Goal: Task Accomplishment & Management: Manage account settings

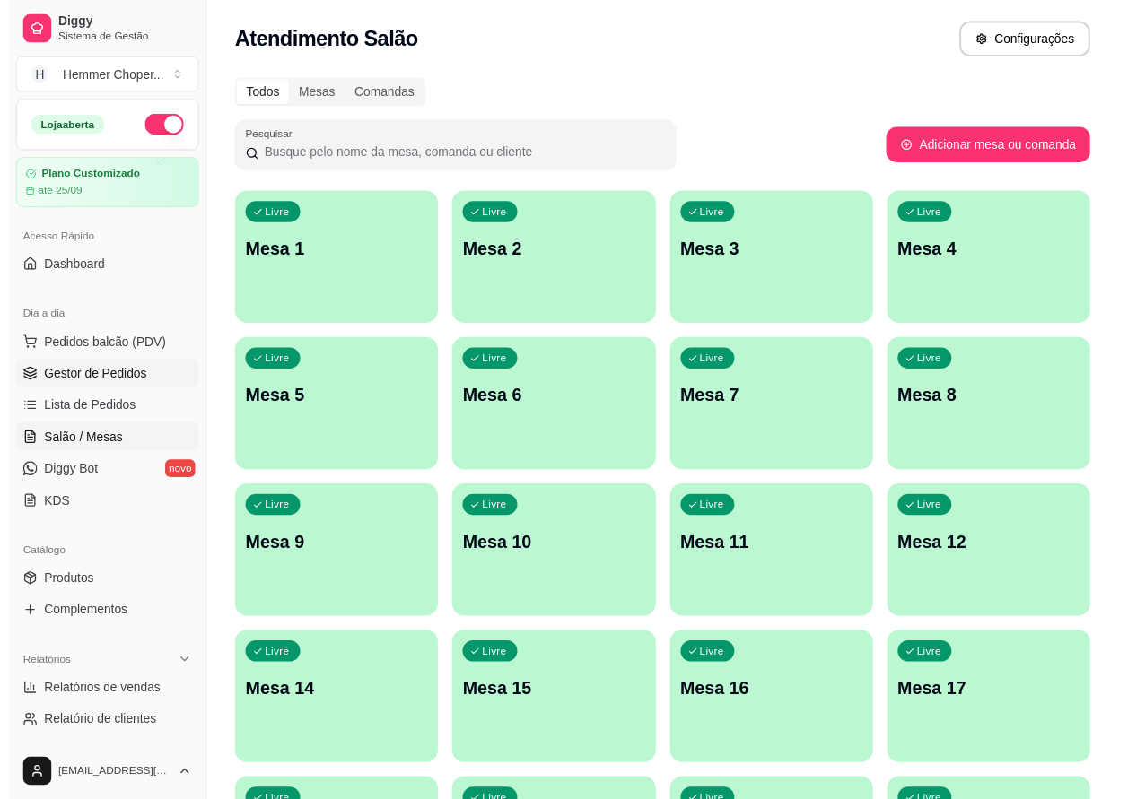
scroll to position [269, 0]
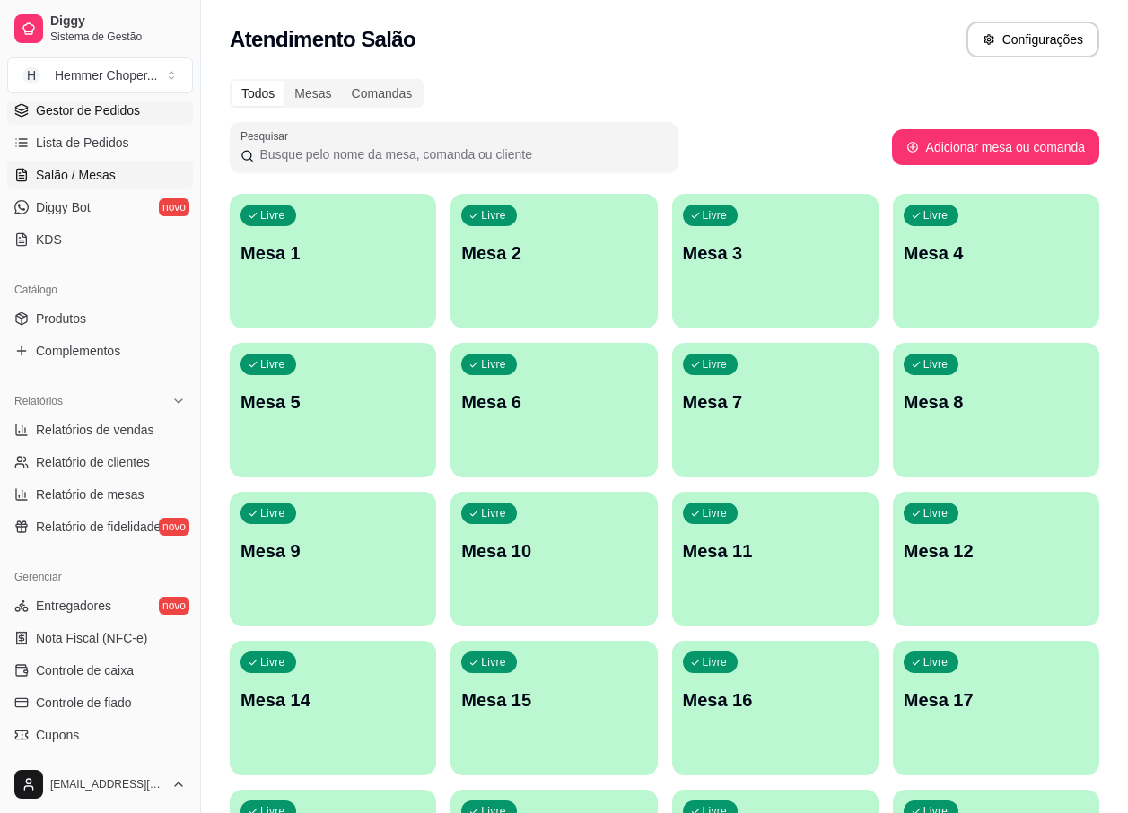
click at [71, 106] on span "Gestor de Pedidos" at bounding box center [88, 110] width 104 height 18
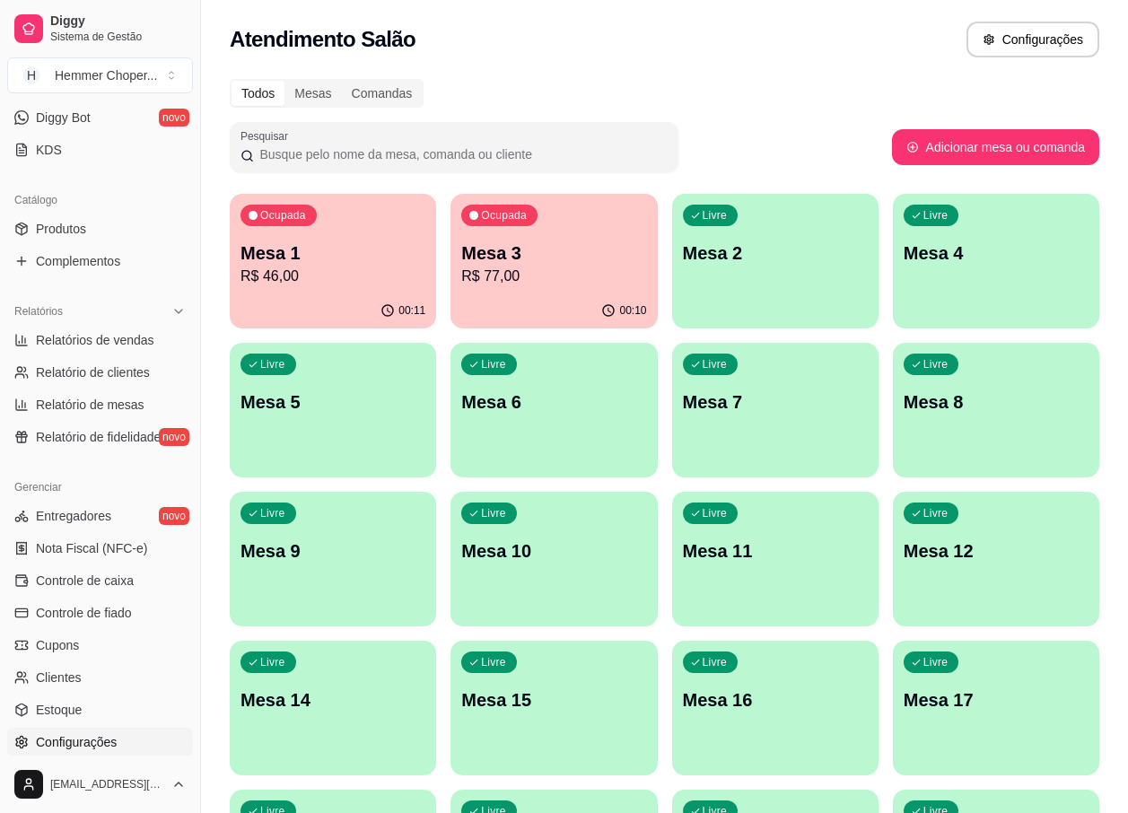
scroll to position [449, 0]
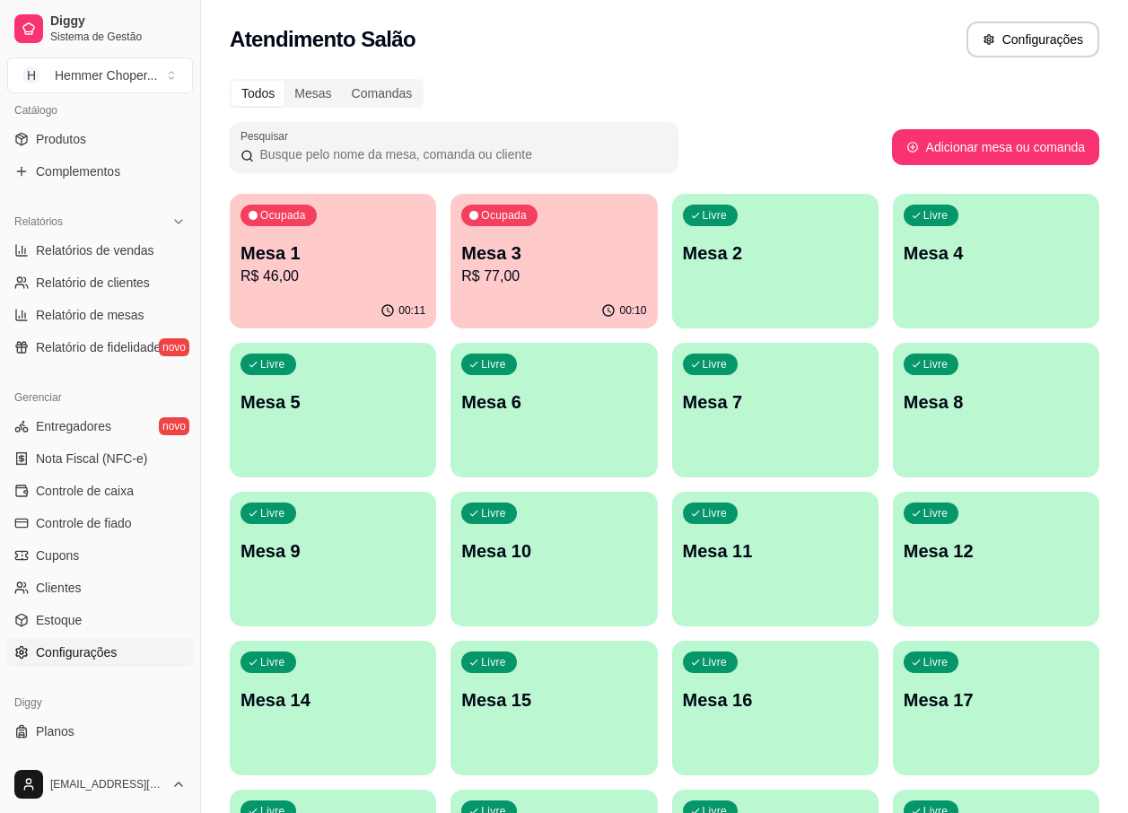
click at [77, 658] on span "Configurações" at bounding box center [76, 652] width 81 height 18
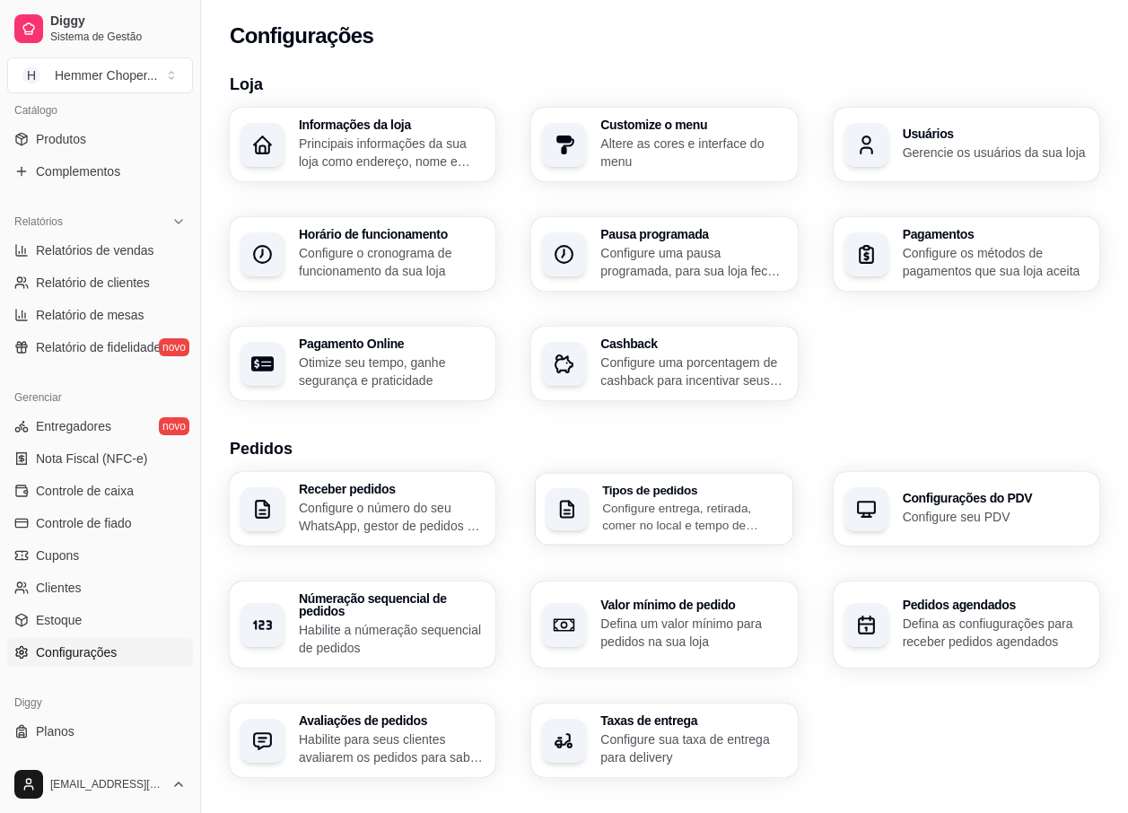
click at [675, 484] on h3 "Tipos de pedidos" at bounding box center [692, 490] width 180 height 13
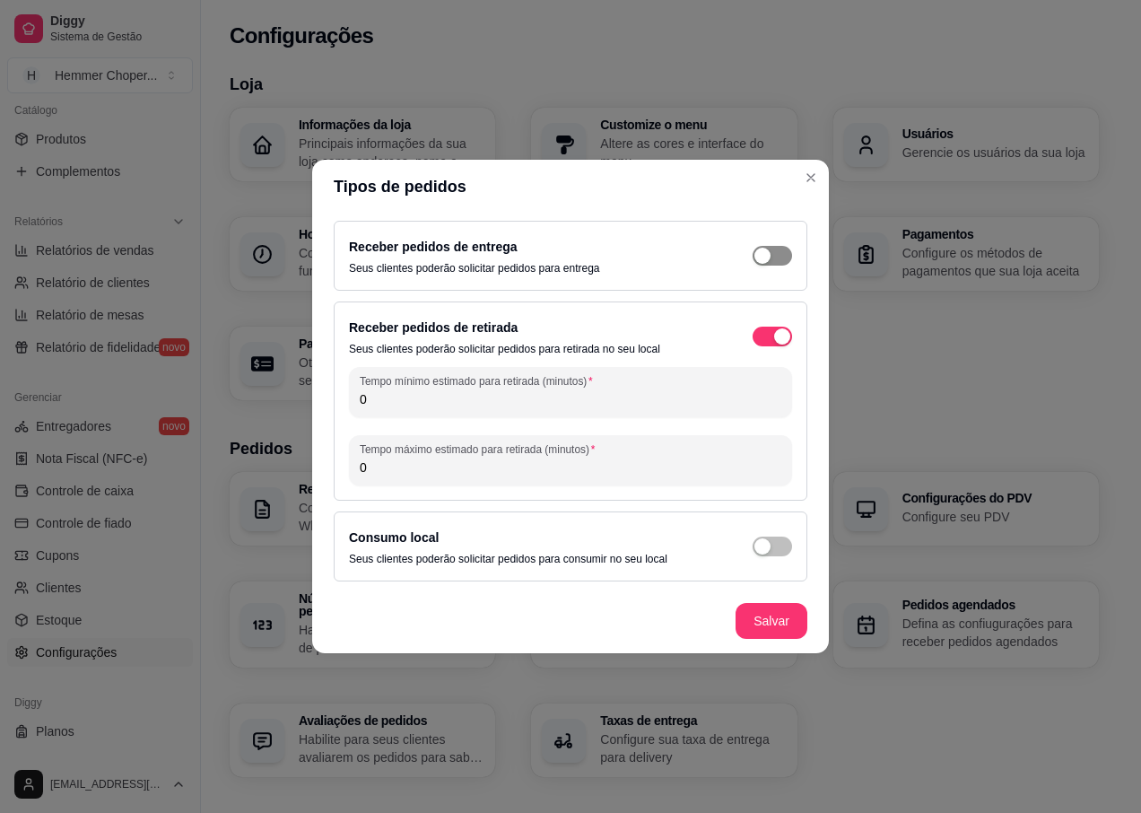
click at [772, 254] on span "button" at bounding box center [772, 256] width 39 height 20
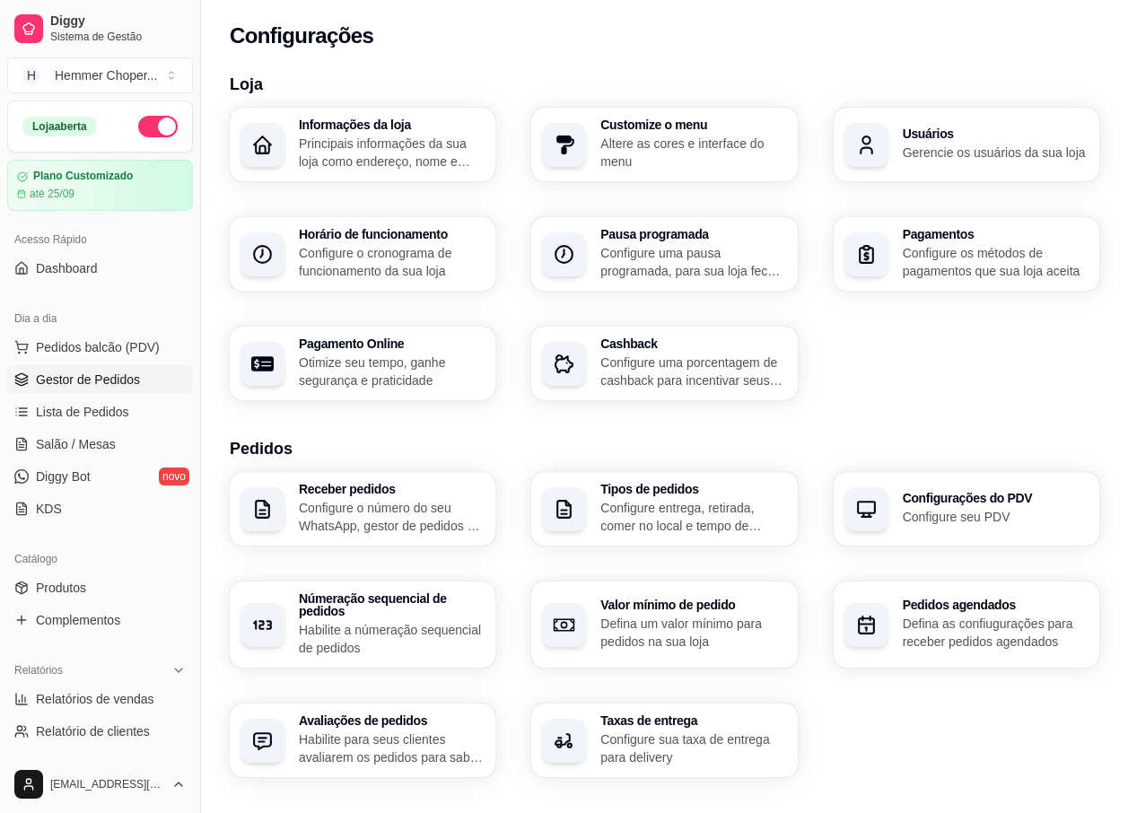
click at [93, 379] on span "Gestor de Pedidos" at bounding box center [88, 380] width 104 height 18
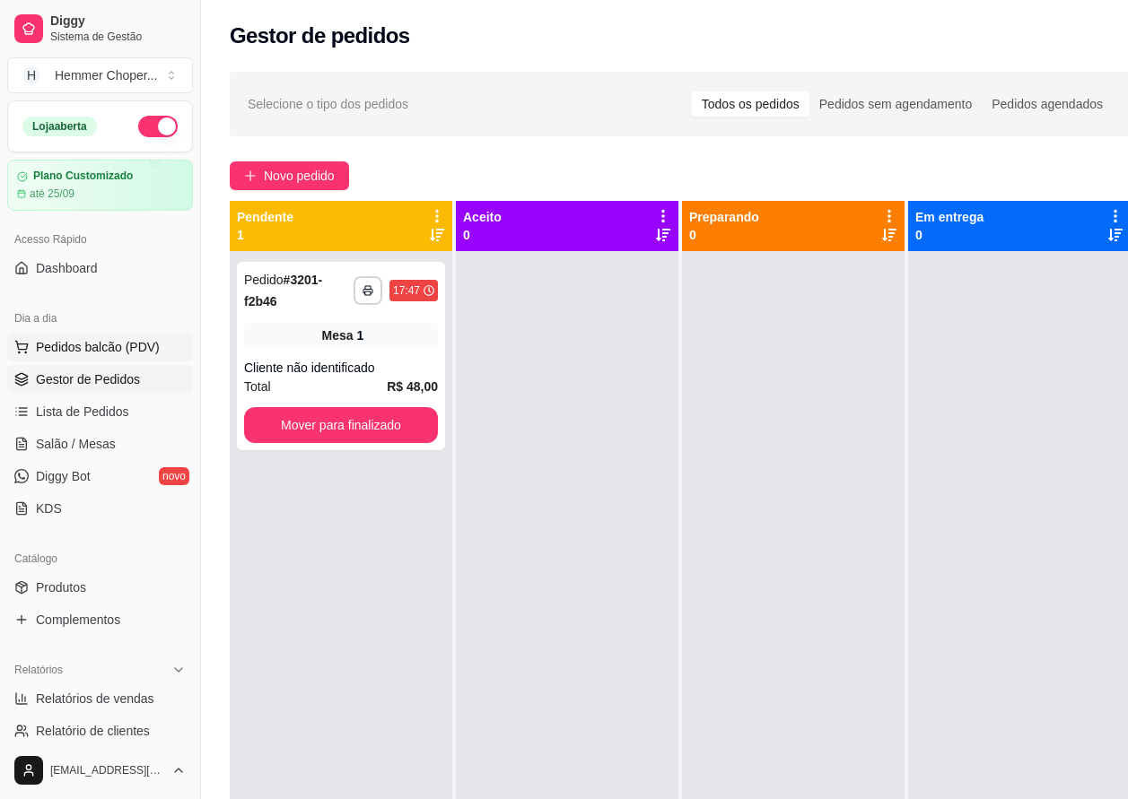
click at [107, 353] on span "Pedidos balcão (PDV)" at bounding box center [98, 347] width 124 height 18
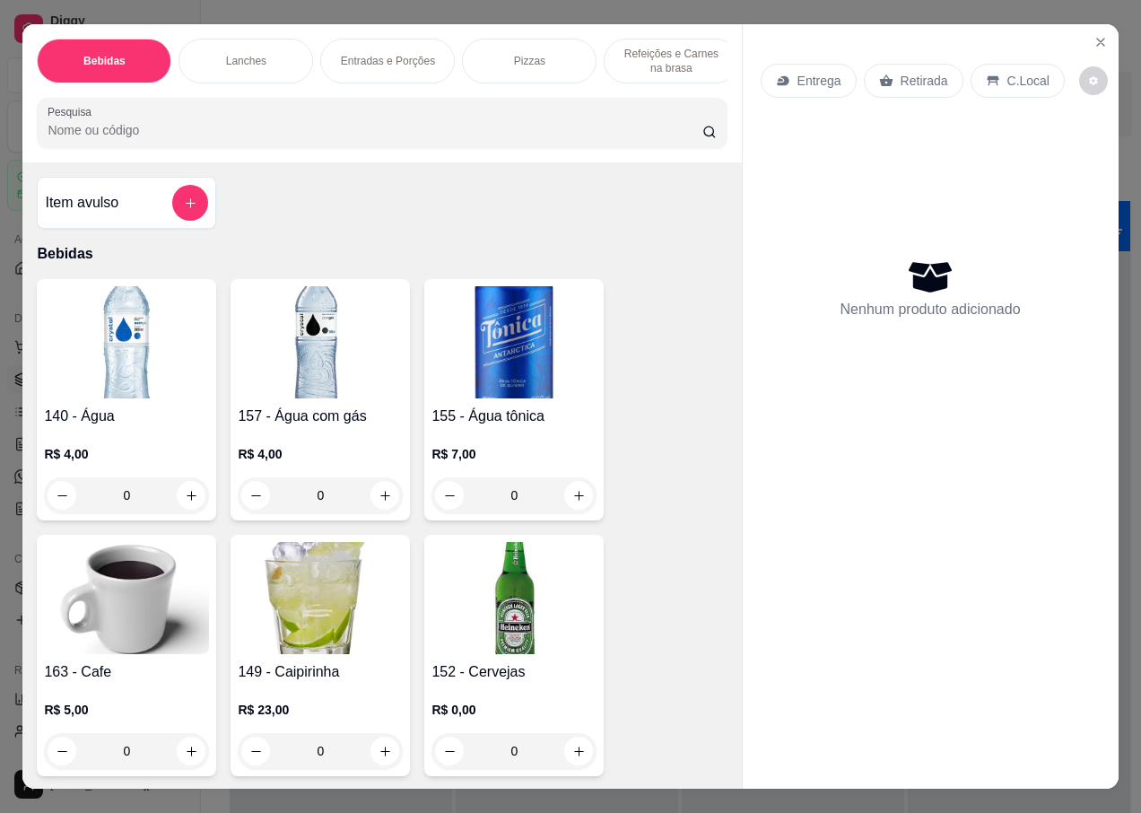
click at [903, 72] on p "Retirada" at bounding box center [925, 81] width 48 height 18
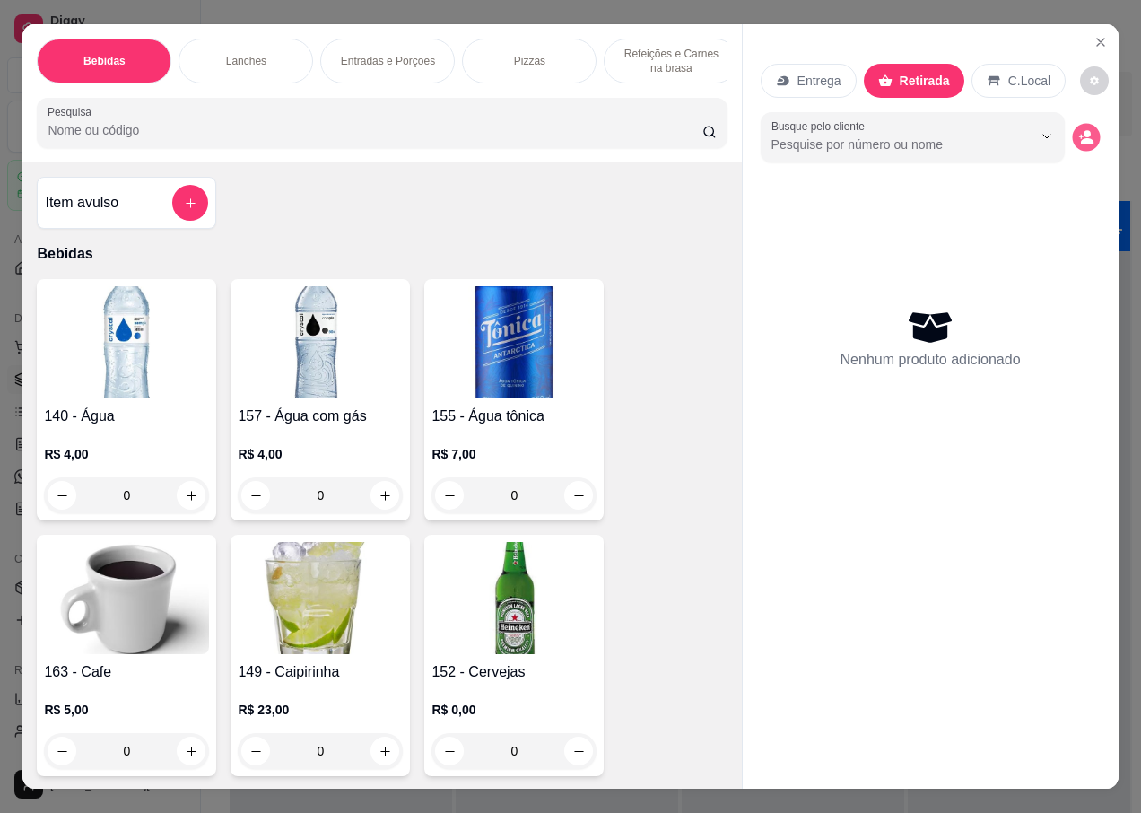
click at [1081, 138] on icon "decrease-product-quantity" at bounding box center [1087, 141] width 13 height 6
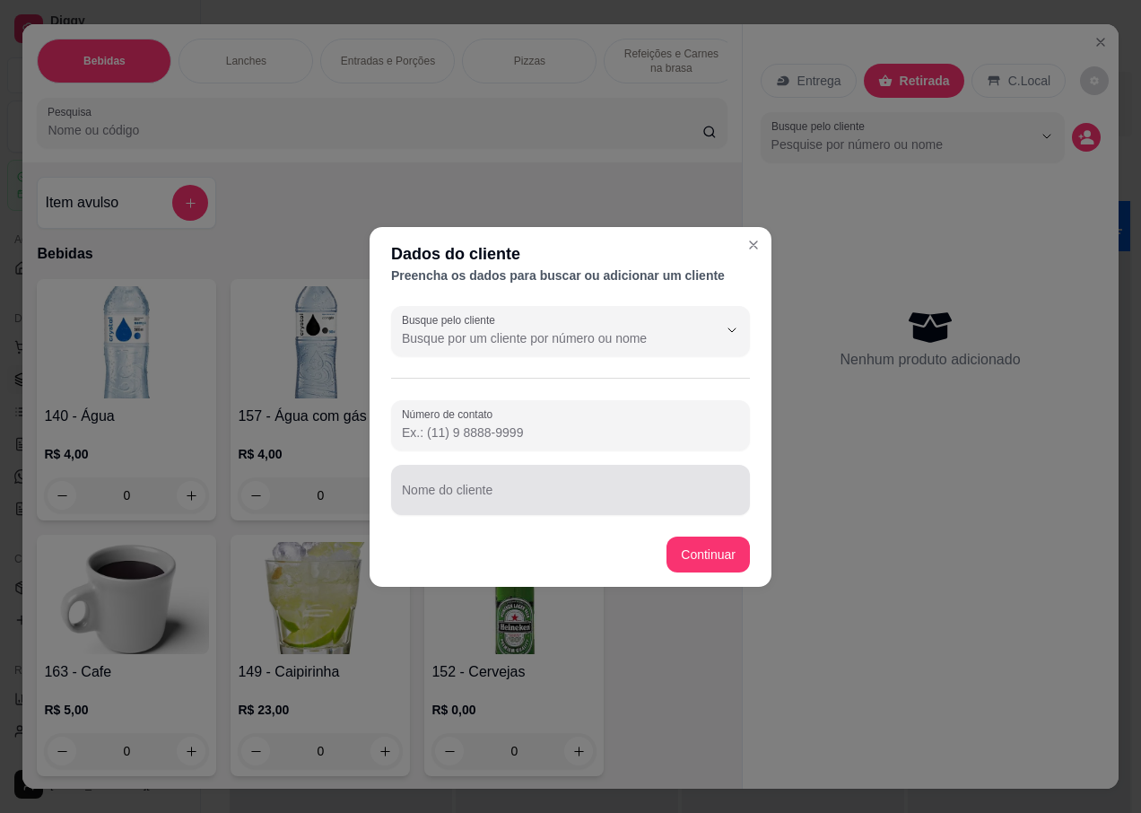
click at [470, 484] on div at bounding box center [570, 490] width 337 height 36
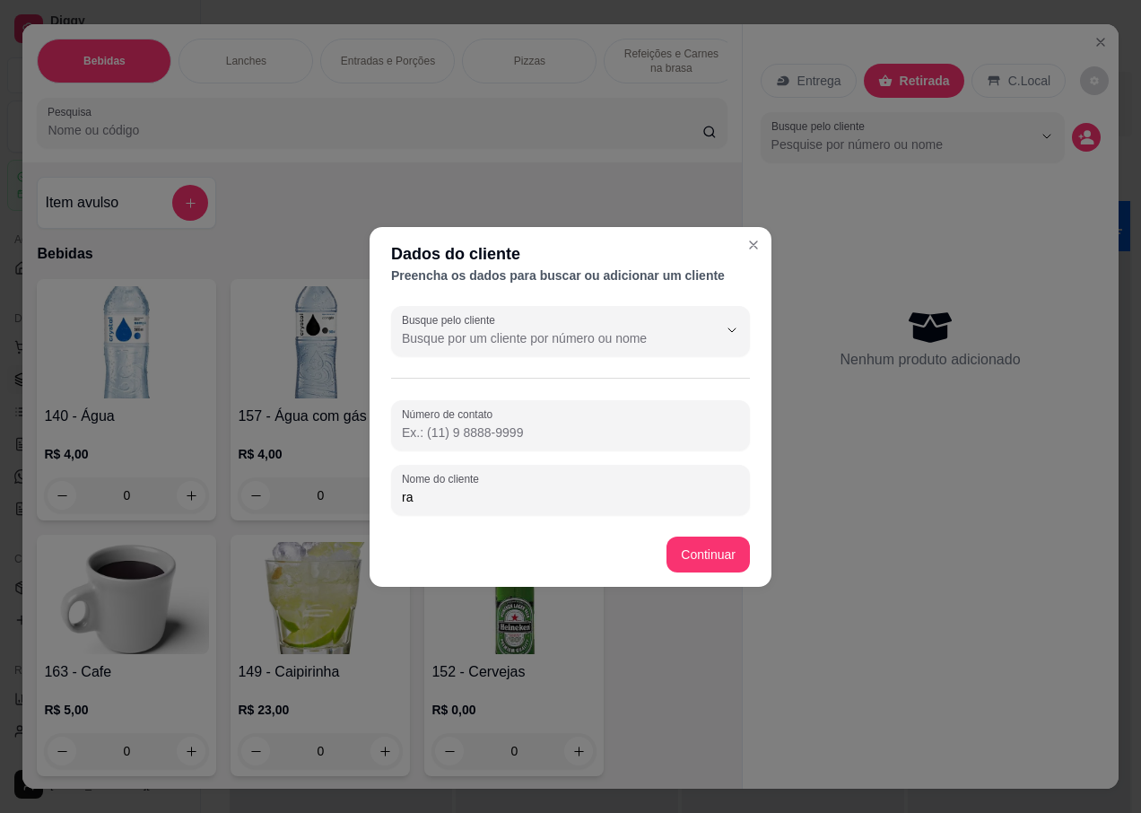
type input "r"
type input "[PERSON_NAME]"
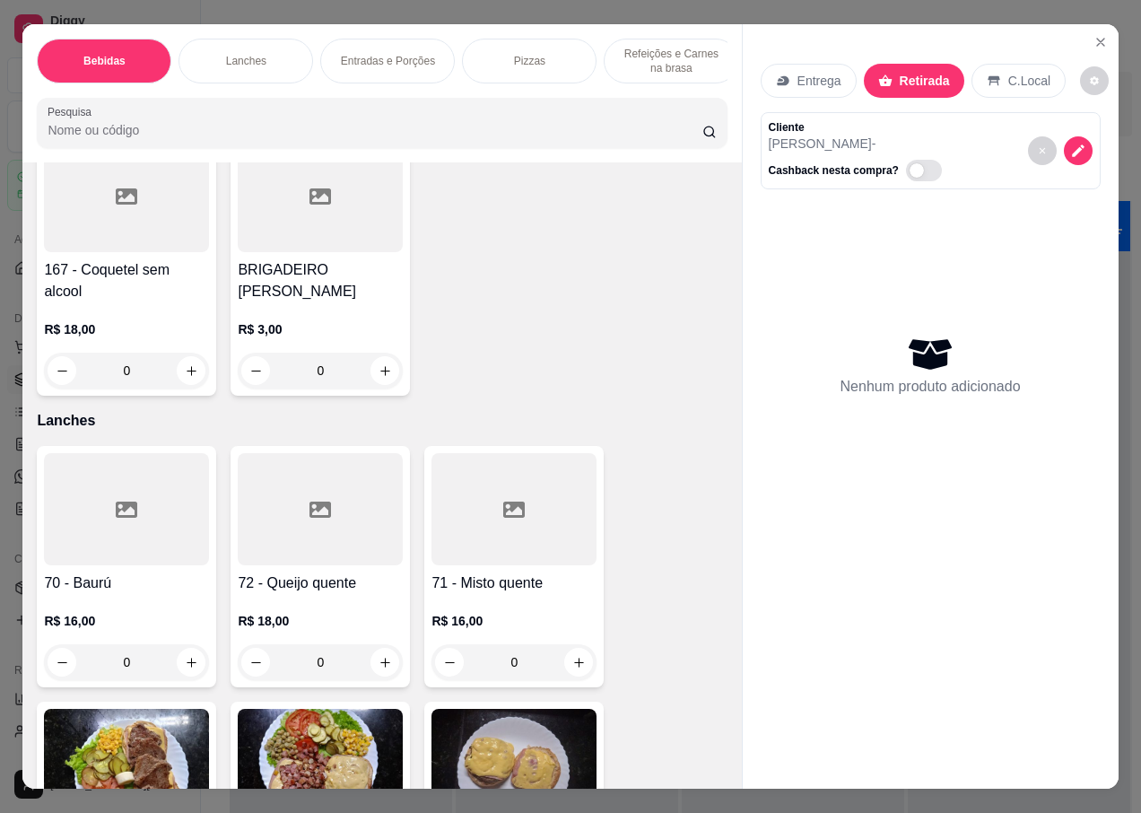
scroll to position [2691, 0]
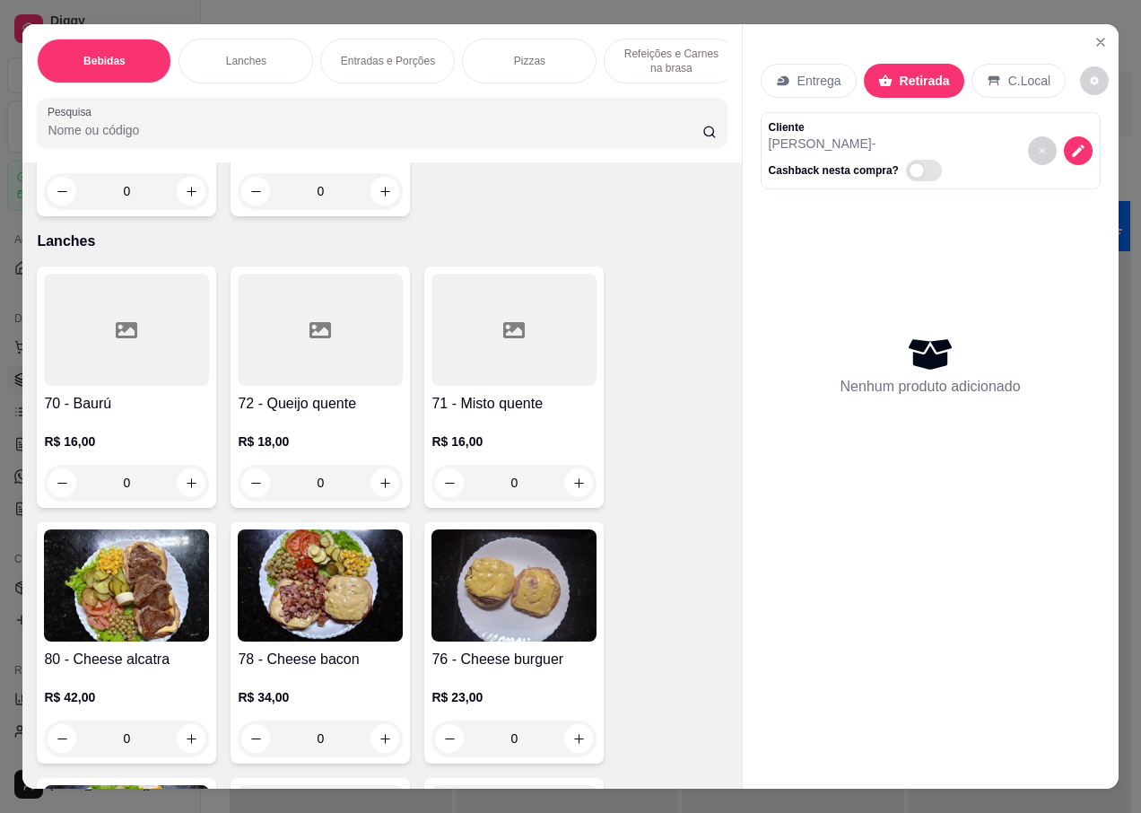
click at [488, 580] on img at bounding box center [514, 585] width 165 height 112
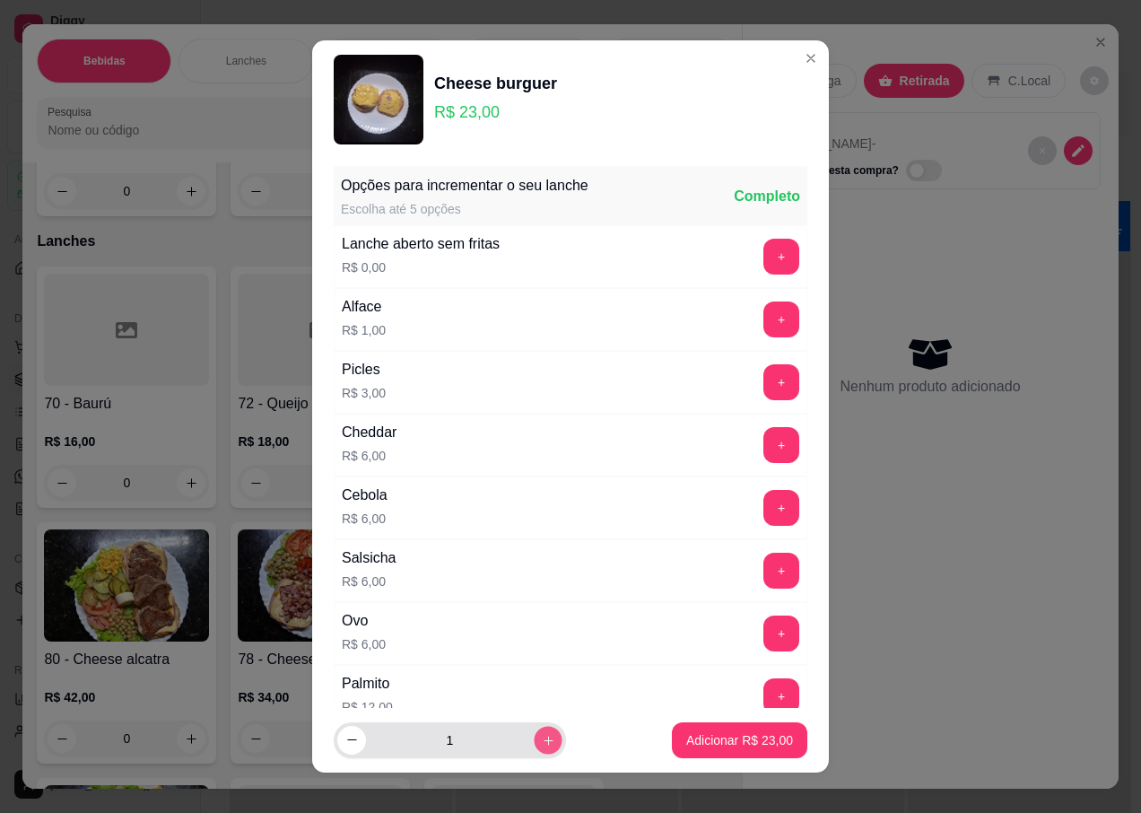
click at [542, 745] on icon "increase-product-quantity" at bounding box center [548, 739] width 13 height 13
type input "2"
click at [690, 735] on p "Adicionar R$ 46,00" at bounding box center [740, 739] width 104 height 17
type input "2"
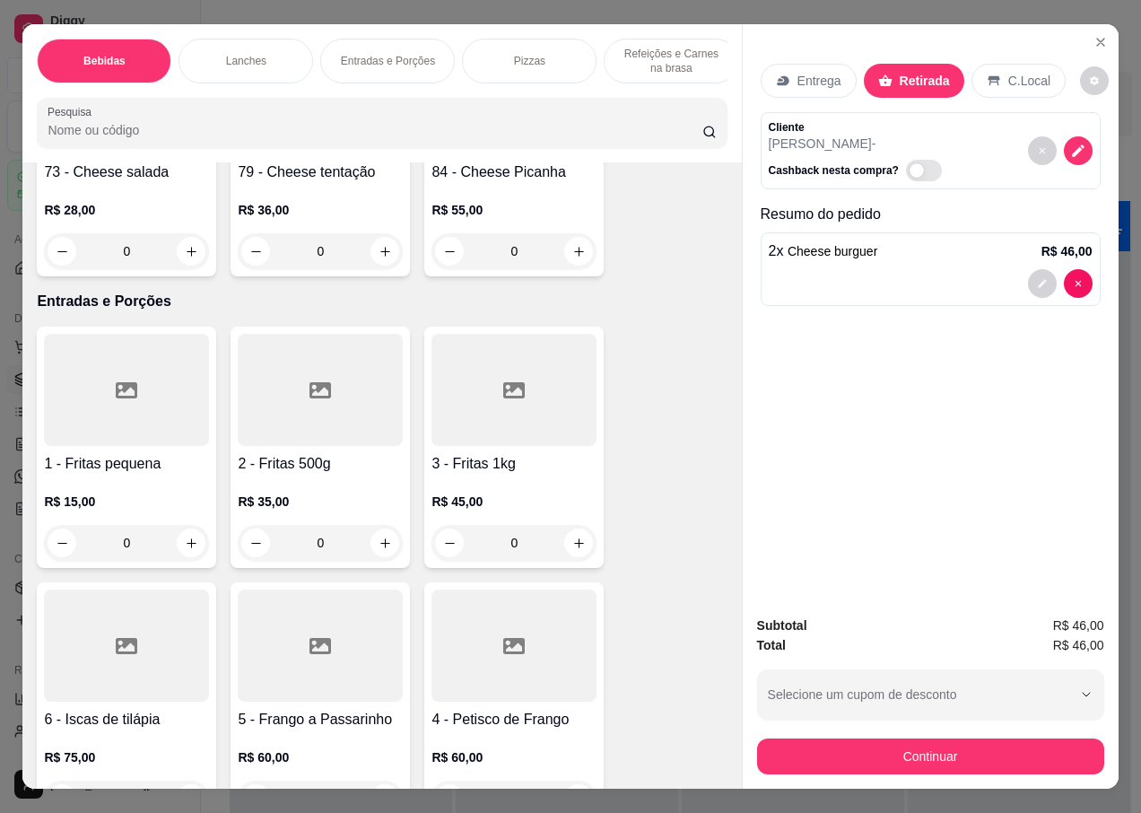
scroll to position [4127, 0]
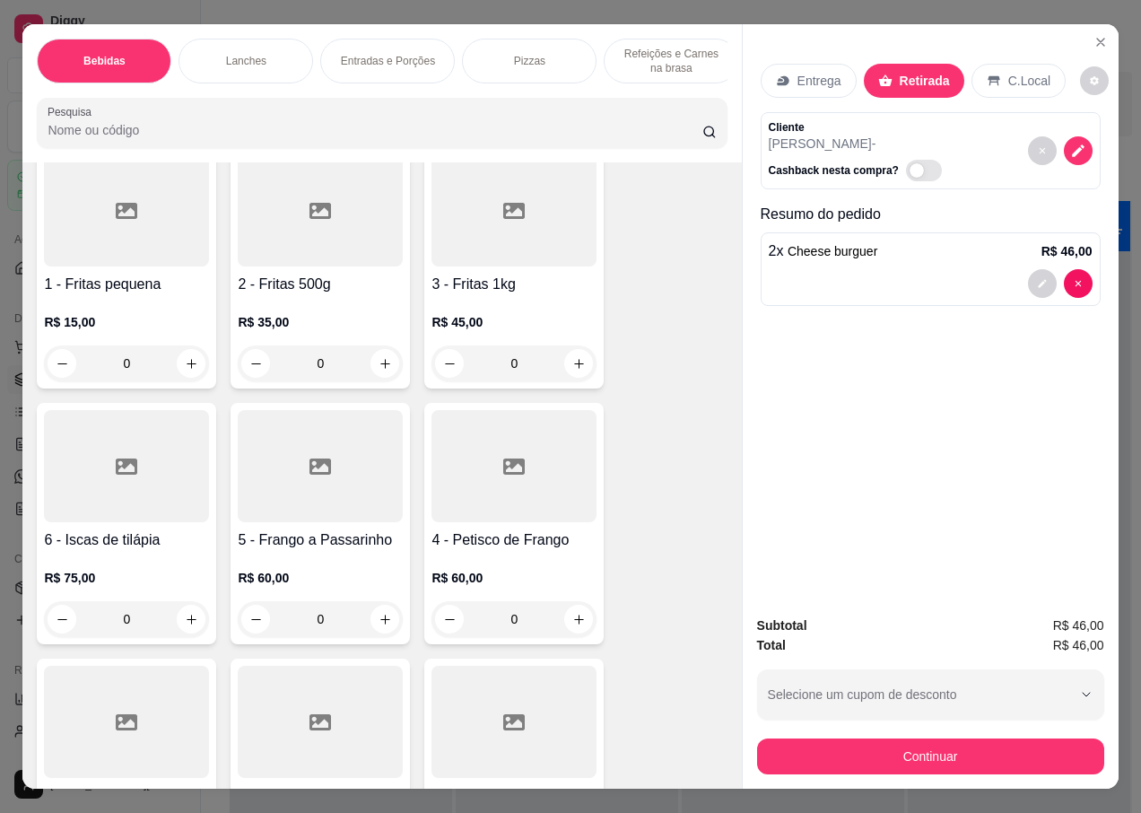
click at [295, 295] on div "R$ 35,00 0" at bounding box center [320, 338] width 165 height 86
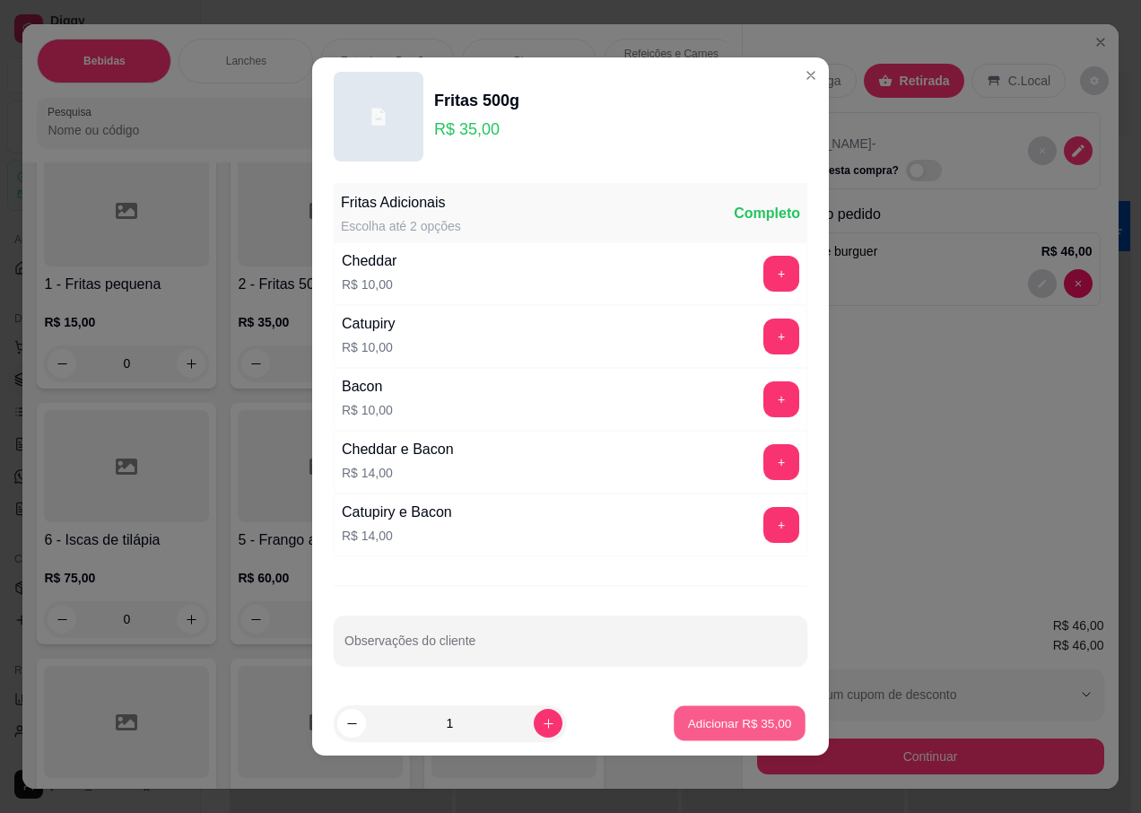
click at [729, 722] on p "Adicionar R$ 35,00" at bounding box center [740, 722] width 104 height 17
type input "1"
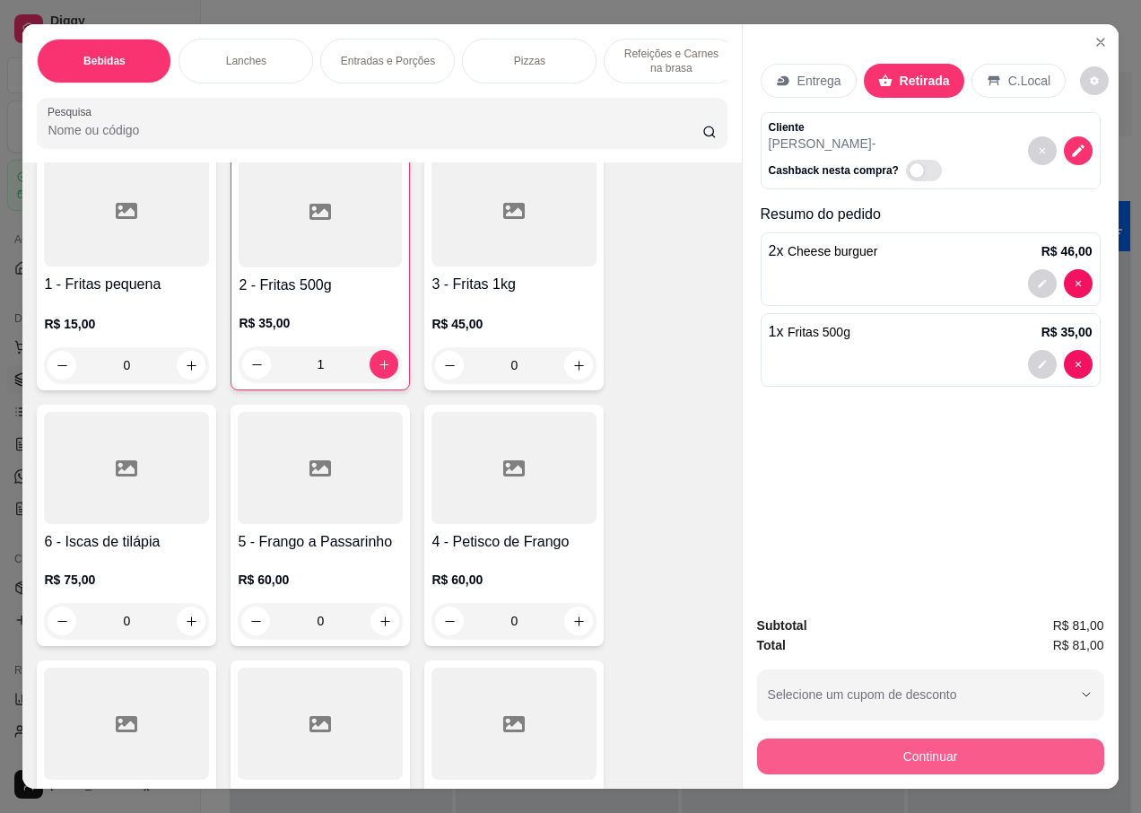
click at [916, 756] on button "Continuar" at bounding box center [930, 756] width 347 height 36
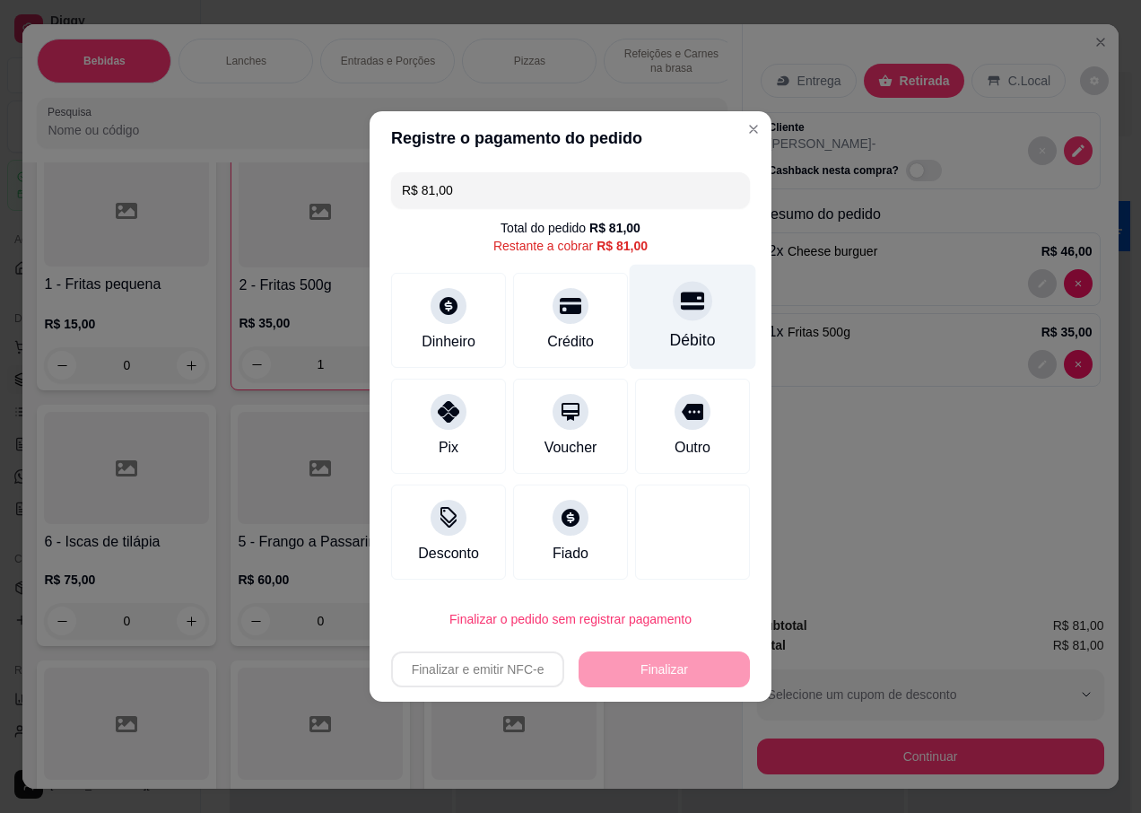
click at [686, 329] on div "Débito" at bounding box center [693, 339] width 46 height 23
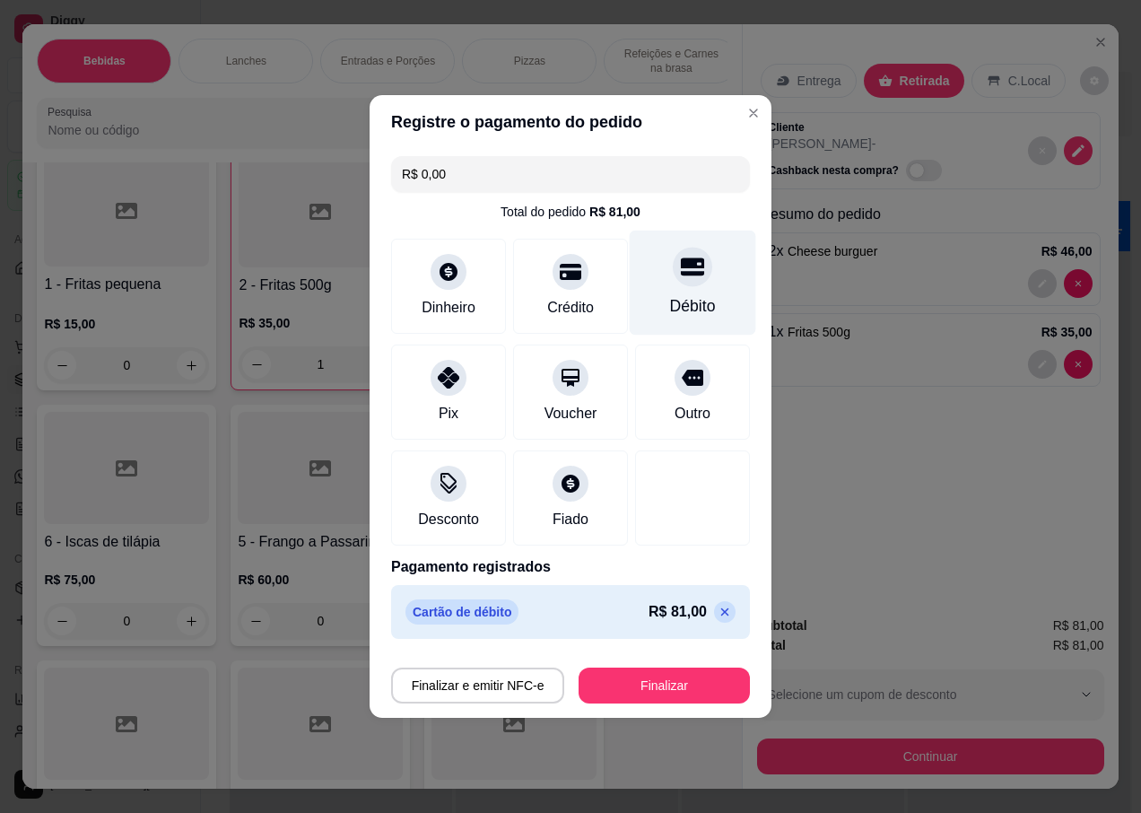
type input "R$ 0,00"
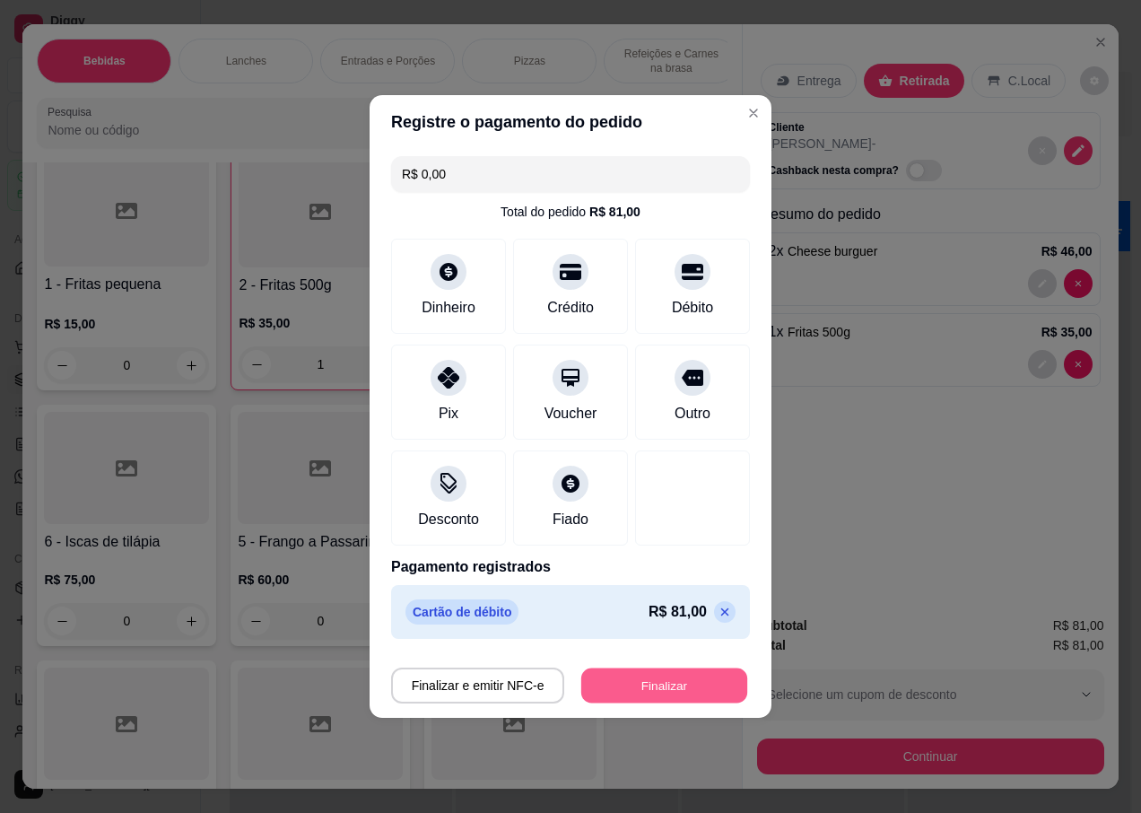
click at [634, 690] on button "Finalizar" at bounding box center [664, 685] width 166 height 35
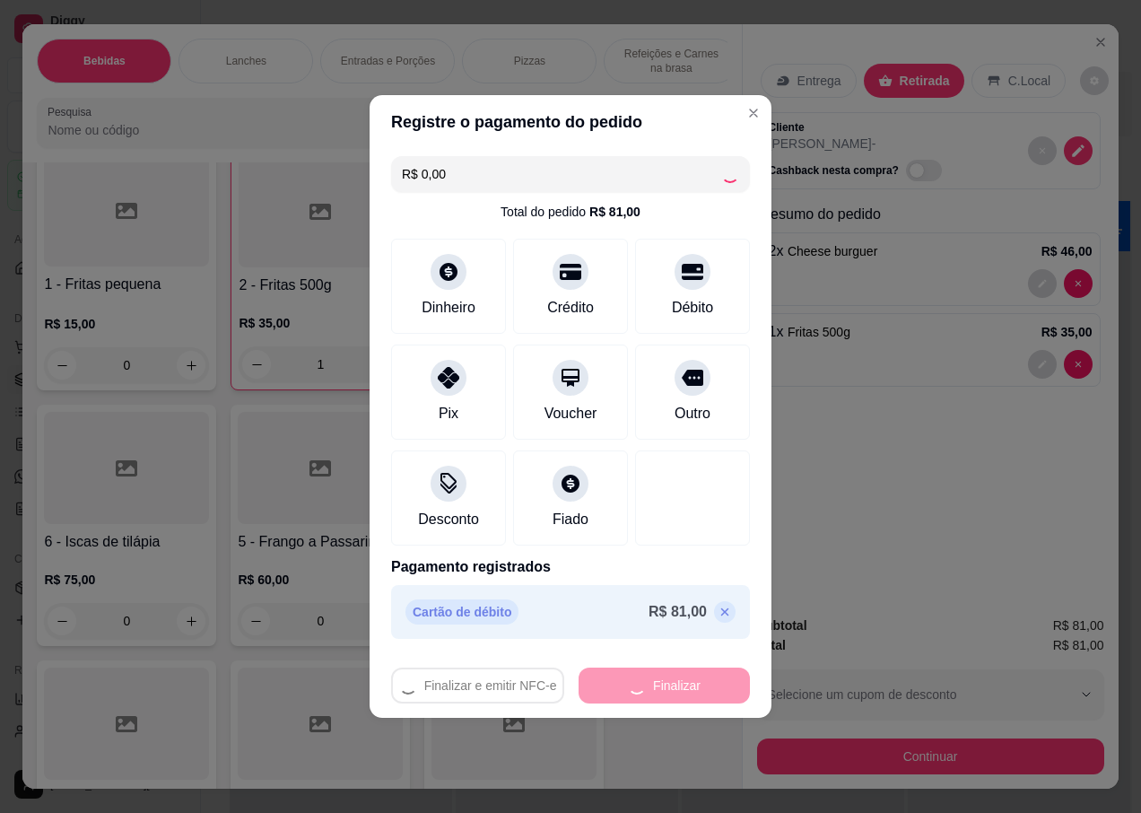
type input "0"
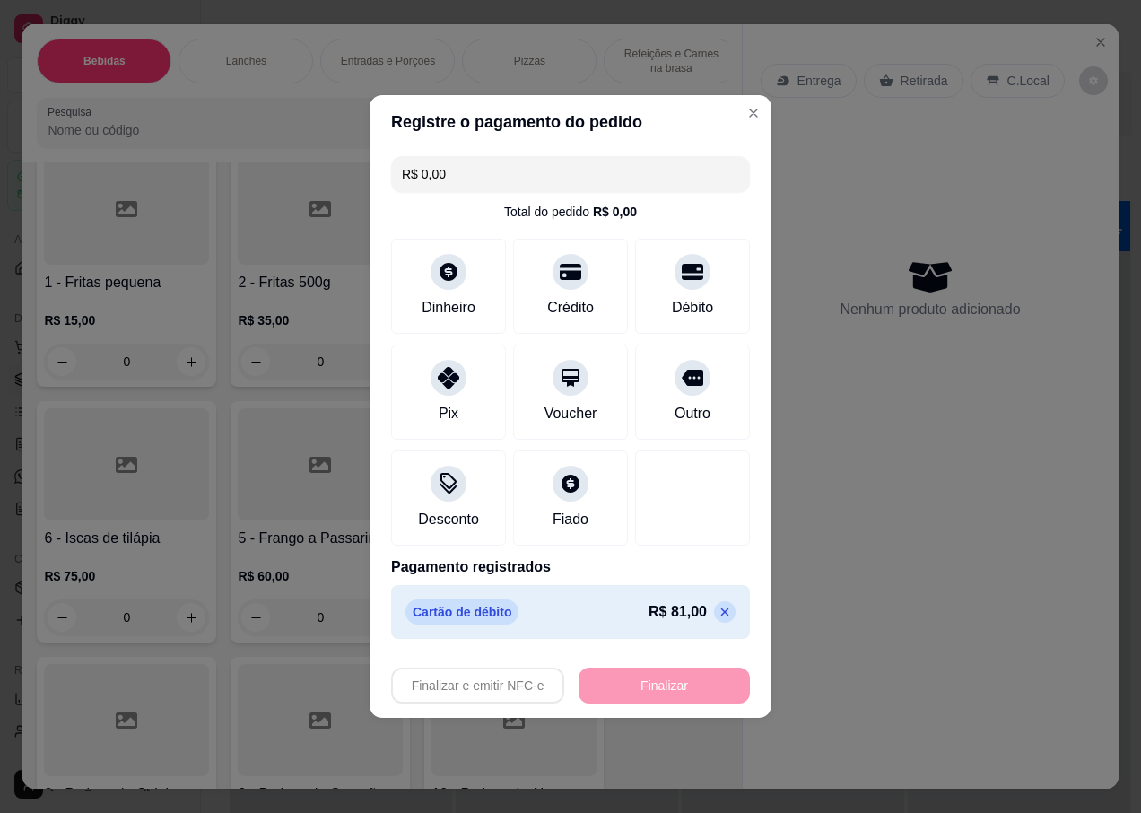
type input "-R$ 81,00"
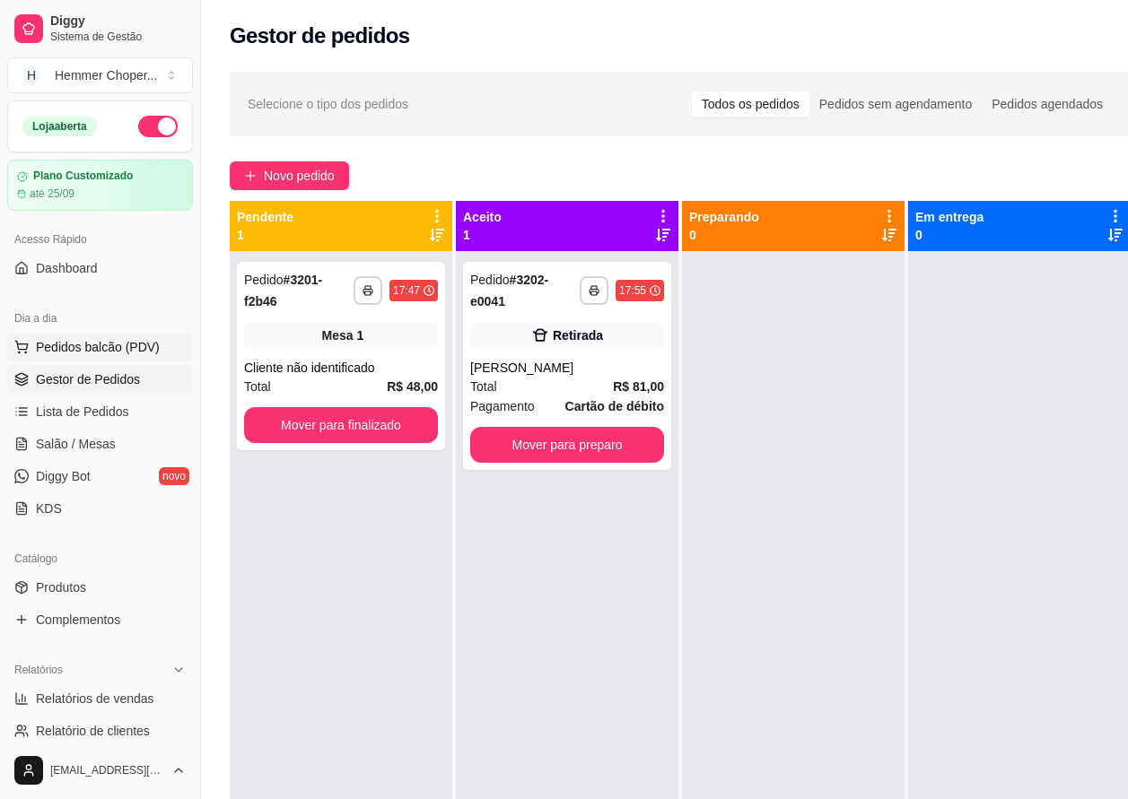
click at [89, 347] on span "Pedidos balcão (PDV)" at bounding box center [98, 347] width 124 height 18
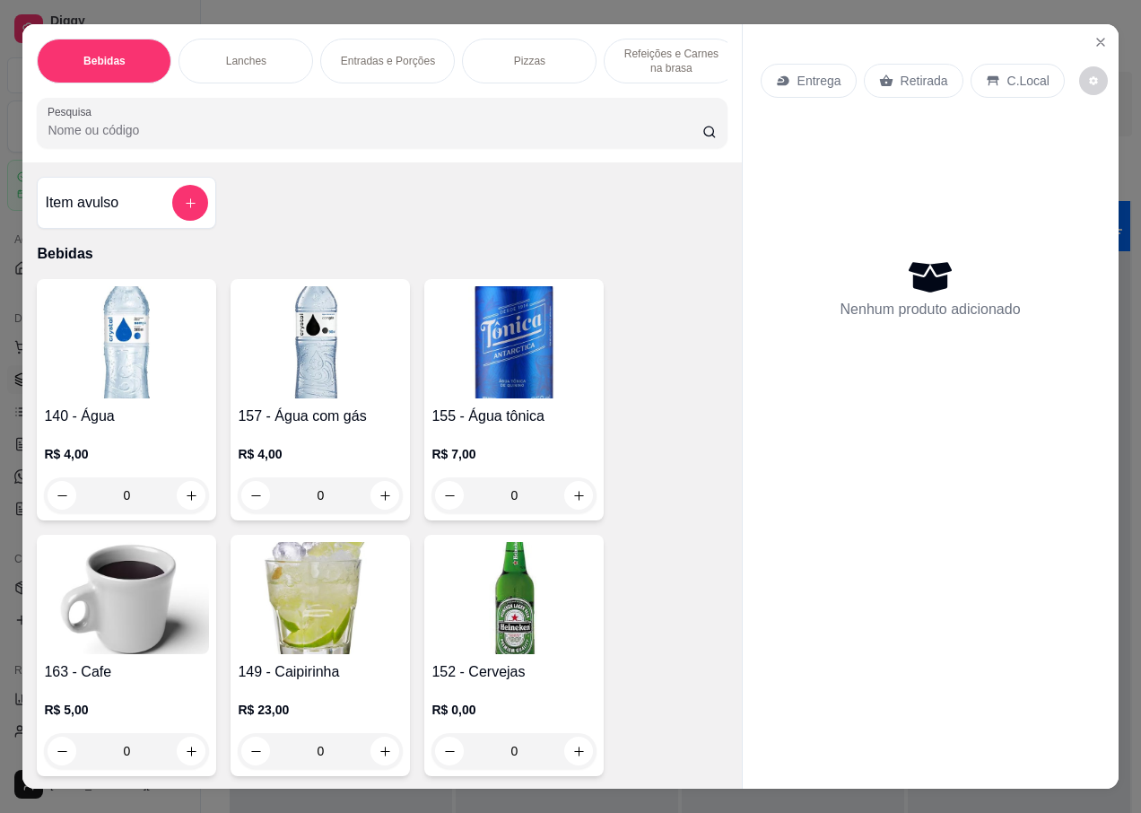
click at [910, 74] on p "Retirada" at bounding box center [925, 81] width 48 height 18
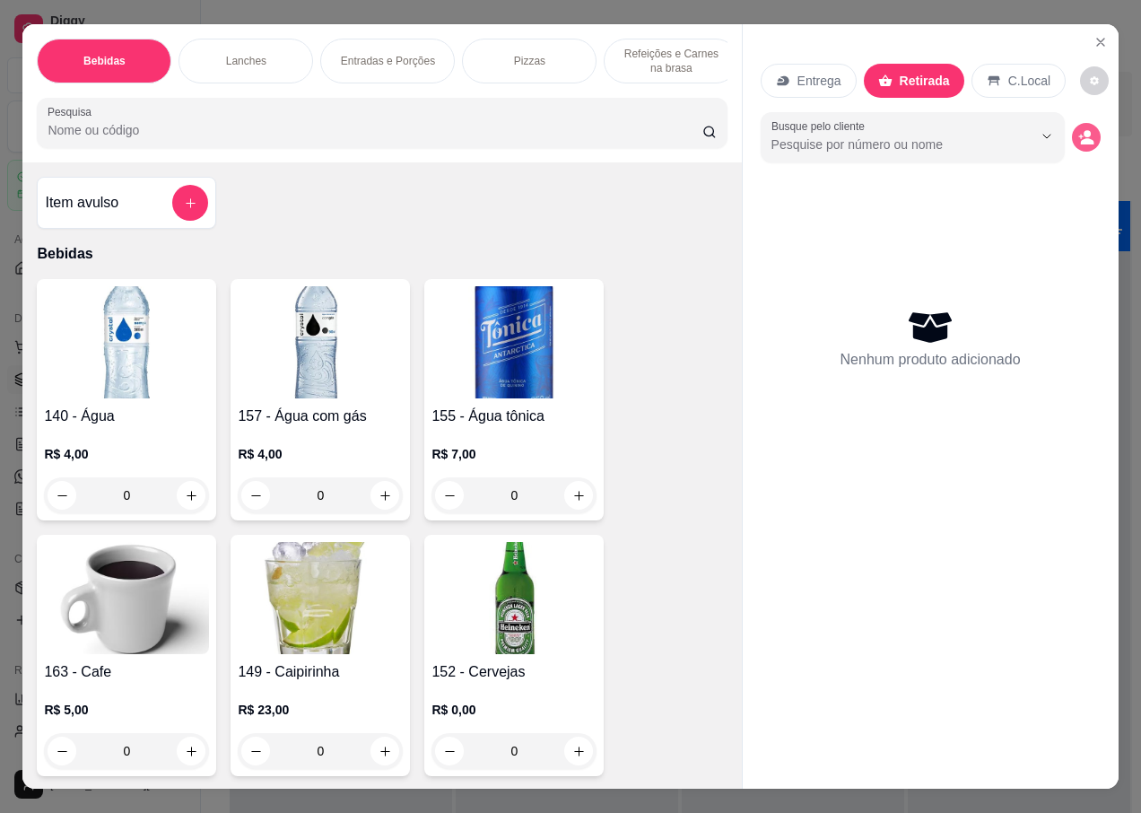
click at [1080, 138] on icon "decrease-product-quantity" at bounding box center [1086, 141] width 13 height 6
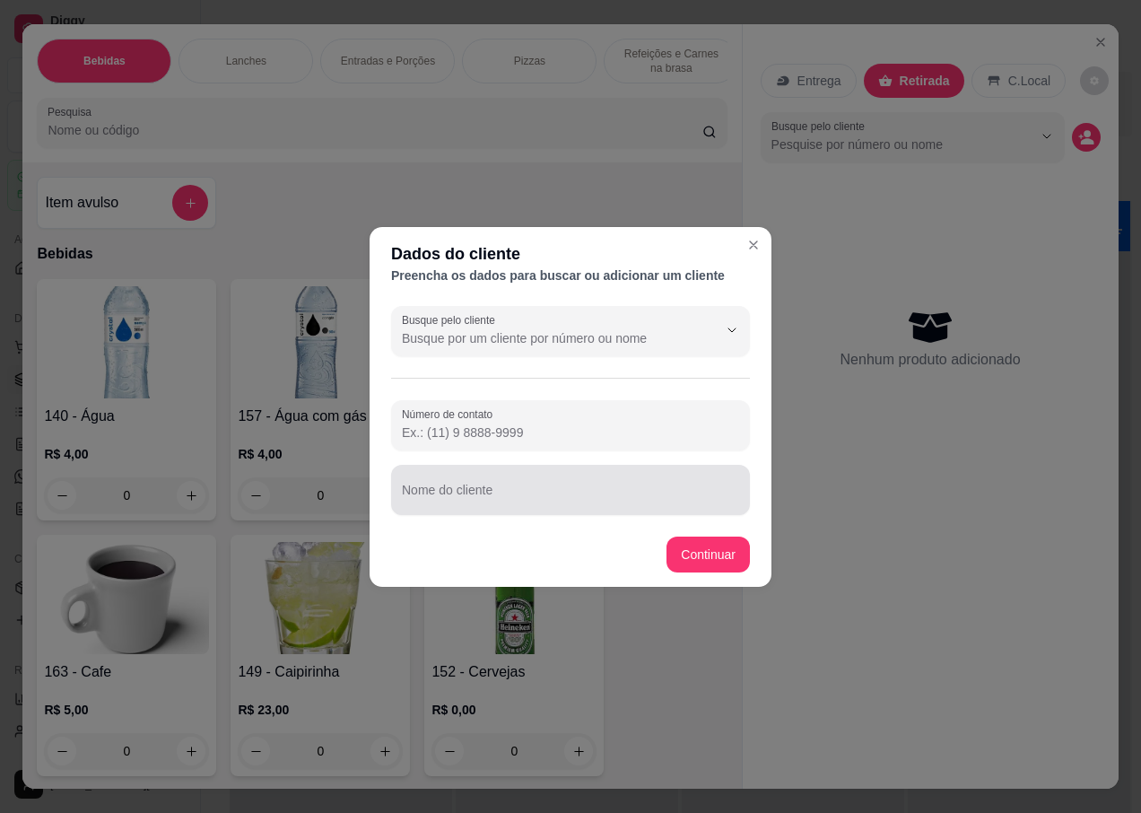
click at [477, 492] on div "Nome do cliente" at bounding box center [570, 490] width 359 height 50
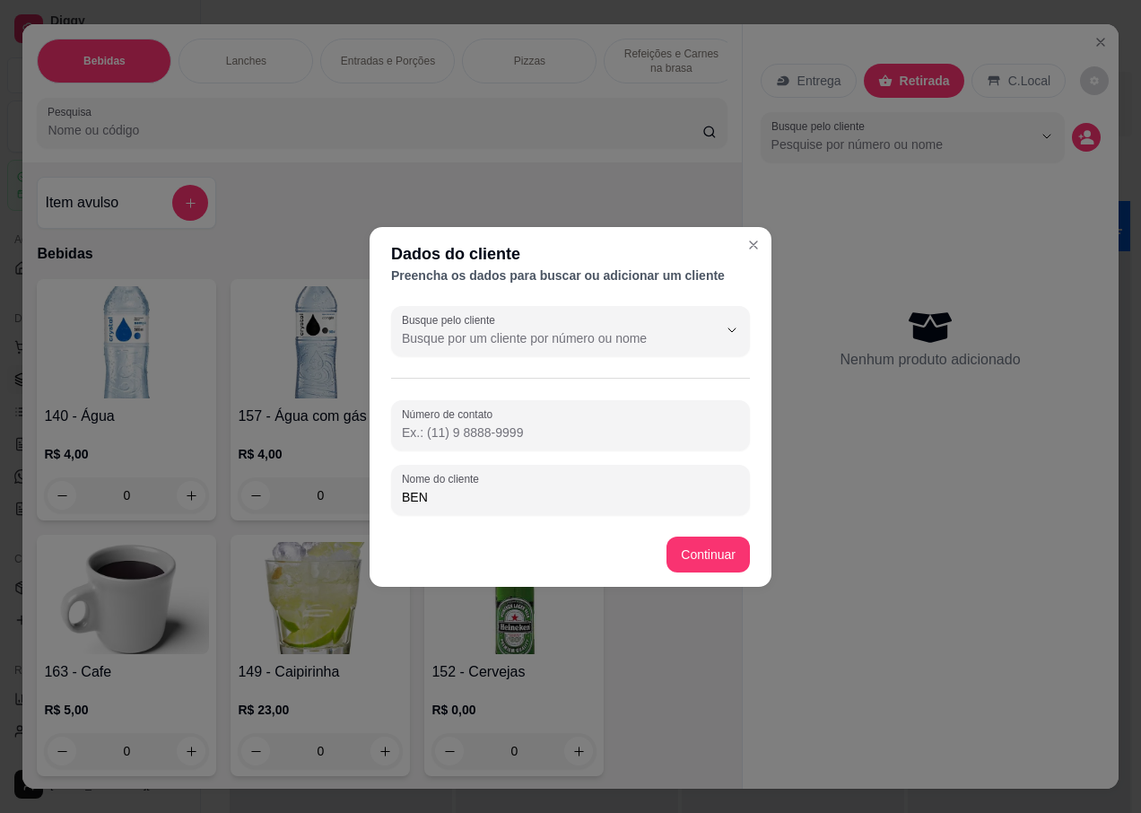
type input "BENO"
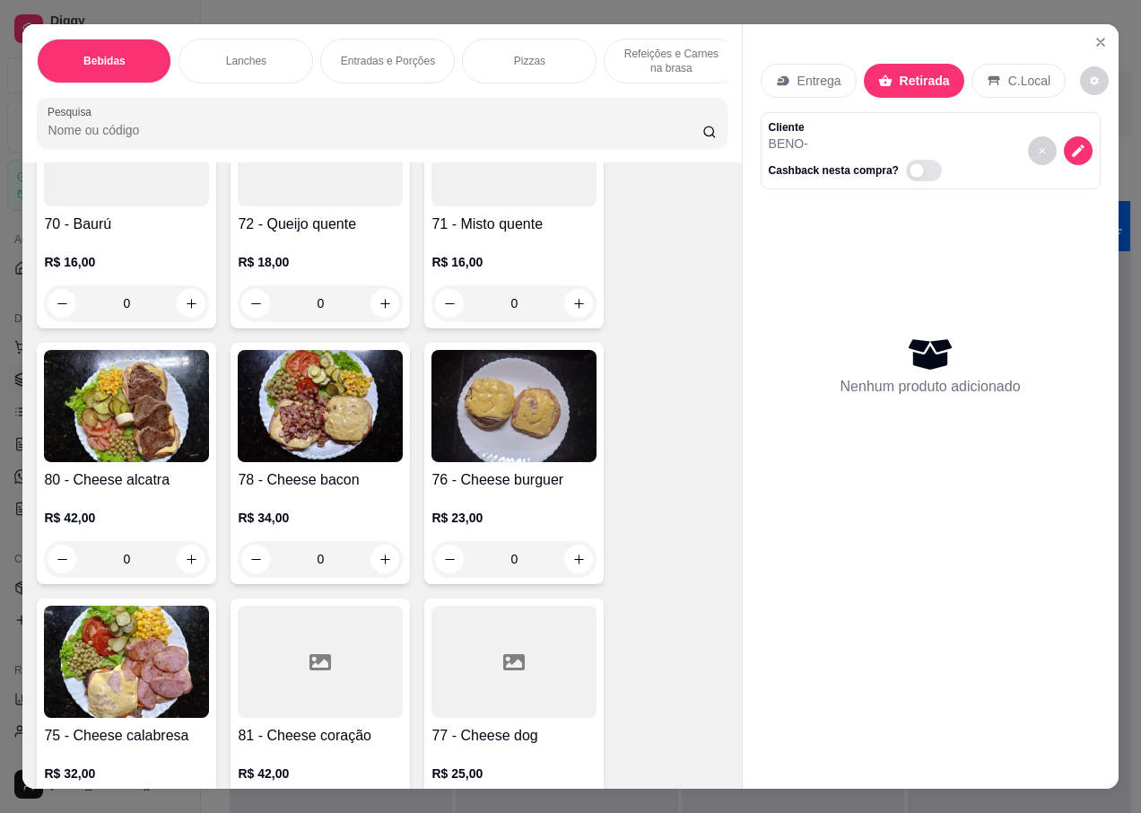
scroll to position [3230, 0]
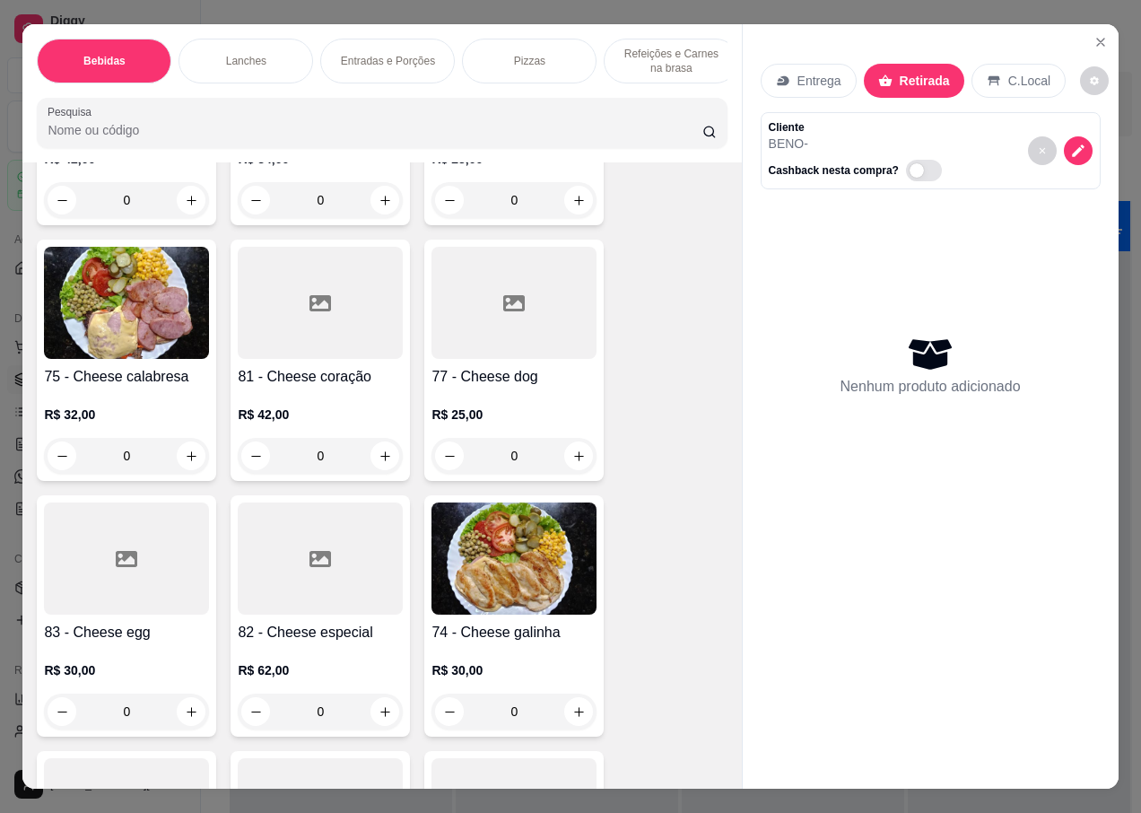
click at [490, 541] on img at bounding box center [514, 558] width 165 height 112
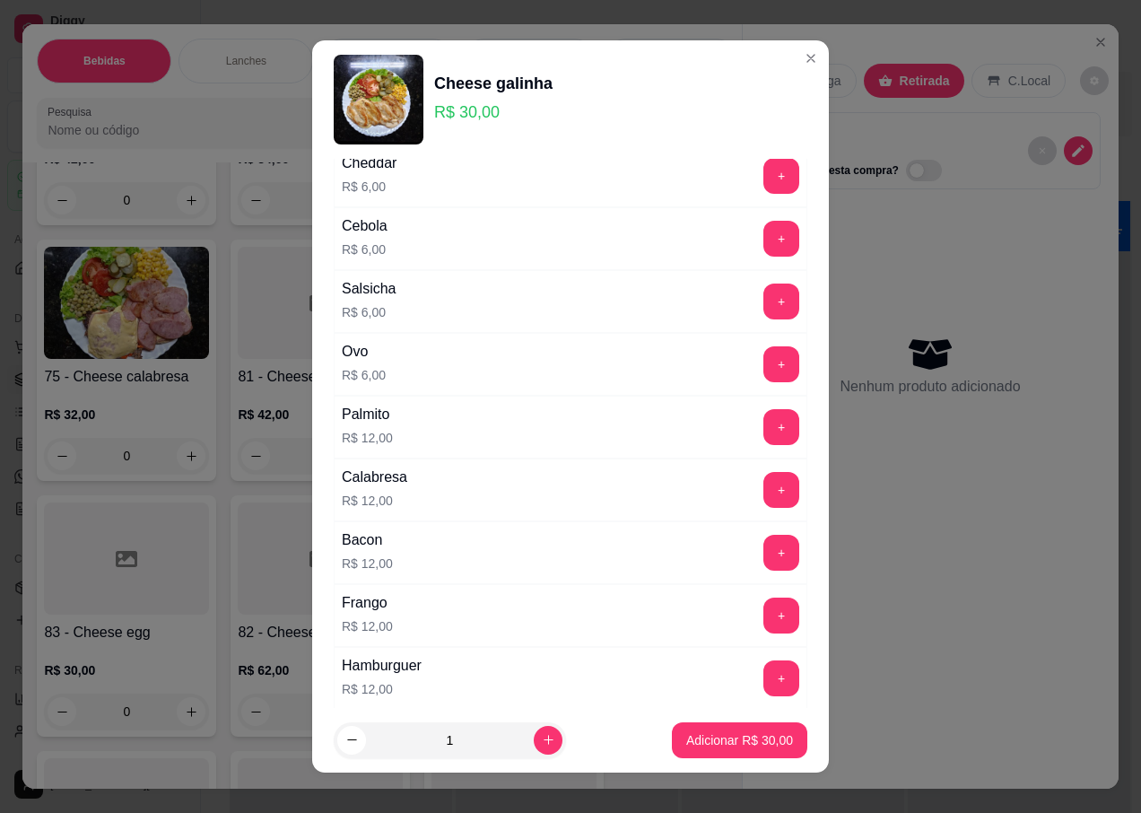
scroll to position [538, 0]
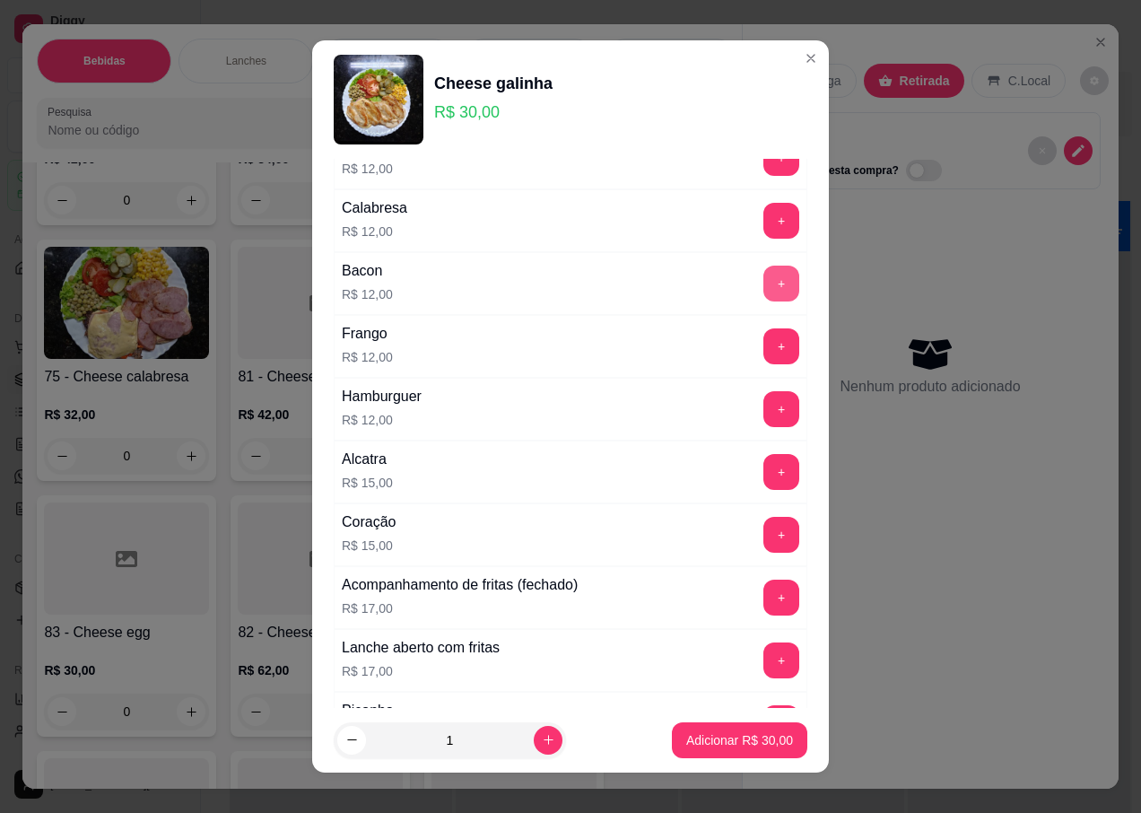
click at [763, 275] on button "+" at bounding box center [781, 284] width 36 height 36
click at [534, 732] on button "increase-product-quantity" at bounding box center [548, 740] width 29 height 29
click at [345, 743] on icon "decrease-product-quantity" at bounding box center [351, 739] width 13 height 13
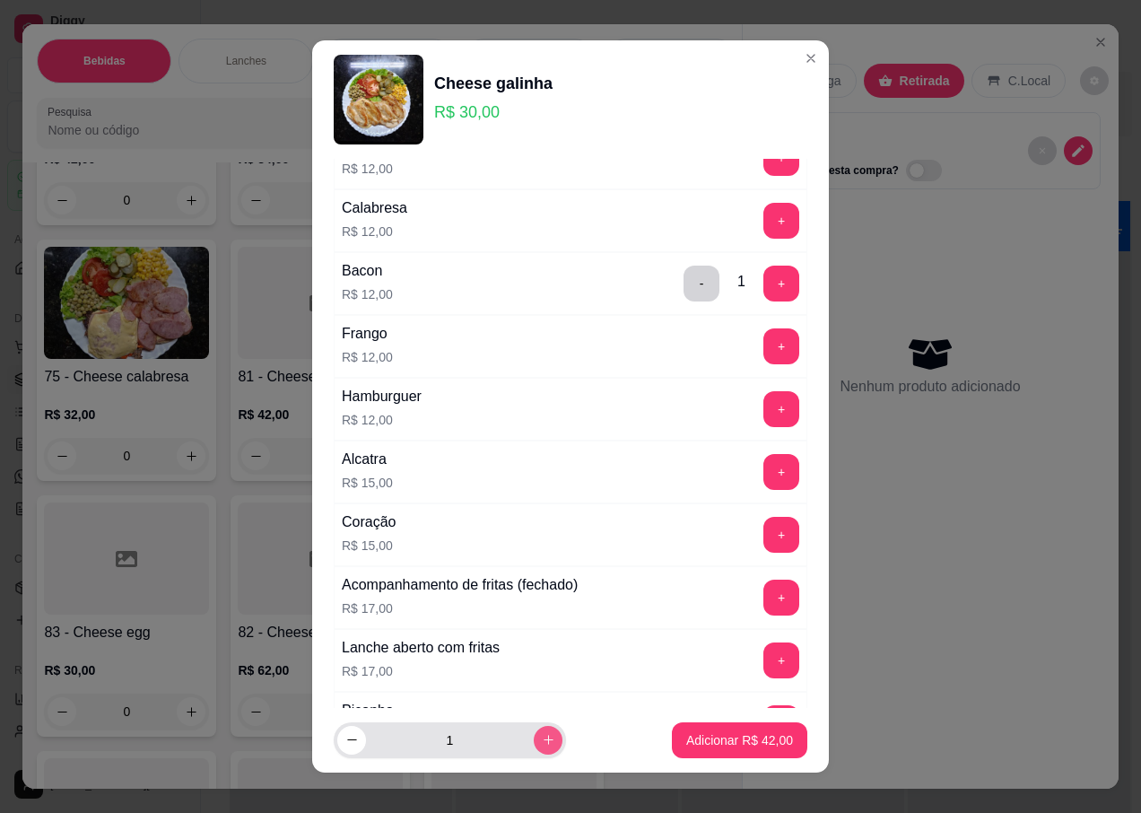
click at [542, 743] on icon "increase-product-quantity" at bounding box center [548, 739] width 13 height 13
type input "3"
click at [722, 741] on p "Adicionar R$ 126,00" at bounding box center [736, 740] width 114 height 18
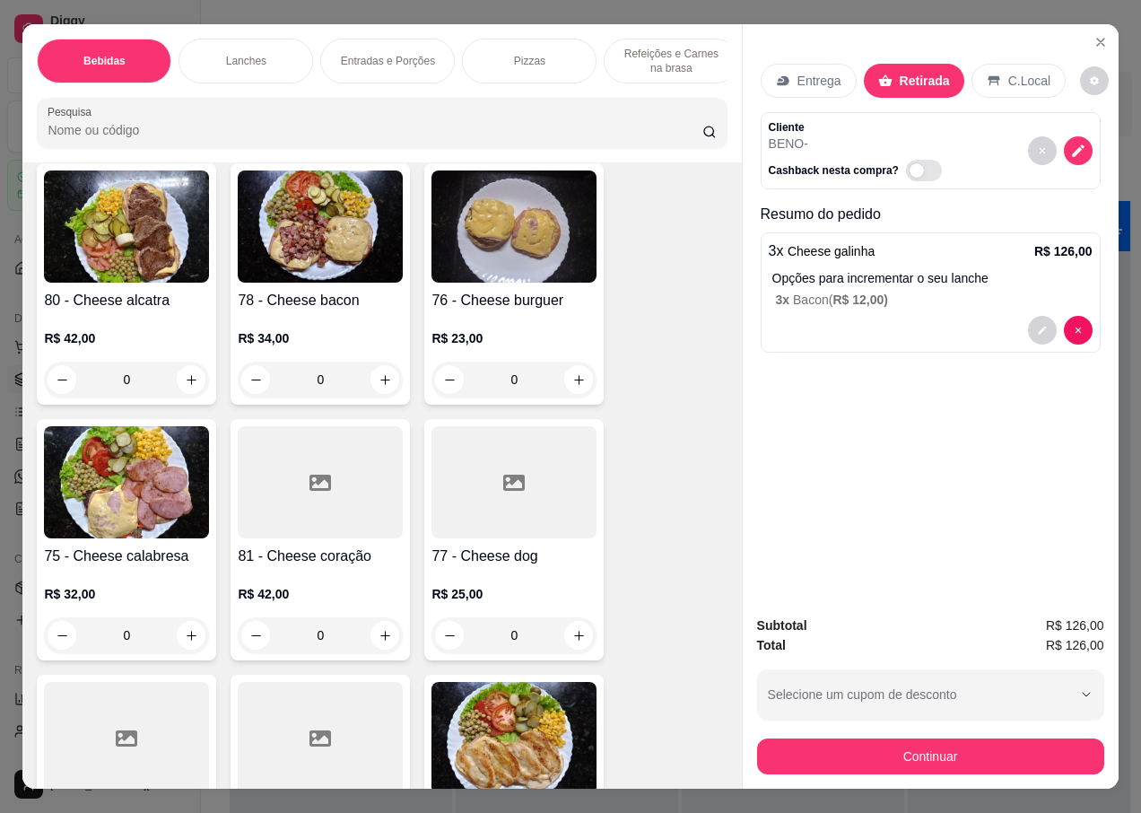
scroll to position [2871, 0]
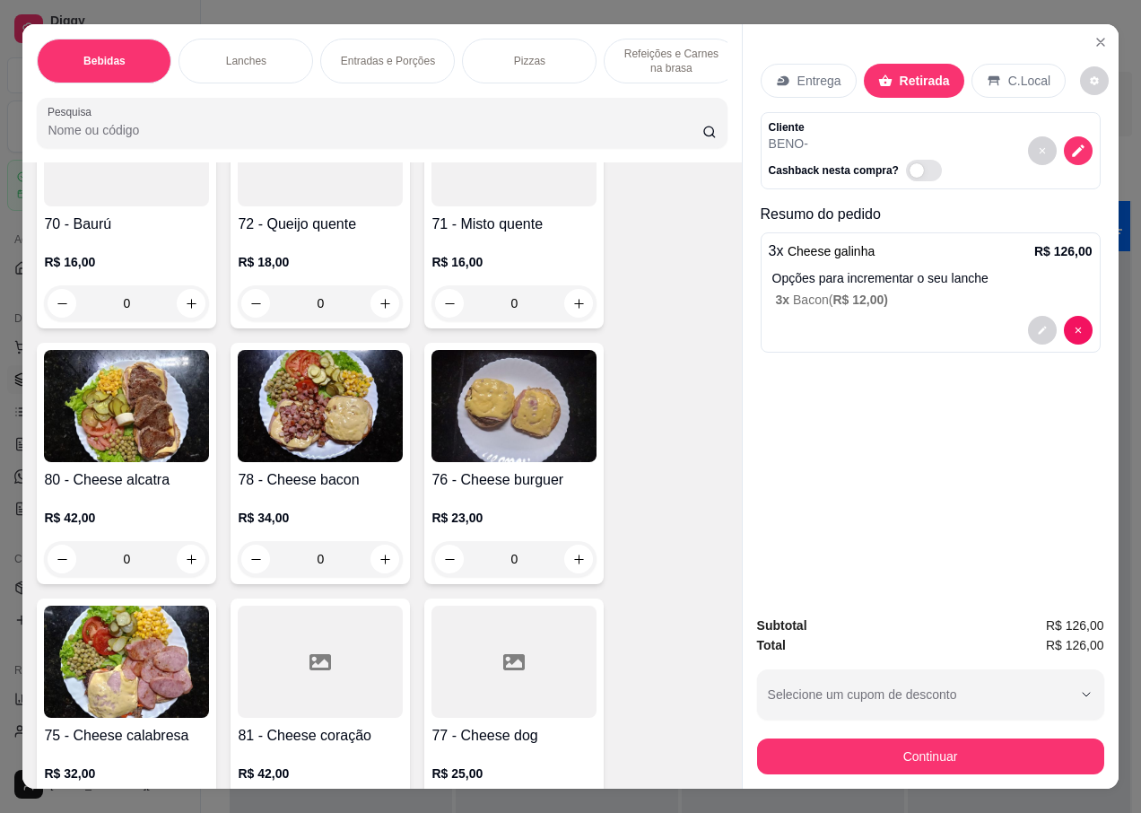
click at [333, 450] on div "78 - Cheese bacon R$ 34,00 0" at bounding box center [320, 463] width 179 height 241
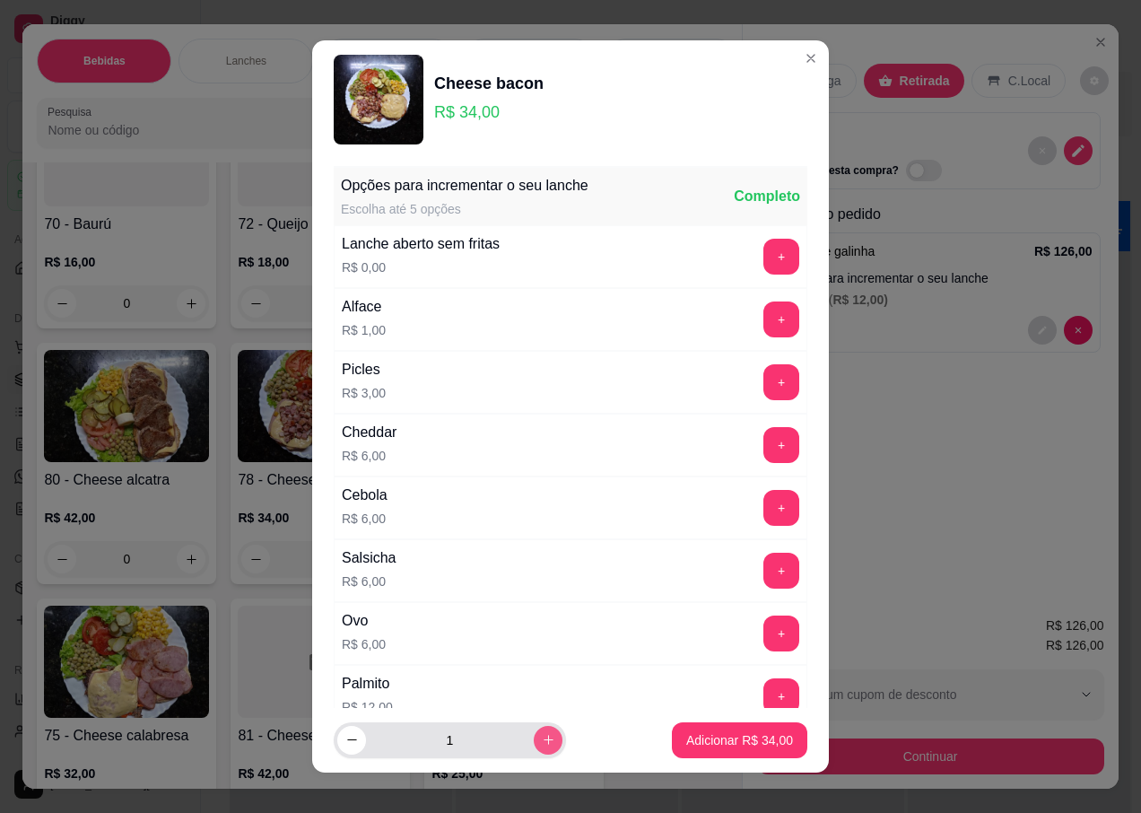
click at [544, 740] on icon "increase-product-quantity" at bounding box center [549, 740] width 10 height 10
click at [345, 744] on icon "decrease-product-quantity" at bounding box center [351, 739] width 13 height 13
type input "1"
click at [686, 734] on p "Adicionar R$ 34,00" at bounding box center [739, 740] width 107 height 18
type input "1"
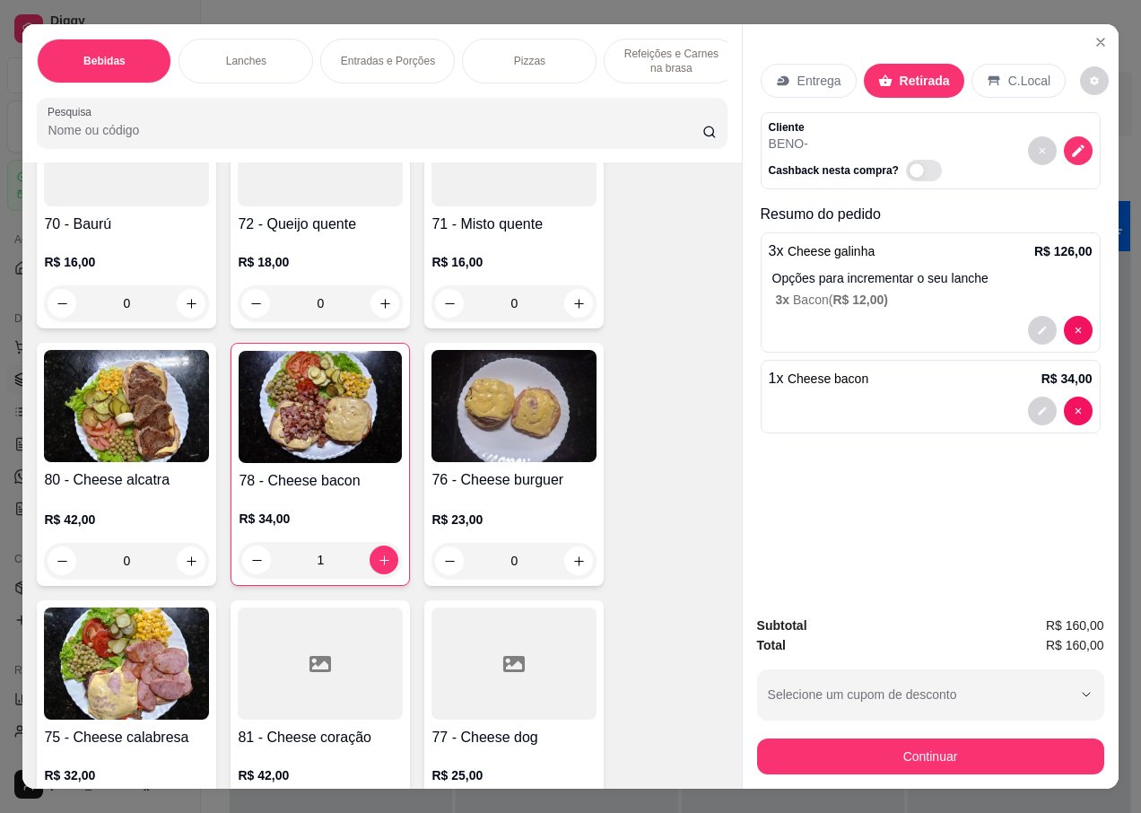
click at [152, 416] on img at bounding box center [126, 406] width 165 height 112
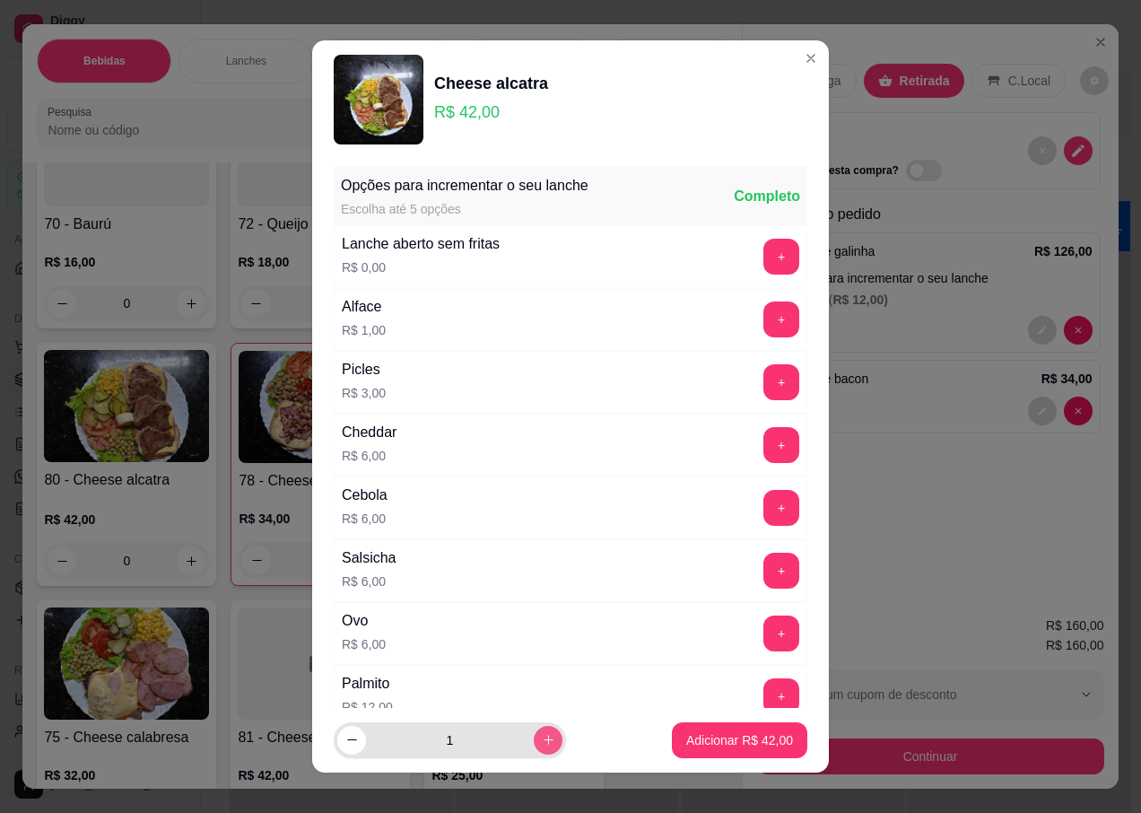
click at [542, 734] on icon "increase-product-quantity" at bounding box center [548, 739] width 13 height 13
click at [345, 737] on icon "decrease-product-quantity" at bounding box center [351, 739] width 13 height 13
type input "1"
click at [711, 744] on p "Adicionar R$ 42,00" at bounding box center [739, 740] width 107 height 18
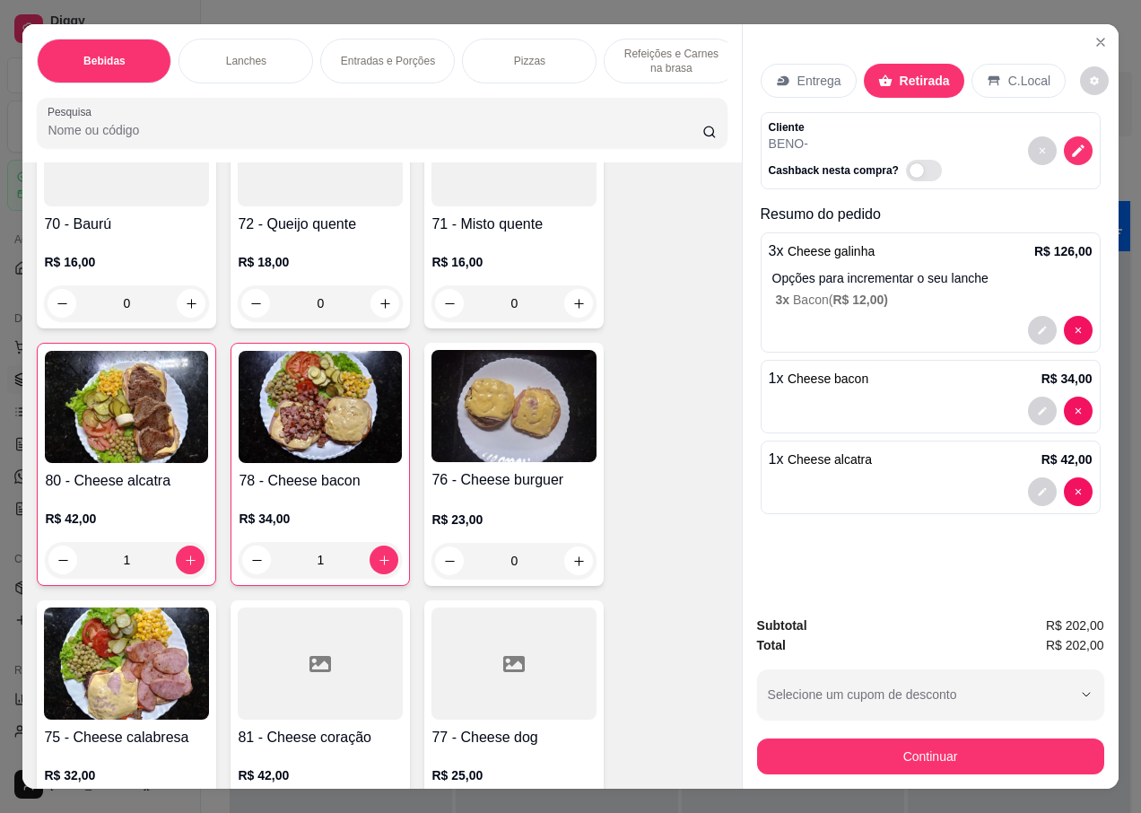
type input "1"
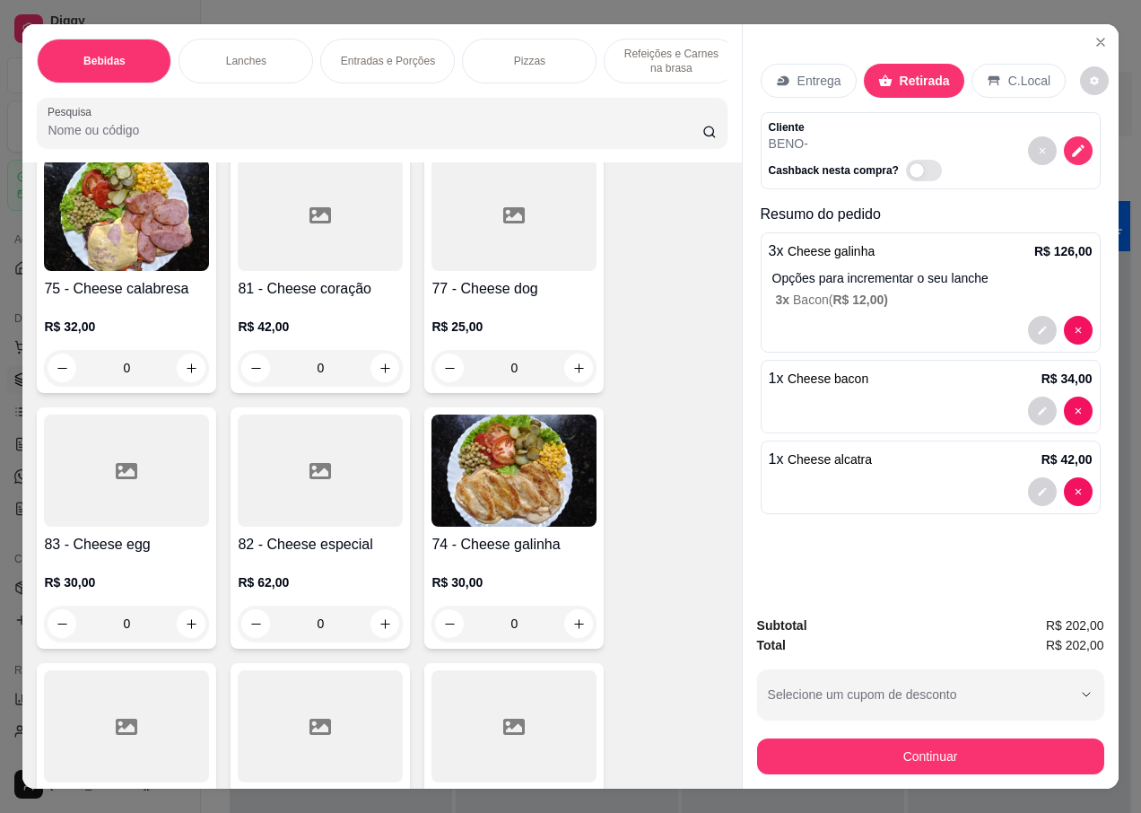
scroll to position [3678, 0]
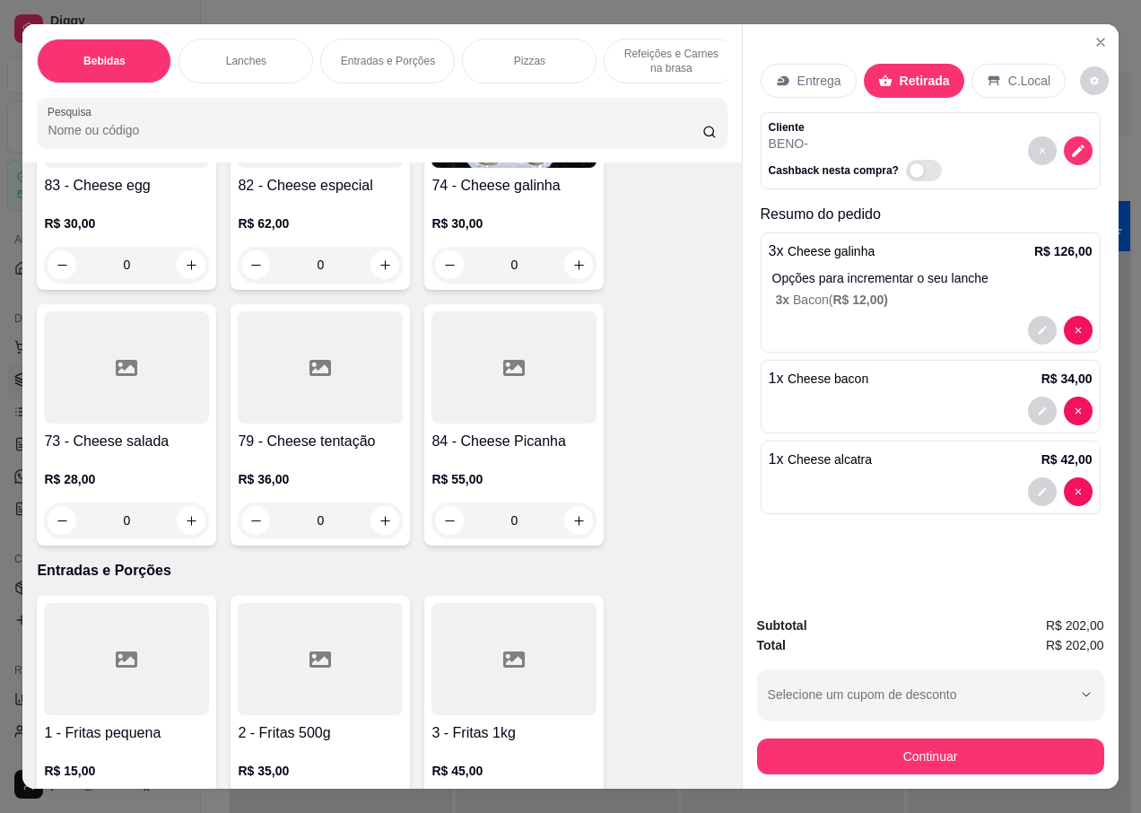
click at [118, 401] on div at bounding box center [126, 367] width 165 height 112
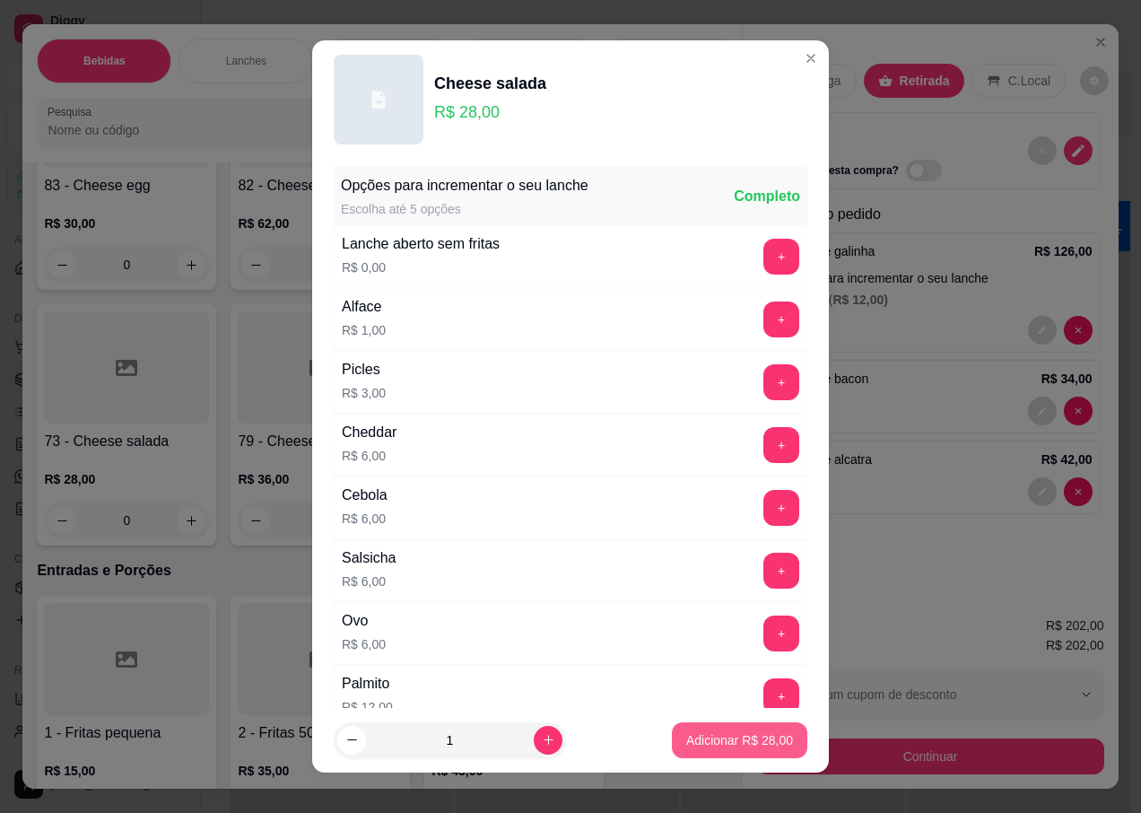
click at [686, 735] on p "Adicionar R$ 28,00" at bounding box center [739, 740] width 107 height 18
type input "1"
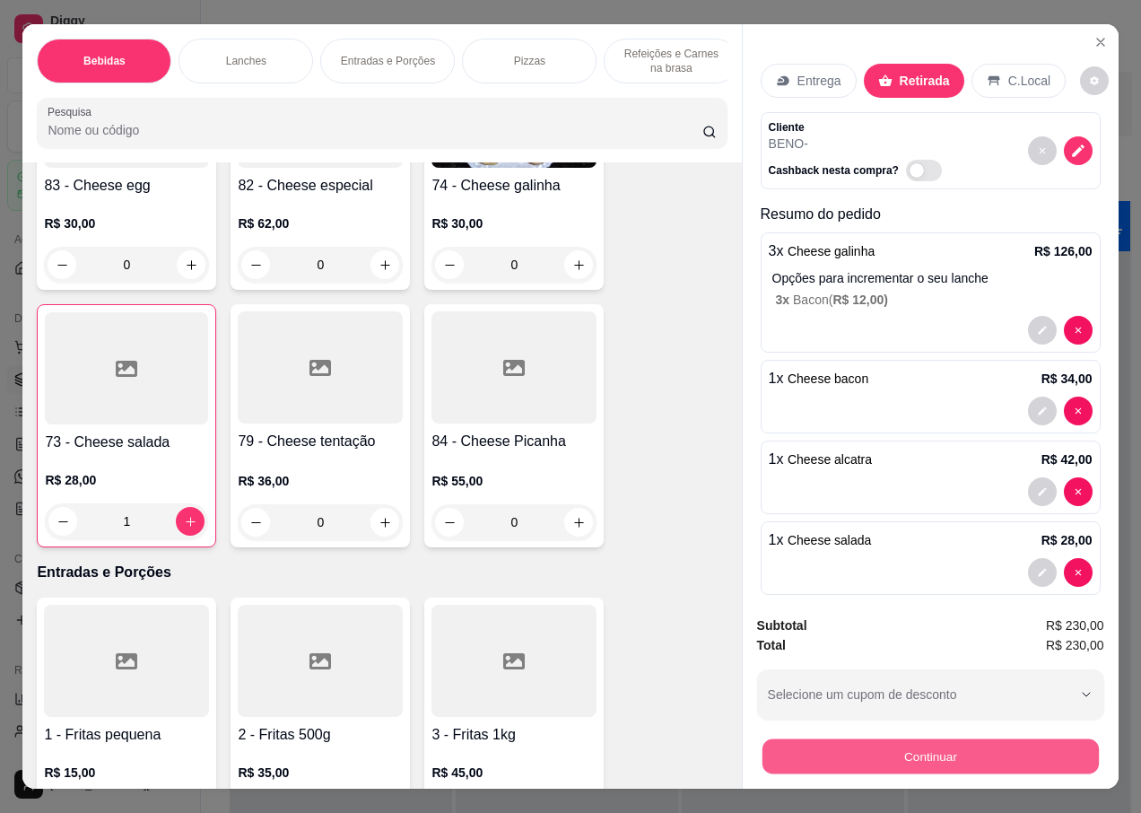
click at [872, 745] on button "Continuar" at bounding box center [930, 755] width 336 height 35
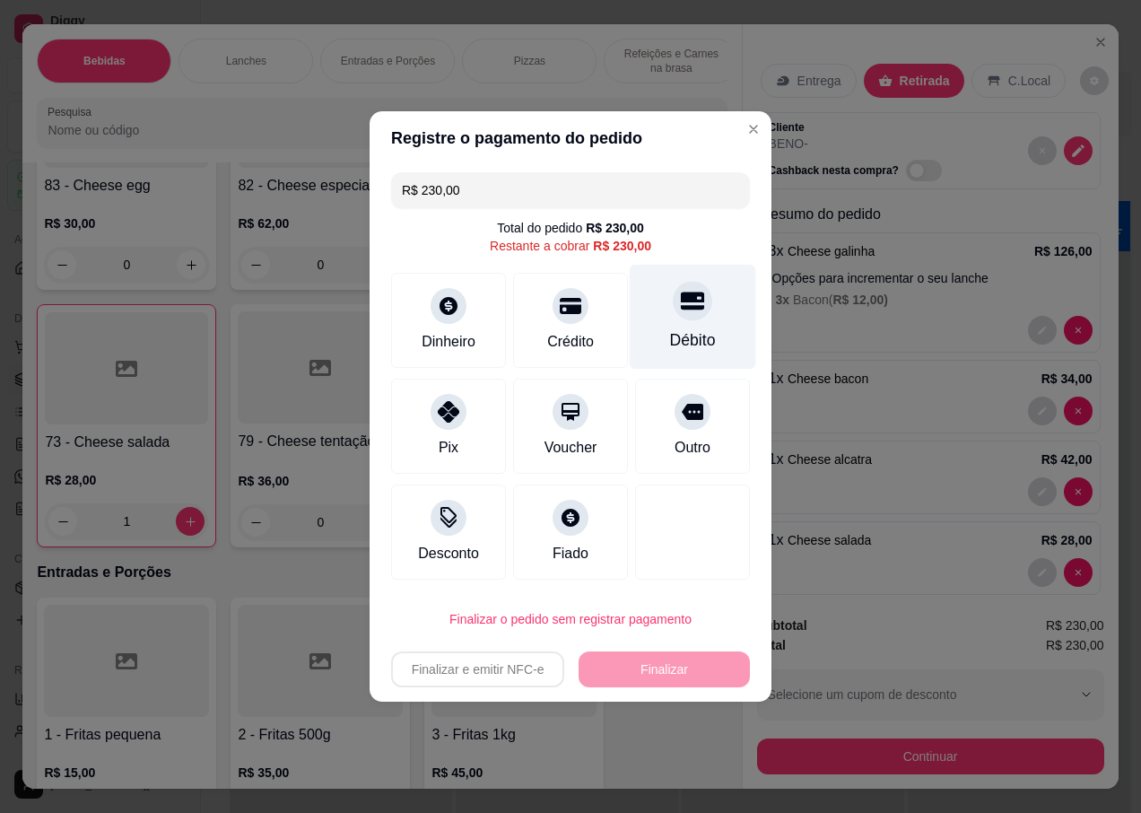
click at [688, 327] on div "Débito" at bounding box center [693, 317] width 126 height 105
type input "R$ 0,00"
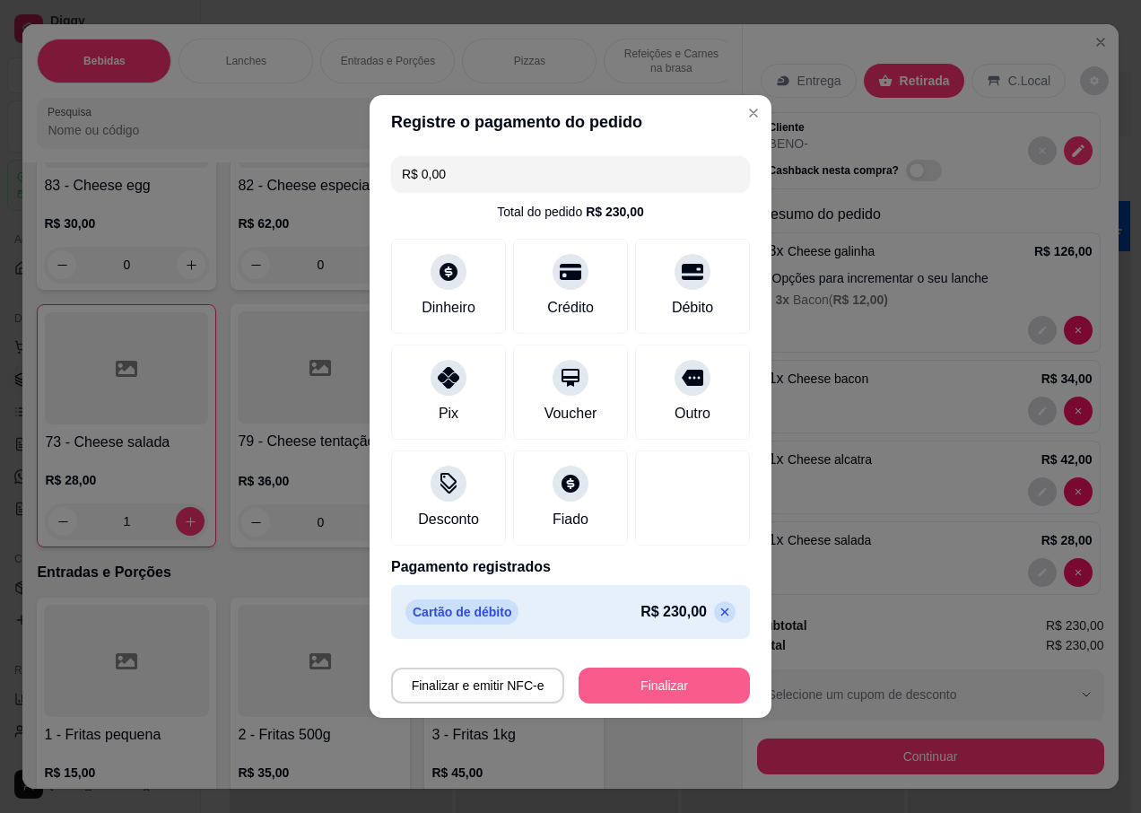
click at [635, 676] on button "Finalizar" at bounding box center [664, 685] width 171 height 36
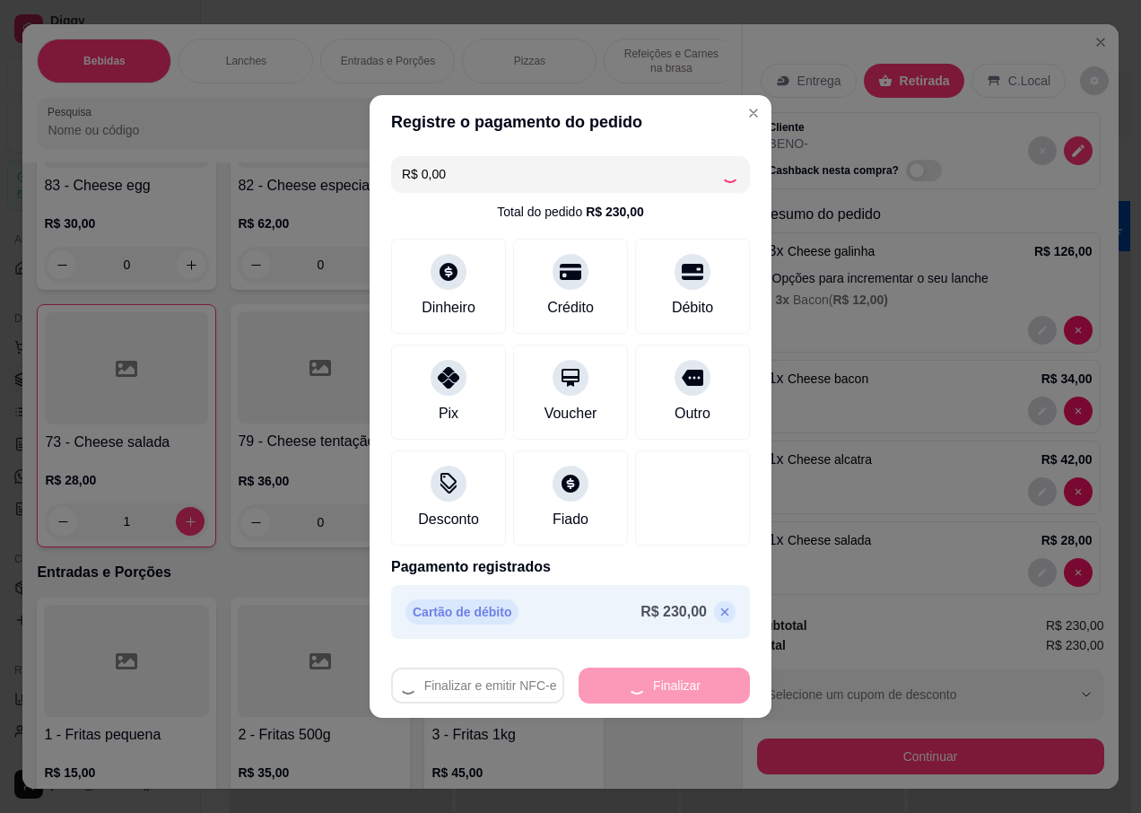
type input "0"
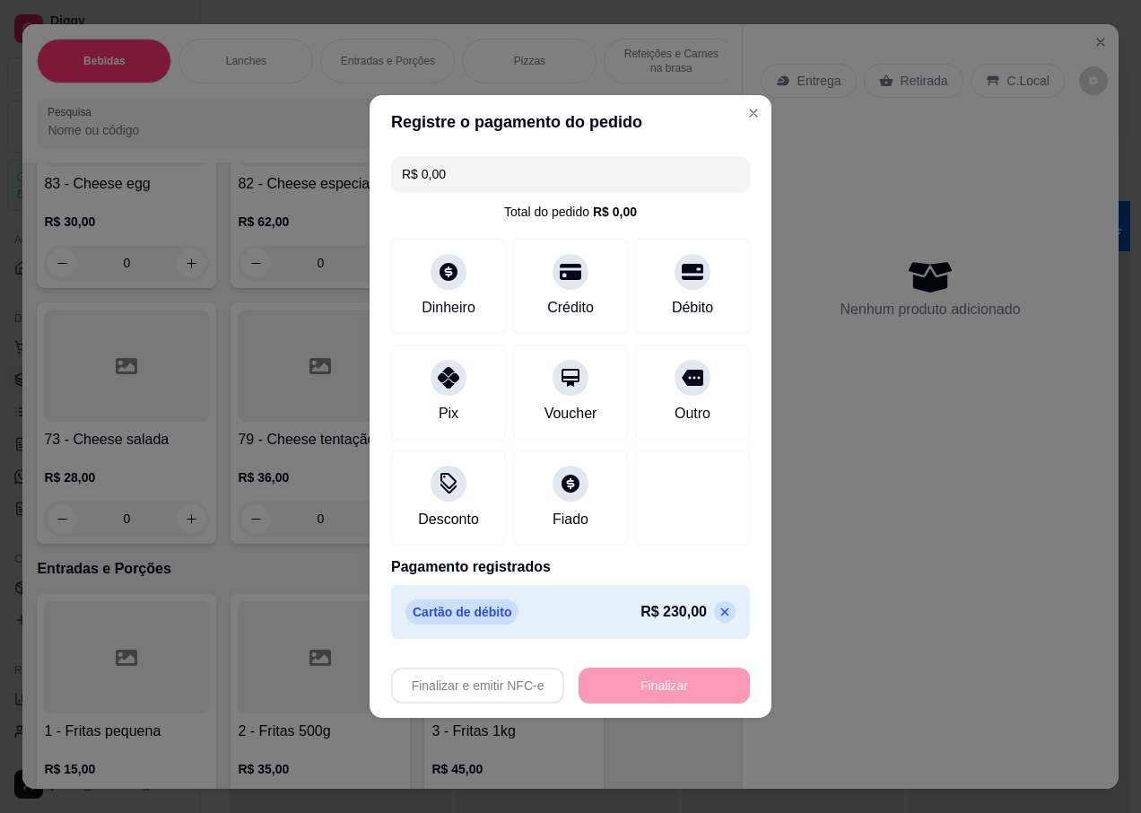
type input "-R$ 230,00"
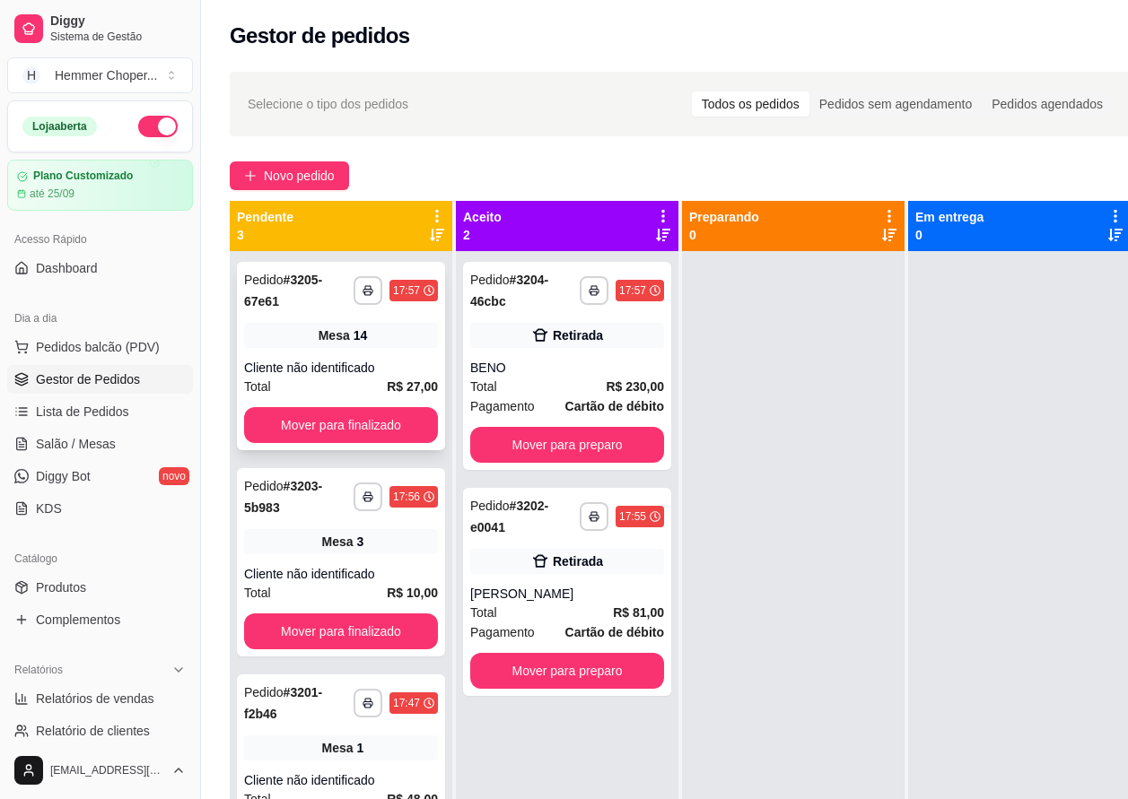
click at [336, 324] on div "Mesa 14" at bounding box center [341, 335] width 194 height 25
click at [279, 421] on button "Mover para finalizado" at bounding box center [341, 425] width 188 height 35
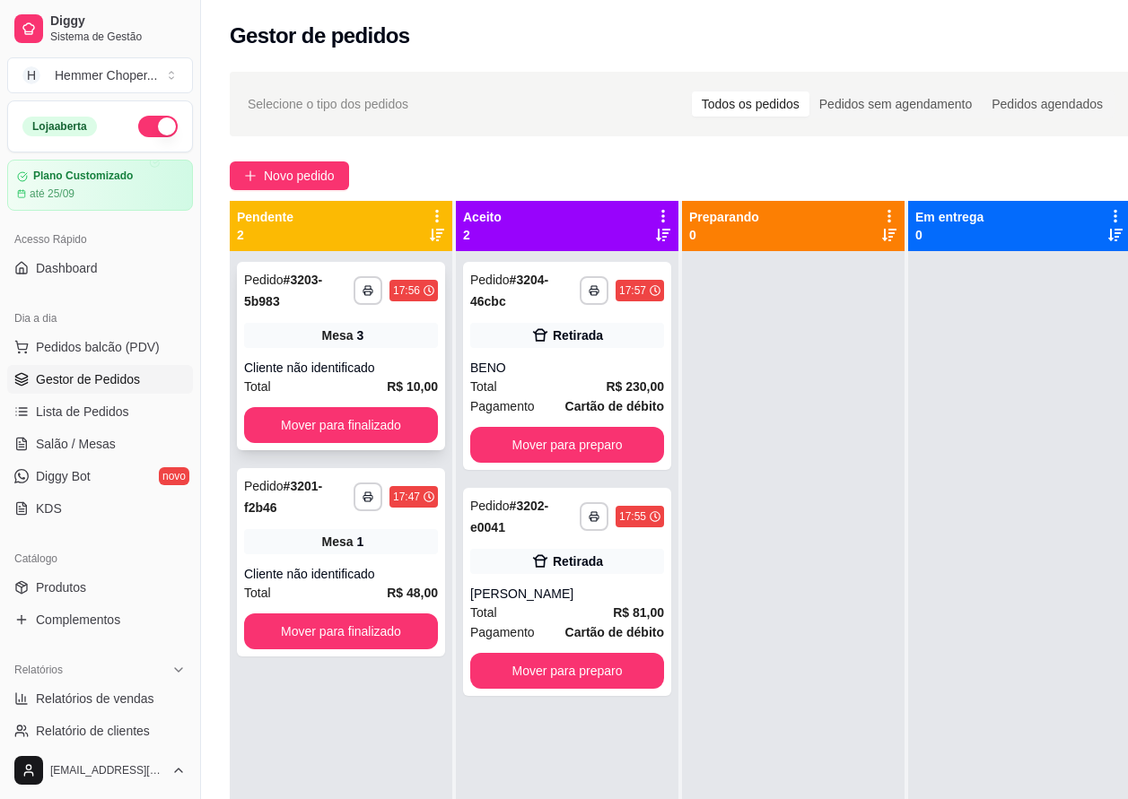
click at [350, 397] on div "**********" at bounding box center [341, 356] width 208 height 188
click at [315, 386] on div "Total R$ 10,00" at bounding box center [341, 387] width 194 height 20
click at [310, 414] on button "Mover para finalizado" at bounding box center [341, 425] width 194 height 36
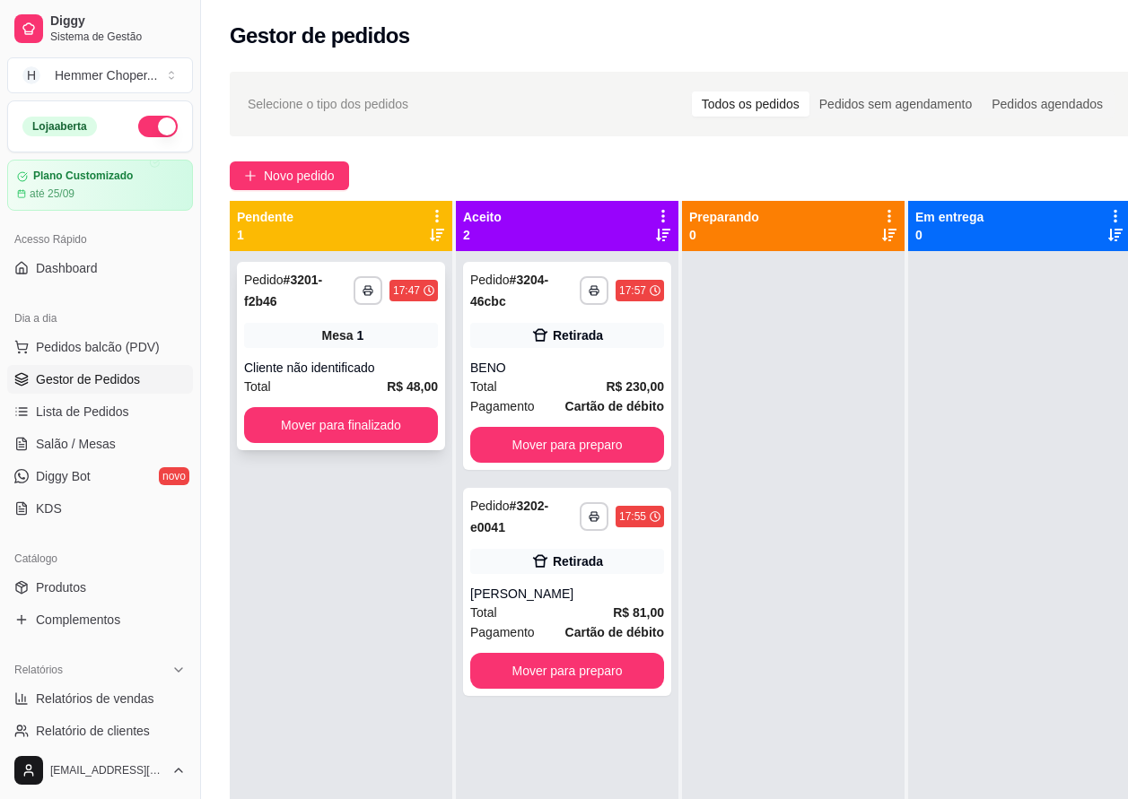
click at [309, 368] on div "Cliente não identificado" at bounding box center [341, 368] width 194 height 18
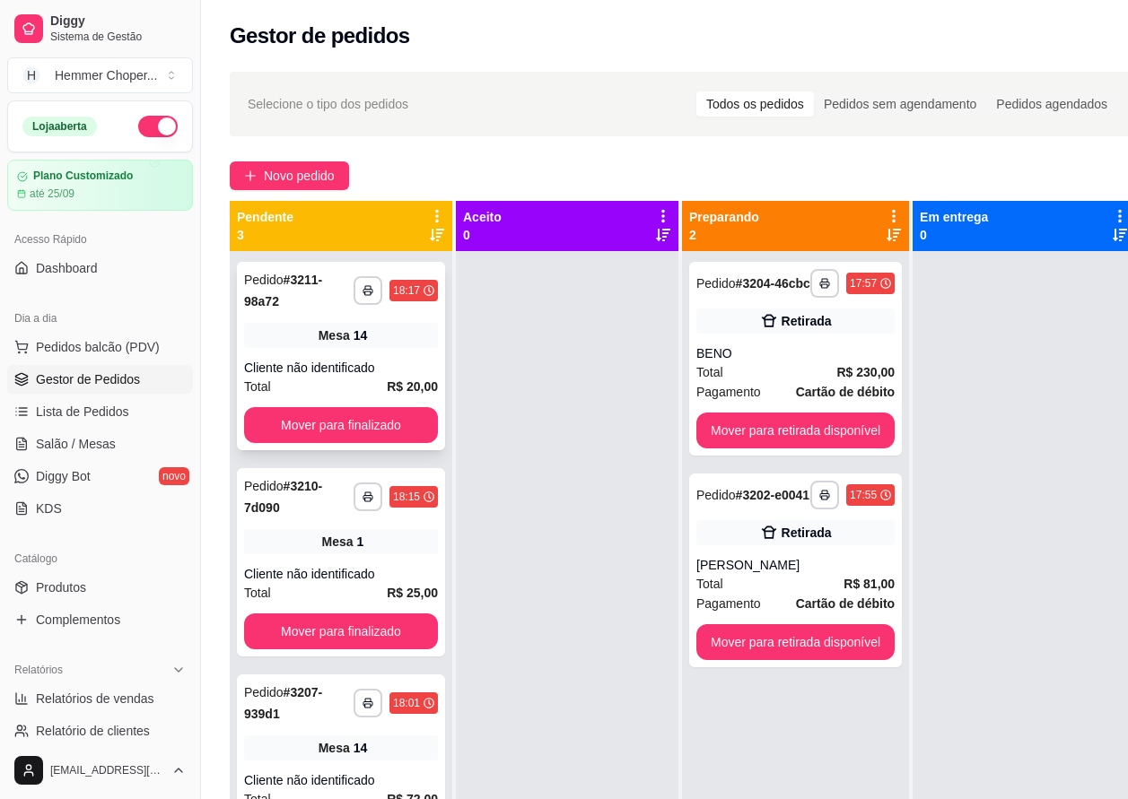
click at [372, 371] on div "Cliente não identificado" at bounding box center [341, 368] width 194 height 18
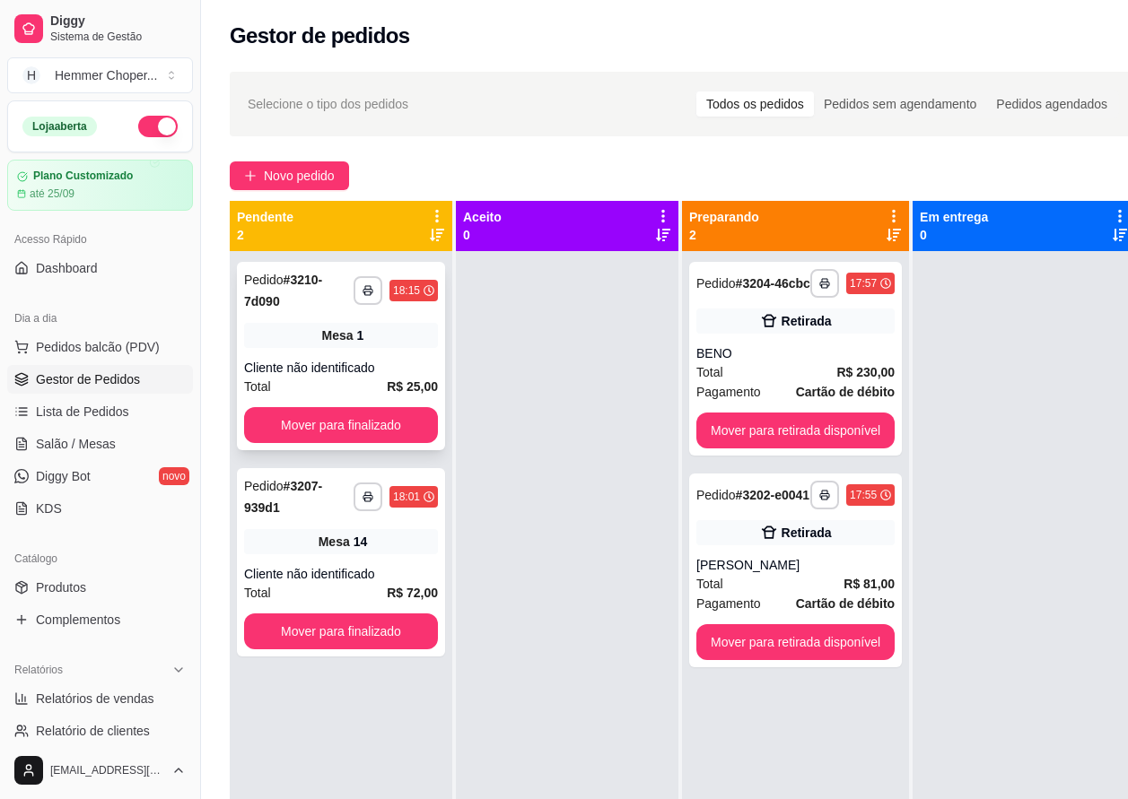
click at [330, 385] on div "Total R$ 25,00" at bounding box center [341, 387] width 194 height 20
click at [342, 541] on span "Mesa" at bounding box center [333, 542] width 31 height 18
click at [92, 353] on span "Pedidos balcão (PDV)" at bounding box center [98, 347] width 124 height 18
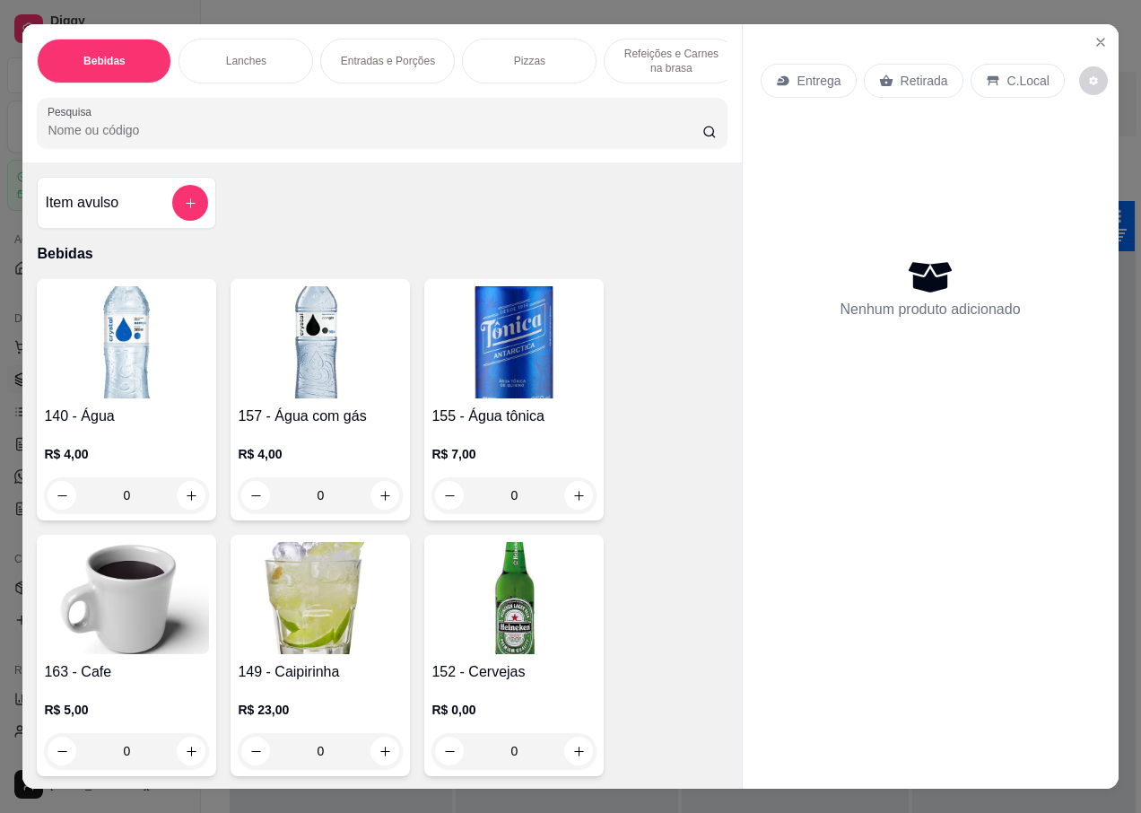
click at [905, 85] on div "Retirada" at bounding box center [914, 81] width 100 height 34
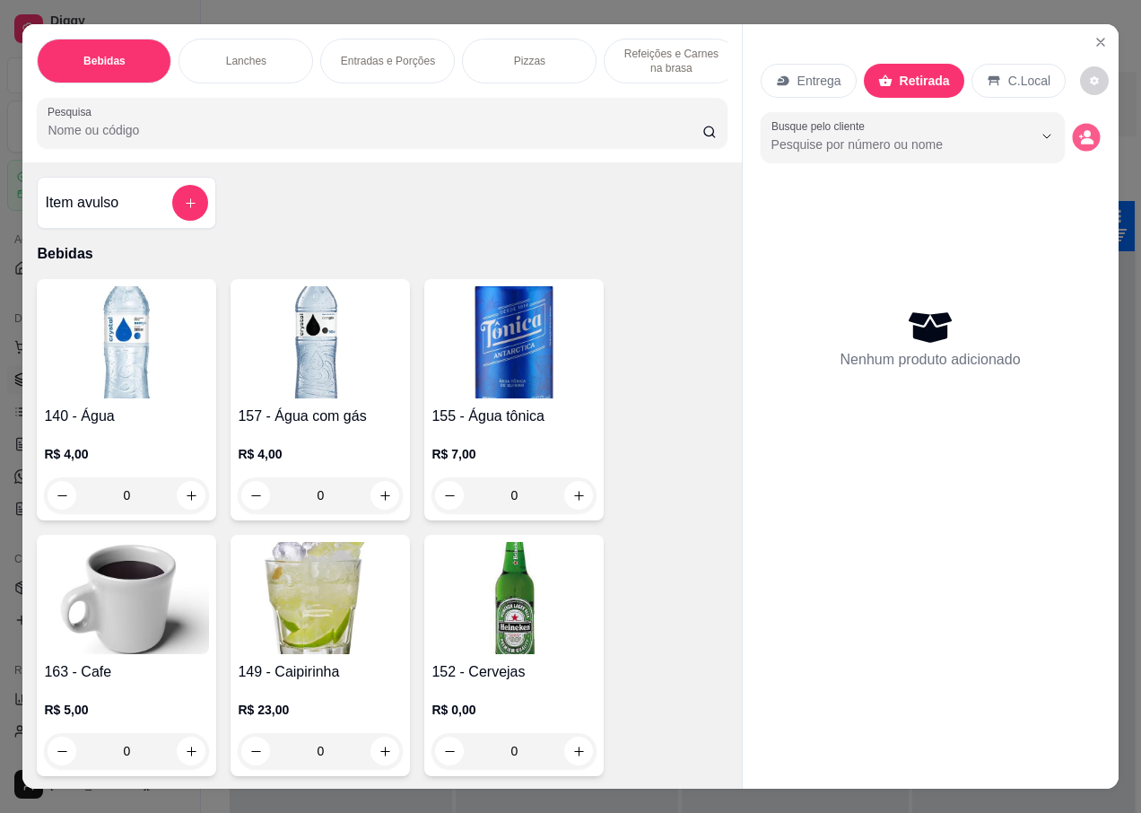
click at [1079, 132] on icon "decrease-product-quantity" at bounding box center [1085, 136] width 15 height 15
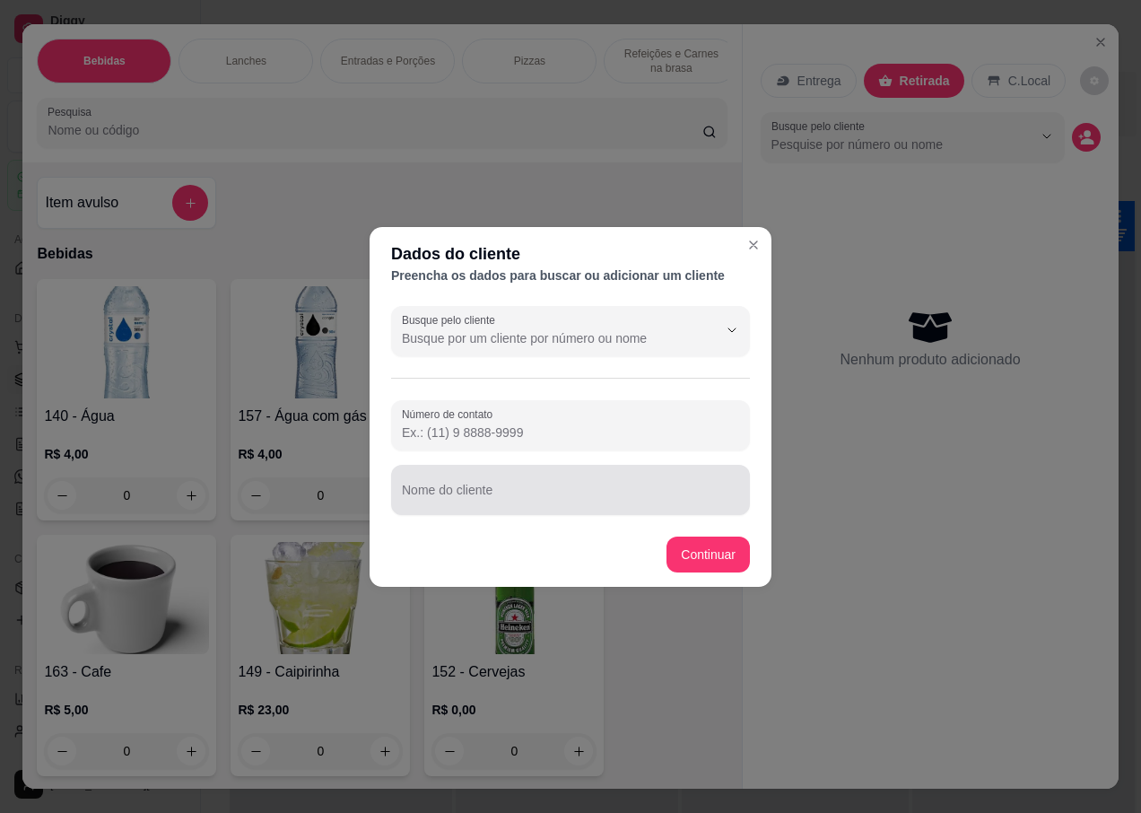
click at [471, 498] on input "Nome do cliente" at bounding box center [570, 497] width 337 height 18
type input "SIMONI"
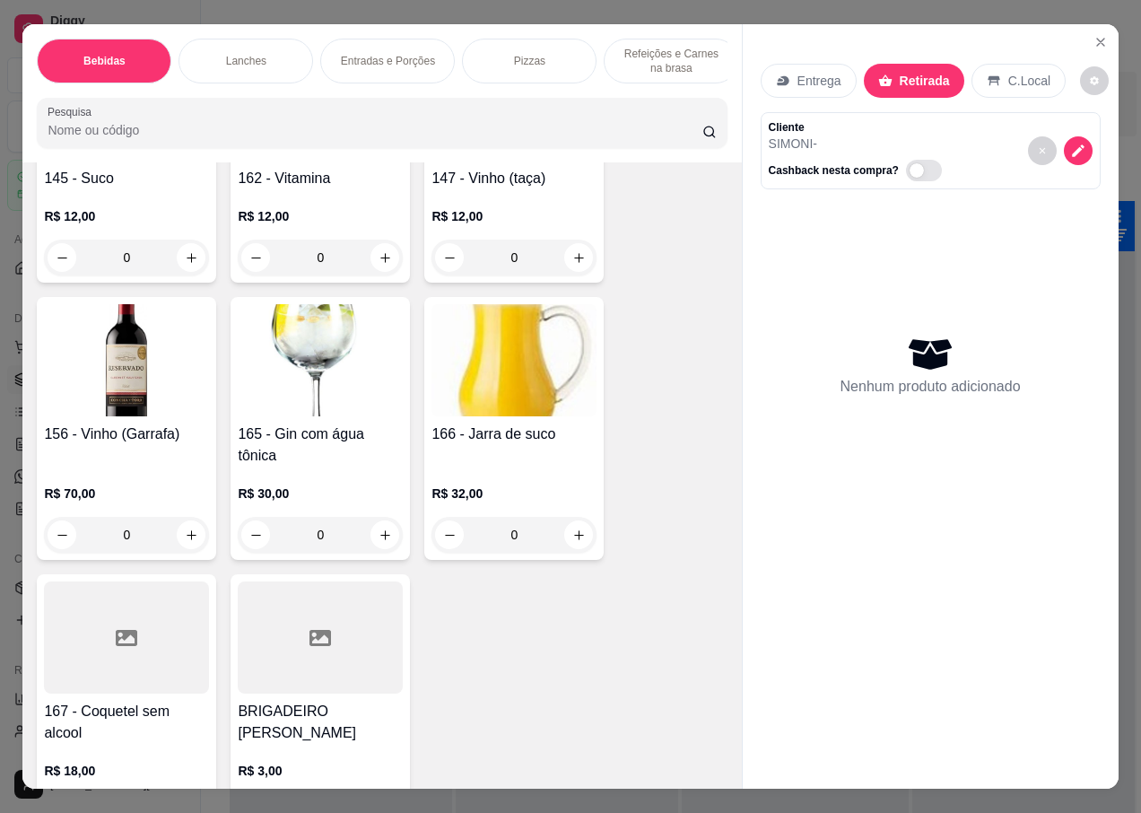
scroll to position [2781, 0]
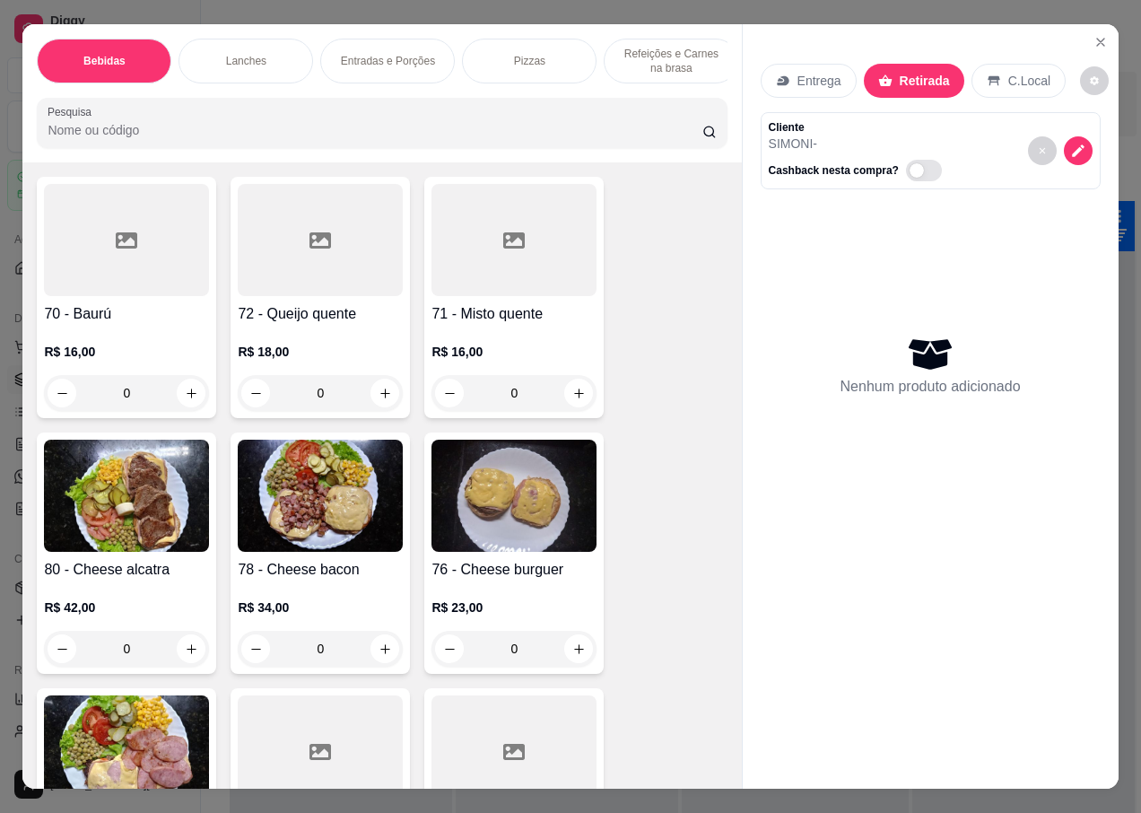
click at [503, 541] on div "76 - Cheese burguer R$ 23,00 0" at bounding box center [513, 552] width 179 height 241
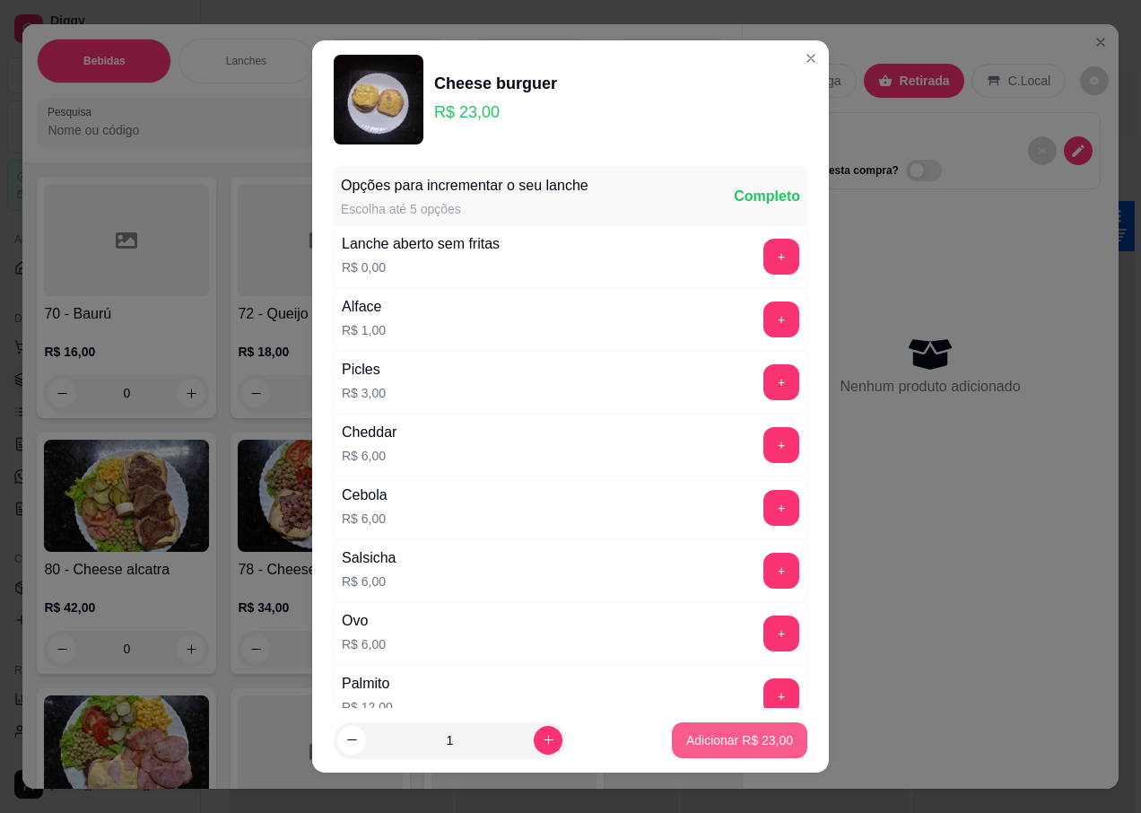
click at [701, 745] on p "Adicionar R$ 23,00" at bounding box center [739, 740] width 107 height 18
type input "1"
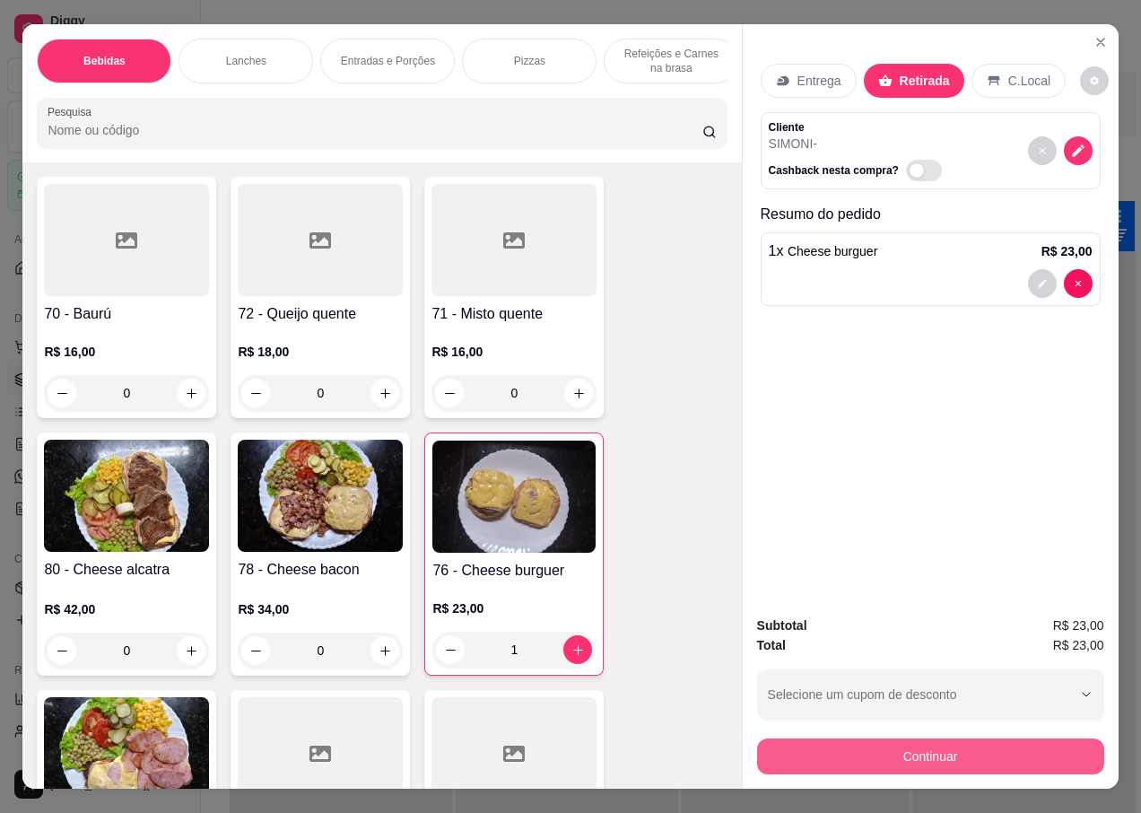
click at [834, 744] on button "Continuar" at bounding box center [930, 756] width 347 height 36
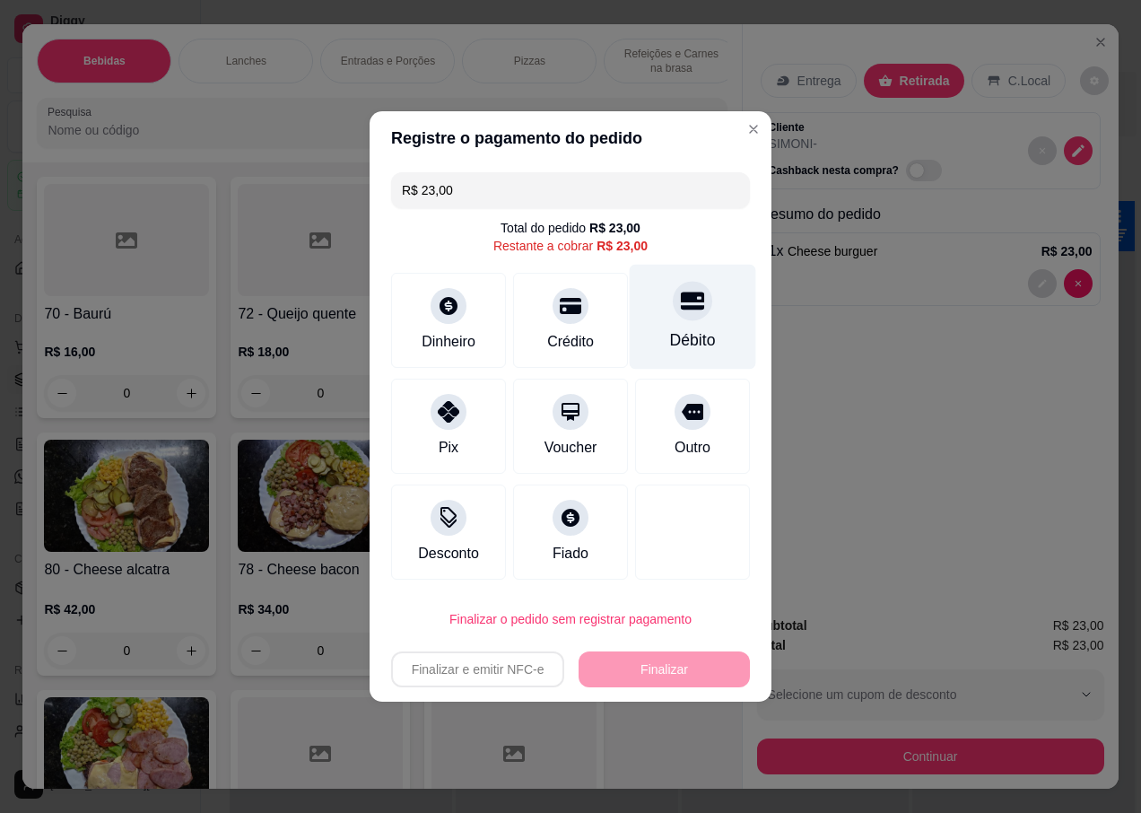
click at [673, 318] on div at bounding box center [692, 300] width 39 height 39
type input "R$ 0,00"
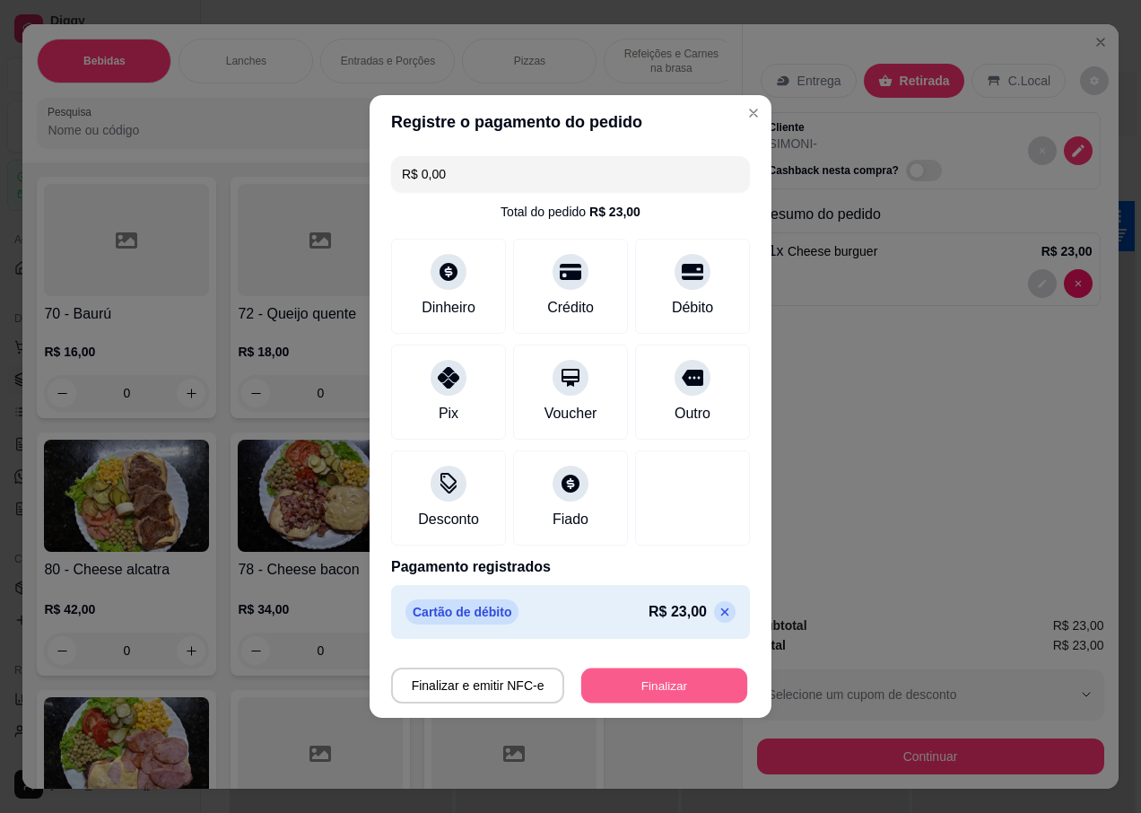
click at [651, 687] on button "Finalizar" at bounding box center [664, 685] width 166 height 35
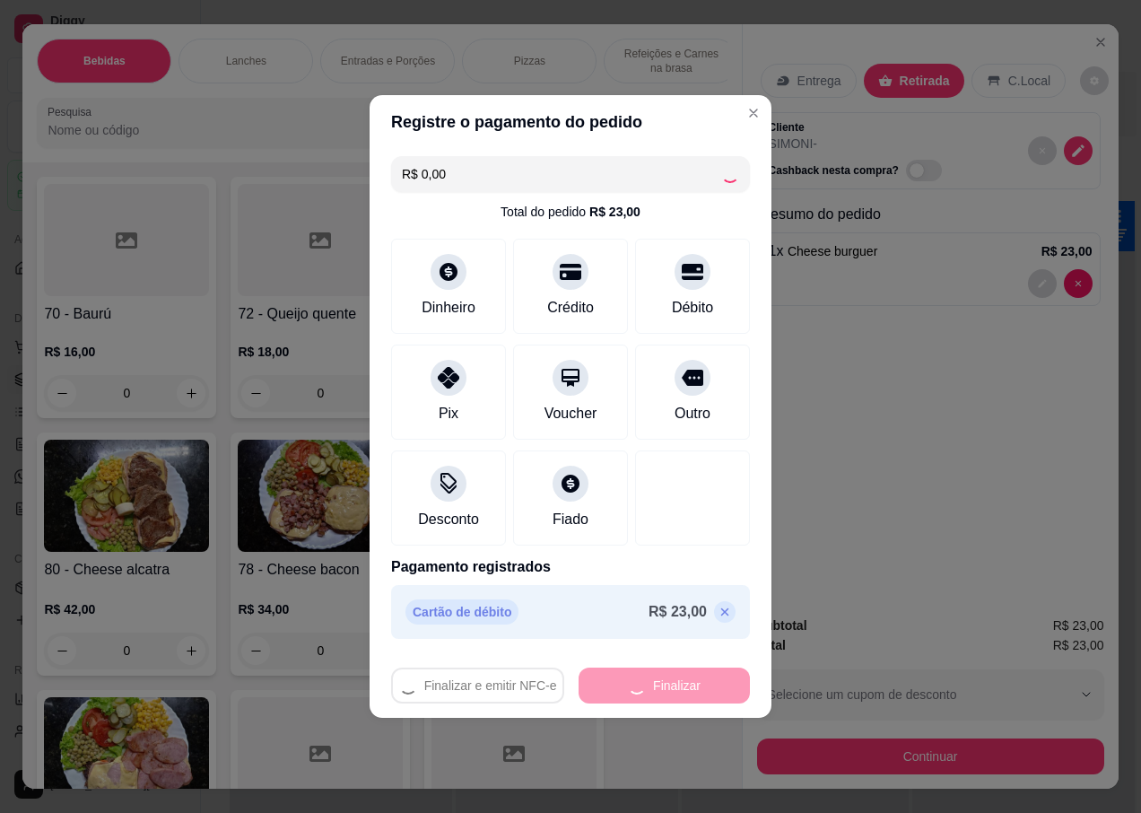
type input "0"
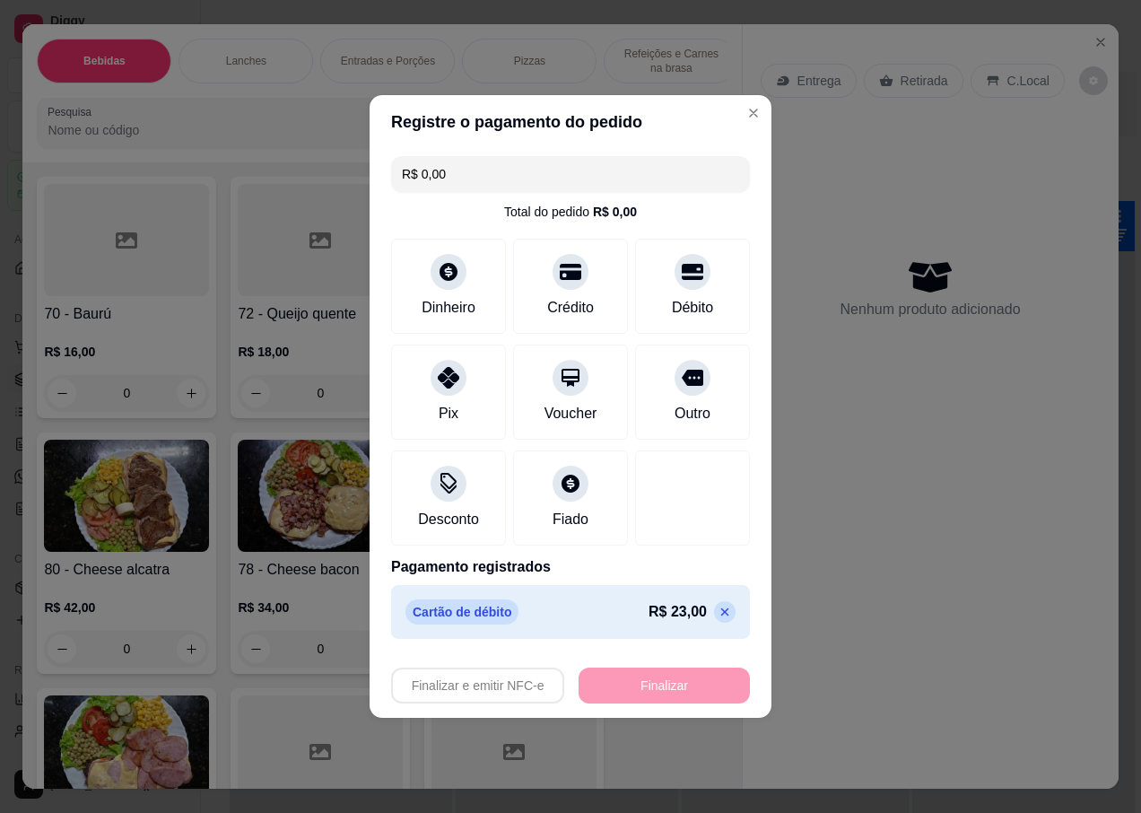
type input "-R$ 23,00"
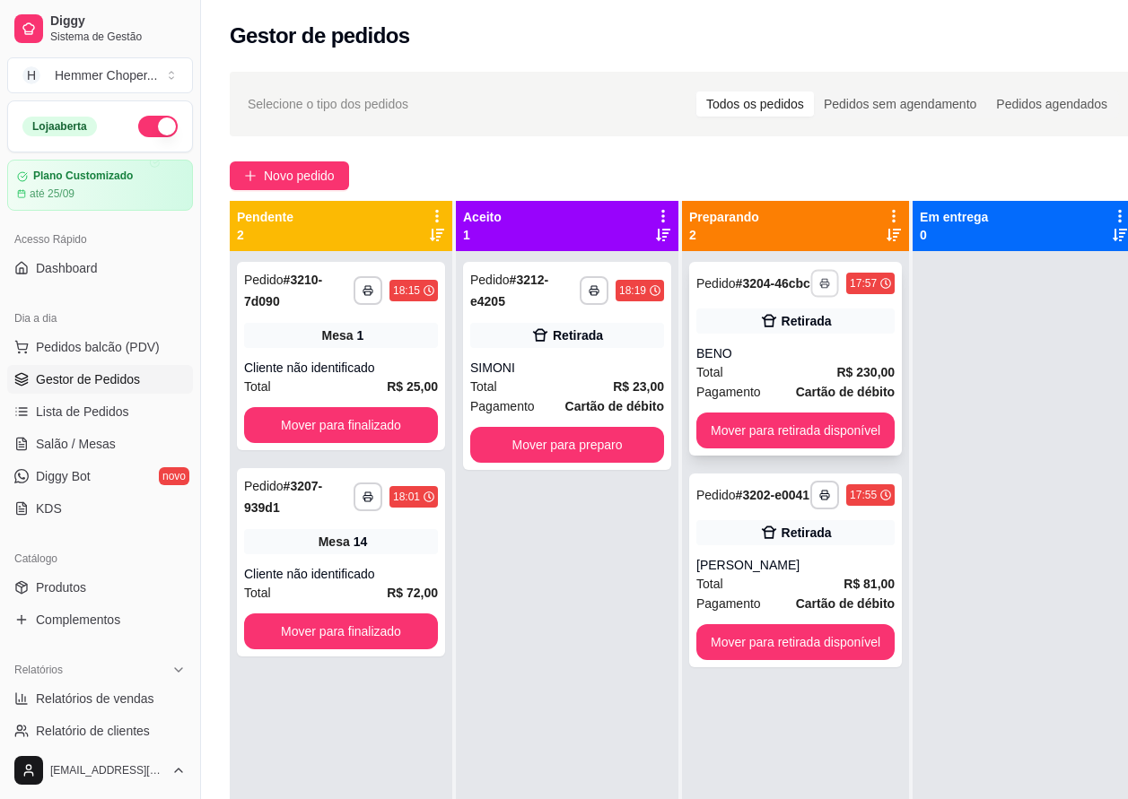
click at [824, 289] on icon "button" at bounding box center [824, 283] width 11 height 11
click at [789, 356] on button "IMPRESSORA" at bounding box center [777, 353] width 126 height 28
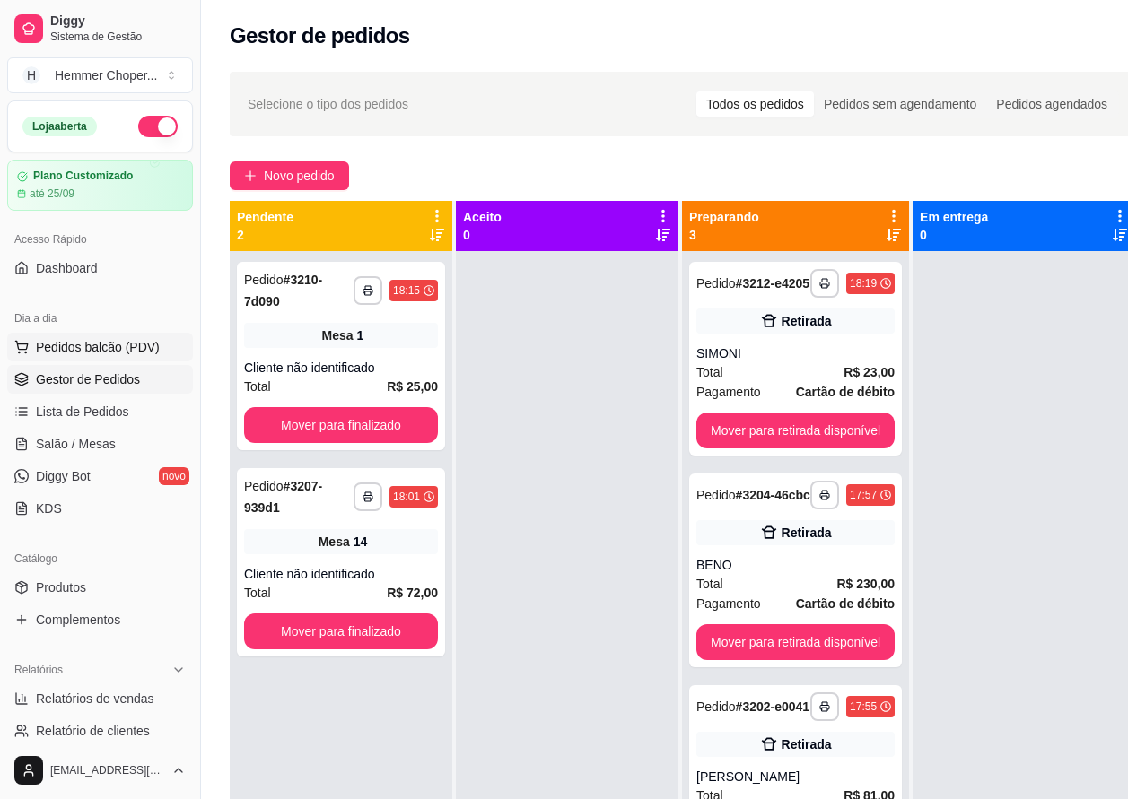
click at [80, 352] on span "Pedidos balcão (PDV)" at bounding box center [98, 347] width 124 height 18
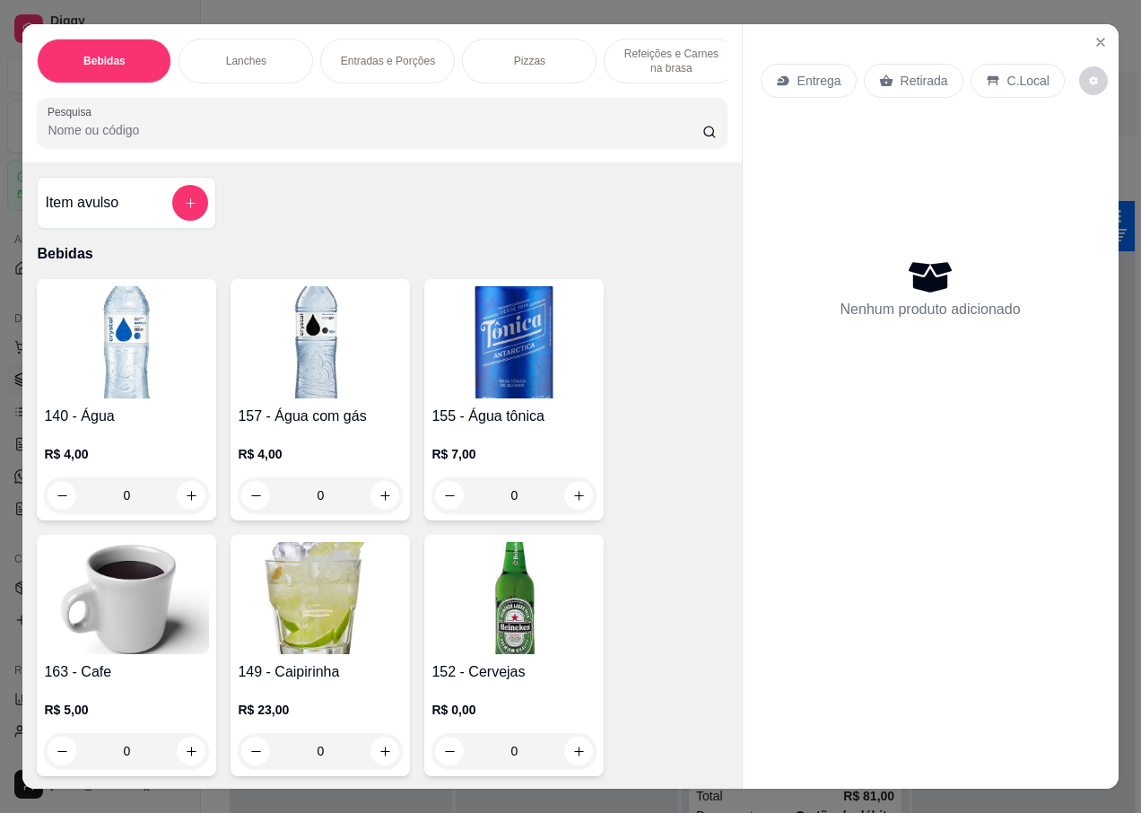
click at [920, 76] on p "Retirada" at bounding box center [925, 81] width 48 height 18
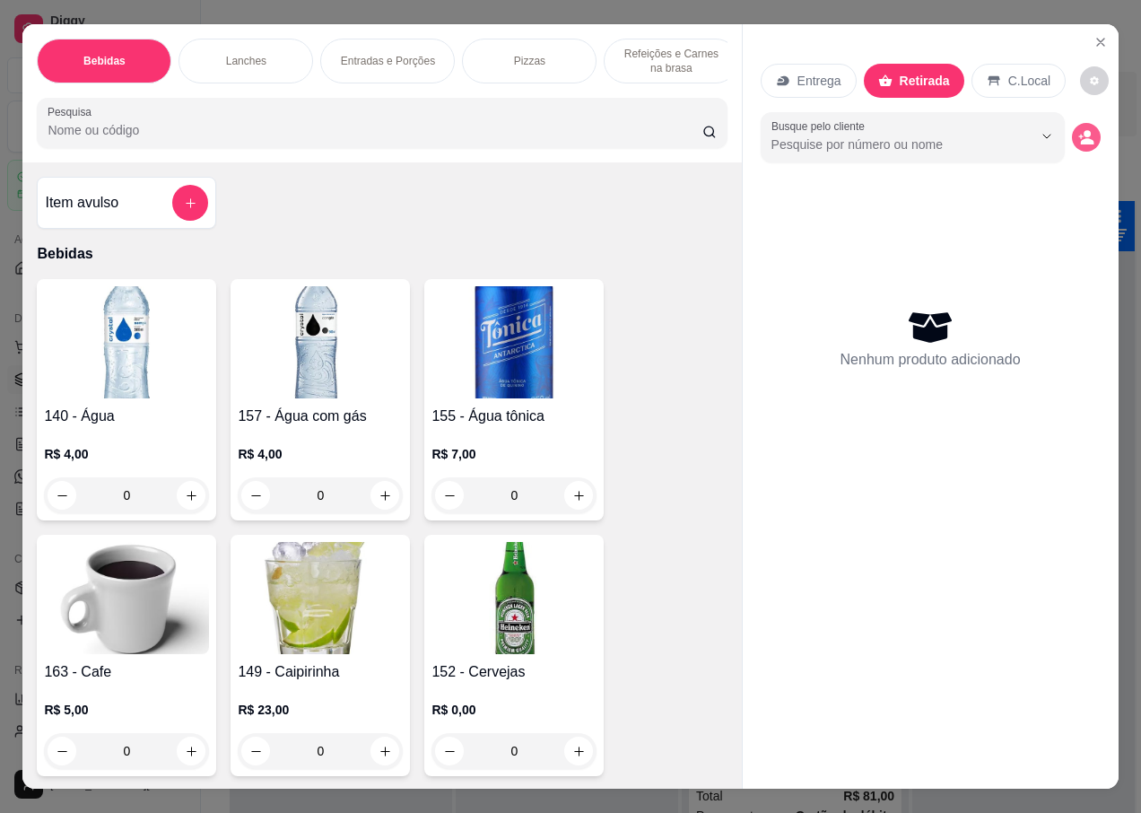
click at [1084, 130] on circle "decrease-product-quantity" at bounding box center [1087, 133] width 7 height 7
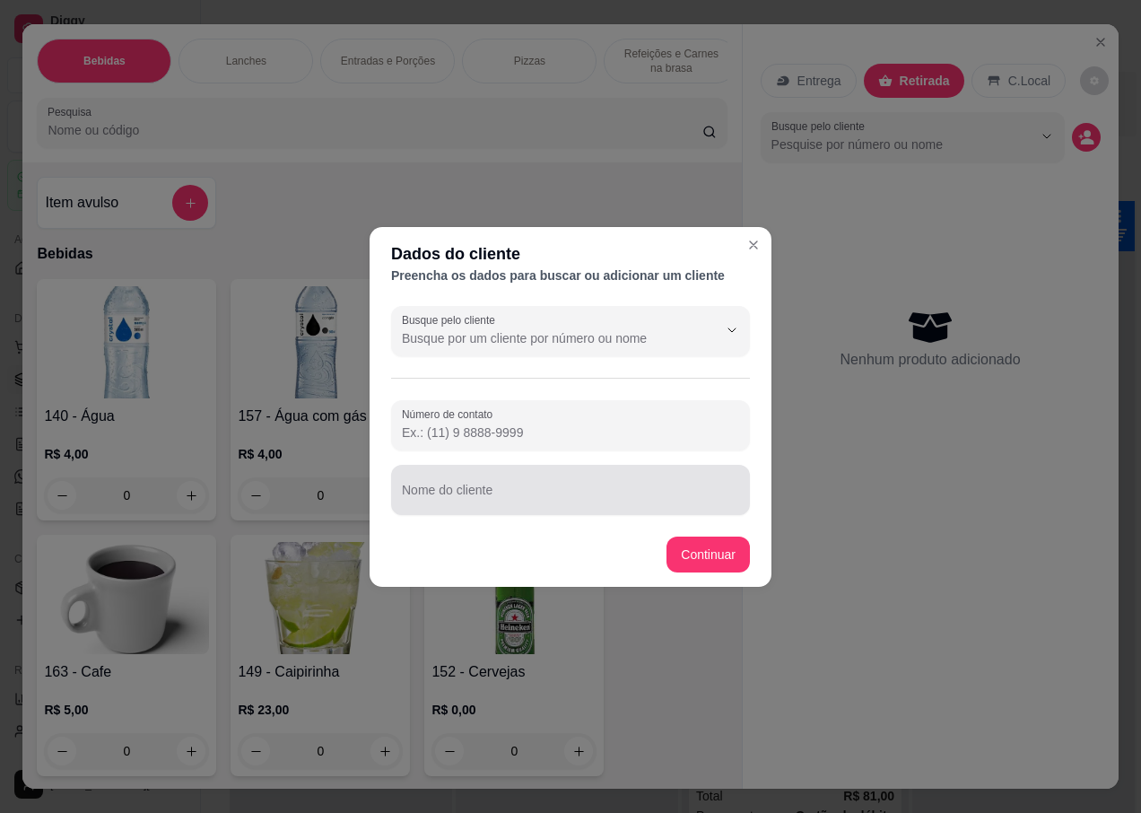
click at [482, 493] on input "Nome do cliente" at bounding box center [570, 497] width 337 height 18
click at [487, 484] on div at bounding box center [570, 490] width 337 height 36
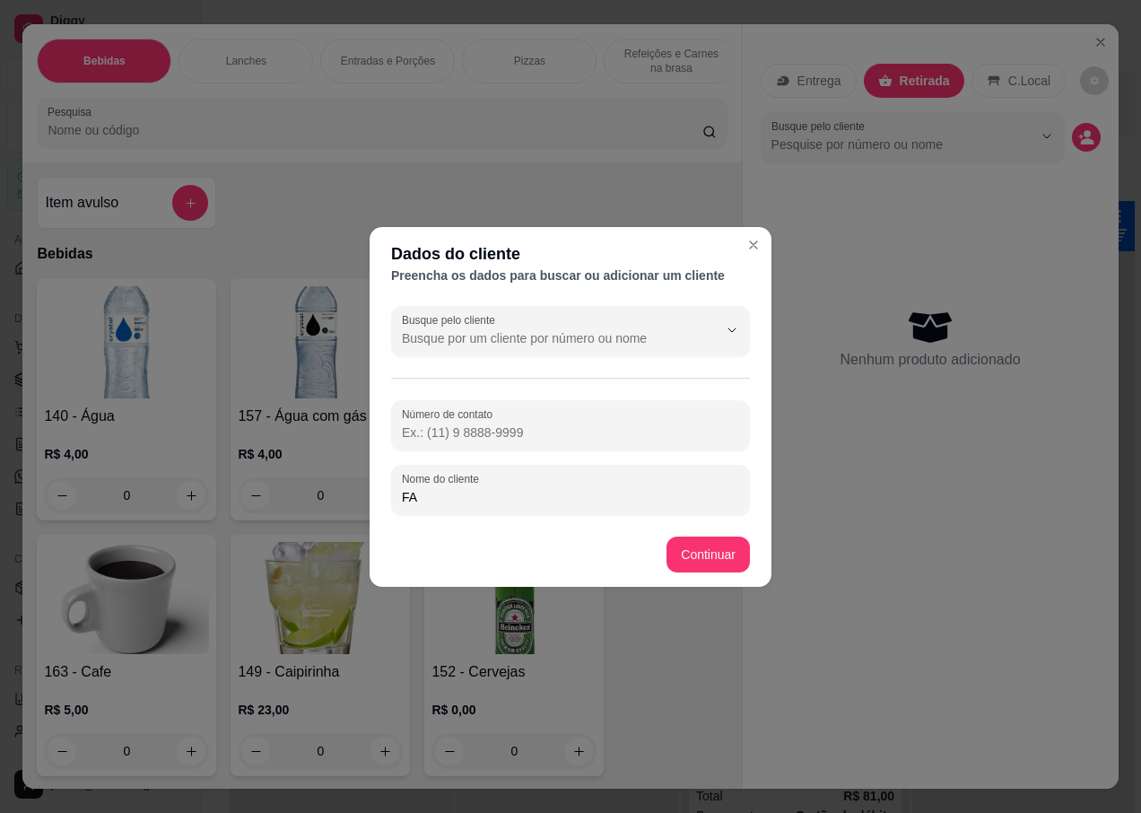
type input "F"
type input "[PERSON_NAME]"
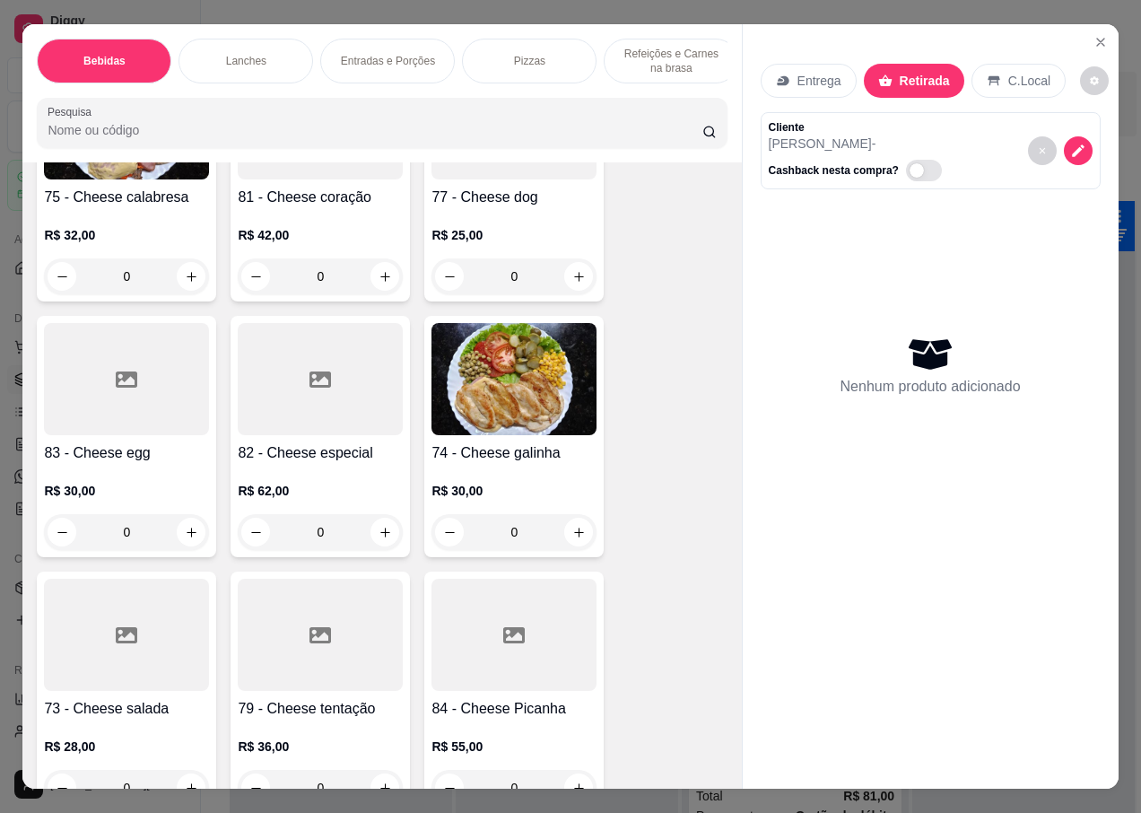
scroll to position [3499, 0]
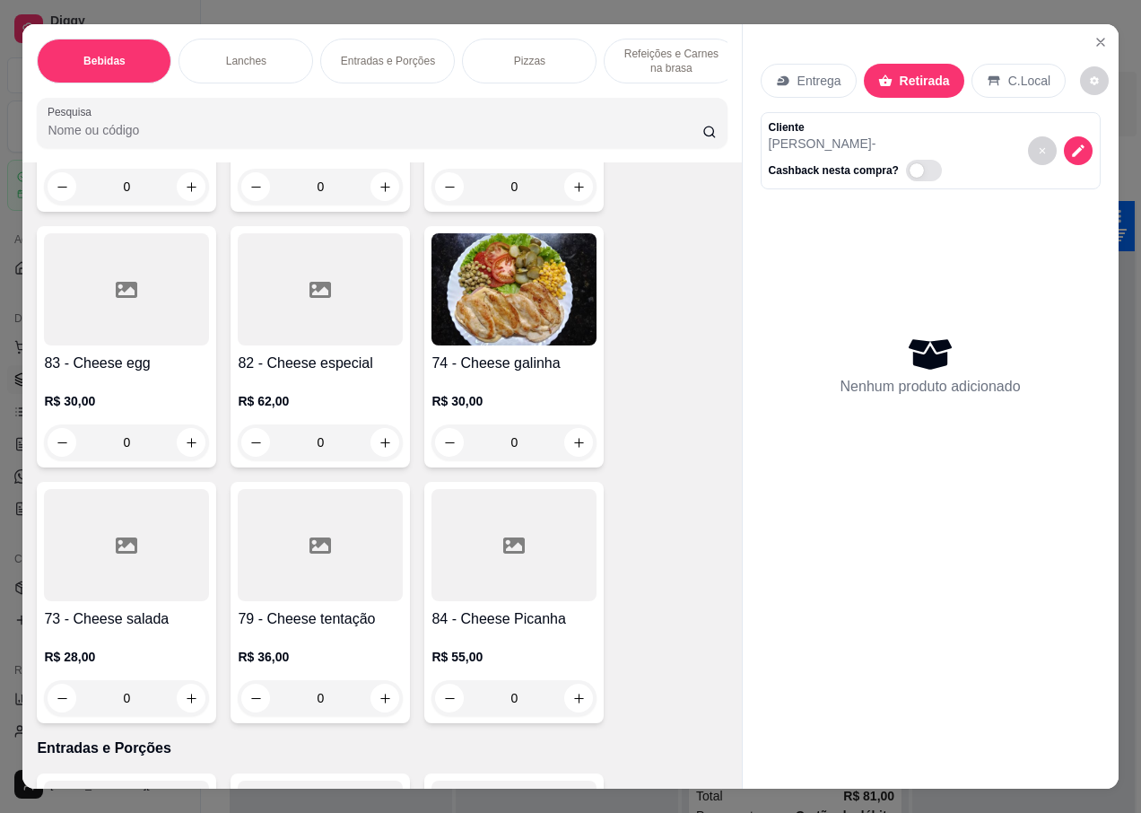
click at [318, 353] on h4 "82 - Cheese especial" at bounding box center [320, 364] width 165 height 22
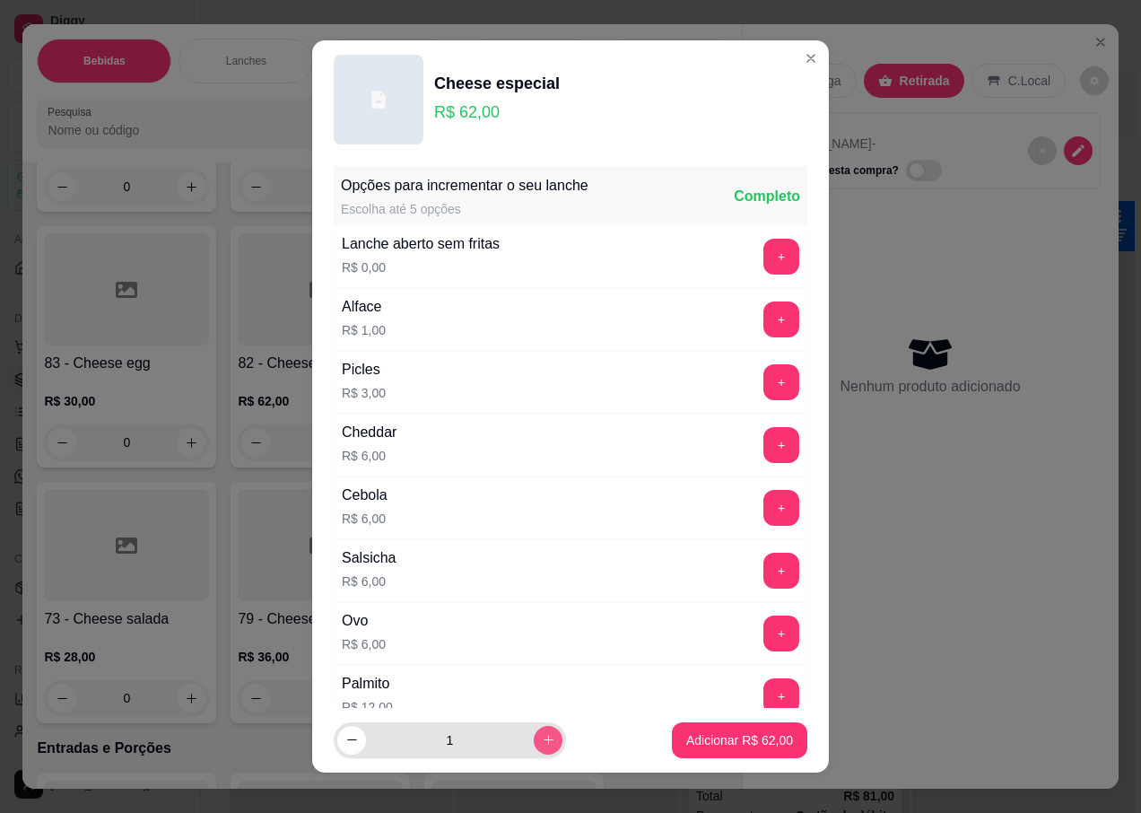
click at [544, 740] on icon "increase-product-quantity" at bounding box center [549, 740] width 10 height 10
type input "2"
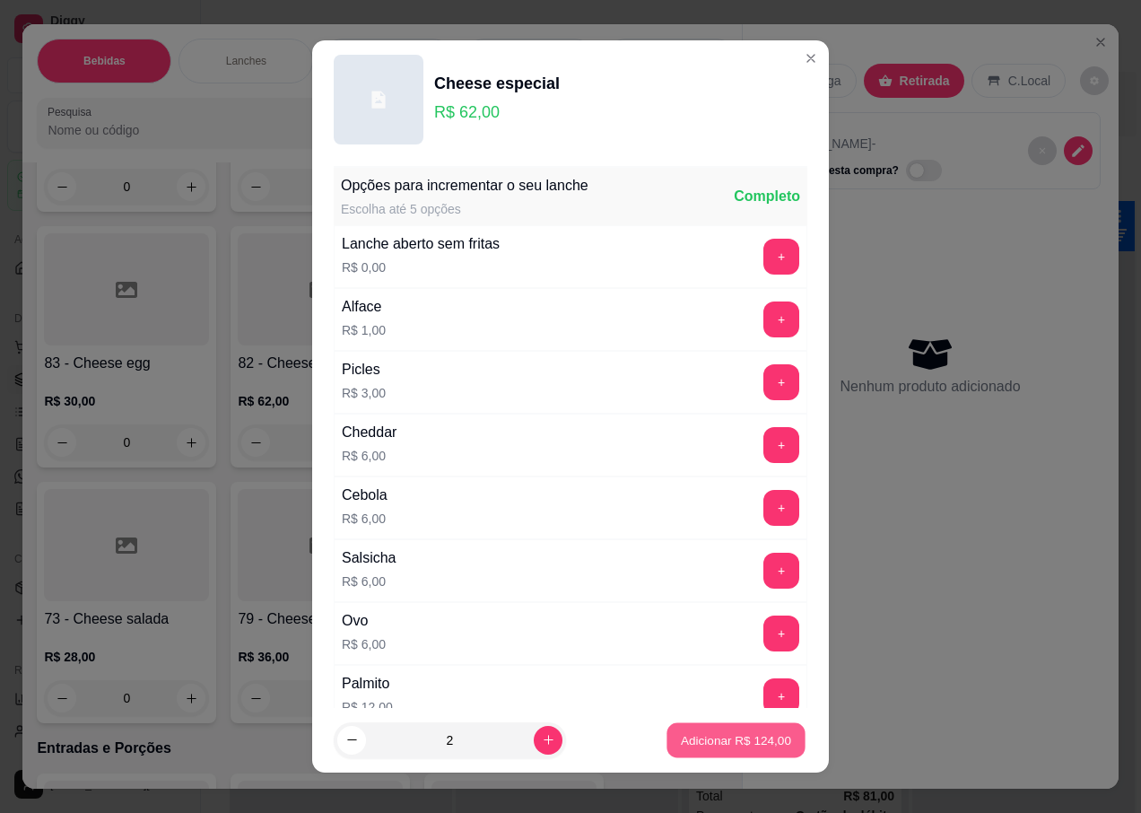
click at [742, 743] on p "Adicionar R$ 124,00" at bounding box center [736, 739] width 110 height 17
type input "2"
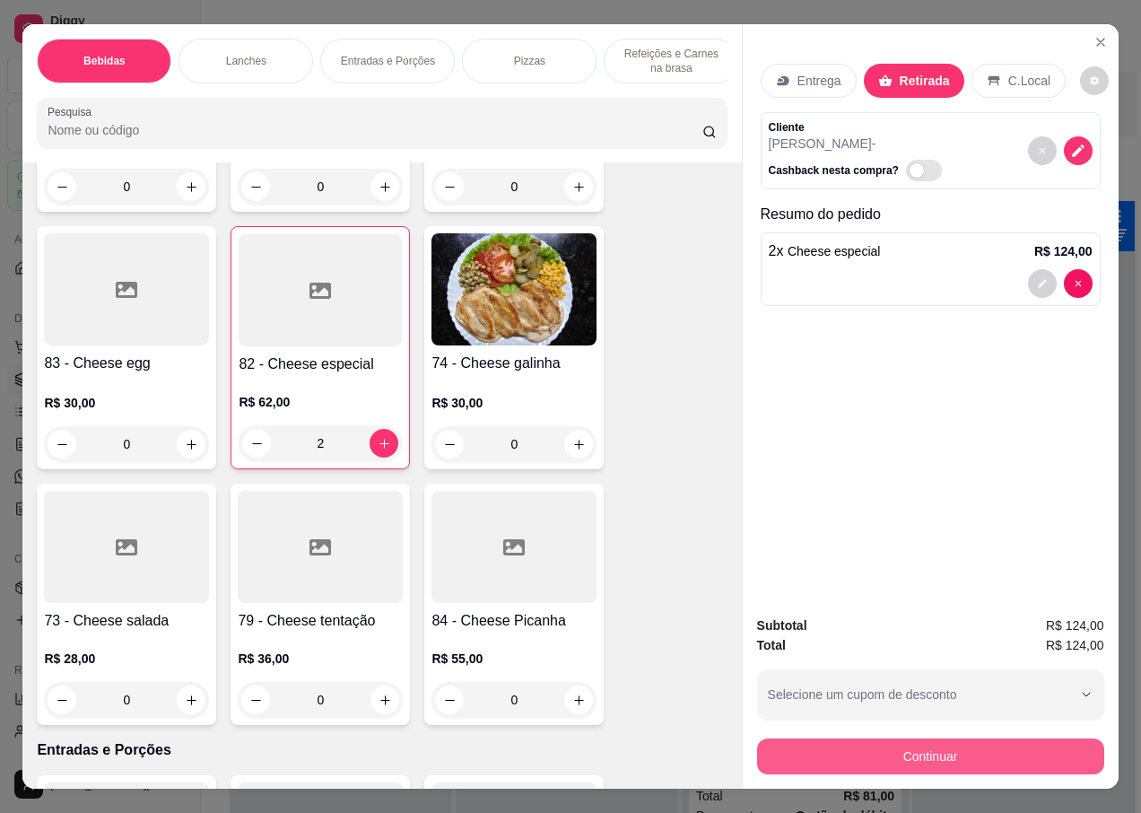
click at [876, 748] on button "Continuar" at bounding box center [930, 756] width 347 height 36
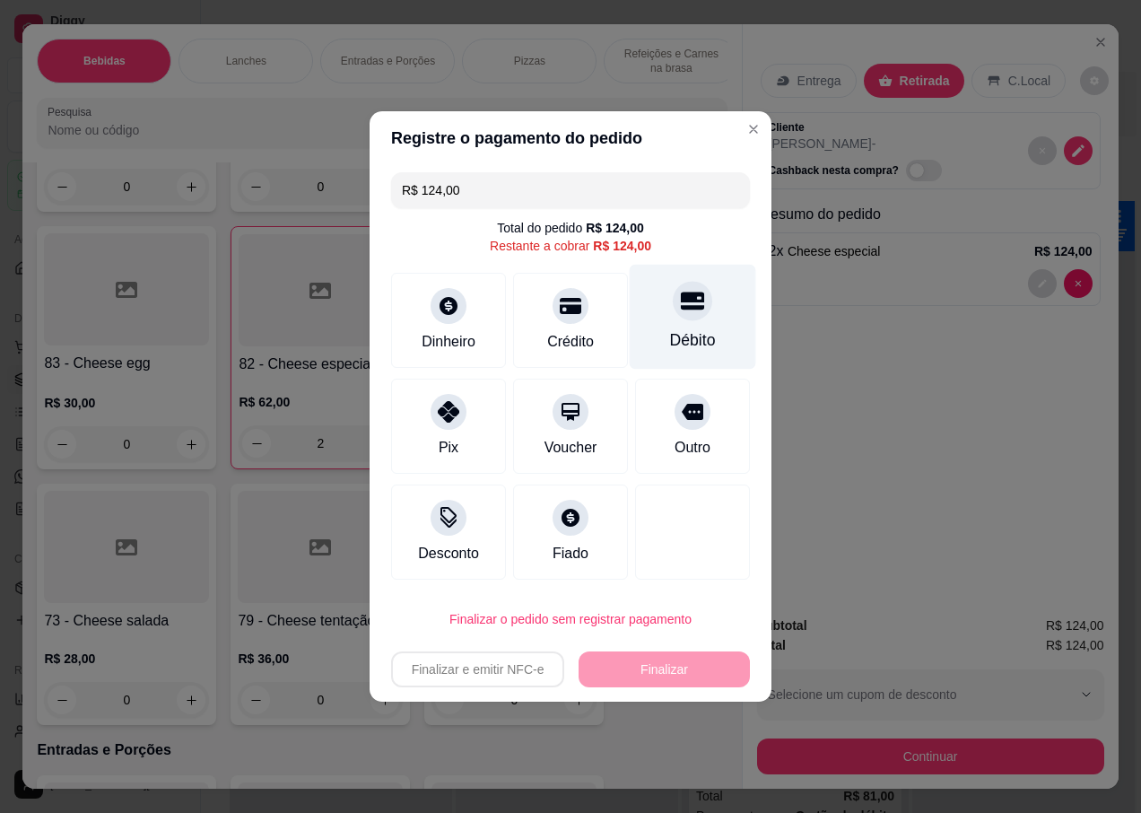
click at [672, 321] on div "Débito" at bounding box center [693, 317] width 126 height 105
type input "R$ 0,00"
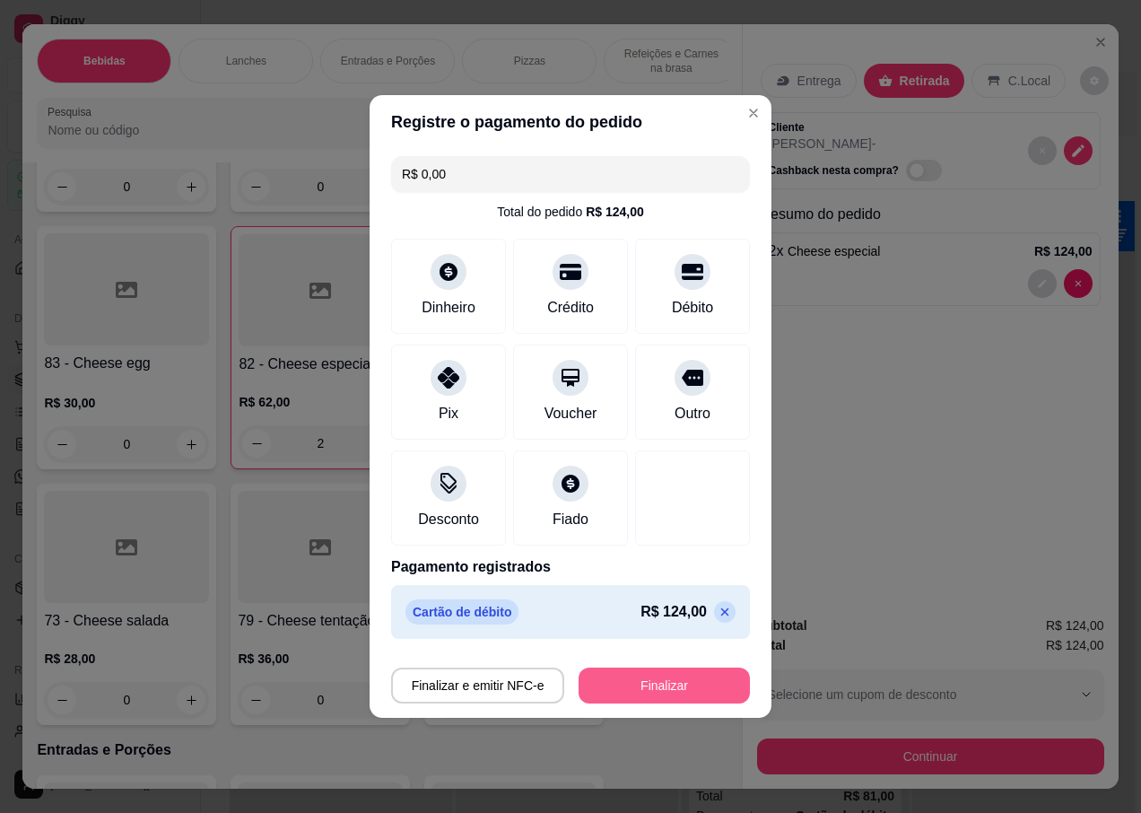
click at [625, 679] on button "Finalizar" at bounding box center [664, 685] width 171 height 36
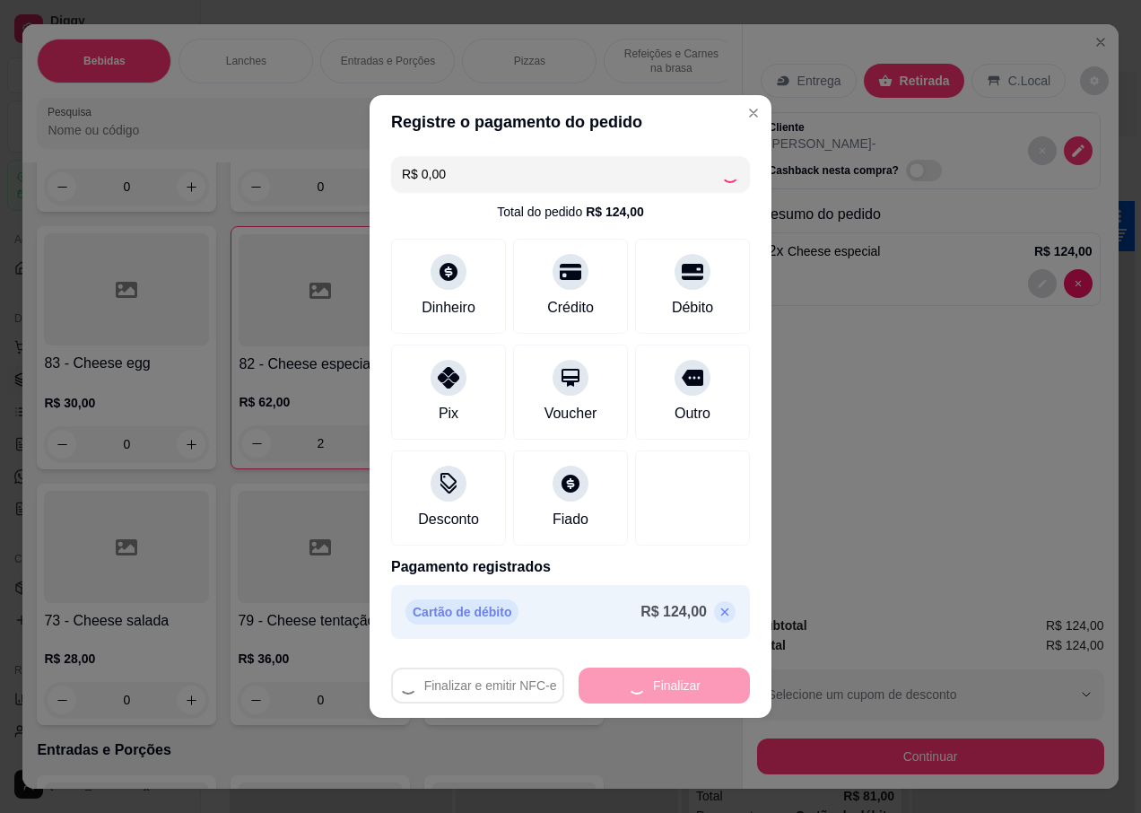
type input "0"
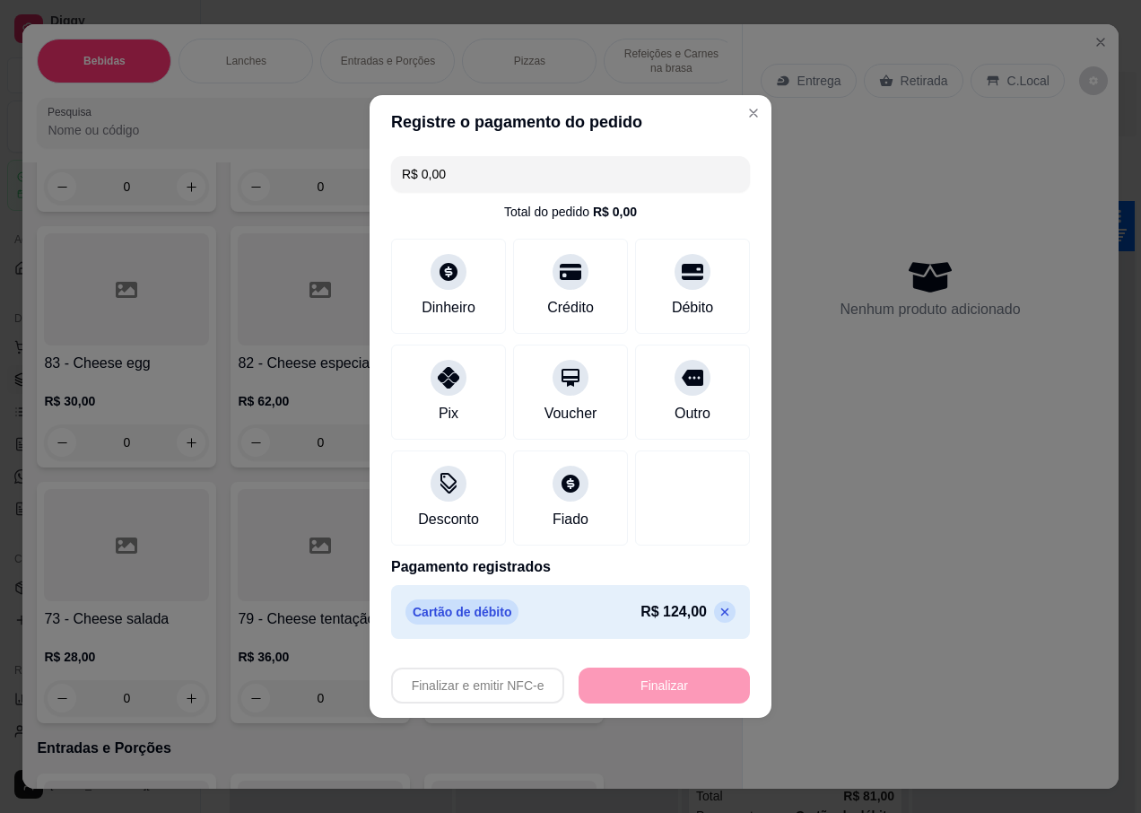
type input "-R$ 124,00"
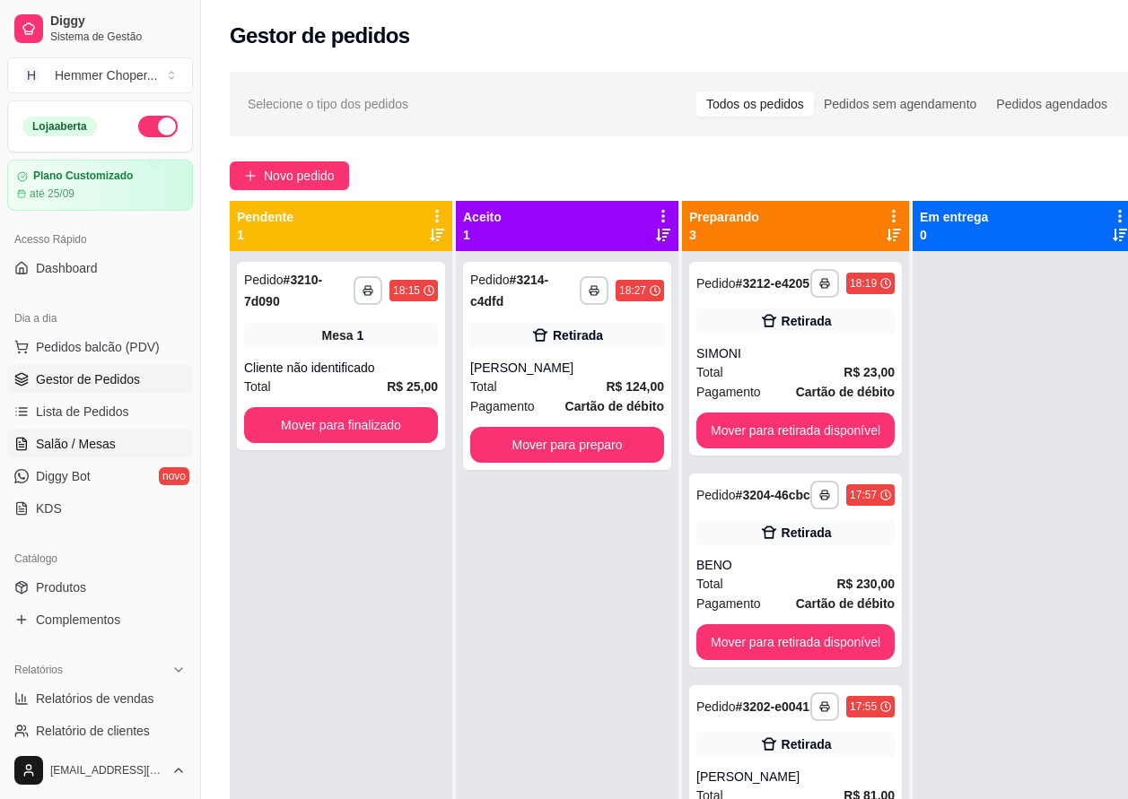
click at [77, 447] on span "Salão / Mesas" at bounding box center [76, 444] width 80 height 18
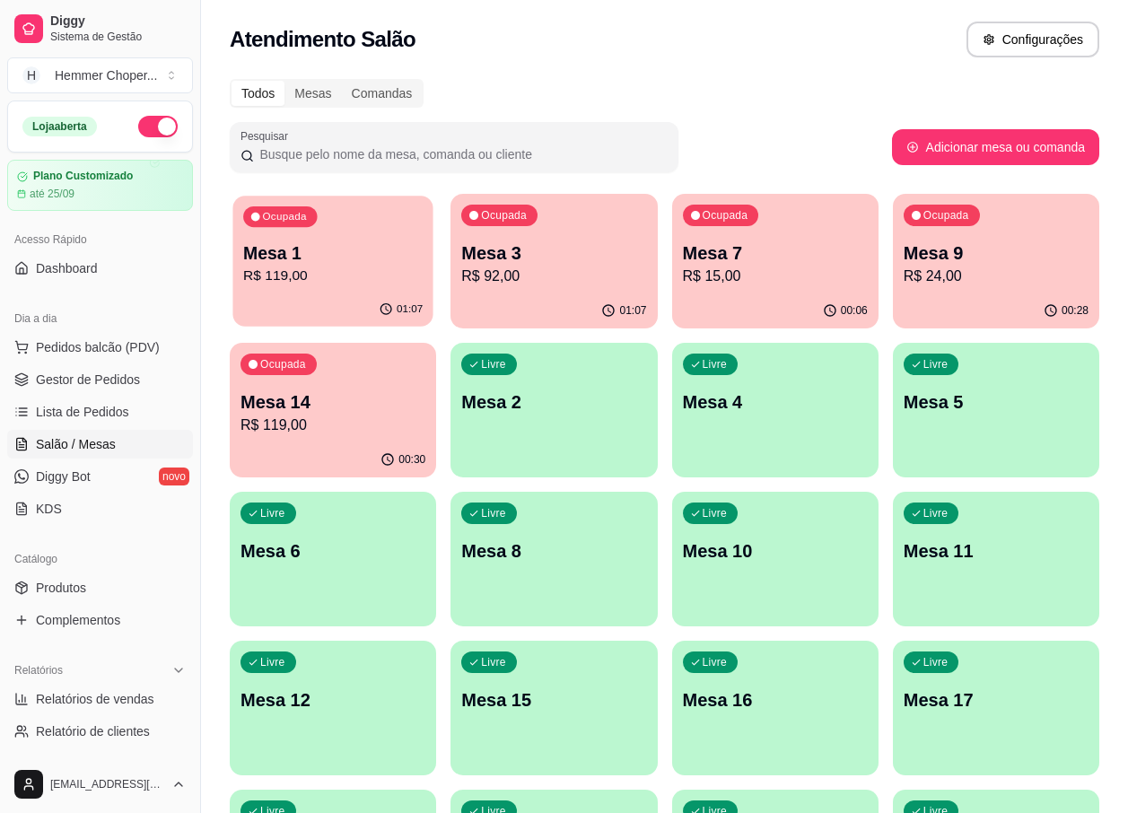
click at [328, 266] on p "R$ 119,00" at bounding box center [332, 276] width 179 height 21
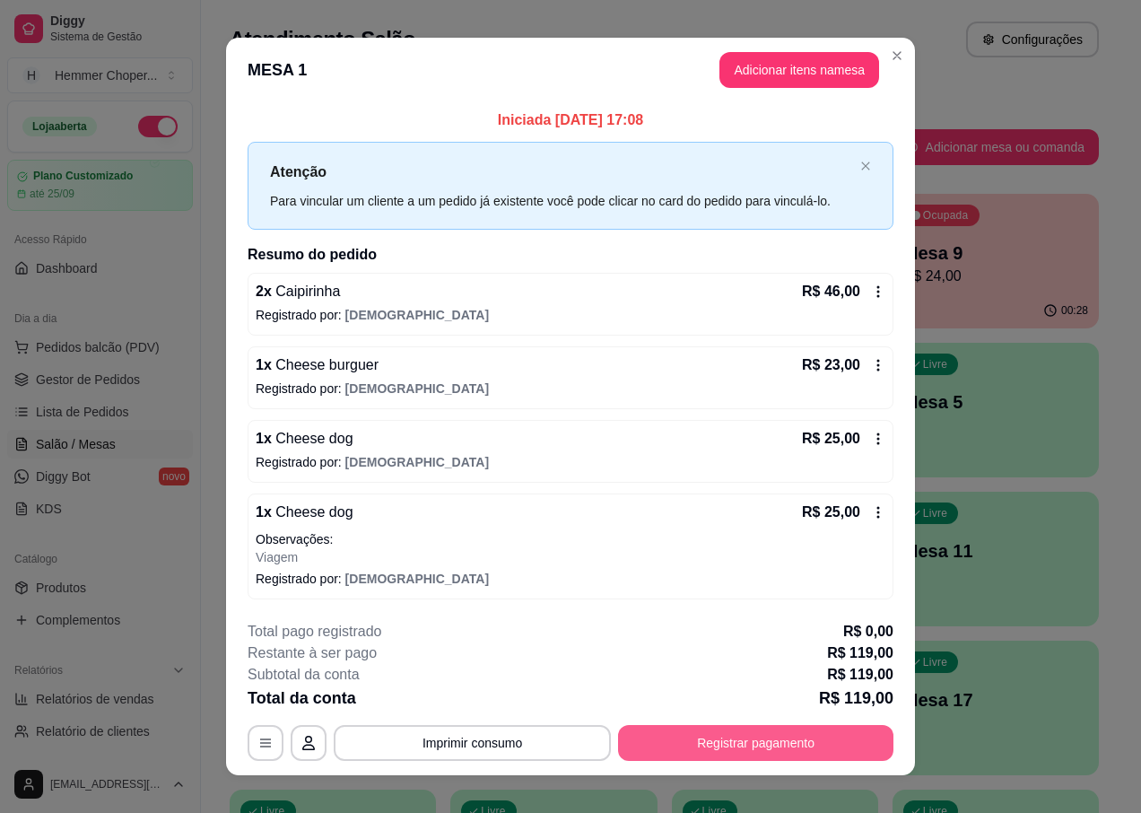
click at [711, 749] on button "Registrar pagamento" at bounding box center [755, 743] width 275 height 36
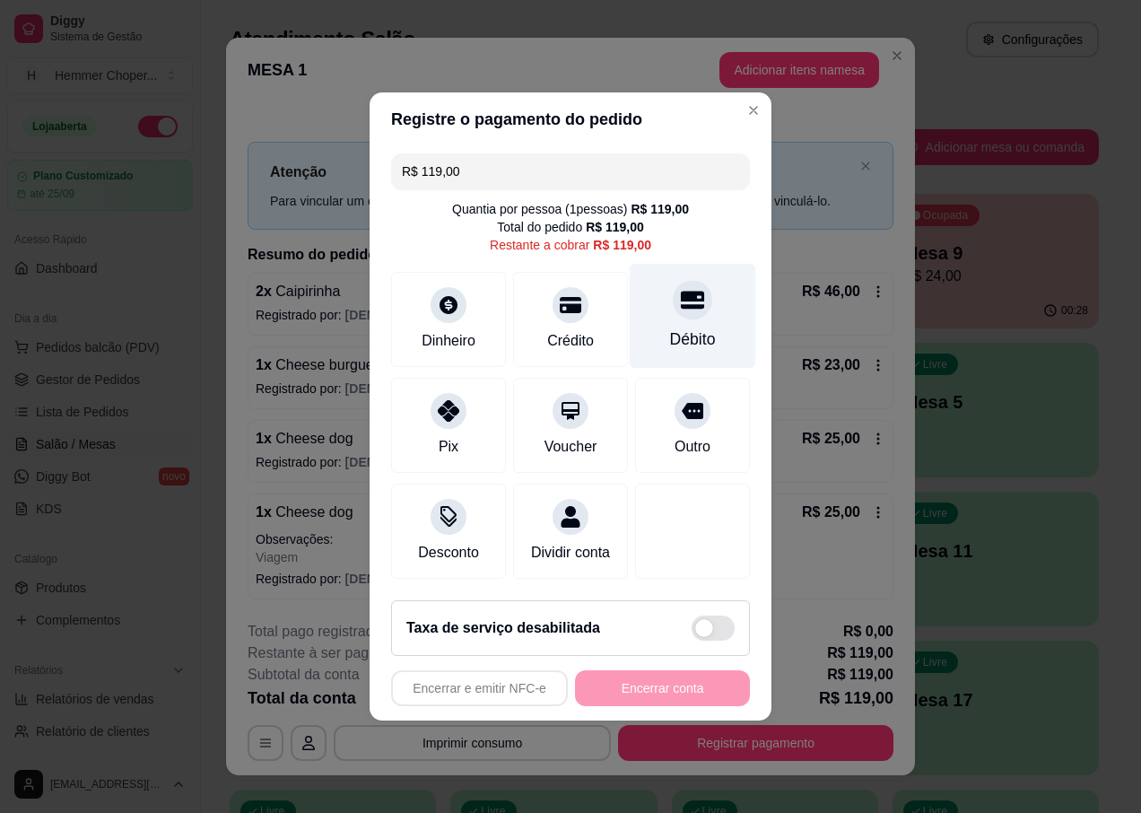
click at [693, 307] on div "Débito" at bounding box center [693, 316] width 126 height 105
type input "R$ 0,00"
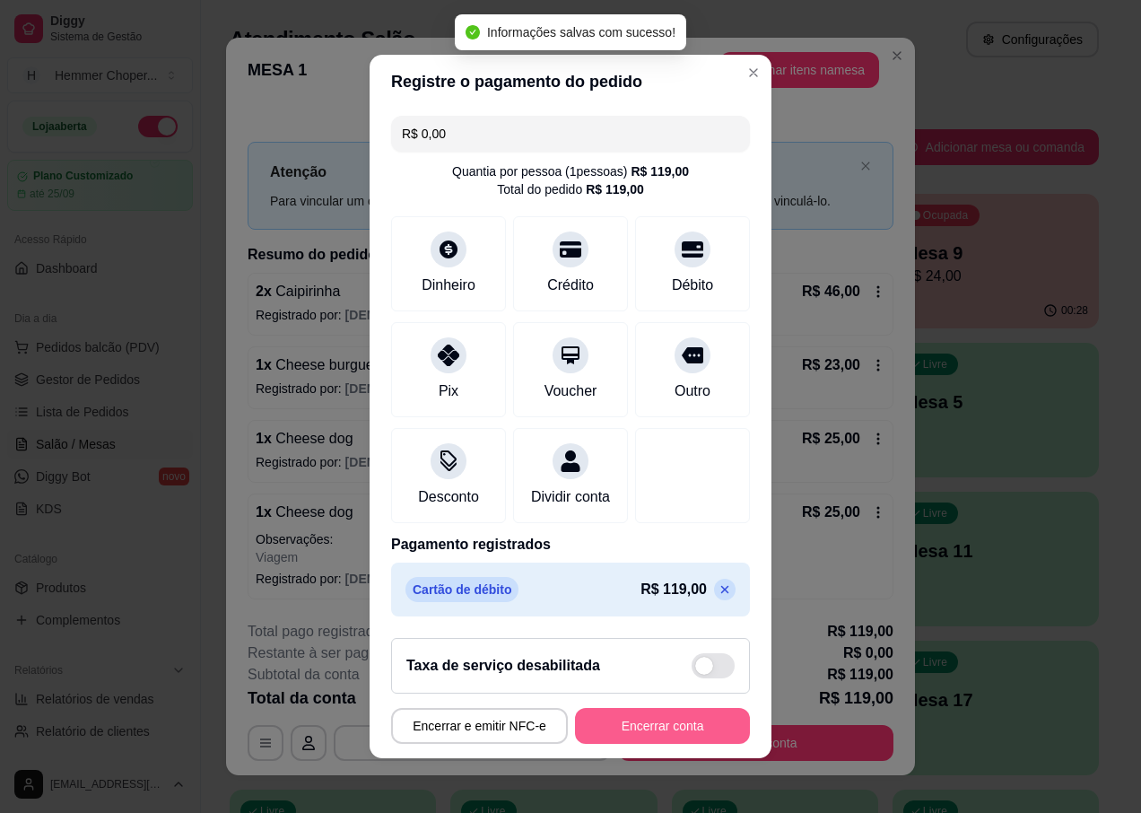
click at [626, 734] on button "Encerrar conta" at bounding box center [662, 726] width 175 height 36
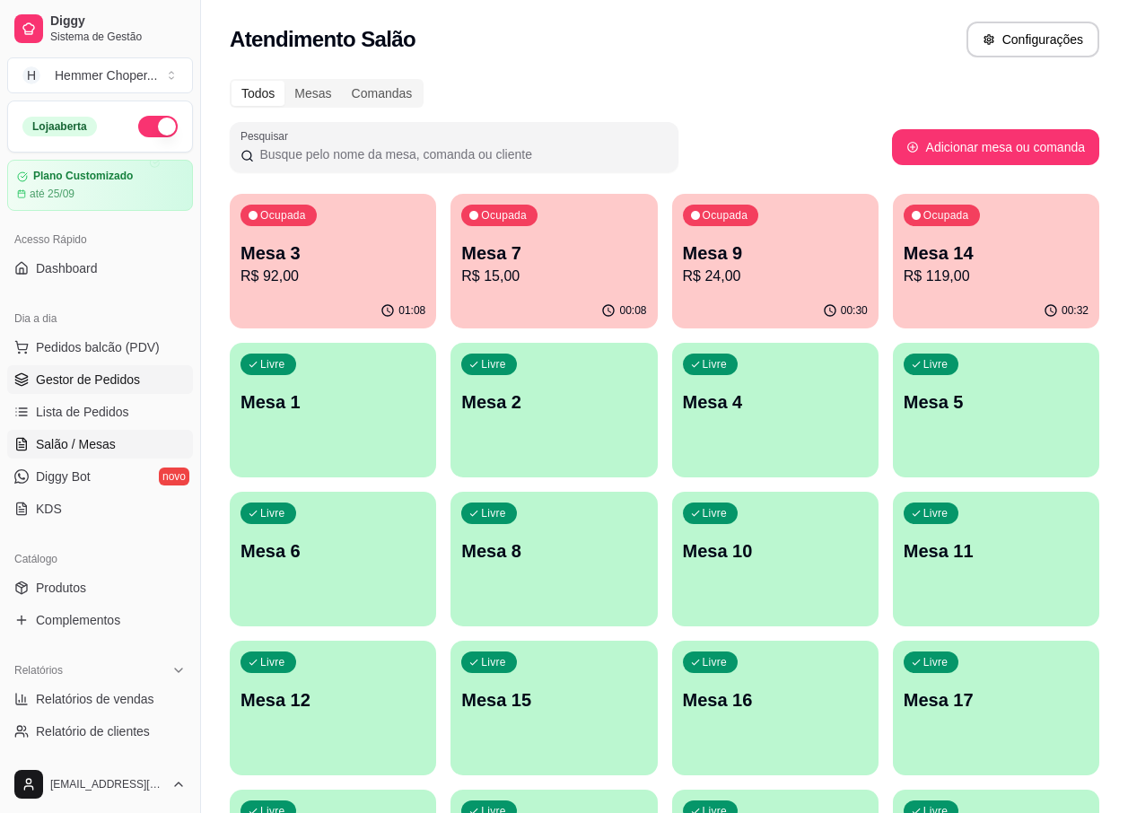
click at [73, 388] on span "Gestor de Pedidos" at bounding box center [88, 380] width 104 height 18
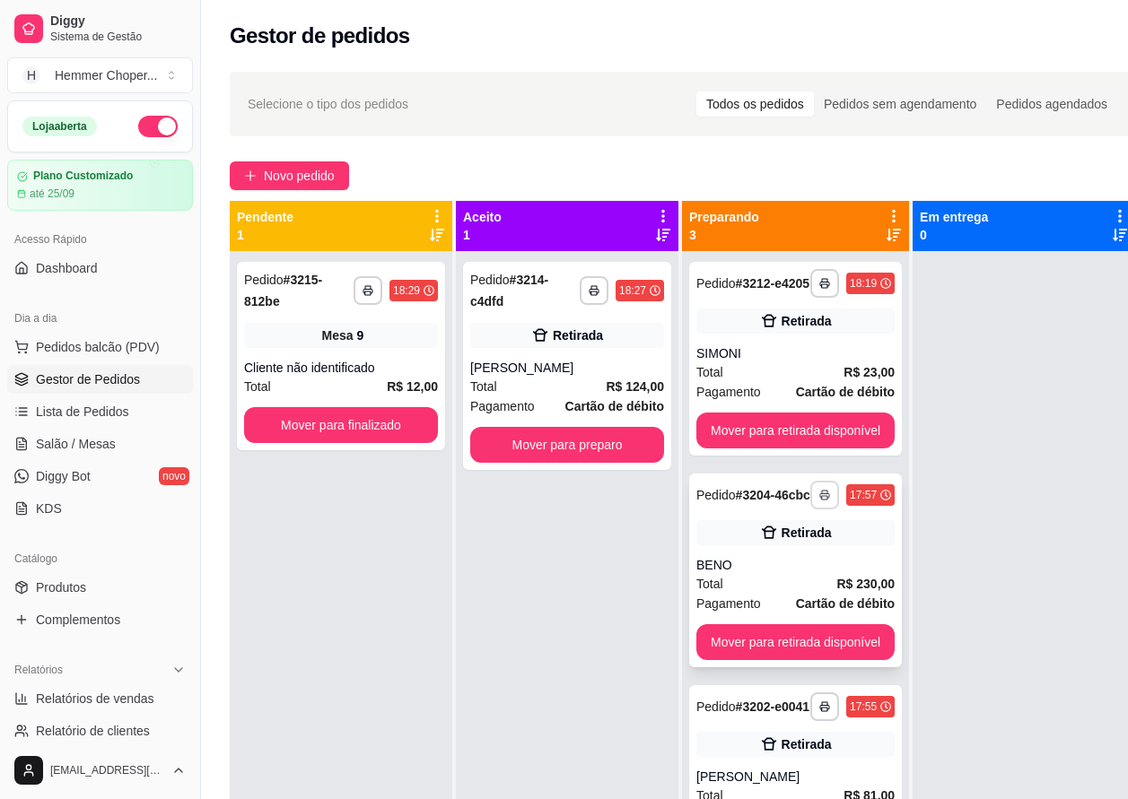
click at [824, 497] on icon "button" at bounding box center [824, 495] width 11 height 11
click at [769, 568] on button "IMPRESSORA" at bounding box center [777, 565] width 130 height 29
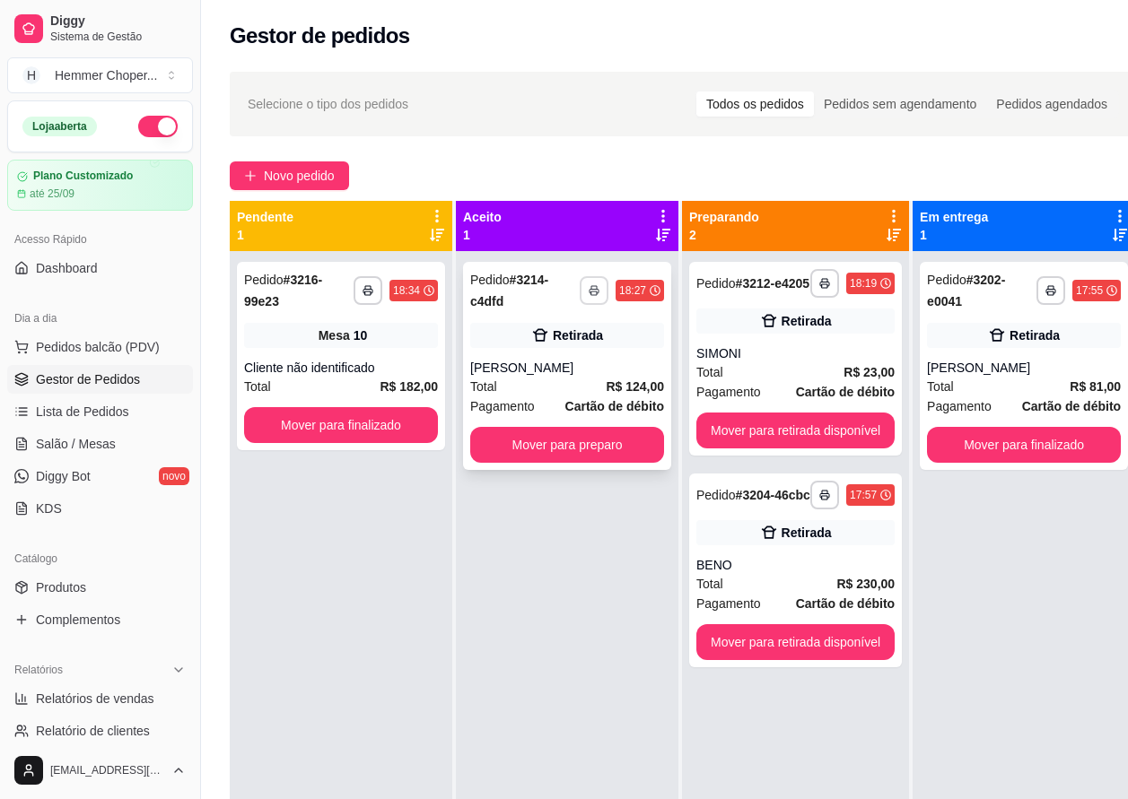
click at [592, 290] on icon "button" at bounding box center [593, 292] width 9 height 4
click at [563, 343] on button "IMPRESSORA" at bounding box center [547, 353] width 130 height 29
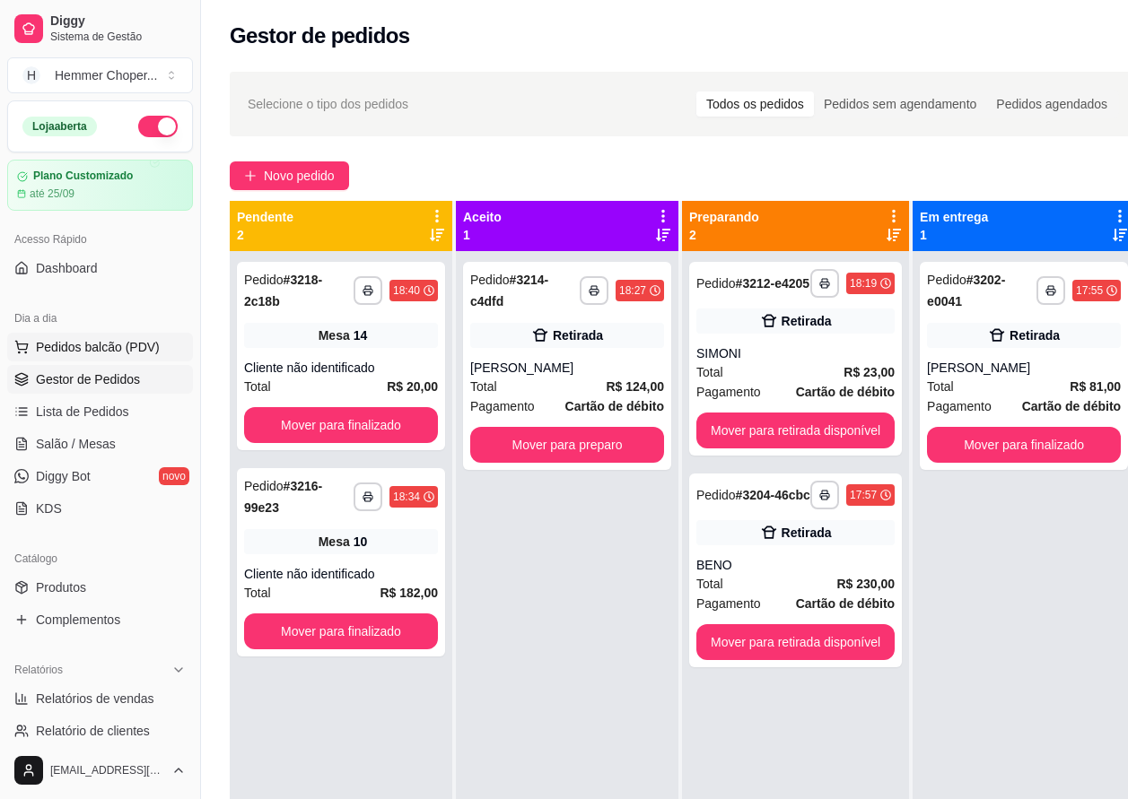
click at [64, 344] on span "Pedidos balcão (PDV)" at bounding box center [98, 347] width 124 height 18
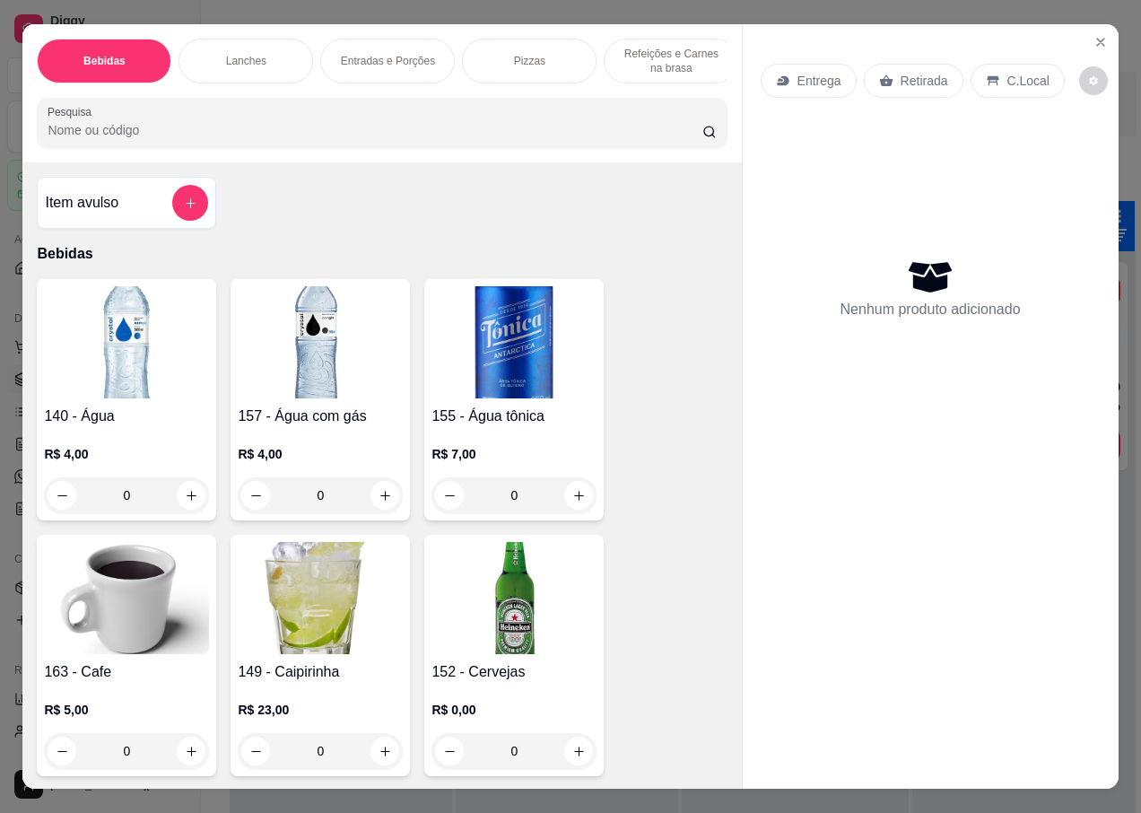
click at [903, 72] on p "Retirada" at bounding box center [925, 81] width 48 height 18
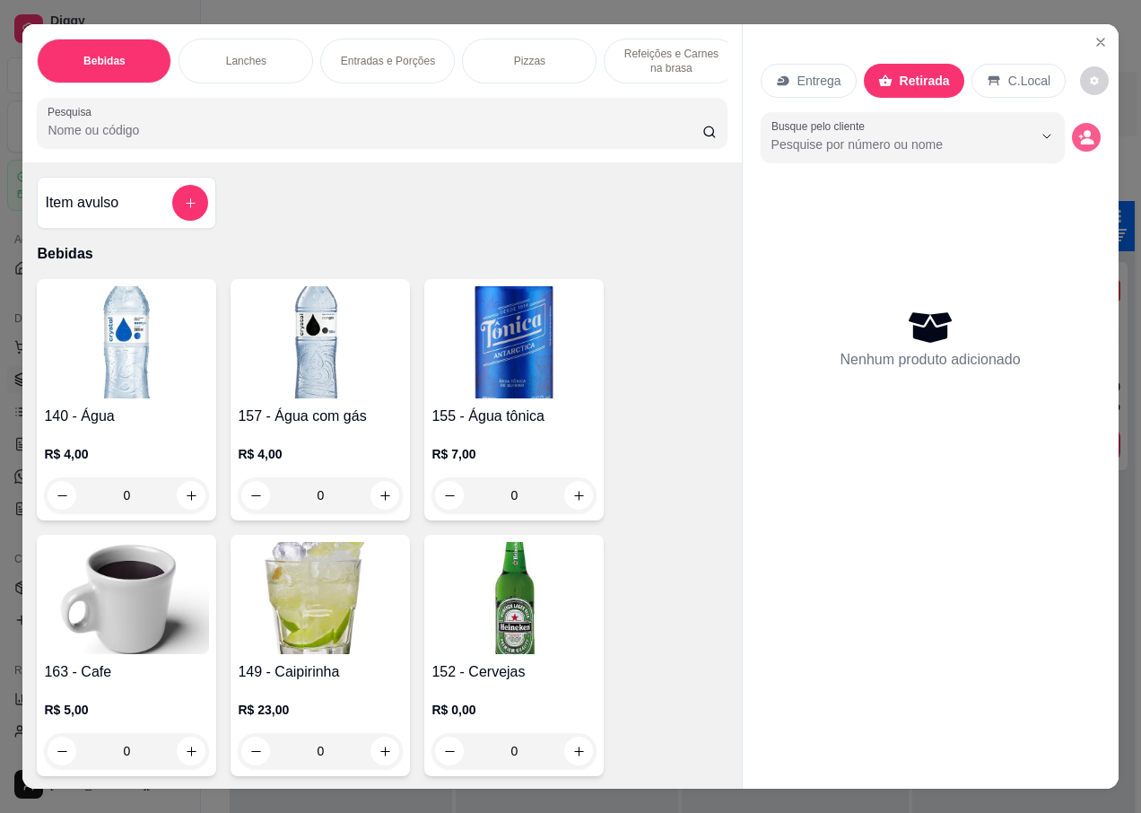
click at [1080, 138] on icon "decrease-product-quantity" at bounding box center [1086, 141] width 13 height 6
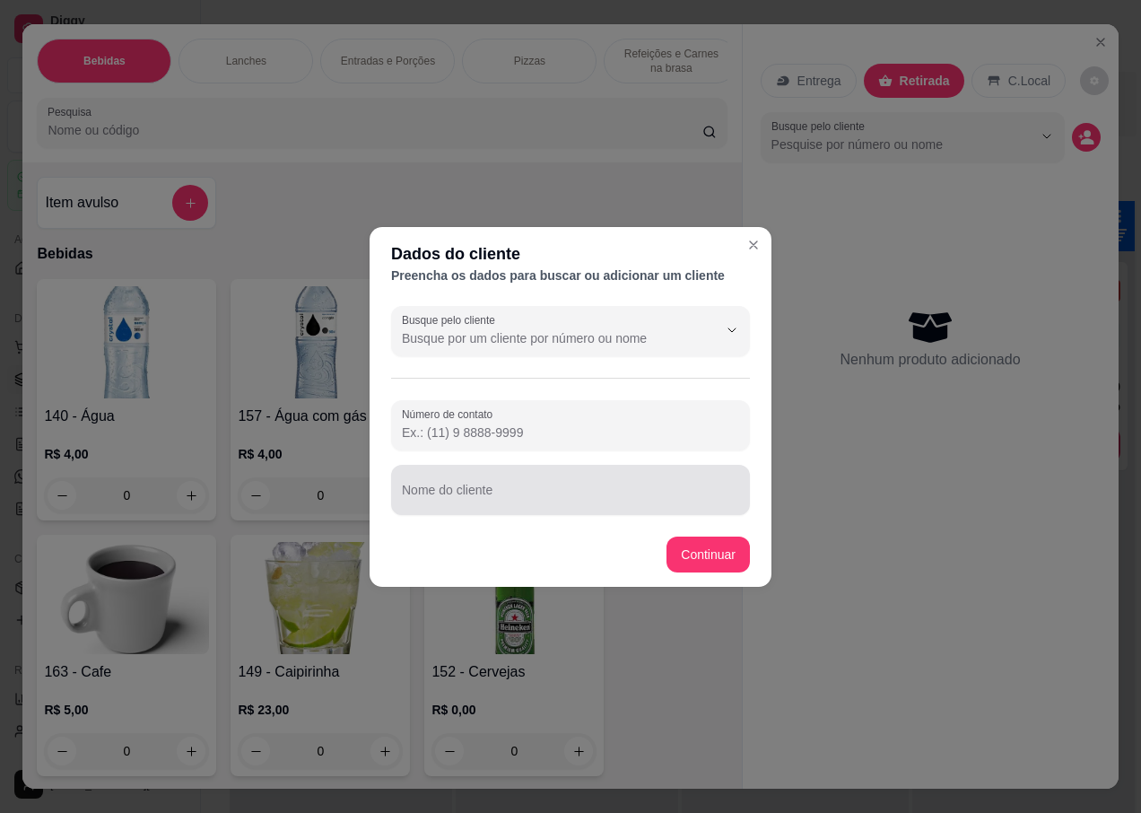
click at [459, 492] on div "Nome do cliente" at bounding box center [570, 490] width 359 height 50
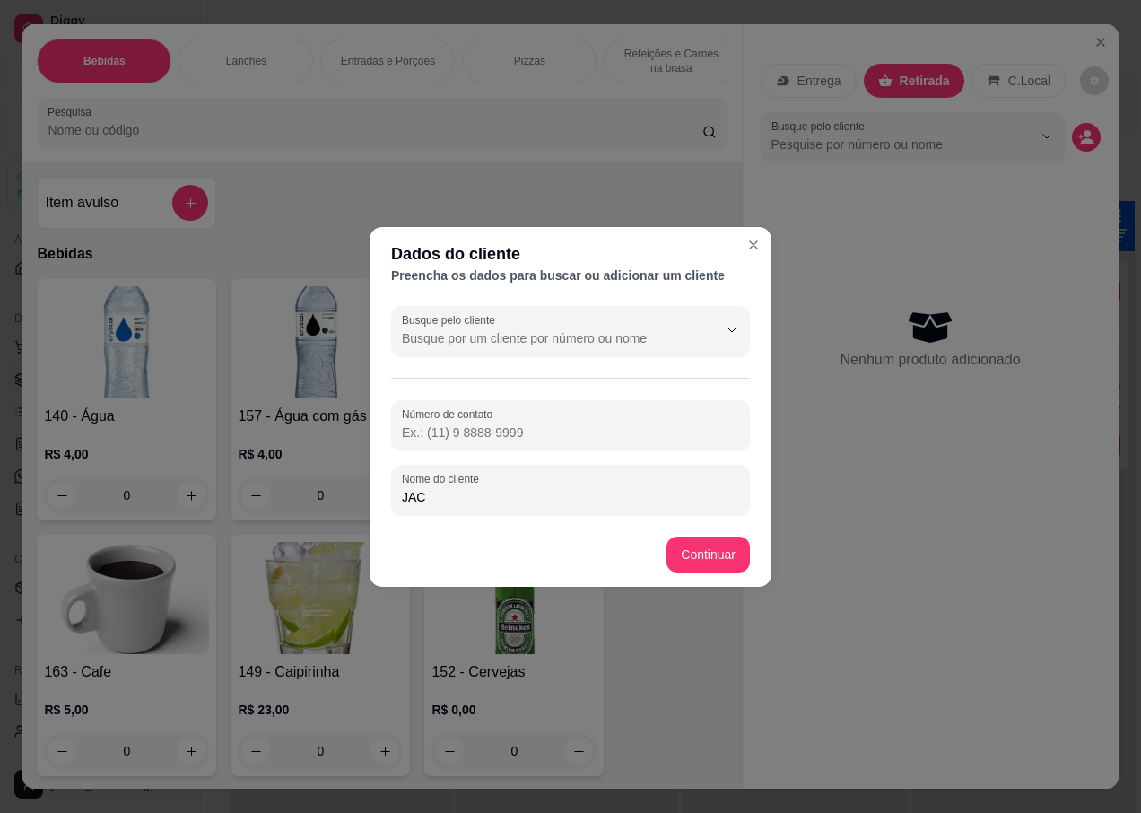
type input "JACK"
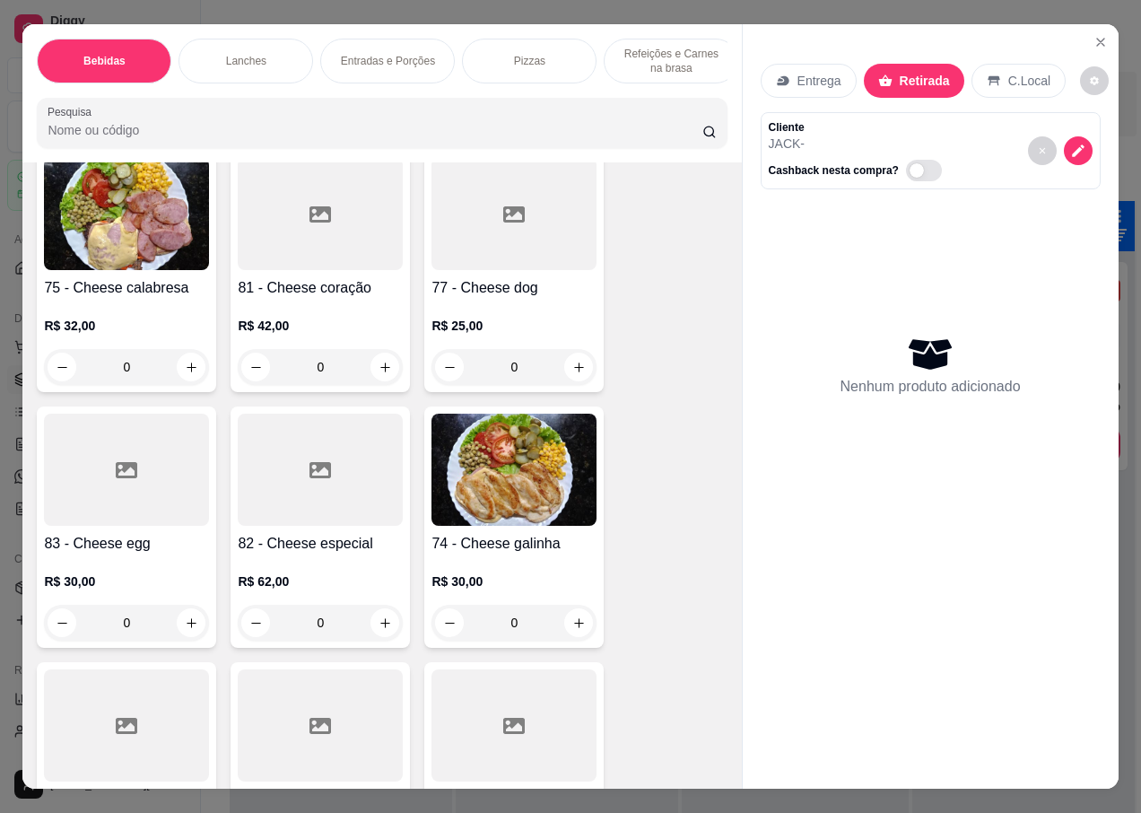
scroll to position [3499, 0]
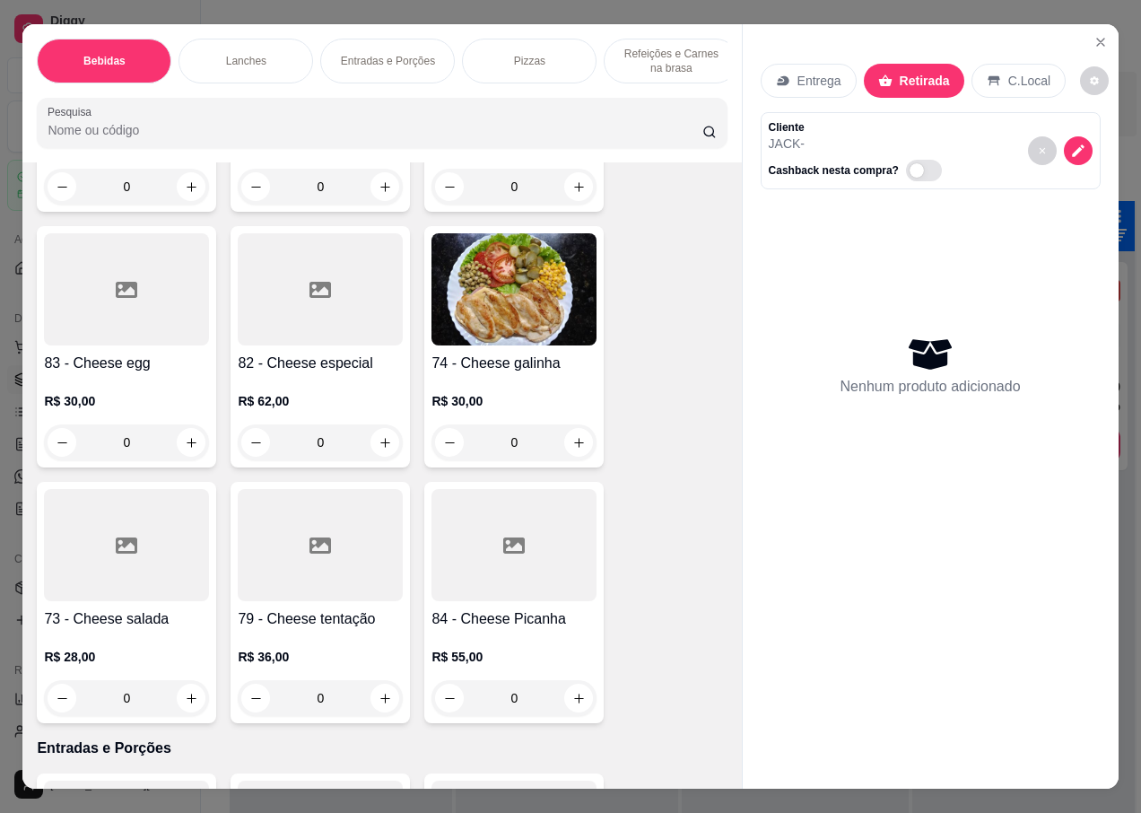
click at [126, 584] on div at bounding box center [126, 545] width 165 height 112
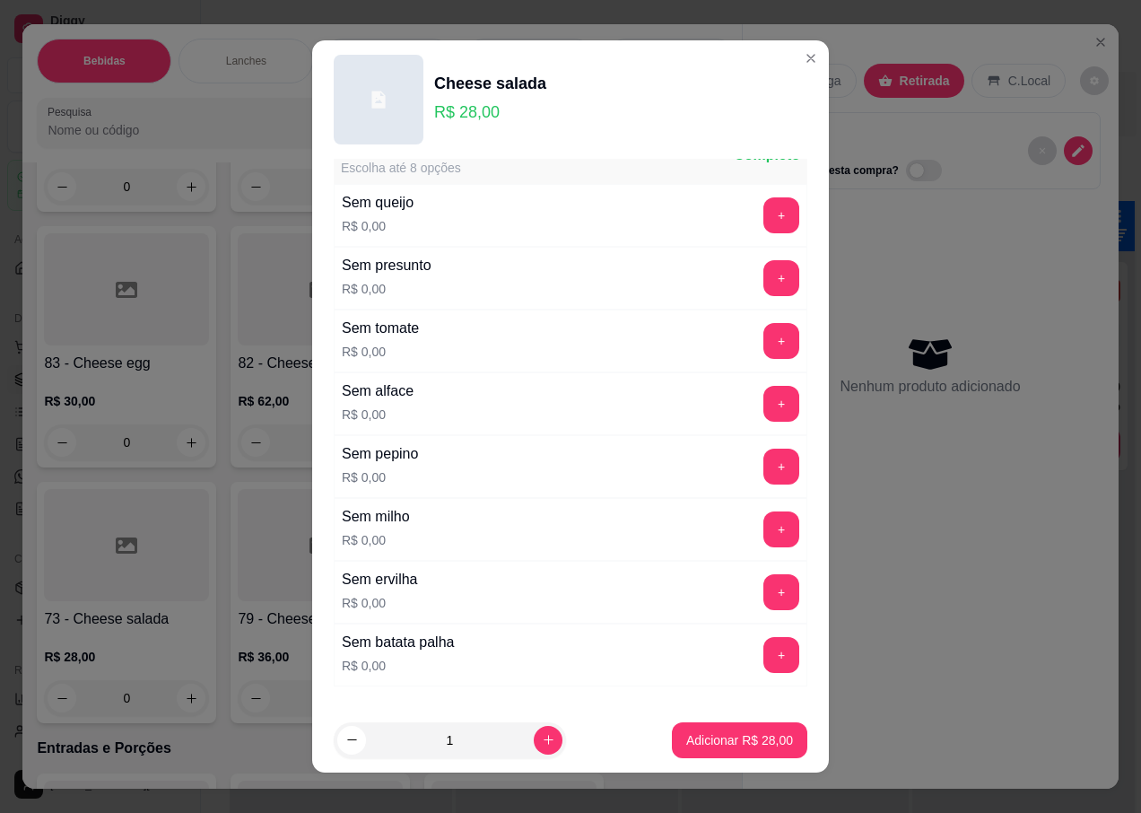
scroll to position [897, 0]
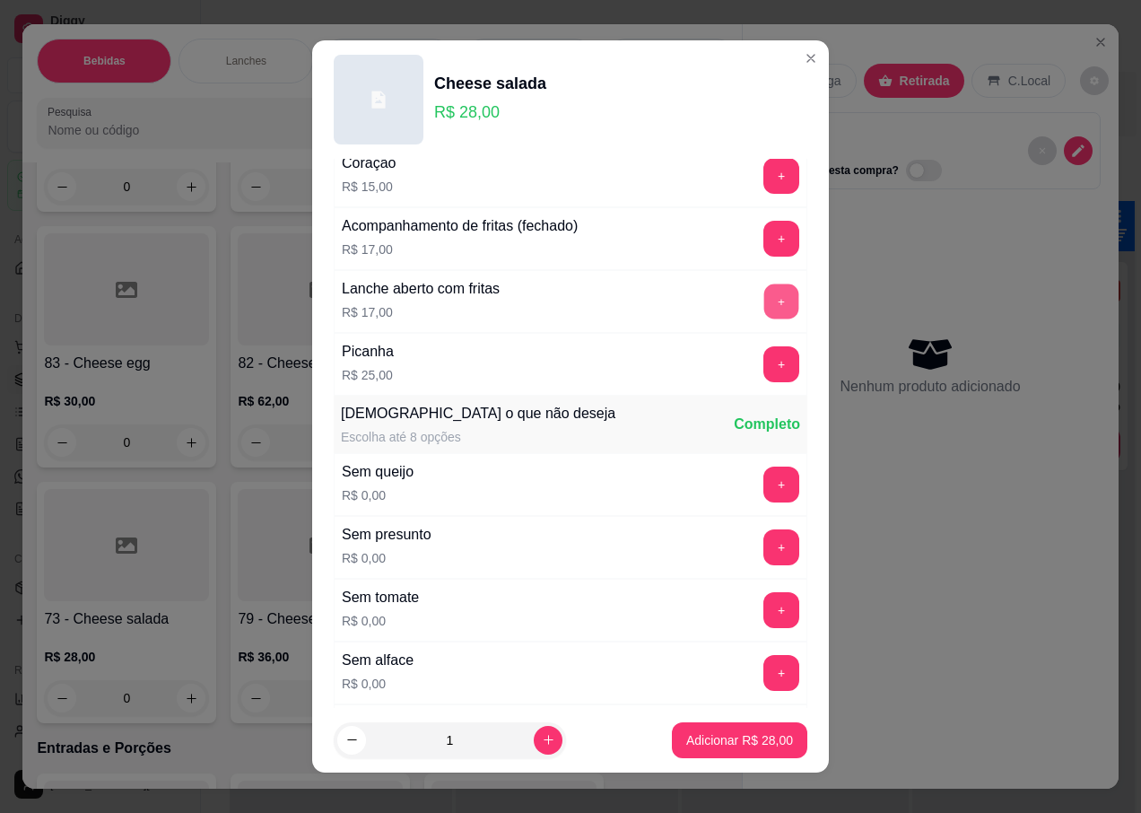
click at [764, 301] on button "+" at bounding box center [781, 301] width 35 height 35
click at [695, 739] on p "Adicionar R$ 45,00" at bounding box center [739, 740] width 107 height 18
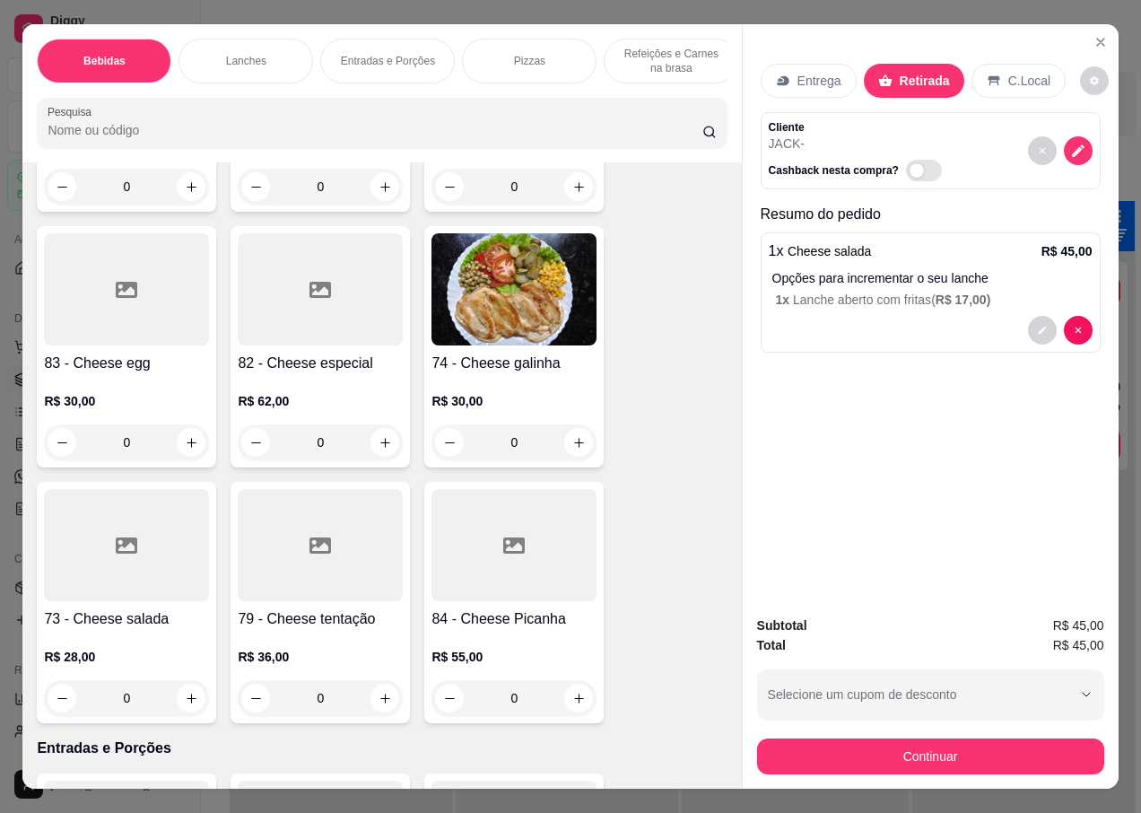
click at [97, 549] on div at bounding box center [126, 545] width 165 height 112
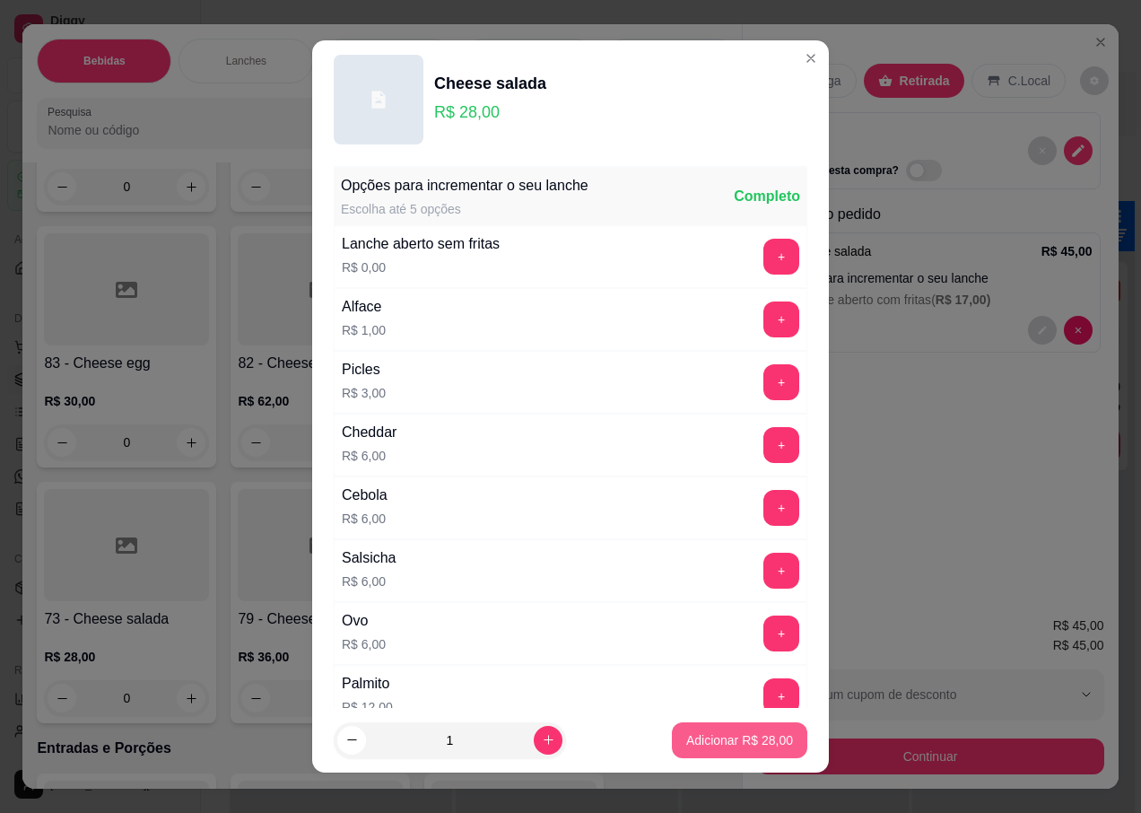
click at [707, 743] on p "Adicionar R$ 28,00" at bounding box center [739, 740] width 107 height 18
type input "1"
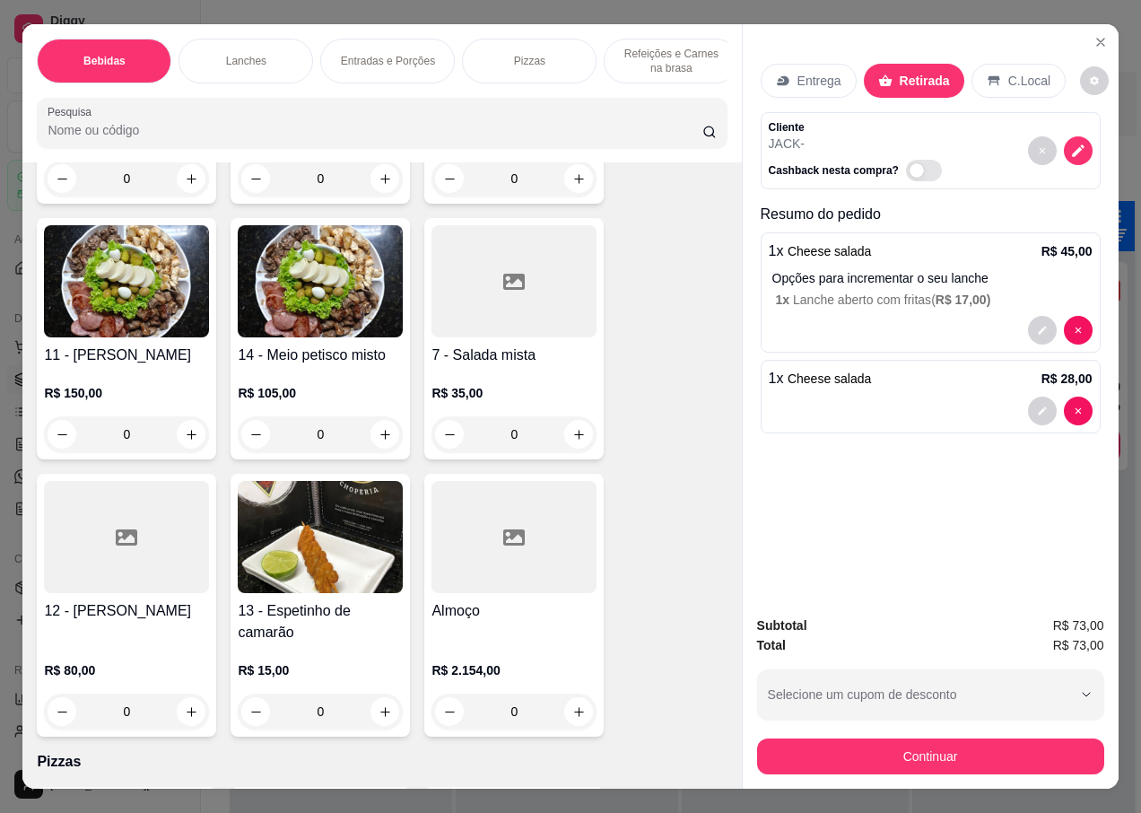
scroll to position [5024, 0]
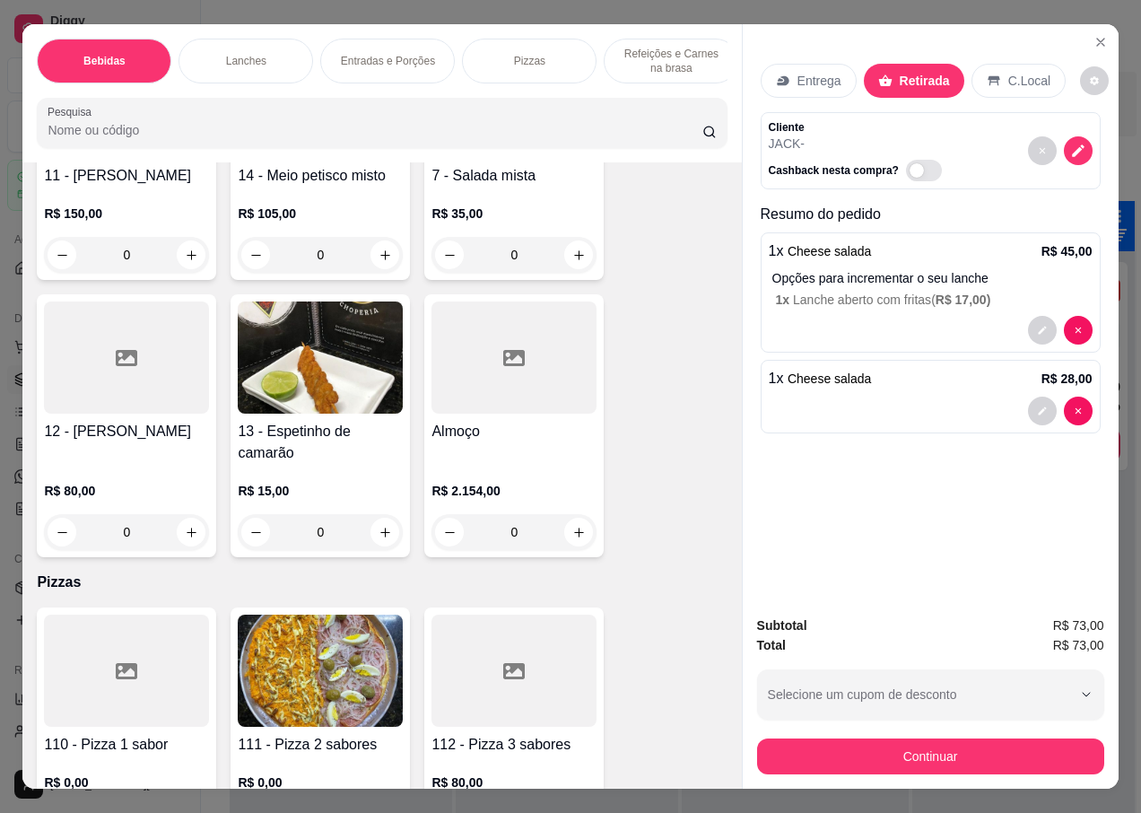
click at [292, 650] on img at bounding box center [320, 671] width 165 height 112
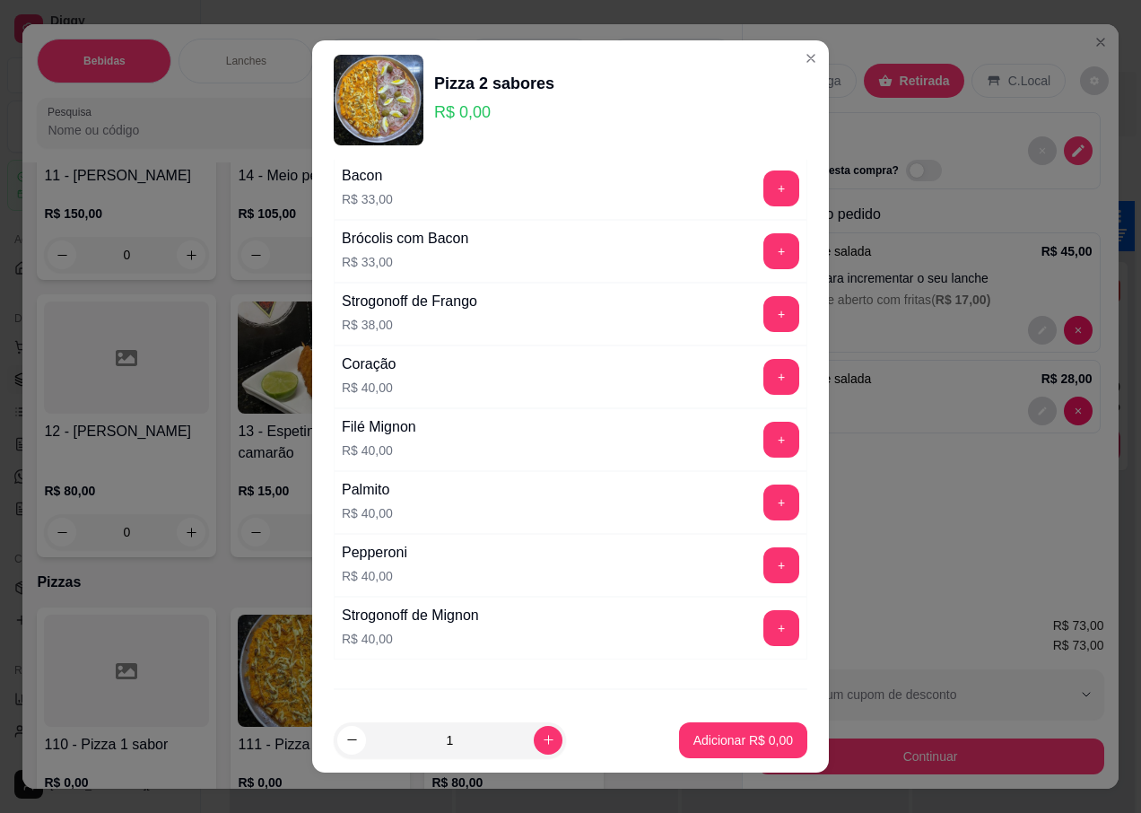
scroll to position [1166, 0]
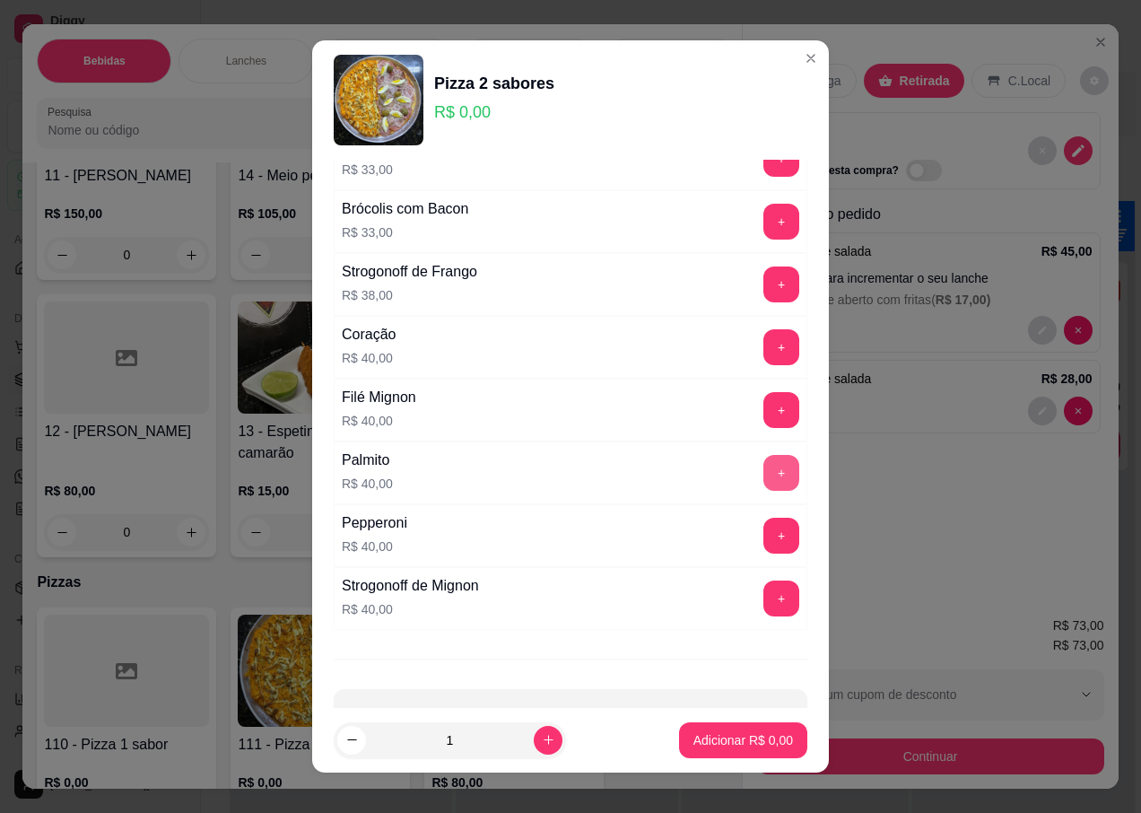
click at [763, 480] on button "+" at bounding box center [781, 473] width 36 height 36
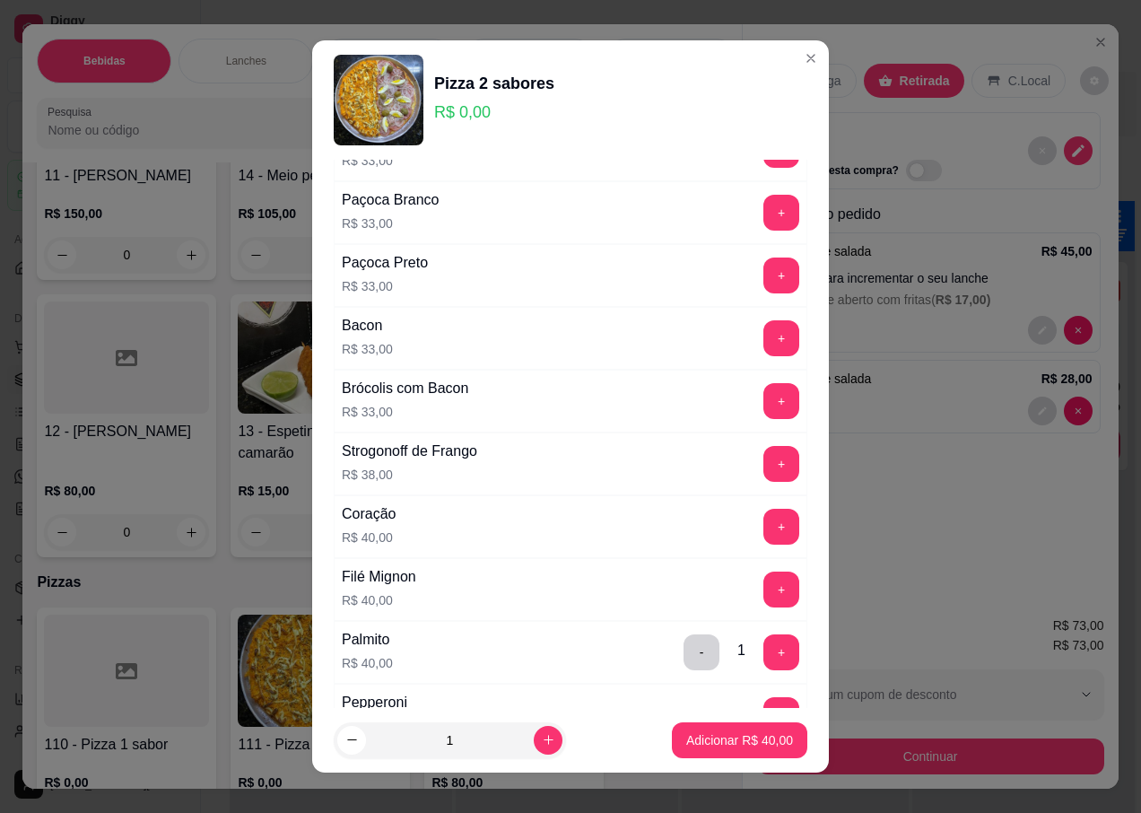
scroll to position [807, 0]
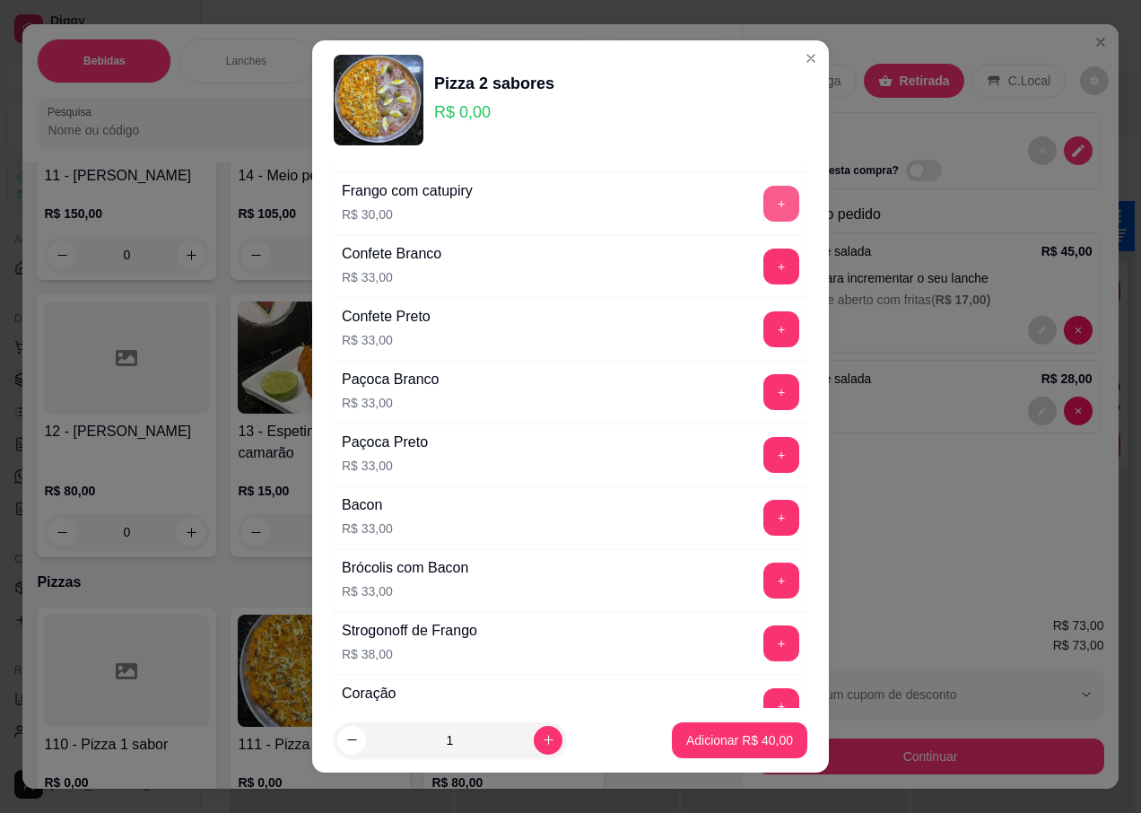
click at [763, 196] on button "+" at bounding box center [781, 204] width 36 height 36
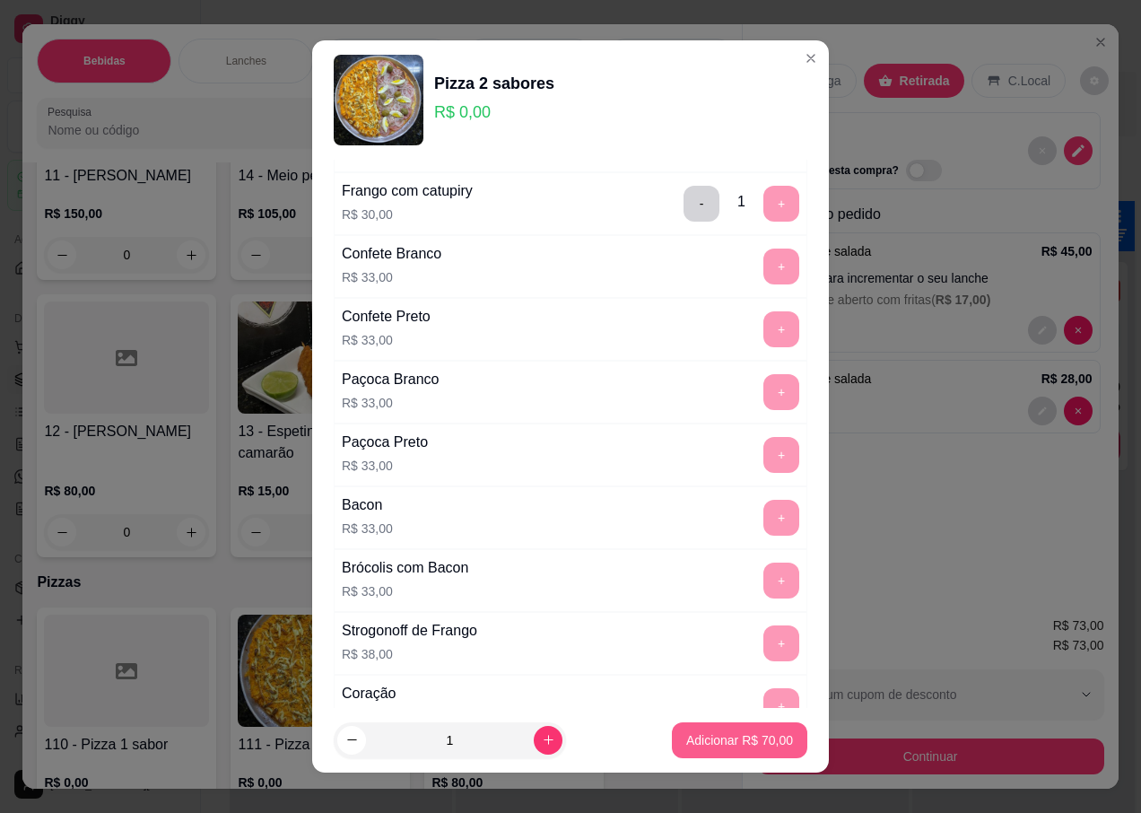
click at [689, 739] on p "Adicionar R$ 70,00" at bounding box center [739, 740] width 107 height 18
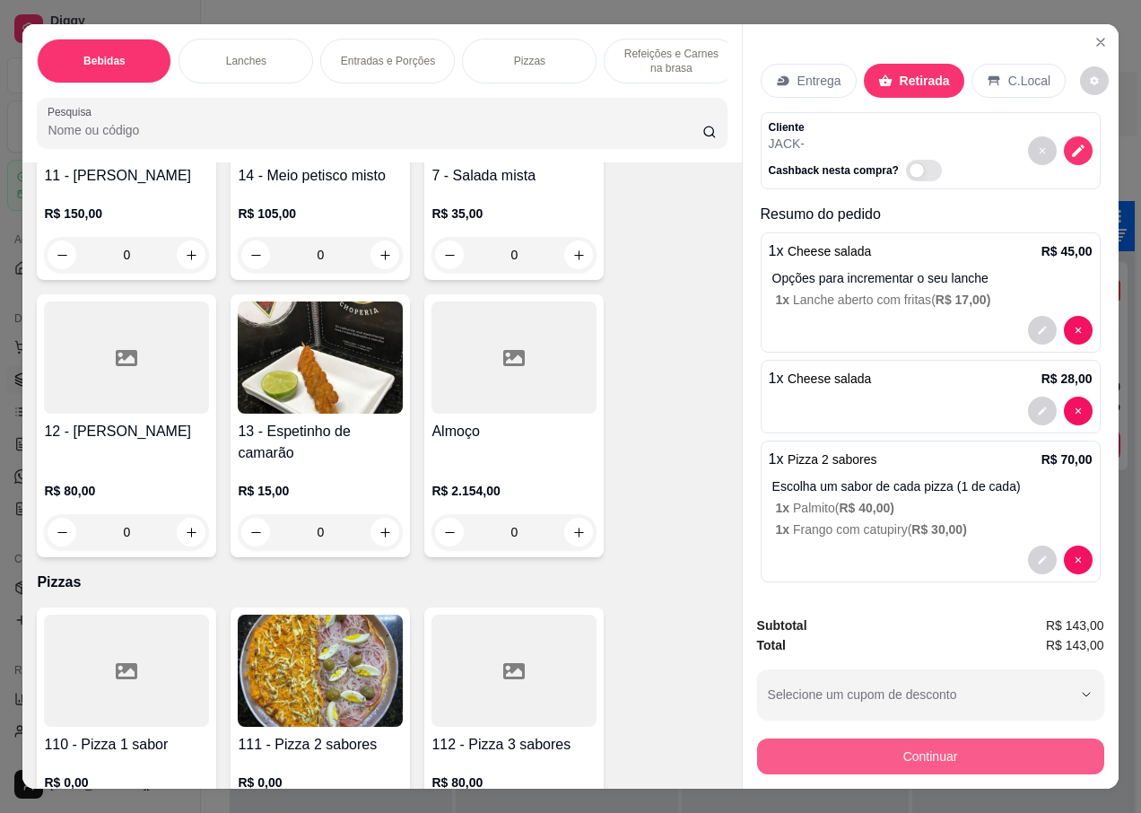
click at [879, 762] on button "Continuar" at bounding box center [930, 756] width 347 height 36
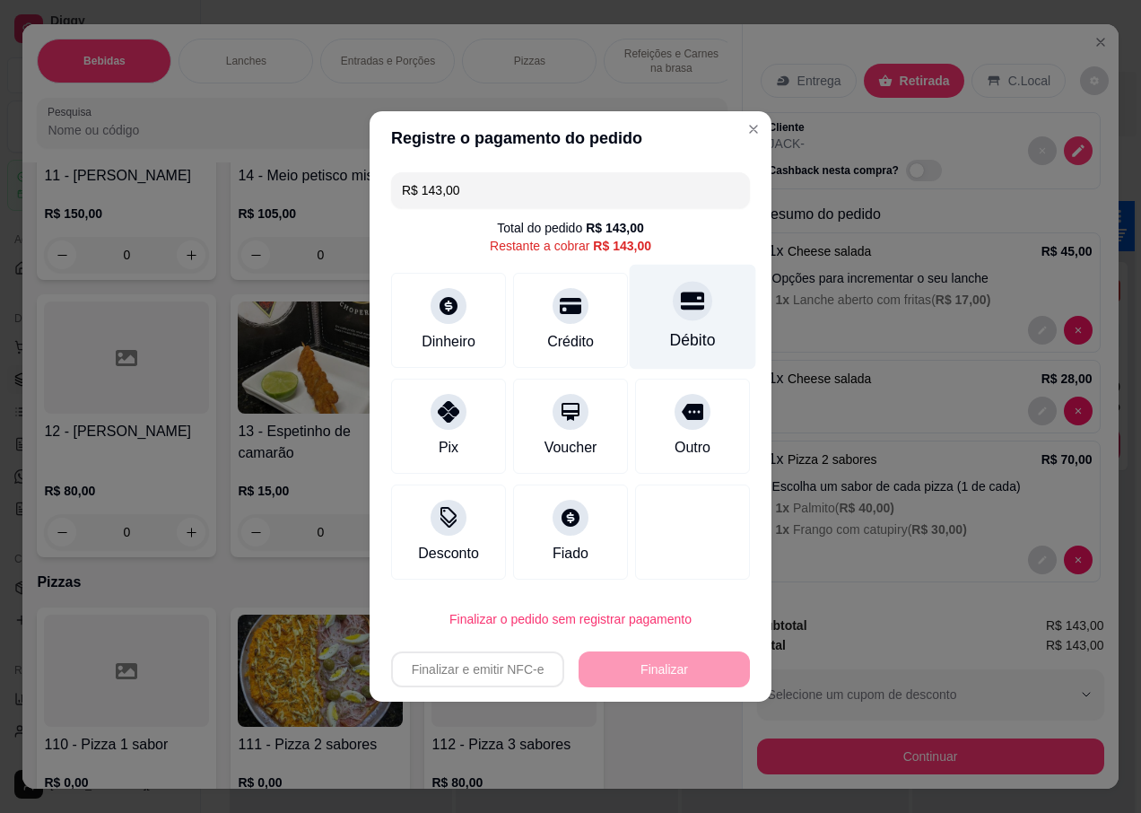
click at [681, 302] on icon at bounding box center [692, 301] width 23 height 18
type input "R$ 0,00"
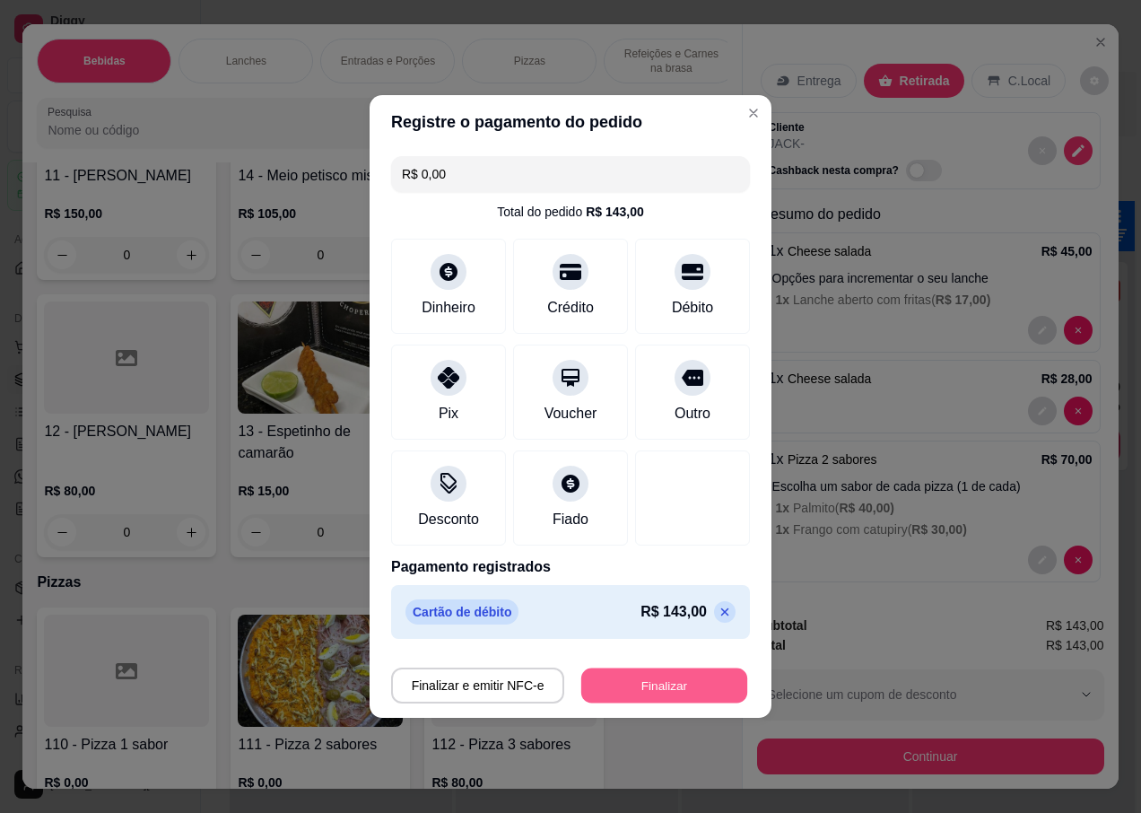
click at [648, 684] on button "Finalizar" at bounding box center [664, 685] width 166 height 35
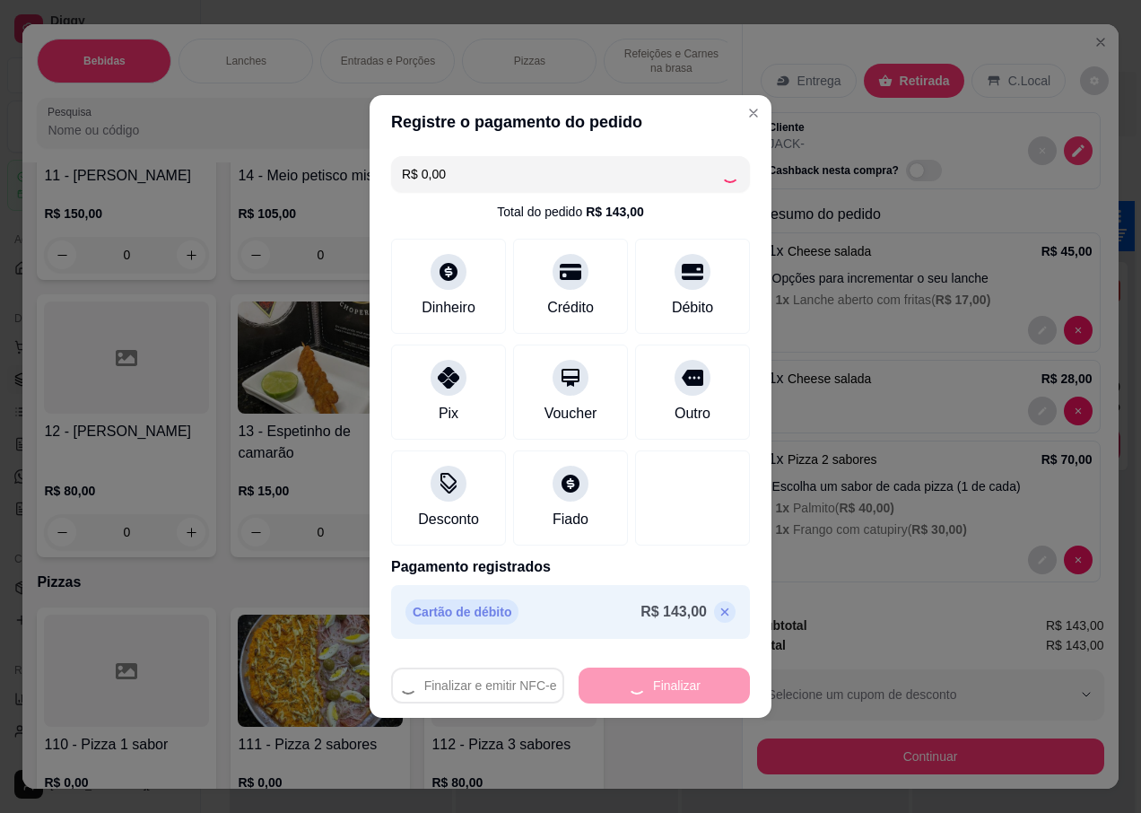
type input "0"
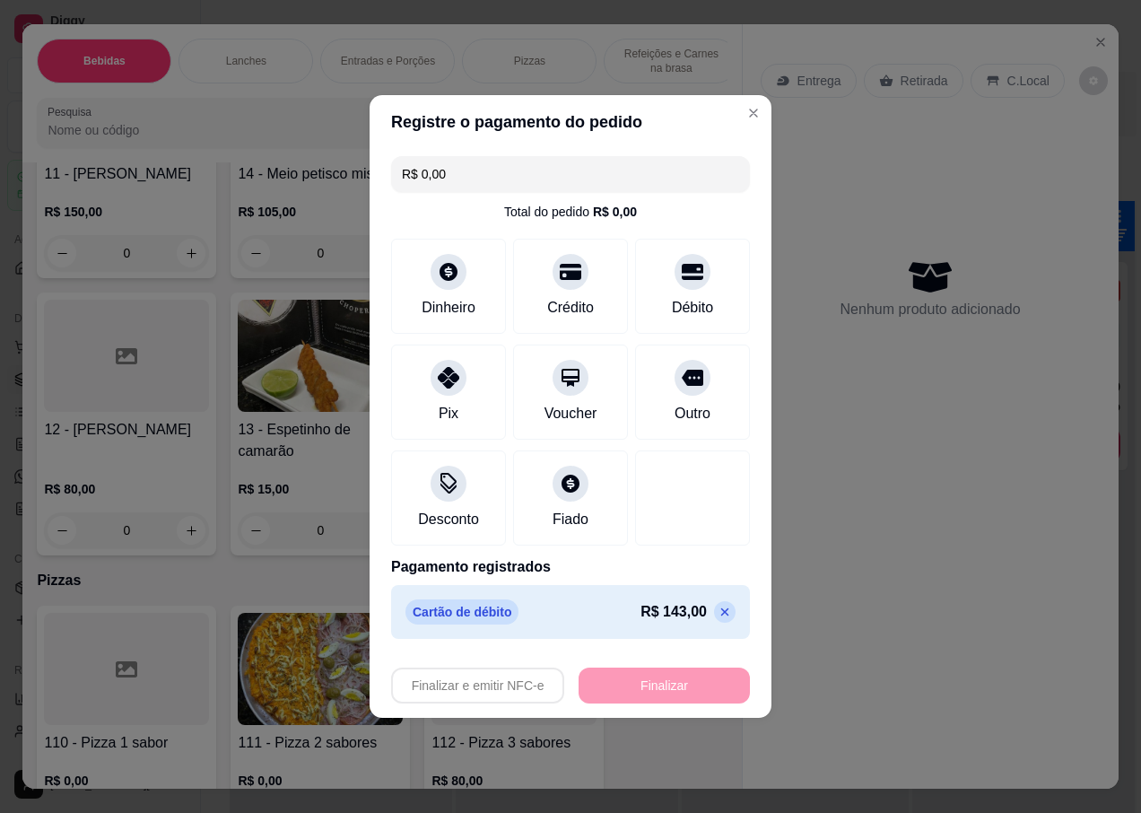
type input "-R$ 143,00"
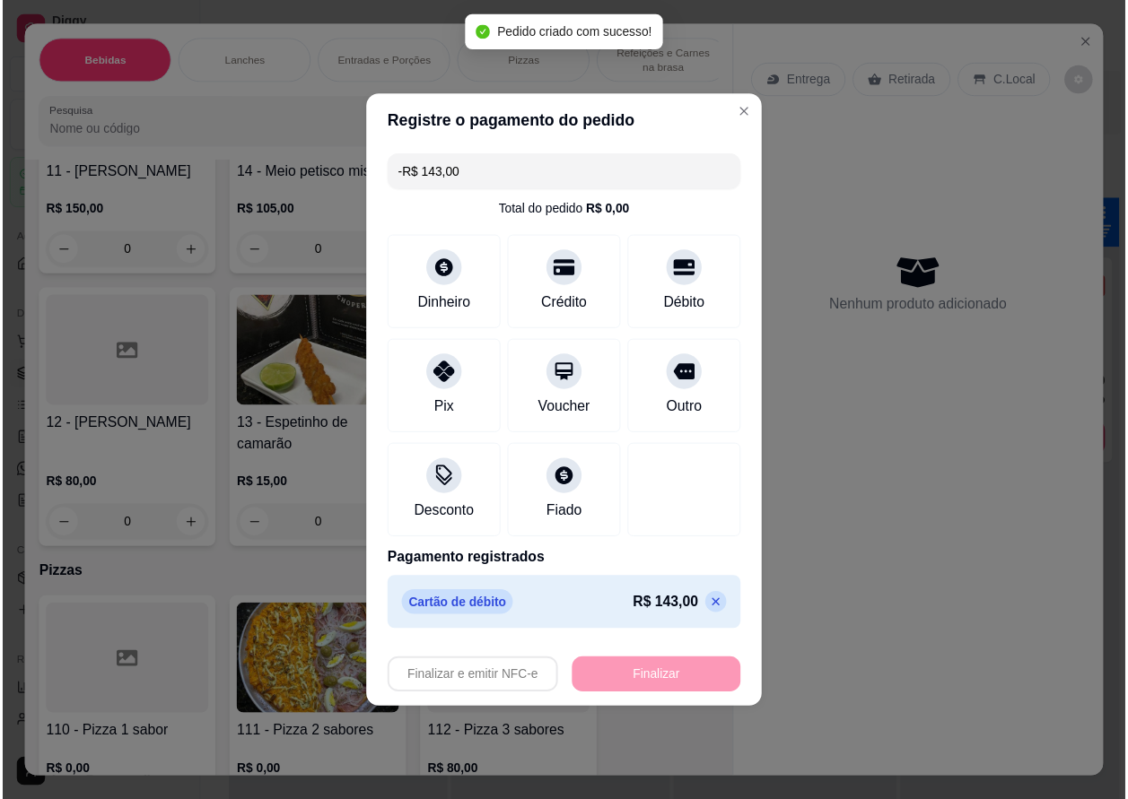
scroll to position [5022, 0]
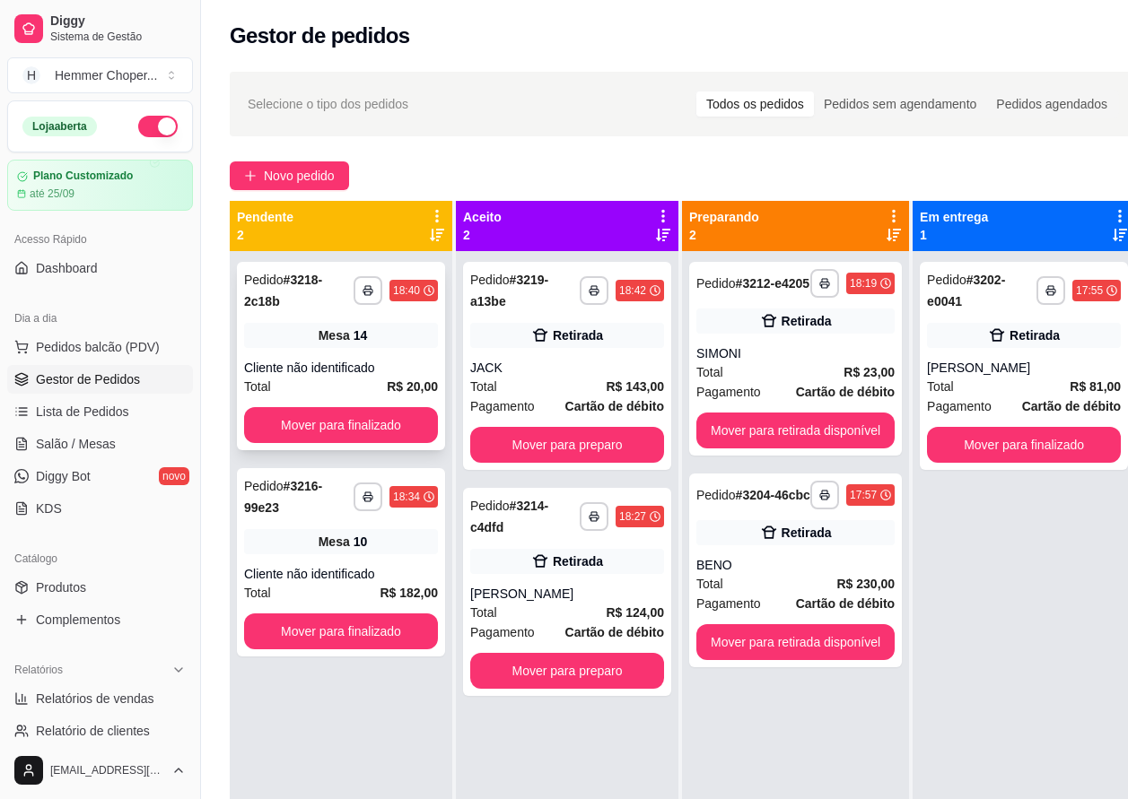
click at [329, 350] on div "**********" at bounding box center [341, 356] width 208 height 188
click at [309, 419] on button "Mover para finalizado" at bounding box center [341, 425] width 188 height 35
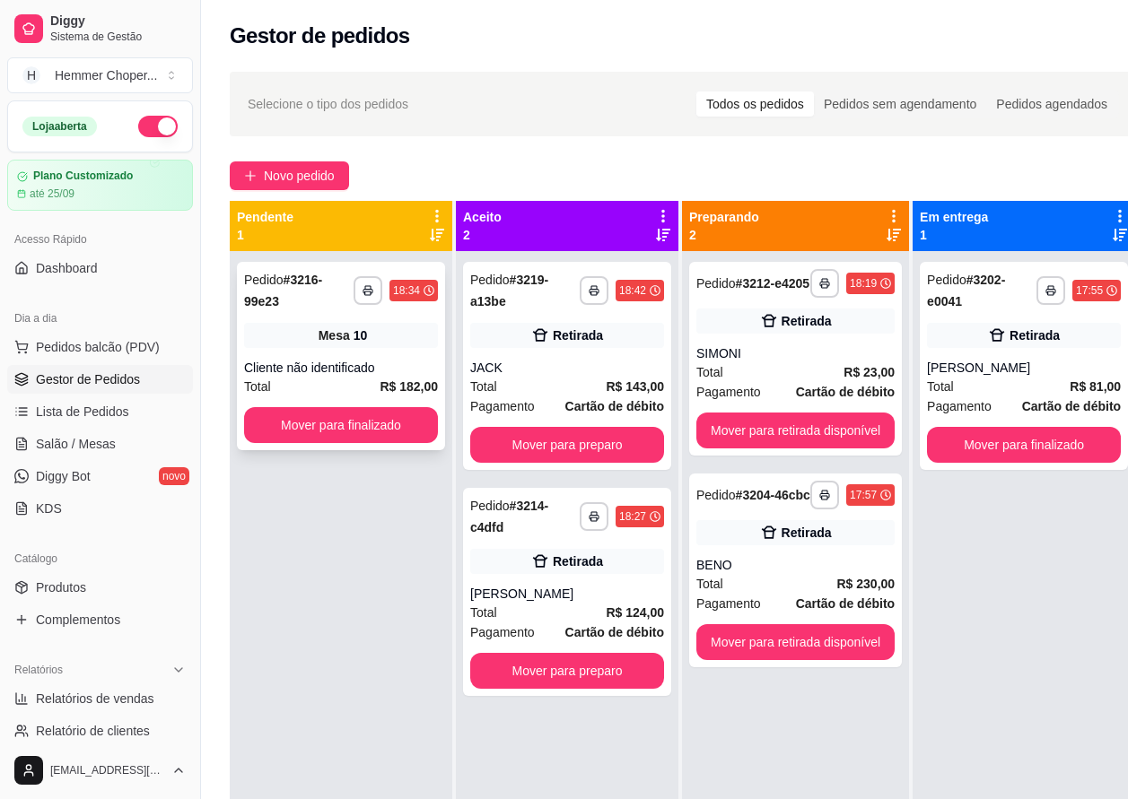
click at [348, 353] on div "**********" at bounding box center [341, 356] width 208 height 188
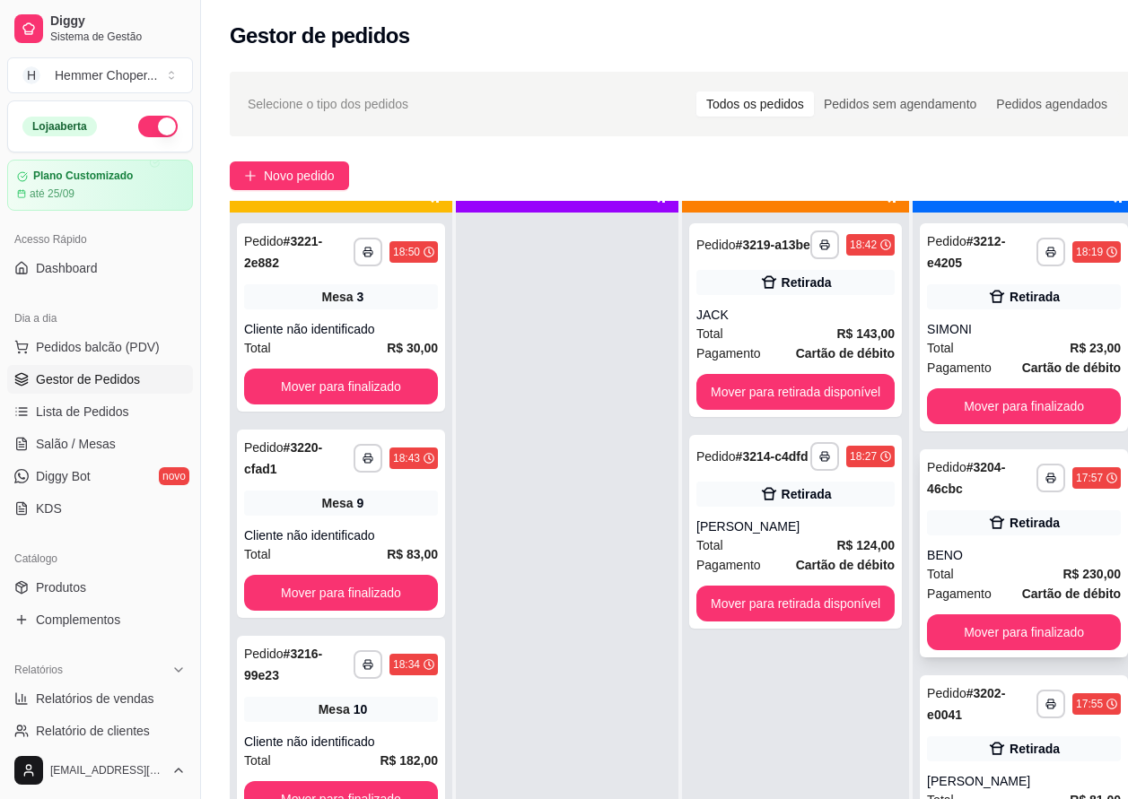
scroll to position [50, 0]
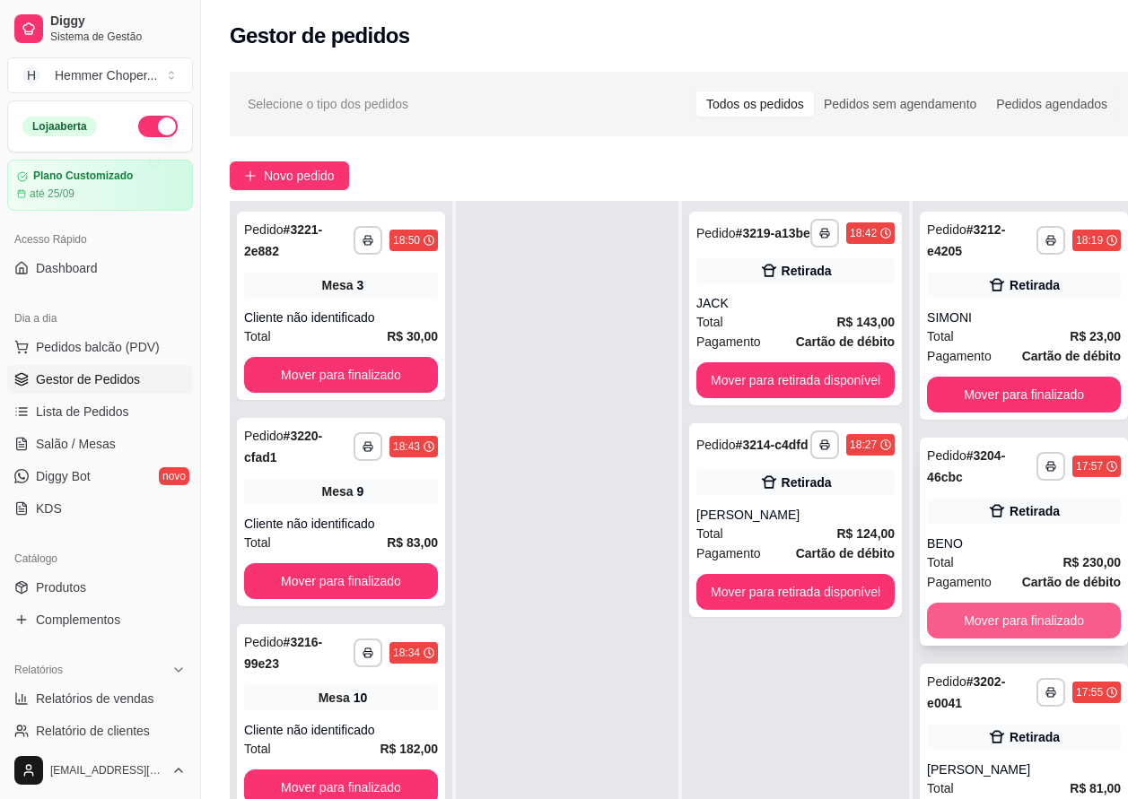
click at [976, 623] on button "Mover para finalizado" at bounding box center [1024, 621] width 194 height 36
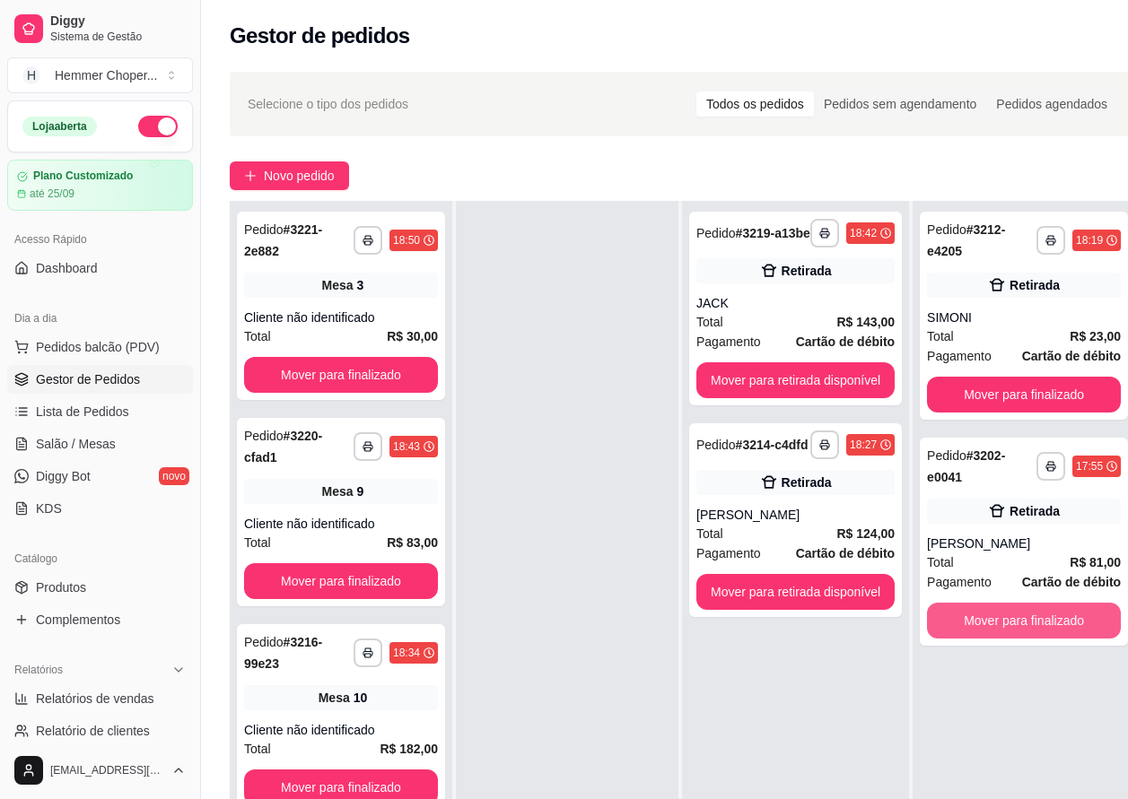
scroll to position [269, 0]
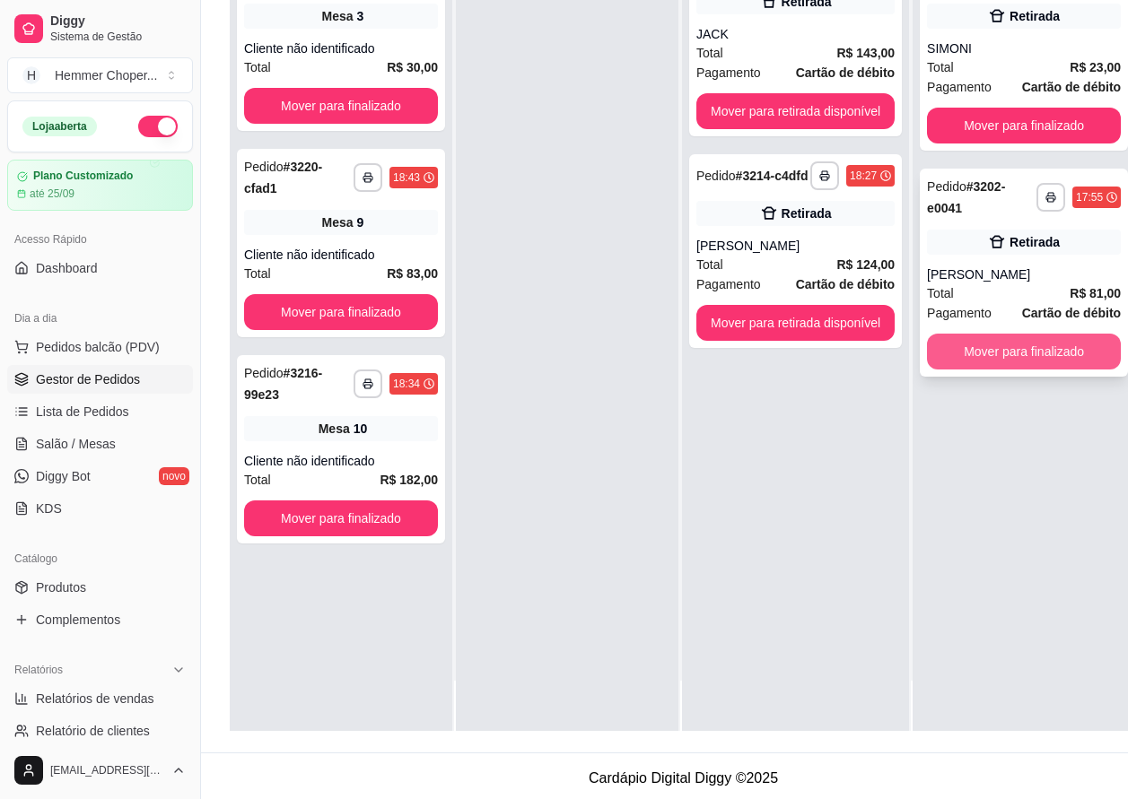
click at [987, 356] on button "Mover para finalizado" at bounding box center [1024, 352] width 194 height 36
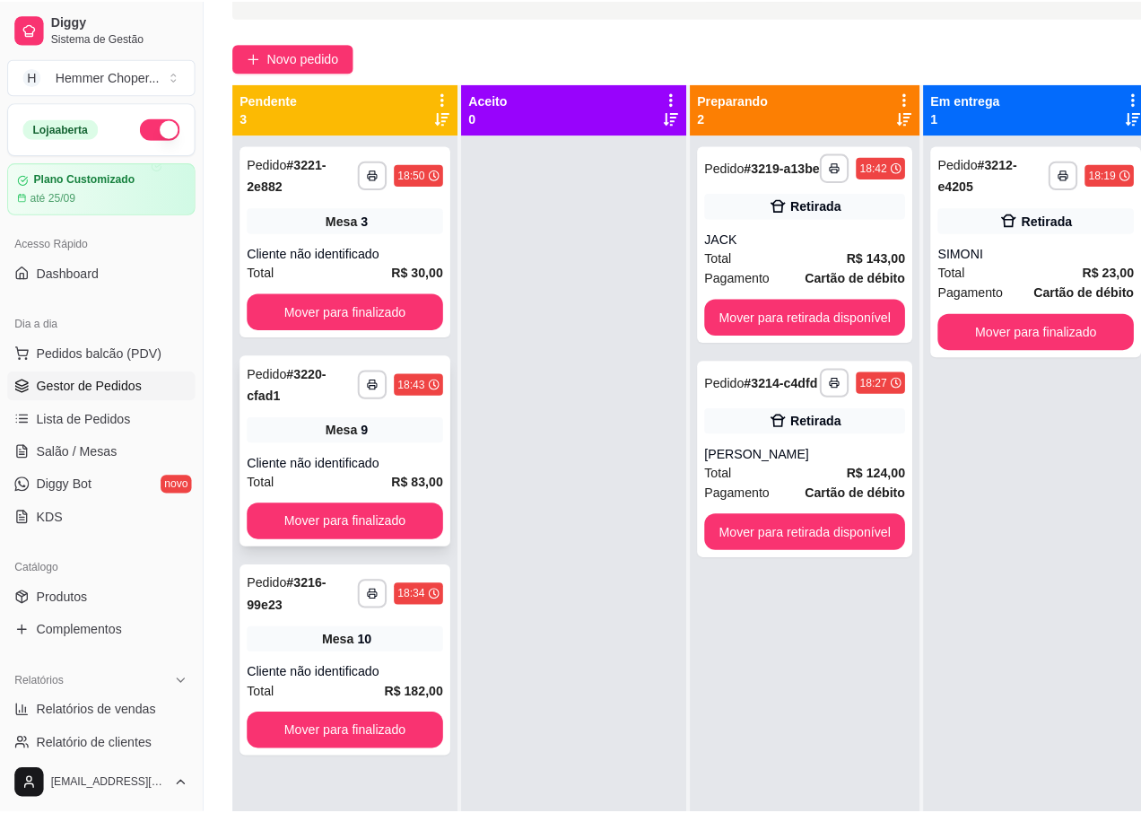
scroll to position [0, 0]
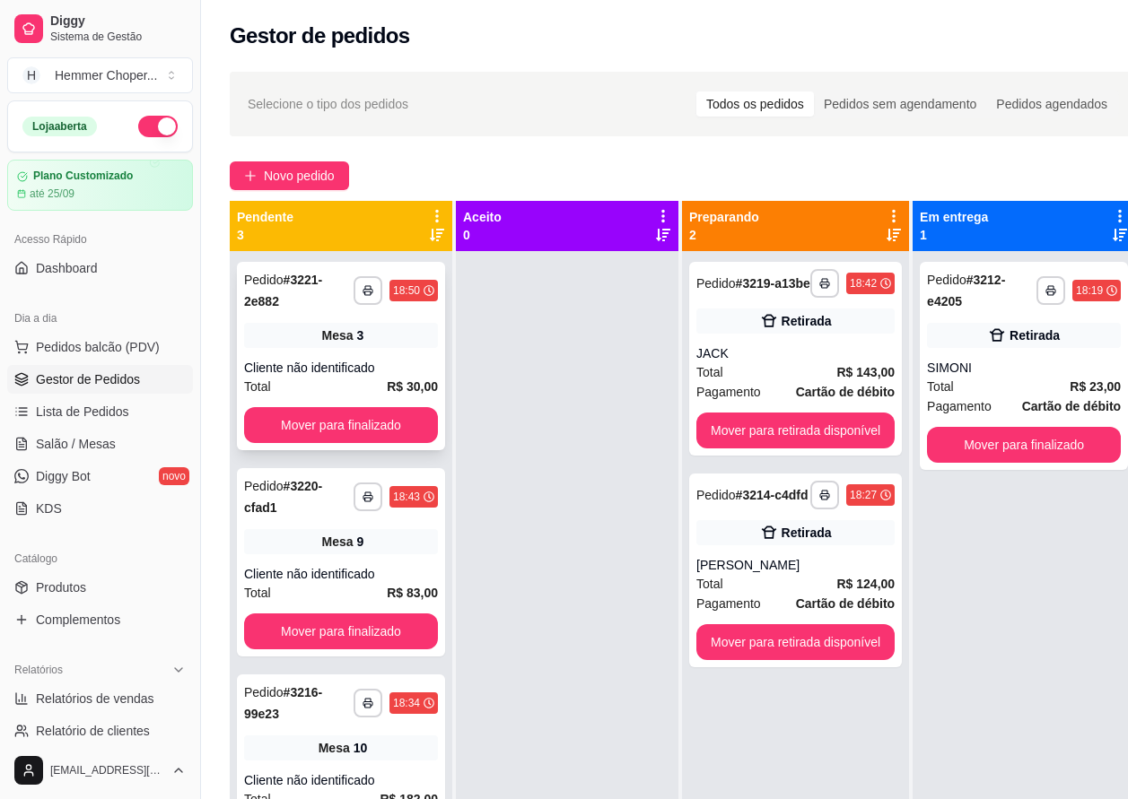
click at [307, 375] on div "Cliente não identificado" at bounding box center [341, 368] width 194 height 18
click at [314, 418] on button "Mover para finalizado" at bounding box center [341, 425] width 194 height 36
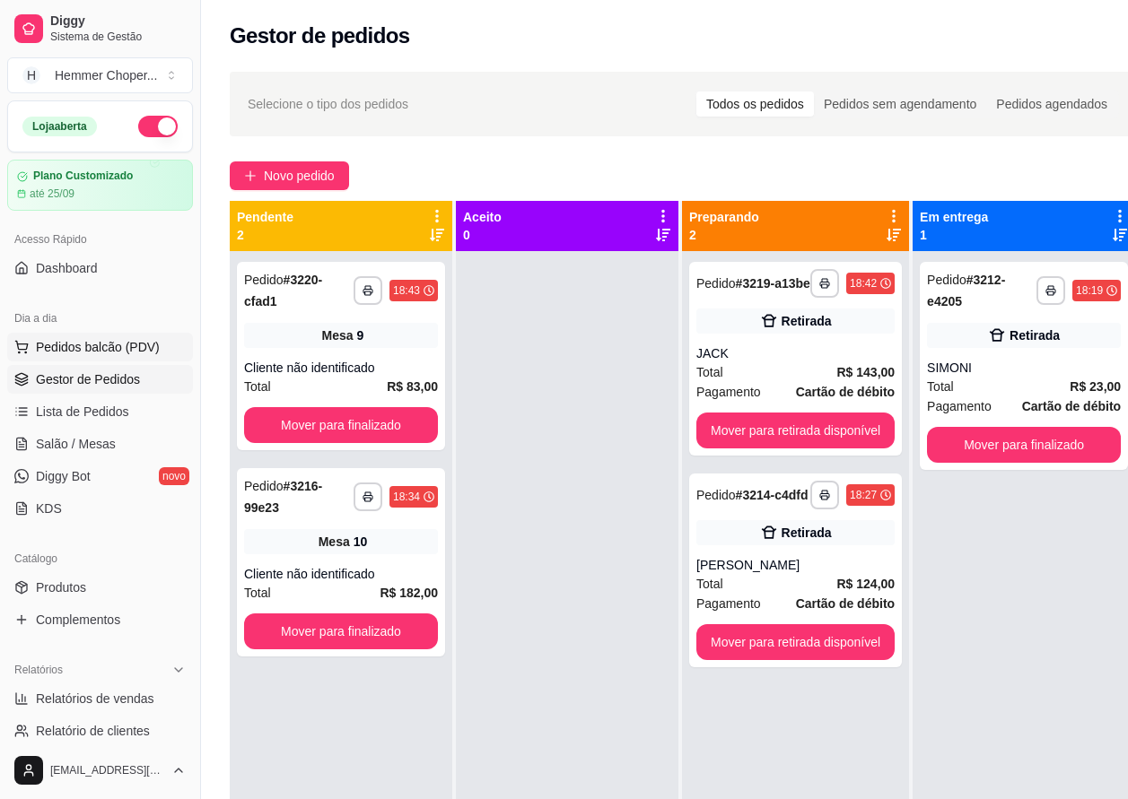
click at [101, 341] on span "Pedidos balcão (PDV)" at bounding box center [98, 347] width 124 height 18
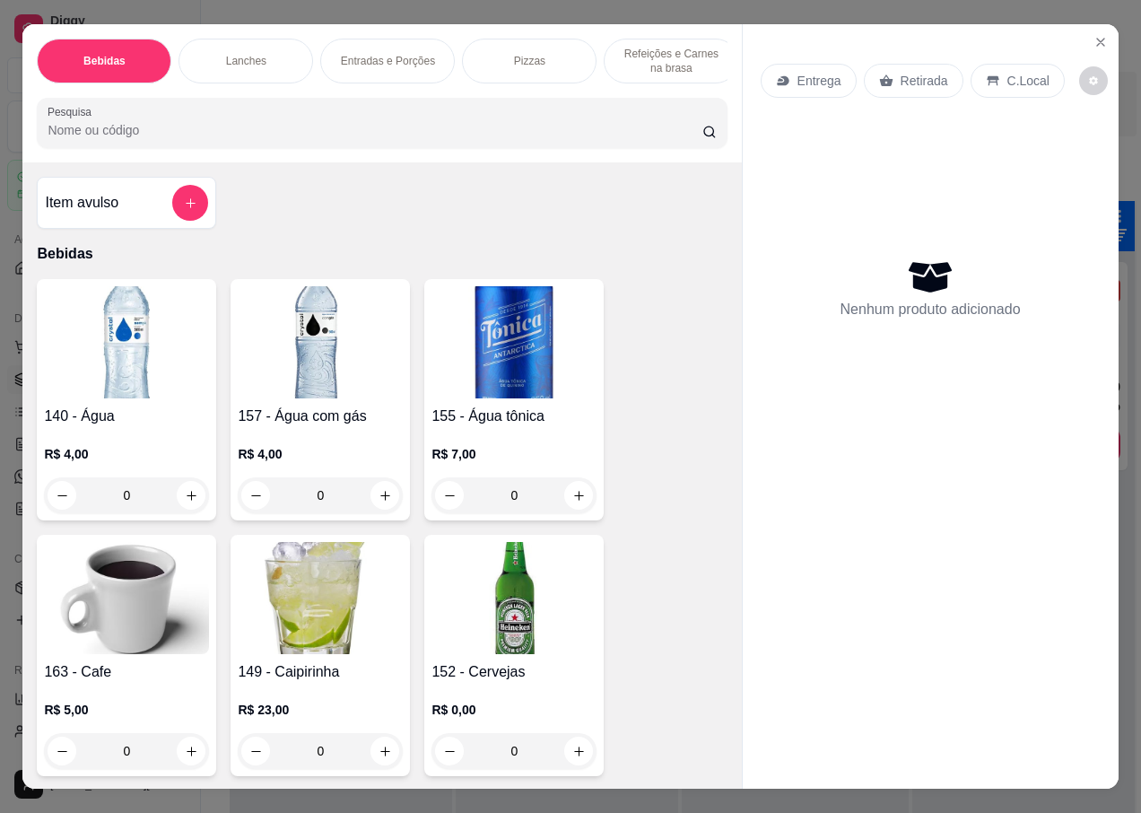
click at [803, 77] on p "Entrega" at bounding box center [820, 81] width 44 height 18
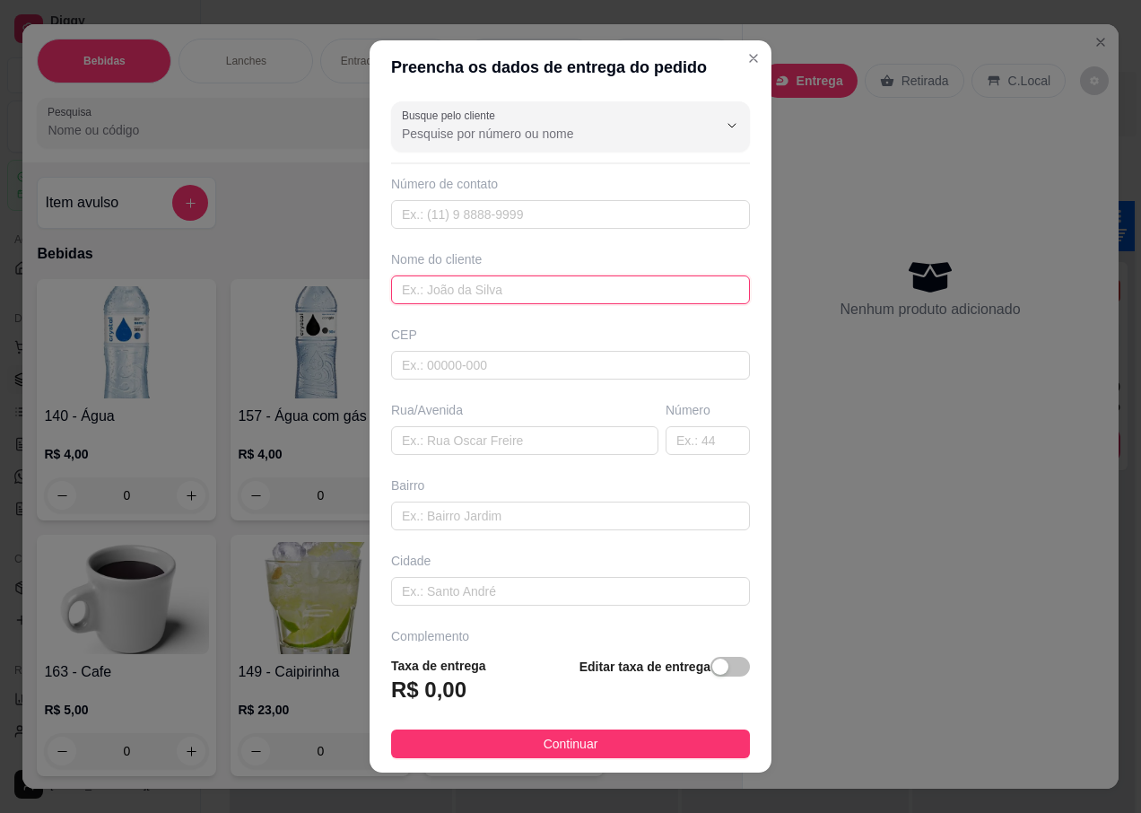
click at [454, 296] on input "text" at bounding box center [570, 289] width 359 height 29
type input "CALITA"
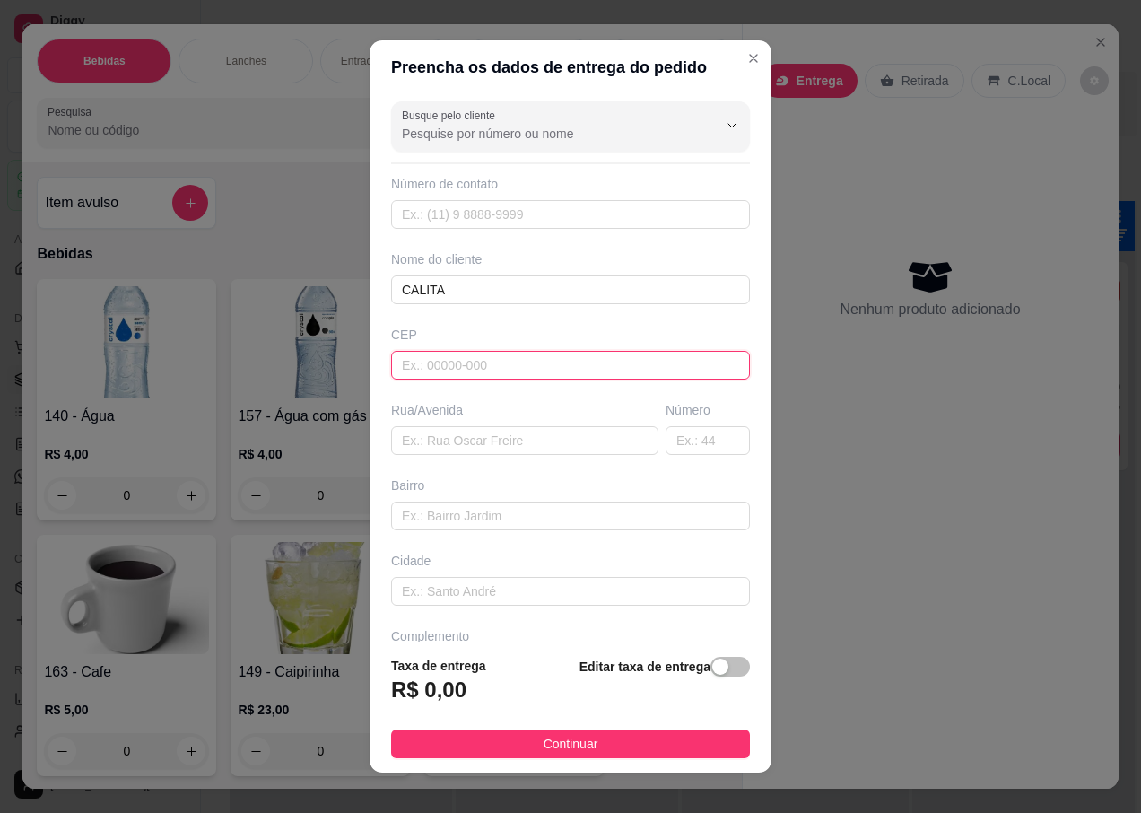
click at [439, 363] on input "text" at bounding box center [570, 365] width 359 height 29
type input "89065640"
type input "Rua [PERSON_NAME]"
type input "[GEOGRAPHIC_DATA]"
type input "Blumenau"
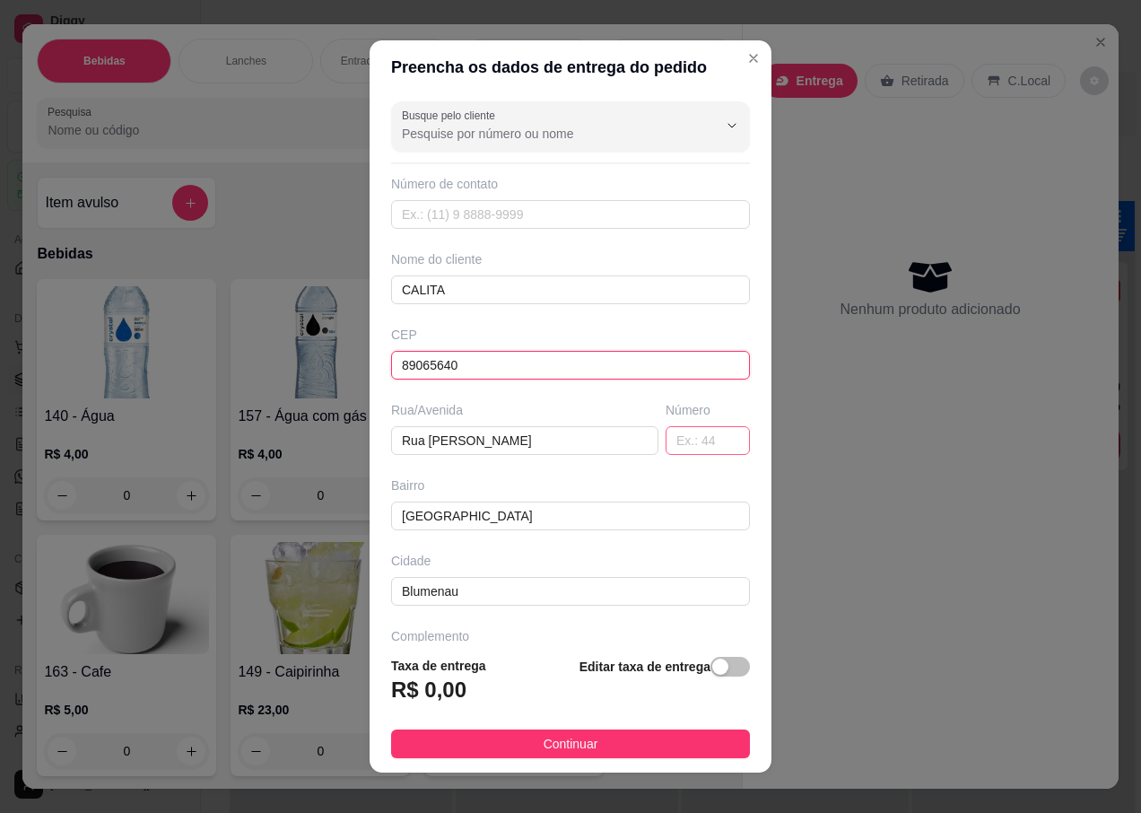
type input "89065640"
click at [666, 442] on input "text" at bounding box center [708, 440] width 84 height 29
type input "480"
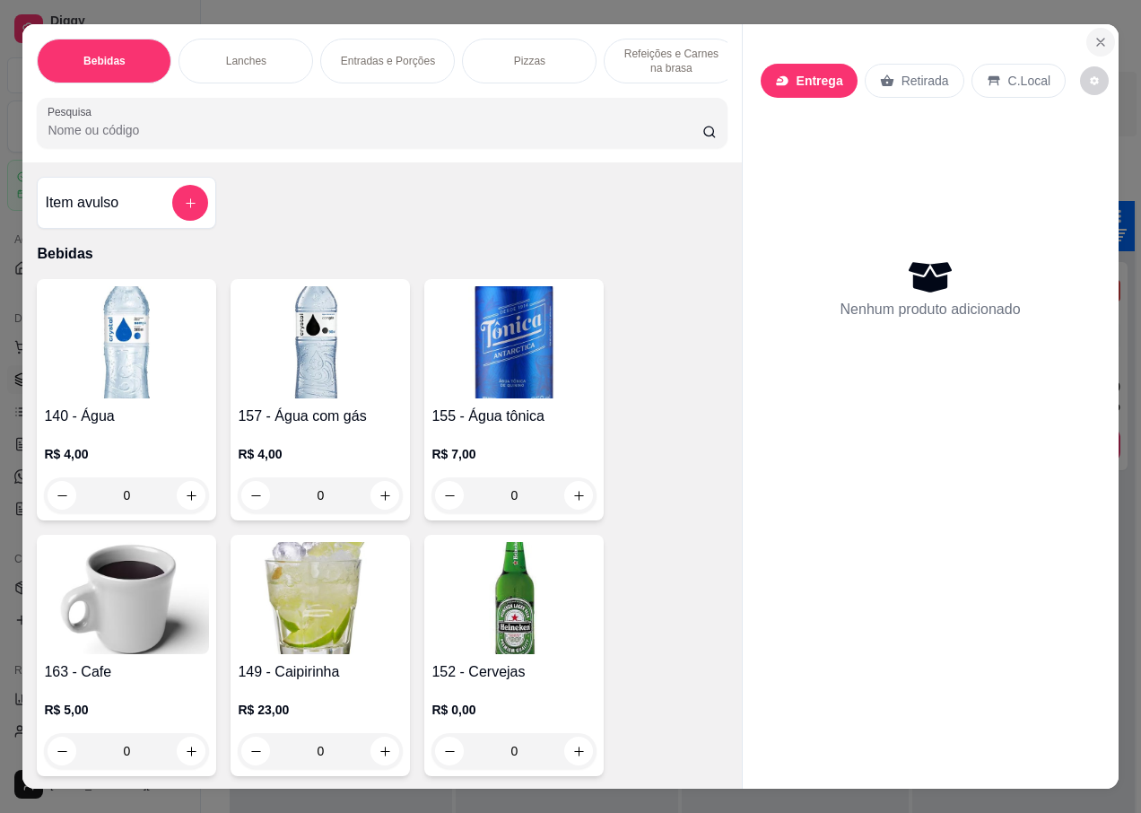
click at [1094, 35] on icon "Close" at bounding box center [1101, 42] width 14 height 14
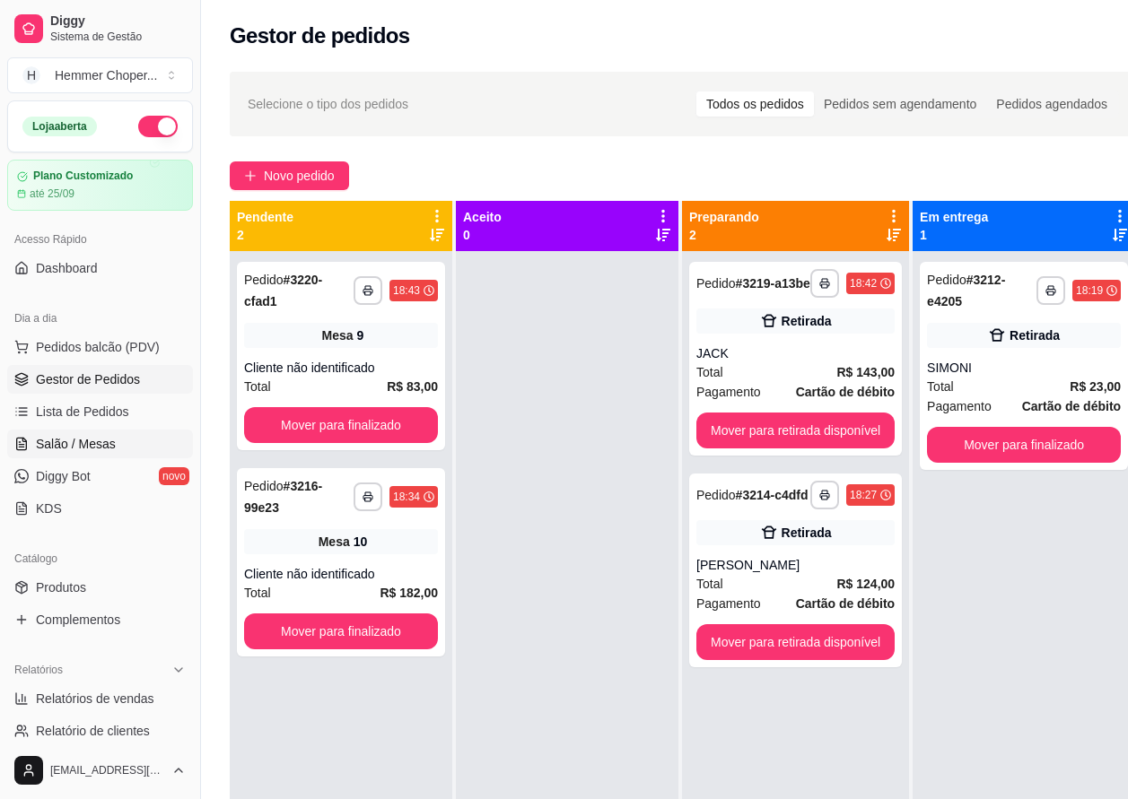
click at [85, 439] on span "Salão / Mesas" at bounding box center [76, 444] width 80 height 18
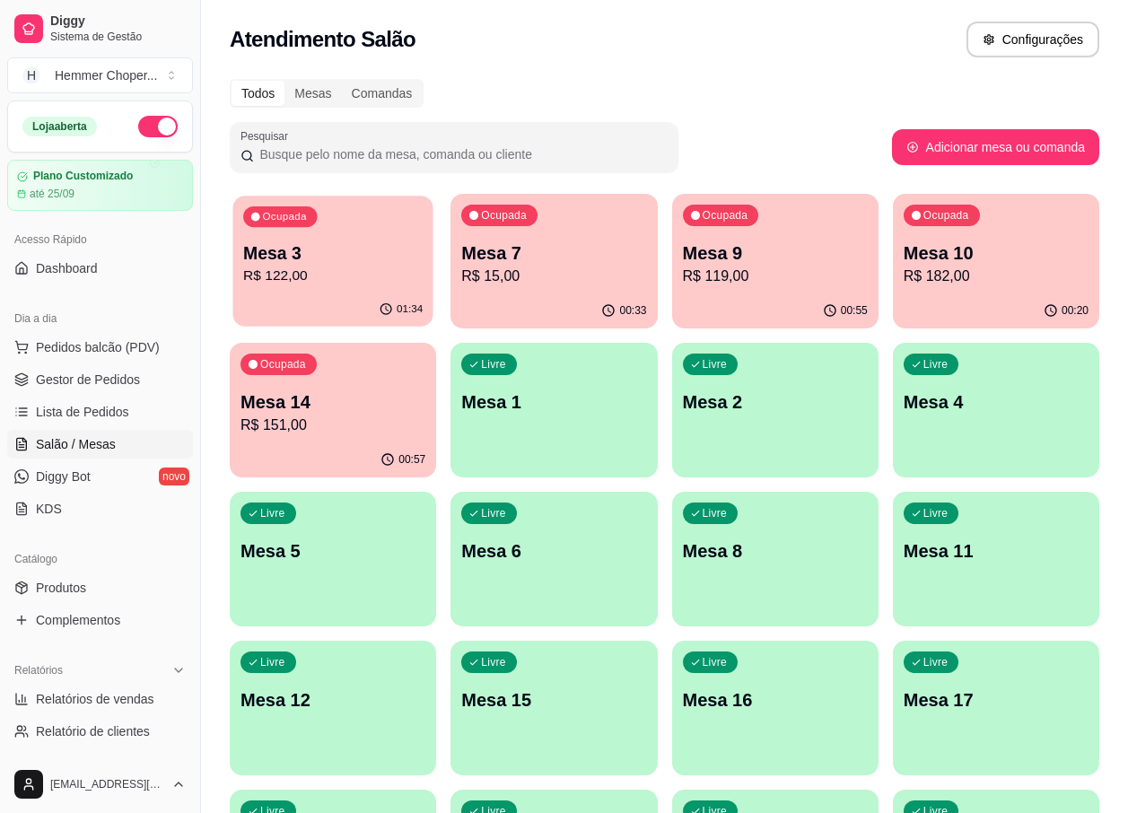
click at [346, 284] on p "R$ 122,00" at bounding box center [332, 276] width 179 height 21
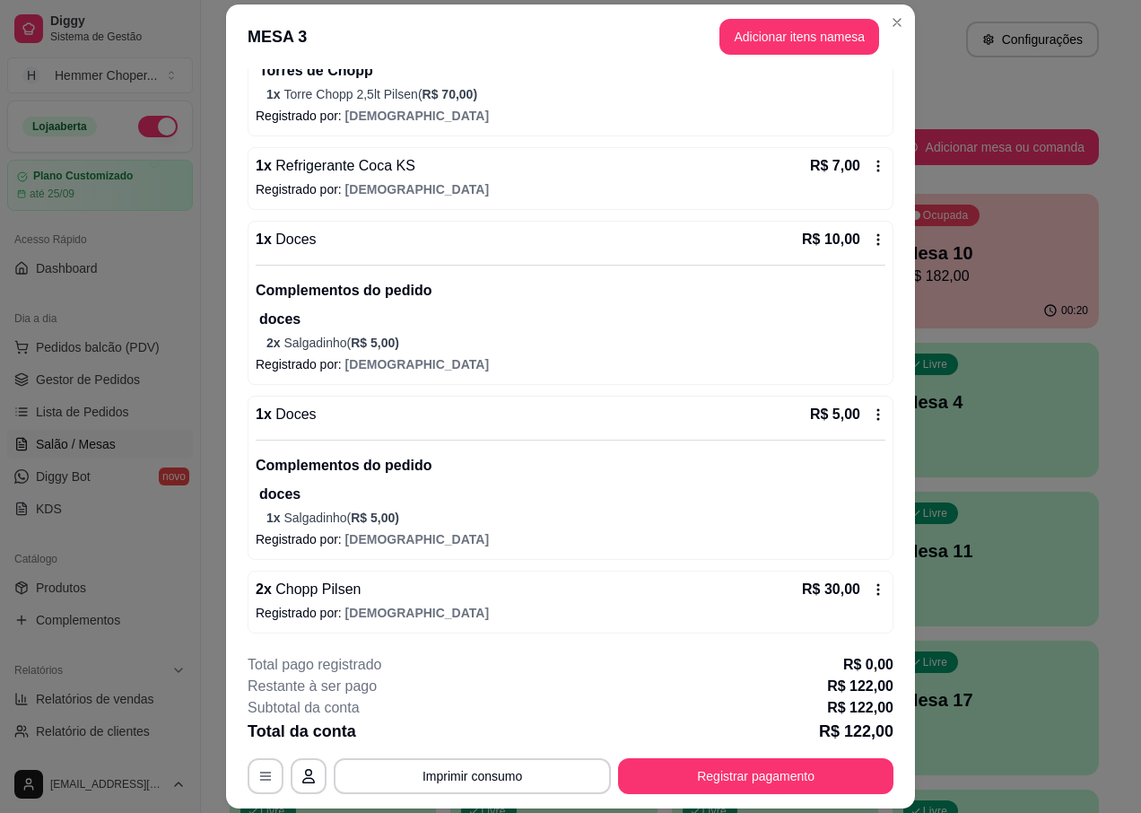
scroll to position [53, 0]
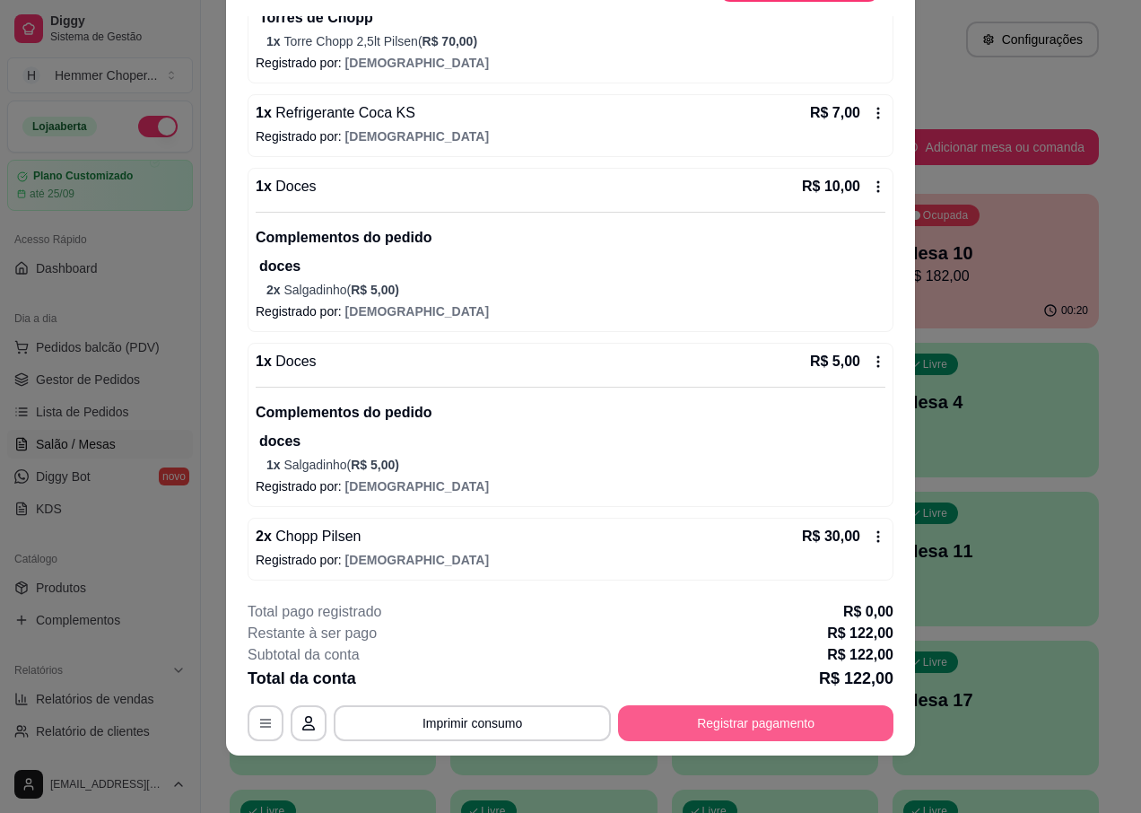
click at [716, 737] on button "Registrar pagamento" at bounding box center [755, 723] width 275 height 36
click at [715, 720] on footer "Taxa de serviço desabilitada Encerrar e emitir NFC-e Encerrar conta" at bounding box center [571, 653] width 402 height 135
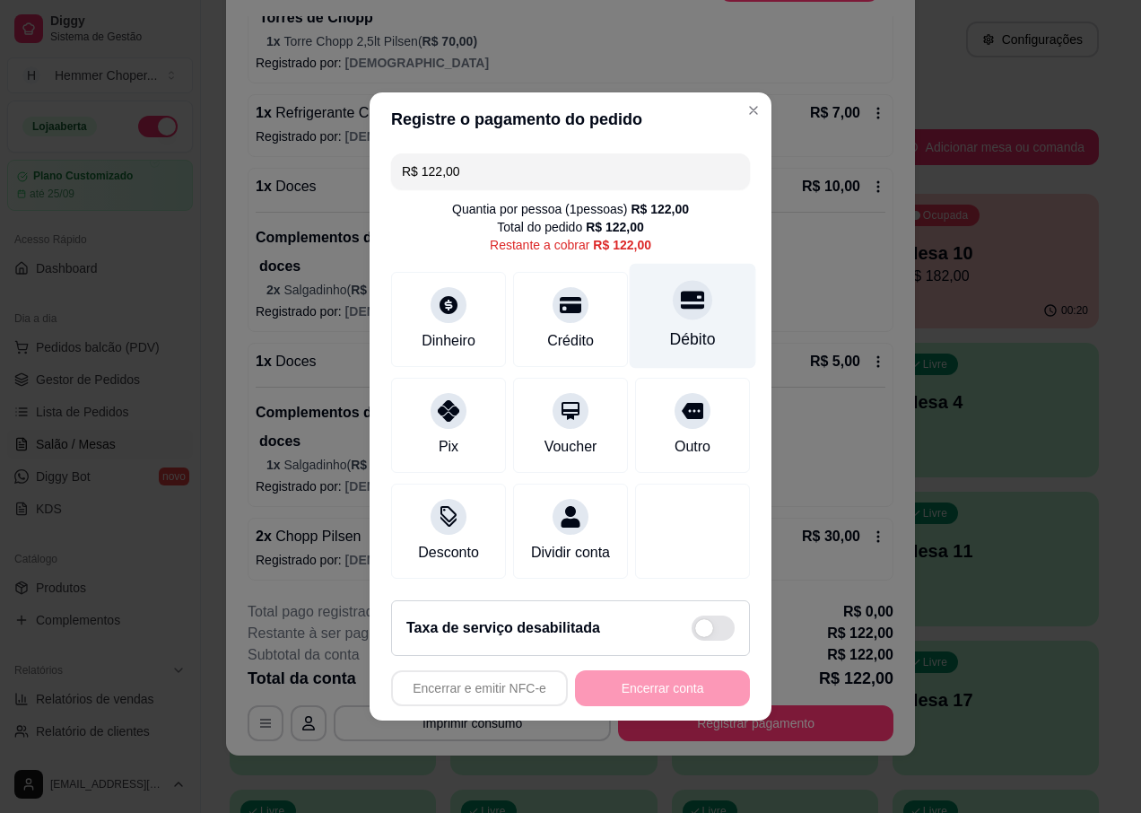
click at [679, 308] on div at bounding box center [692, 299] width 39 height 39
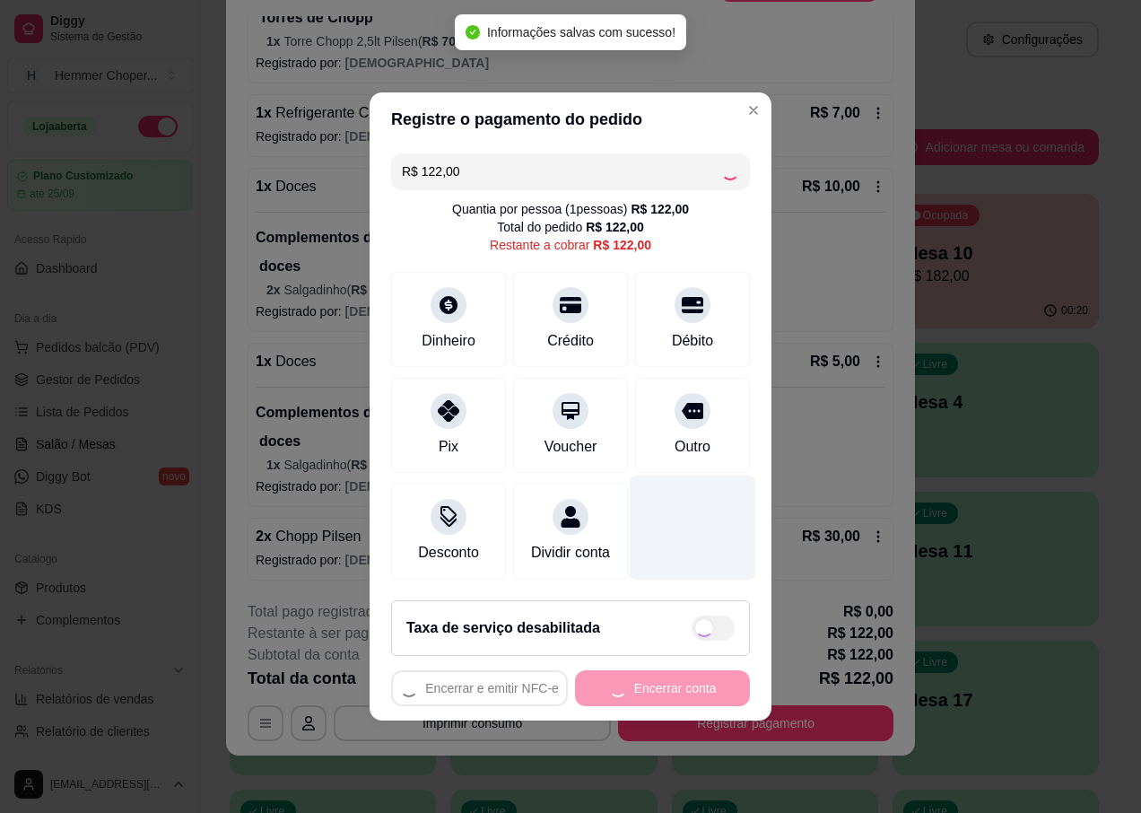
type input "R$ 0,00"
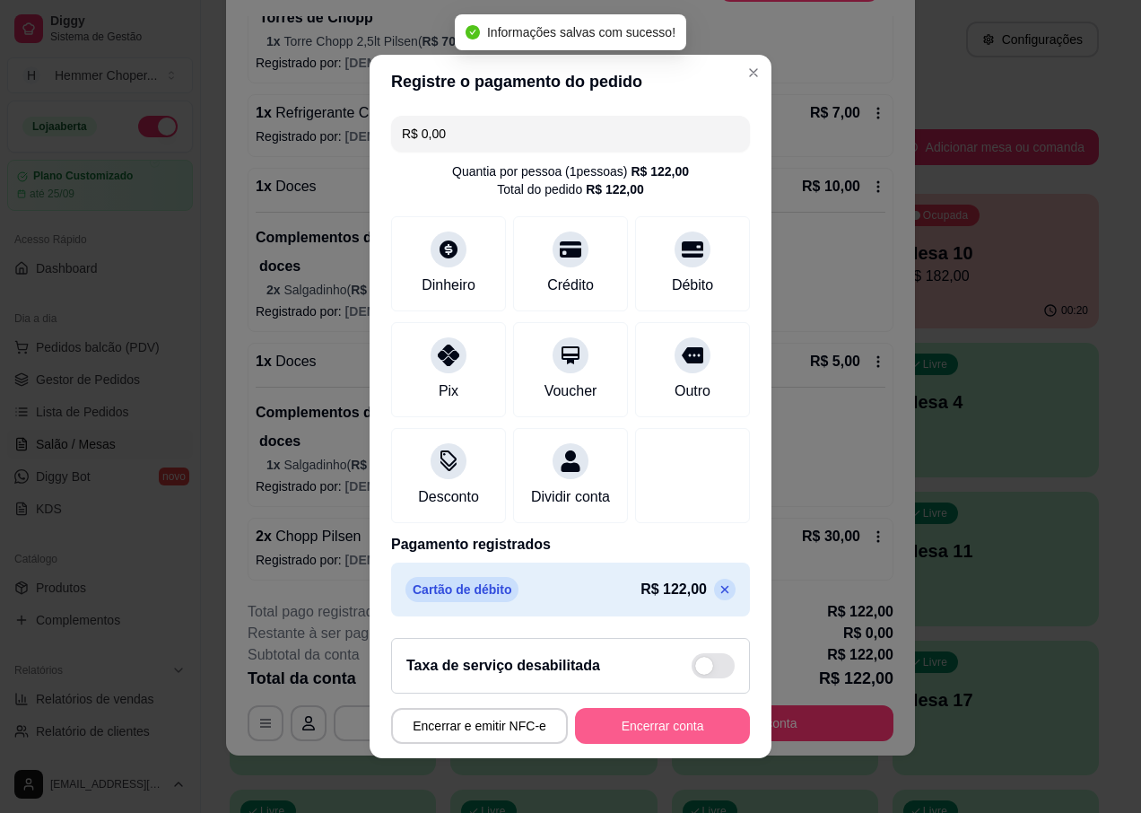
click at [649, 731] on button "Encerrar conta" at bounding box center [662, 726] width 175 height 36
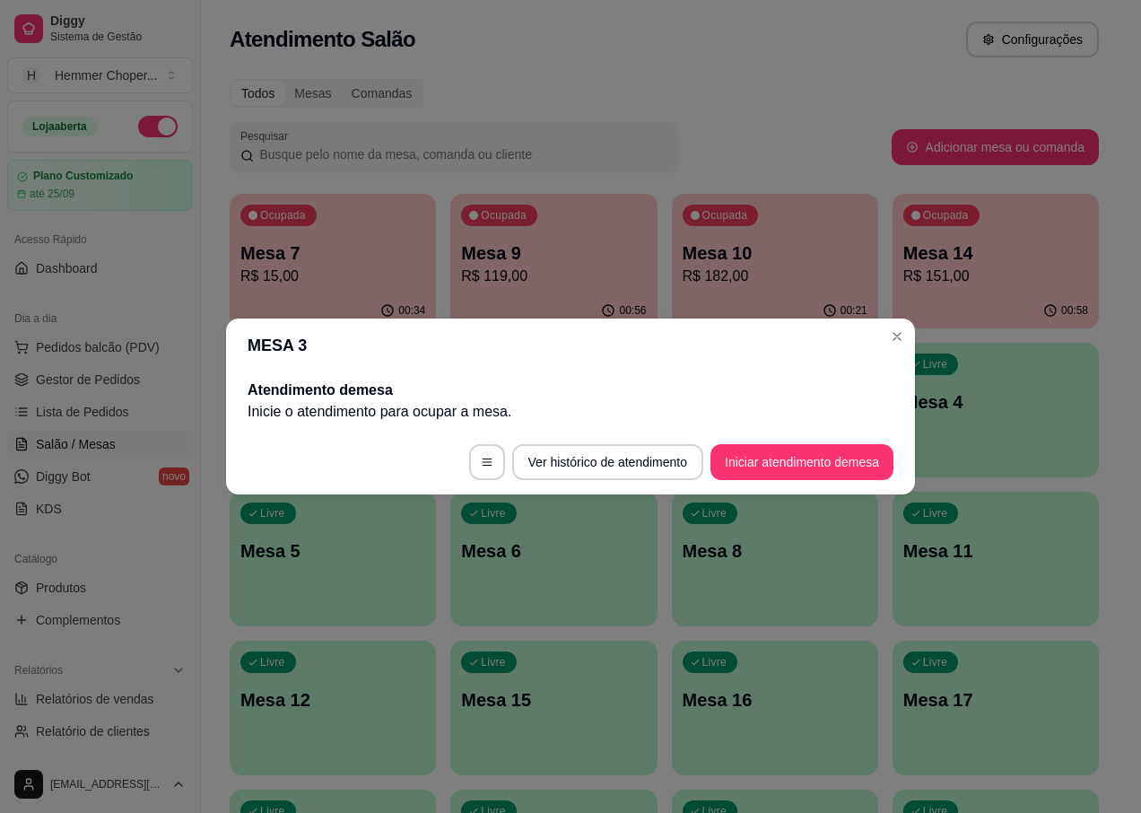
scroll to position [0, 0]
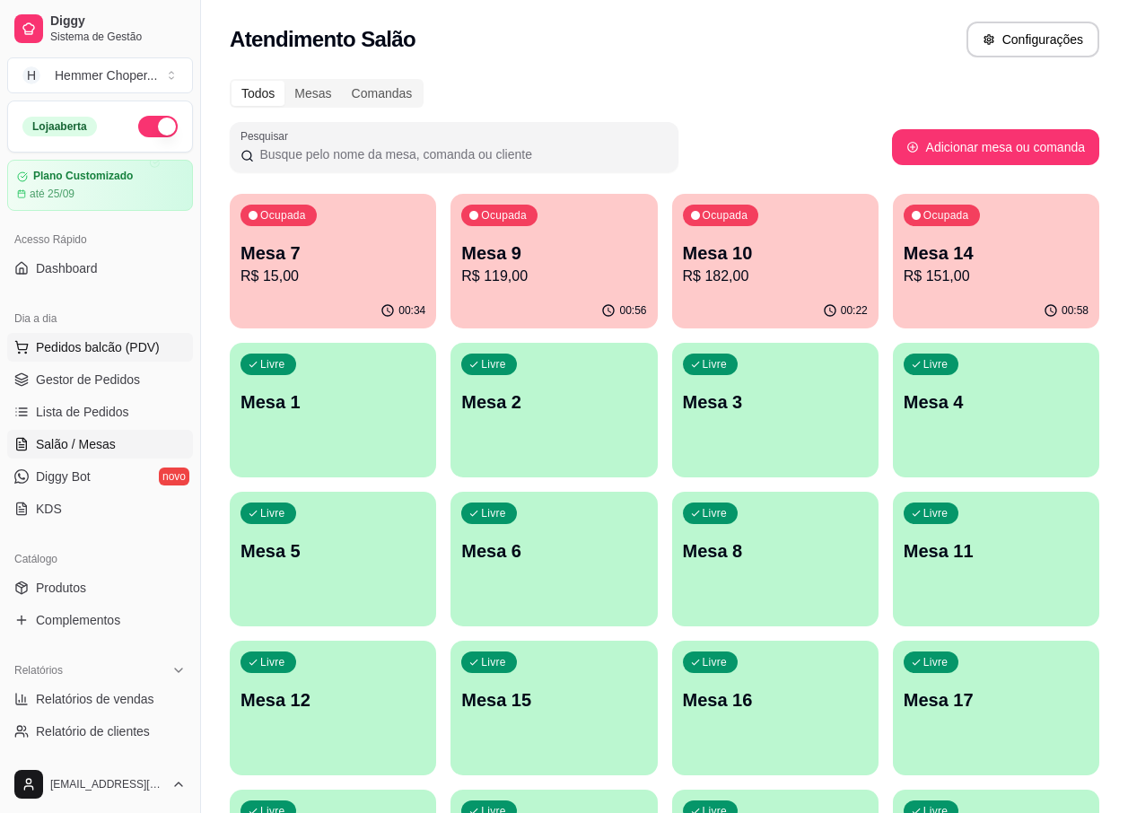
click at [91, 351] on span "Pedidos balcão (PDV)" at bounding box center [98, 347] width 124 height 18
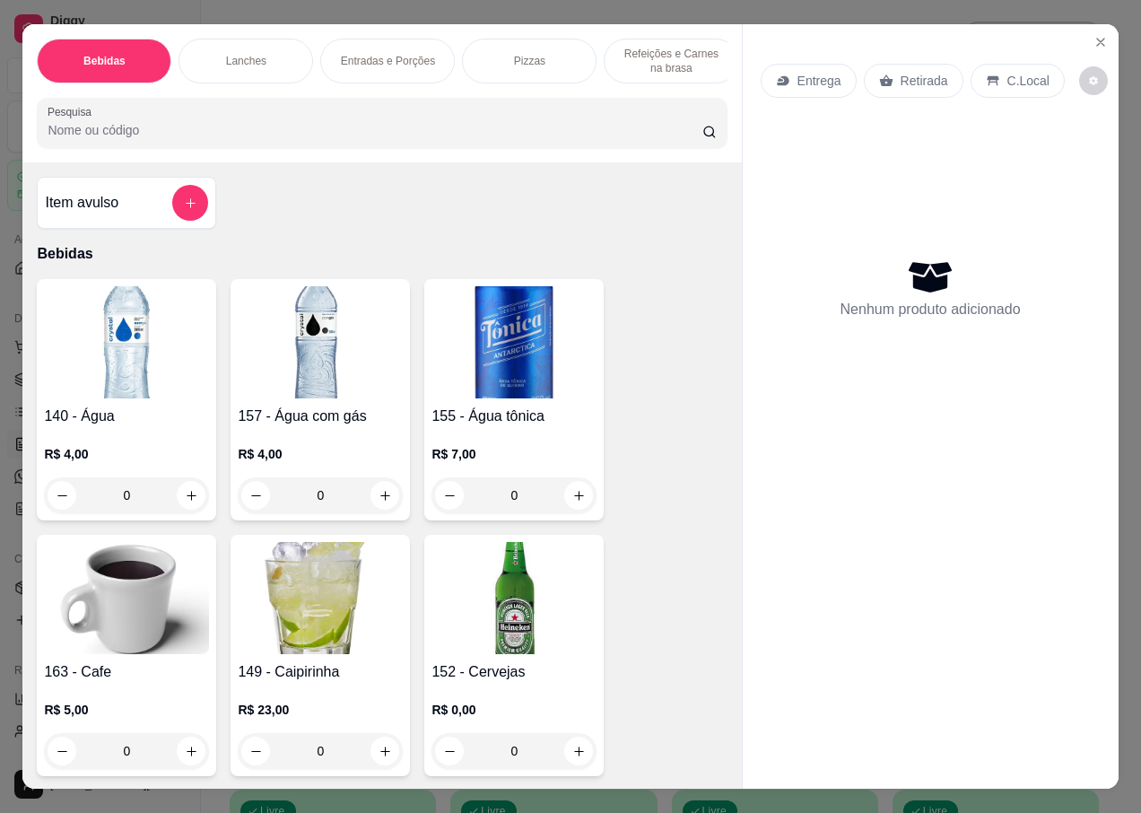
click at [813, 74] on p "Entrega" at bounding box center [820, 81] width 44 height 18
click at [911, 72] on p "Retirada" at bounding box center [925, 81] width 48 height 18
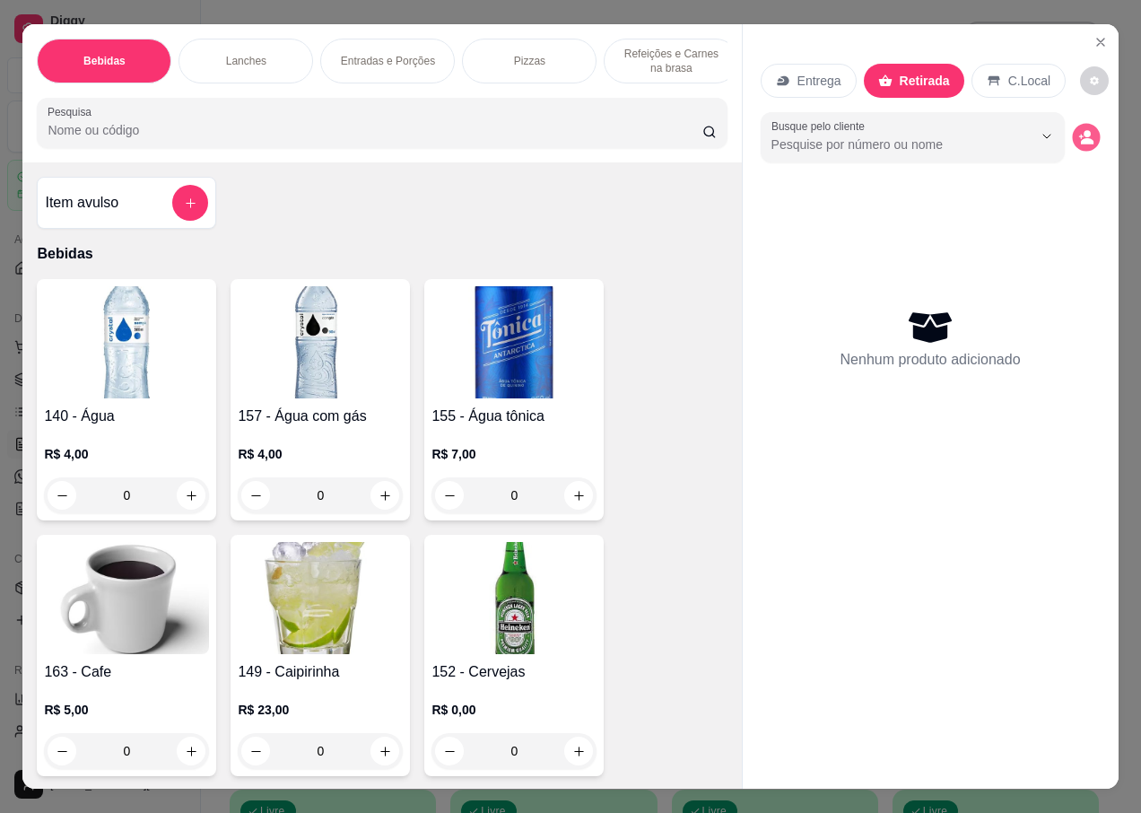
click at [1081, 138] on icon "decrease-product-quantity" at bounding box center [1087, 141] width 13 height 6
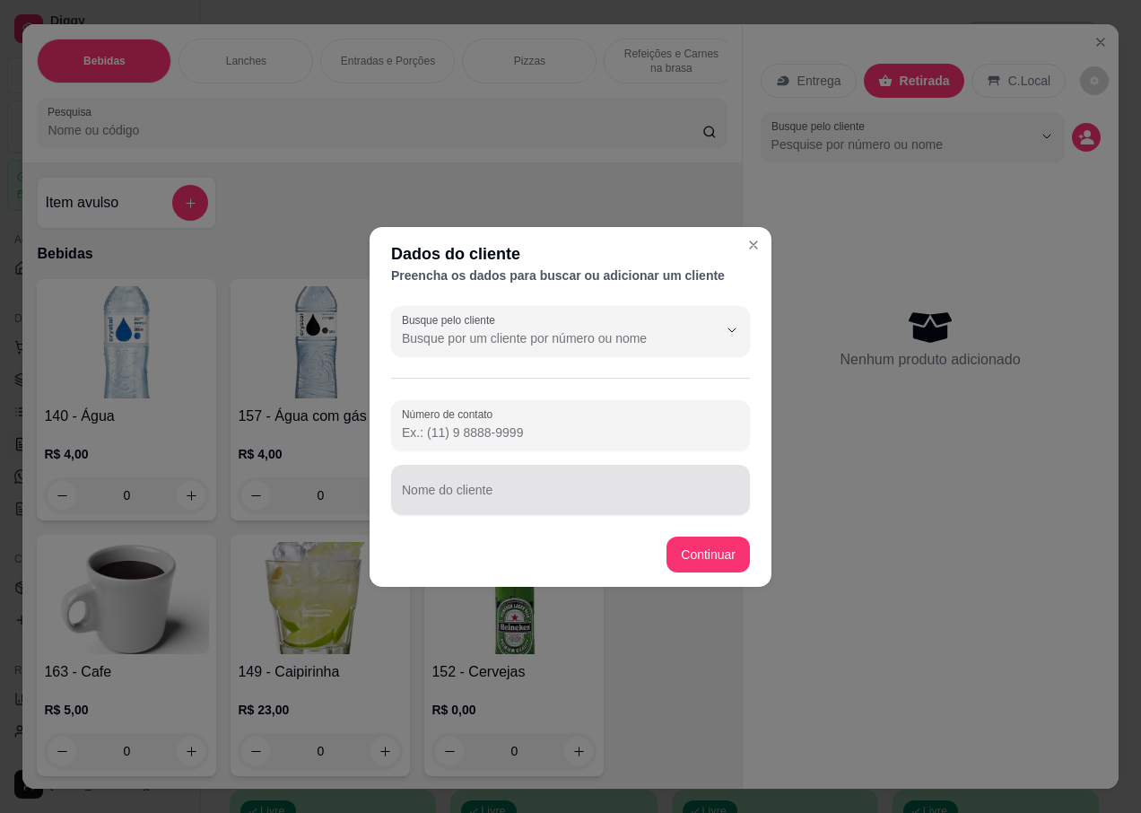
click at [489, 493] on input "Nome do cliente" at bounding box center [570, 497] width 337 height 18
type input "MARLISE DIRETORA"
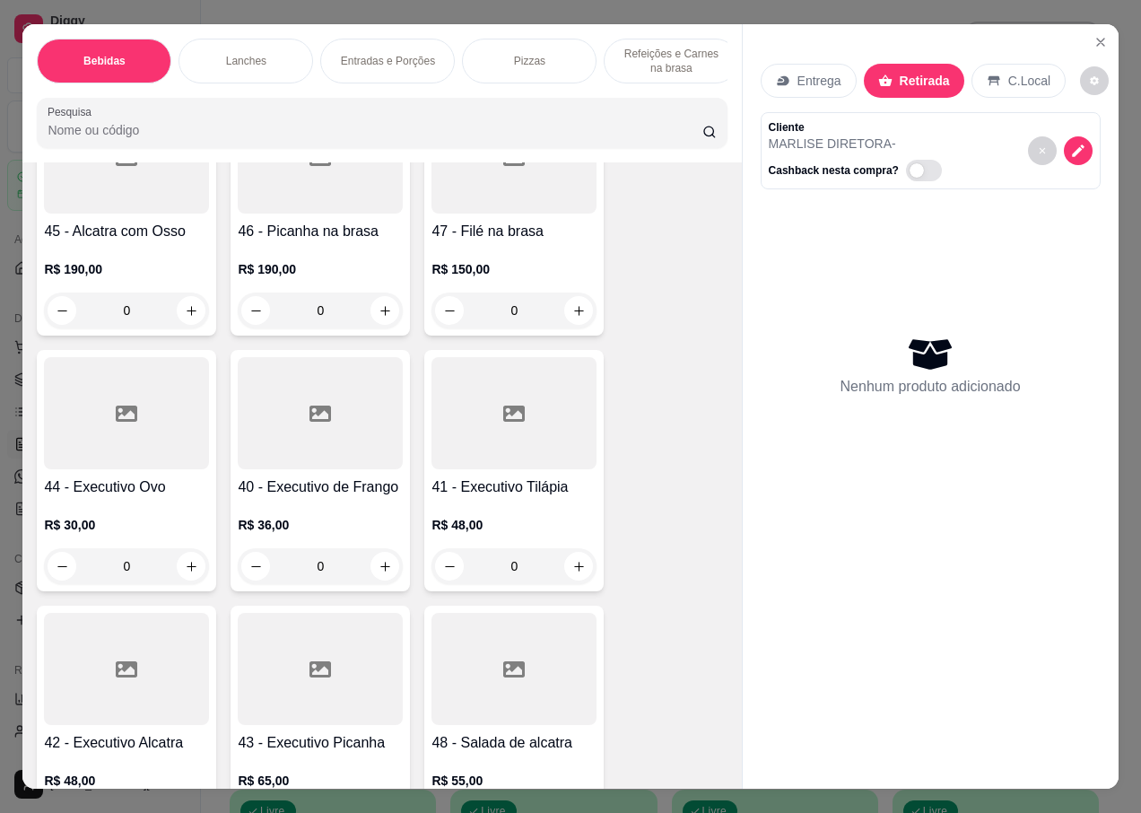
scroll to position [5652, 0]
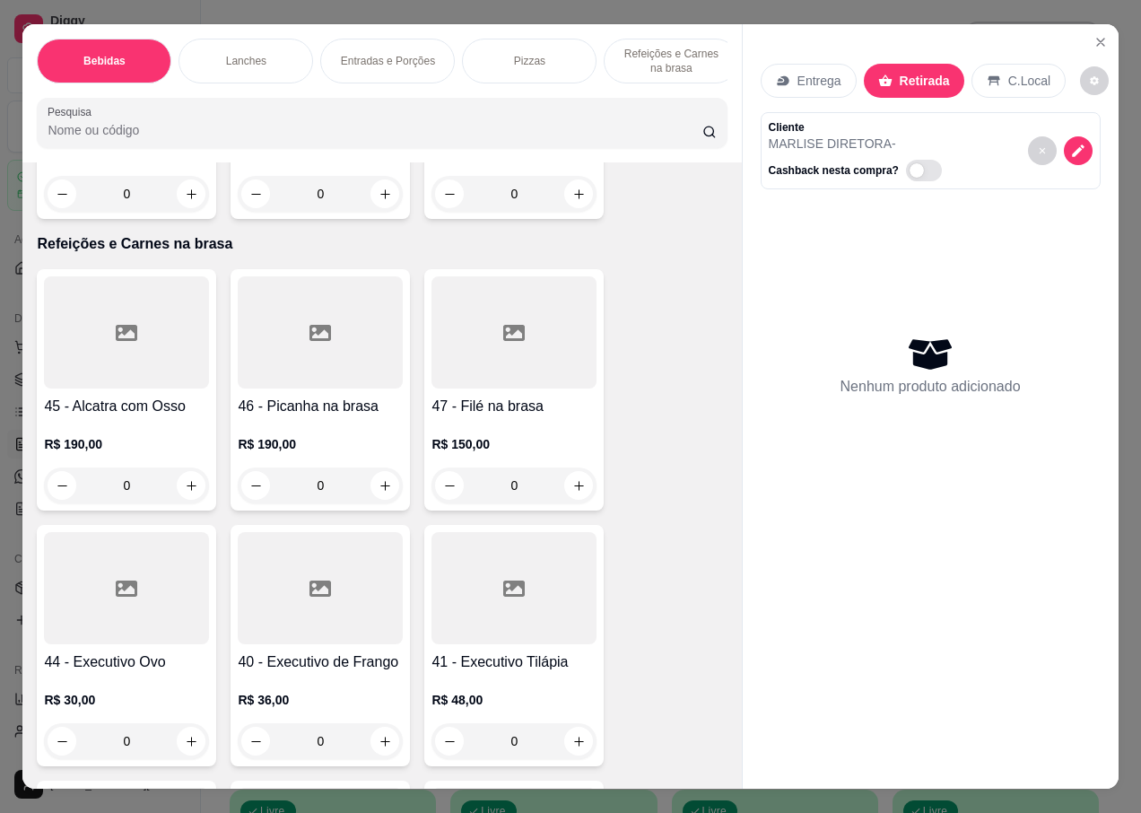
click at [494, 417] on div "R$ 150,00 0" at bounding box center [514, 460] width 165 height 86
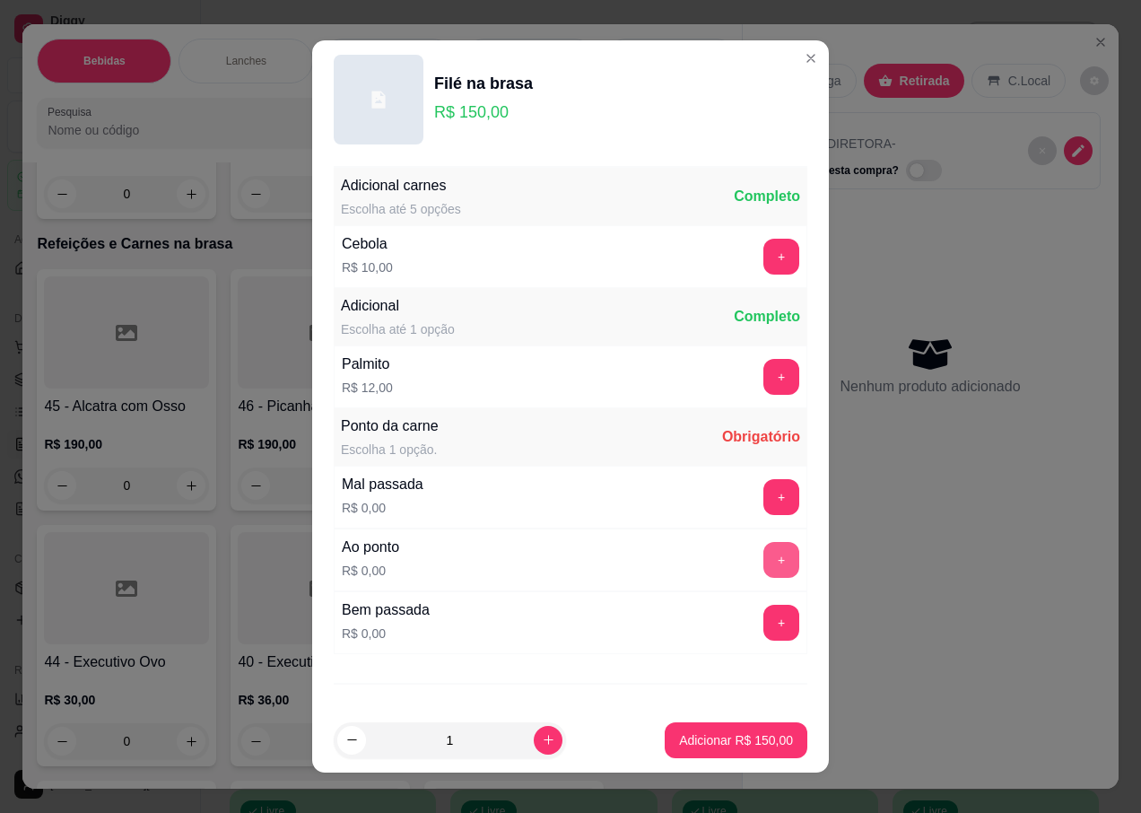
click at [763, 549] on button "+" at bounding box center [781, 560] width 36 height 36
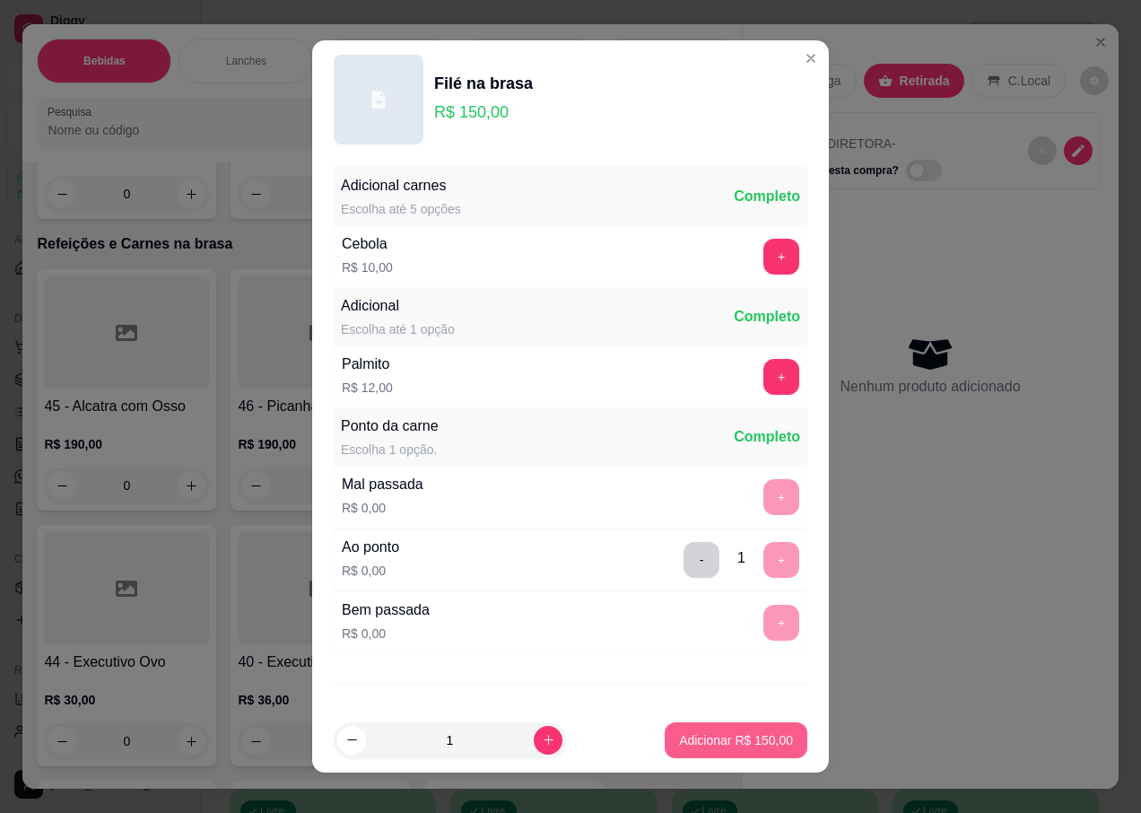
click at [686, 743] on p "Adicionar R$ 150,00" at bounding box center [736, 740] width 114 height 18
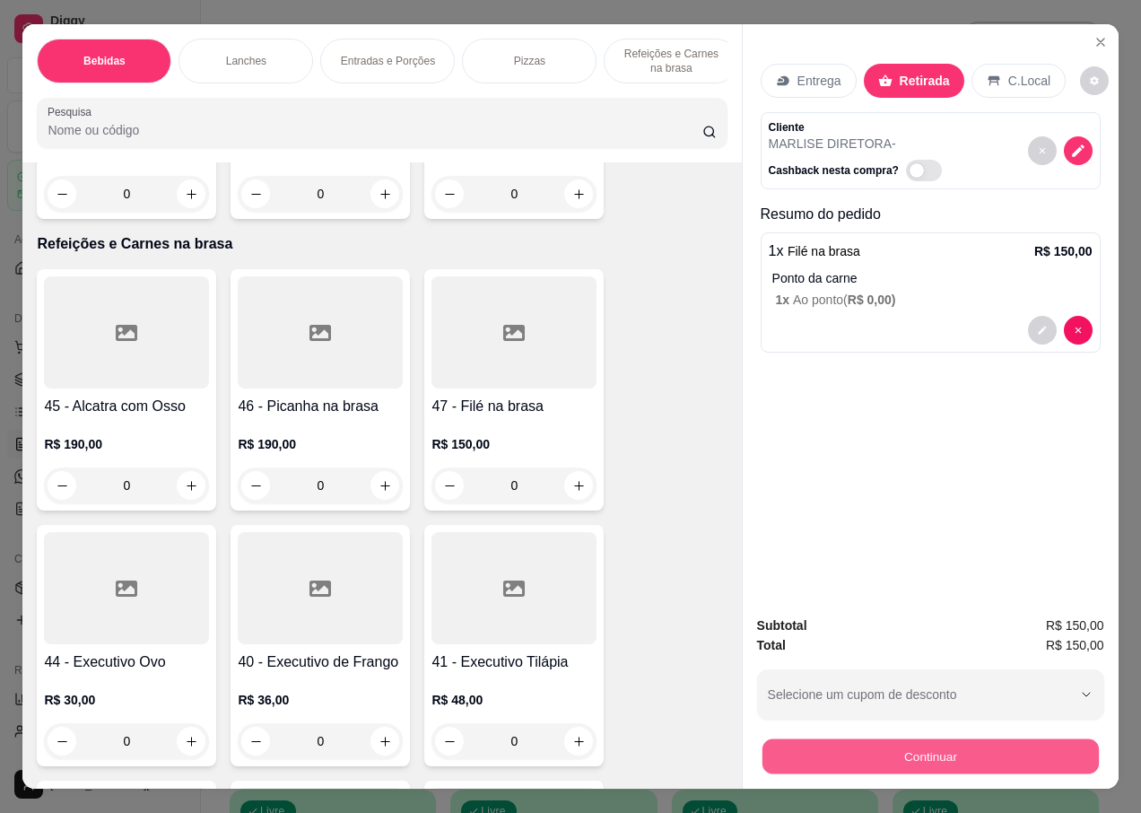
click at [885, 743] on button "Continuar" at bounding box center [930, 755] width 336 height 35
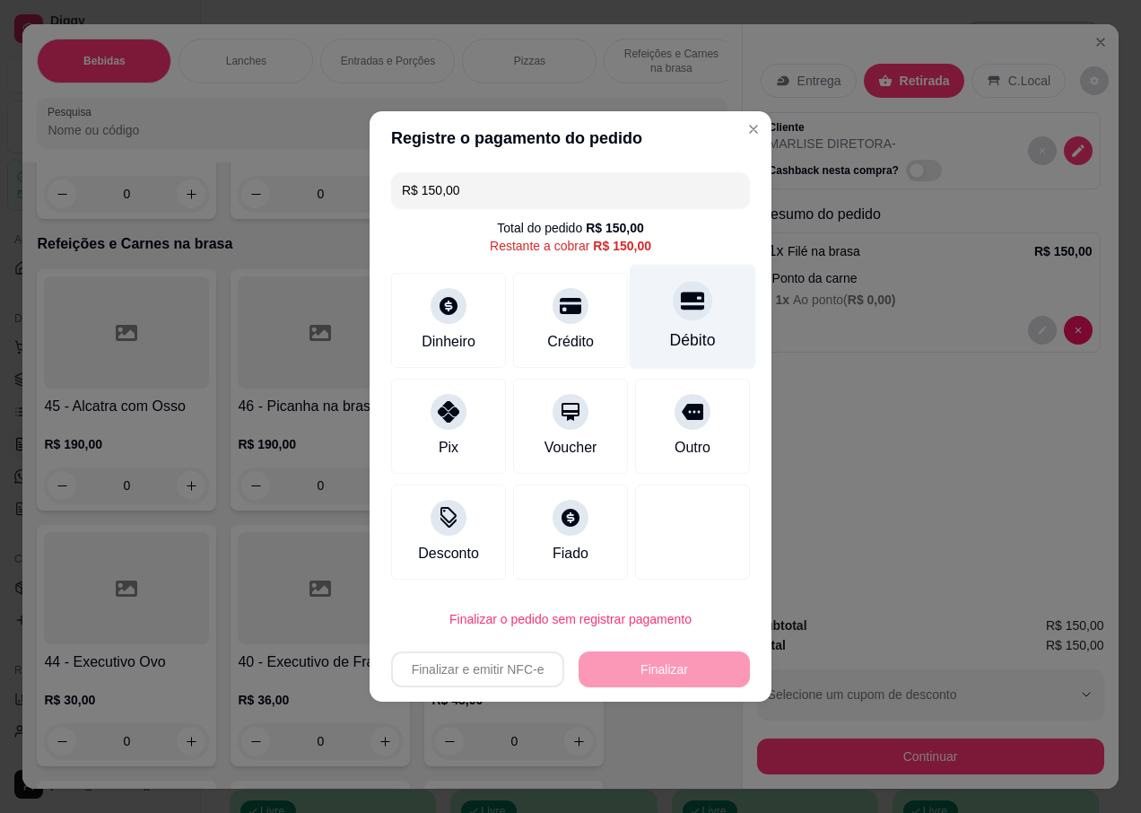
click at [683, 306] on icon at bounding box center [692, 301] width 23 height 18
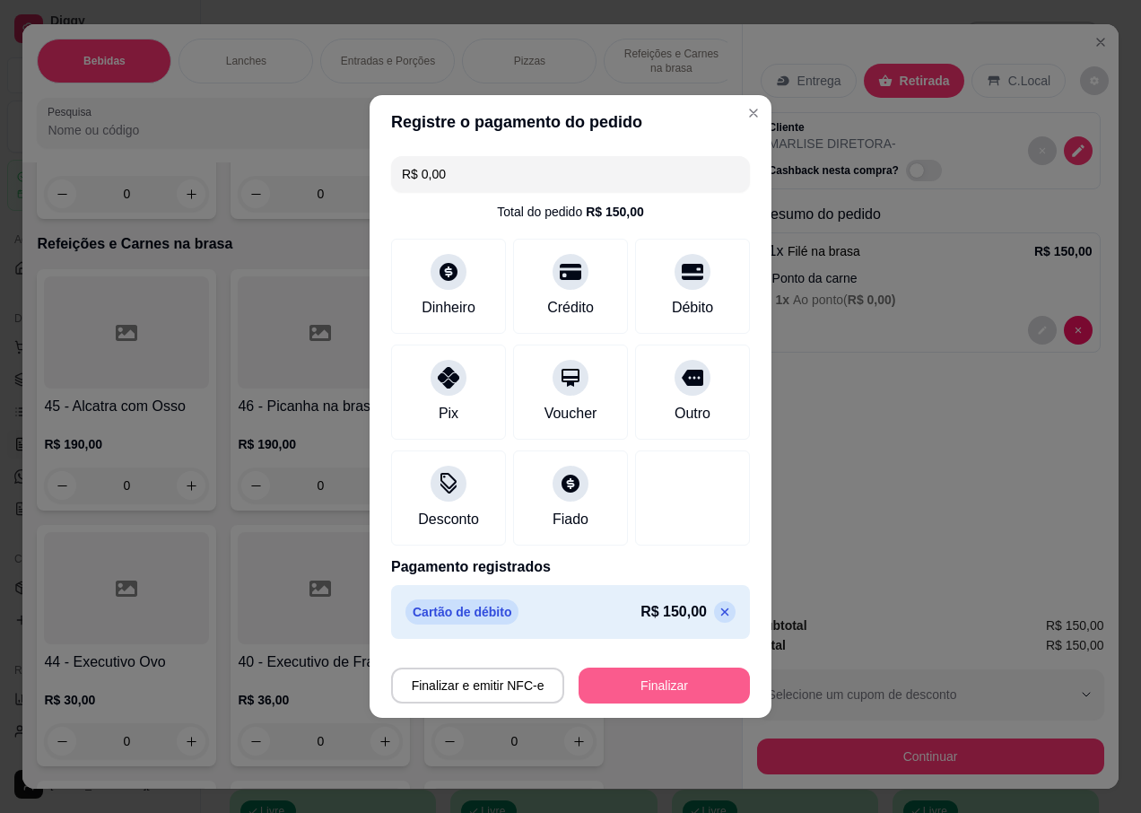
click at [634, 680] on button "Finalizar" at bounding box center [664, 685] width 171 height 36
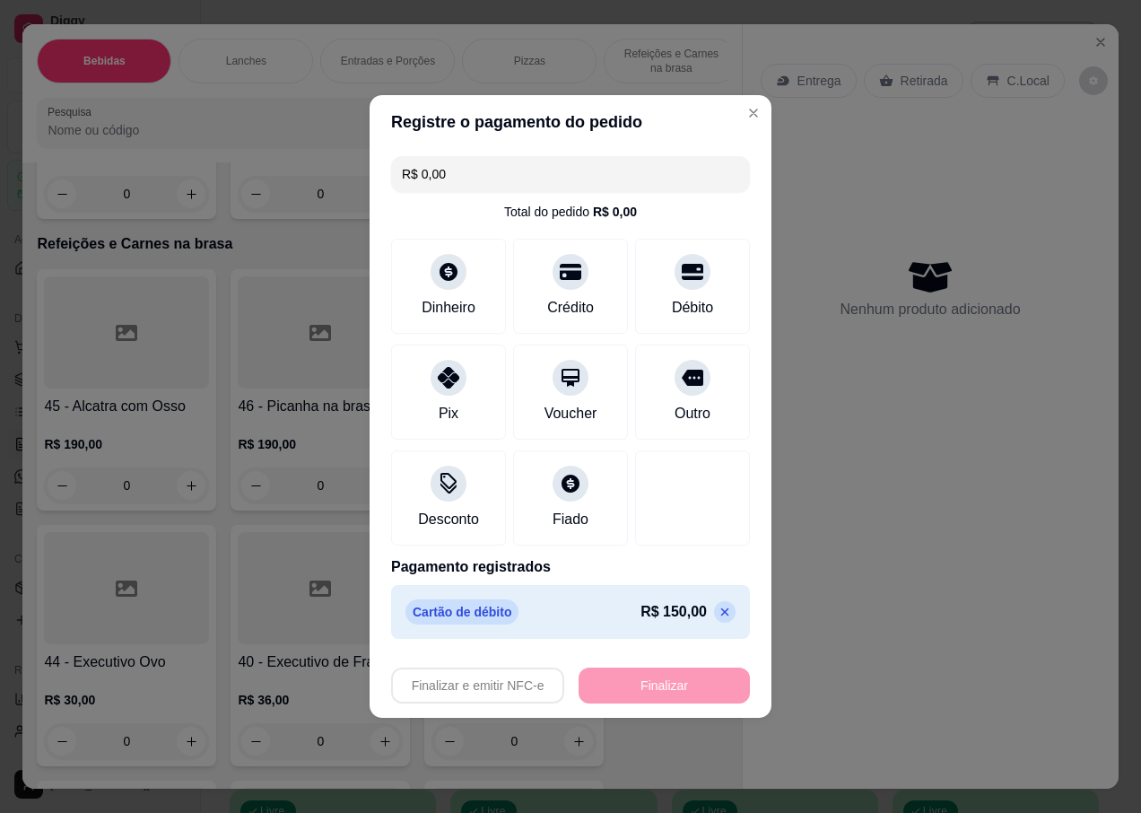
type input "-R$ 150,00"
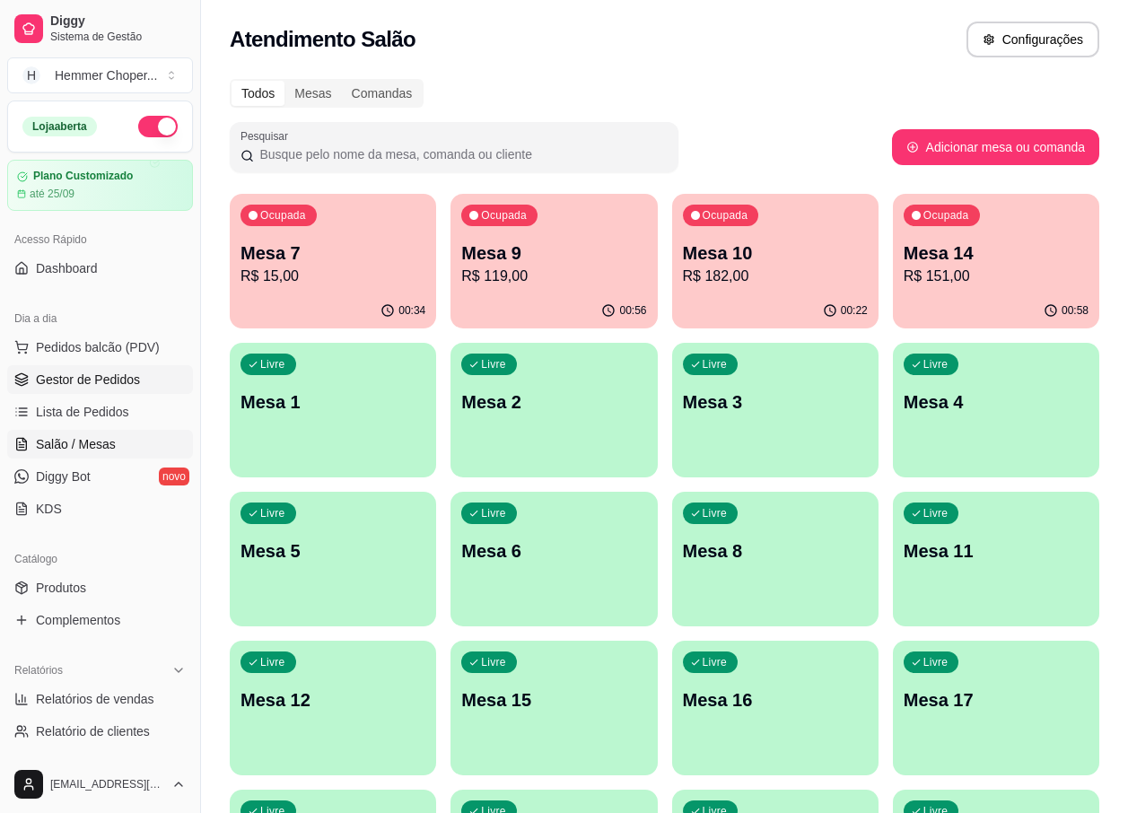
click at [93, 371] on span "Gestor de Pedidos" at bounding box center [88, 380] width 104 height 18
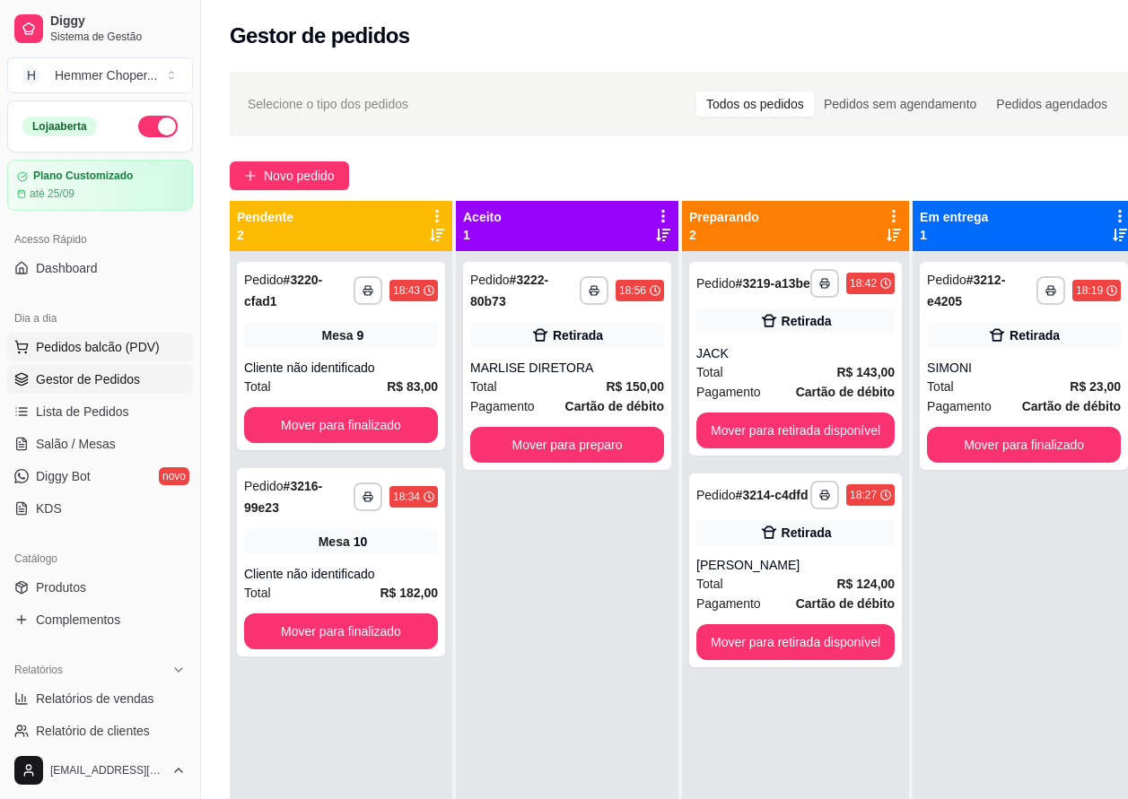
click at [76, 348] on span "Pedidos balcão (PDV)" at bounding box center [98, 347] width 124 height 18
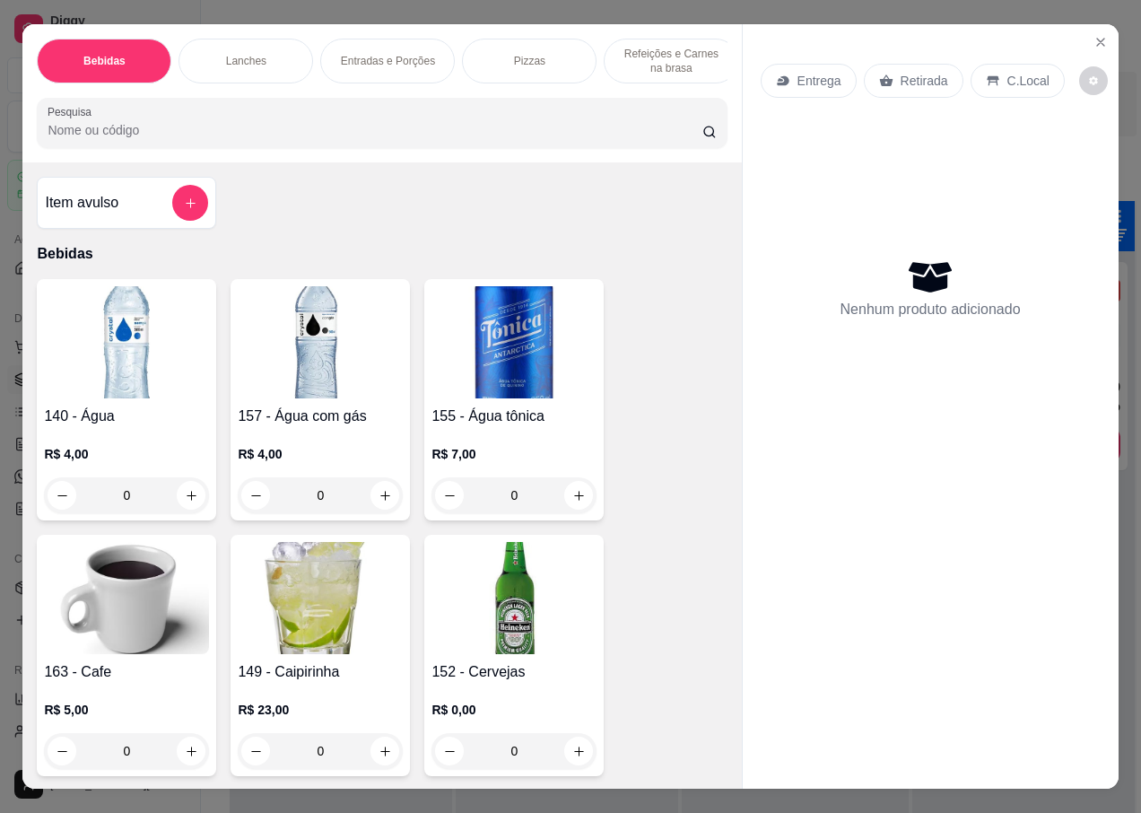
click at [798, 78] on p "Entrega" at bounding box center [820, 81] width 44 height 18
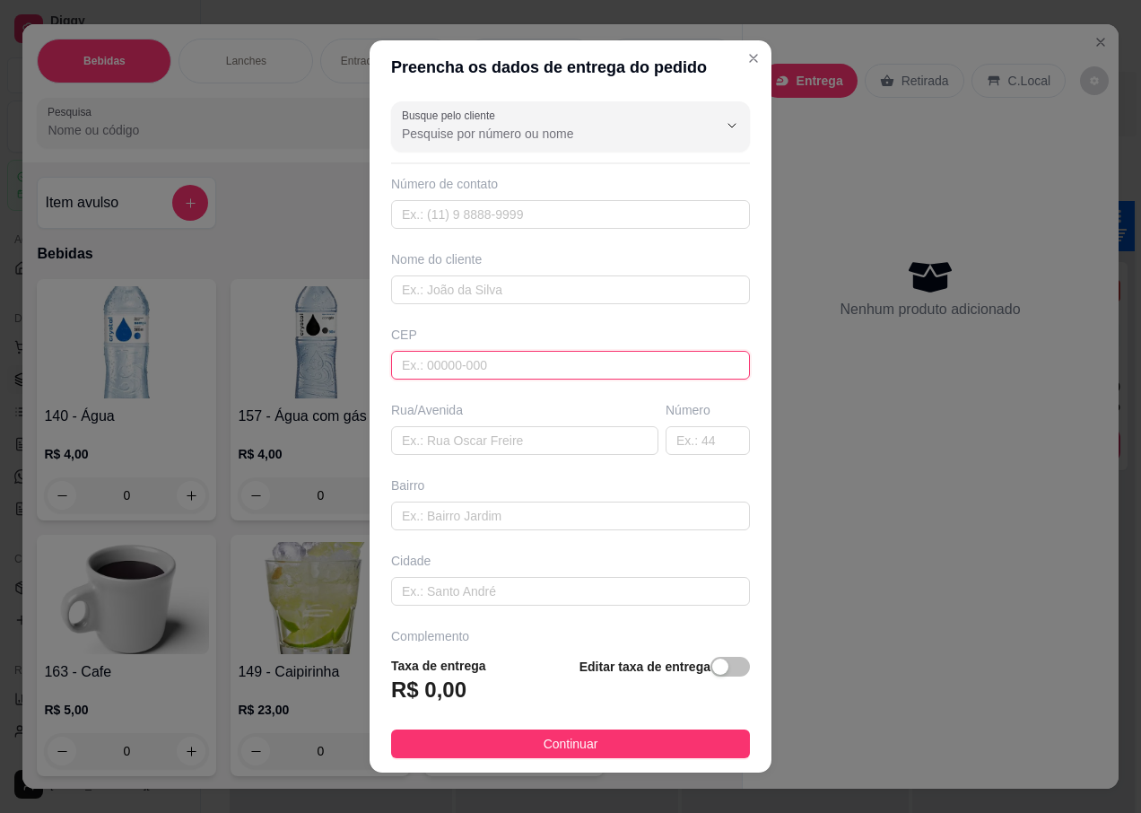
click at [426, 364] on input "text" at bounding box center [570, 365] width 359 height 29
type input "89065640"
type input "Rua [PERSON_NAME]"
type input "[GEOGRAPHIC_DATA]"
type input "Blumenau"
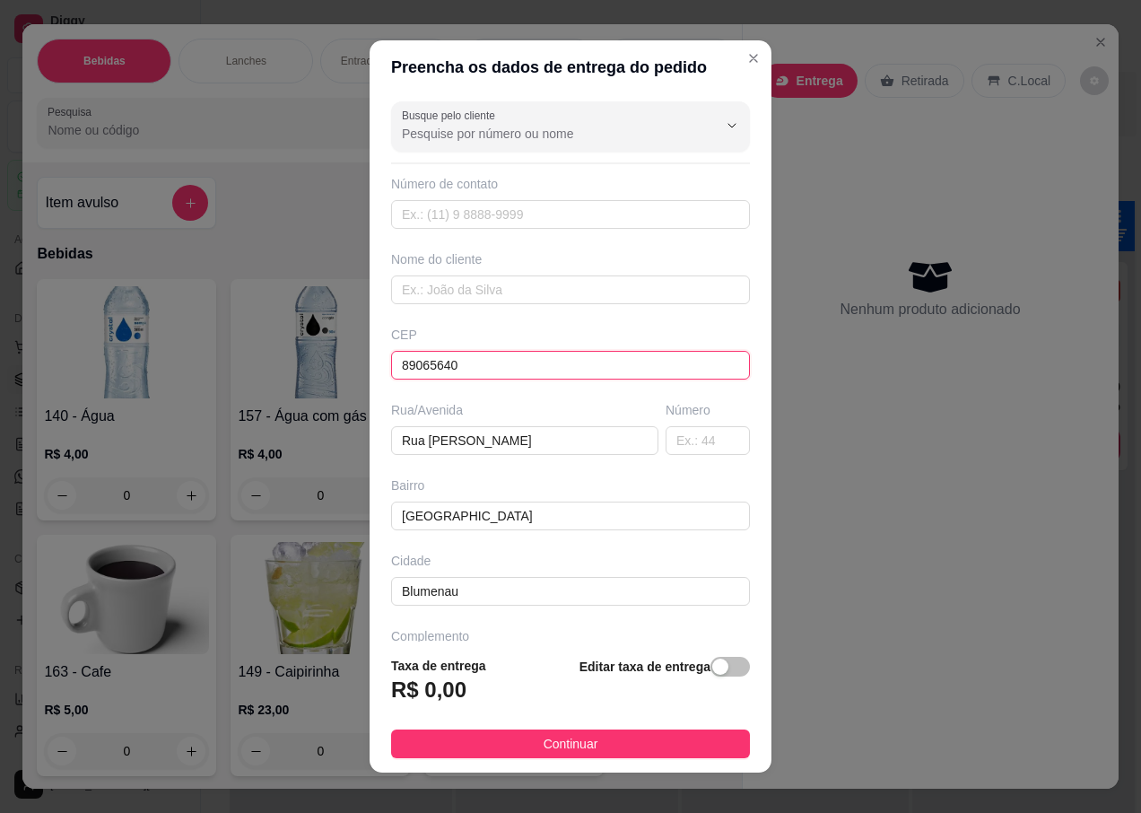
type input "89065640"
click at [623, 459] on div "Busque pelo cliente Número de contato Nome do cliente CEP 89065640 Rua/[GEOGRAP…" at bounding box center [571, 367] width 402 height 546
click at [666, 450] on input "text" at bounding box center [708, 440] width 84 height 29
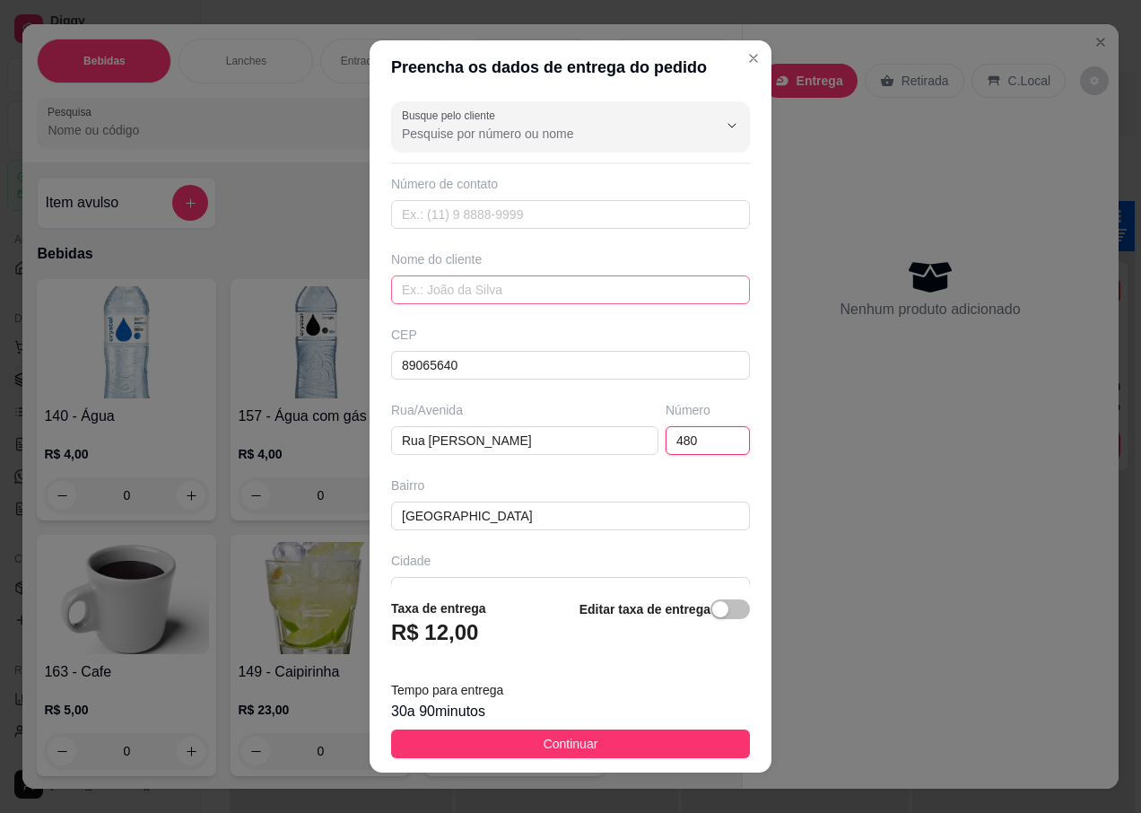
type input "480"
click at [446, 282] on input "text" at bounding box center [570, 289] width 359 height 29
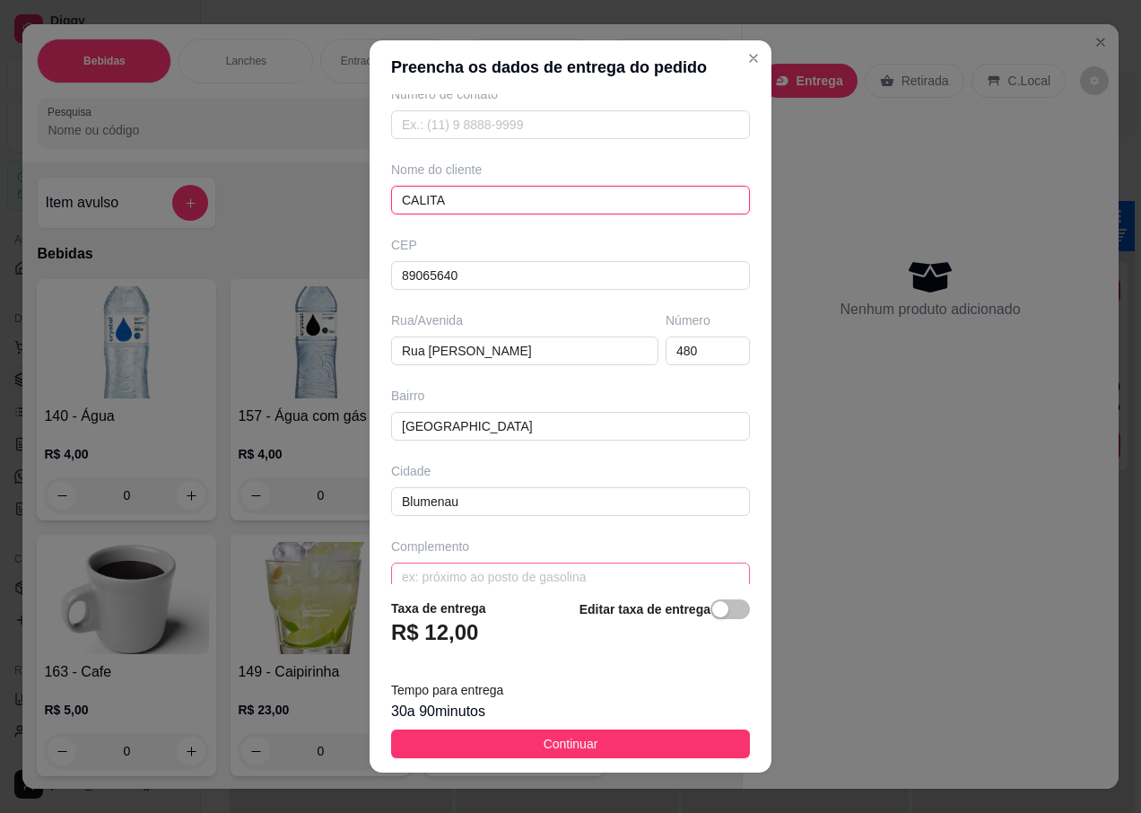
type input "CALITA"
click at [429, 573] on input "text" at bounding box center [570, 576] width 359 height 29
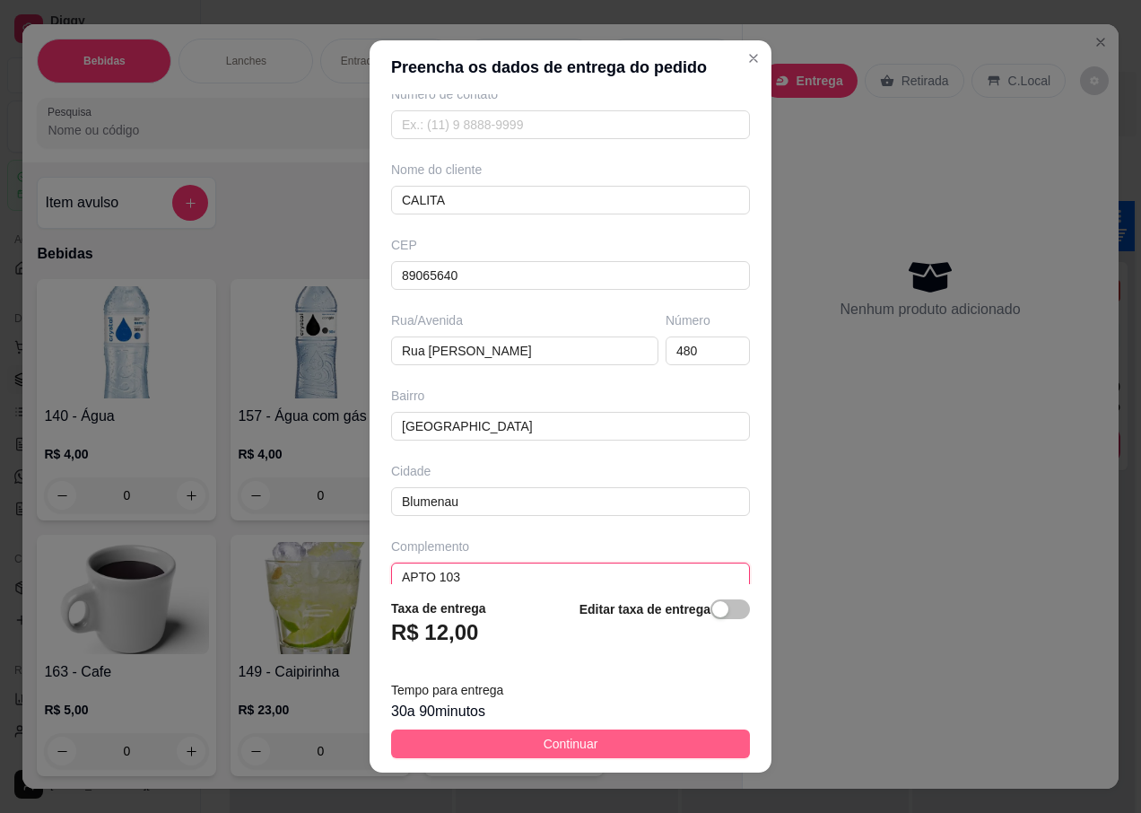
type input "APTO 103"
click at [544, 738] on span "Continuar" at bounding box center [571, 744] width 55 height 20
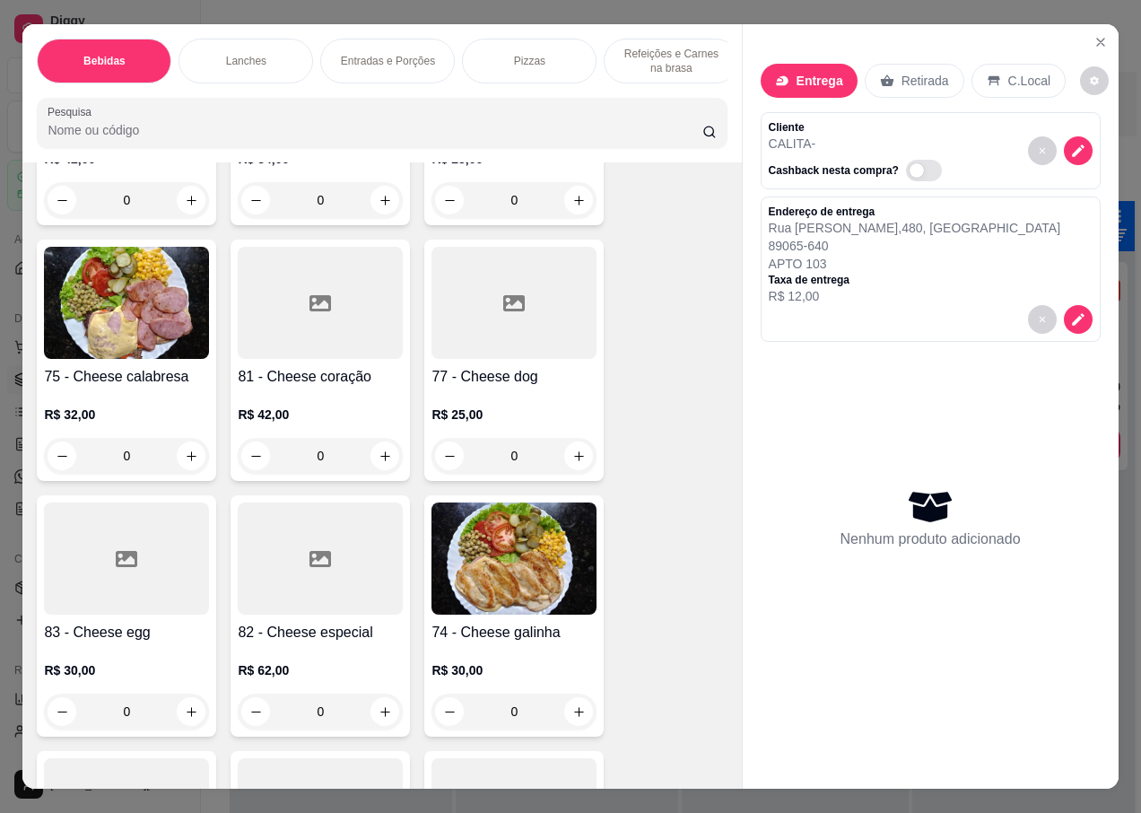
scroll to position [3409, 0]
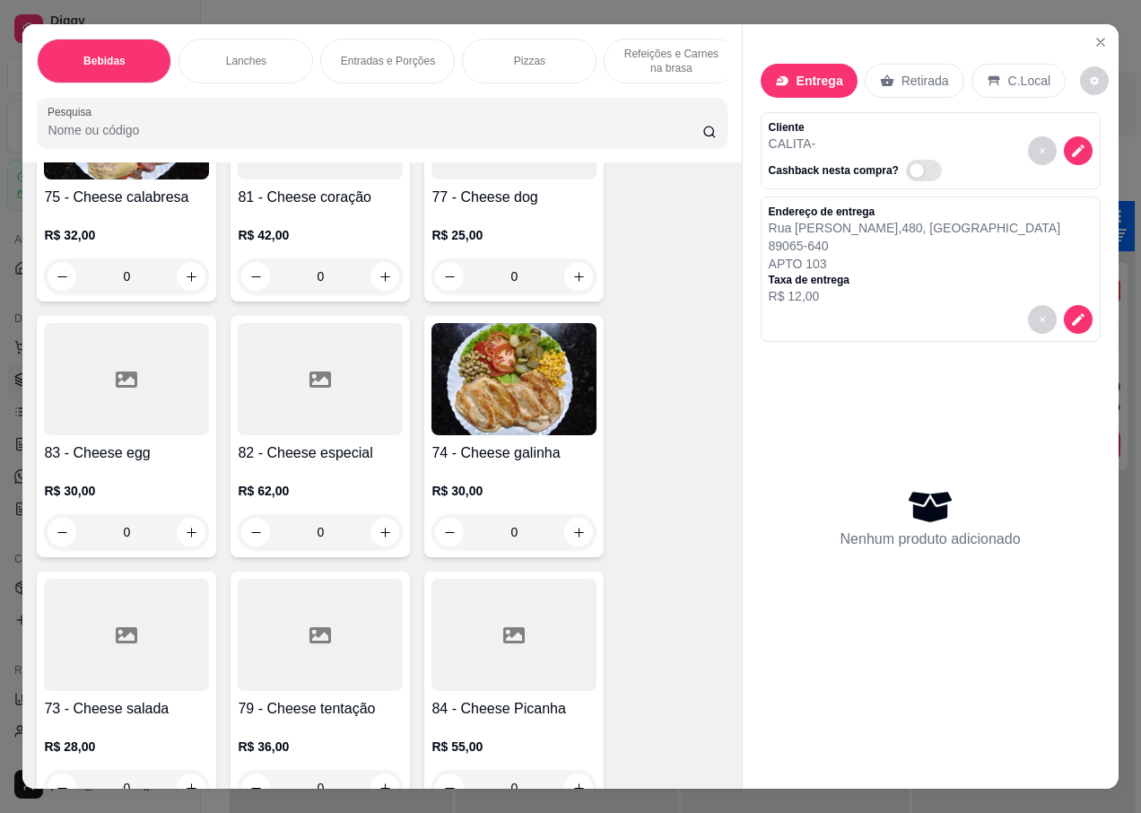
click at [108, 653] on div at bounding box center [126, 635] width 165 height 112
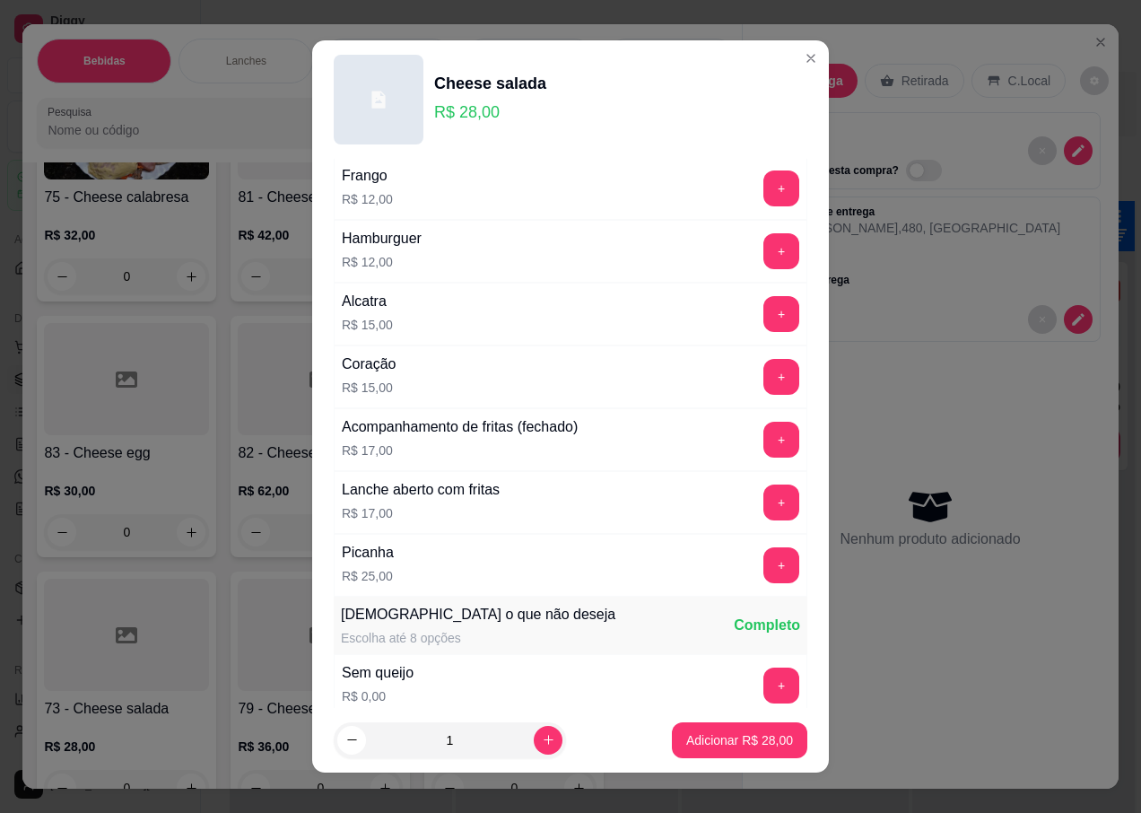
scroll to position [1077, 0]
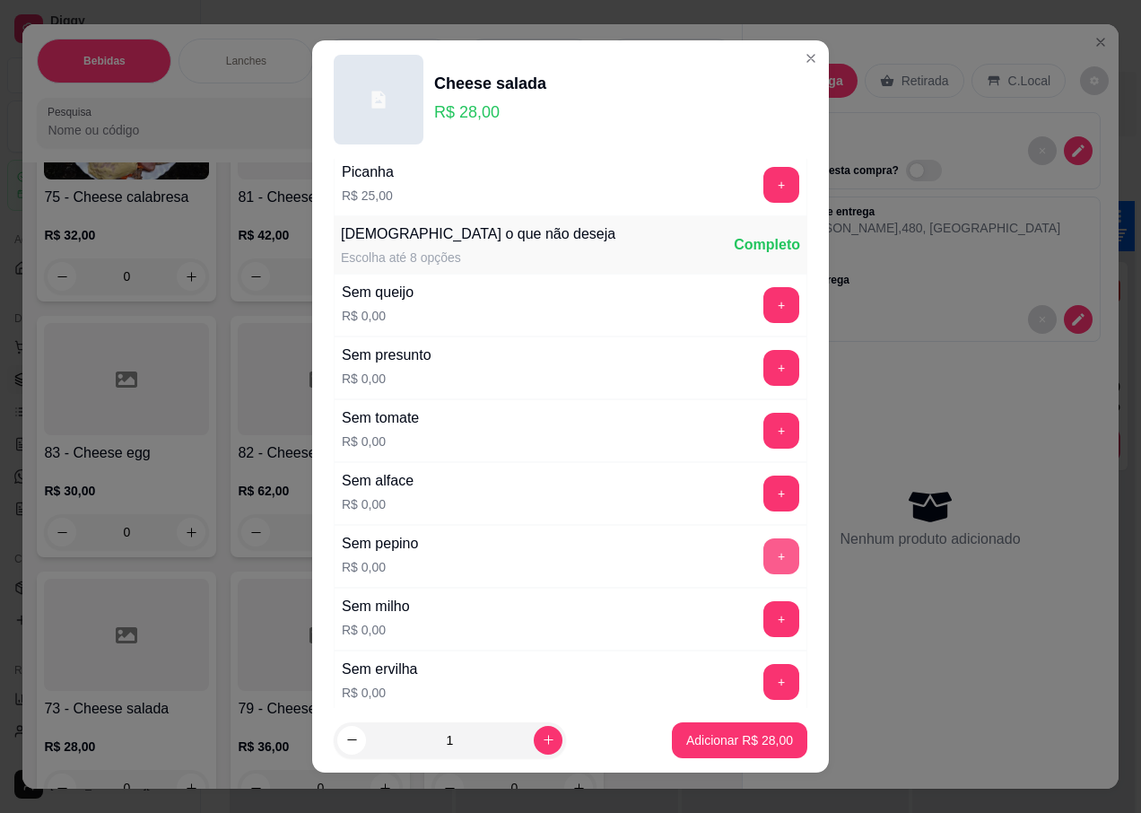
click at [763, 550] on button "+" at bounding box center [781, 556] width 36 height 36
click at [702, 722] on div "Adicionar R$ 28,00" at bounding box center [739, 740] width 135 height 36
click at [690, 736] on p "Adicionar R$ 28,00" at bounding box center [739, 740] width 107 height 18
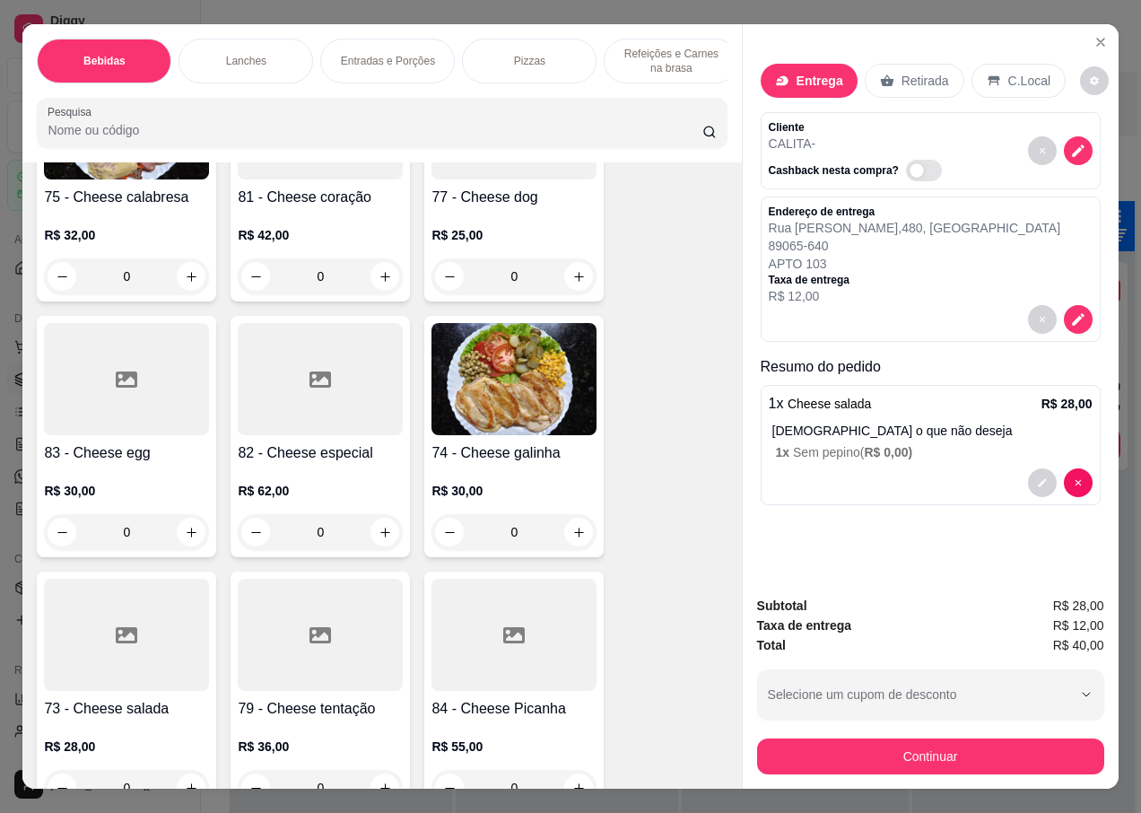
click at [496, 379] on img at bounding box center [514, 379] width 165 height 112
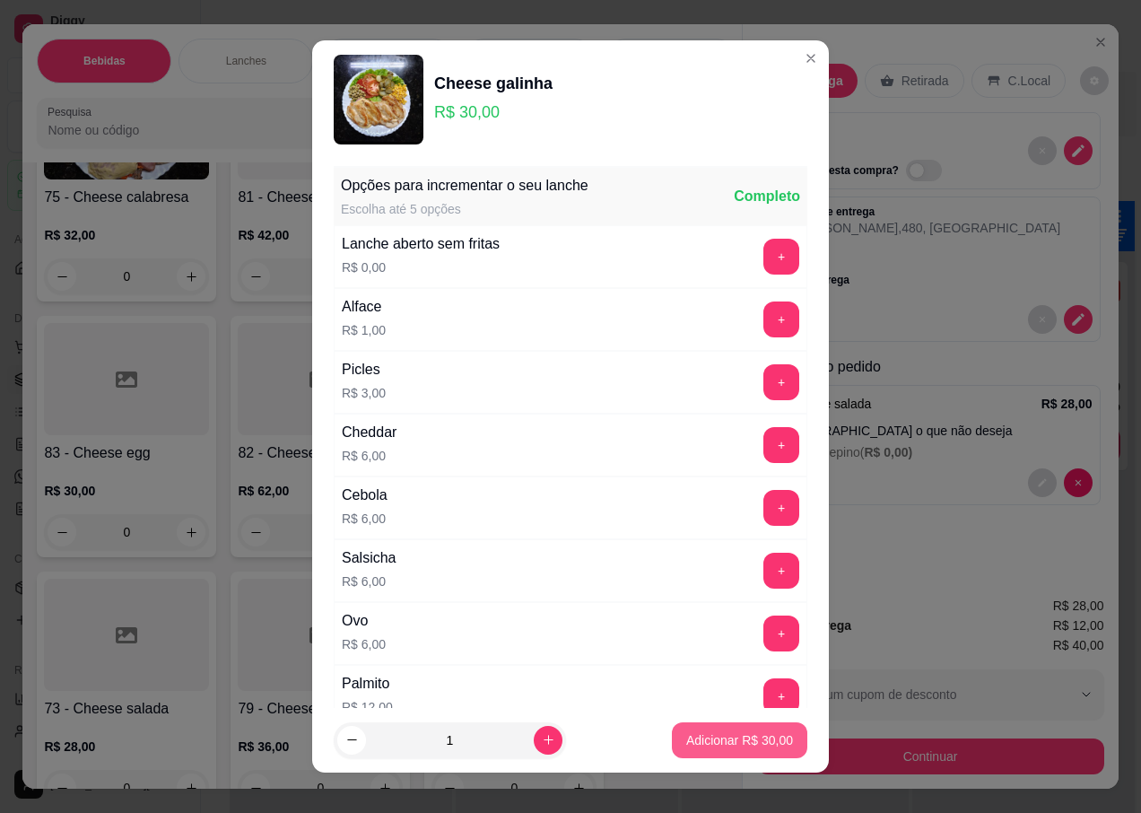
click at [697, 737] on p "Adicionar R$ 30,00" at bounding box center [739, 740] width 107 height 18
type input "1"
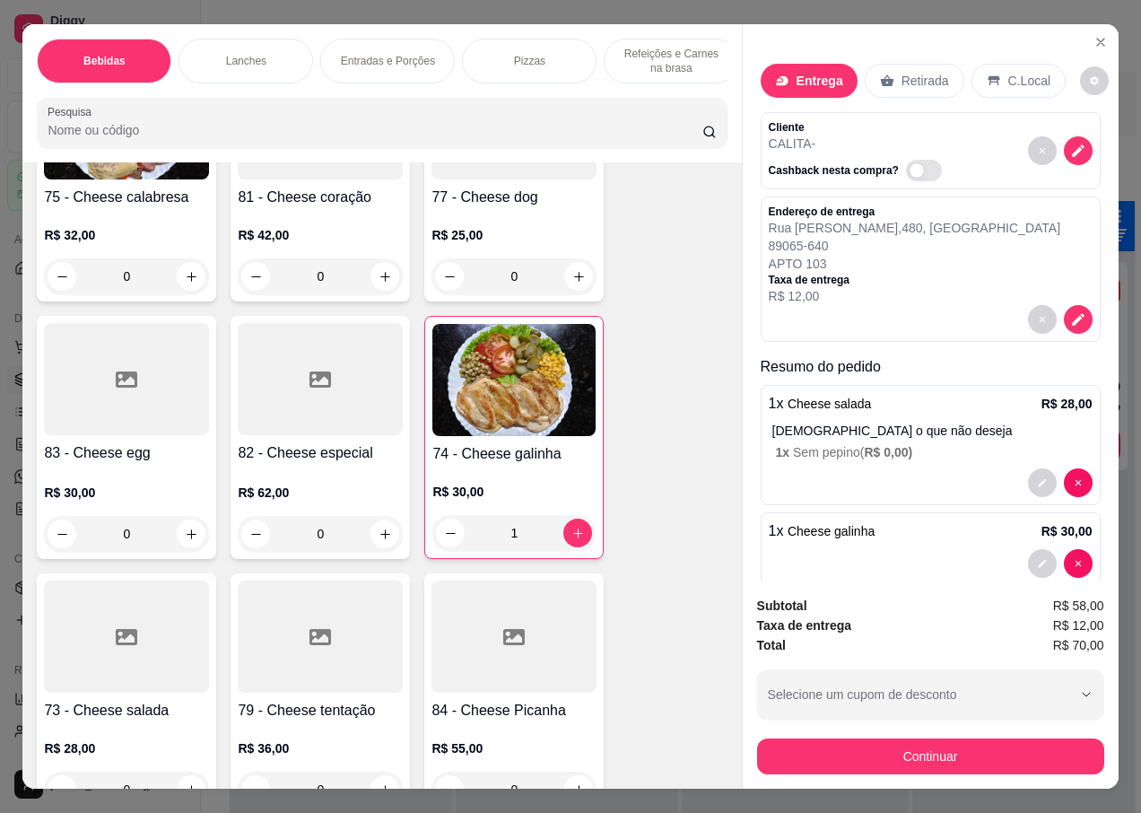
click at [475, 465] on div "R$ 30,00 1" at bounding box center [513, 508] width 163 height 86
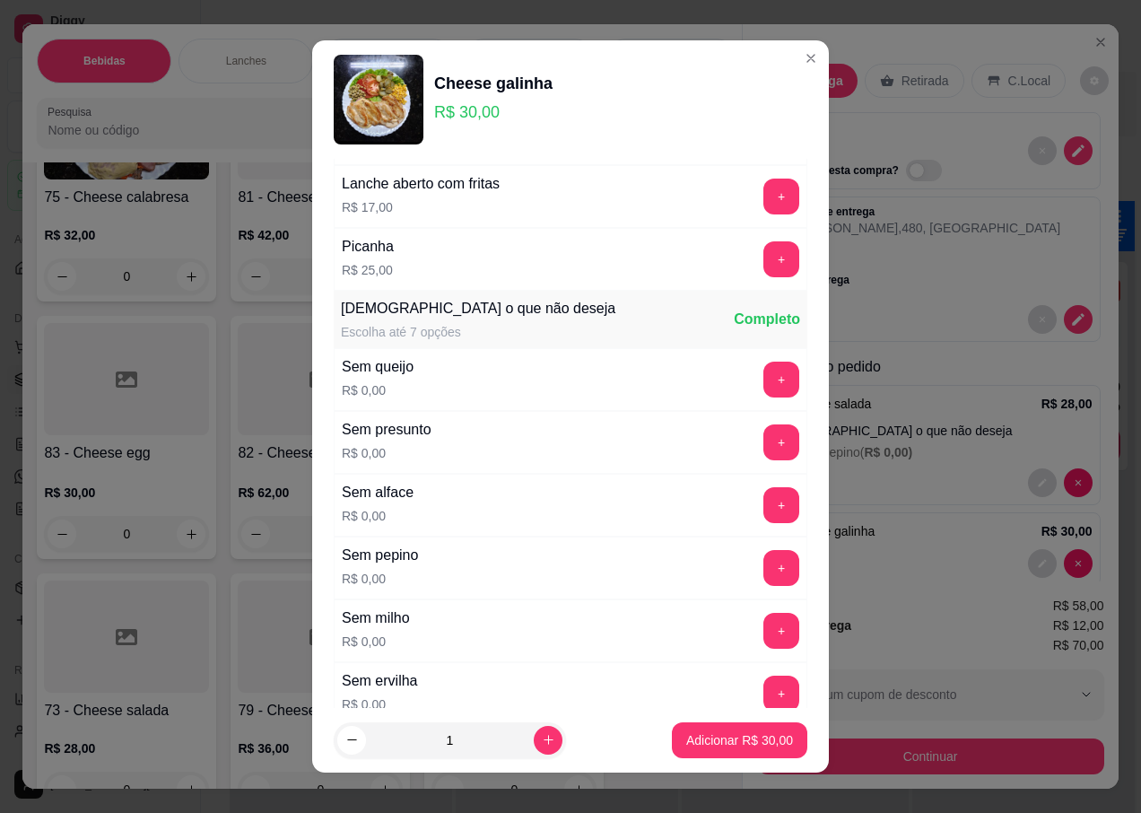
scroll to position [1279, 0]
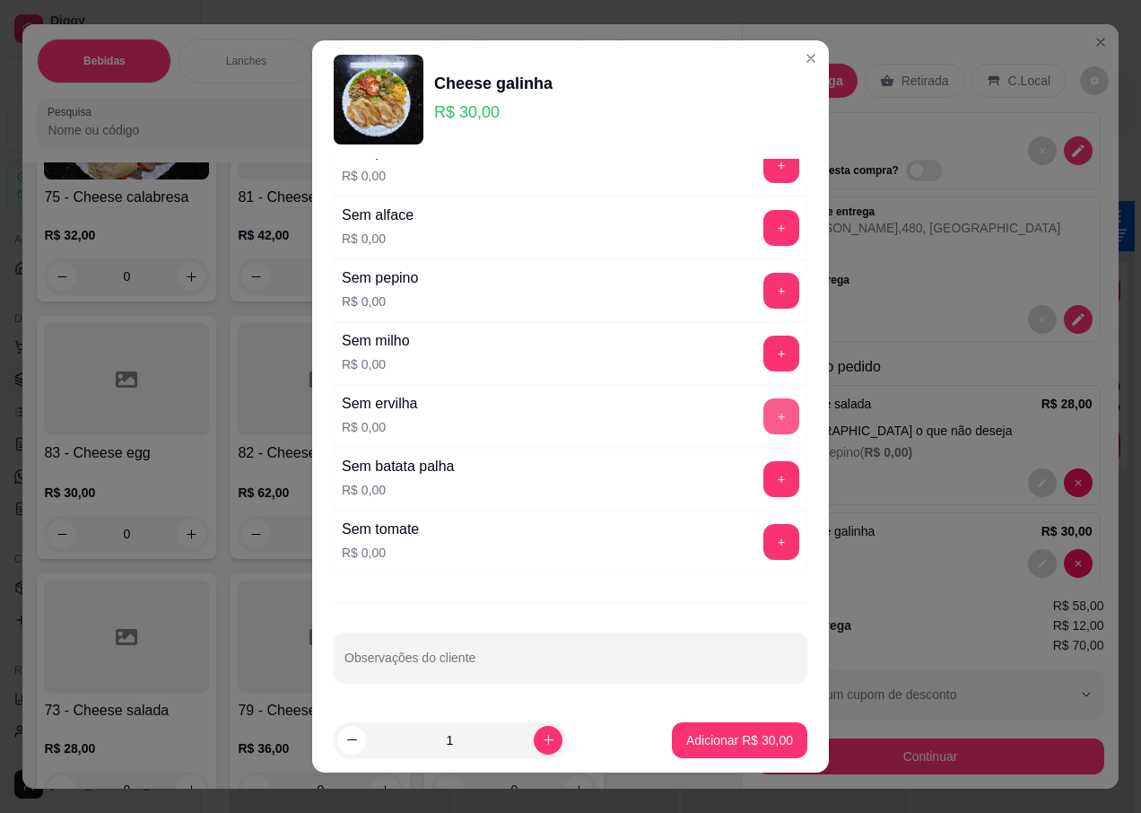
click at [763, 413] on button "+" at bounding box center [781, 416] width 36 height 36
click at [688, 741] on p "Adicionar R$ 30,00" at bounding box center [740, 739] width 104 height 17
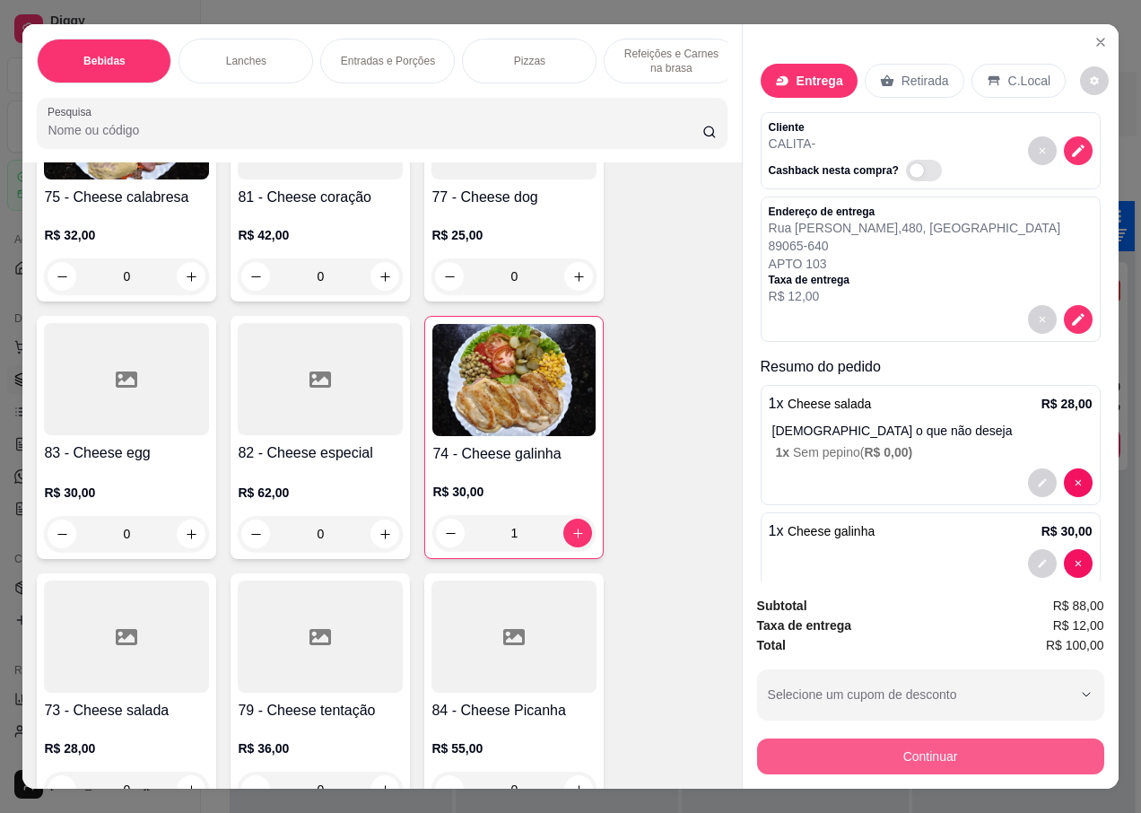
click at [830, 748] on button "Continuar" at bounding box center [930, 756] width 347 height 36
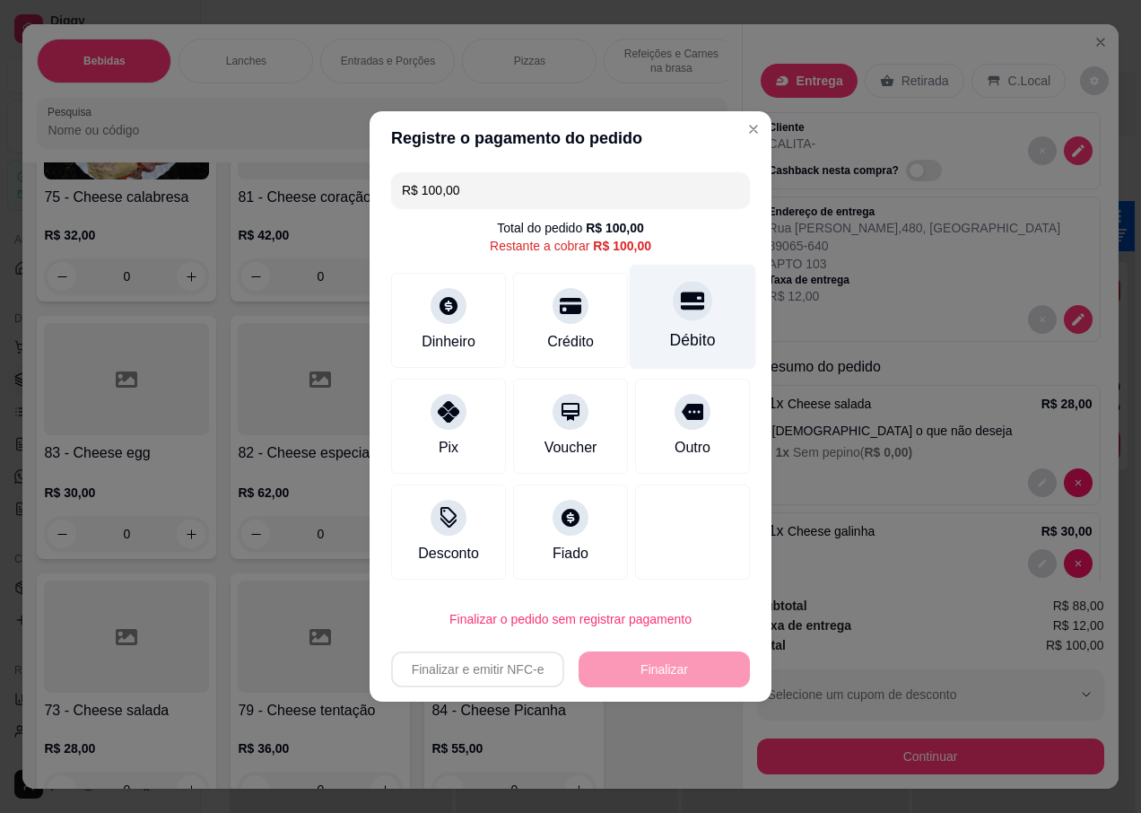
click at [686, 310] on icon at bounding box center [692, 300] width 23 height 23
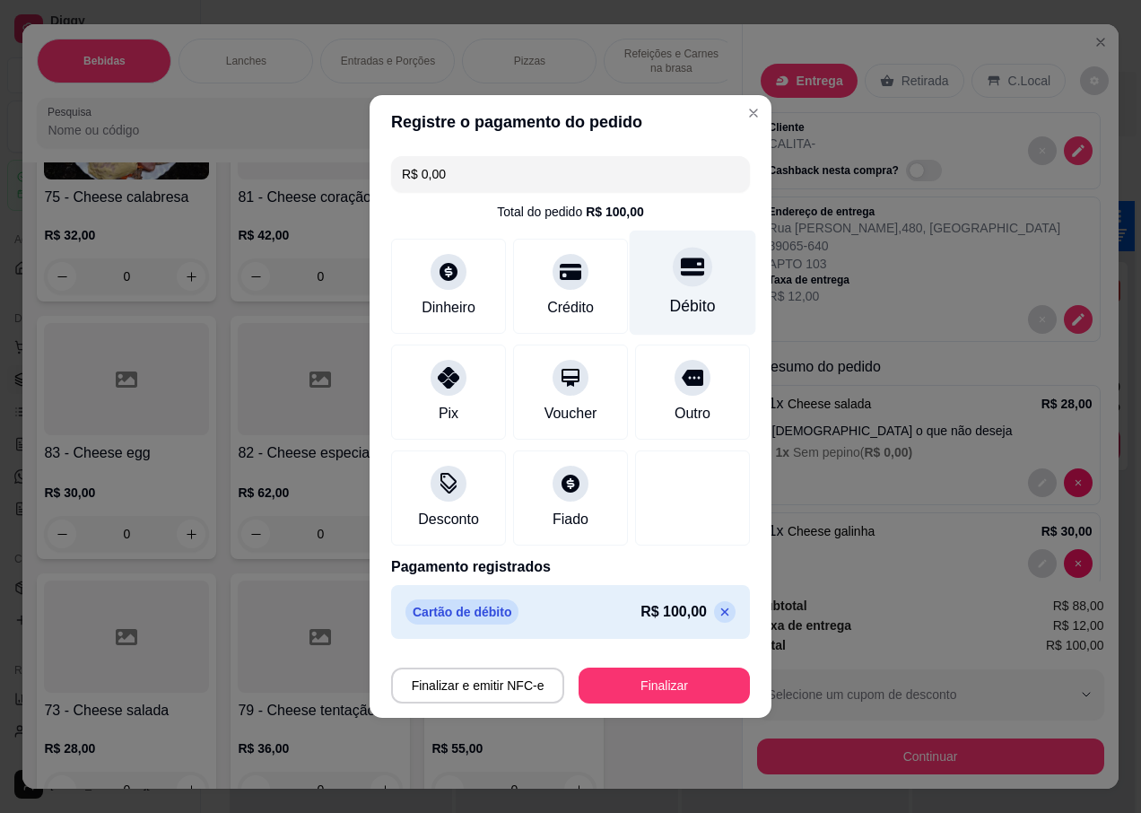
type input "R$ 0,00"
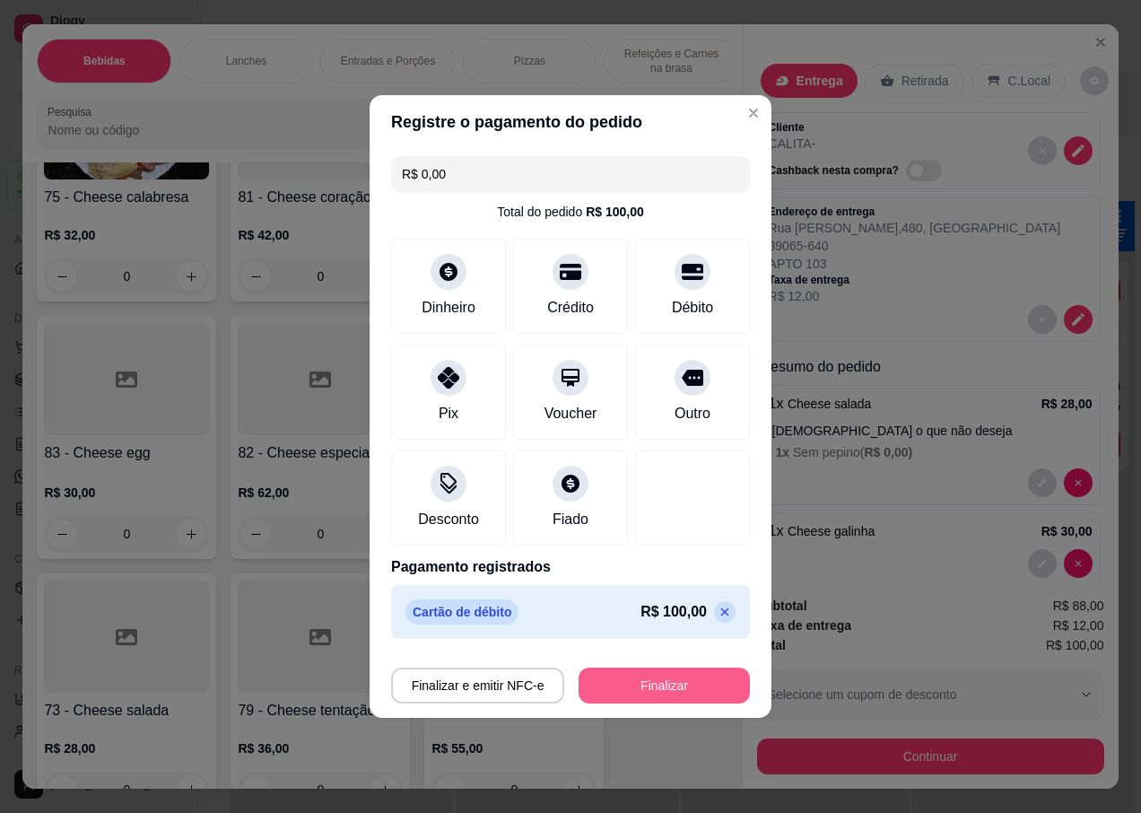
click at [614, 687] on button "Finalizar" at bounding box center [664, 685] width 171 height 36
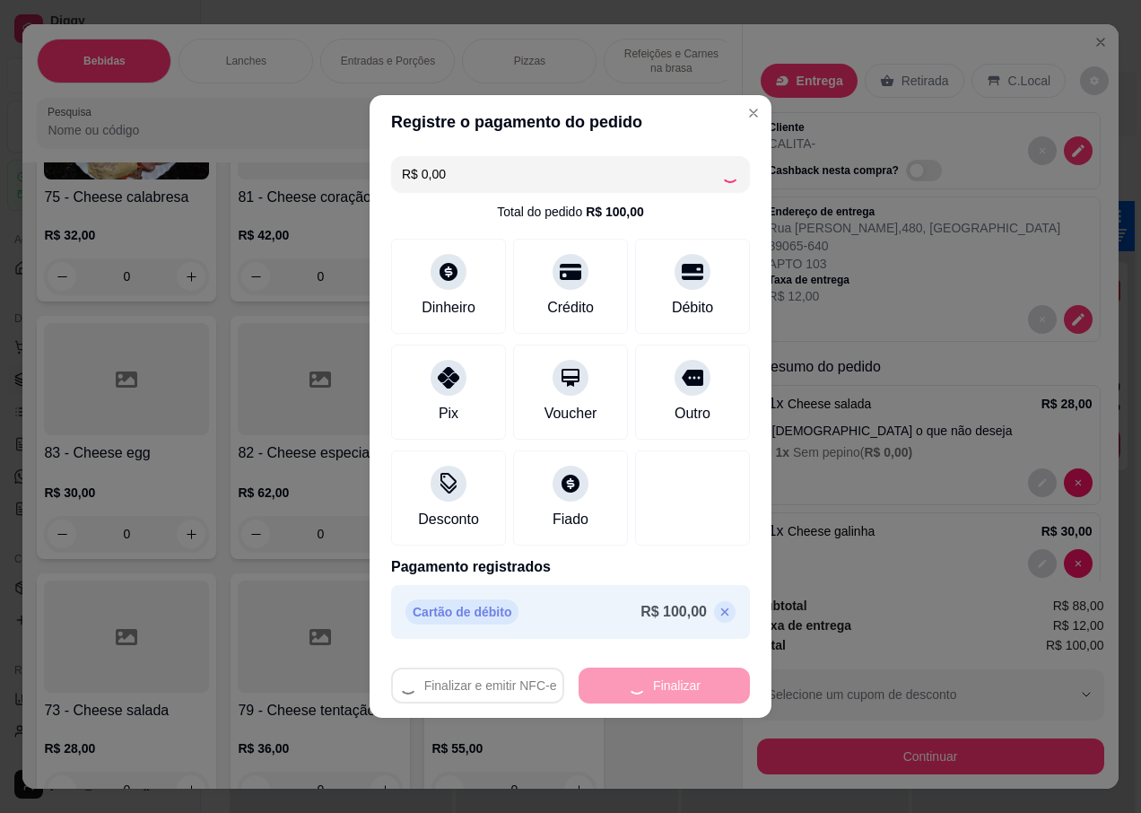
type input "0"
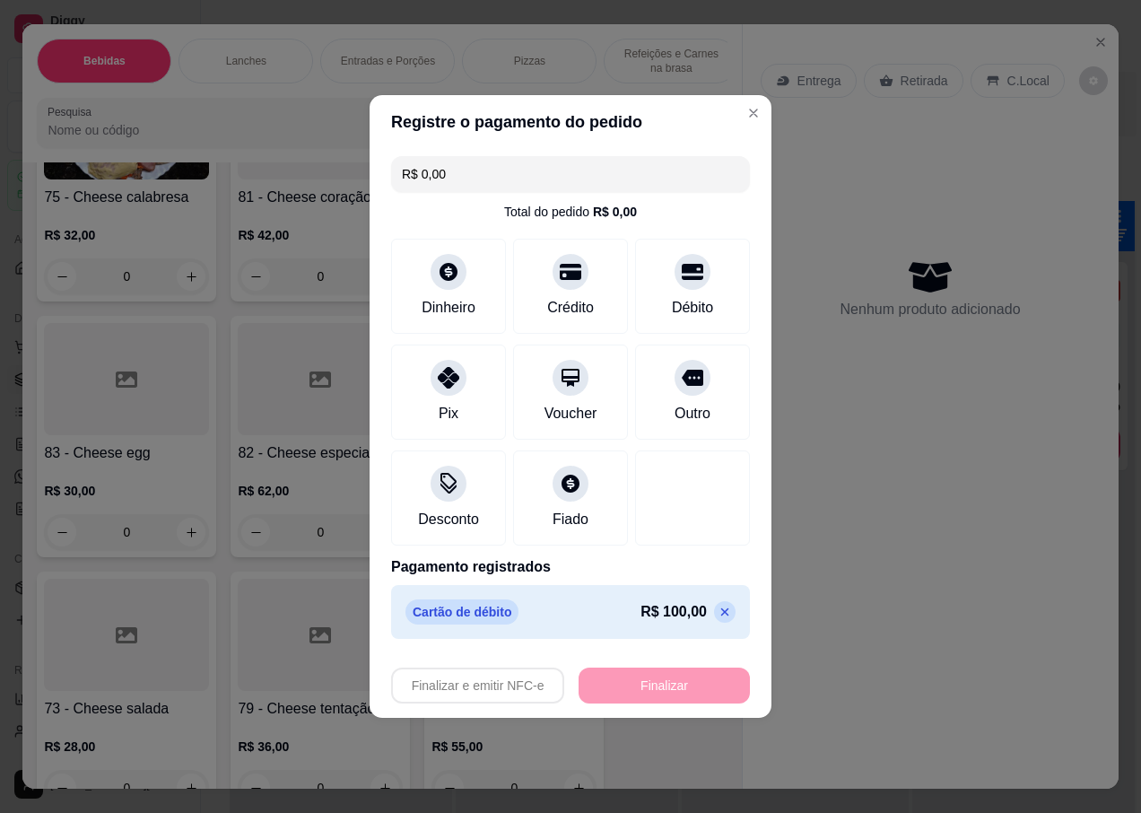
type input "-R$ 100,00"
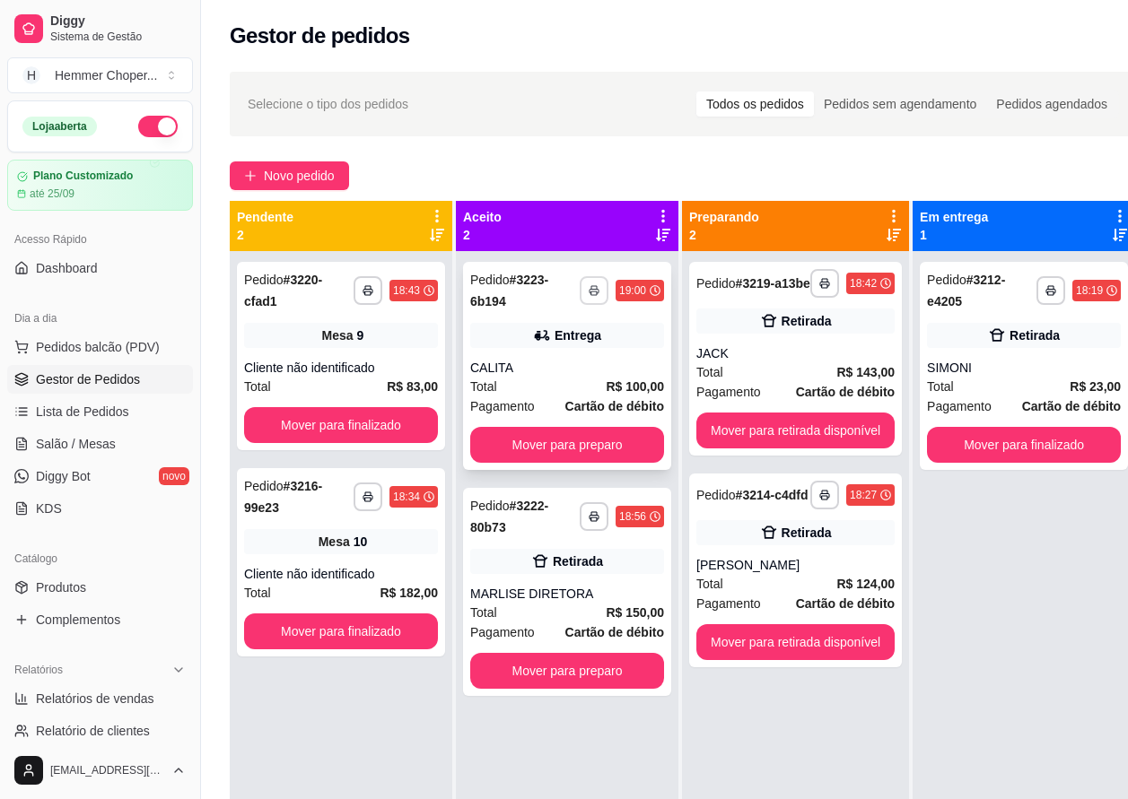
click at [594, 287] on icon "button" at bounding box center [593, 290] width 11 height 11
click at [570, 357] on button "IMPRESSORA" at bounding box center [547, 353] width 126 height 28
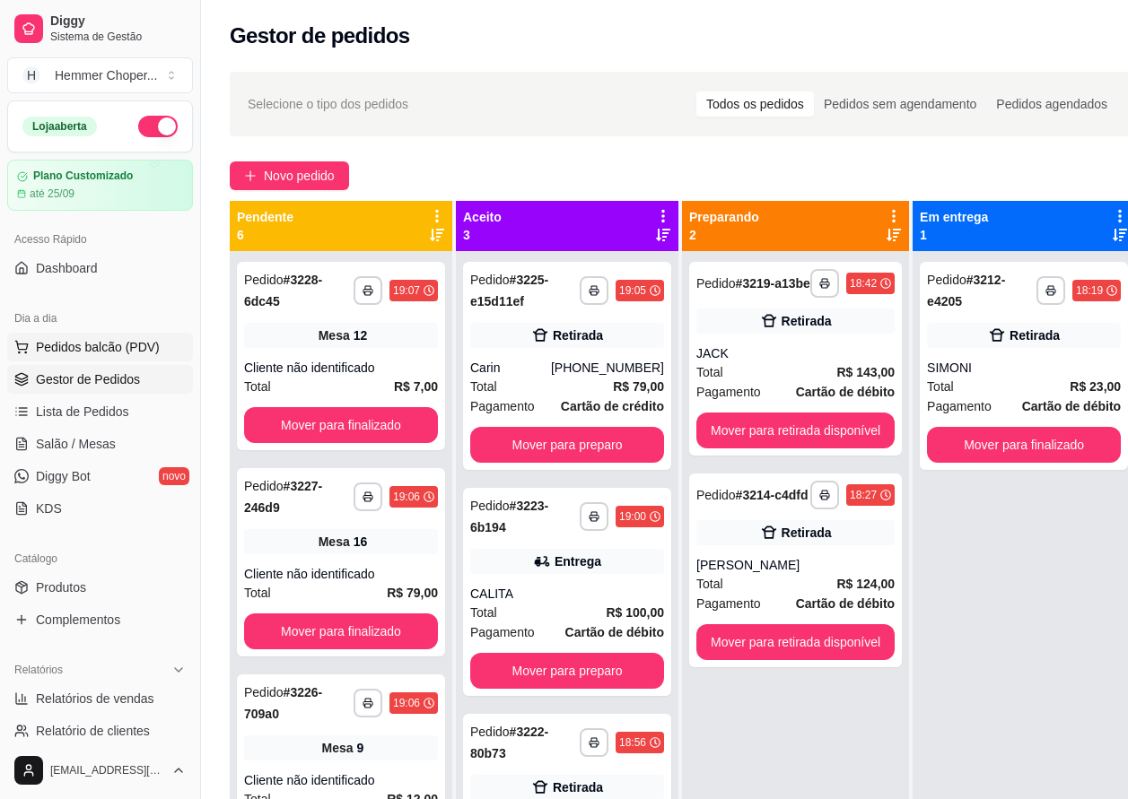
click at [96, 342] on span "Pedidos balcão (PDV)" at bounding box center [98, 347] width 124 height 18
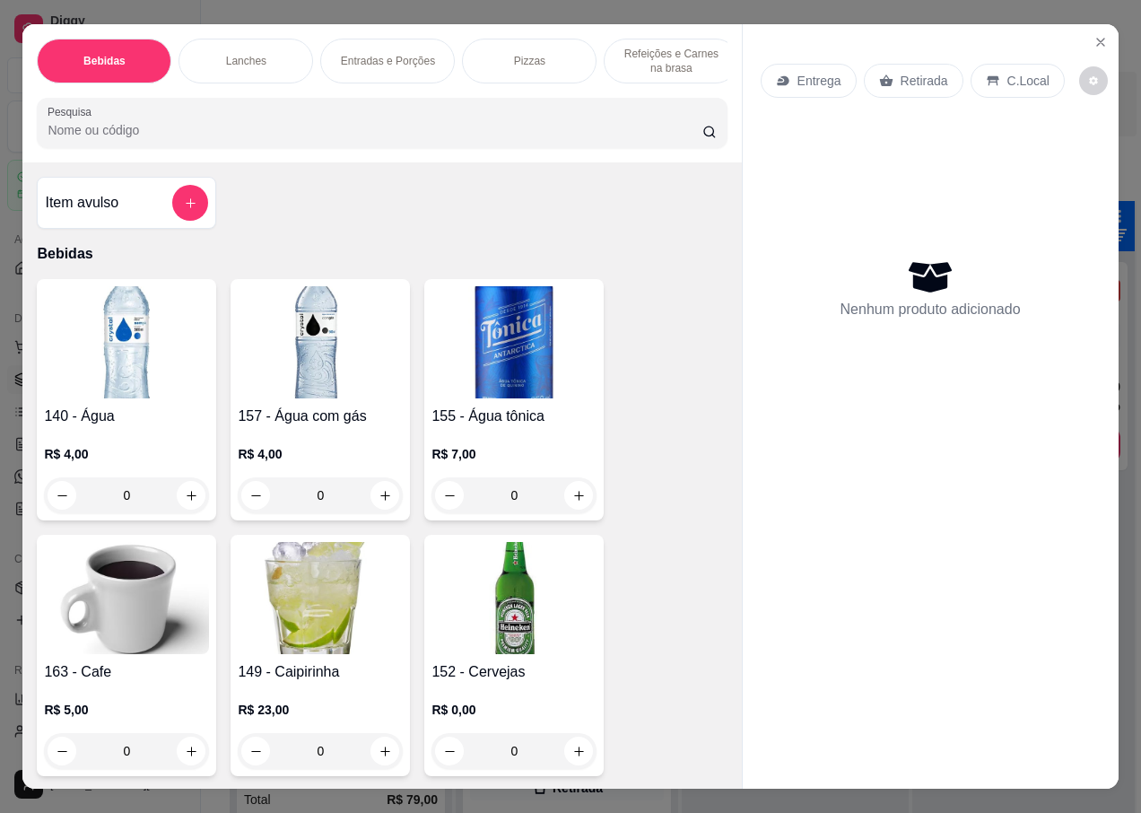
click at [806, 72] on p "Entrega" at bounding box center [820, 81] width 44 height 18
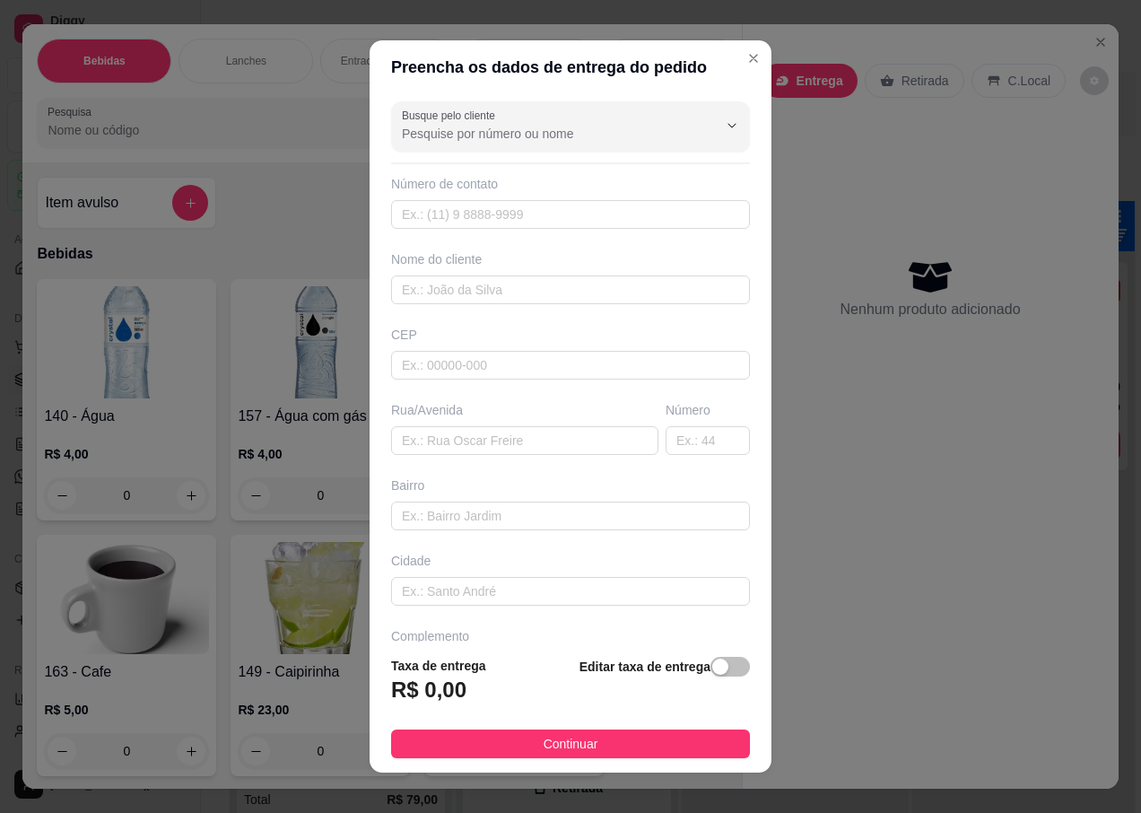
click at [459, 335] on div "CEP" at bounding box center [570, 335] width 359 height 18
click at [450, 349] on div "CEP" at bounding box center [571, 353] width 370 height 54
click at [418, 355] on input "text" at bounding box center [570, 365] width 359 height 29
type input "89070280"
type input "Rua [PERSON_NAME]"
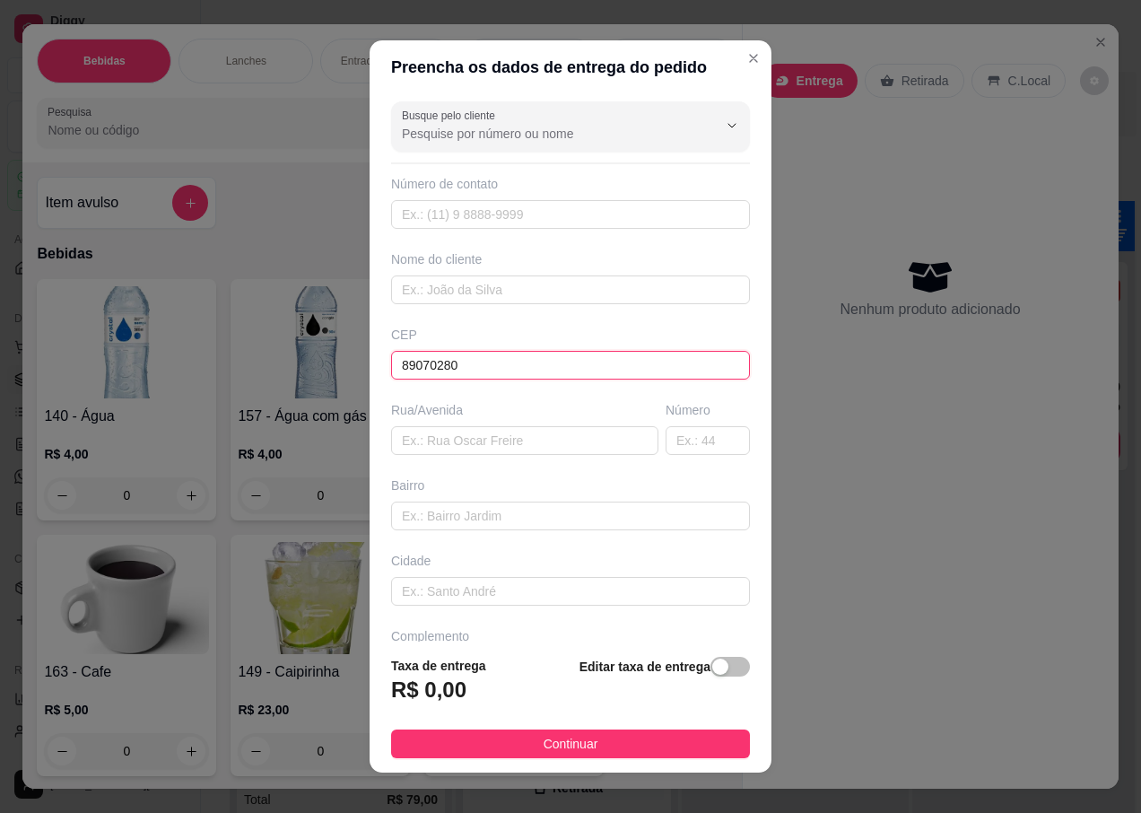
type input "[GEOGRAPHIC_DATA]"
type input "Blumenau"
type input "89070280"
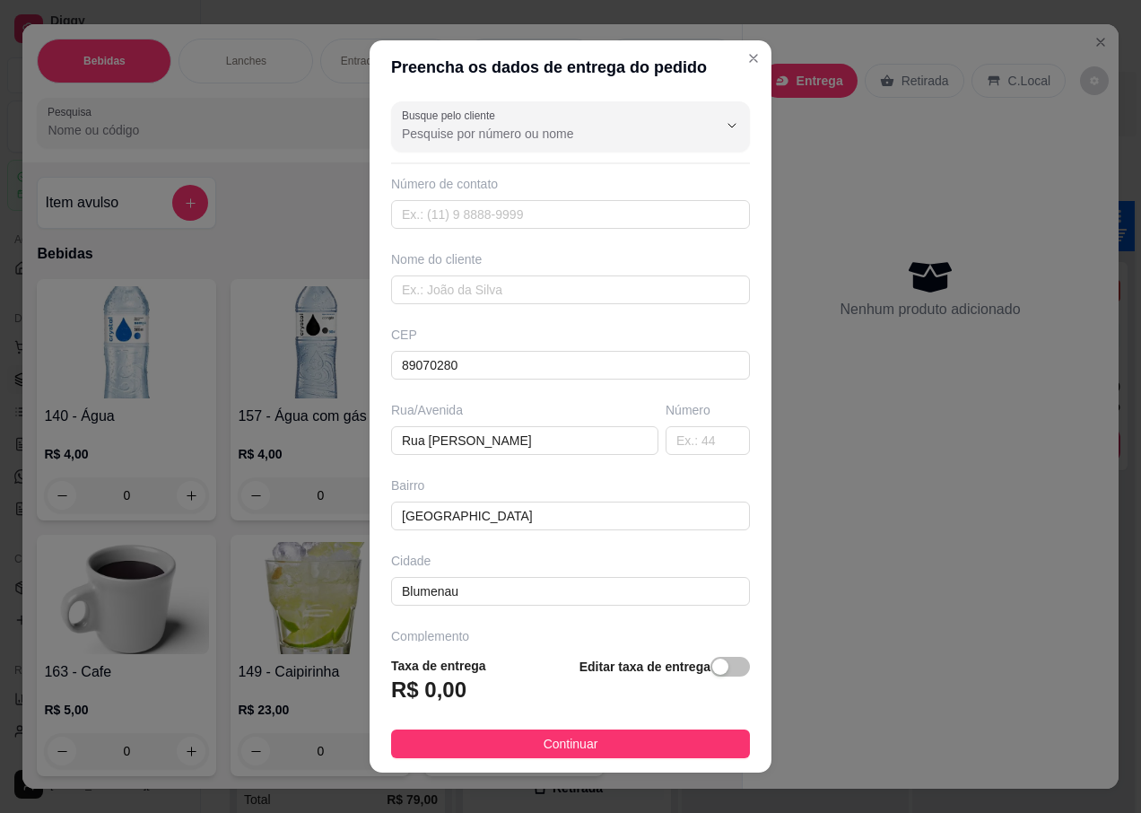
click at [489, 267] on div "Nome do cliente" at bounding box center [570, 259] width 359 height 18
click at [454, 285] on input "text" at bounding box center [570, 289] width 359 height 29
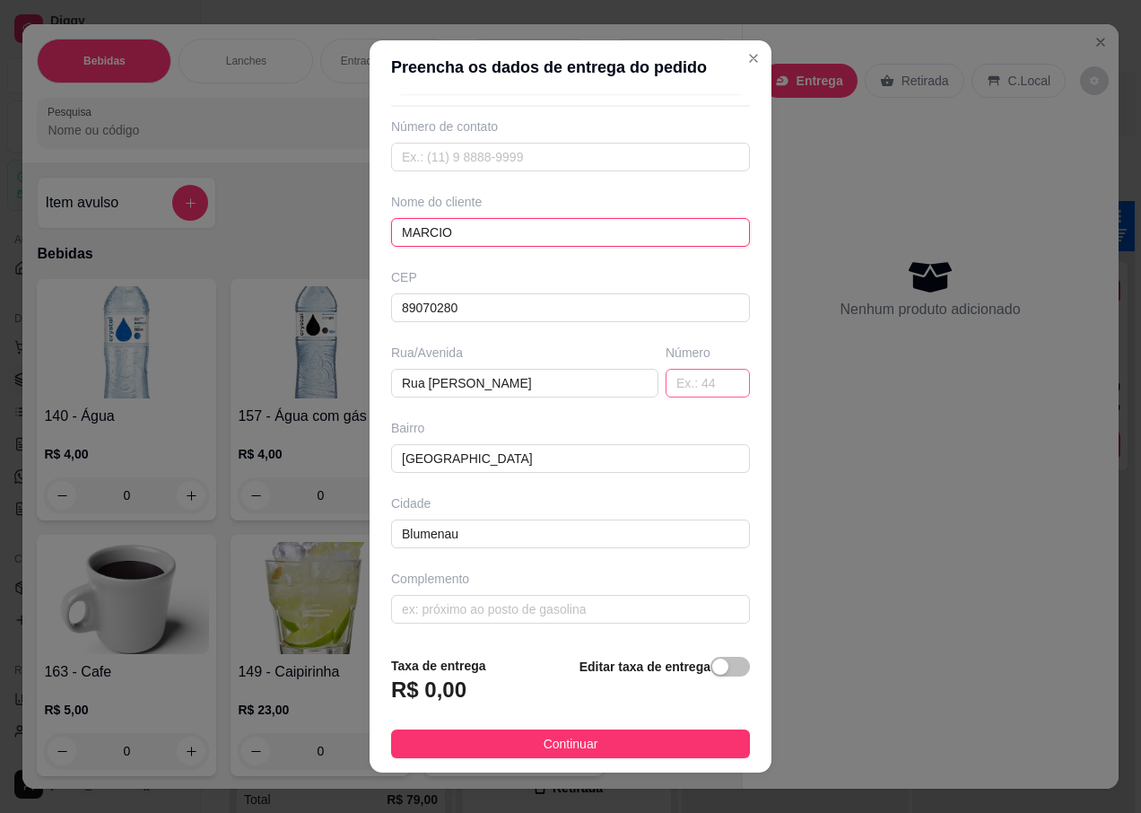
type input "MARCIO"
click at [672, 388] on input "text" at bounding box center [708, 383] width 84 height 29
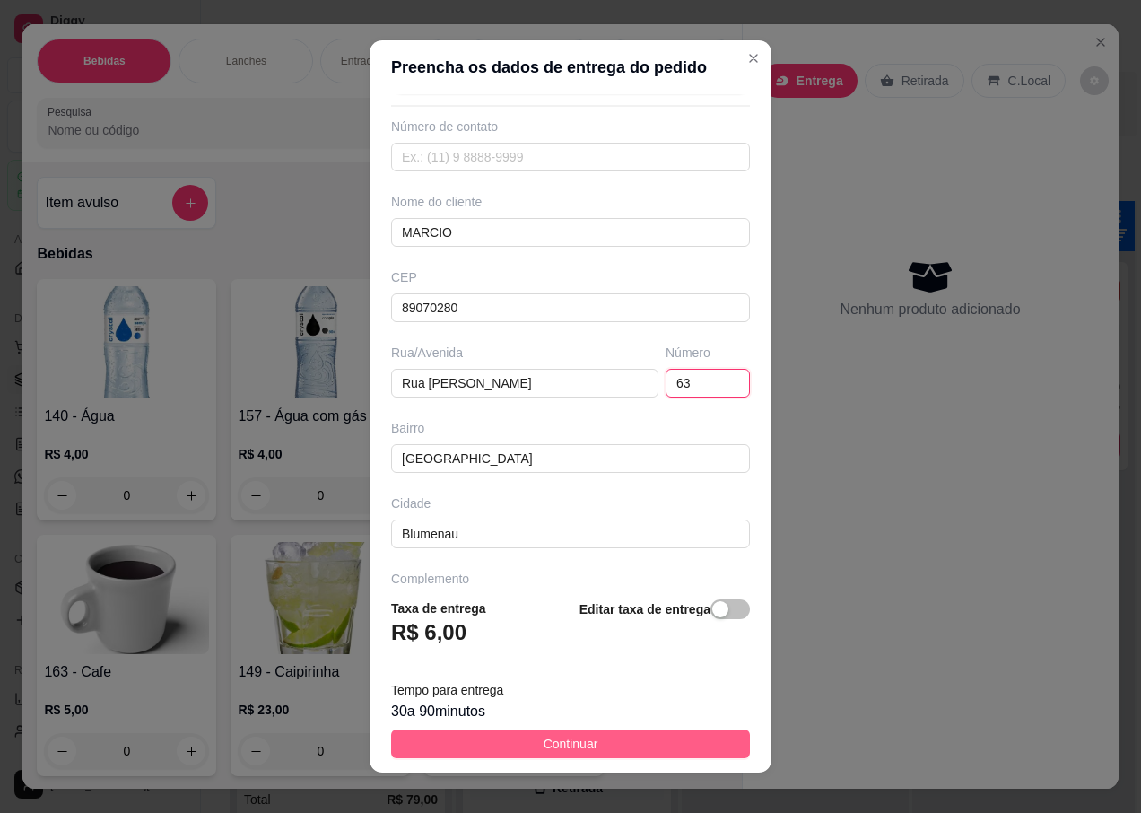
type input "63"
click at [501, 741] on button "Continuar" at bounding box center [570, 743] width 359 height 29
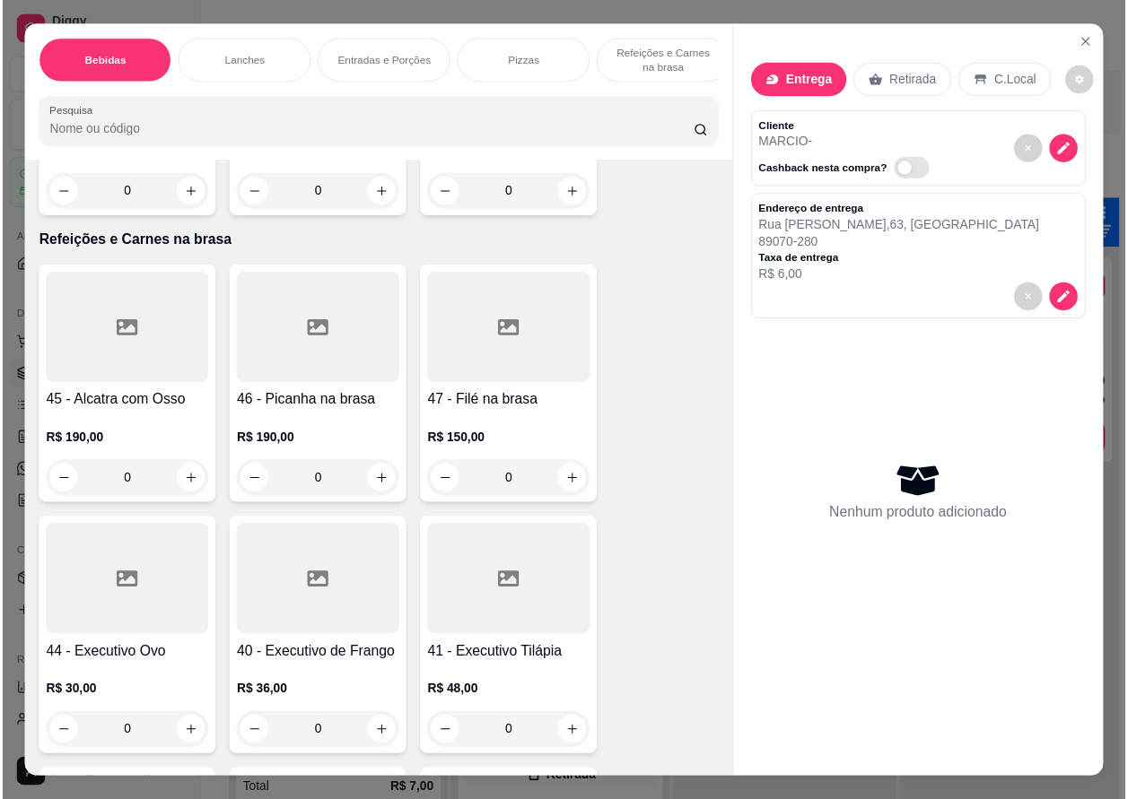
scroll to position [5921, 0]
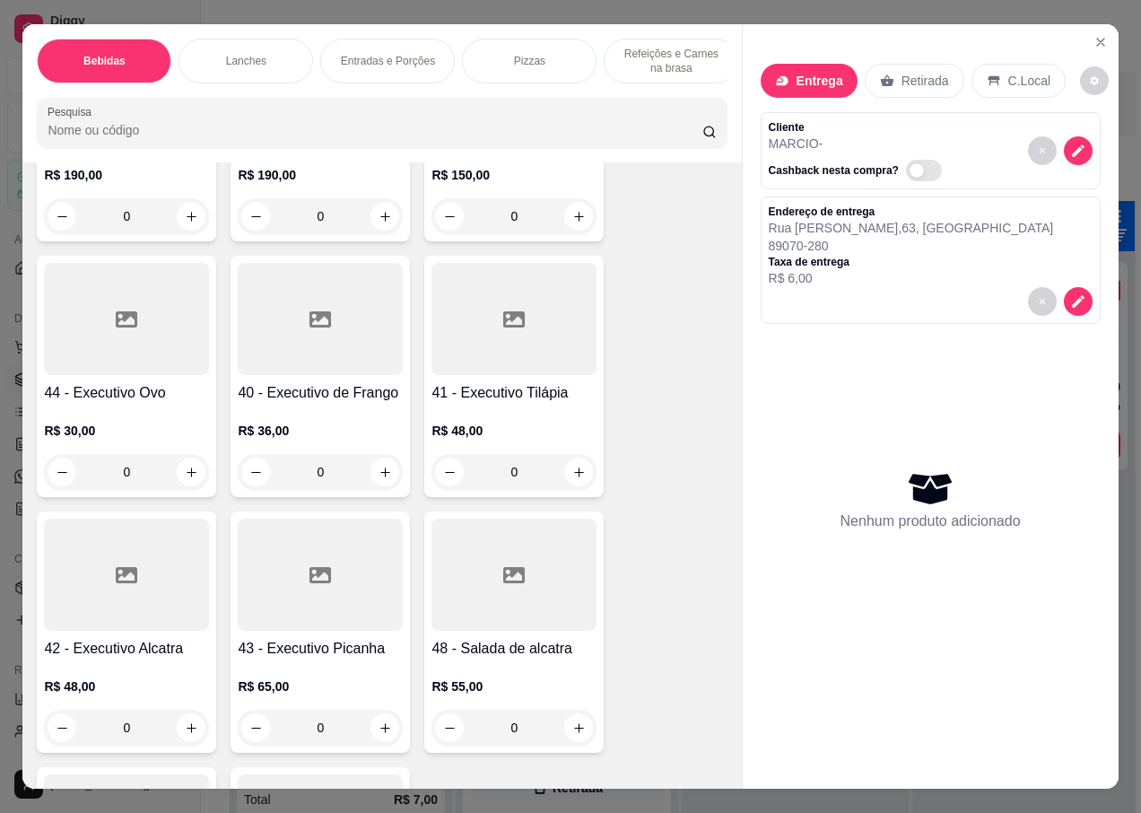
click at [312, 640] on h4 "43 - Executivo Picanha" at bounding box center [320, 649] width 165 height 22
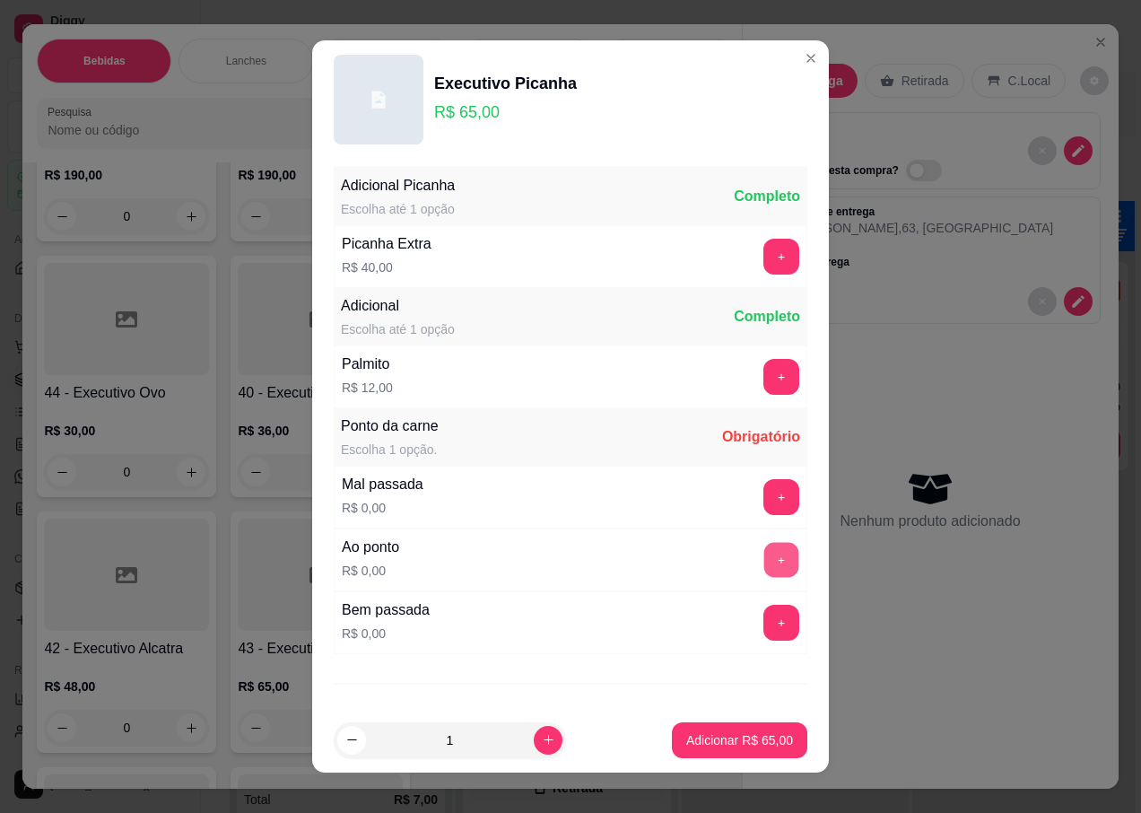
click at [764, 562] on button "+" at bounding box center [781, 560] width 35 height 35
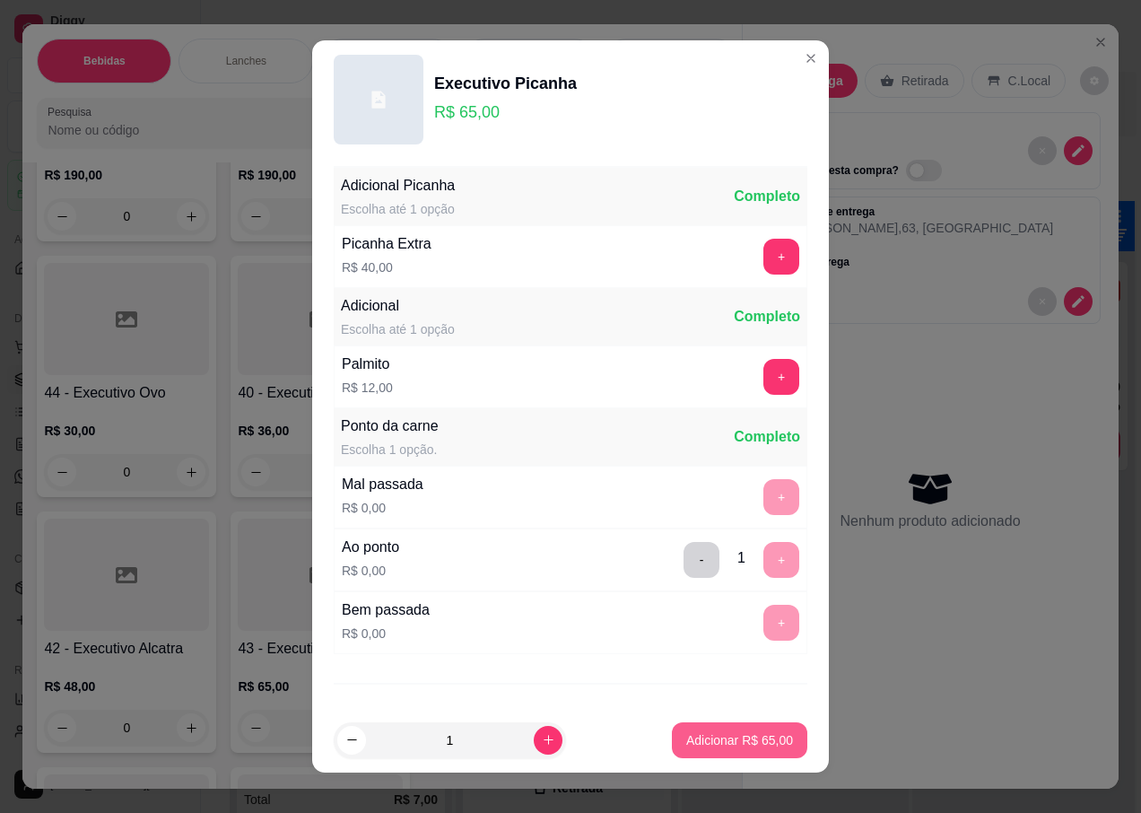
click at [718, 733] on p "Adicionar R$ 65,00" at bounding box center [739, 740] width 107 height 18
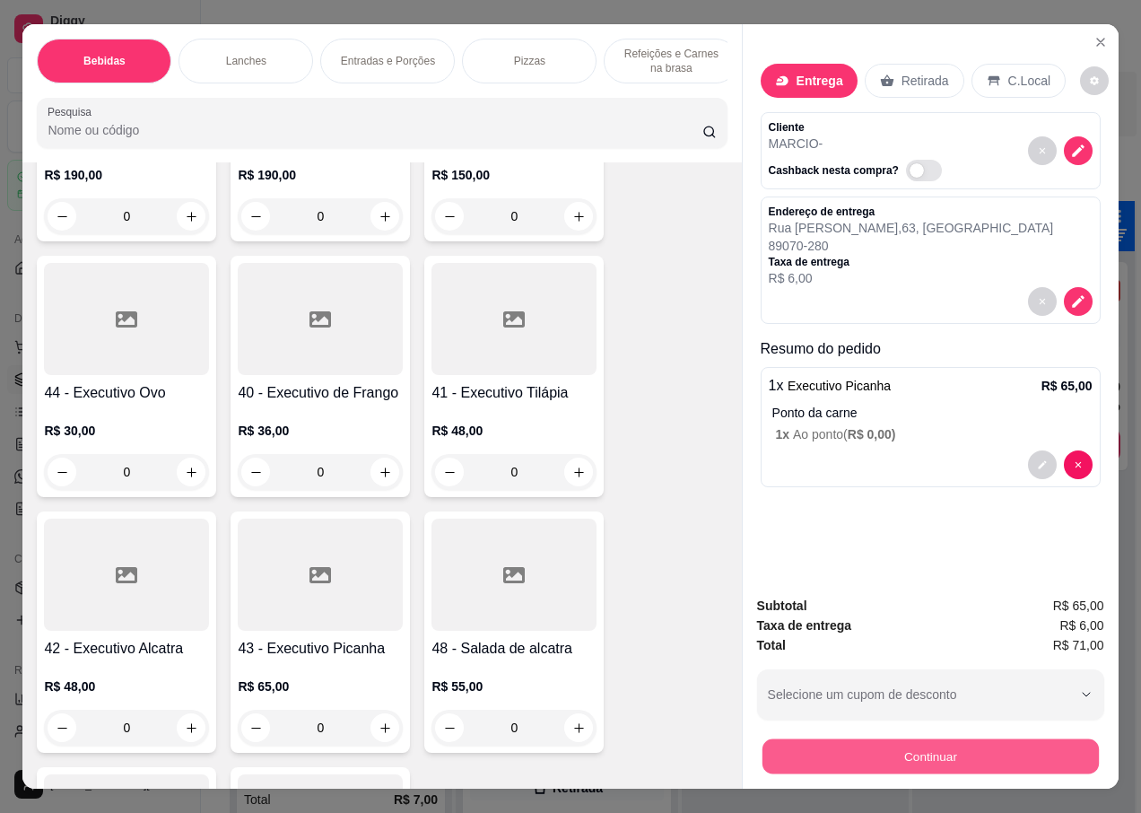
click at [839, 749] on button "Continuar" at bounding box center [930, 755] width 336 height 35
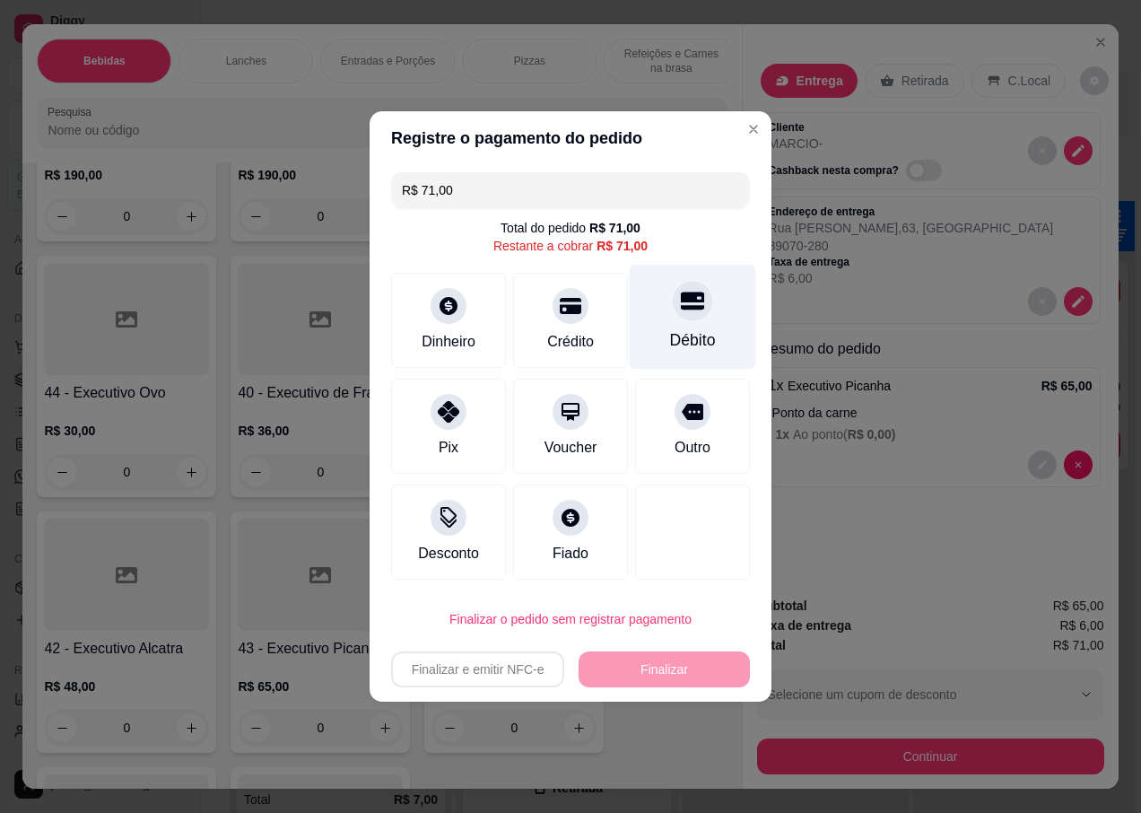
click at [683, 331] on div "Débito" at bounding box center [693, 339] width 46 height 23
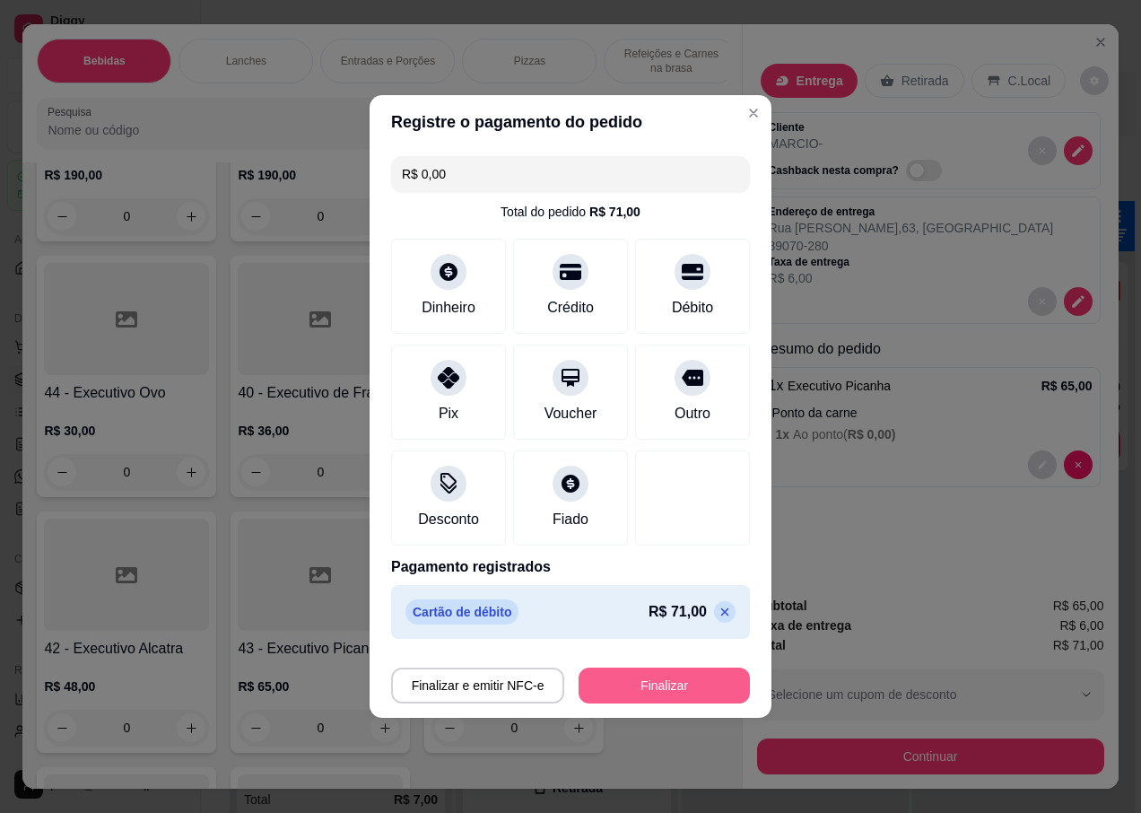
click at [635, 686] on button "Finalizar" at bounding box center [664, 685] width 171 height 36
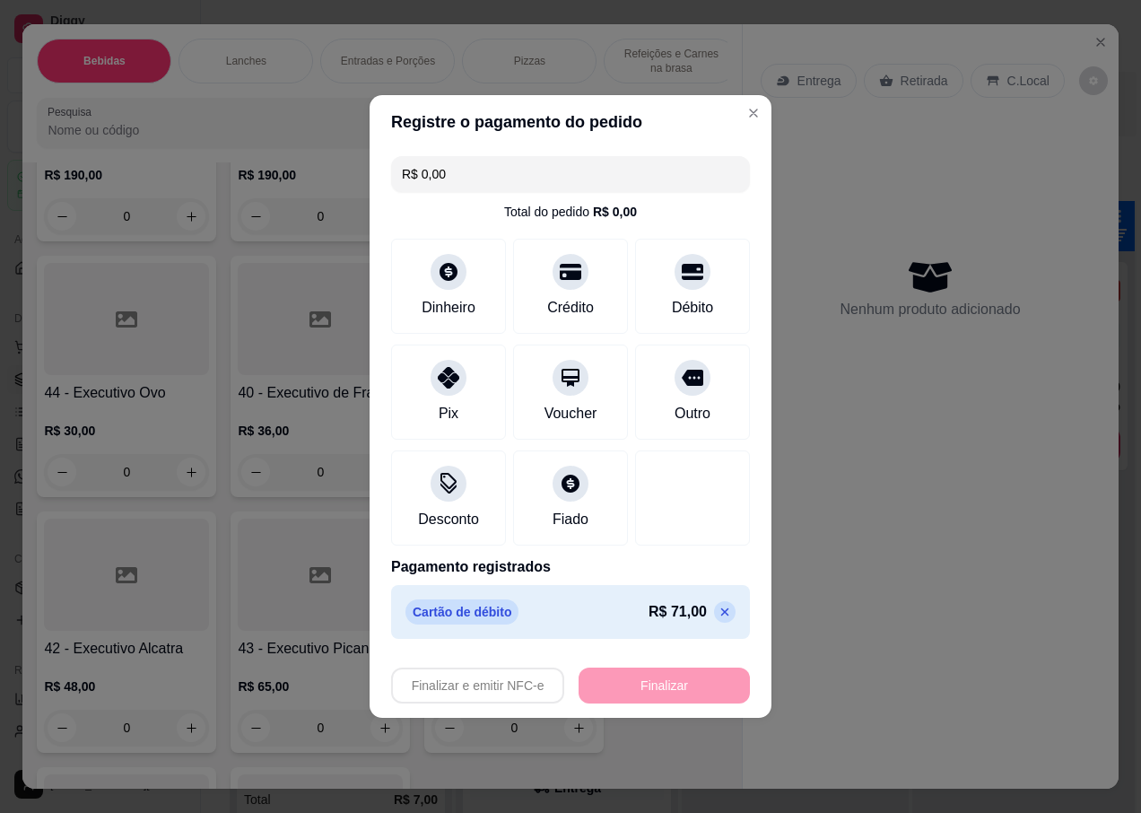
type input "-R$ 71,00"
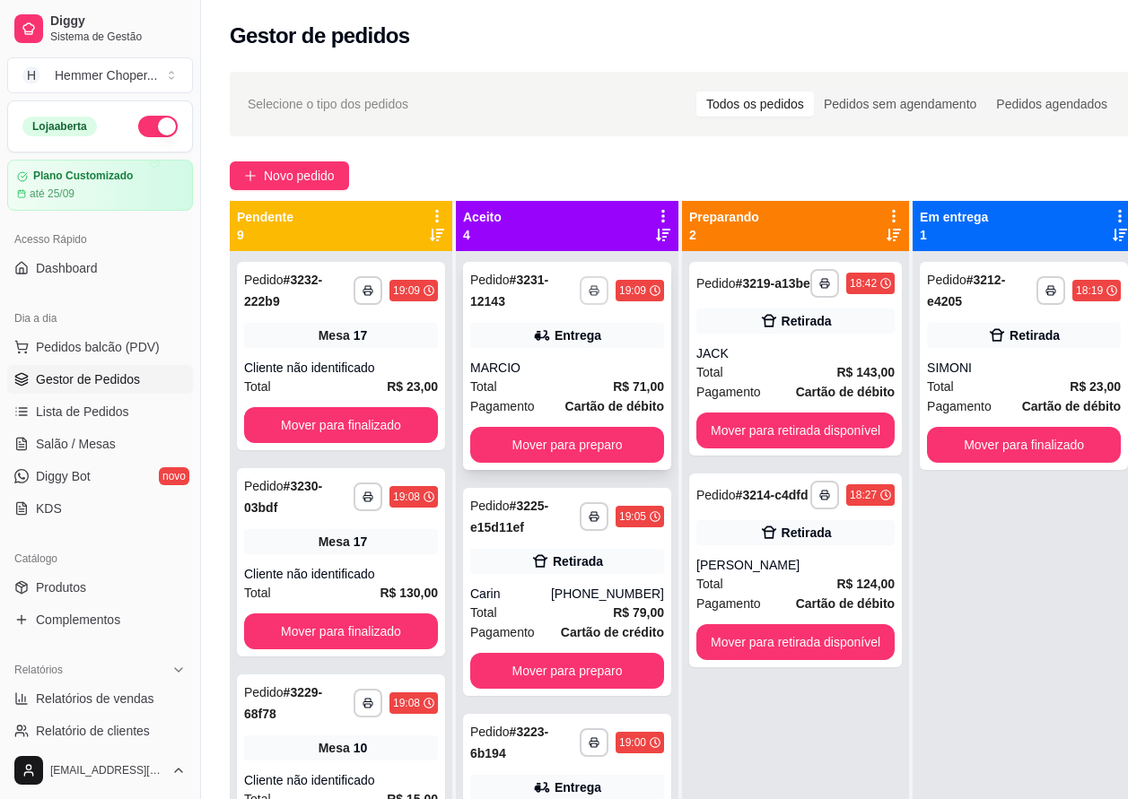
click at [589, 290] on icon "button" at bounding box center [593, 292] width 9 height 4
click at [530, 355] on button "IMPRESSORA" at bounding box center [533, 353] width 130 height 29
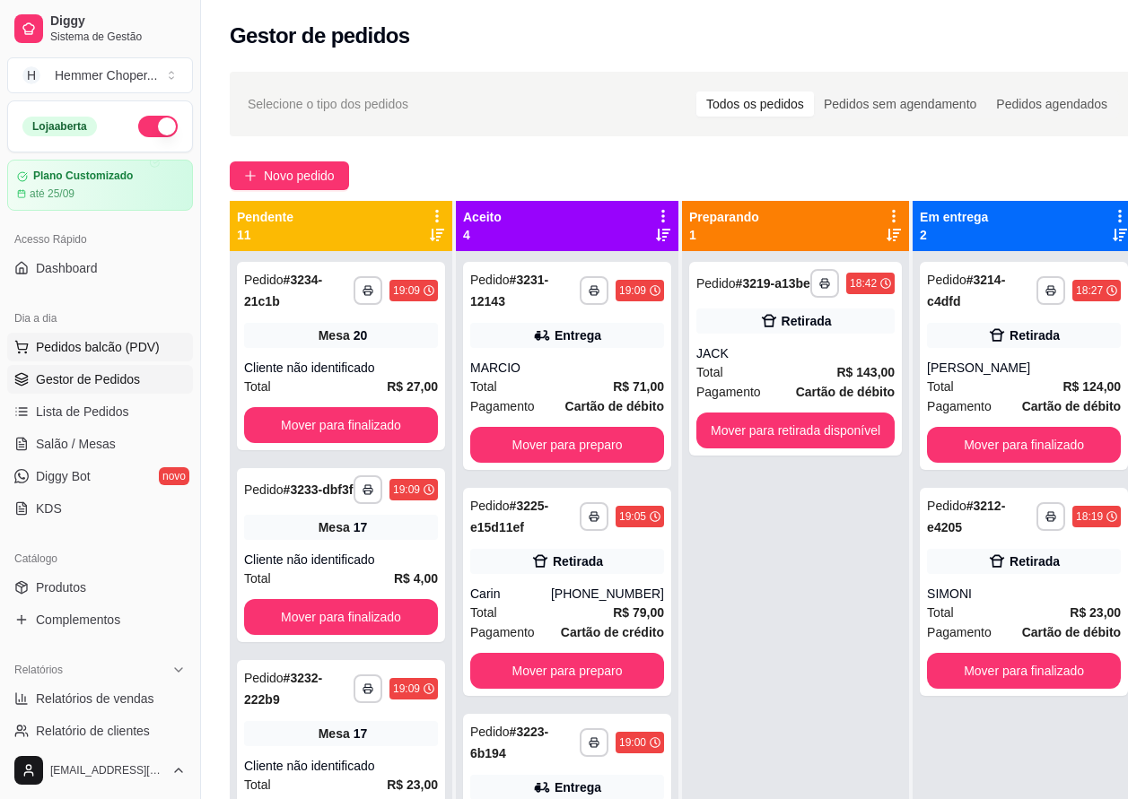
click at [94, 348] on span "Pedidos balcão (PDV)" at bounding box center [98, 347] width 124 height 18
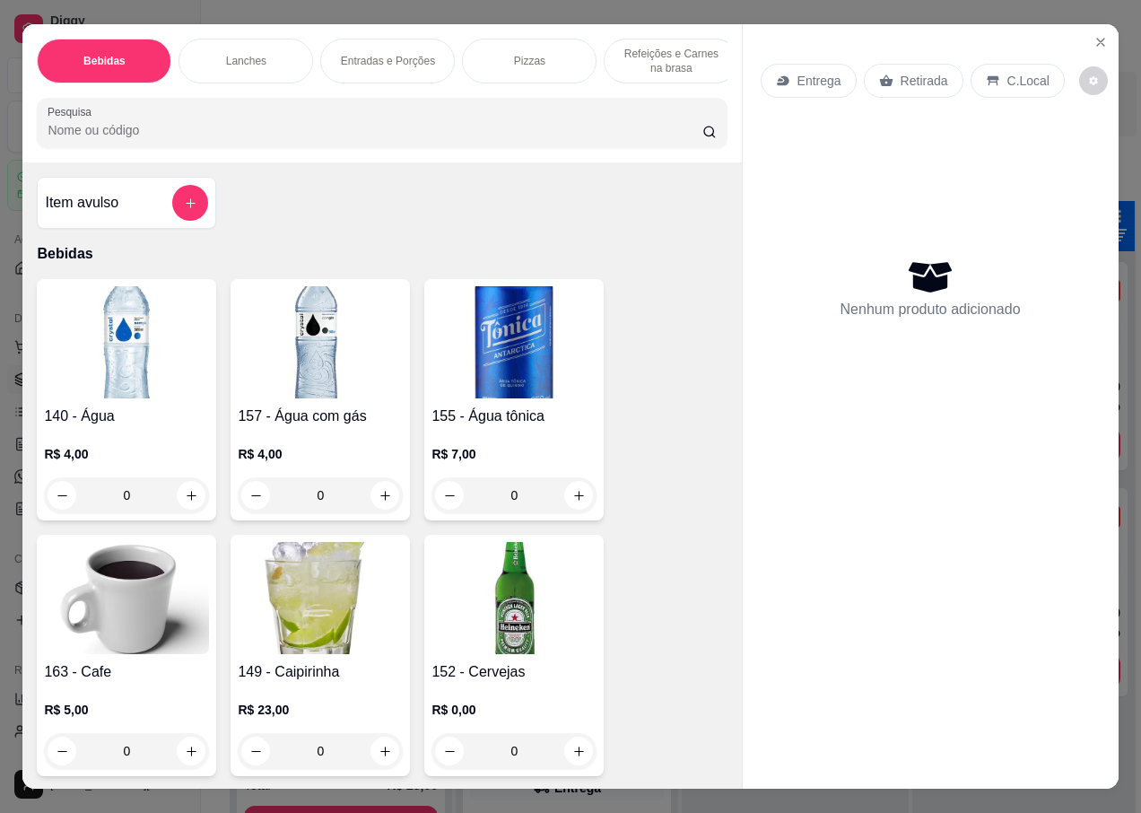
click at [815, 78] on p "Entrega" at bounding box center [820, 81] width 44 height 18
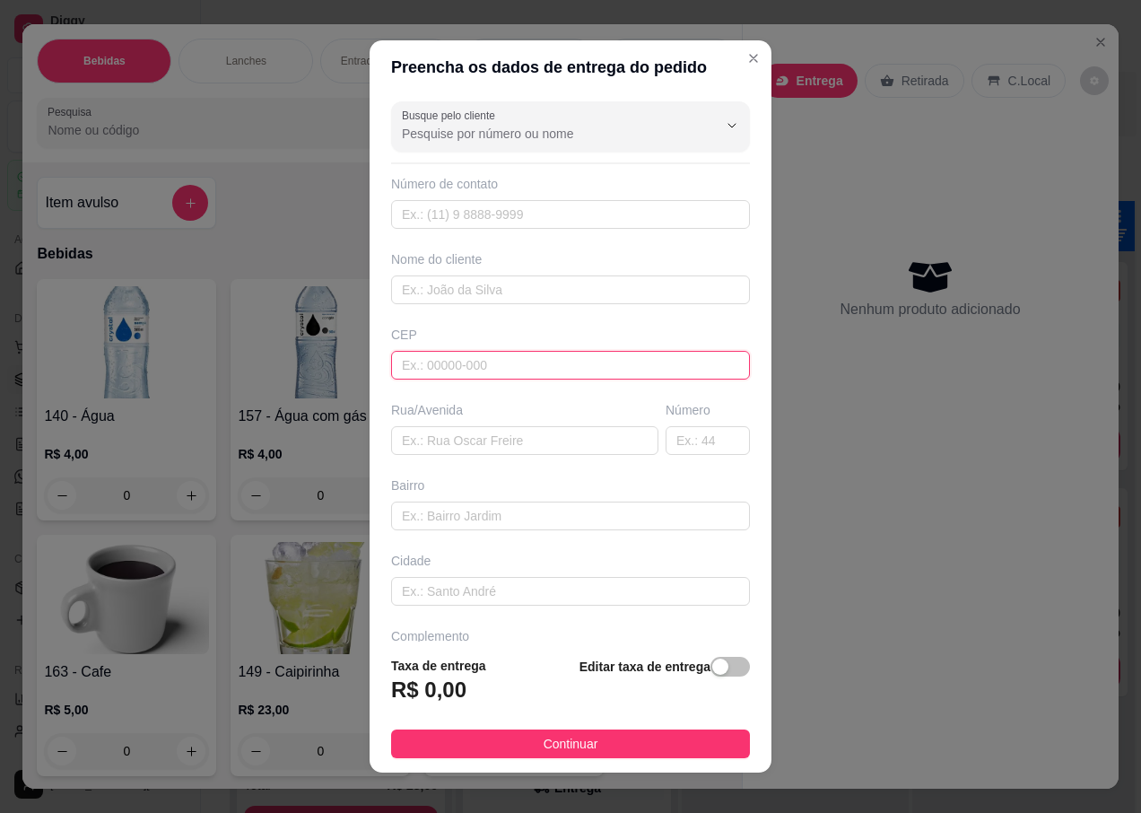
click at [450, 367] on input "text" at bounding box center [570, 365] width 359 height 29
type input "89070270"
type input "Rua [PERSON_NAME]"
type input "[GEOGRAPHIC_DATA]"
type input "Blumenau"
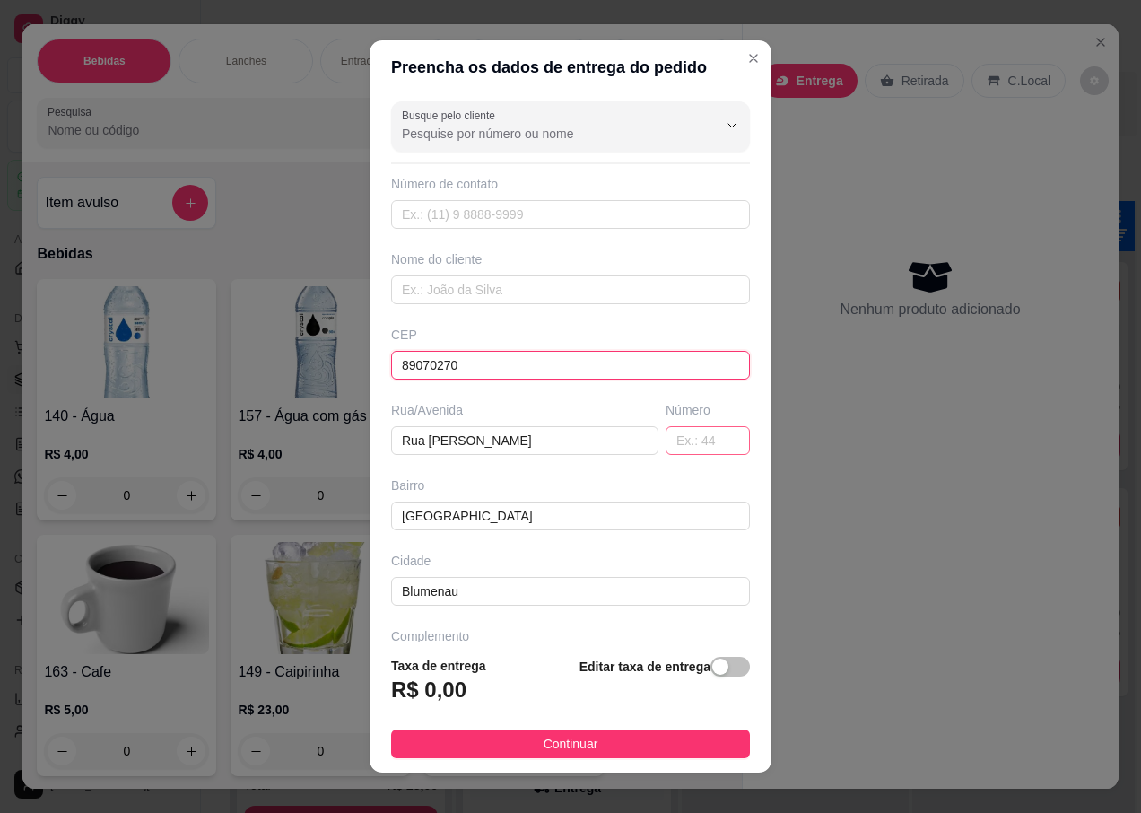
type input "89070270"
click at [669, 440] on input "text" at bounding box center [708, 440] width 84 height 29
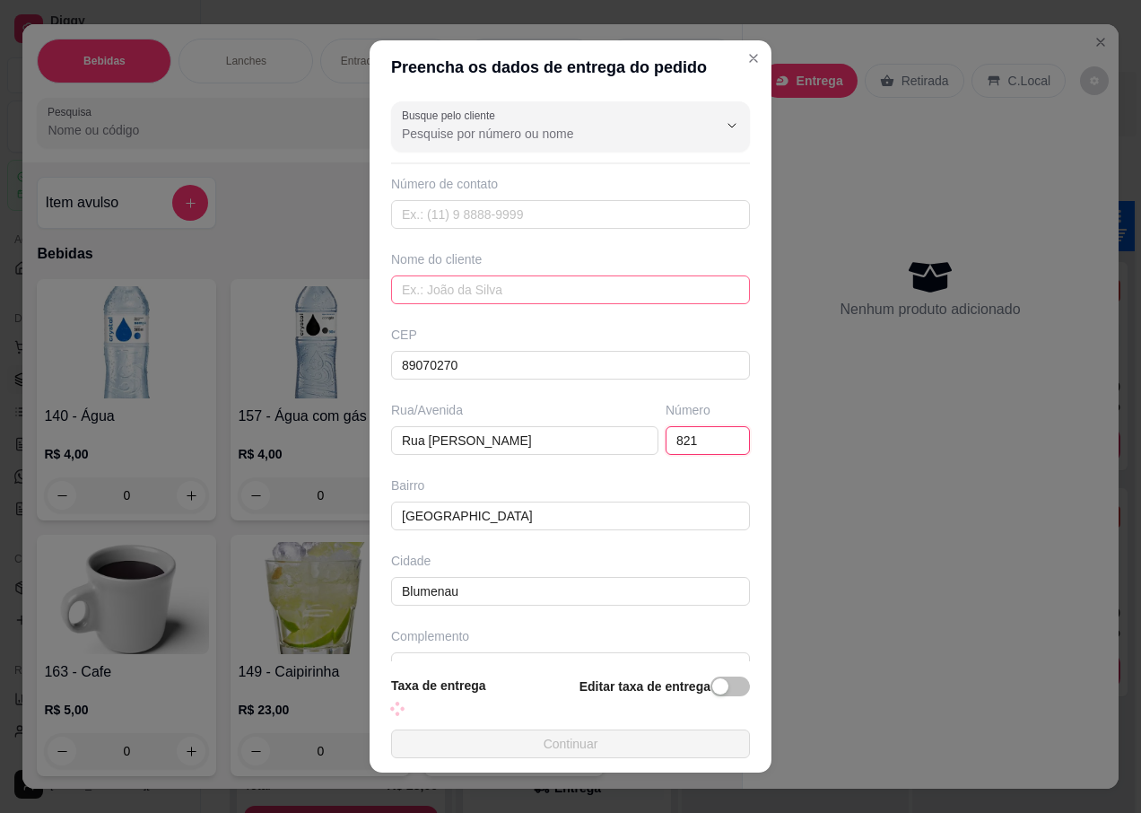
type input "821"
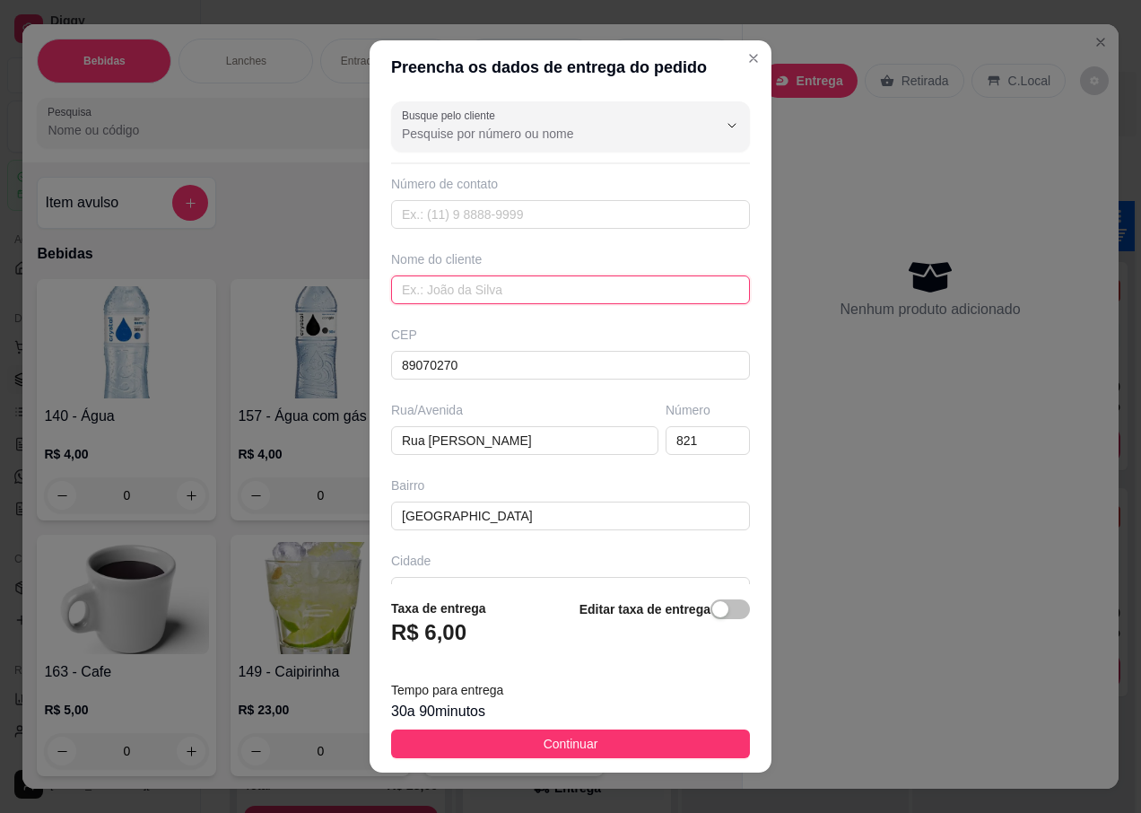
click at [499, 279] on input "text" at bounding box center [570, 289] width 359 height 29
type input "[PERSON_NAME]"
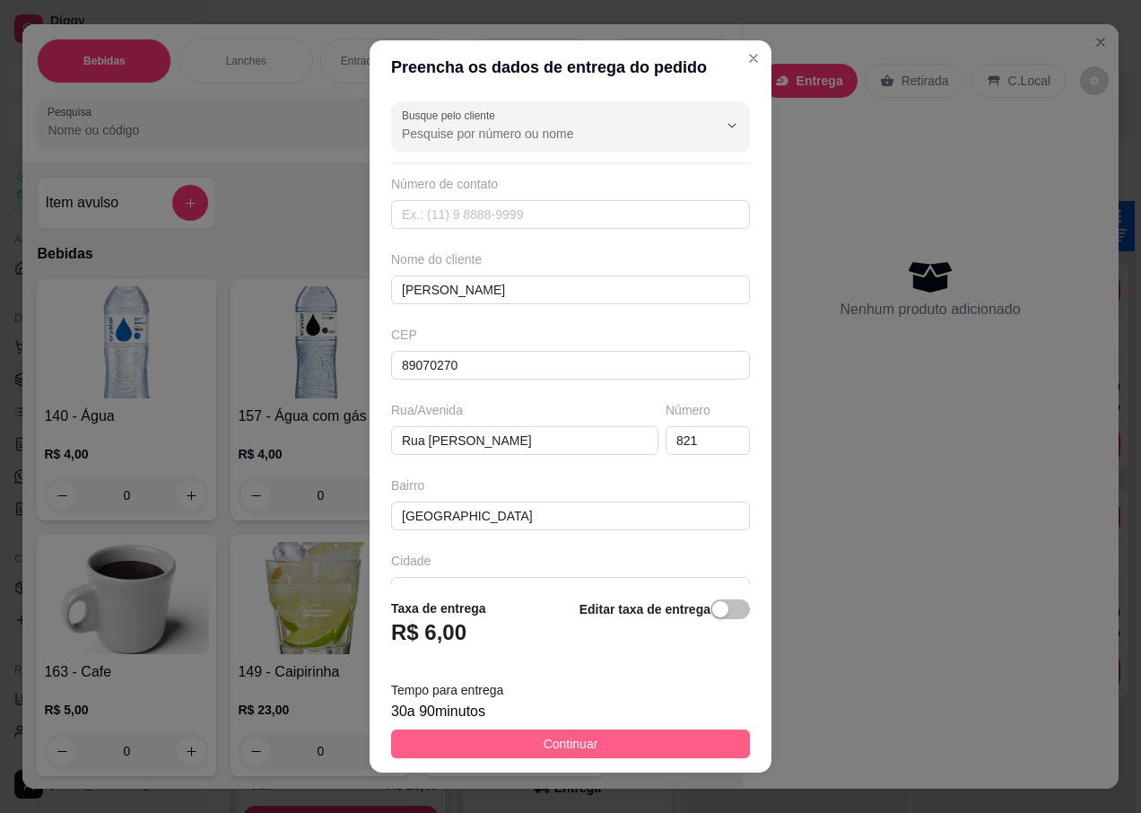
click at [556, 751] on span "Continuar" at bounding box center [571, 744] width 55 height 20
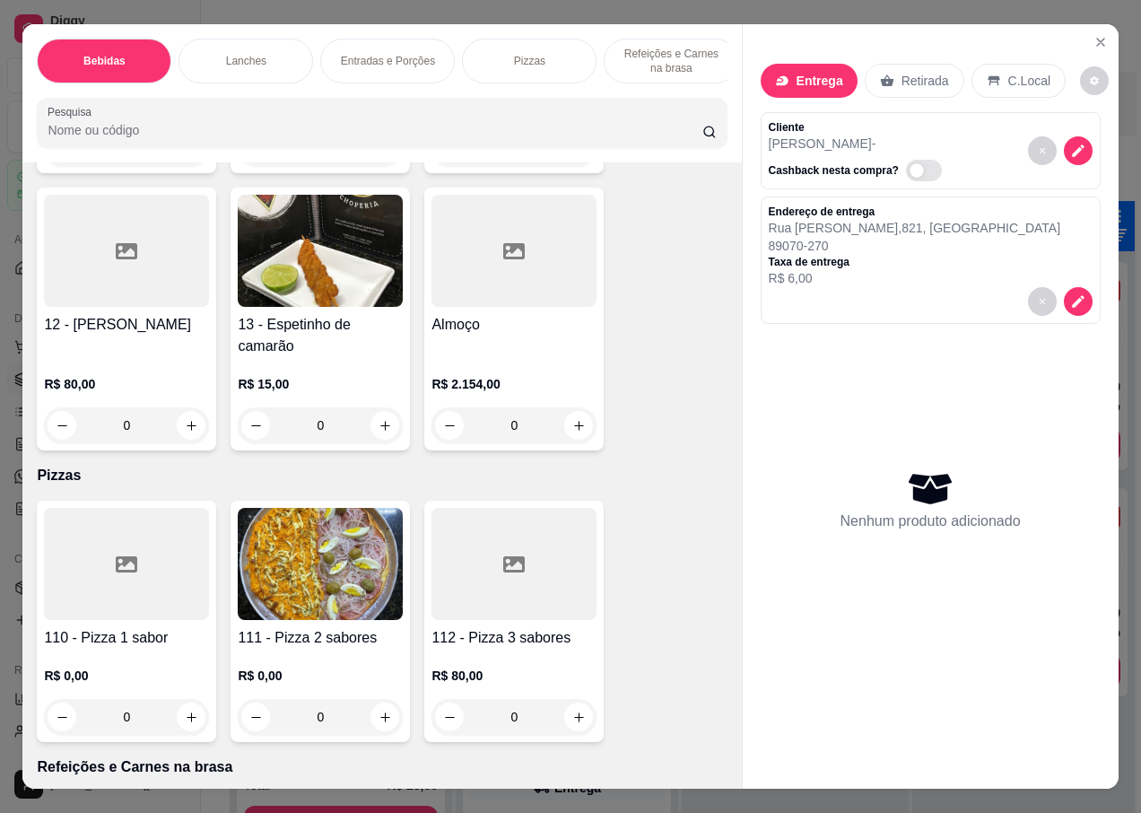
scroll to position [5383, 0]
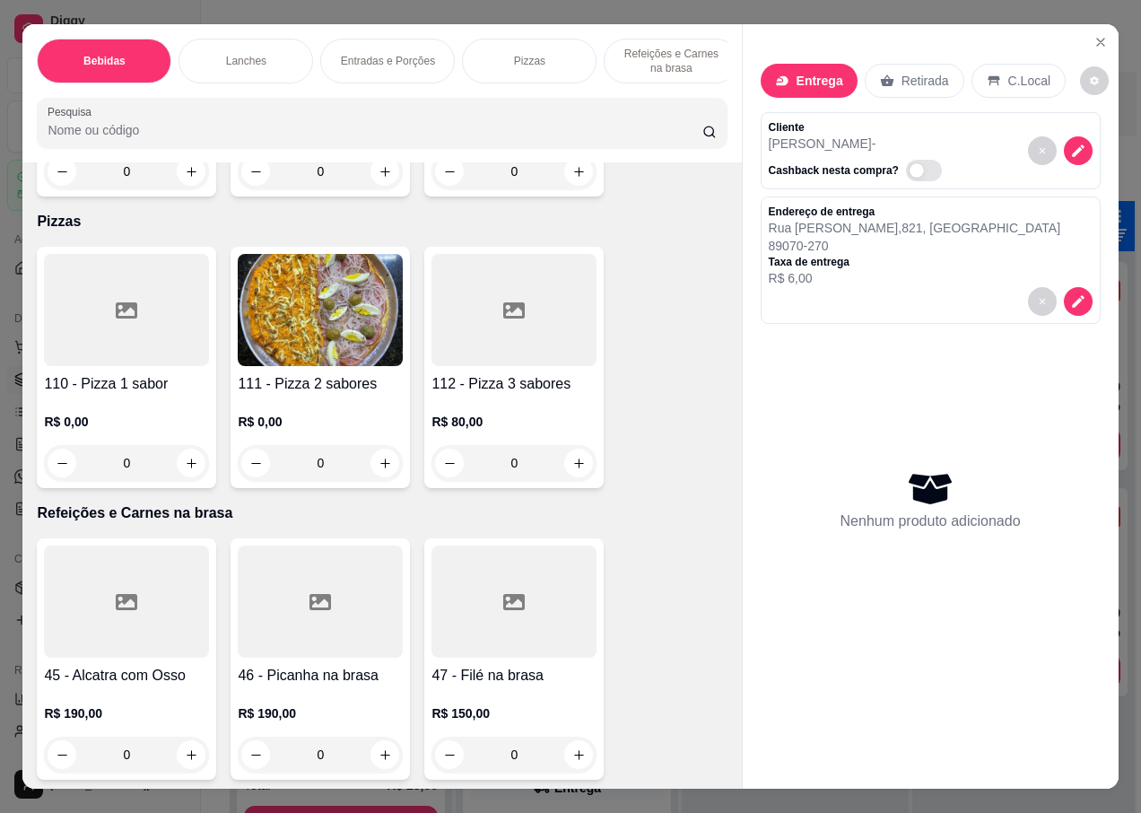
click at [298, 373] on h4 "111 - Pizza 2 sabores" at bounding box center [320, 384] width 165 height 22
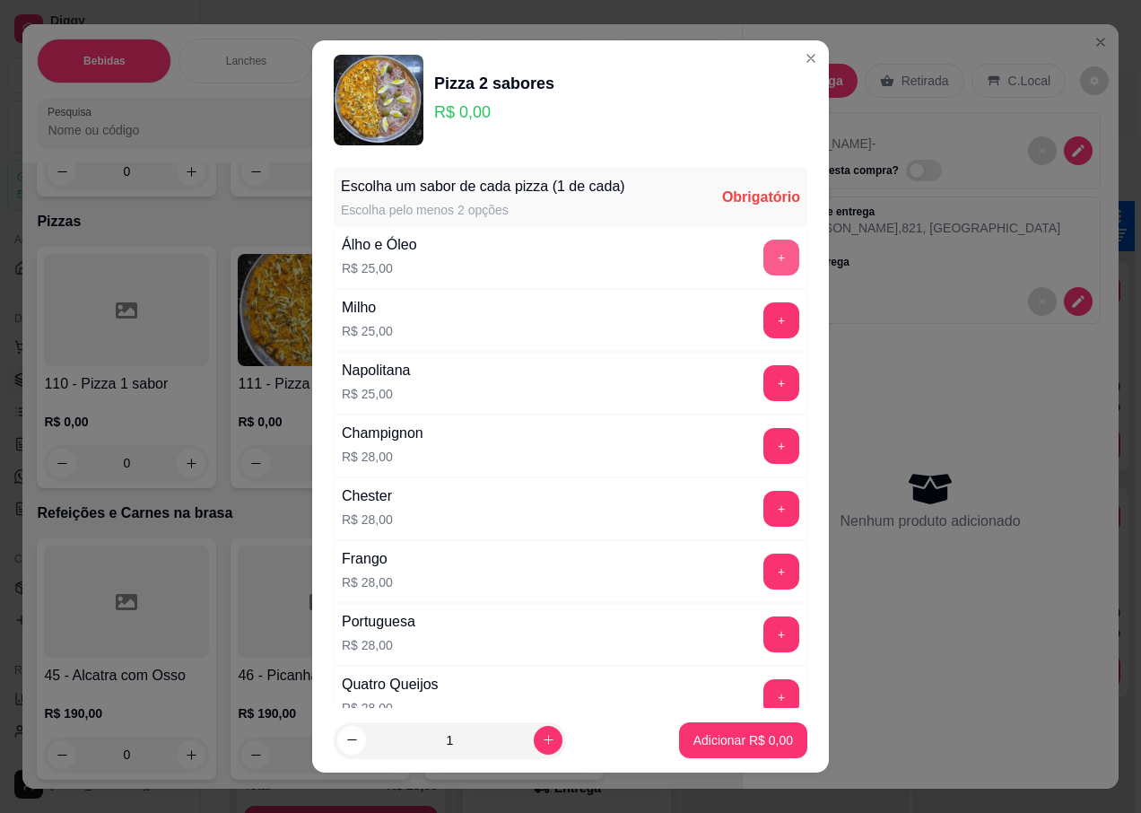
click at [763, 259] on button "+" at bounding box center [781, 258] width 36 height 36
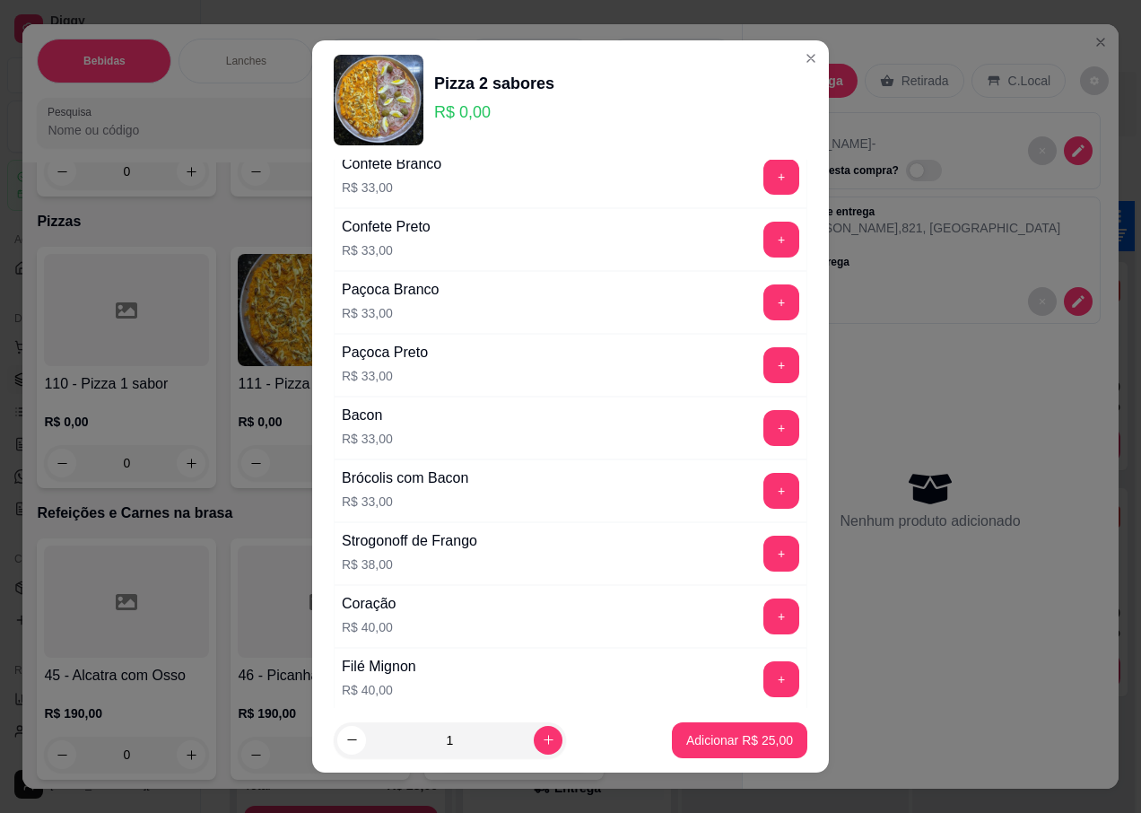
scroll to position [718, 0]
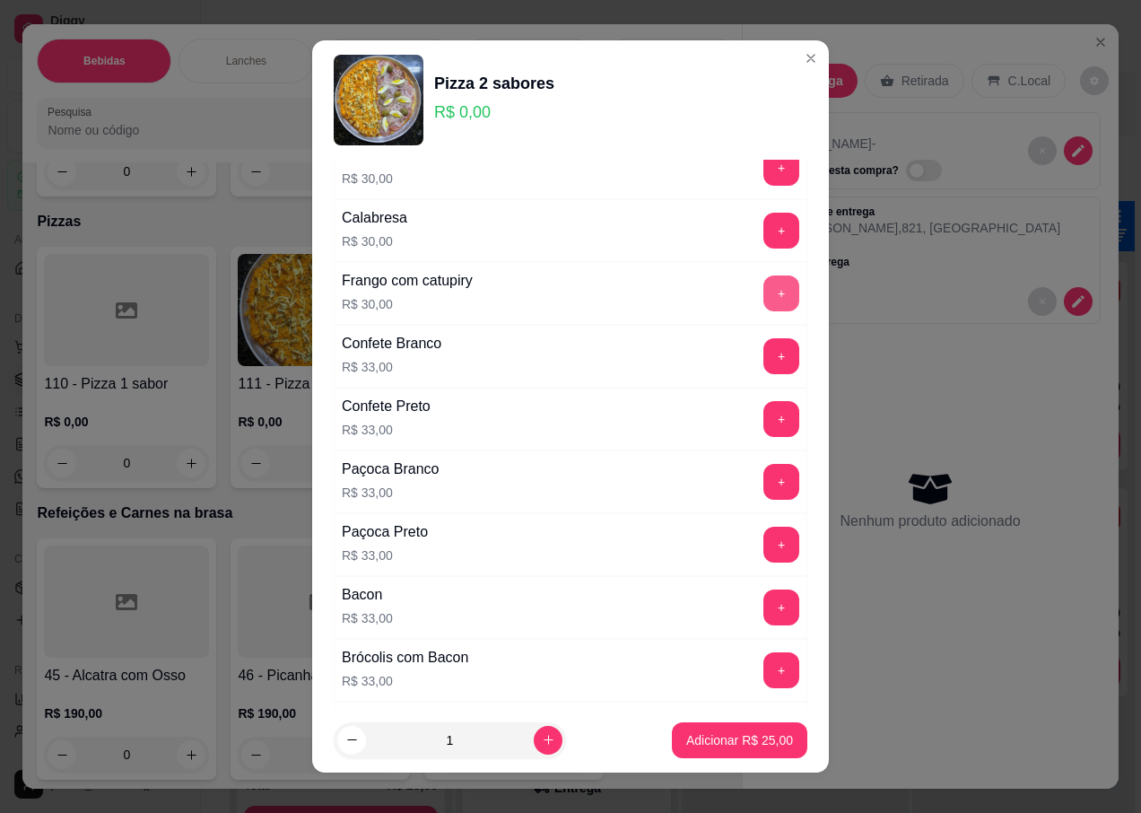
click at [763, 291] on button "+" at bounding box center [781, 293] width 36 height 36
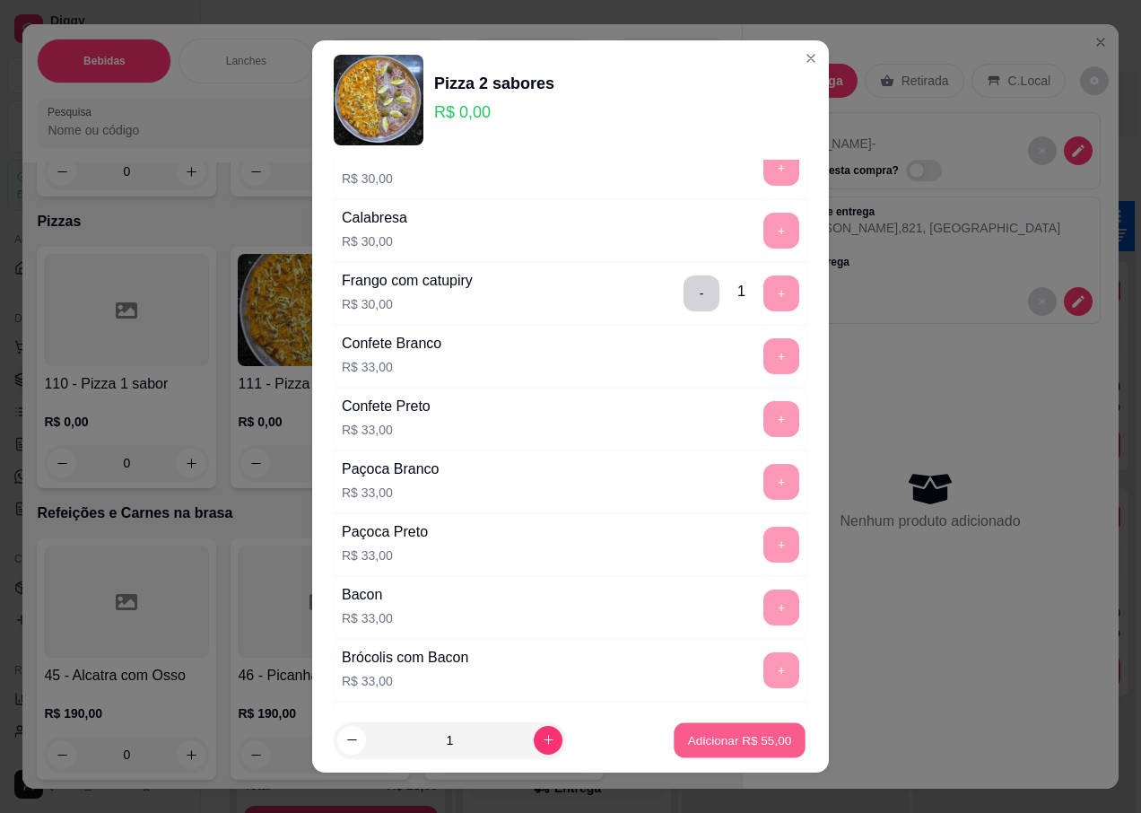
click at [697, 743] on p "Adicionar R$ 55,00" at bounding box center [740, 739] width 104 height 17
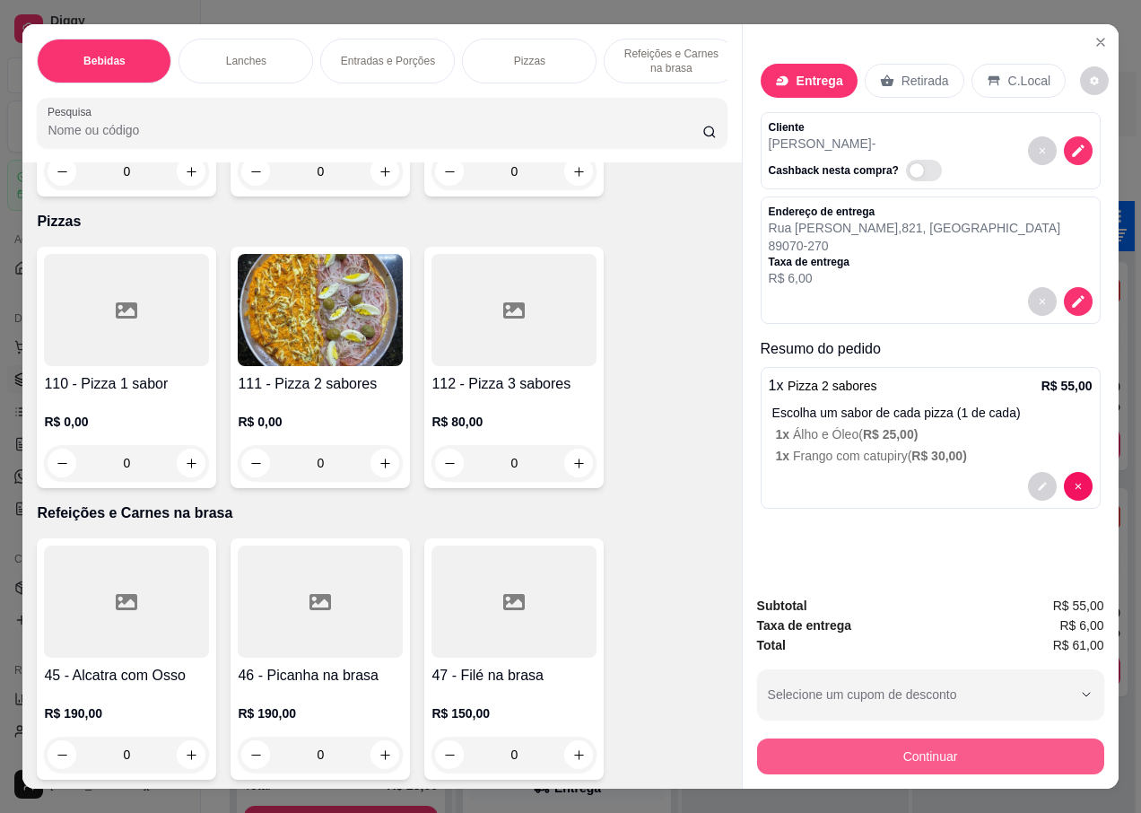
click at [874, 751] on button "Continuar" at bounding box center [930, 756] width 347 height 36
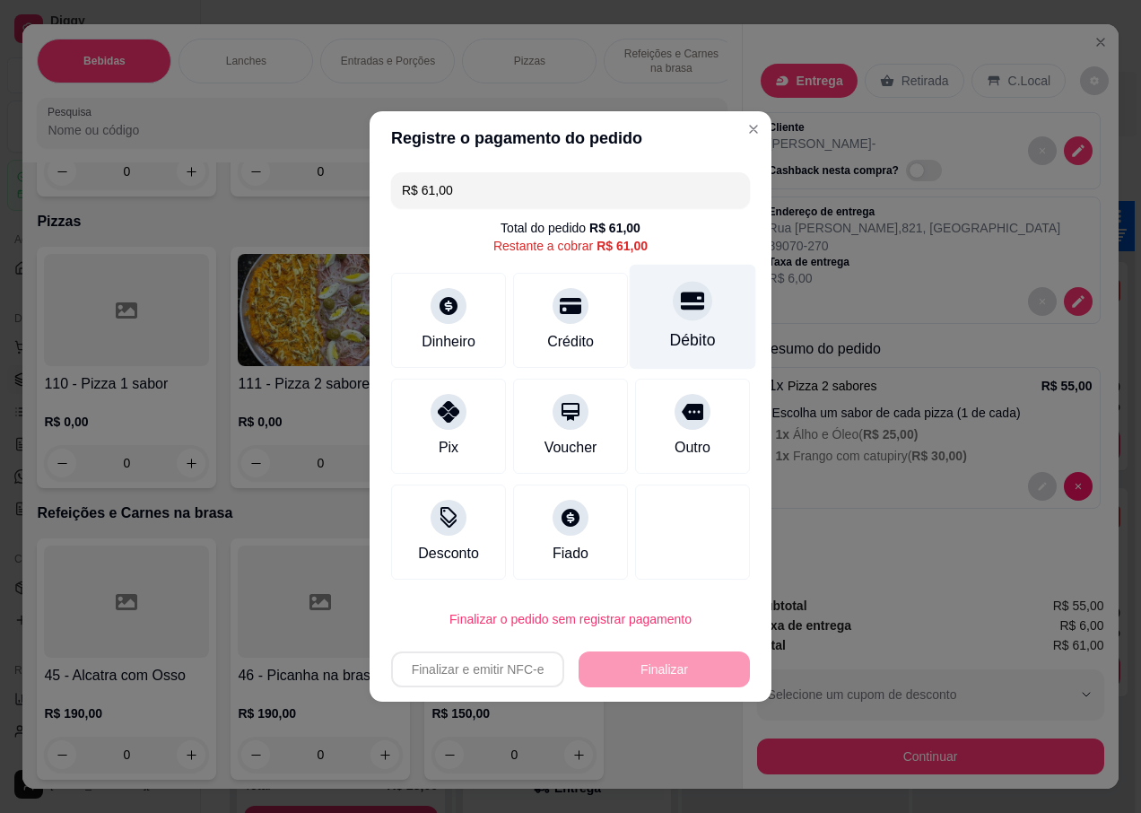
click at [678, 319] on div at bounding box center [692, 300] width 39 height 39
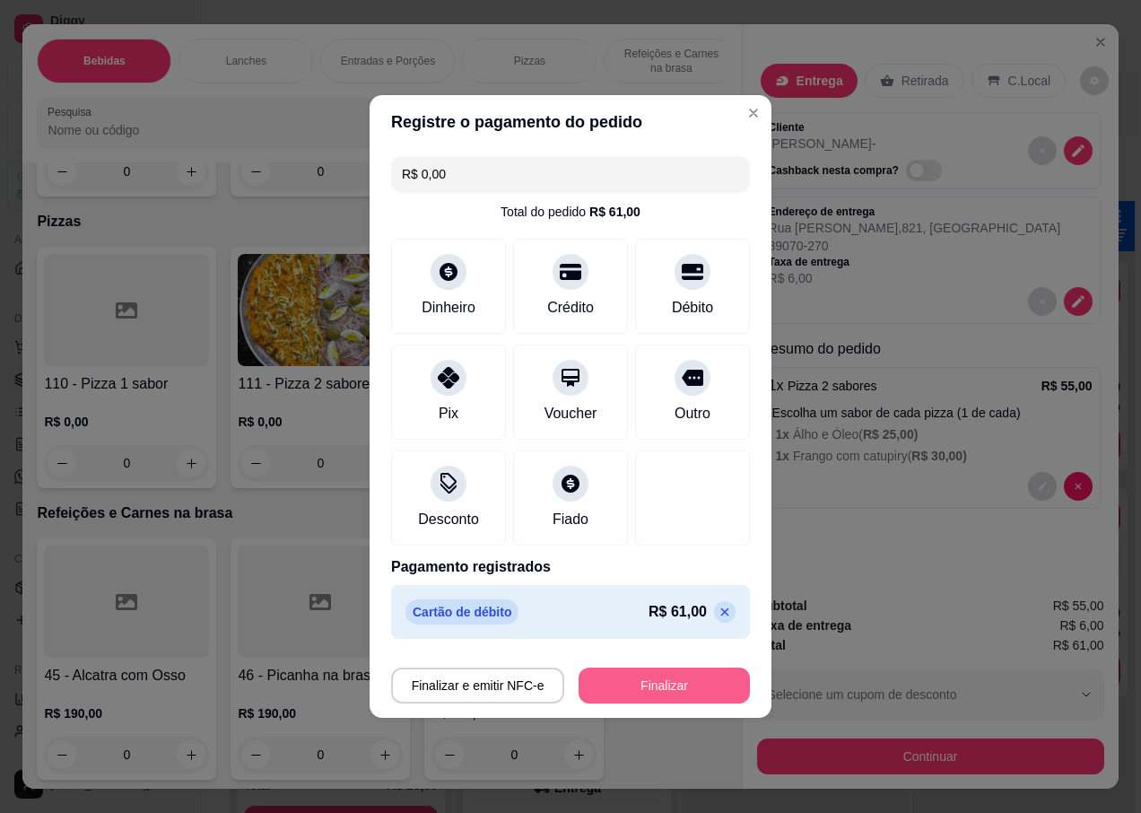
click at [629, 684] on button "Finalizar" at bounding box center [664, 685] width 171 height 36
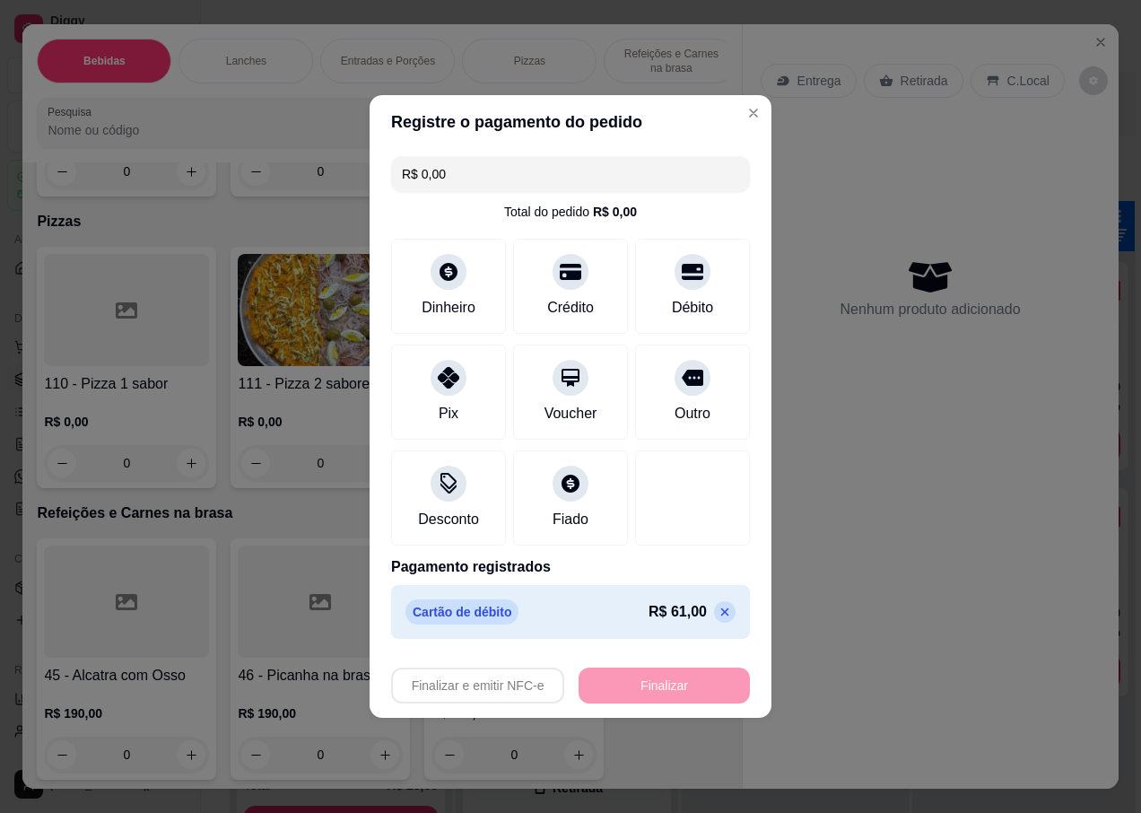
type input "-R$ 61,00"
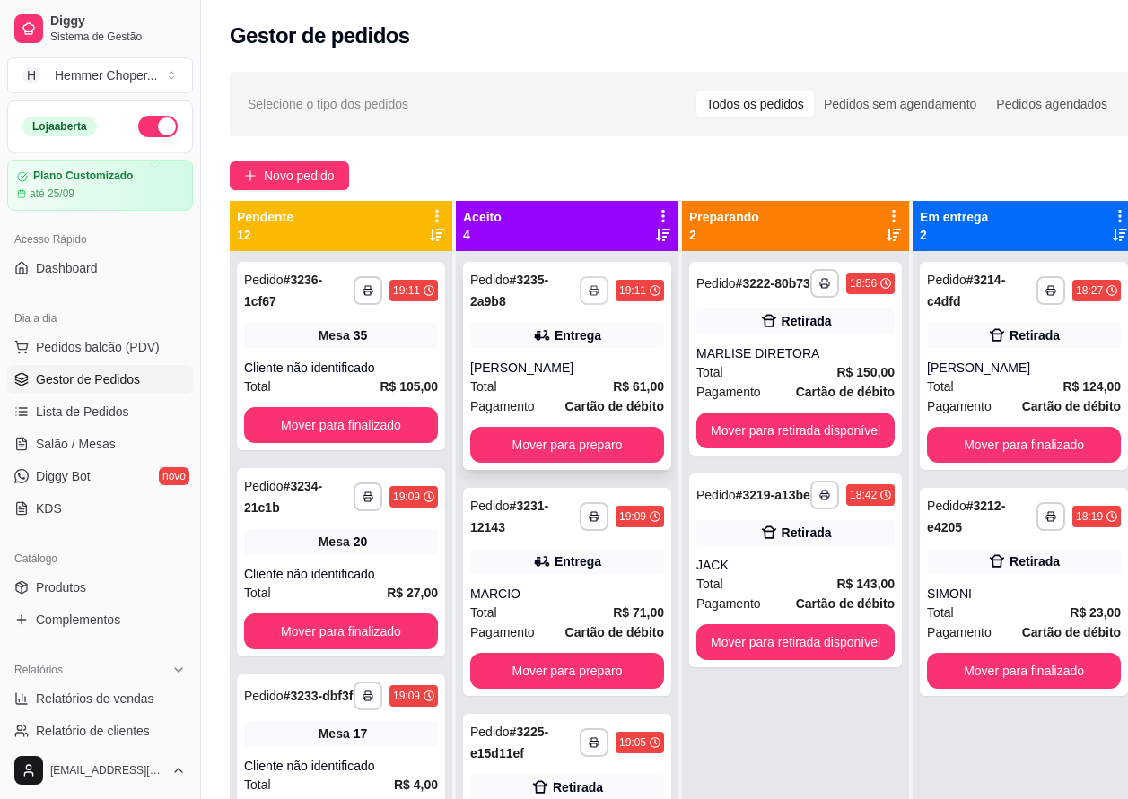
click at [588, 294] on icon "button" at bounding box center [593, 290] width 11 height 11
click at [528, 354] on button "IMPRESSORA" at bounding box center [533, 353] width 130 height 29
click at [79, 350] on span "Pedidos balcão (PDV)" at bounding box center [98, 347] width 124 height 18
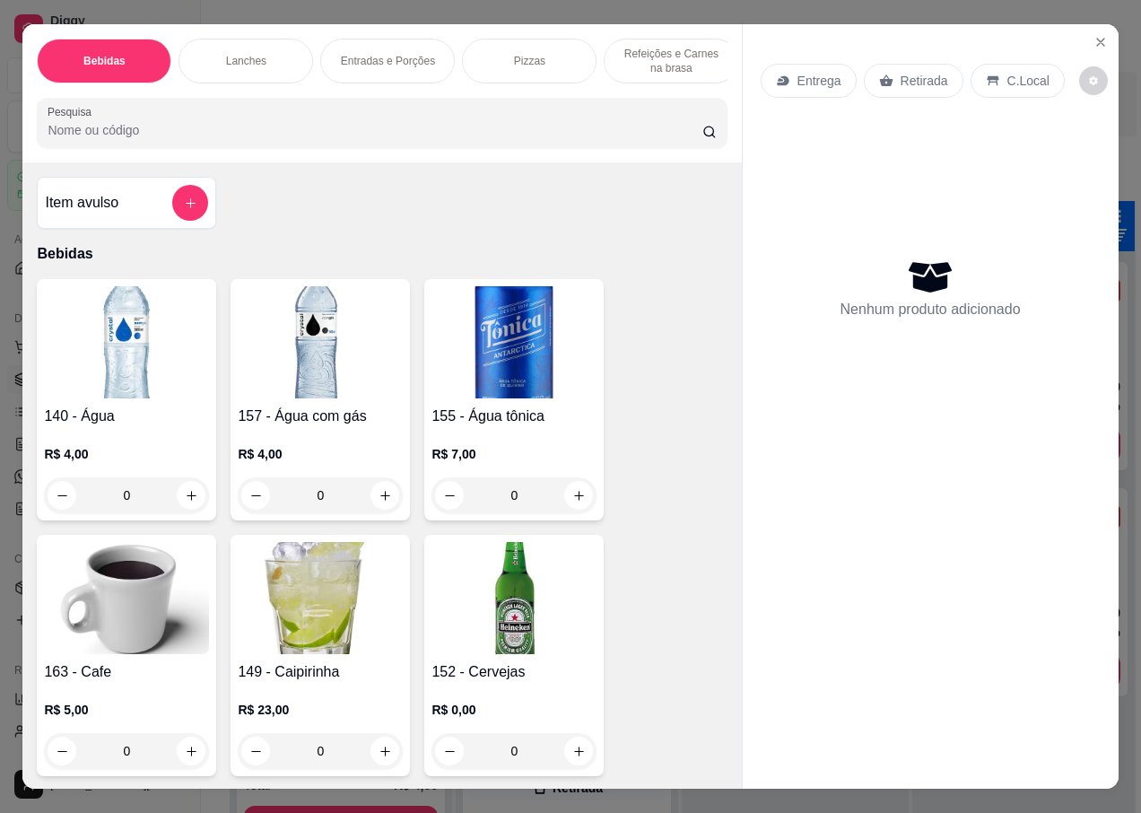
click at [920, 79] on p "Retirada" at bounding box center [925, 81] width 48 height 18
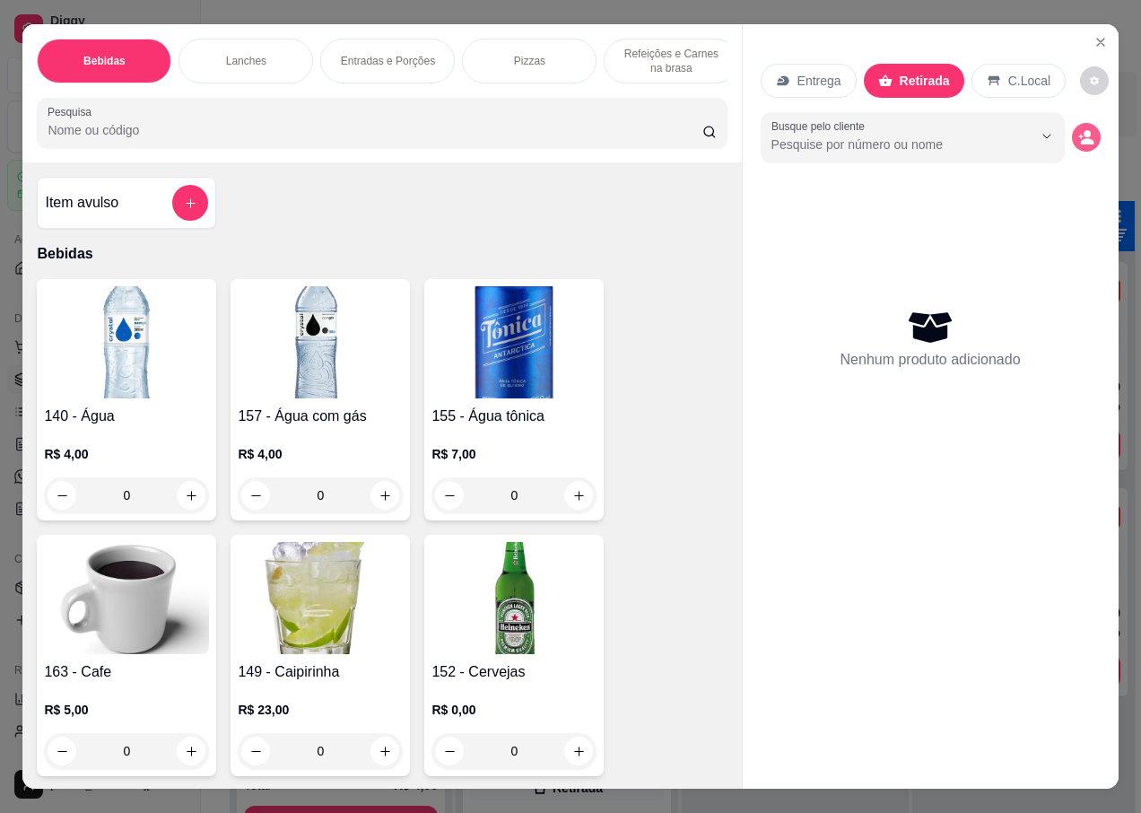
click at [1084, 130] on circle "decrease-product-quantity" at bounding box center [1087, 133] width 7 height 7
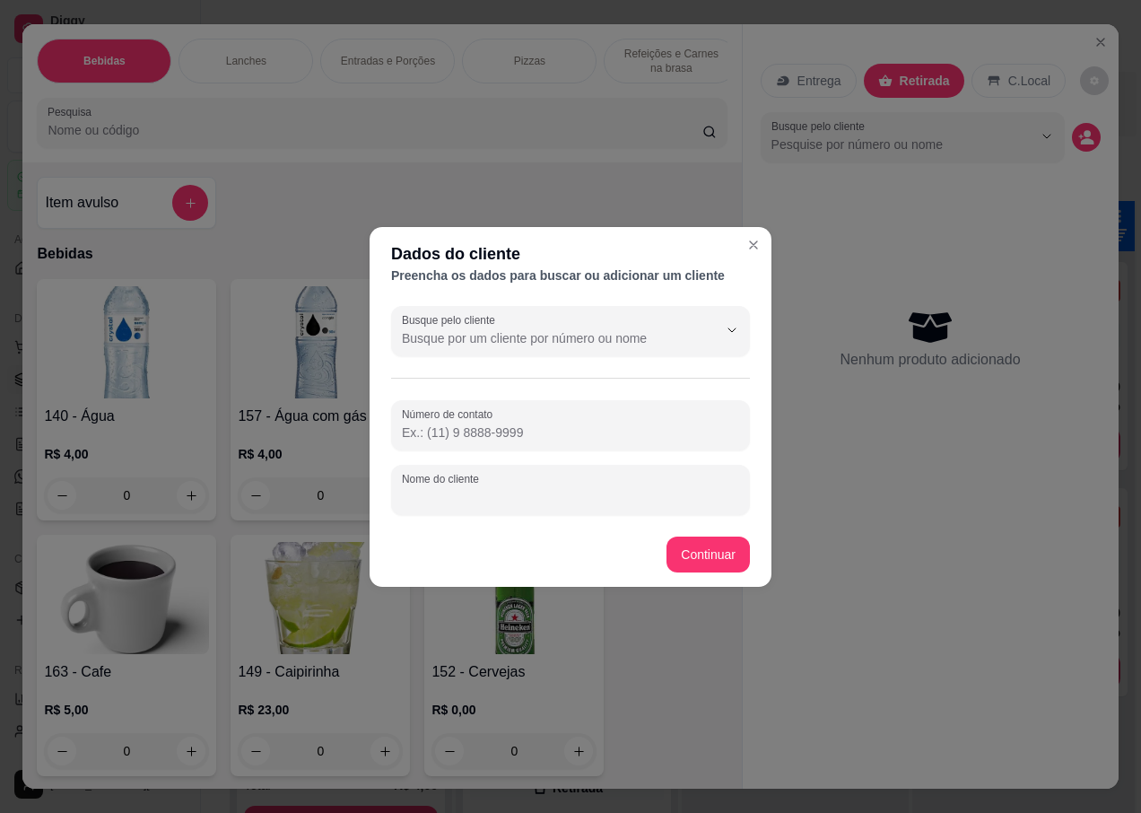
click at [442, 501] on input "Nome do cliente" at bounding box center [570, 497] width 337 height 18
type input "PENELOPE"
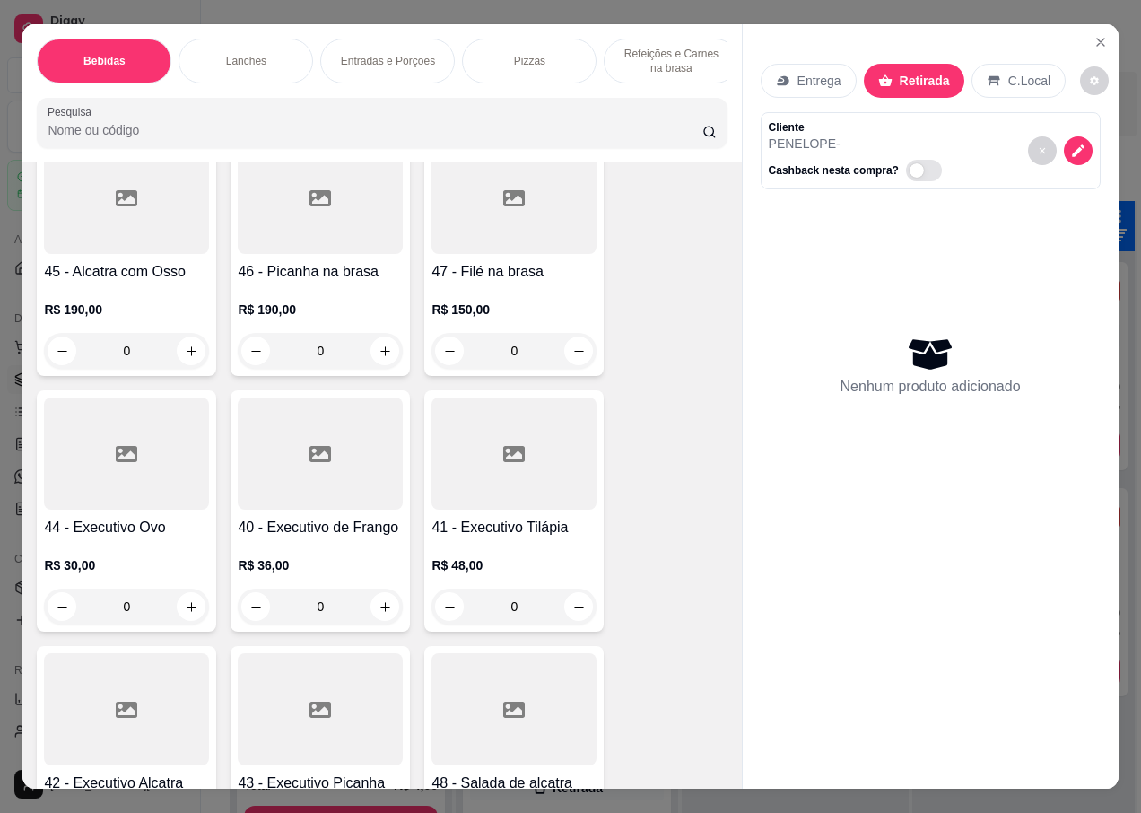
scroll to position [5831, 0]
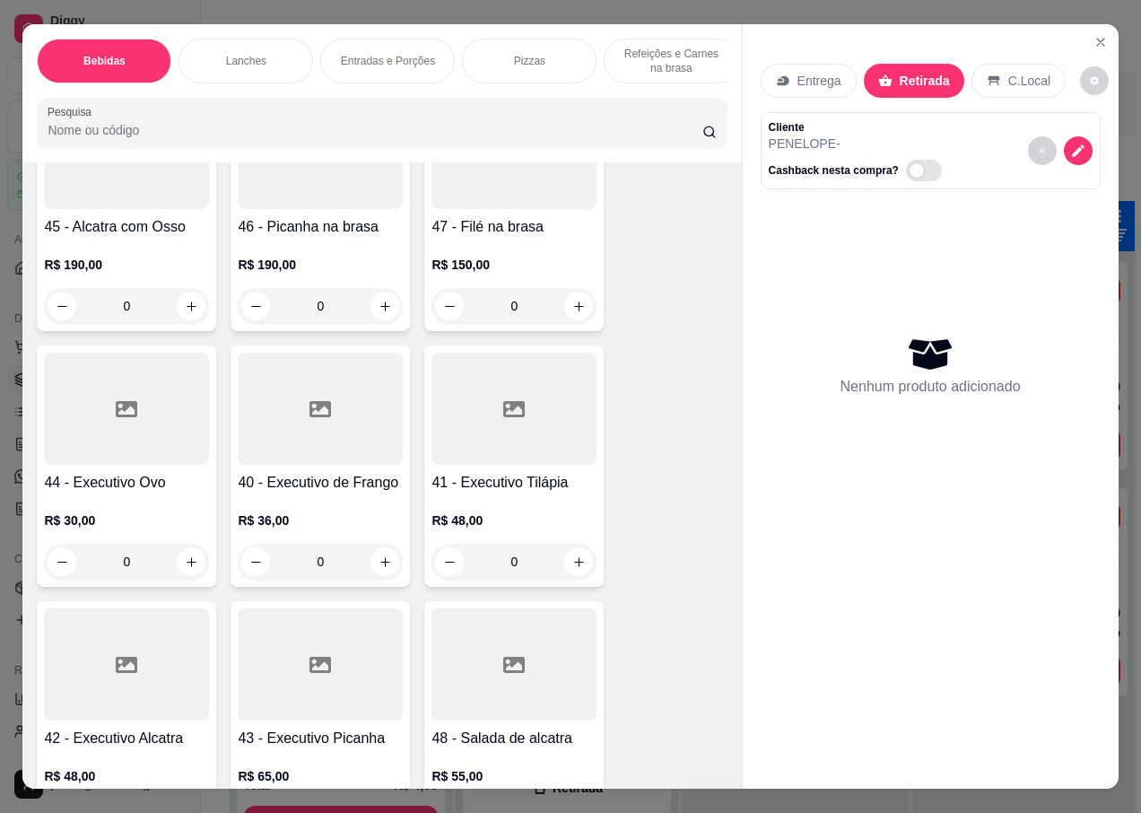
click at [337, 472] on h4 "40 - Executivo de Frango" at bounding box center [320, 483] width 165 height 22
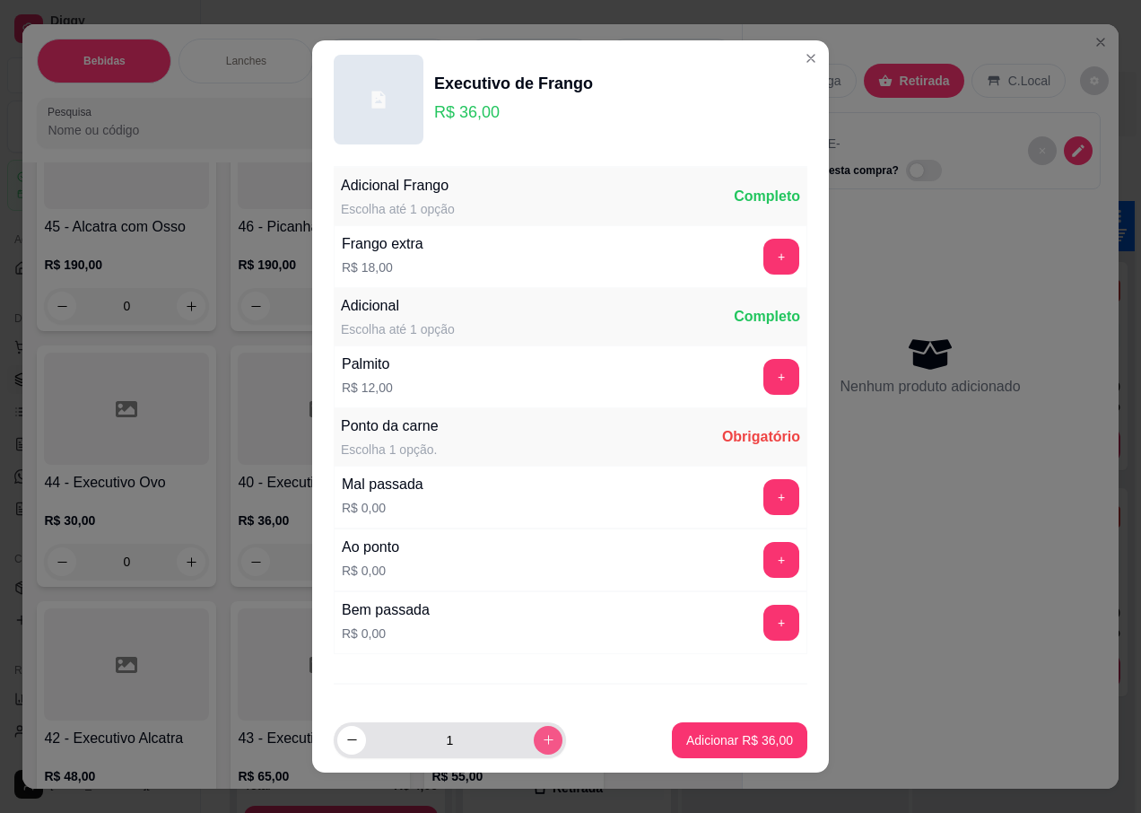
click at [542, 741] on icon "increase-product-quantity" at bounding box center [548, 739] width 13 height 13
type input "2"
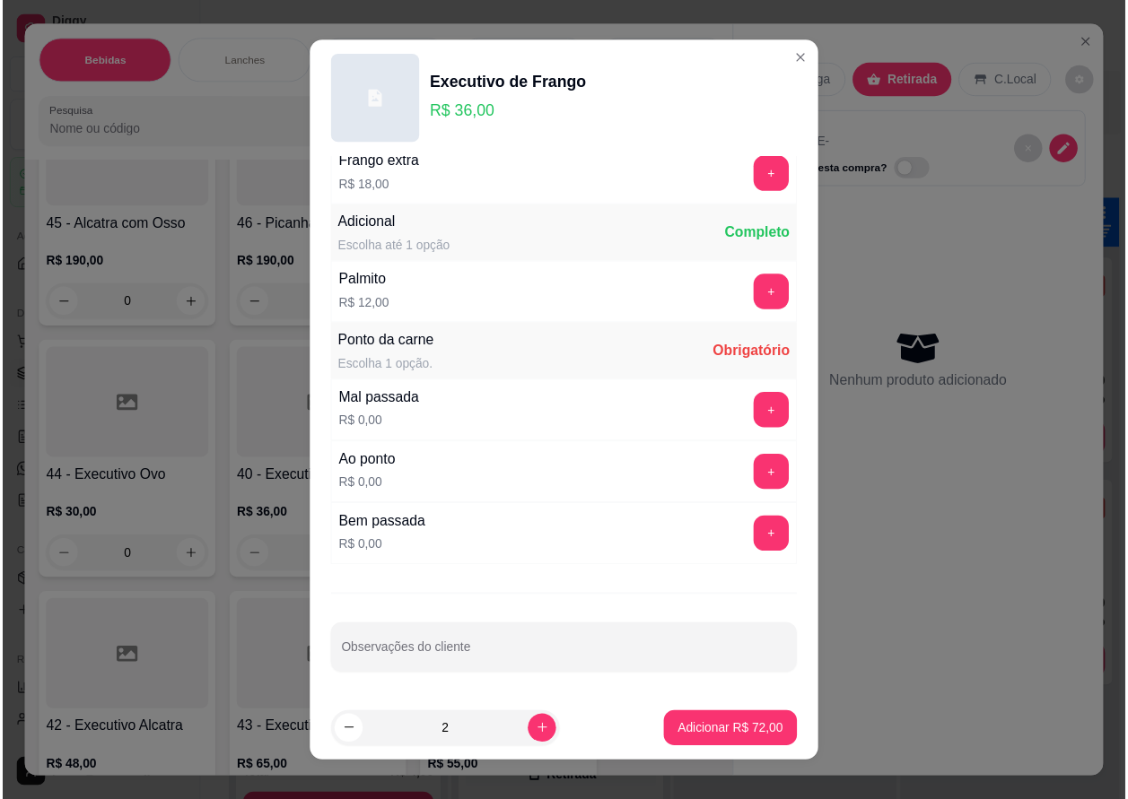
scroll to position [17, 0]
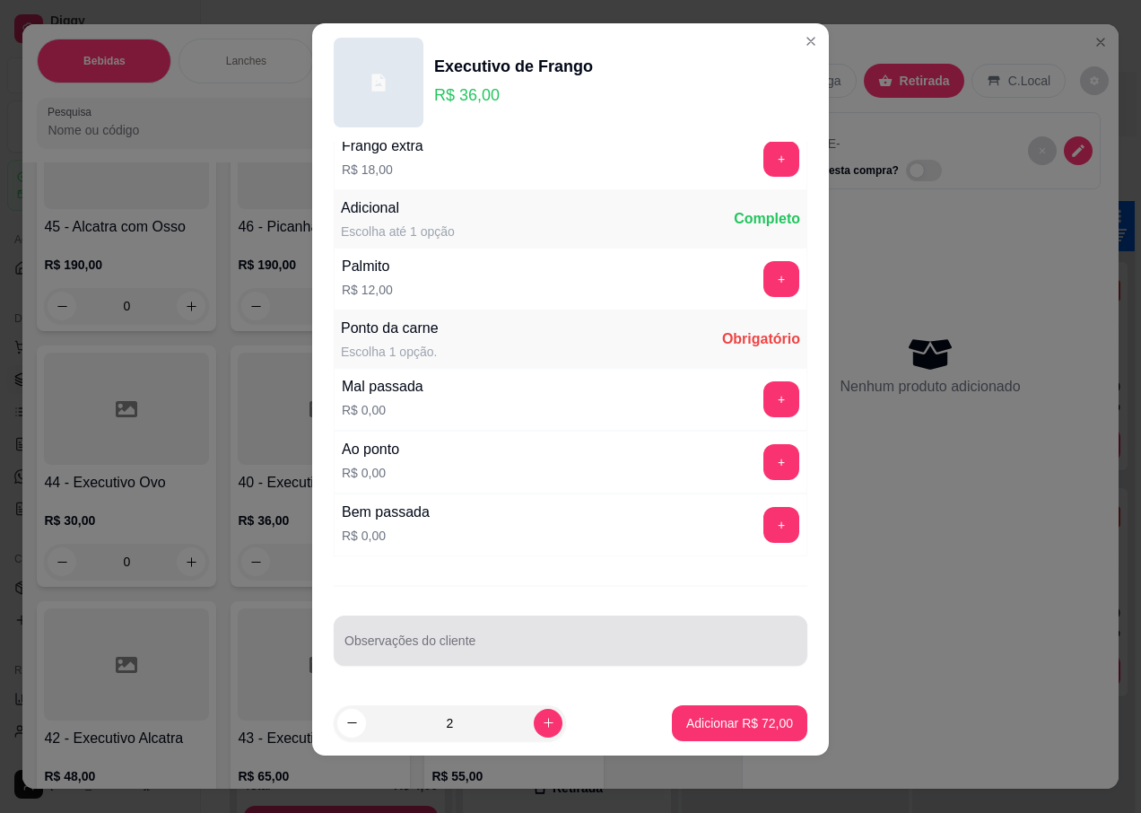
click at [414, 639] on div "Observações do cliente" at bounding box center [571, 640] width 474 height 50
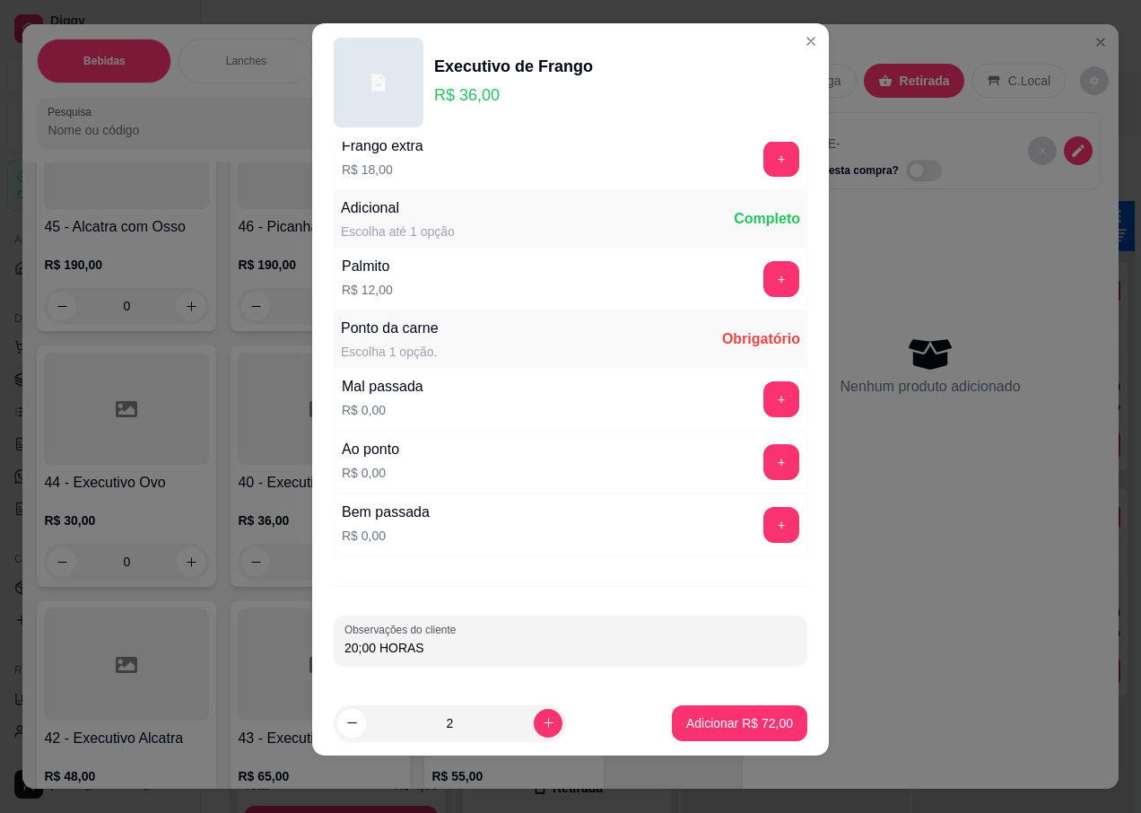
type input "20;00 HORAS"
click at [764, 456] on button "+" at bounding box center [781, 462] width 35 height 35
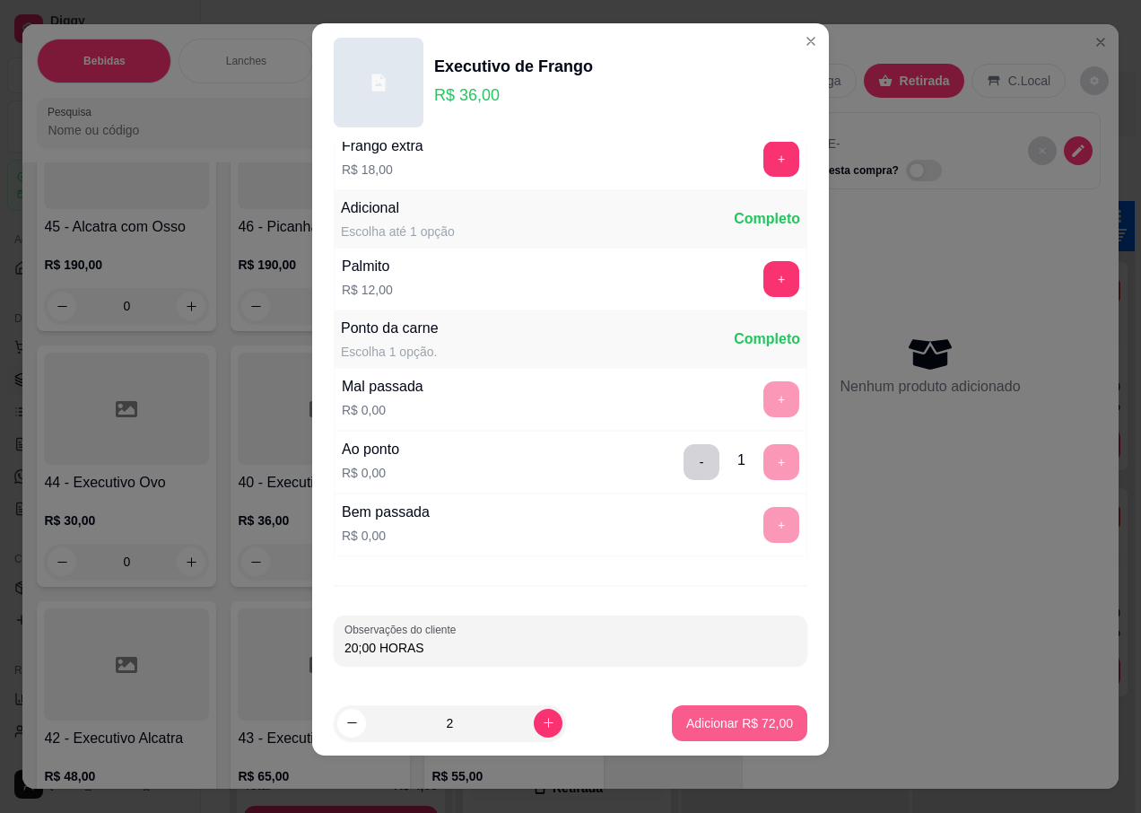
click at [686, 724] on p "Adicionar R$ 72,00" at bounding box center [739, 723] width 107 height 18
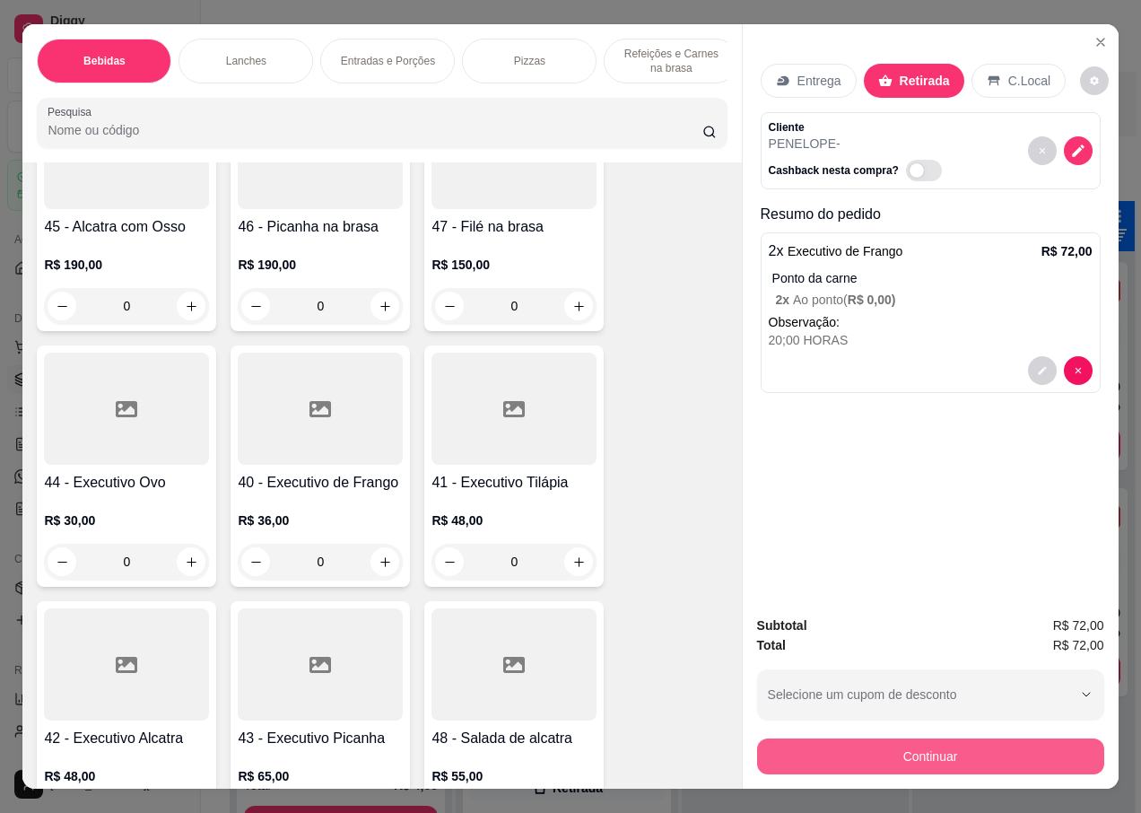
click at [850, 747] on button "Continuar" at bounding box center [930, 756] width 347 height 36
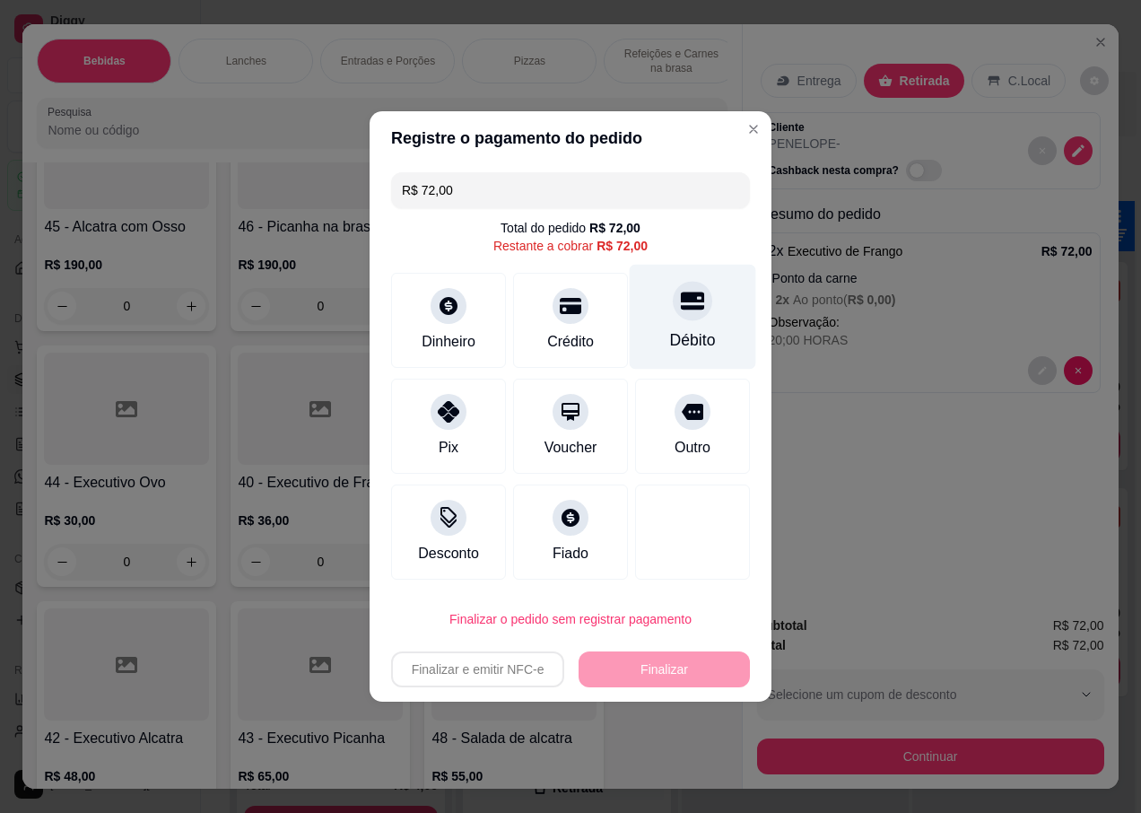
click at [675, 318] on div at bounding box center [692, 300] width 39 height 39
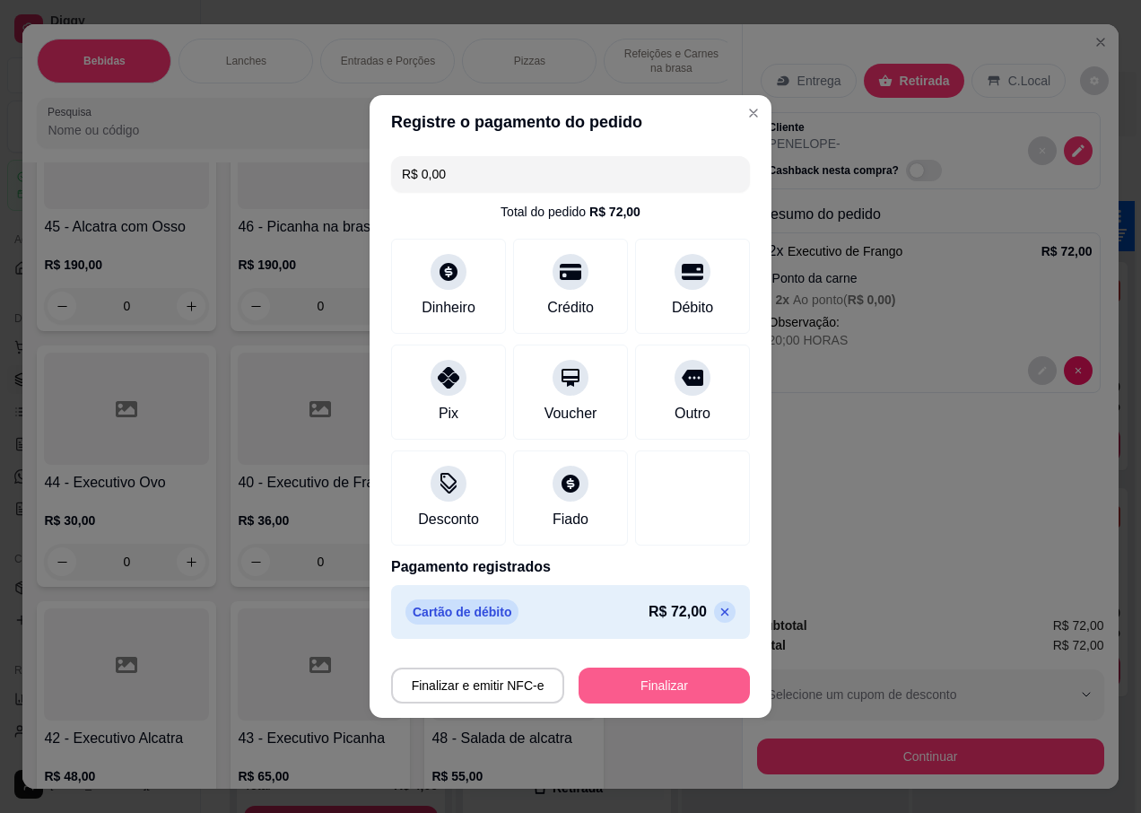
click at [615, 689] on button "Finalizar" at bounding box center [664, 685] width 171 height 36
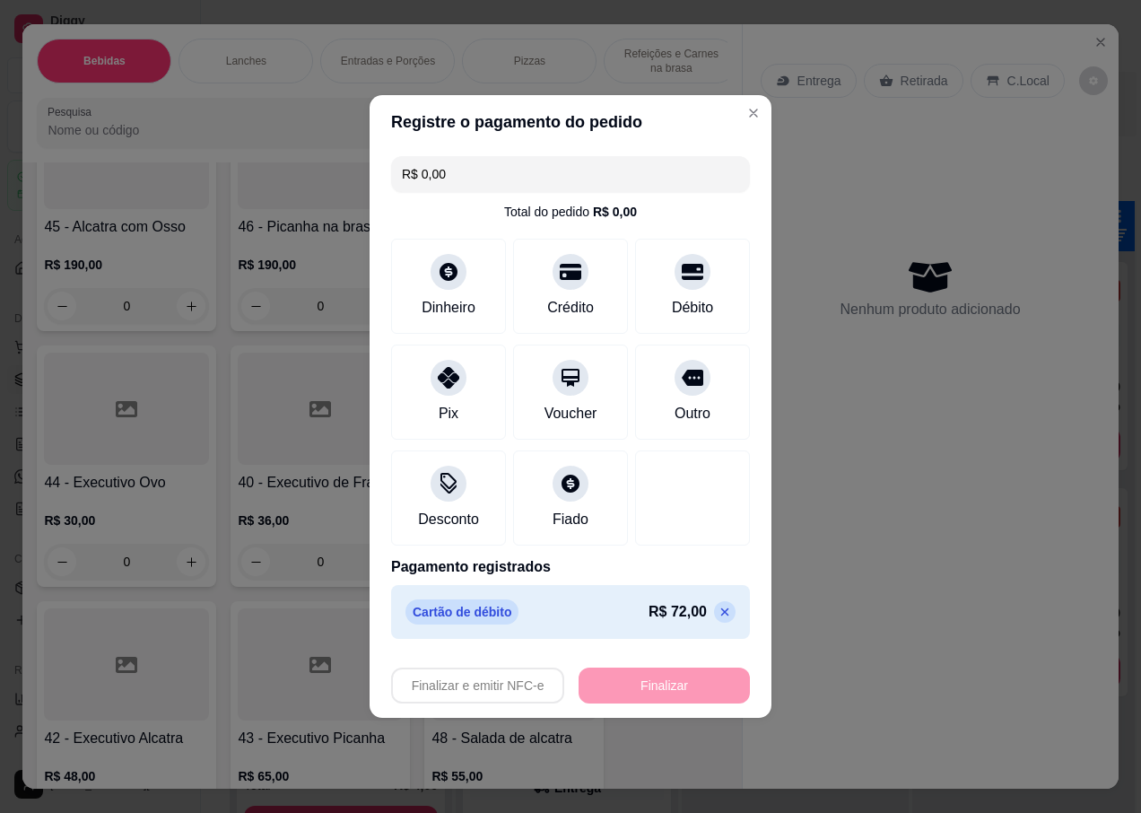
type input "-R$ 72,00"
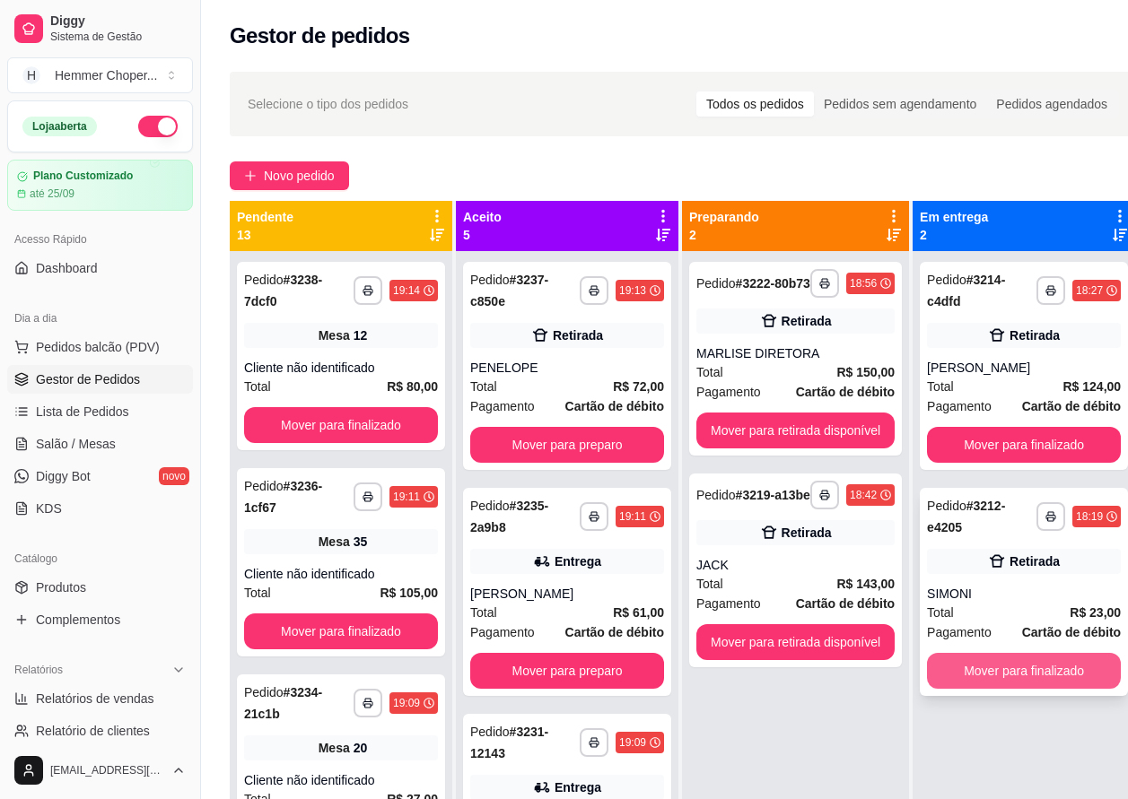
click at [998, 644] on div "**********" at bounding box center [1024, 592] width 208 height 208
click at [1009, 667] on button "Mover para finalizado" at bounding box center [1024, 671] width 194 height 36
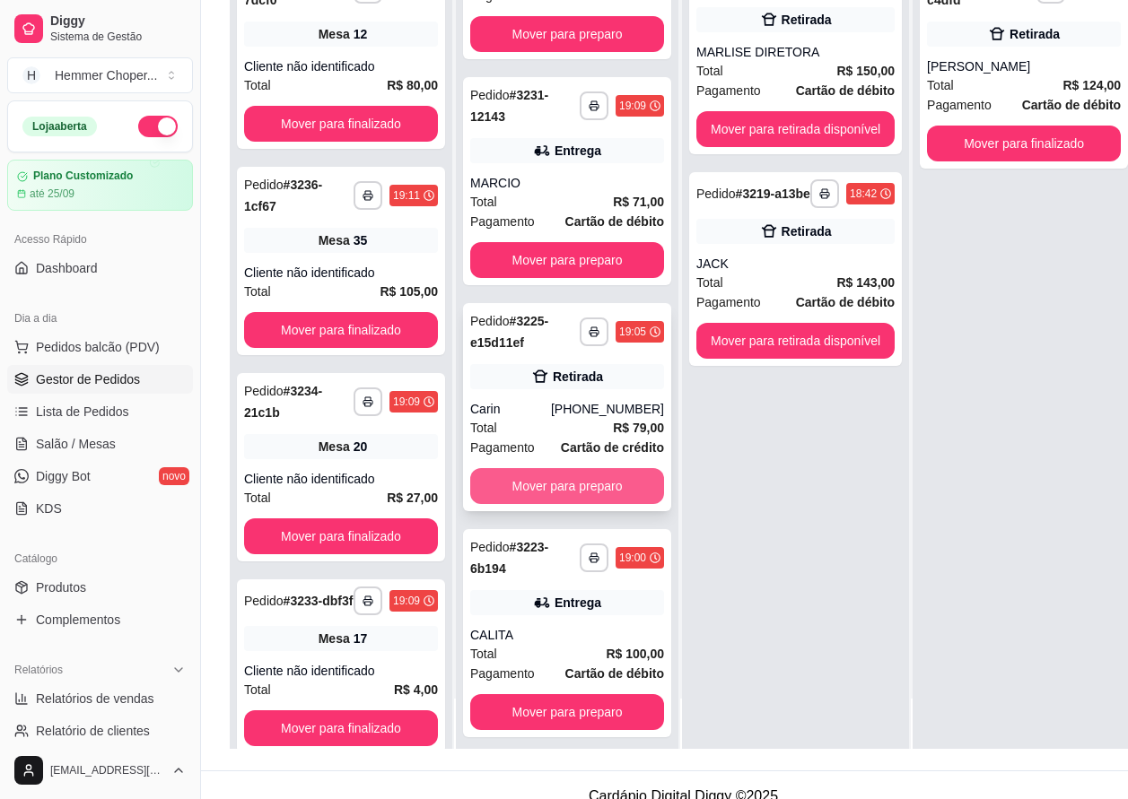
scroll to position [287, 0]
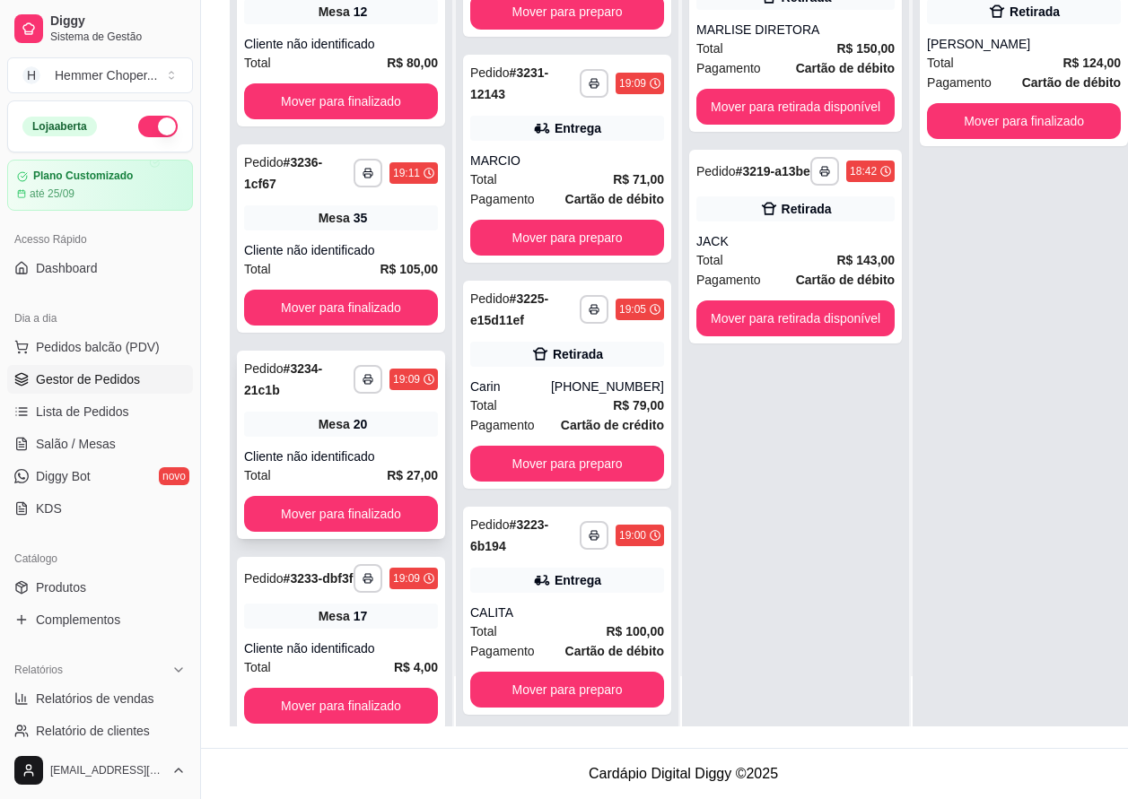
click at [339, 432] on div "**********" at bounding box center [341, 445] width 208 height 188
click at [328, 512] on button "Mover para finalizado" at bounding box center [341, 514] width 194 height 36
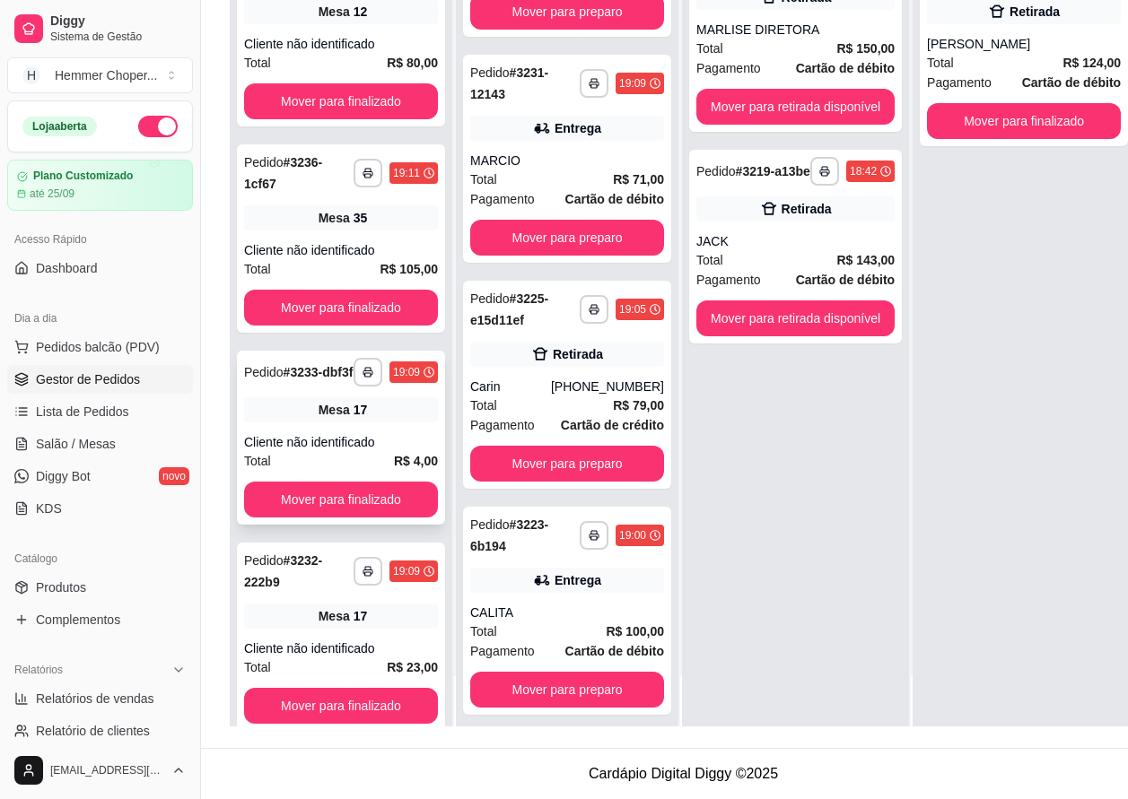
click at [331, 451] on div "Cliente não identificado" at bounding box center [341, 442] width 194 height 18
click at [329, 514] on button "Mover para finalizado" at bounding box center [341, 500] width 194 height 36
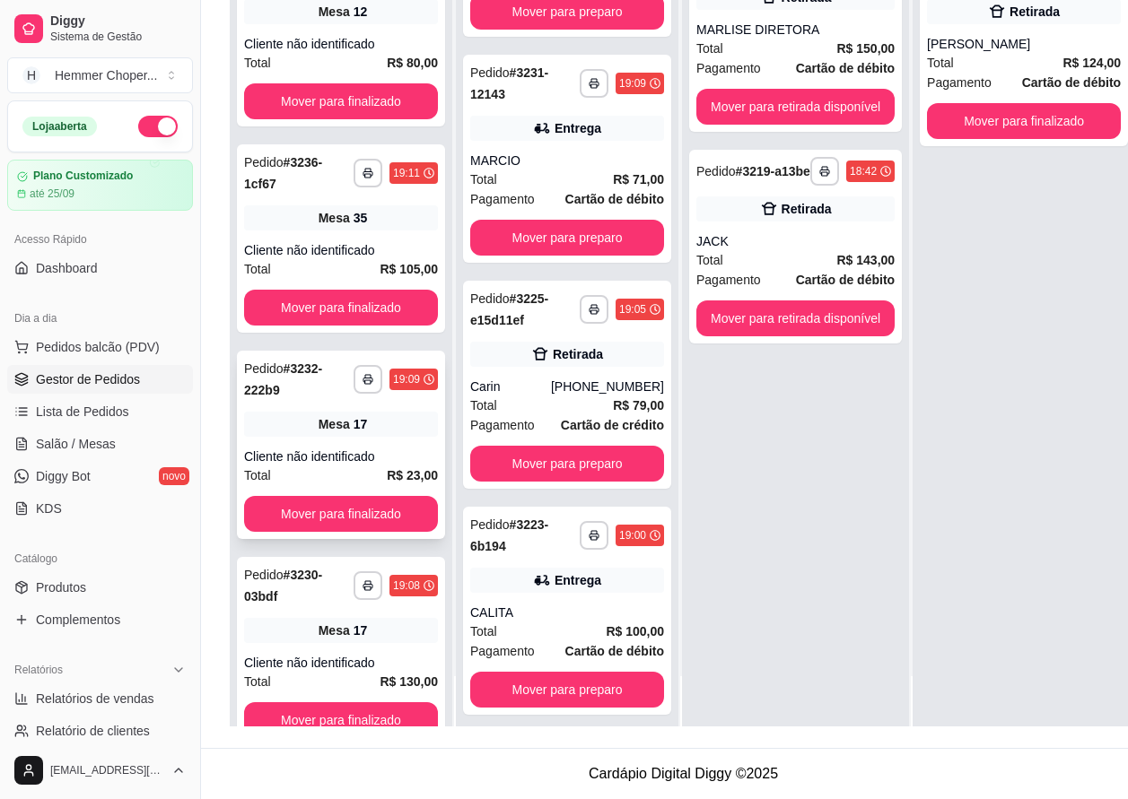
click at [325, 438] on div "**********" at bounding box center [341, 445] width 208 height 188
click at [328, 504] on button "Mover para finalizado" at bounding box center [341, 514] width 194 height 36
click at [320, 445] on div "**********" at bounding box center [341, 445] width 208 height 188
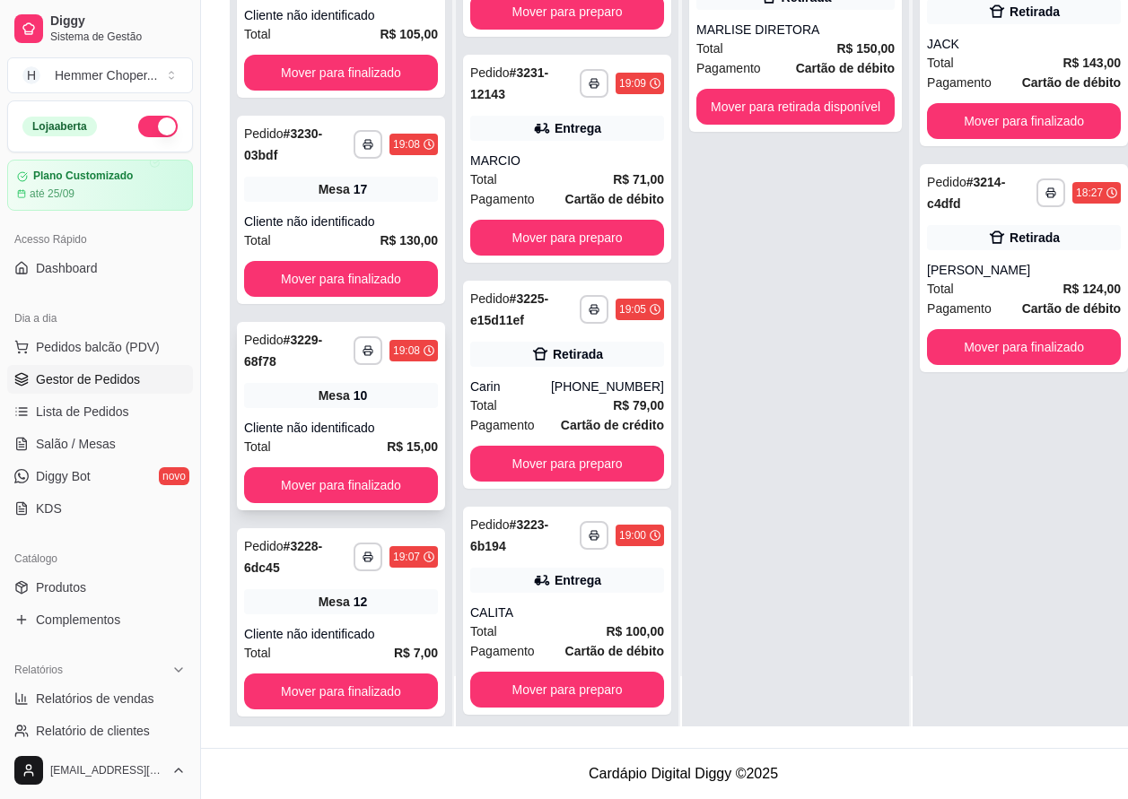
scroll to position [269, 0]
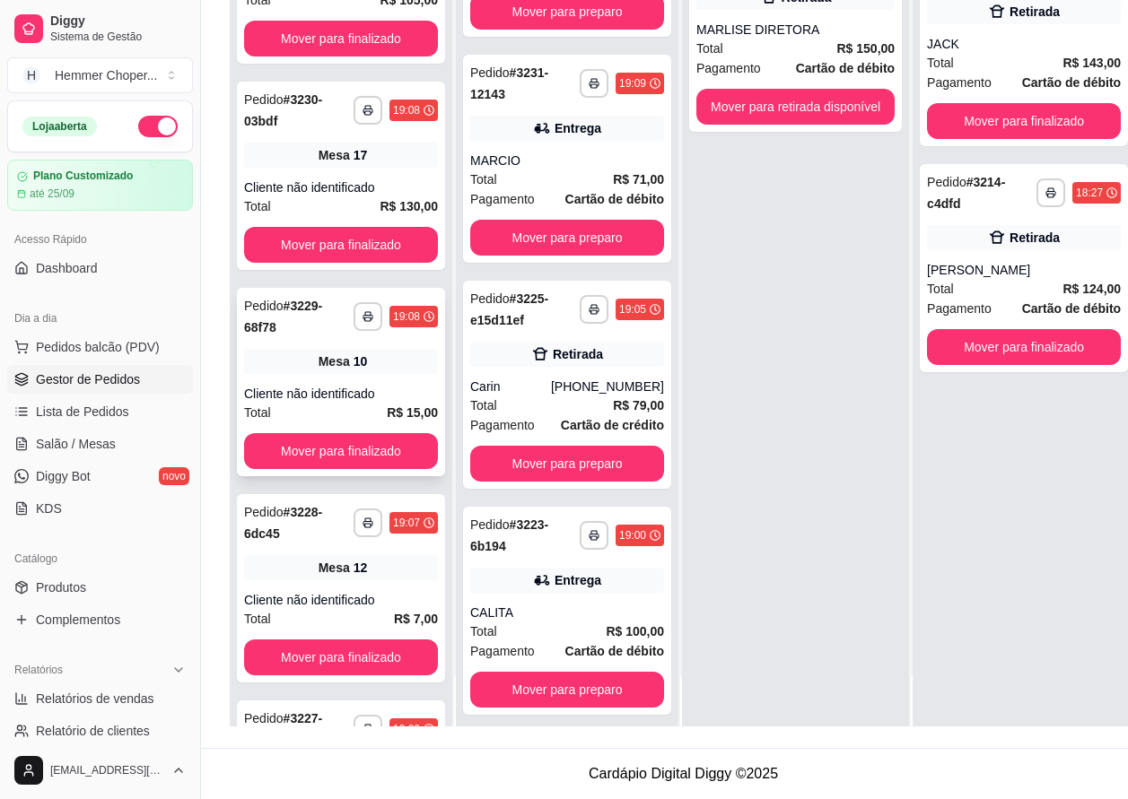
click at [344, 398] on div "Cliente não identificado" at bounding box center [341, 394] width 194 height 18
click at [333, 452] on button "Mover para finalizado" at bounding box center [341, 451] width 194 height 36
click at [321, 440] on button "Mover para finalizado" at bounding box center [341, 451] width 194 height 36
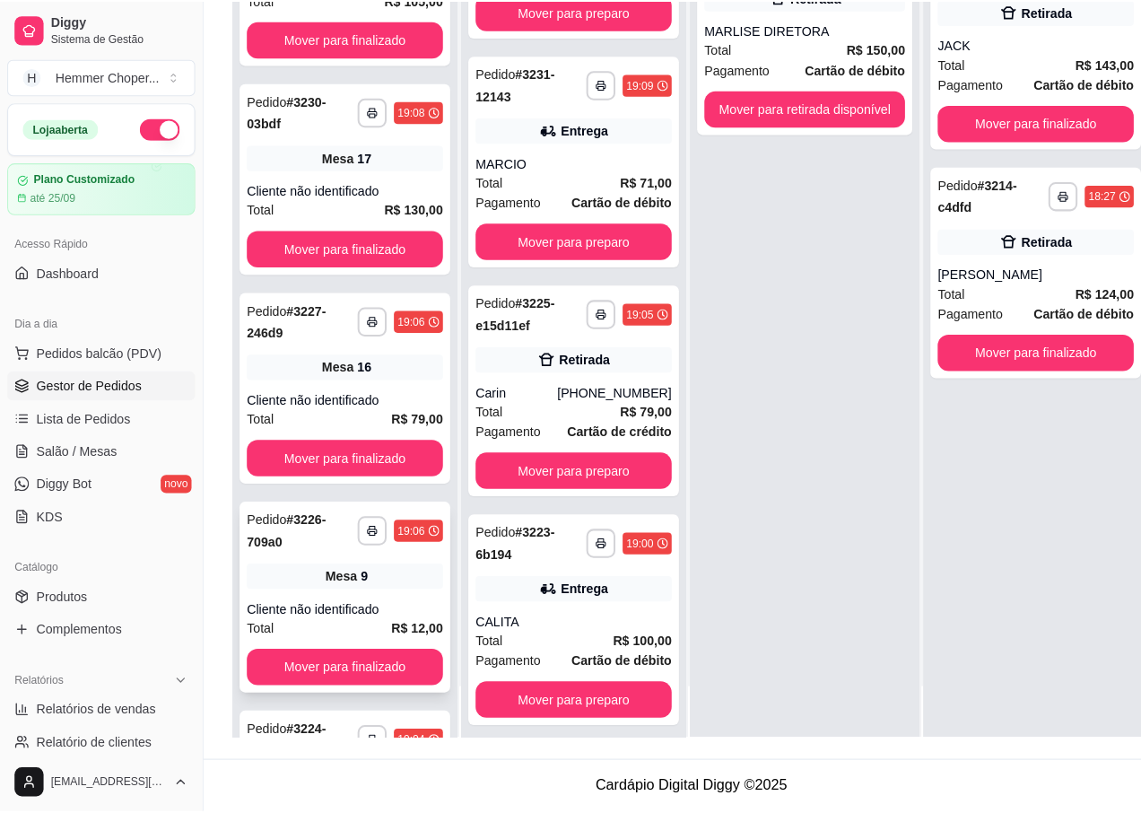
scroll to position [359, 0]
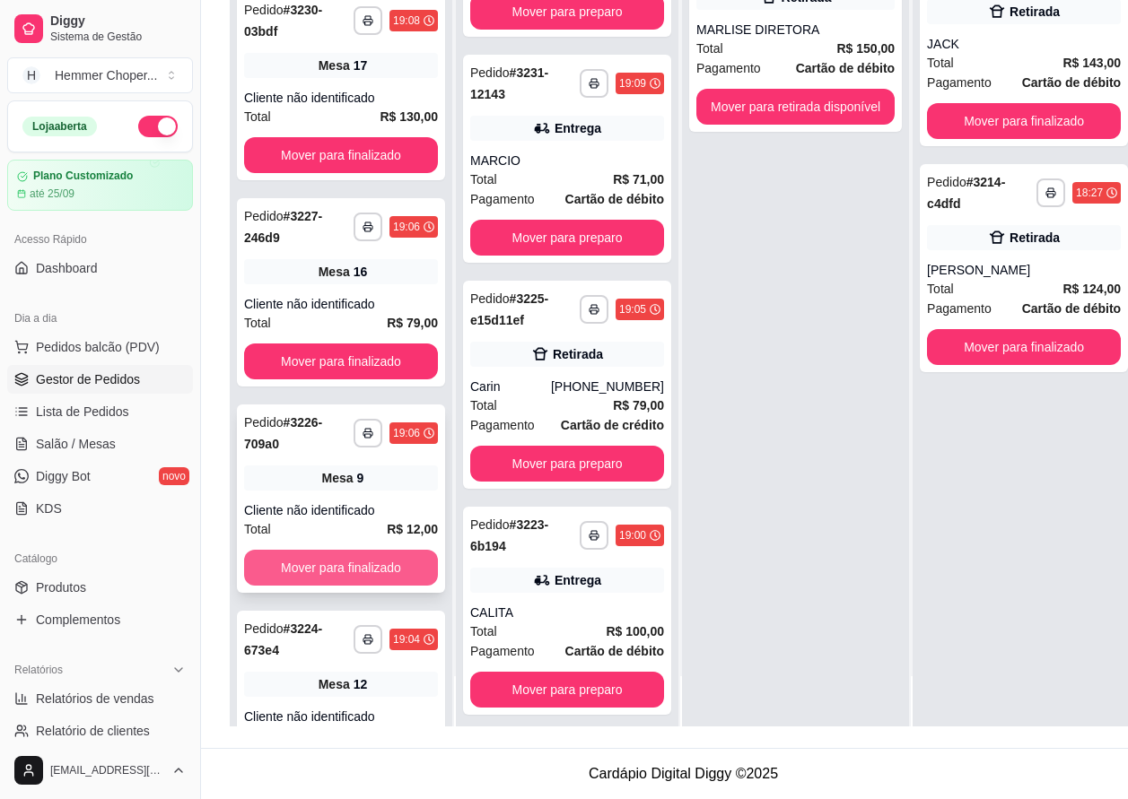
click at [345, 562] on button "Mover para finalizado" at bounding box center [341, 568] width 194 height 36
click at [335, 496] on div "**********" at bounding box center [341, 499] width 208 height 188
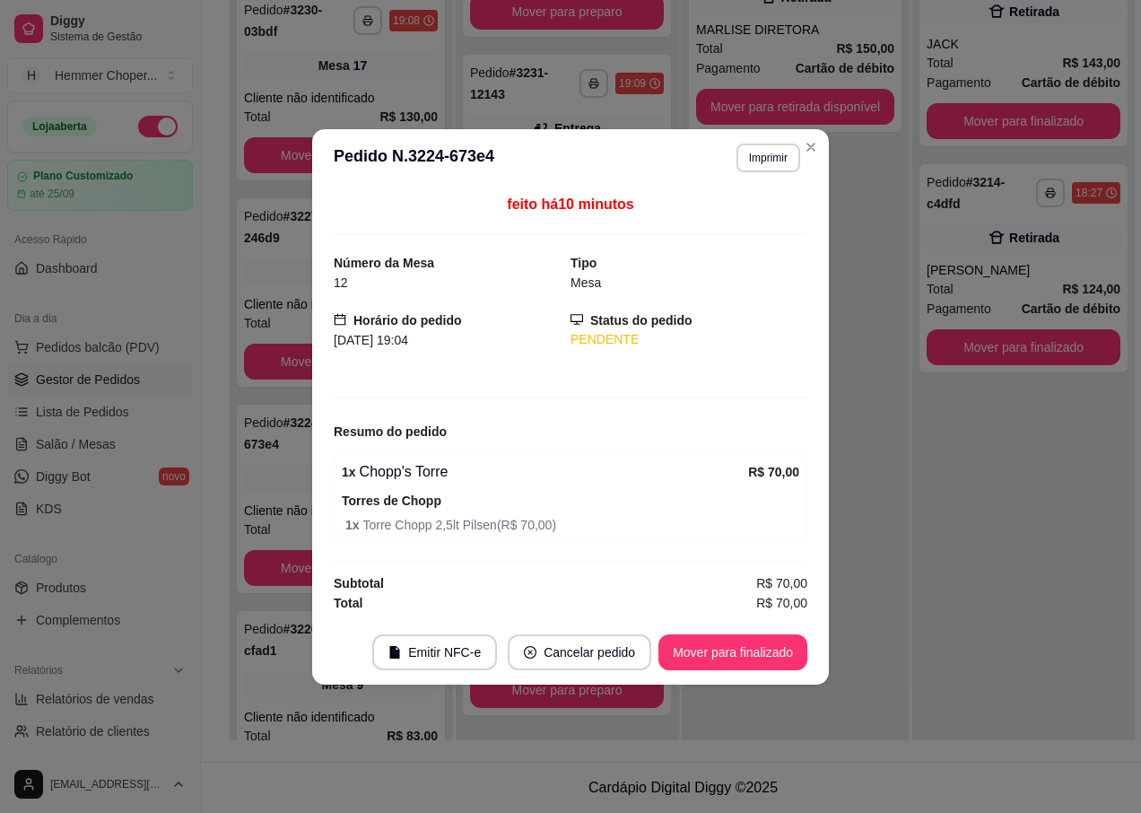
click at [314, 494] on div "feito há 10 minutos Número da Mesa 12 Tipo Mesa Horário do pedido [DATE] 19:04 …" at bounding box center [570, 403] width 517 height 433
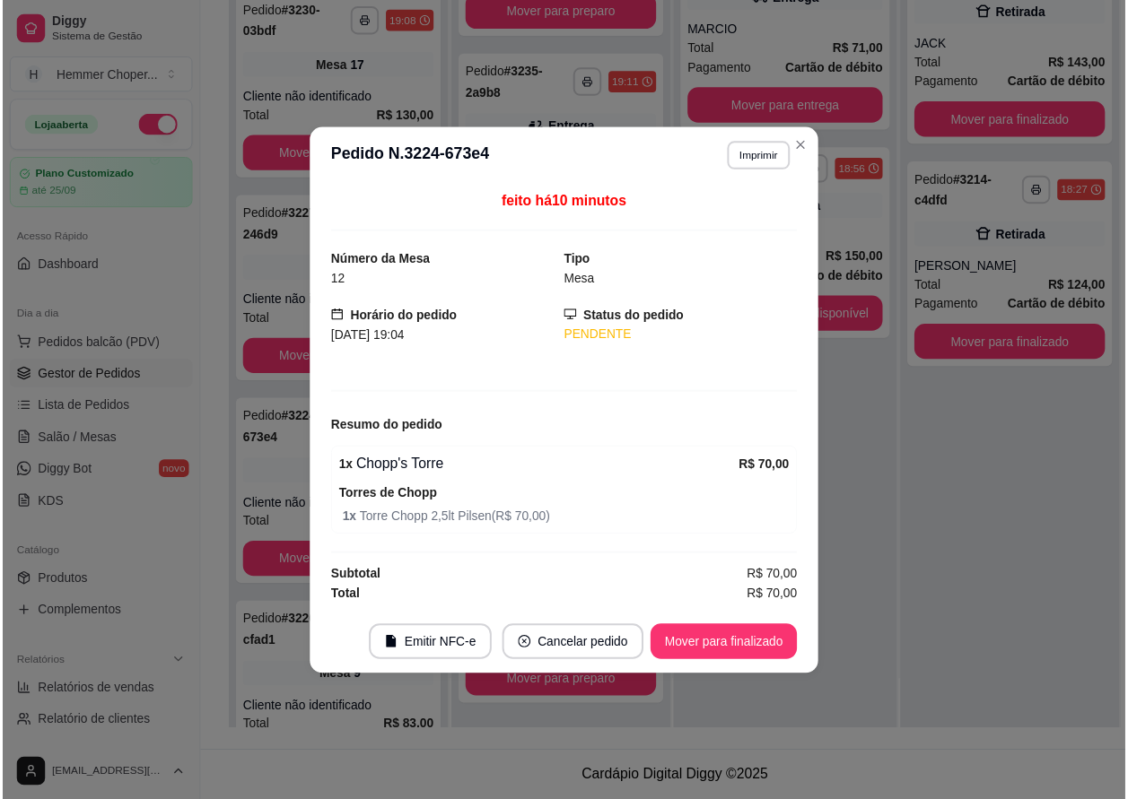
scroll to position [109, 0]
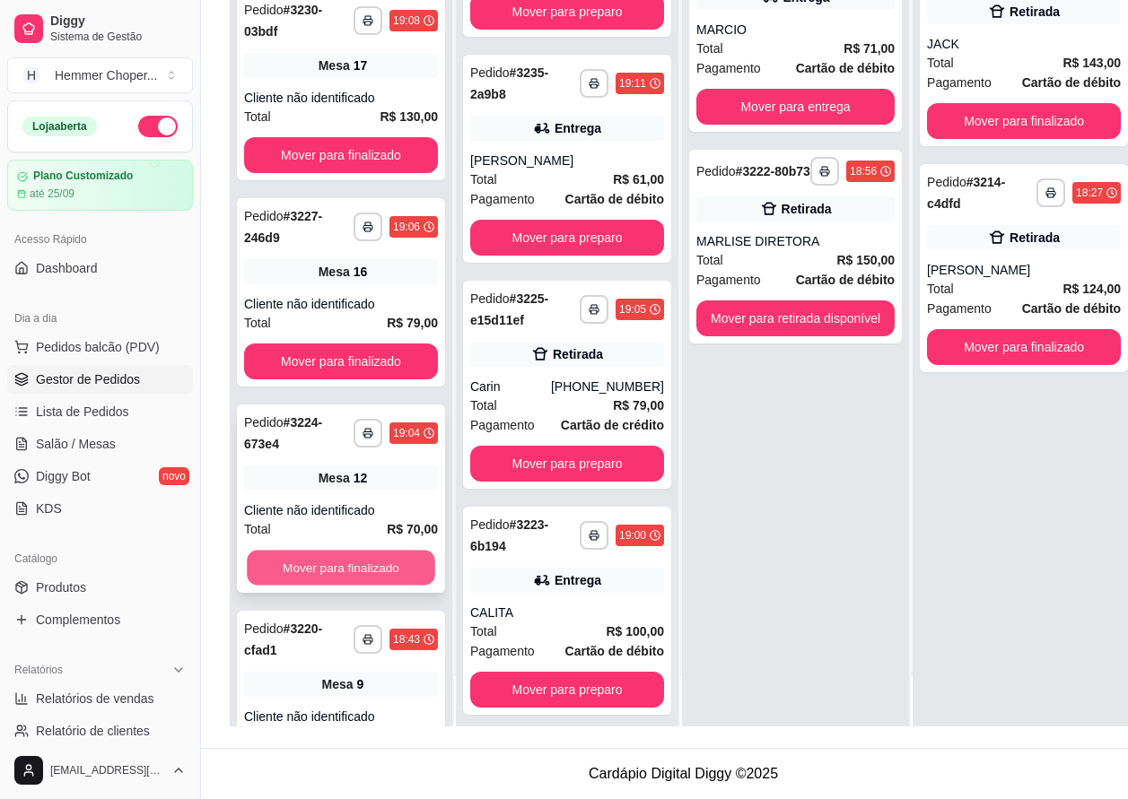
click at [329, 561] on button "Mover para finalizado" at bounding box center [341, 568] width 188 height 35
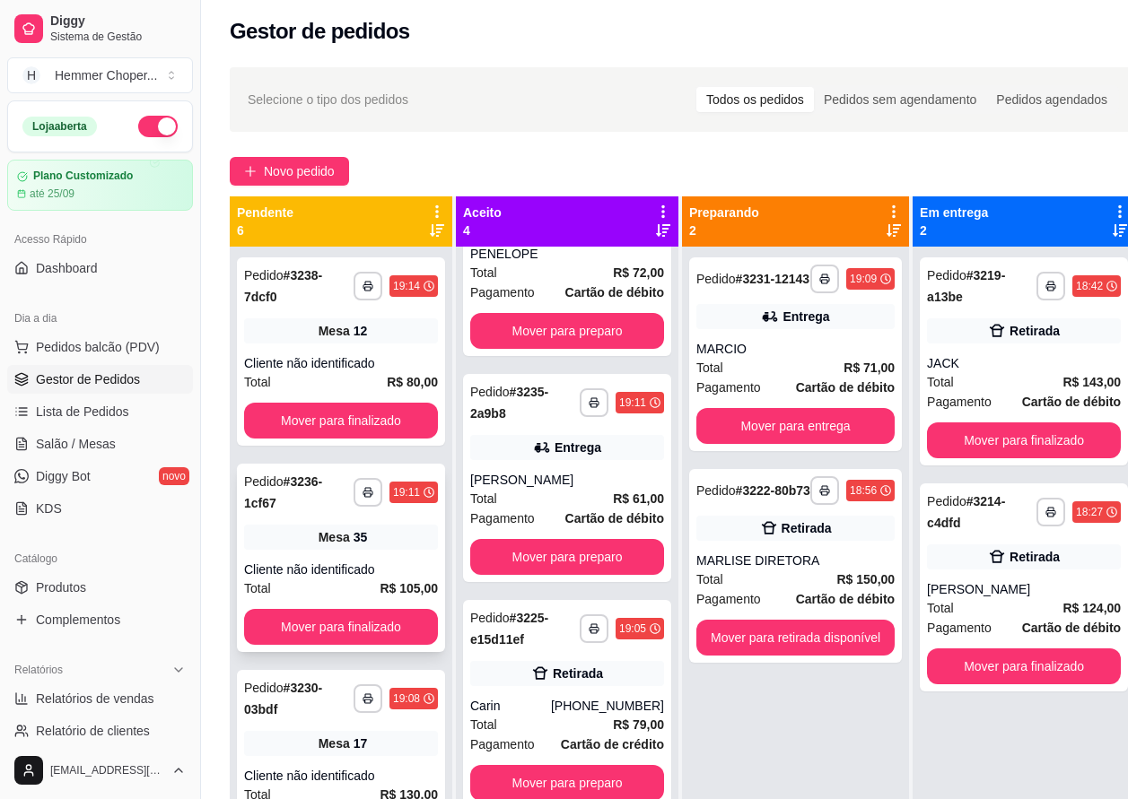
scroll to position [0, 0]
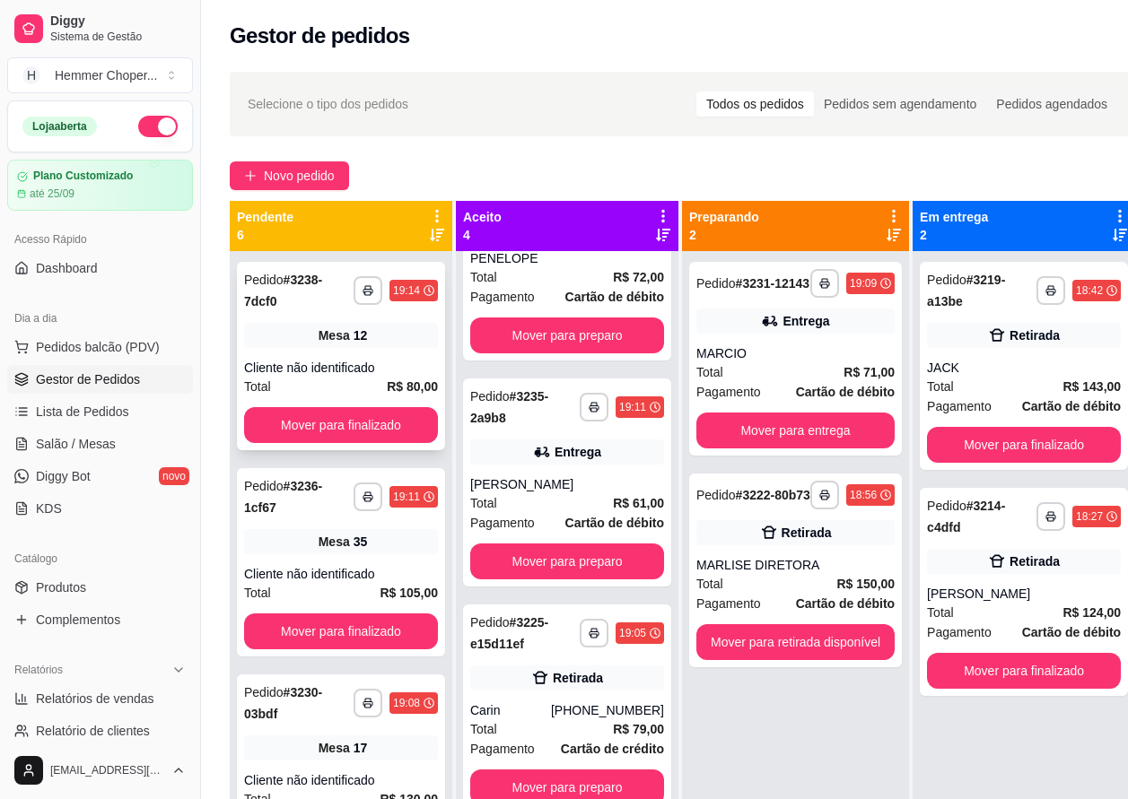
click at [359, 340] on div "12" at bounding box center [360, 336] width 14 height 18
click at [329, 540] on span "Mesa" at bounding box center [333, 542] width 31 height 18
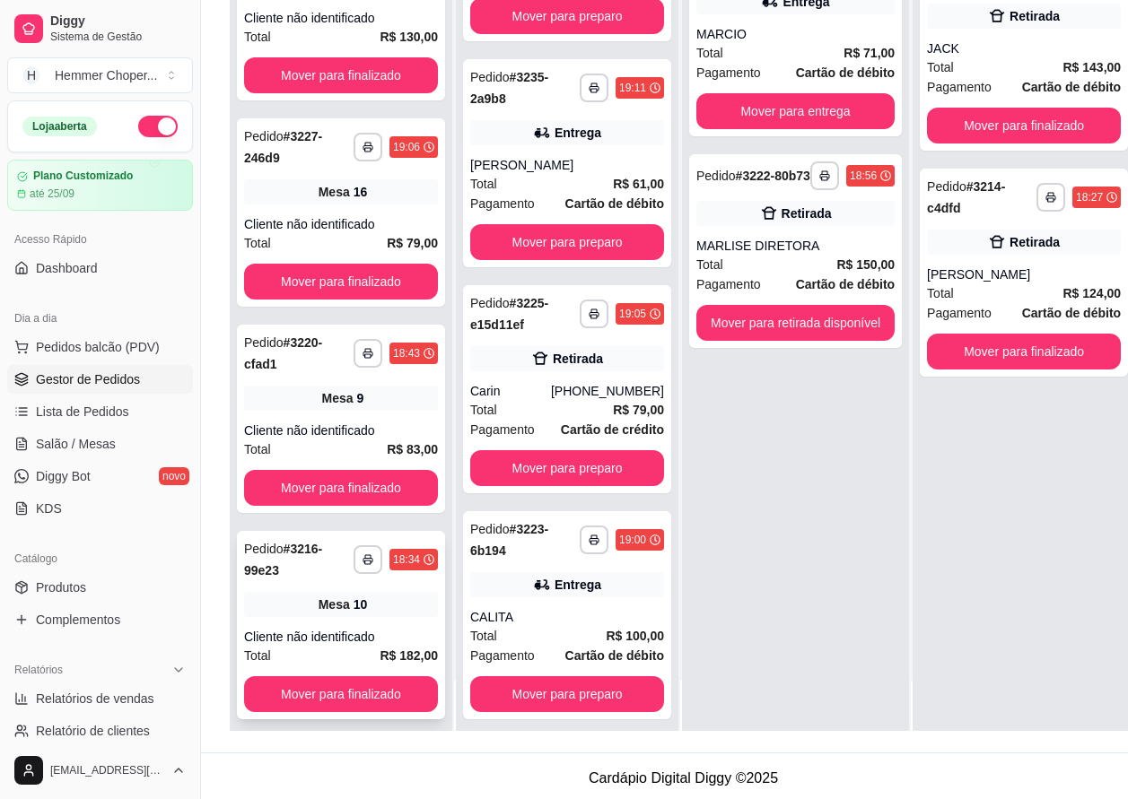
scroll to position [287, 0]
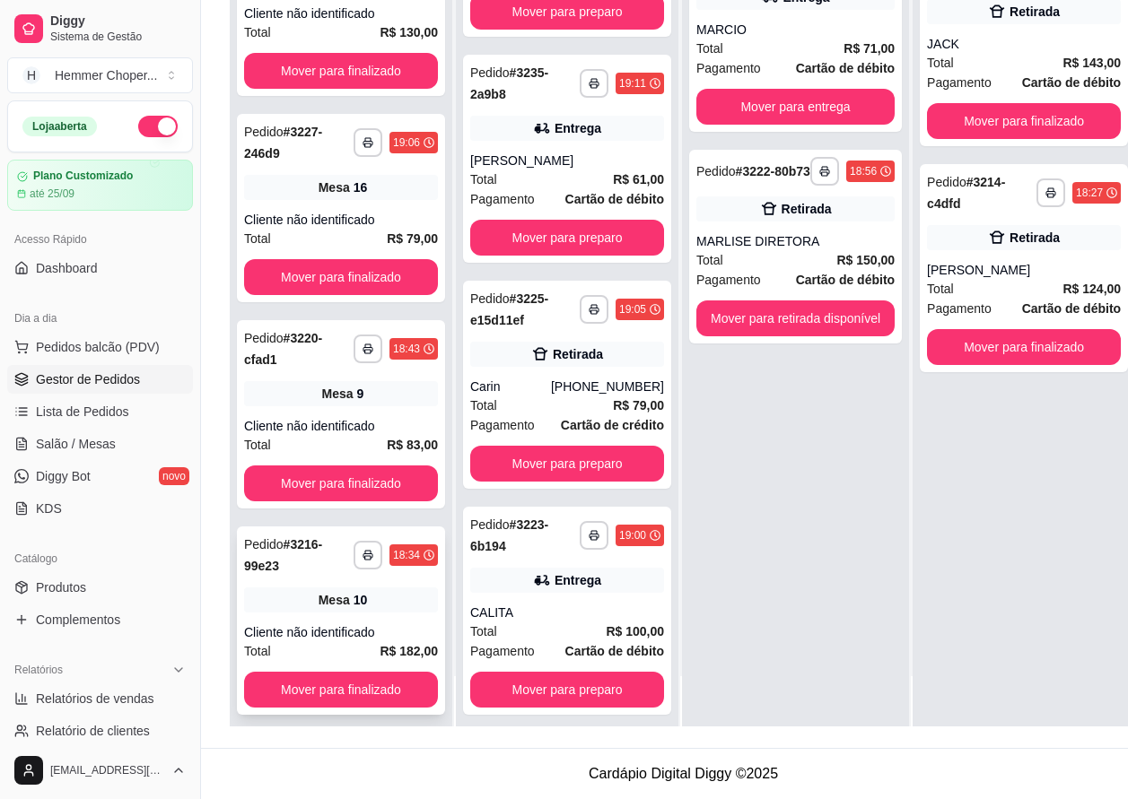
click at [344, 594] on div "Mesa 10" at bounding box center [341, 600] width 194 height 25
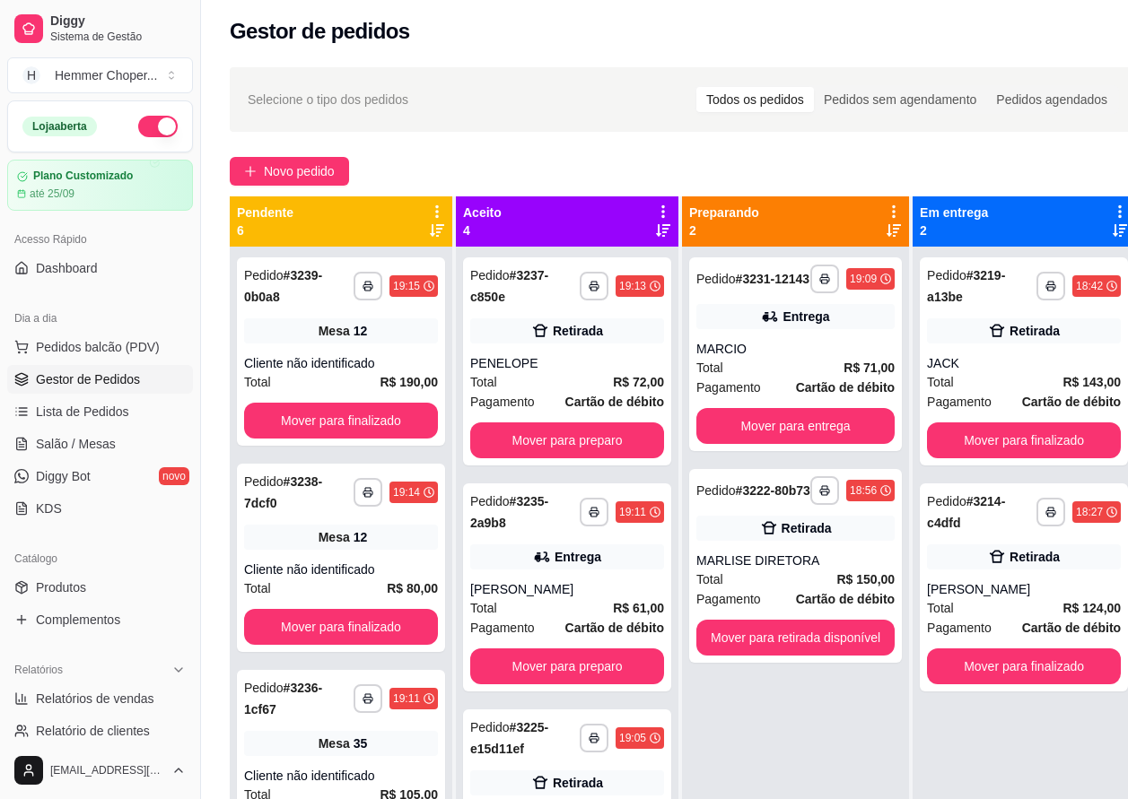
scroll to position [0, 0]
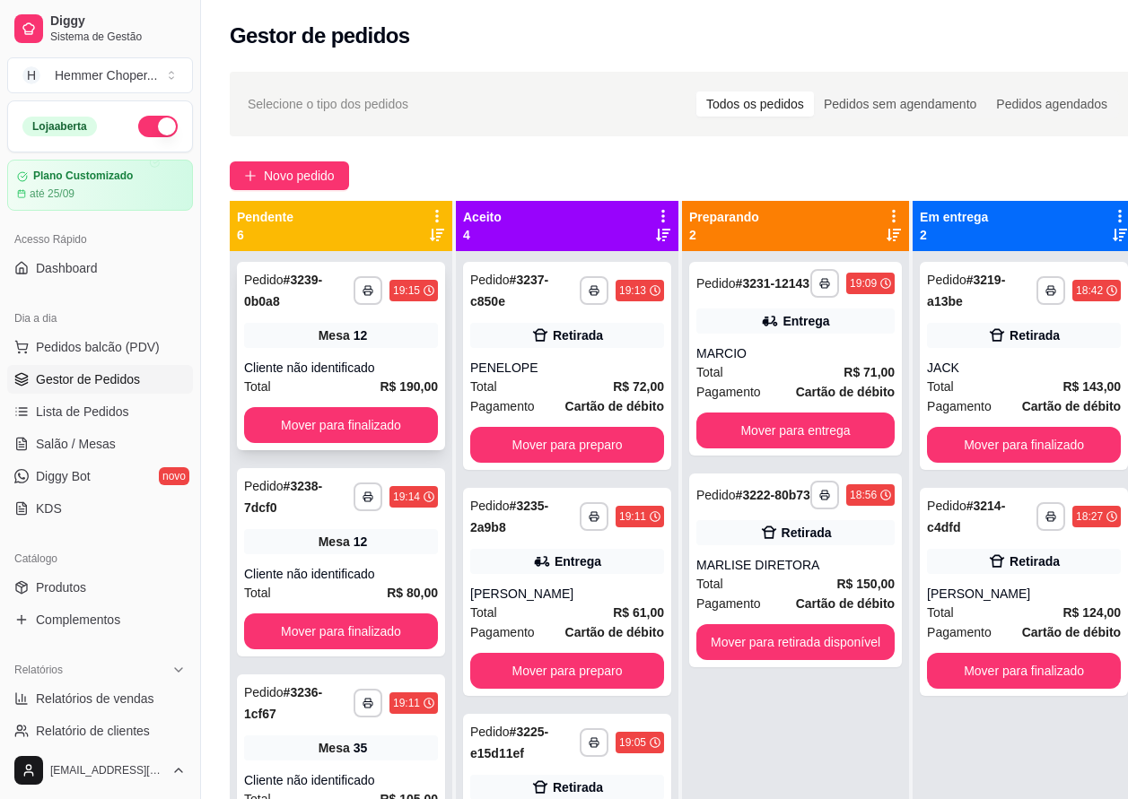
click at [327, 332] on span "Mesa" at bounding box center [333, 336] width 31 height 18
click at [362, 548] on div "Mesa 12" at bounding box center [341, 541] width 194 height 25
click at [351, 383] on div "Total R$ 12,00" at bounding box center [341, 387] width 194 height 20
click at [319, 420] on button "Mover para finalizado" at bounding box center [341, 425] width 188 height 35
click at [323, 371] on div "Cliente não identificado" at bounding box center [341, 368] width 194 height 18
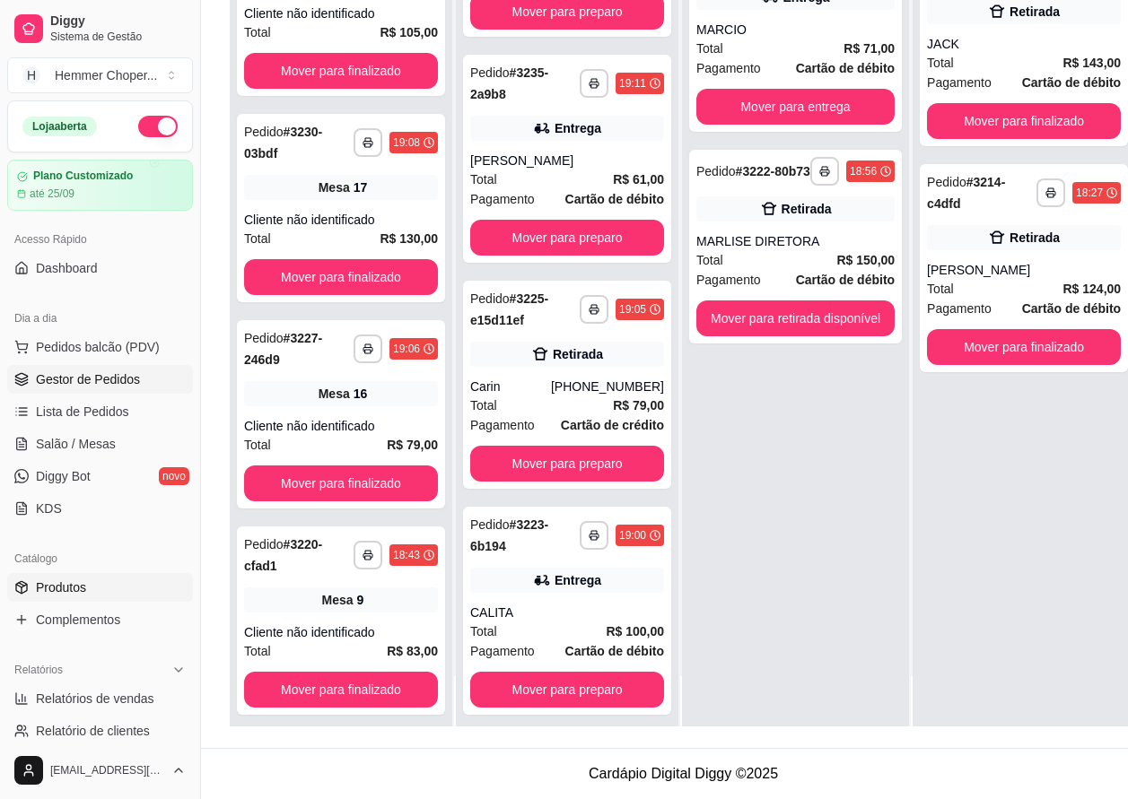
scroll to position [179, 0]
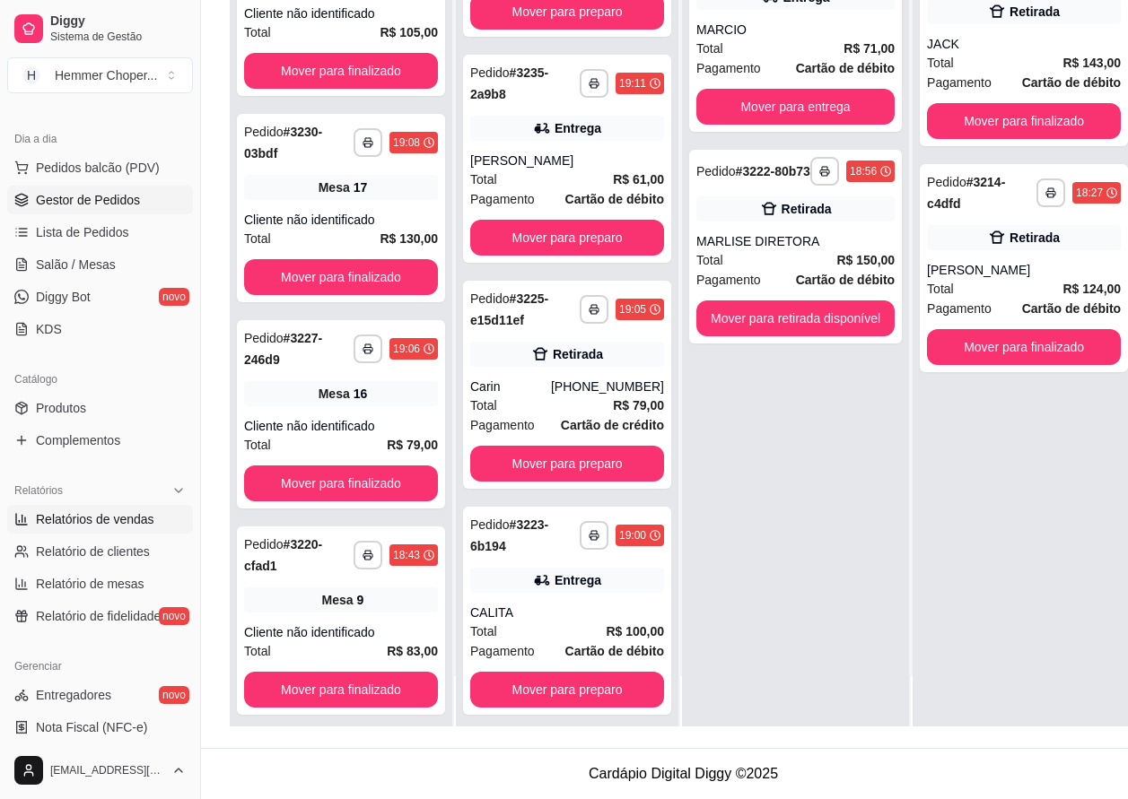
click at [109, 522] on span "Relatórios de vendas" at bounding box center [95, 519] width 118 height 18
select select "ALL"
select select "0"
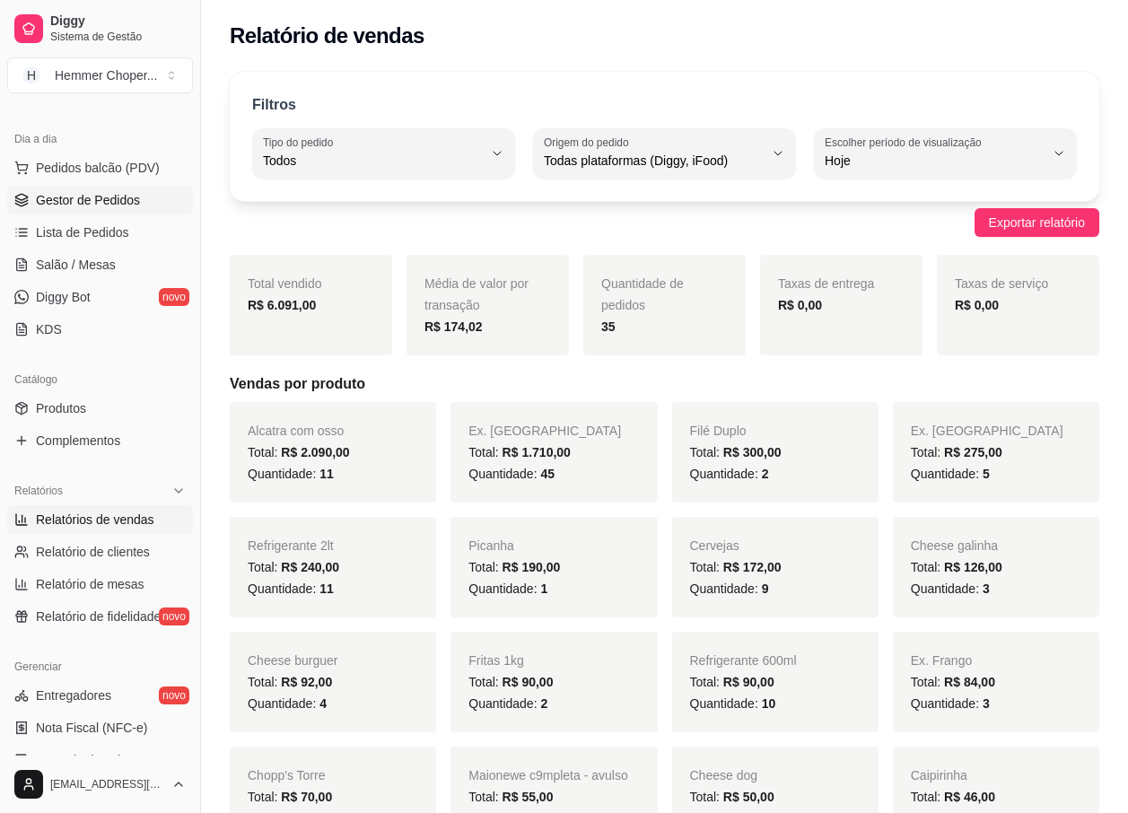
click at [85, 202] on span "Gestor de Pedidos" at bounding box center [88, 200] width 104 height 18
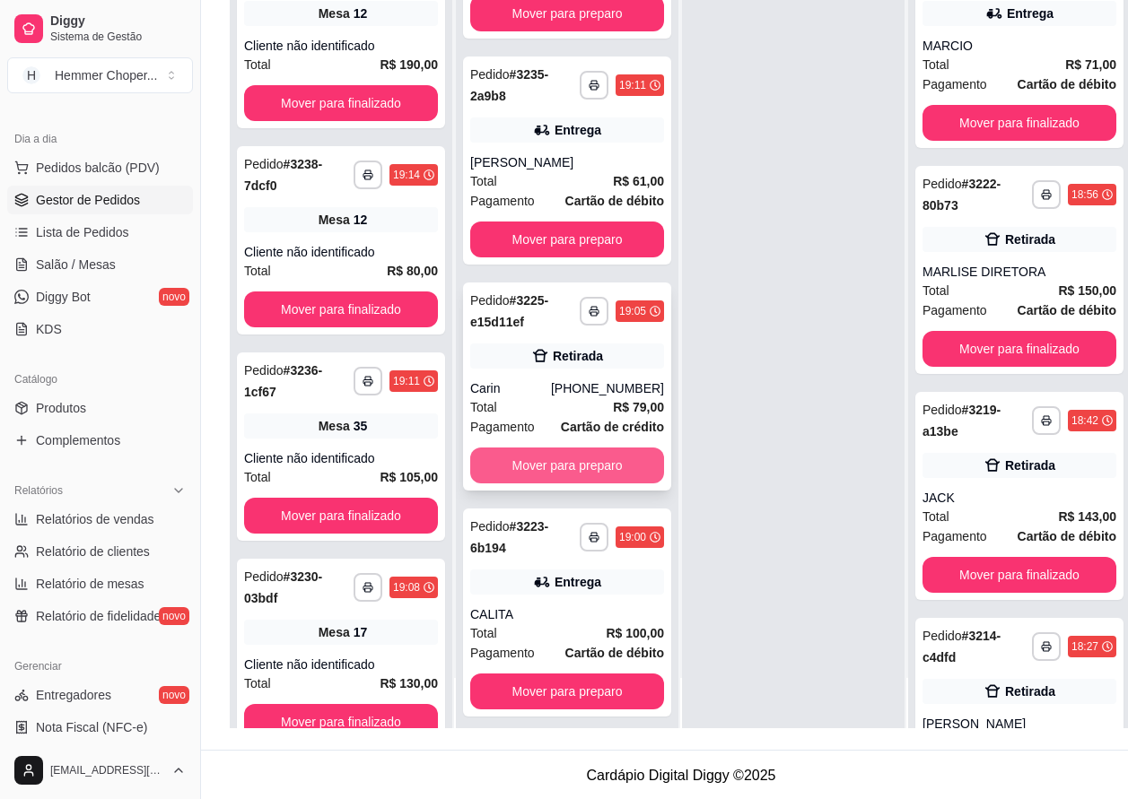
scroll to position [287, 0]
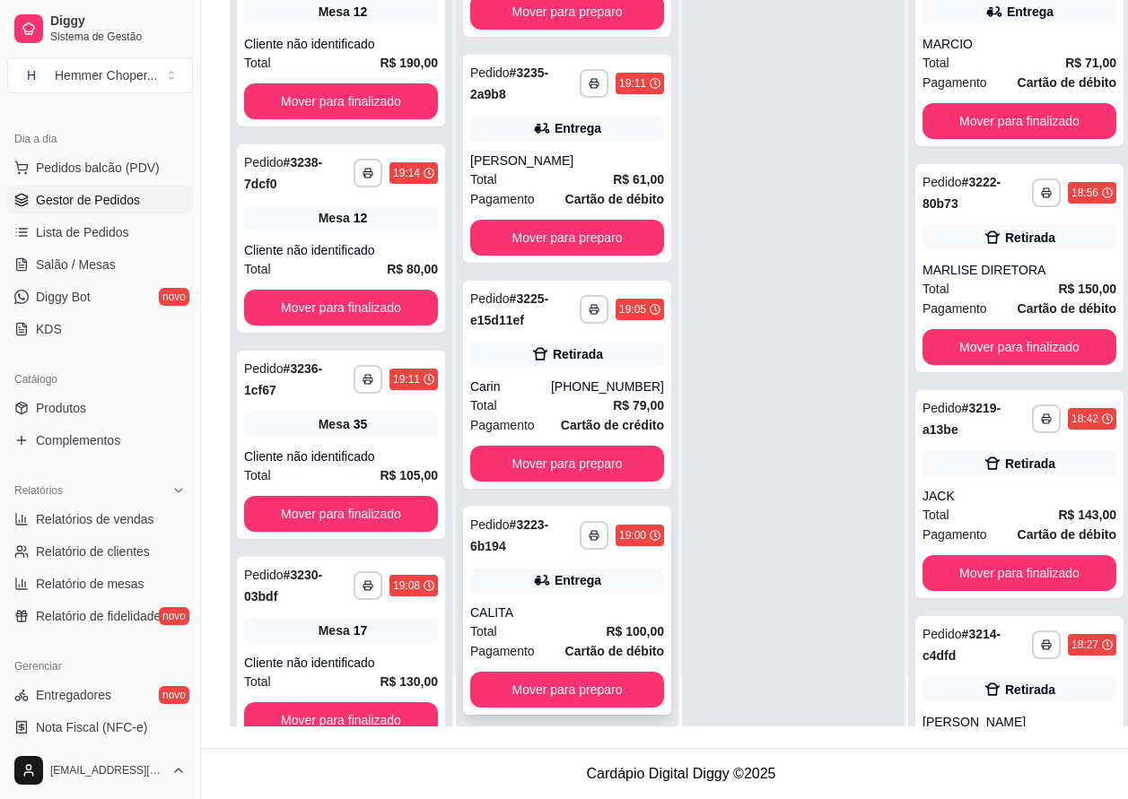
click at [550, 577] on div "Entrega" at bounding box center [567, 580] width 194 height 25
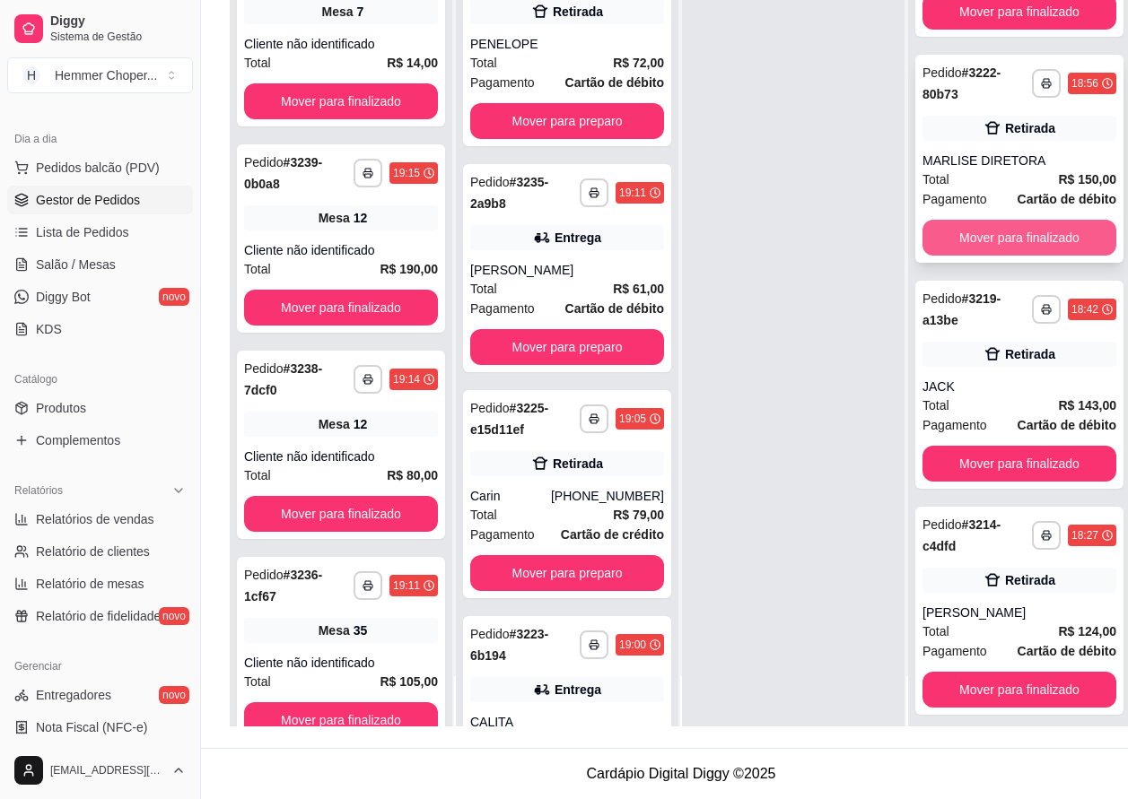
click at [1007, 220] on button "Mover para finalizado" at bounding box center [1019, 238] width 194 height 36
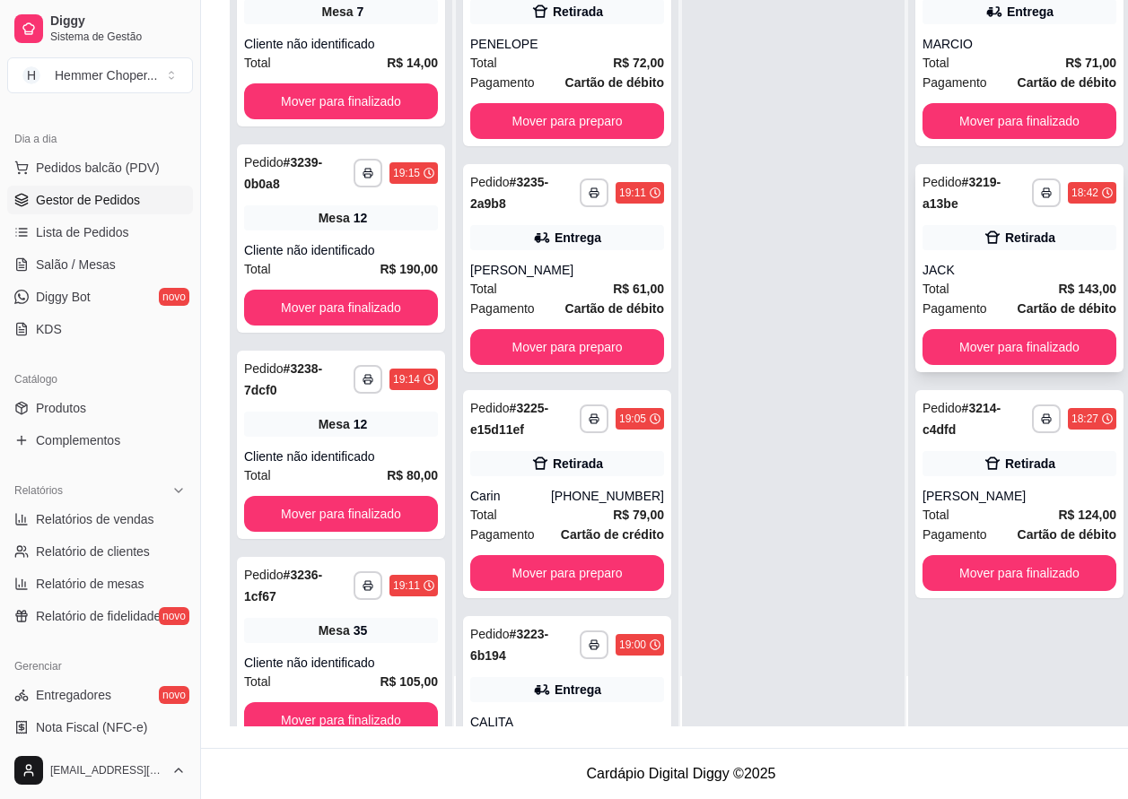
scroll to position [0, 0]
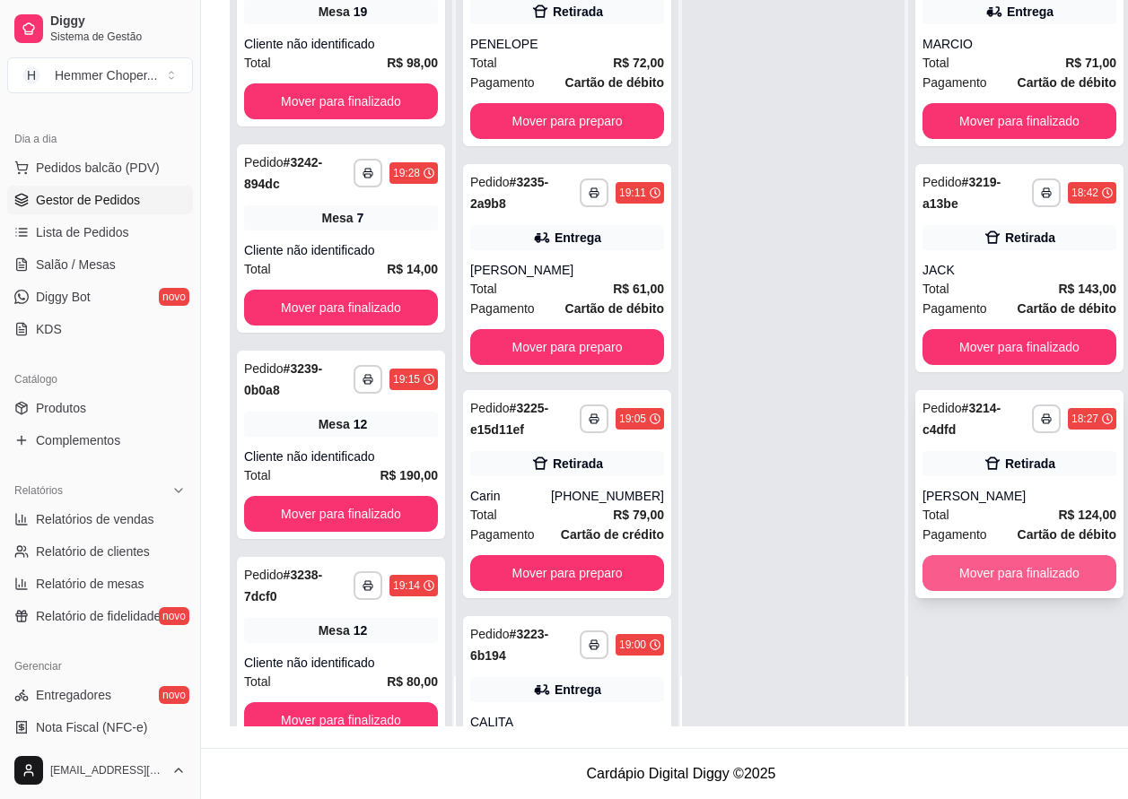
click at [1000, 563] on button "Mover para finalizado" at bounding box center [1019, 573] width 194 height 36
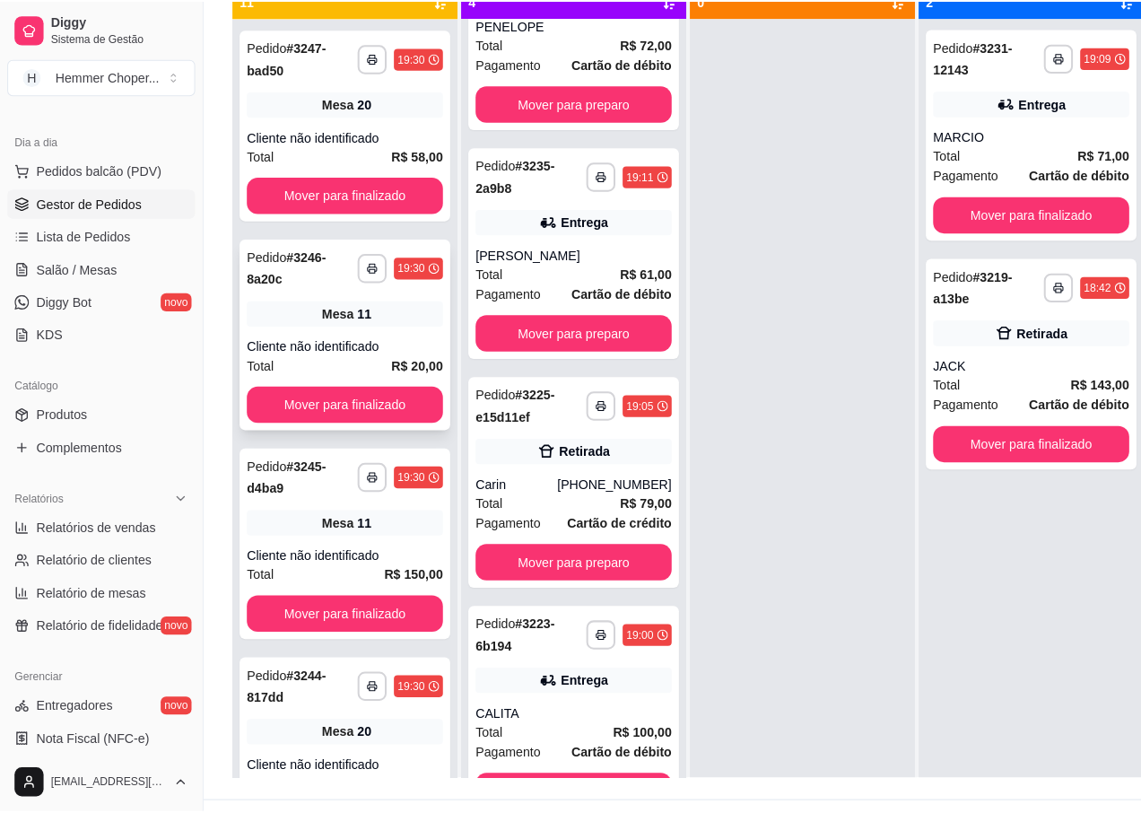
scroll to position [197, 0]
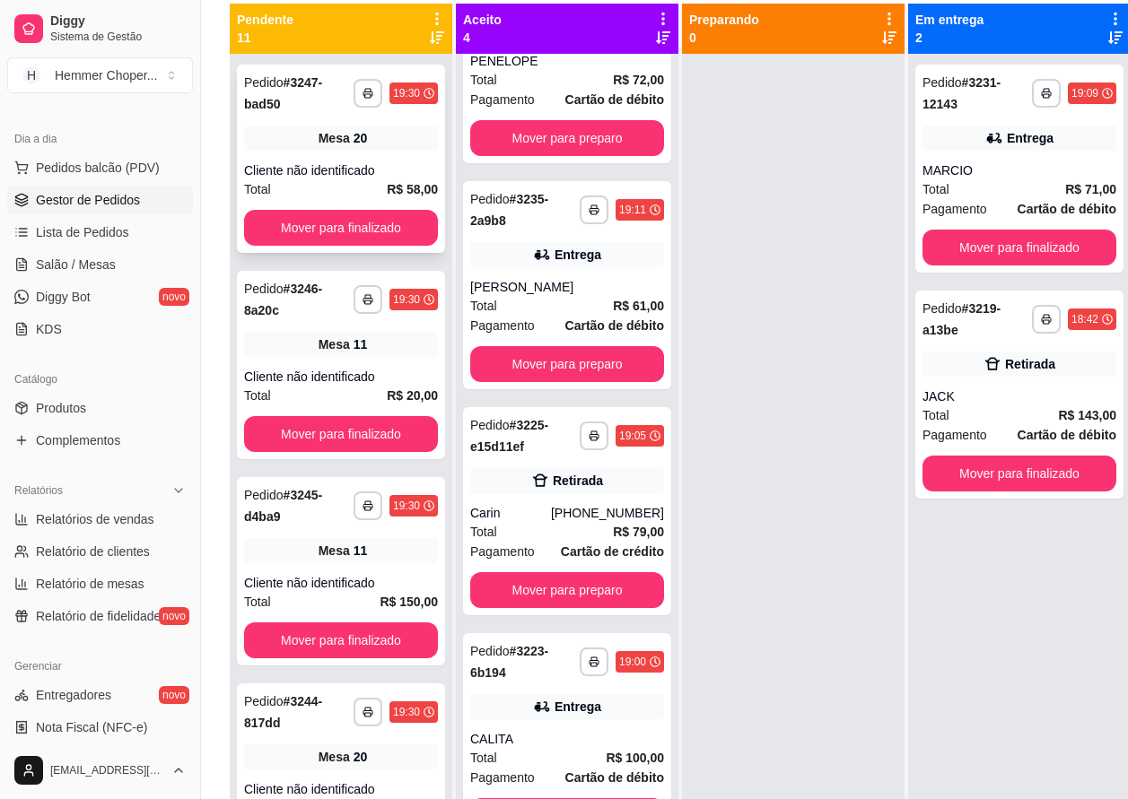
click at [351, 159] on div "**********" at bounding box center [341, 159] width 208 height 188
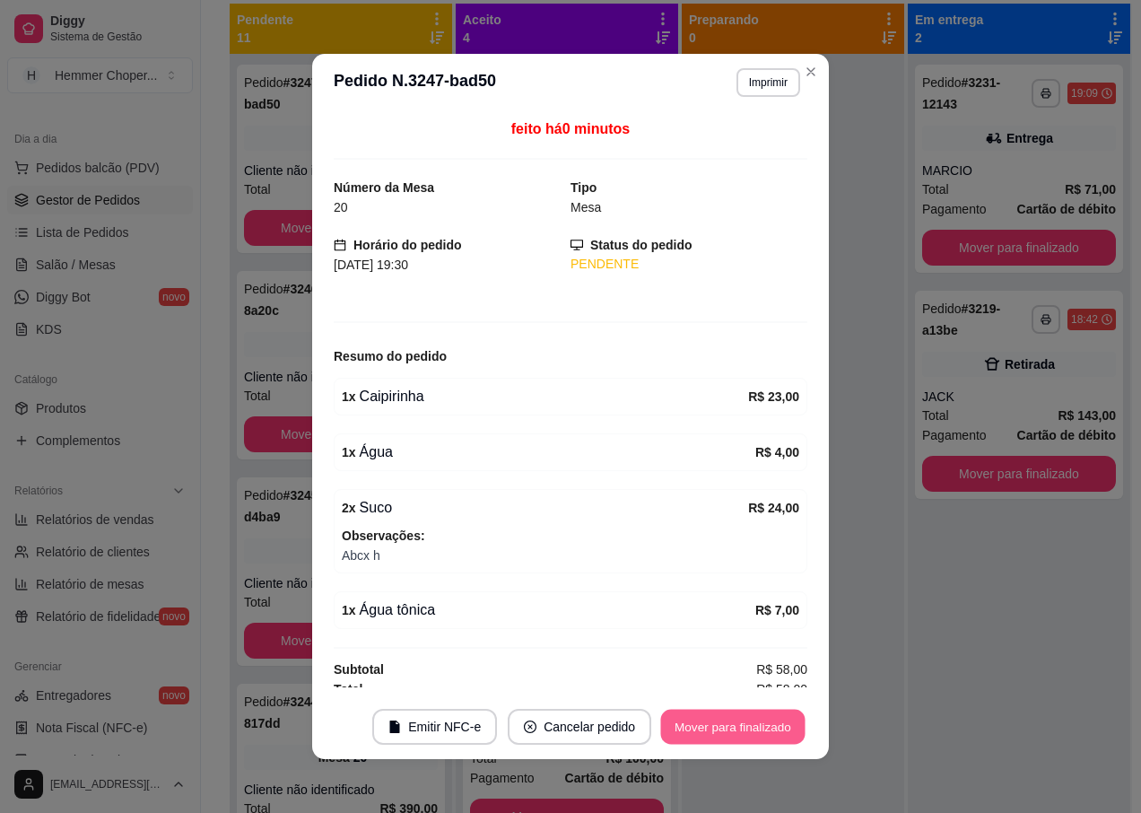
click at [715, 733] on button "Mover para finalizado" at bounding box center [733, 727] width 144 height 35
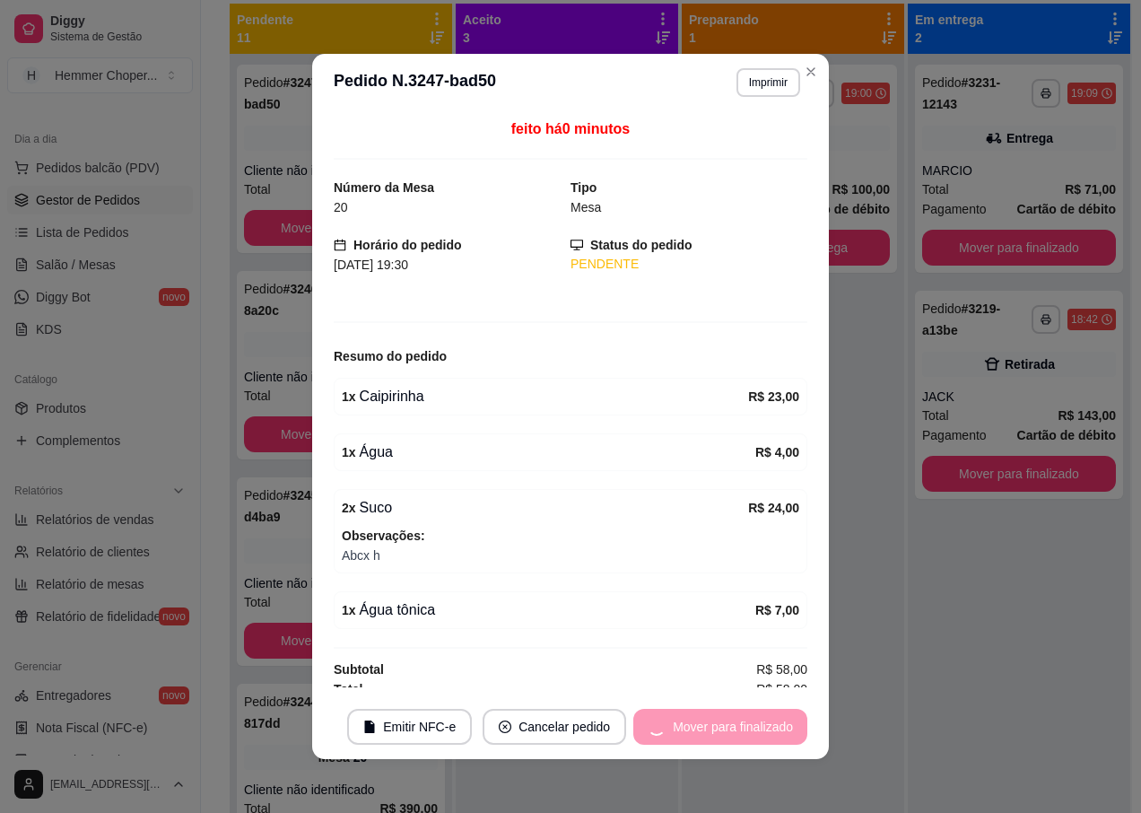
scroll to position [0, 0]
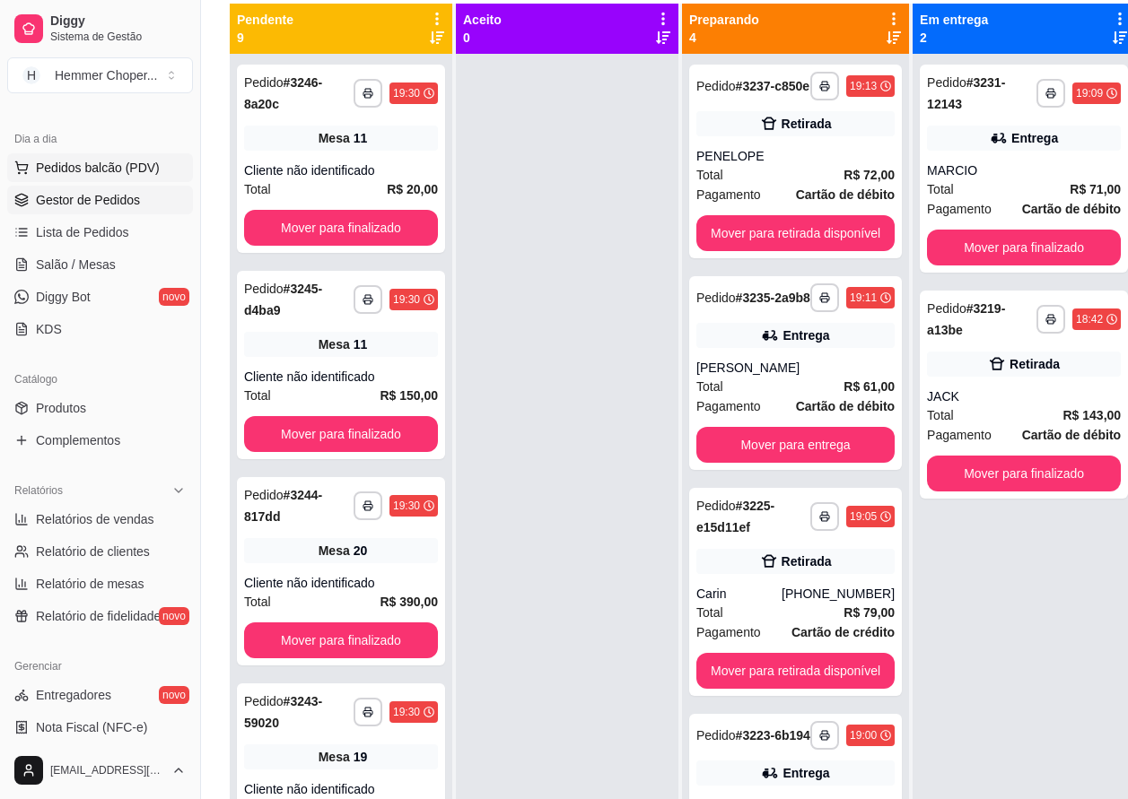
click at [91, 169] on span "Pedidos balcão (PDV)" at bounding box center [98, 168] width 124 height 18
click at [91, 169] on div "Item avulso Bebidas 140 - Água R$ 4,00 0 157 - Água com gás R$ 4,00 0 155 - Águ…" at bounding box center [375, 469] width 706 height 614
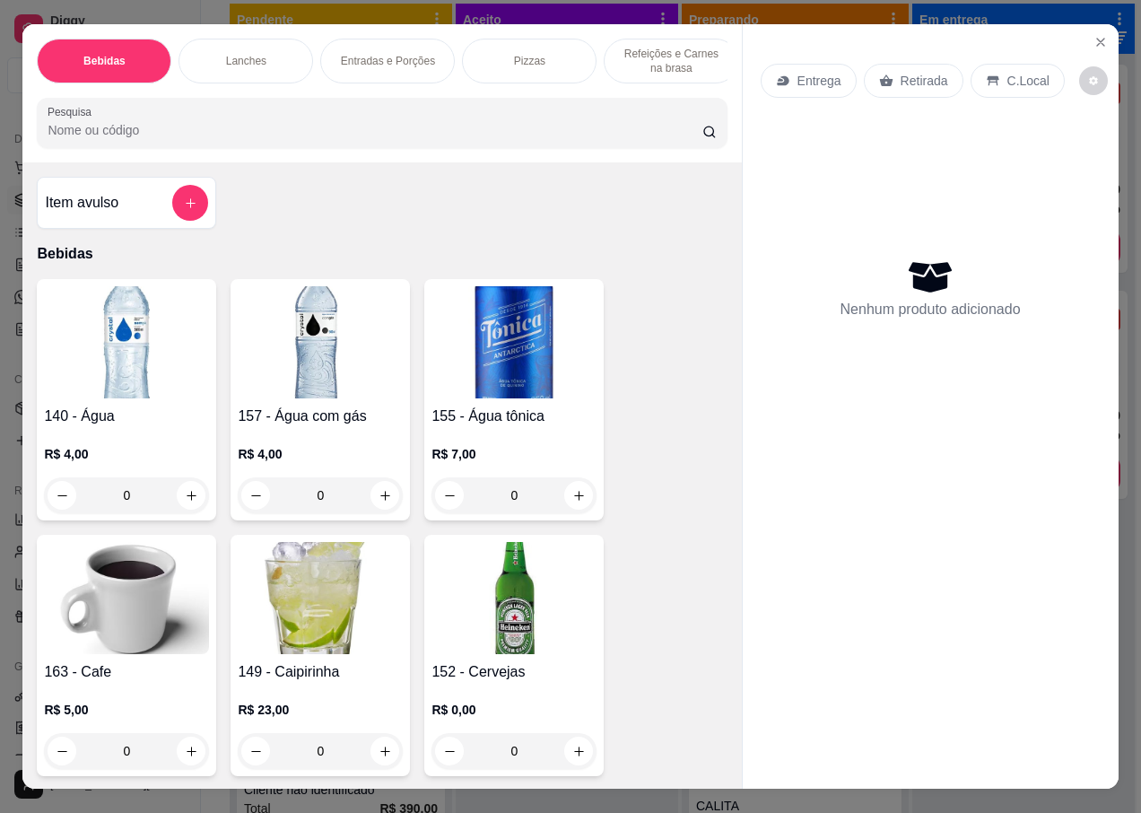
click at [914, 76] on p "Retirada" at bounding box center [925, 81] width 48 height 18
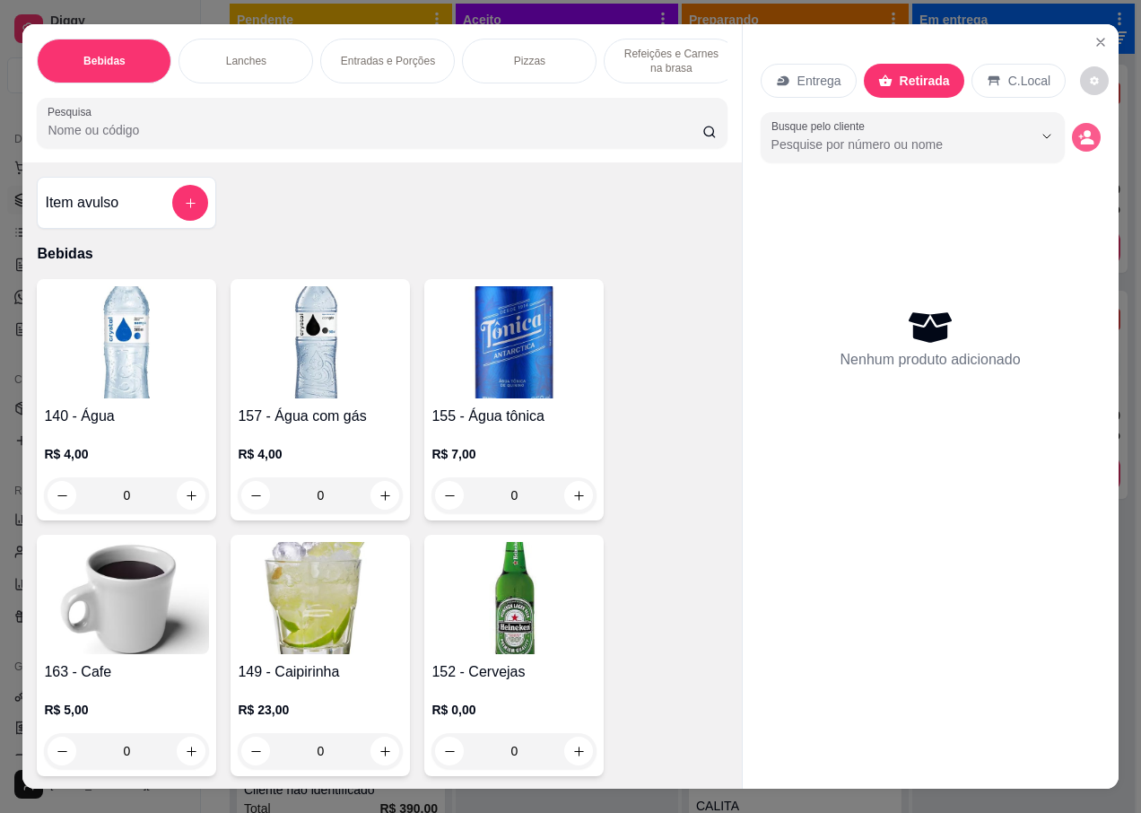
click at [1083, 130] on icon "decrease-product-quantity" at bounding box center [1086, 137] width 16 height 16
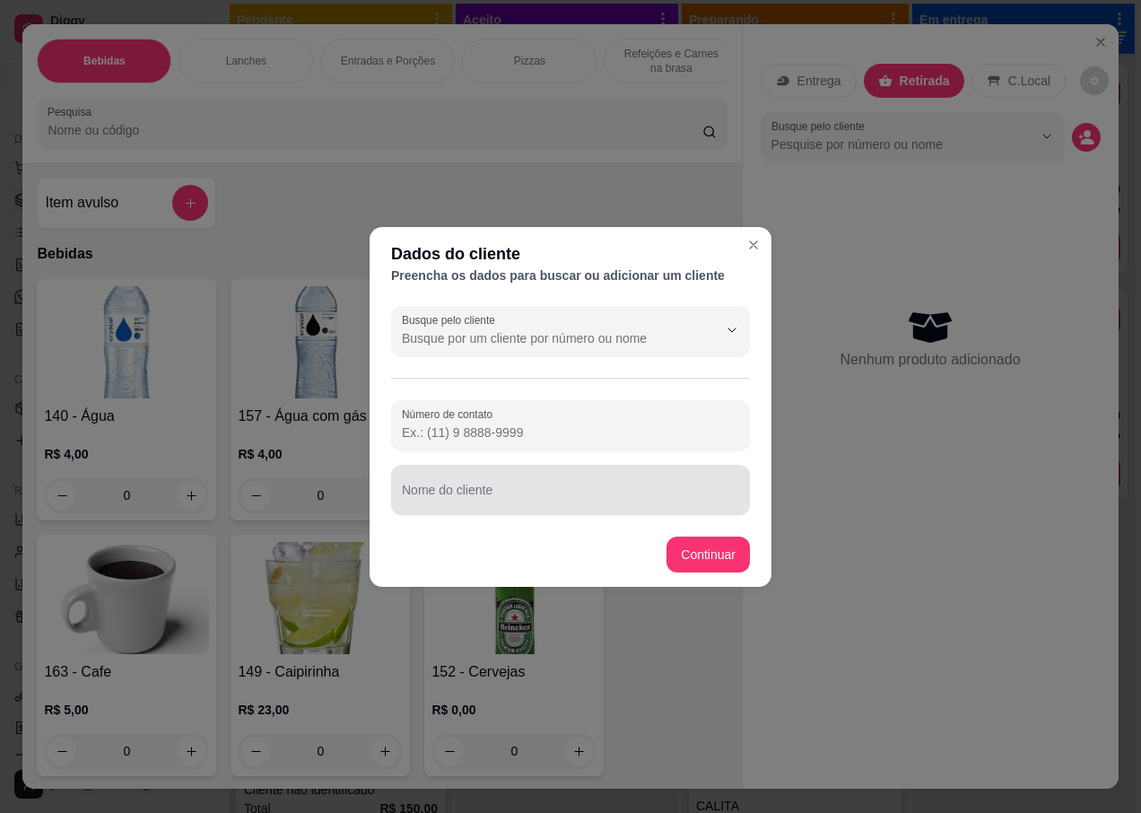
click at [431, 499] on input "Nome do cliente" at bounding box center [570, 497] width 337 height 18
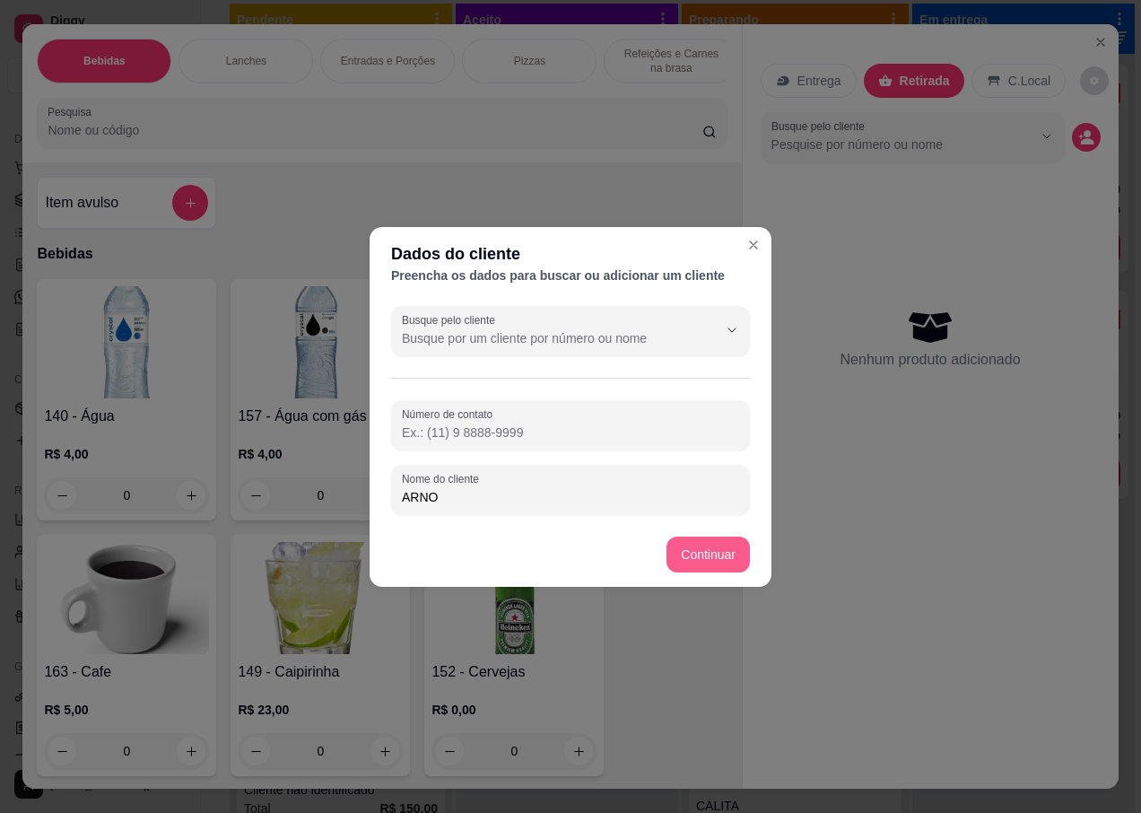
type input "ARNO"
click at [754, 560] on footer "Continuar" at bounding box center [571, 554] width 402 height 65
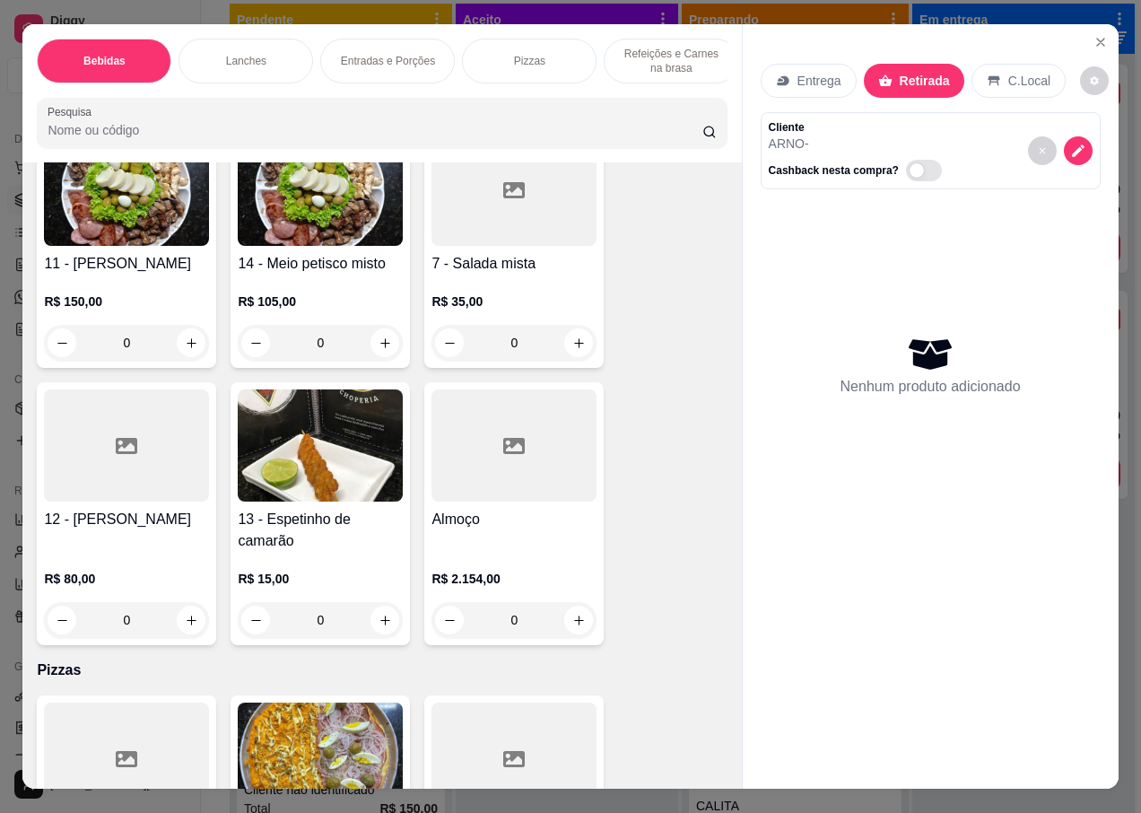
scroll to position [5203, 0]
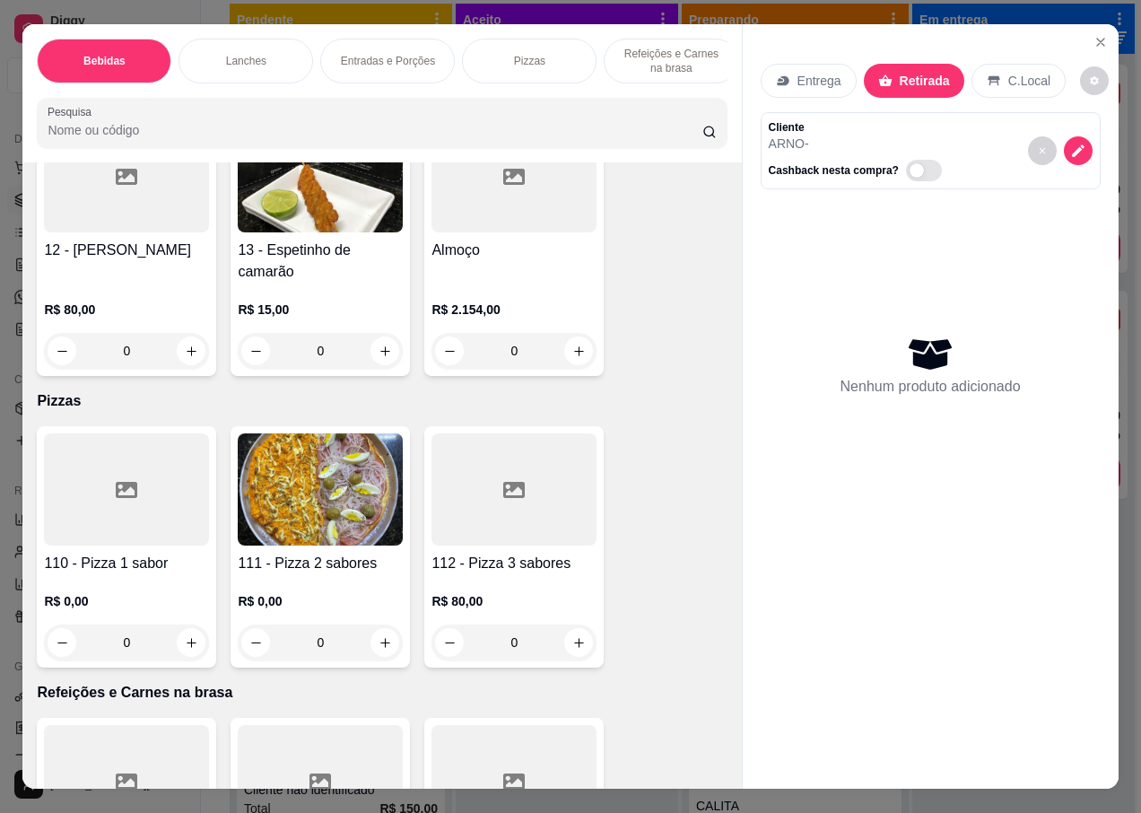
click at [119, 574] on div "R$ 0,00 0" at bounding box center [126, 617] width 165 height 86
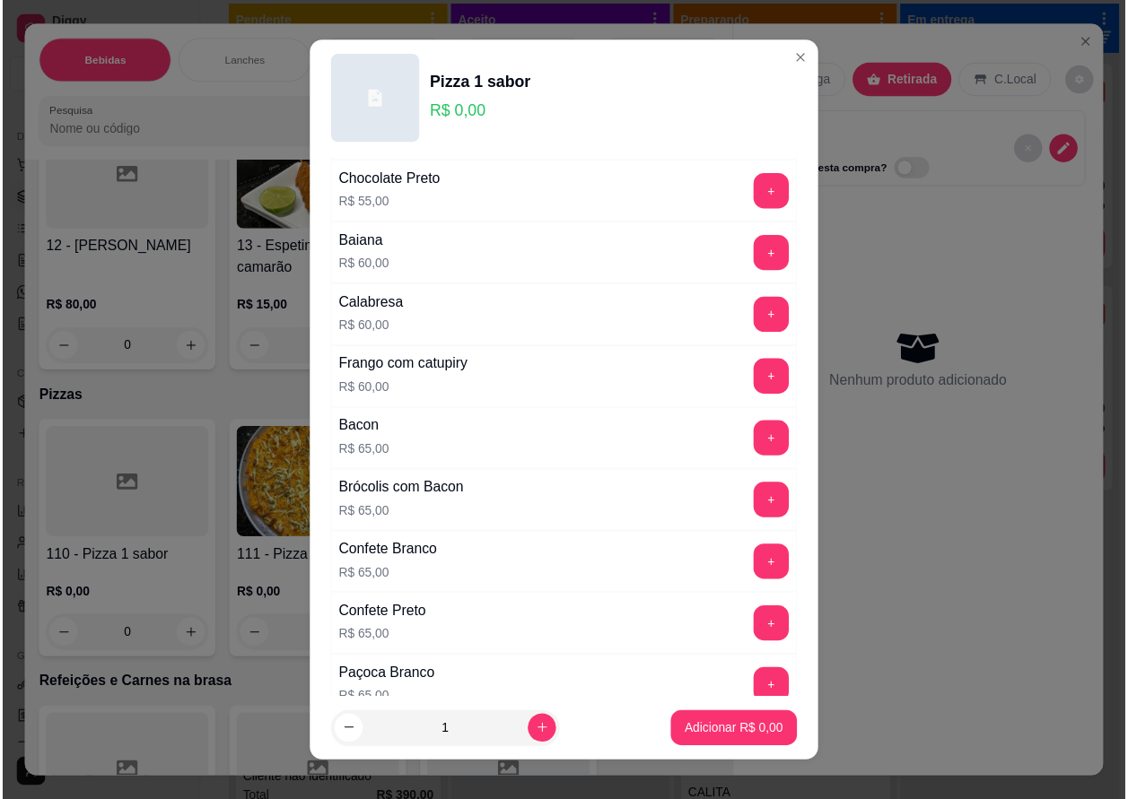
scroll to position [897, 0]
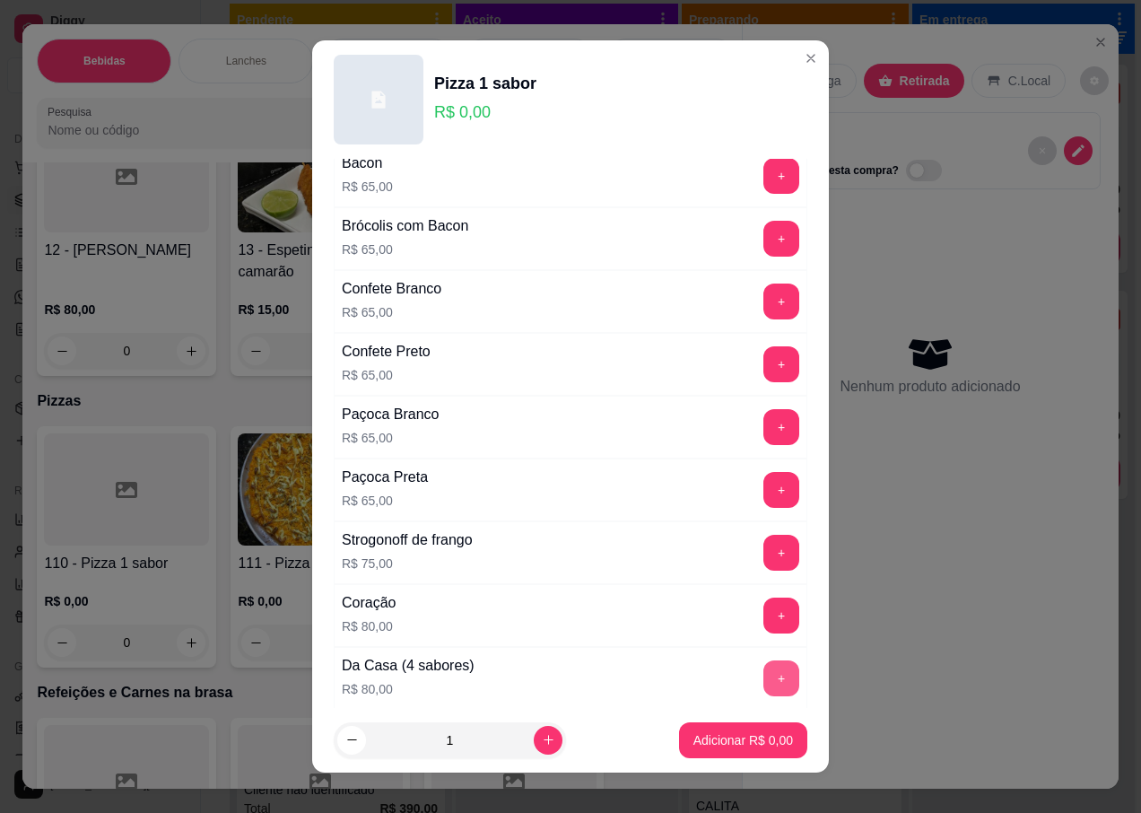
click at [763, 673] on button "+" at bounding box center [781, 678] width 36 height 36
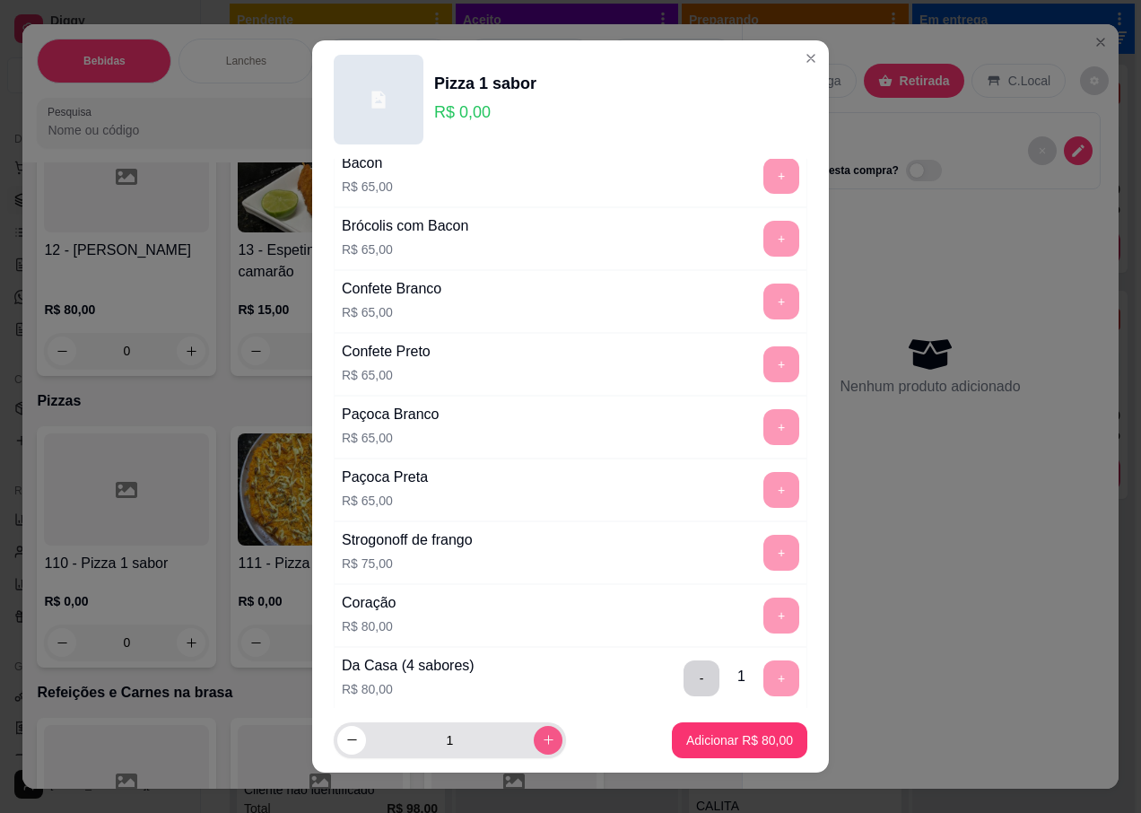
click at [542, 744] on icon "increase-product-quantity" at bounding box center [548, 739] width 13 height 13
type input "2"
click at [707, 734] on p "Adicionar R$ 160,00" at bounding box center [736, 740] width 114 height 18
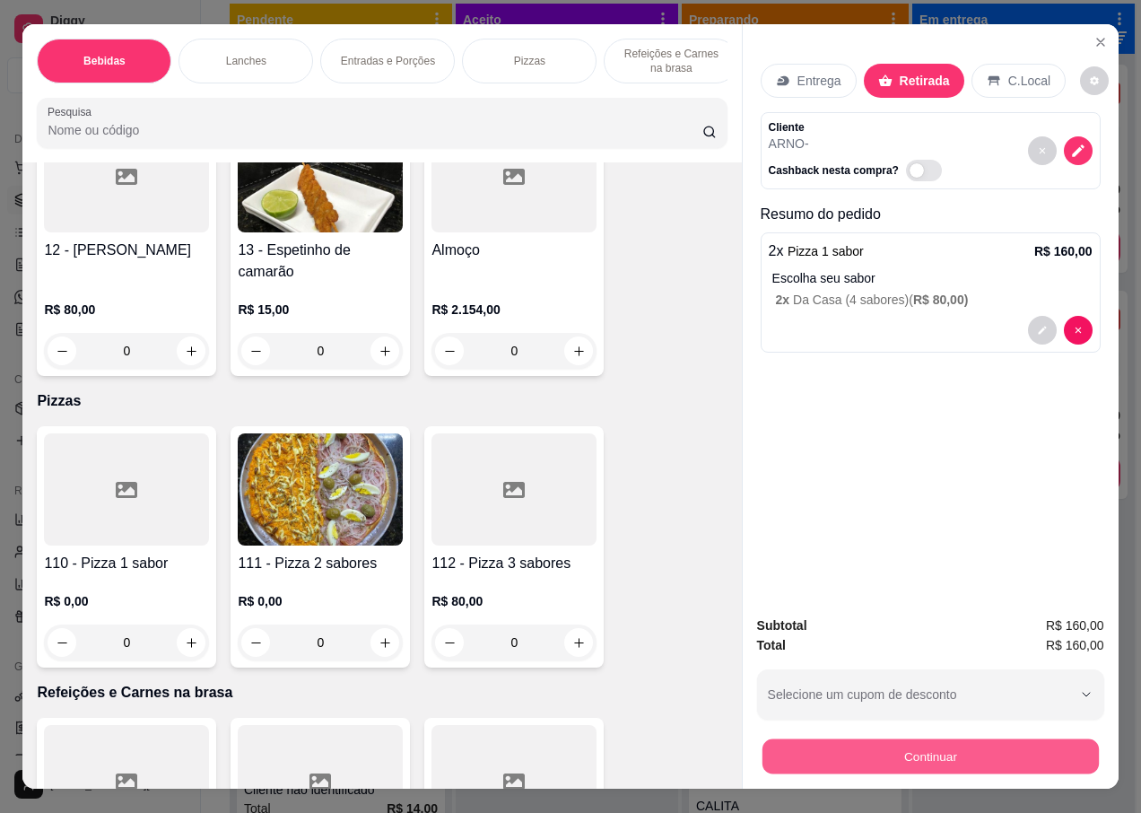
click at [857, 741] on button "Continuar" at bounding box center [930, 755] width 336 height 35
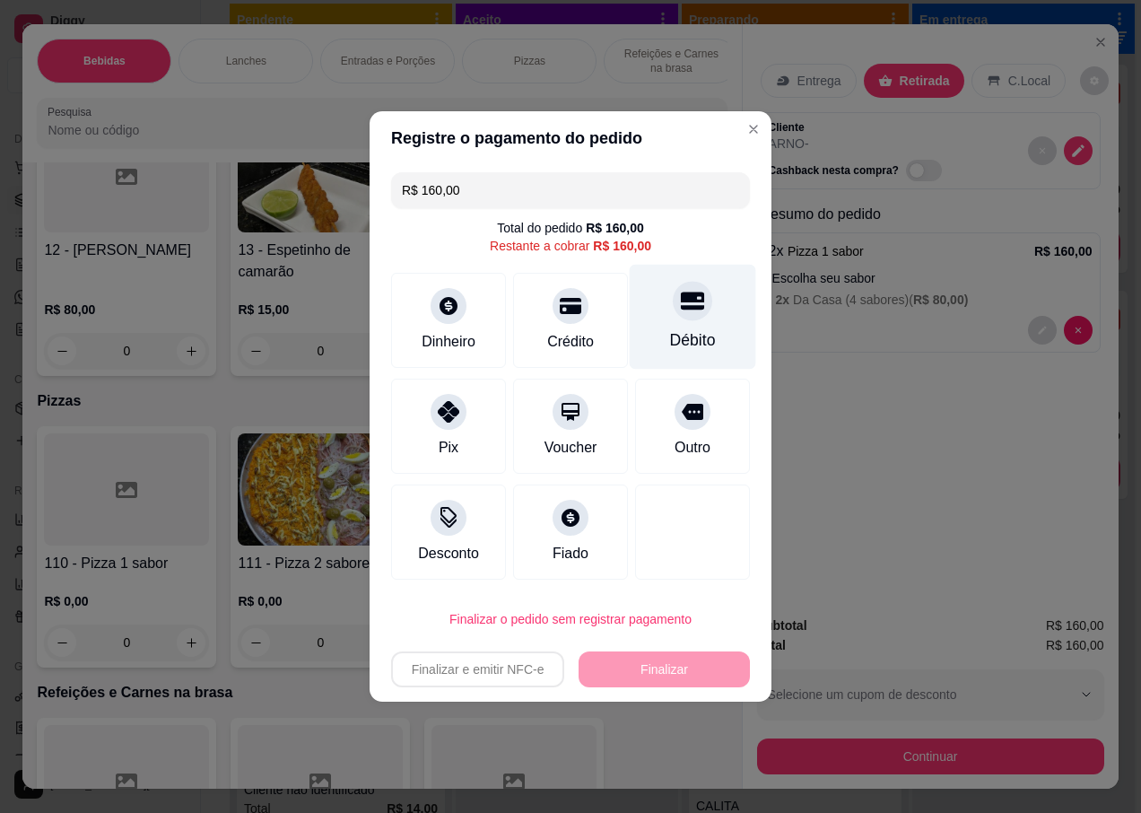
click at [679, 319] on div at bounding box center [692, 300] width 39 height 39
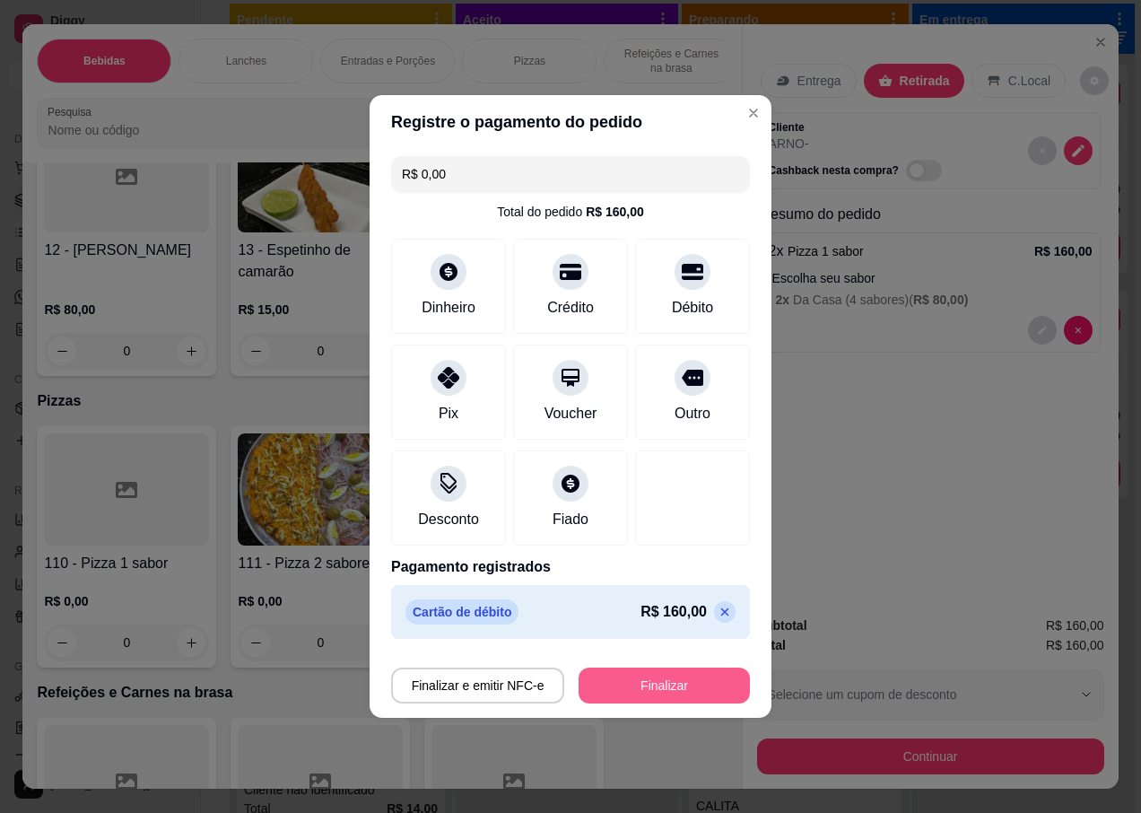
click at [621, 696] on button "Finalizar" at bounding box center [664, 685] width 171 height 36
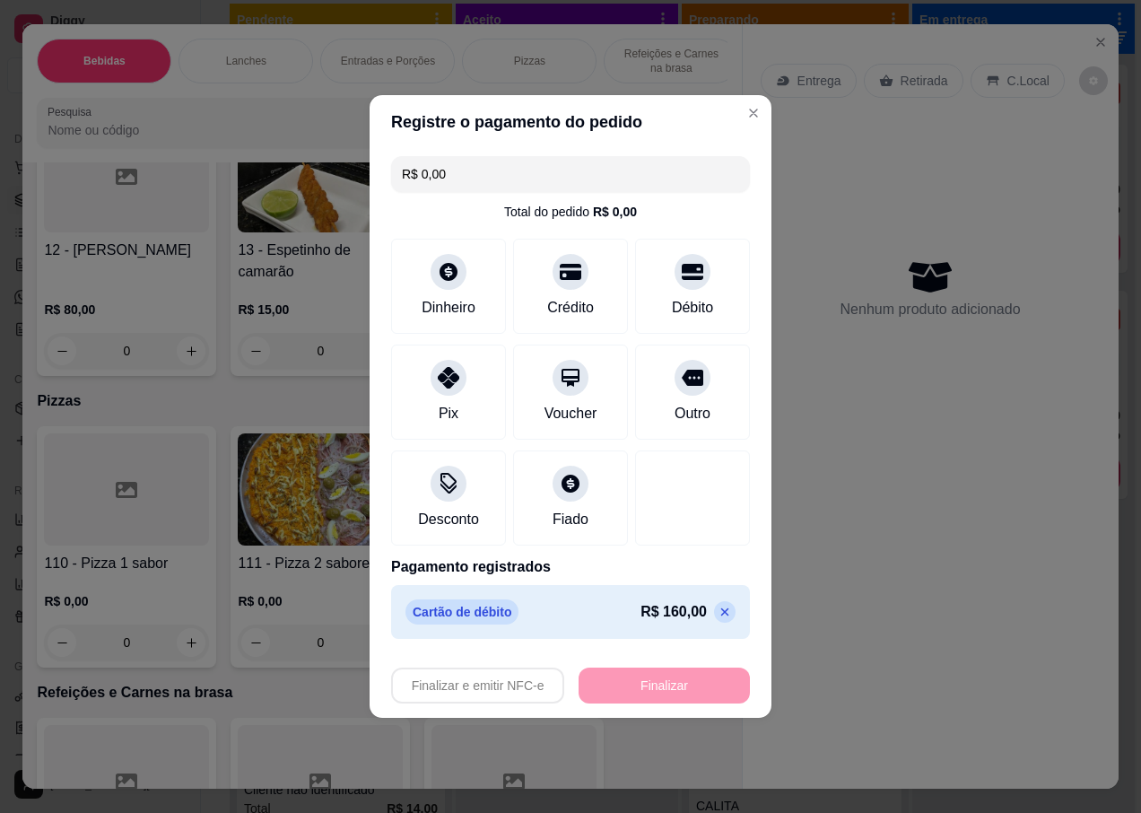
type input "-R$ 160,00"
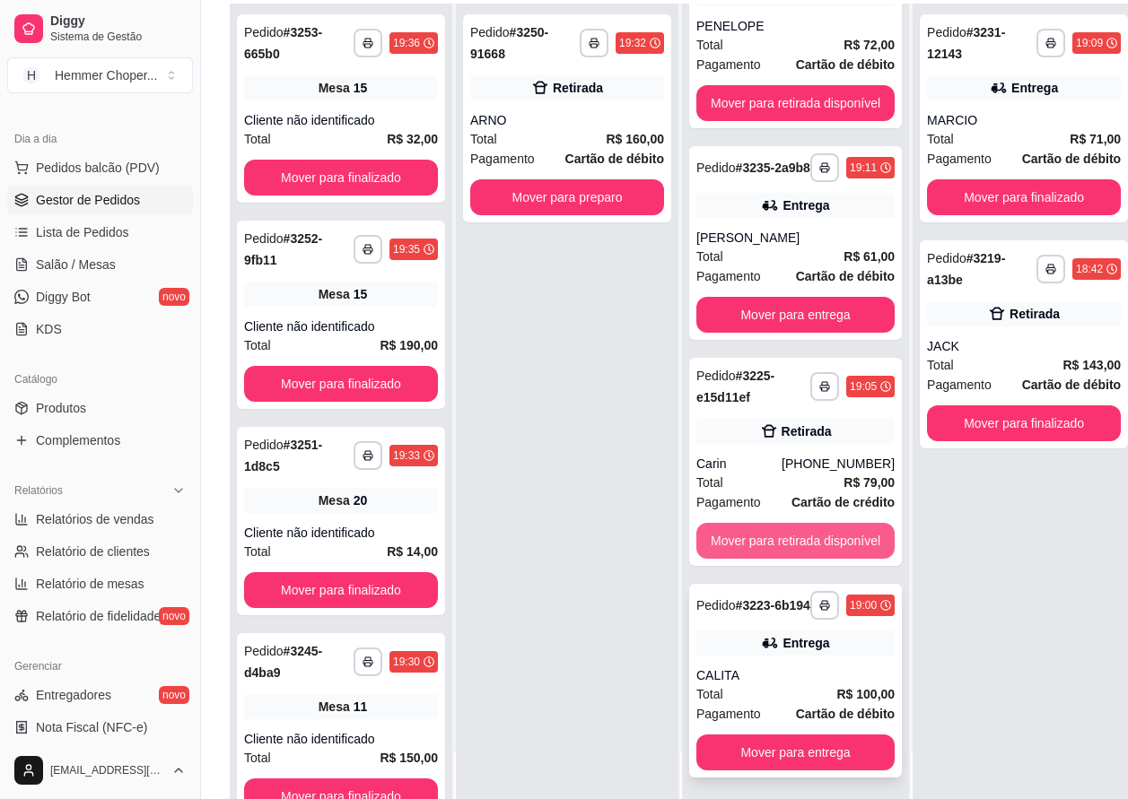
scroll to position [287, 0]
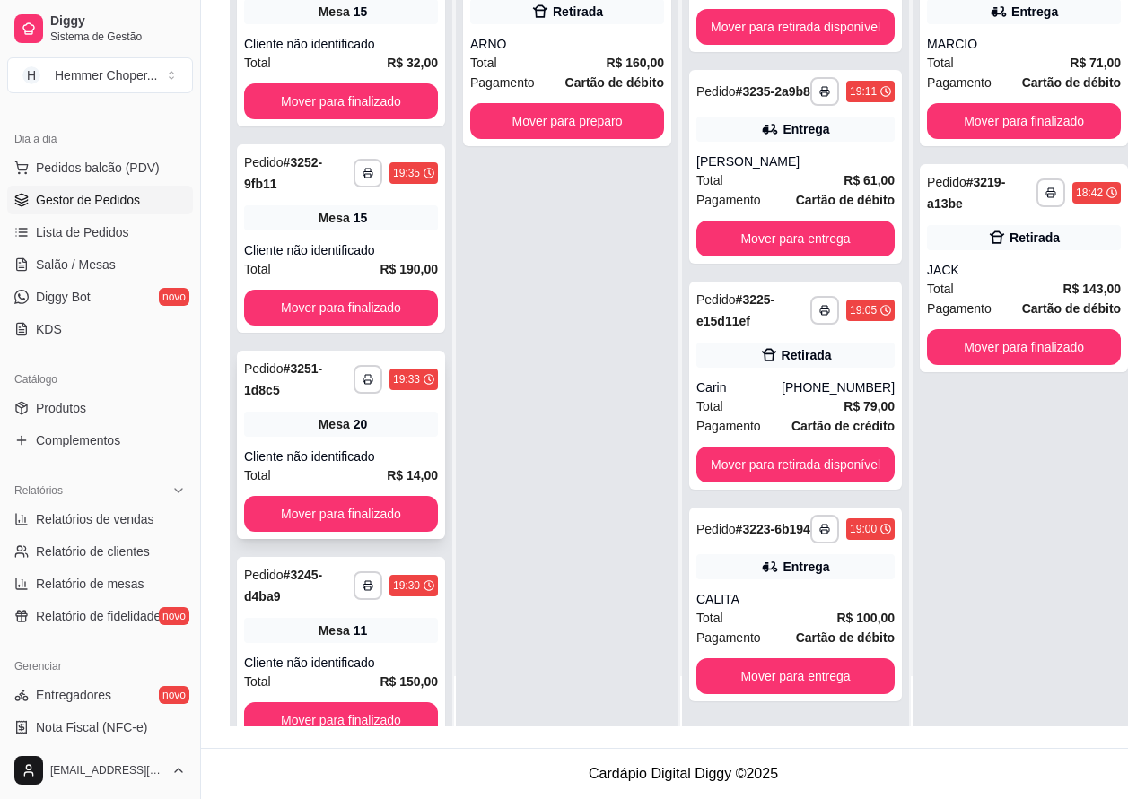
click at [340, 432] on div "**********" at bounding box center [341, 445] width 208 height 188
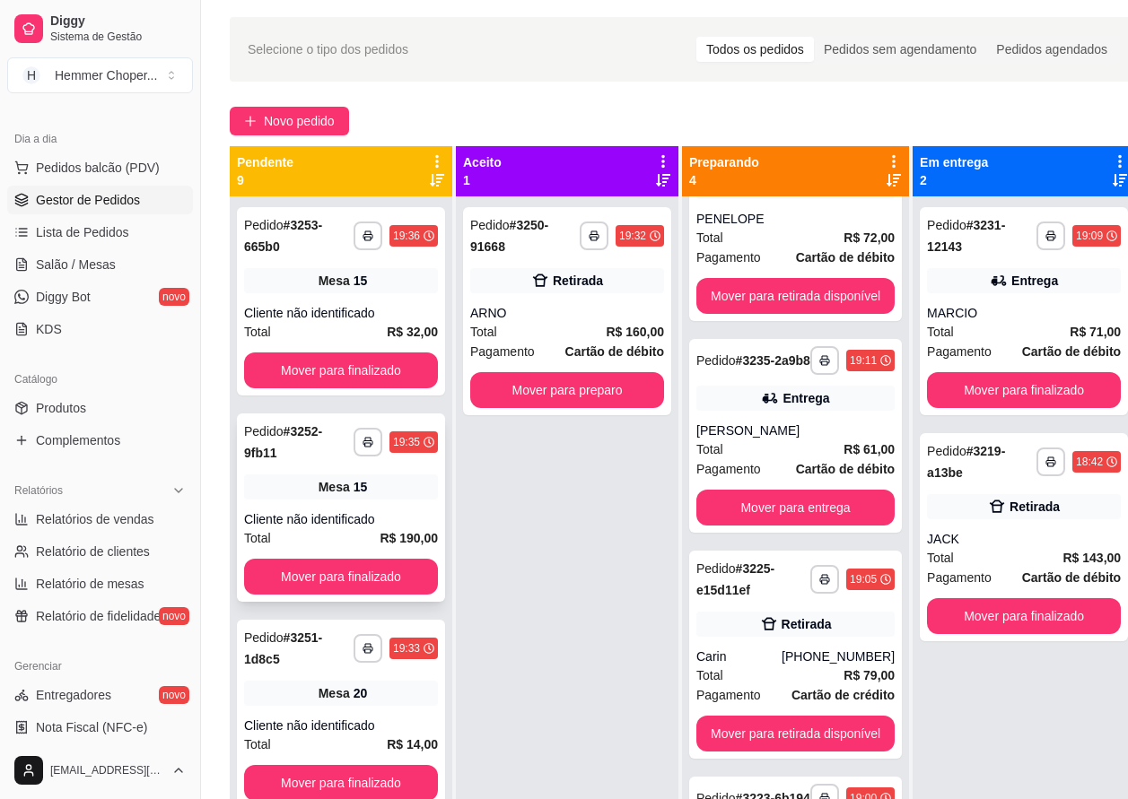
scroll to position [0, 0]
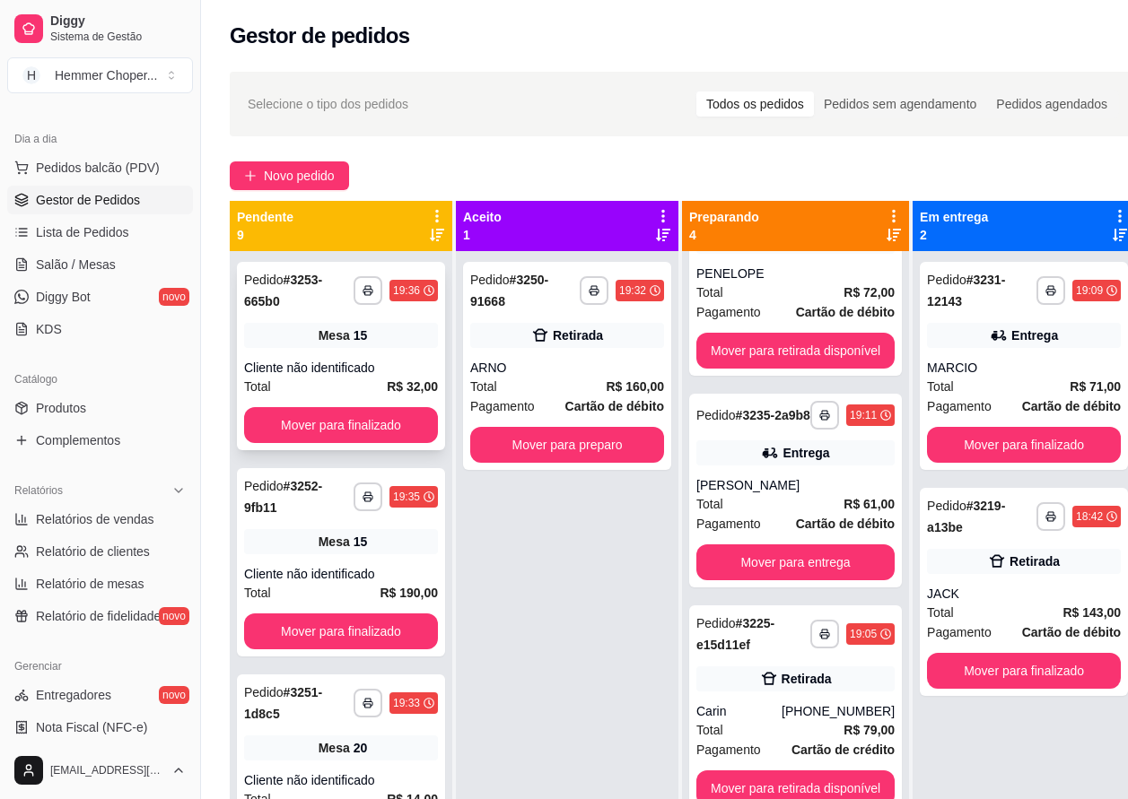
click at [336, 351] on div "**********" at bounding box center [341, 356] width 208 height 188
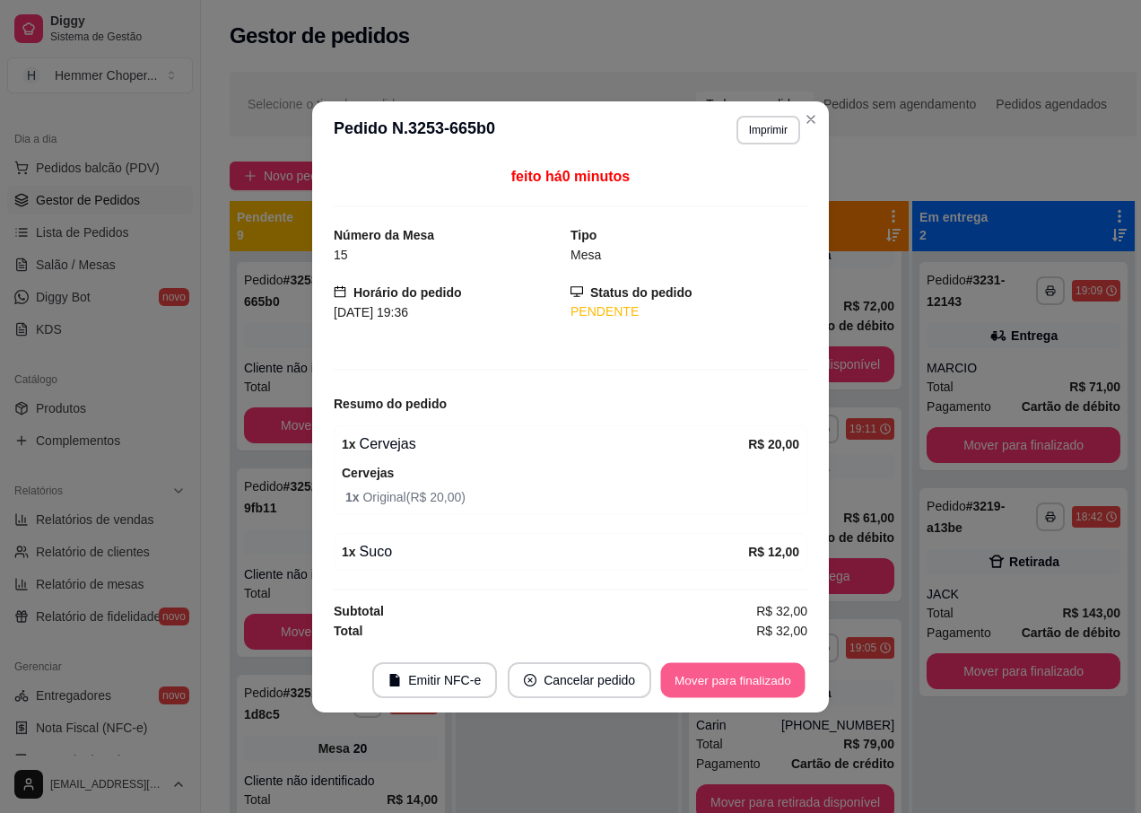
click at [714, 677] on button "Mover para finalizado" at bounding box center [733, 679] width 144 height 35
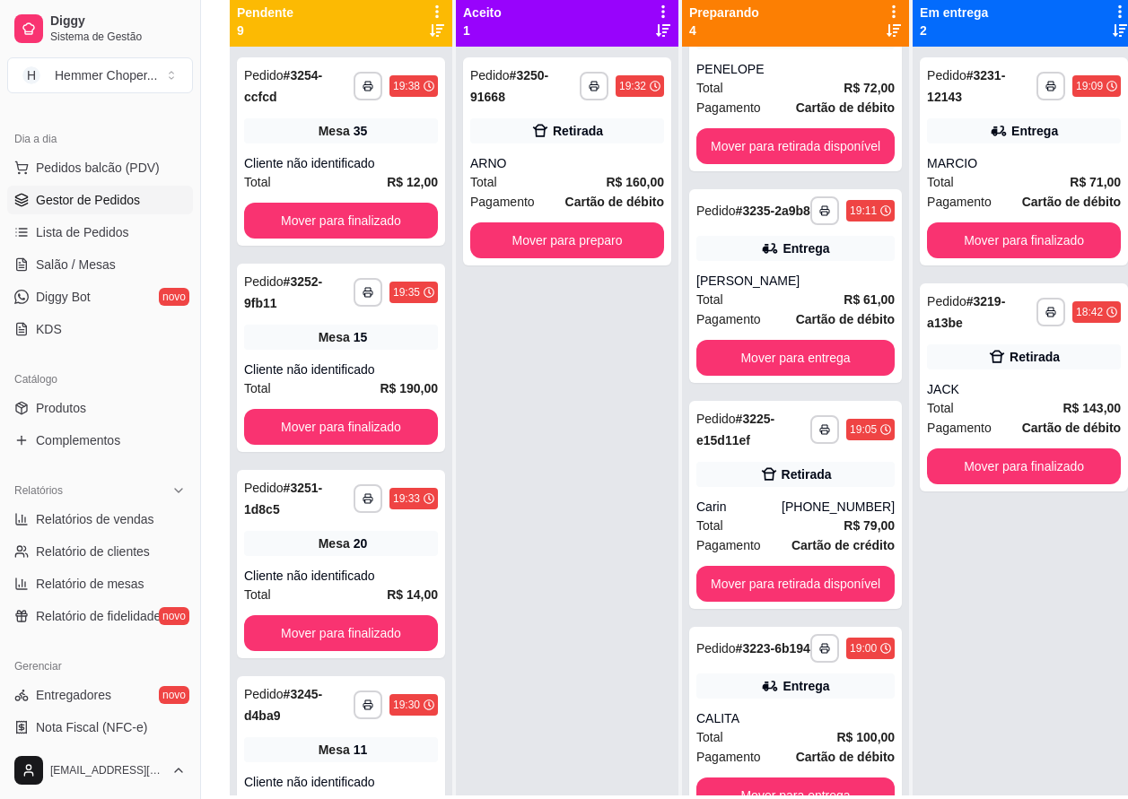
scroll to position [197, 0]
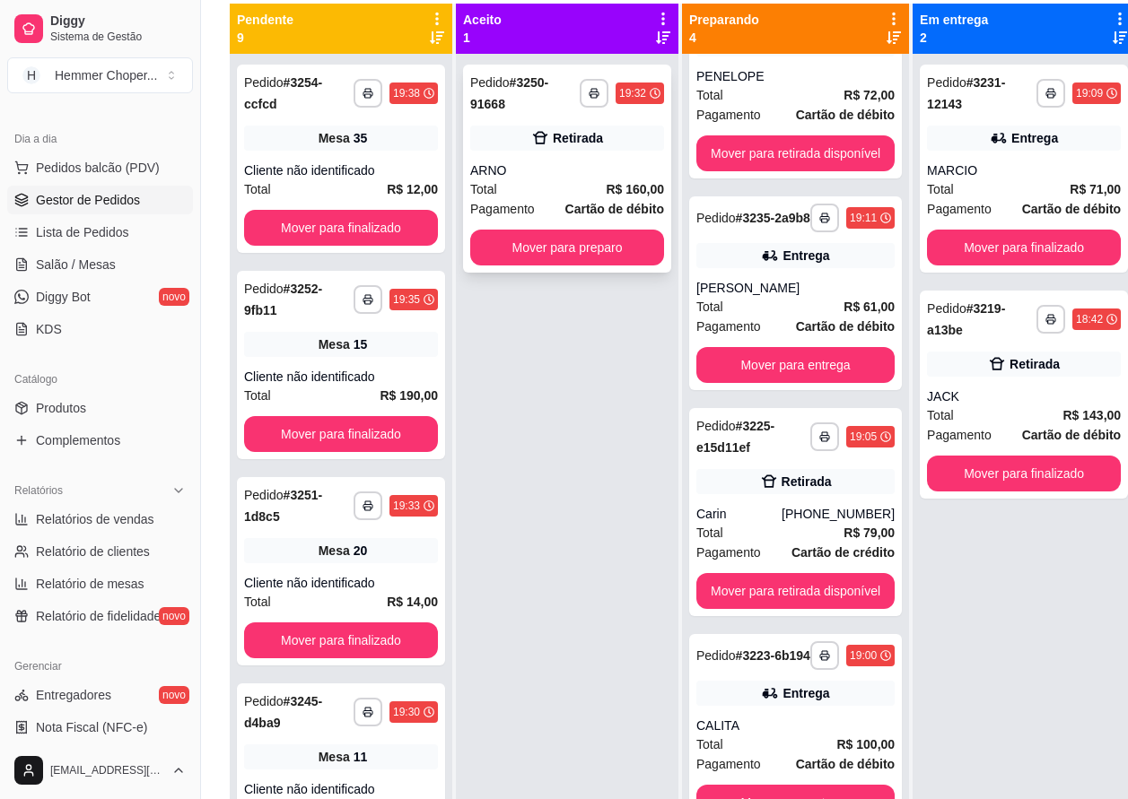
click at [559, 178] on div "ARNO" at bounding box center [567, 170] width 194 height 18
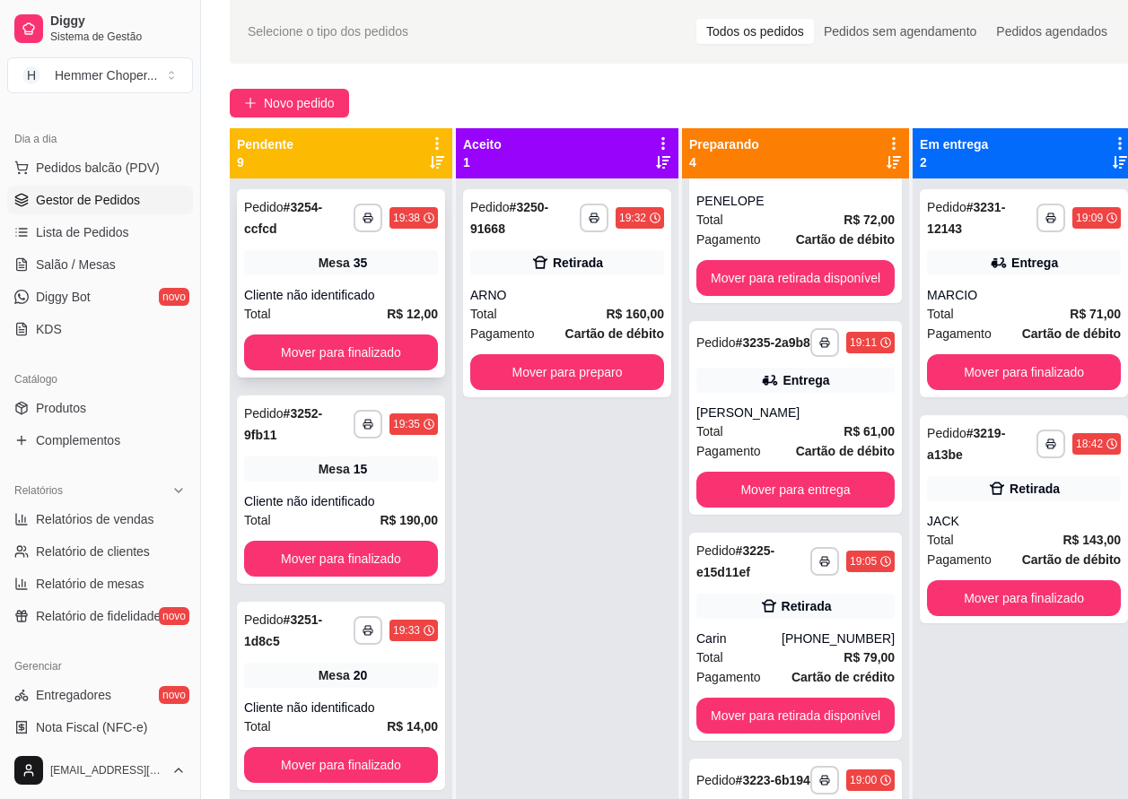
scroll to position [18, 0]
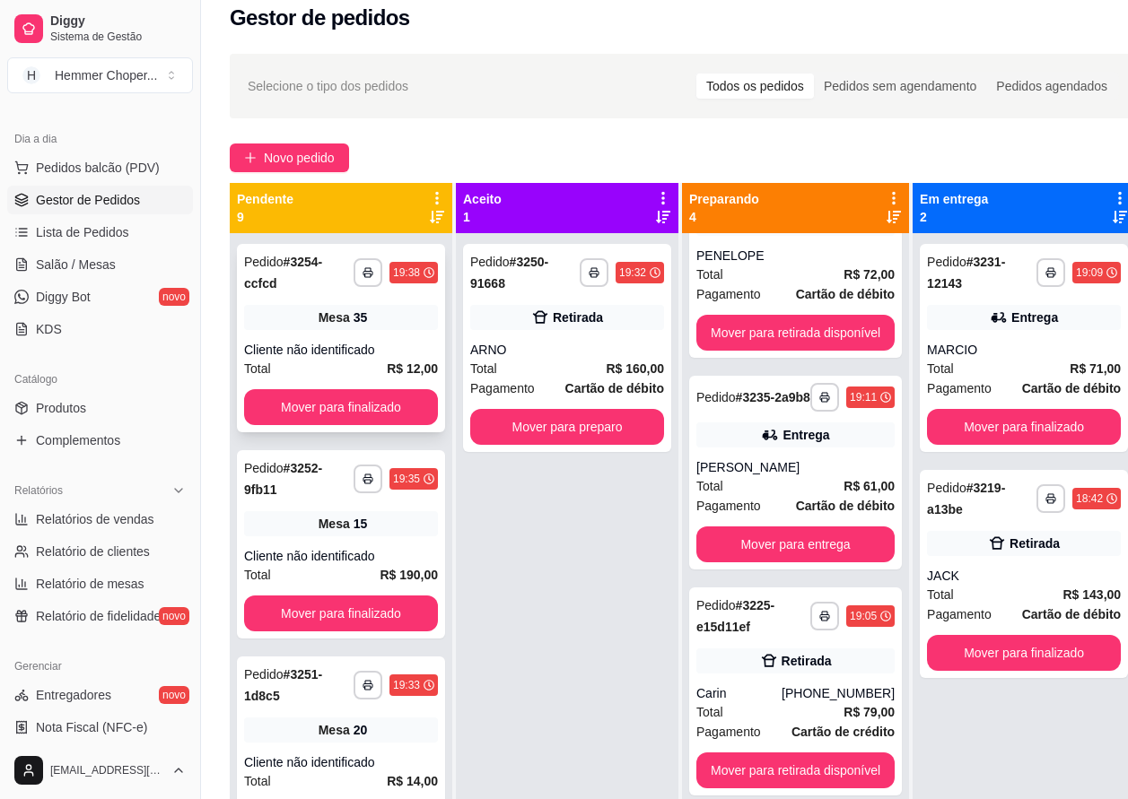
click at [318, 322] on span "Mesa" at bounding box center [333, 318] width 31 height 18
click at [353, 371] on div "Total R$ 12,00" at bounding box center [341, 369] width 194 height 20
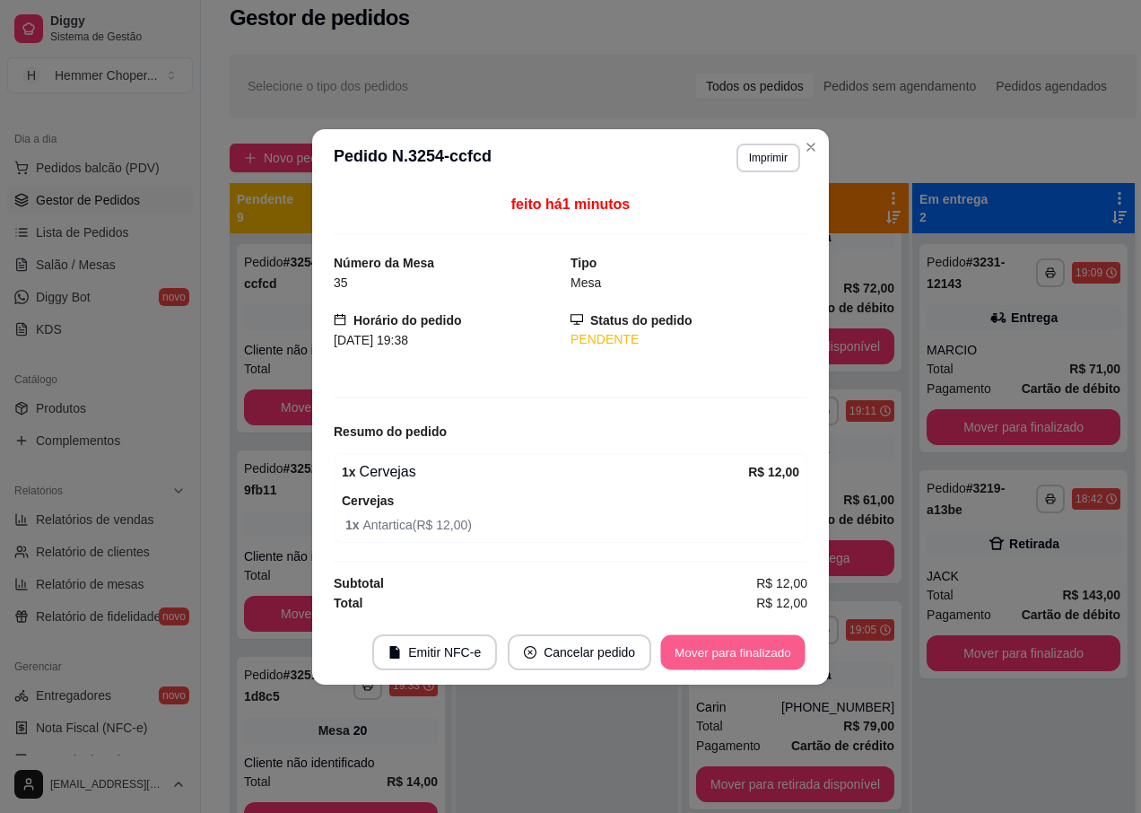
click at [706, 650] on button "Mover para finalizado" at bounding box center [733, 651] width 144 height 35
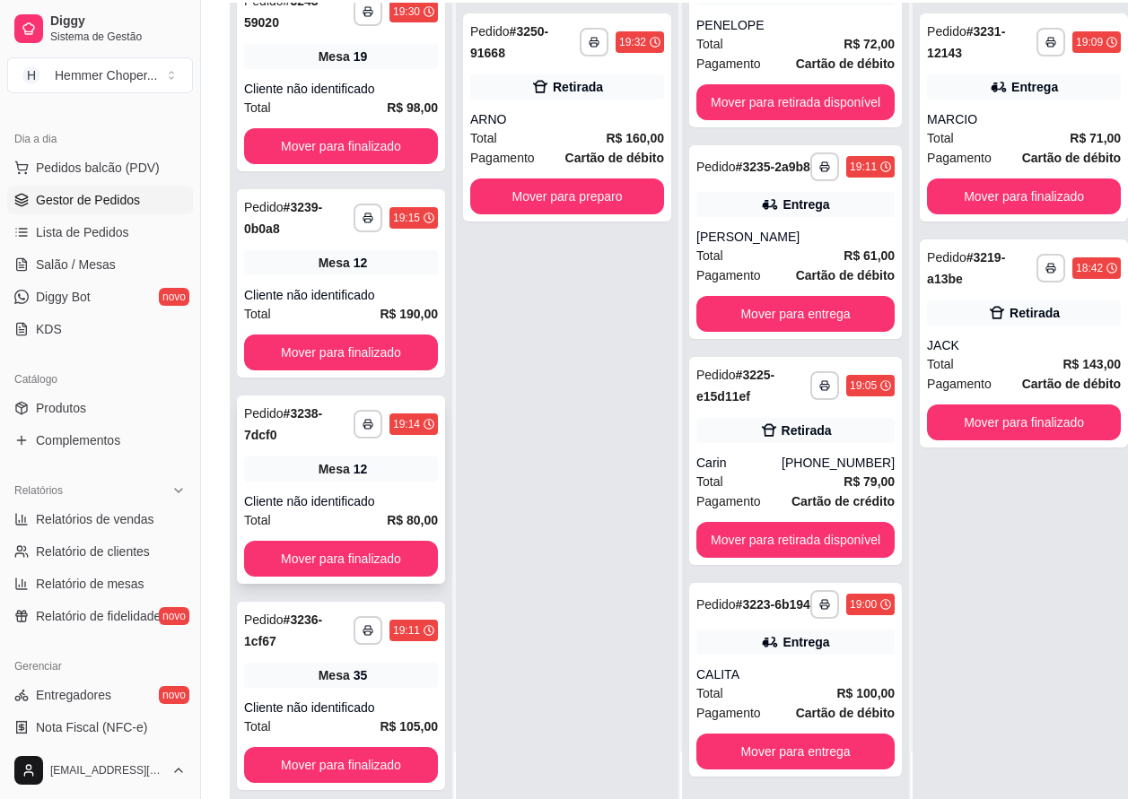
scroll to position [287, 0]
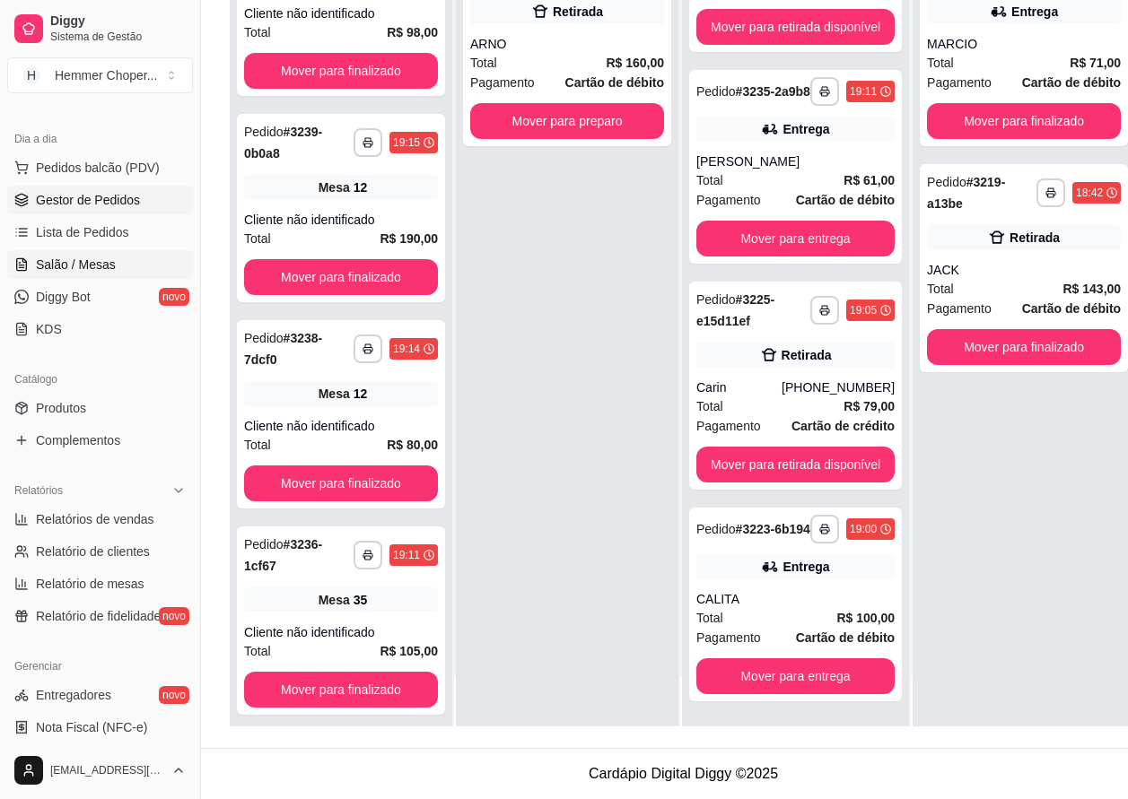
click at [101, 267] on span "Salão / Mesas" at bounding box center [76, 265] width 80 height 18
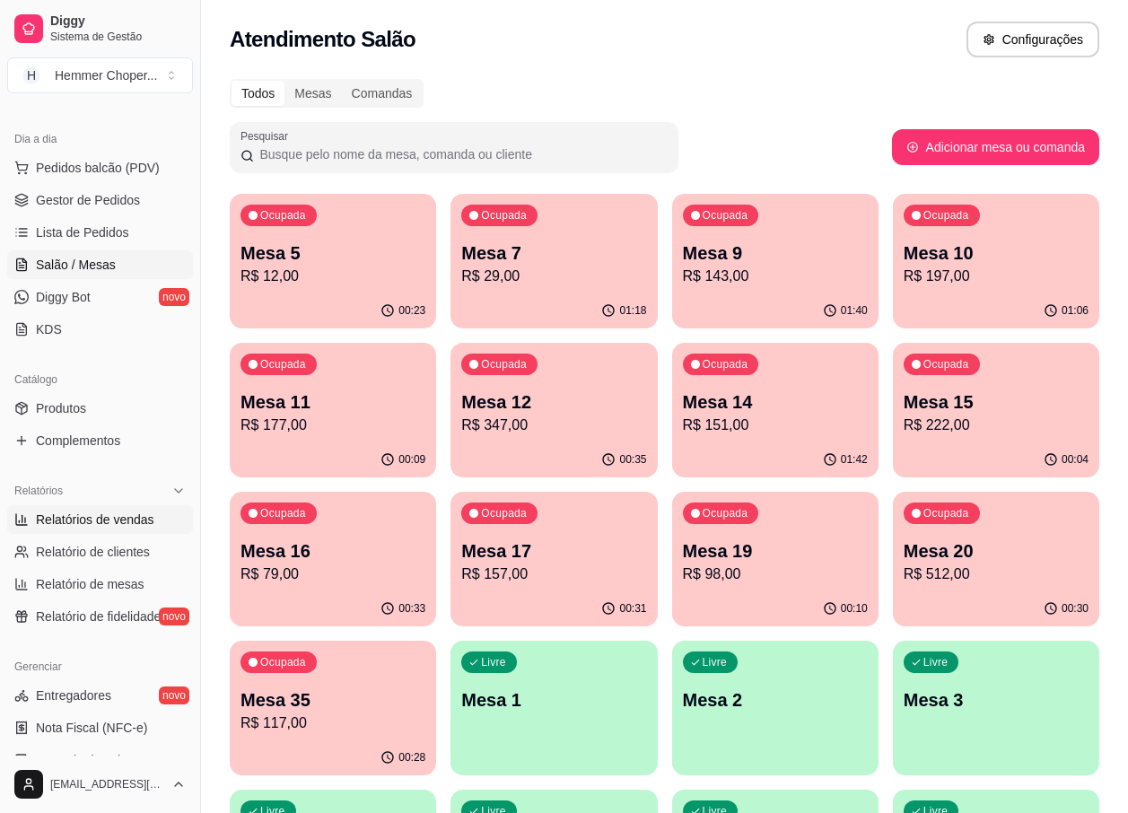
click at [118, 519] on span "Relatórios de vendas" at bounding box center [95, 519] width 118 height 18
select select "ALL"
select select "0"
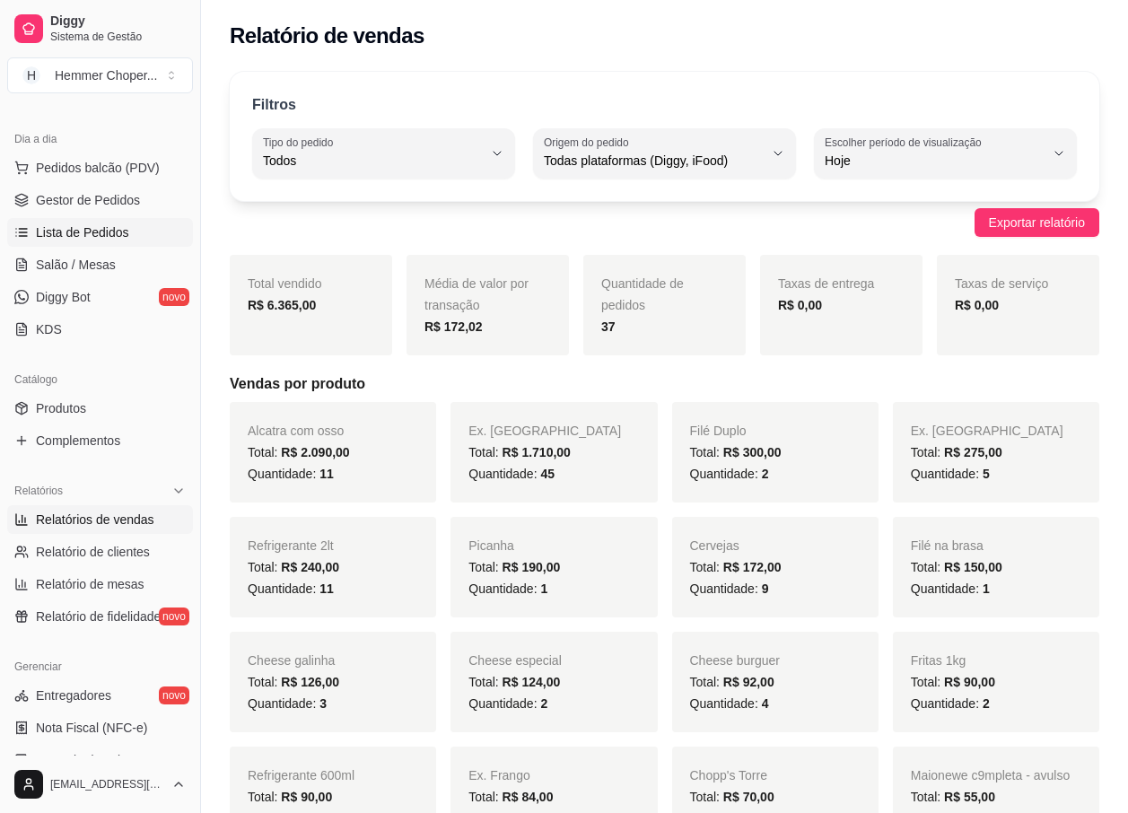
click at [90, 230] on span "Lista de Pedidos" at bounding box center [82, 232] width 93 height 18
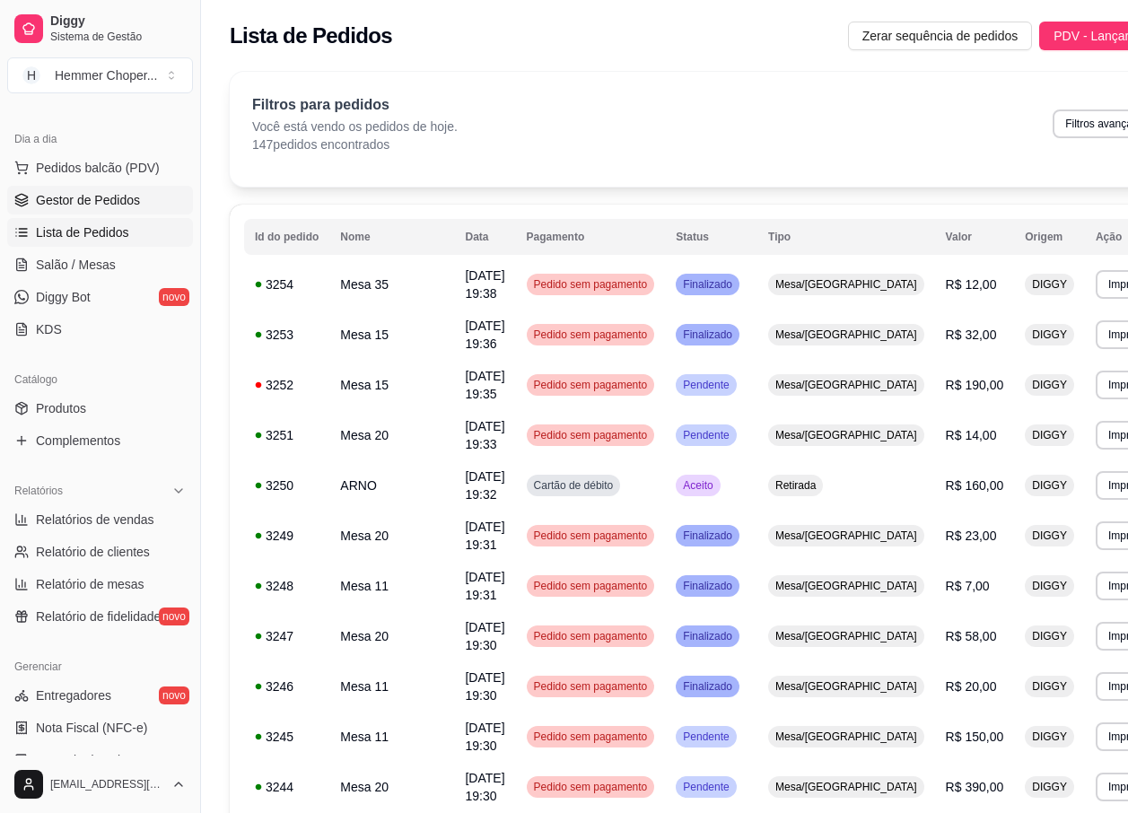
click at [90, 204] on span "Gestor de Pedidos" at bounding box center [88, 200] width 104 height 18
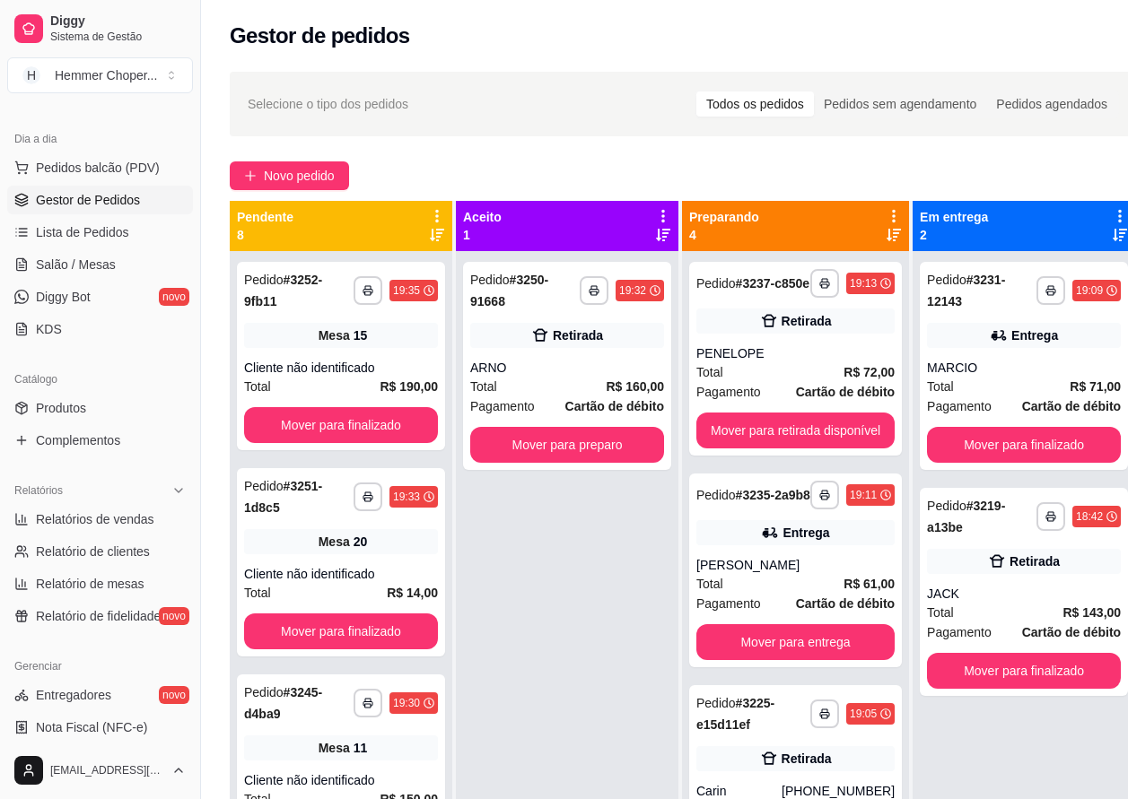
click at [605, 570] on div "**********" at bounding box center [567, 650] width 222 height 799
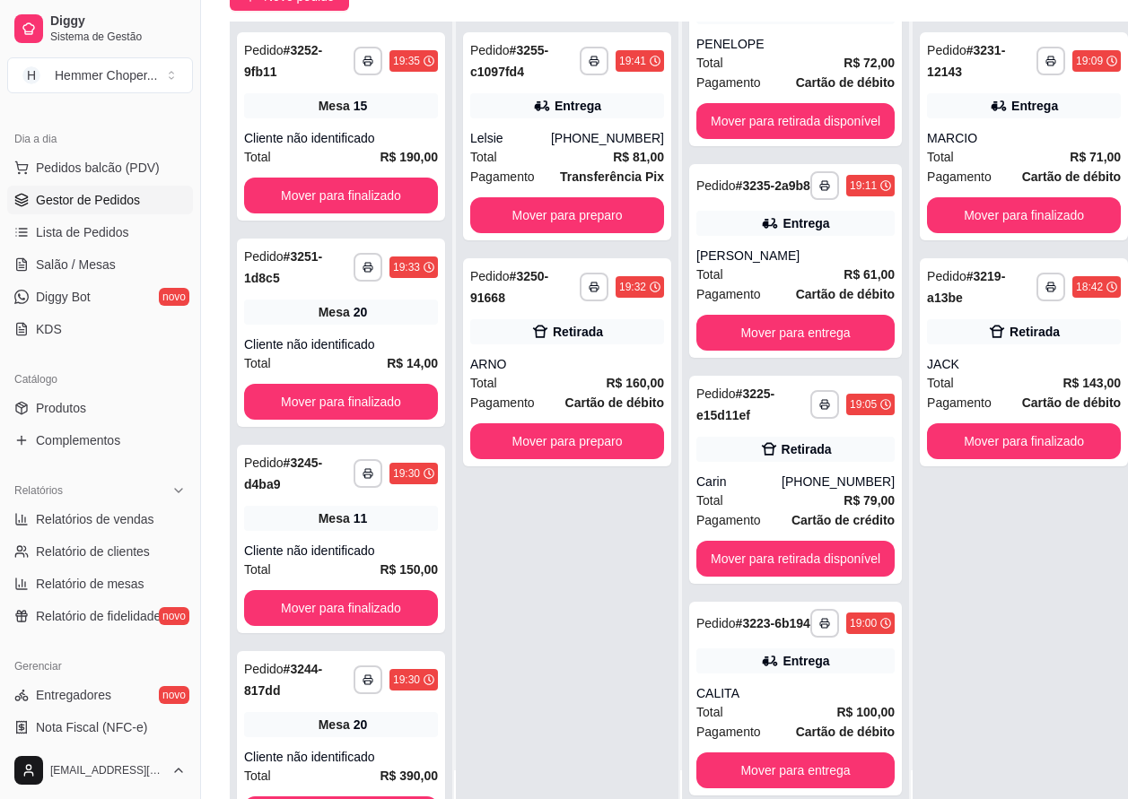
scroll to position [50, 0]
click at [594, 60] on icon "button" at bounding box center [593, 62] width 9 height 4
click at [554, 127] on button "IMPRESSORA" at bounding box center [547, 123] width 130 height 29
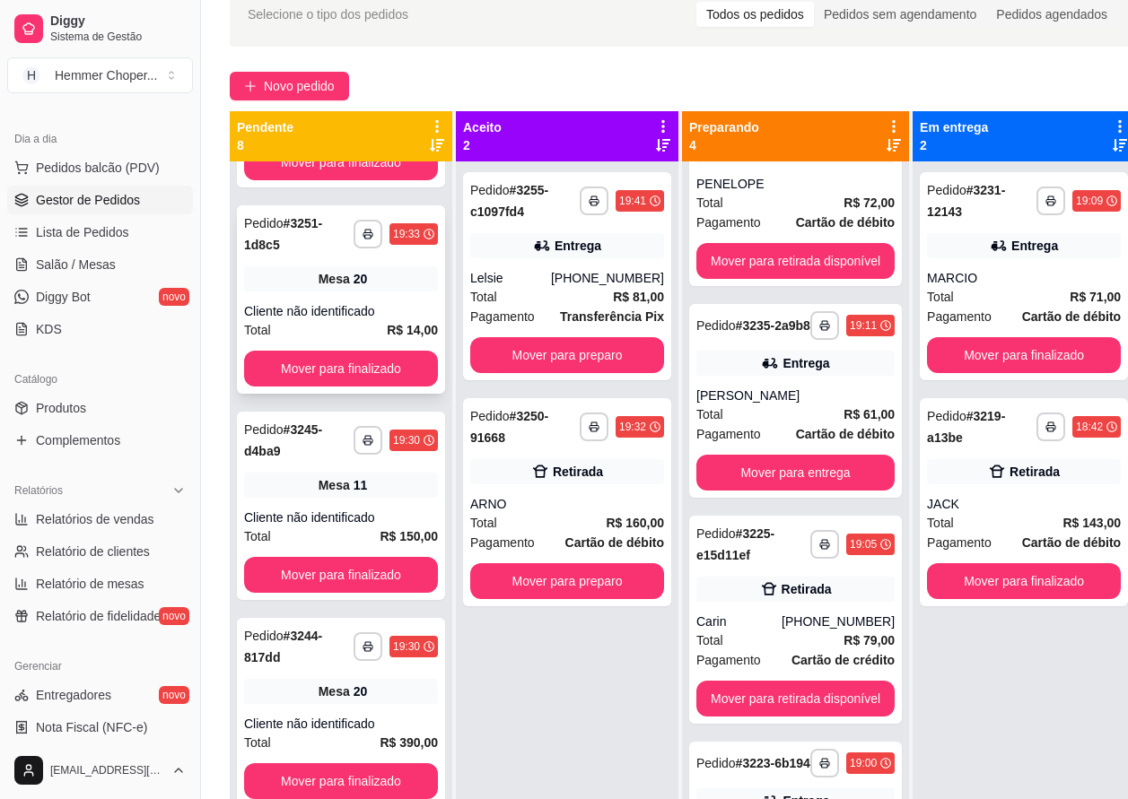
scroll to position [269, 0]
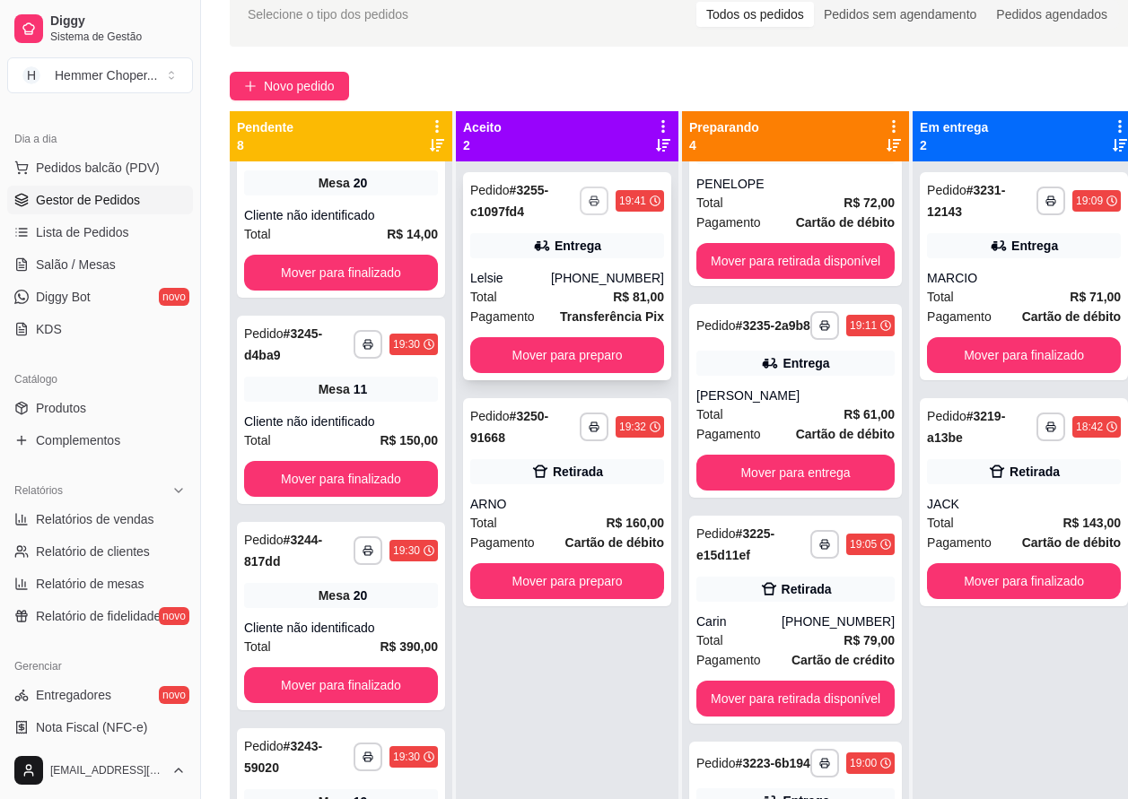
click at [597, 202] on rect "button" at bounding box center [593, 204] width 5 height 4
click at [533, 258] on button "IMPRESSORA" at bounding box center [547, 263] width 130 height 29
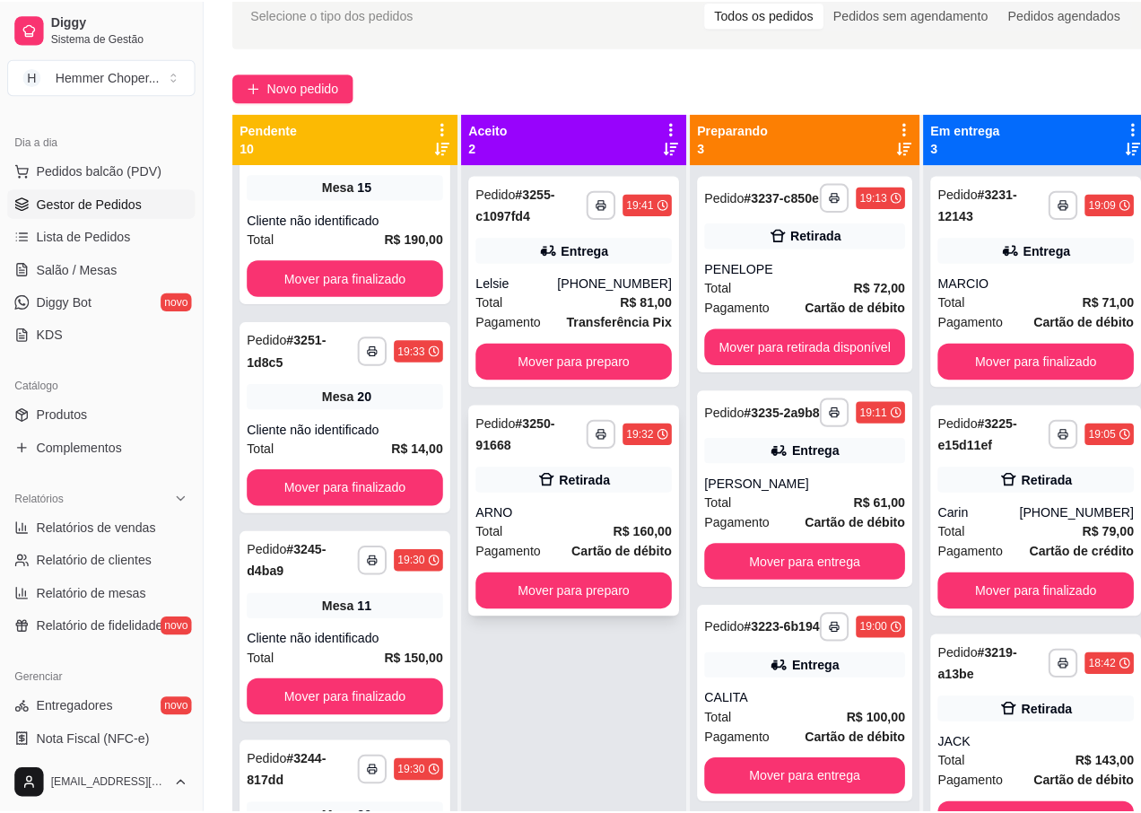
scroll to position [888, 0]
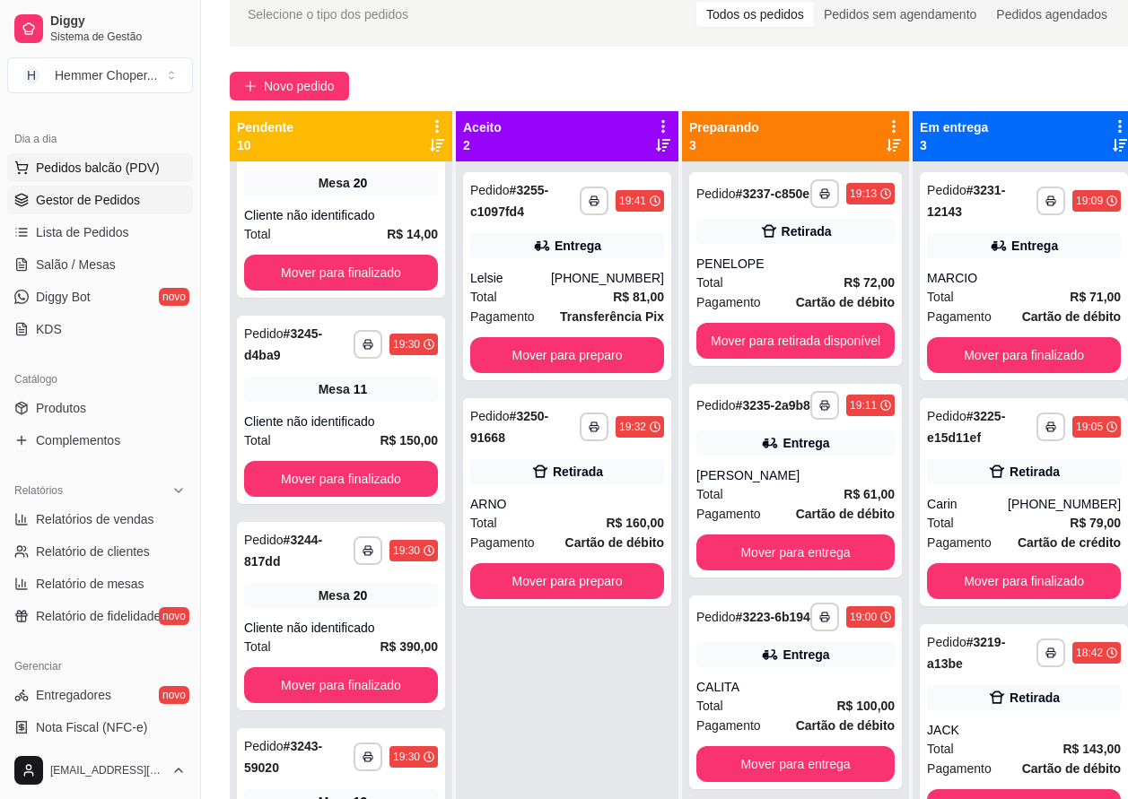
click at [92, 173] on span "Pedidos balcão (PDV)" at bounding box center [98, 168] width 124 height 18
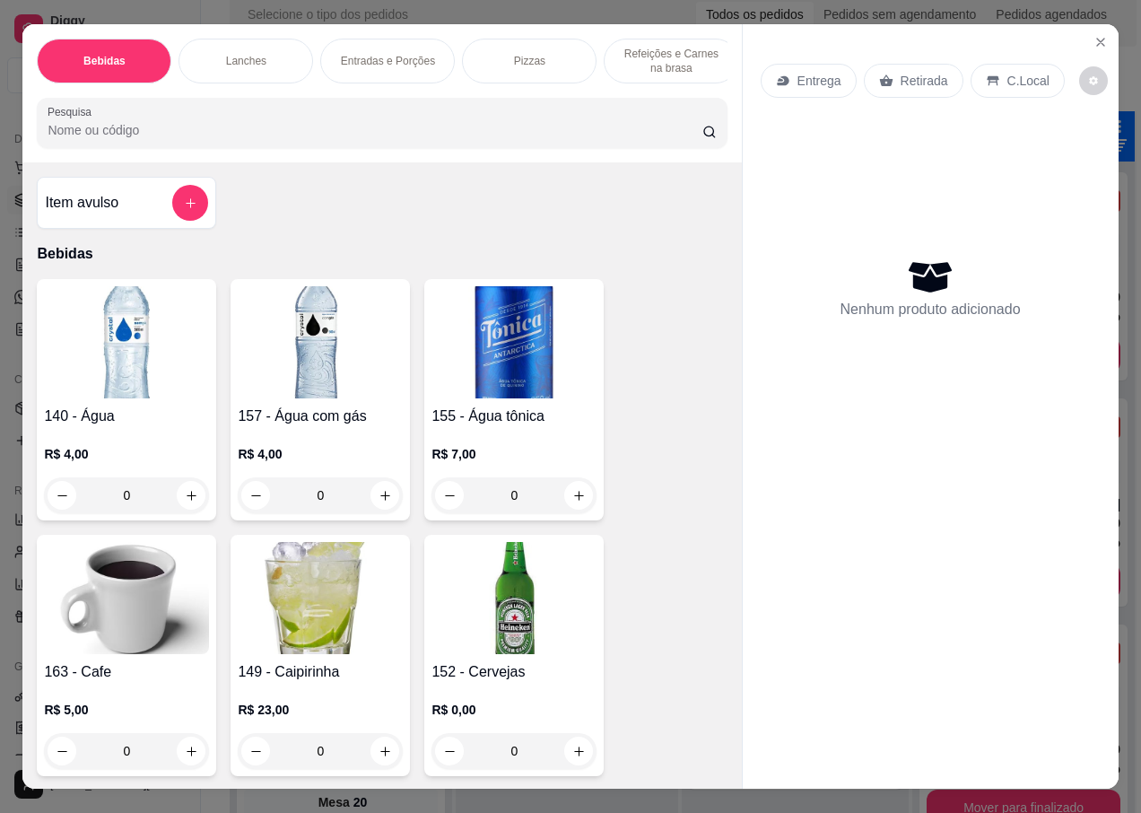
scroll to position [1094, 0]
click at [801, 80] on p "Entrega" at bounding box center [820, 81] width 44 height 18
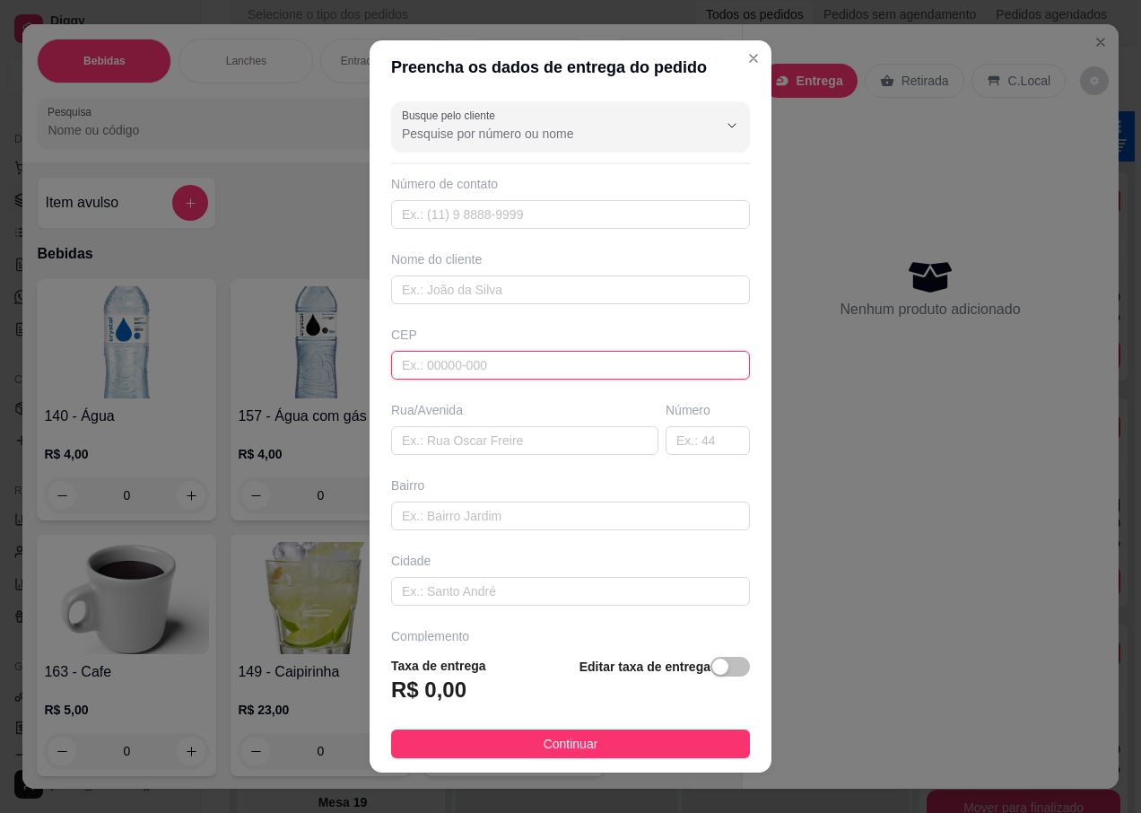
click at [438, 365] on input "text" at bounding box center [570, 365] width 359 height 29
type input "89072214"
type input "Rua [PERSON_NAME]"
type input "[GEOGRAPHIC_DATA]"
type input "Blumenau"
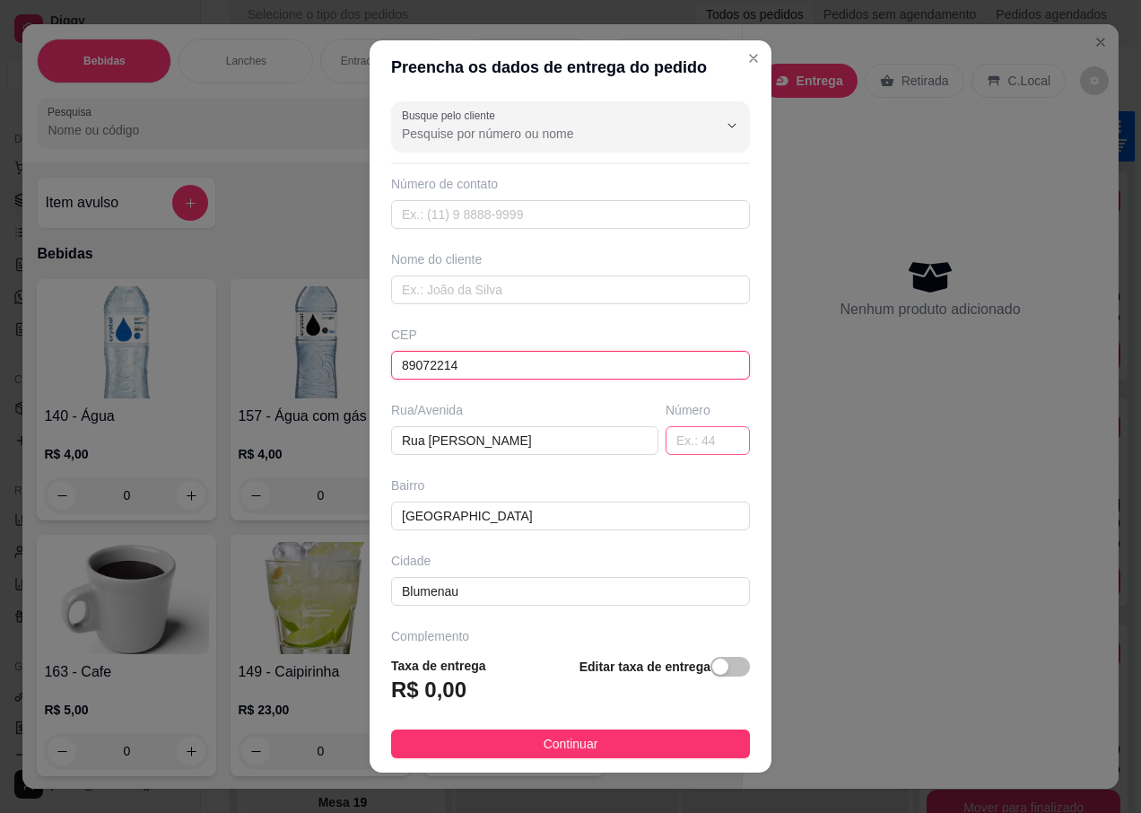
type input "89072214"
click at [680, 448] on input "text" at bounding box center [708, 440] width 84 height 29
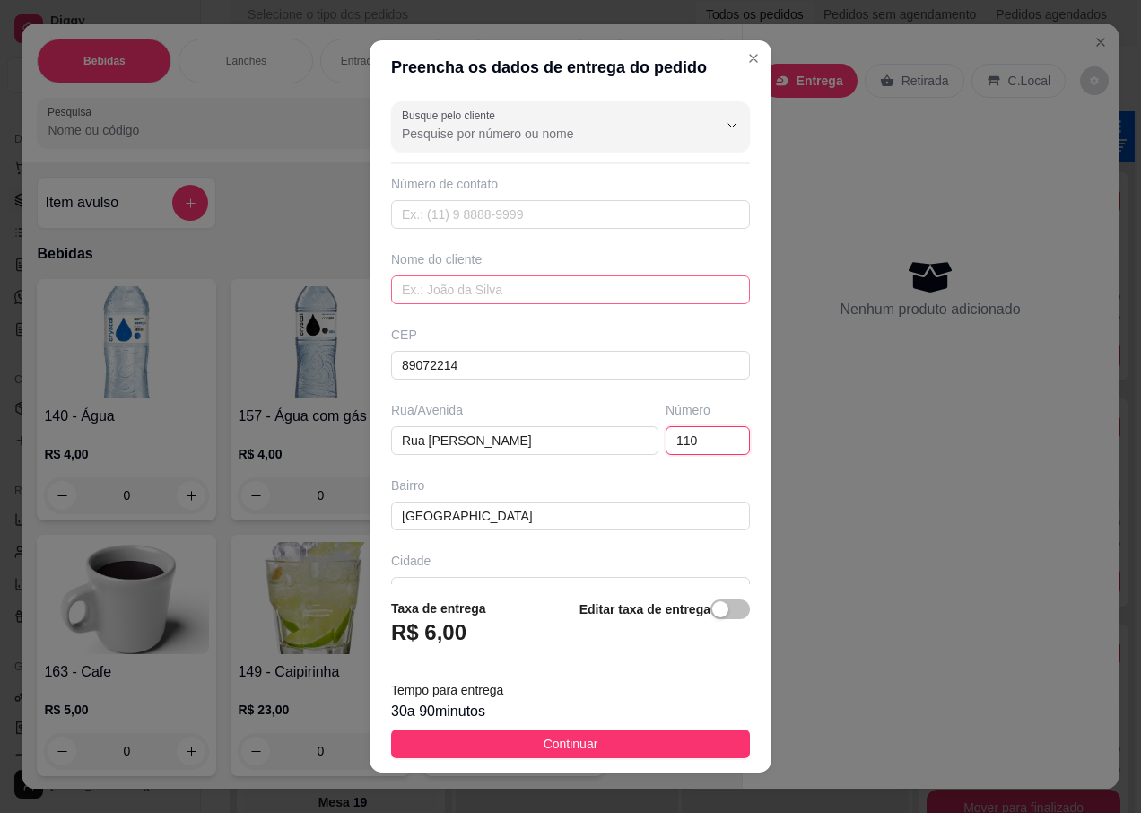
type input "110"
click at [458, 281] on input "text" at bounding box center [570, 289] width 359 height 29
type input "[PERSON_NAME]"
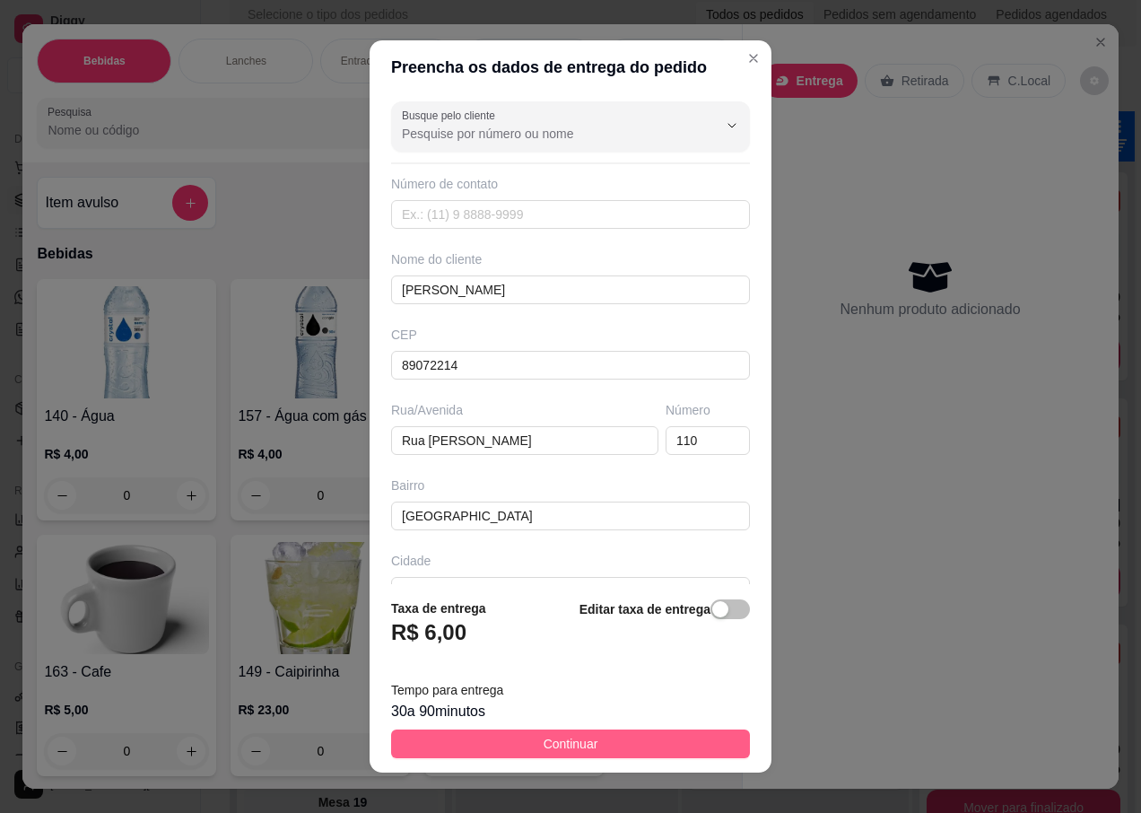
click at [544, 744] on span "Continuar" at bounding box center [571, 744] width 55 height 20
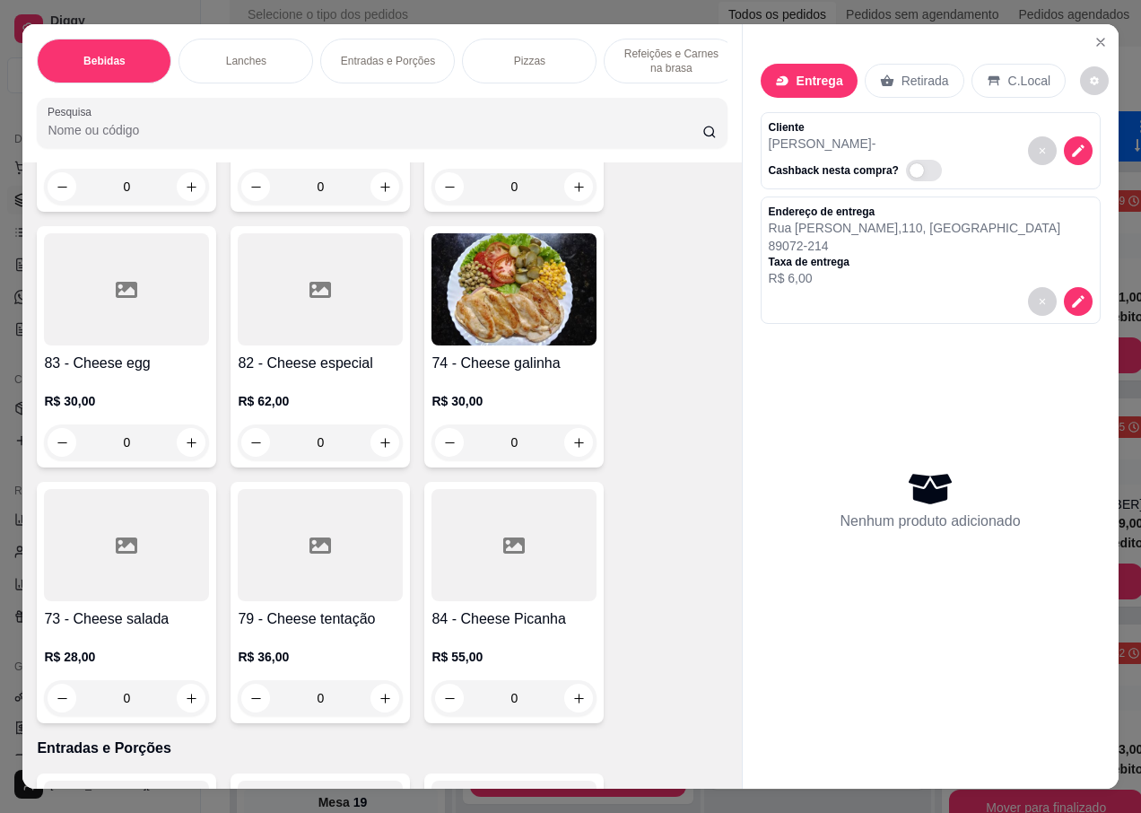
scroll to position [3678, 0]
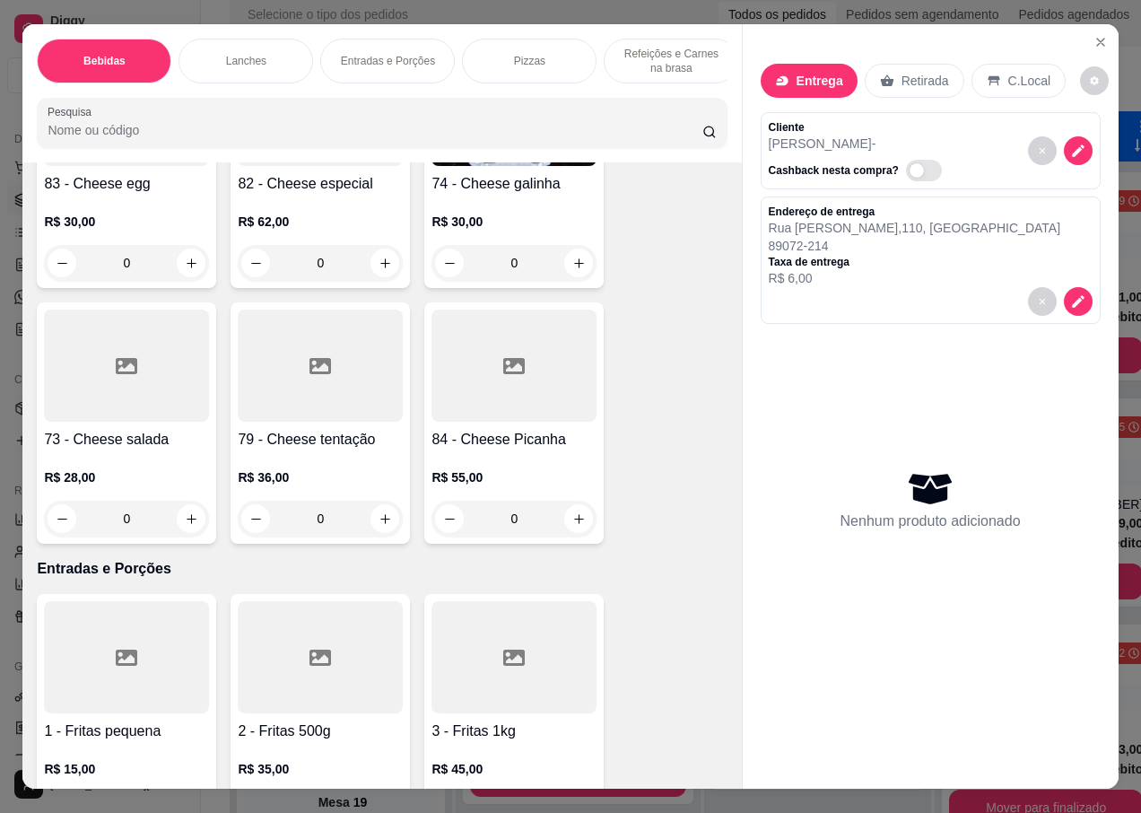
click at [110, 406] on div at bounding box center [126, 365] width 165 height 112
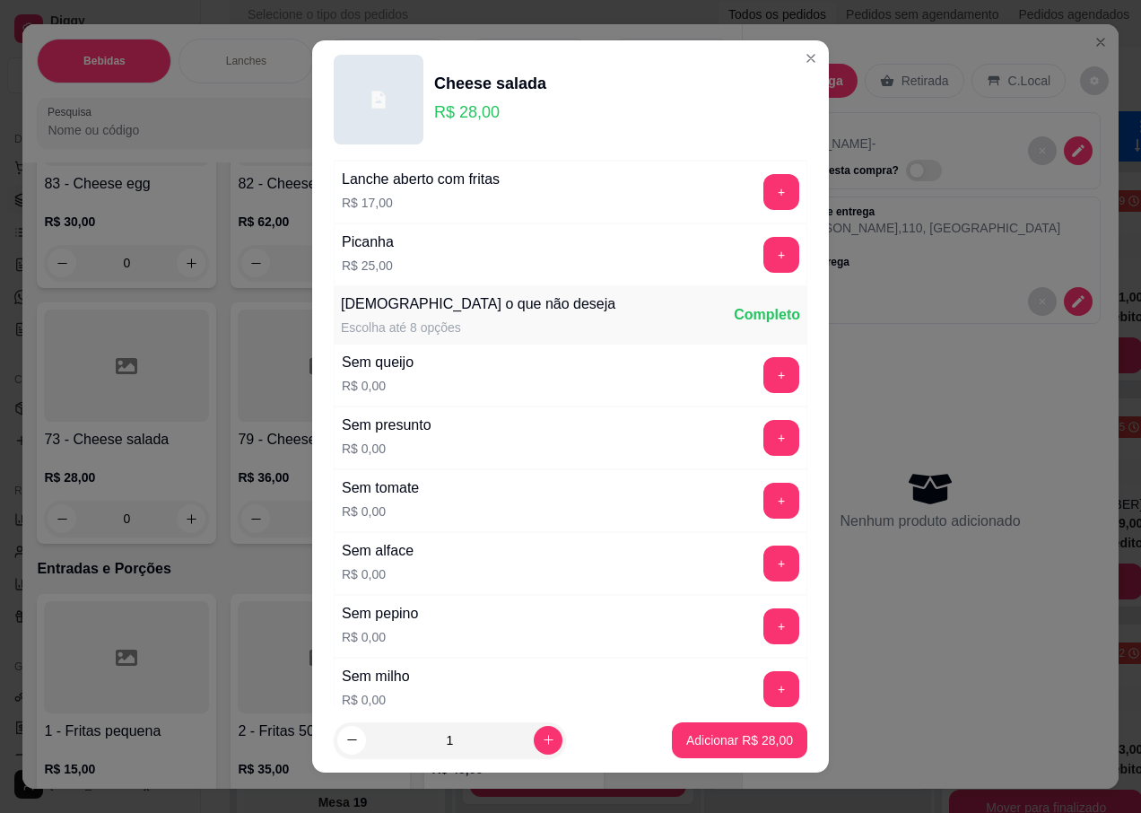
scroll to position [1279, 0]
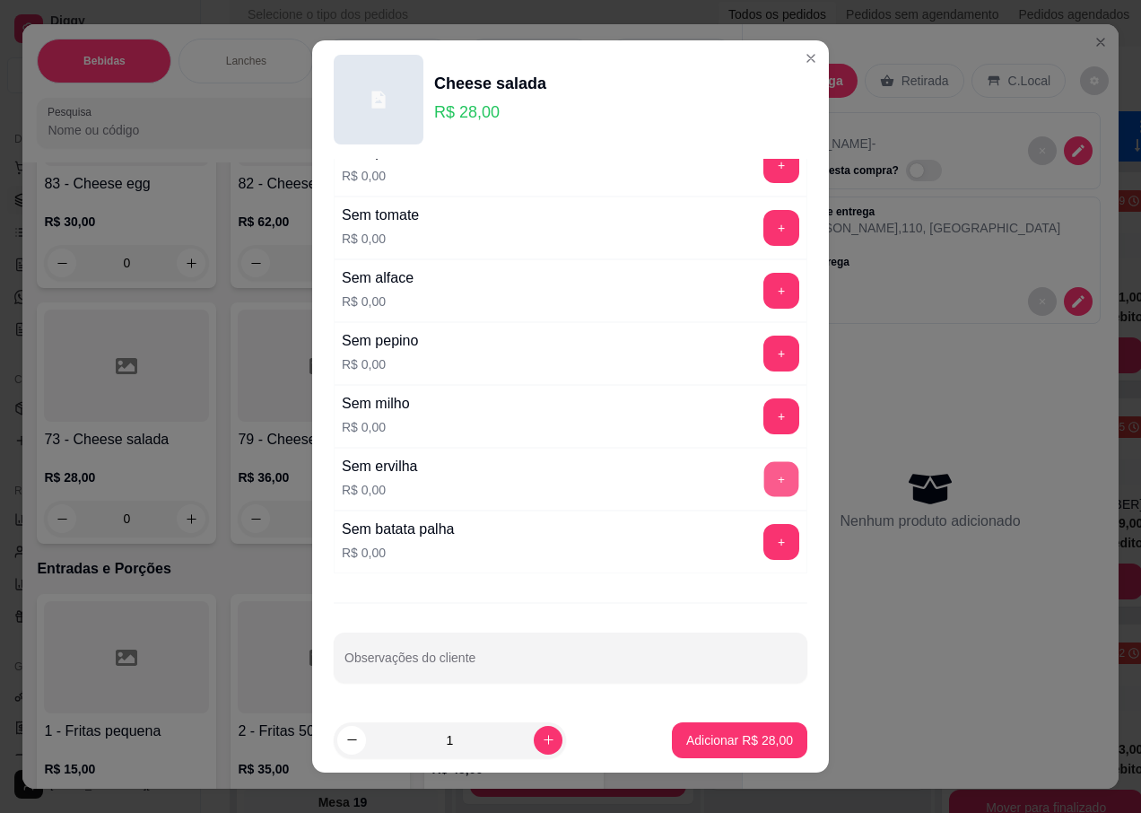
click at [764, 478] on button "+" at bounding box center [781, 479] width 35 height 35
click at [688, 744] on p "Adicionar R$ 28,00" at bounding box center [740, 739] width 104 height 17
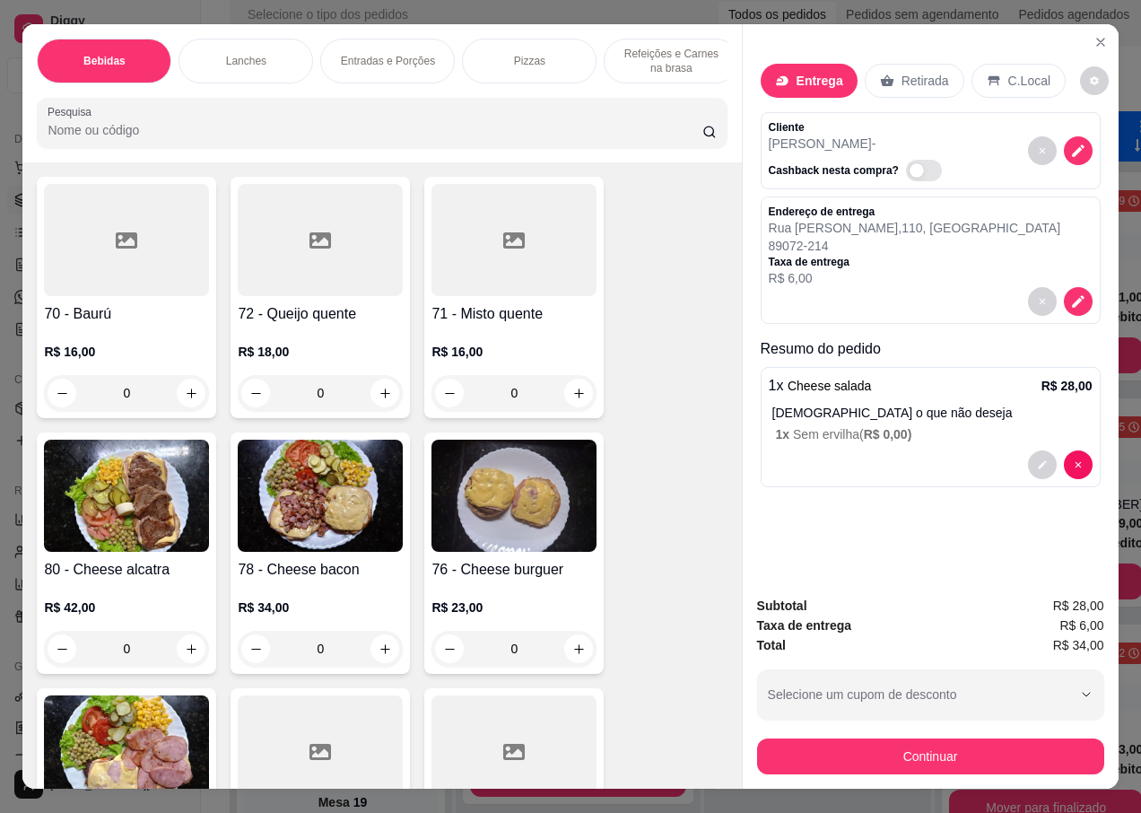
scroll to position [3050, 0]
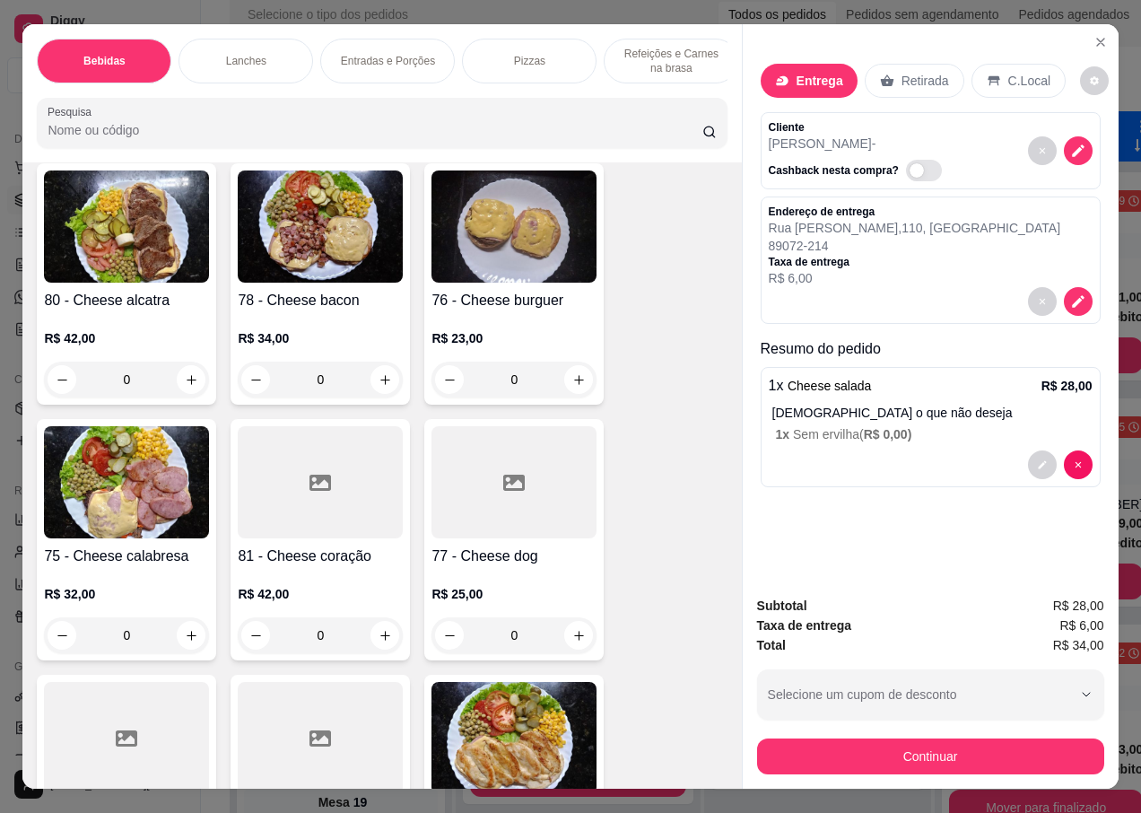
click at [326, 500] on div at bounding box center [320, 482] width 165 height 112
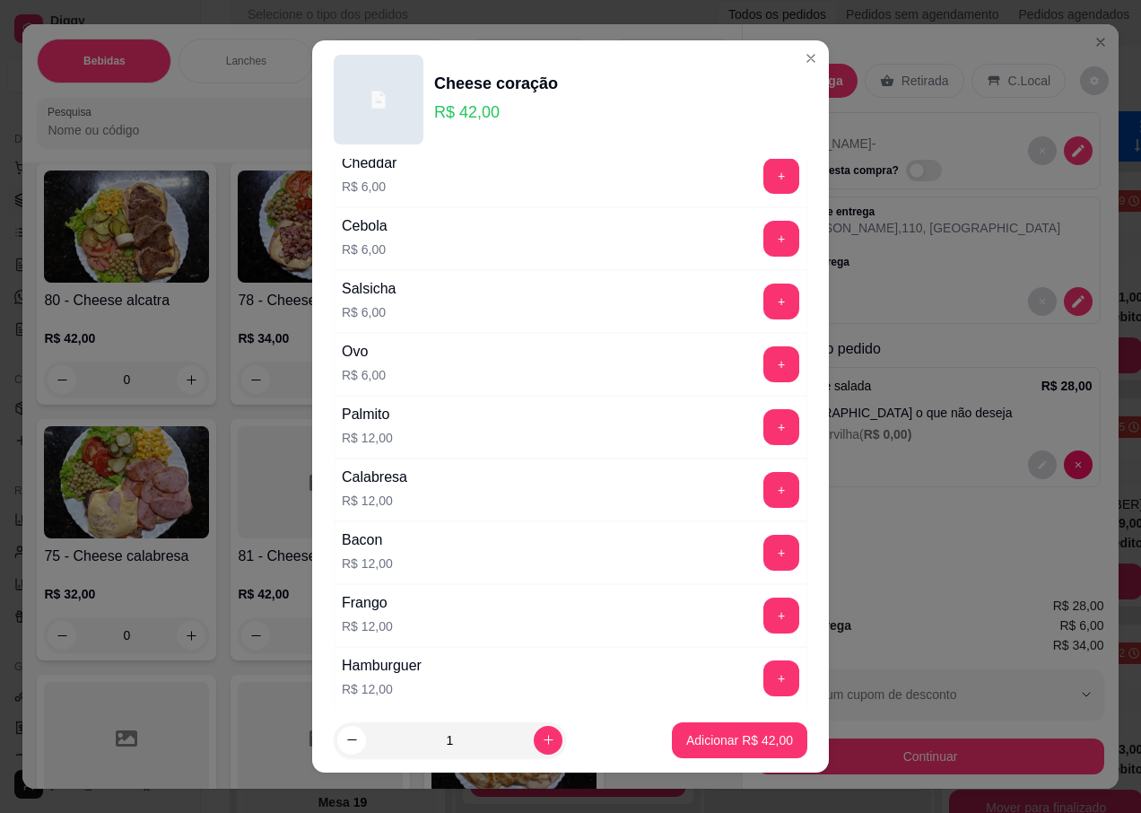
scroll to position [449, 0]
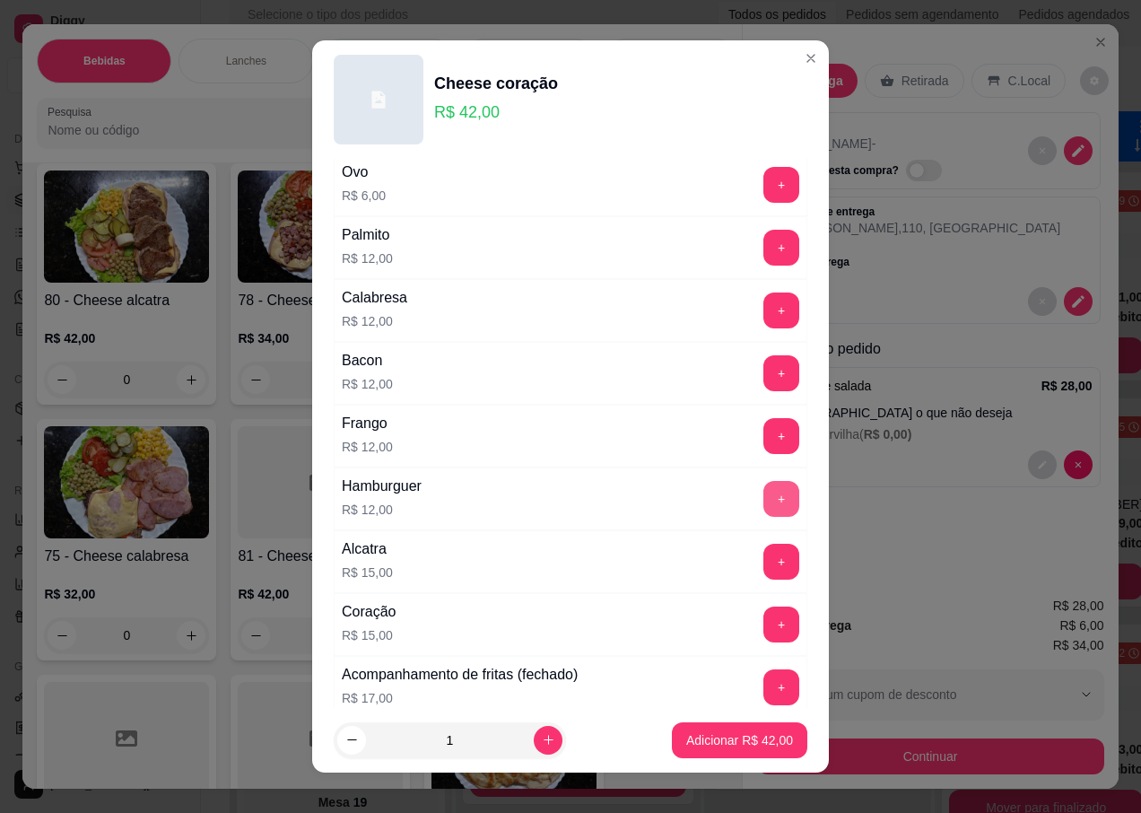
click at [763, 498] on button "+" at bounding box center [781, 499] width 36 height 36
click at [694, 749] on button "Adicionar R$ 54,00" at bounding box center [740, 739] width 132 height 35
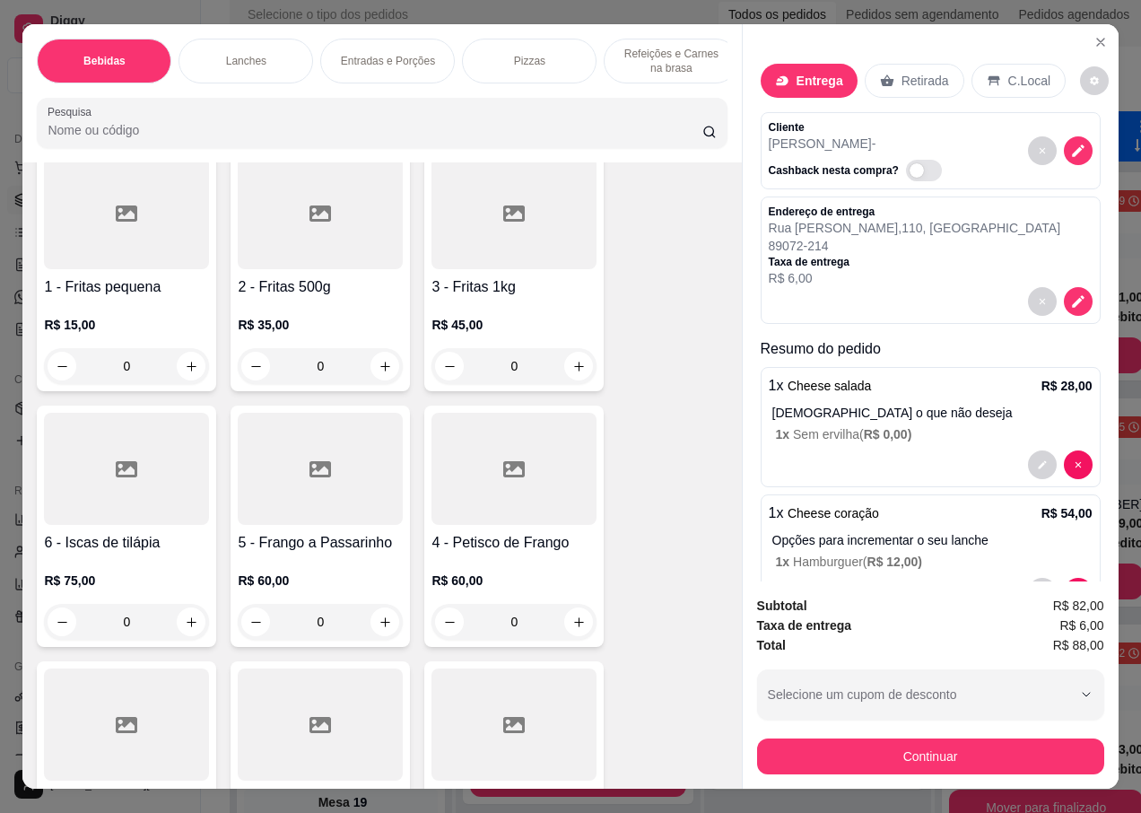
scroll to position [3947, 0]
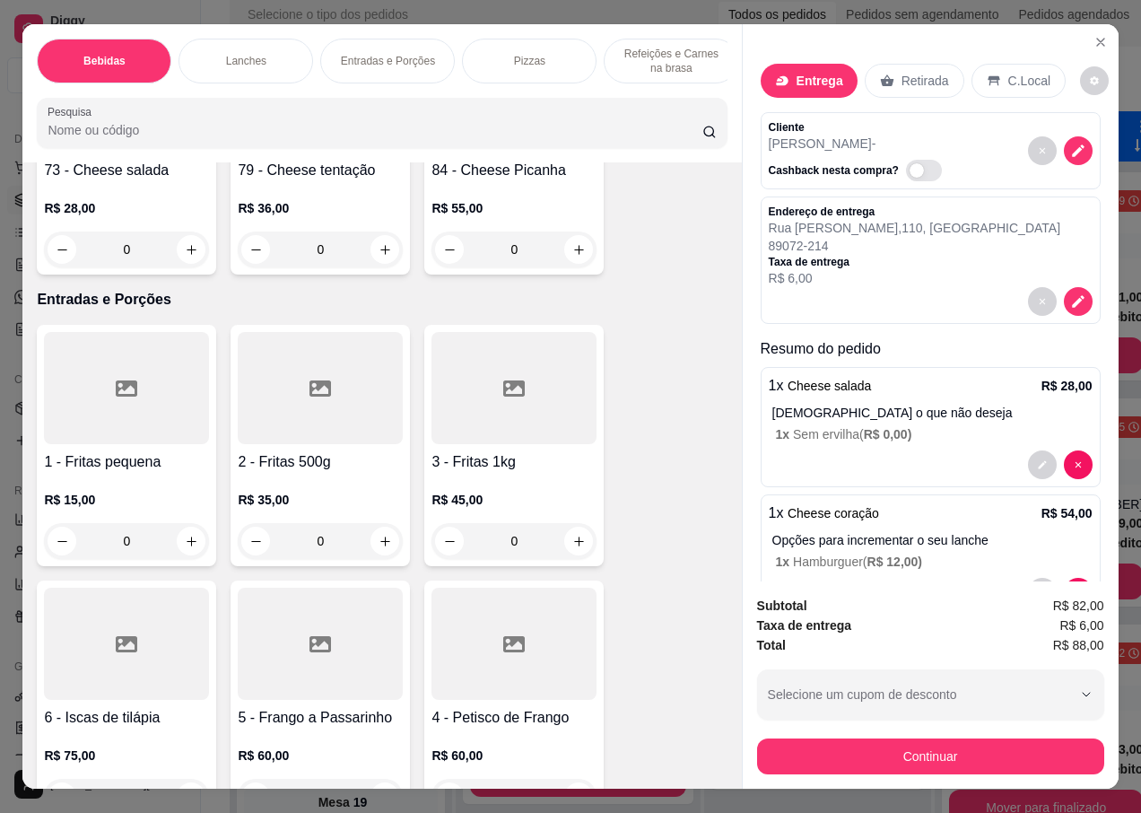
click at [126, 473] on div "R$ 15,00 0" at bounding box center [126, 516] width 165 height 86
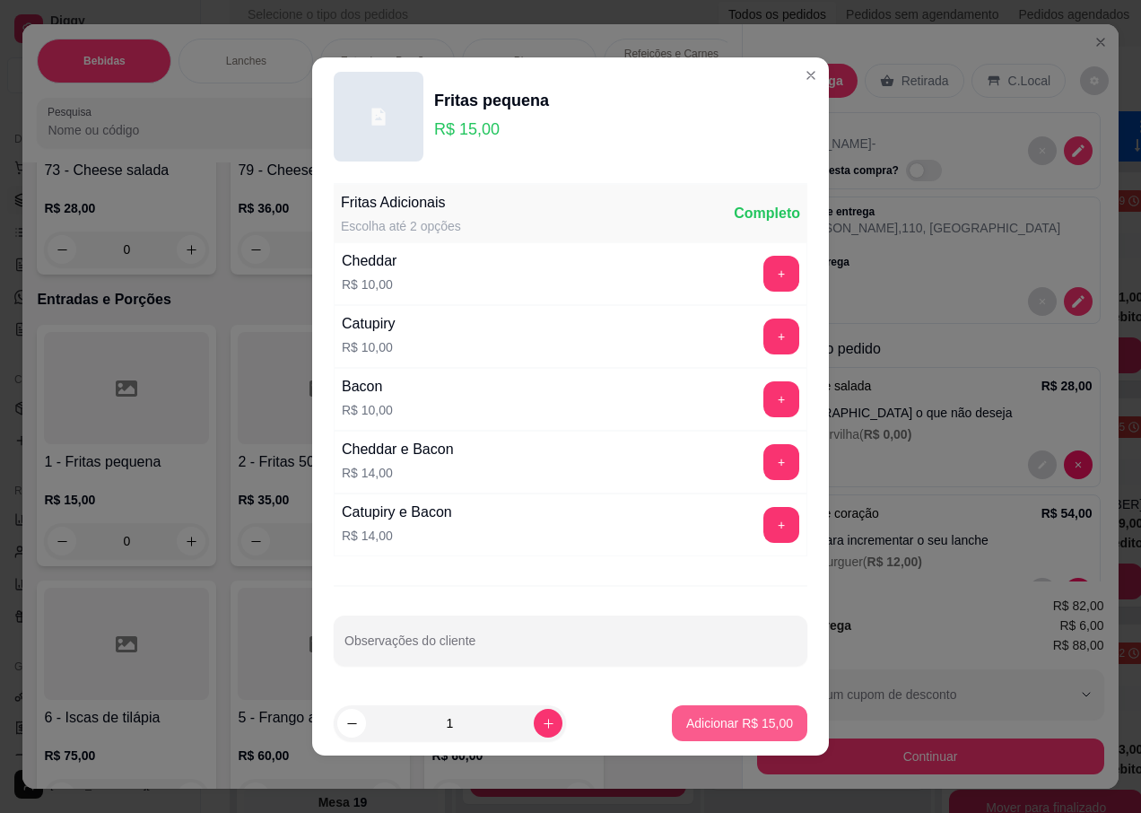
click at [719, 727] on p "Adicionar R$ 15,00" at bounding box center [739, 723] width 107 height 18
type input "1"
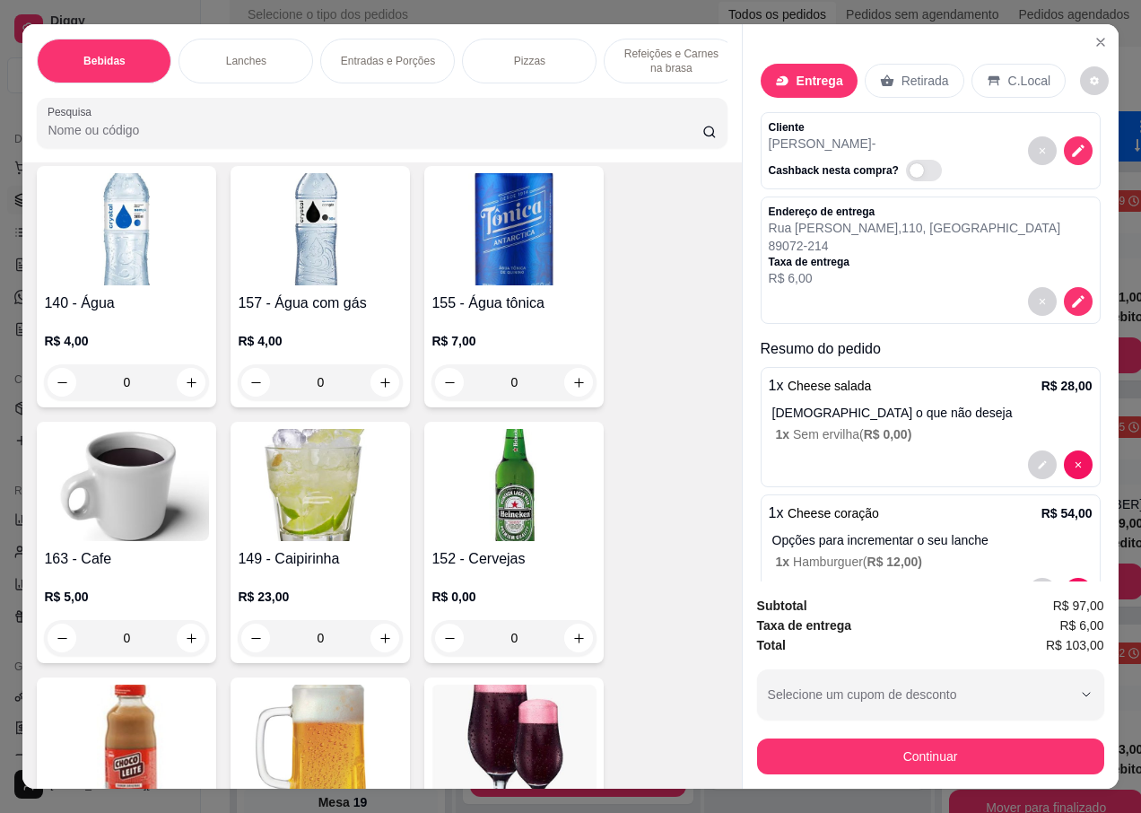
scroll to position [0, 0]
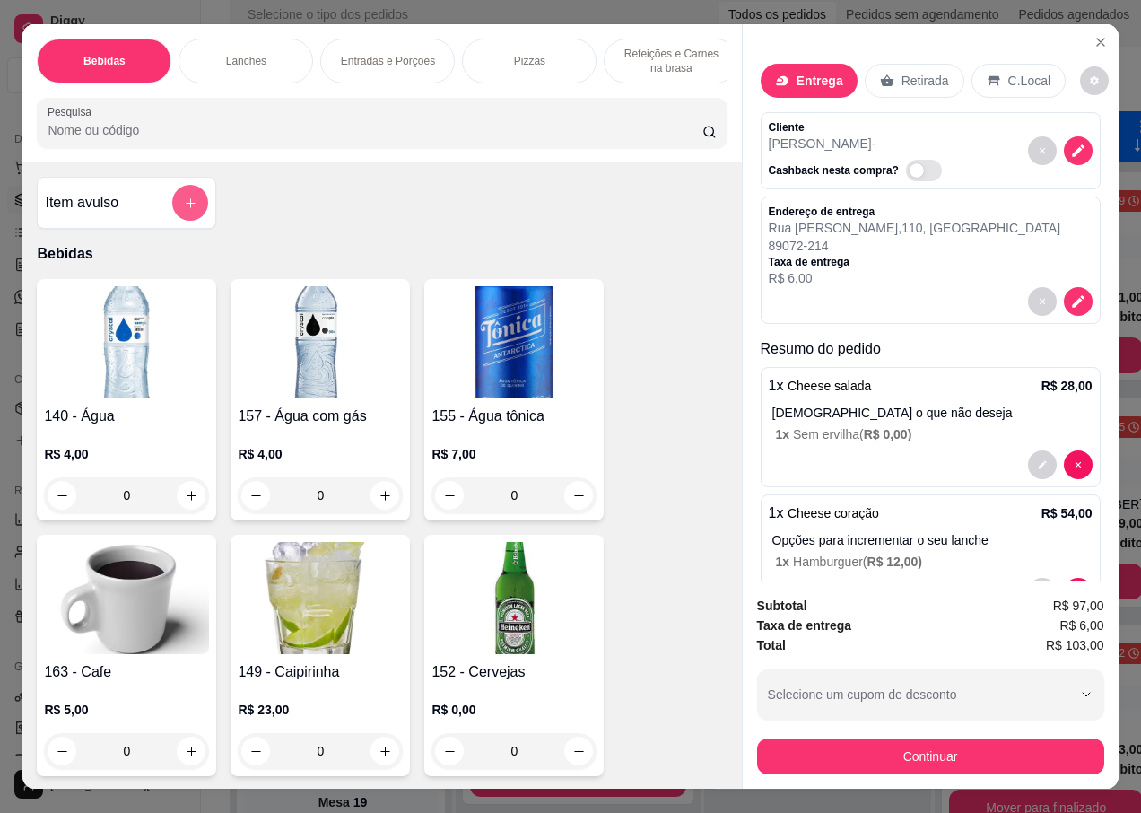
click at [184, 208] on icon "add-separate-item" at bounding box center [190, 202] width 13 height 13
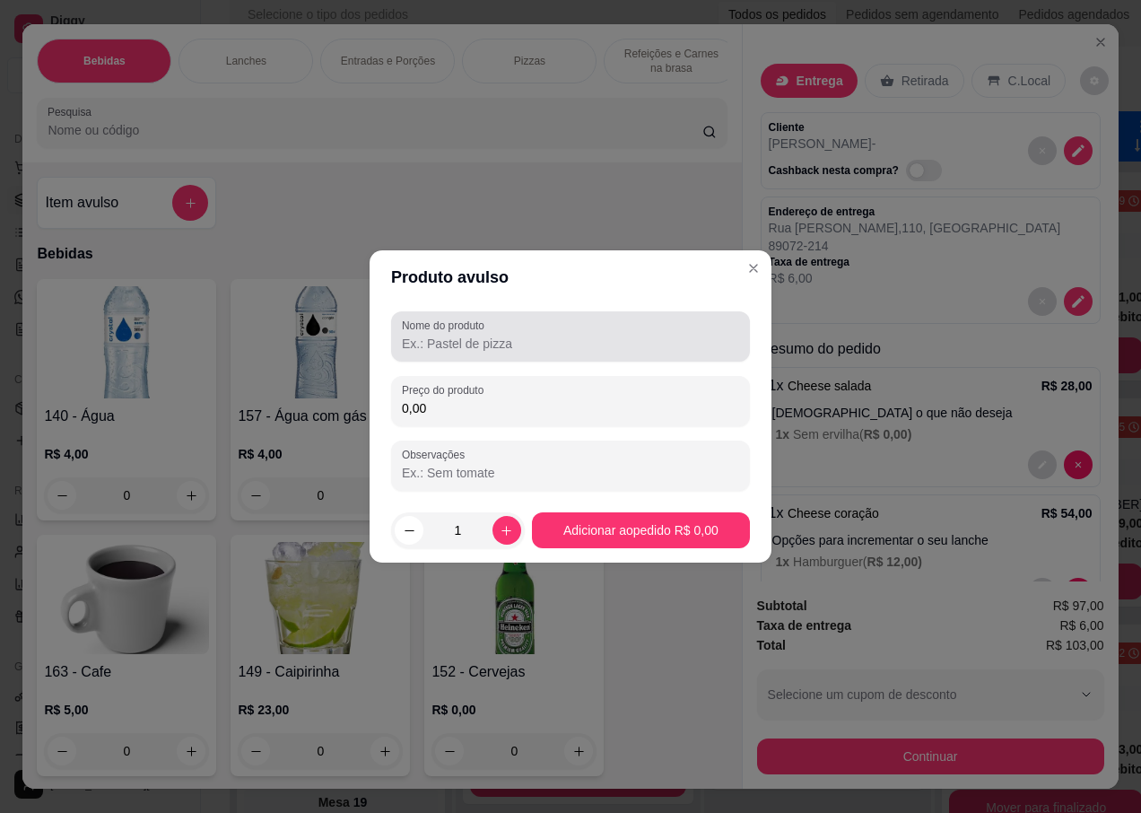
click at [463, 338] on input "Nome do produto" at bounding box center [570, 344] width 337 height 18
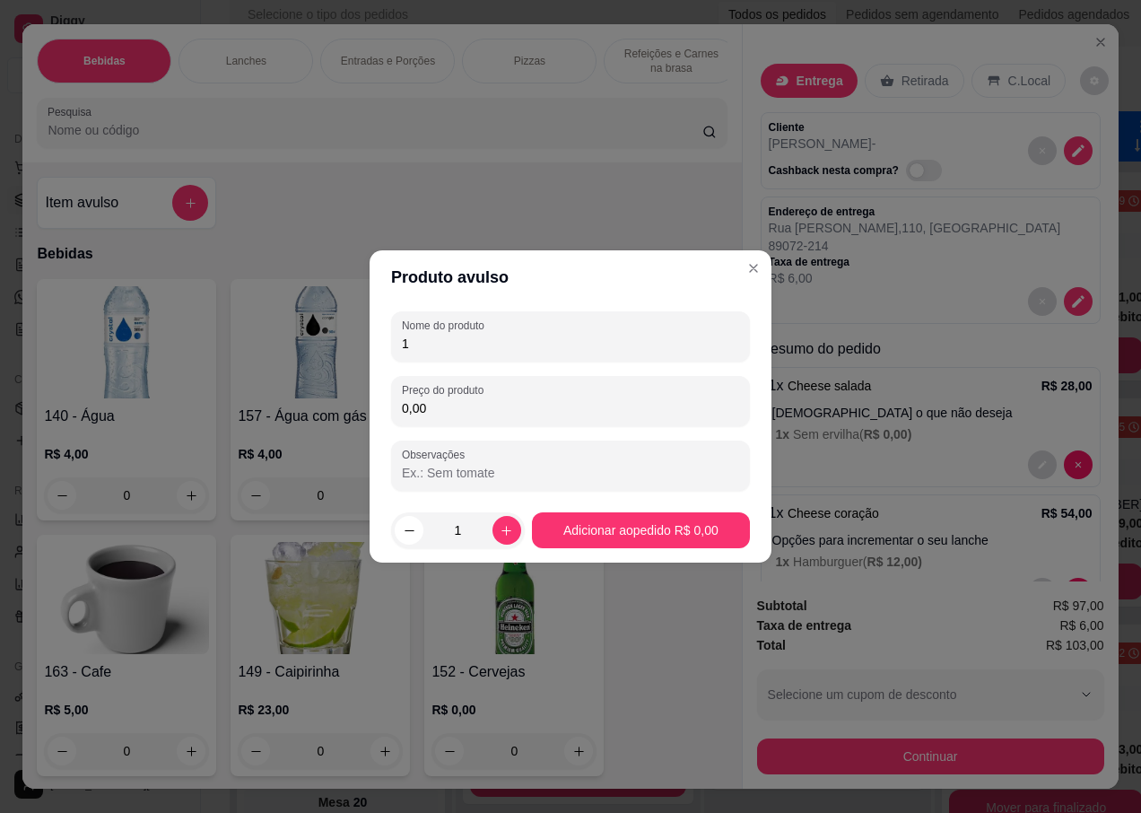
scroll to position [1301, 0]
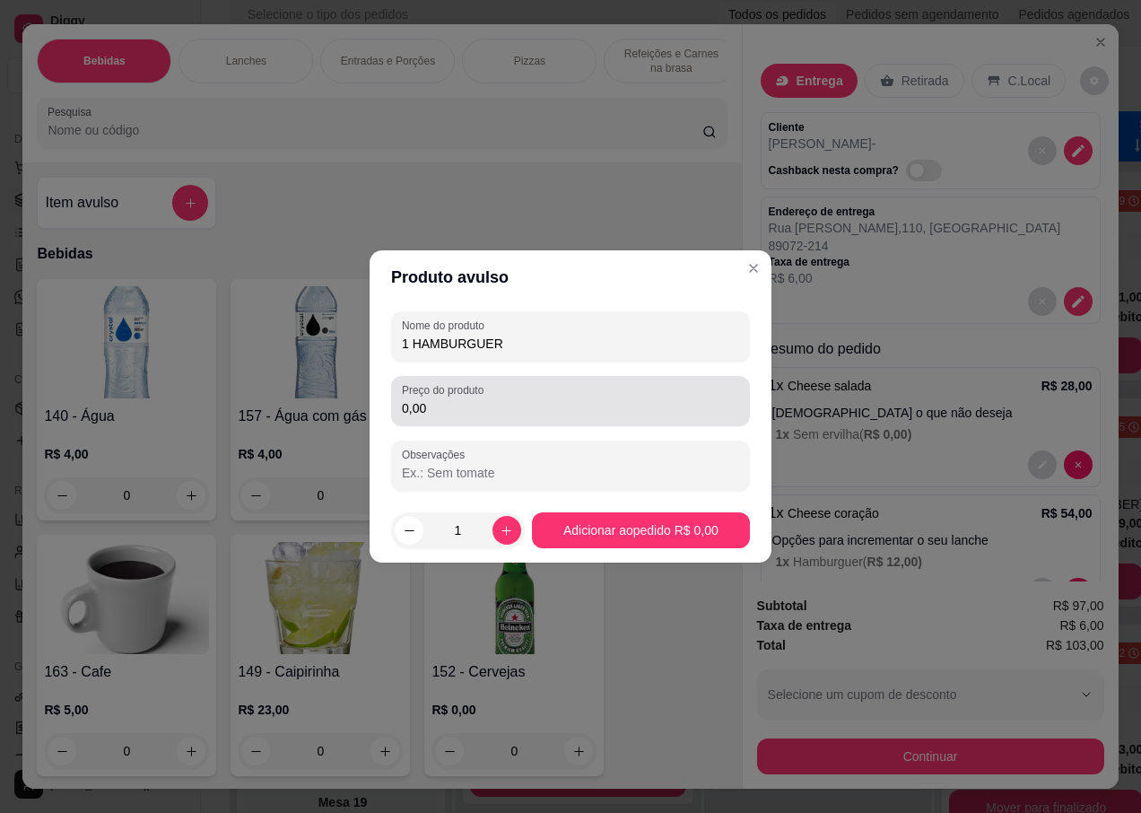
type input "1 HAMBURGUER"
click at [467, 404] on input "0,00" at bounding box center [570, 408] width 337 height 18
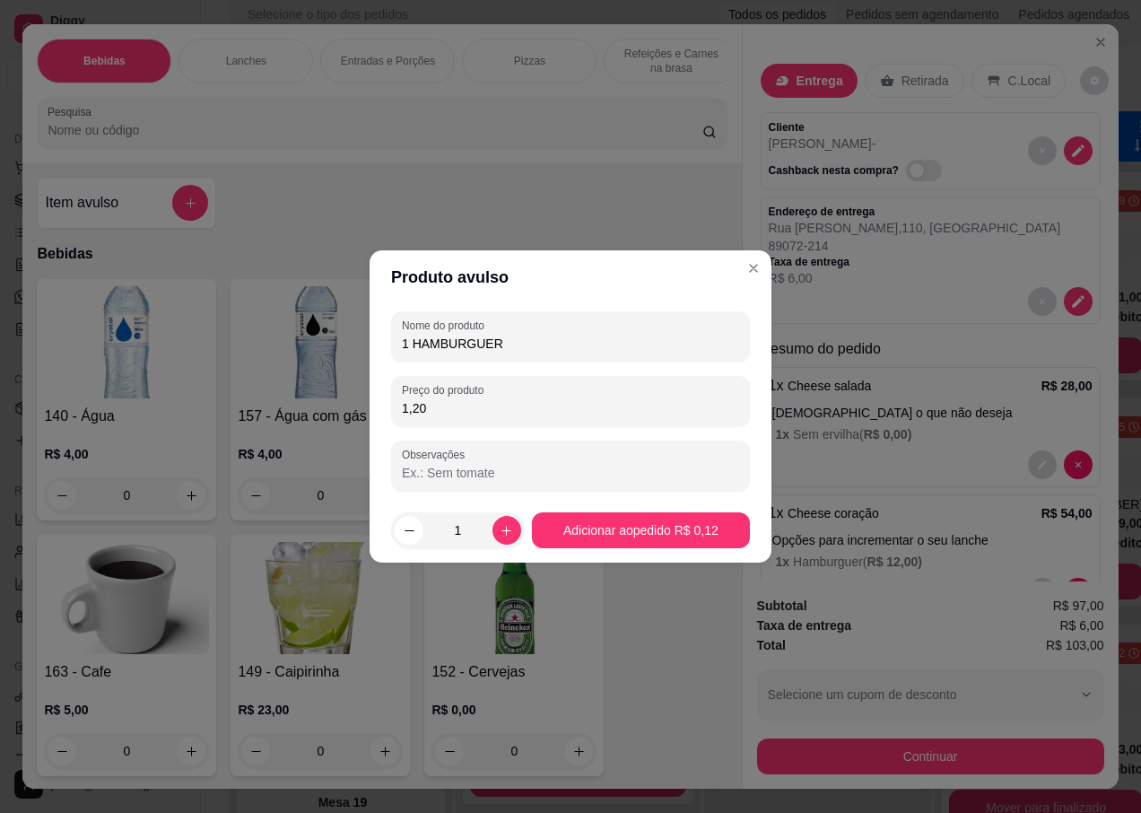
type input "12,00"
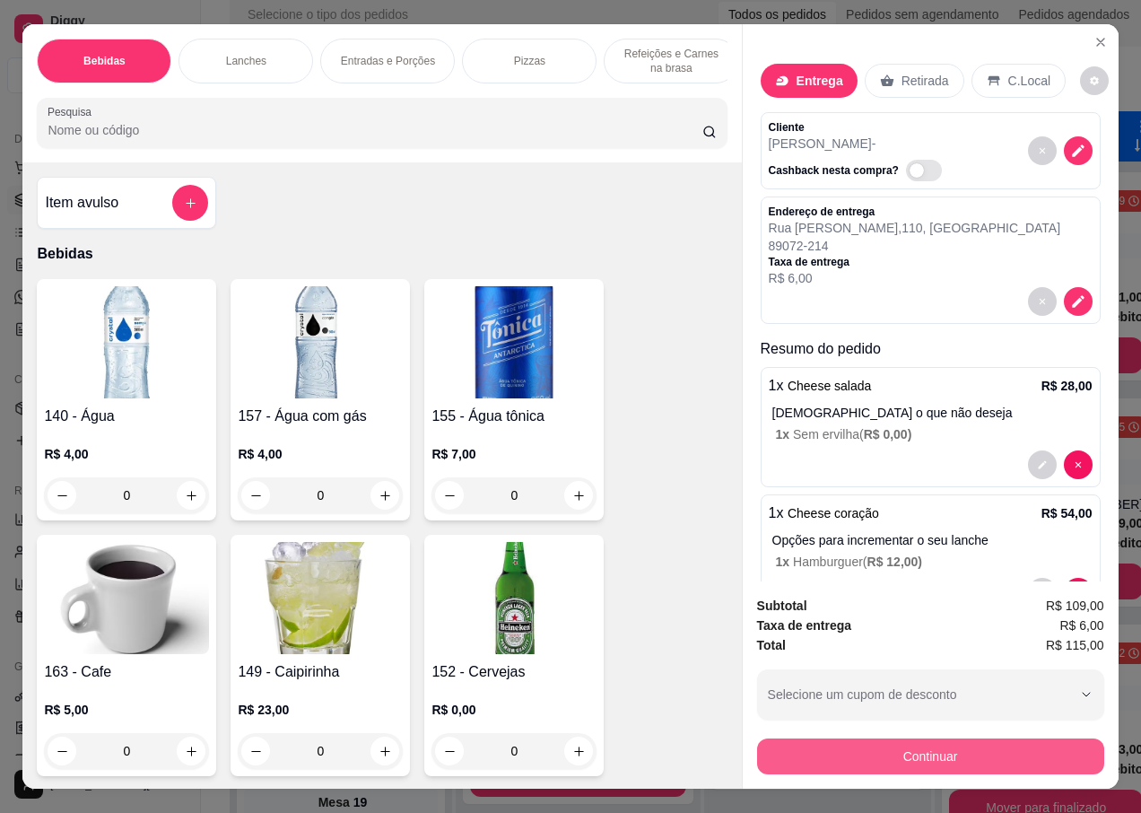
click at [862, 748] on button "Continuar" at bounding box center [930, 756] width 347 height 36
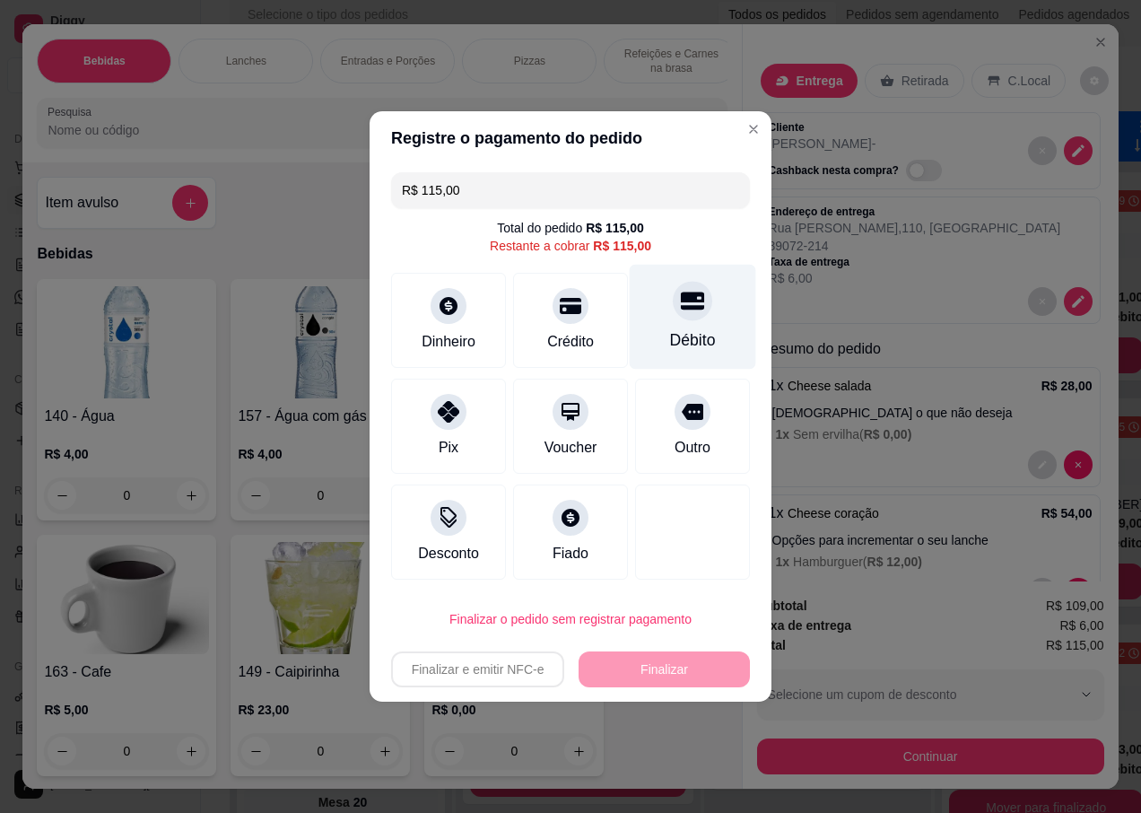
scroll to position [1507, 0]
click at [678, 321] on div "Débito" at bounding box center [693, 317] width 126 height 105
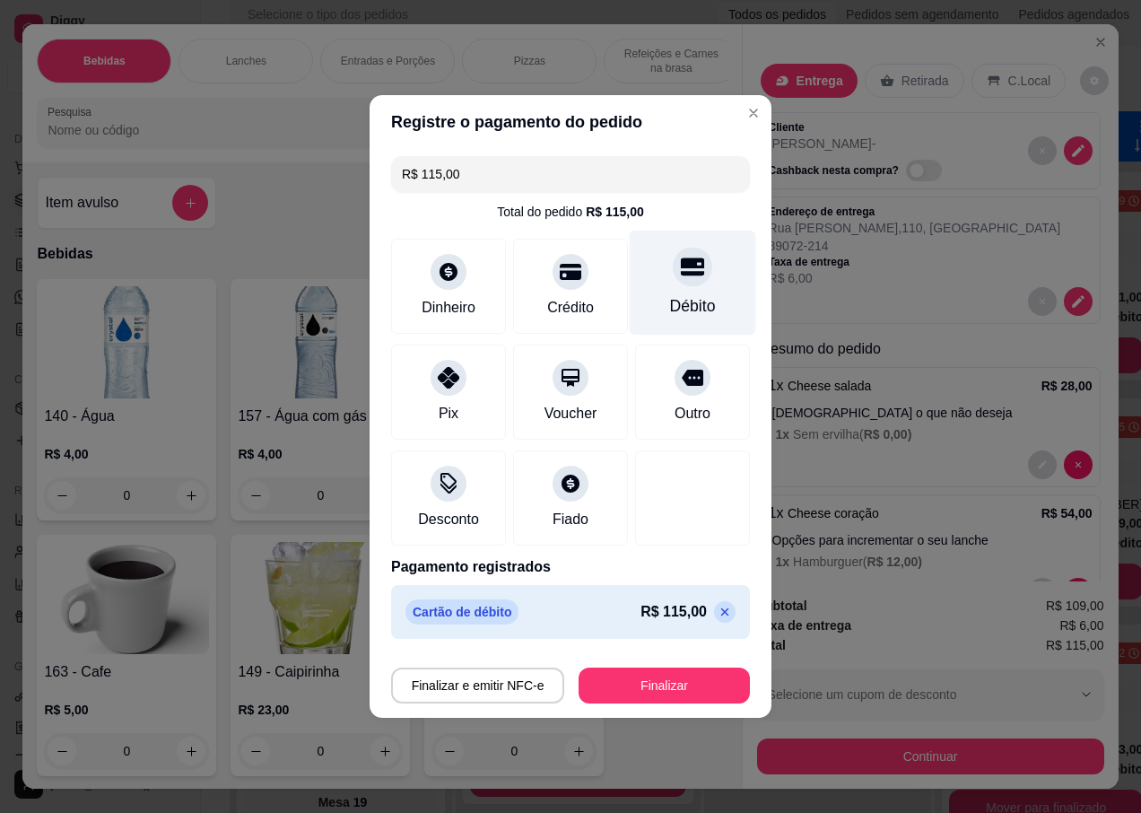
type input "R$ 0,00"
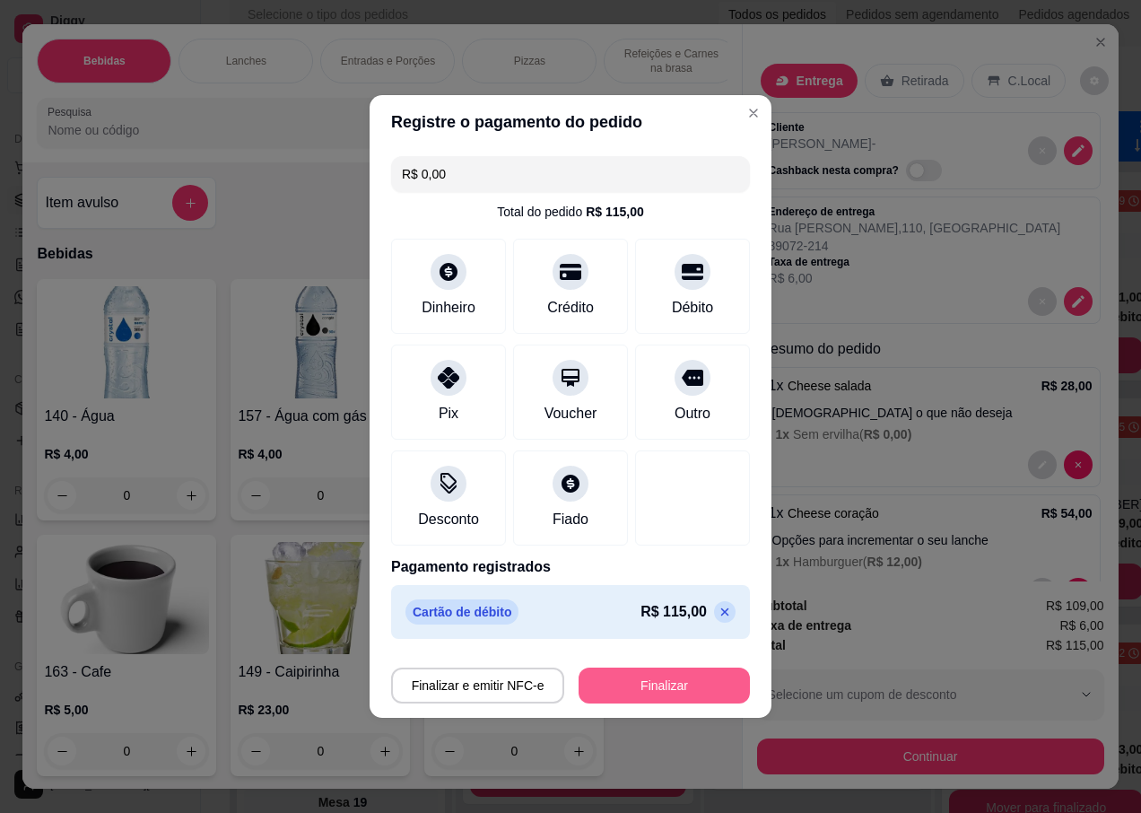
click at [633, 689] on button "Finalizar" at bounding box center [664, 685] width 171 height 36
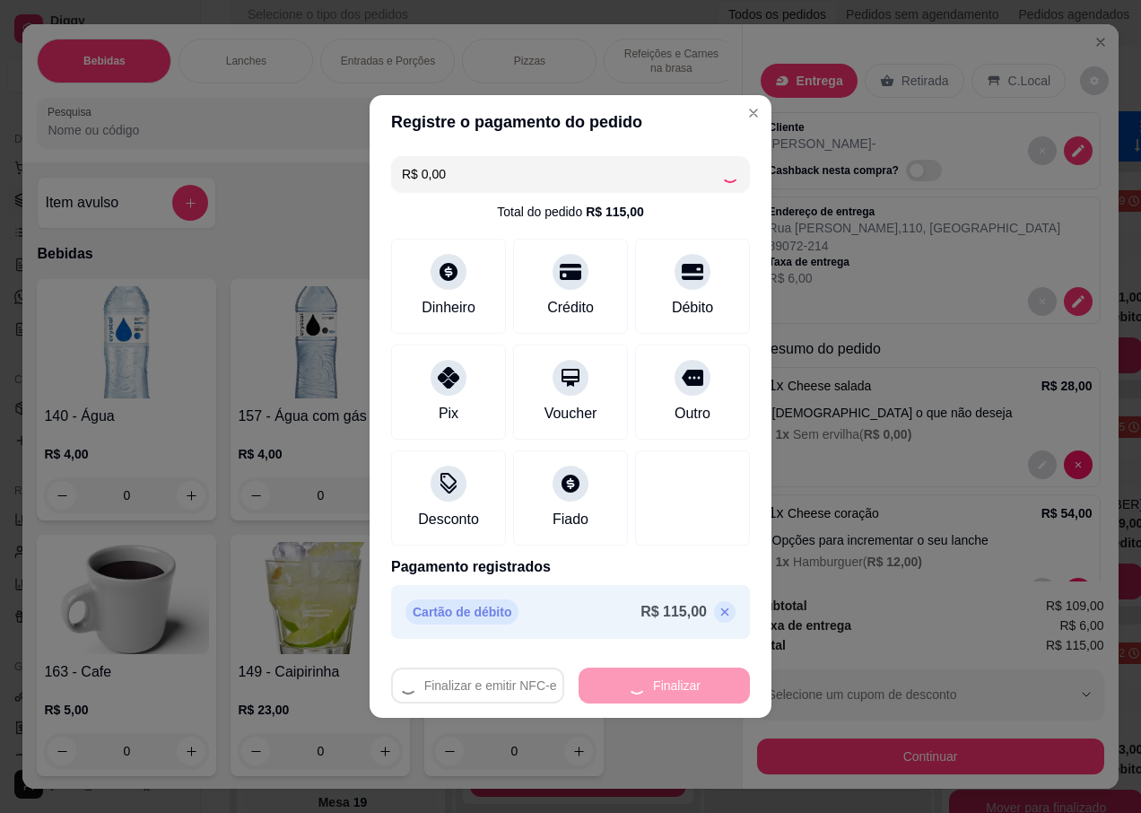
type input "0"
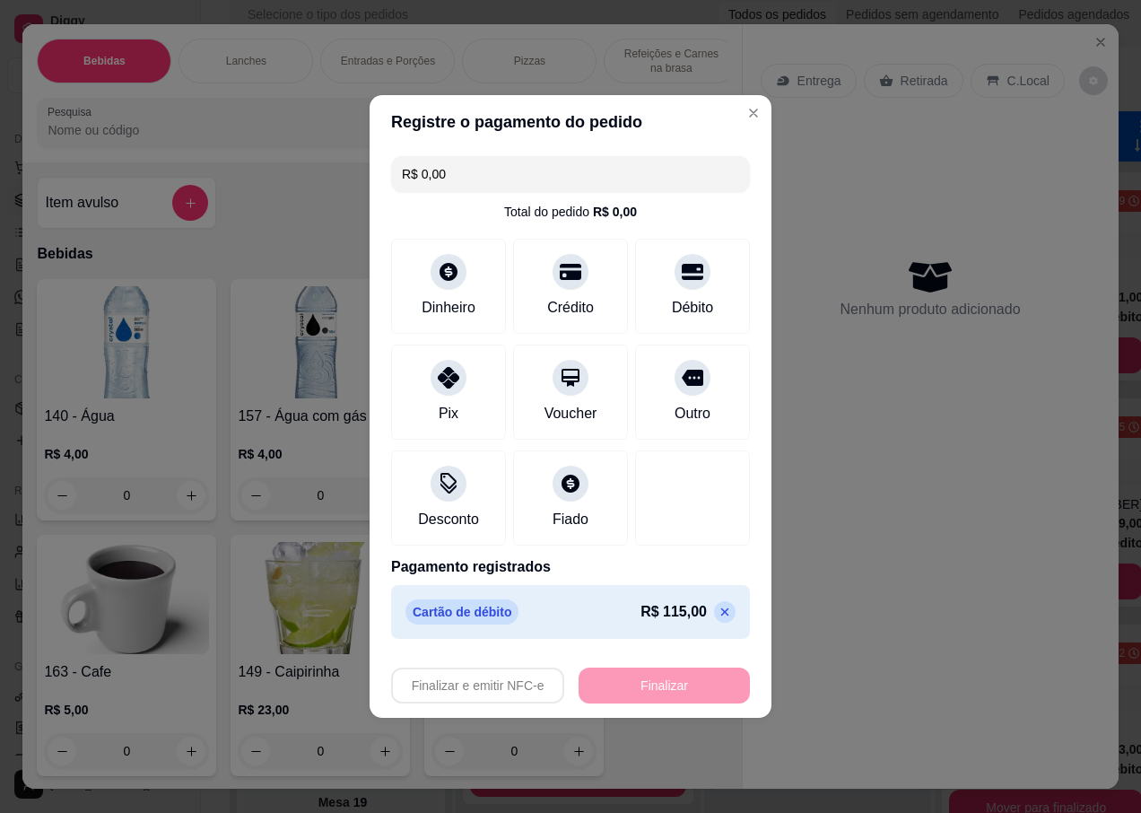
type input "-R$ 115,00"
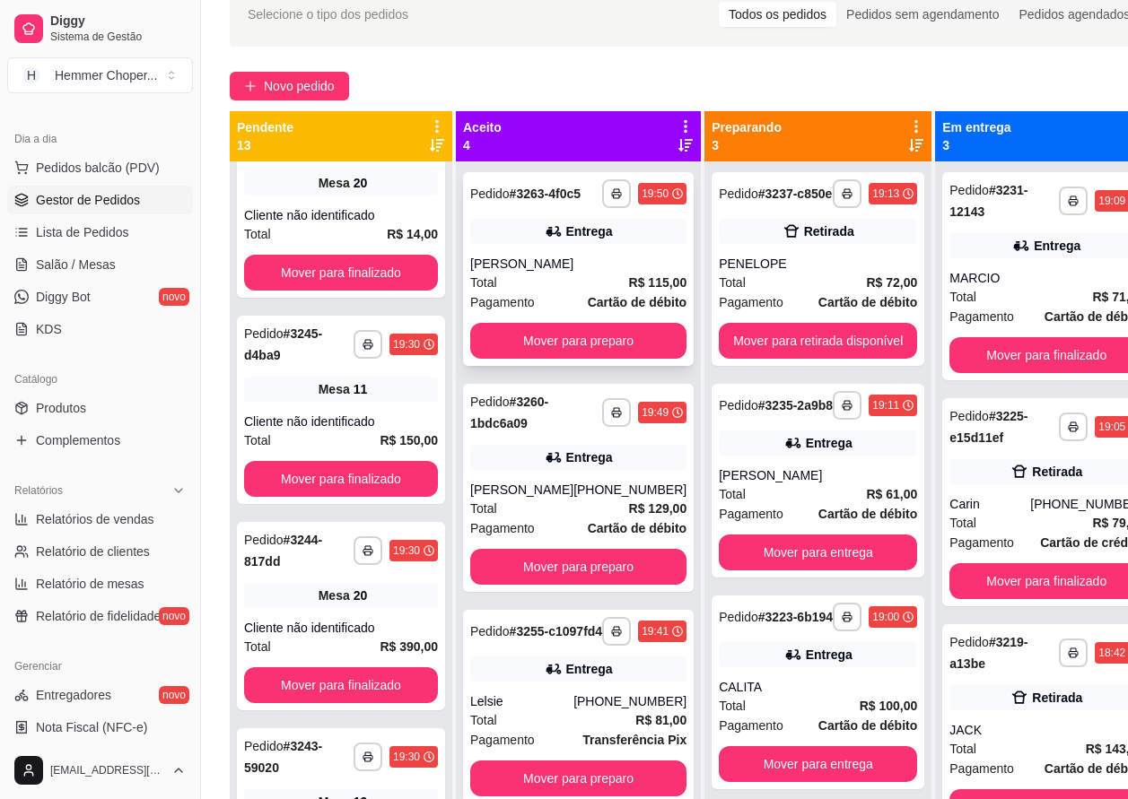
click at [549, 292] on div "Total R$ 115,00" at bounding box center [578, 283] width 216 height 20
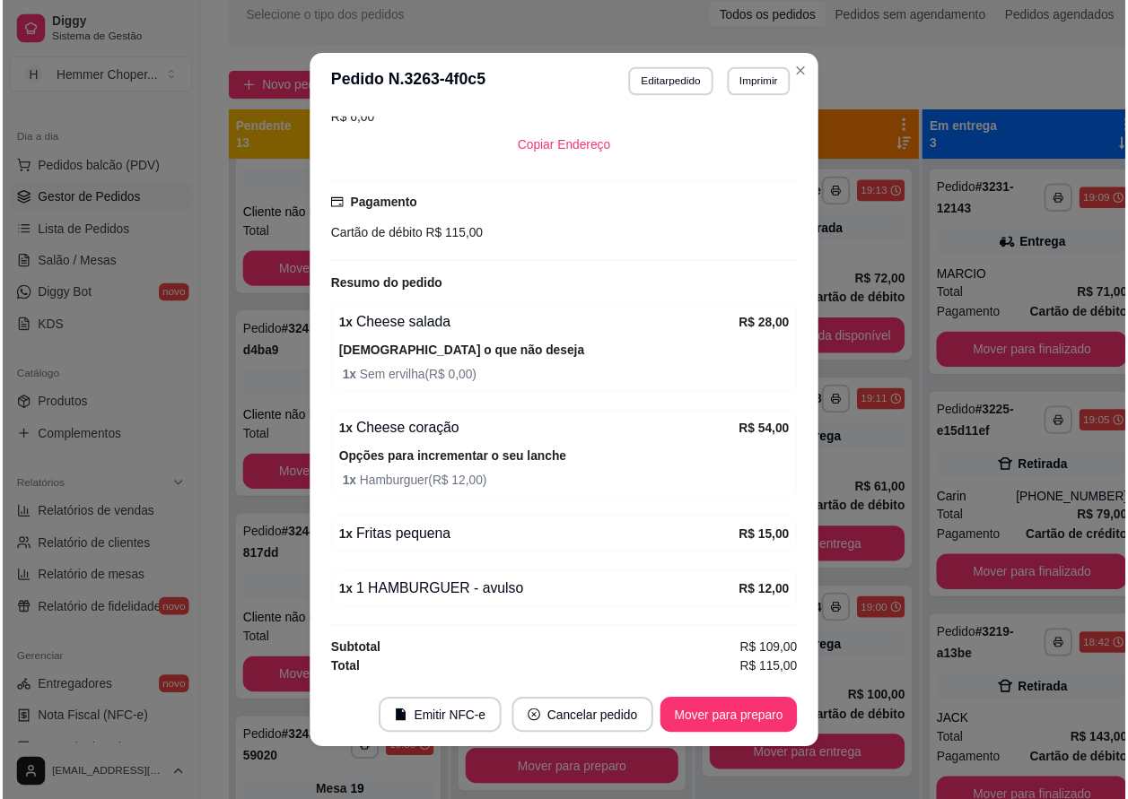
scroll to position [4, 0]
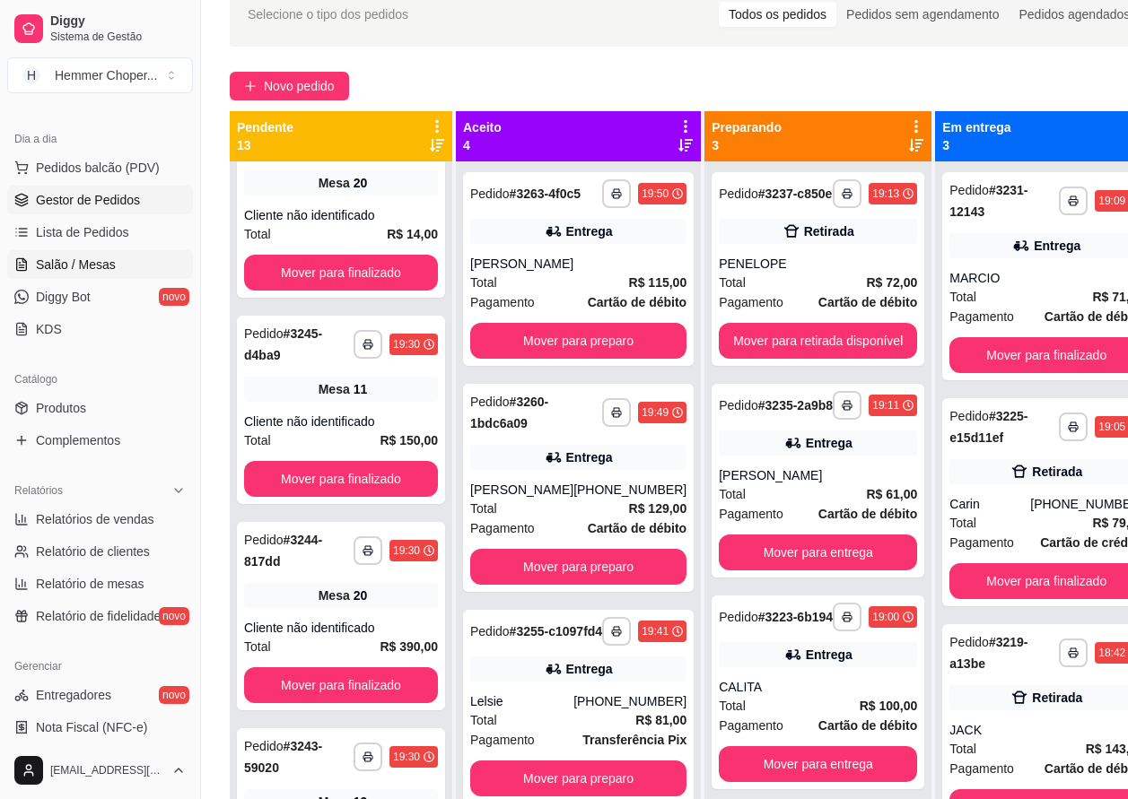
click at [65, 266] on span "Salão / Mesas" at bounding box center [76, 265] width 80 height 18
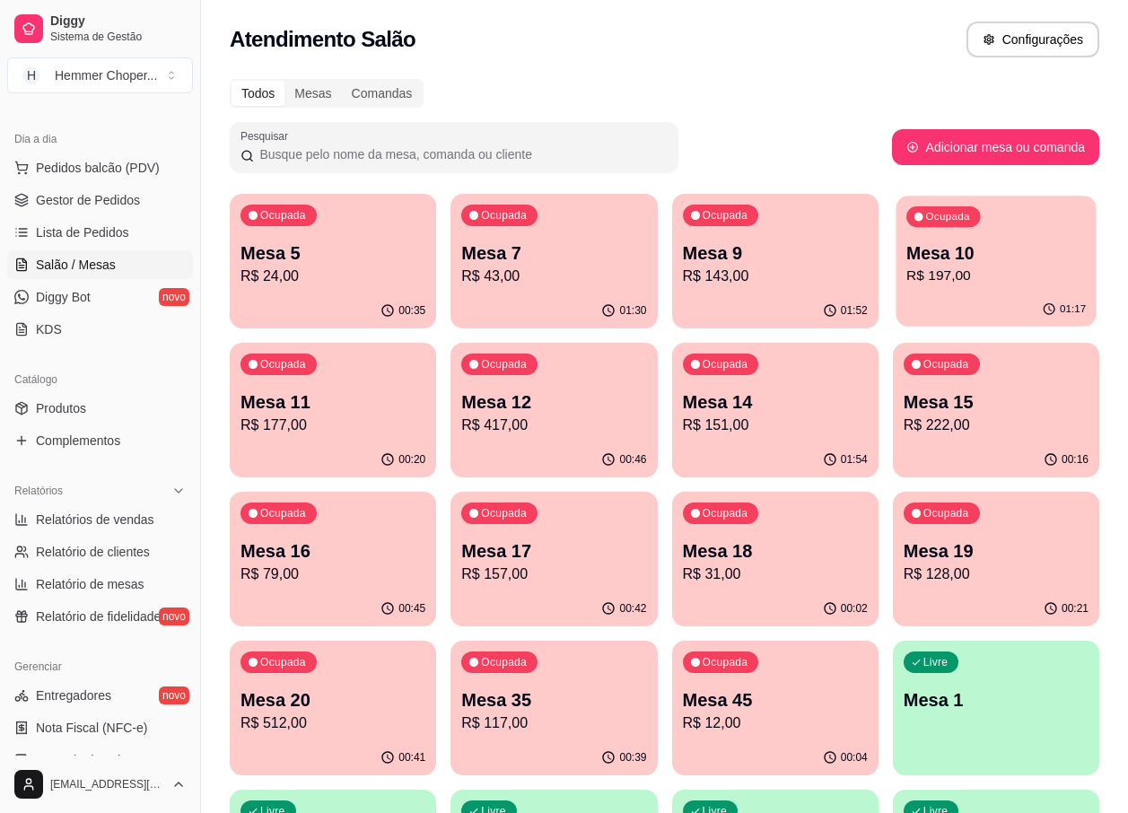
click at [946, 264] on p "Mesa 10" at bounding box center [995, 253] width 179 height 24
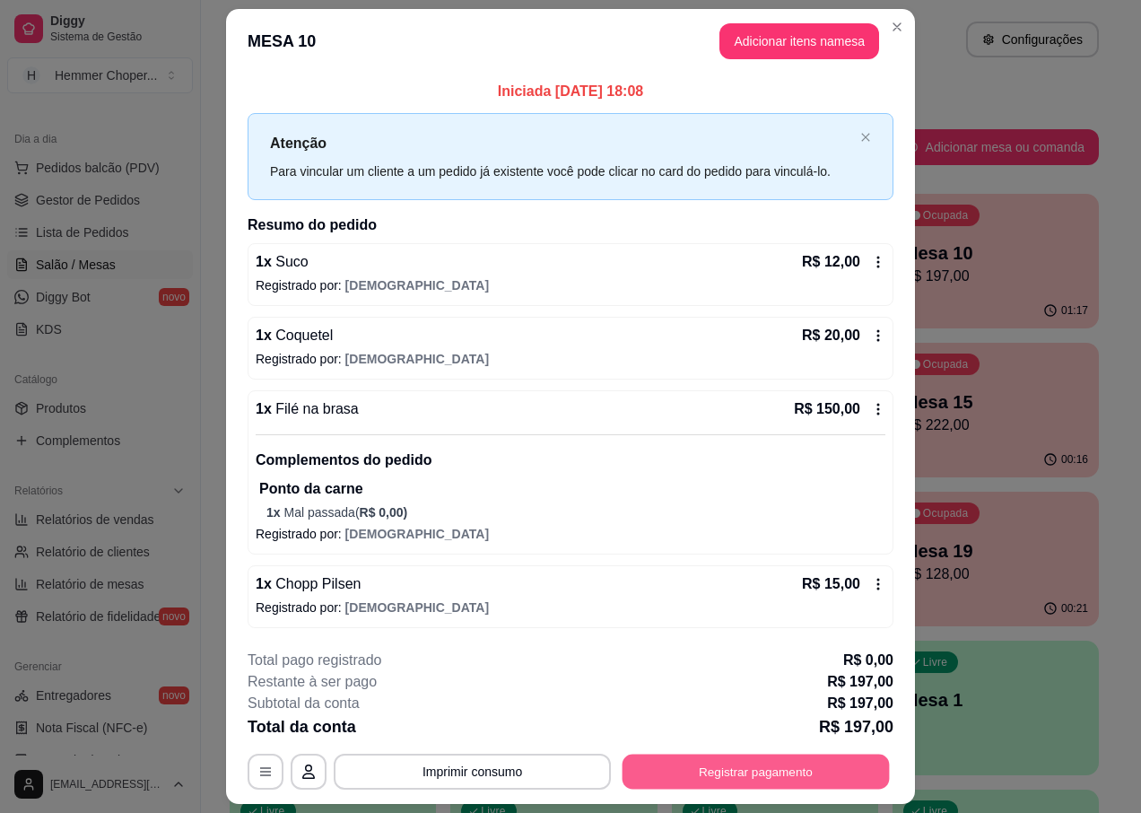
click at [780, 773] on button "Registrar pagamento" at bounding box center [756, 771] width 267 height 35
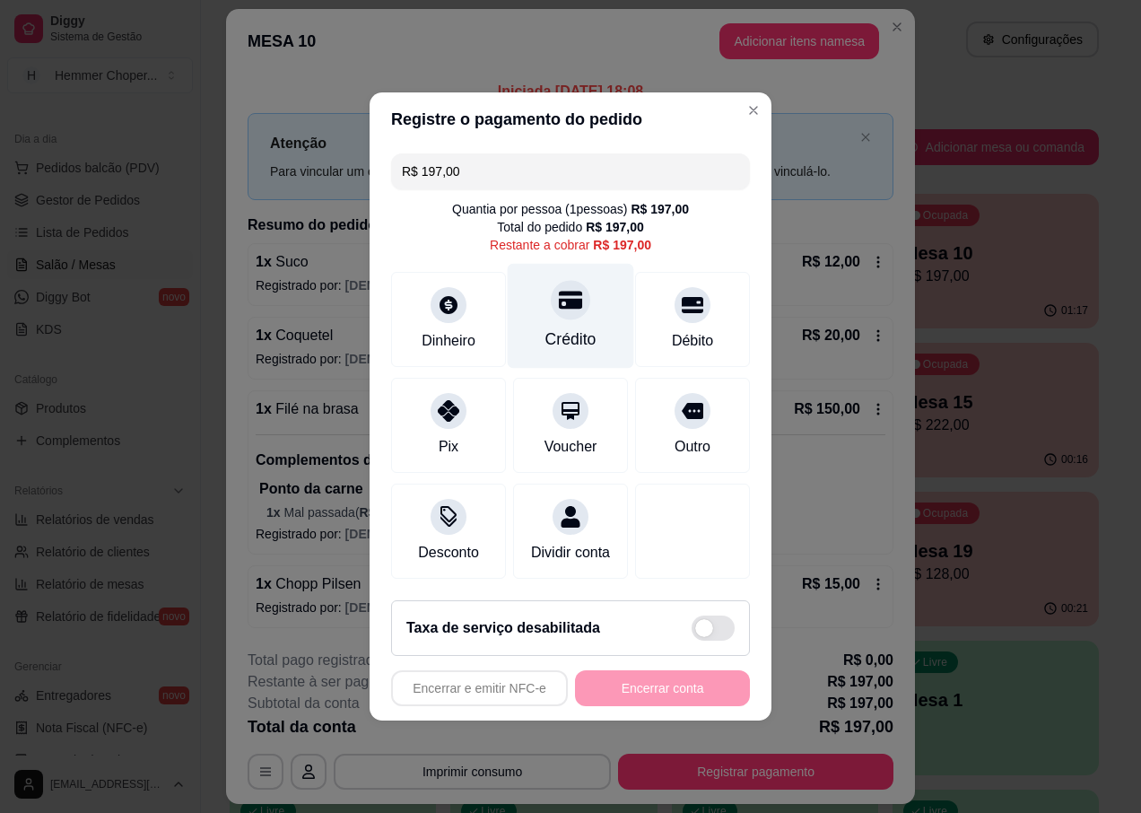
click at [565, 310] on div at bounding box center [570, 299] width 39 height 39
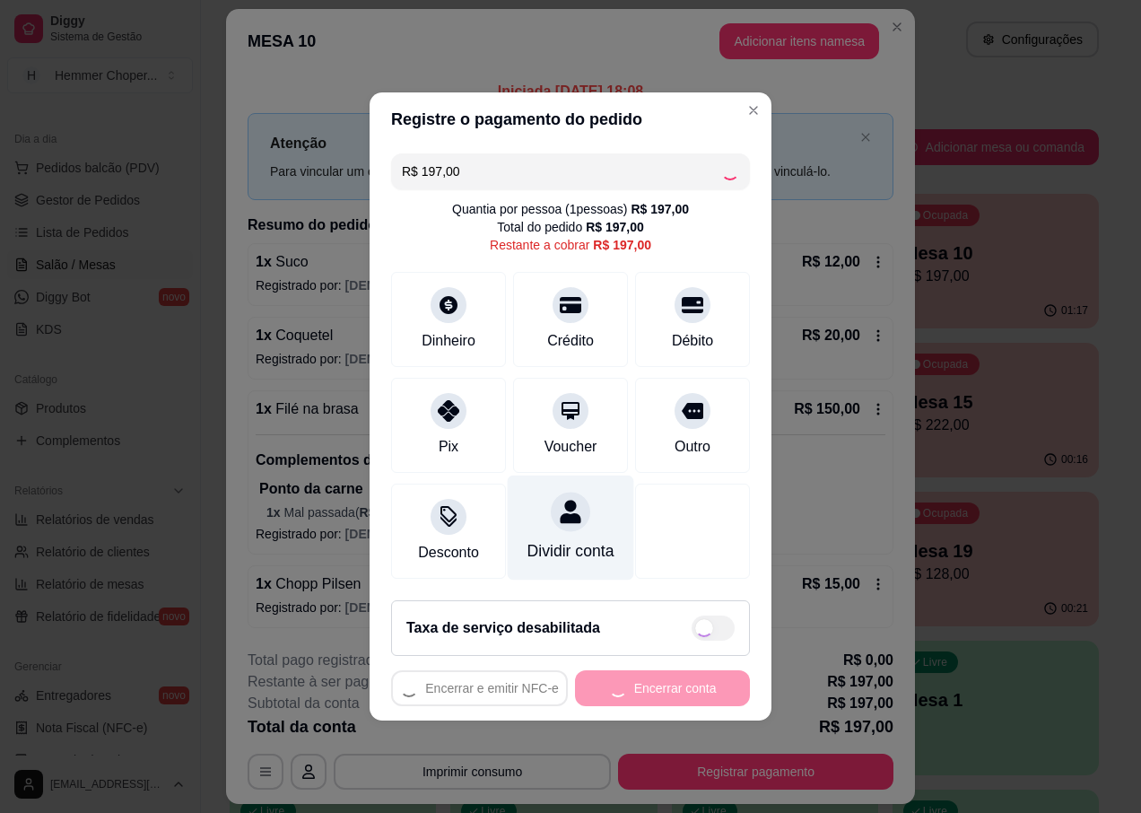
type input "R$ 0,00"
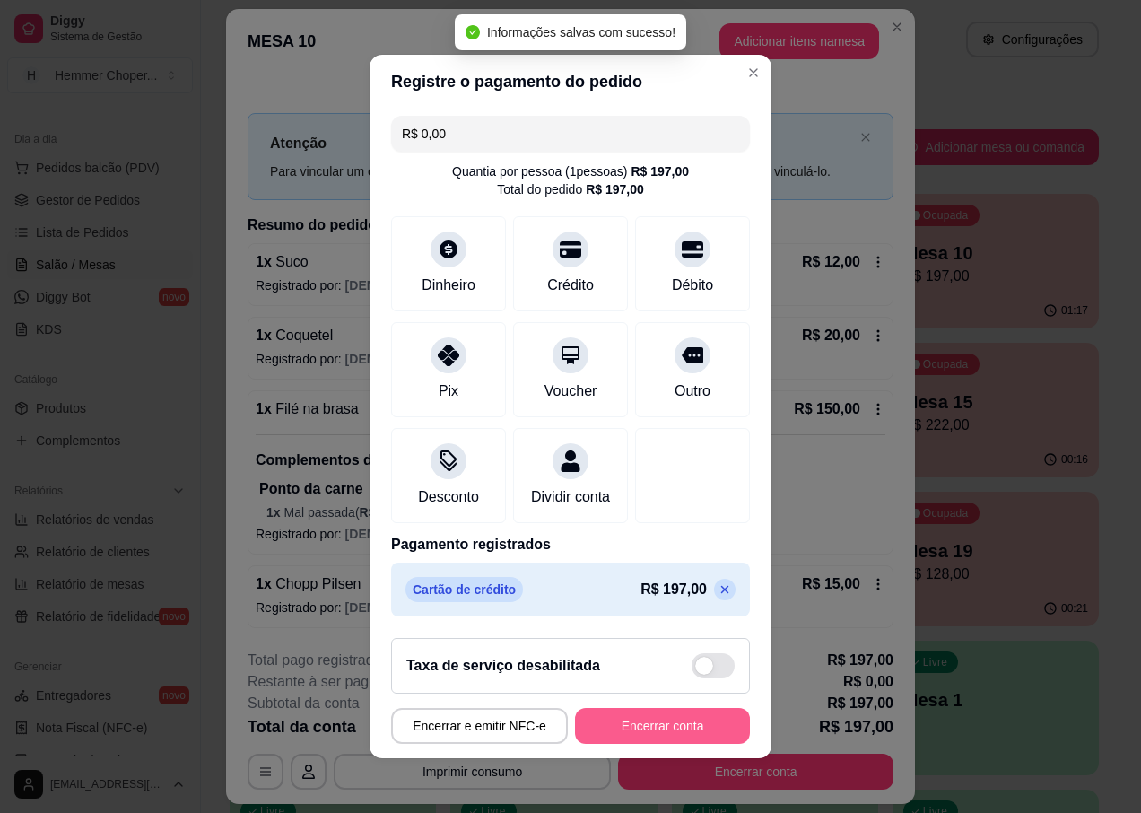
click at [619, 730] on button "Encerrar conta" at bounding box center [662, 726] width 175 height 36
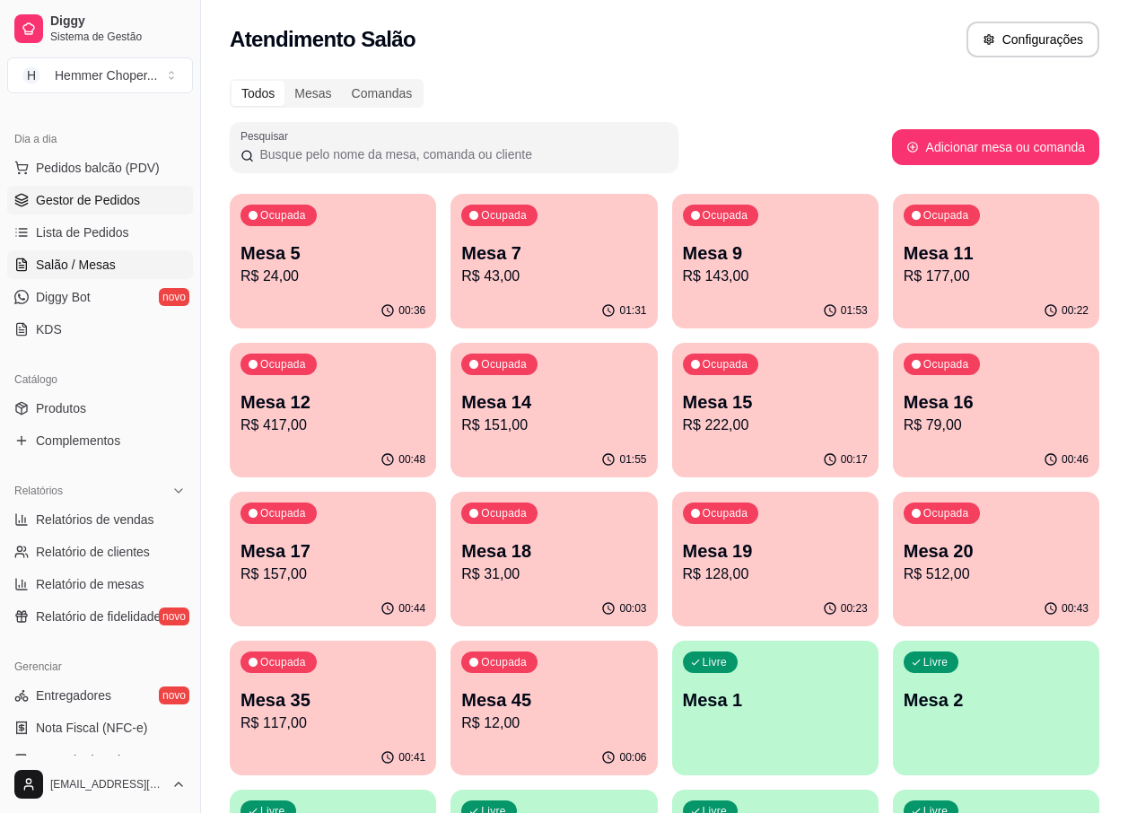
click at [100, 204] on span "Gestor de Pedidos" at bounding box center [88, 200] width 104 height 18
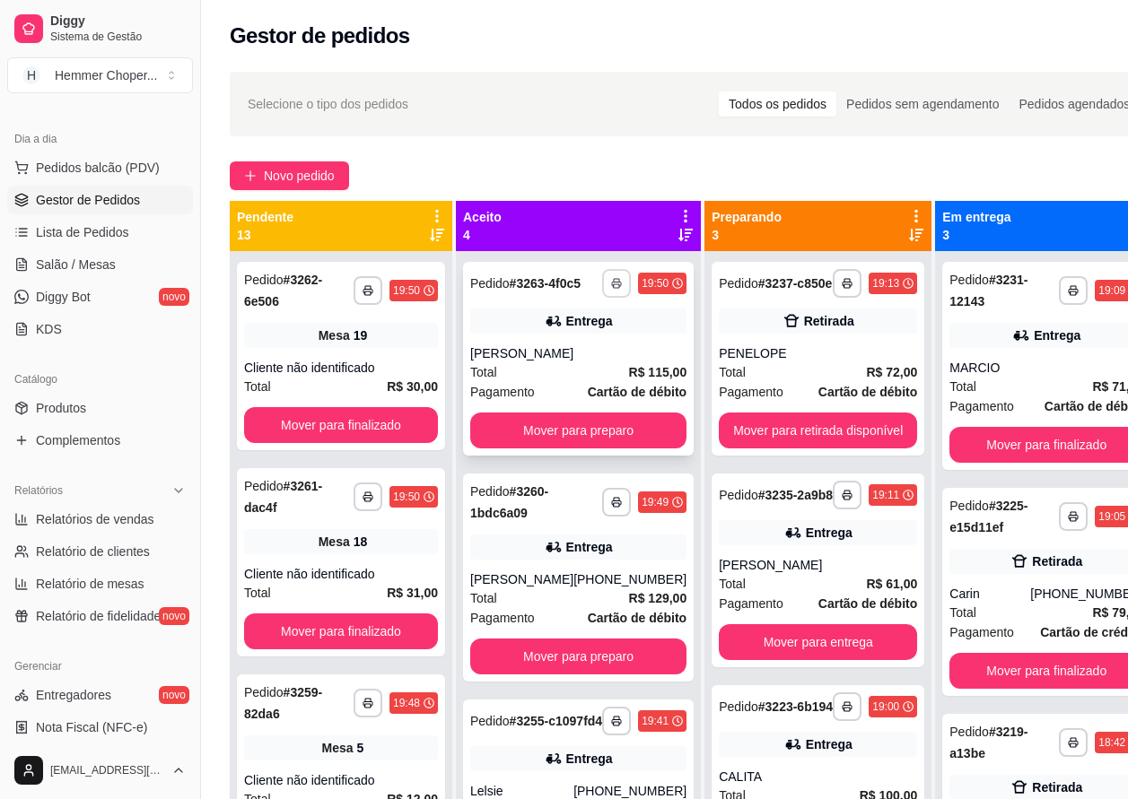
click at [611, 287] on icon "button" at bounding box center [616, 283] width 11 height 11
click at [537, 352] on button "IMPRESSORA" at bounding box center [533, 353] width 130 height 29
click at [103, 258] on span "Salão / Mesas" at bounding box center [76, 265] width 80 height 18
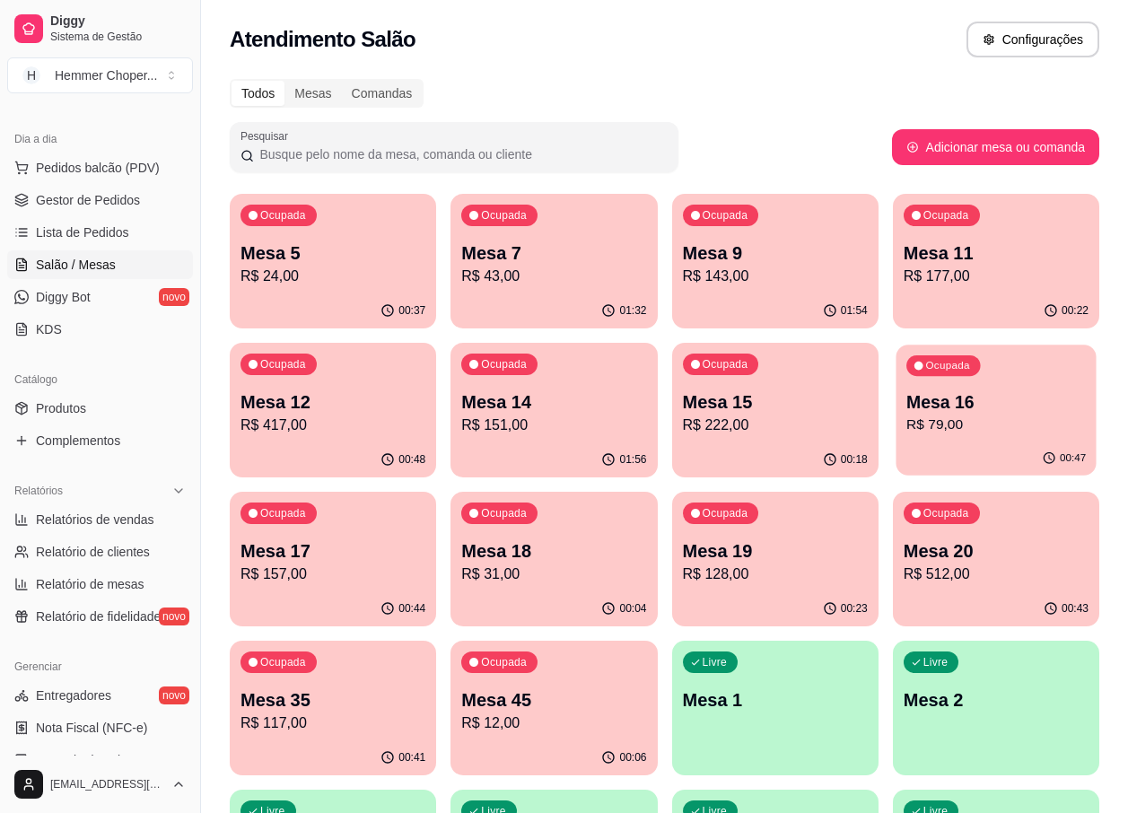
click at [1024, 435] on div "Ocupada Mesa 16 R$ 79,00" at bounding box center [995, 392] width 200 height 97
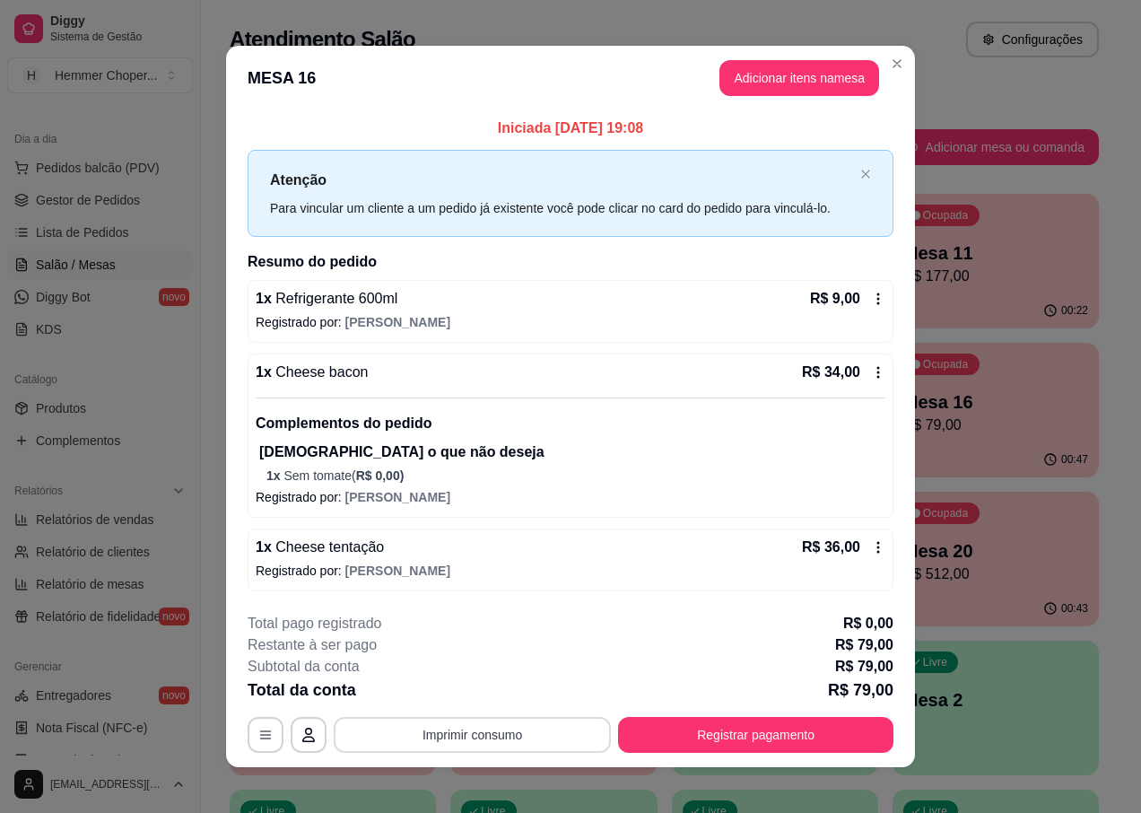
click at [455, 743] on button "Imprimir consumo" at bounding box center [472, 735] width 277 height 36
click at [475, 693] on button "IMPRESSORA" at bounding box center [471, 693] width 130 height 29
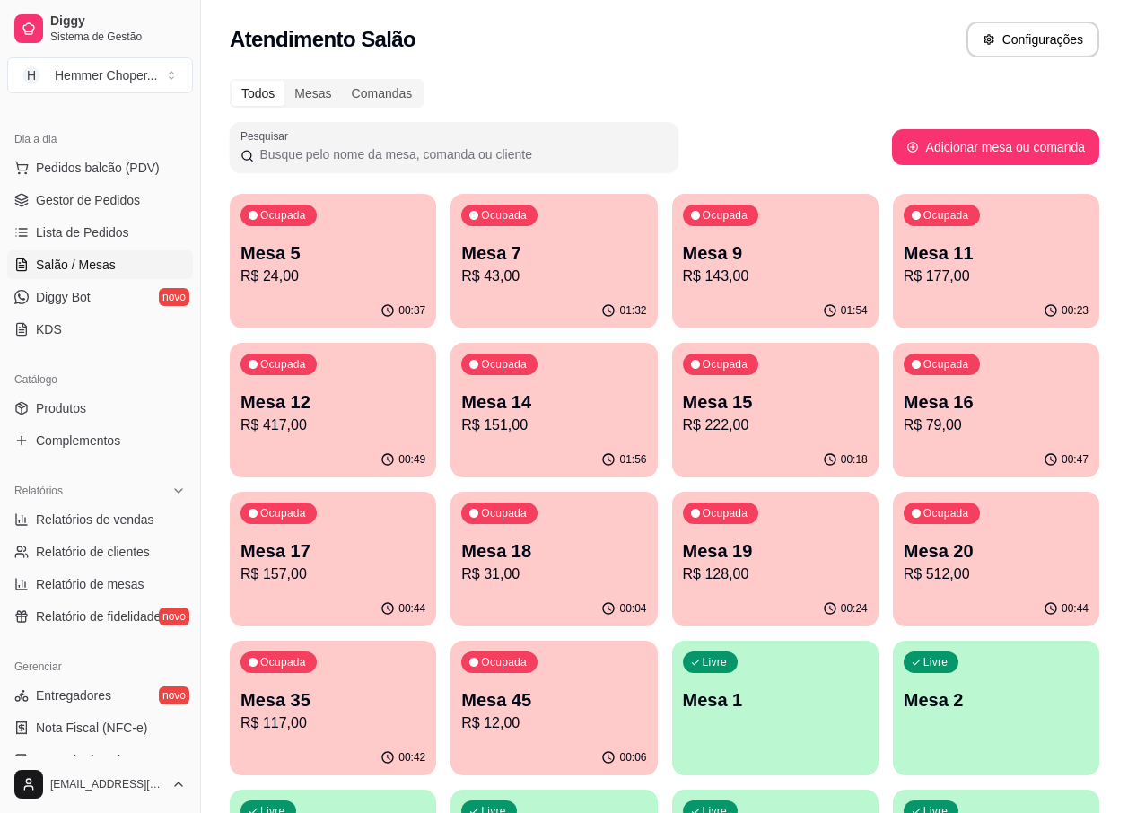
click at [728, 275] on p "R$ 143,00" at bounding box center [775, 277] width 185 height 22
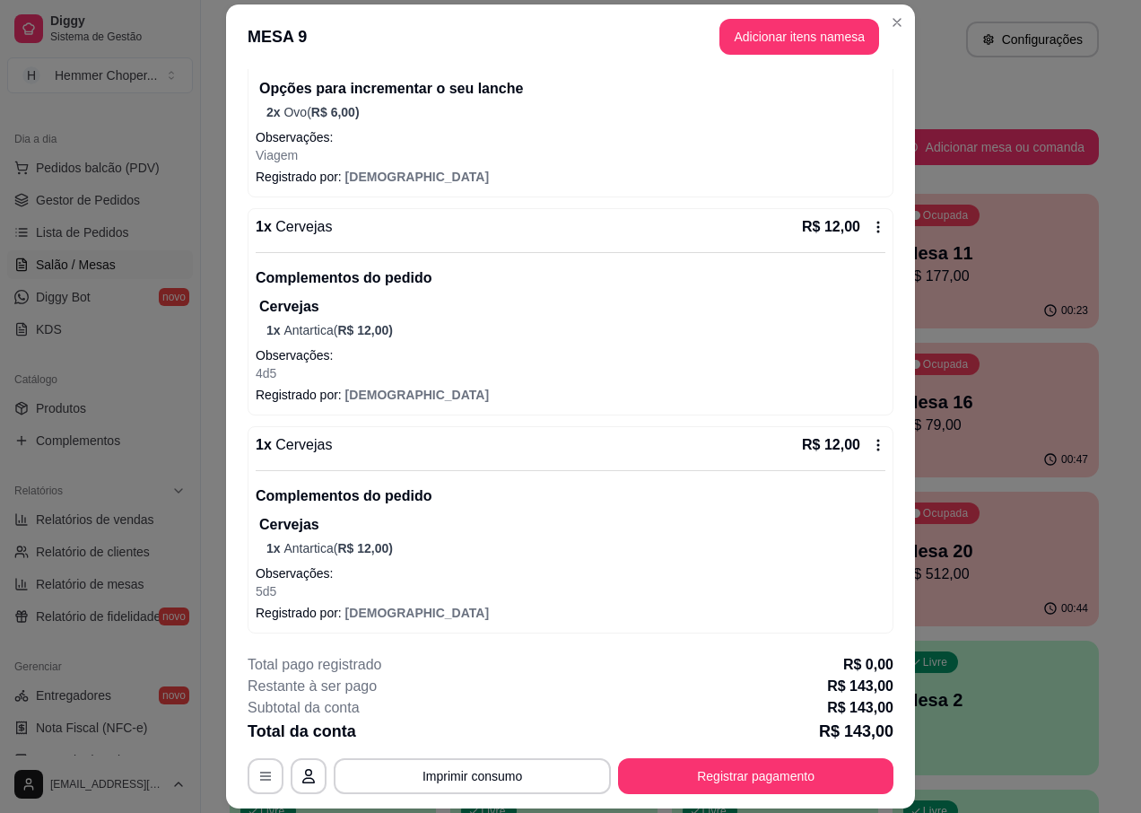
scroll to position [53, 0]
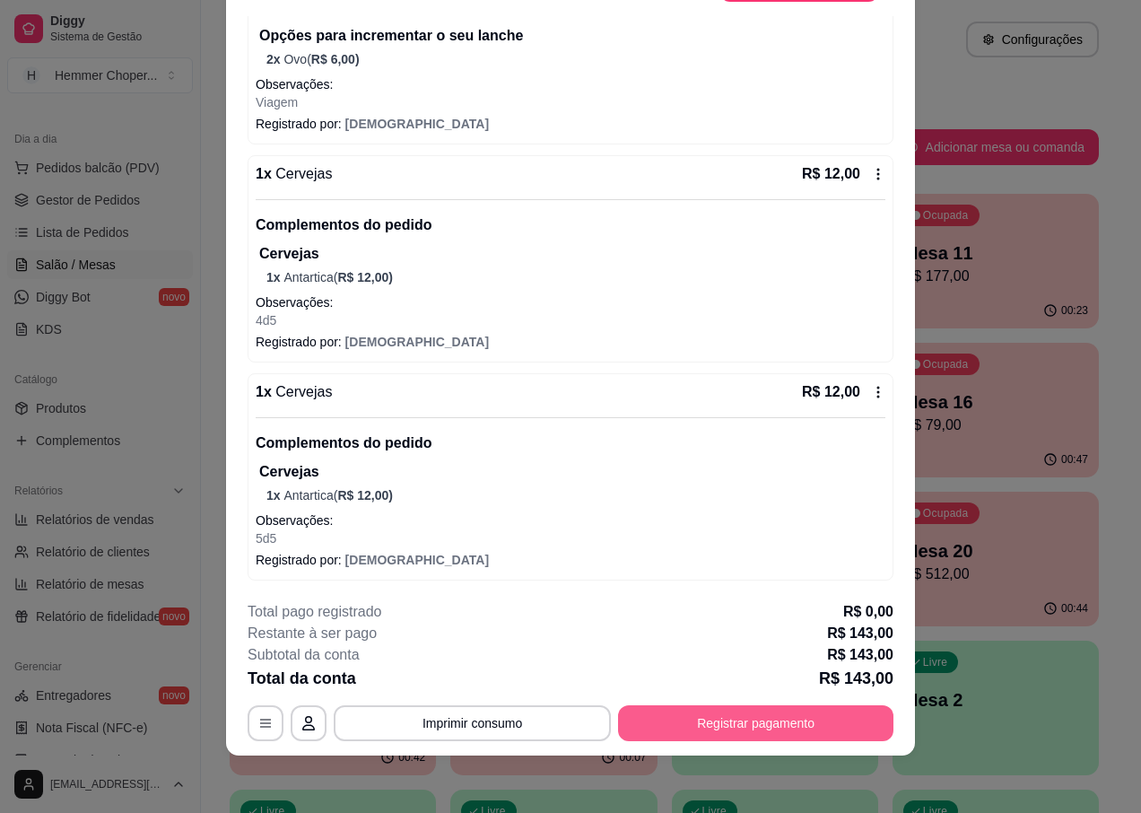
click at [671, 727] on button "Registrar pagamento" at bounding box center [755, 723] width 275 height 36
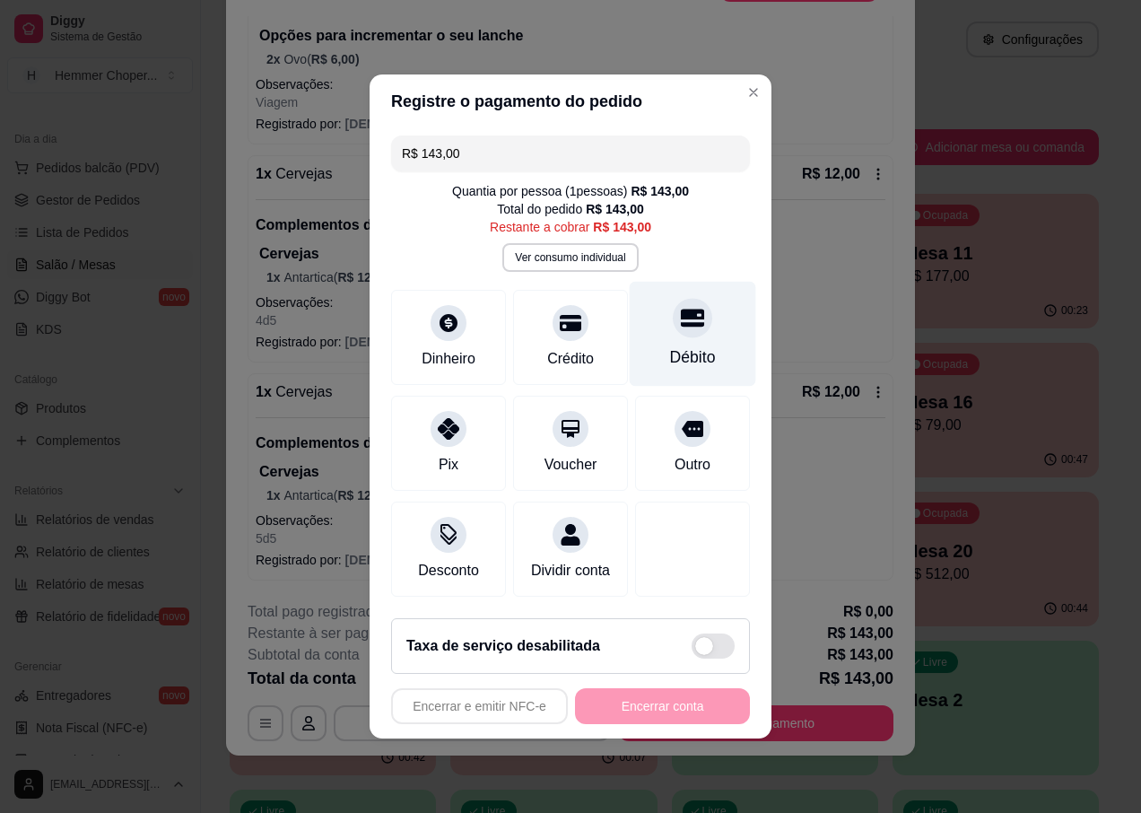
click at [684, 309] on icon at bounding box center [692, 318] width 23 height 18
type input "R$ 0,00"
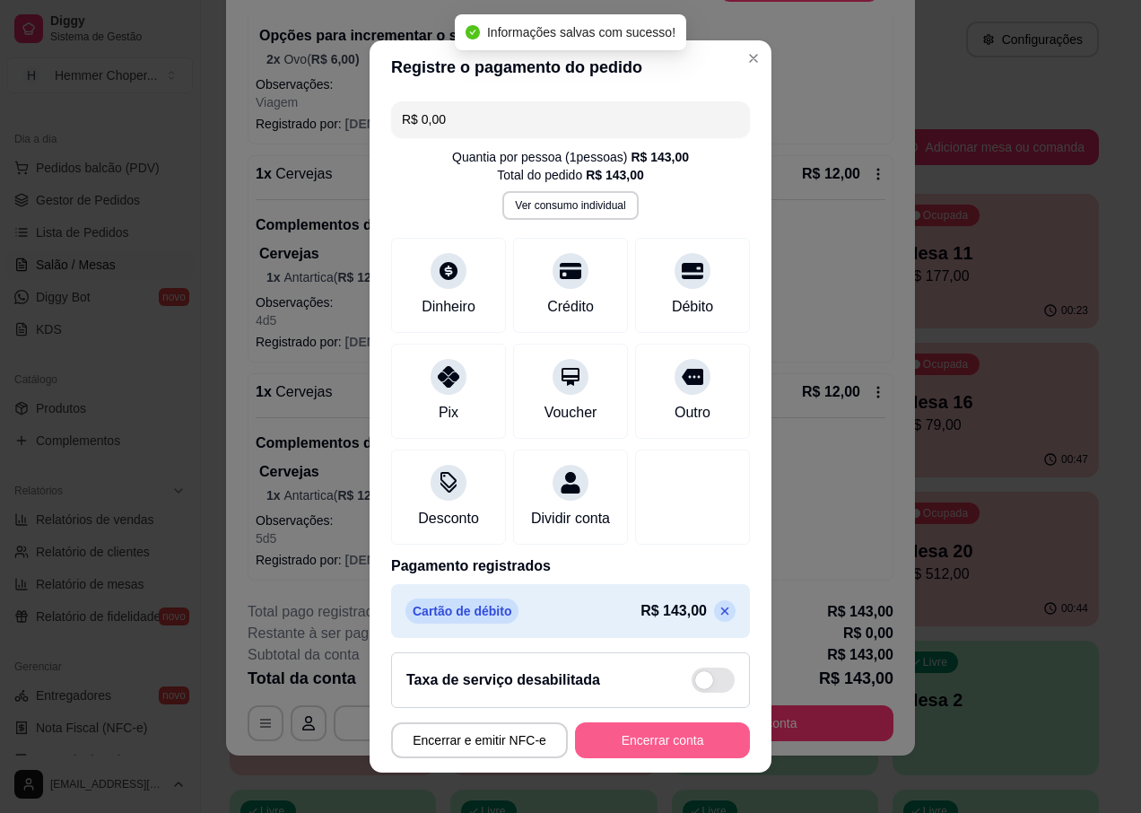
click at [615, 738] on button "Encerrar conta" at bounding box center [662, 740] width 175 height 36
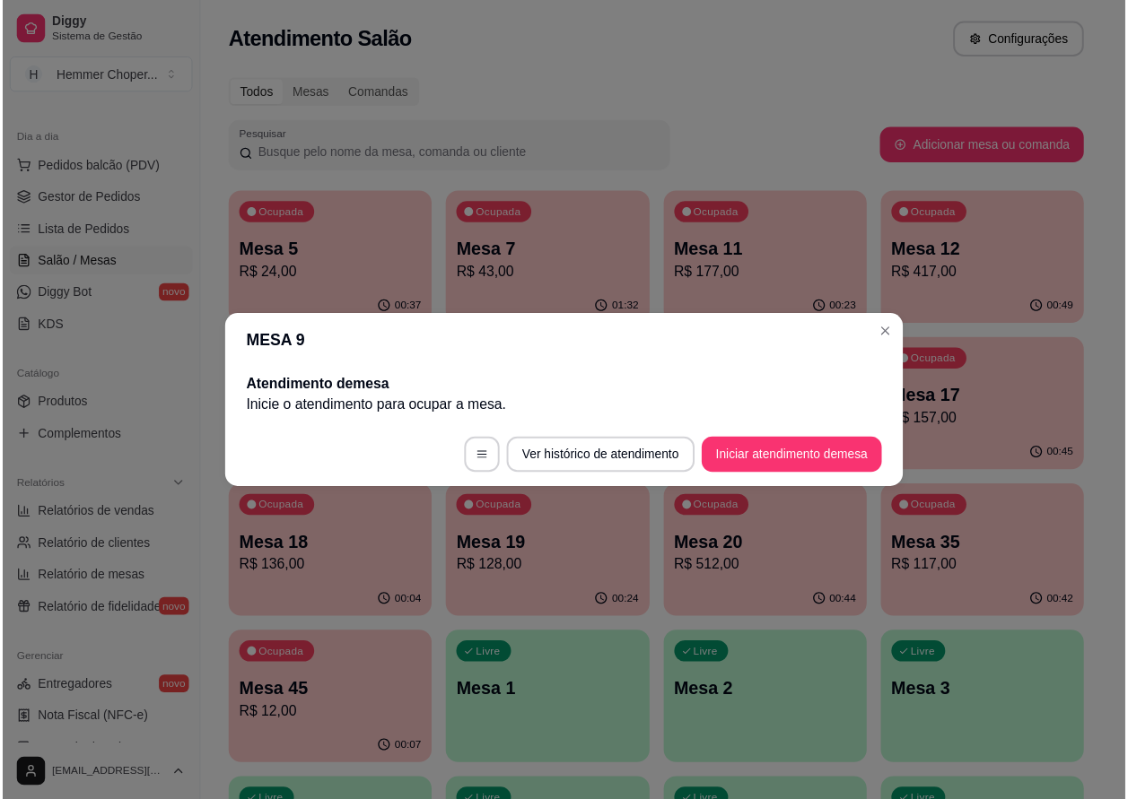
scroll to position [0, 0]
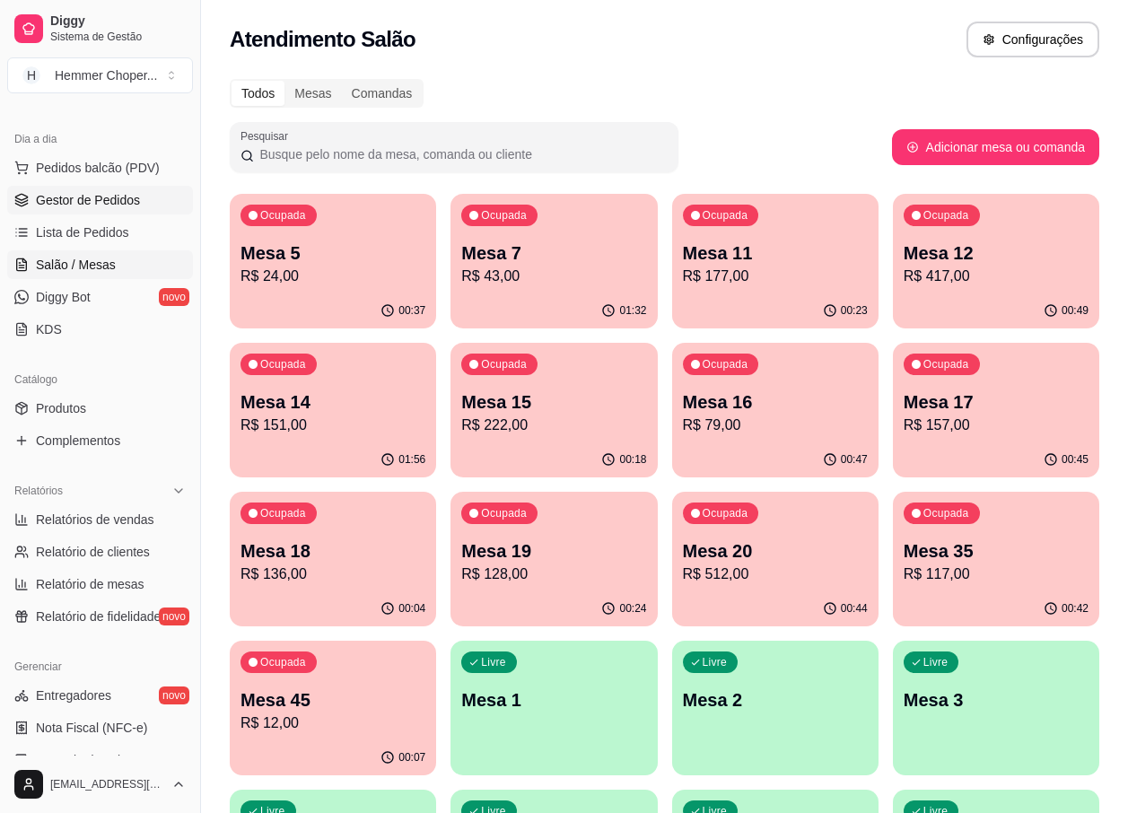
click at [92, 199] on span "Gestor de Pedidos" at bounding box center [88, 200] width 104 height 18
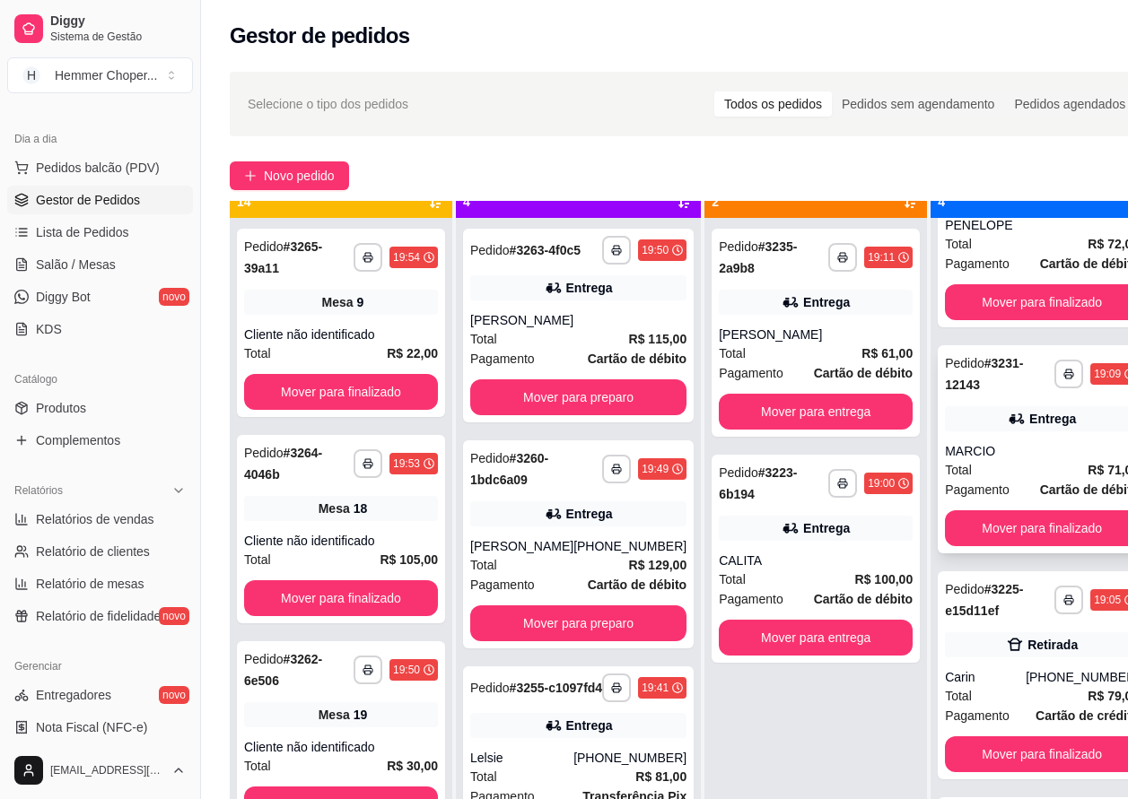
scroll to position [50, 0]
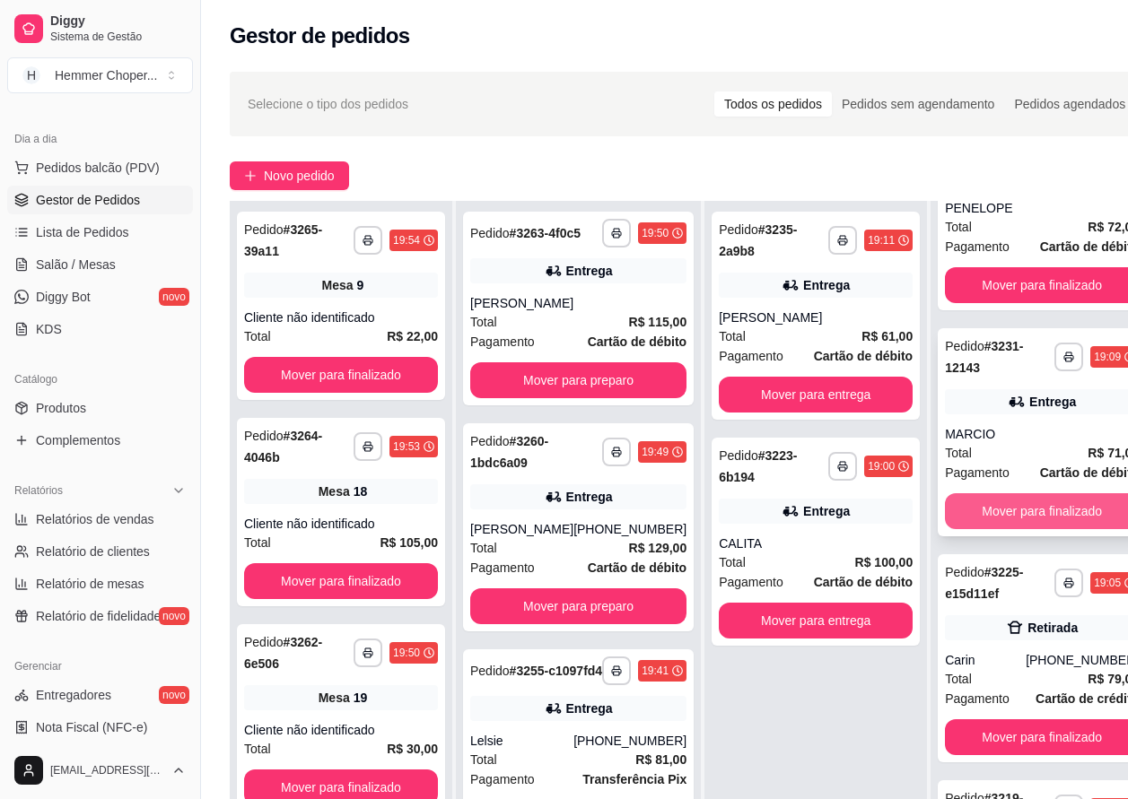
click at [1012, 503] on button "Mover para finalizado" at bounding box center [1042, 511] width 194 height 36
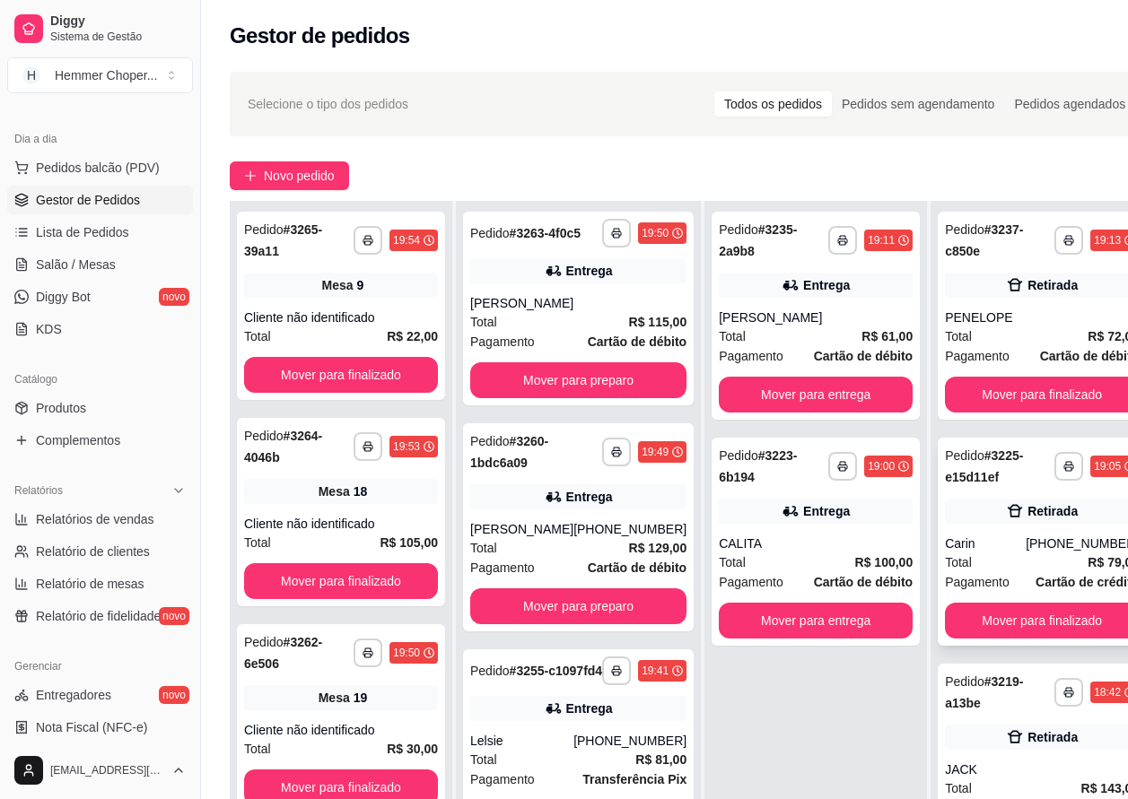
scroll to position [0, 0]
click at [991, 618] on button "Mover para finalizado" at bounding box center [1042, 621] width 194 height 36
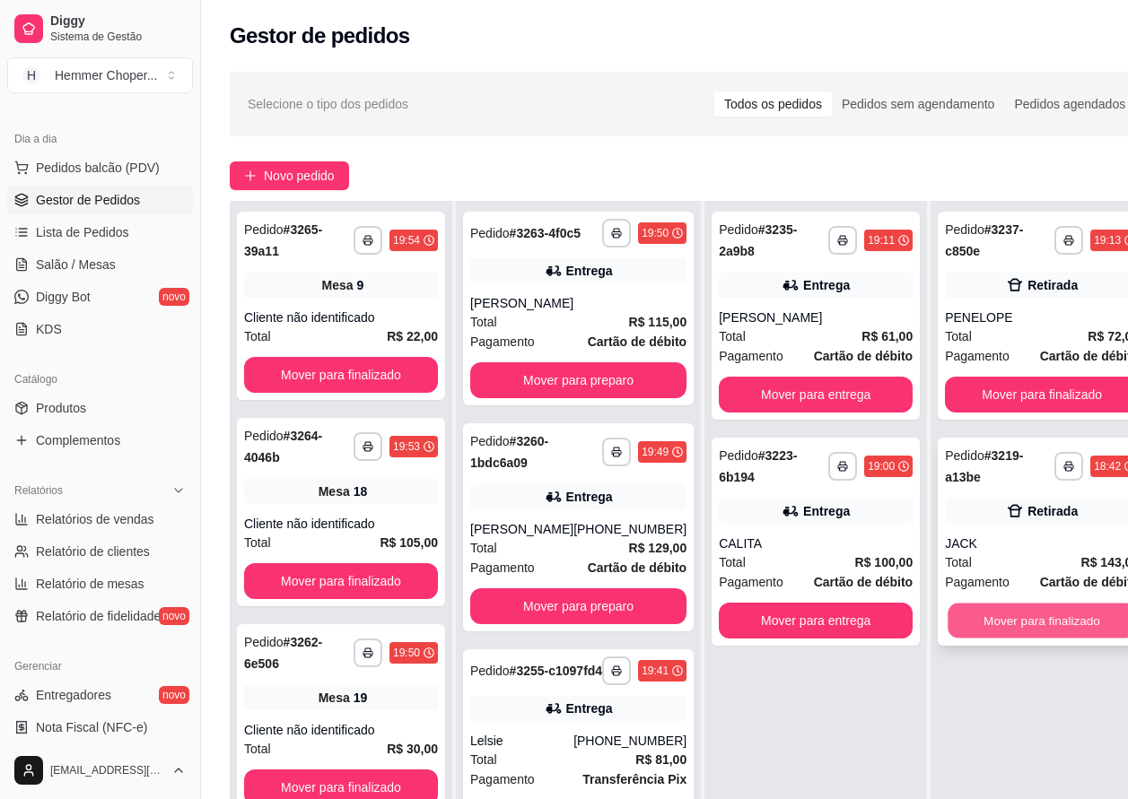
click at [981, 618] on button "Mover para finalizado" at bounding box center [1041, 621] width 188 height 35
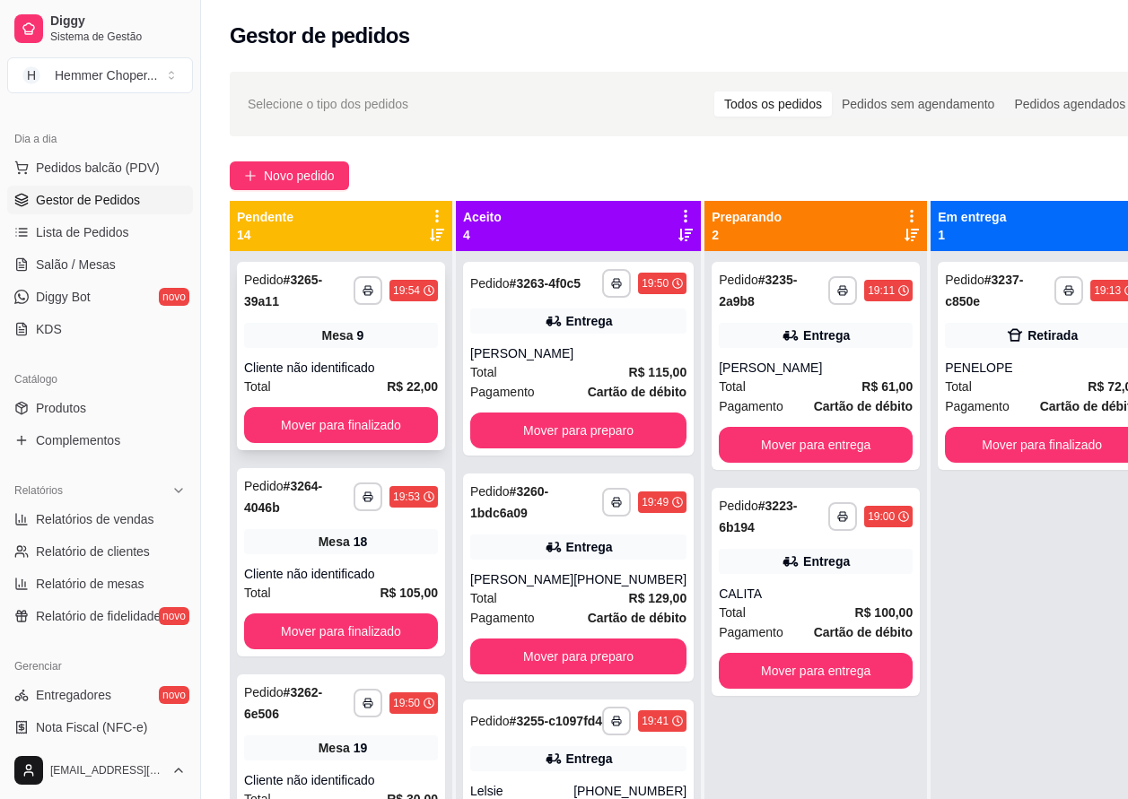
click at [335, 343] on span "Mesa" at bounding box center [337, 336] width 31 height 18
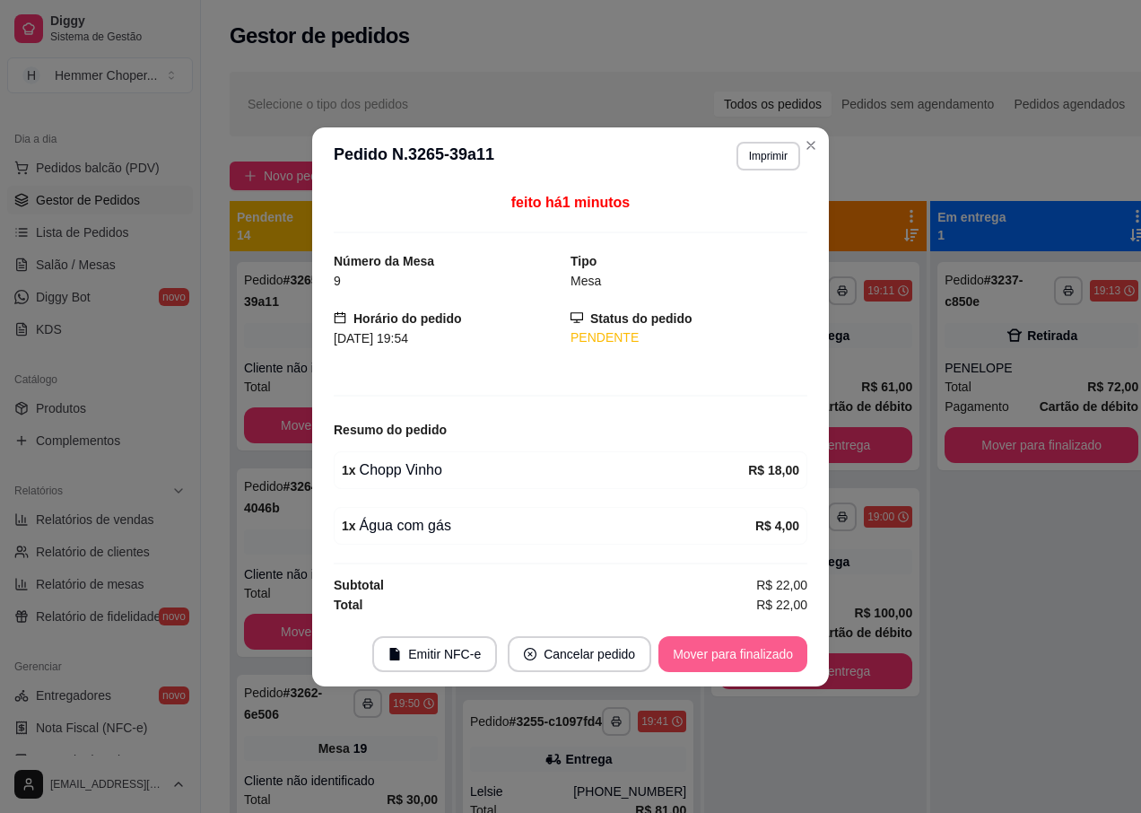
click at [683, 647] on button "Mover para finalizado" at bounding box center [732, 654] width 149 height 36
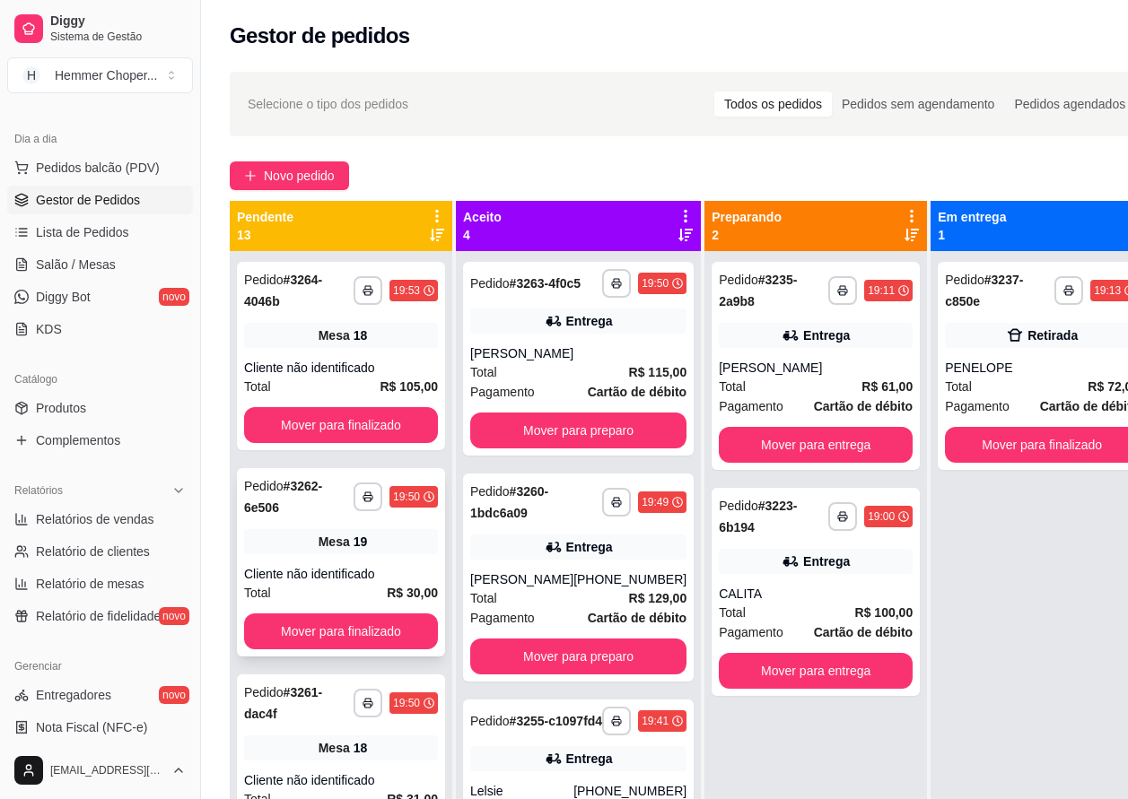
click at [344, 547] on div "Mesa 19" at bounding box center [341, 541] width 194 height 25
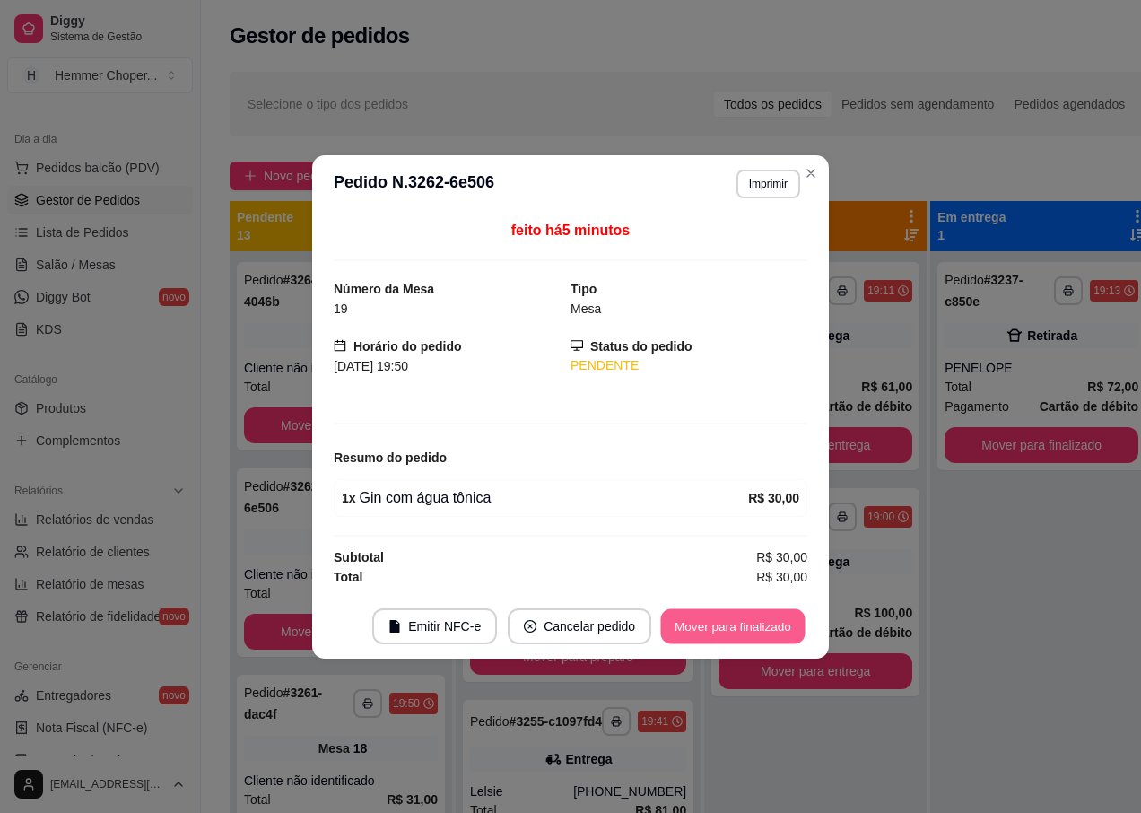
click at [693, 625] on button "Mover para finalizado" at bounding box center [733, 625] width 144 height 35
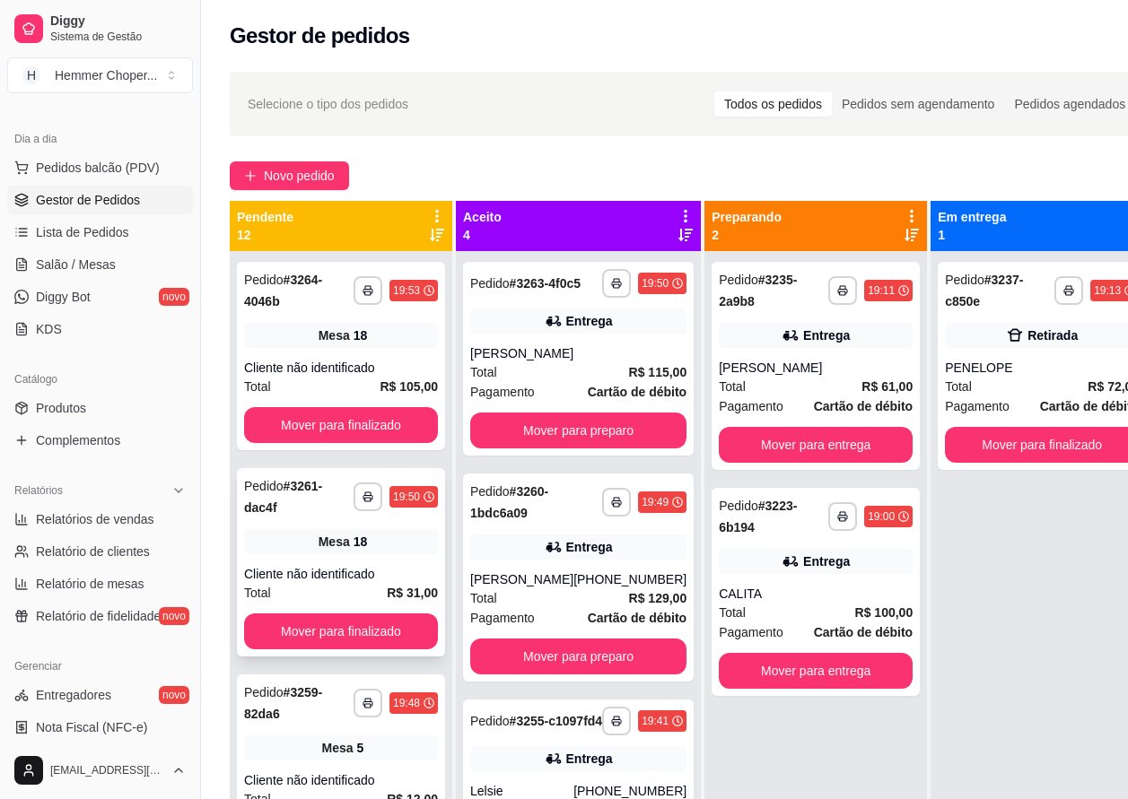
click at [318, 548] on span "Mesa" at bounding box center [333, 542] width 31 height 18
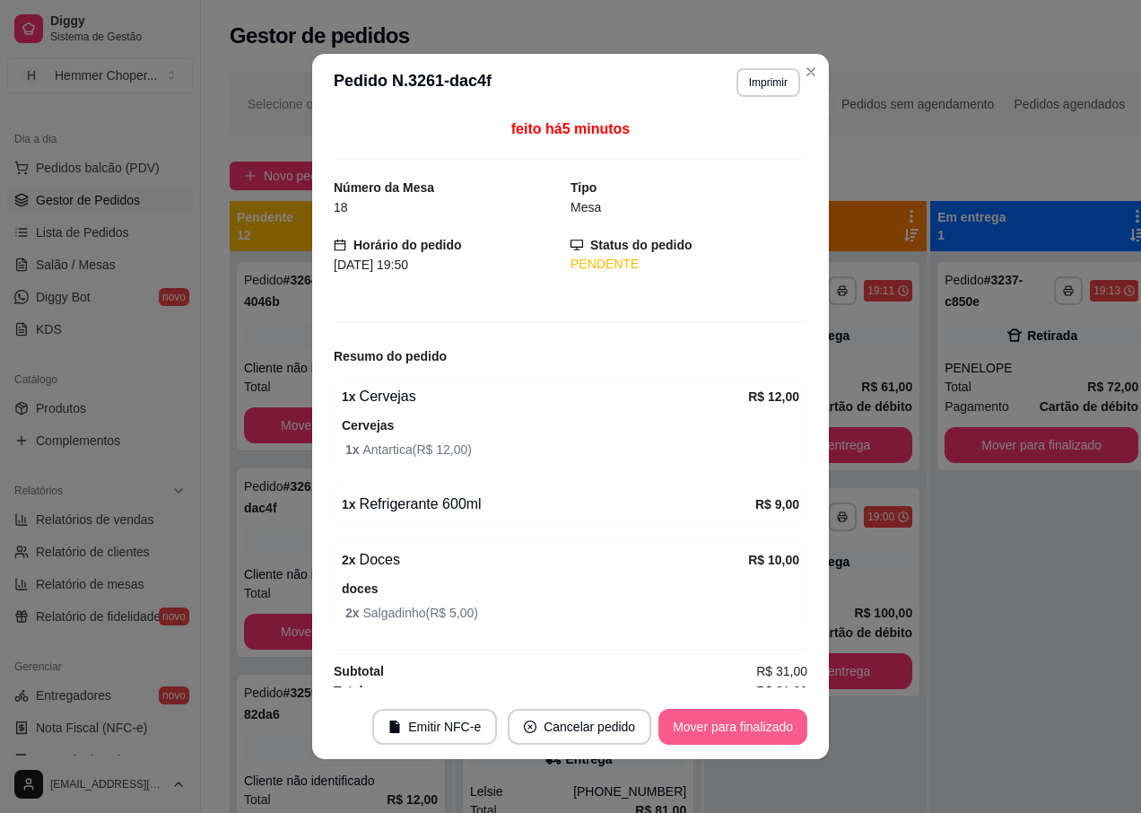
click at [708, 727] on button "Mover para finalizado" at bounding box center [732, 727] width 149 height 36
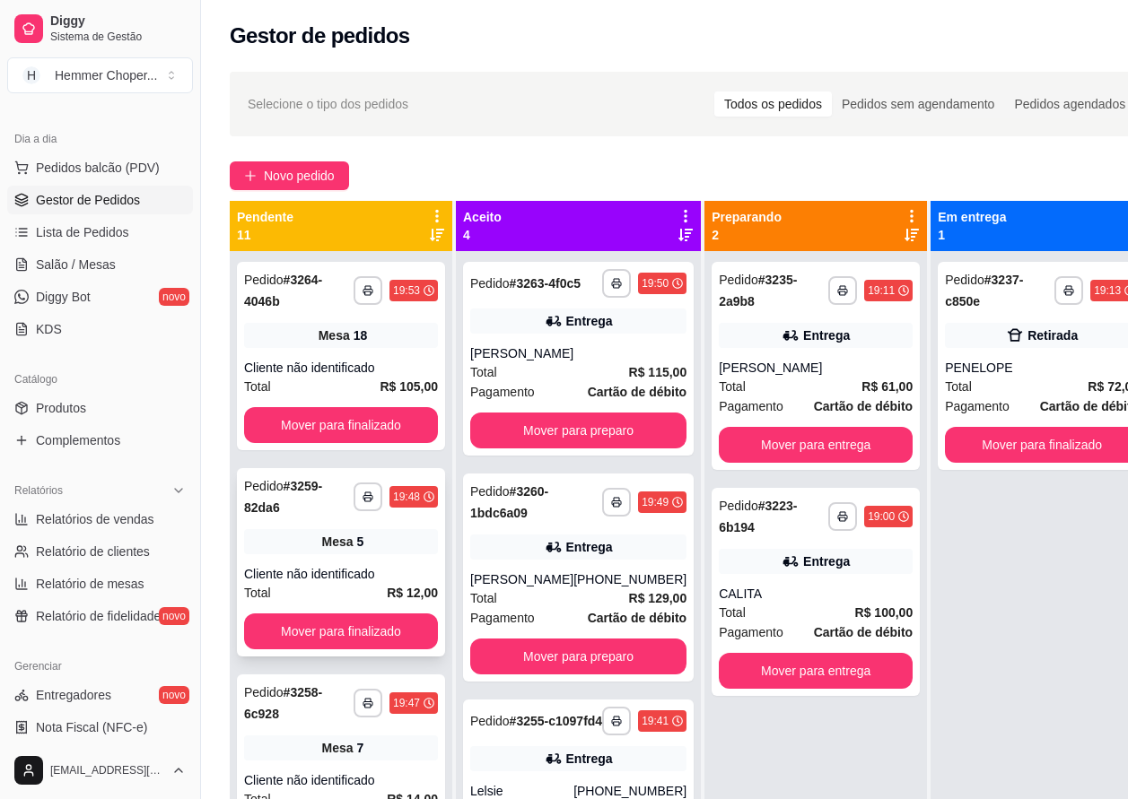
click at [353, 558] on div "**********" at bounding box center [341, 562] width 208 height 188
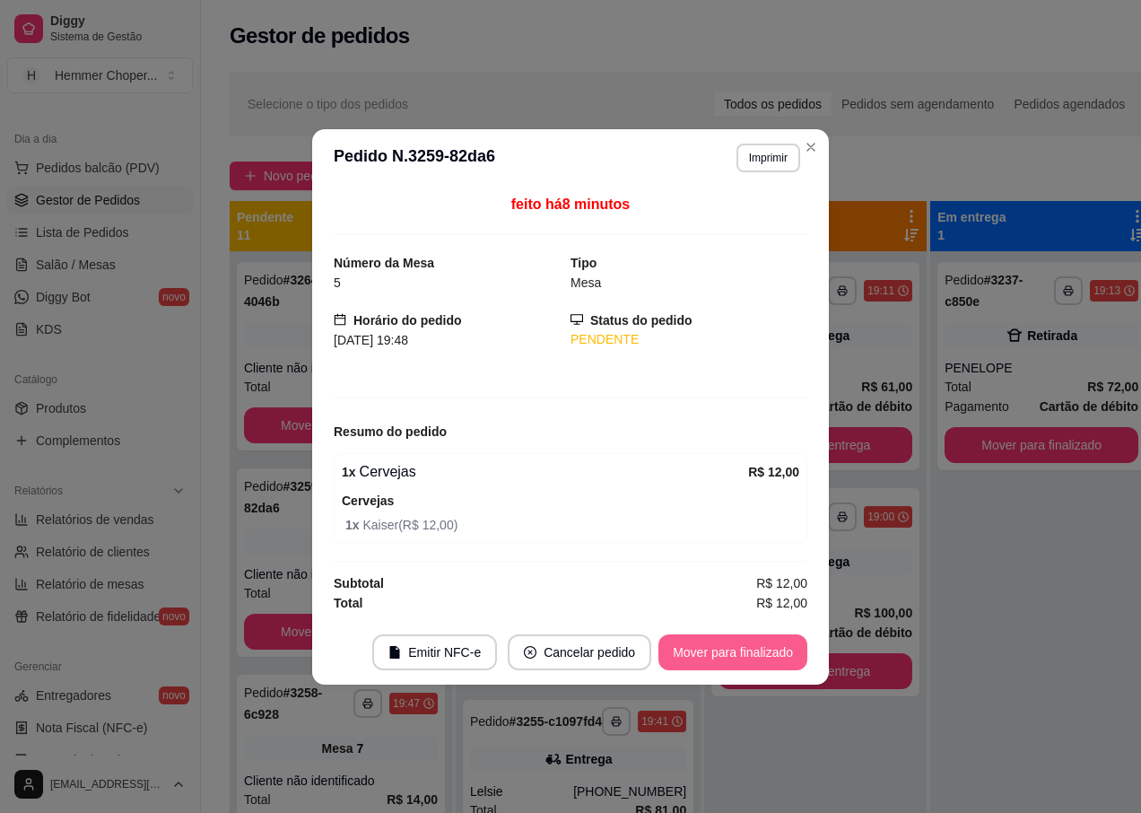
click at [731, 648] on button "Mover para finalizado" at bounding box center [732, 652] width 149 height 36
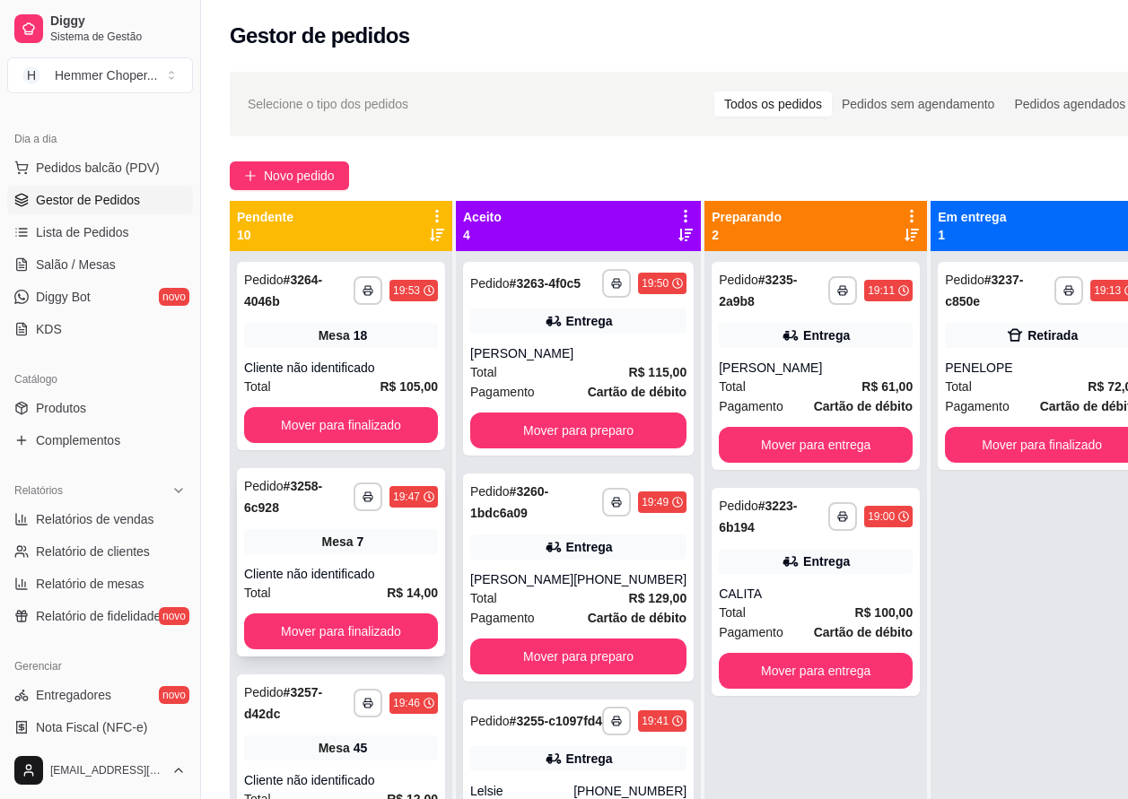
click at [359, 569] on div "Cliente não identificado" at bounding box center [341, 574] width 194 height 18
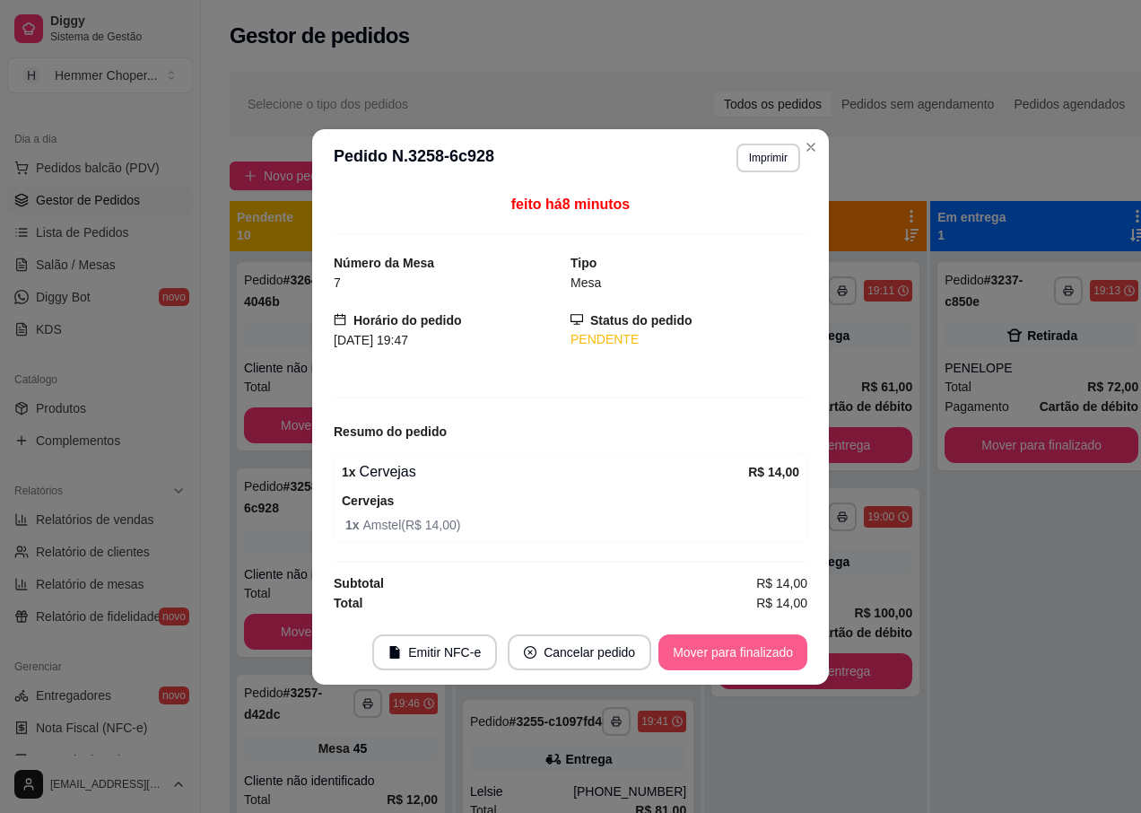
click at [712, 654] on button "Mover para finalizado" at bounding box center [732, 652] width 149 height 36
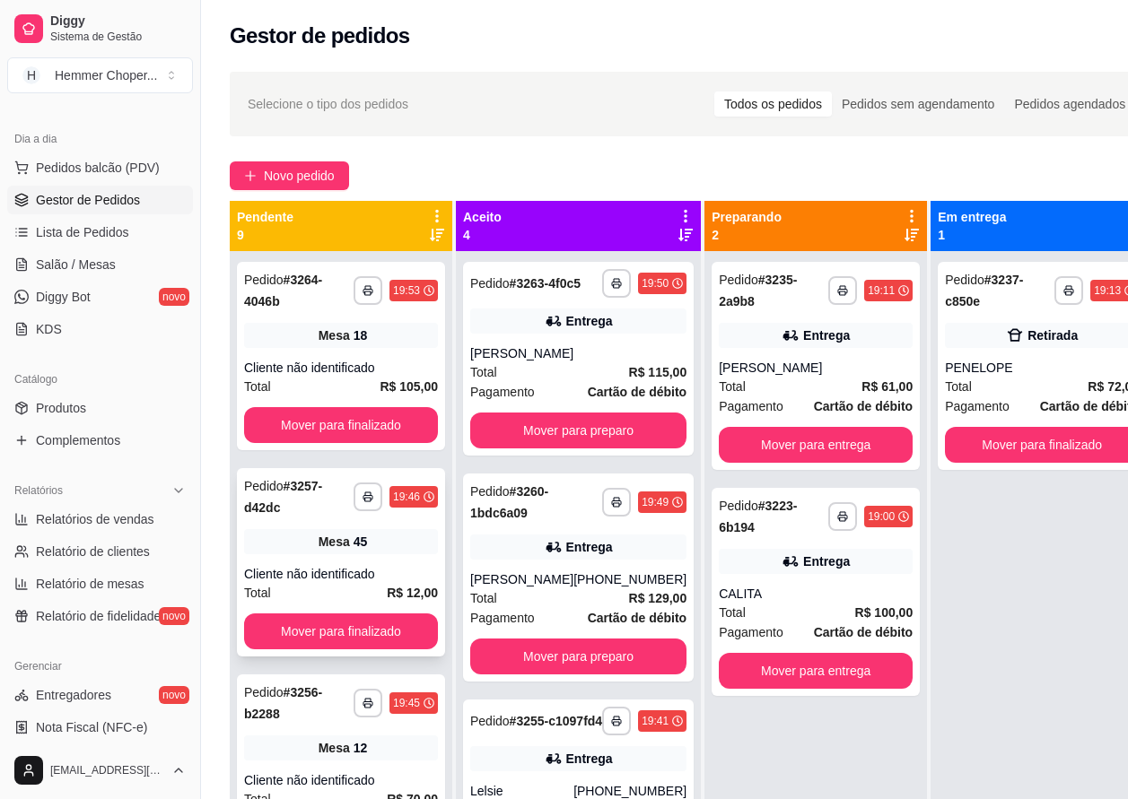
click at [344, 536] on div "Mesa 45" at bounding box center [341, 541] width 194 height 25
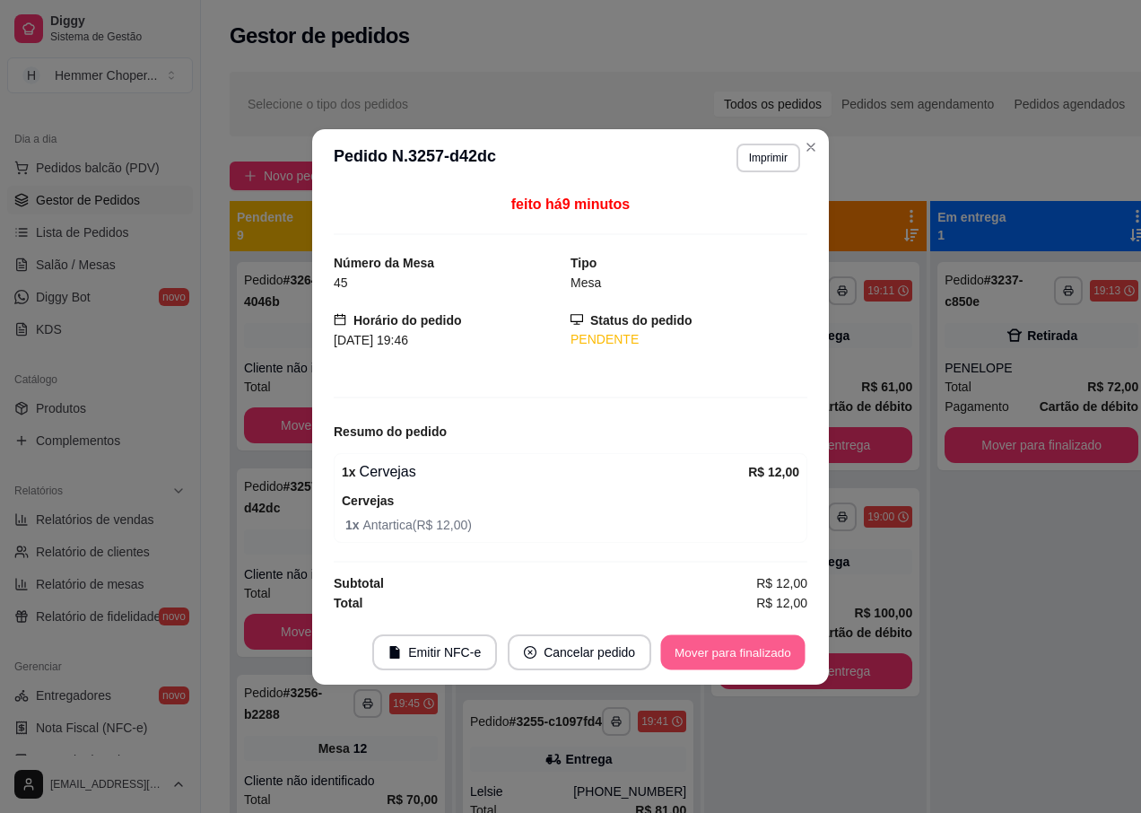
click at [700, 654] on button "Mover para finalizado" at bounding box center [733, 651] width 144 height 35
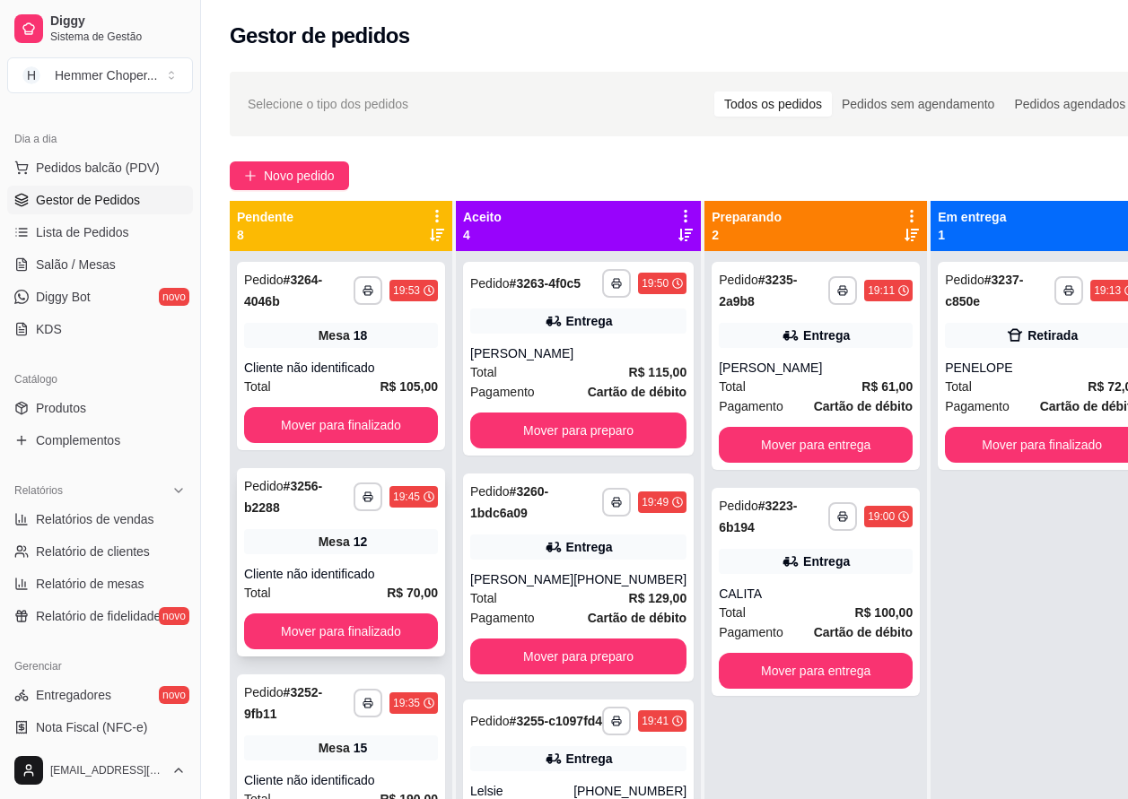
click at [334, 545] on span "Mesa" at bounding box center [333, 542] width 31 height 18
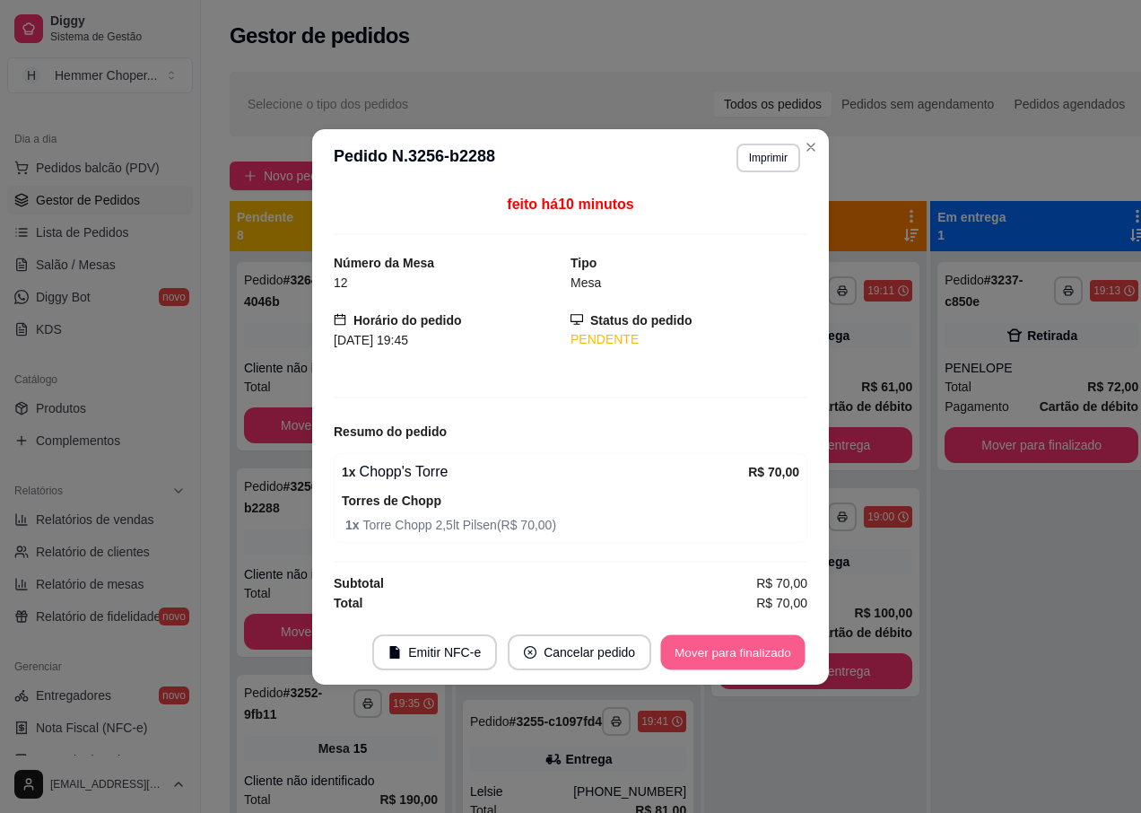
click at [705, 654] on button "Mover para finalizado" at bounding box center [733, 651] width 144 height 35
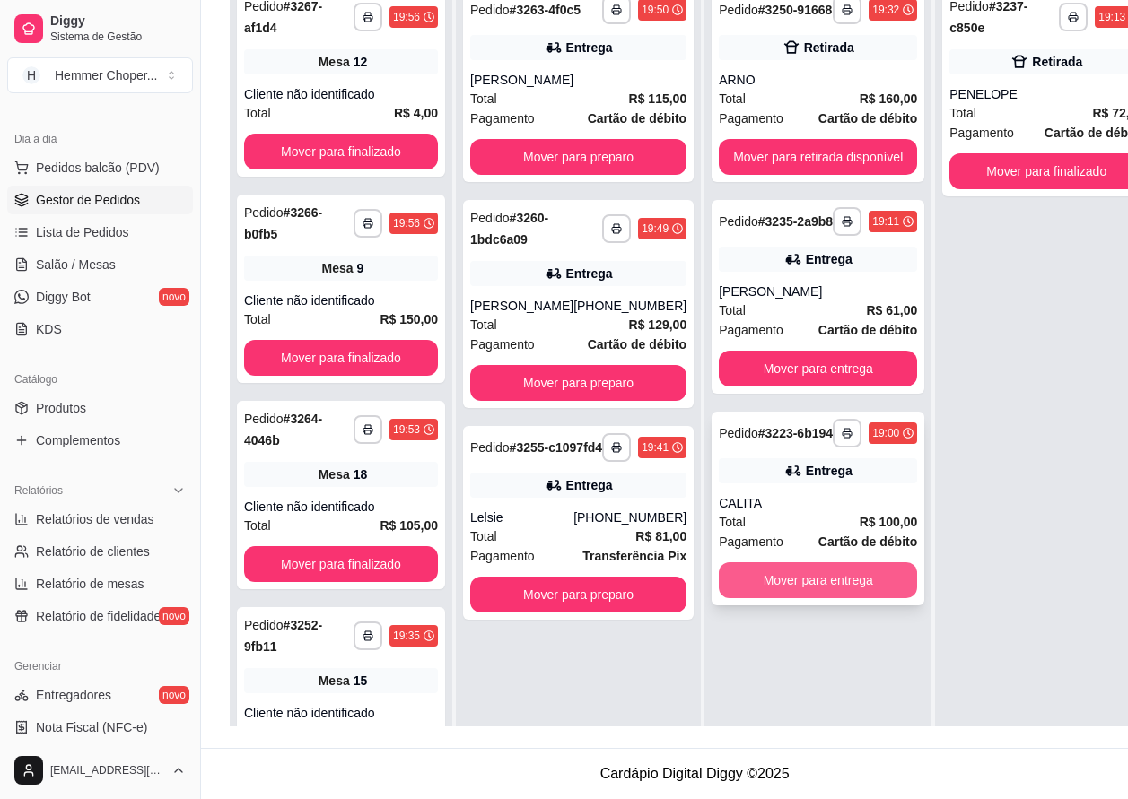
click at [788, 598] on button "Mover para entrega" at bounding box center [818, 580] width 198 height 36
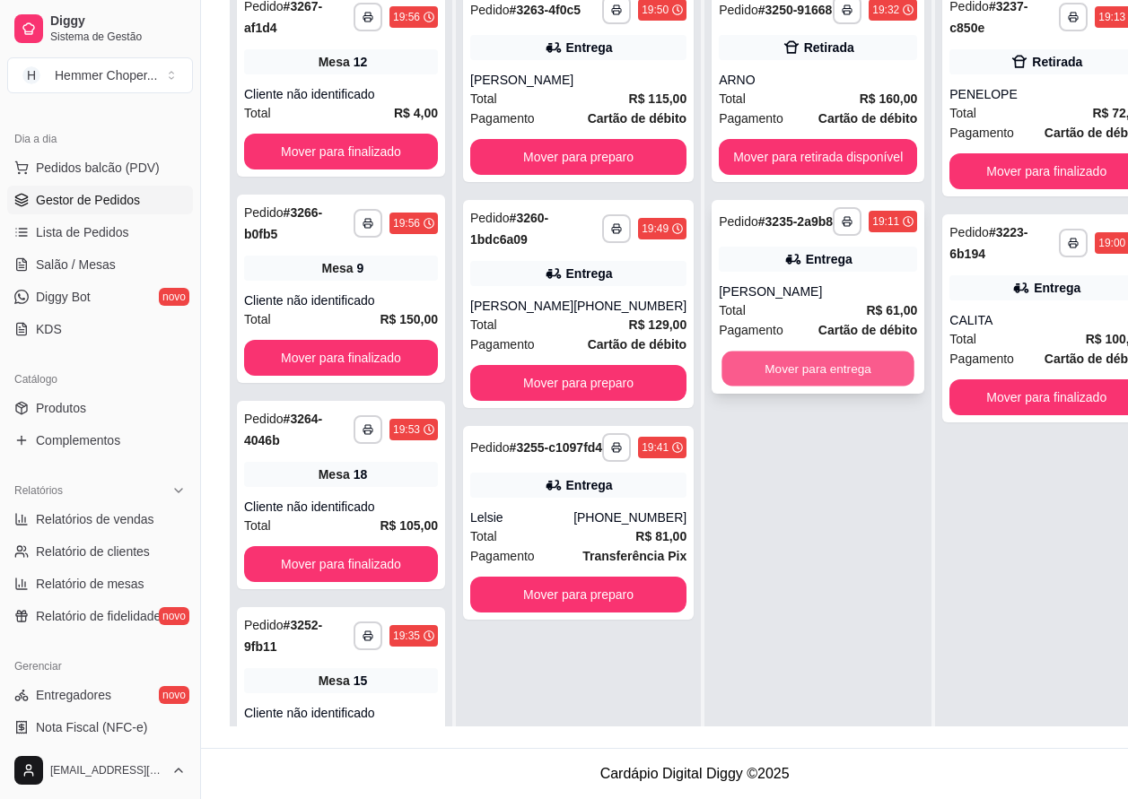
click at [798, 373] on button "Mover para entrega" at bounding box center [817, 369] width 192 height 35
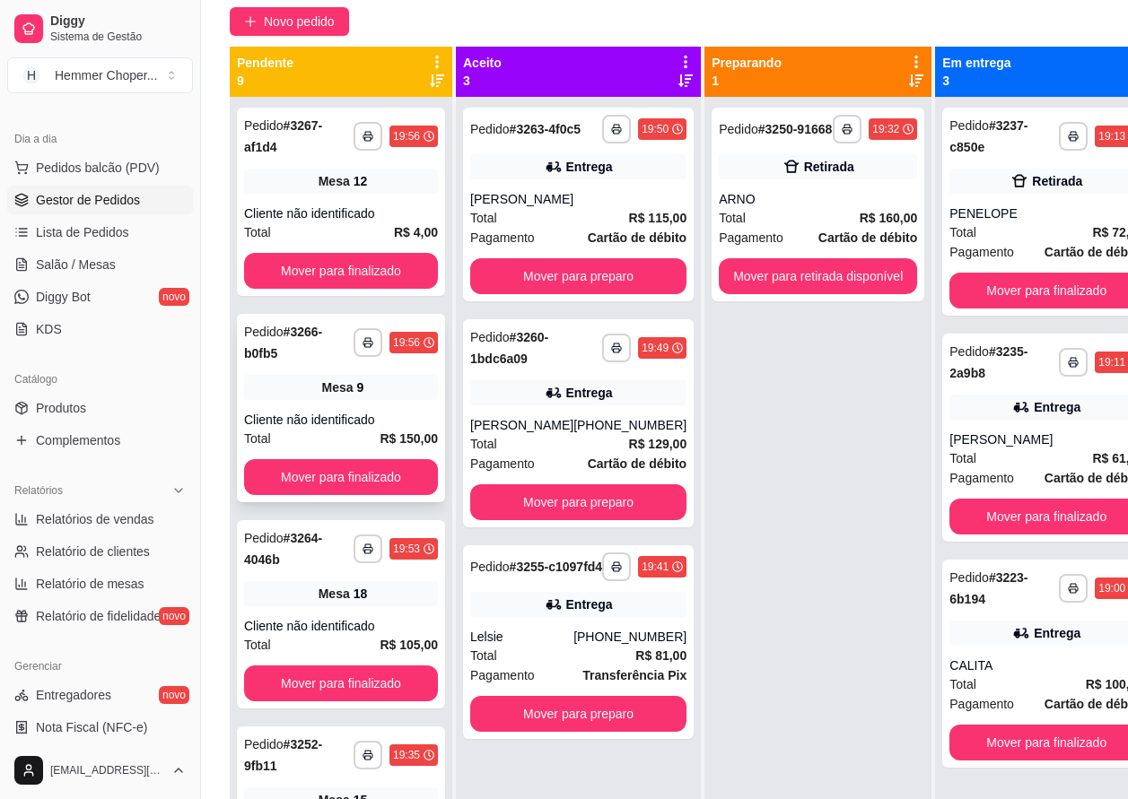
scroll to position [18, 0]
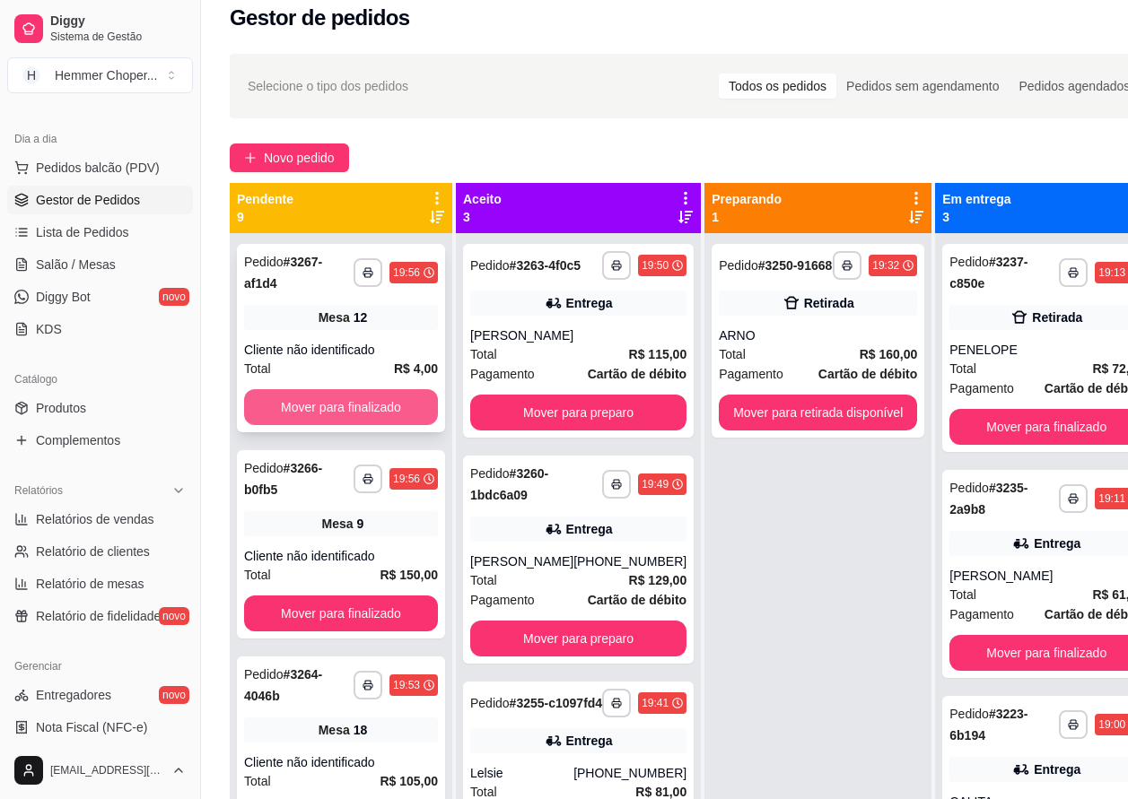
click at [340, 402] on button "Mover para finalizado" at bounding box center [341, 407] width 194 height 36
click at [349, 343] on div "Cliente não identificado" at bounding box center [341, 350] width 194 height 18
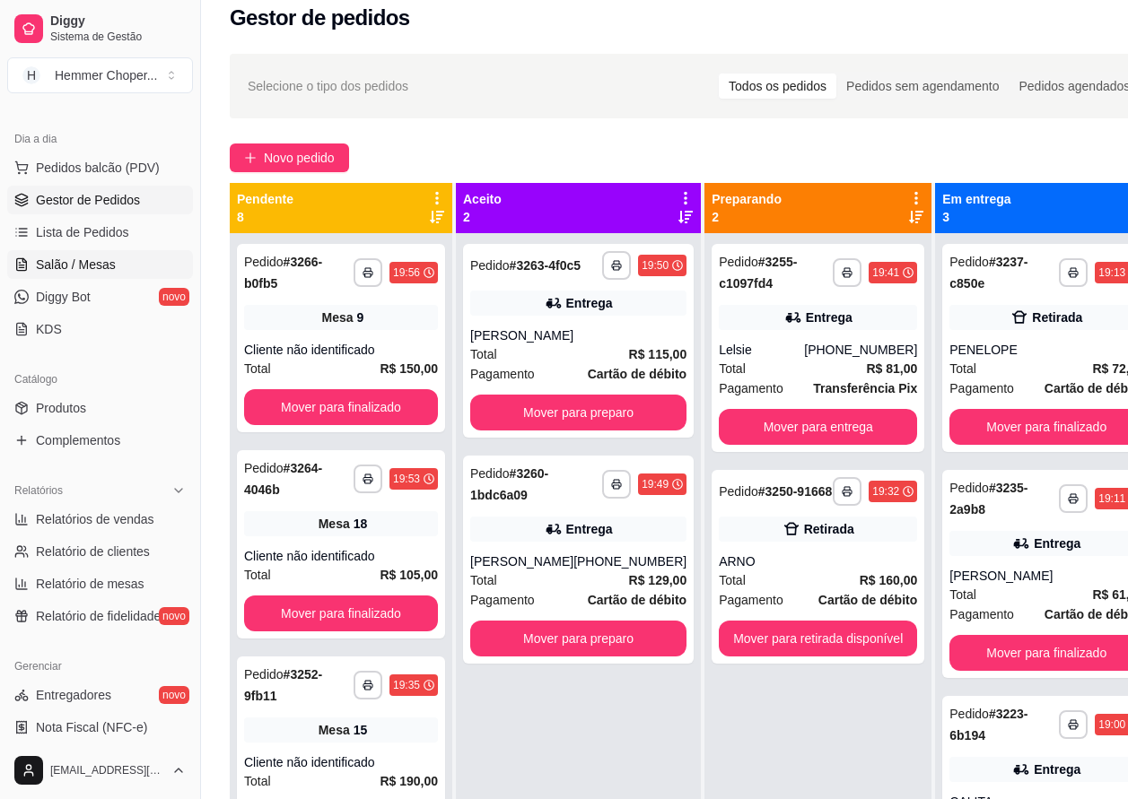
click at [85, 266] on span "Salão / Mesas" at bounding box center [76, 265] width 80 height 18
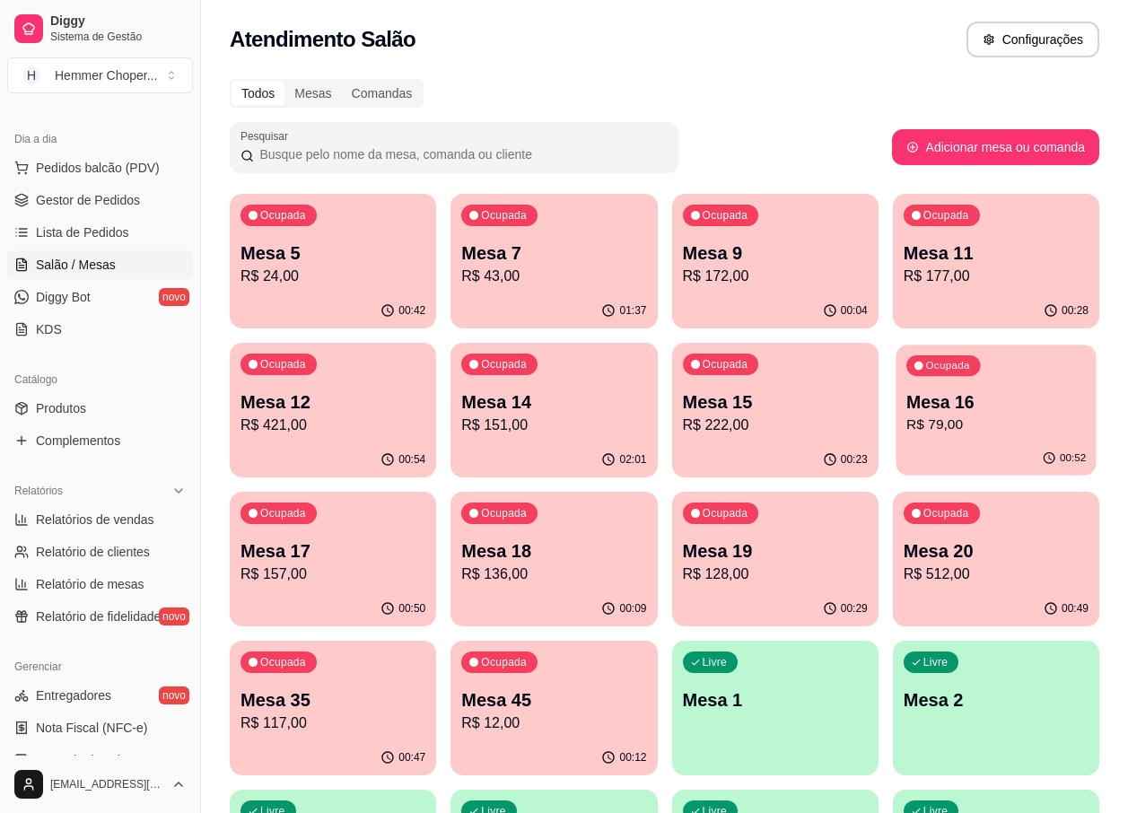
click at [969, 432] on p "R$ 79,00" at bounding box center [995, 424] width 179 height 21
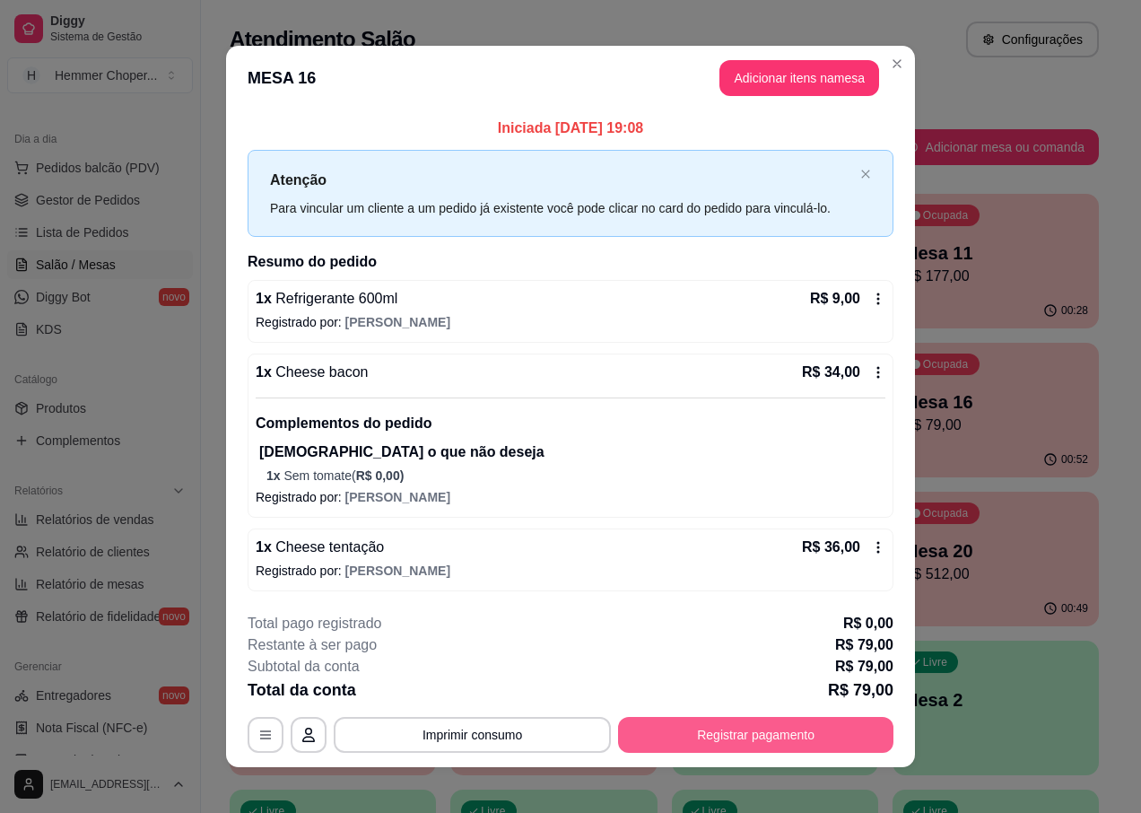
click at [676, 728] on button "Registrar pagamento" at bounding box center [755, 735] width 275 height 36
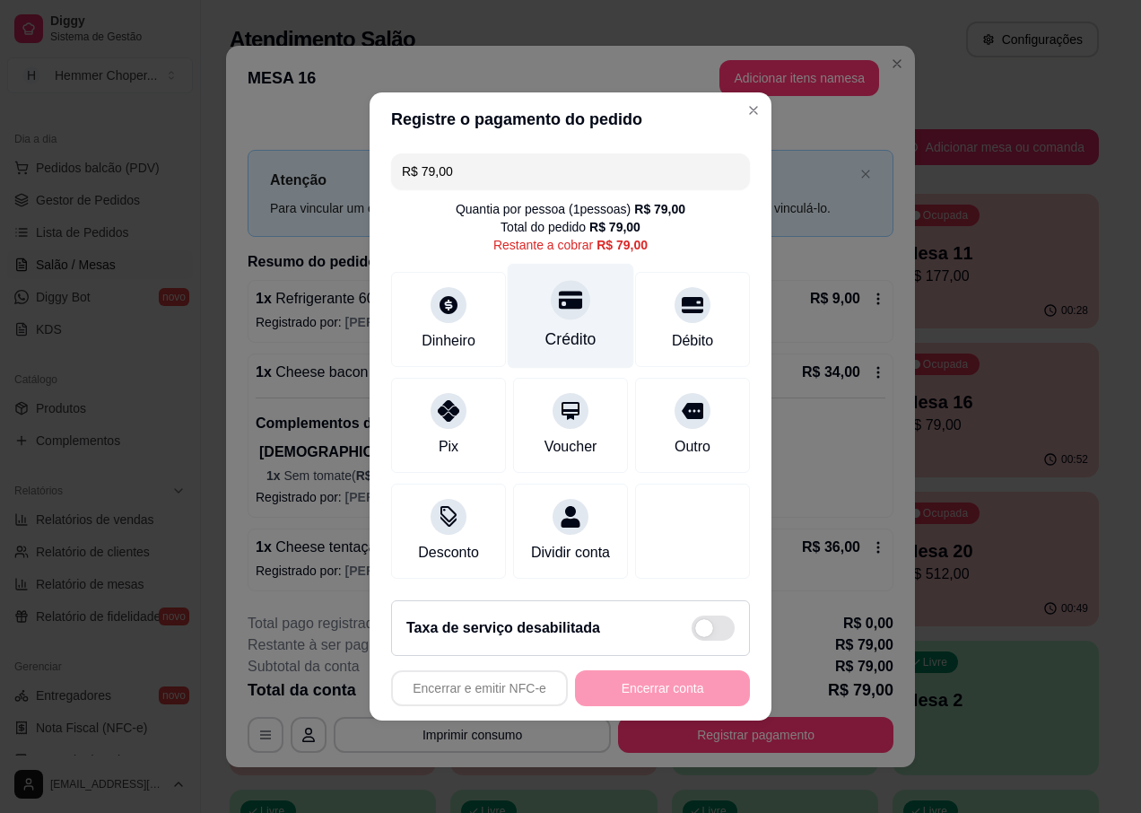
click at [547, 306] on div "Crédito" at bounding box center [571, 316] width 126 height 105
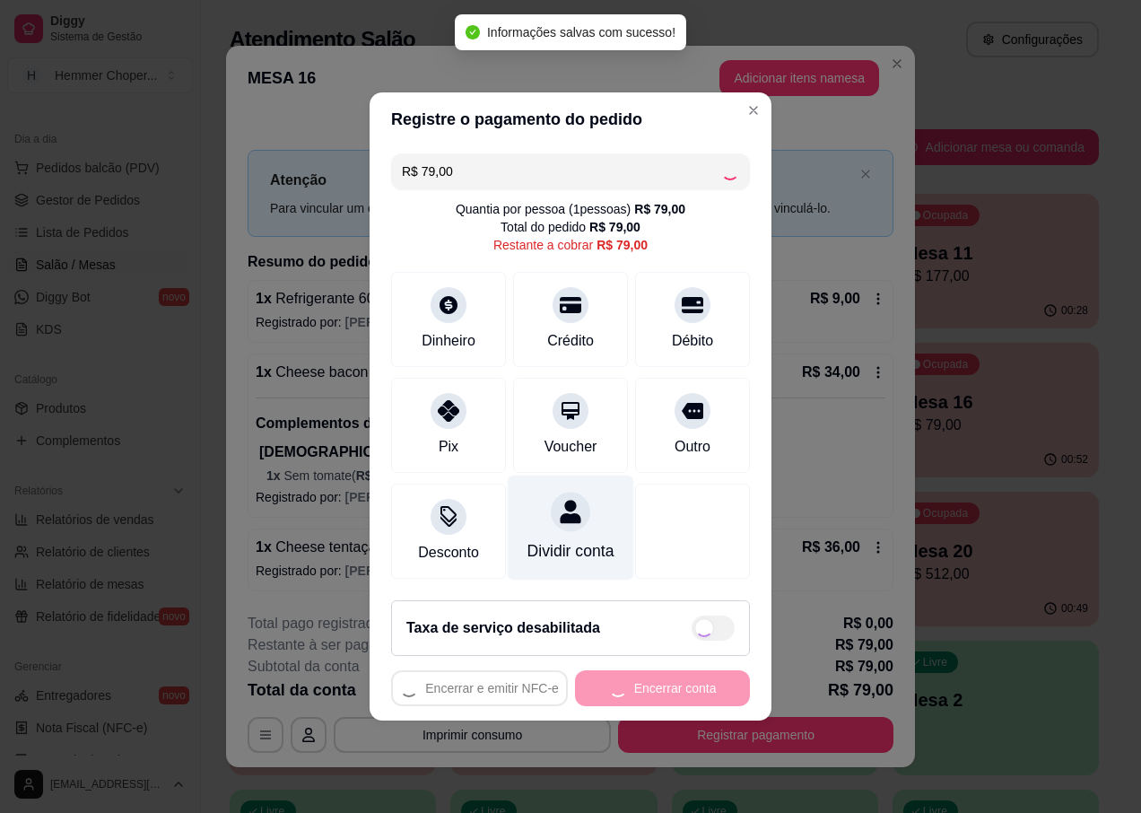
type input "R$ 0,00"
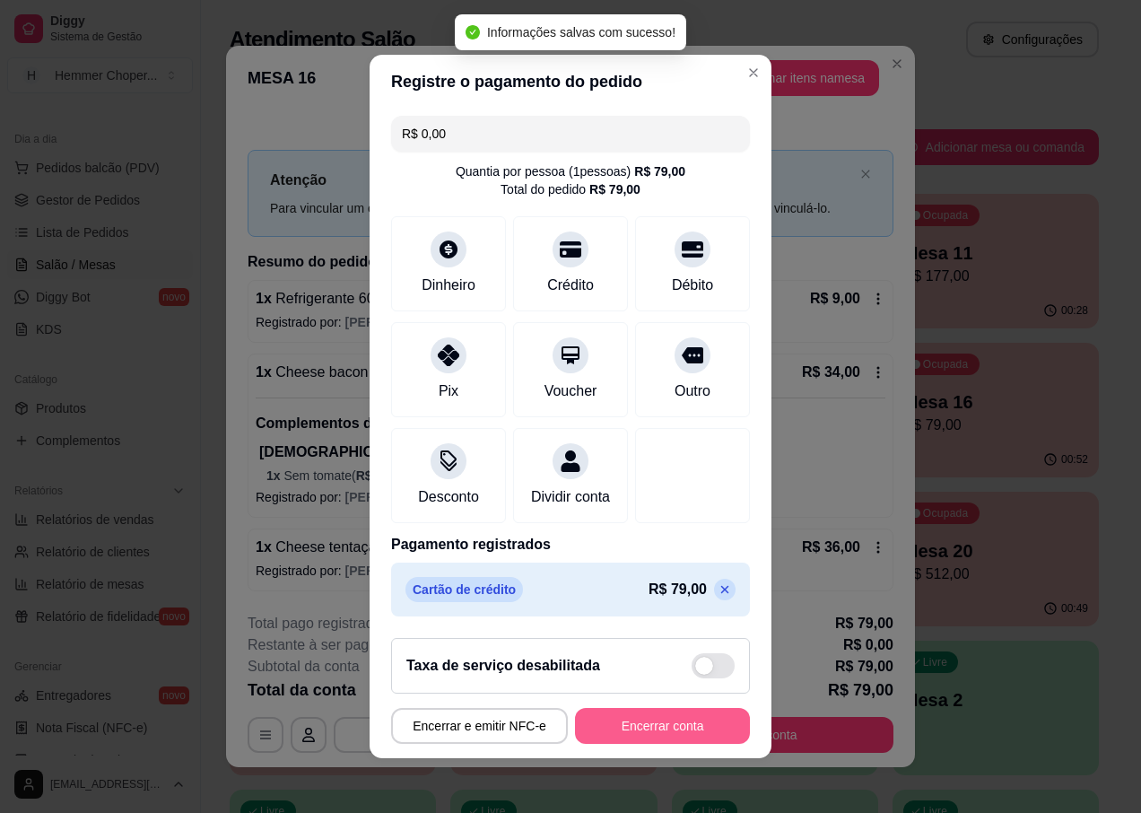
click at [624, 744] on button "Encerrar conta" at bounding box center [662, 726] width 175 height 36
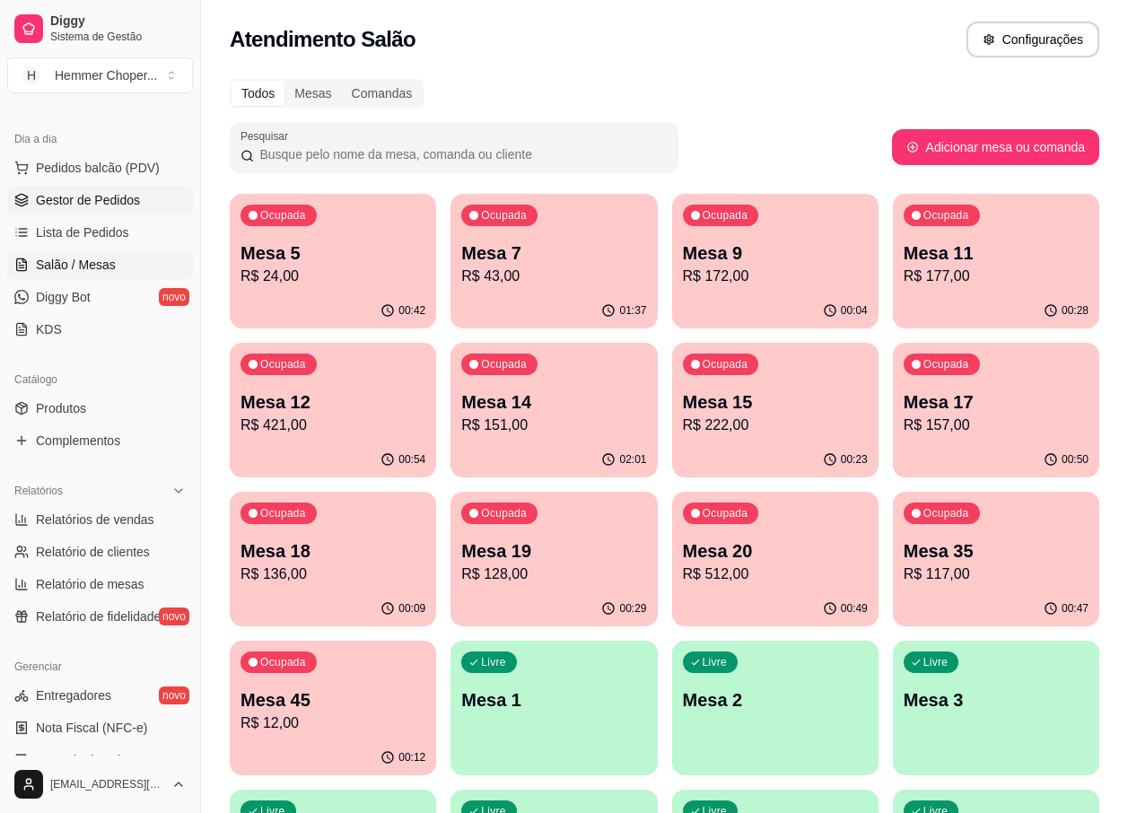
click at [110, 203] on span "Gestor de Pedidos" at bounding box center [88, 200] width 104 height 18
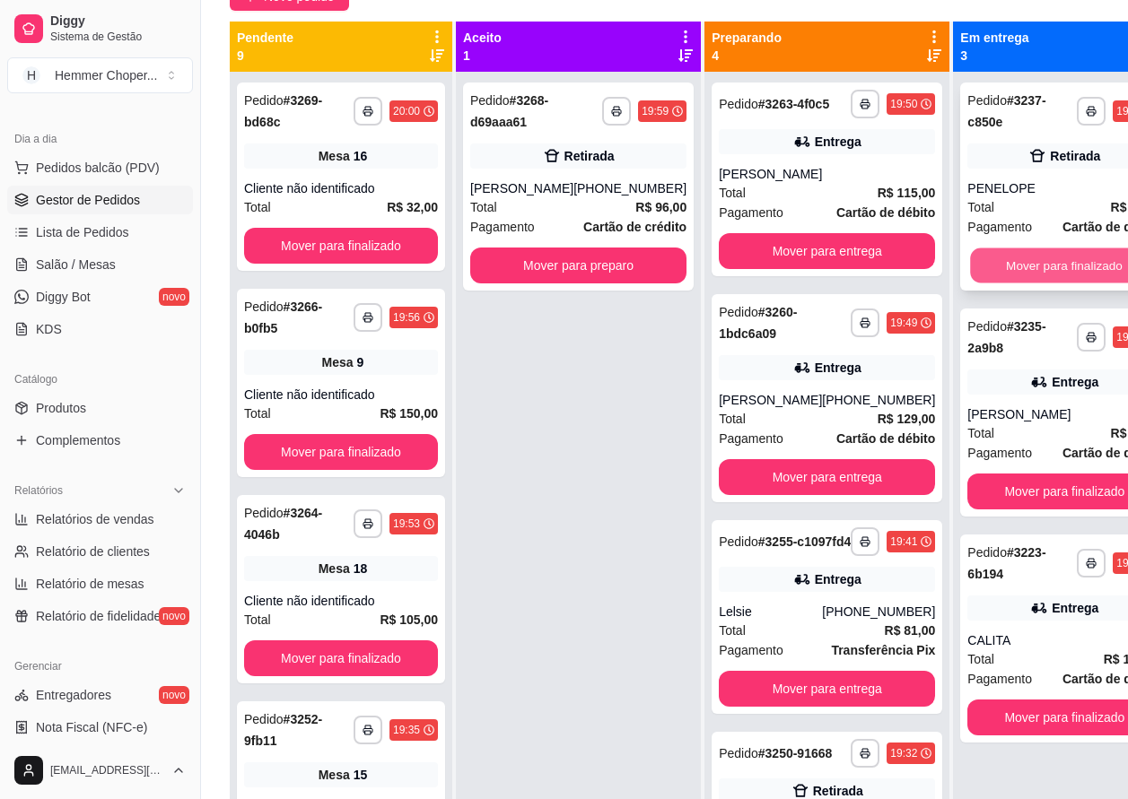
click at [1016, 256] on button "Mover para finalizado" at bounding box center [1065, 265] width 188 height 35
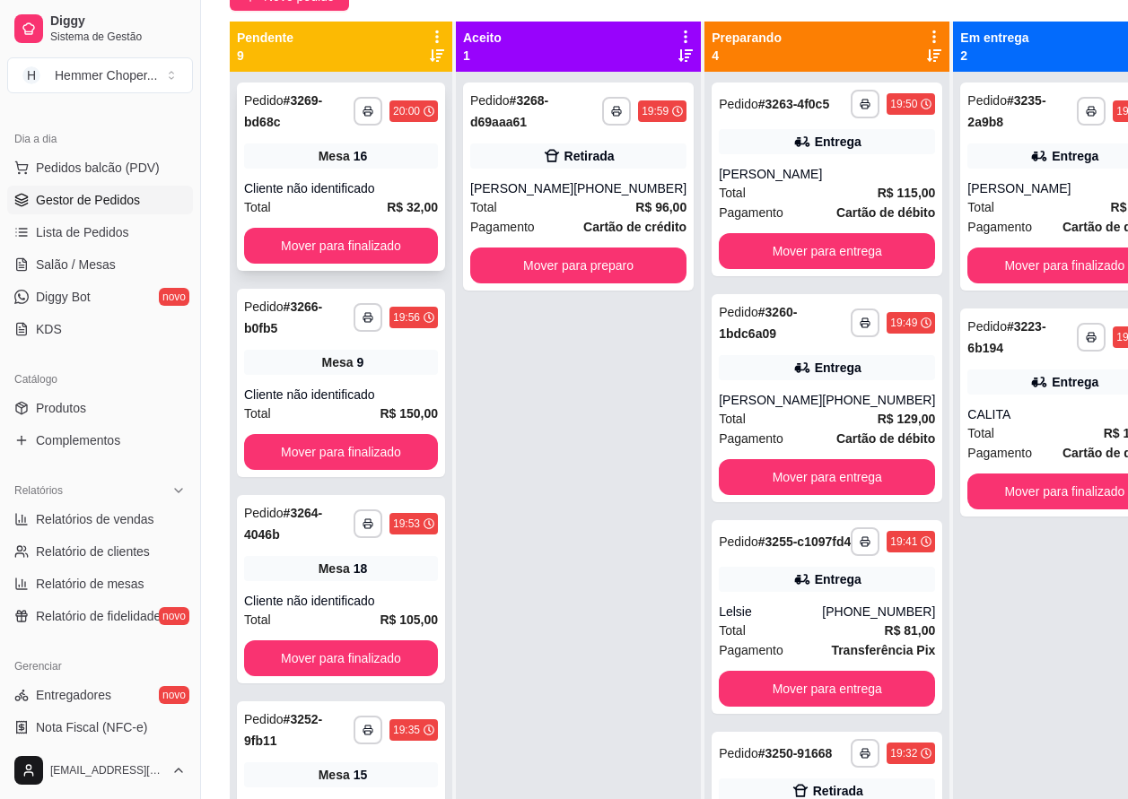
click at [337, 197] on div "Total R$ 32,00" at bounding box center [341, 207] width 194 height 20
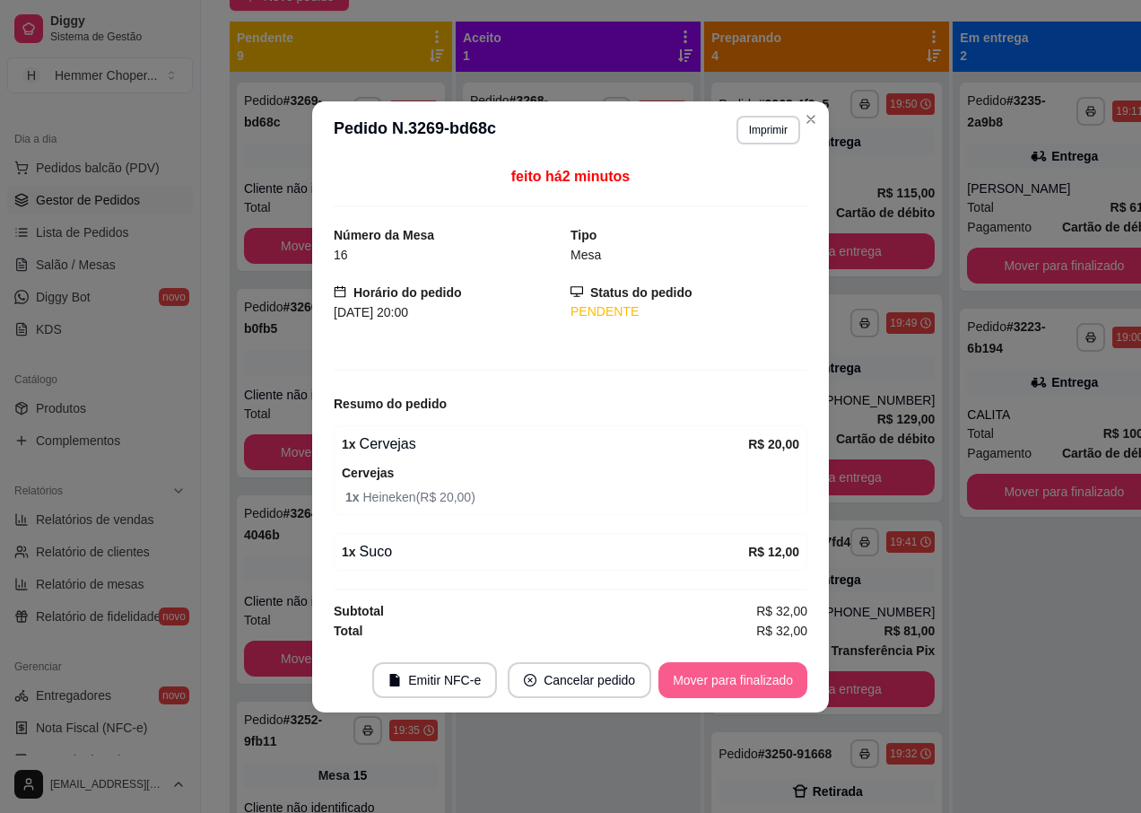
click at [709, 680] on button "Mover para finalizado" at bounding box center [732, 680] width 149 height 36
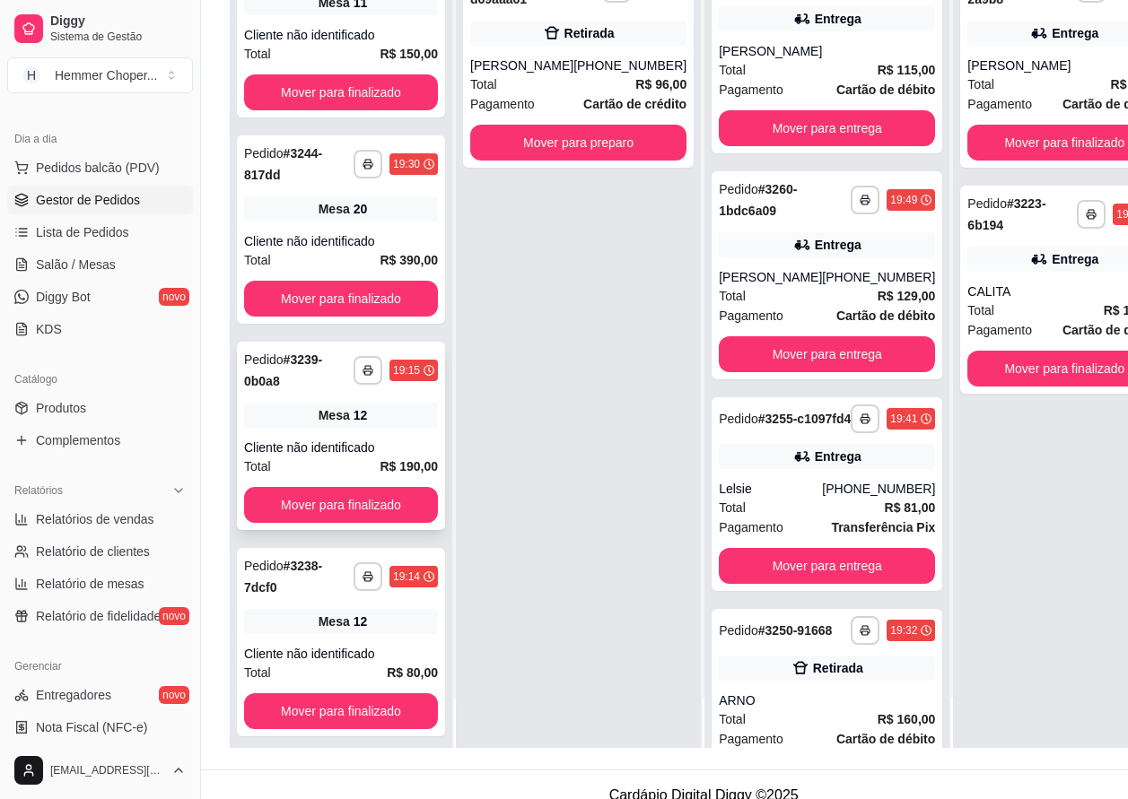
scroll to position [287, 0]
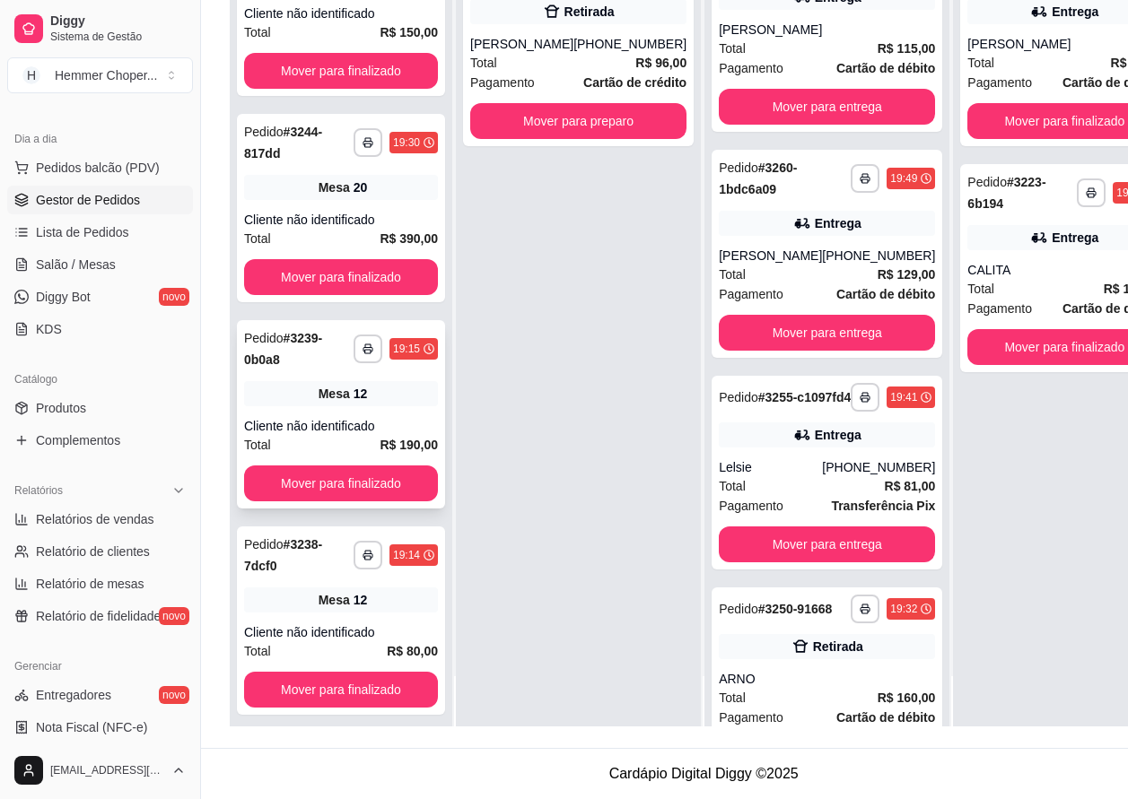
click at [368, 417] on div "Cliente não identificado" at bounding box center [341, 426] width 194 height 18
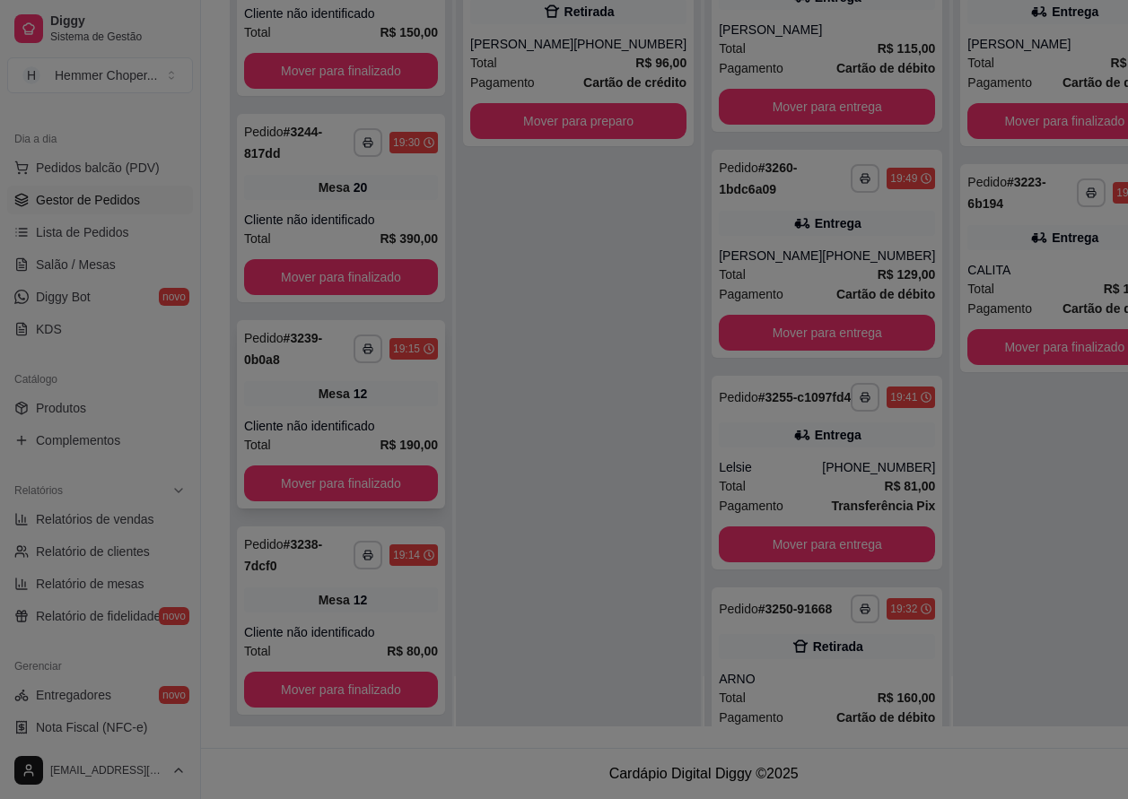
scroll to position [274, 0]
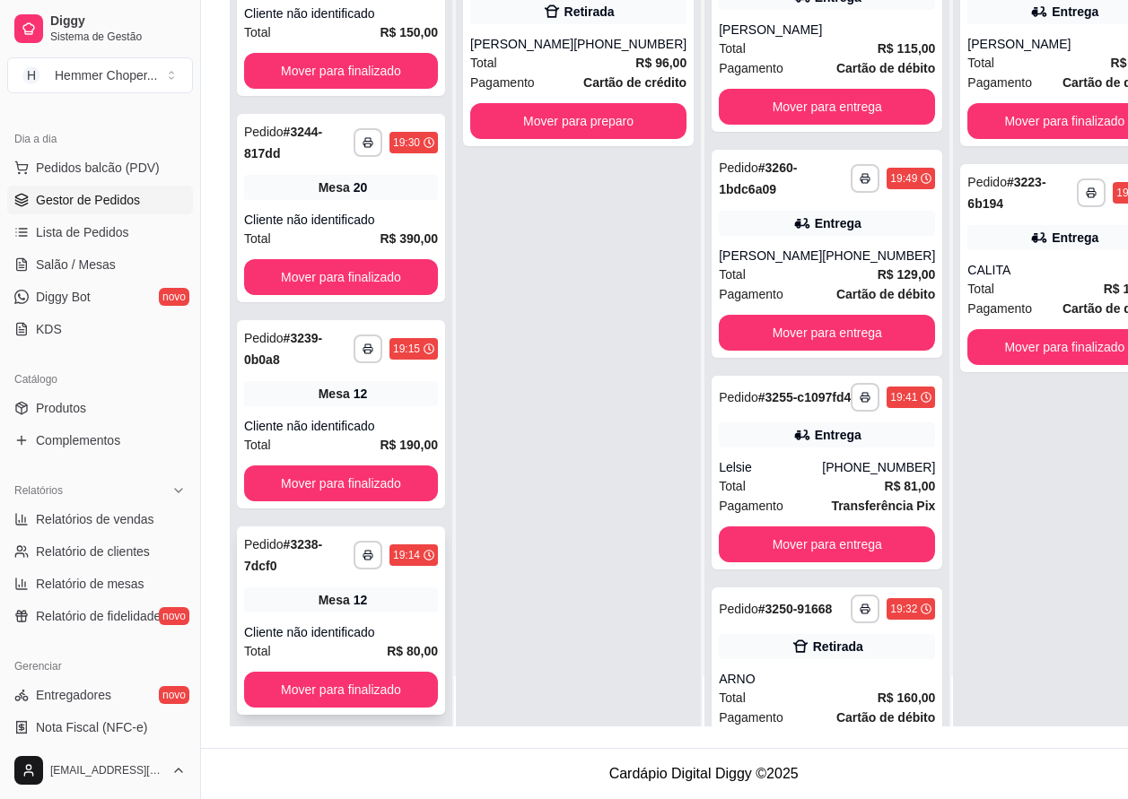
click at [337, 588] on div "Mesa 12" at bounding box center [341, 600] width 194 height 25
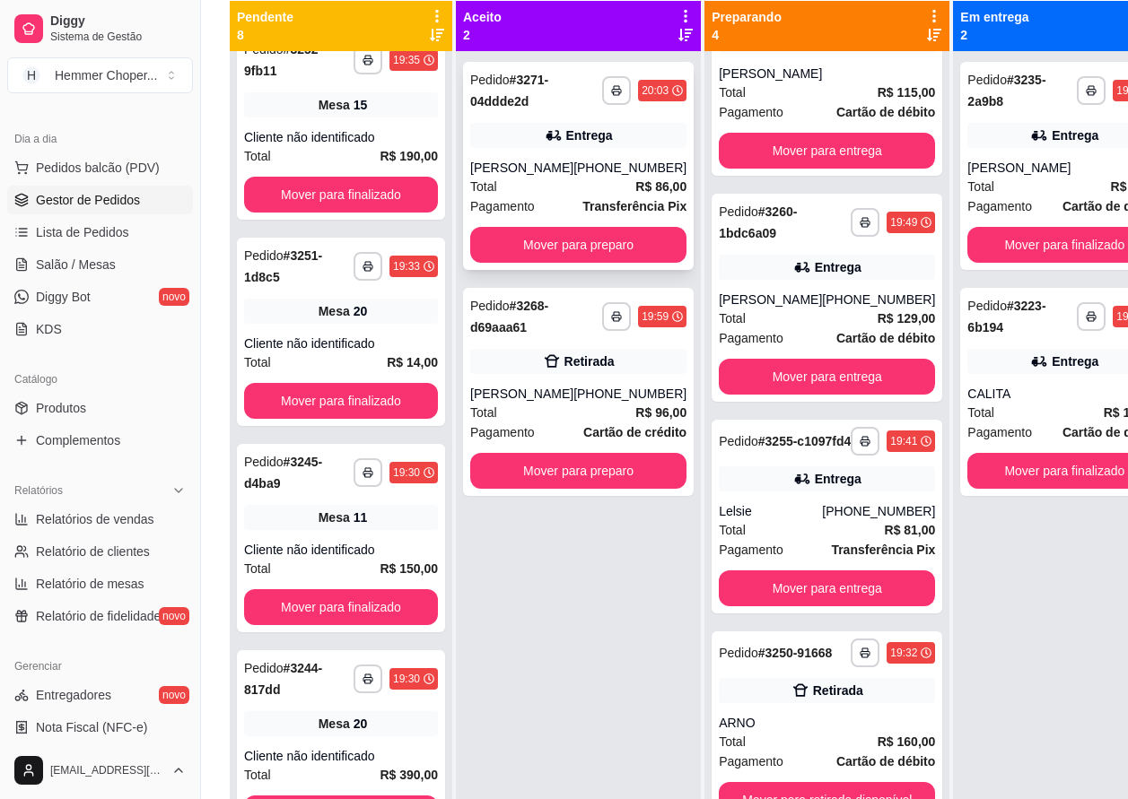
scroll to position [184, 0]
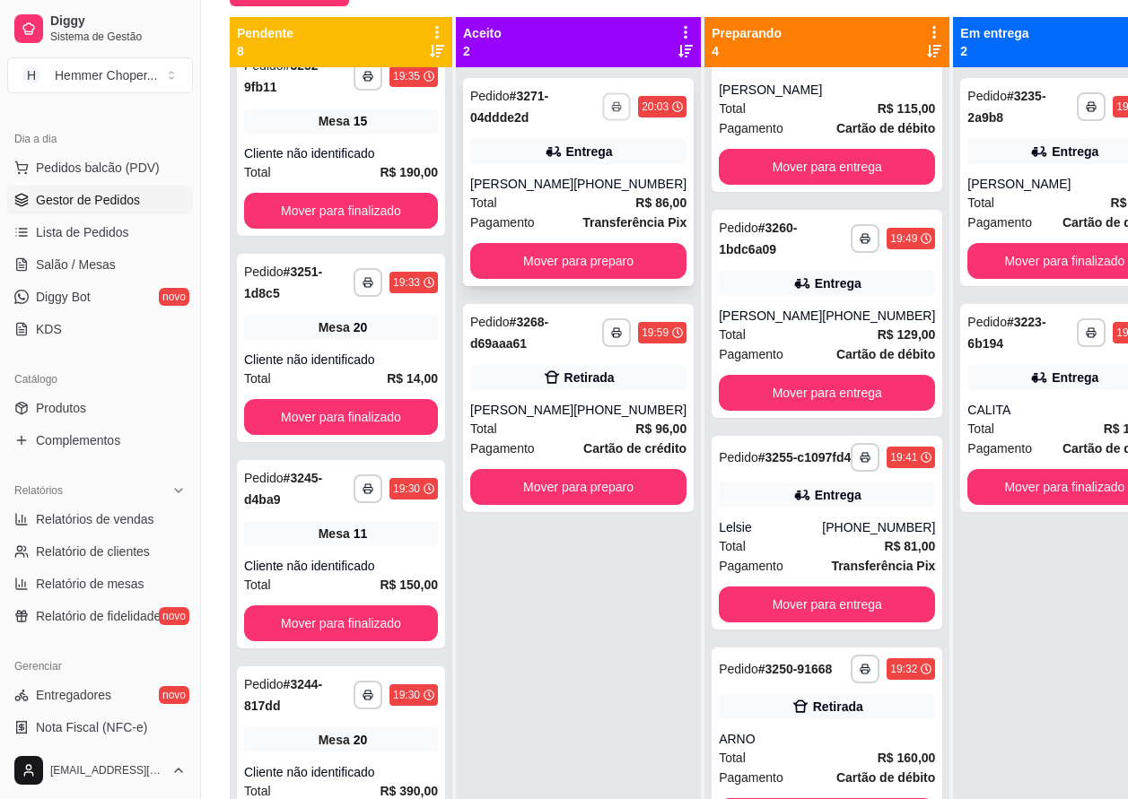
click at [611, 105] on icon "button" at bounding box center [616, 106] width 11 height 11
click at [545, 170] on button "IMPRESSORA" at bounding box center [547, 169] width 126 height 28
click at [90, 267] on span "Salão / Mesas" at bounding box center [76, 265] width 80 height 18
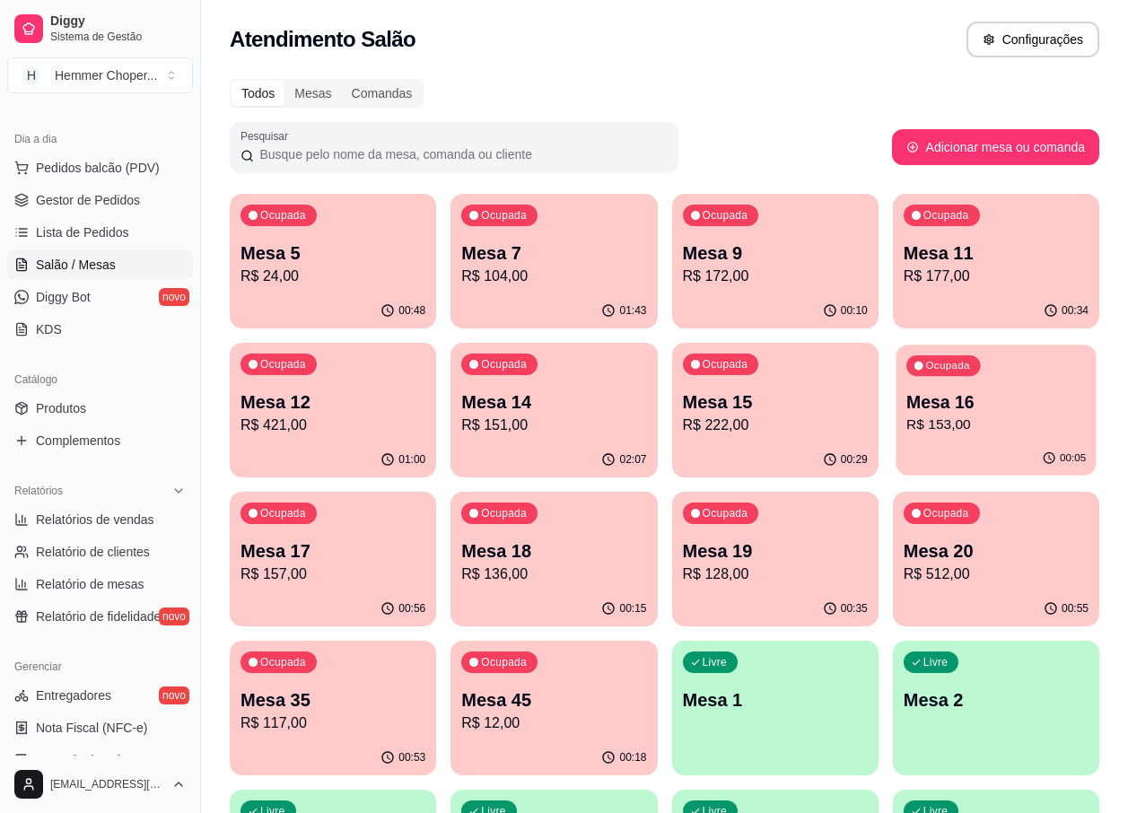
click at [947, 427] on p "R$ 153,00" at bounding box center [995, 424] width 179 height 21
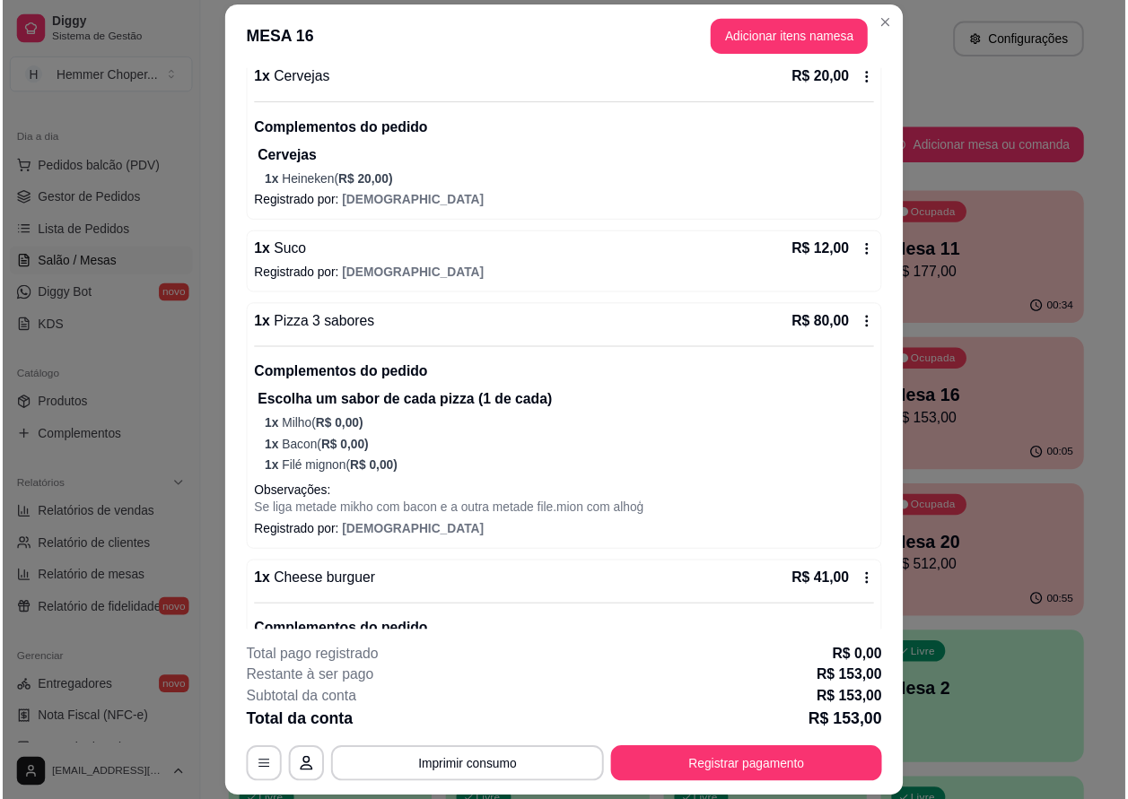
scroll to position [301, 0]
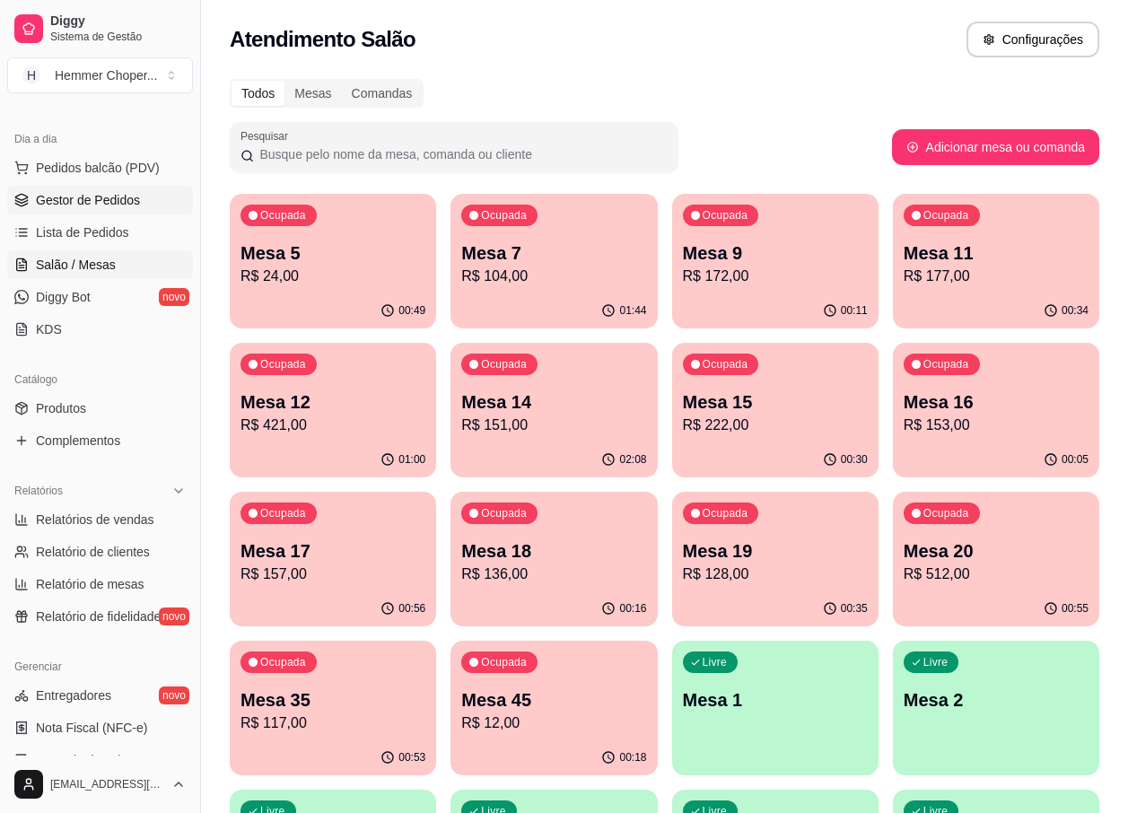
click at [98, 205] on span "Gestor de Pedidos" at bounding box center [88, 200] width 104 height 18
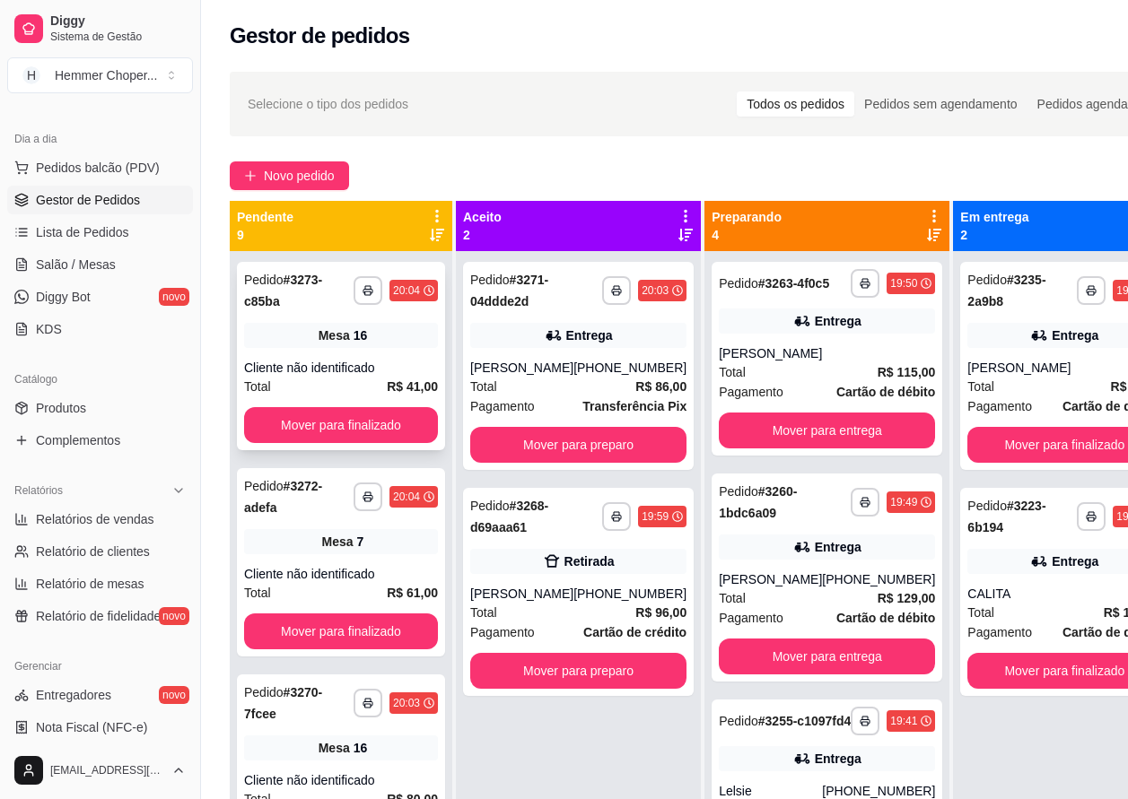
click at [356, 347] on div "Mesa 16" at bounding box center [341, 335] width 194 height 25
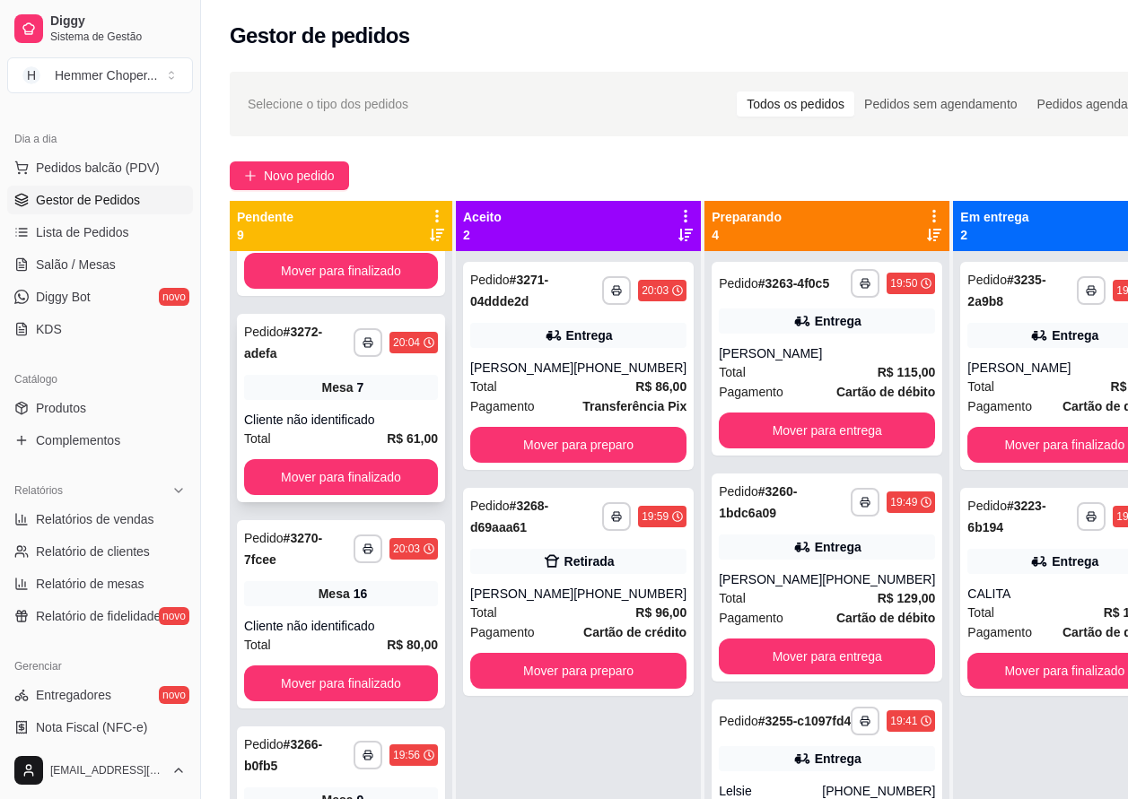
scroll to position [179, 0]
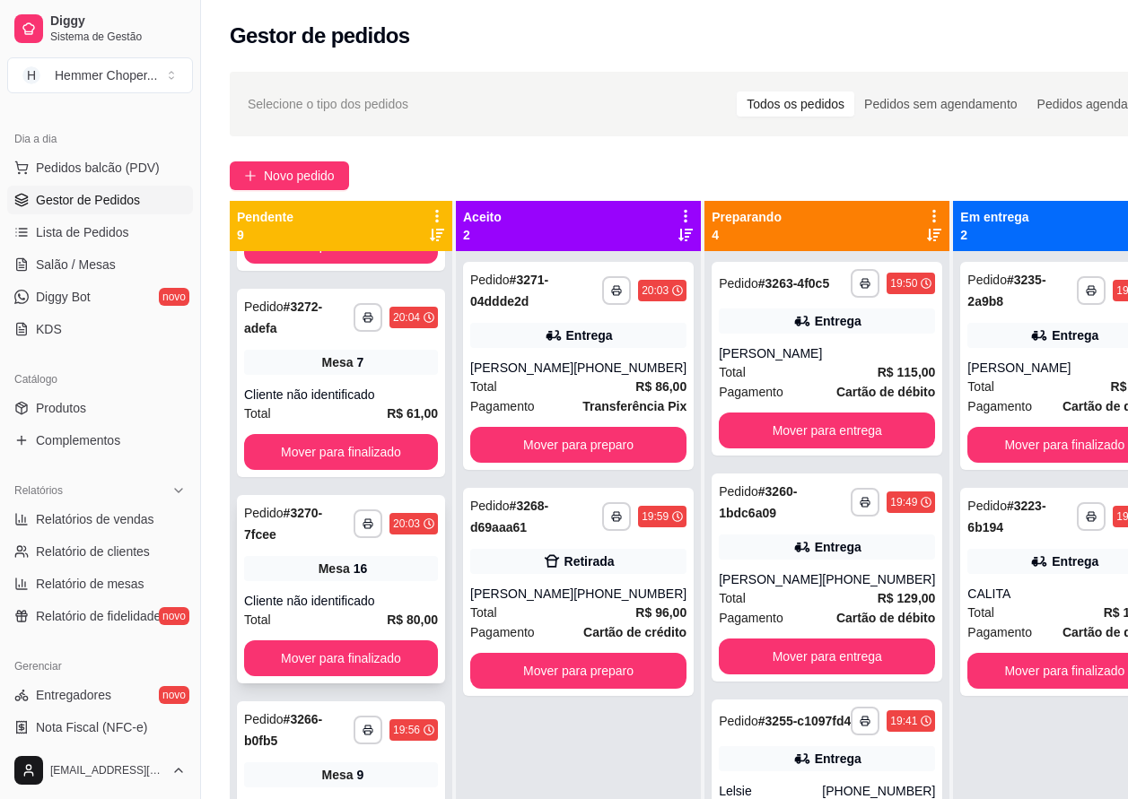
click at [342, 601] on div "Cliente não identificado" at bounding box center [341, 601] width 194 height 18
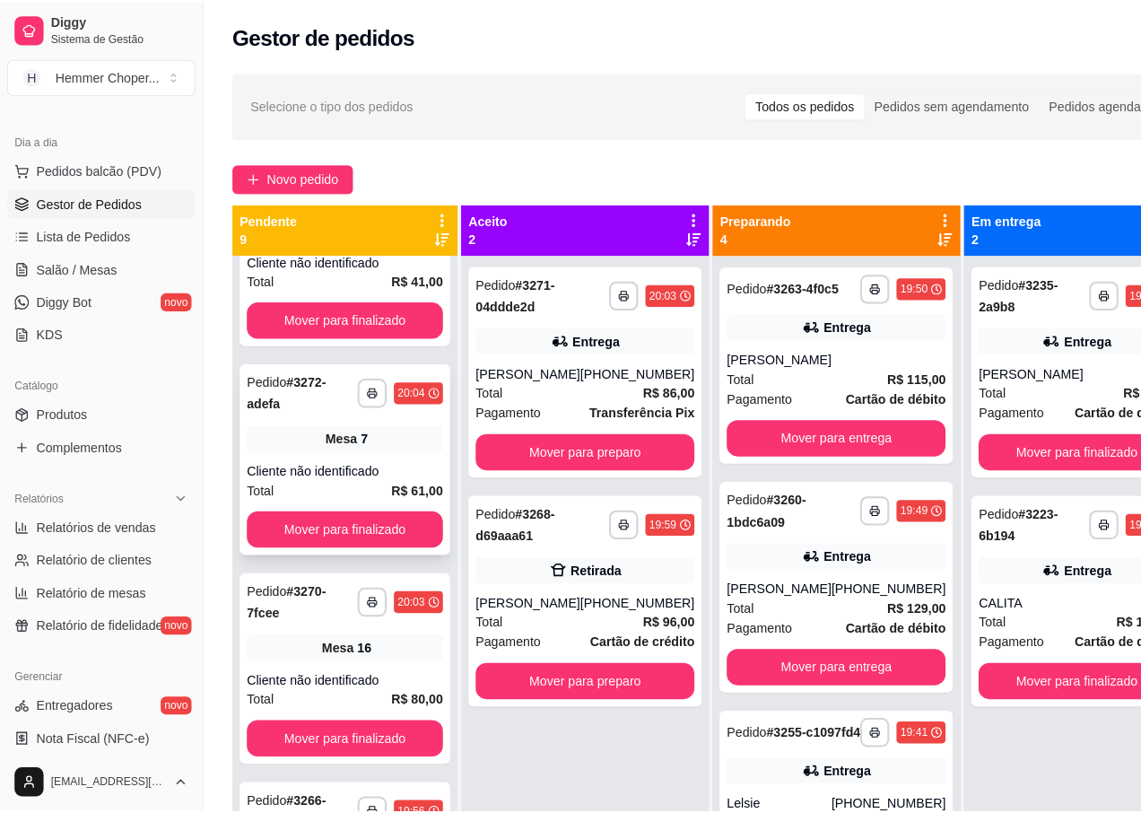
scroll to position [0, 0]
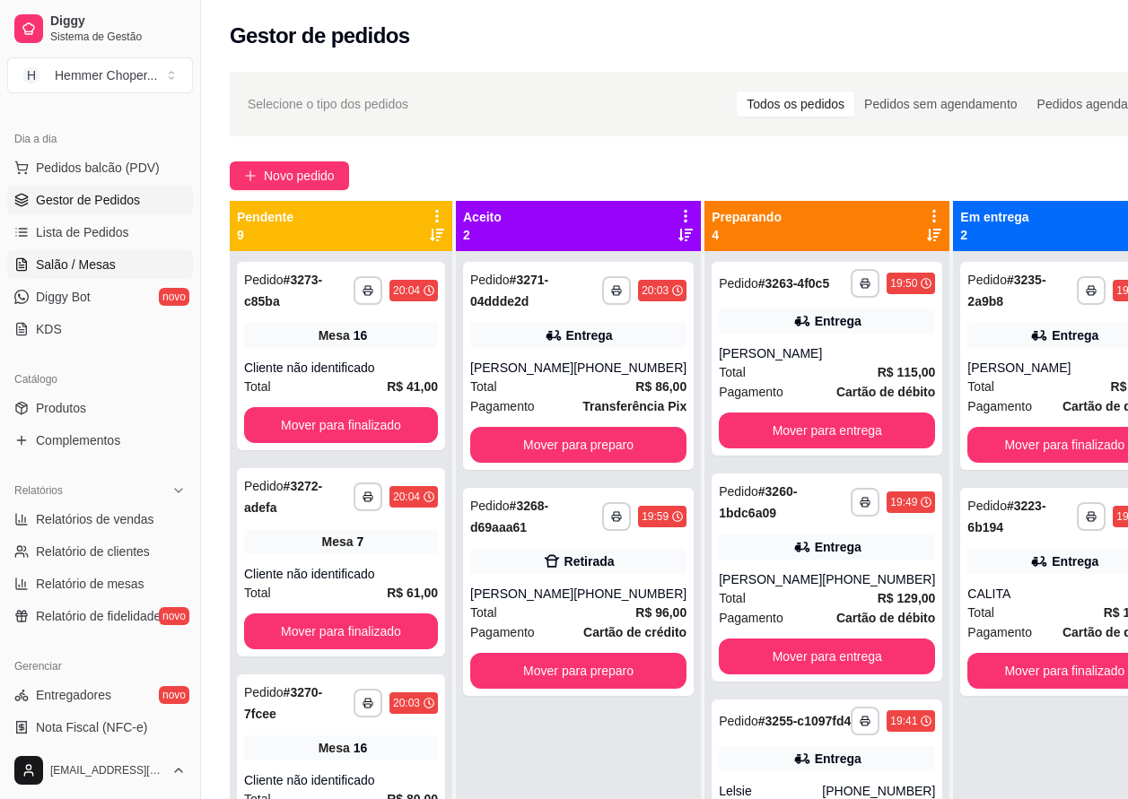
click at [98, 266] on span "Salão / Mesas" at bounding box center [76, 265] width 80 height 18
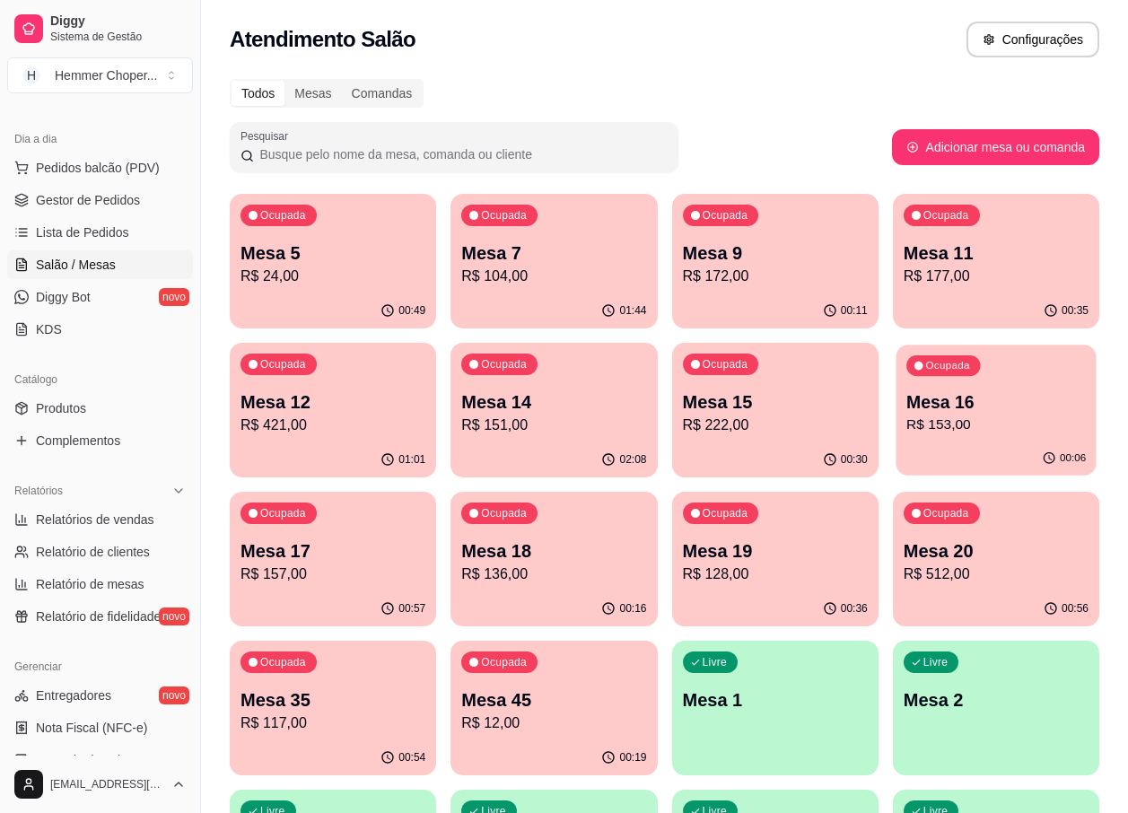
click at [947, 402] on p "Mesa 16" at bounding box center [995, 402] width 179 height 24
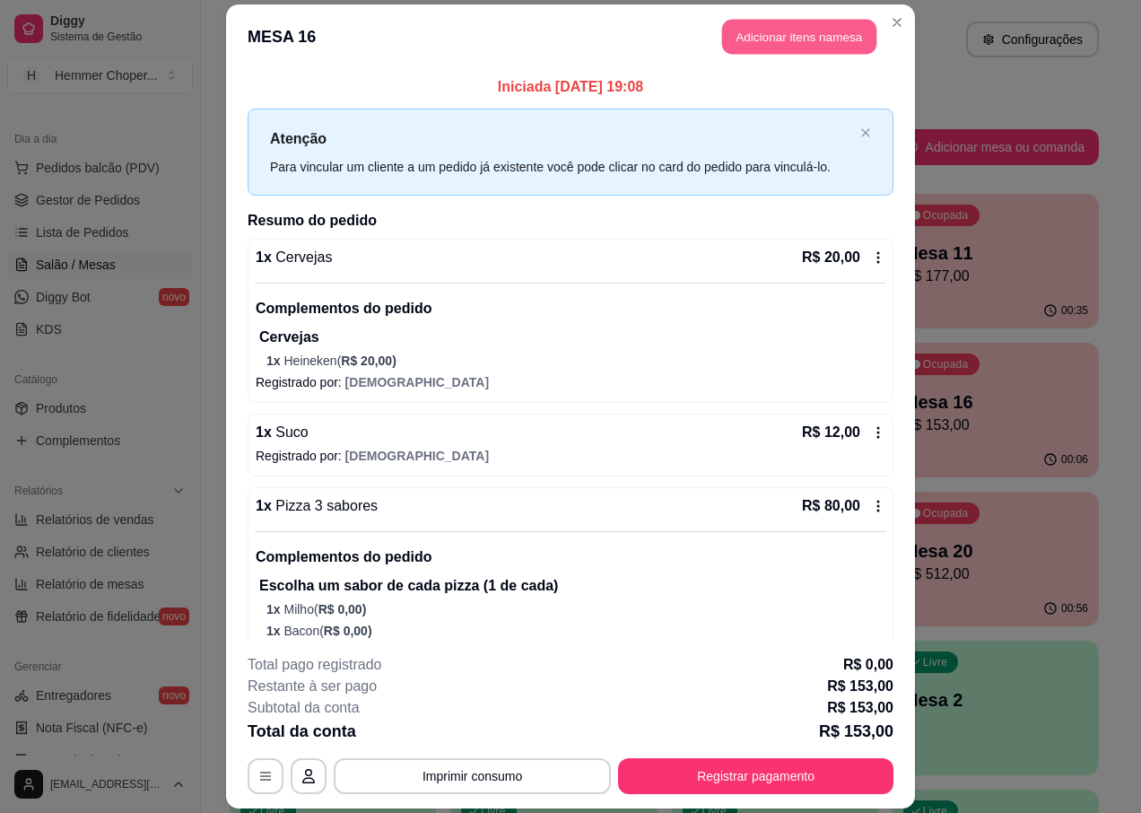
click at [762, 37] on button "Adicionar itens na mesa" at bounding box center [799, 36] width 154 height 35
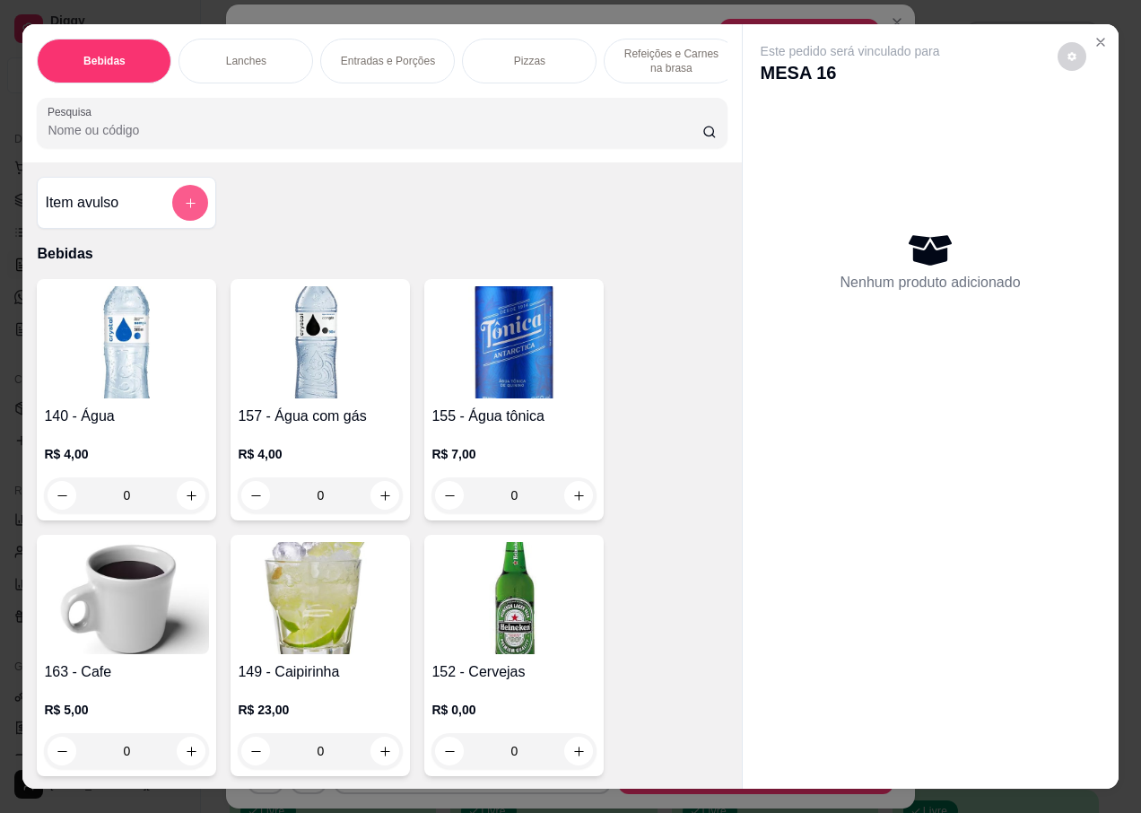
click at [173, 205] on button "add-separate-item" at bounding box center [190, 203] width 36 height 36
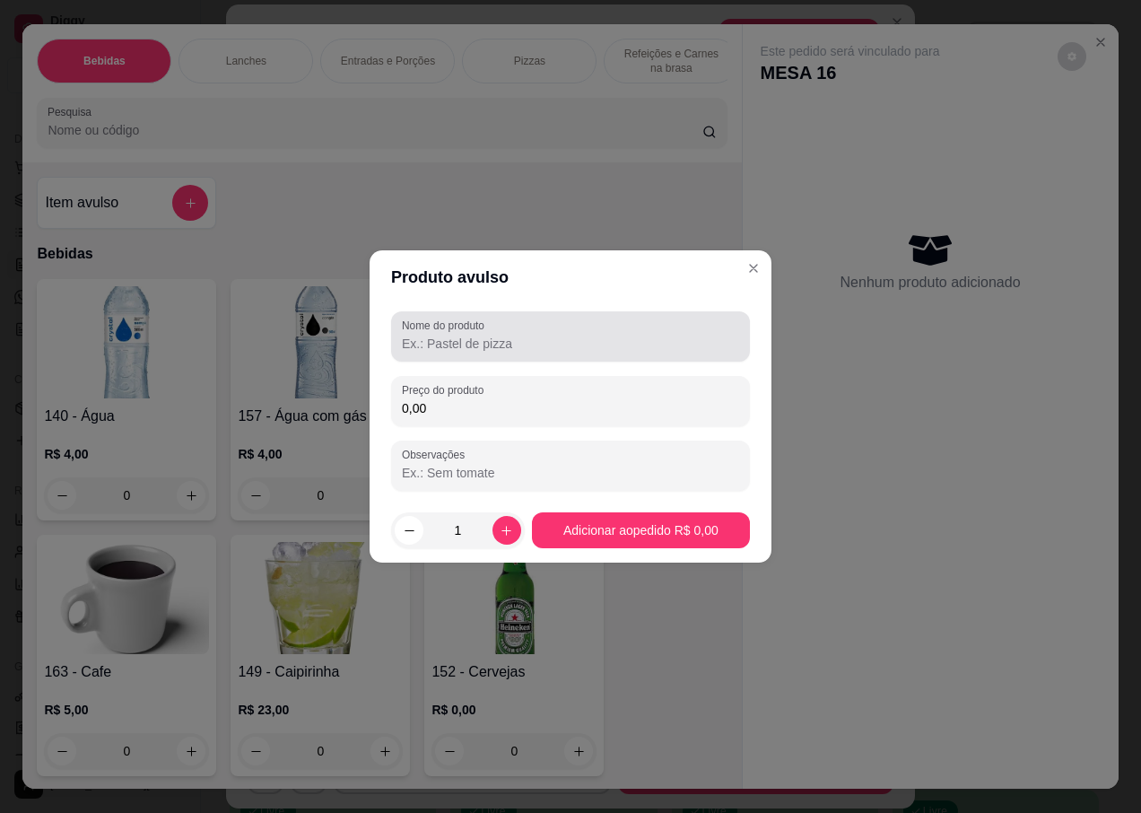
click at [470, 346] on input "Nome do produto" at bounding box center [570, 344] width 337 height 18
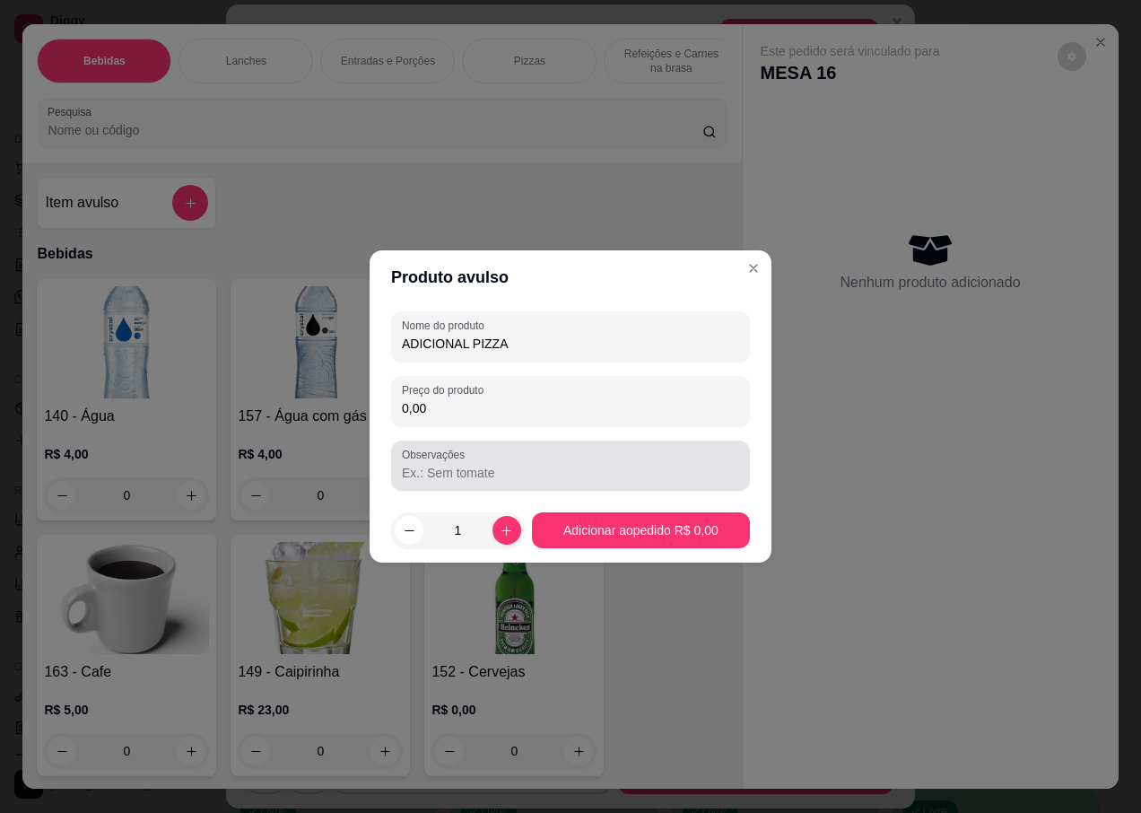
type input "ADICIONAL PIZZA"
click at [474, 461] on div at bounding box center [570, 466] width 337 height 36
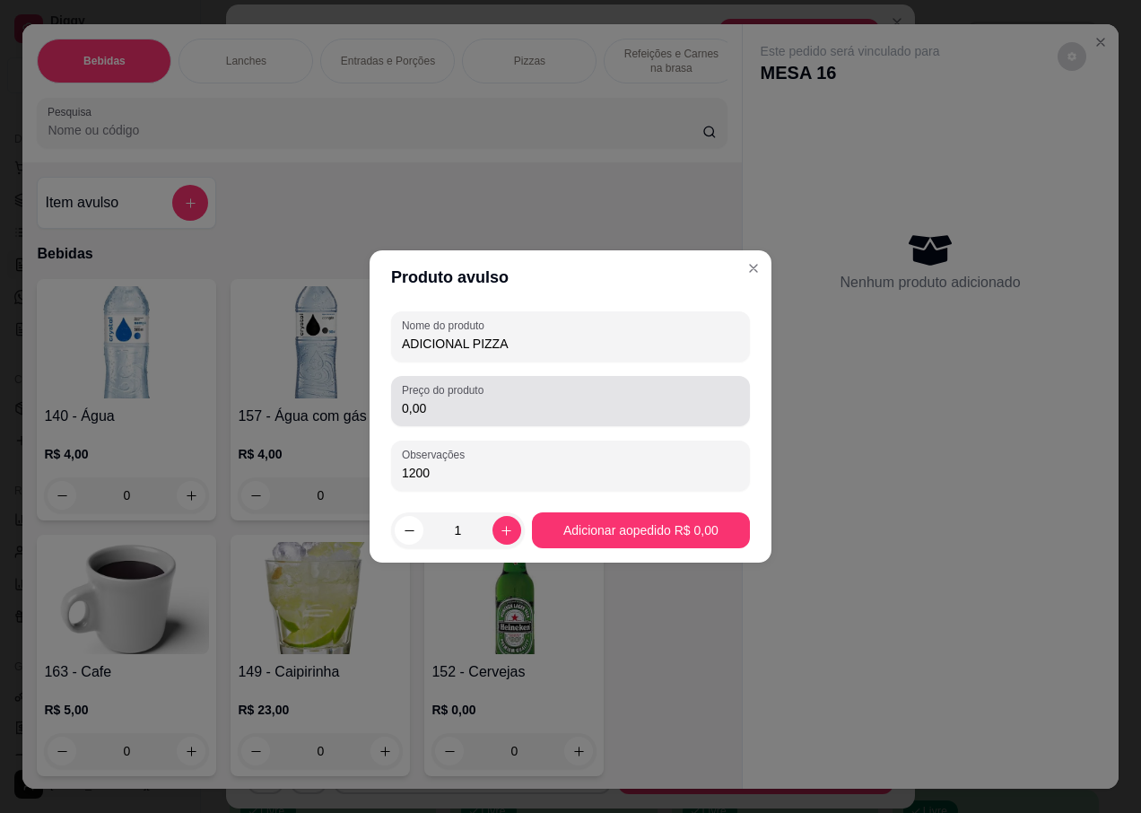
type input "1200"
click at [444, 408] on input "0,00" at bounding box center [570, 408] width 337 height 18
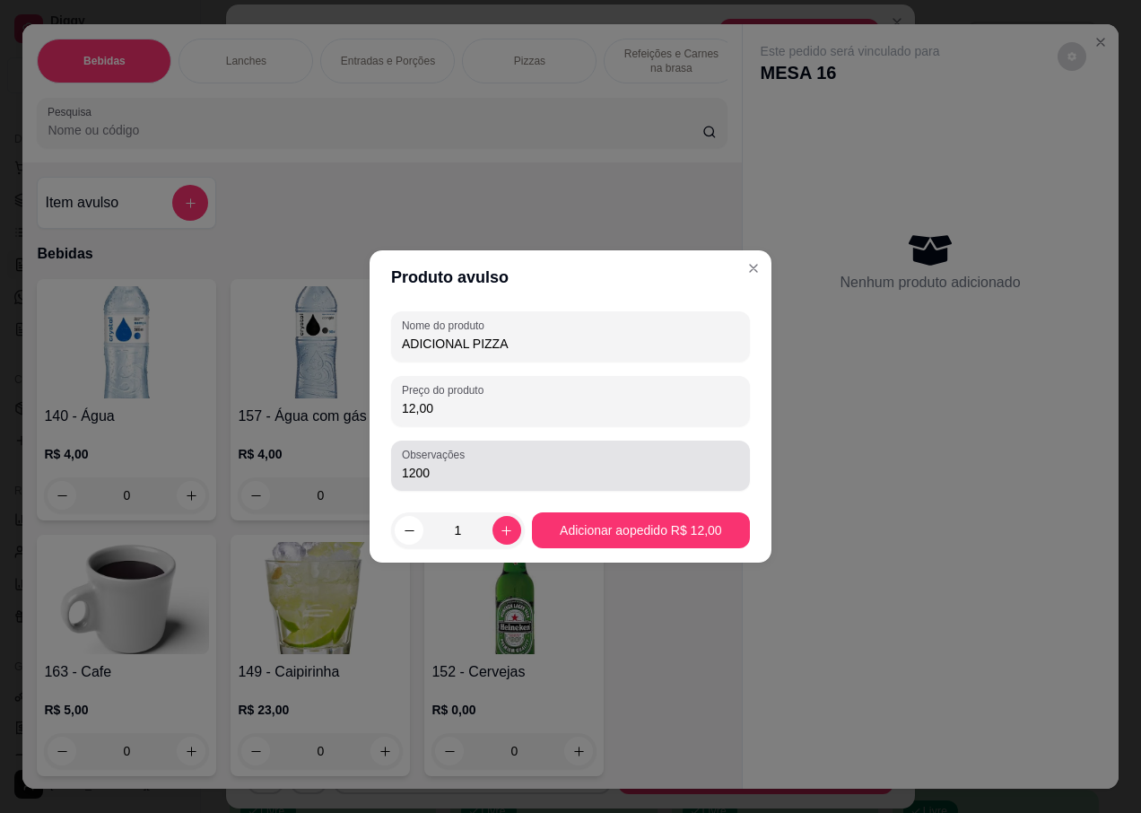
type input "12,00"
click at [450, 471] on input "1200" at bounding box center [570, 473] width 337 height 18
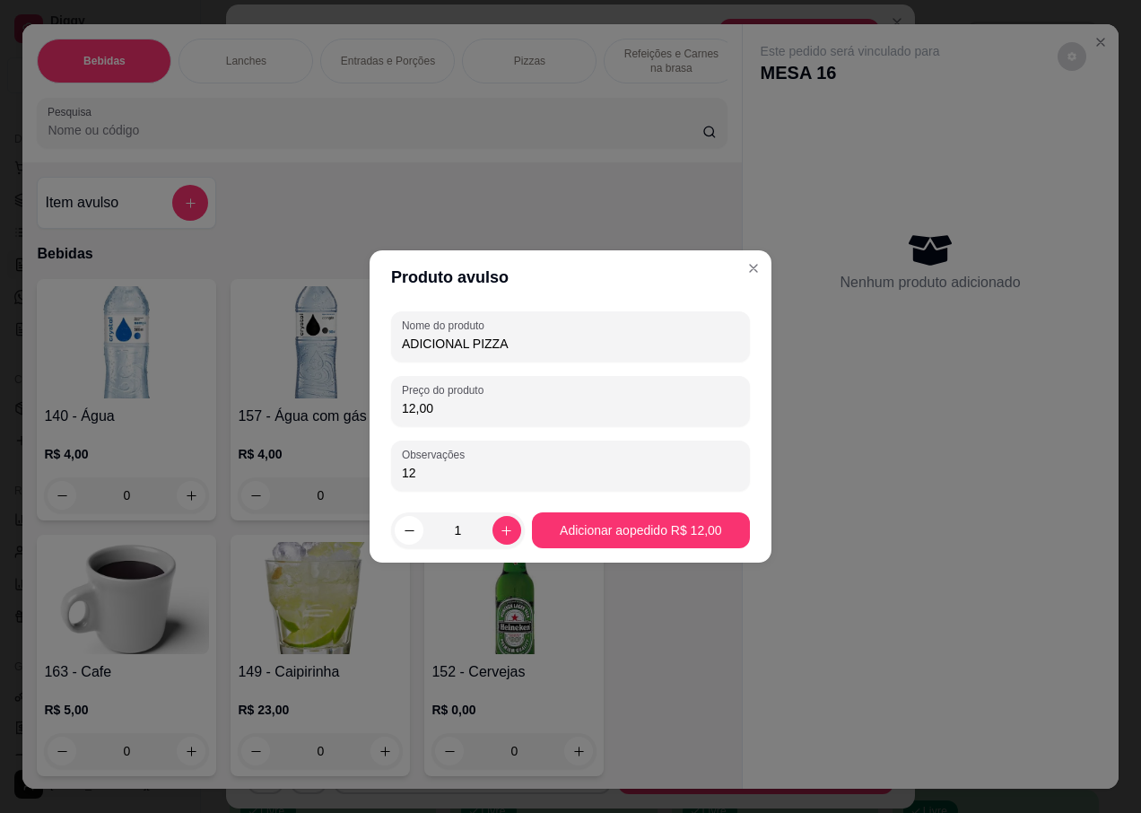
type input "1"
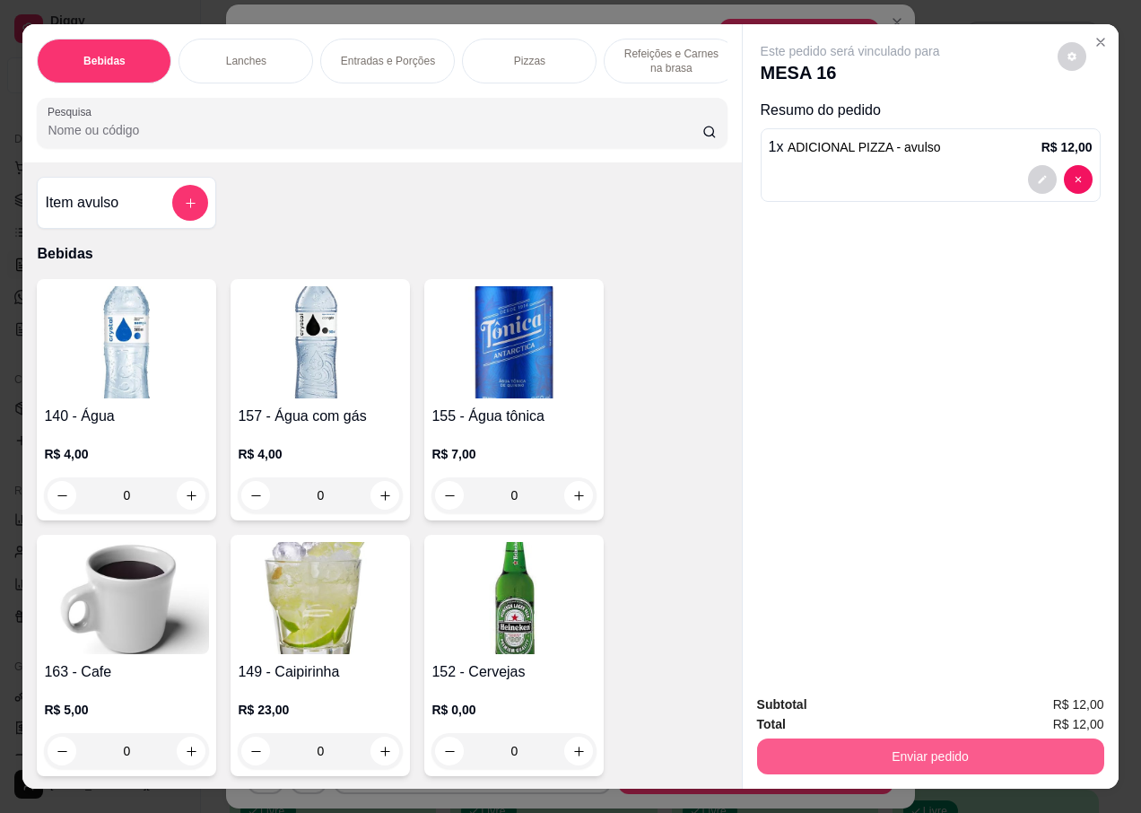
click at [878, 746] on button "Enviar pedido" at bounding box center [930, 756] width 347 height 36
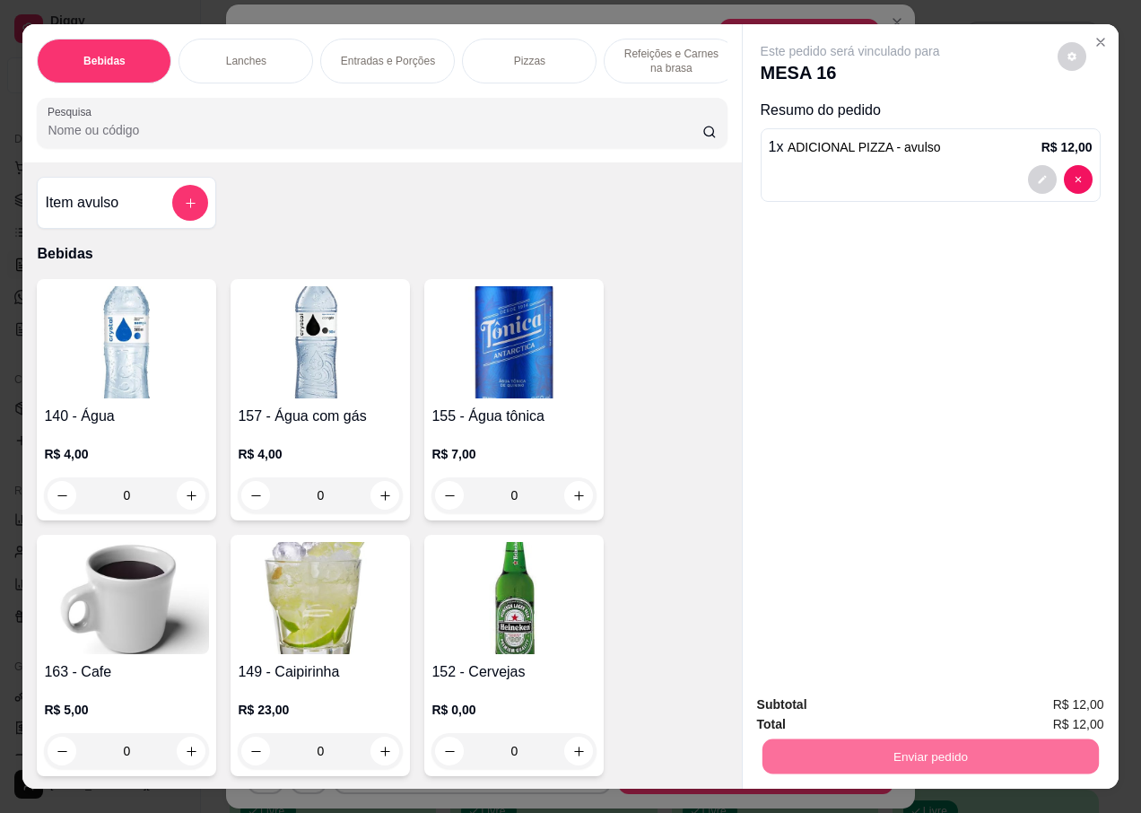
click at [822, 705] on button "Não registrar e enviar pedido" at bounding box center [871, 705] width 187 height 34
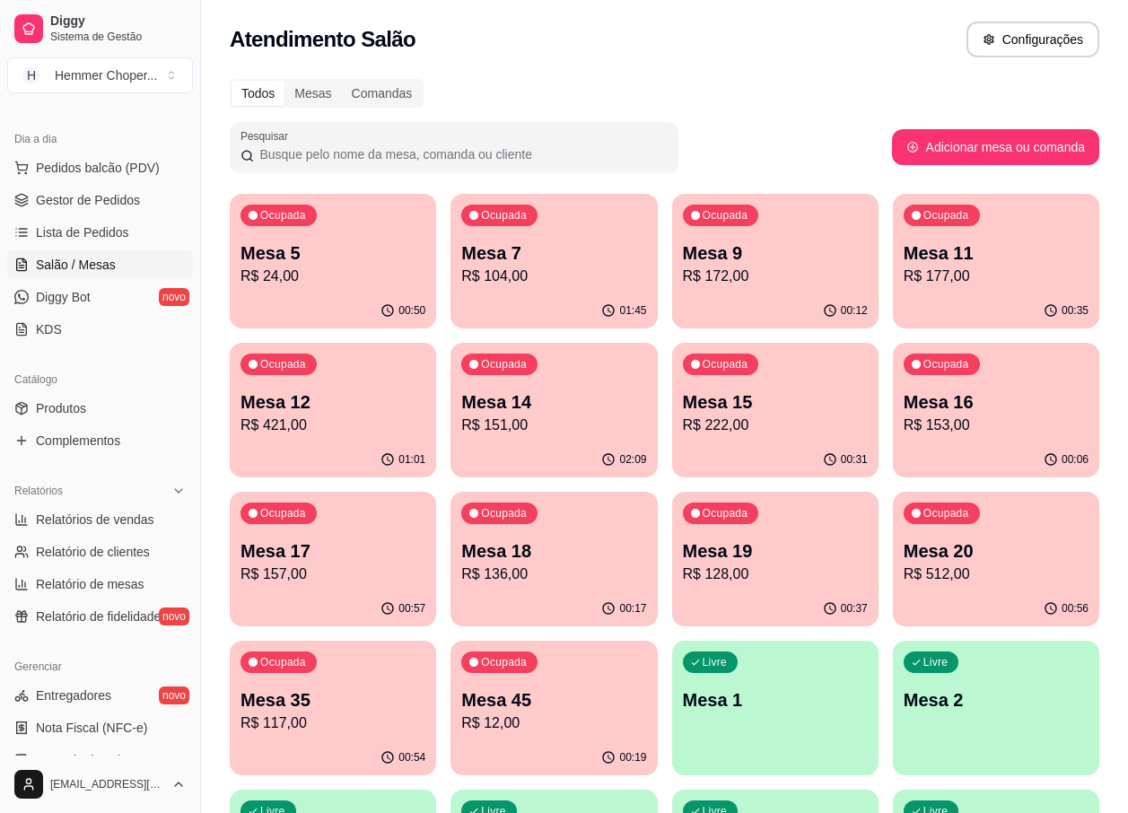
click at [371, 555] on p "Mesa 17" at bounding box center [332, 550] width 185 height 25
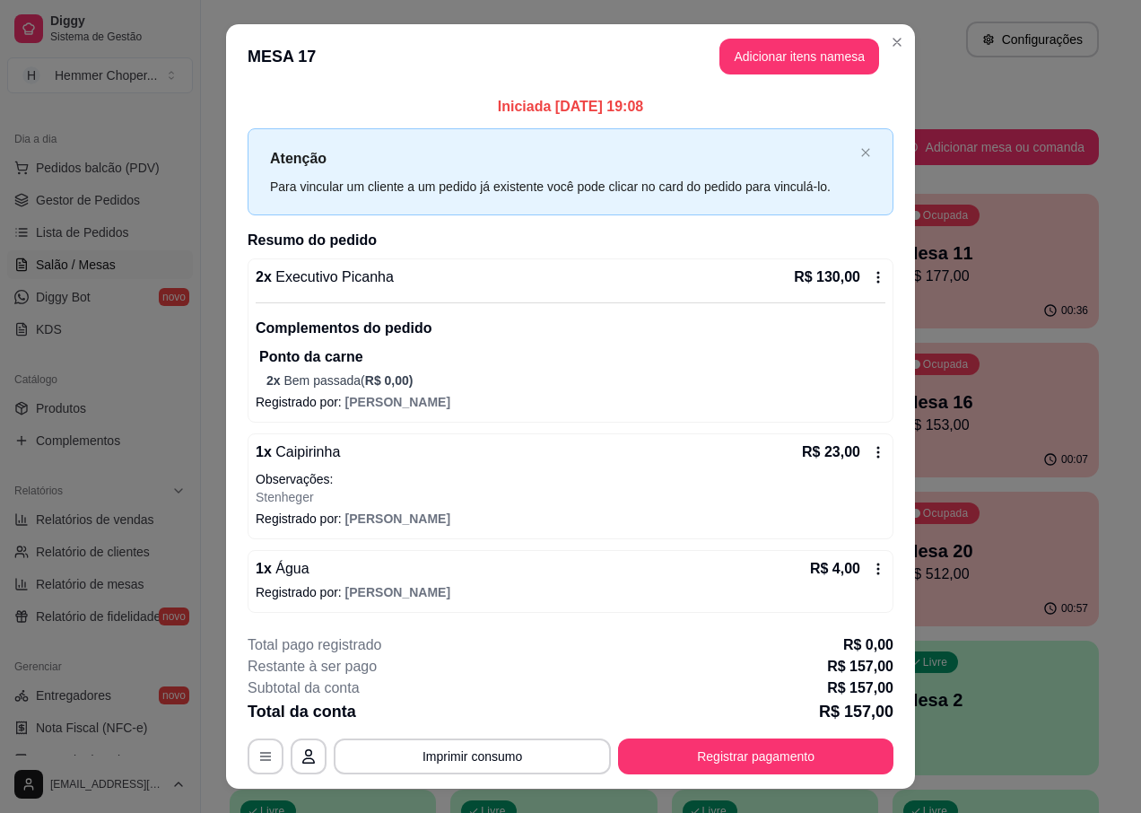
scroll to position [33, 0]
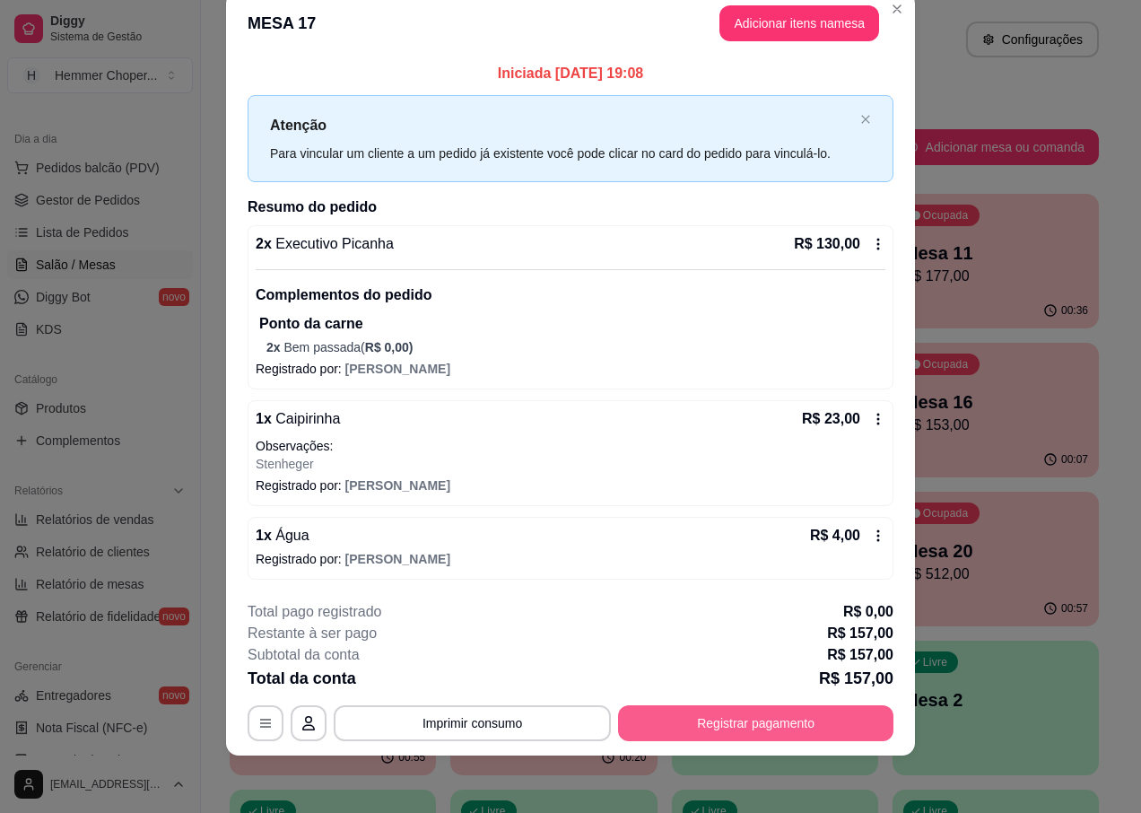
click at [686, 712] on button "Registrar pagamento" at bounding box center [755, 723] width 275 height 36
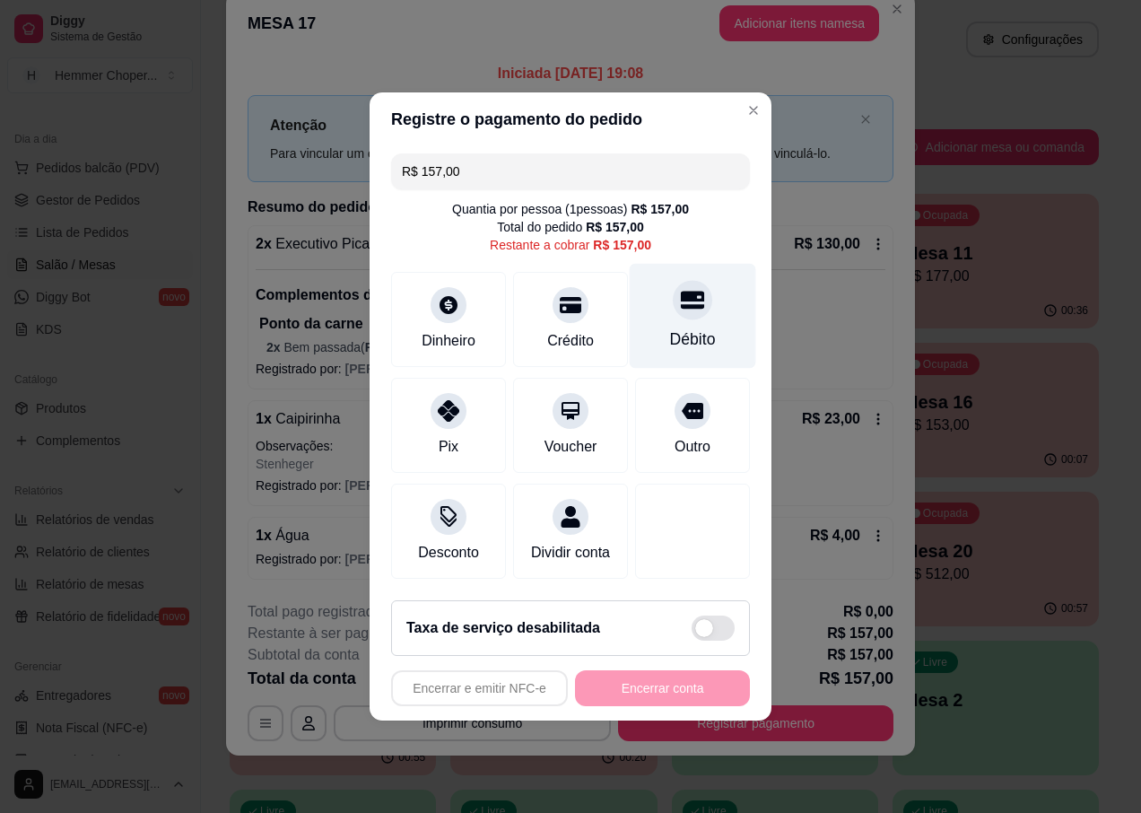
click at [685, 327] on div "Débito" at bounding box center [693, 338] width 46 height 23
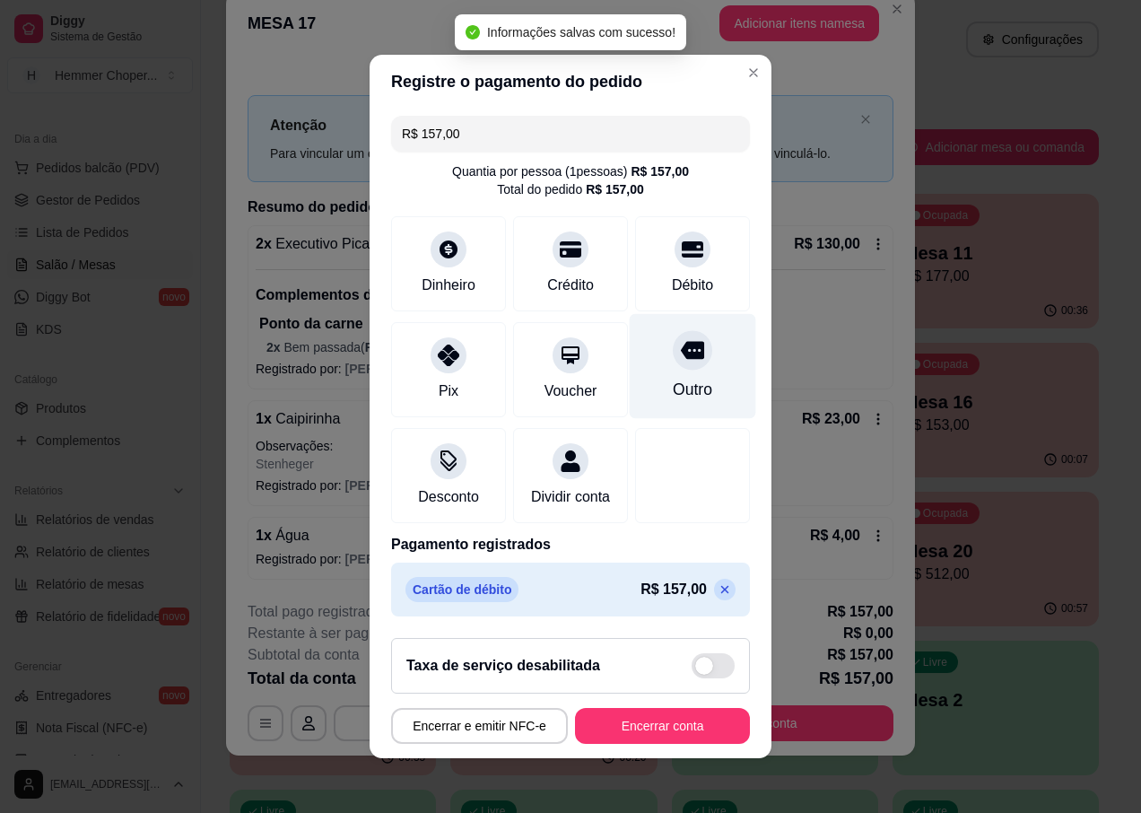
type input "R$ 0,00"
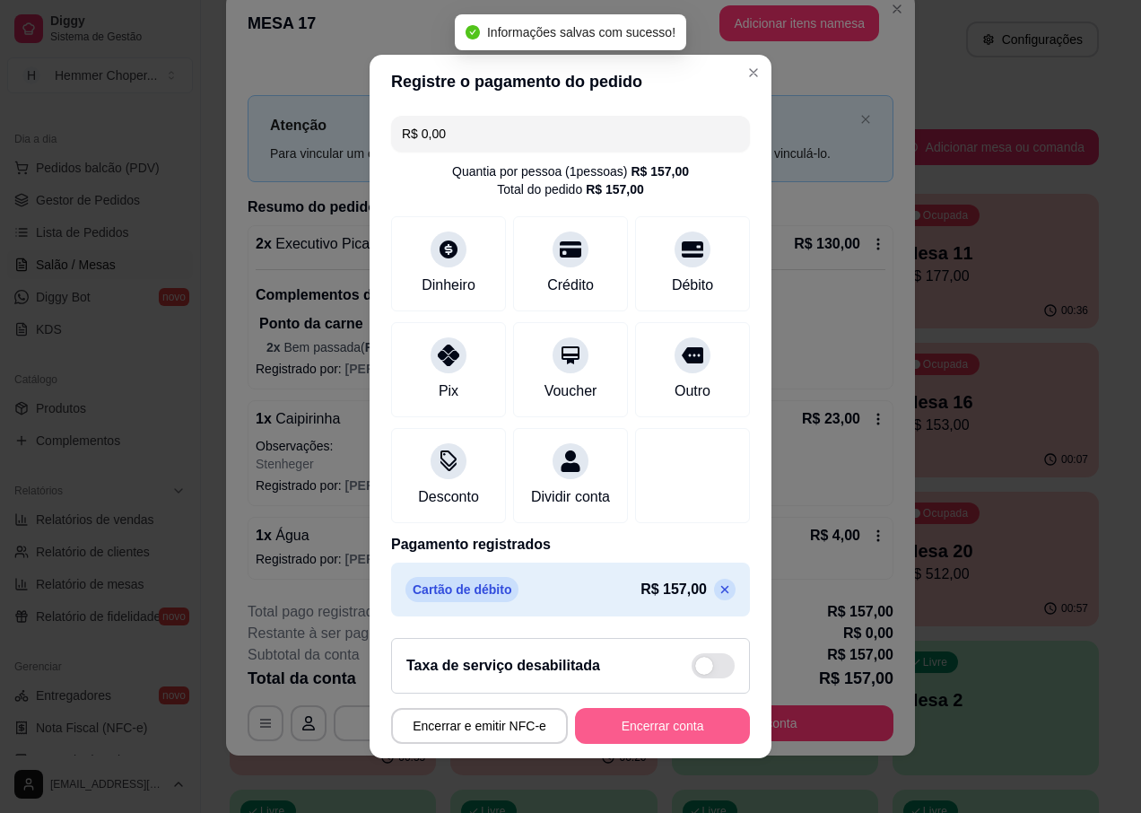
click at [606, 744] on button "Encerrar conta" at bounding box center [662, 726] width 175 height 36
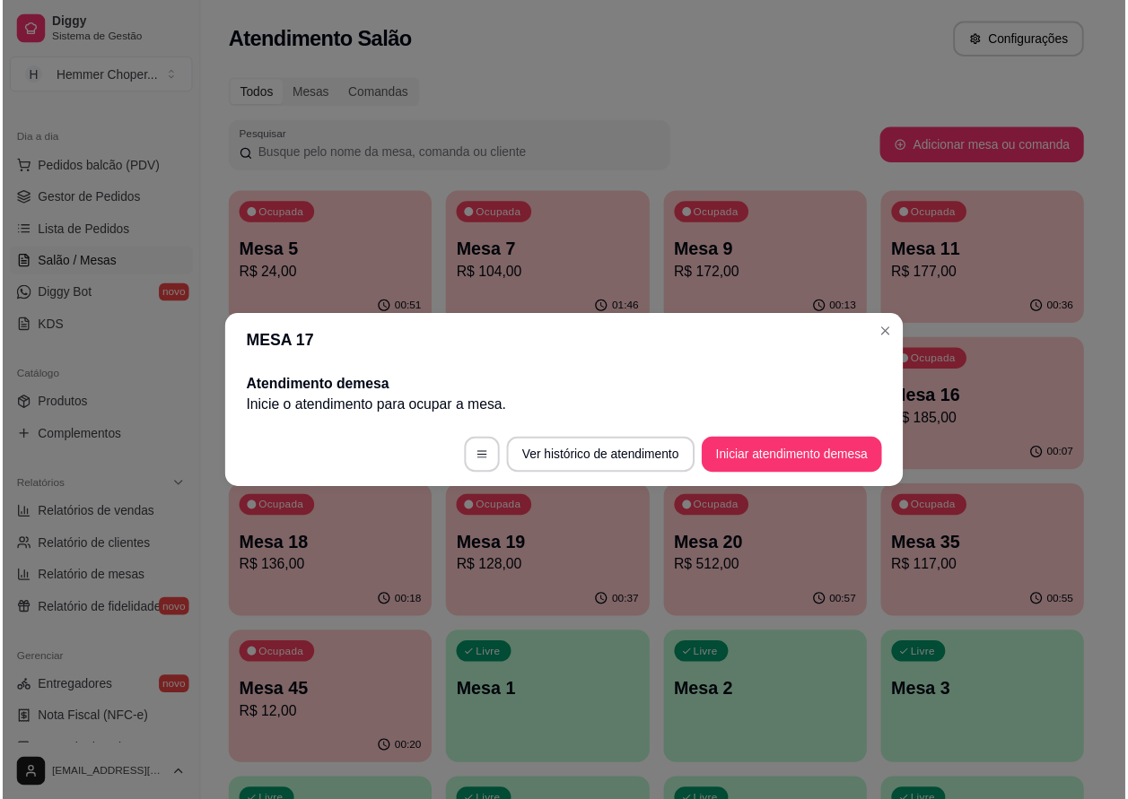
scroll to position [0, 0]
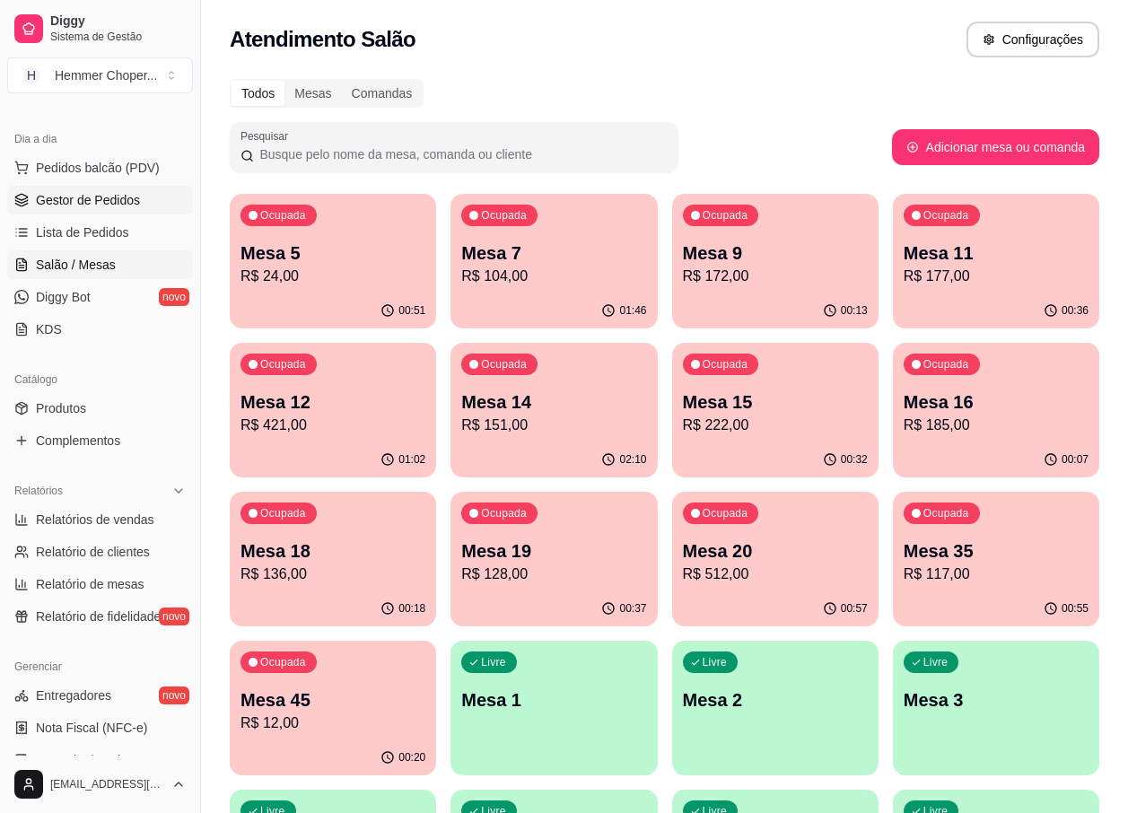
click at [83, 192] on span "Gestor de Pedidos" at bounding box center [88, 200] width 104 height 18
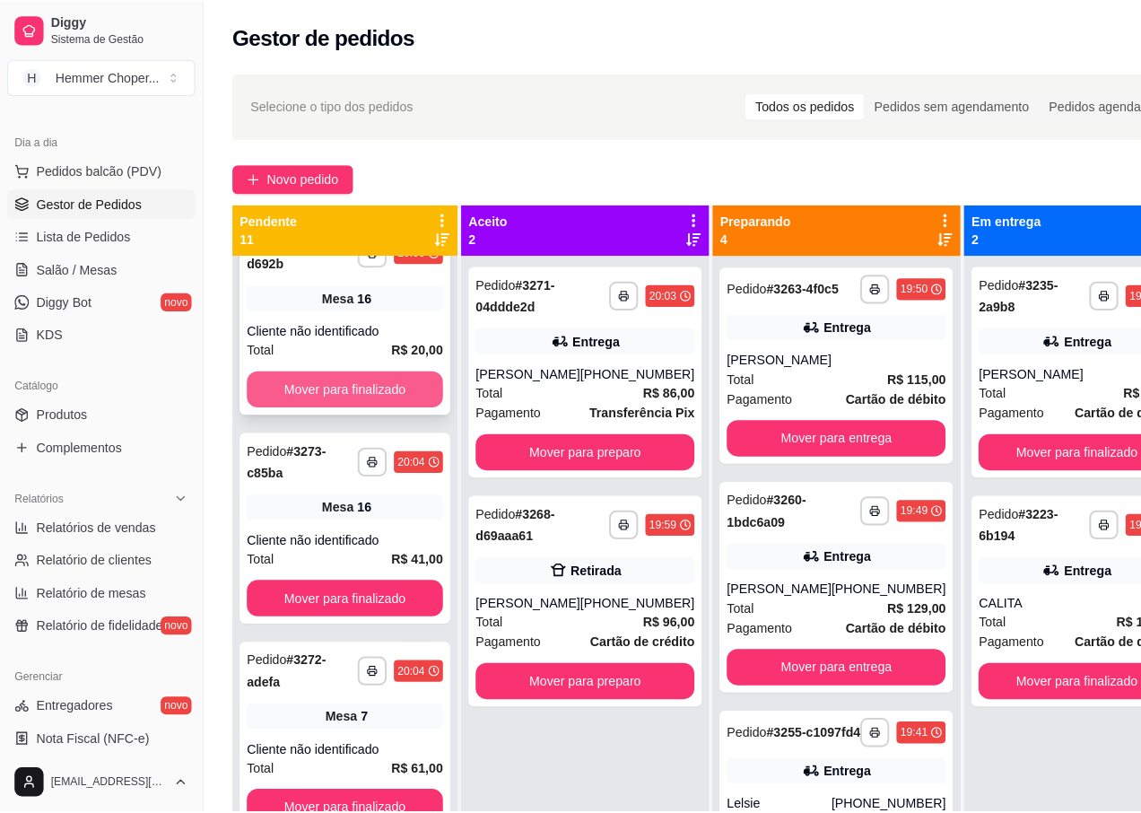
scroll to position [269, 0]
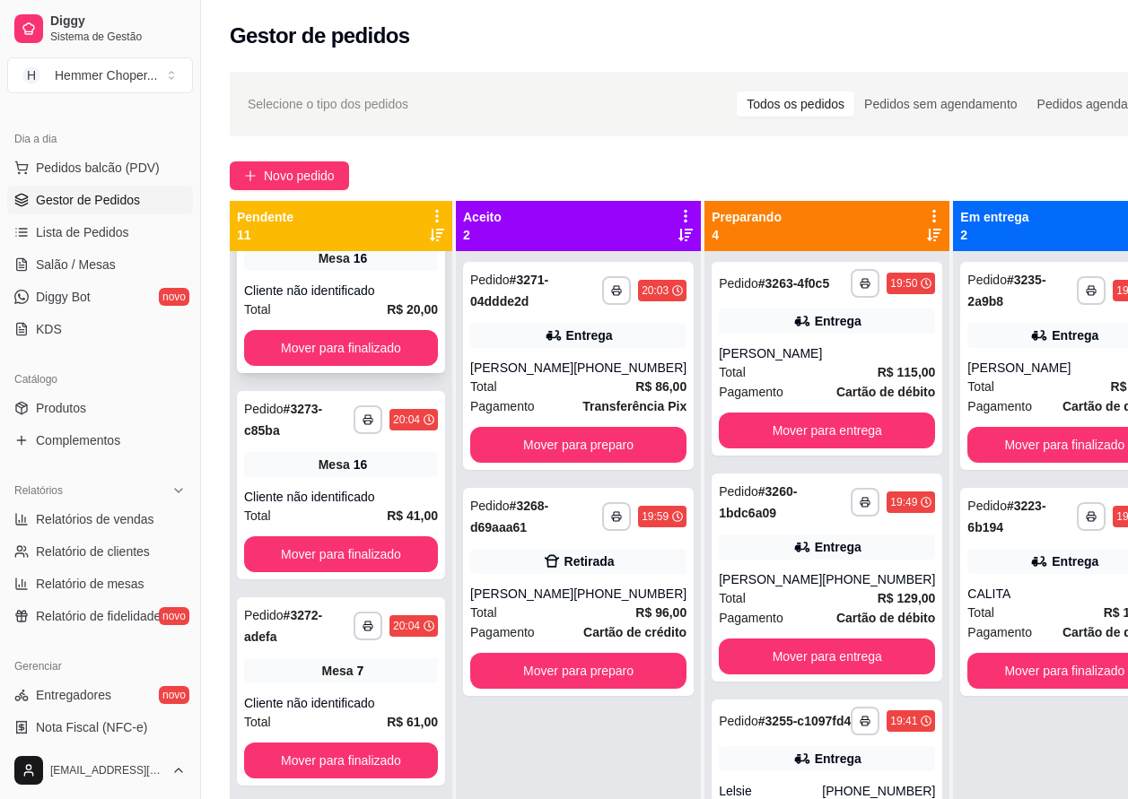
click at [379, 300] on div "Cliente não identificado" at bounding box center [341, 291] width 194 height 18
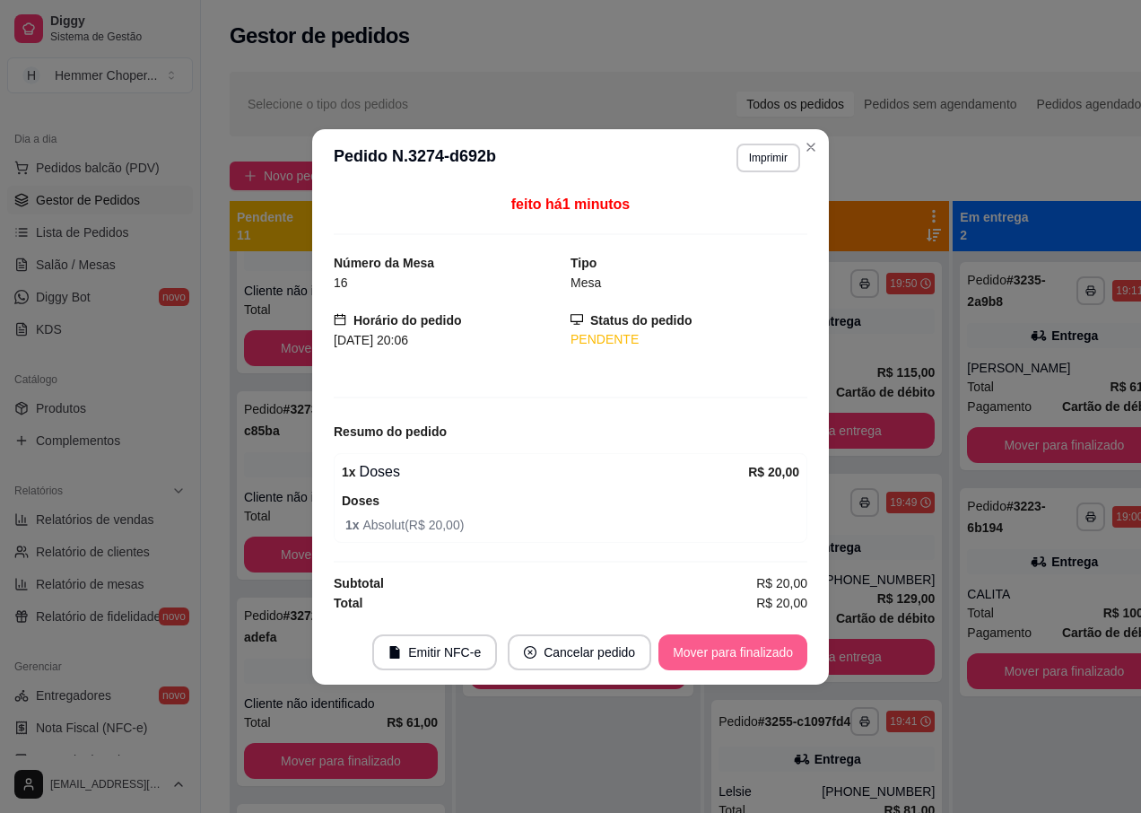
click at [715, 647] on button "Mover para finalizado" at bounding box center [732, 652] width 149 height 36
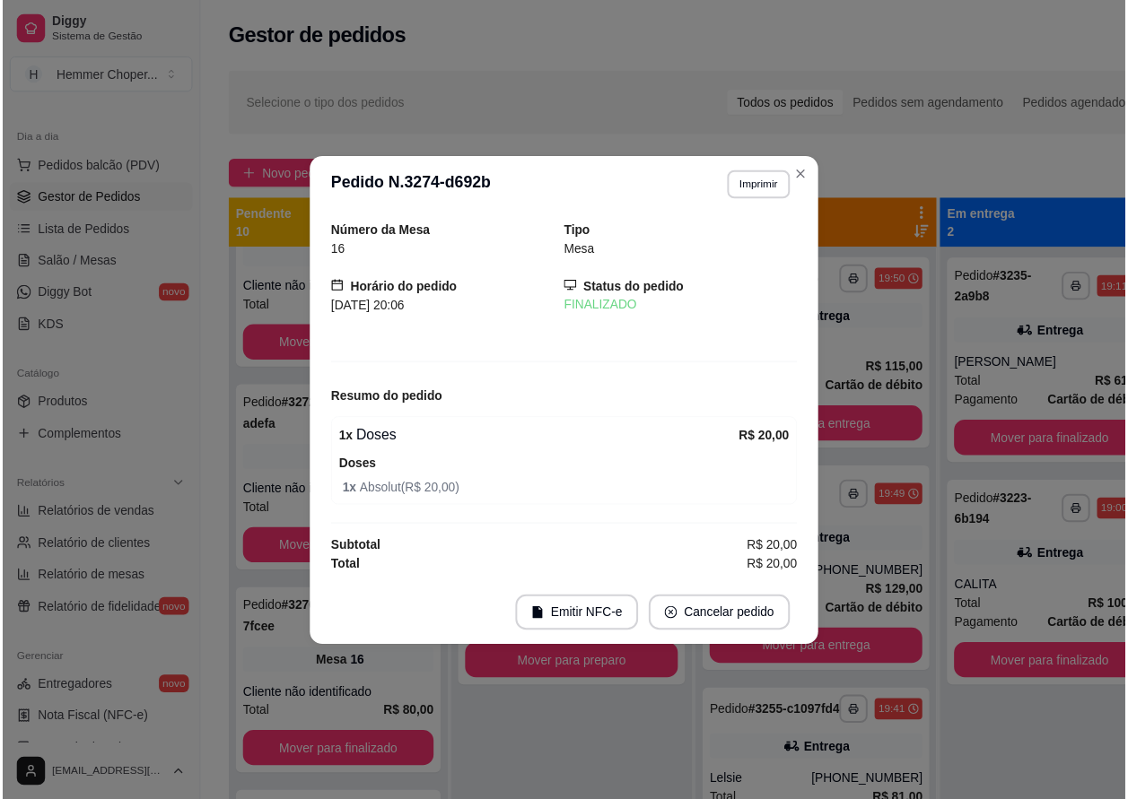
scroll to position [63, 0]
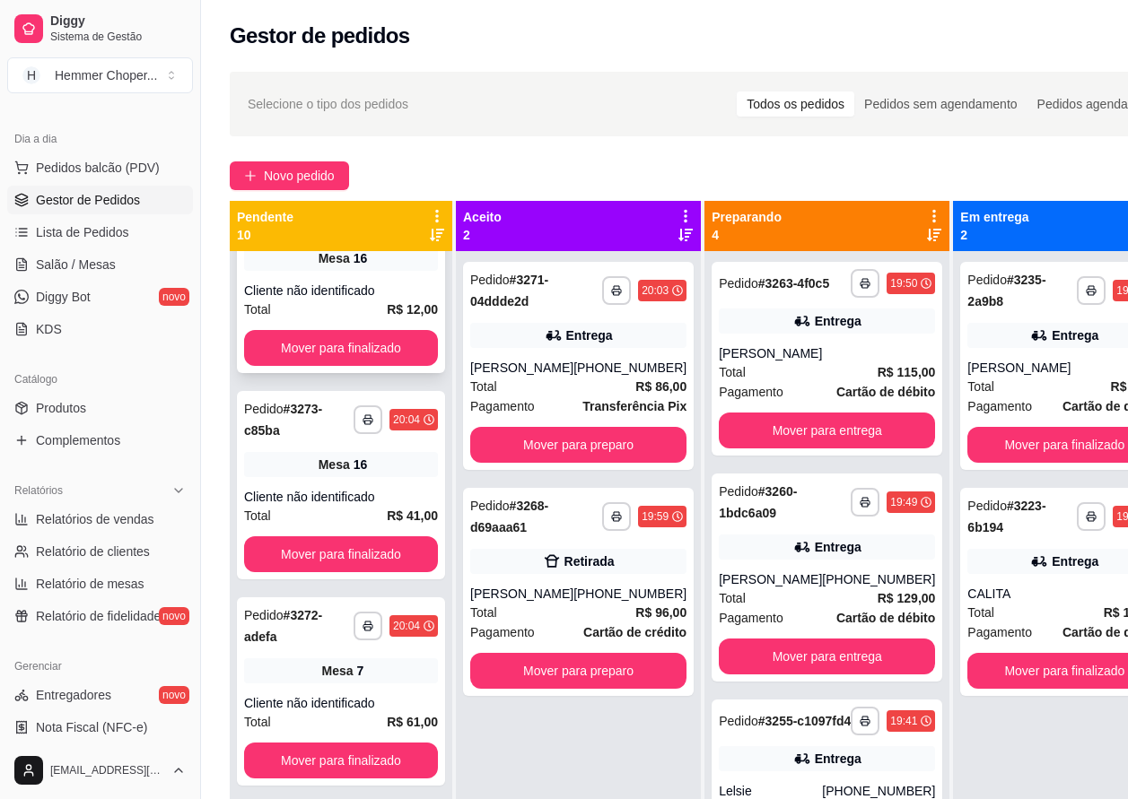
click at [337, 300] on div "Cliente não identificado" at bounding box center [341, 291] width 194 height 18
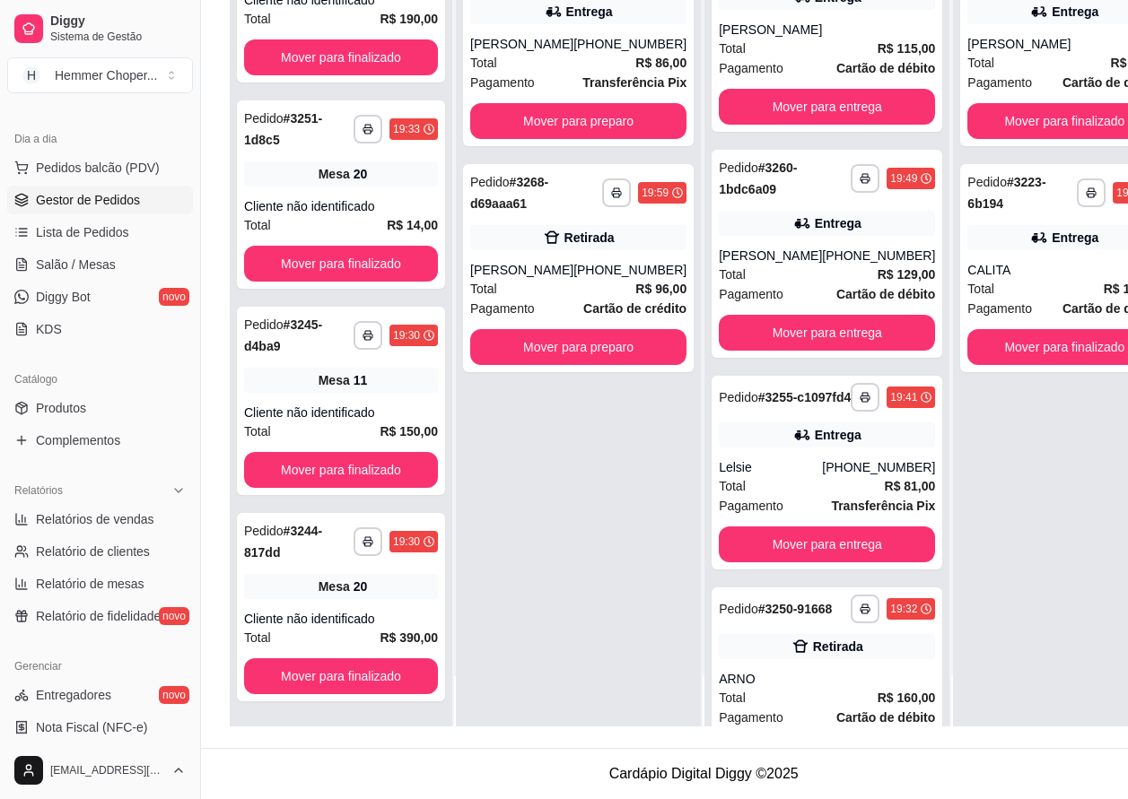
scroll to position [1681, 0]
click at [354, 217] on div "Total R$ 14,00" at bounding box center [341, 225] width 194 height 20
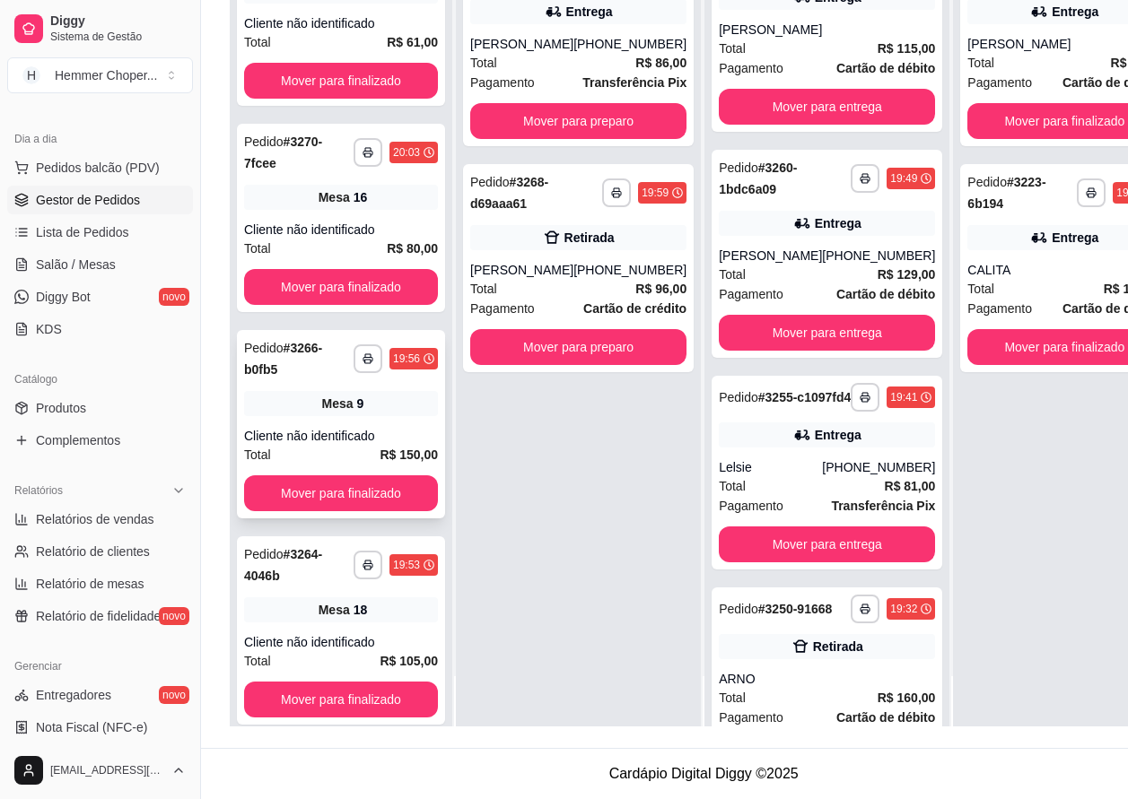
scroll to position [784, 0]
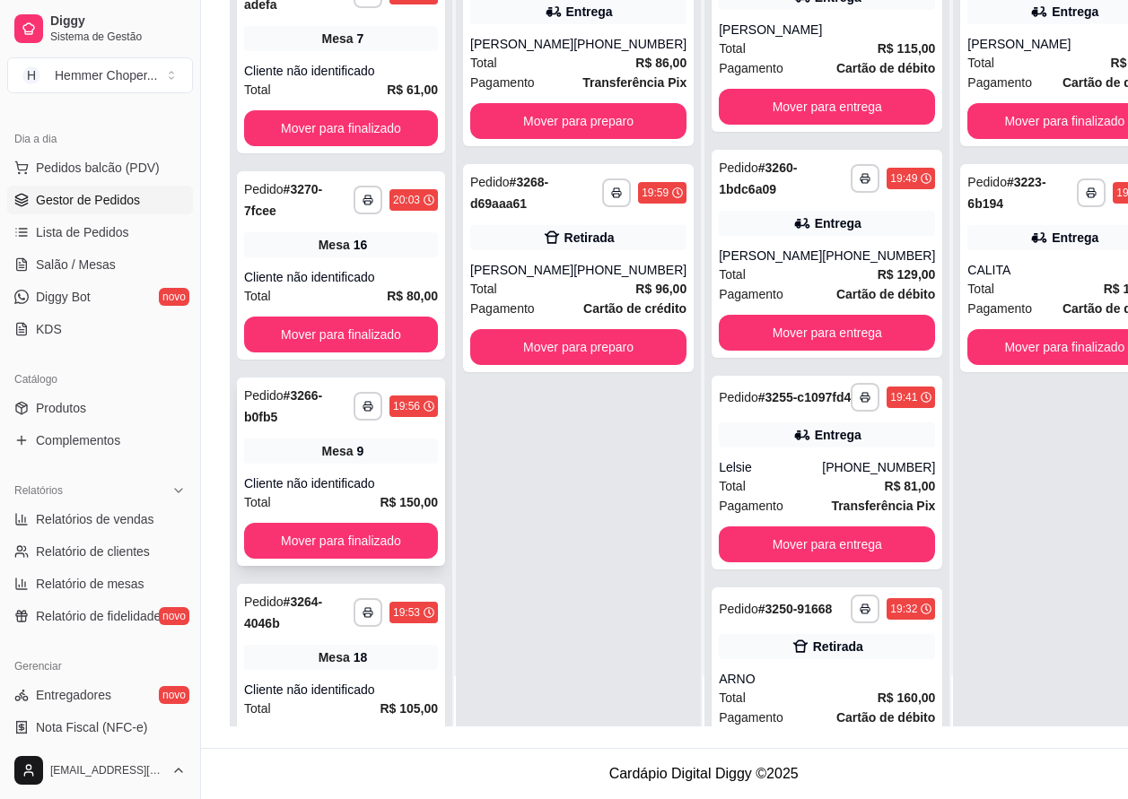
click at [334, 493] on div "Cliente não identificado" at bounding box center [341, 484] width 194 height 18
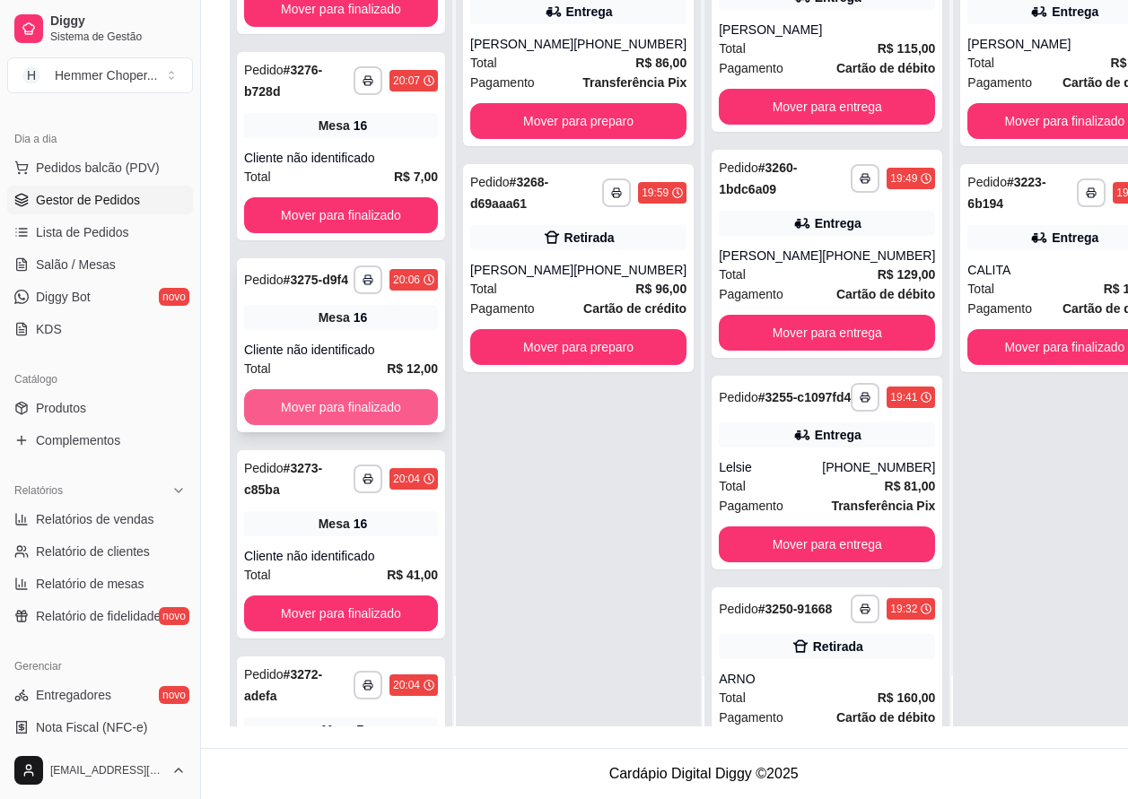
scroll to position [66, 0]
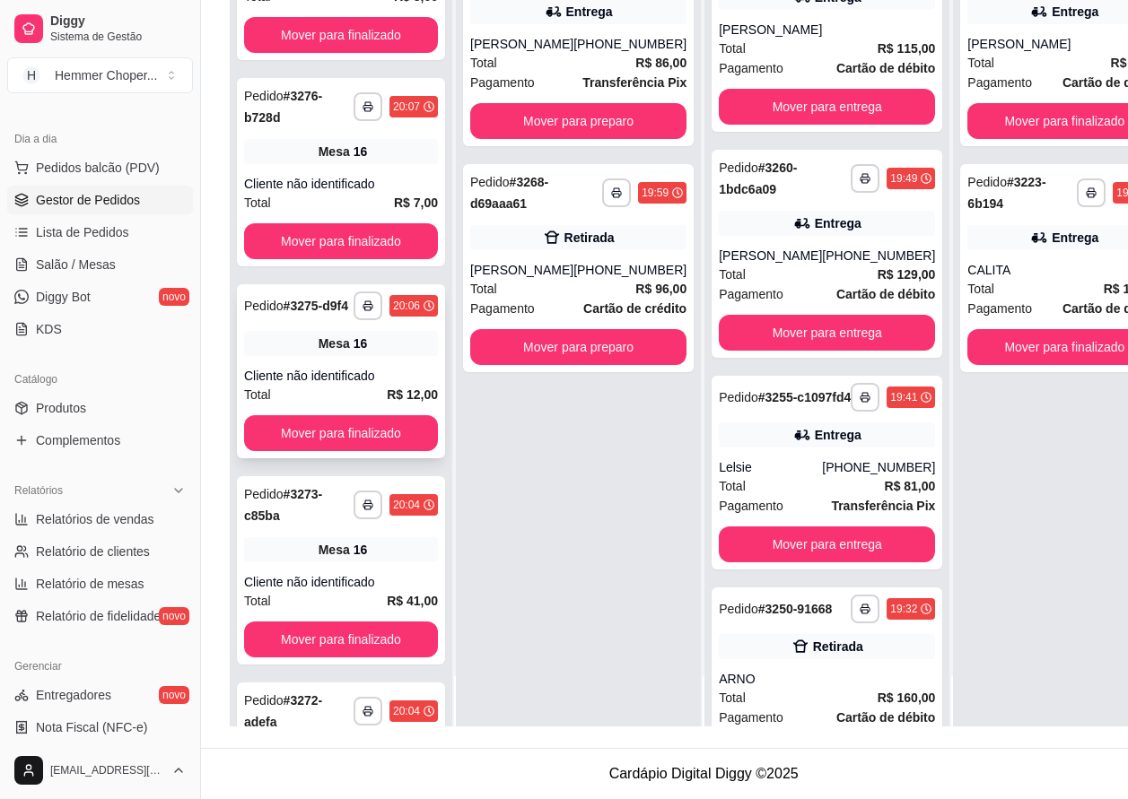
click at [334, 378] on div "**********" at bounding box center [341, 371] width 208 height 174
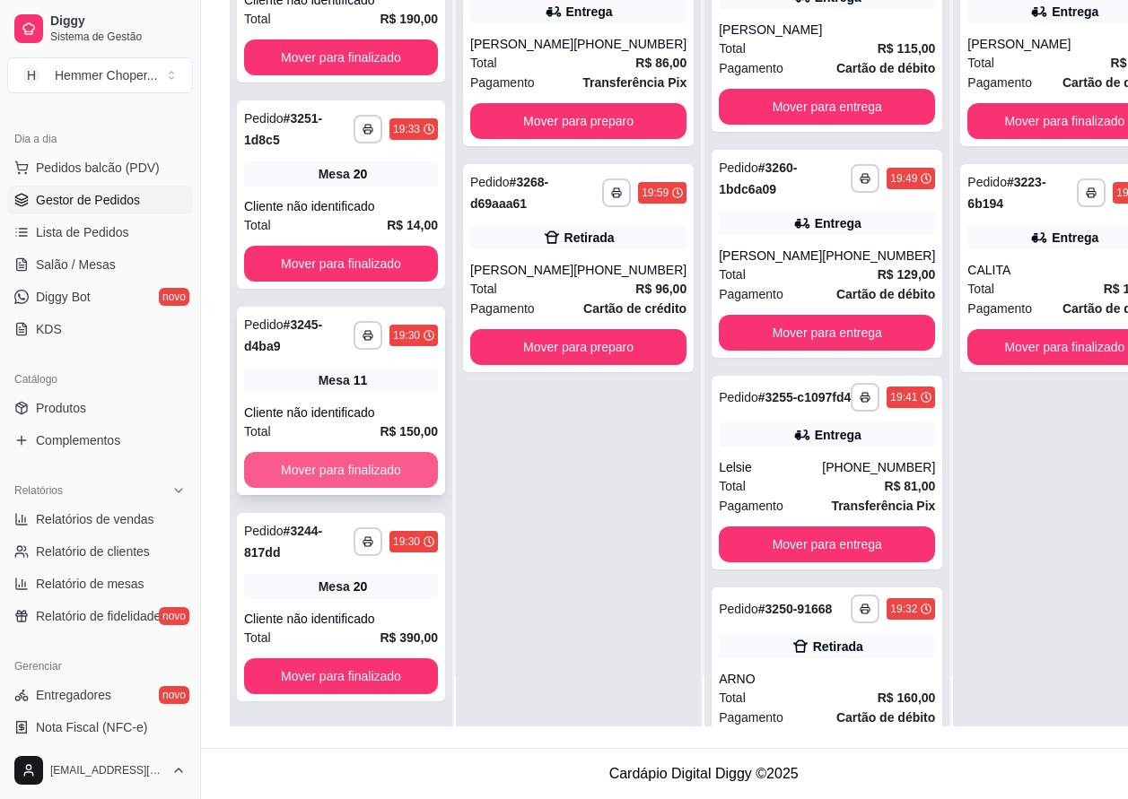
scroll to position [287, 0]
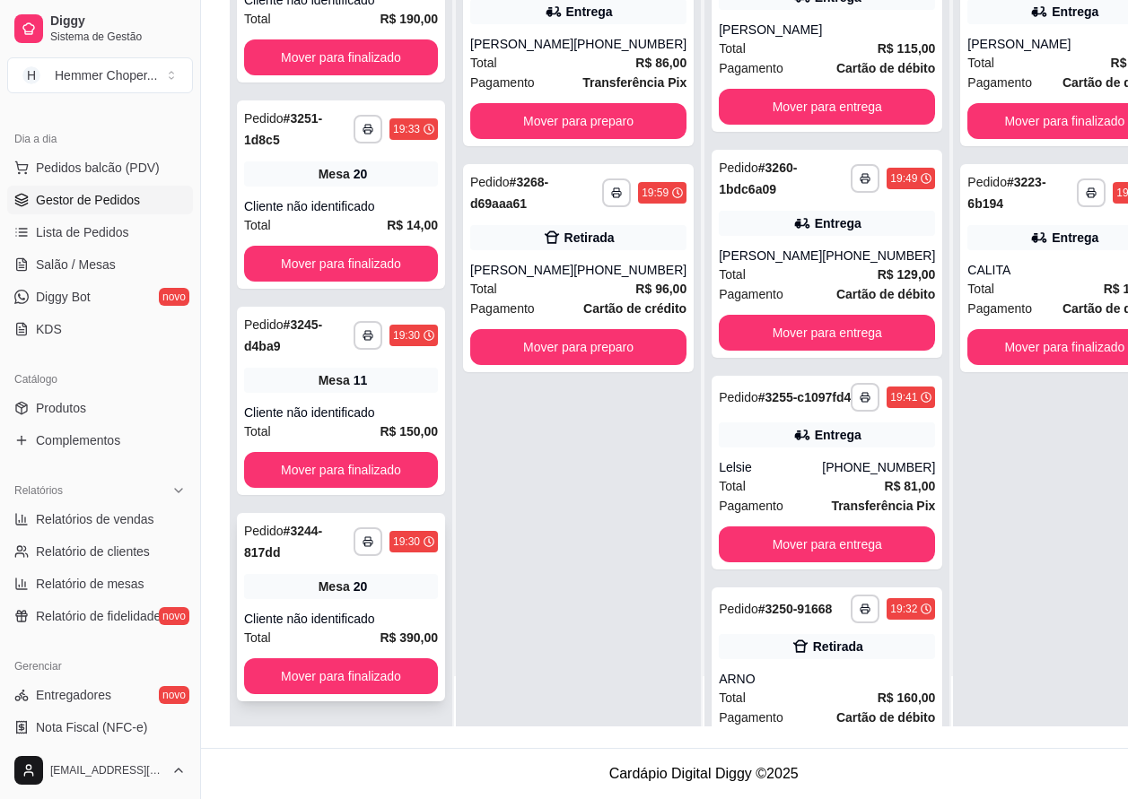
click at [336, 576] on div "Mesa 20" at bounding box center [341, 586] width 194 height 25
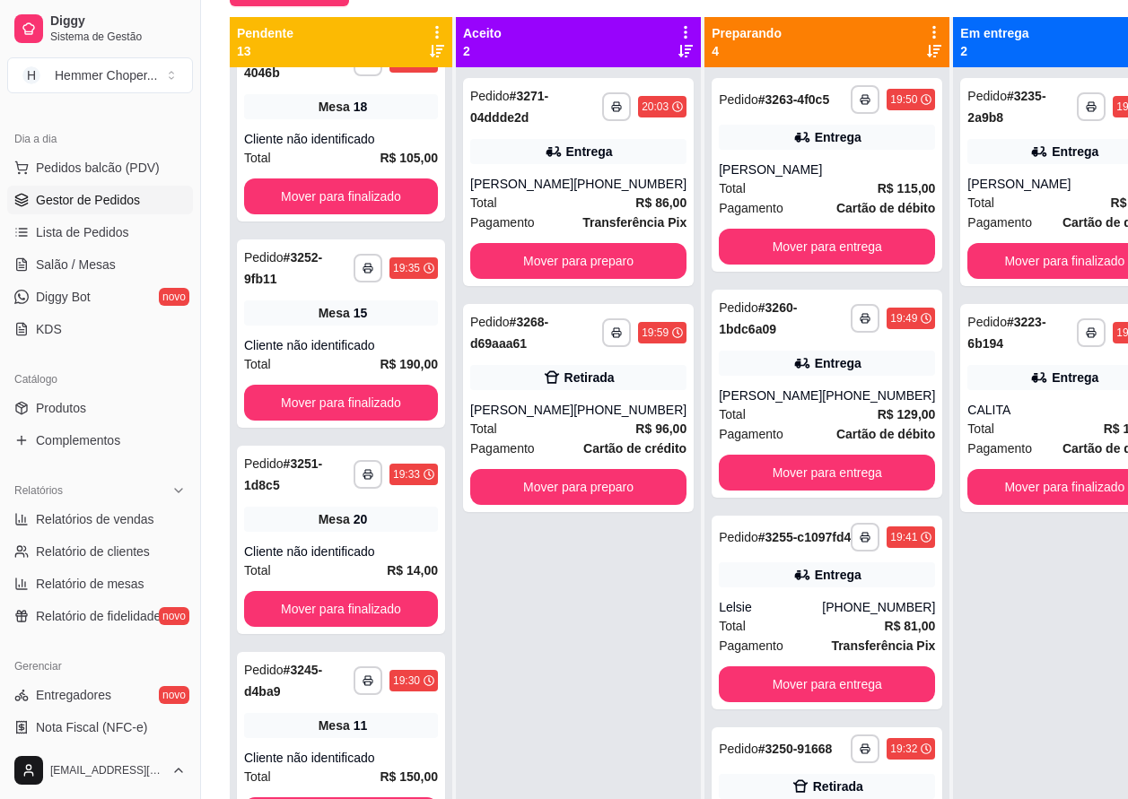
scroll to position [1887, 0]
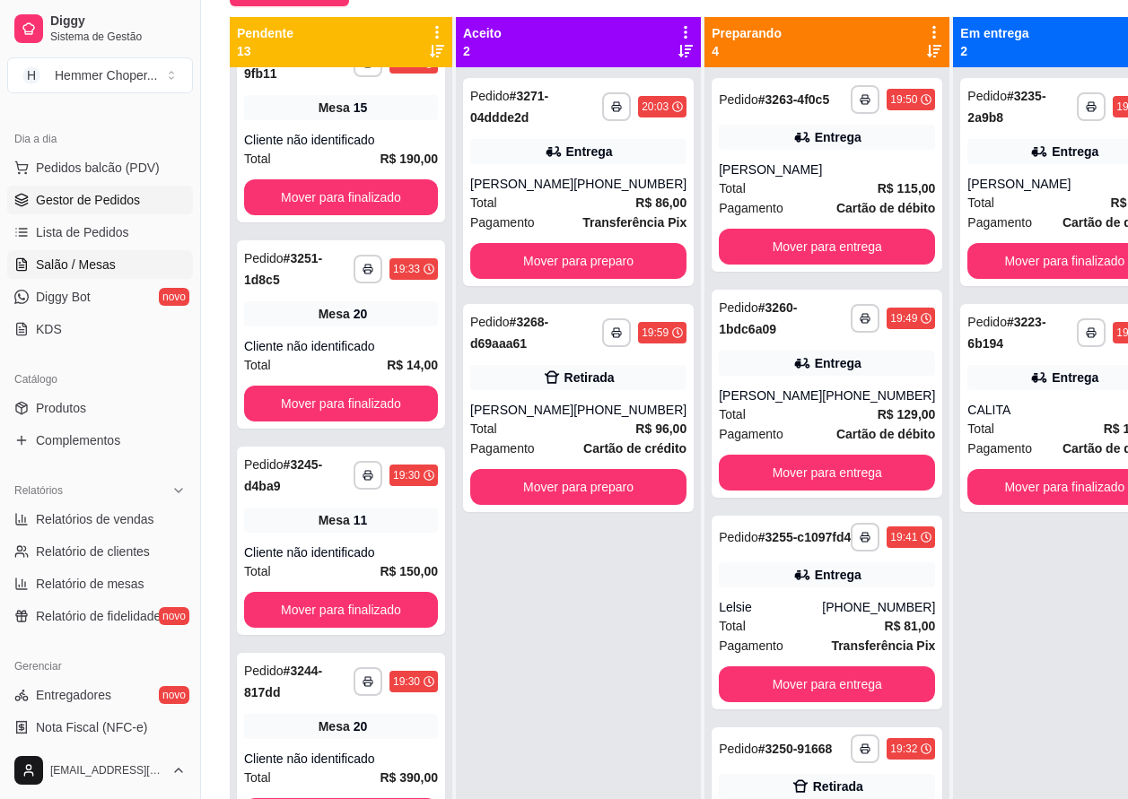
click at [95, 262] on span "Salão / Mesas" at bounding box center [76, 265] width 80 height 18
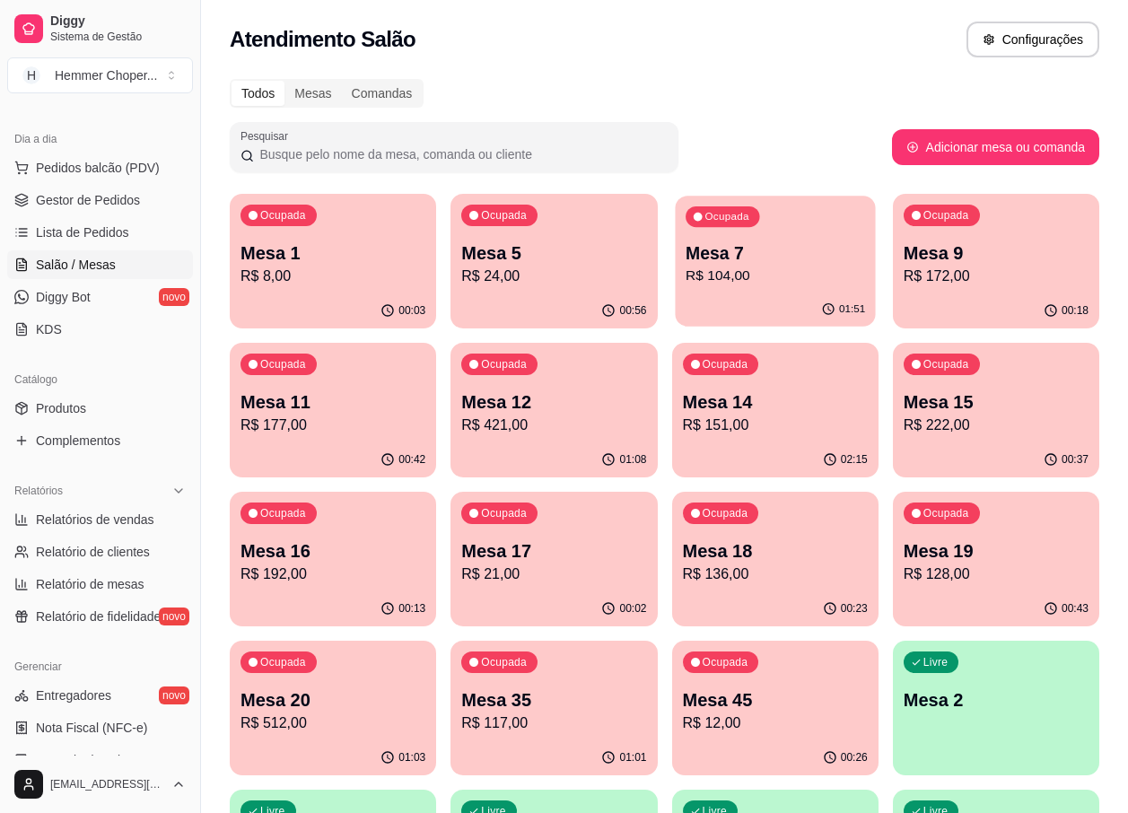
click at [736, 283] on p "R$ 104,00" at bounding box center [774, 276] width 179 height 21
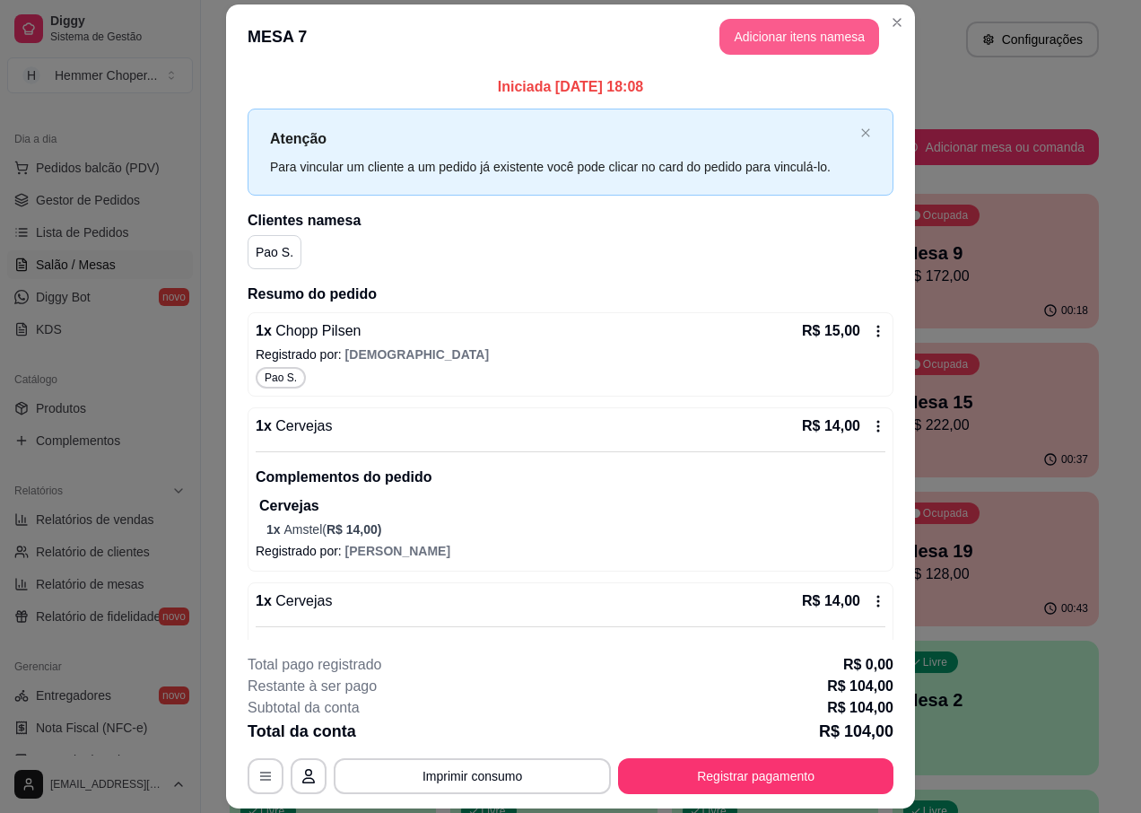
click at [821, 36] on button "Adicionar itens na mesa" at bounding box center [799, 37] width 160 height 36
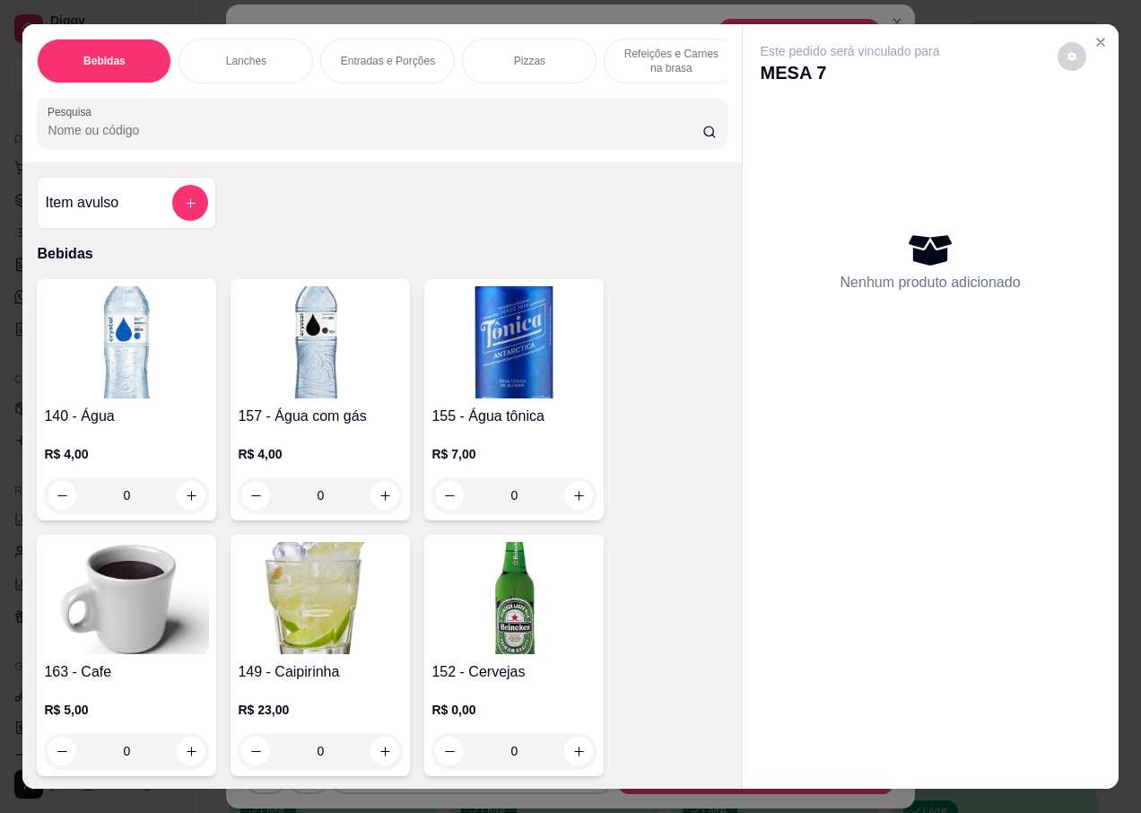
scroll to position [449, 0]
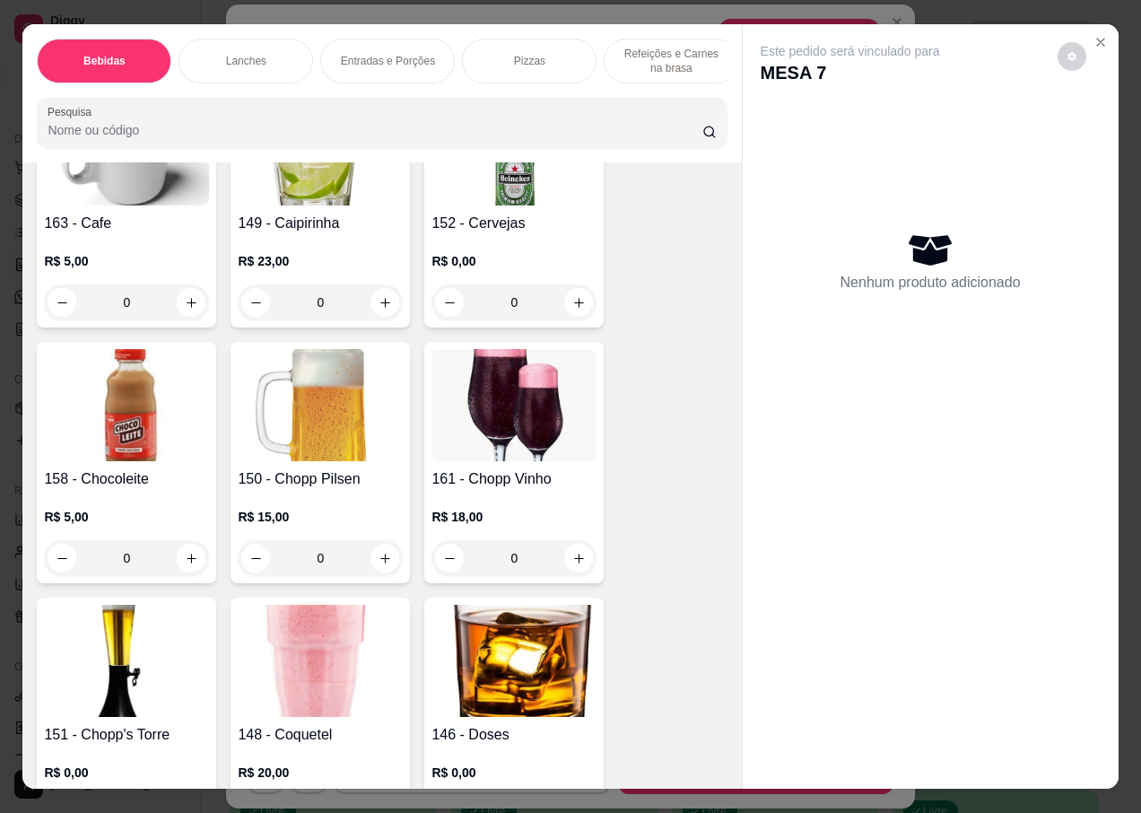
click at [522, 189] on img at bounding box center [514, 149] width 165 height 112
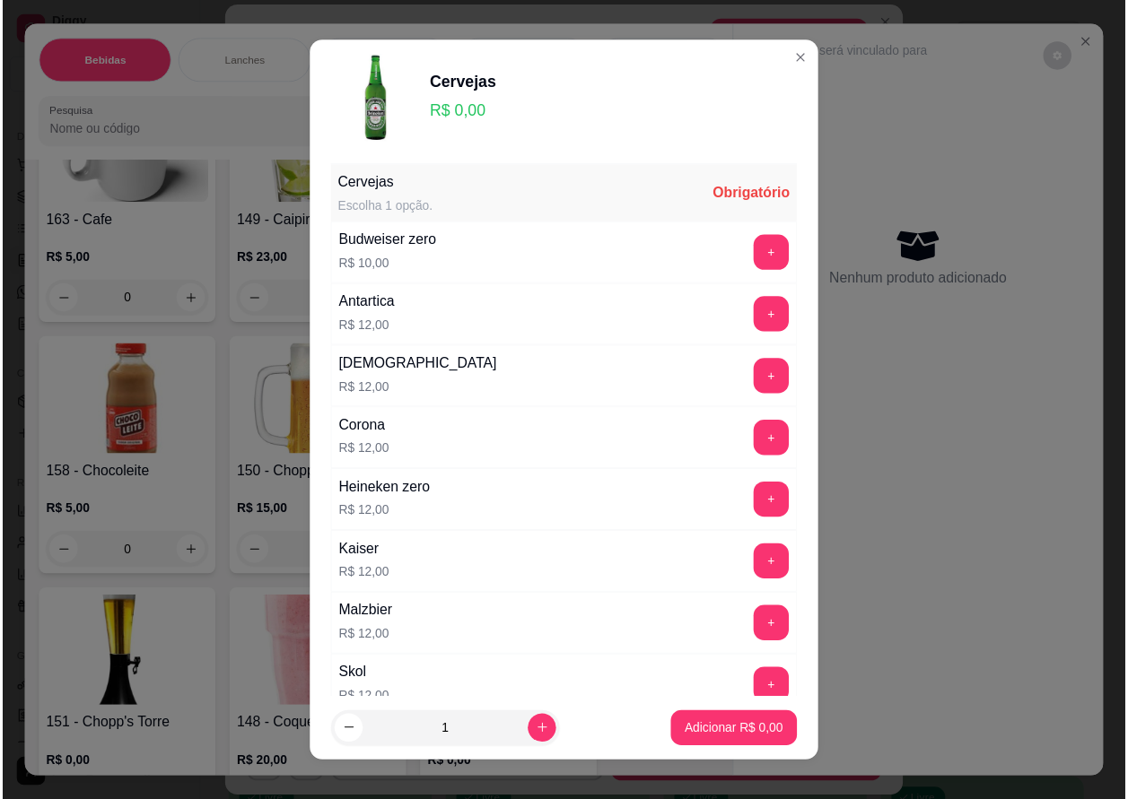
scroll to position [179, 0]
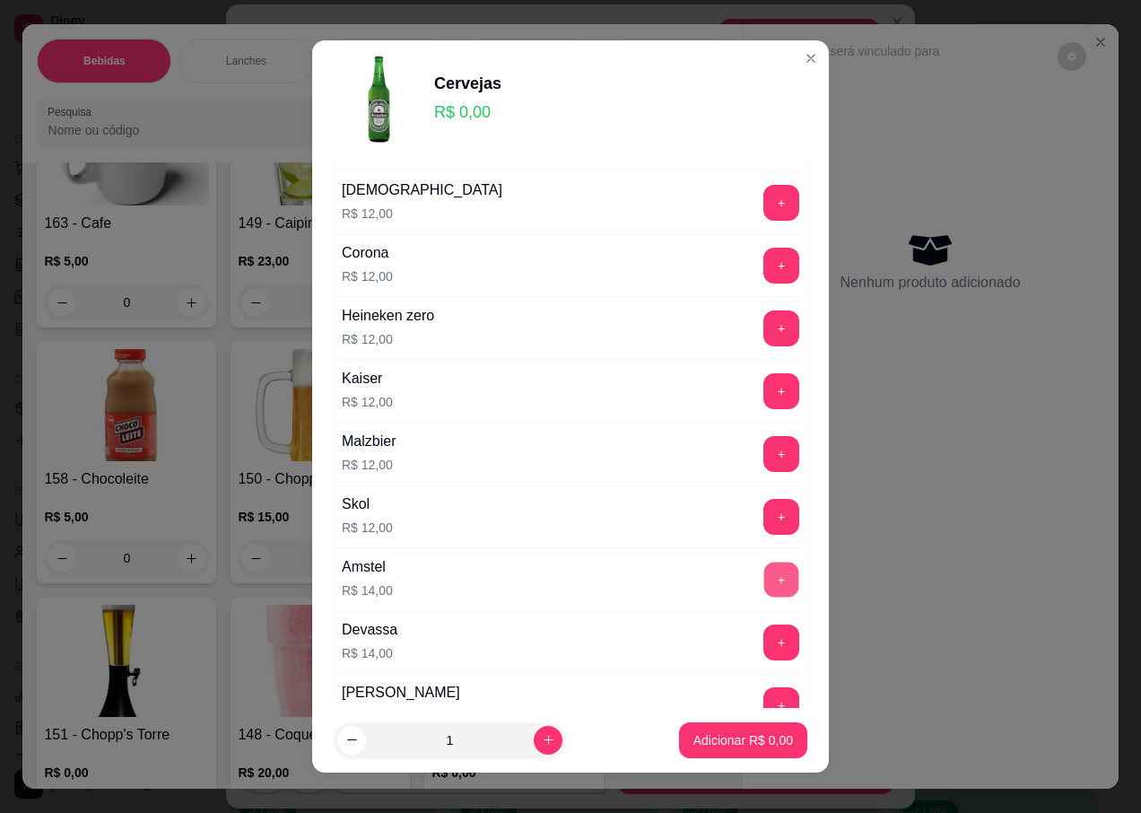
click at [764, 569] on button "+" at bounding box center [781, 579] width 35 height 35
click at [702, 734] on p "Adicionar R$ 14,00" at bounding box center [739, 740] width 107 height 18
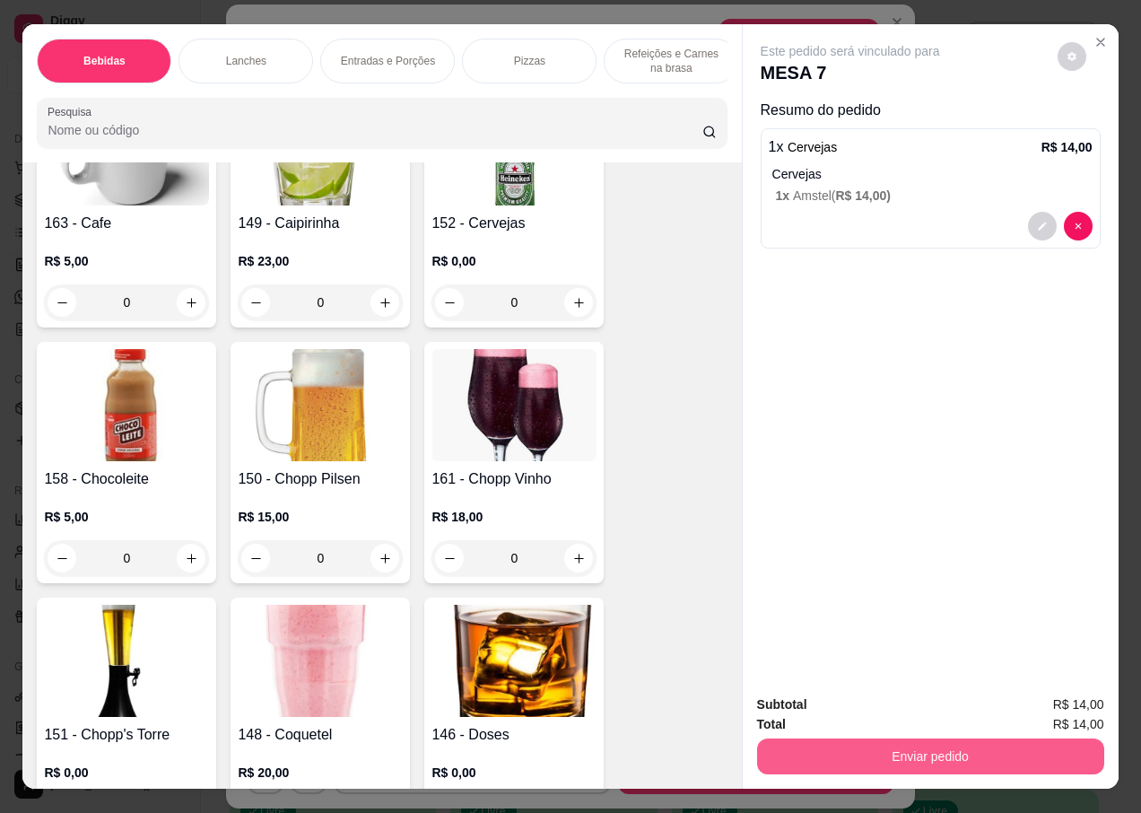
click at [836, 741] on button "Enviar pedido" at bounding box center [930, 756] width 347 height 36
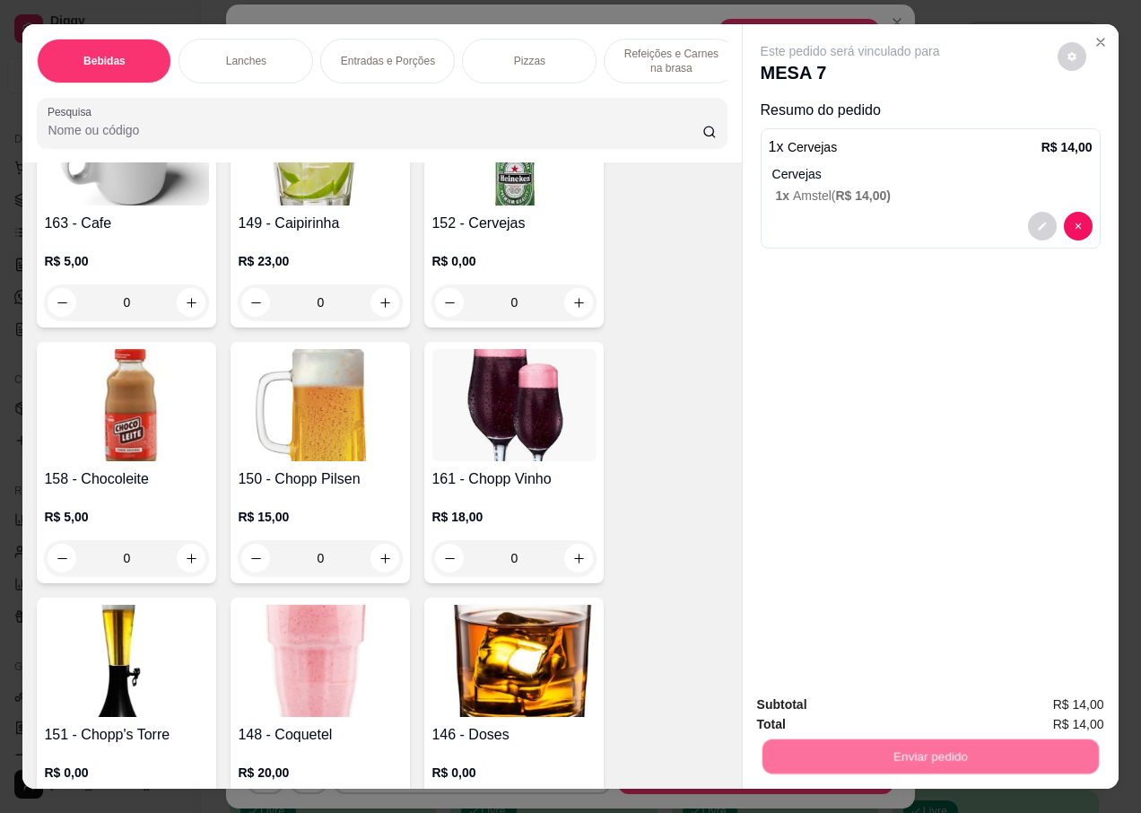
click at [817, 707] on button "Não registrar e enviar pedido" at bounding box center [871, 705] width 187 height 34
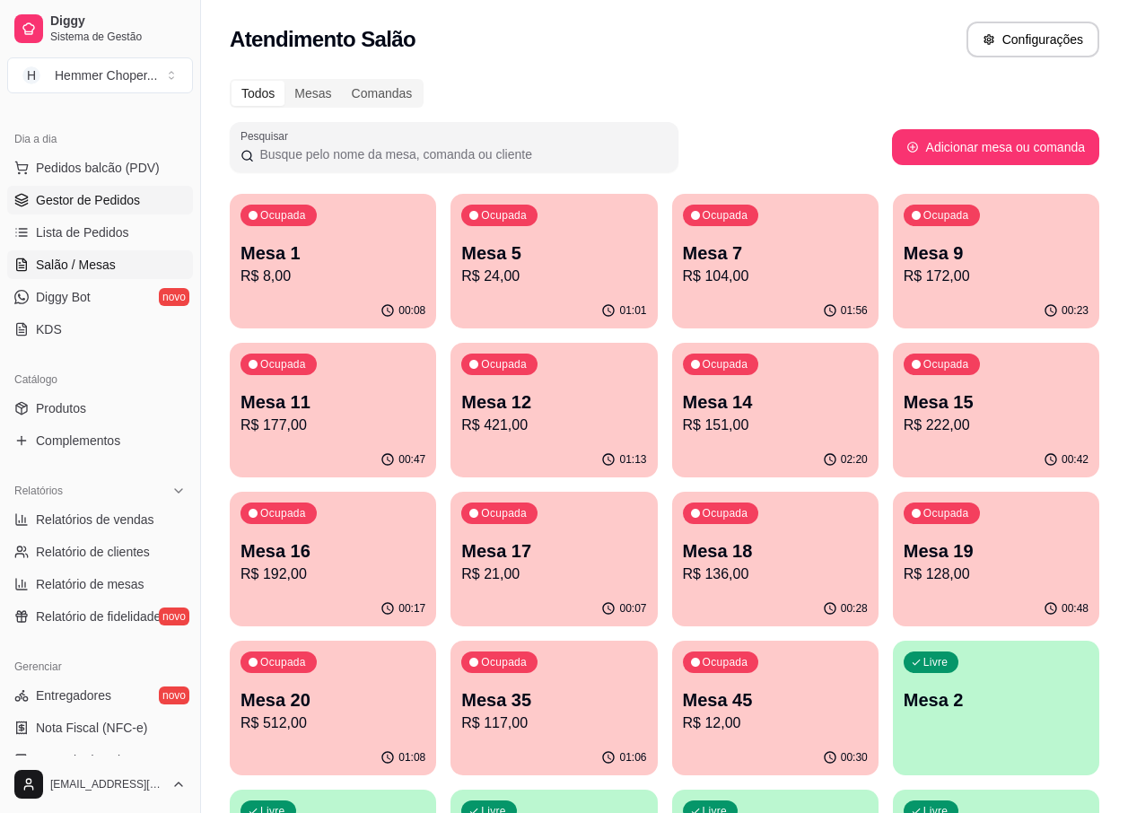
click at [111, 207] on span "Gestor de Pedidos" at bounding box center [88, 200] width 104 height 18
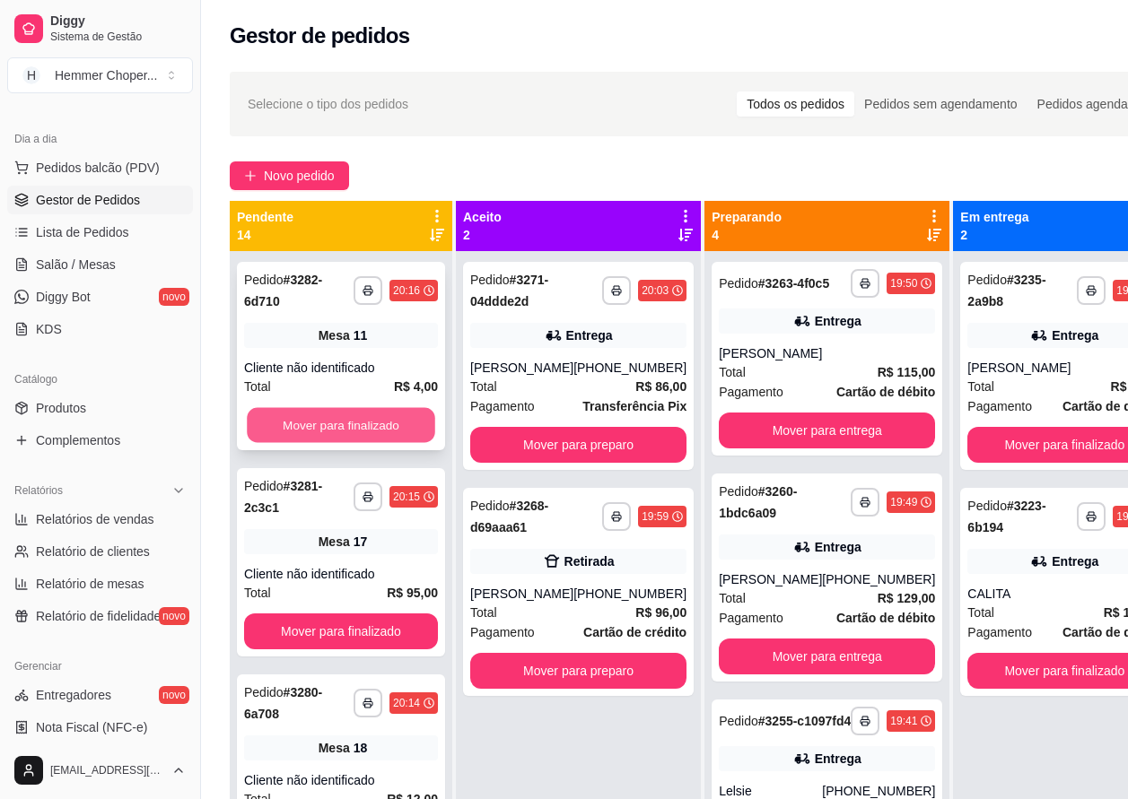
click at [323, 417] on button "Mover para finalizado" at bounding box center [341, 425] width 188 height 35
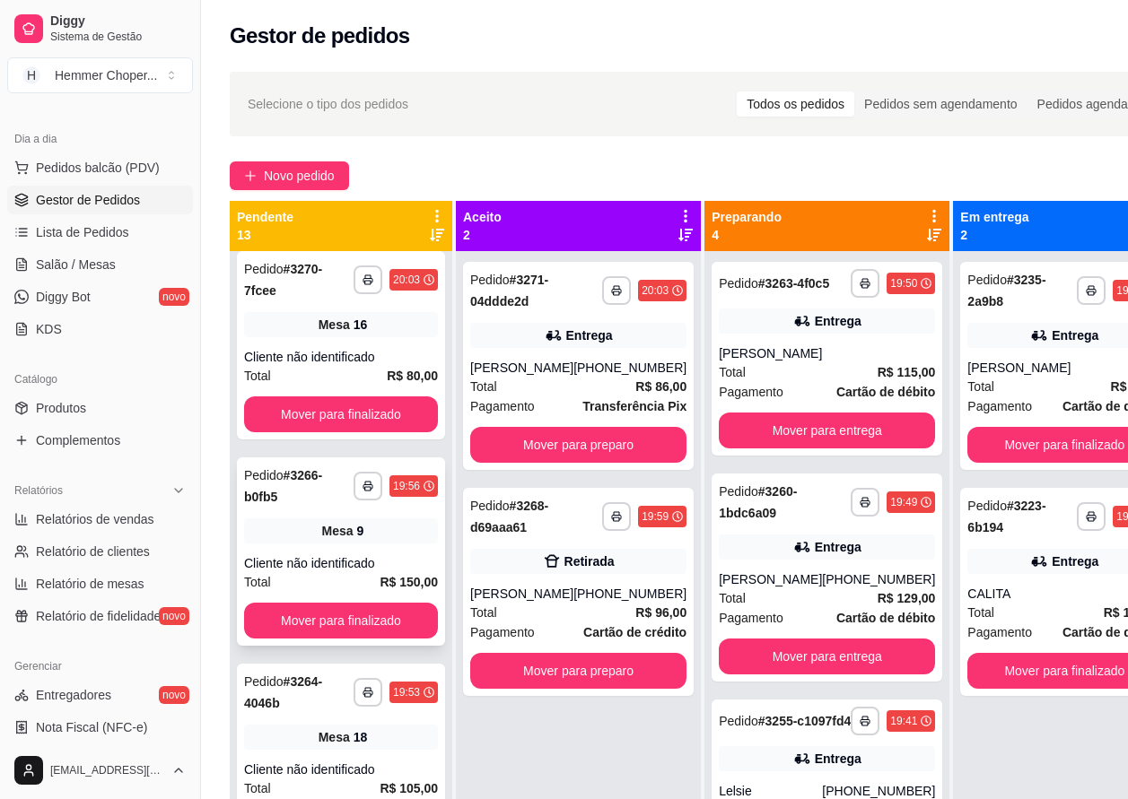
scroll to position [1887, 0]
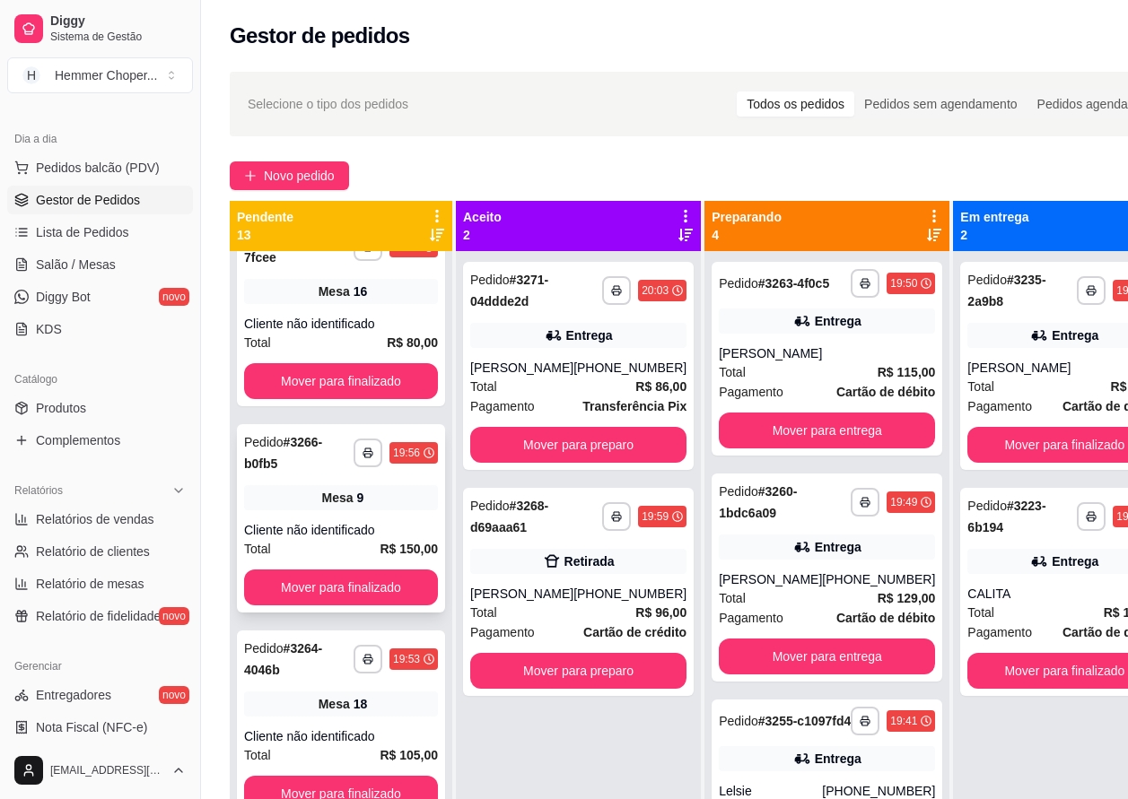
click at [340, 507] on span "Mesa" at bounding box center [337, 498] width 31 height 18
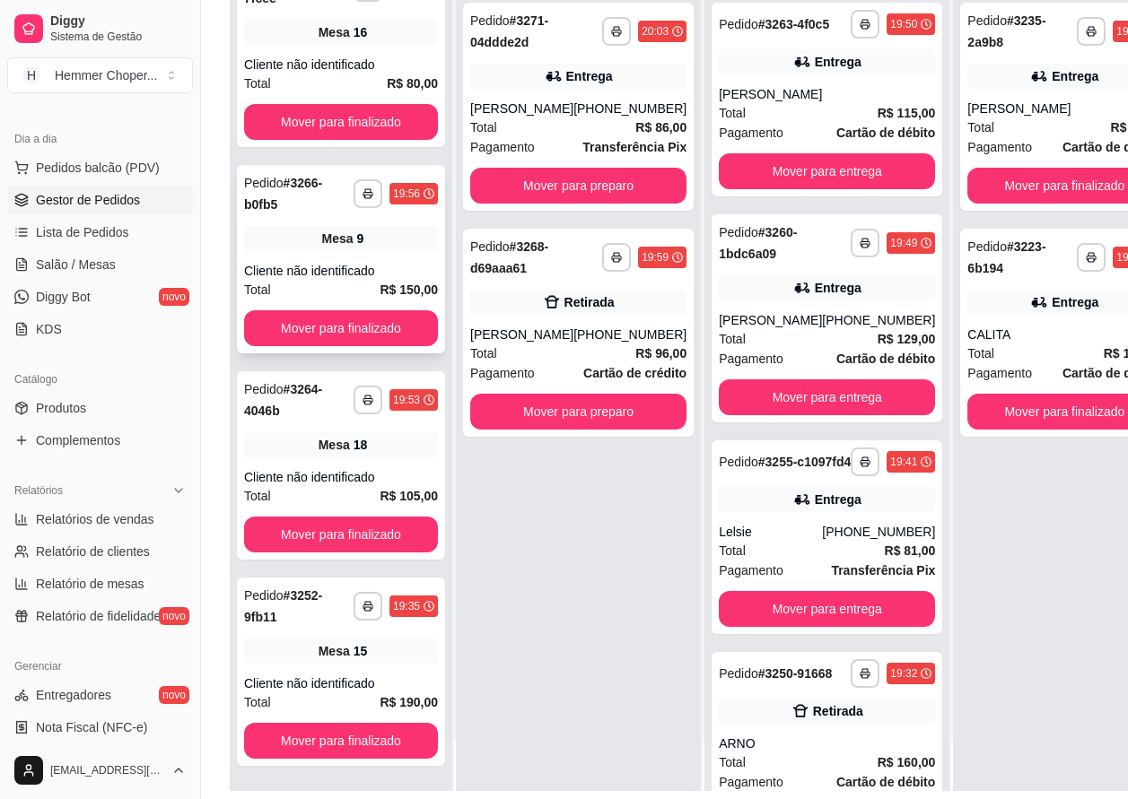
scroll to position [287, 0]
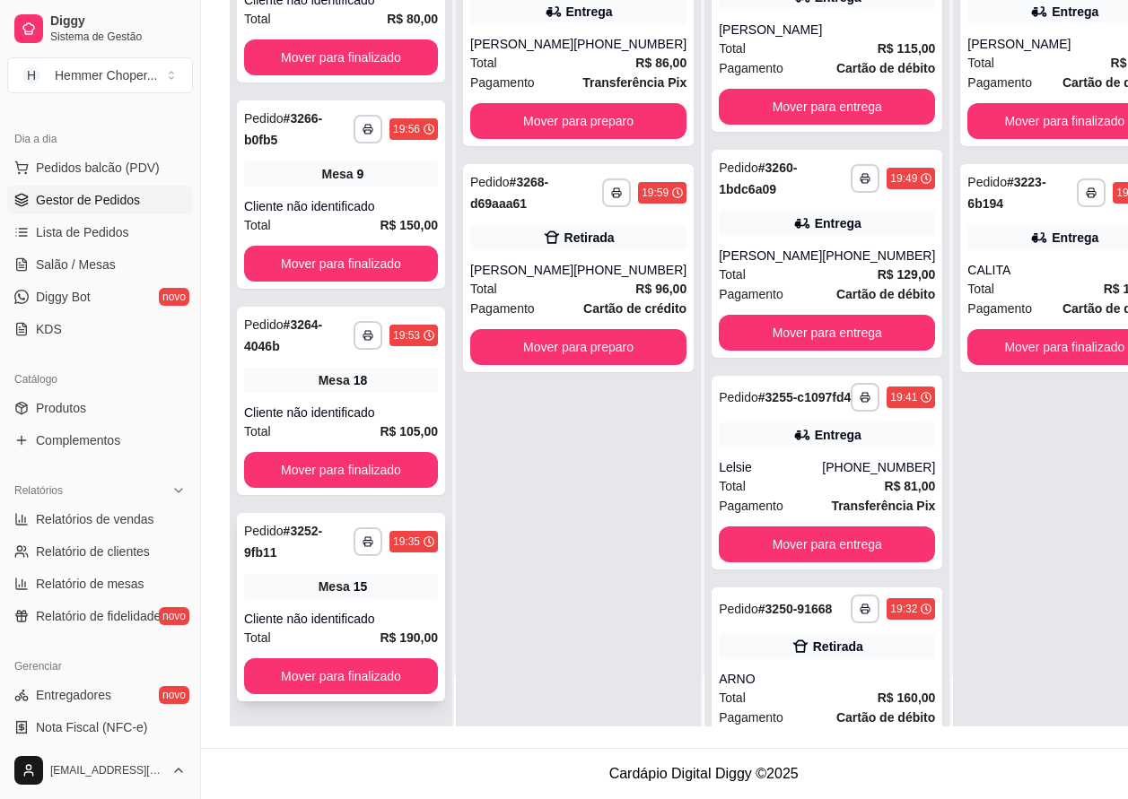
click at [318, 605] on div "**********" at bounding box center [341, 607] width 208 height 188
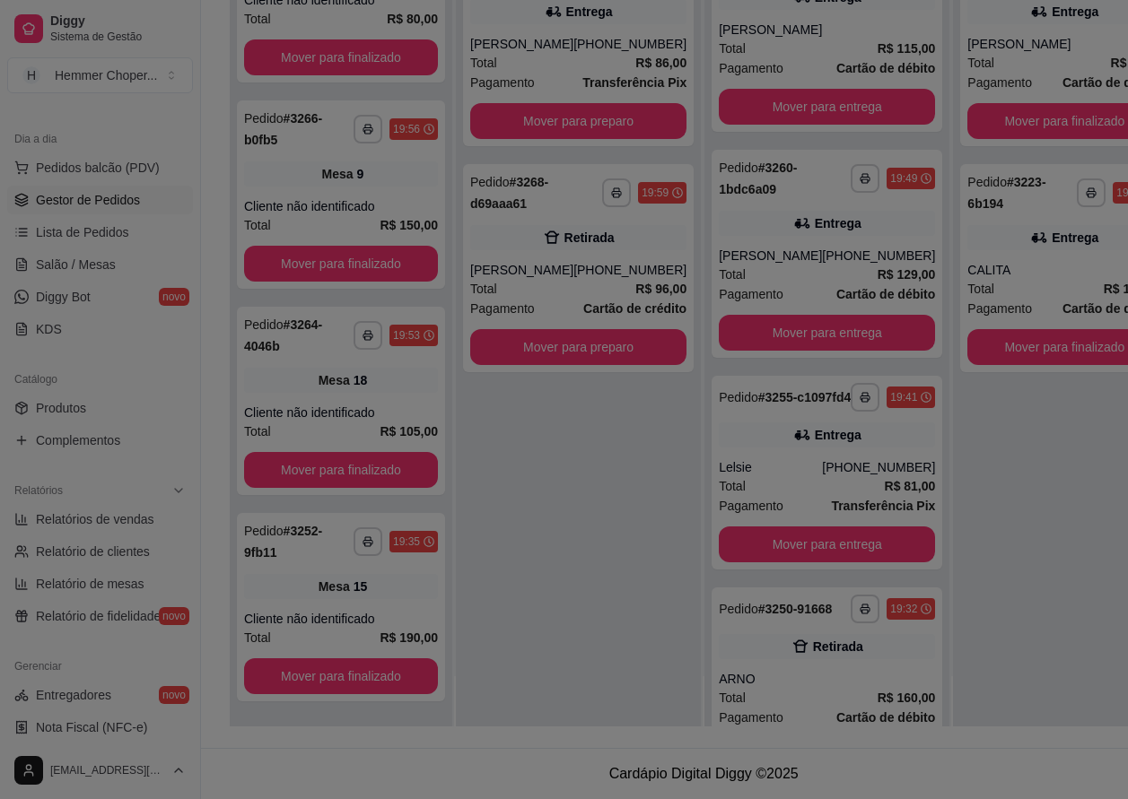
scroll to position [274, 0]
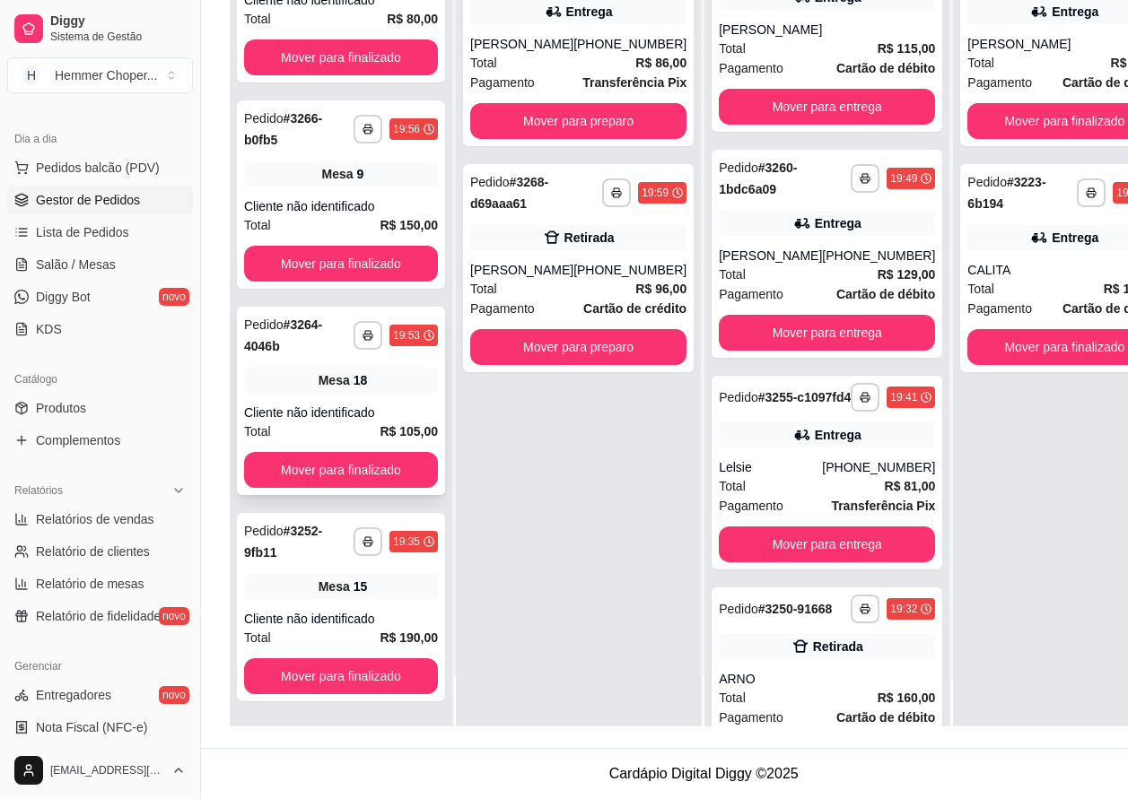
click at [333, 407] on div "**********" at bounding box center [341, 401] width 208 height 188
click at [378, 179] on div "Mesa 9" at bounding box center [341, 173] width 194 height 25
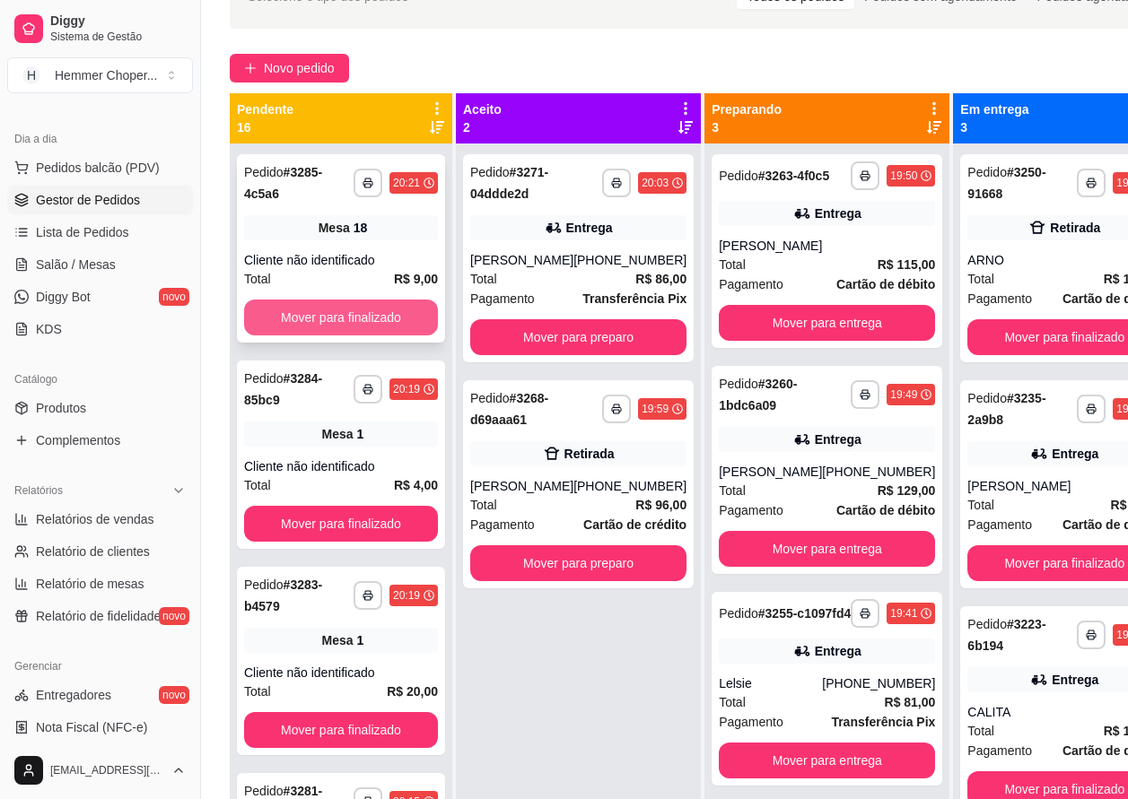
scroll to position [18, 0]
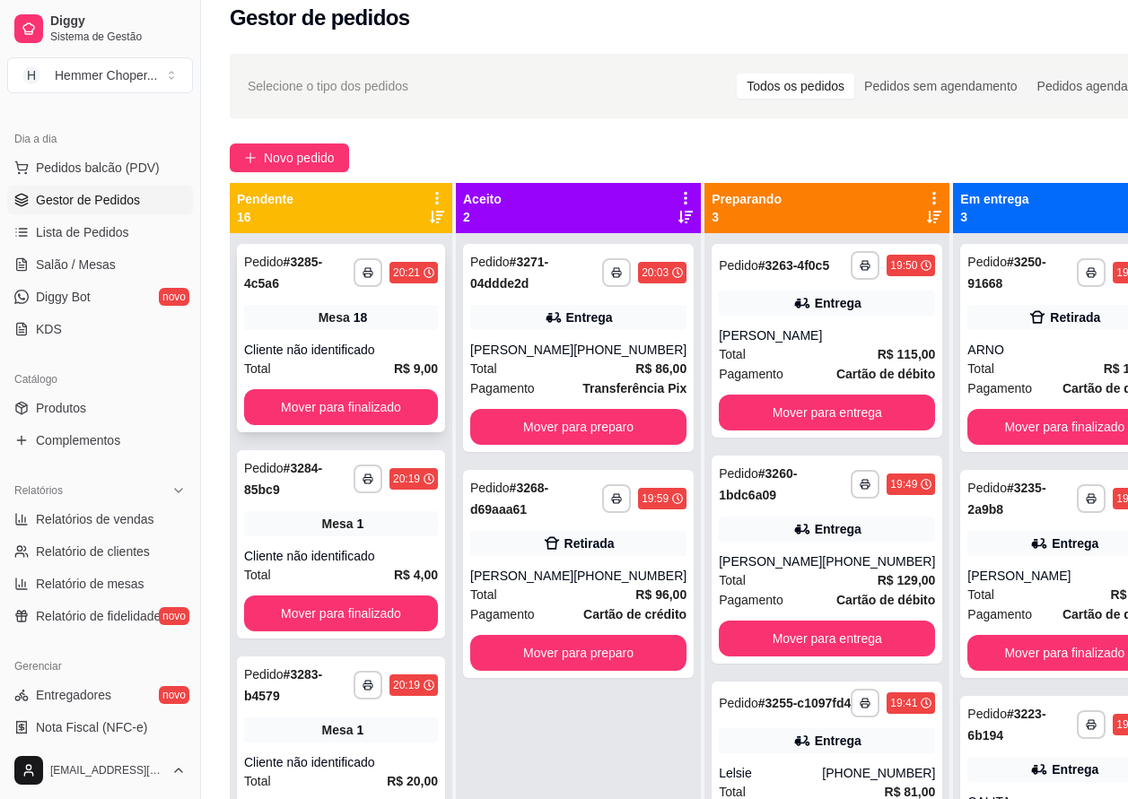
click at [297, 316] on div "Mesa 18" at bounding box center [341, 317] width 194 height 25
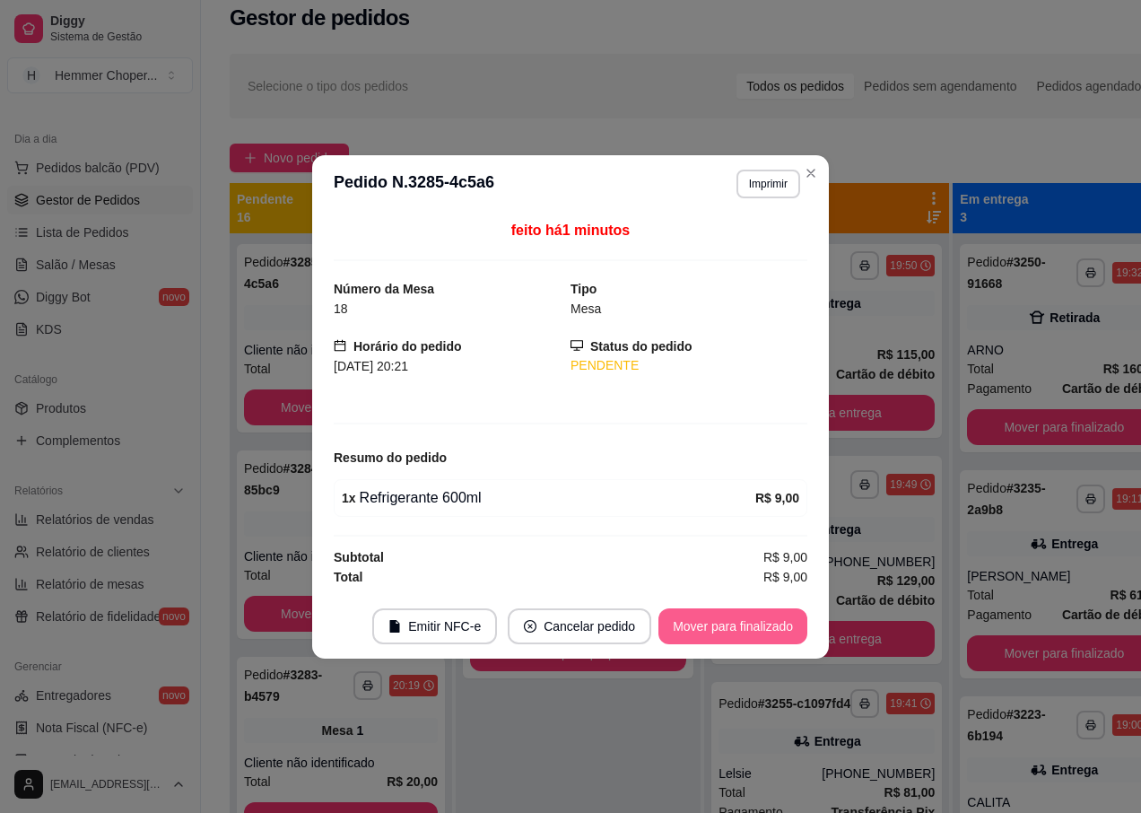
click at [724, 637] on button "Mover para finalizado" at bounding box center [732, 626] width 149 height 36
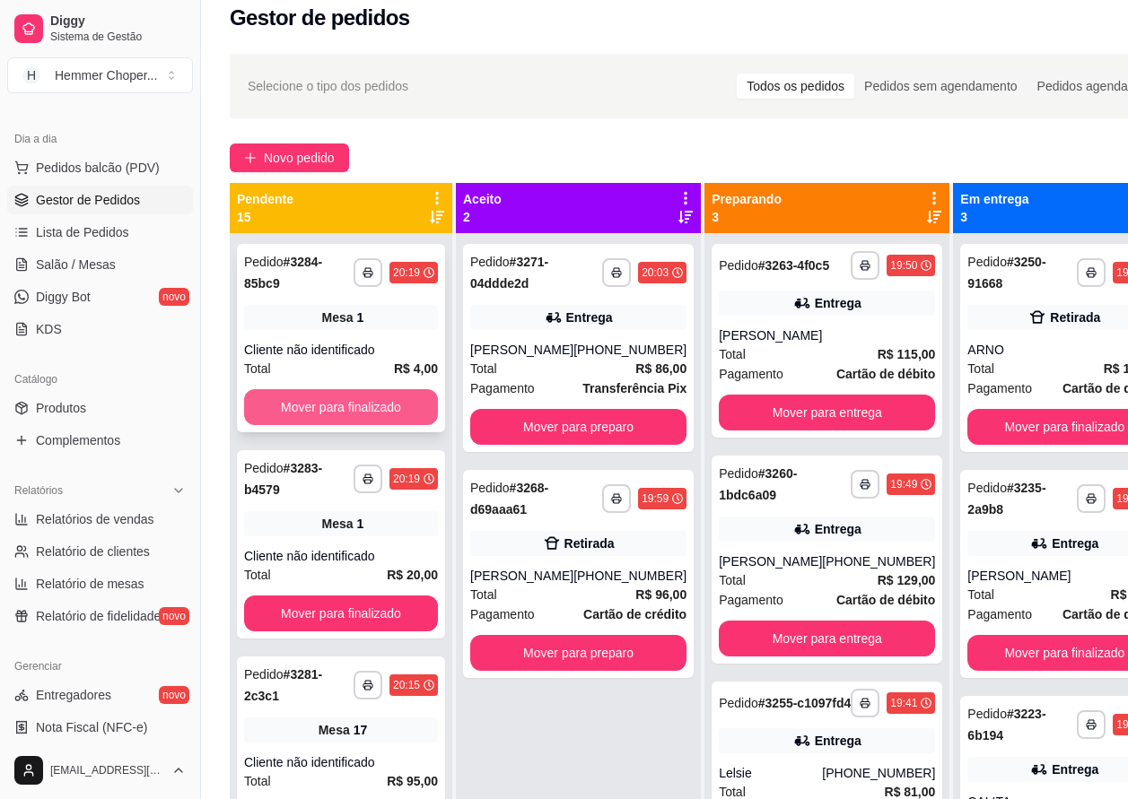
click at [316, 405] on button "Mover para finalizado" at bounding box center [341, 407] width 194 height 36
click at [336, 342] on div "Cliente não identificado" at bounding box center [341, 350] width 194 height 18
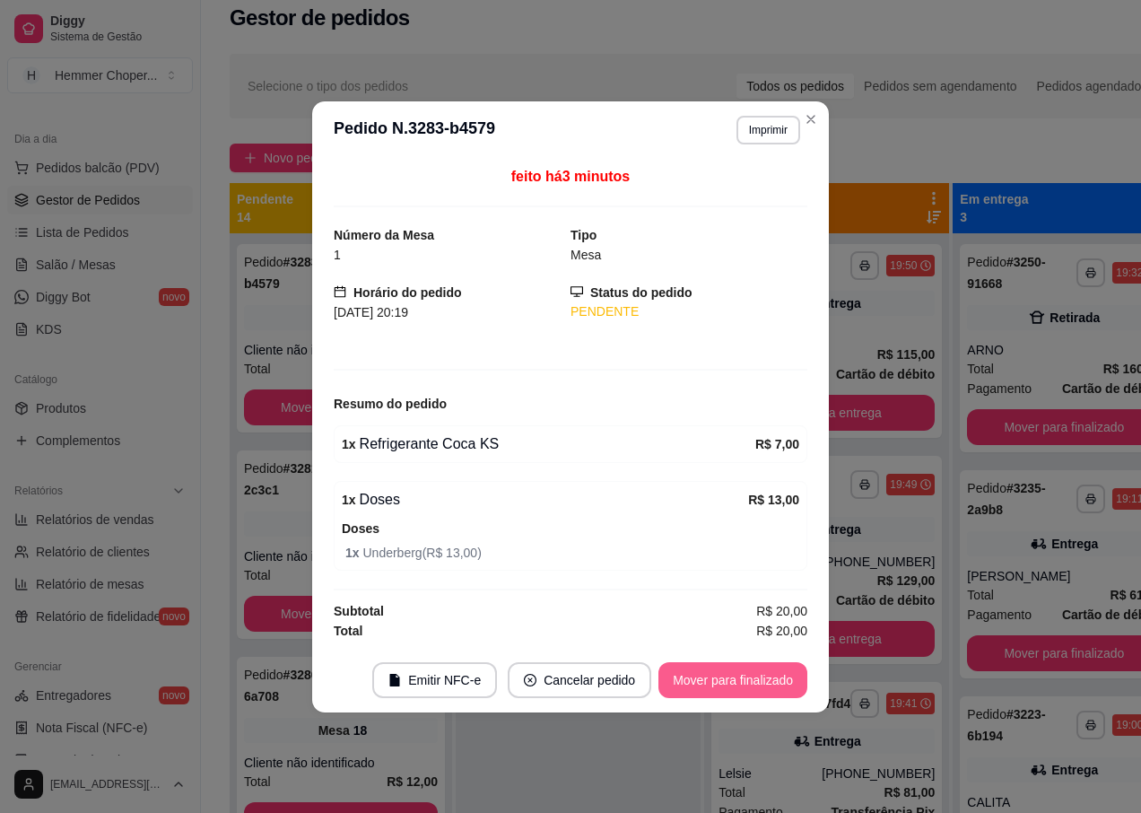
click at [722, 683] on button "Mover para finalizado" at bounding box center [732, 680] width 149 height 36
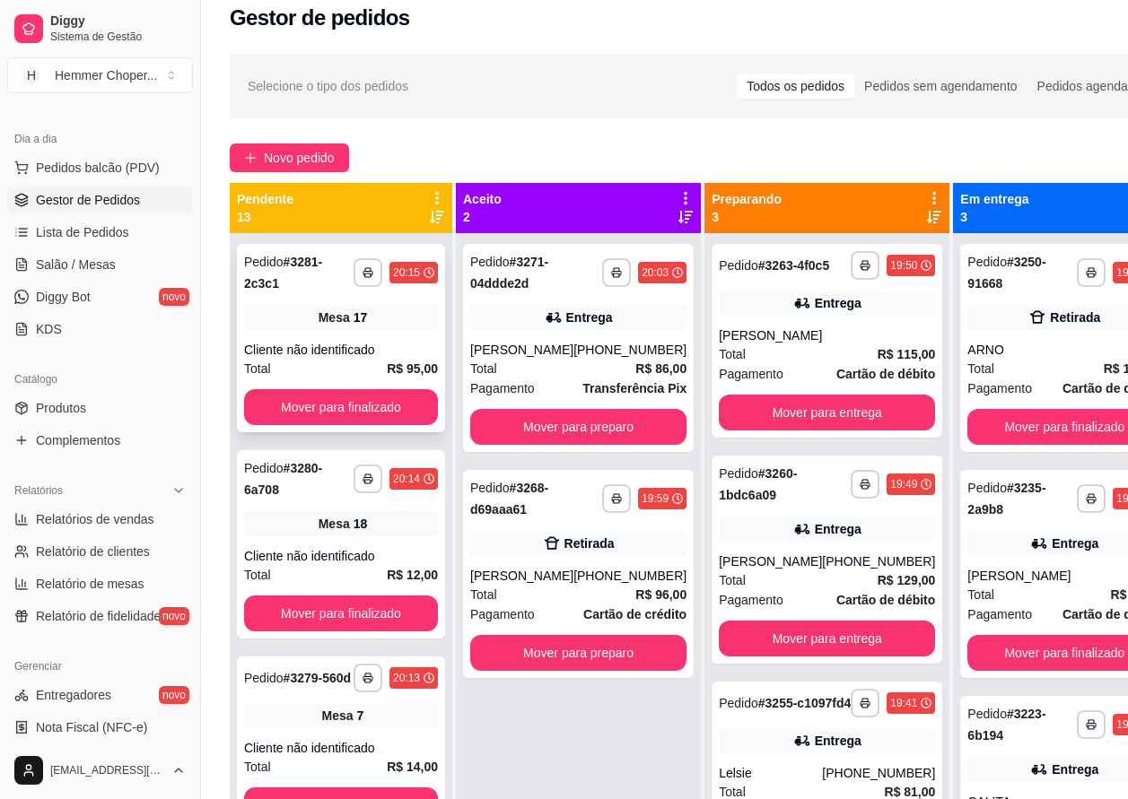
click at [338, 353] on div "Cliente não identificado" at bounding box center [341, 350] width 194 height 18
click at [338, 544] on div "**********" at bounding box center [341, 544] width 208 height 188
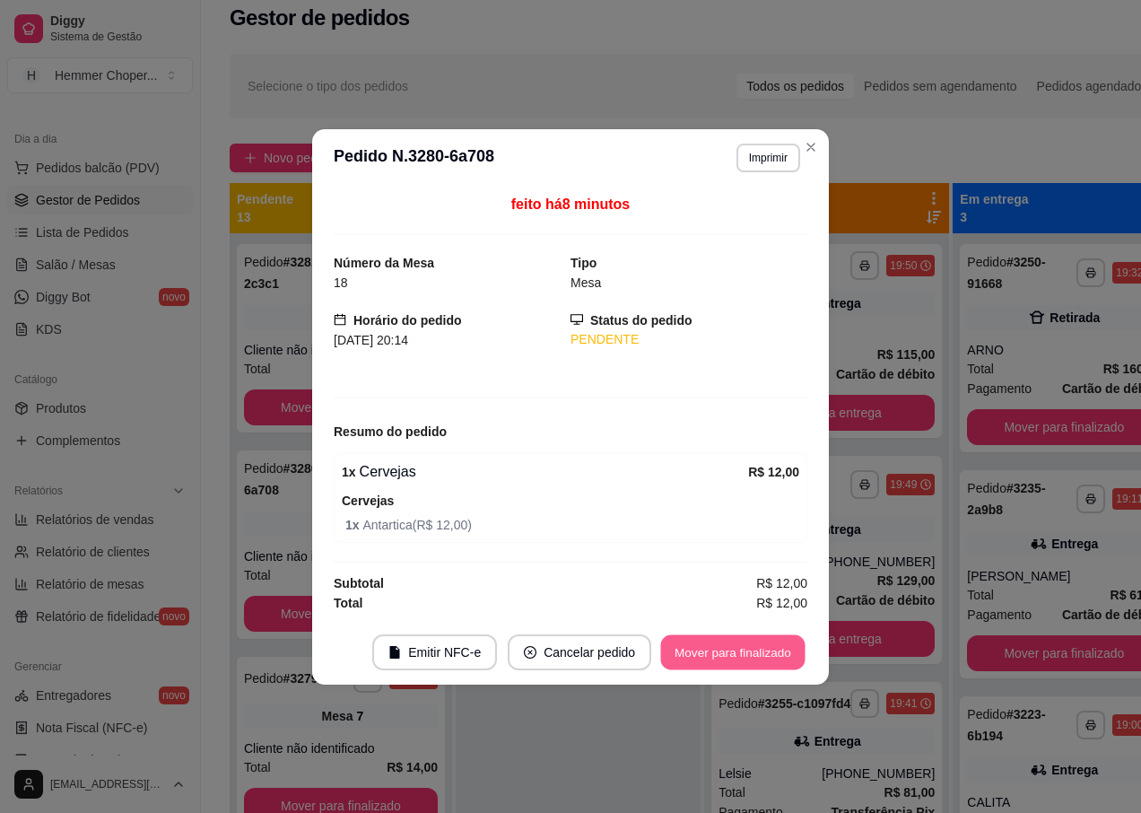
click at [693, 653] on button "Mover para finalizado" at bounding box center [733, 651] width 144 height 35
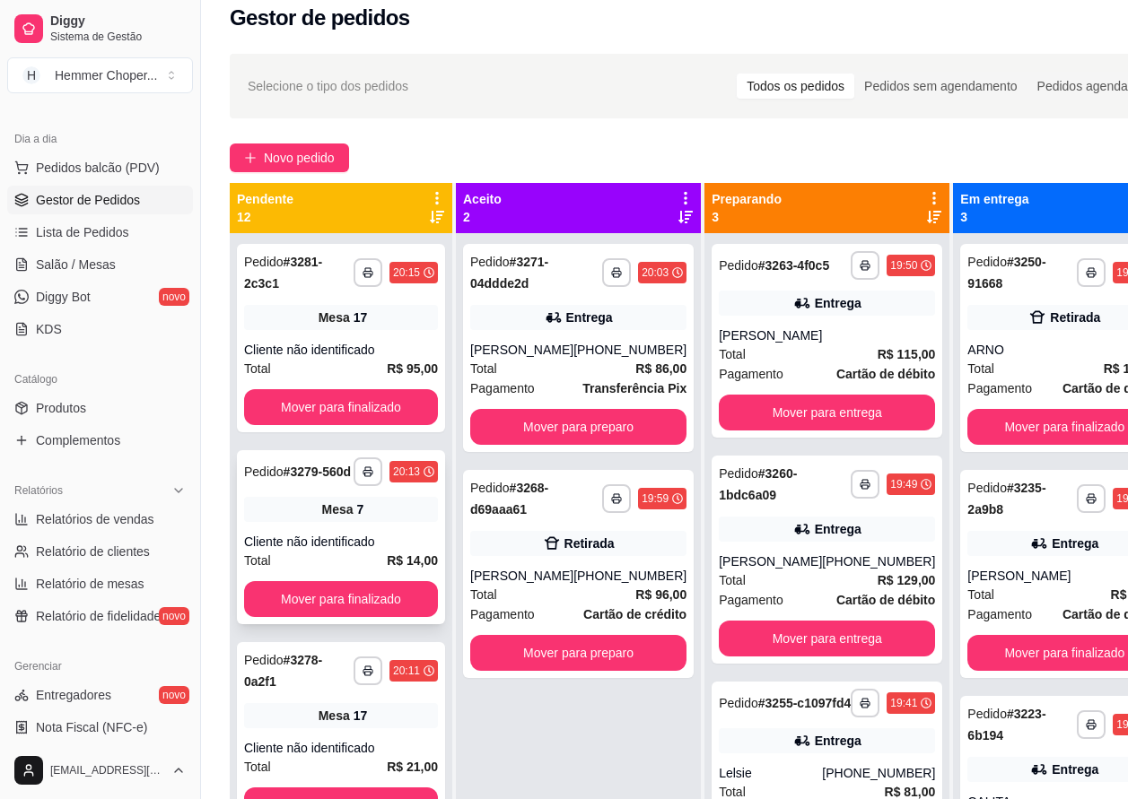
click at [338, 547] on div "Cliente não identificado" at bounding box center [341, 542] width 194 height 18
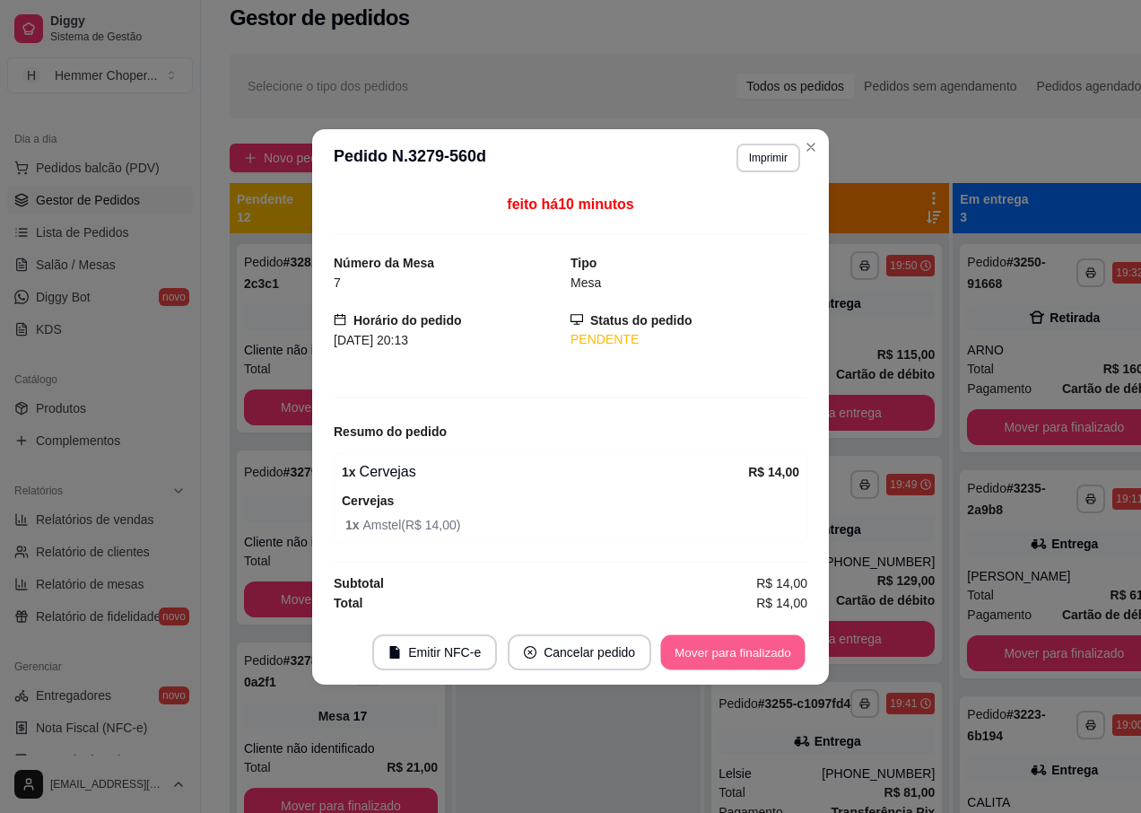
click at [699, 646] on button "Mover para finalizado" at bounding box center [733, 651] width 144 height 35
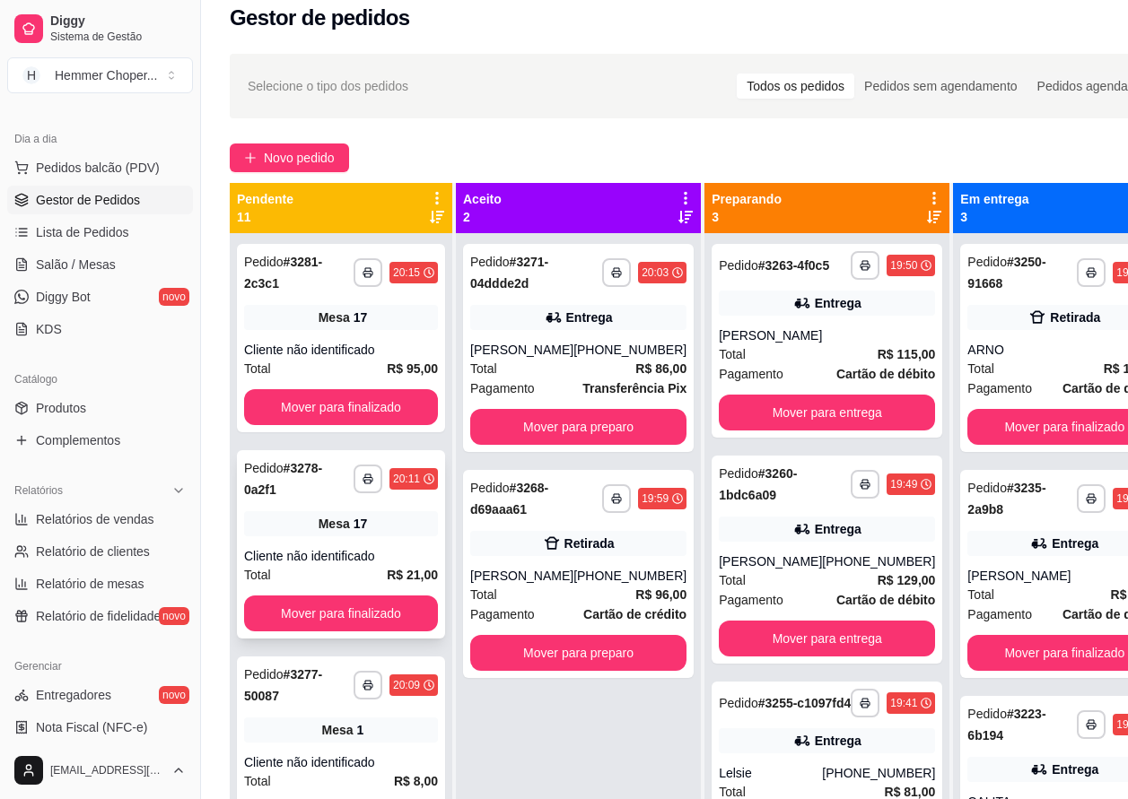
click at [346, 536] on div "Mesa 17" at bounding box center [341, 523] width 194 height 25
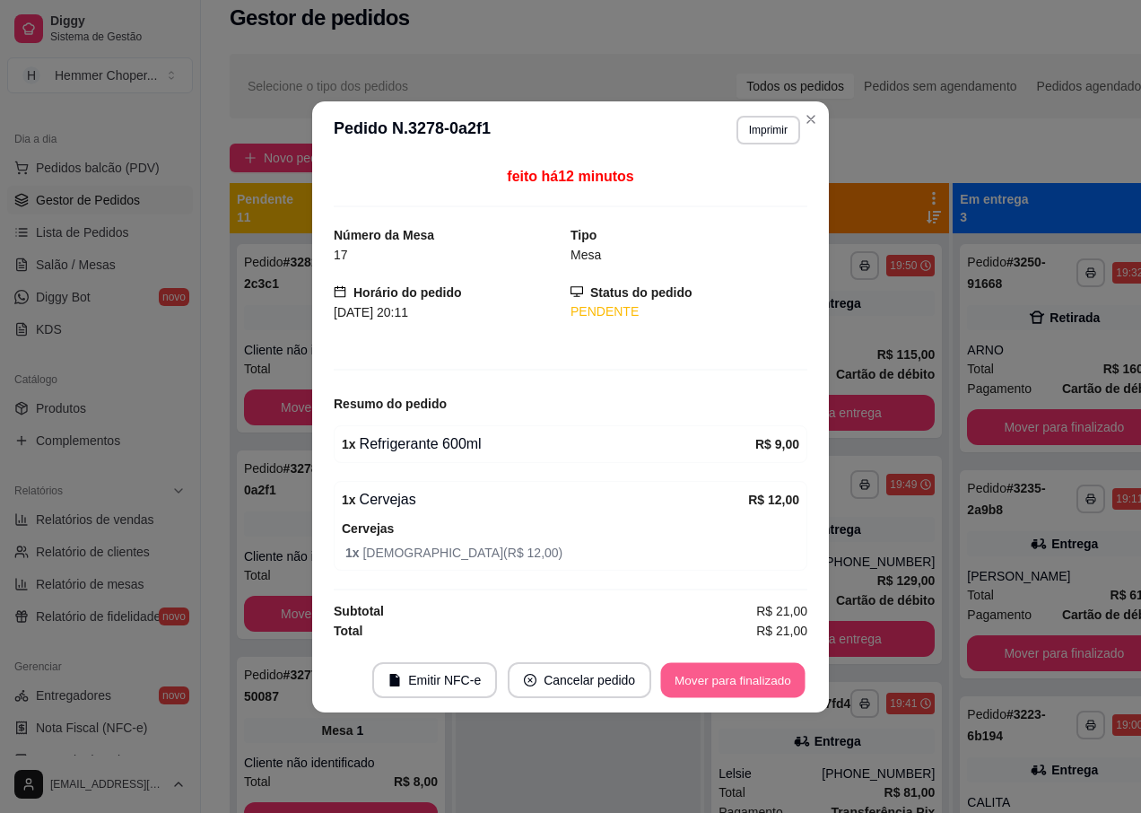
click at [719, 684] on button "Mover para finalizado" at bounding box center [733, 679] width 144 height 35
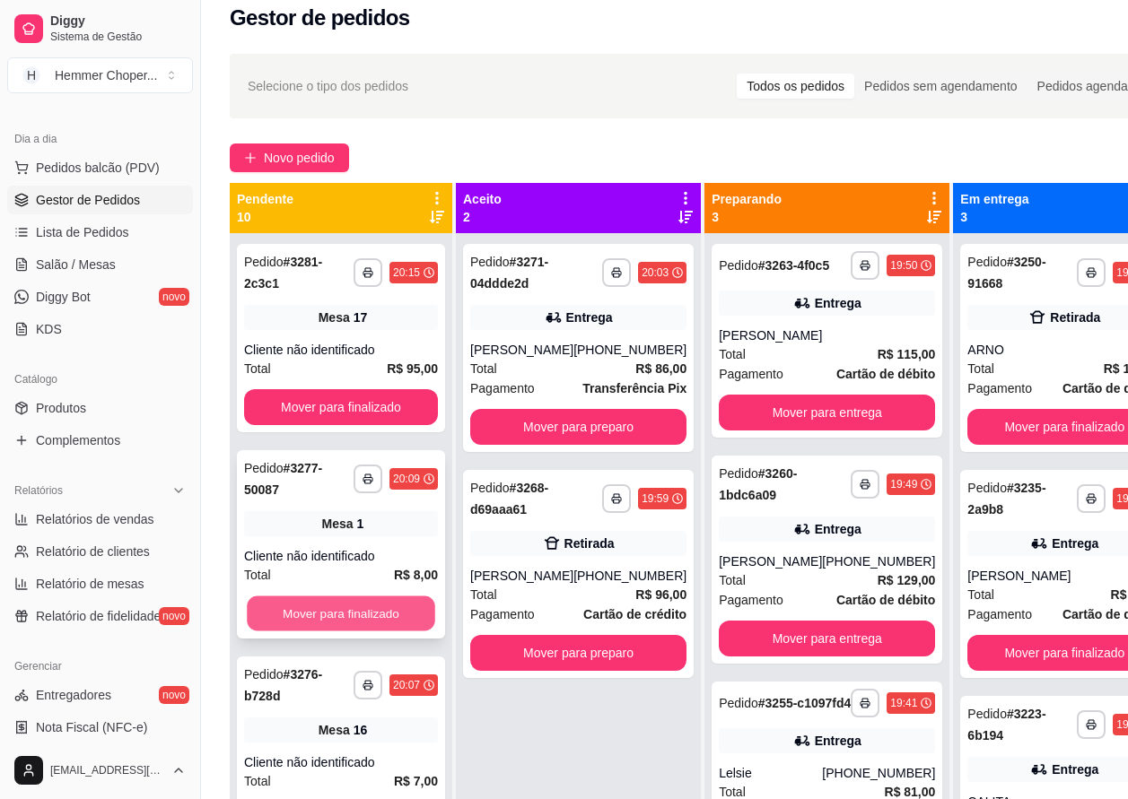
click at [349, 602] on button "Mover para finalizado" at bounding box center [341, 614] width 188 height 35
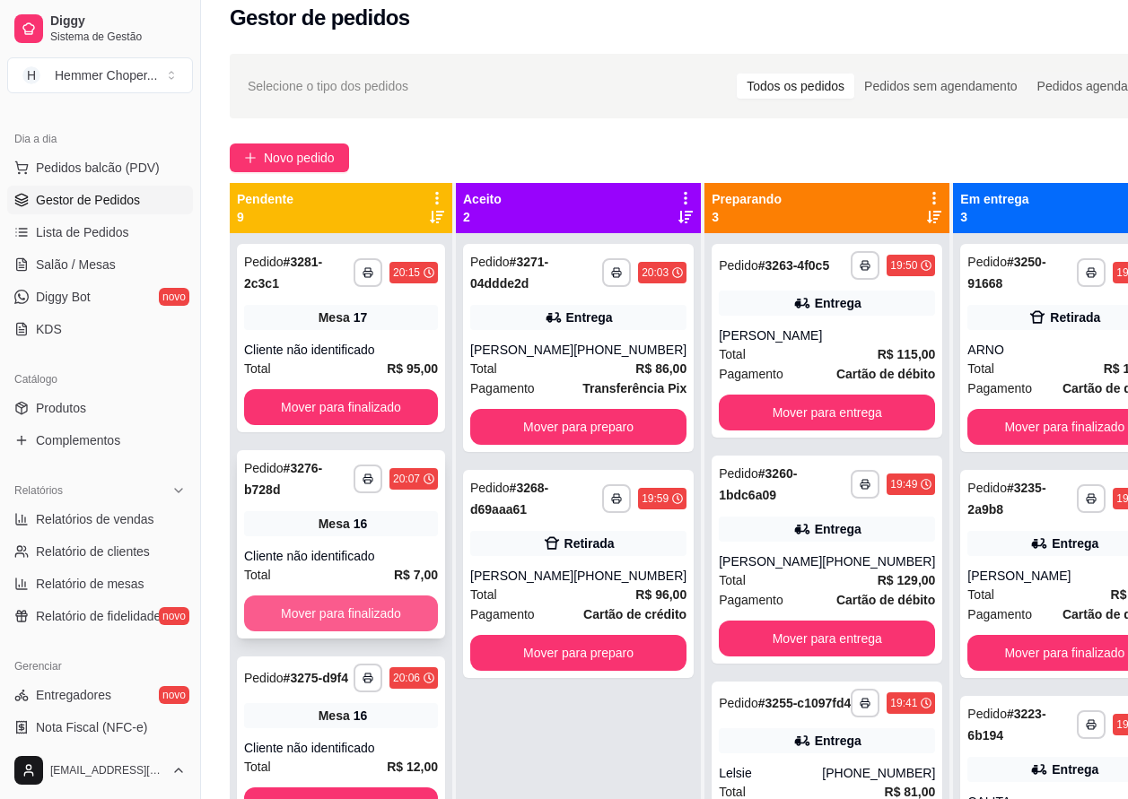
click at [333, 603] on button "Mover para finalizado" at bounding box center [341, 614] width 194 height 36
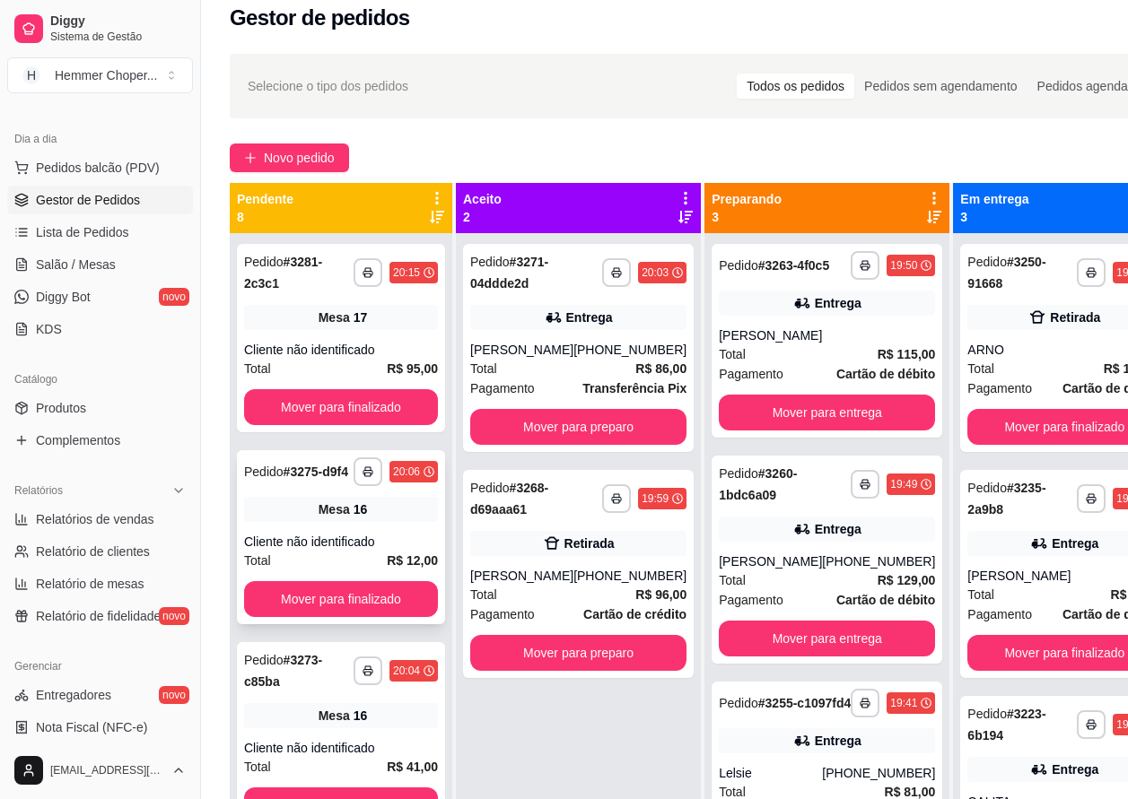
click at [332, 547] on div "Cliente não identificado" at bounding box center [341, 542] width 194 height 18
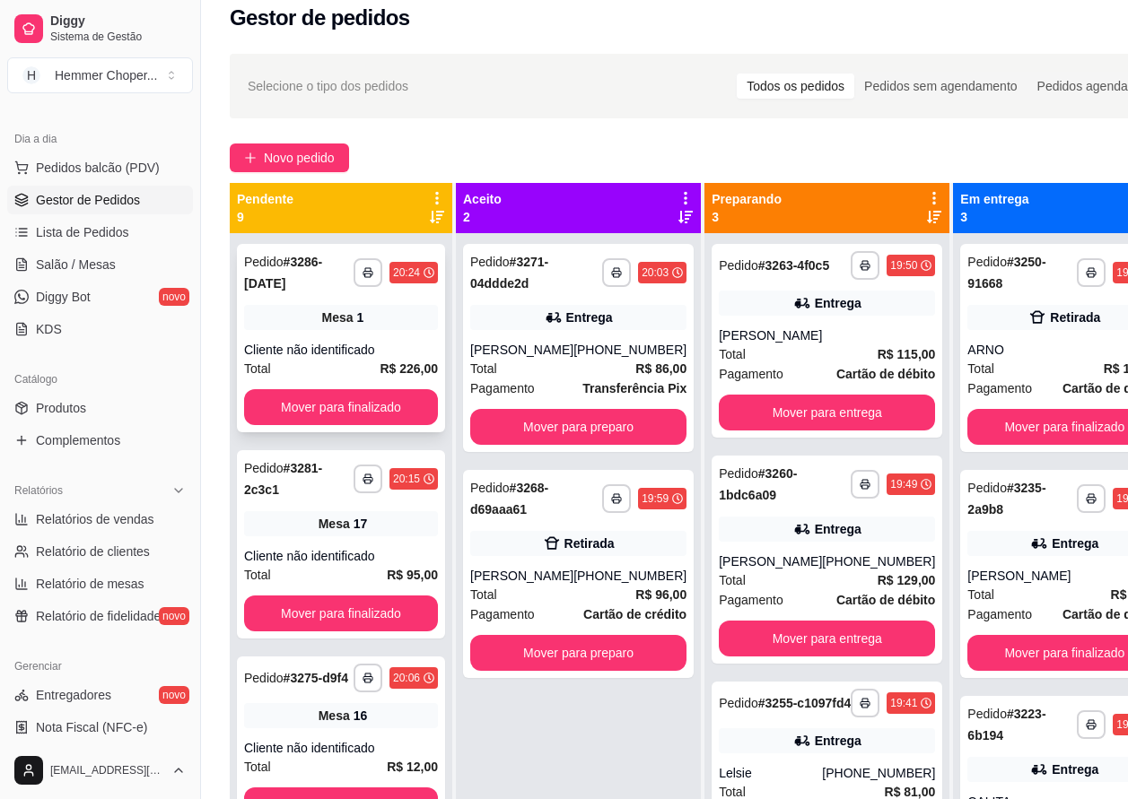
click at [323, 334] on div "**********" at bounding box center [341, 338] width 208 height 188
click at [332, 517] on span "Mesa" at bounding box center [333, 524] width 31 height 18
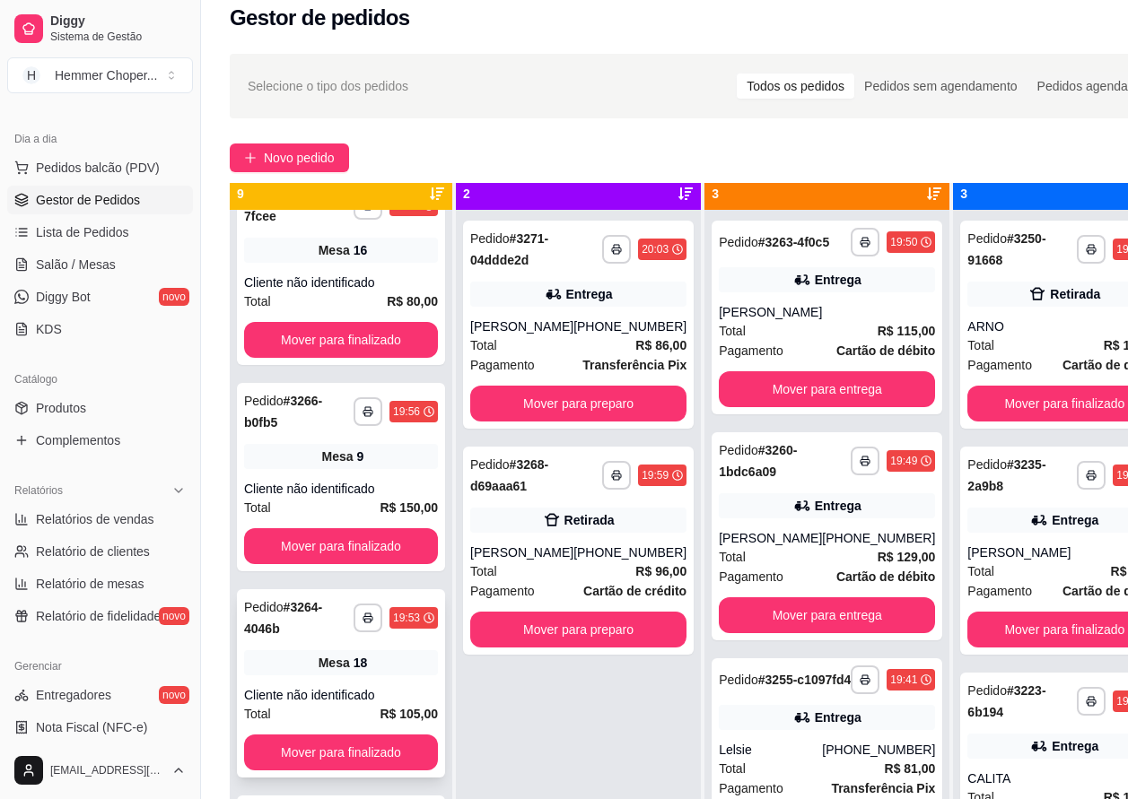
scroll to position [50, 0]
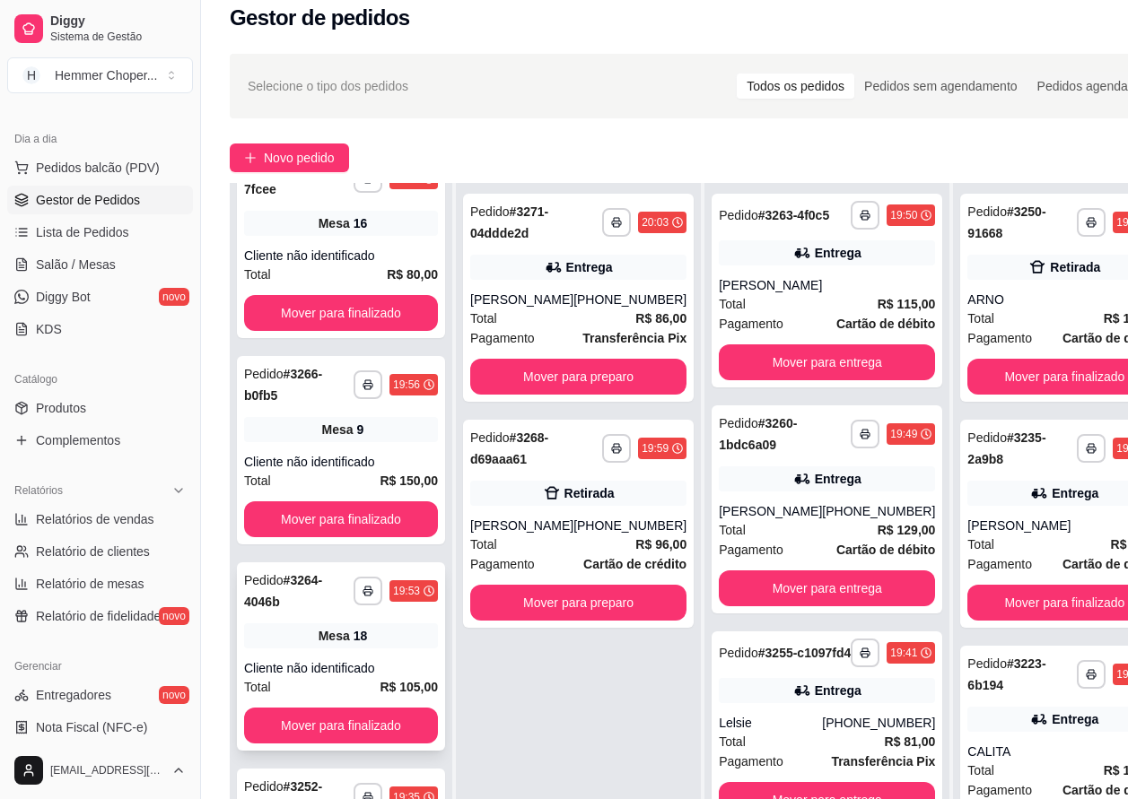
click at [332, 645] on span "Mesa" at bounding box center [333, 636] width 31 height 18
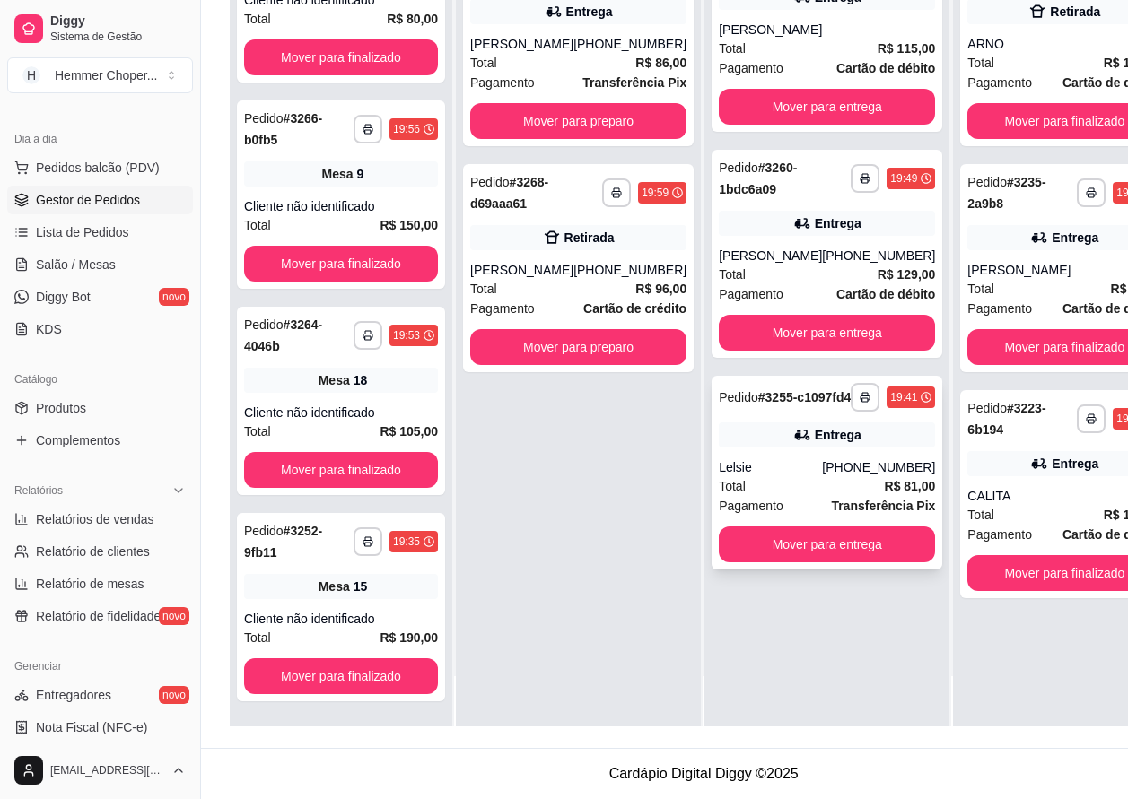
scroll to position [287, 0]
click at [112, 264] on span "Salão / Mesas" at bounding box center [76, 265] width 80 height 18
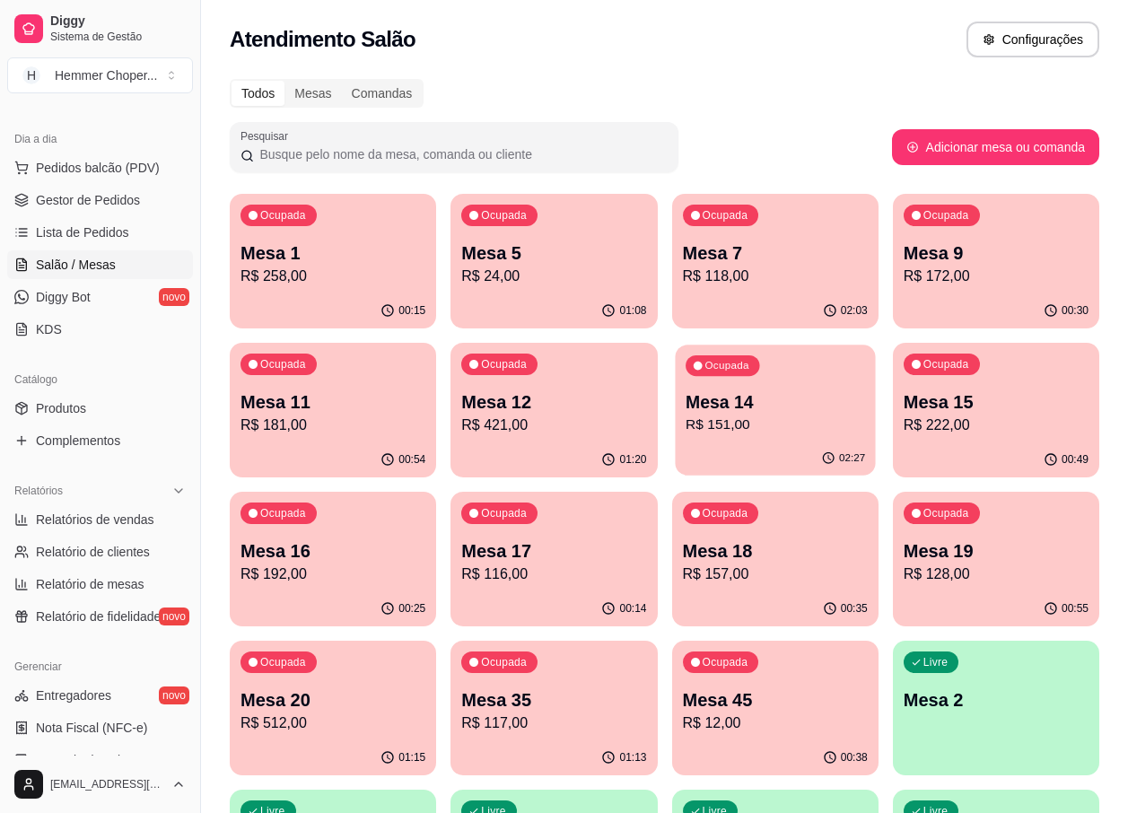
click at [735, 405] on p "Mesa 14" at bounding box center [774, 402] width 179 height 24
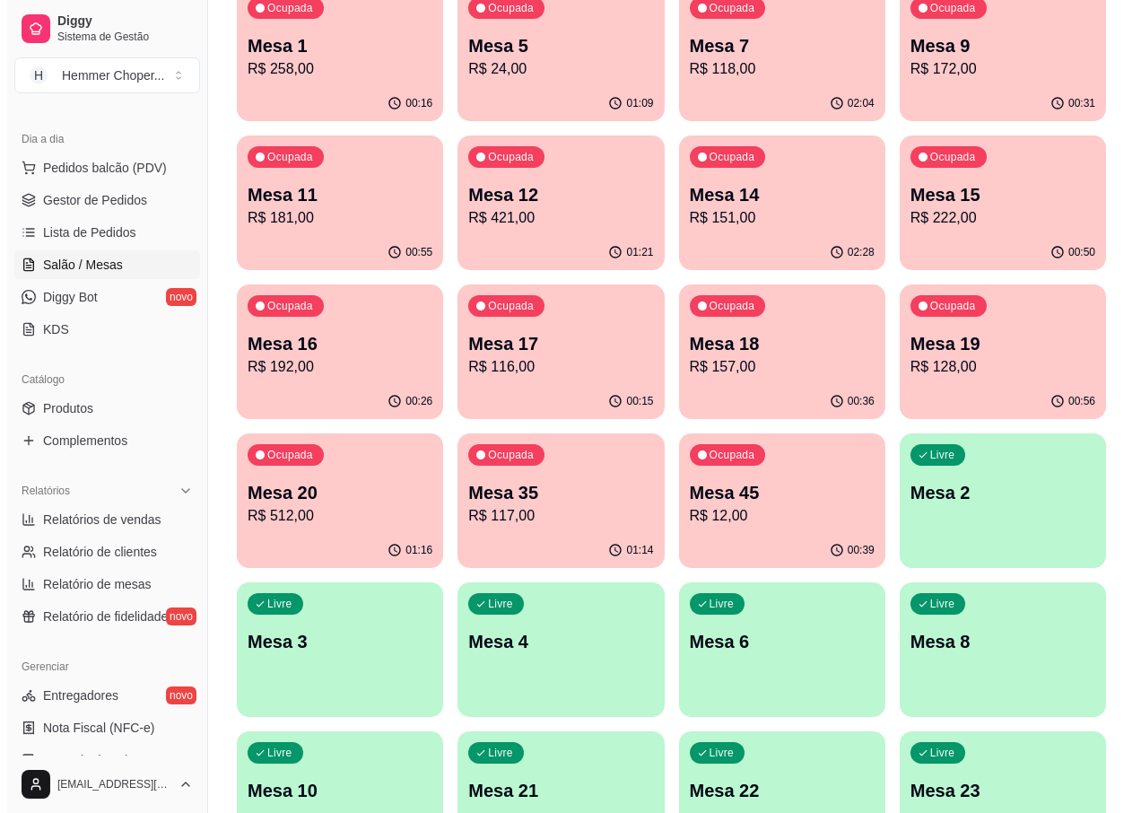
scroll to position [359, 0]
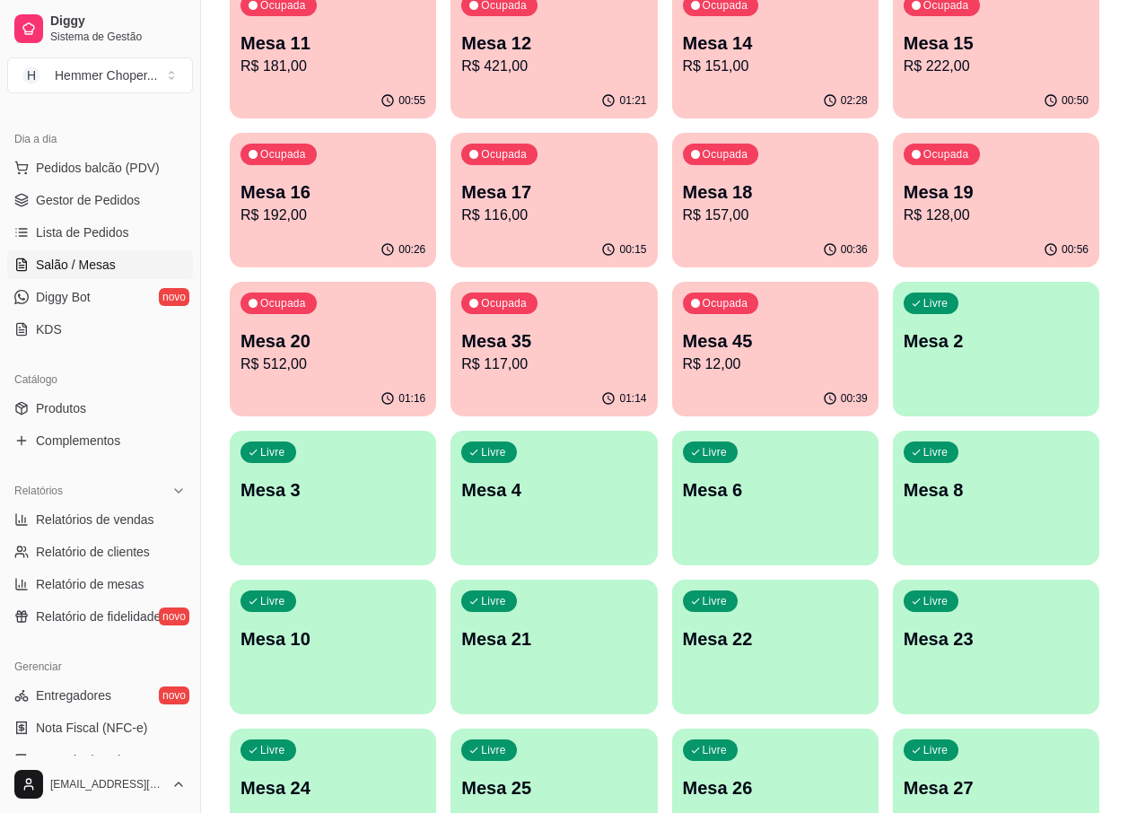
click at [545, 362] on p "R$ 117,00" at bounding box center [553, 364] width 185 height 22
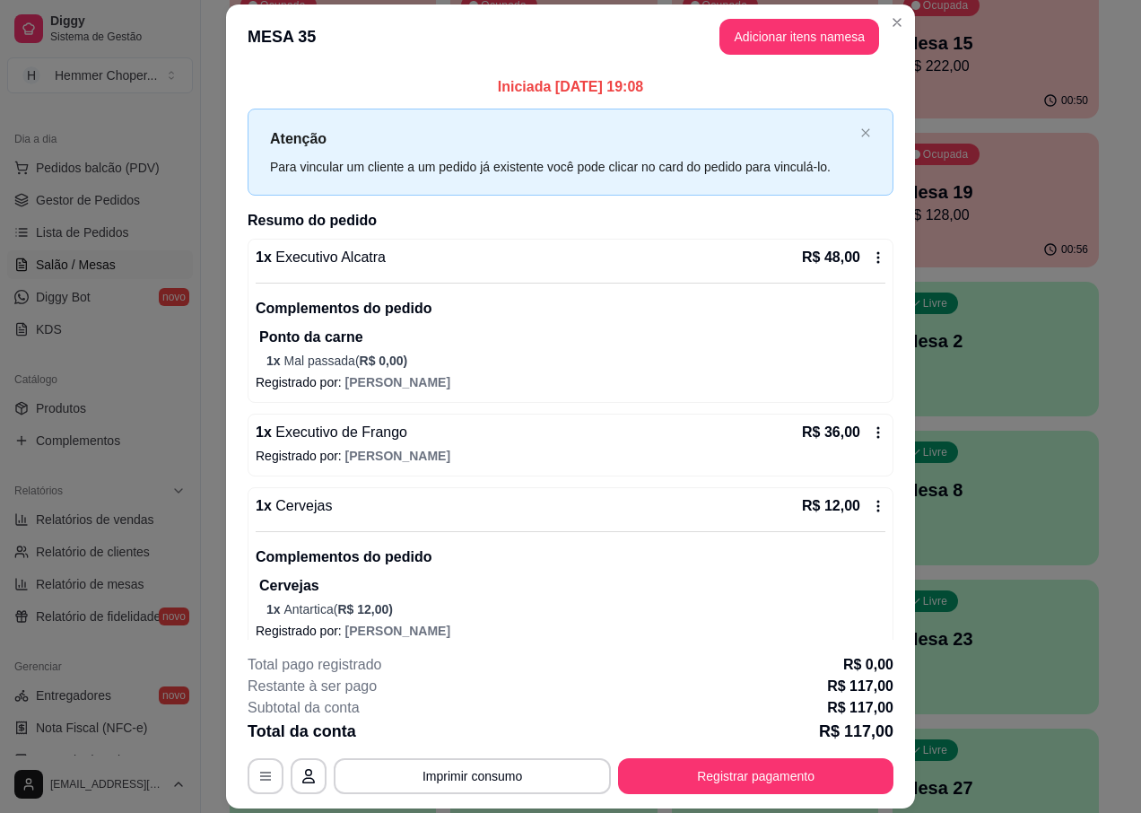
scroll to position [266, 0]
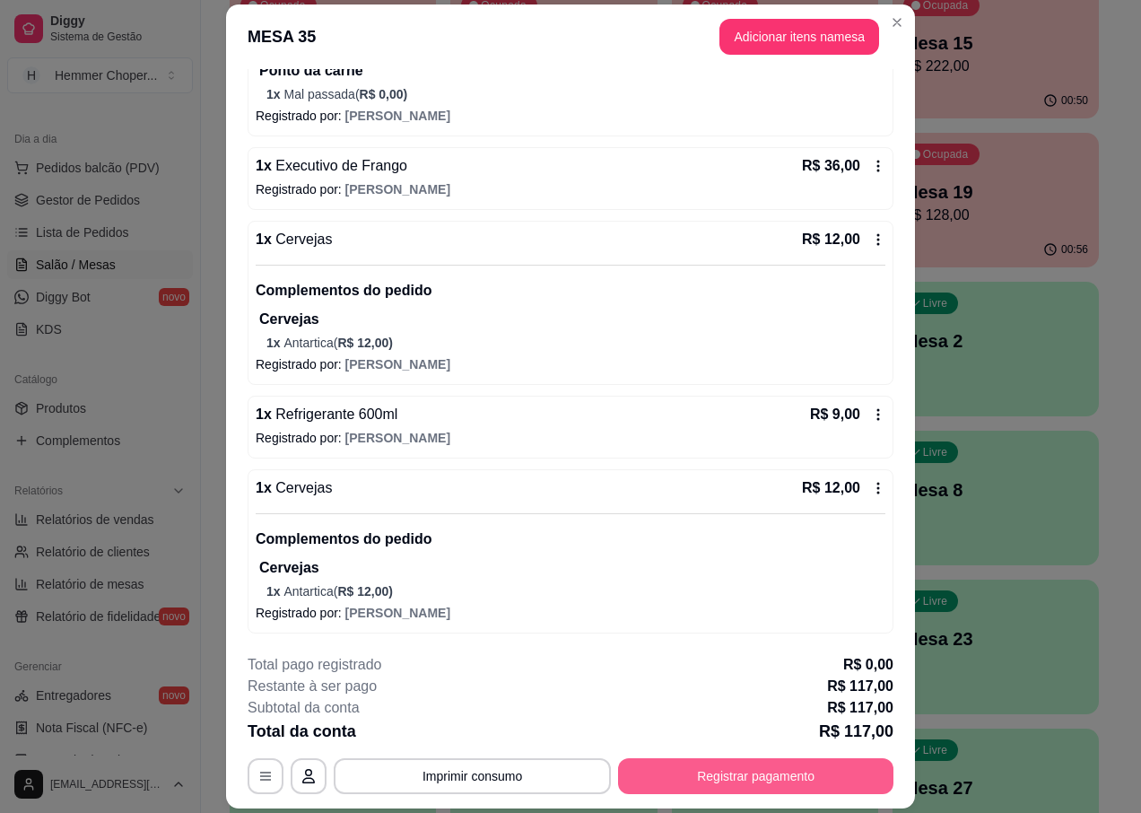
click at [751, 773] on button "Registrar pagamento" at bounding box center [755, 776] width 275 height 36
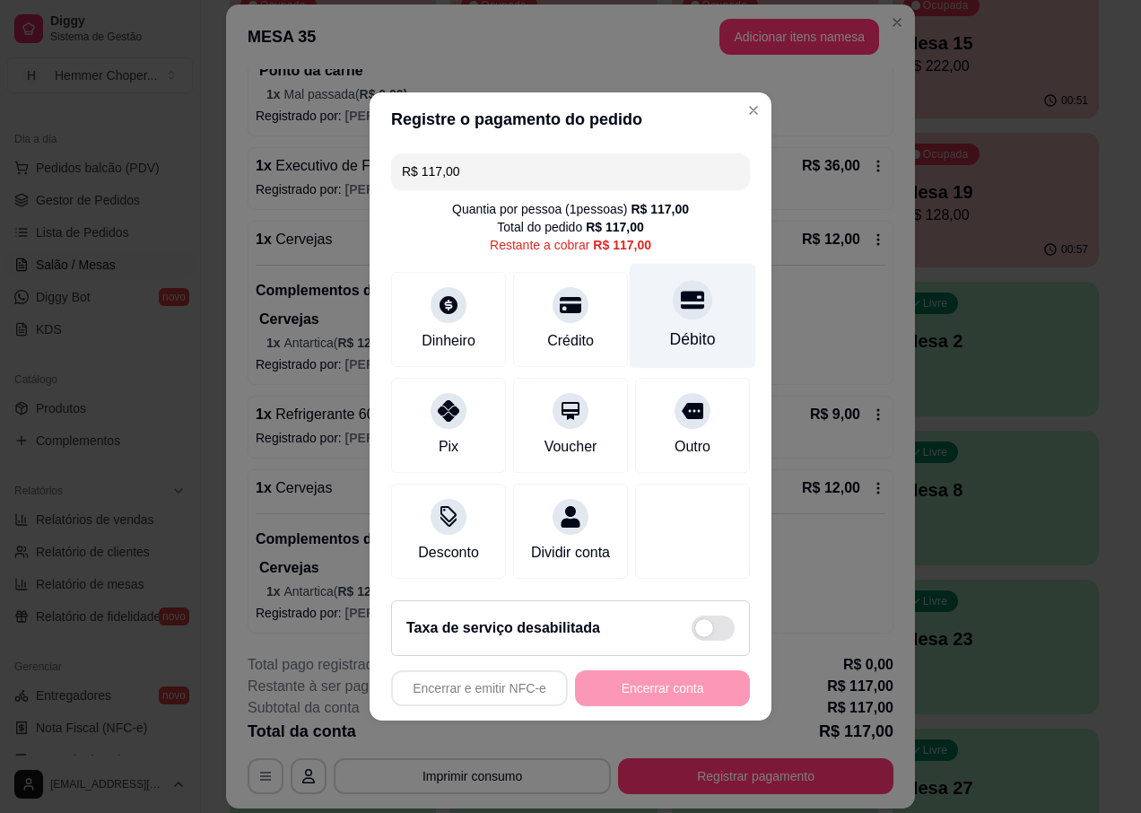
click at [678, 306] on div at bounding box center [692, 299] width 39 height 39
type input "R$ 0,00"
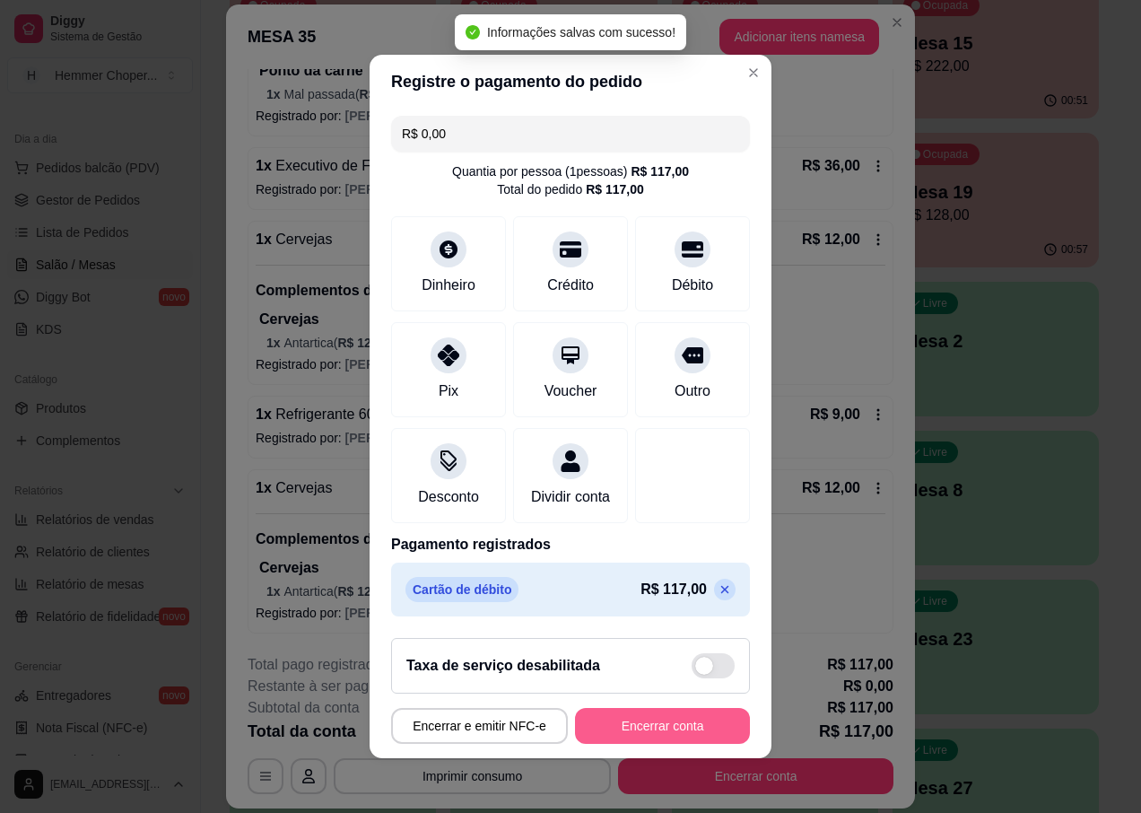
click at [633, 744] on button "Encerrar conta" at bounding box center [662, 726] width 175 height 36
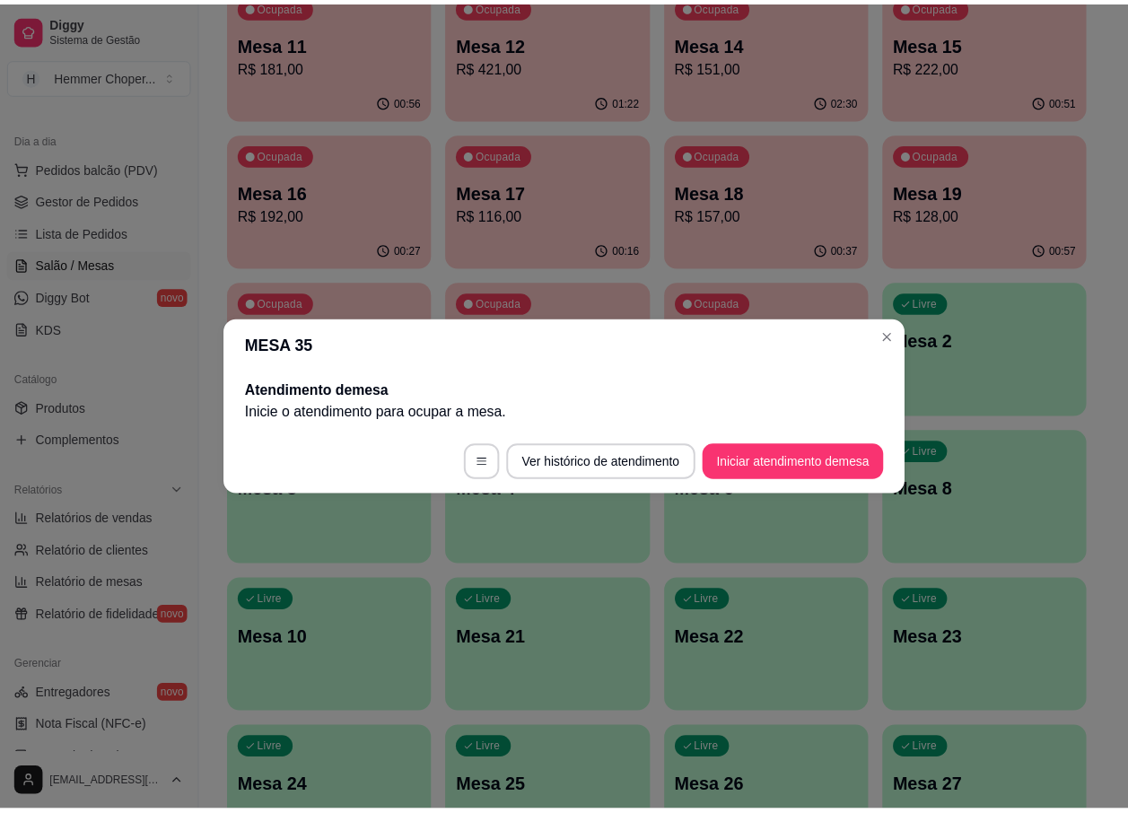
scroll to position [0, 0]
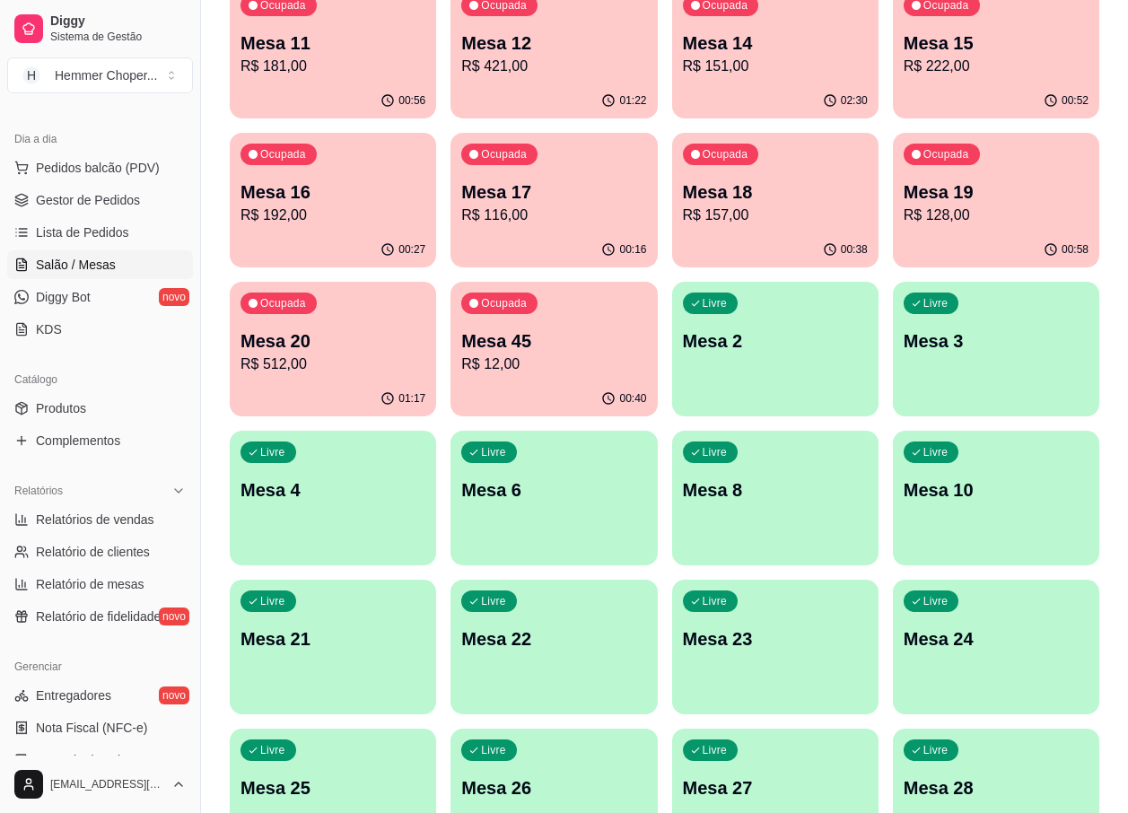
click at [549, 358] on p "R$ 12,00" at bounding box center [553, 364] width 185 height 22
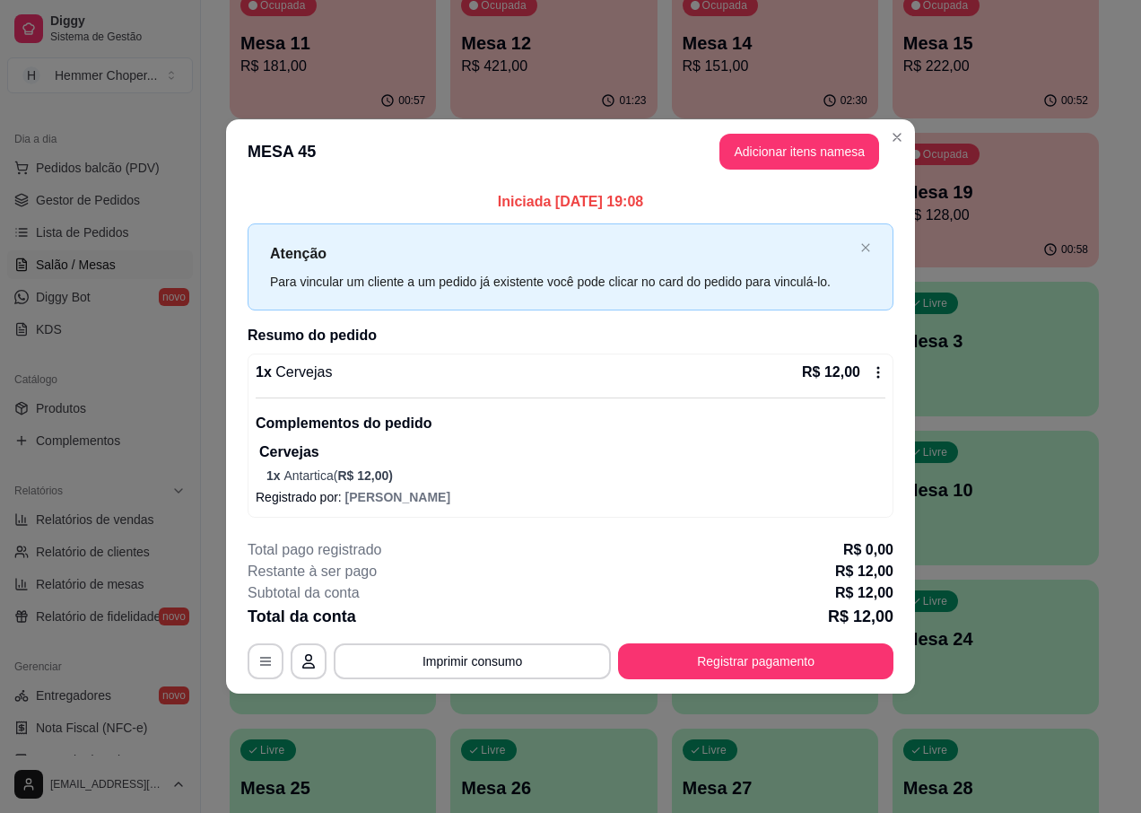
click at [390, 496] on span "[PERSON_NAME]" at bounding box center [397, 497] width 105 height 14
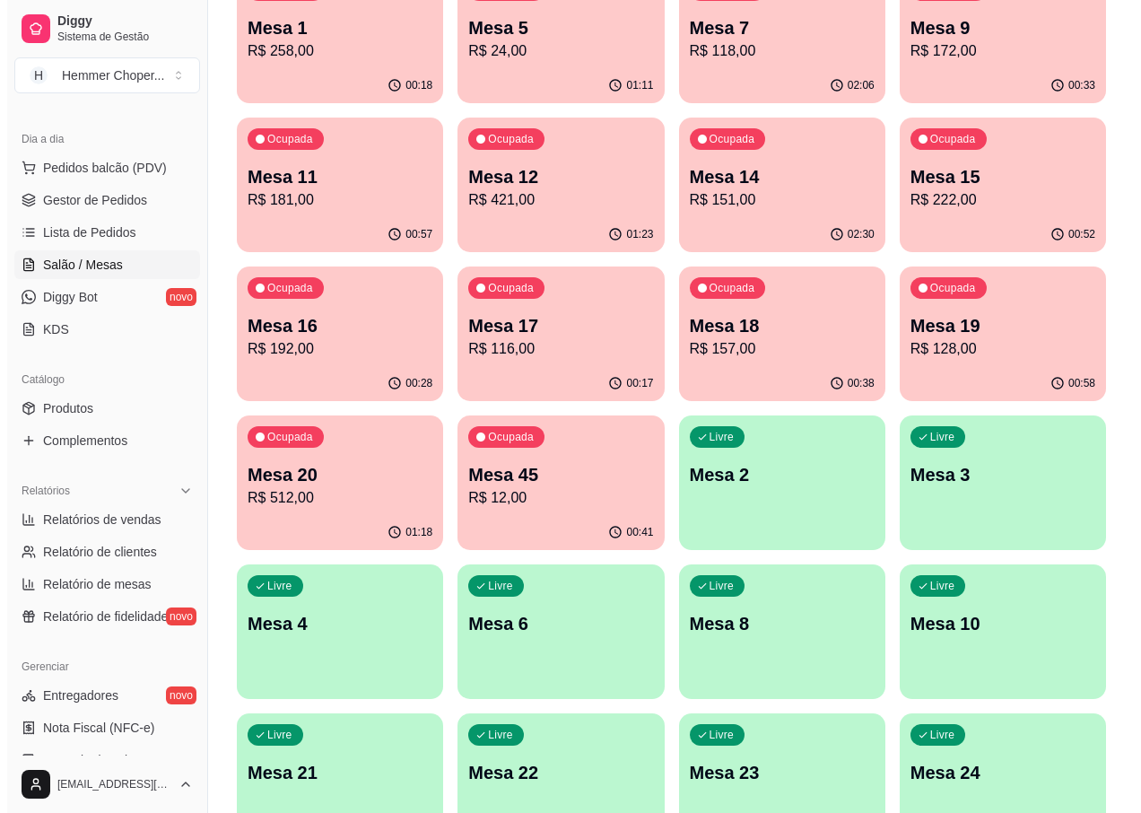
scroll to position [179, 0]
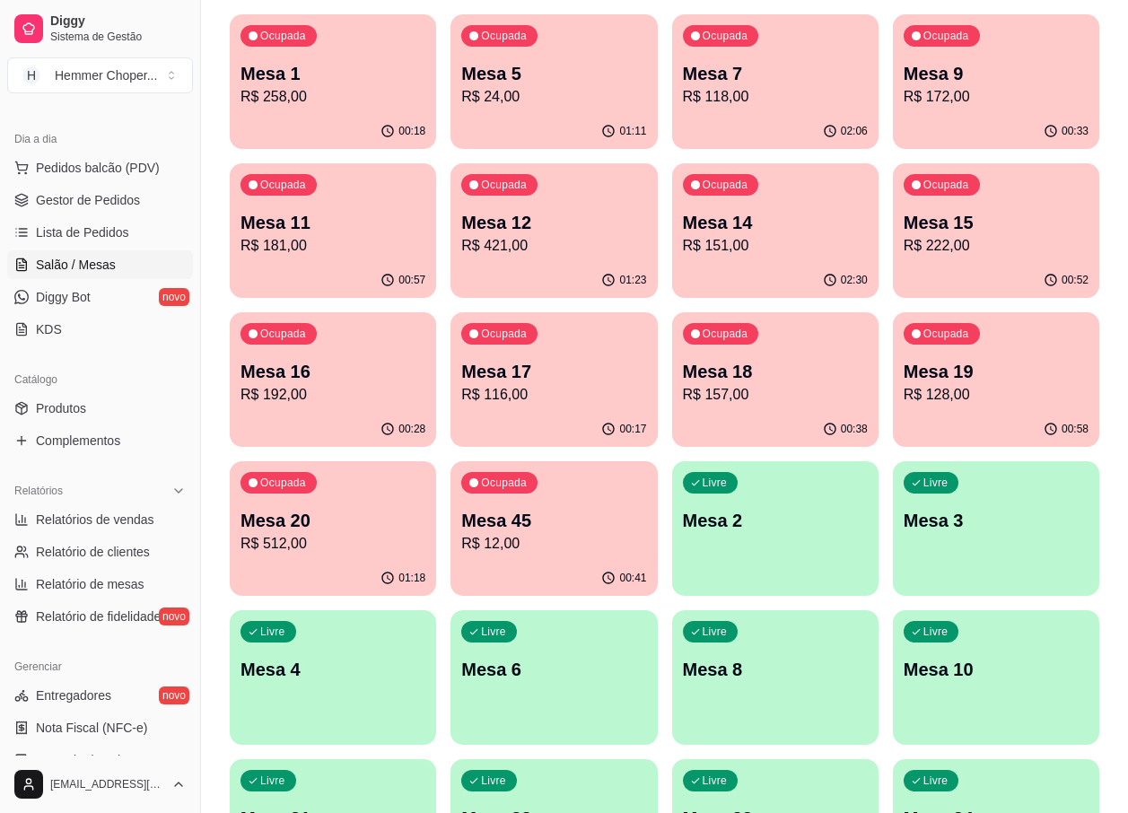
click at [763, 255] on p "R$ 151,00" at bounding box center [775, 246] width 185 height 22
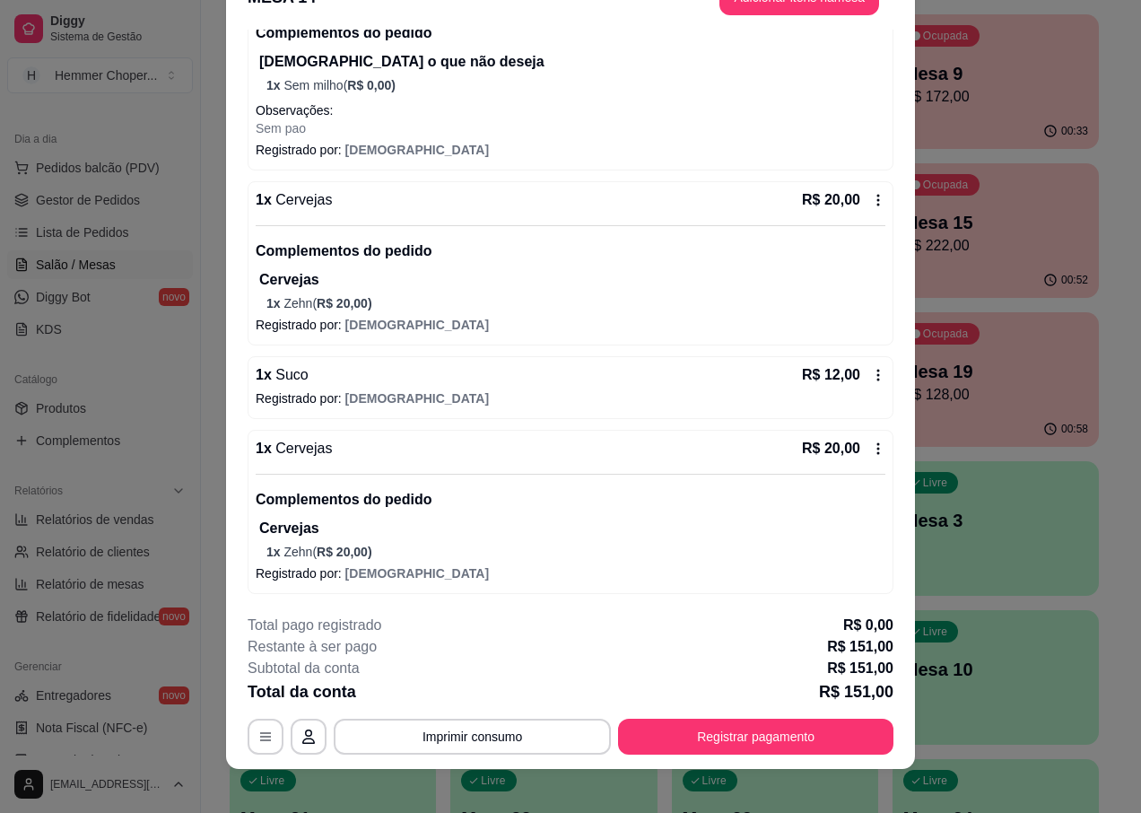
scroll to position [53, 0]
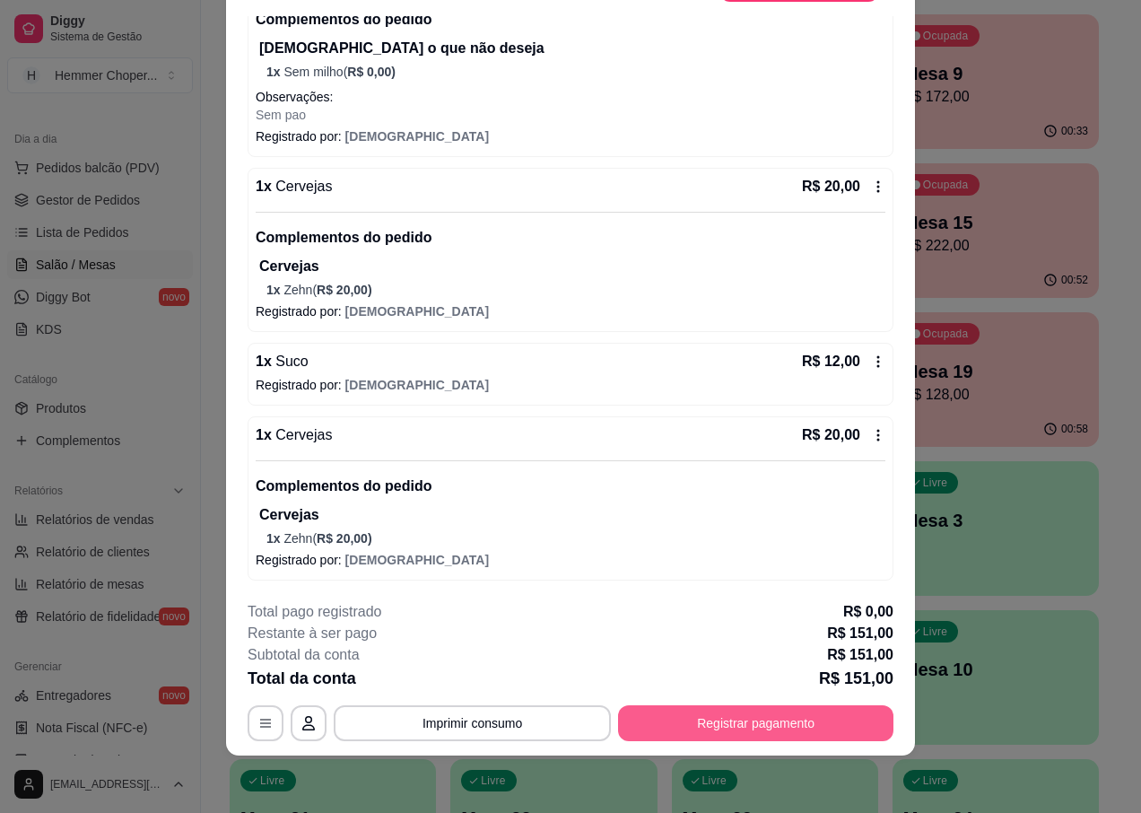
click at [706, 737] on button "Registrar pagamento" at bounding box center [755, 723] width 275 height 36
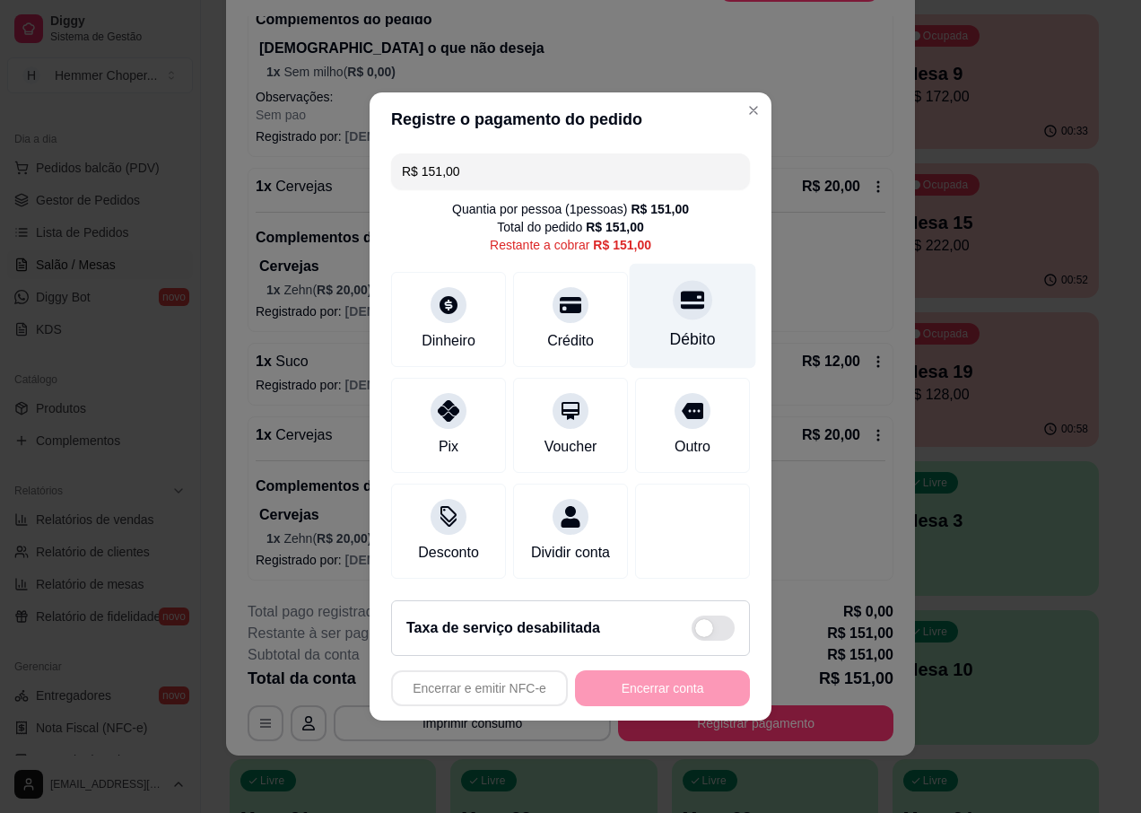
click at [688, 307] on div at bounding box center [692, 299] width 39 height 39
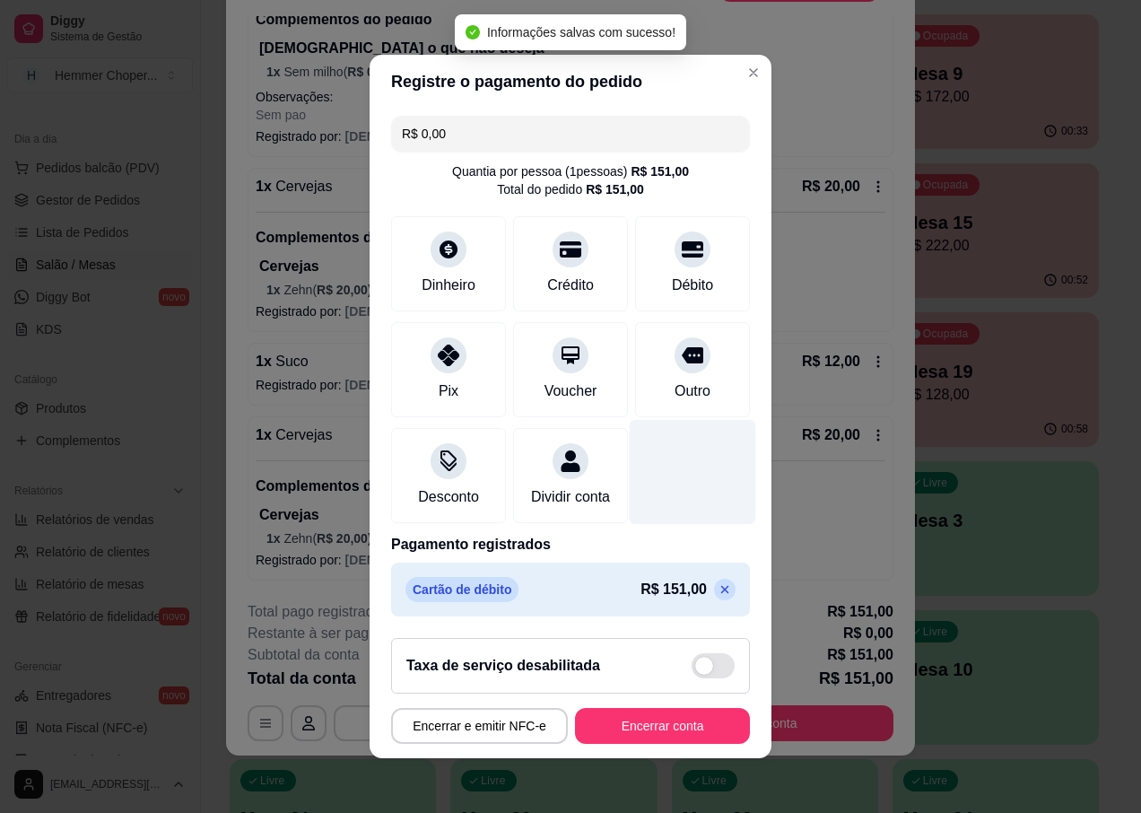
type input "R$ 0,00"
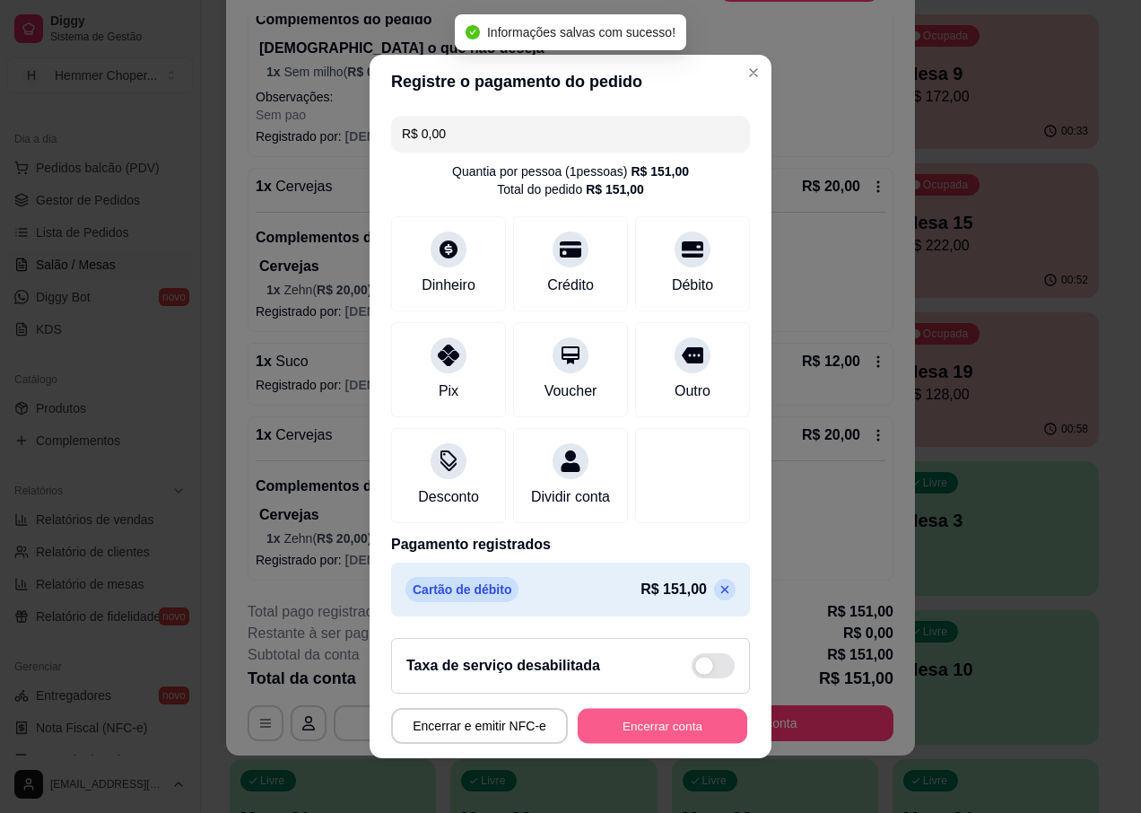
click at [627, 728] on button "Encerrar conta" at bounding box center [663, 726] width 170 height 35
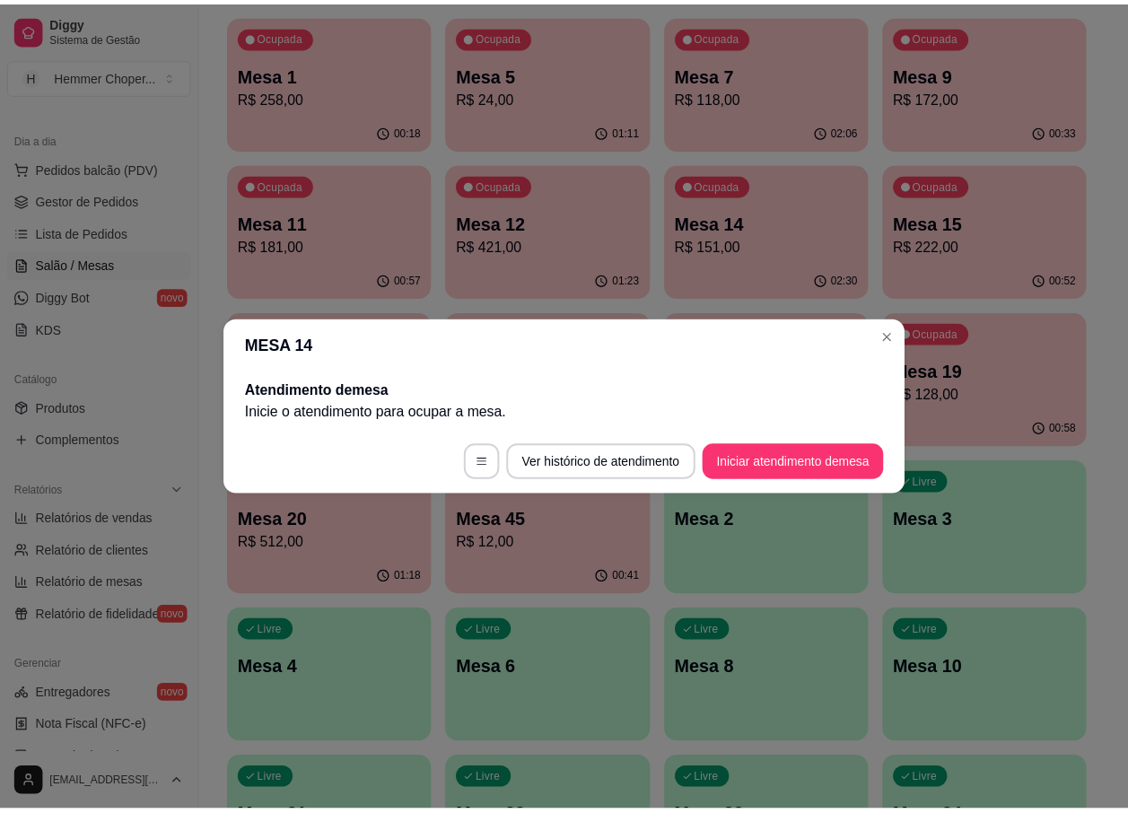
scroll to position [0, 0]
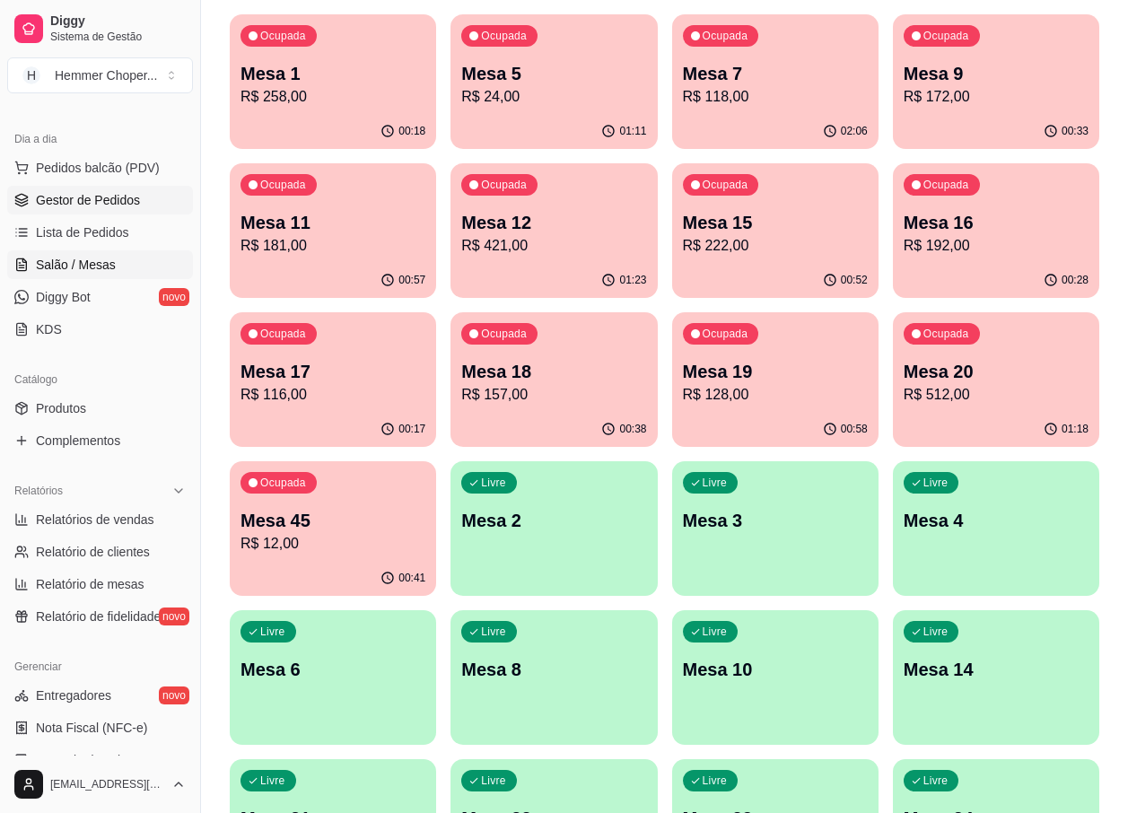
click at [92, 201] on span "Gestor de Pedidos" at bounding box center [88, 200] width 104 height 18
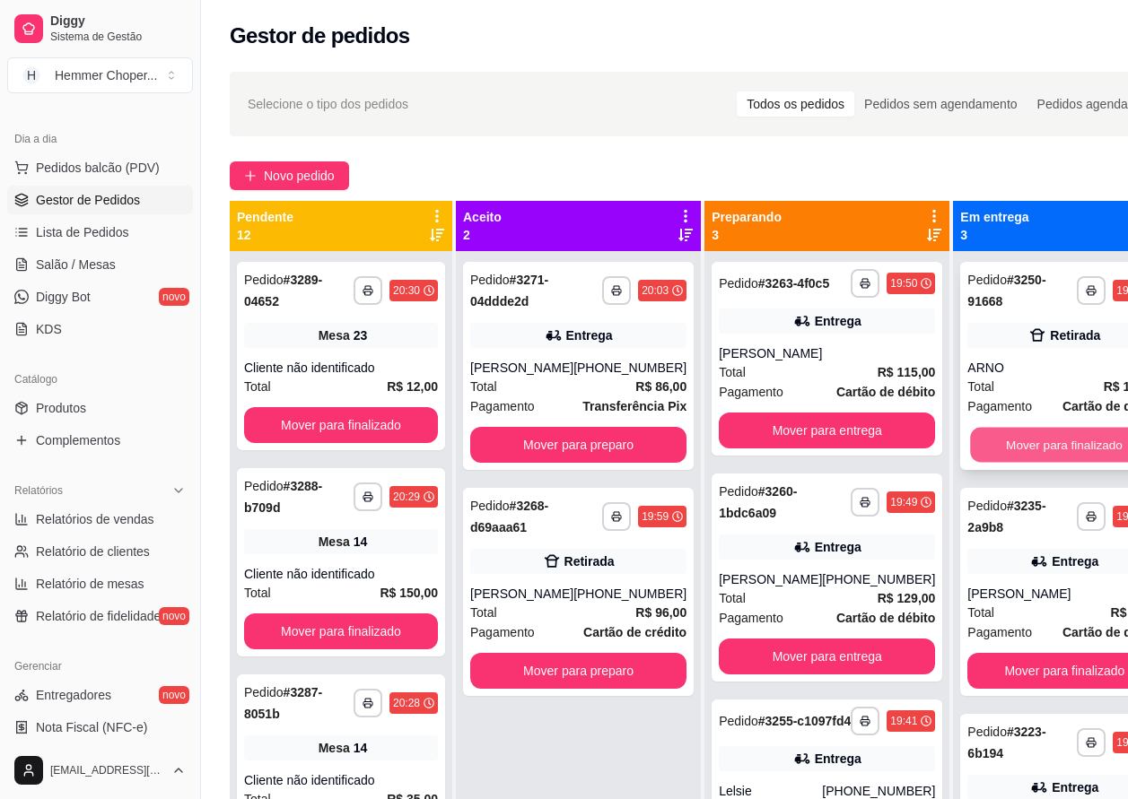
click at [1024, 440] on button "Mover para finalizado" at bounding box center [1065, 445] width 188 height 35
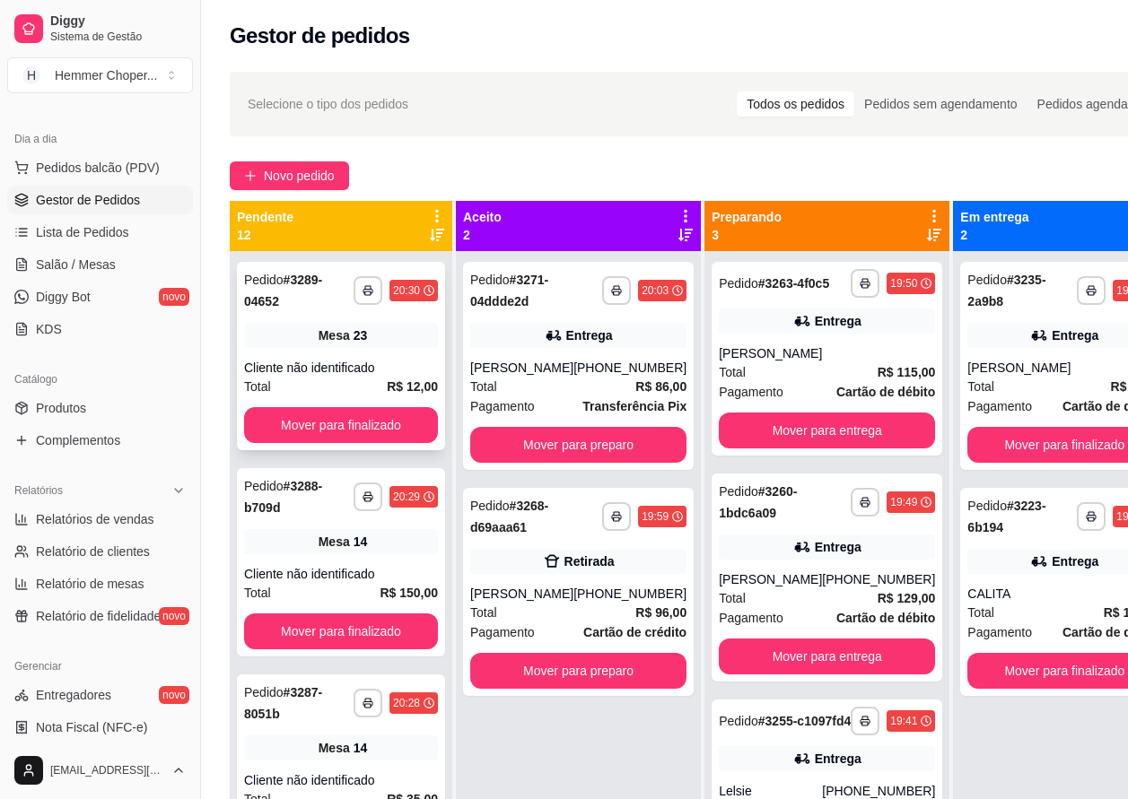
click at [317, 379] on div "Total R$ 12,00" at bounding box center [341, 387] width 194 height 20
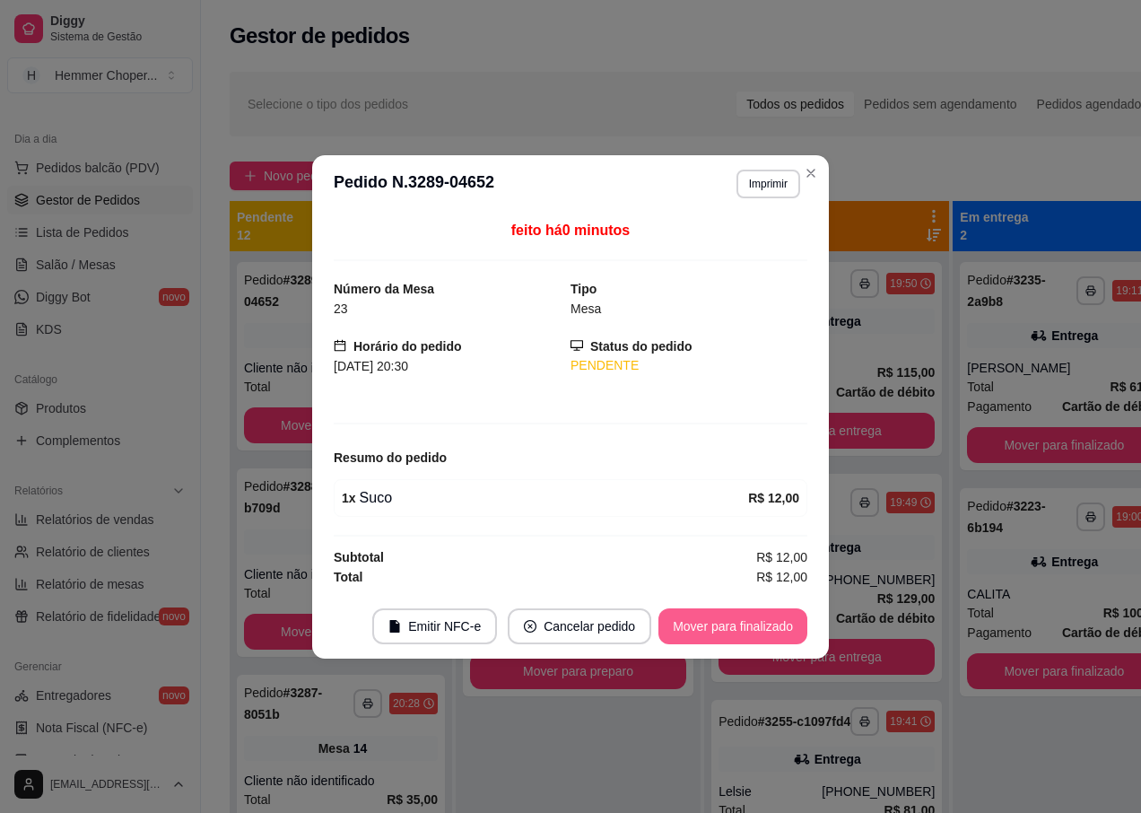
click at [711, 629] on button "Mover para finalizado" at bounding box center [732, 626] width 149 height 36
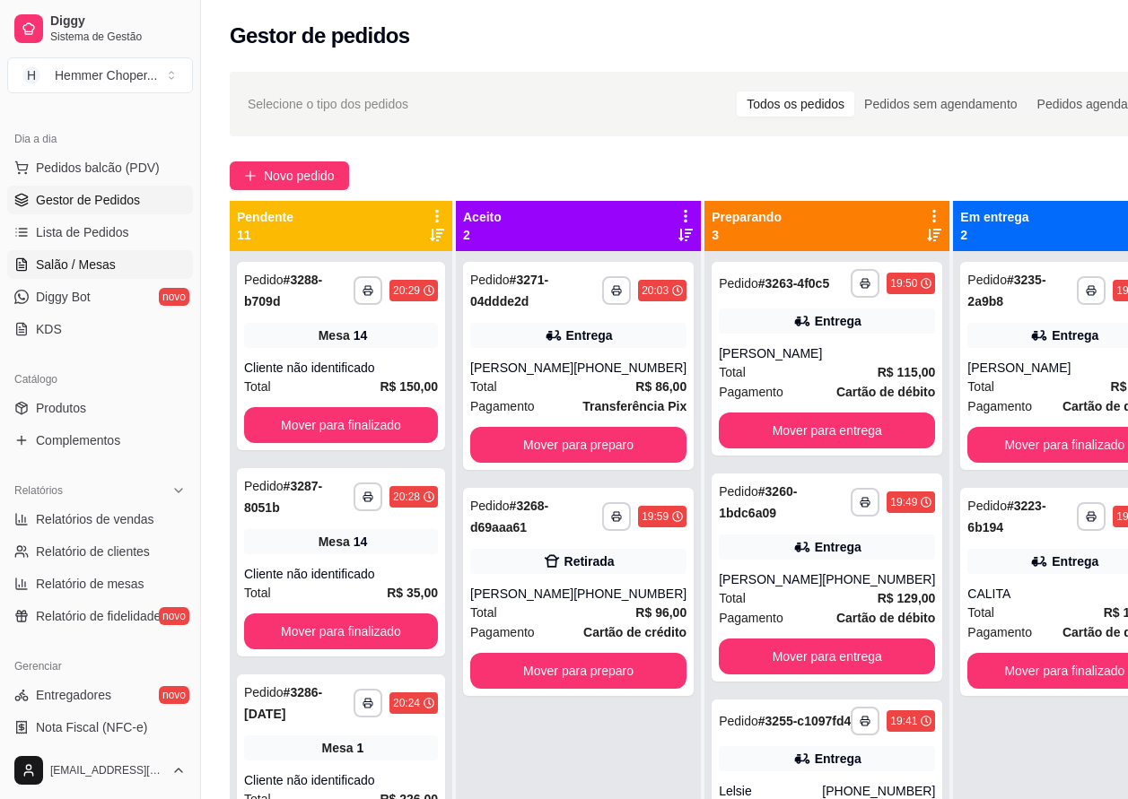
click at [96, 269] on span "Salão / Mesas" at bounding box center [76, 265] width 80 height 18
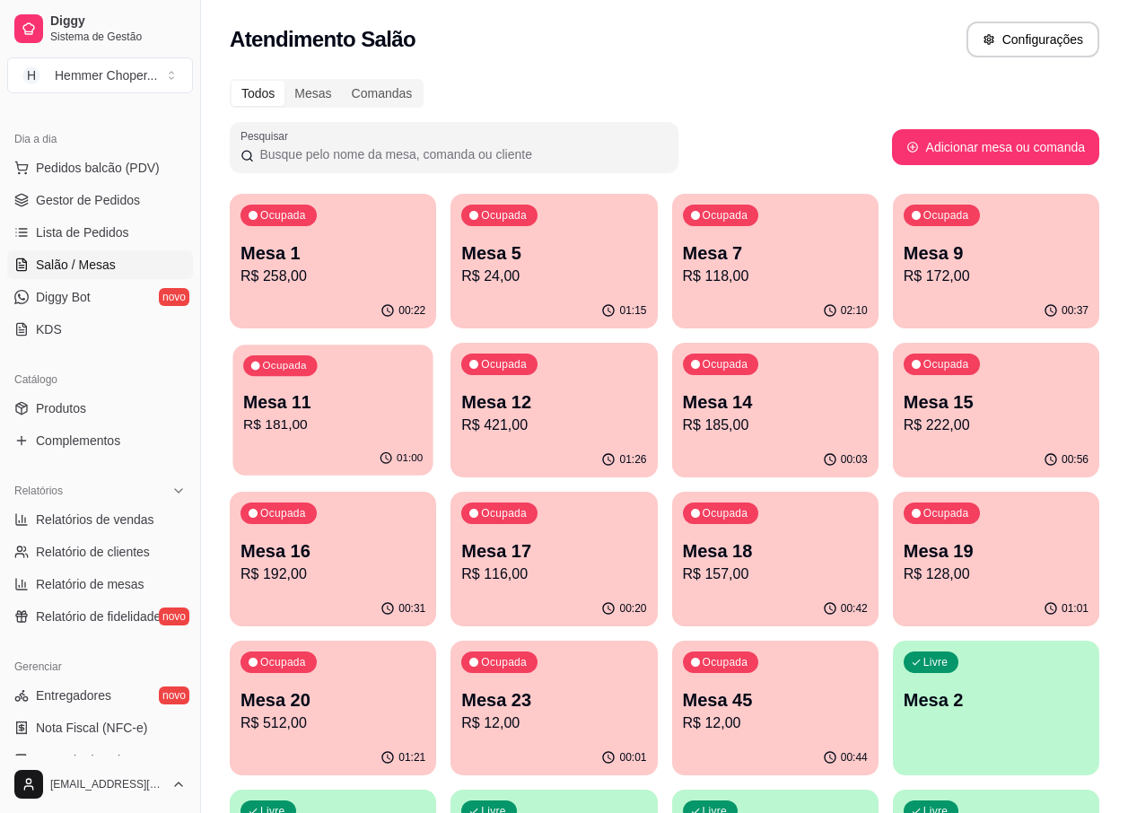
click at [341, 383] on div "Ocupada Mesa 11 R$ 181,00" at bounding box center [332, 392] width 200 height 97
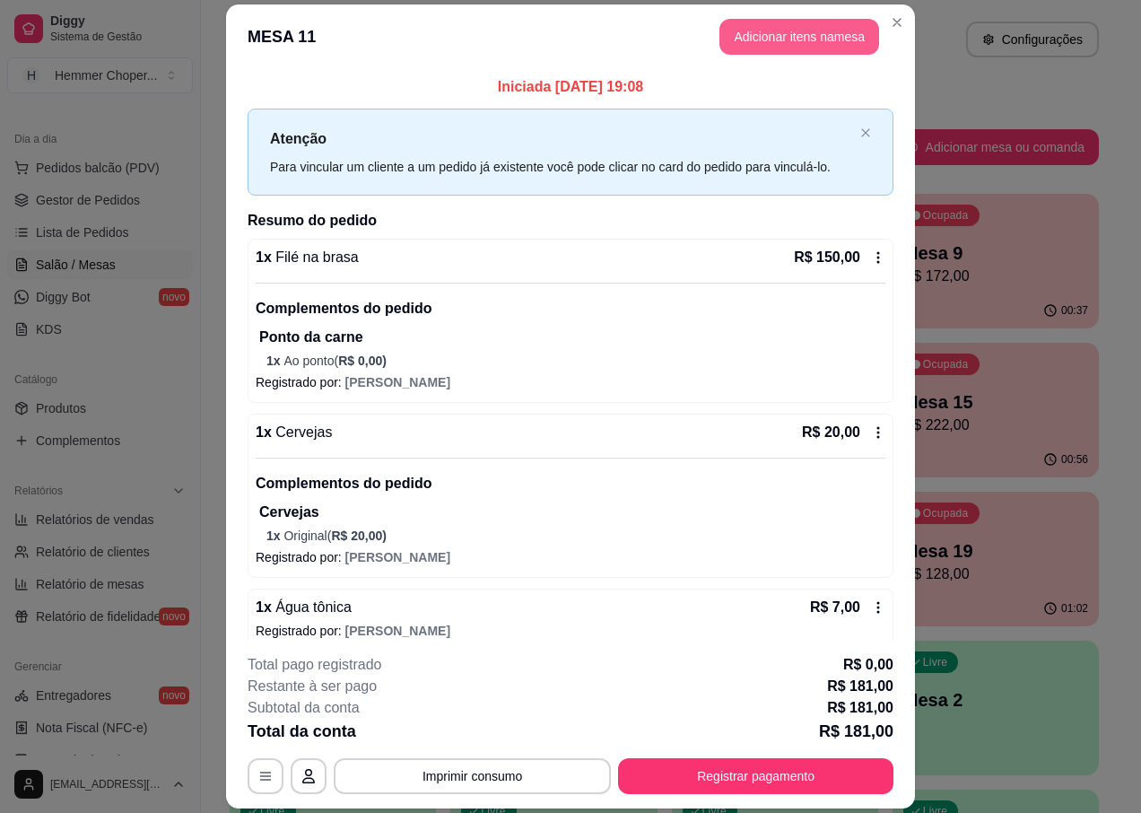
click at [838, 33] on button "Adicionar itens na mesa" at bounding box center [799, 37] width 160 height 36
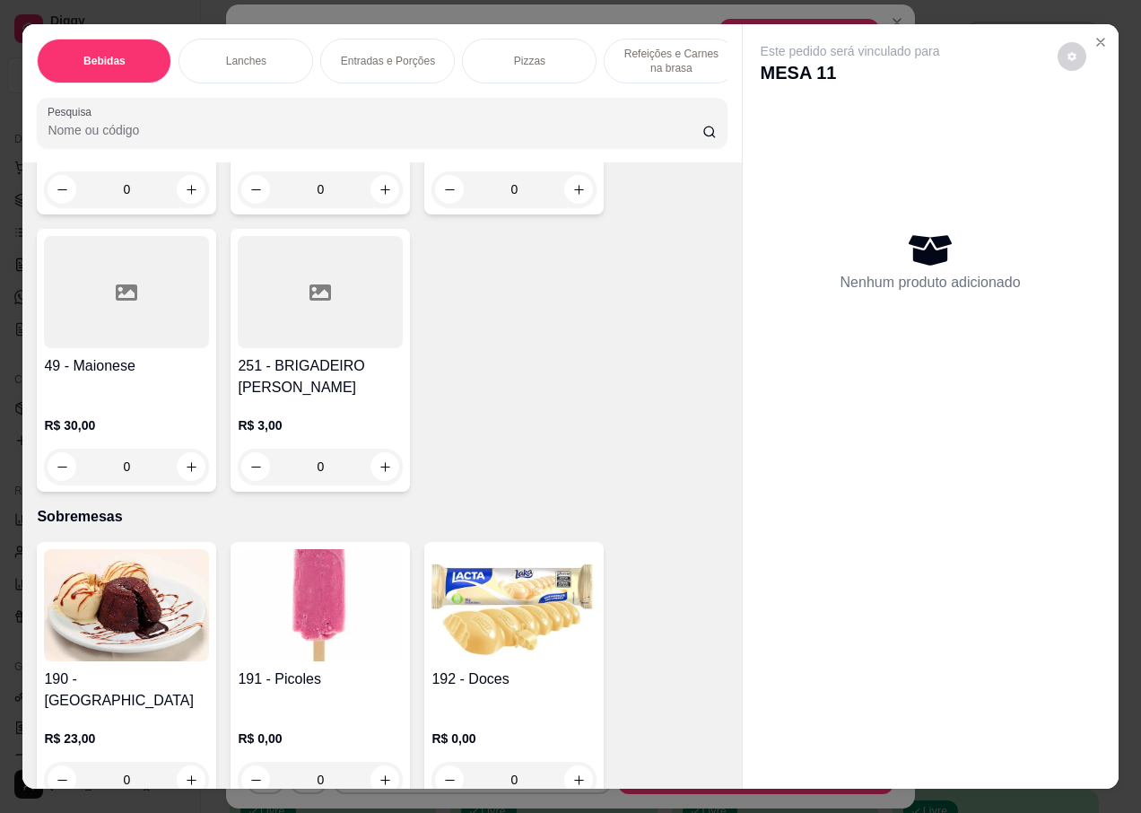
scroll to position [6460, 0]
click at [318, 548] on img at bounding box center [320, 604] width 165 height 112
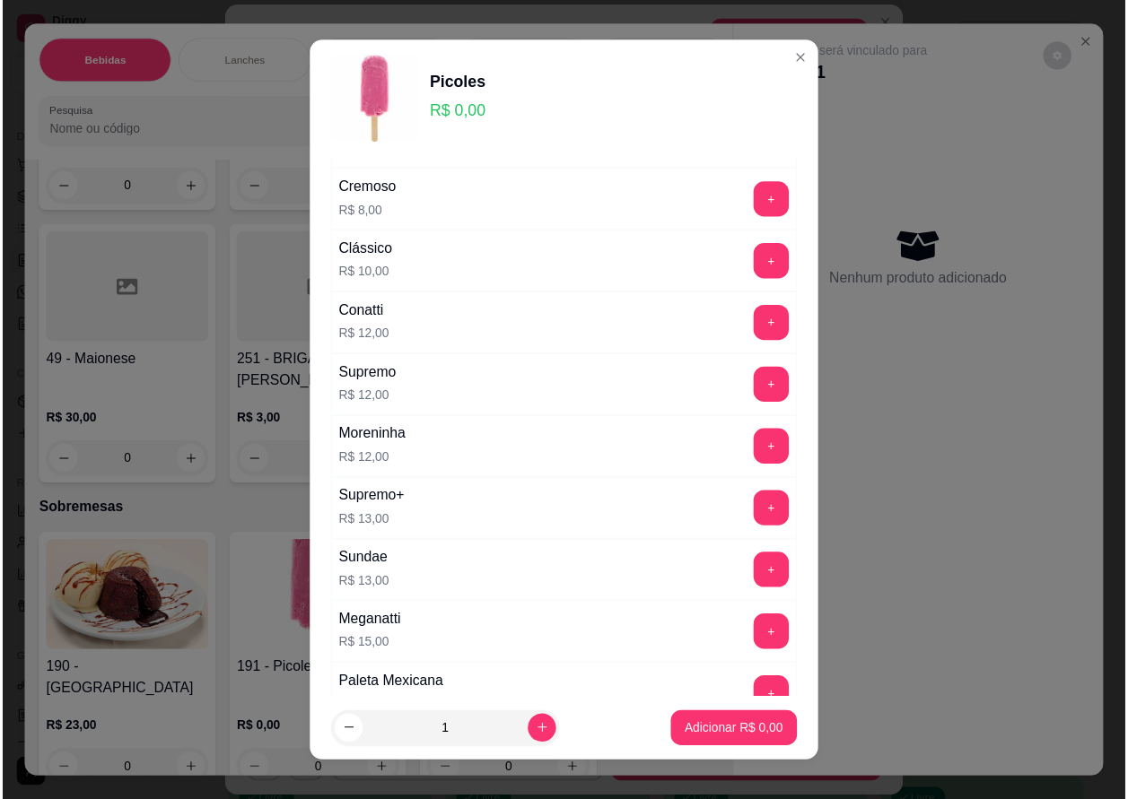
scroll to position [343, 0]
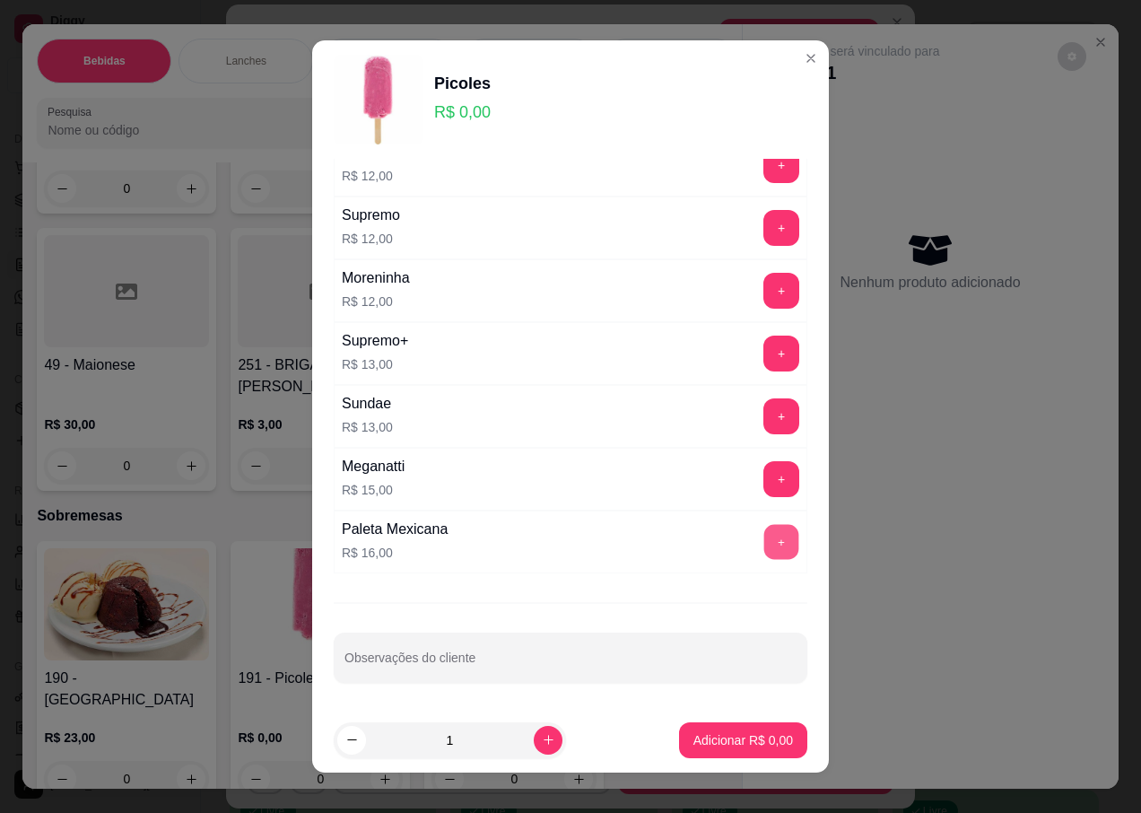
click at [764, 545] on button "+" at bounding box center [781, 542] width 35 height 35
click at [687, 746] on p "Adicionar R$ 16,00" at bounding box center [739, 740] width 107 height 18
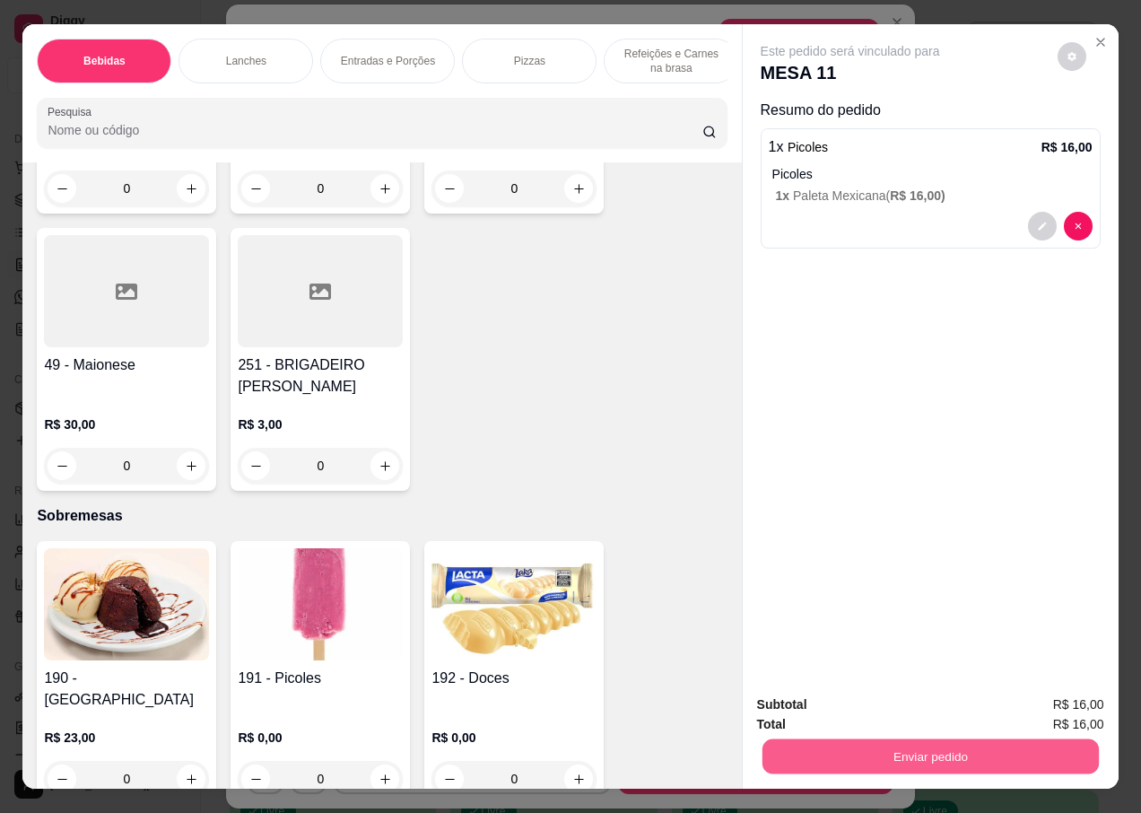
click at [828, 752] on button "Enviar pedido" at bounding box center [930, 755] width 336 height 35
click at [819, 706] on button "Não registrar e enviar pedido" at bounding box center [871, 705] width 187 height 34
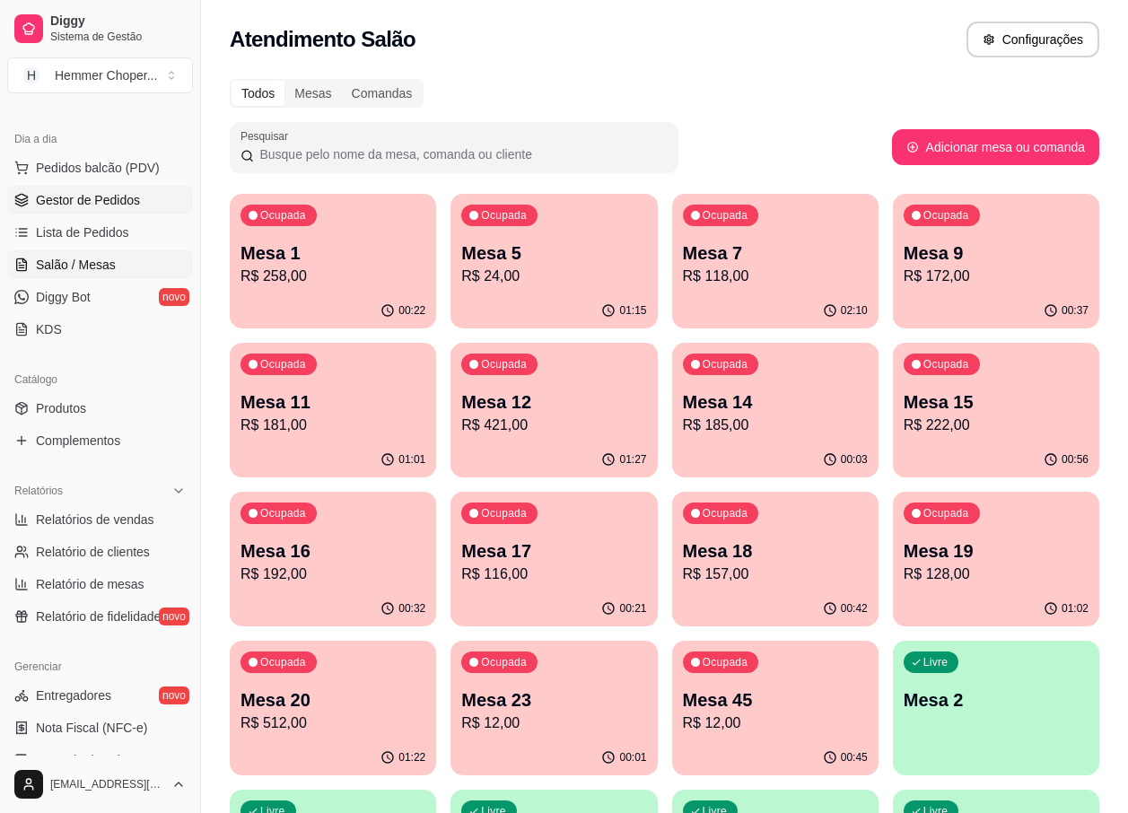
click at [87, 193] on span "Gestor de Pedidos" at bounding box center [88, 200] width 104 height 18
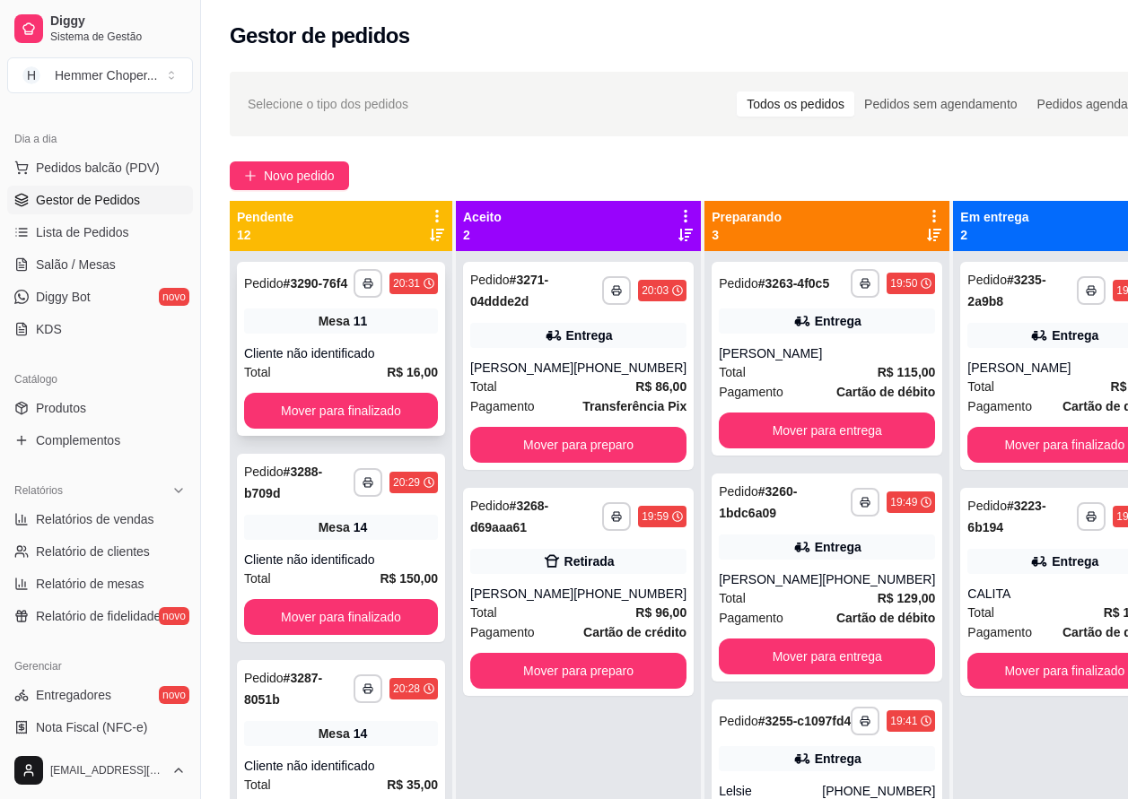
click at [337, 362] on div "Cliente não identificado" at bounding box center [341, 353] width 194 height 18
click at [328, 412] on button "Mover para finalizado" at bounding box center [341, 411] width 194 height 36
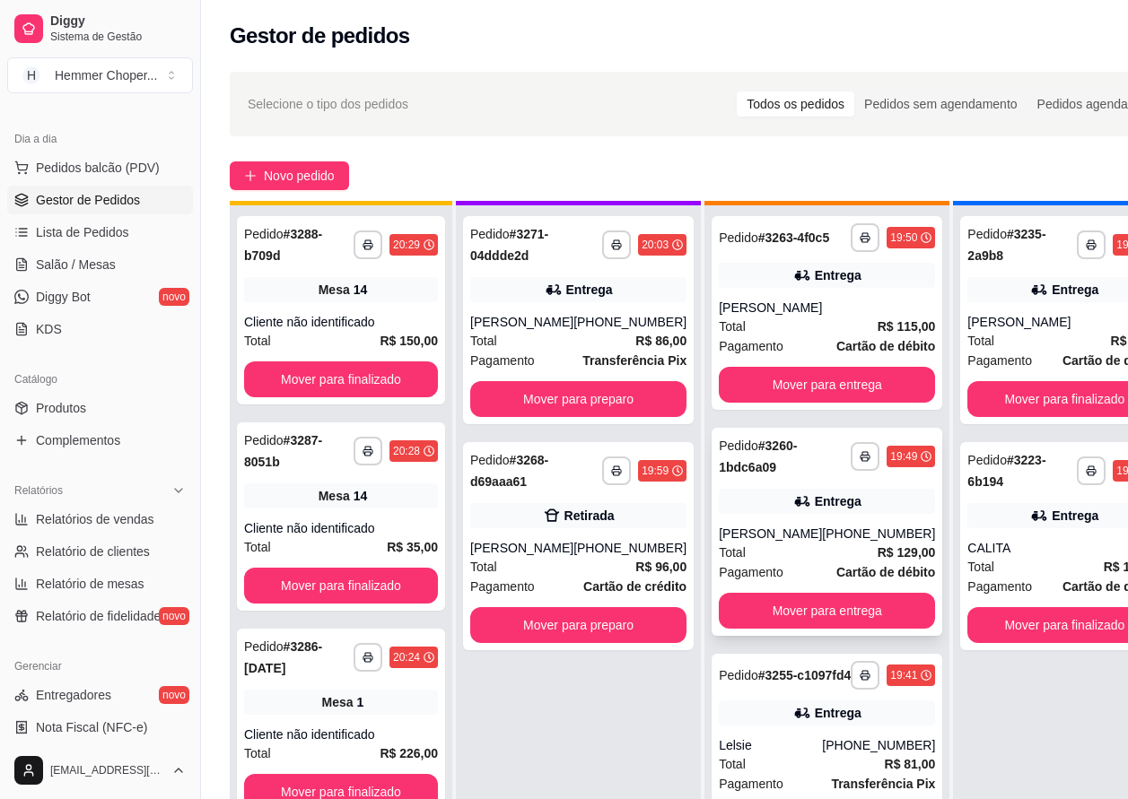
scroll to position [50, 0]
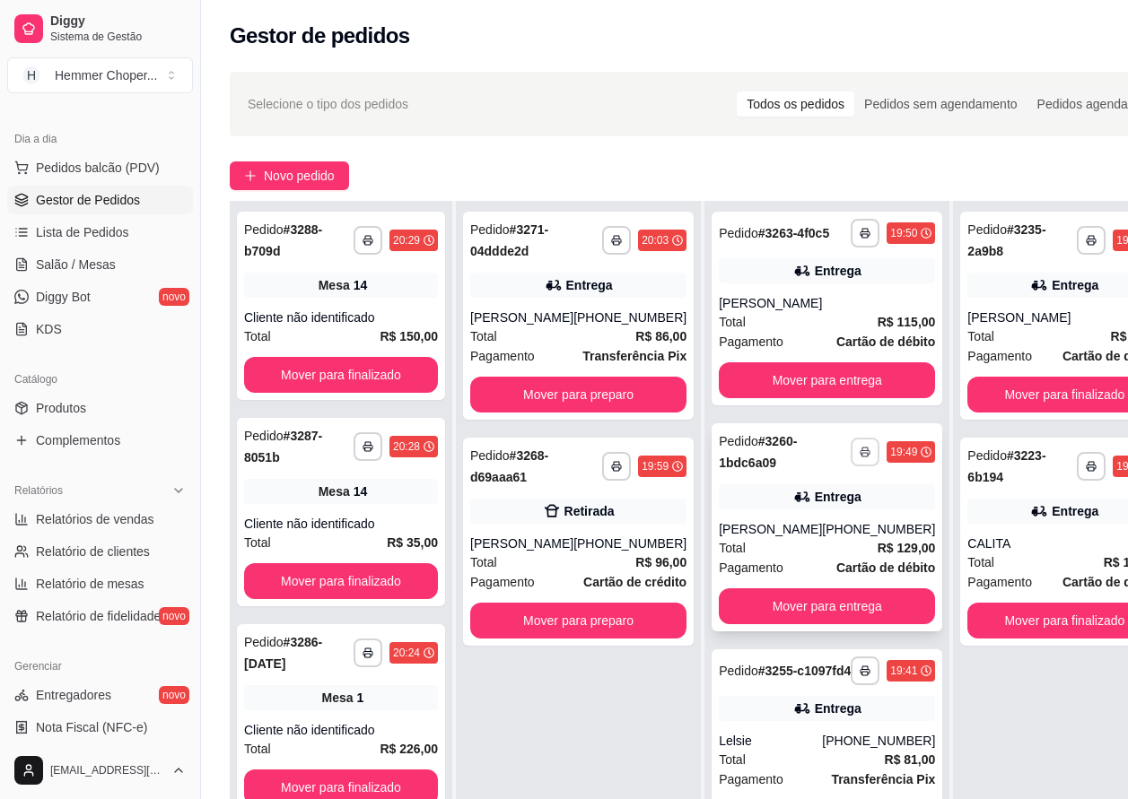
click at [860, 456] on icon "button" at bounding box center [864, 453] width 9 height 4
click at [752, 531] on button "IMPRESSORA" at bounding box center [773, 529] width 130 height 29
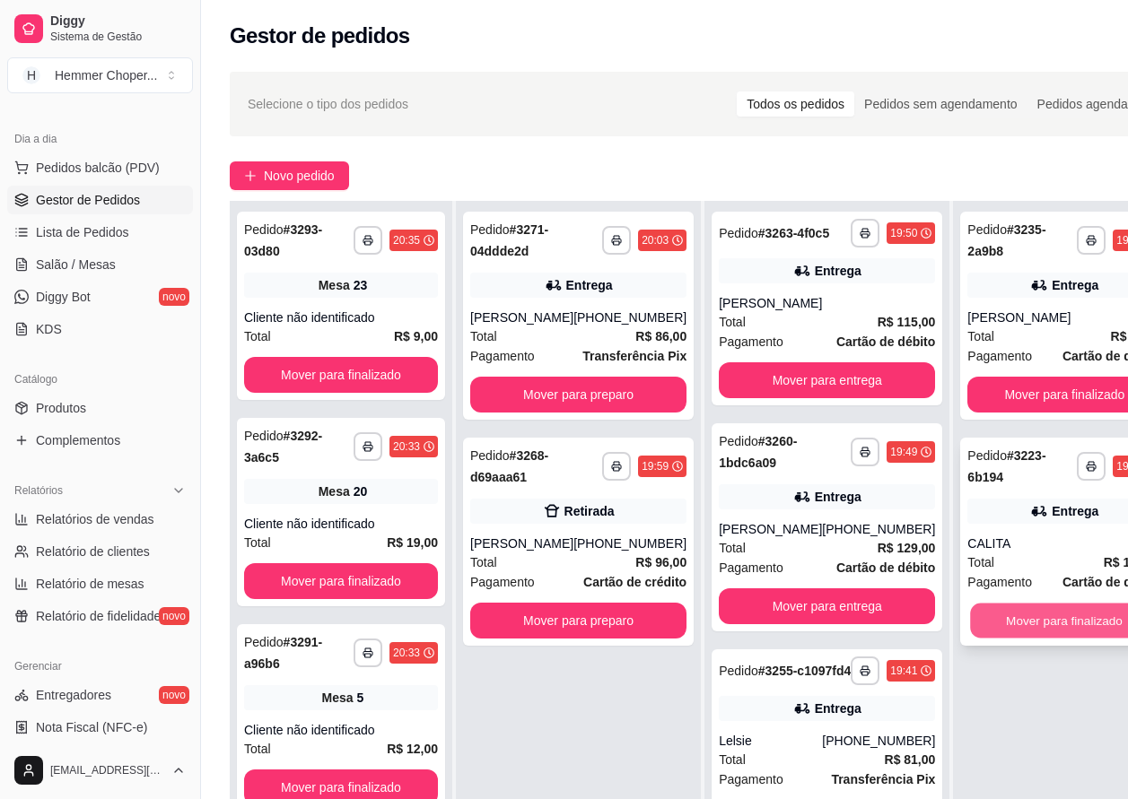
click at [1001, 635] on button "Mover para finalizado" at bounding box center [1065, 621] width 188 height 35
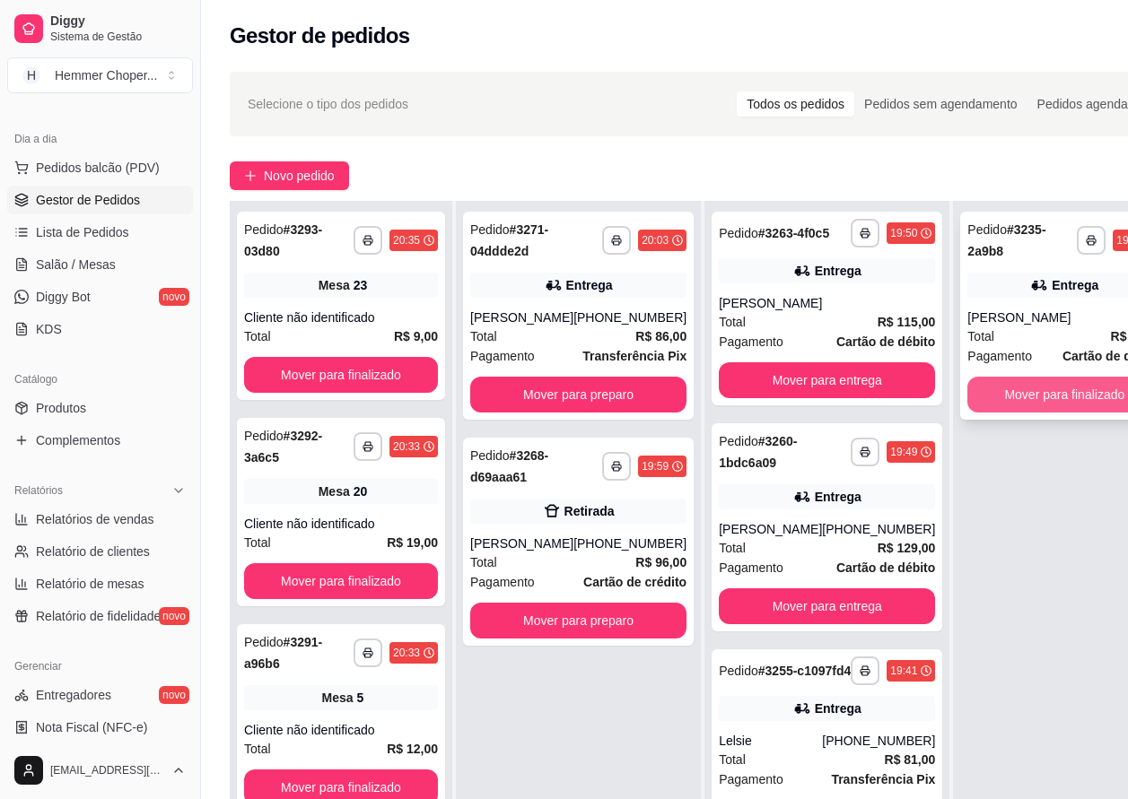
click at [1004, 400] on button "Mover para finalizado" at bounding box center [1064, 395] width 194 height 36
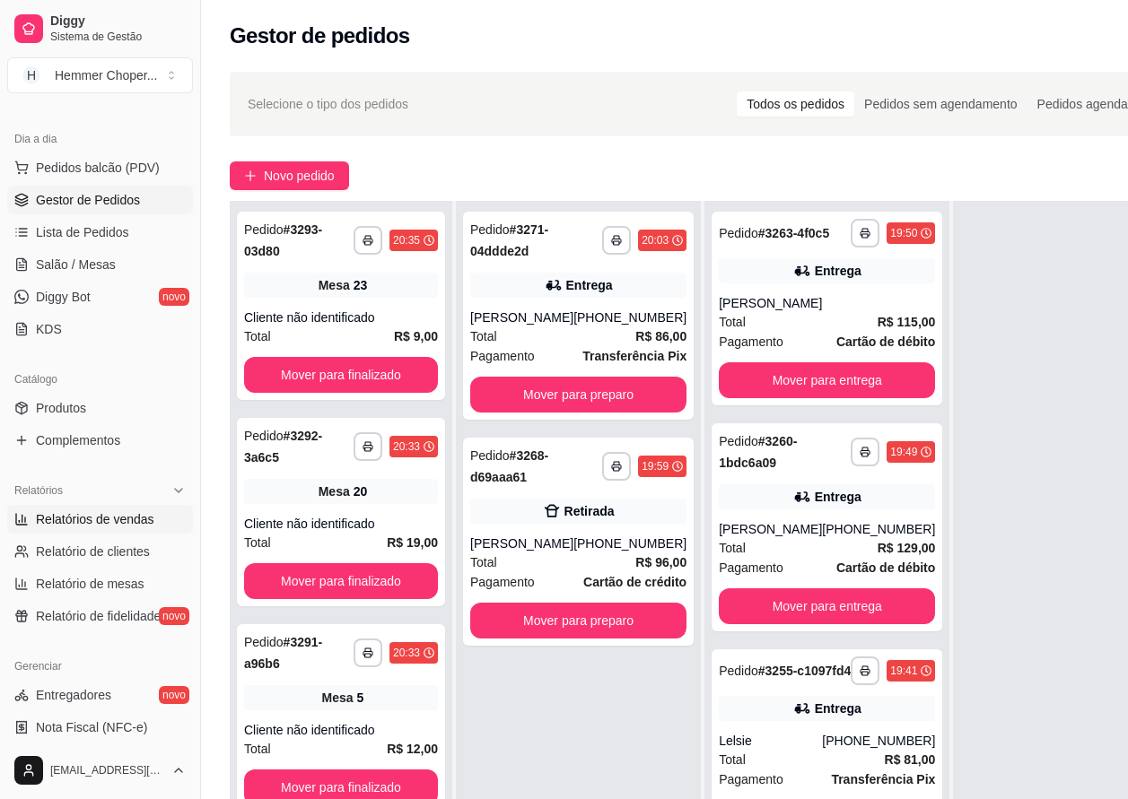
click at [105, 524] on span "Relatórios de vendas" at bounding box center [95, 519] width 118 height 18
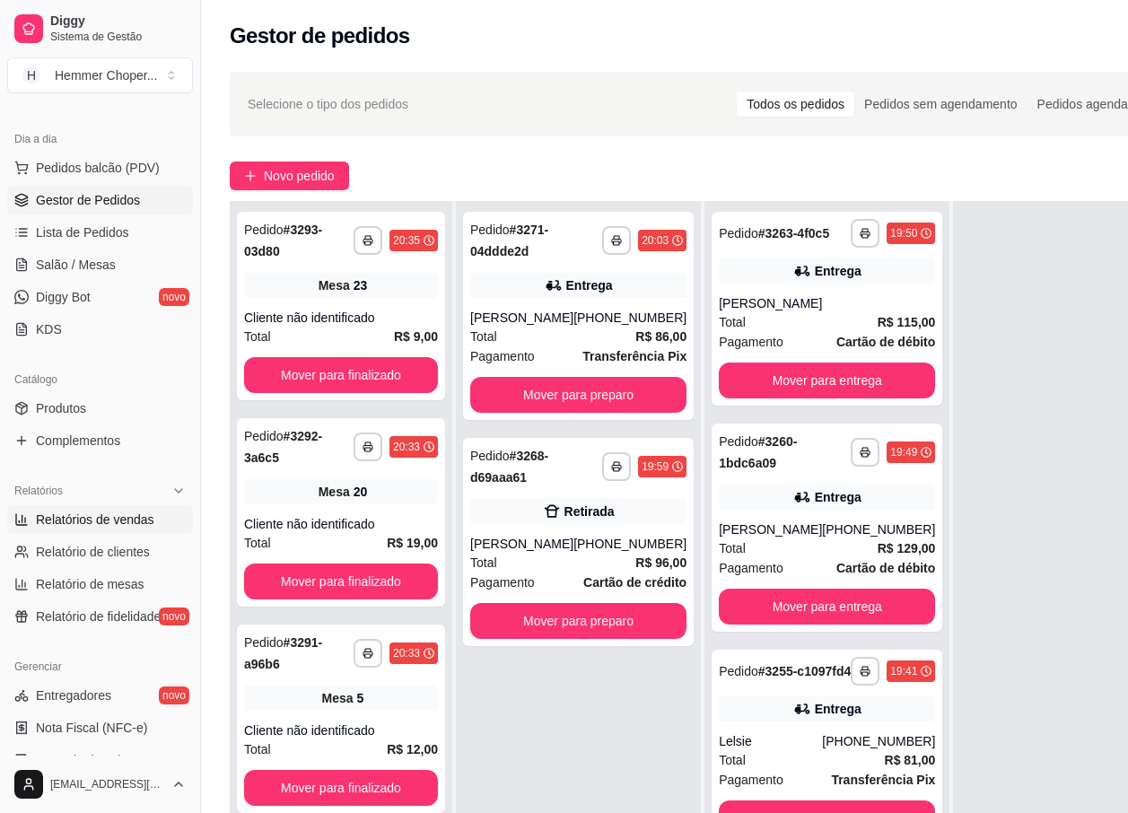
select select "ALL"
select select "0"
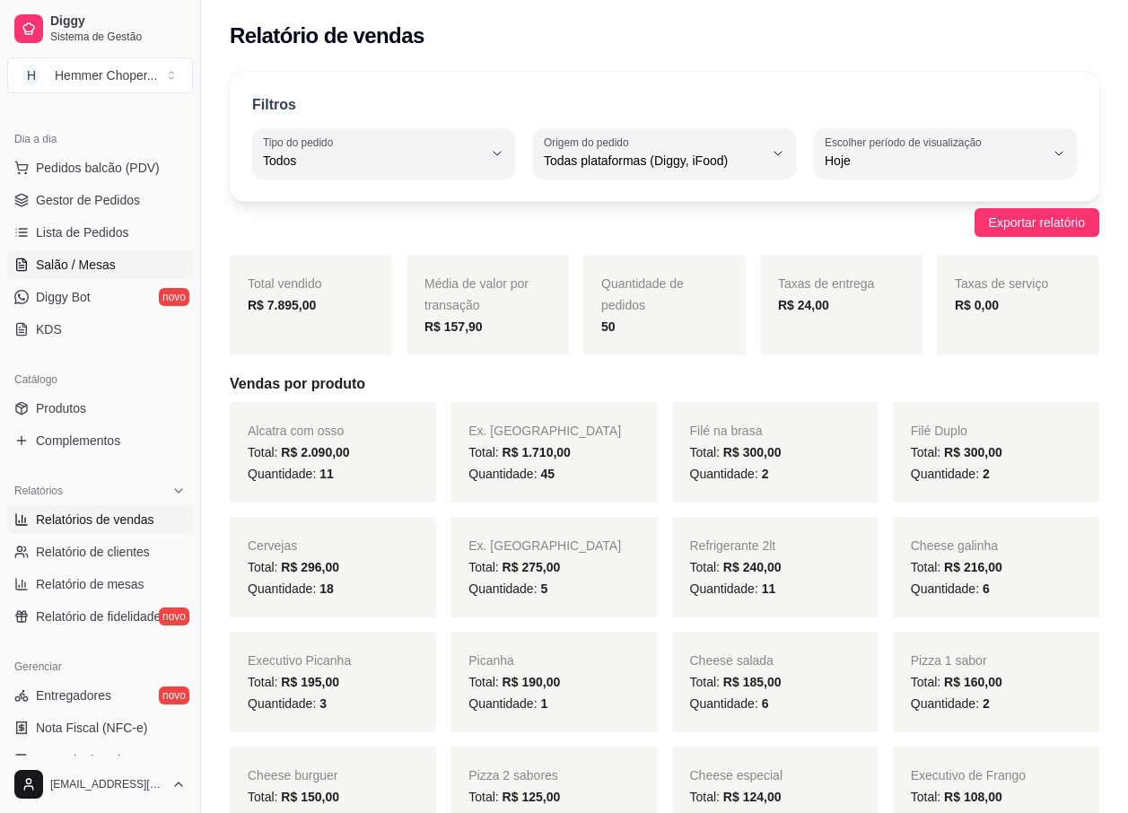
click at [114, 267] on link "Salão / Mesas" at bounding box center [100, 264] width 186 height 29
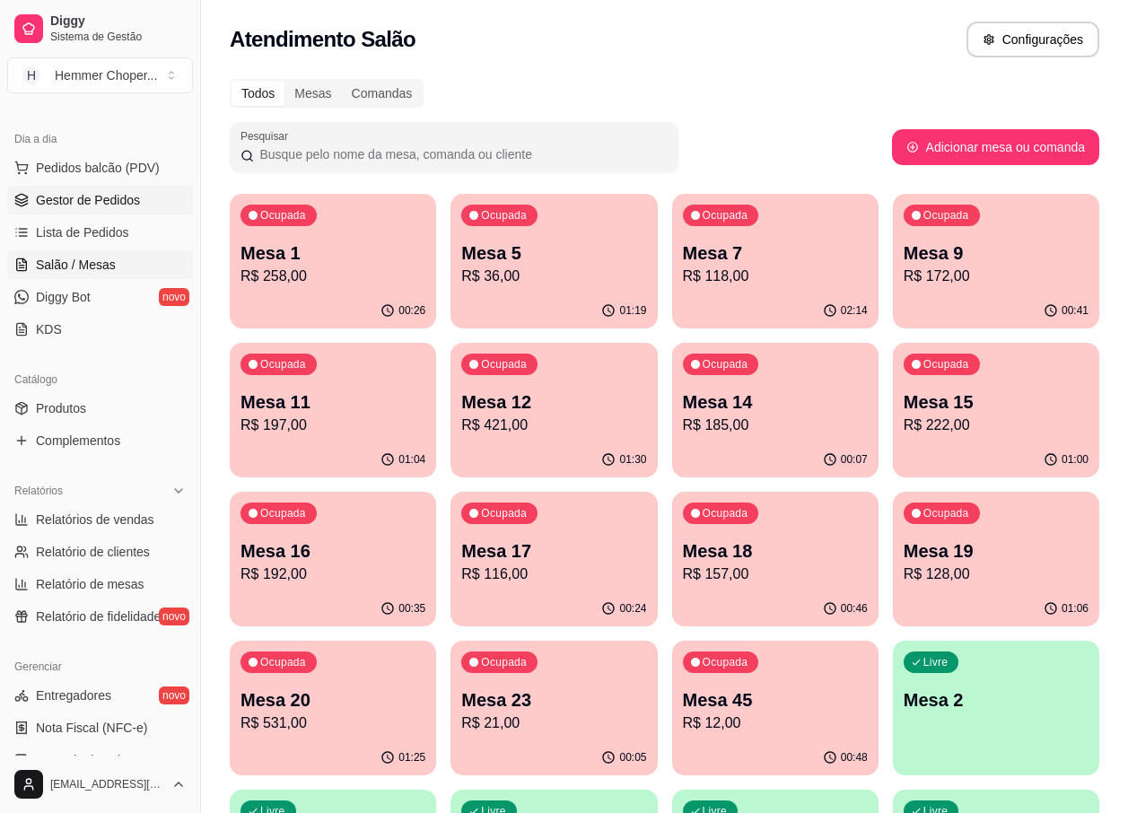
click at [109, 199] on span "Gestor de Pedidos" at bounding box center [88, 200] width 104 height 18
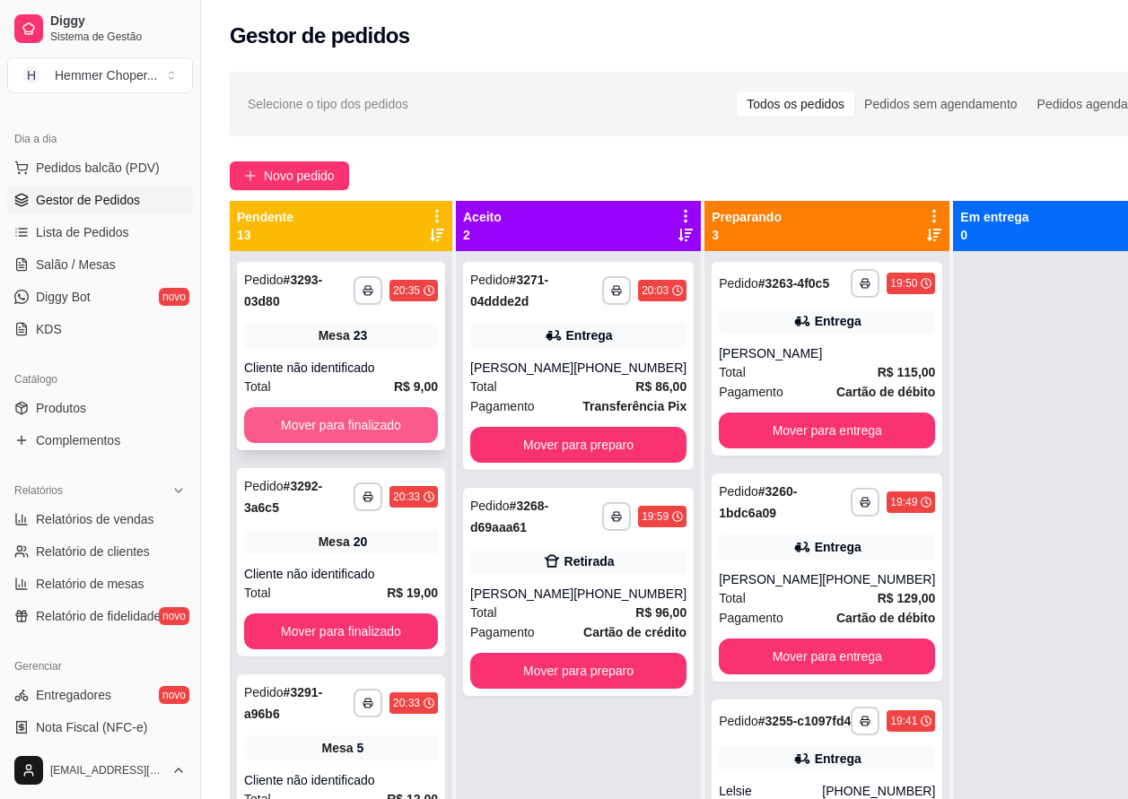
click at [328, 423] on button "Mover para finalizado" at bounding box center [341, 425] width 194 height 36
click at [336, 330] on span "Mesa" at bounding box center [333, 336] width 31 height 18
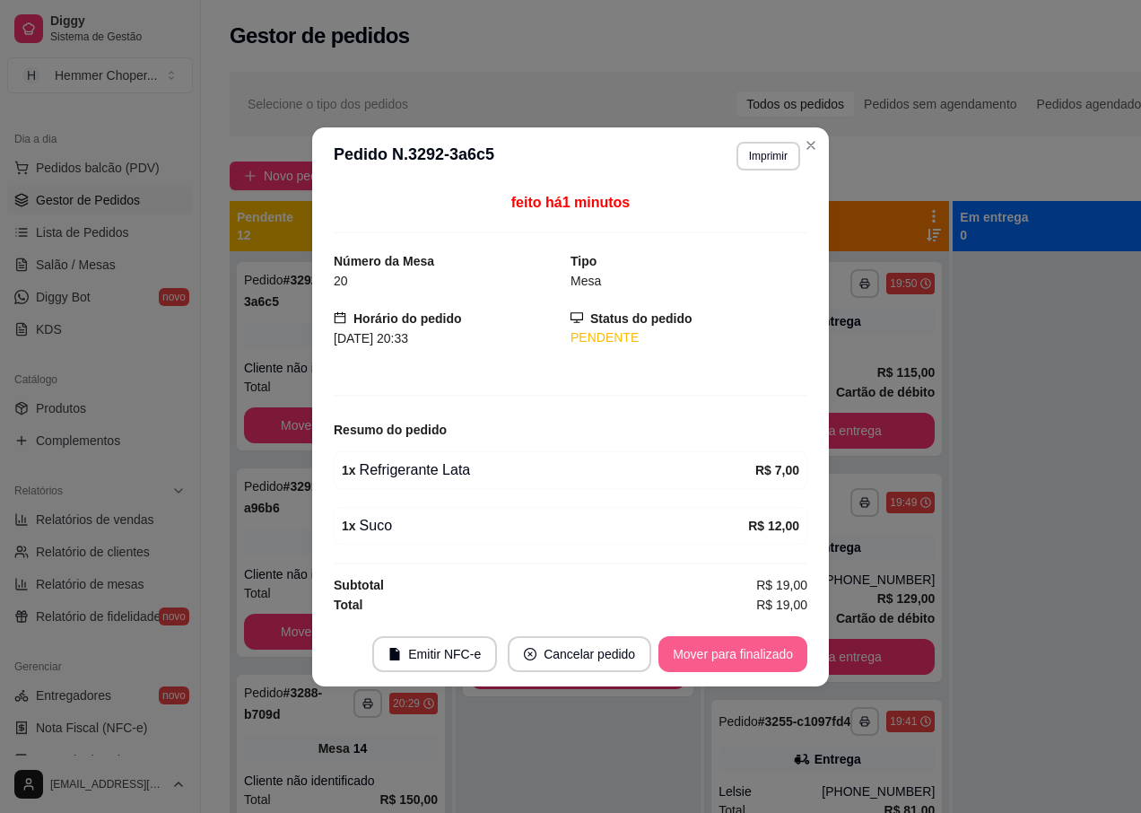
click at [732, 648] on button "Mover para finalizado" at bounding box center [732, 654] width 149 height 36
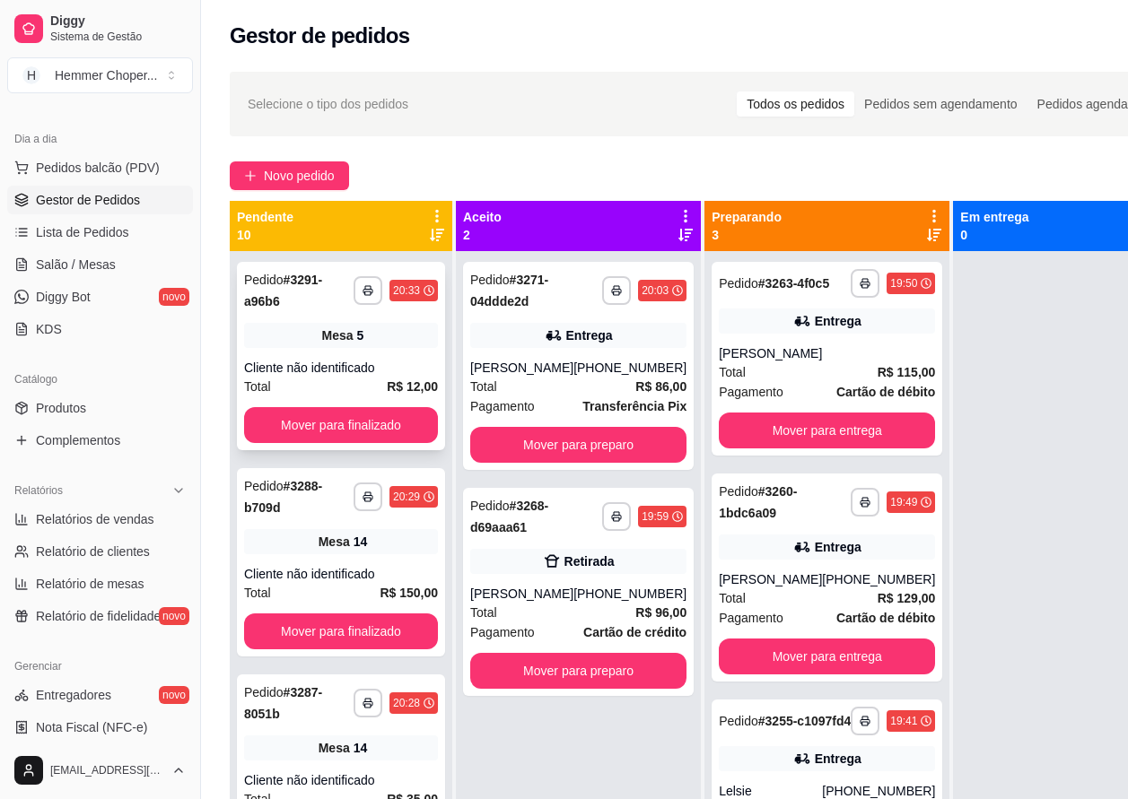
click at [327, 379] on div "Total R$ 12,00" at bounding box center [341, 387] width 194 height 20
click at [312, 415] on button "Mover para finalizado" at bounding box center [341, 425] width 188 height 35
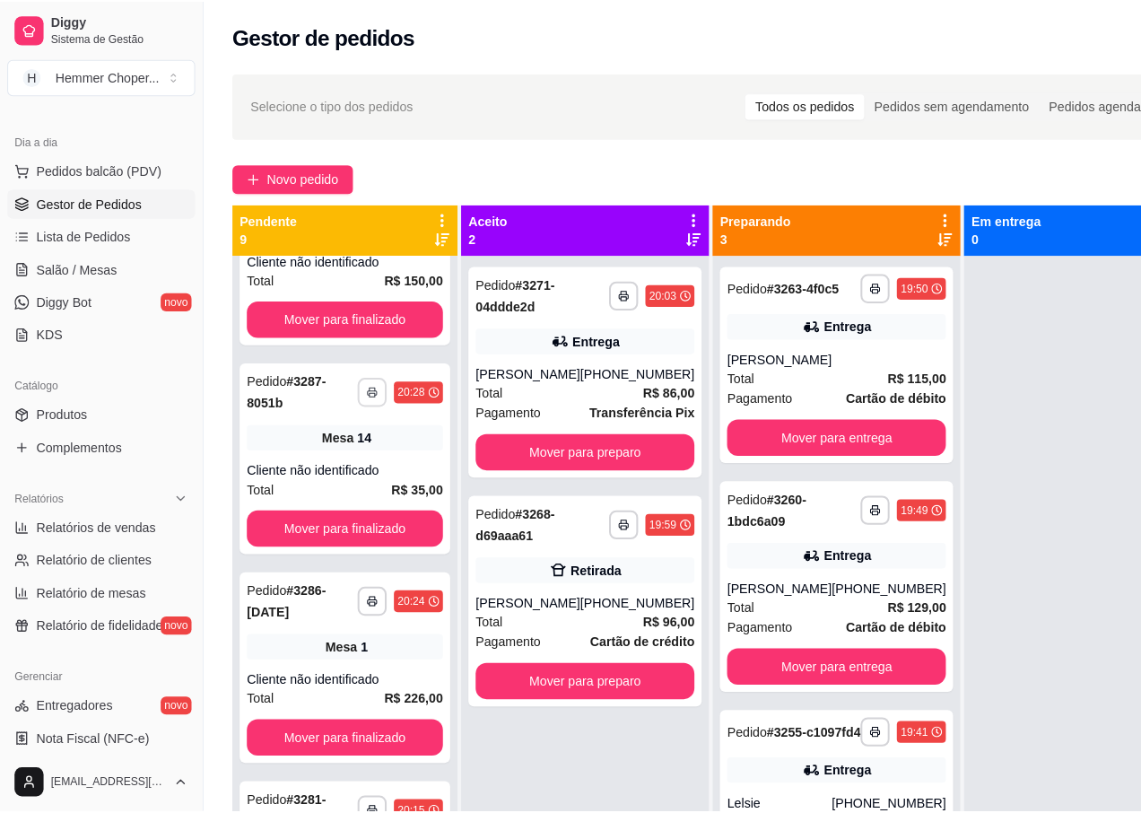
scroll to position [269, 0]
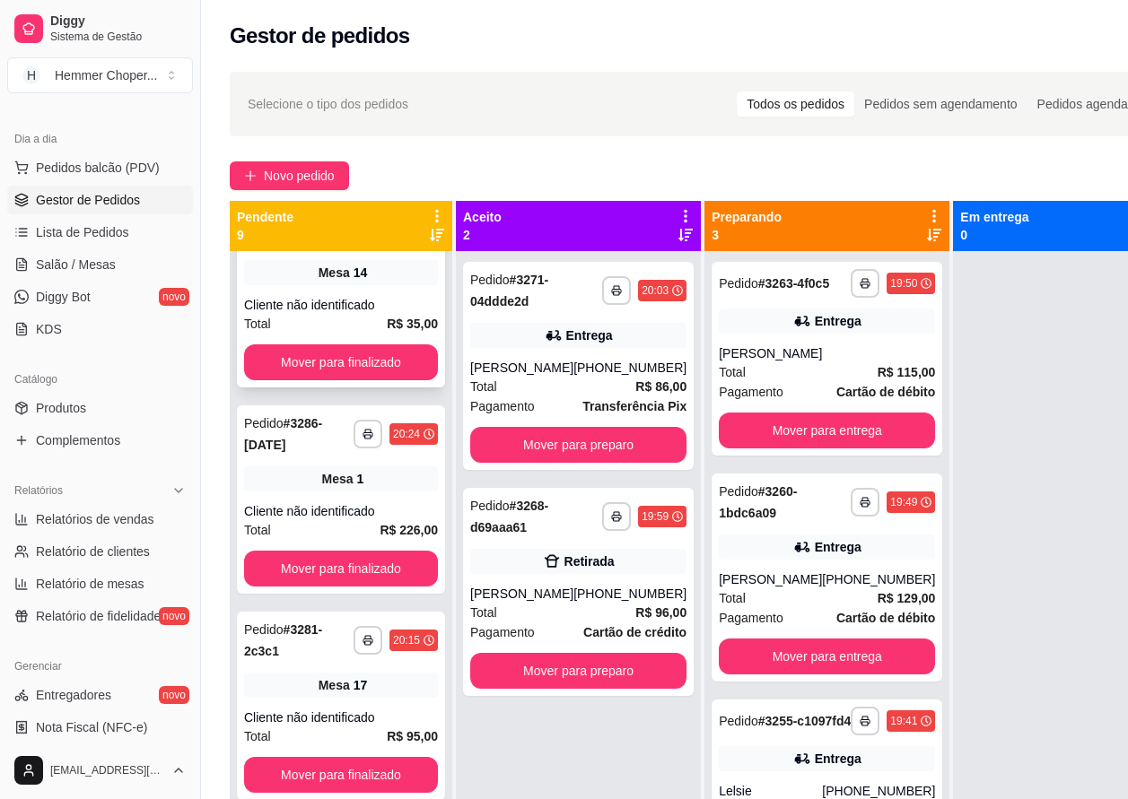
click at [347, 316] on div "Total R$ 35,00" at bounding box center [341, 324] width 194 height 20
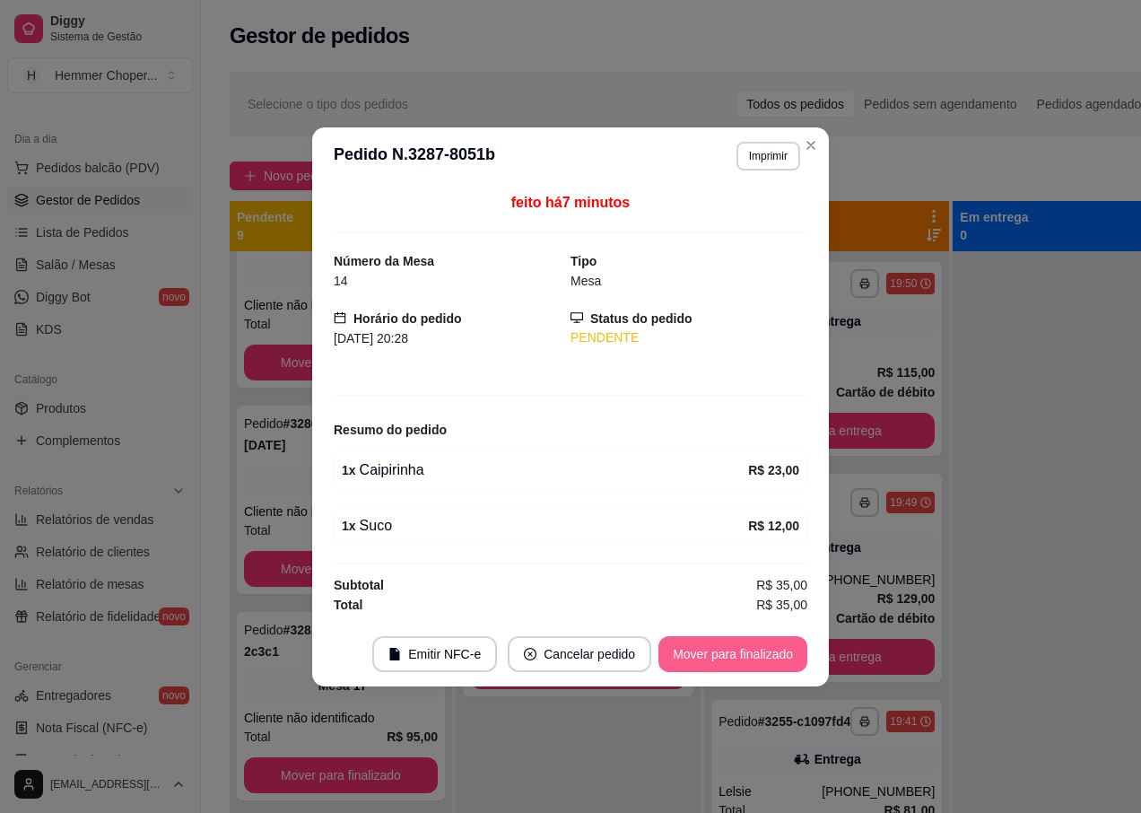
click at [701, 642] on button "Mover para finalizado" at bounding box center [732, 654] width 149 height 36
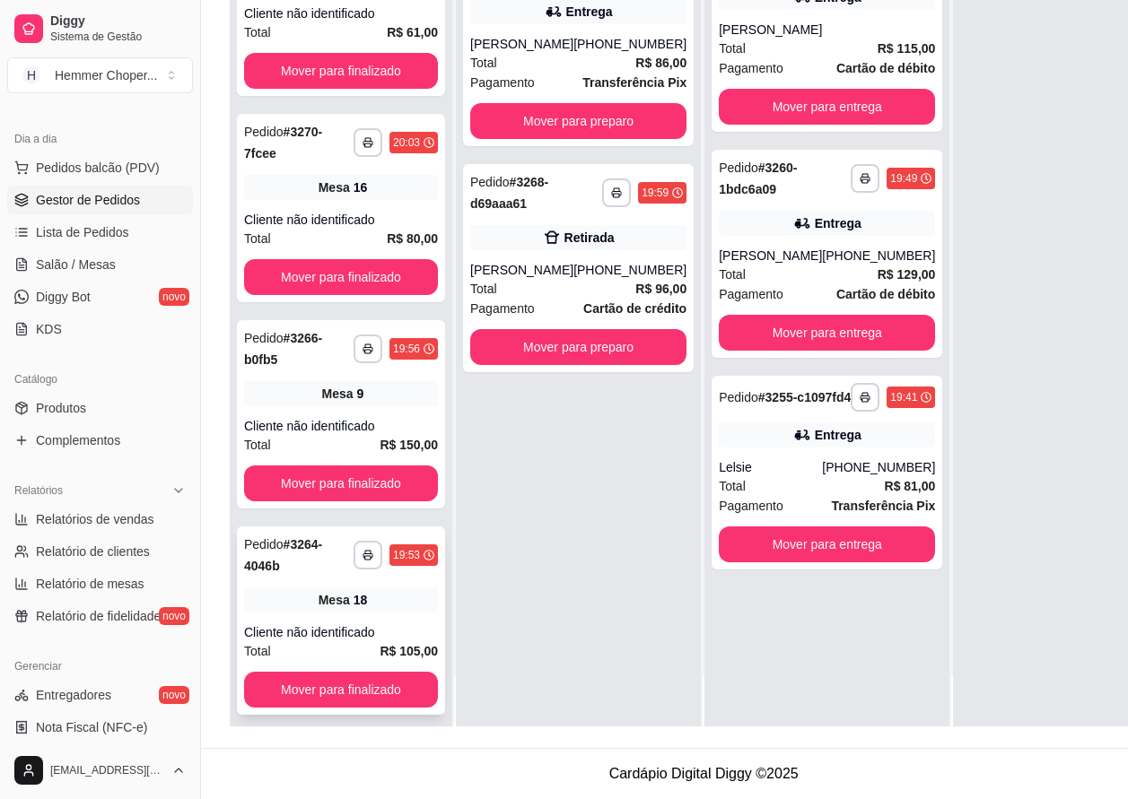
scroll to position [287, 0]
click at [753, 554] on button "Mover para entrega" at bounding box center [827, 544] width 210 height 35
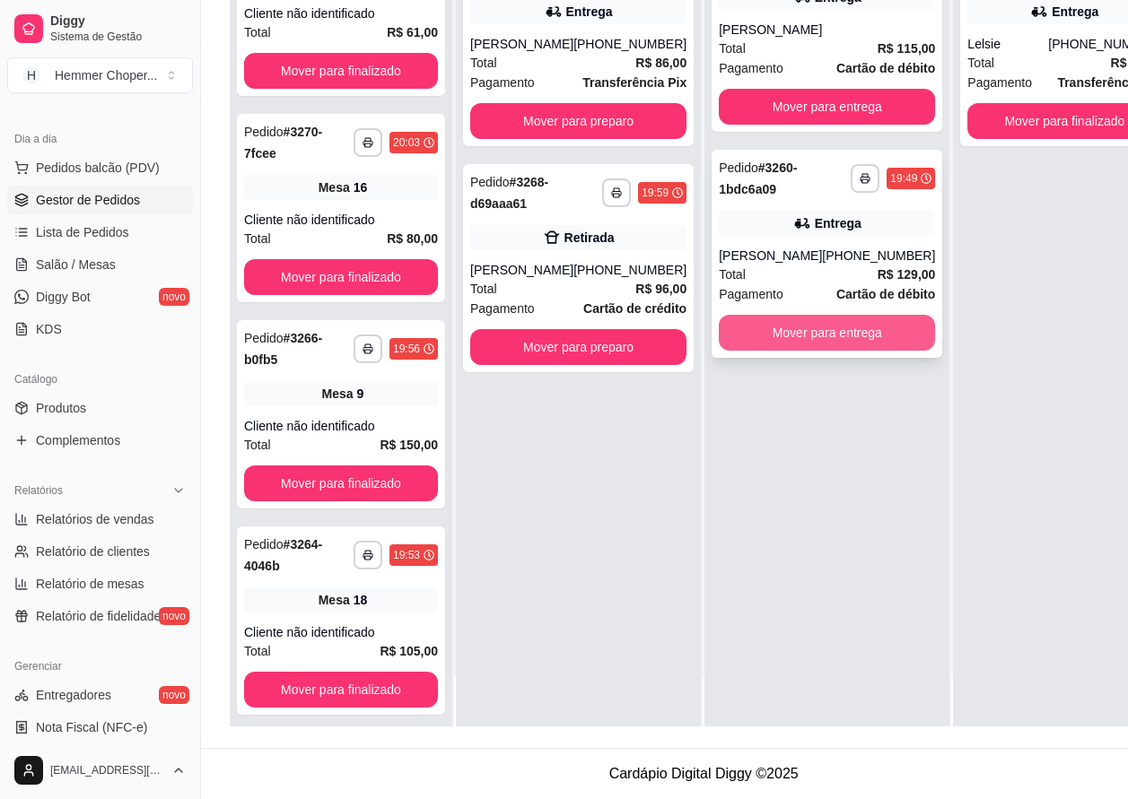
click at [766, 342] on button "Mover para entrega" at bounding box center [827, 333] width 216 height 36
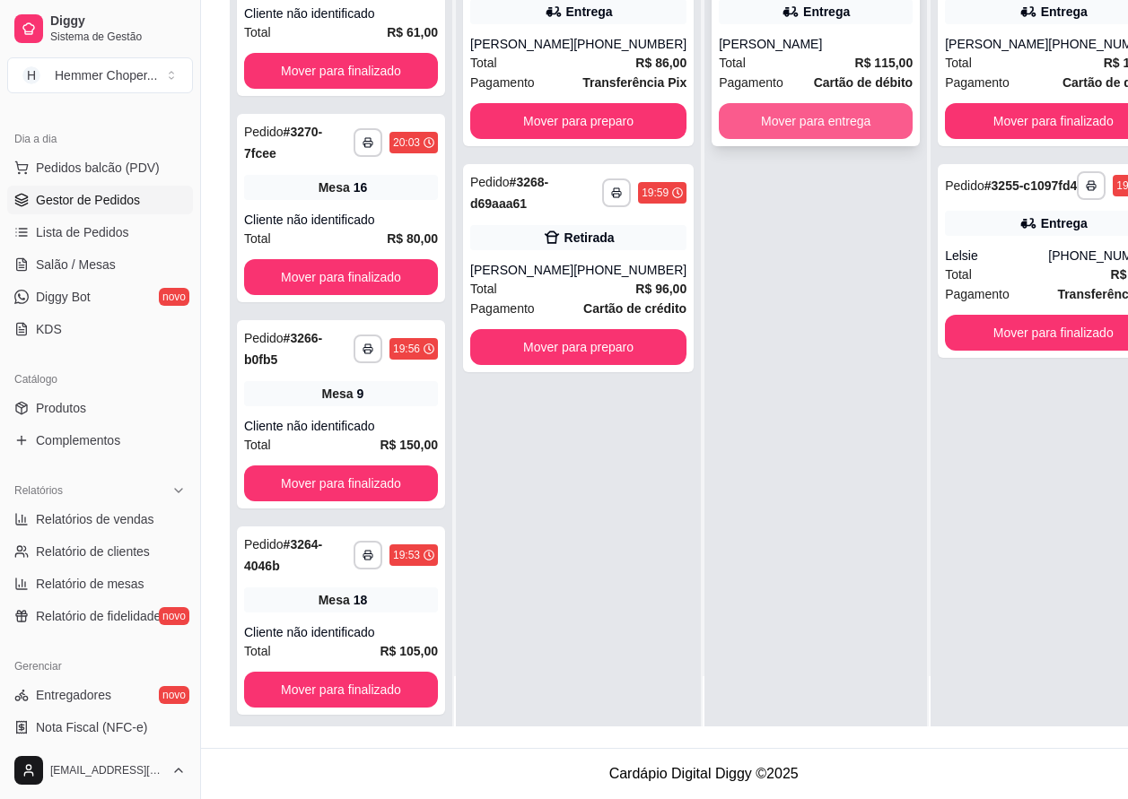
click at [763, 103] on button "Mover para entrega" at bounding box center [816, 121] width 194 height 36
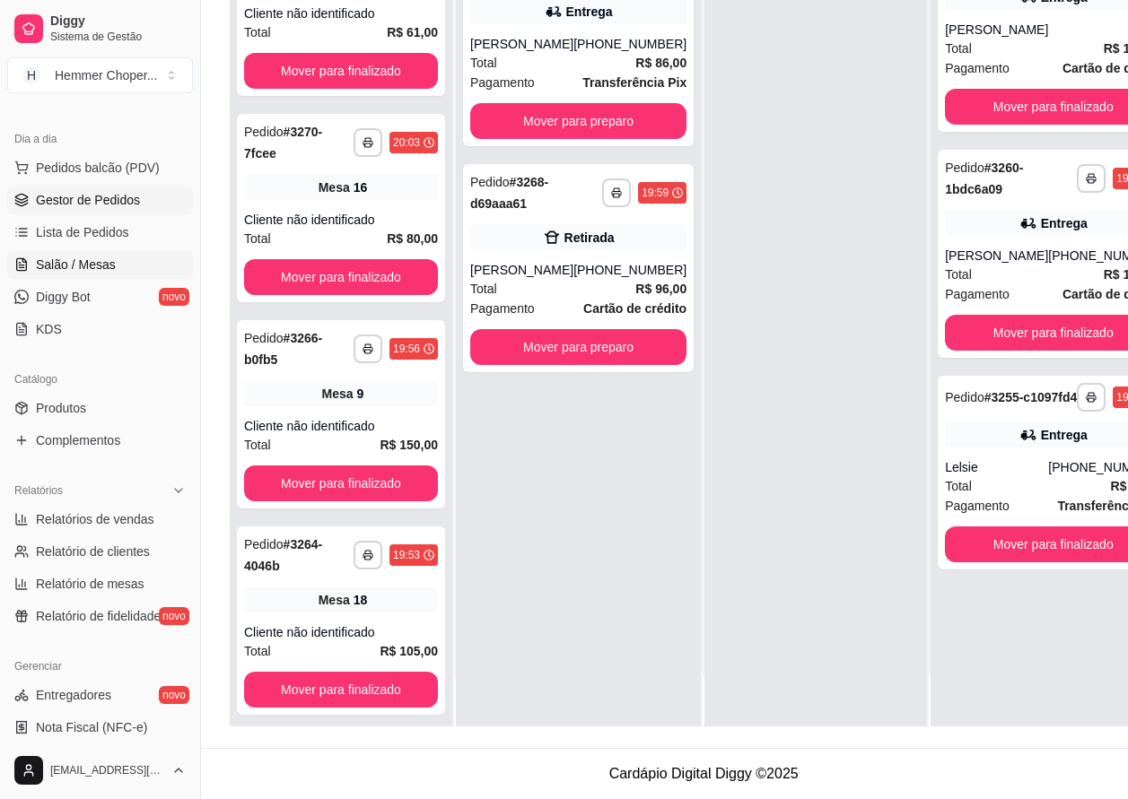
click at [90, 264] on span "Salão / Mesas" at bounding box center [76, 265] width 80 height 18
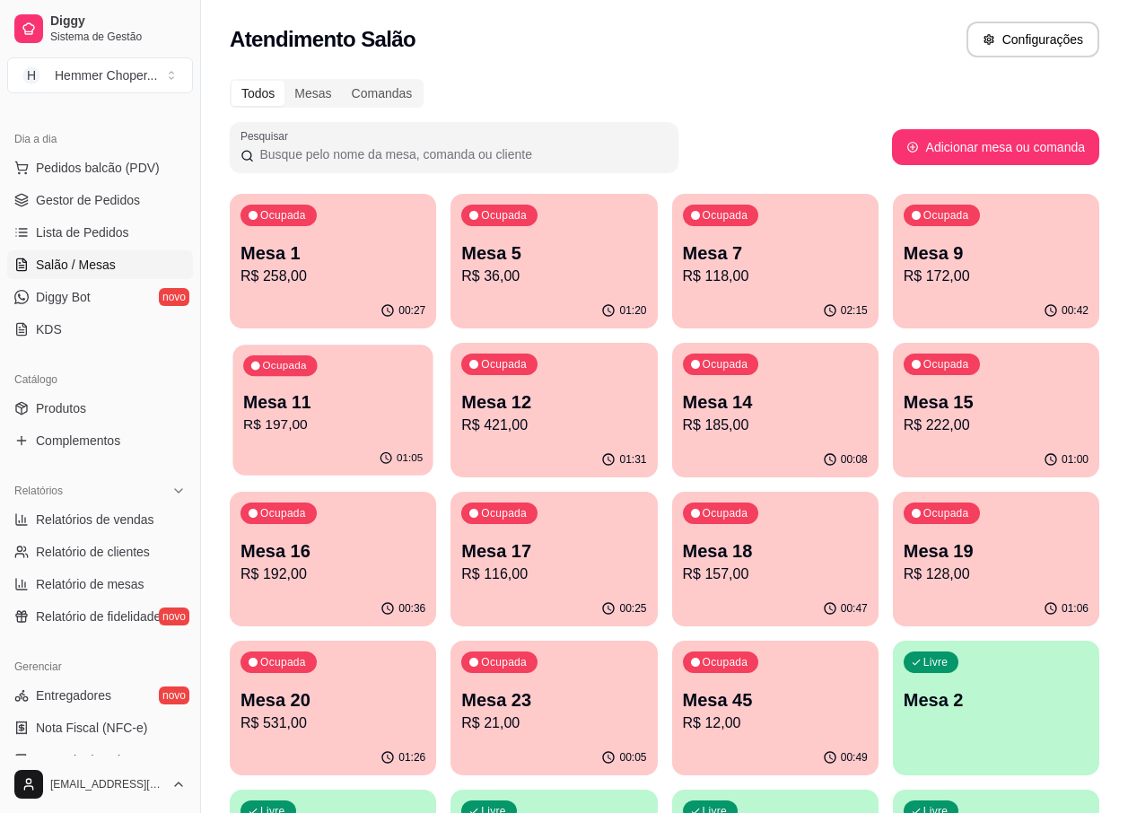
click at [348, 419] on p "R$ 197,00" at bounding box center [332, 424] width 179 height 21
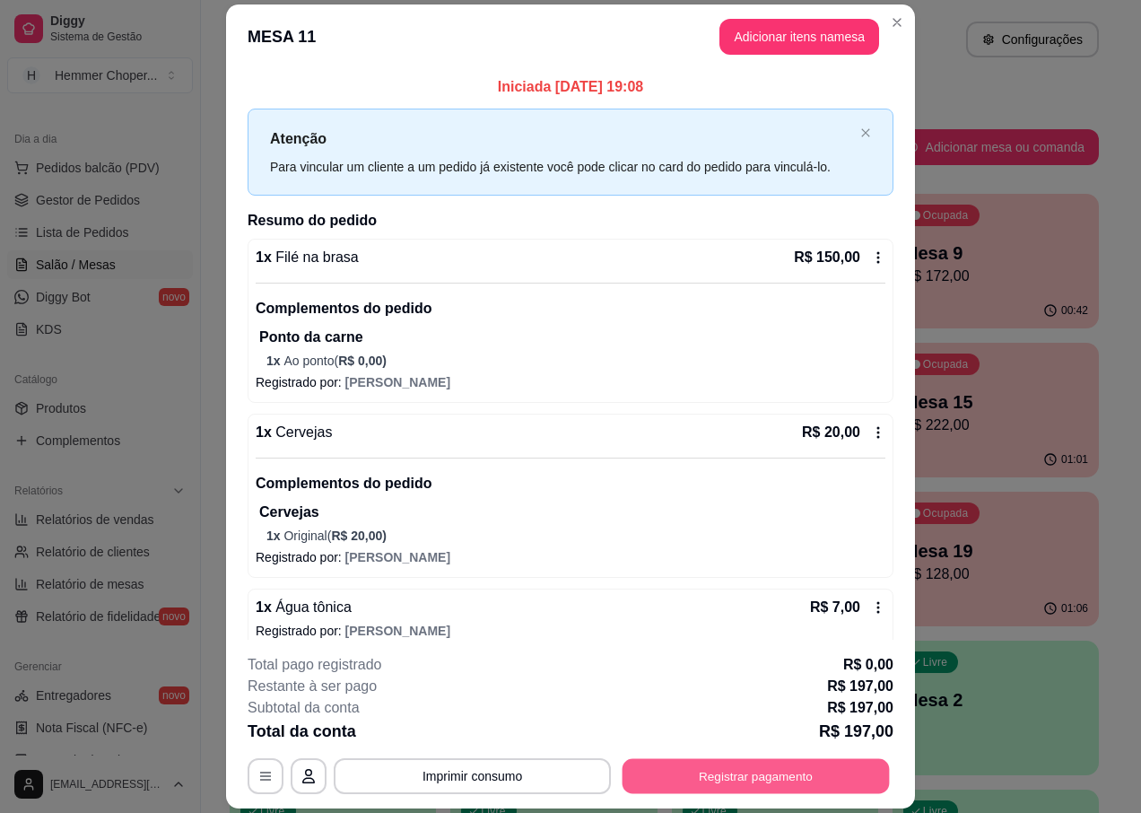
click at [709, 773] on button "Registrar pagamento" at bounding box center [756, 776] width 267 height 35
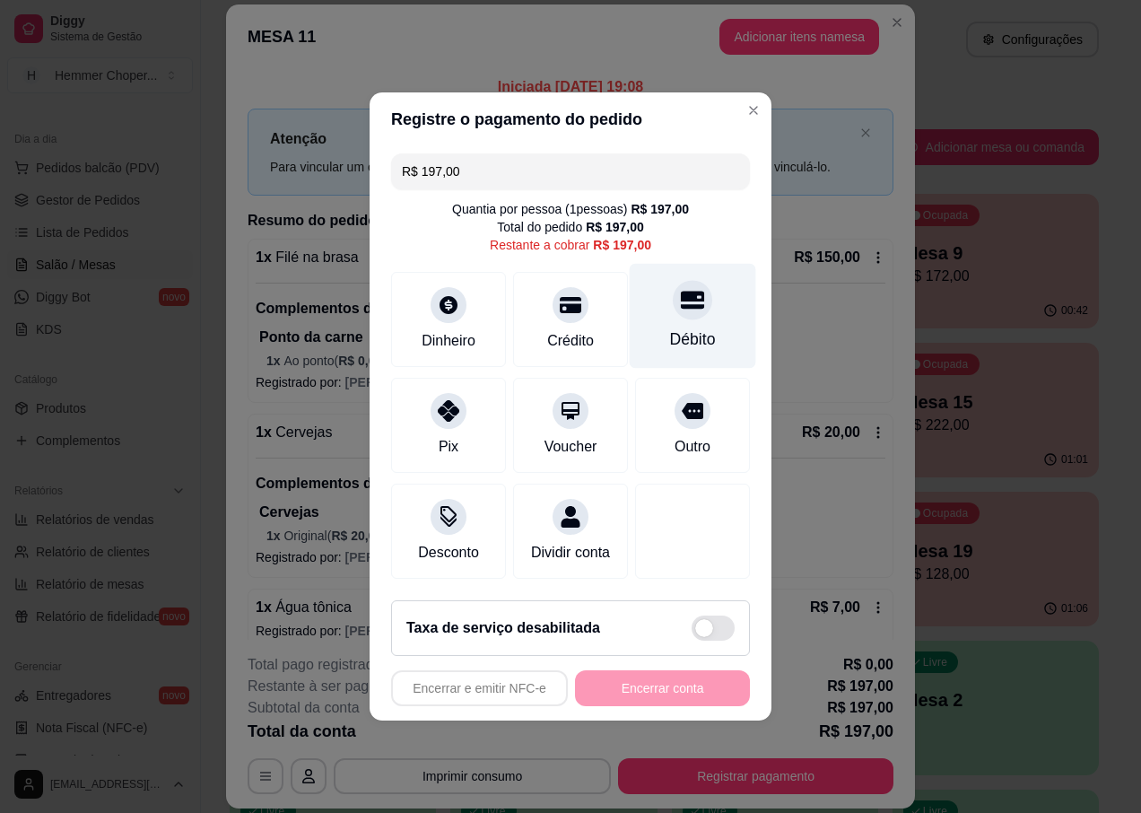
click at [687, 307] on div at bounding box center [692, 299] width 39 height 39
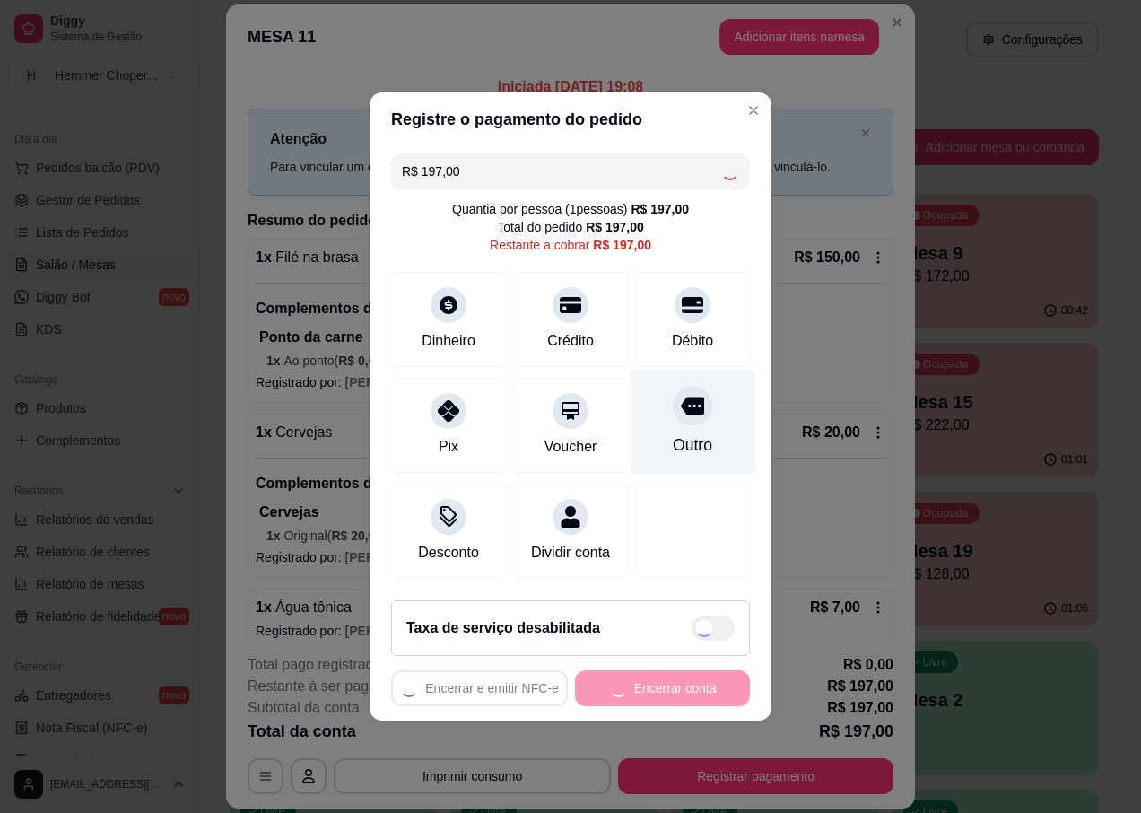
type input "R$ 0,00"
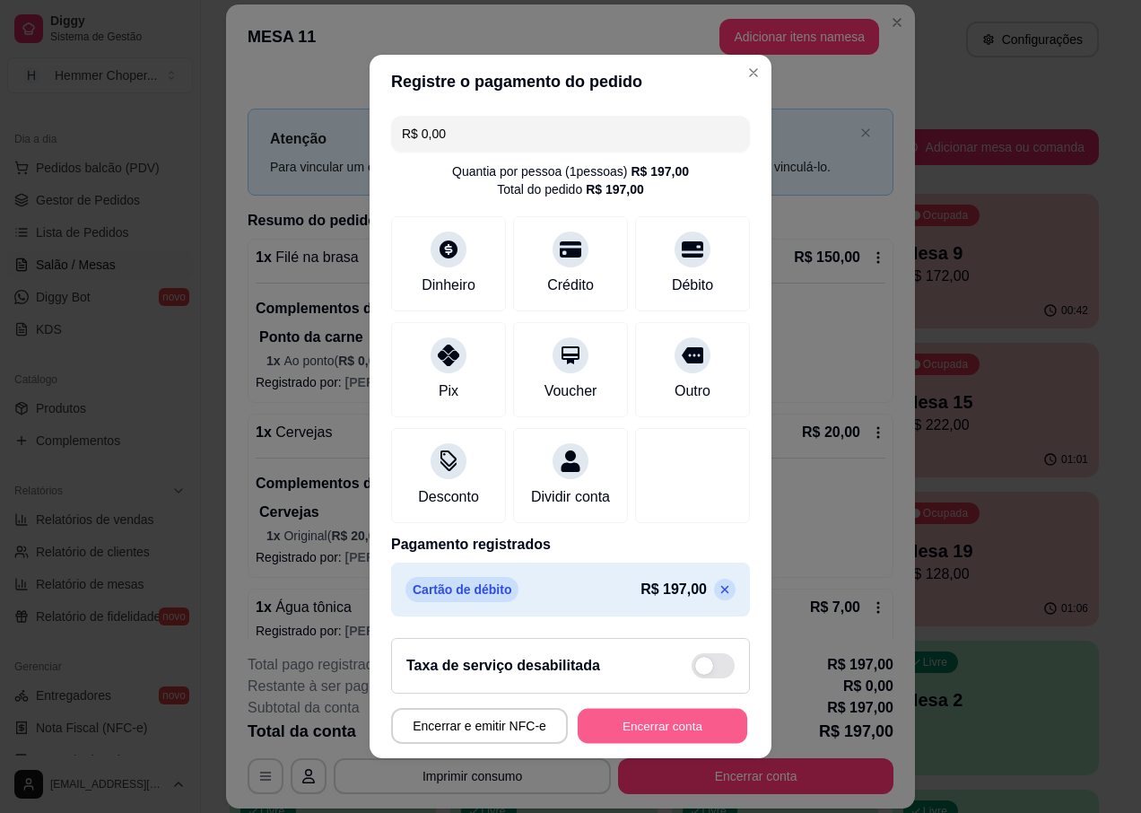
click at [597, 744] on button "Encerrar conta" at bounding box center [663, 726] width 170 height 35
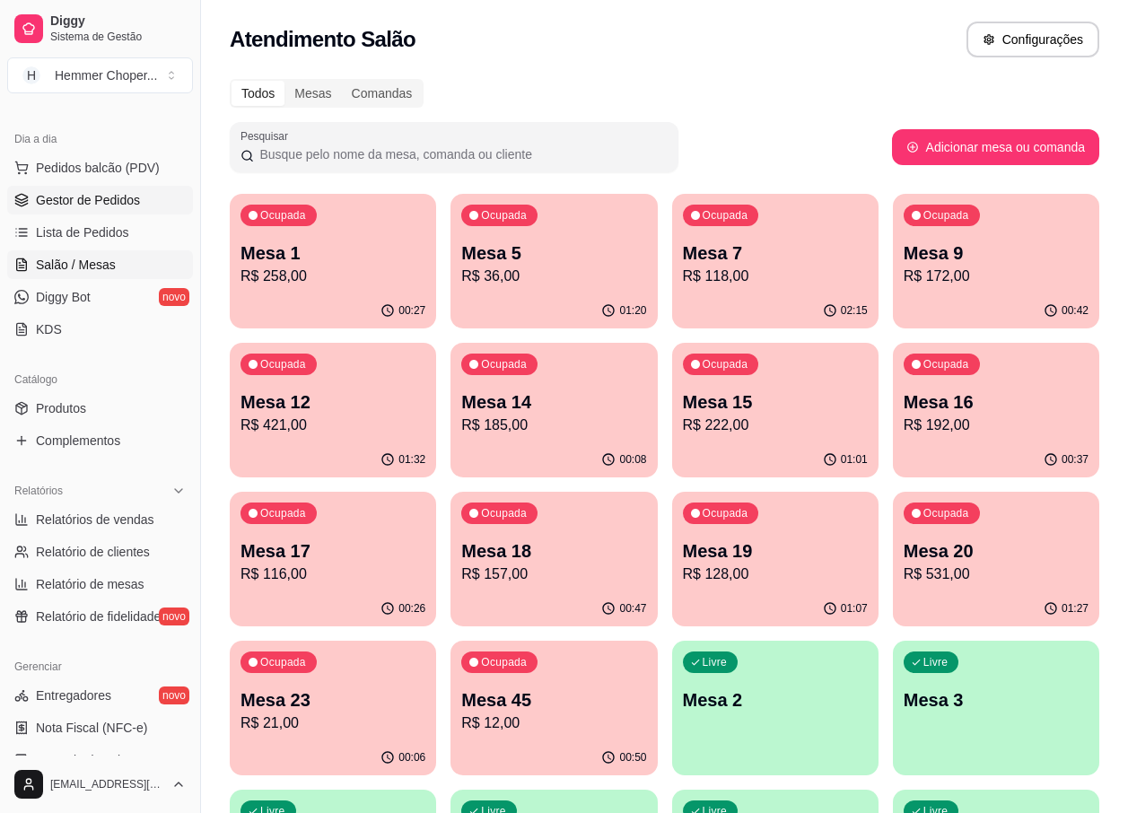
click at [87, 195] on span "Gestor de Pedidos" at bounding box center [88, 200] width 104 height 18
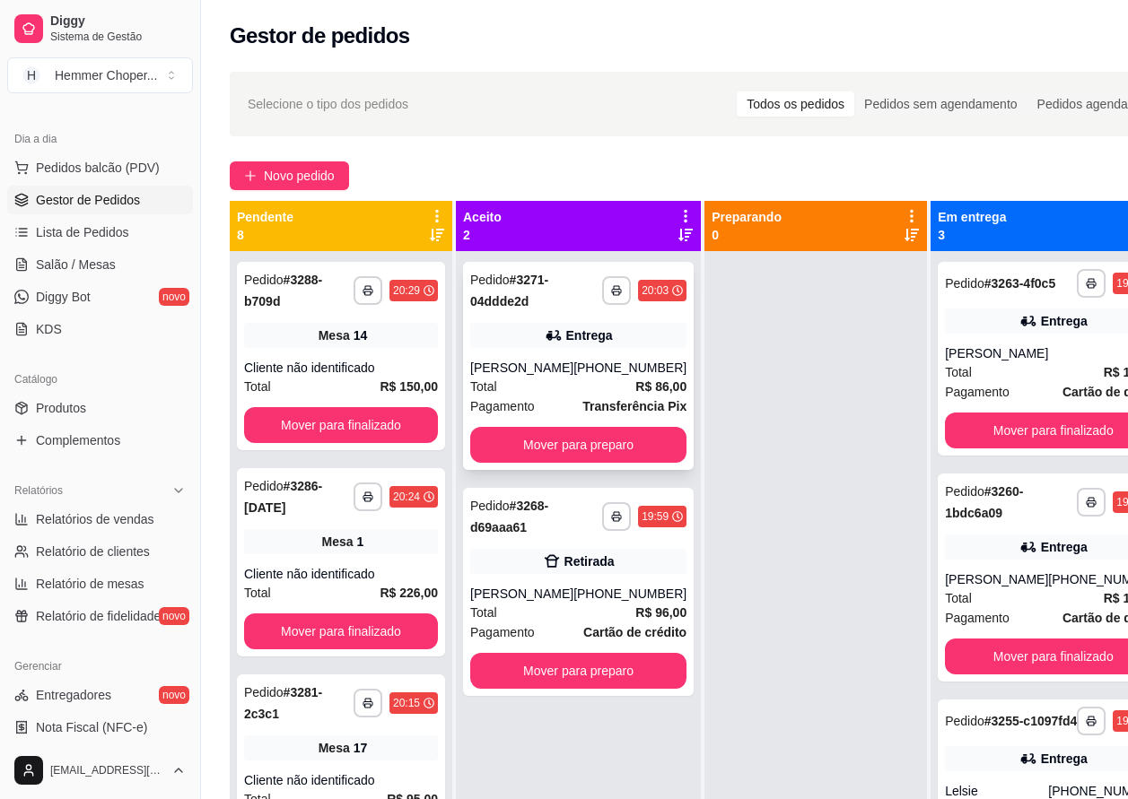
click at [542, 377] on div "[PERSON_NAME]" at bounding box center [521, 368] width 103 height 18
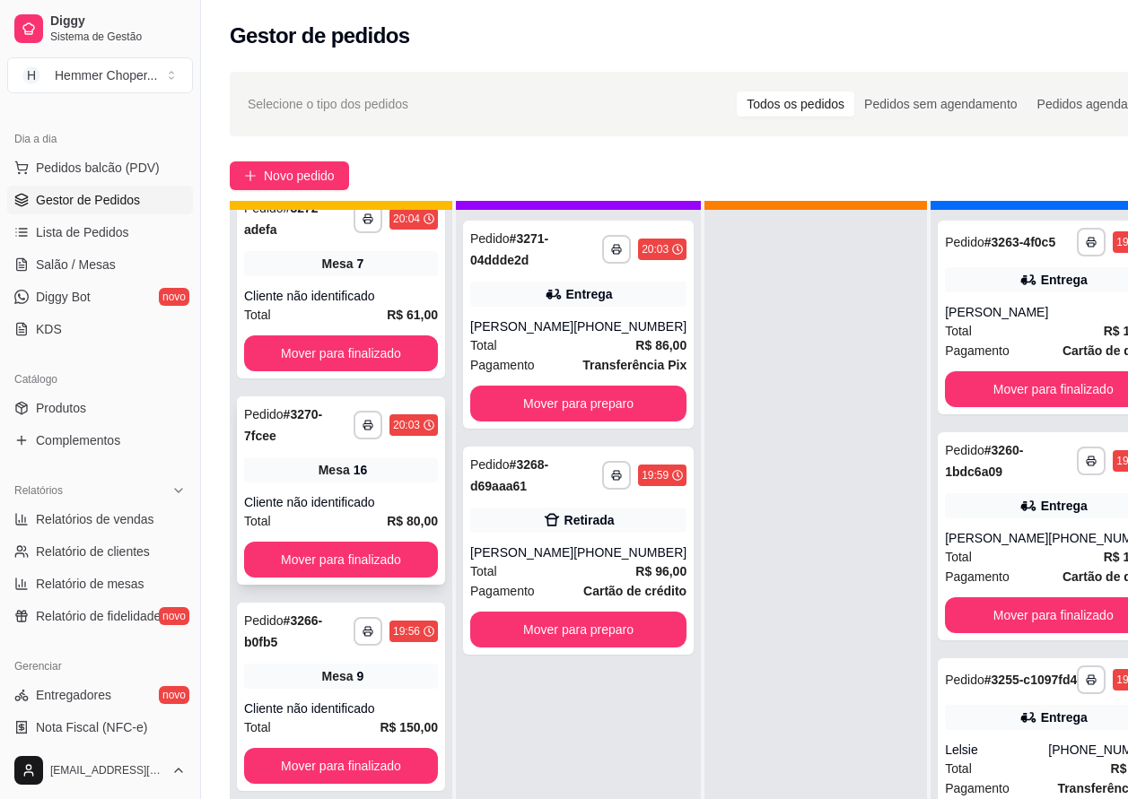
scroll to position [64, 0]
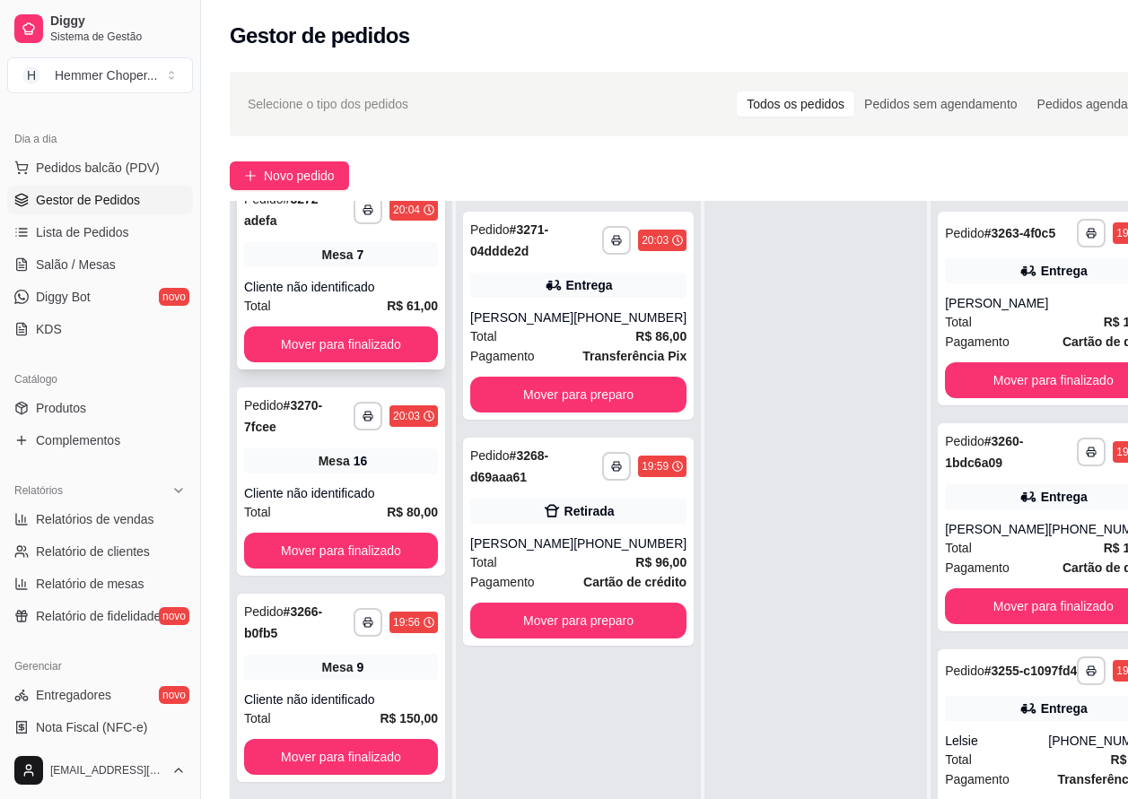
click at [349, 296] on div "Total R$ 61,00" at bounding box center [341, 306] width 194 height 20
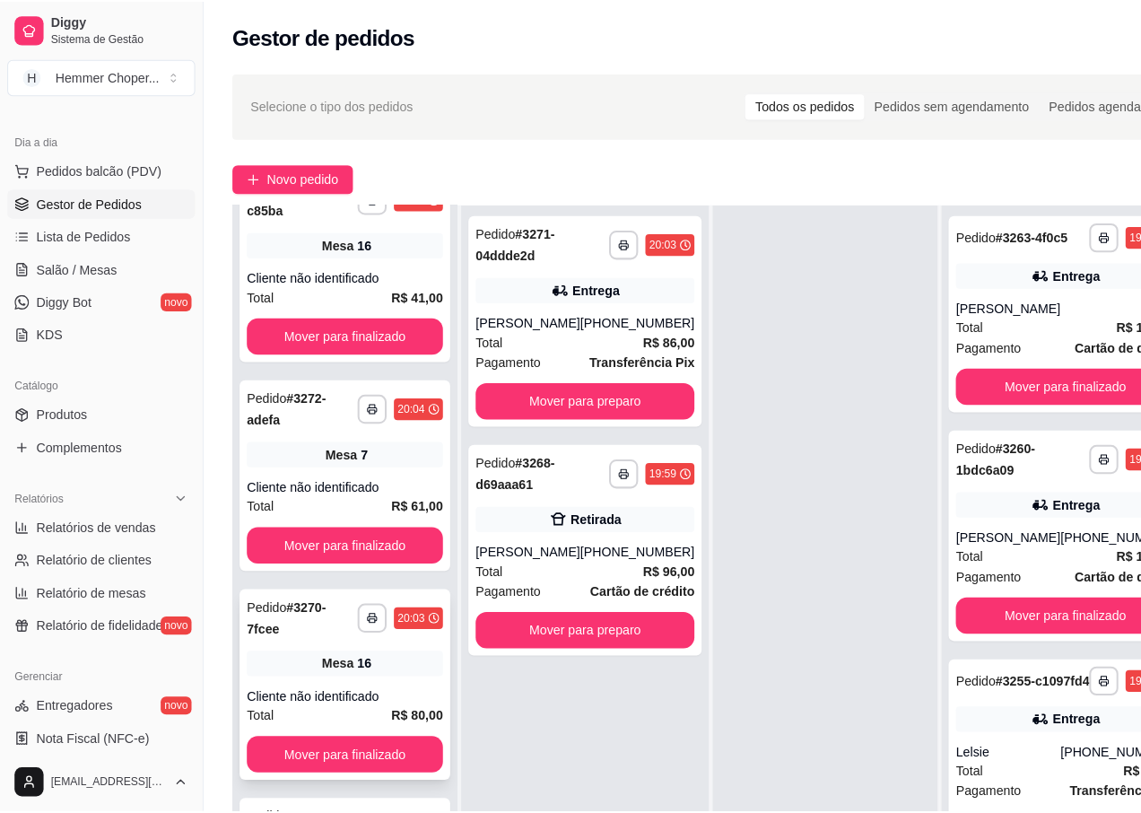
scroll to position [1475, 0]
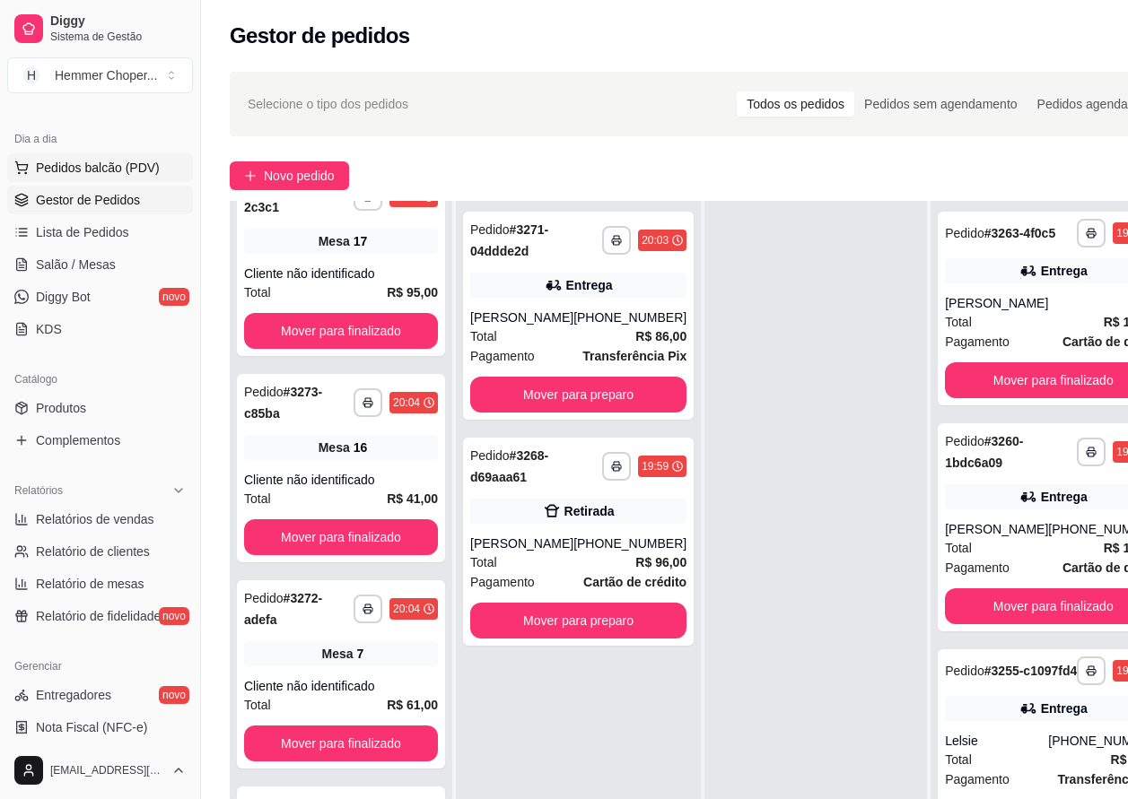
click at [98, 165] on span "Pedidos balcão (PDV)" at bounding box center [98, 168] width 124 height 18
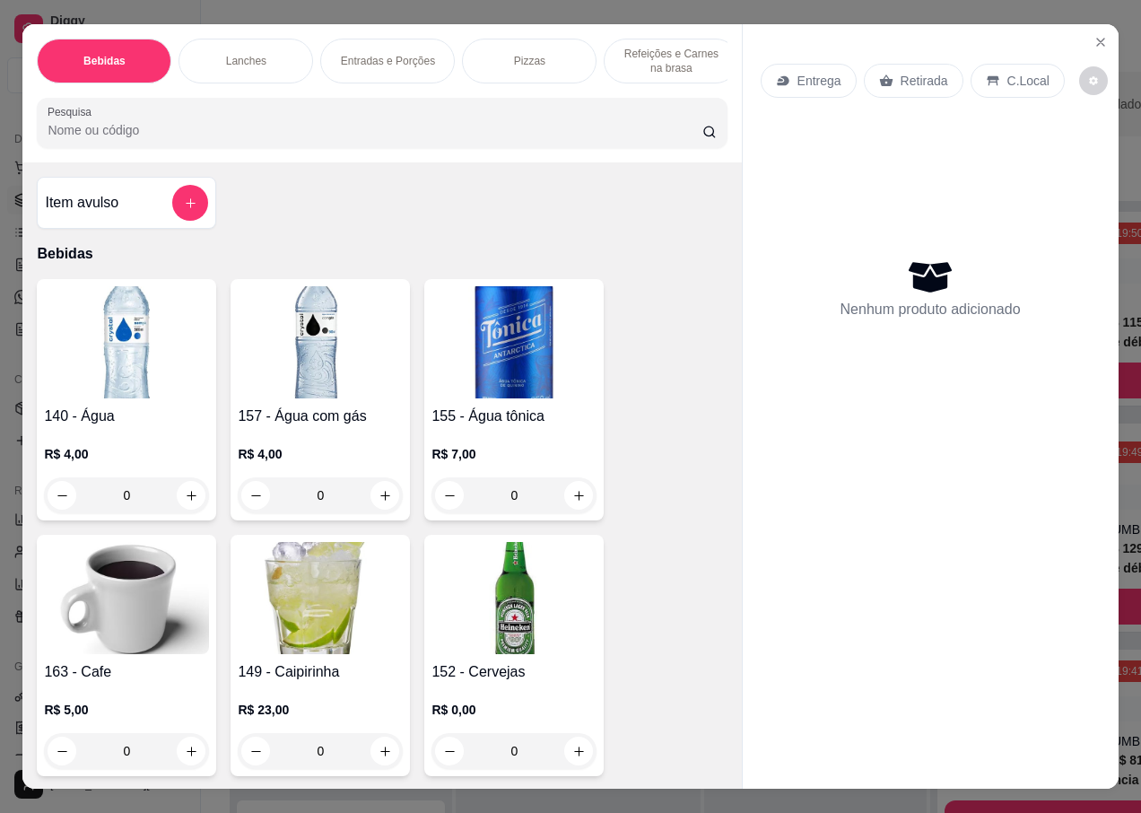
click at [804, 72] on p "Entrega" at bounding box center [820, 81] width 44 height 18
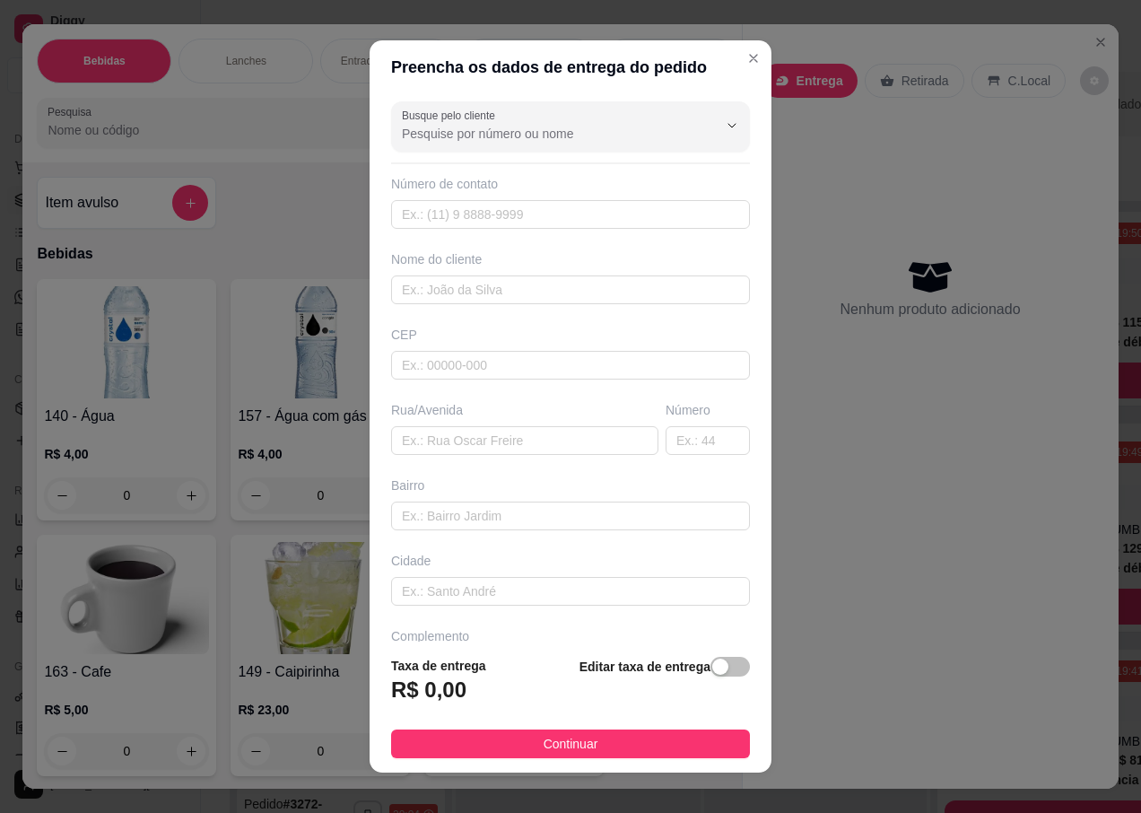
scroll to position [1681, 0]
click at [434, 363] on input "text" at bounding box center [570, 365] width 359 height 29
type input "89068250"
type input "Rua Professor [PERSON_NAME]"
type input "Itoupava Central"
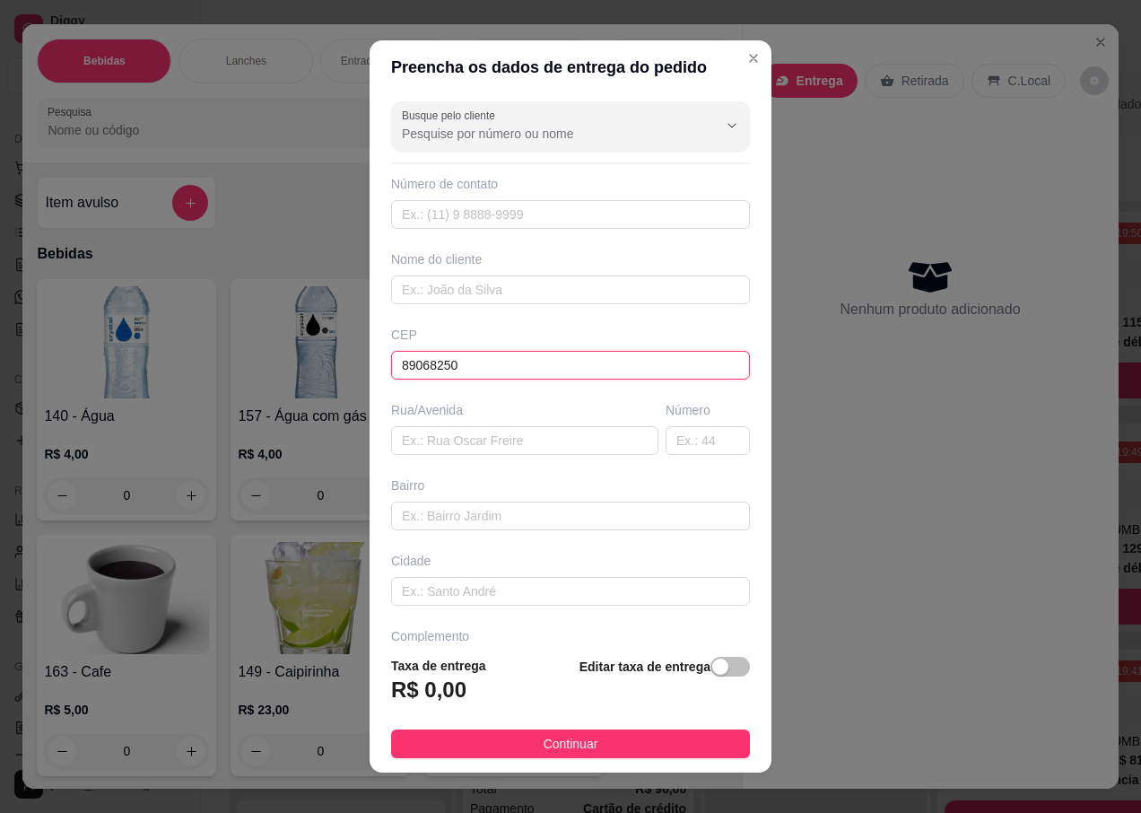
type input "Blumenau"
type input "89068250"
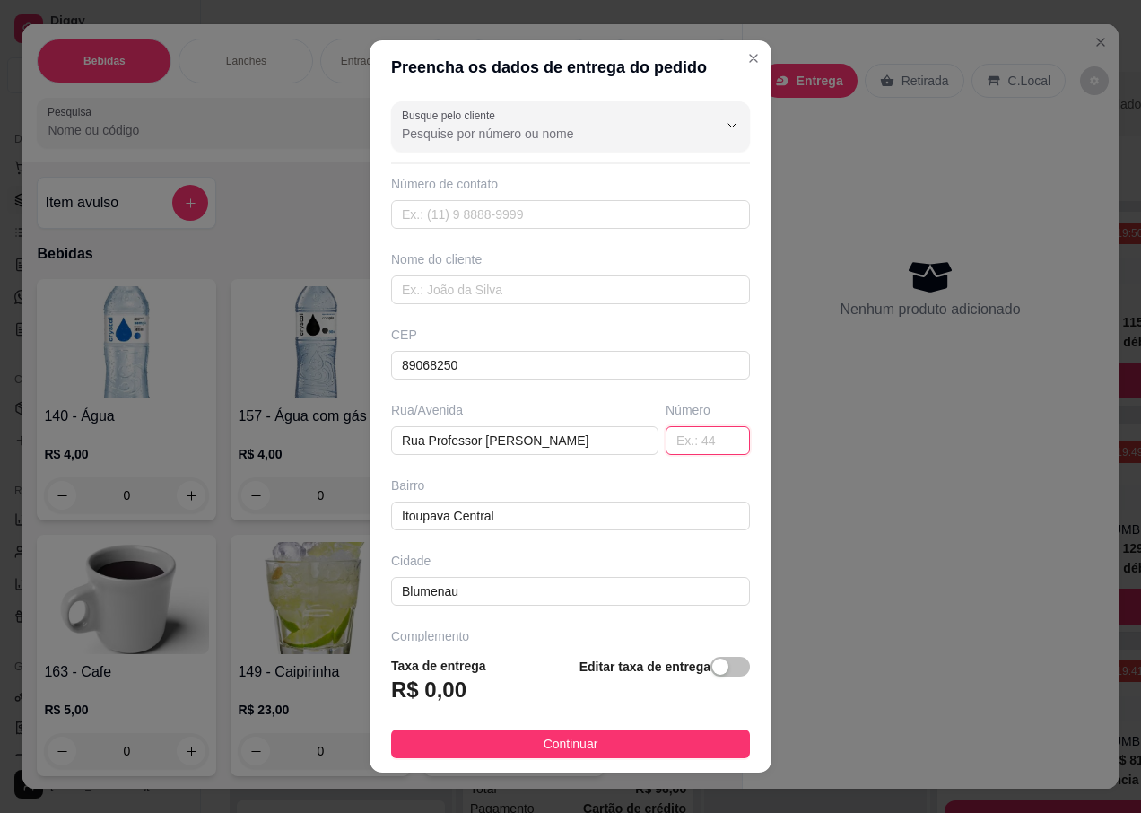
click at [680, 440] on input "text" at bounding box center [708, 440] width 84 height 29
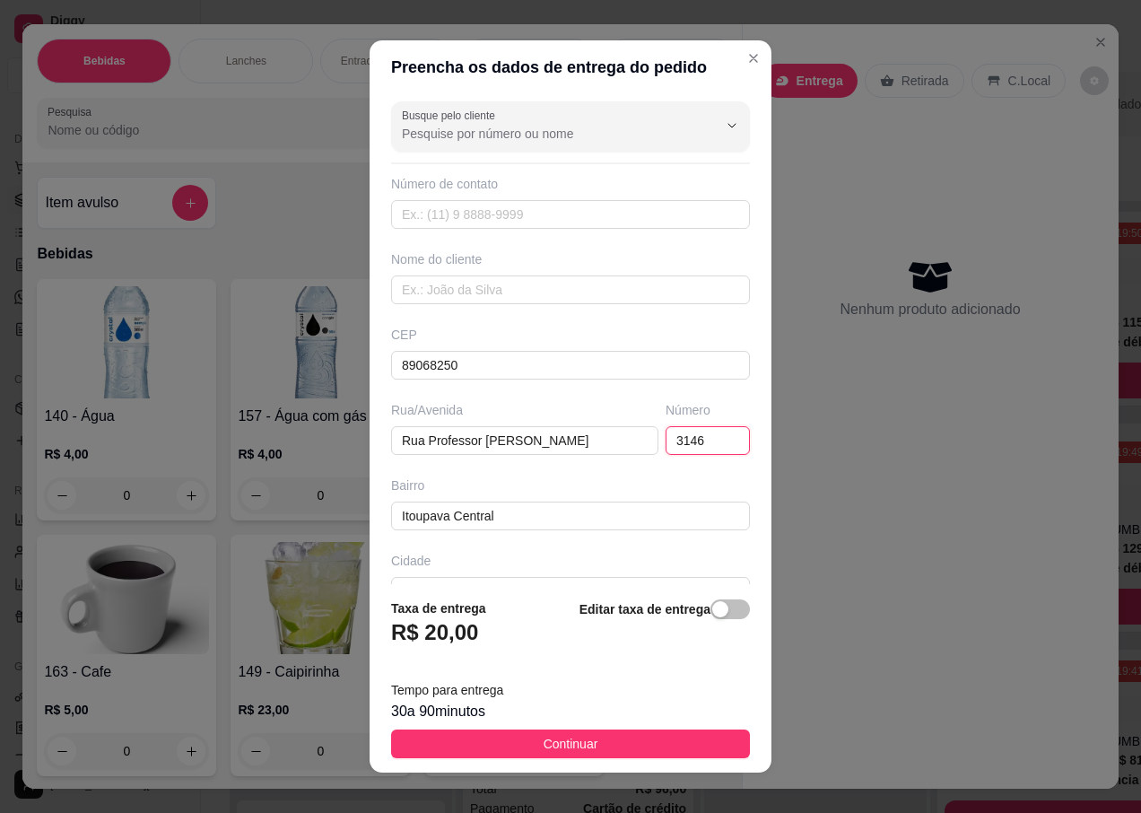
scroll to position [1475, 0]
type input "3146"
click at [470, 257] on div "Nome do cliente" at bounding box center [570, 259] width 359 height 18
click at [467, 294] on input "text" at bounding box center [570, 289] width 359 height 29
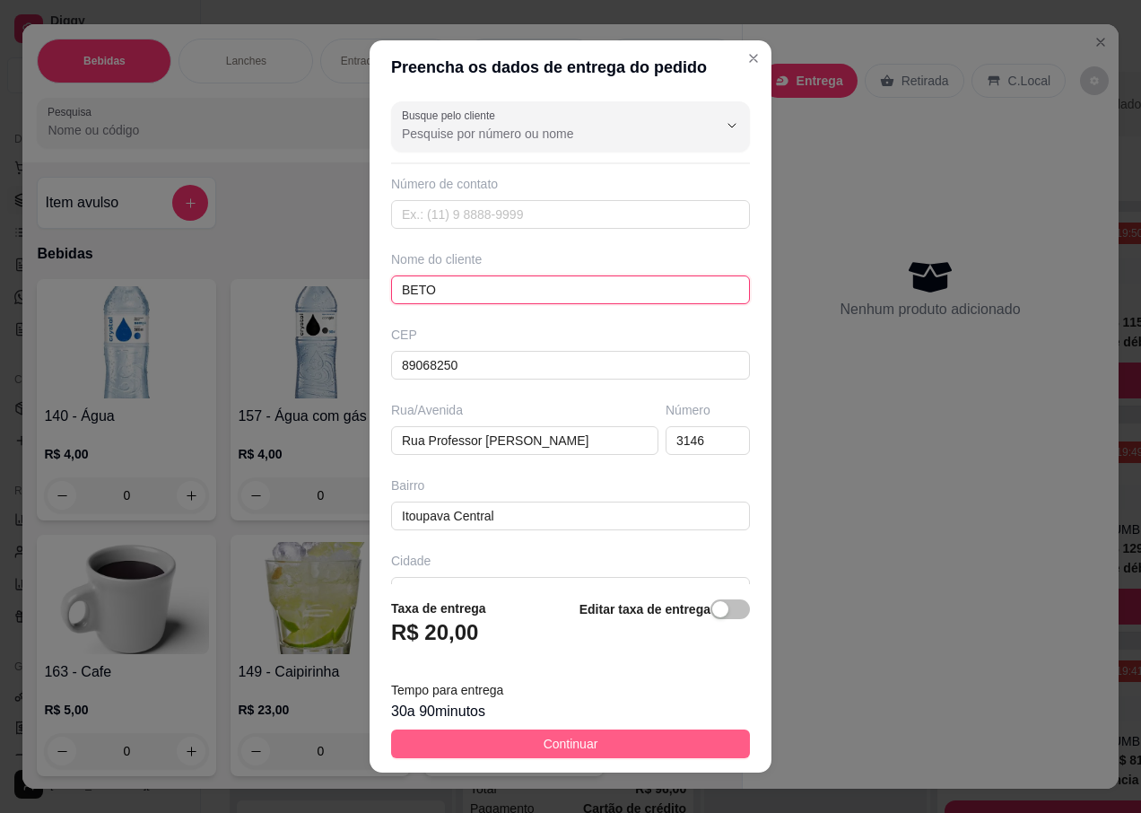
type input "BETO"
click at [522, 741] on button "Continuar" at bounding box center [570, 743] width 359 height 29
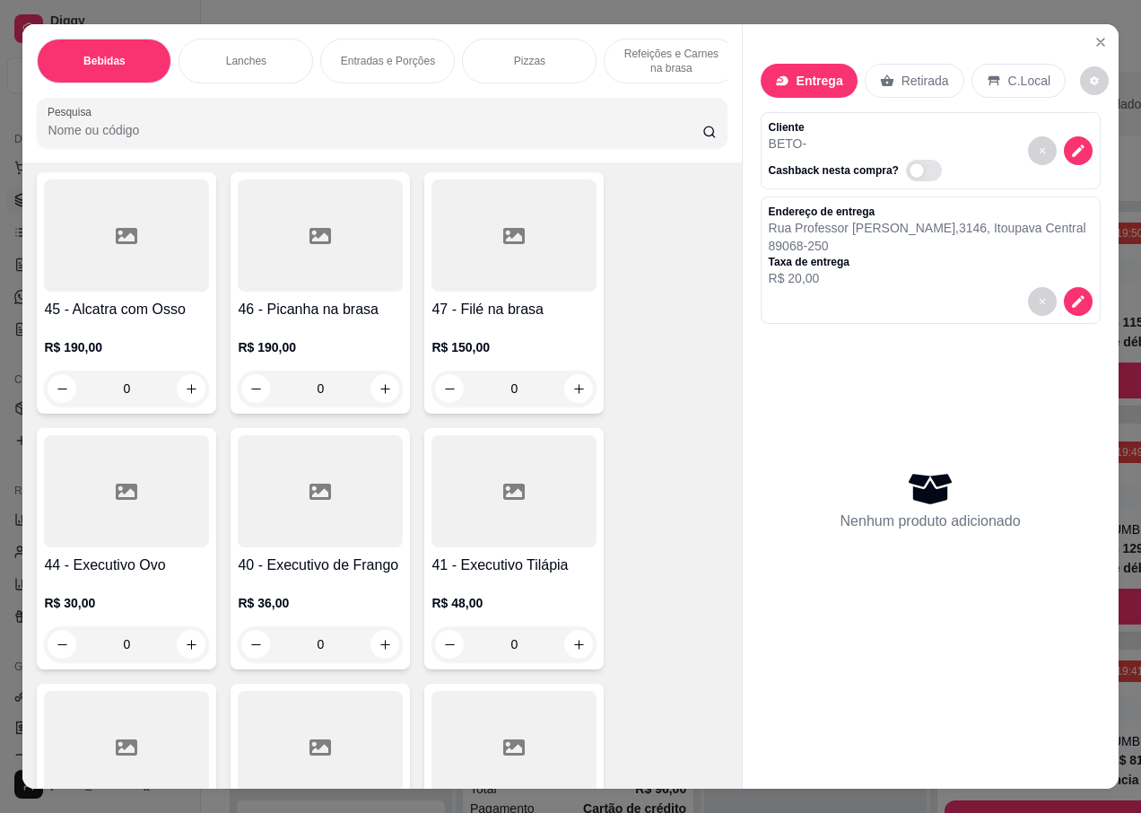
scroll to position [6100, 0]
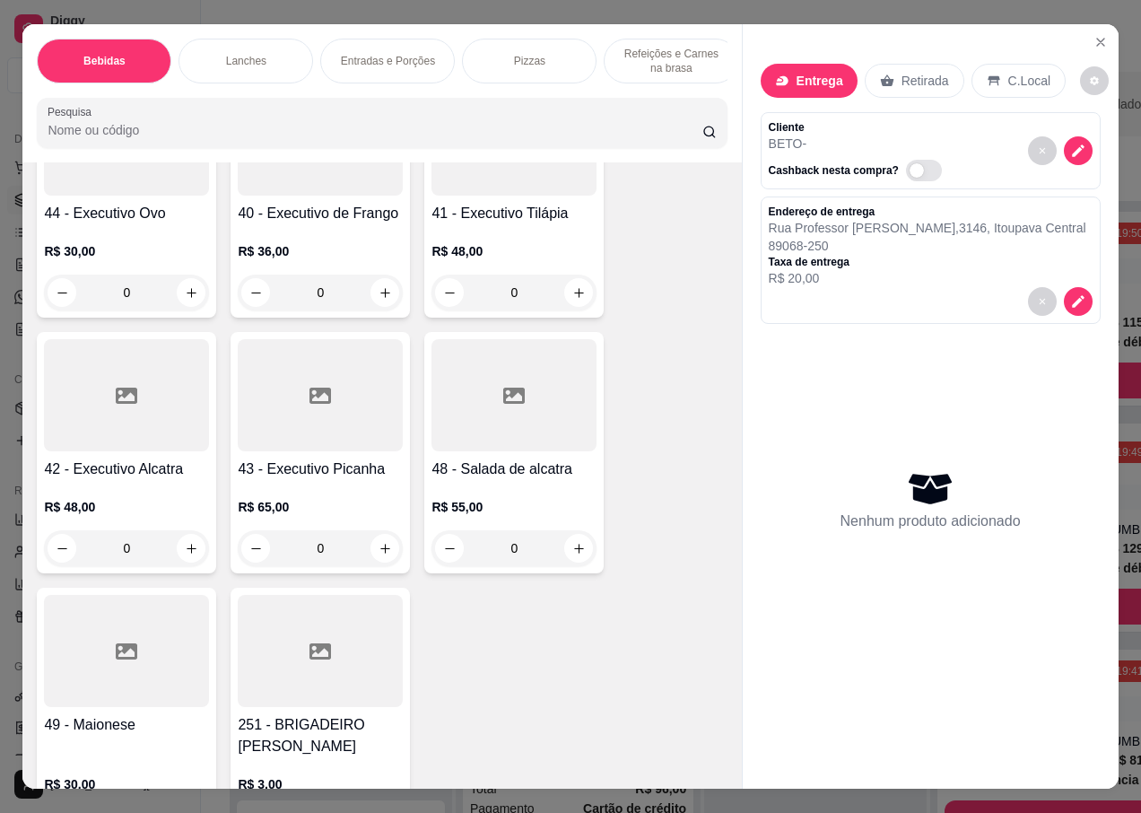
click at [318, 480] on div "R$ 65,00 0" at bounding box center [320, 523] width 165 height 86
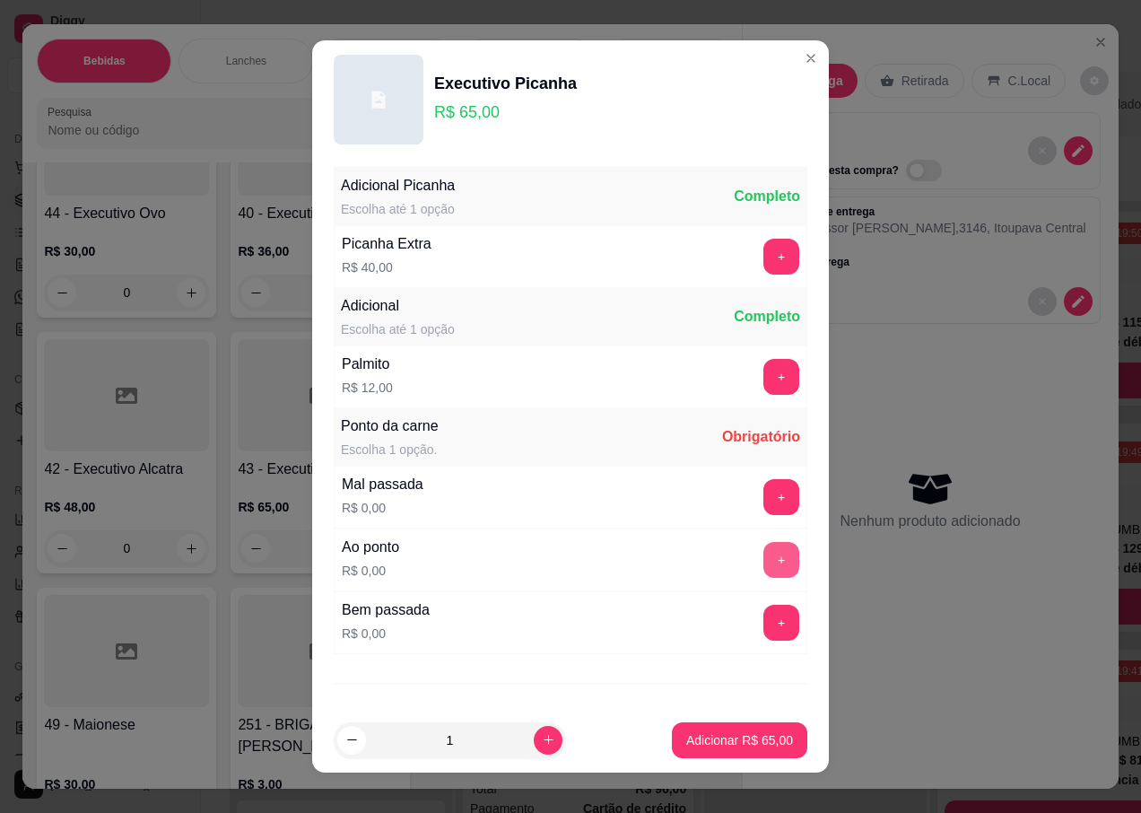
click at [763, 555] on button "+" at bounding box center [781, 560] width 36 height 36
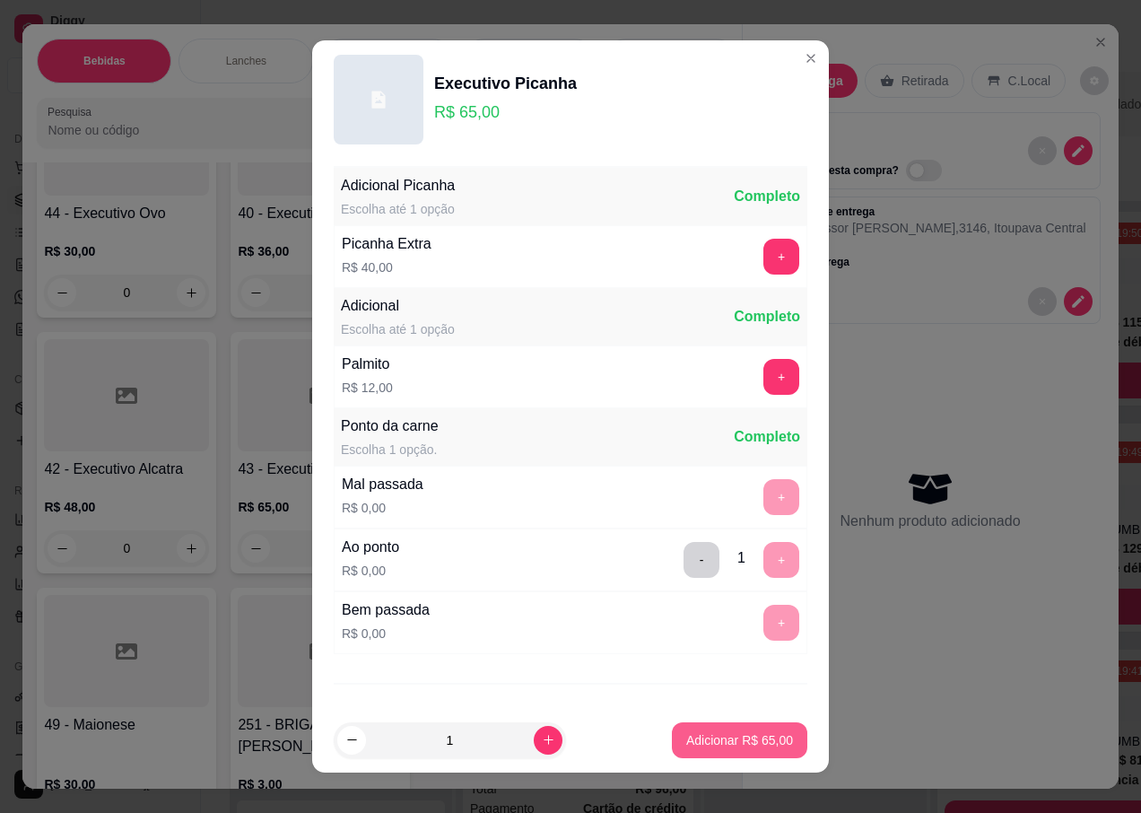
click at [687, 740] on p "Adicionar R$ 65,00" at bounding box center [739, 740] width 107 height 18
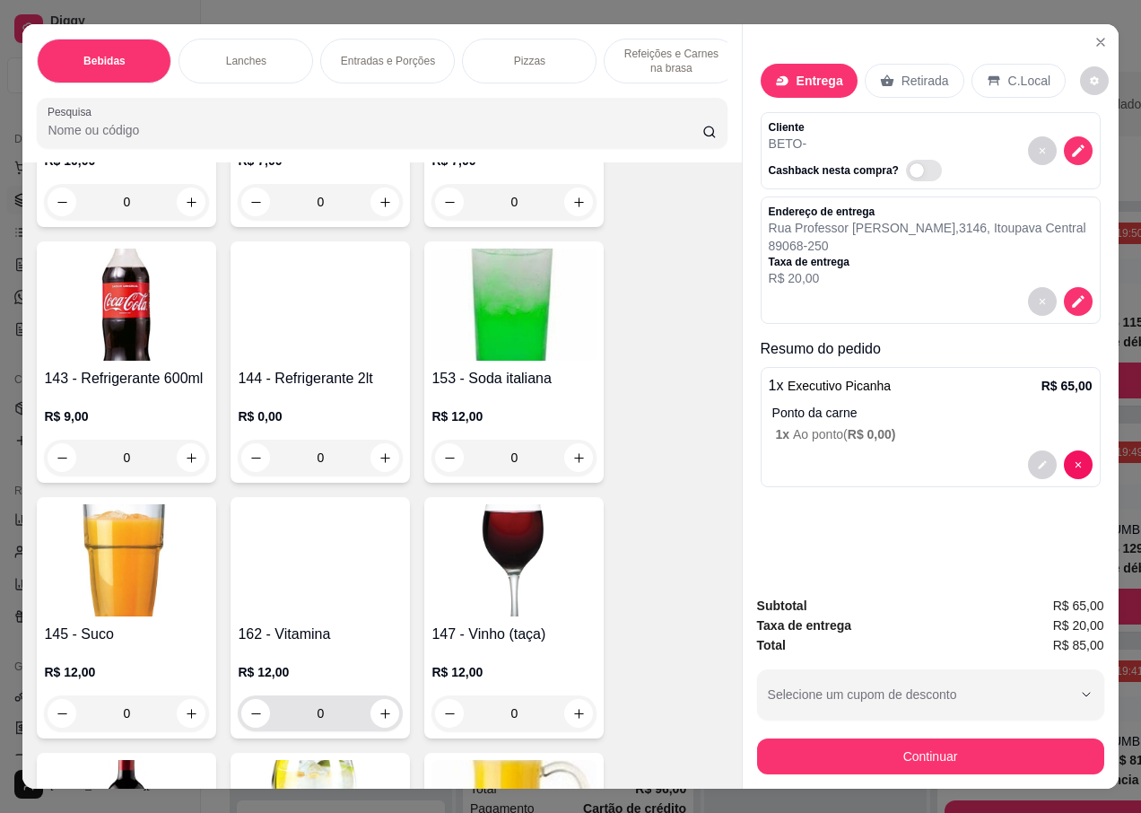
scroll to position [1435, 0]
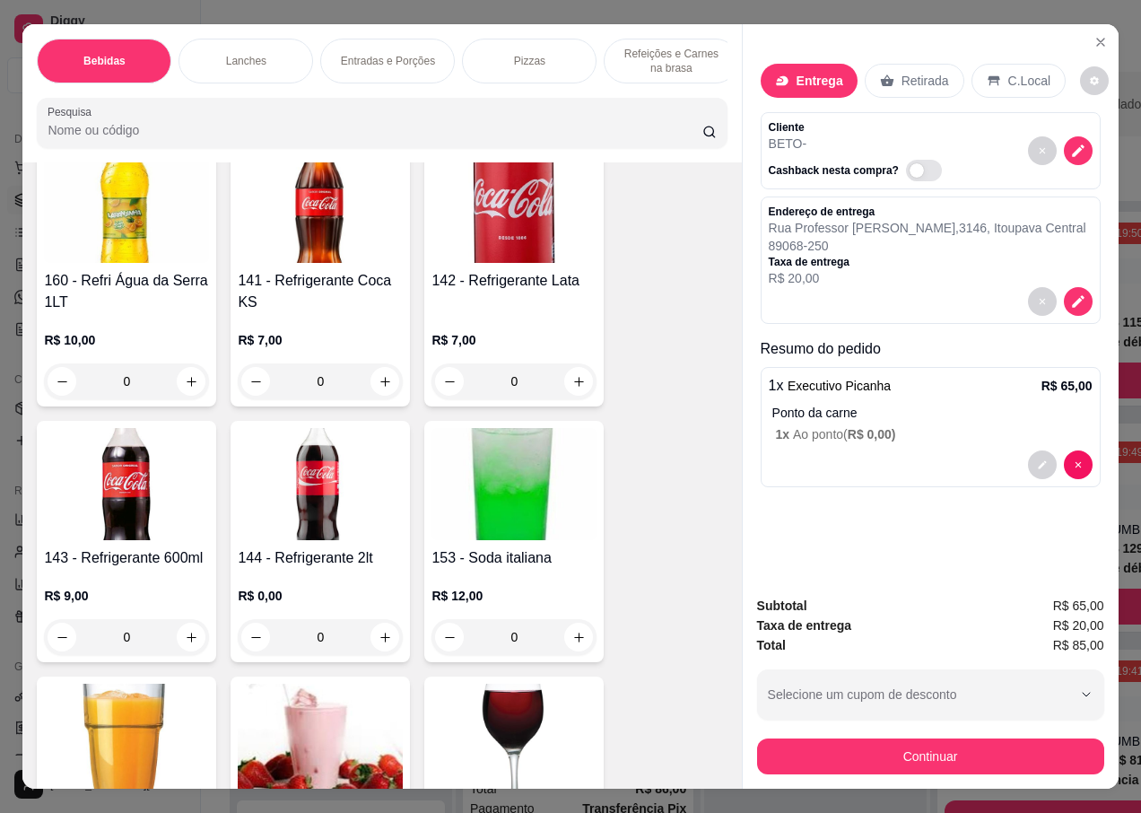
click at [122, 509] on img at bounding box center [126, 484] width 165 height 112
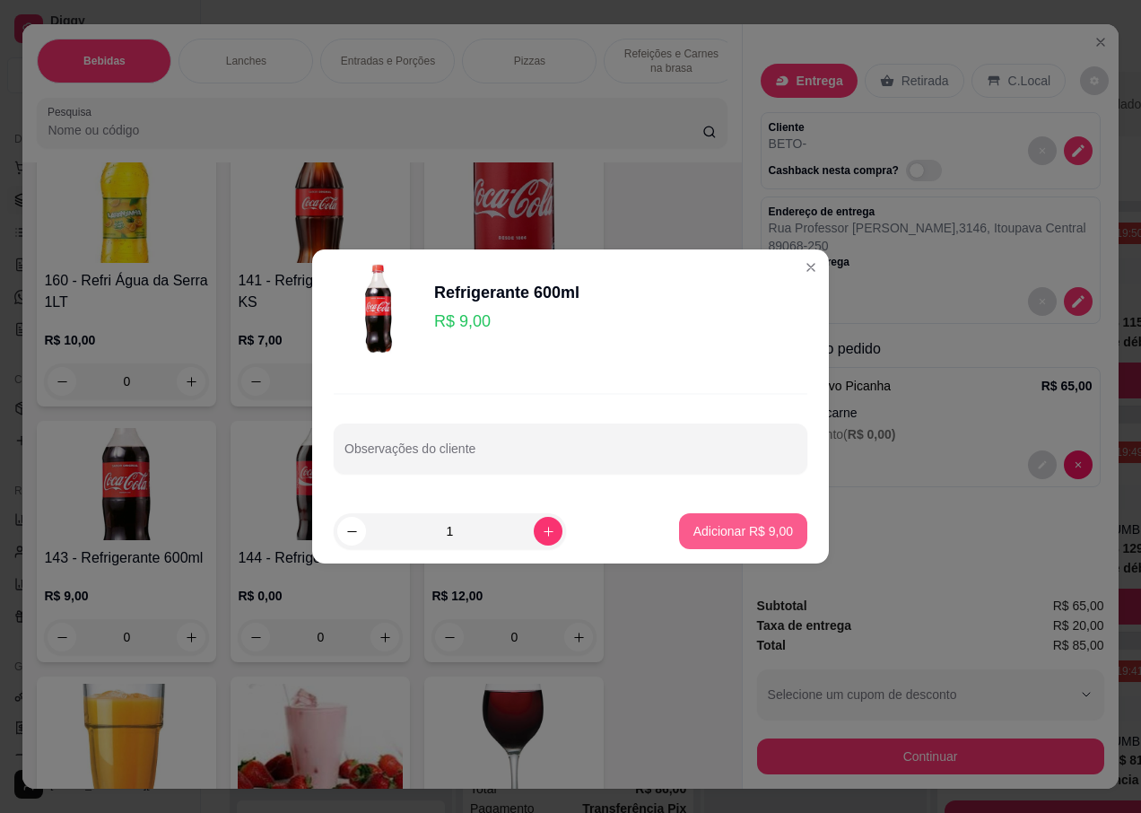
click at [693, 529] on p "Adicionar R$ 9,00" at bounding box center [743, 531] width 100 height 18
type input "1"
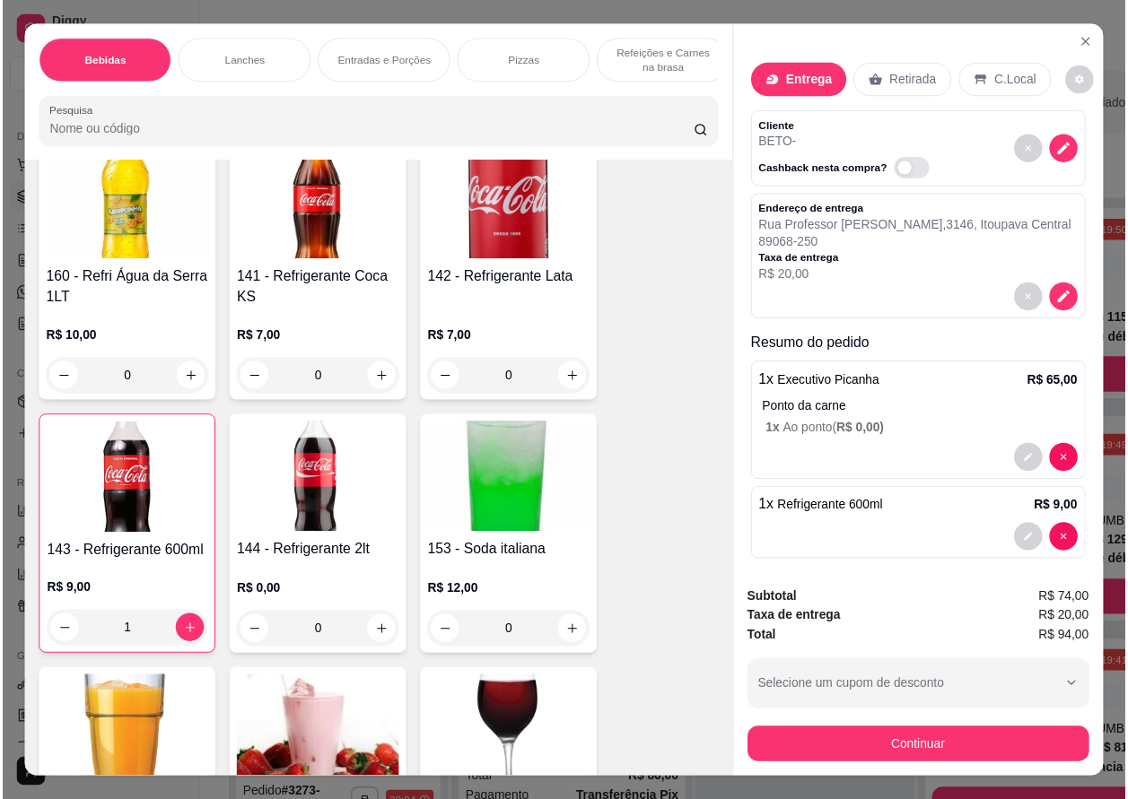
scroll to position [1681, 0]
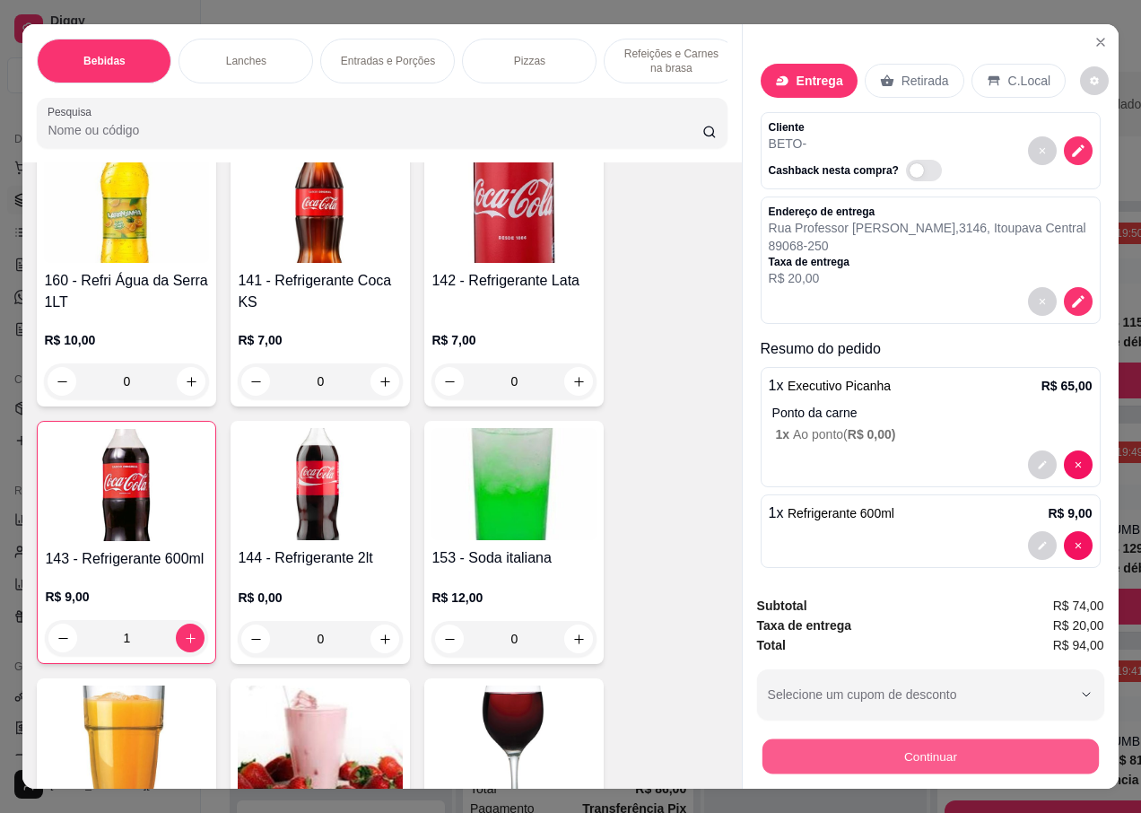
click at [911, 745] on button "Continuar" at bounding box center [930, 755] width 336 height 35
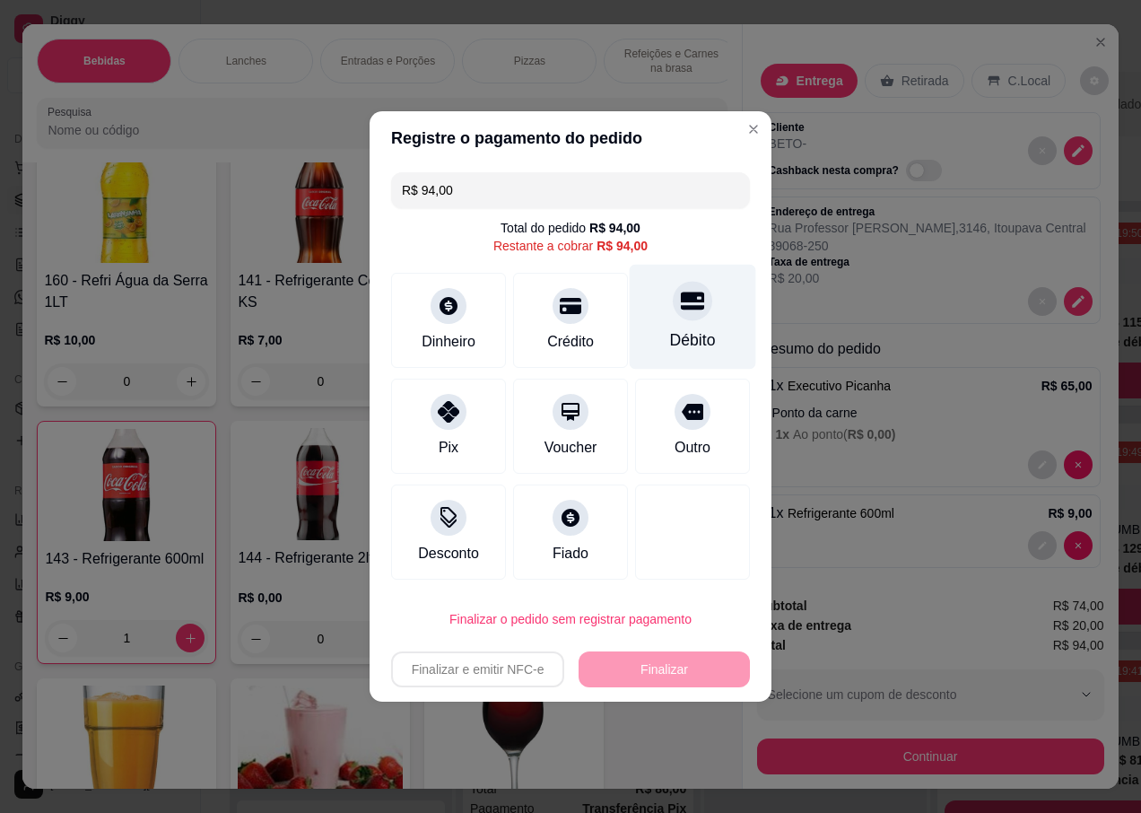
click at [669, 318] on div "Débito" at bounding box center [693, 317] width 126 height 105
type input "R$ 0,00"
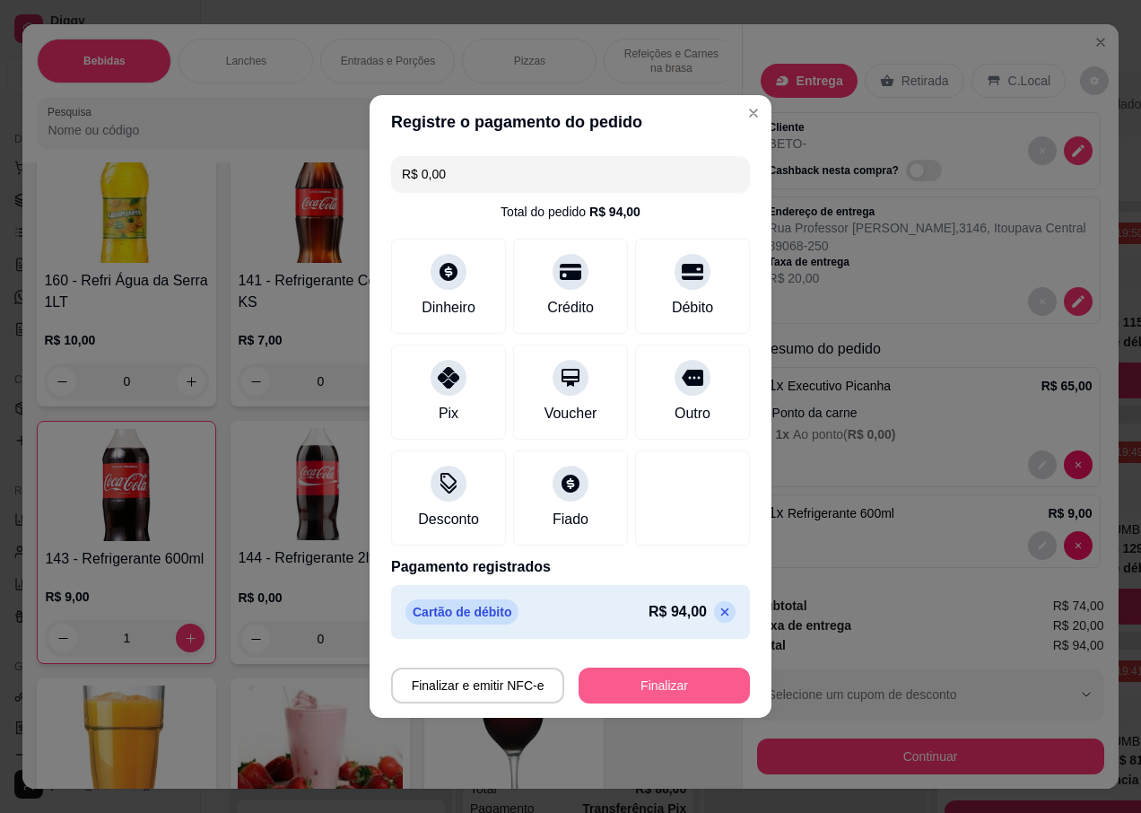
click at [612, 683] on button "Finalizar" at bounding box center [664, 685] width 171 height 36
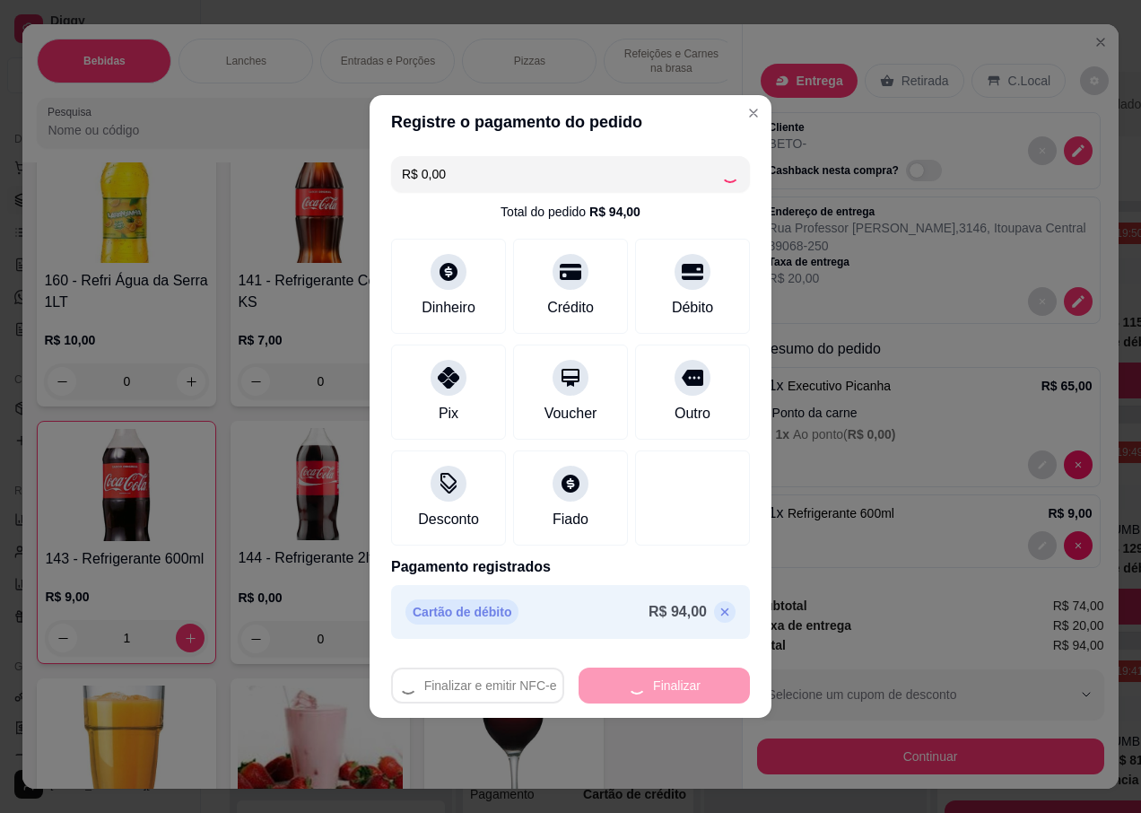
type input "0"
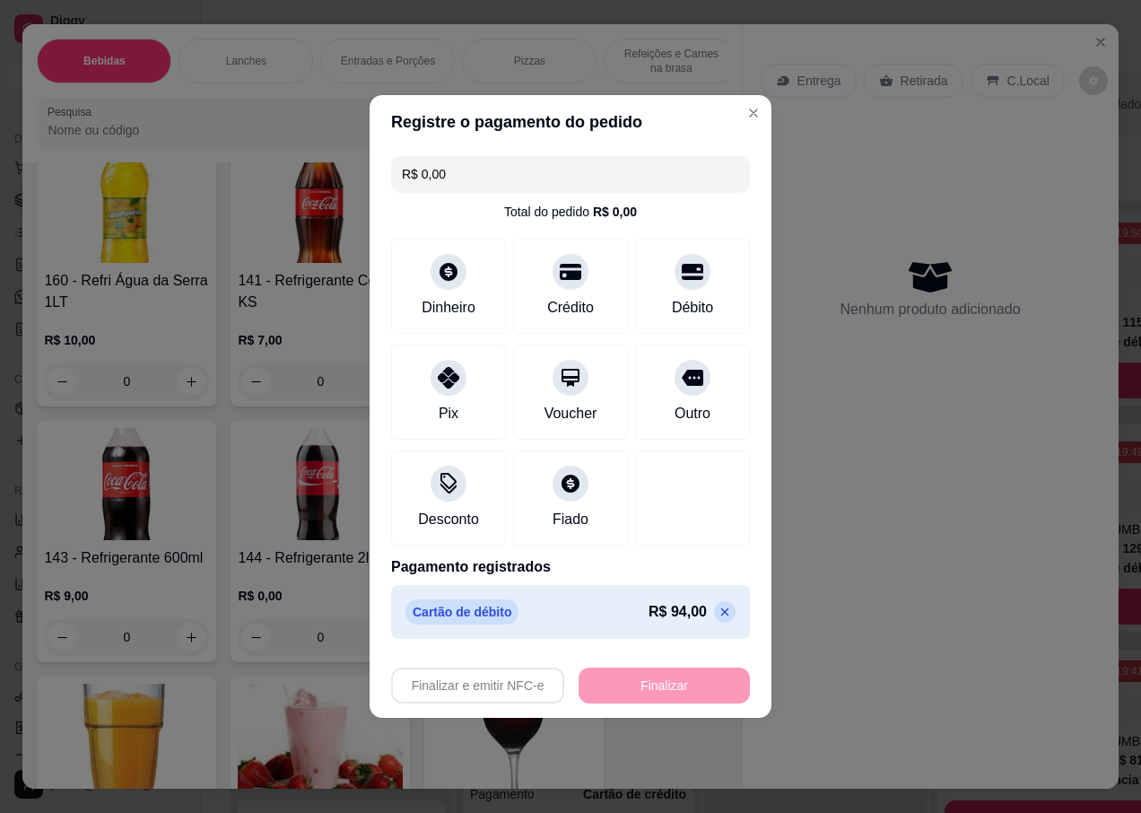
type input "-R$ 94,00"
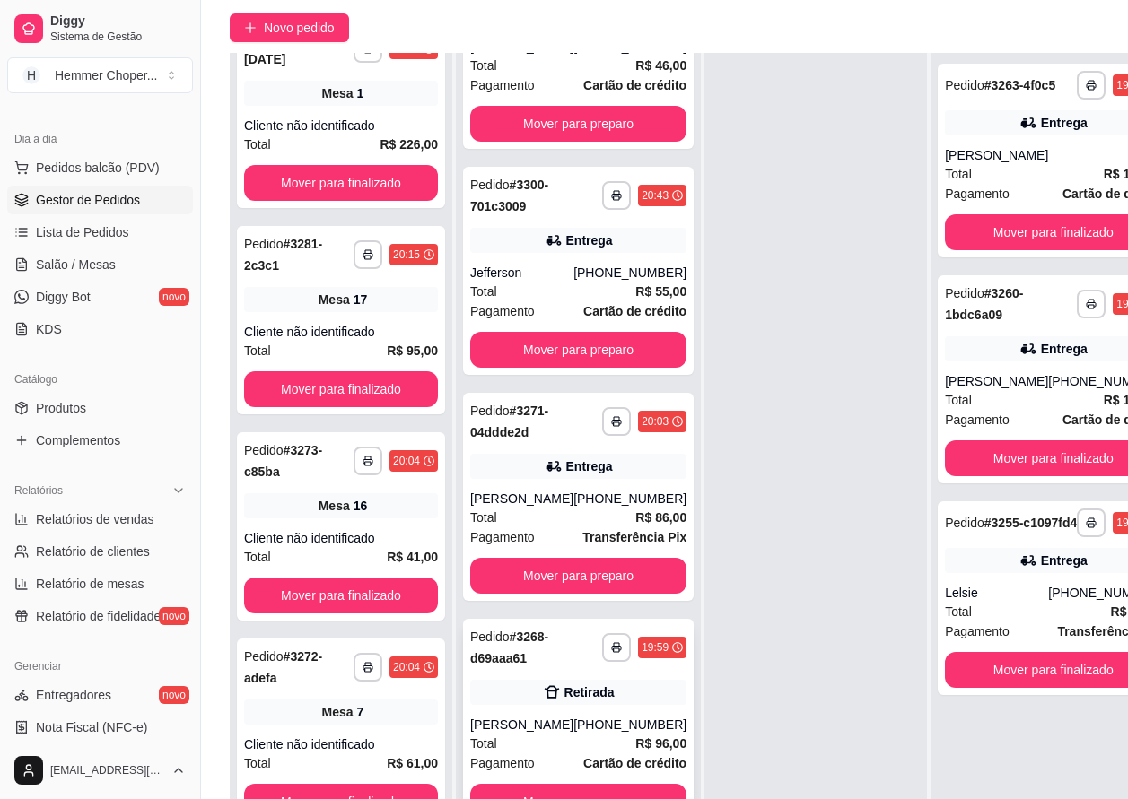
scroll to position [287, 0]
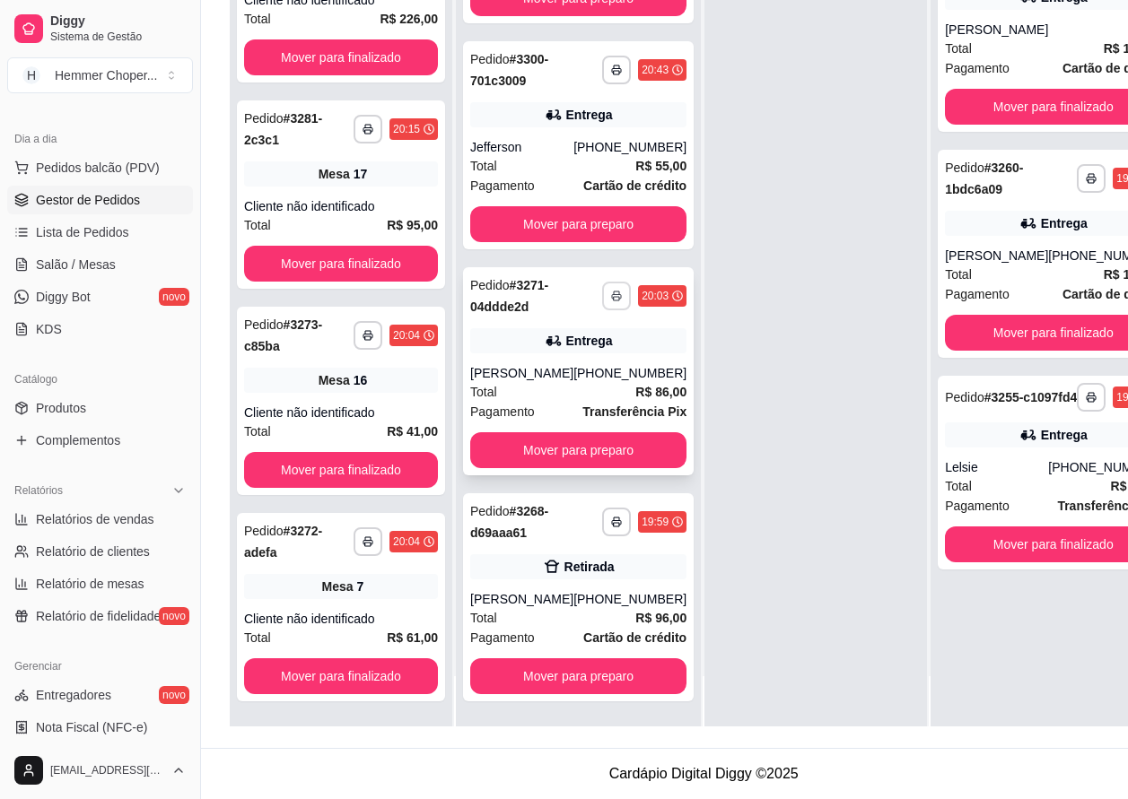
click at [614, 292] on polyline "button" at bounding box center [616, 294] width 5 height 4
click at [728, 347] on div at bounding box center [815, 326] width 222 height 799
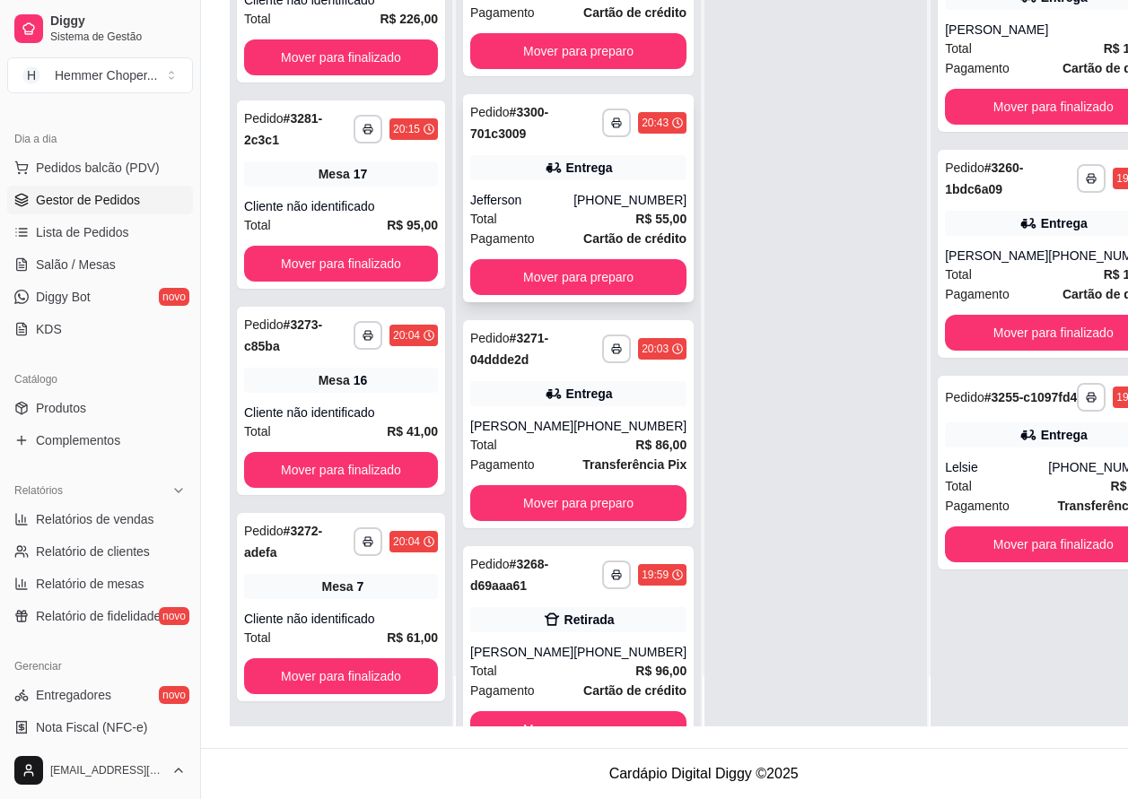
scroll to position [192, 0]
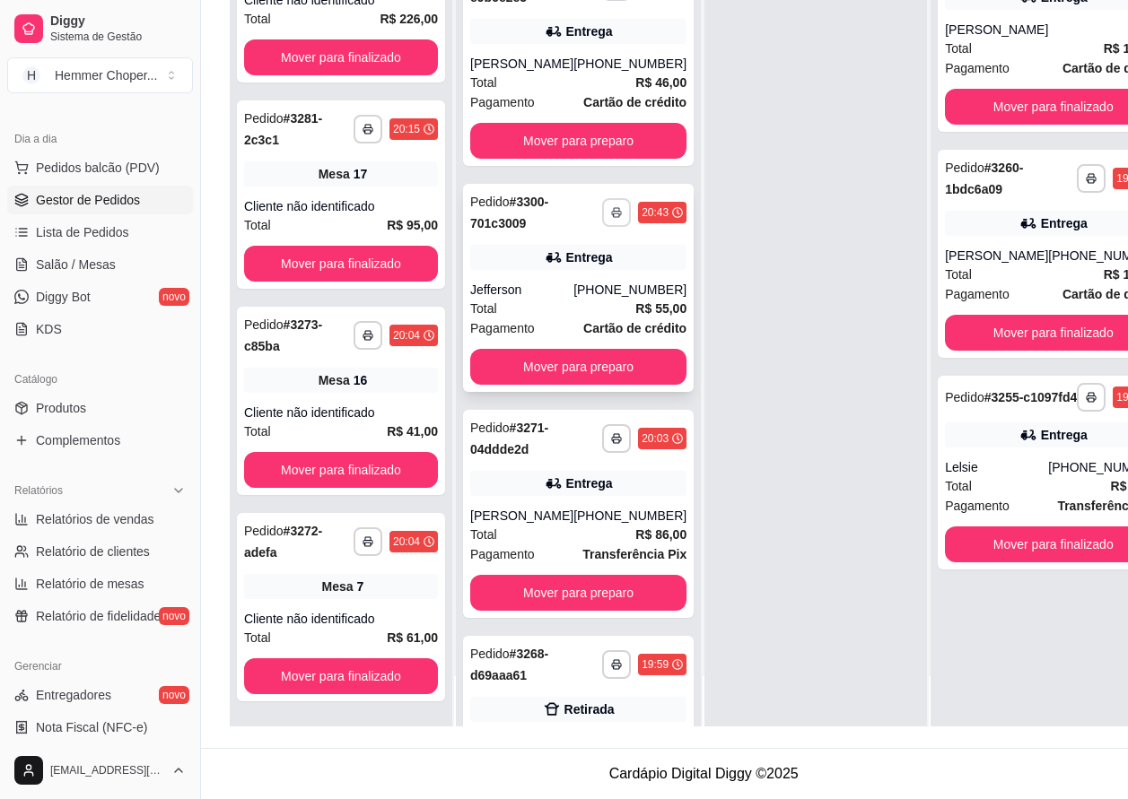
click at [611, 218] on icon "button" at bounding box center [616, 212] width 11 height 11
click at [545, 293] on button "IMPRESSORA" at bounding box center [533, 307] width 130 height 29
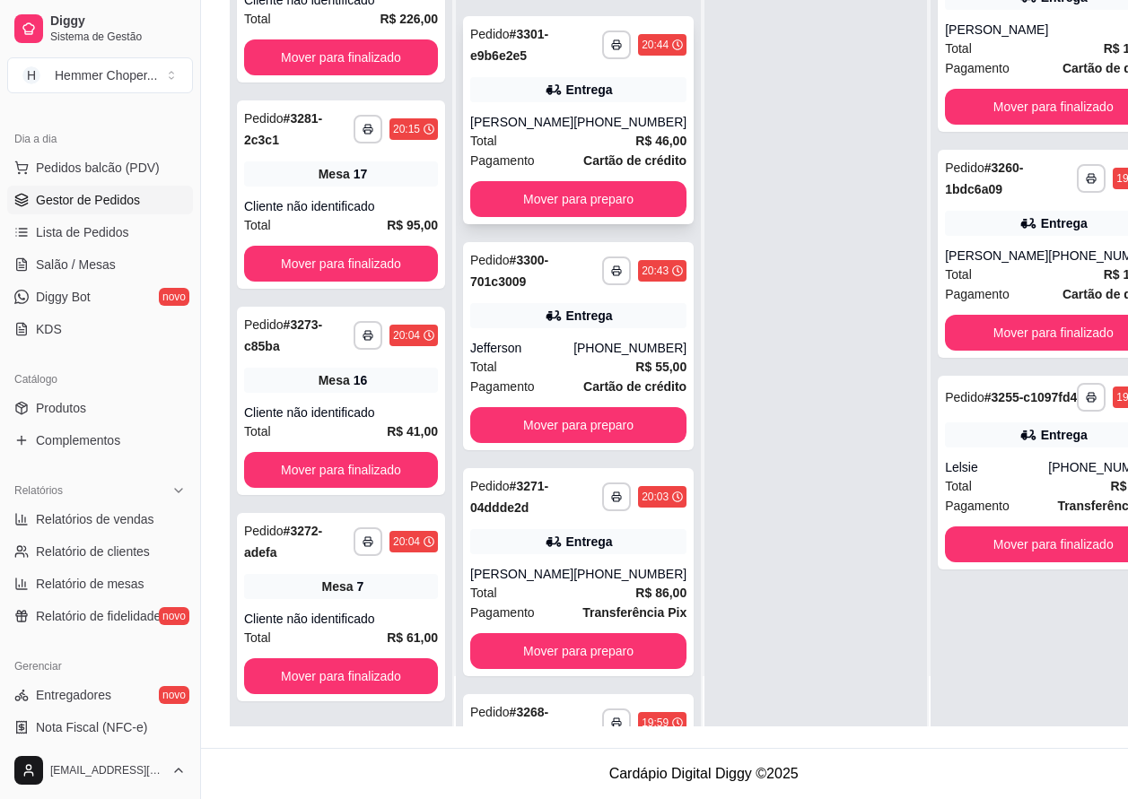
scroll to position [102, 0]
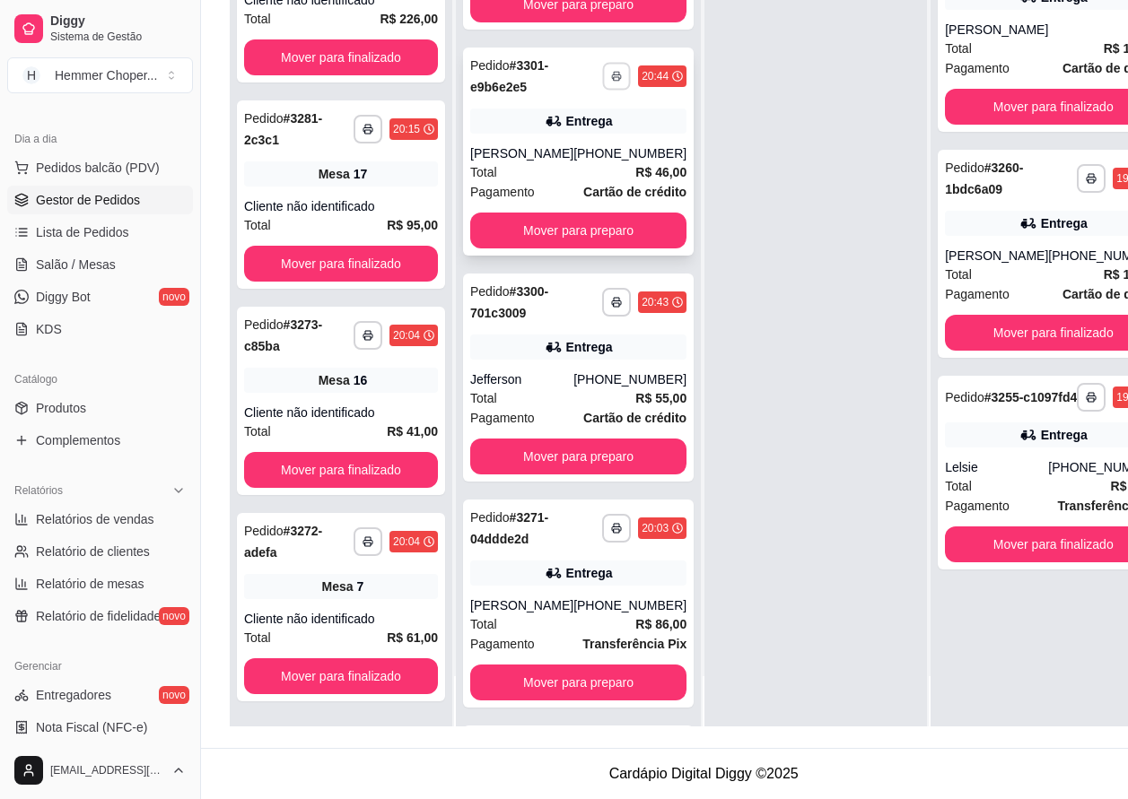
click at [612, 78] on icon "button" at bounding box center [616, 77] width 9 height 4
click at [524, 139] on button "IMPRESSORA" at bounding box center [533, 153] width 130 height 29
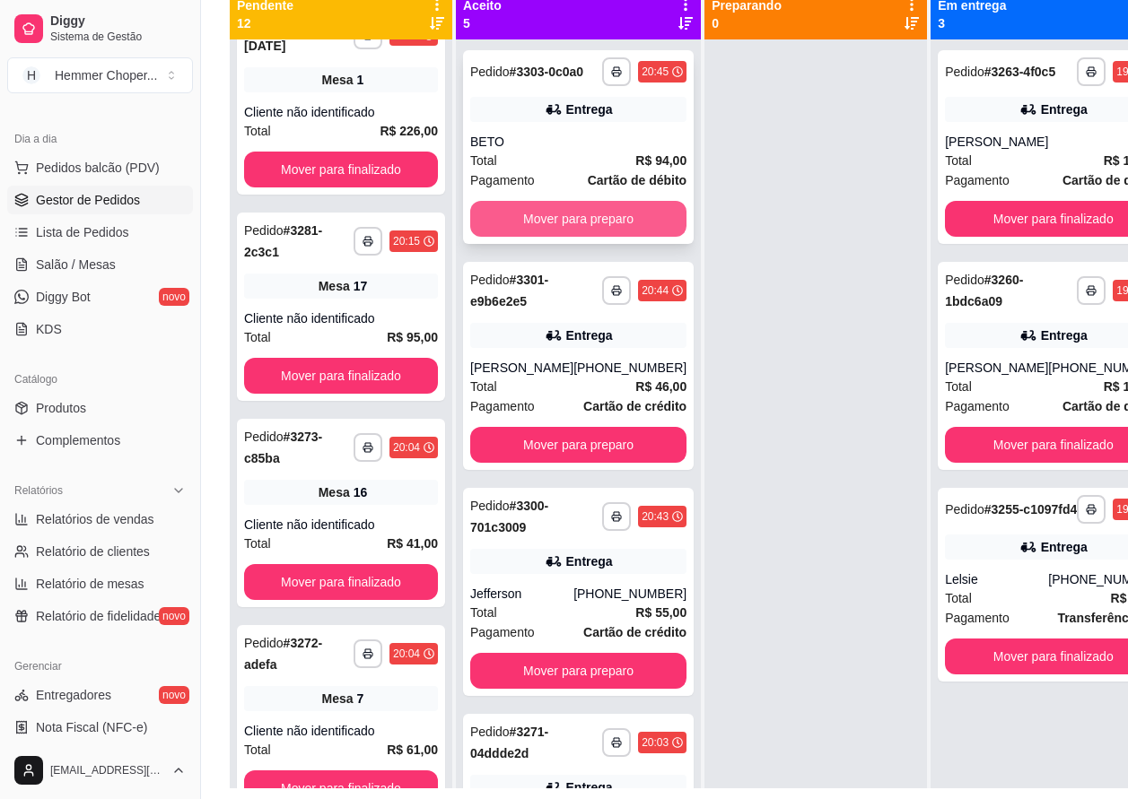
scroll to position [197, 0]
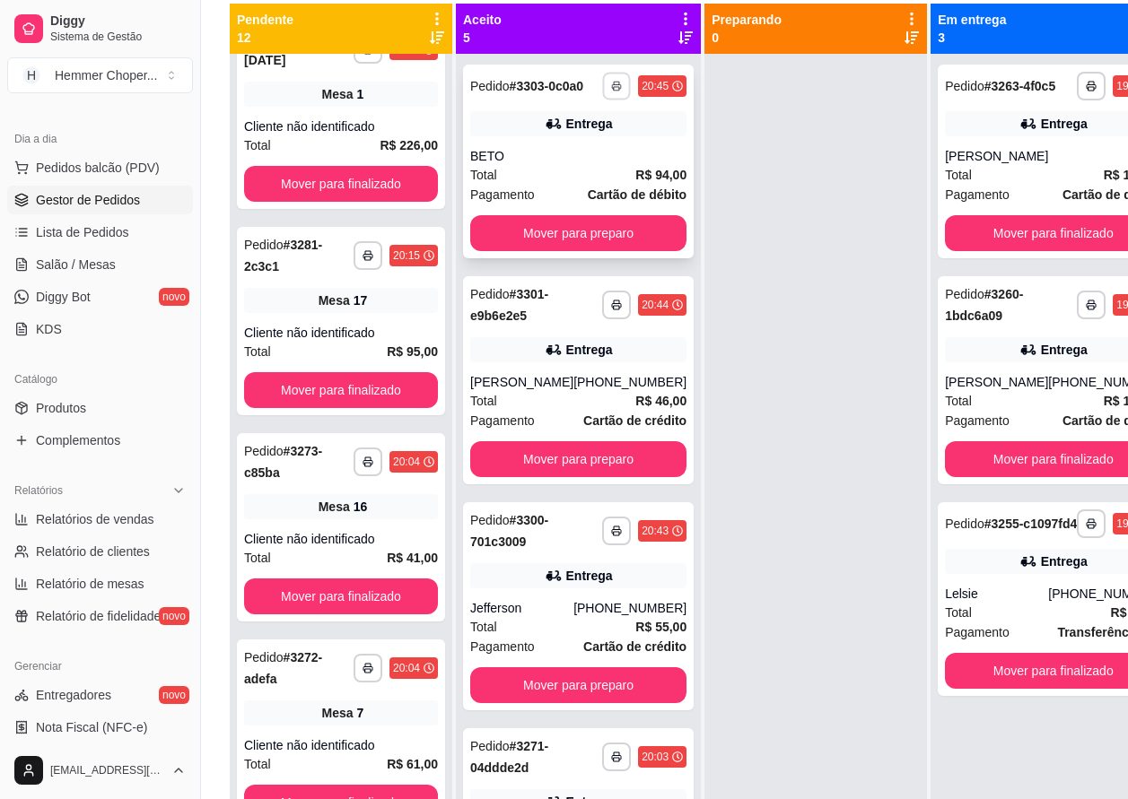
click at [611, 92] on icon "button" at bounding box center [616, 86] width 11 height 11
click at [547, 158] on button "IMPRESSORA" at bounding box center [533, 156] width 130 height 29
click at [611, 90] on icon "button" at bounding box center [616, 86] width 11 height 11
click at [532, 151] on button "IMPRESSORA" at bounding box center [533, 156] width 126 height 28
click at [614, 91] on rect "button" at bounding box center [616, 89] width 5 height 4
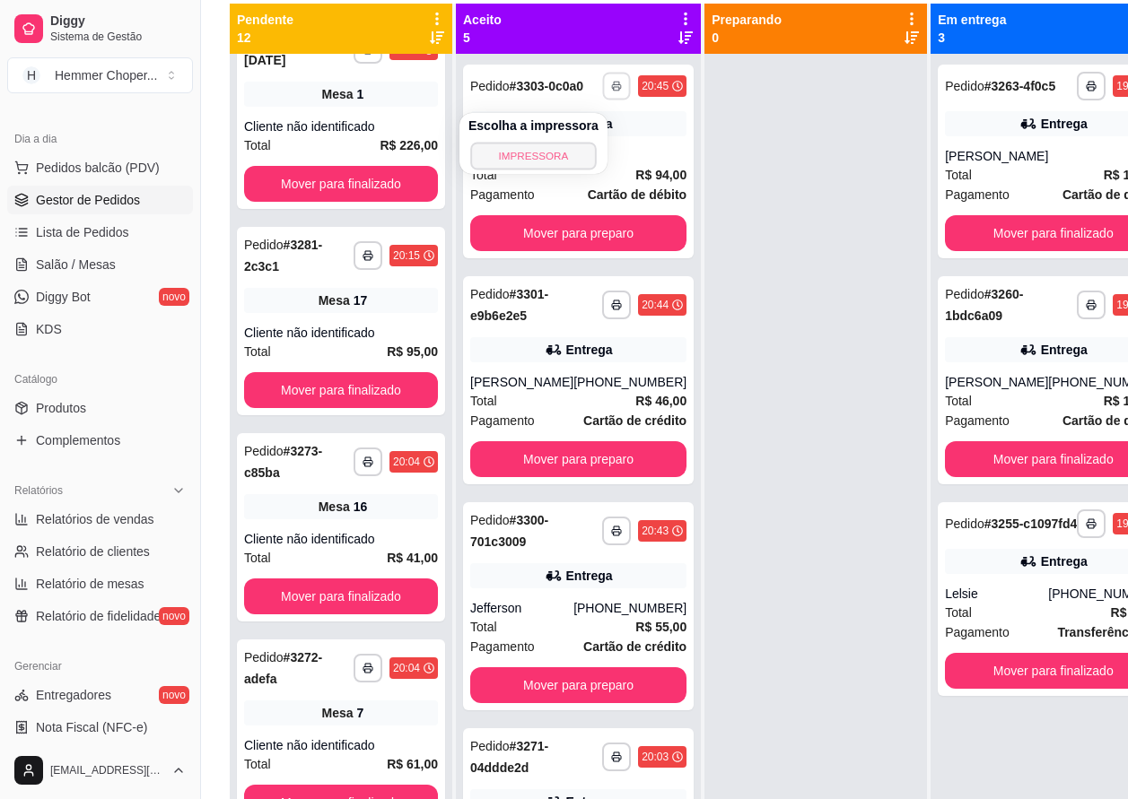
click at [535, 153] on button "IMPRESSORA" at bounding box center [533, 156] width 126 height 28
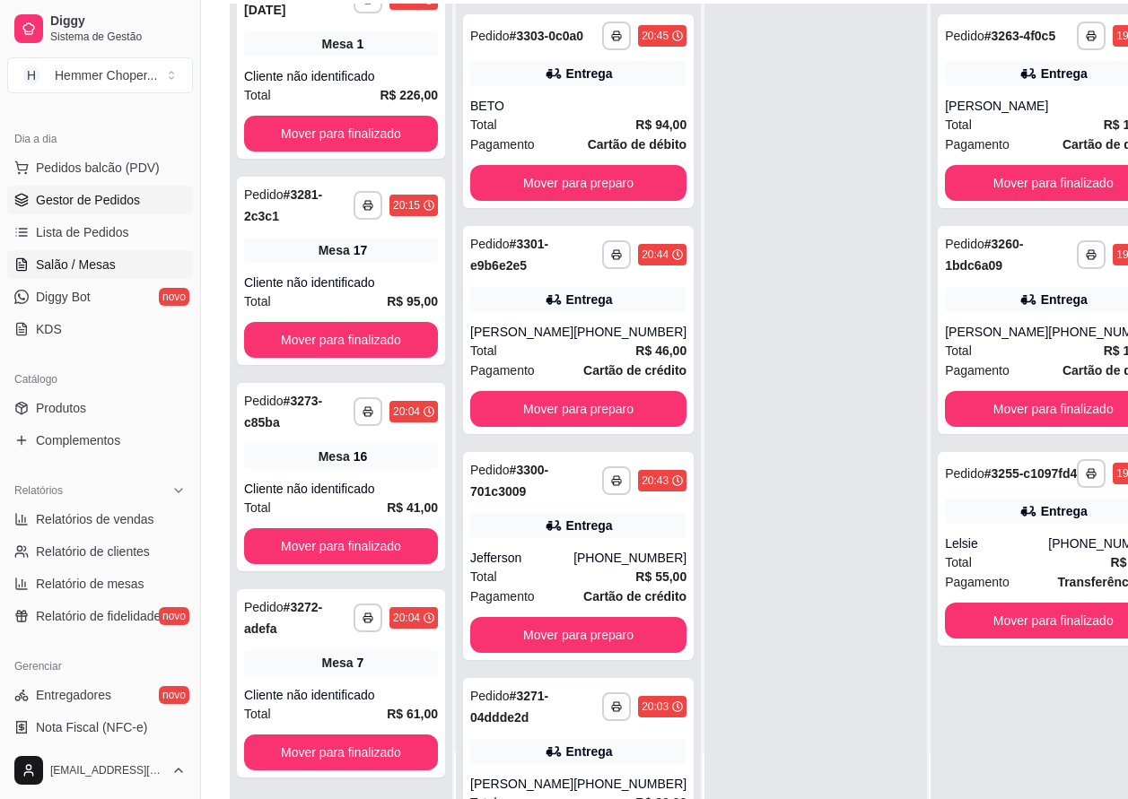
click at [92, 259] on span "Salão / Mesas" at bounding box center [76, 265] width 80 height 18
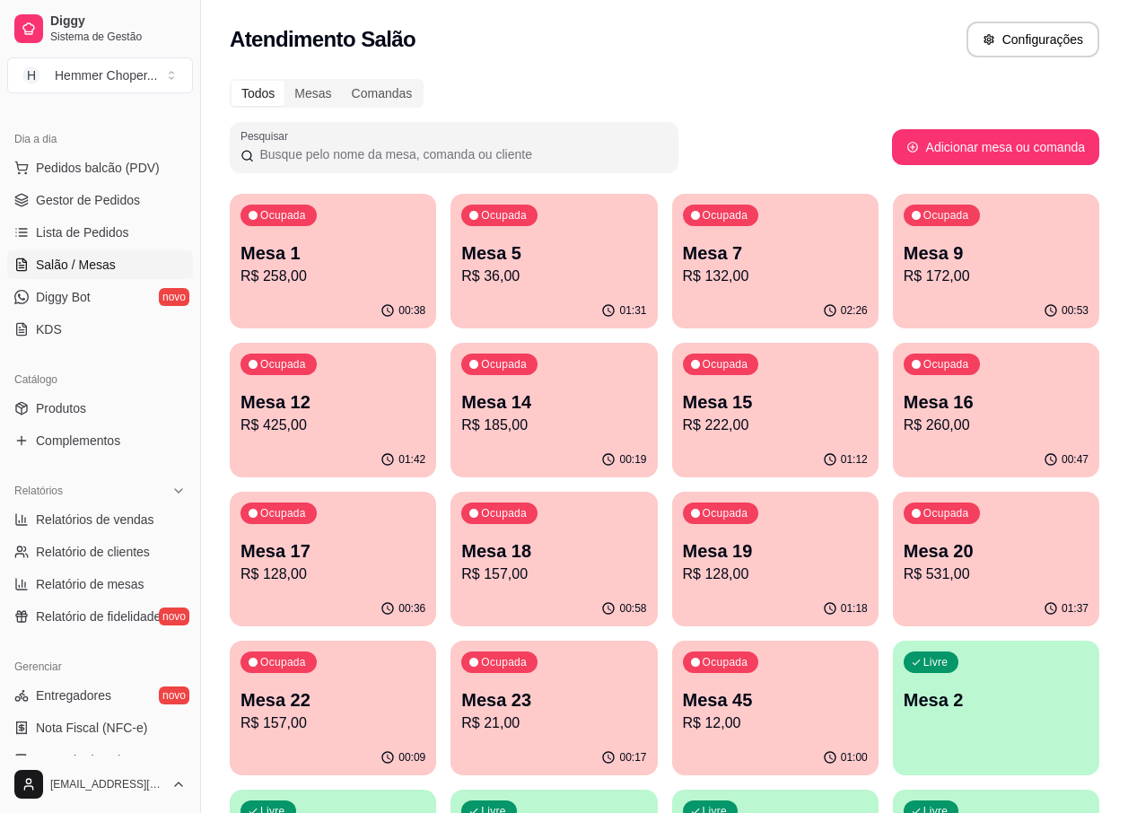
click at [734, 437] on div "Ocupada Mesa 15 R$ 222,00" at bounding box center [775, 393] width 206 height 100
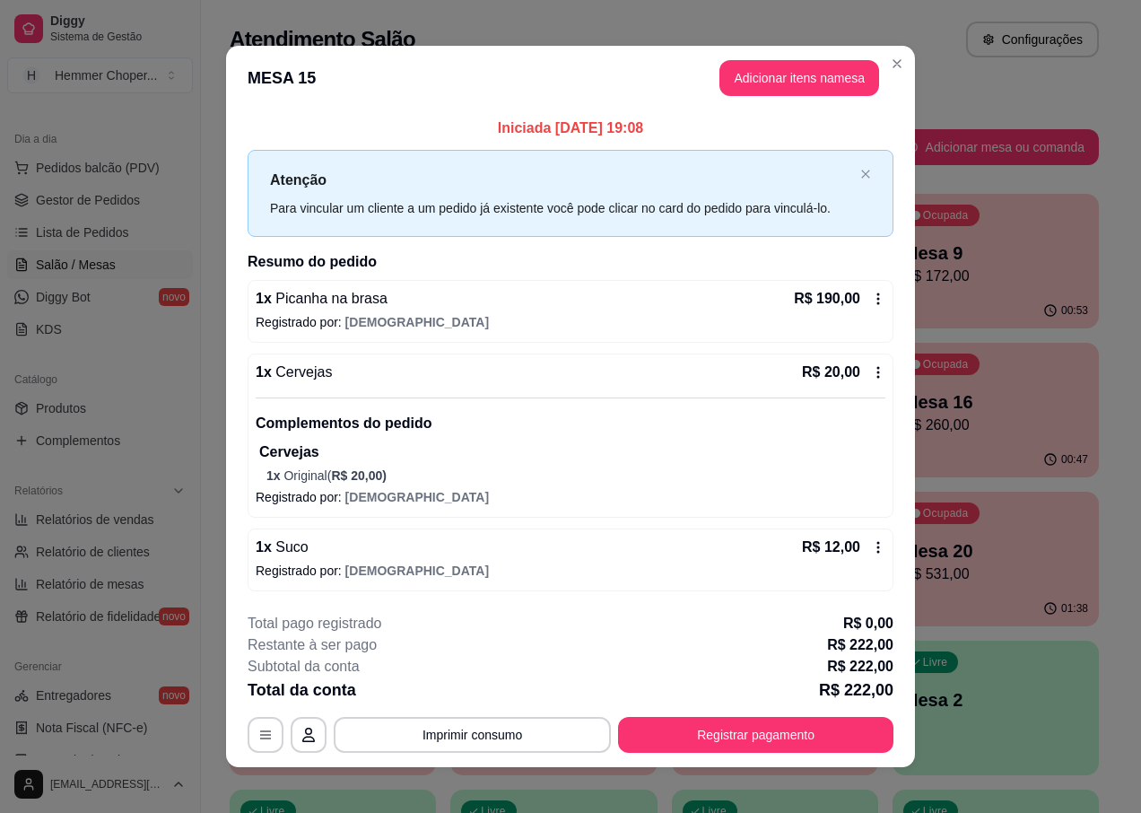
scroll to position [12, 0]
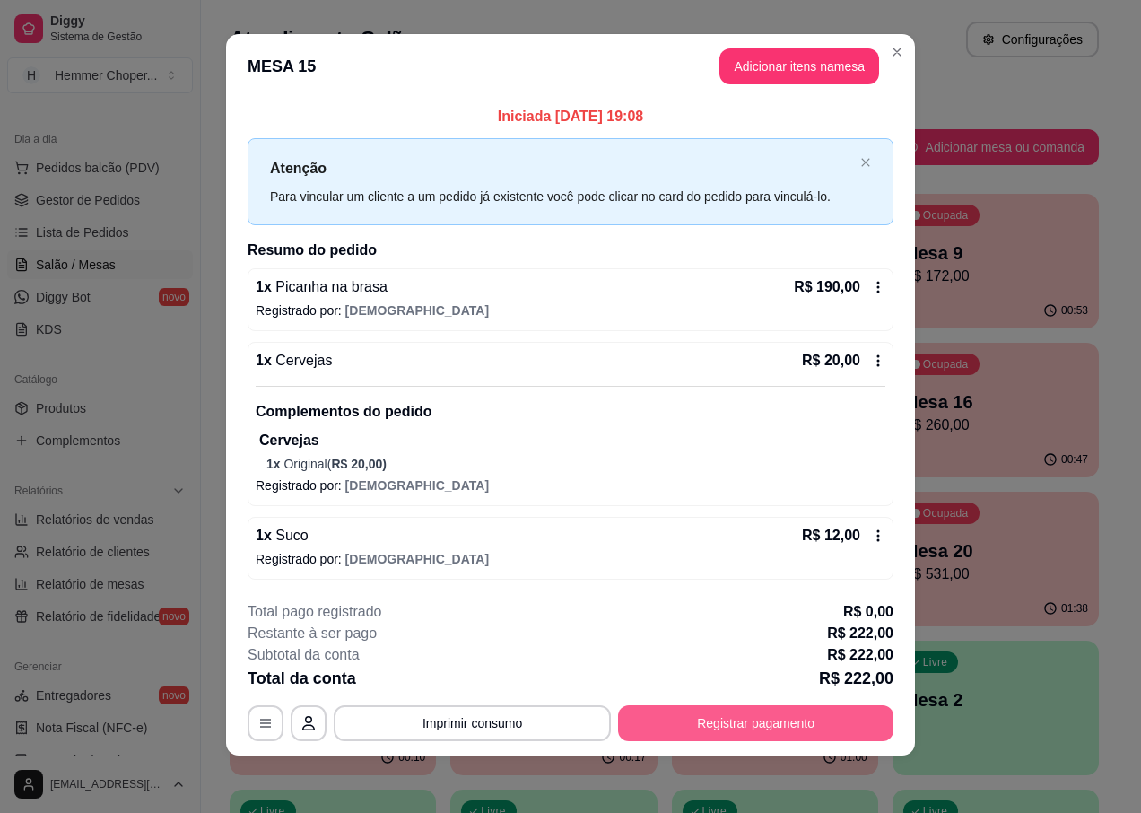
click at [714, 726] on button "Registrar pagamento" at bounding box center [755, 723] width 275 height 36
click at [692, 723] on button "Registrar pagamento" at bounding box center [755, 723] width 275 height 36
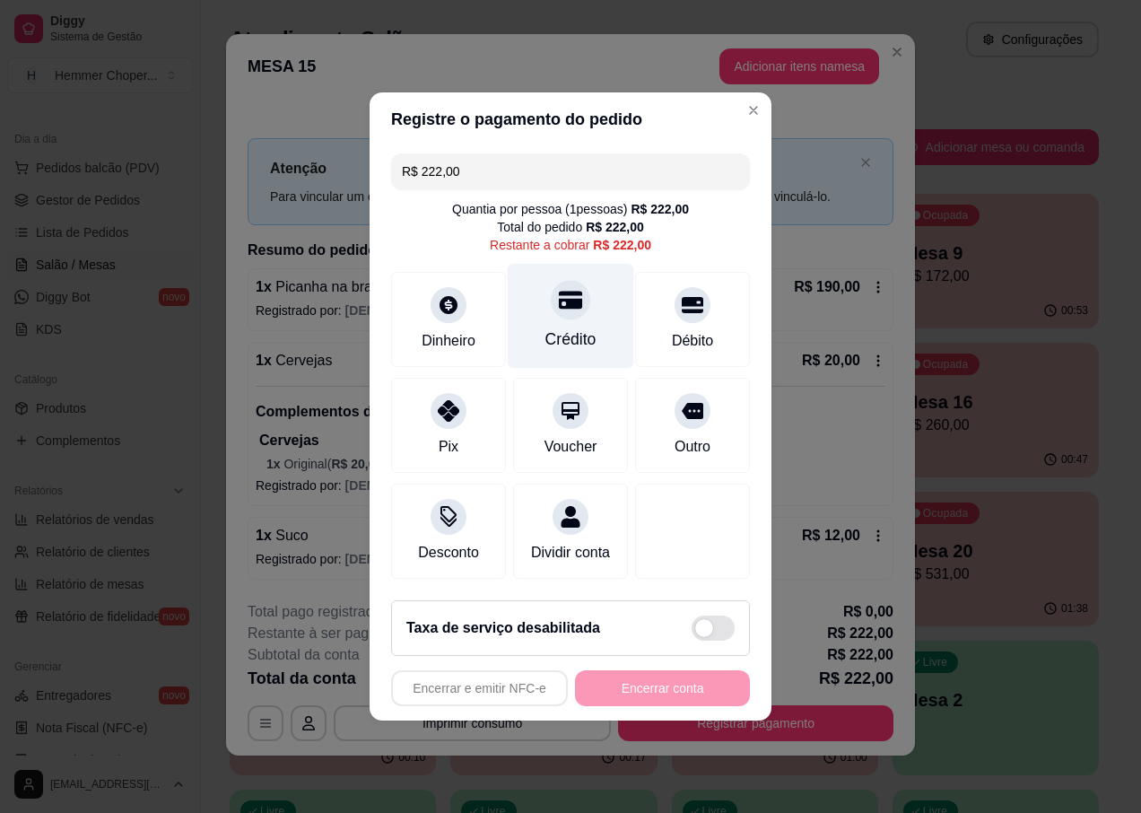
click at [559, 298] on icon at bounding box center [570, 299] width 23 height 23
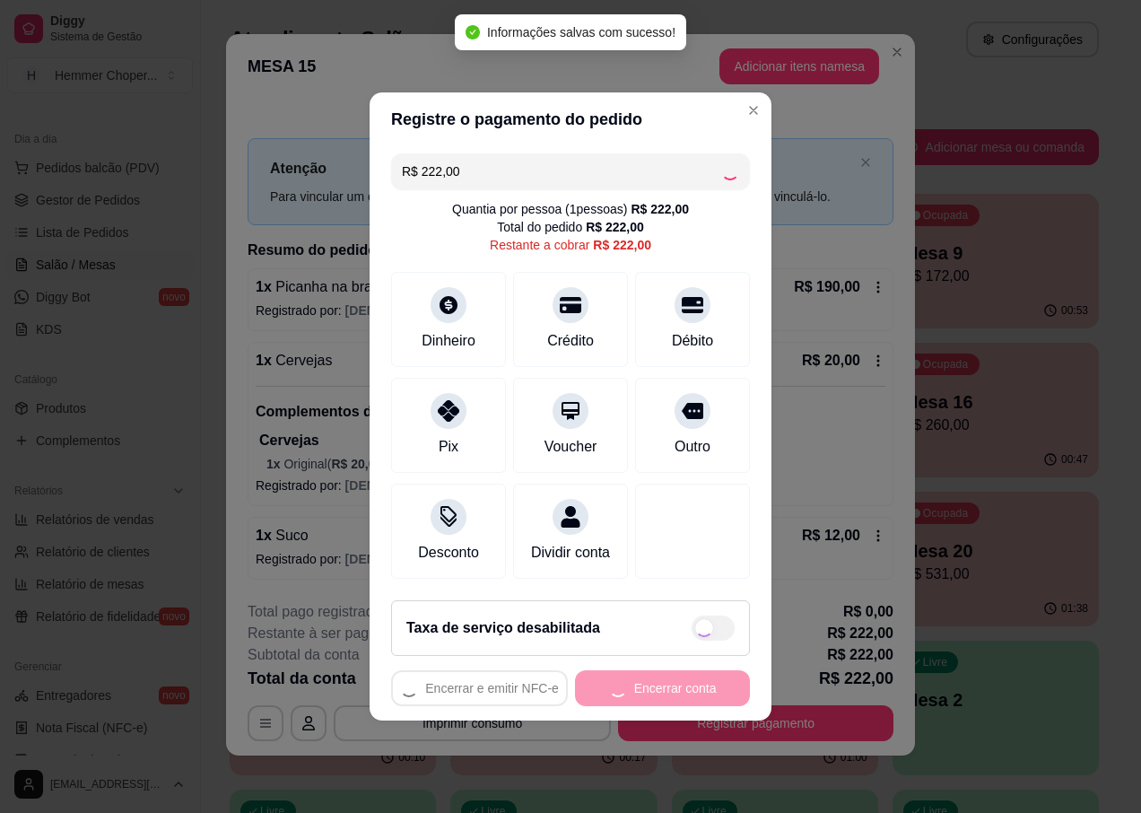
type input "R$ 0,00"
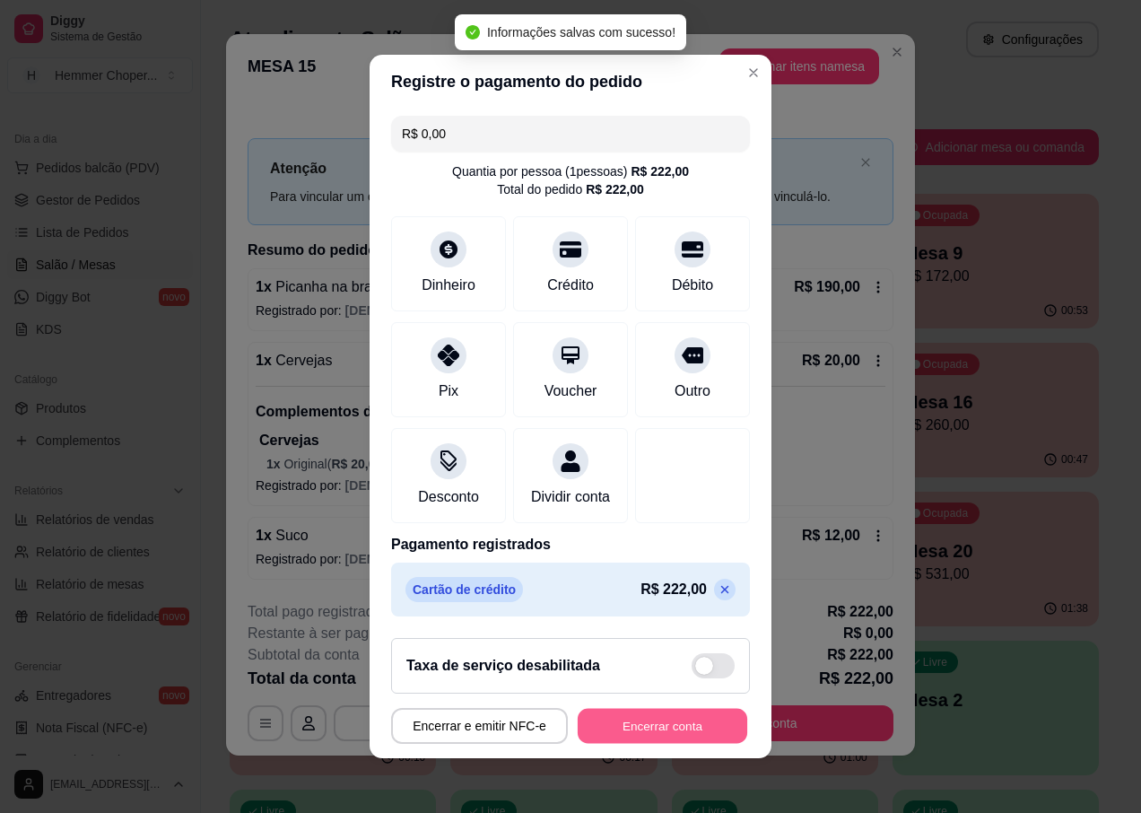
click at [603, 737] on button "Encerrar conta" at bounding box center [663, 726] width 170 height 35
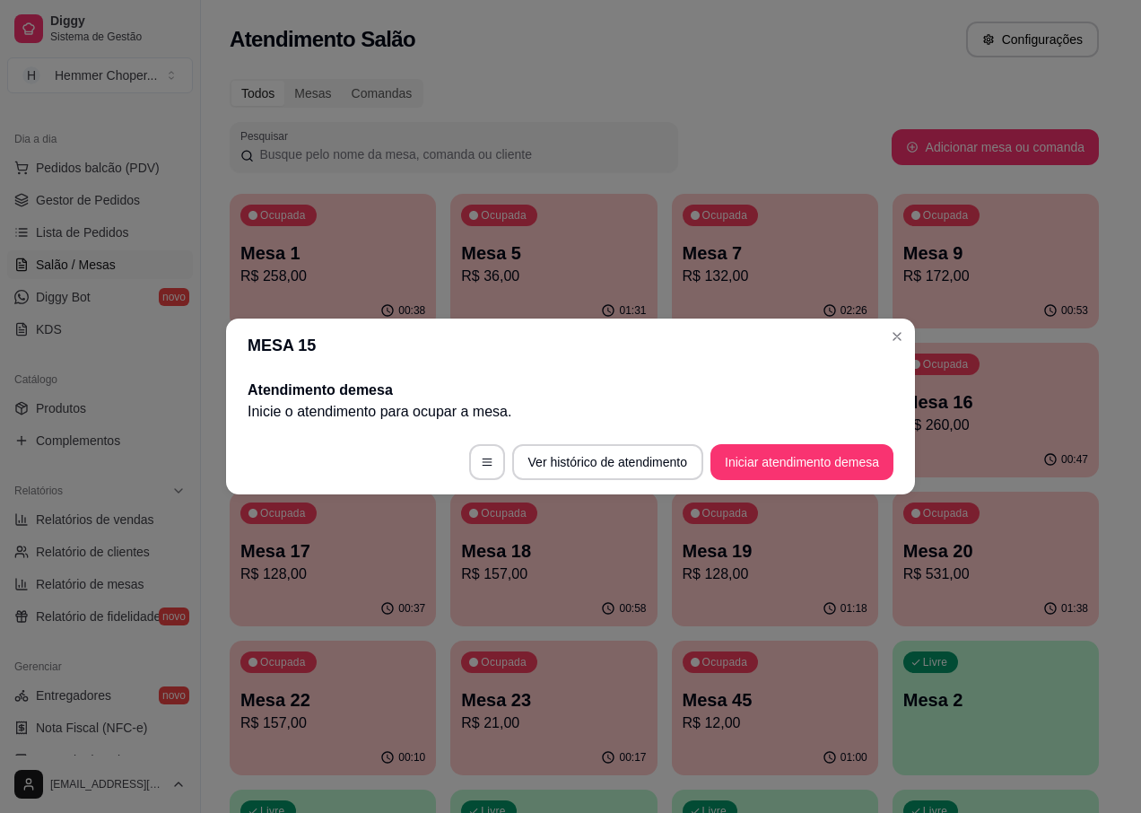
scroll to position [0, 0]
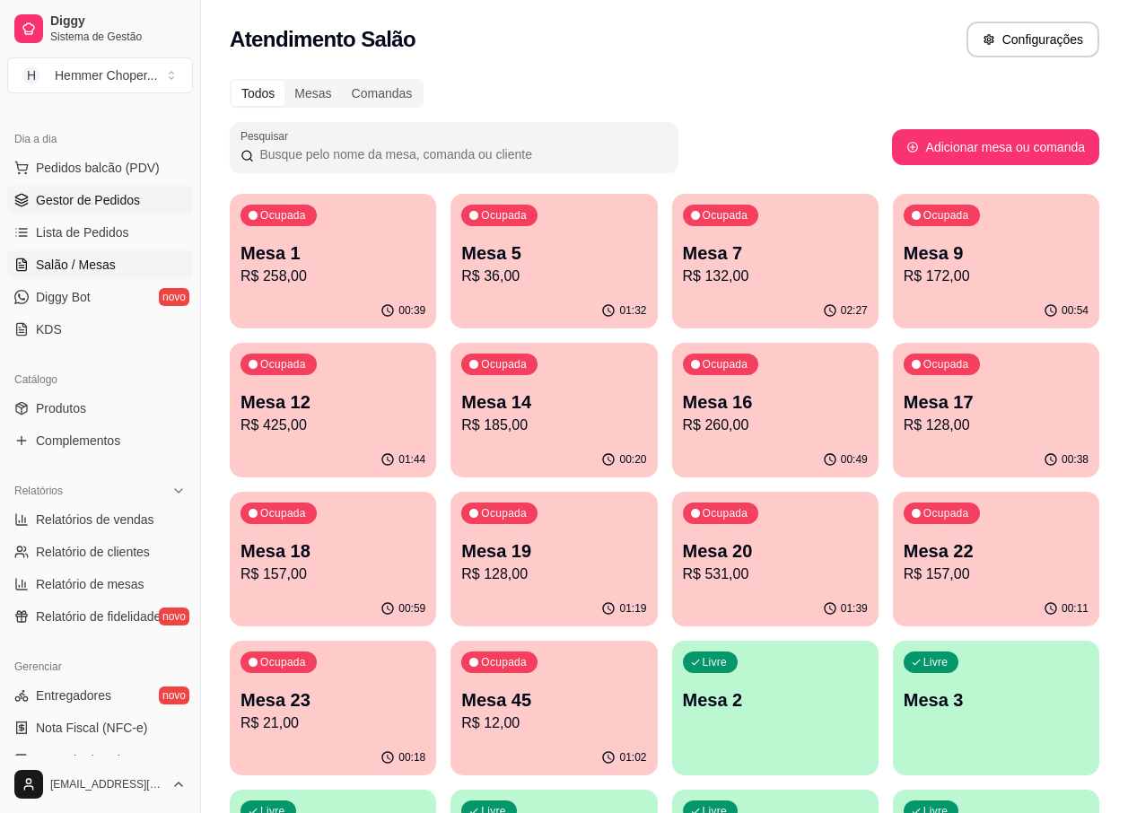
click at [92, 205] on span "Gestor de Pedidos" at bounding box center [88, 200] width 104 height 18
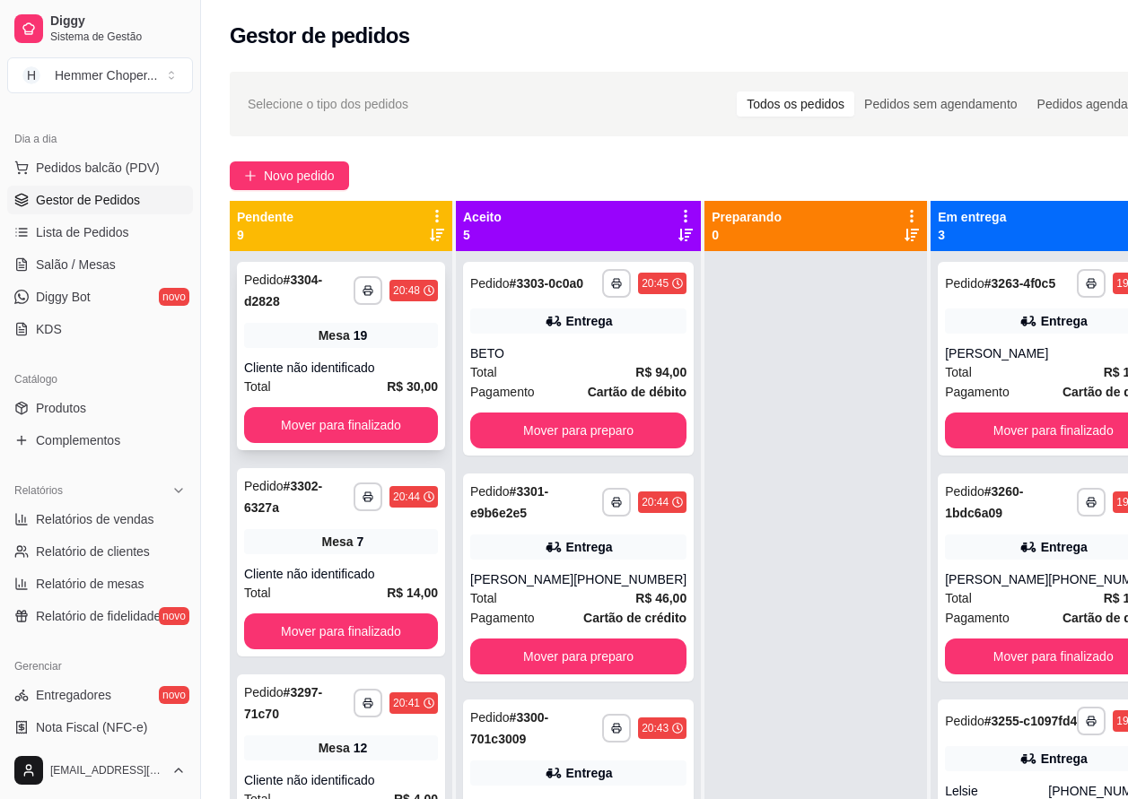
click at [353, 365] on div "Cliente não identificado" at bounding box center [341, 368] width 194 height 18
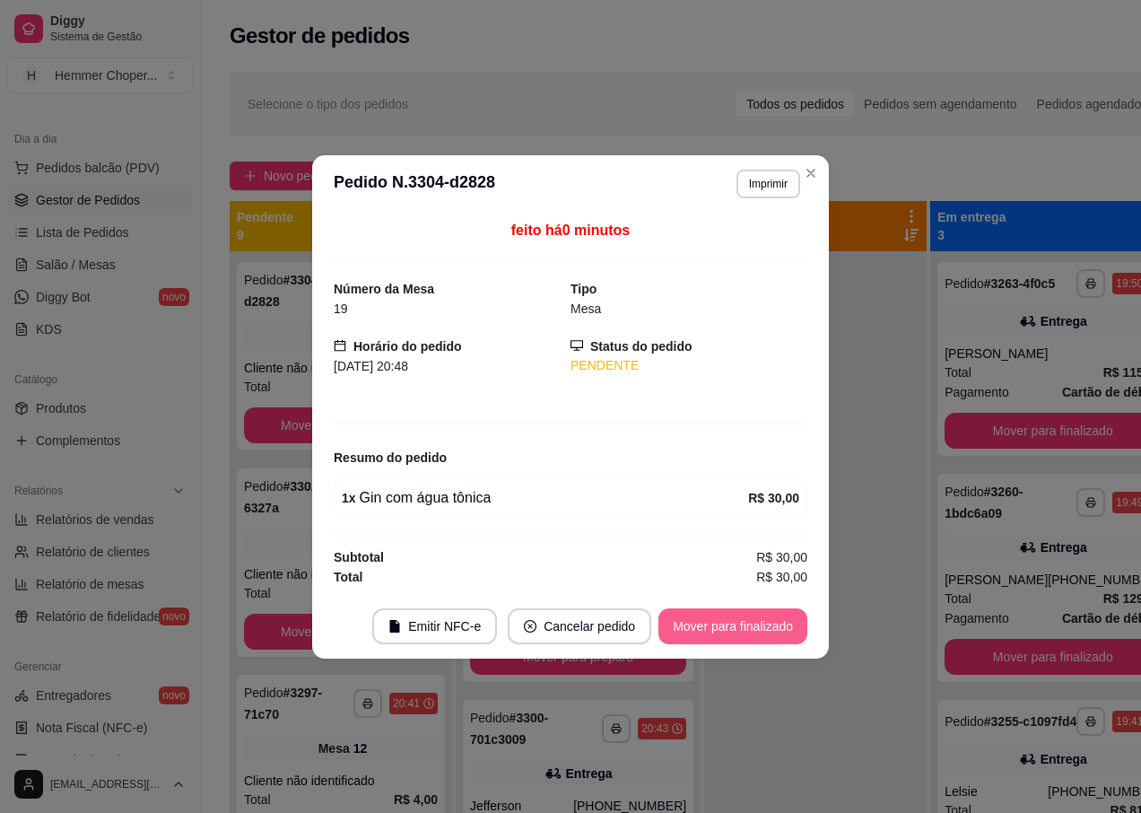
click at [706, 630] on button "Mover para finalizado" at bounding box center [732, 626] width 149 height 36
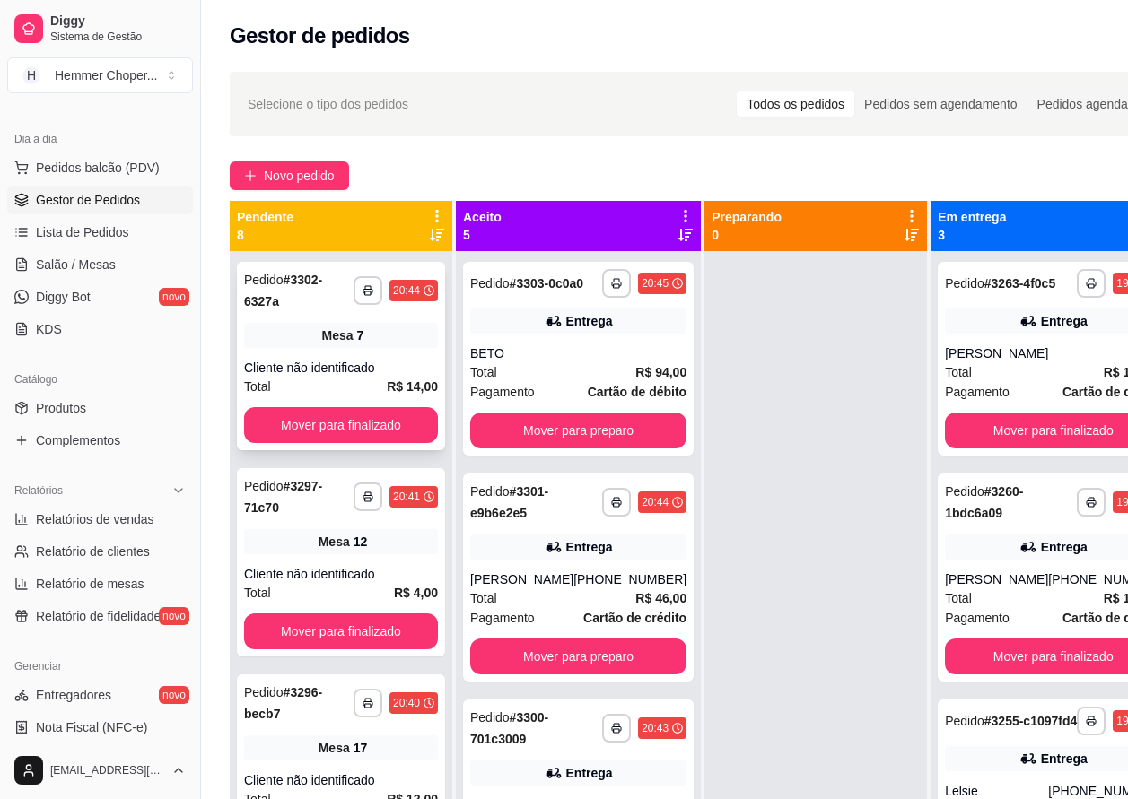
click at [376, 362] on div "Cliente não identificado" at bounding box center [341, 368] width 194 height 18
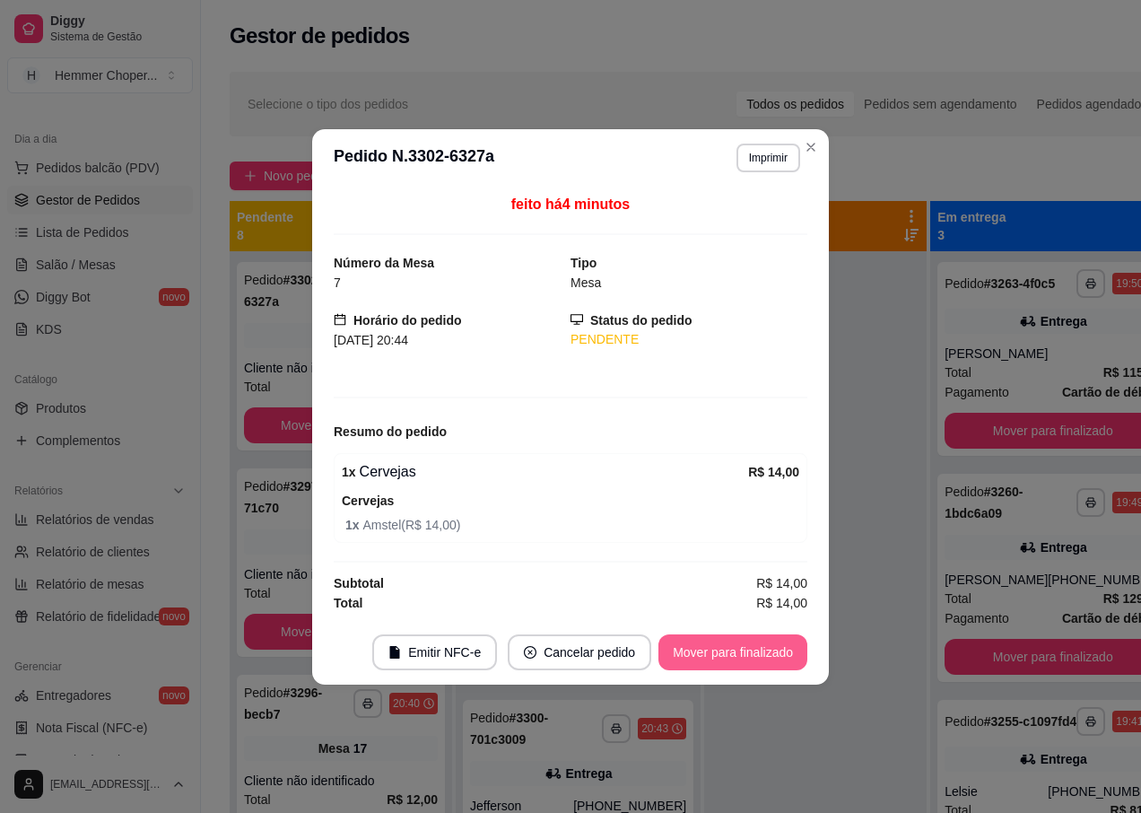
click at [733, 643] on button "Mover para finalizado" at bounding box center [732, 652] width 149 height 36
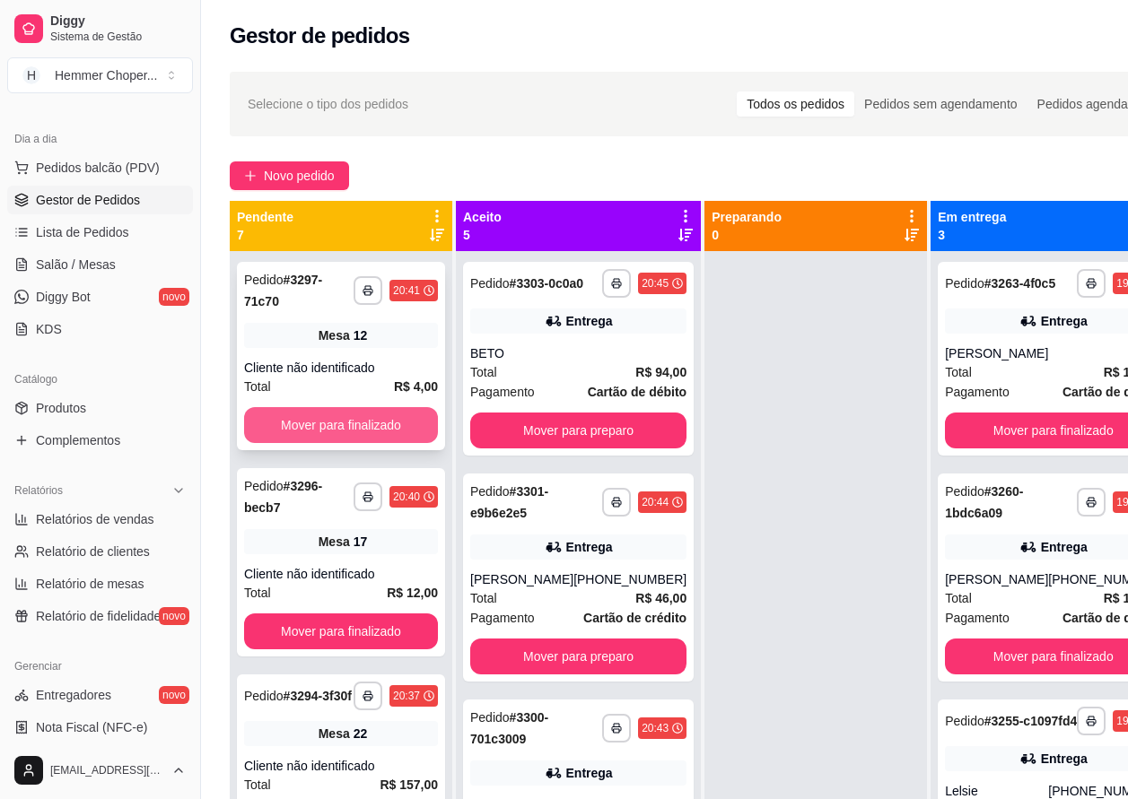
click at [348, 429] on button "Mover para finalizado" at bounding box center [341, 425] width 194 height 36
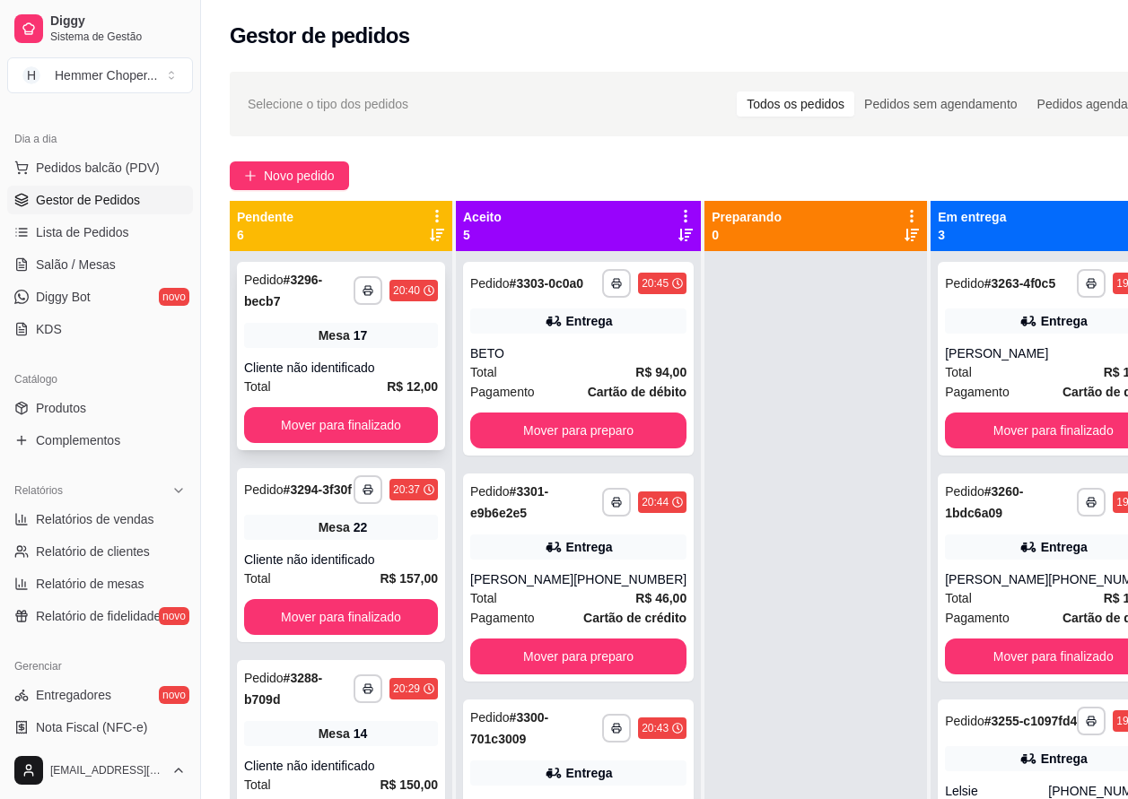
click at [338, 369] on div "Cliente não identificado" at bounding box center [341, 368] width 194 height 18
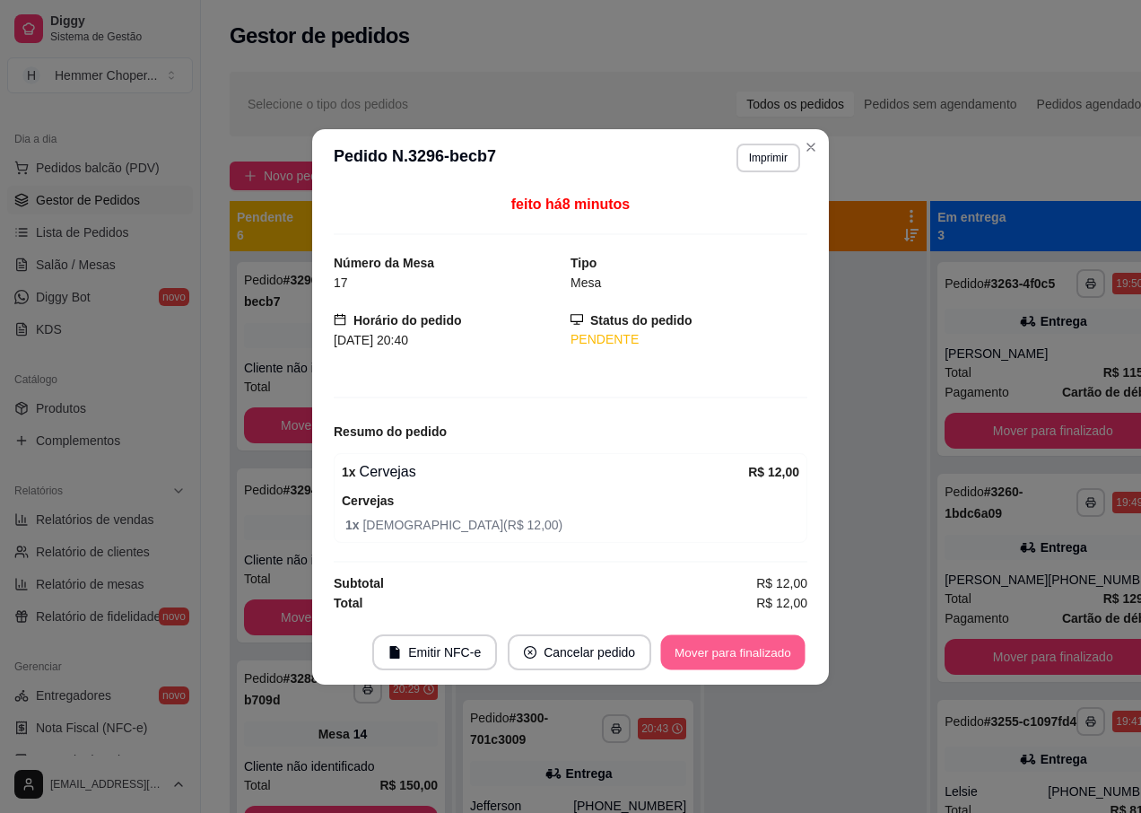
click at [700, 655] on button "Mover para finalizado" at bounding box center [733, 651] width 144 height 35
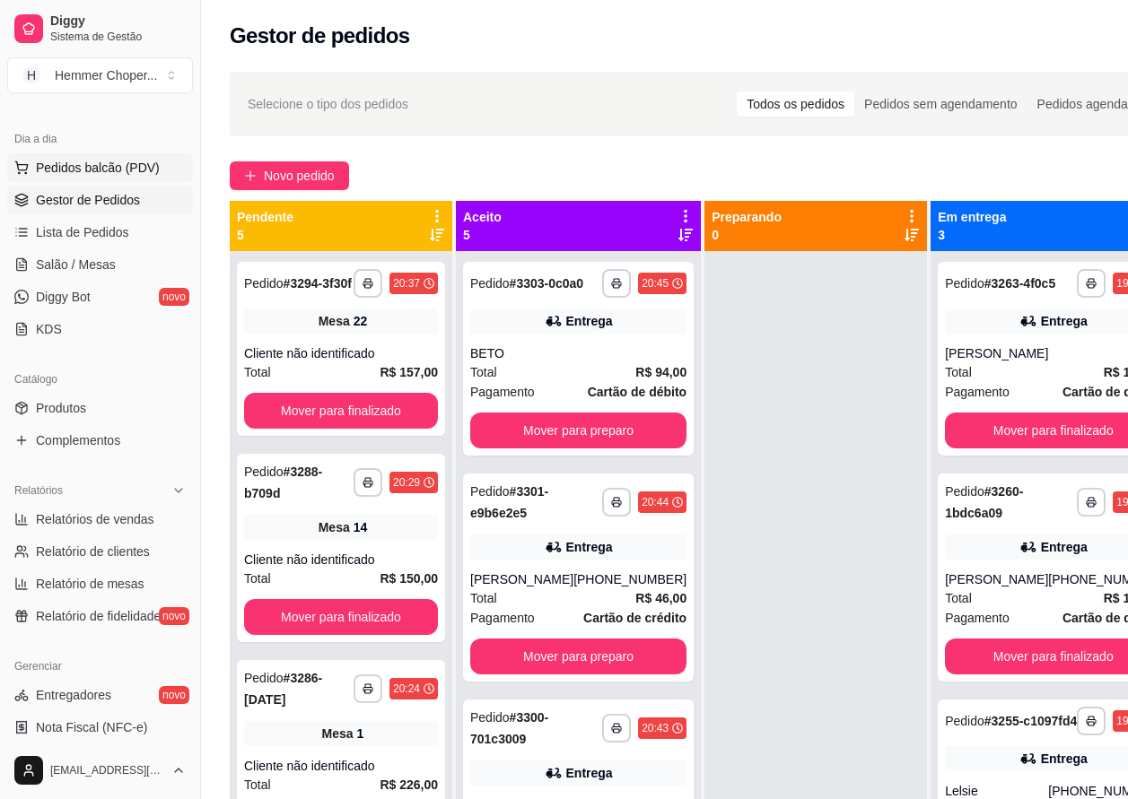
click at [101, 166] on span "Pedidos balcão (PDV)" at bounding box center [98, 168] width 124 height 18
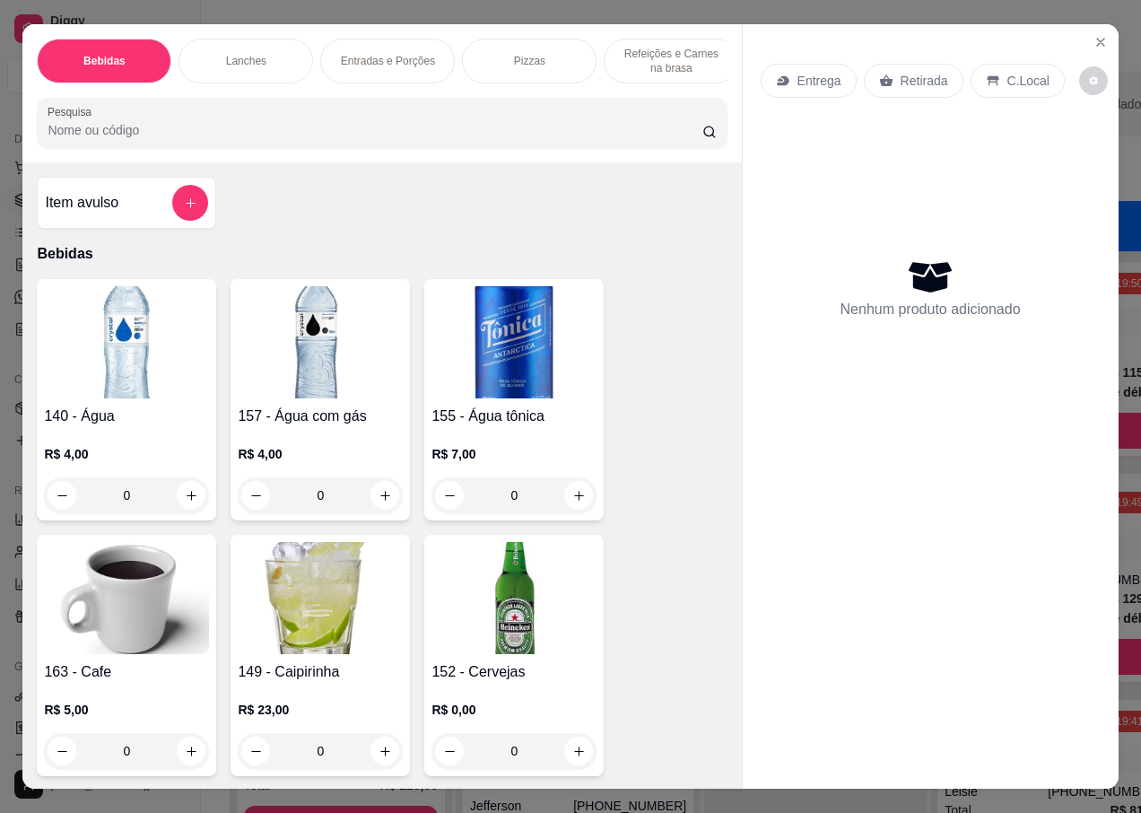
click at [901, 72] on p "Retirada" at bounding box center [925, 81] width 48 height 18
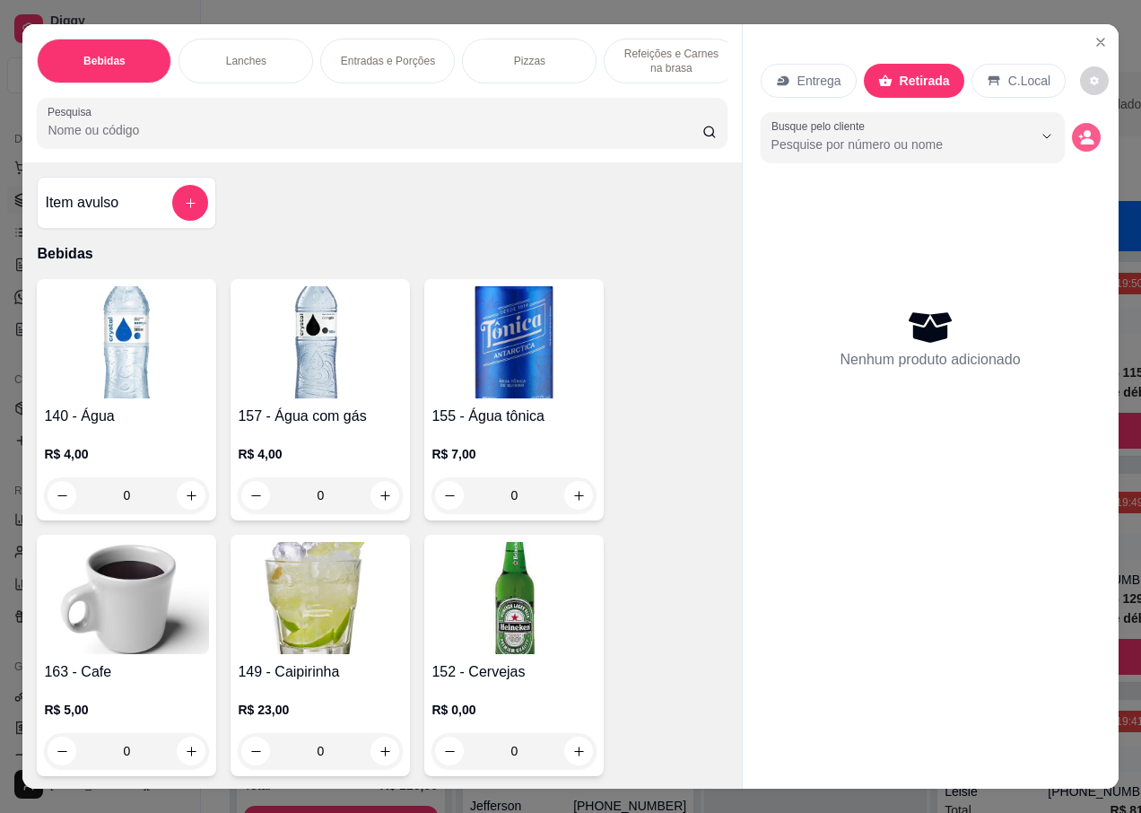
click at [1081, 138] on icon "decrease-product-quantity" at bounding box center [1086, 141] width 13 height 6
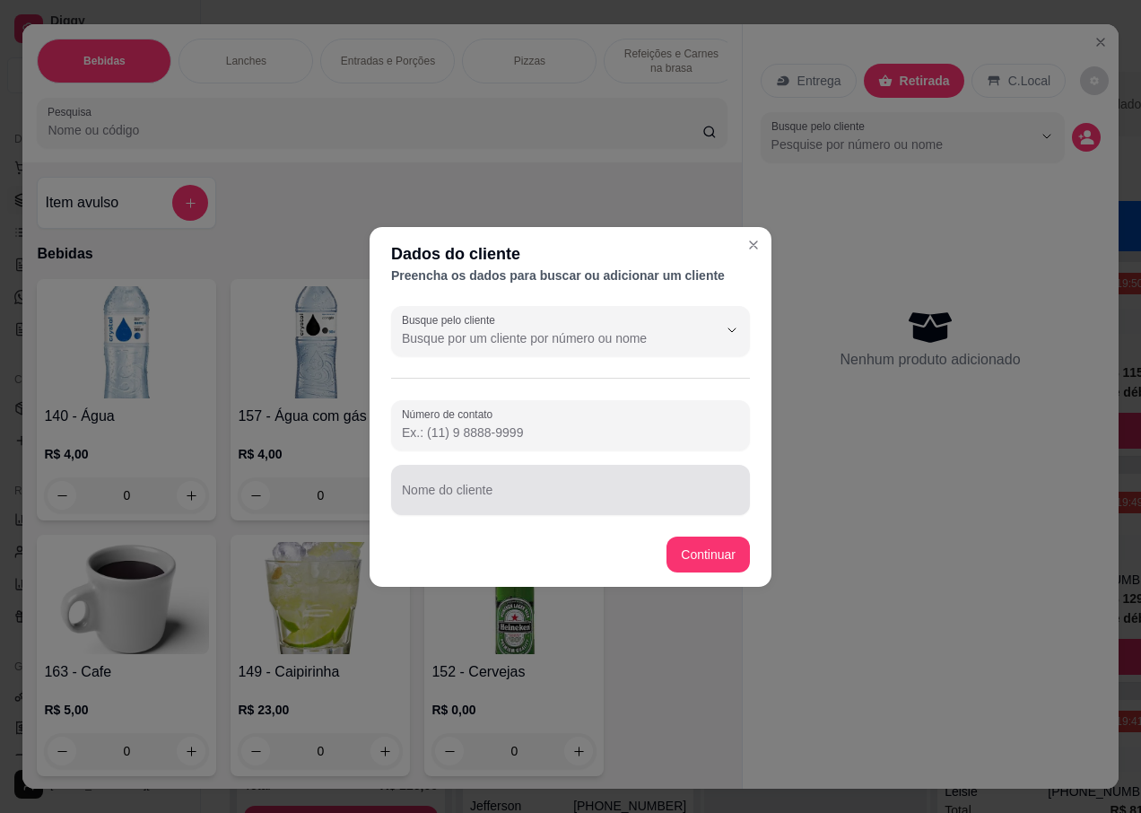
click at [463, 480] on div at bounding box center [570, 490] width 337 height 36
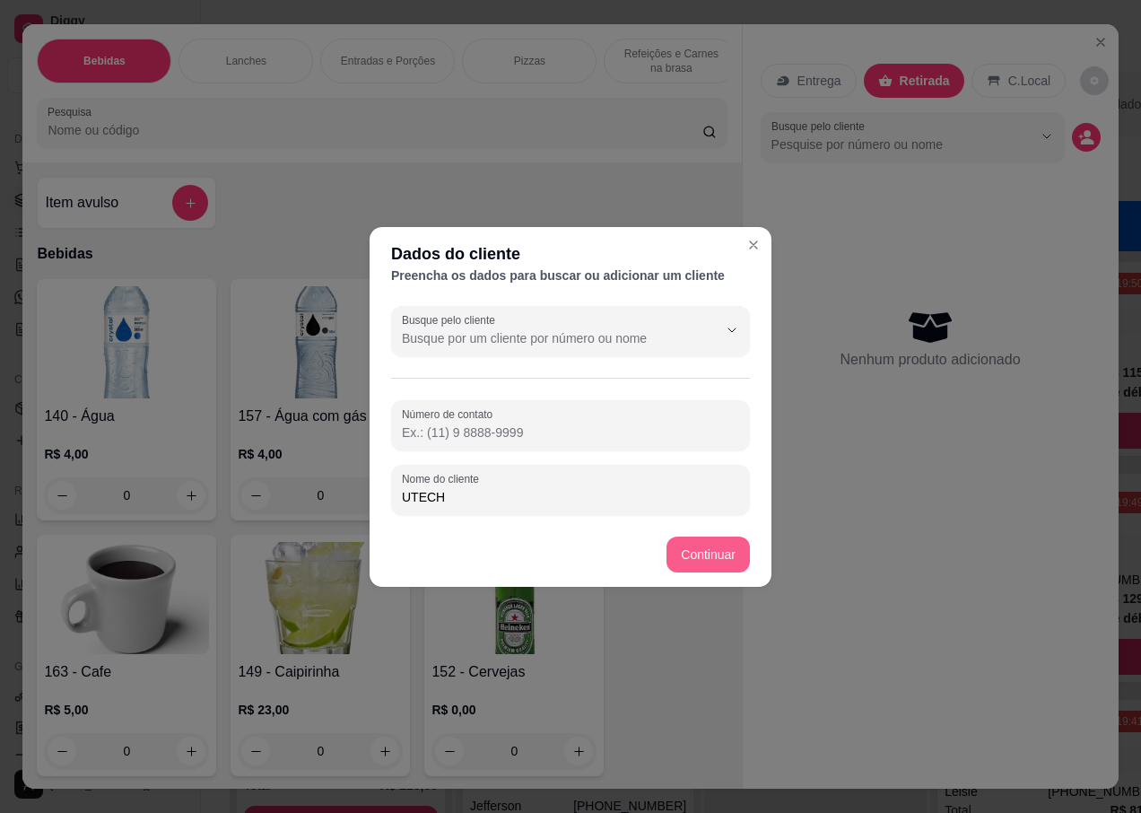
type input "UTECH"
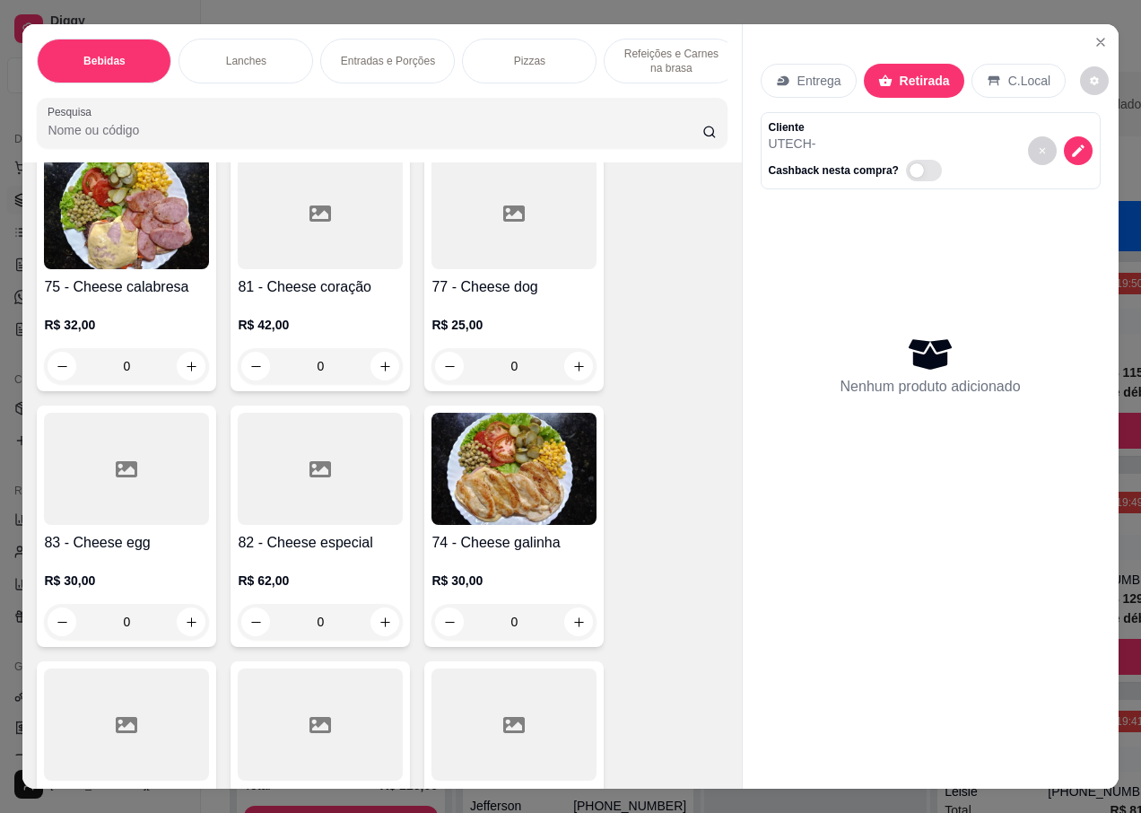
scroll to position [3499, 0]
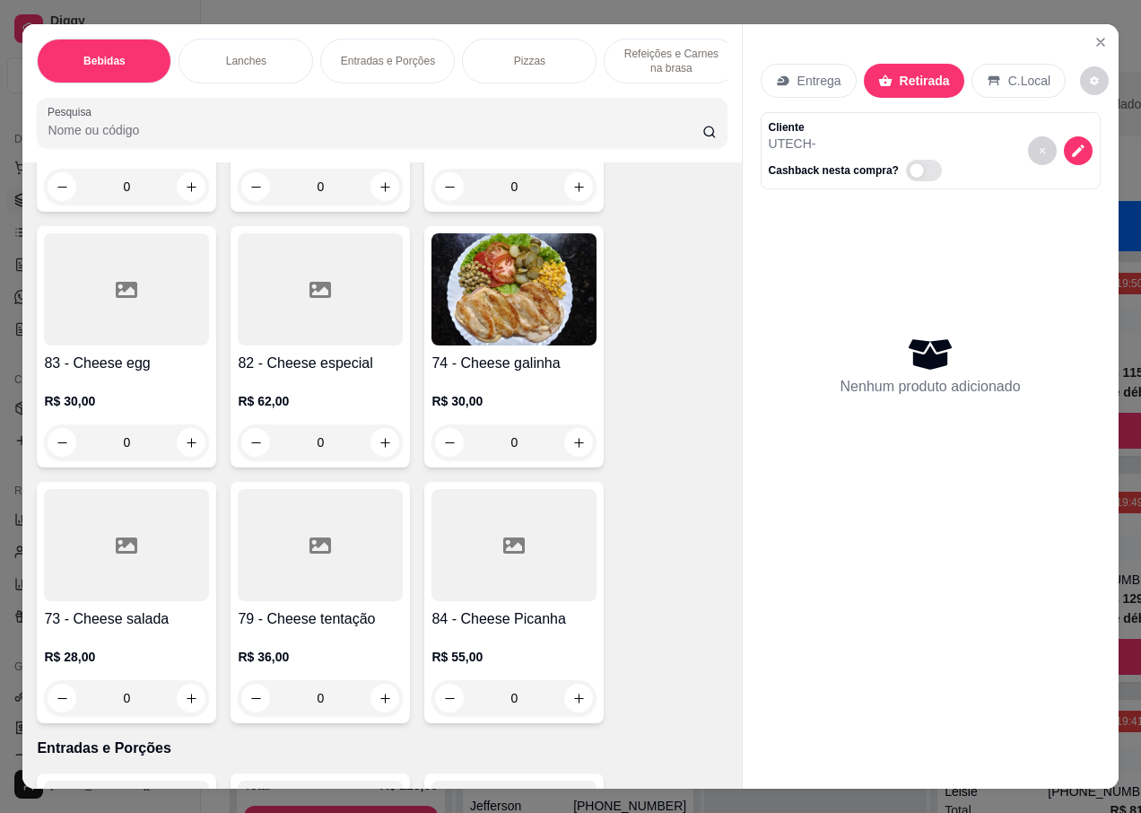
click at [109, 608] on h4 "73 - Cheese salada" at bounding box center [126, 619] width 165 height 22
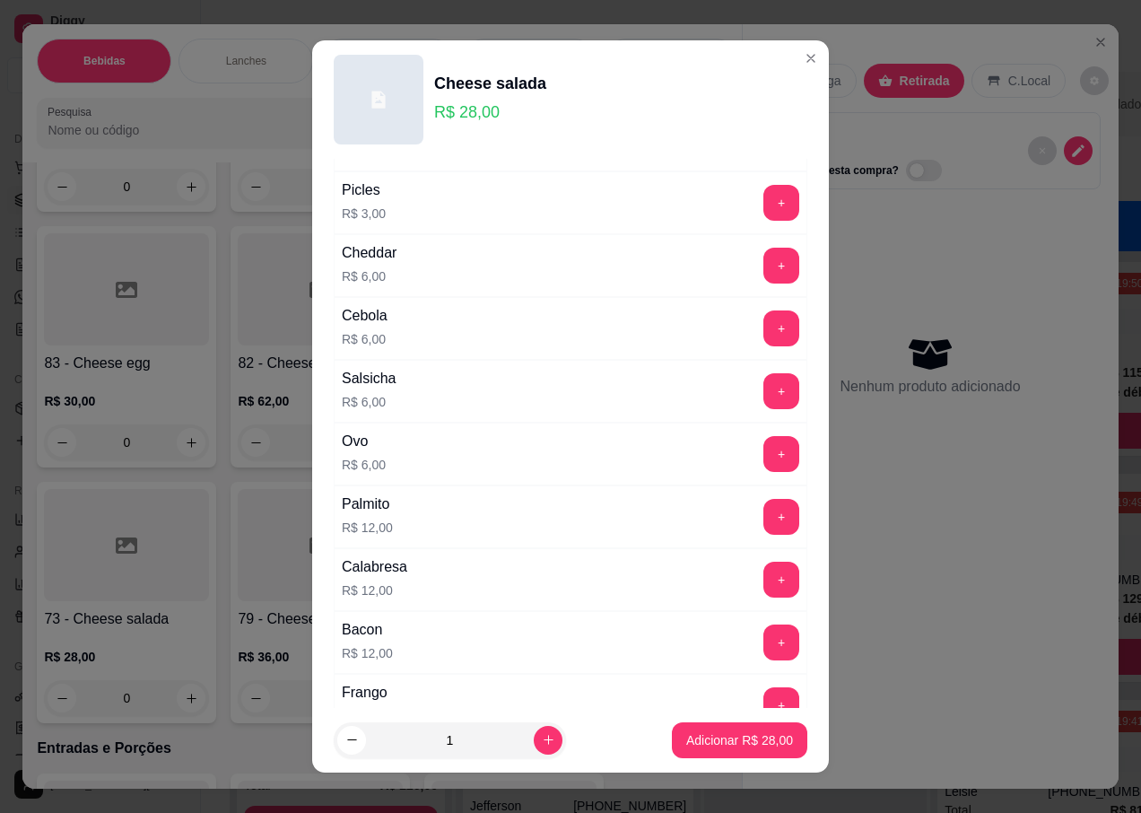
scroll to position [0, 0]
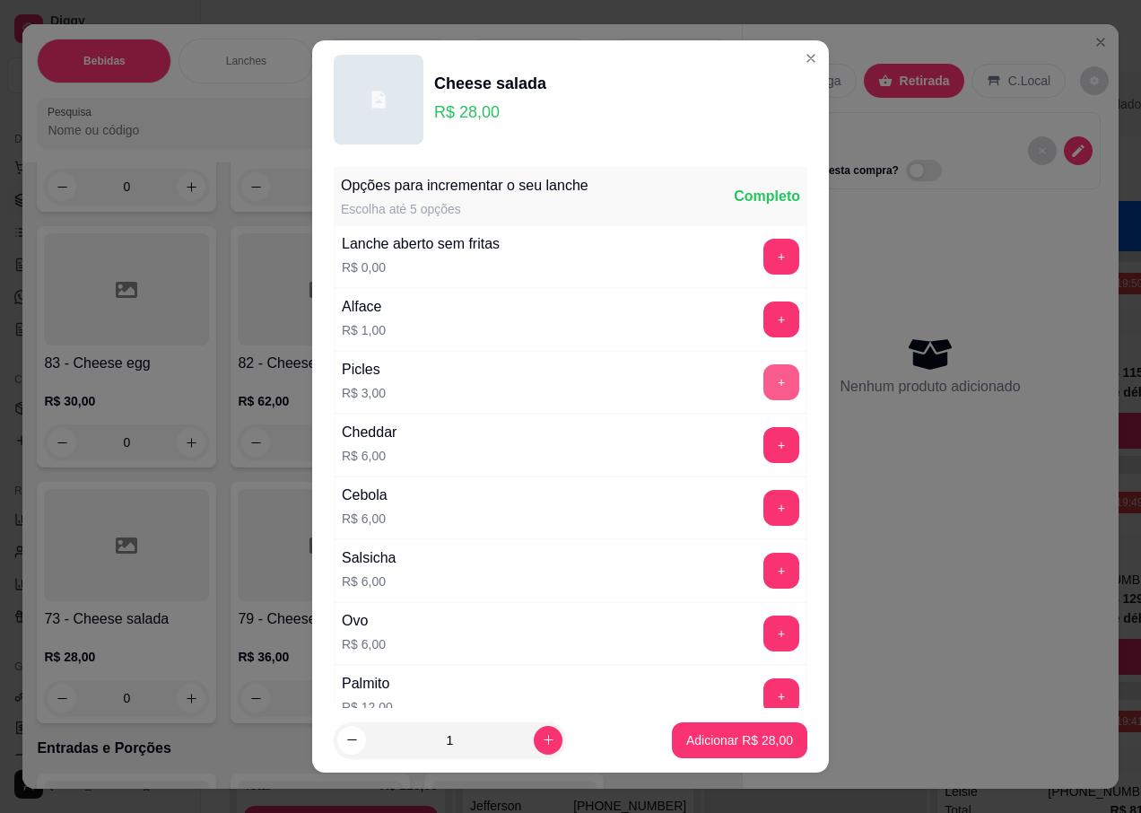
click at [763, 381] on button "+" at bounding box center [781, 382] width 36 height 36
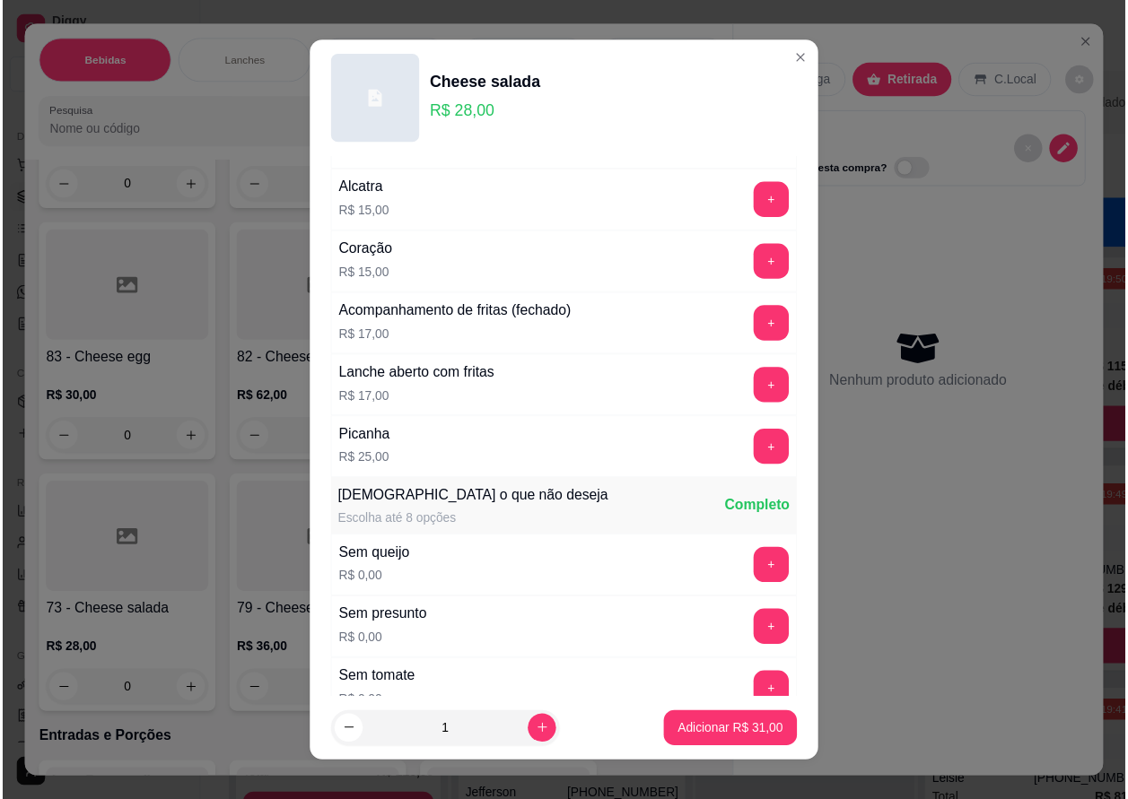
scroll to position [628, 0]
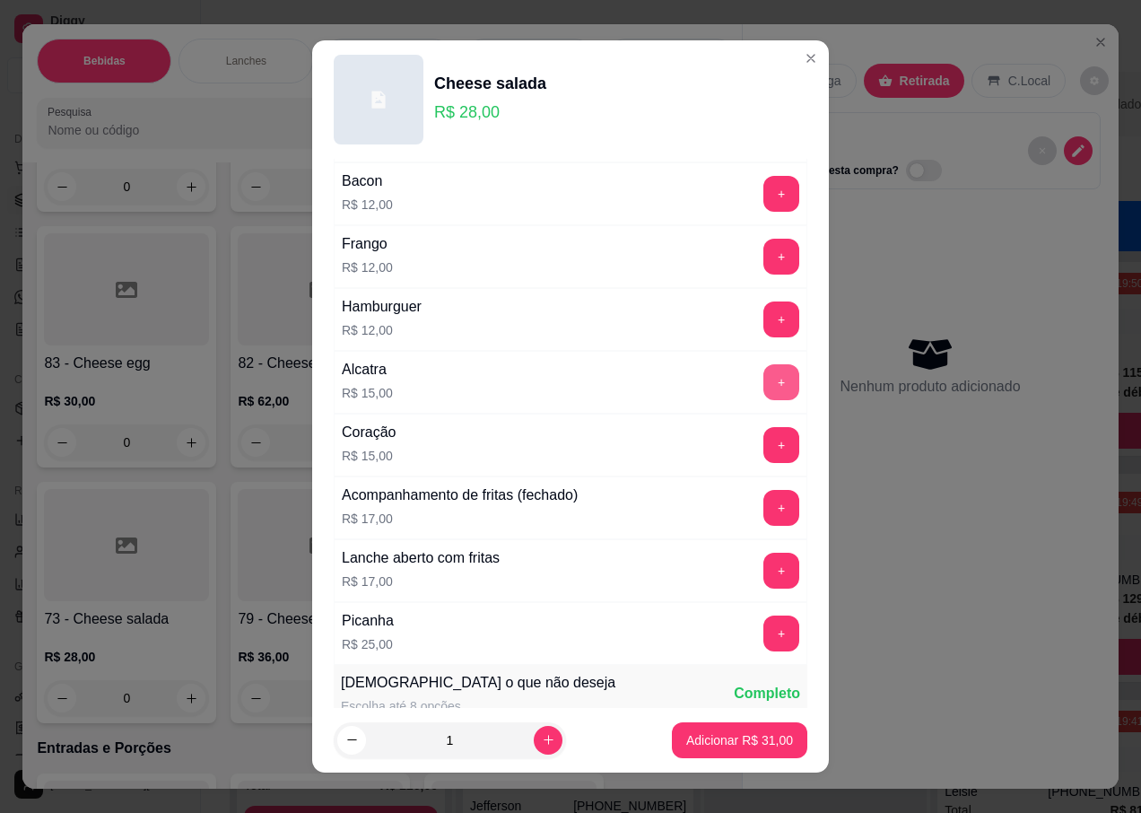
click at [763, 380] on button "+" at bounding box center [781, 382] width 36 height 36
click at [763, 569] on button "+" at bounding box center [781, 571] width 36 height 36
click at [705, 745] on p "Adicionar R$ 63,00" at bounding box center [739, 740] width 107 height 18
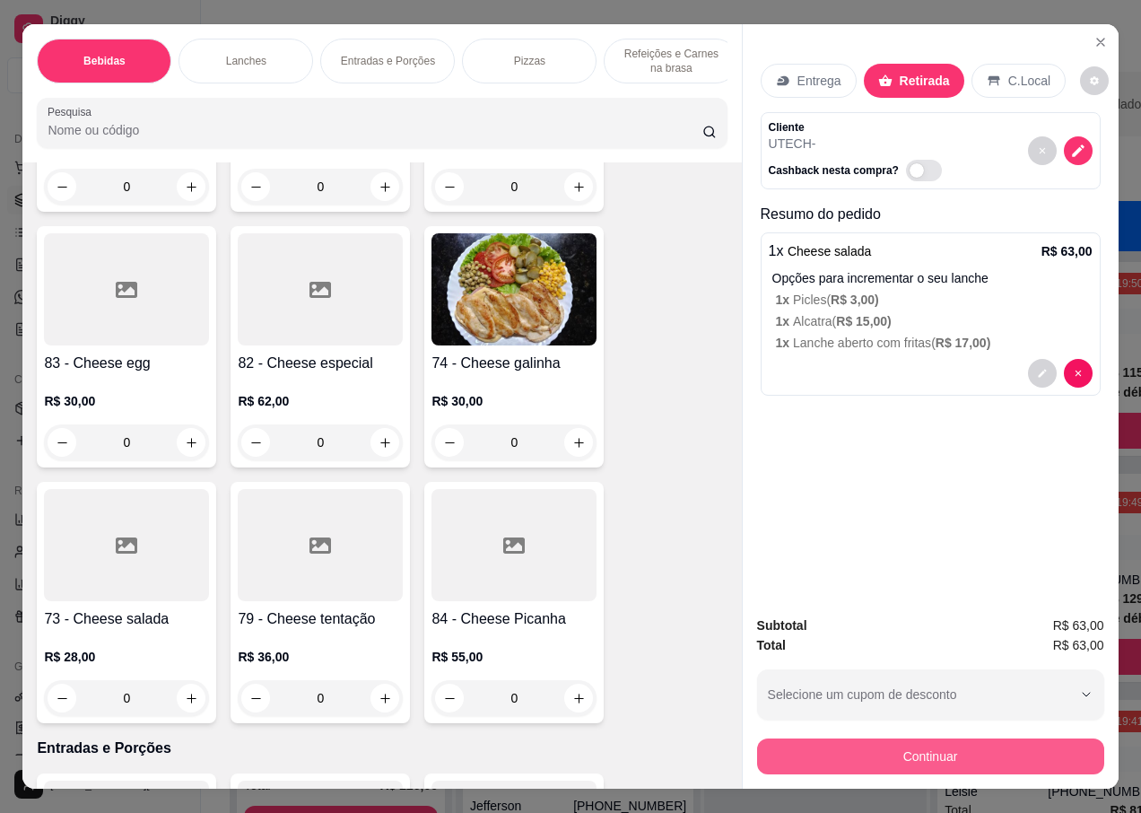
click at [820, 747] on button "Continuar" at bounding box center [930, 756] width 347 height 36
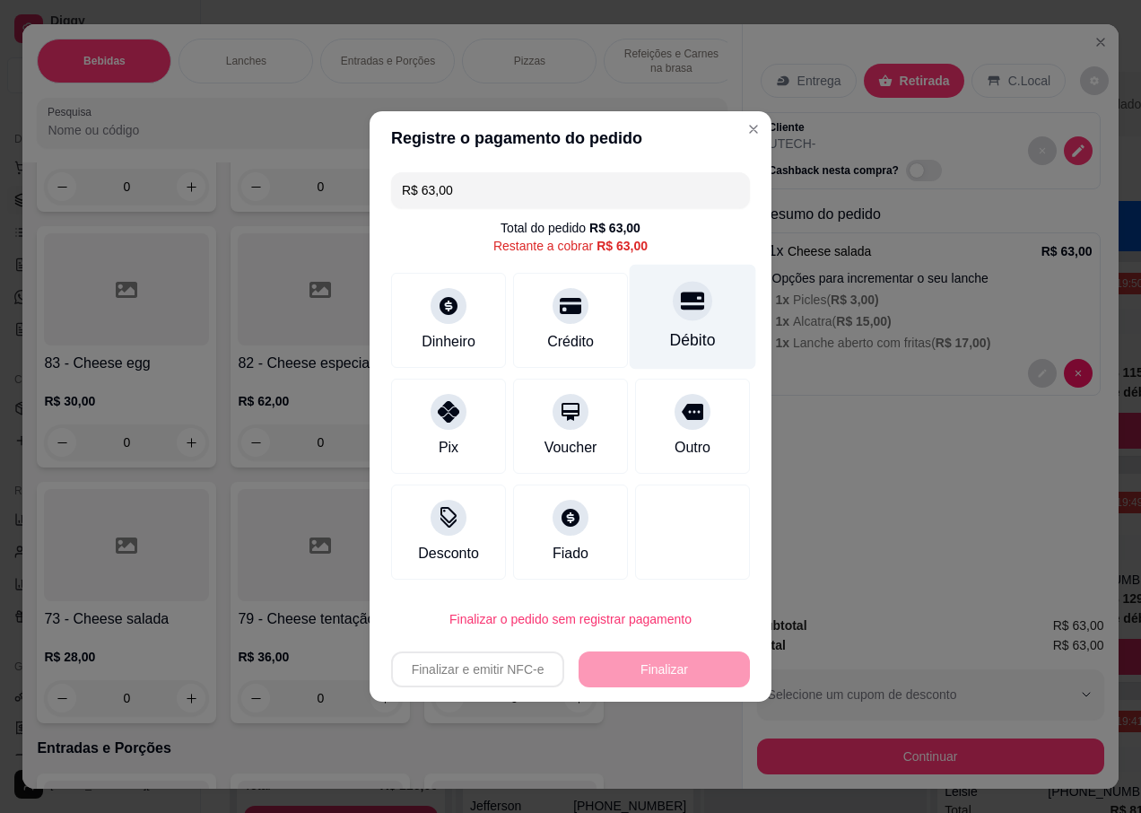
click at [681, 318] on div at bounding box center [692, 300] width 39 height 39
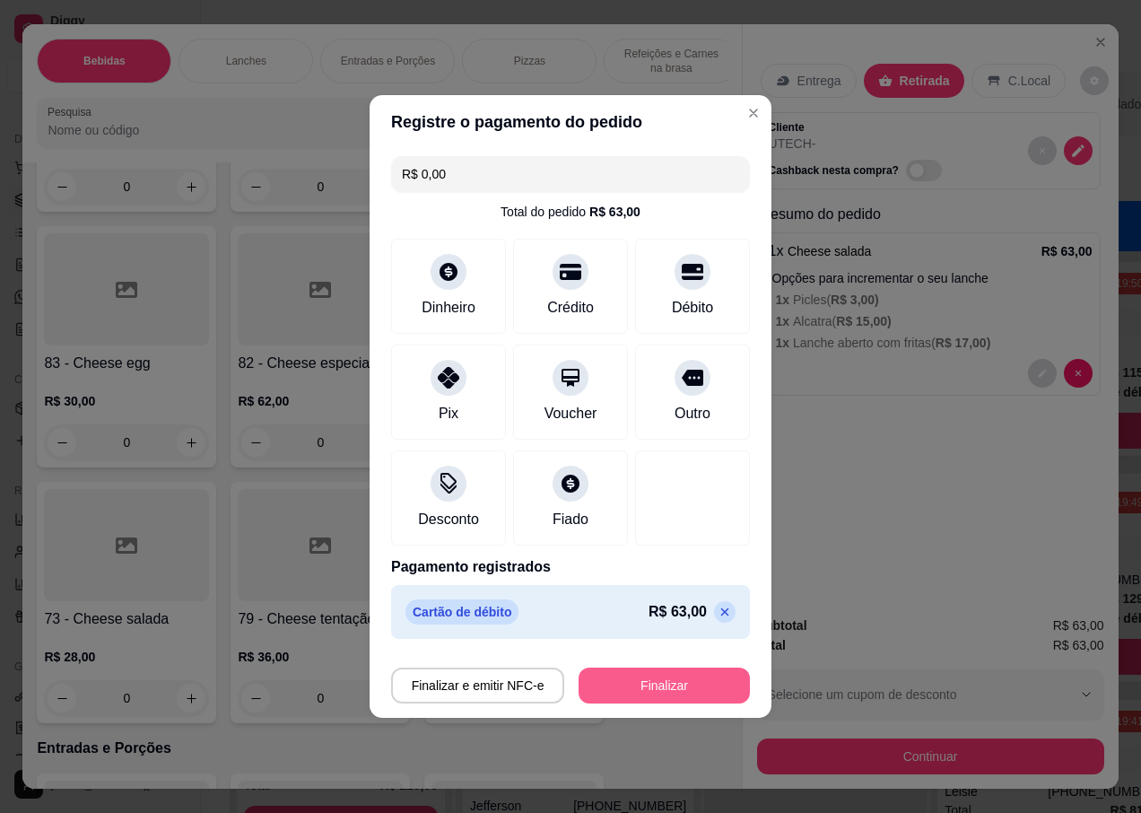
click at [619, 686] on button "Finalizar" at bounding box center [664, 685] width 171 height 36
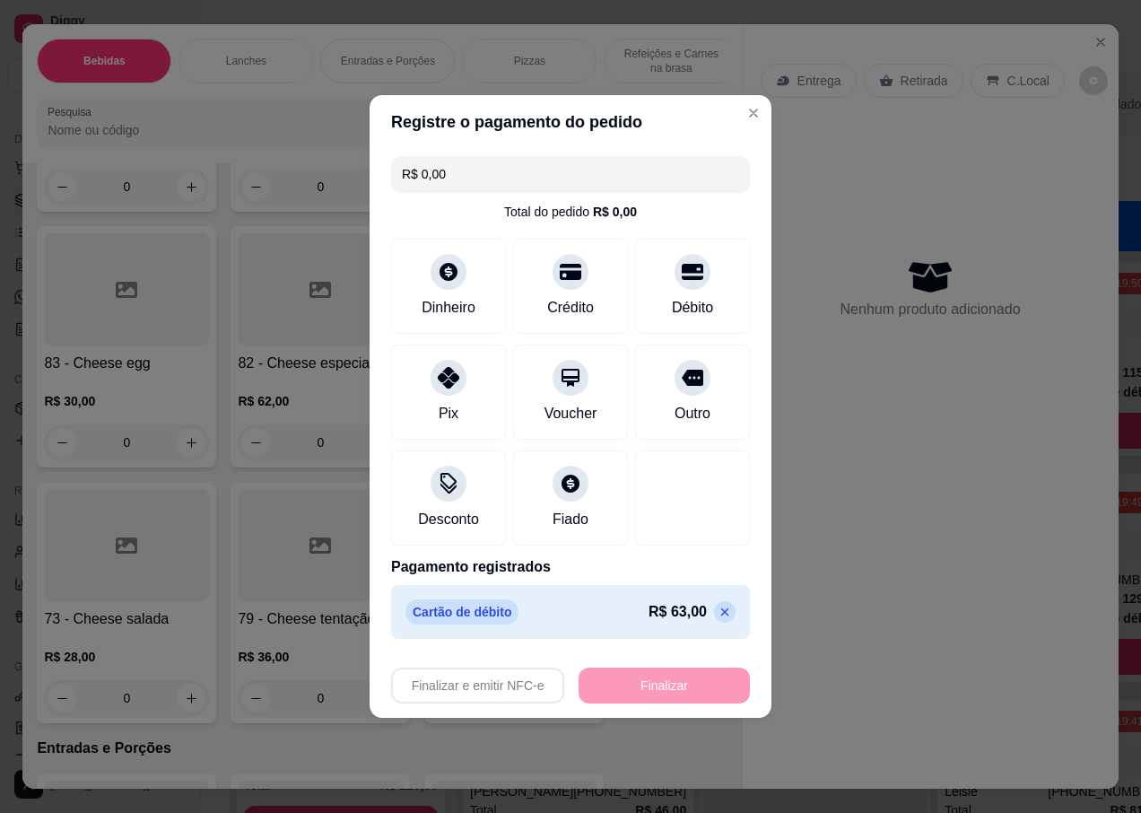
type input "-R$ 63,00"
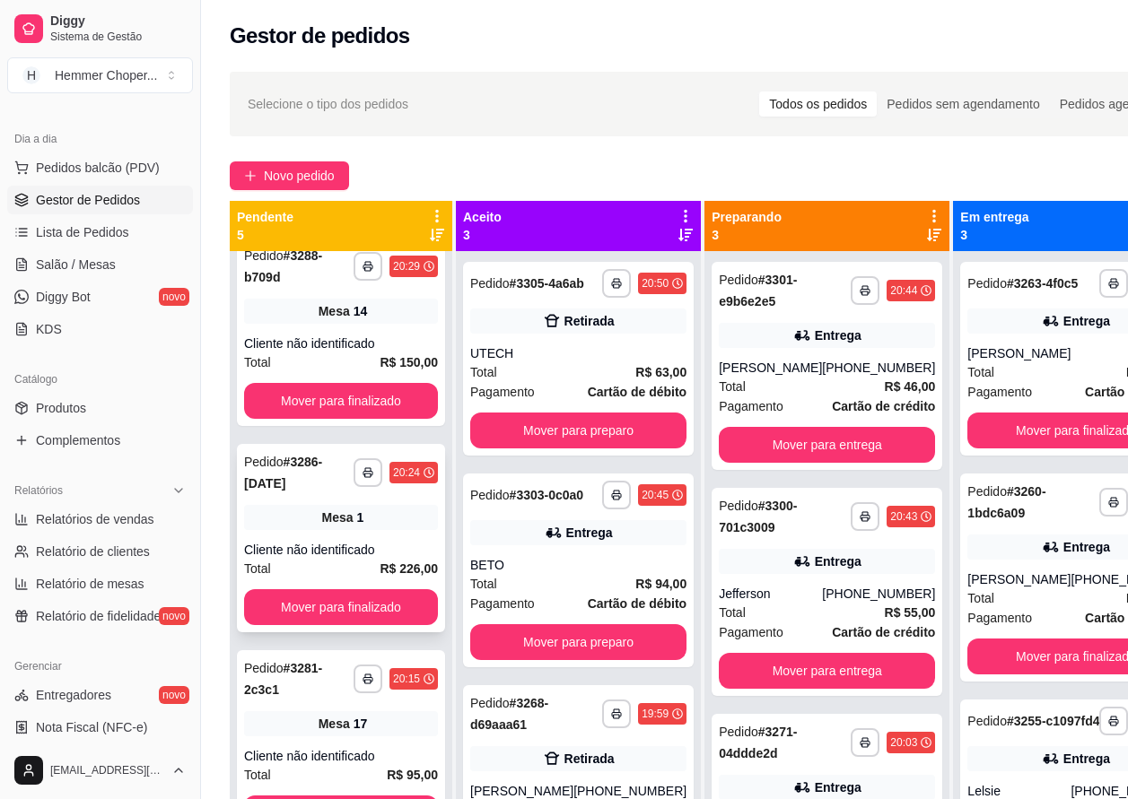
scroll to position [237, 0]
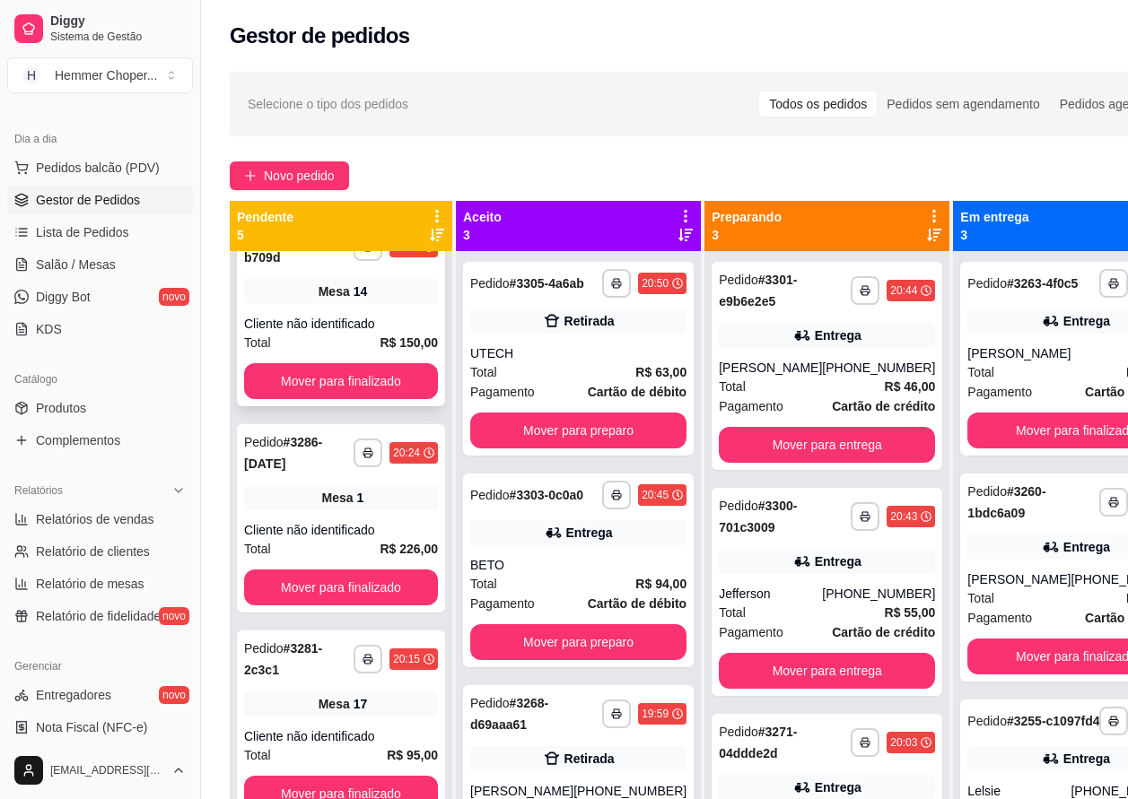
click at [343, 333] on div "Cliente não identificado" at bounding box center [341, 324] width 194 height 18
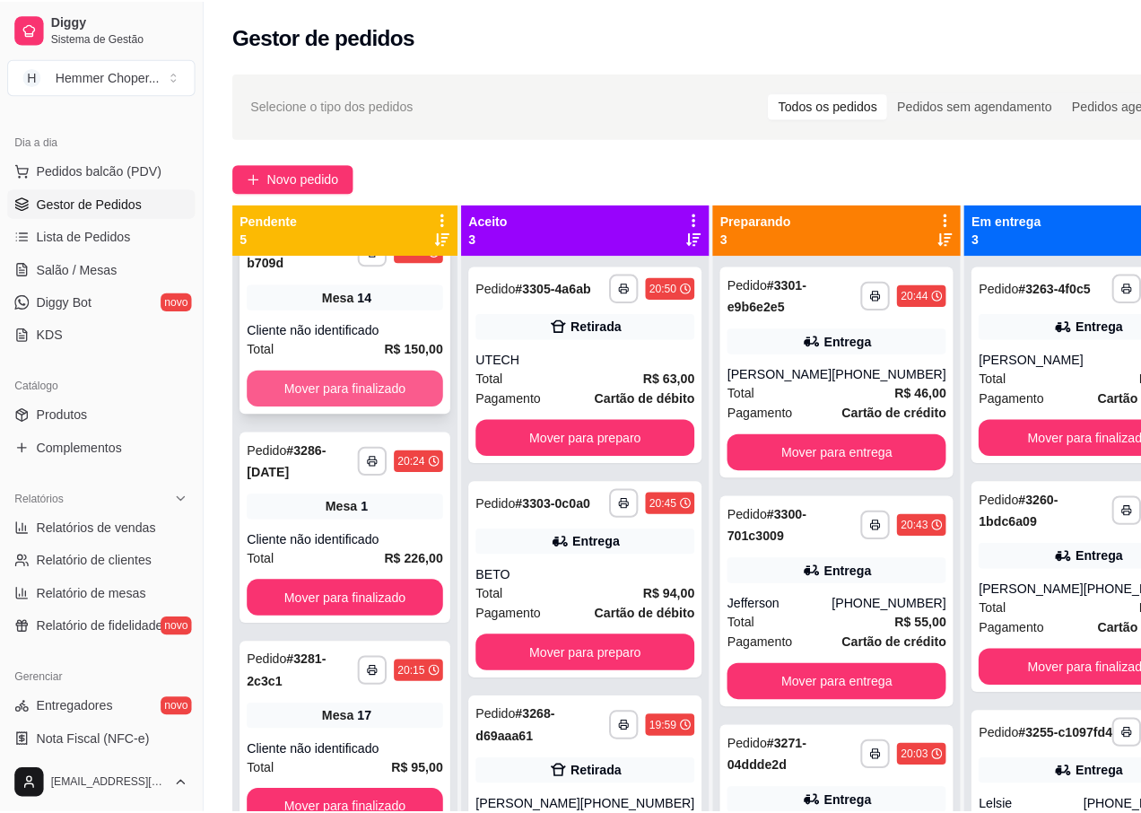
scroll to position [31, 0]
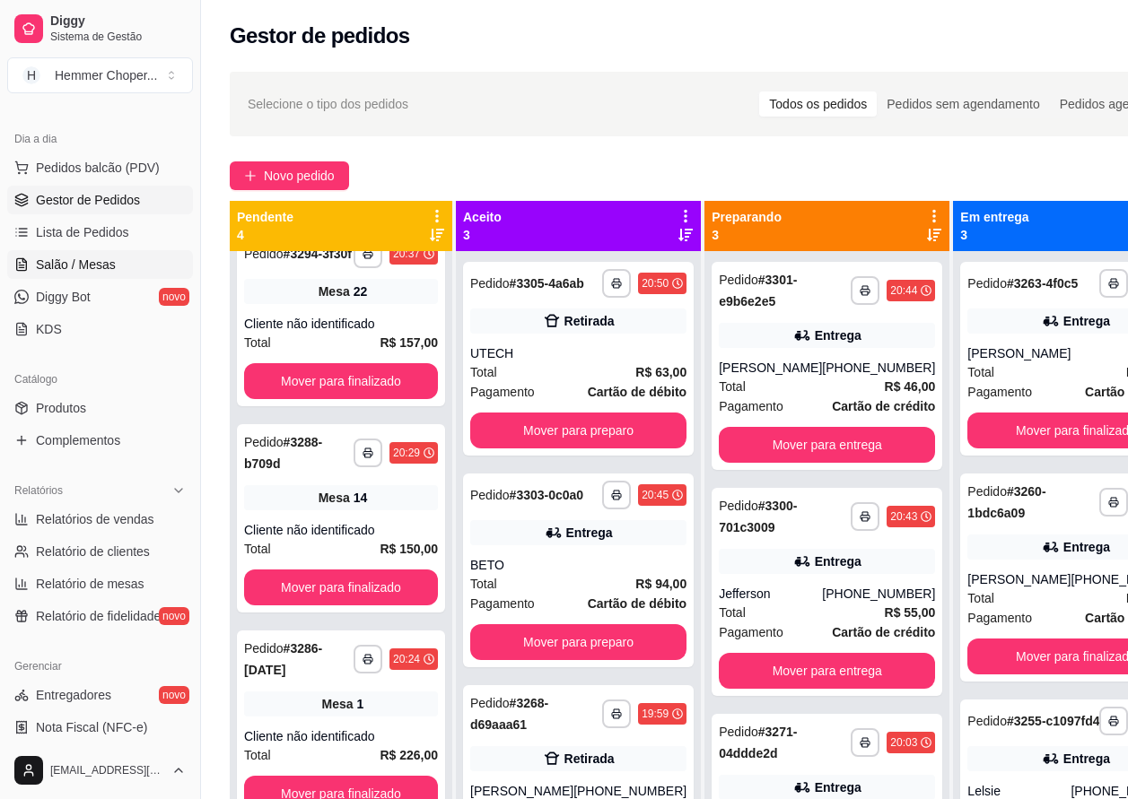
click at [123, 257] on link "Salão / Mesas" at bounding box center [100, 264] width 186 height 29
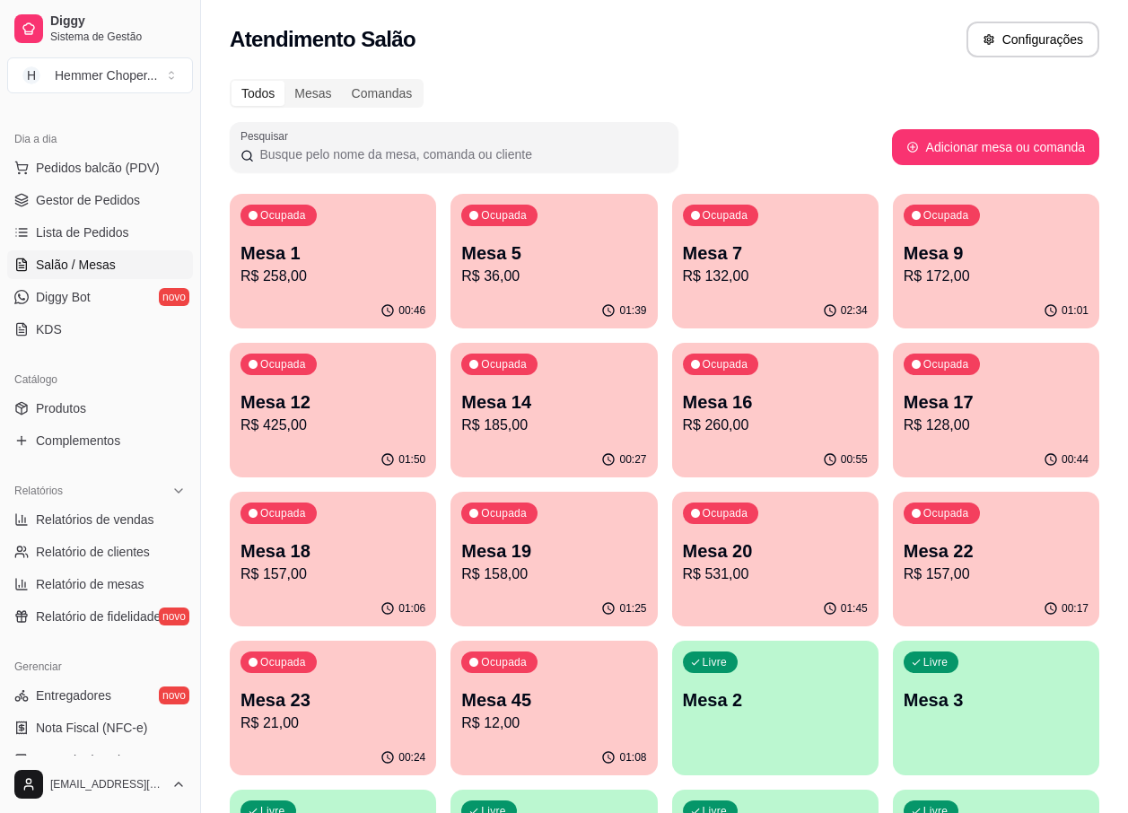
click at [721, 577] on p "R$ 531,00" at bounding box center [775, 574] width 185 height 22
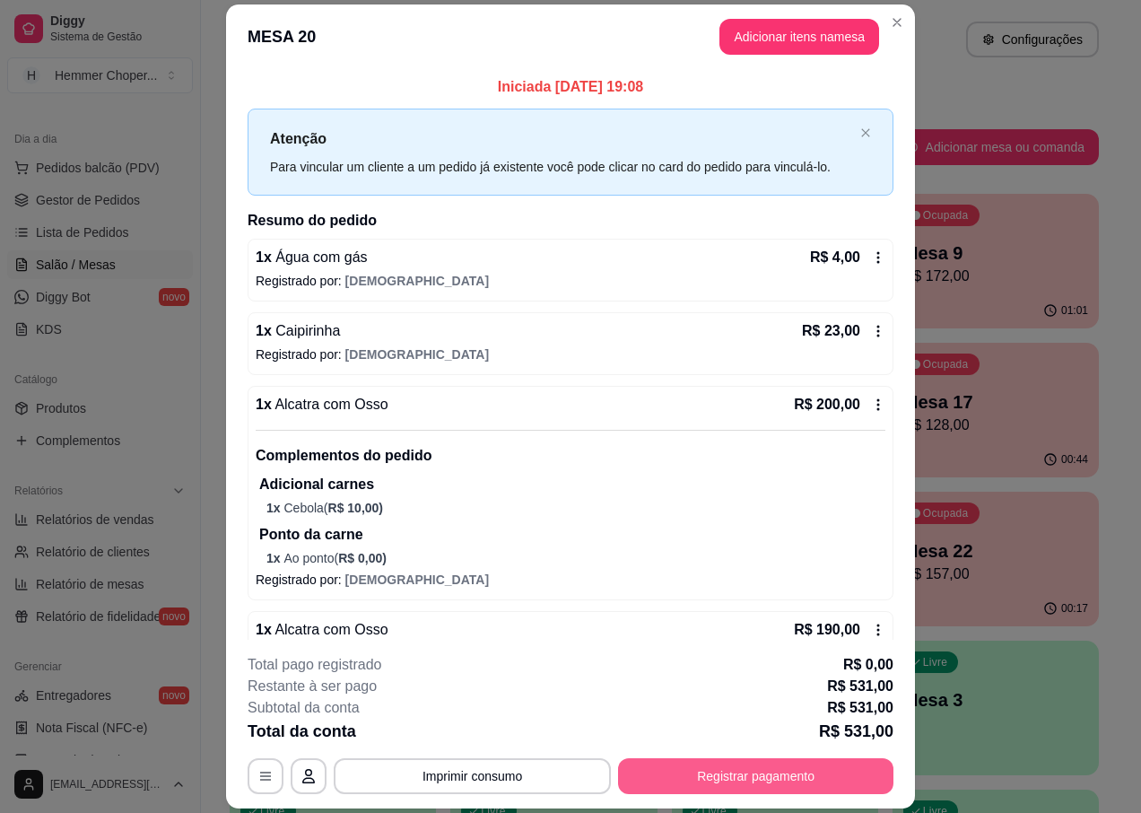
click at [779, 788] on button "Registrar pagamento" at bounding box center [755, 776] width 275 height 36
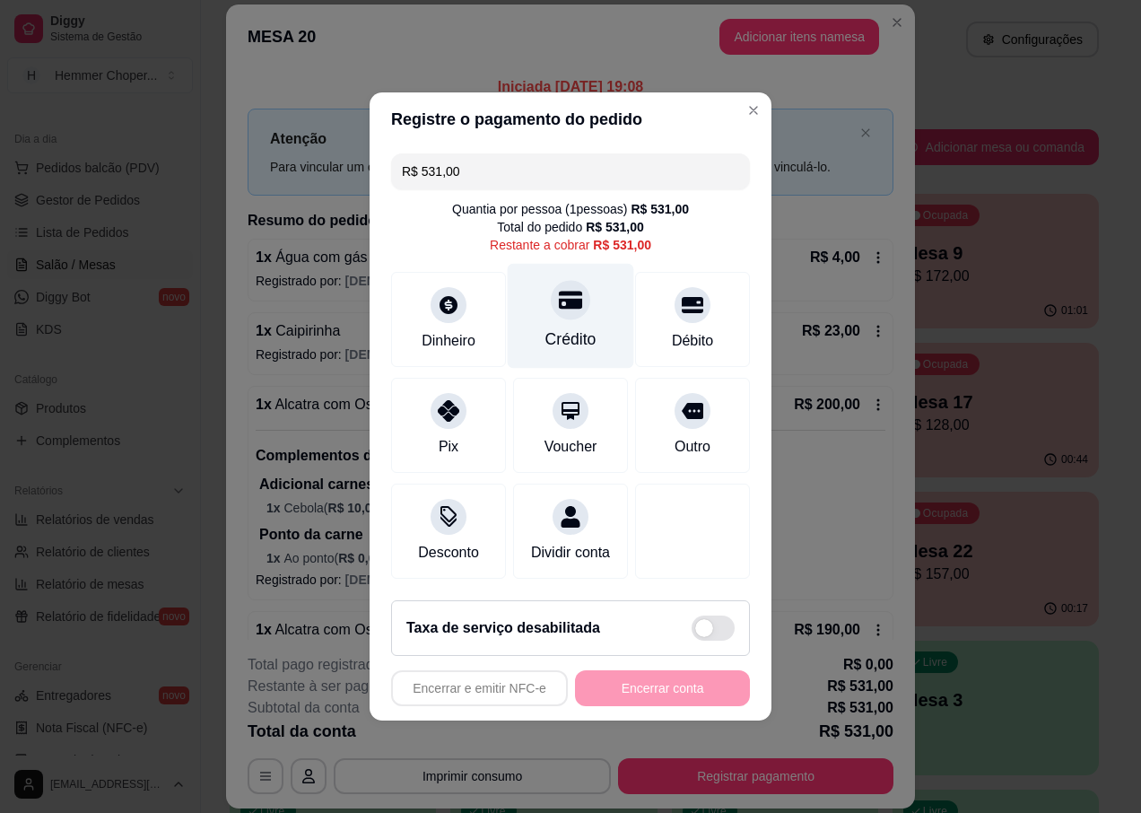
click at [574, 303] on div at bounding box center [570, 299] width 39 height 39
type input "R$ 0,00"
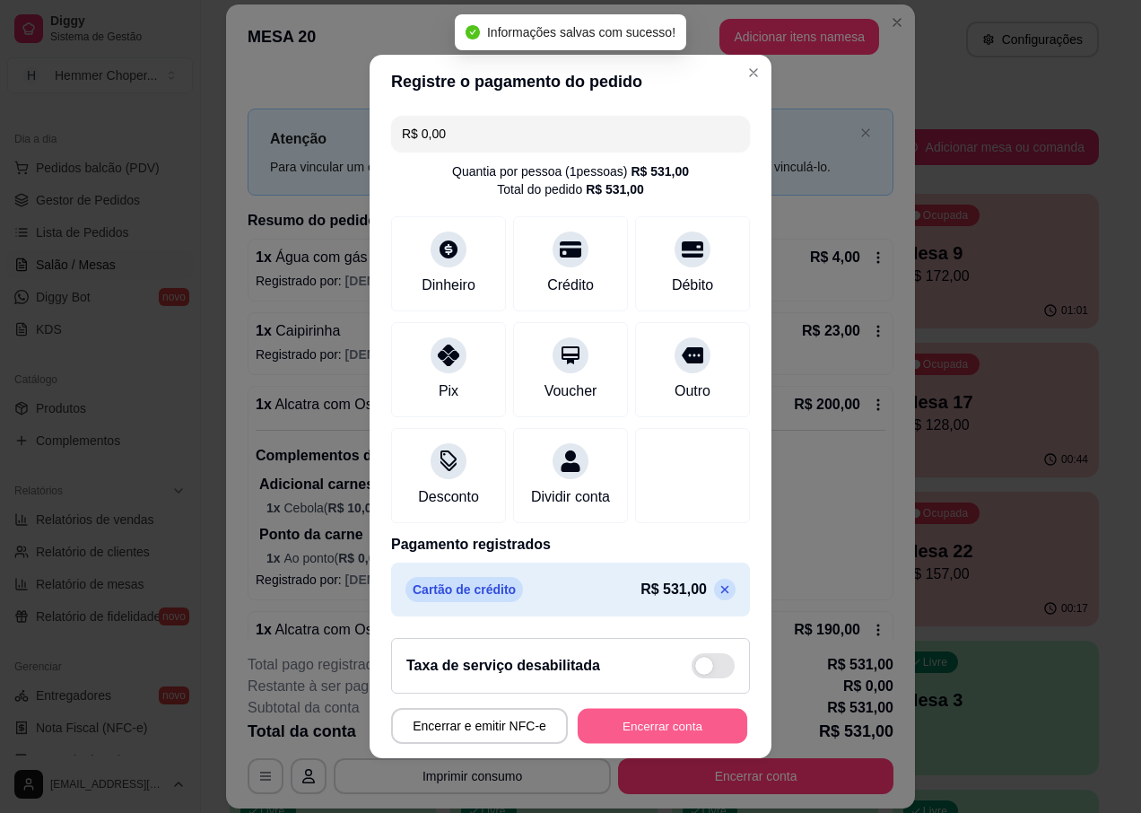
click at [636, 741] on button "Encerrar conta" at bounding box center [663, 726] width 170 height 35
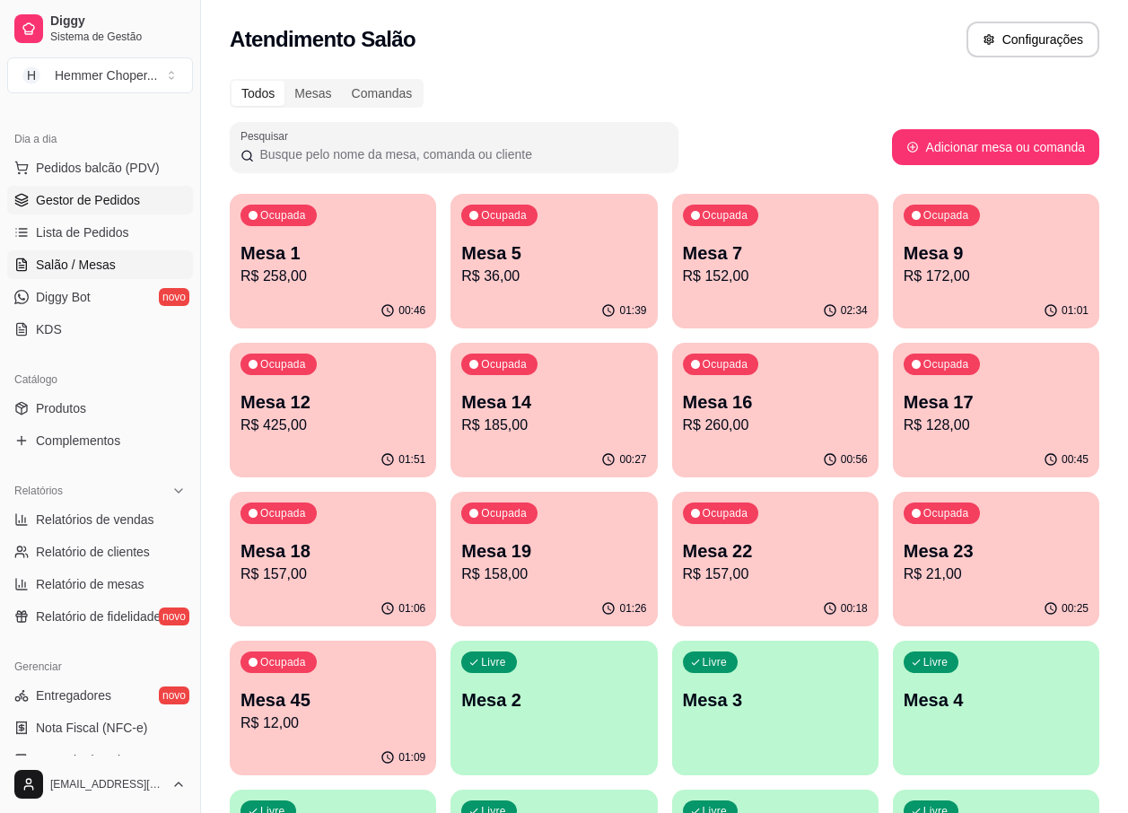
click at [75, 198] on span "Gestor de Pedidos" at bounding box center [88, 200] width 104 height 18
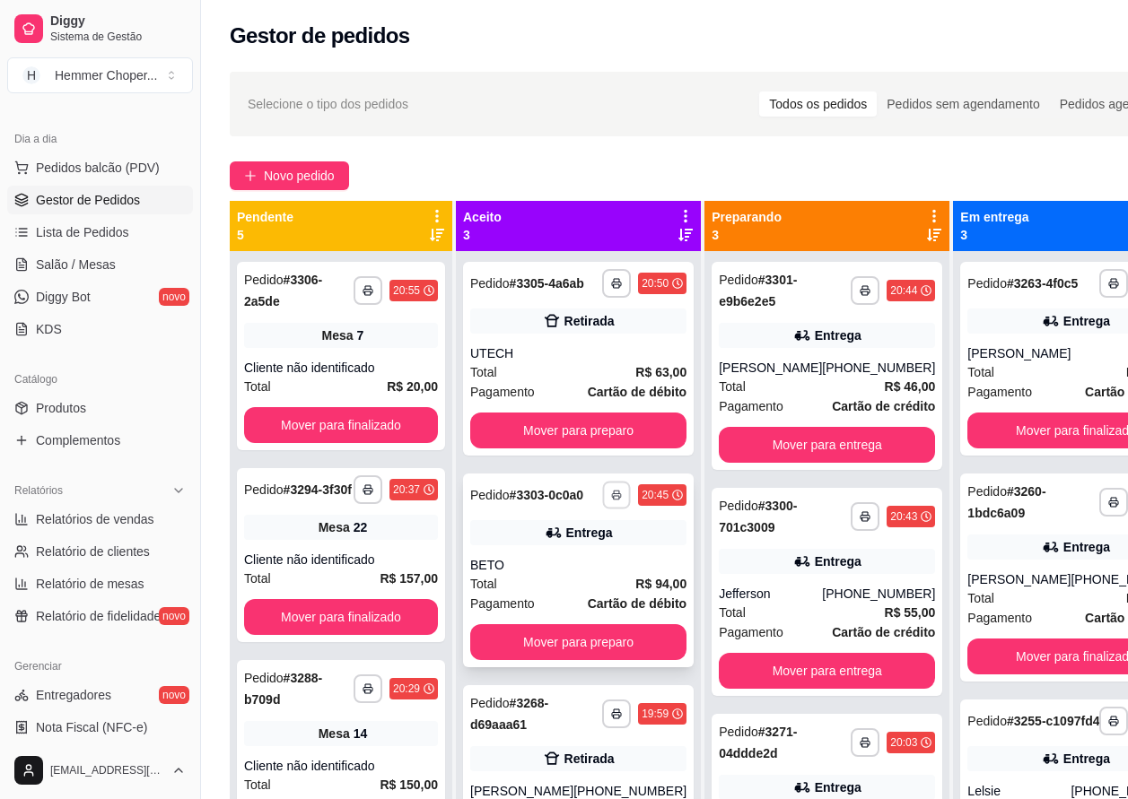
click at [611, 501] on icon "button" at bounding box center [616, 495] width 11 height 11
click at [546, 582] on button "IMPRESSORA" at bounding box center [547, 579] width 126 height 28
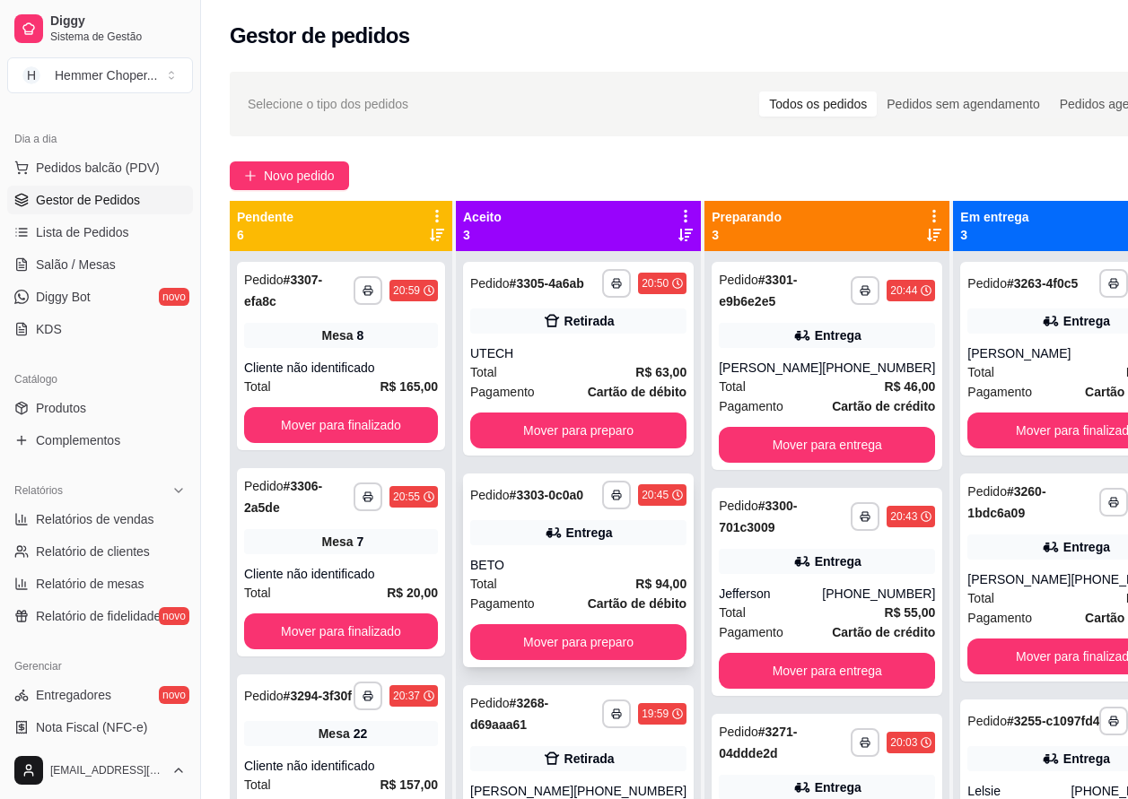
click at [599, 542] on div "Entrega" at bounding box center [589, 533] width 47 height 18
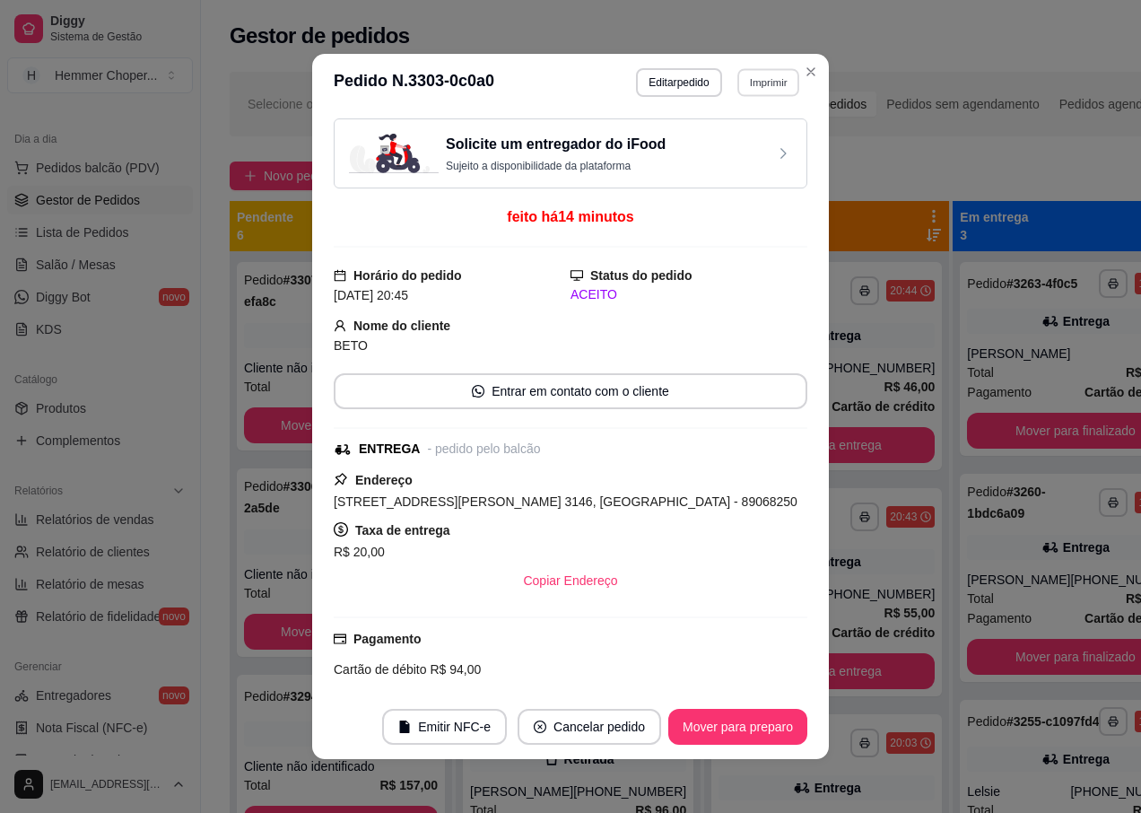
click at [744, 84] on button "Imprimir" at bounding box center [768, 82] width 62 height 28
click at [699, 146] on button "IMPRESSORA" at bounding box center [730, 145] width 130 height 29
click at [749, 79] on button "Imprimir" at bounding box center [768, 82] width 62 height 28
click at [712, 141] on button "IMPRESSORA" at bounding box center [730, 145] width 126 height 28
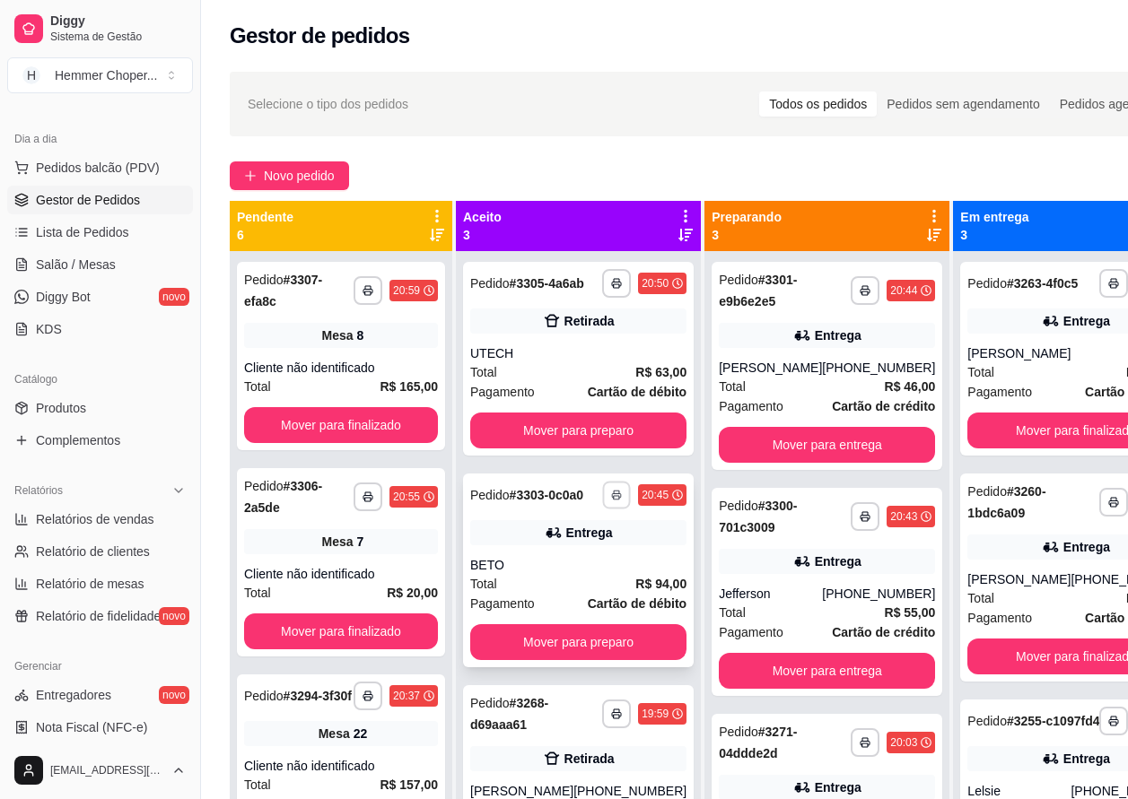
click at [614, 500] on rect "button" at bounding box center [616, 498] width 5 height 4
click at [545, 579] on button "IMPRESSORA" at bounding box center [547, 579] width 126 height 28
click at [614, 494] on polyline "button" at bounding box center [616, 493] width 5 height 4
click at [546, 582] on button "IMPRESSORA" at bounding box center [547, 579] width 126 height 28
click at [611, 501] on icon "button" at bounding box center [616, 495] width 11 height 11
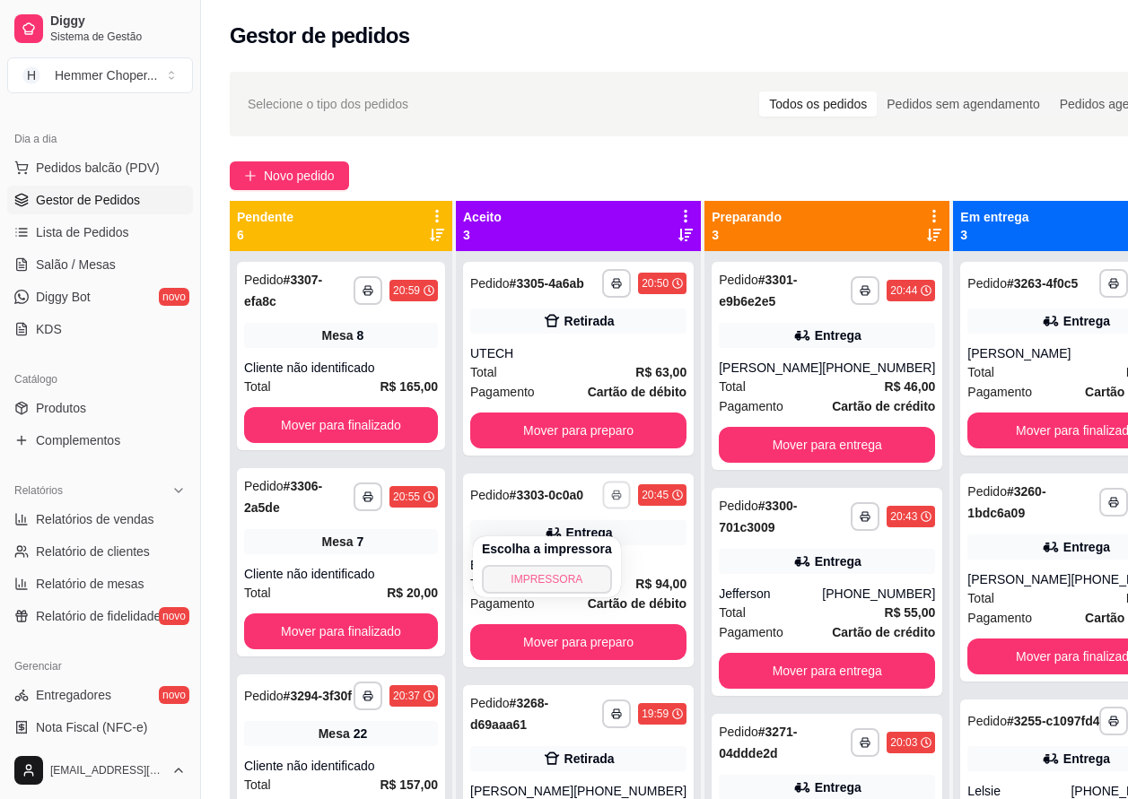
click at [534, 579] on button "IMPRESSORA" at bounding box center [547, 579] width 130 height 29
click at [572, 574] on div "BETO" at bounding box center [578, 565] width 216 height 18
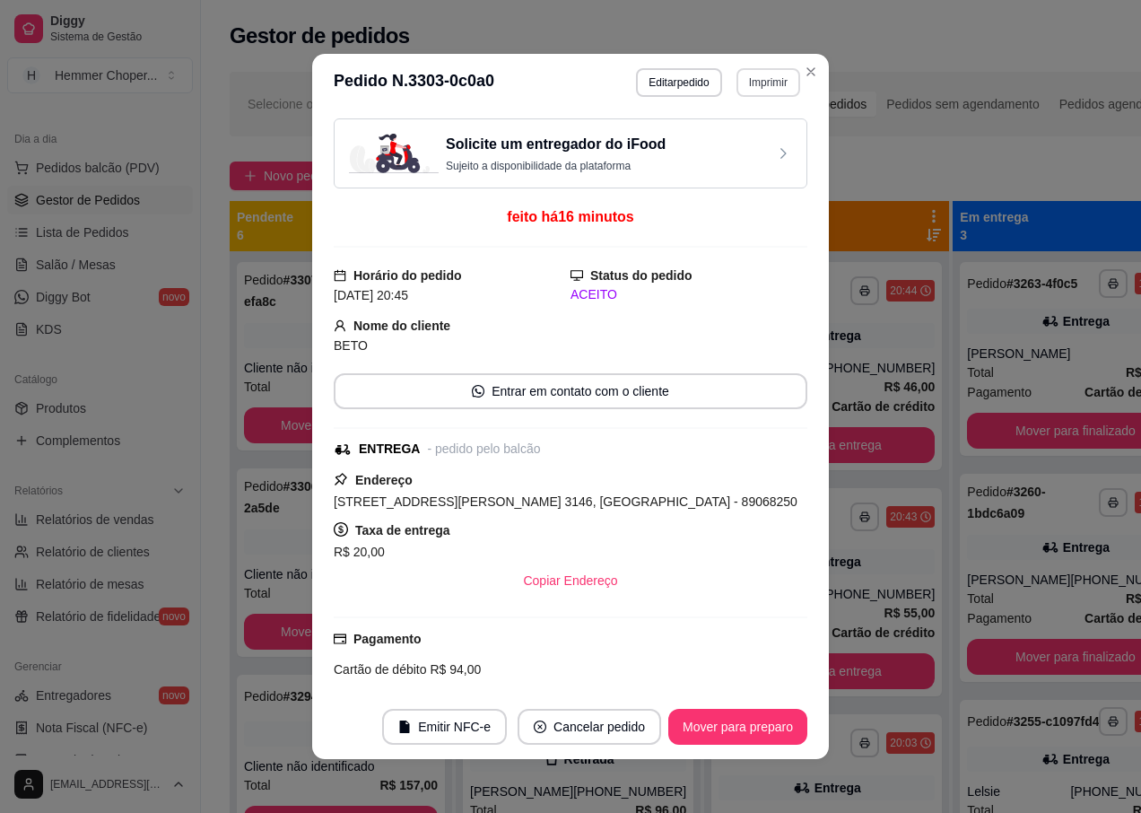
click at [753, 85] on button "Imprimir" at bounding box center [769, 82] width 64 height 29
click at [732, 142] on button "IMPRESSORA" at bounding box center [731, 145] width 130 height 29
click at [757, 78] on button "Imprimir" at bounding box center [769, 82] width 64 height 29
click at [708, 142] on button "IMPRESSORA" at bounding box center [730, 145] width 126 height 28
click at [745, 81] on button "Imprimir" at bounding box center [769, 82] width 64 height 29
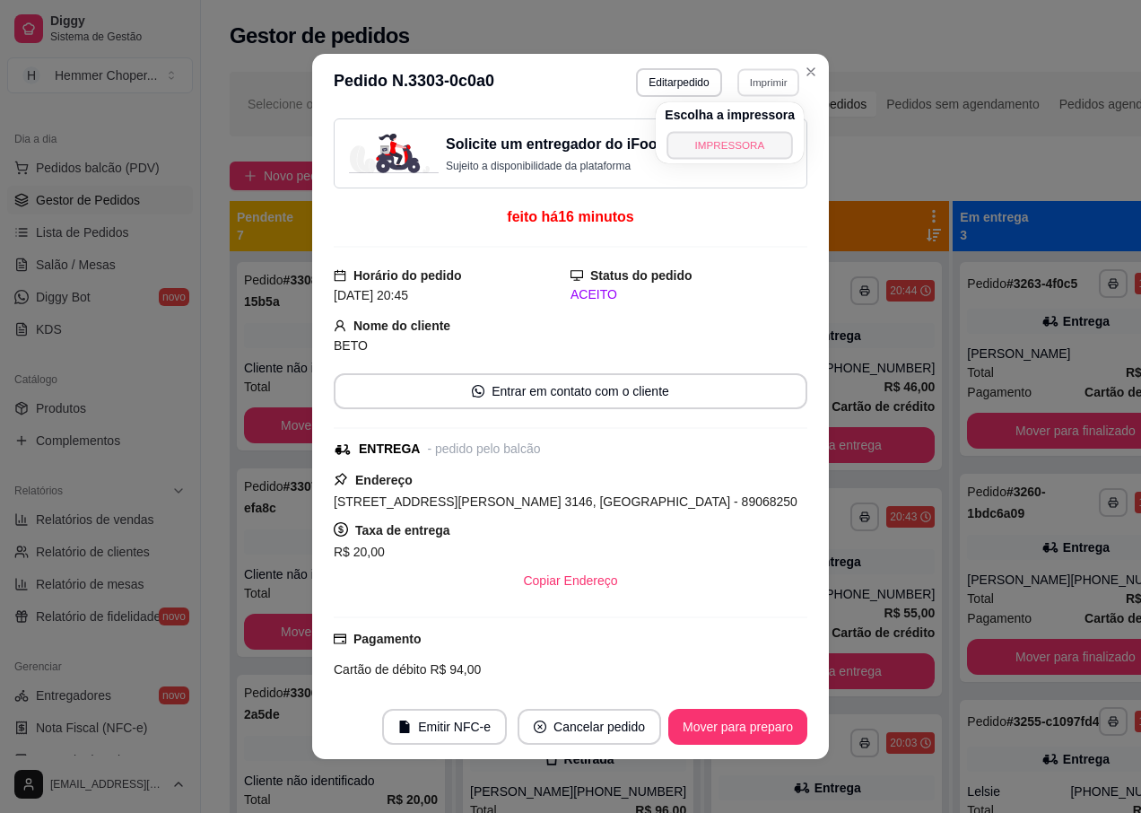
click at [702, 152] on button "IMPRESSORA" at bounding box center [730, 145] width 126 height 28
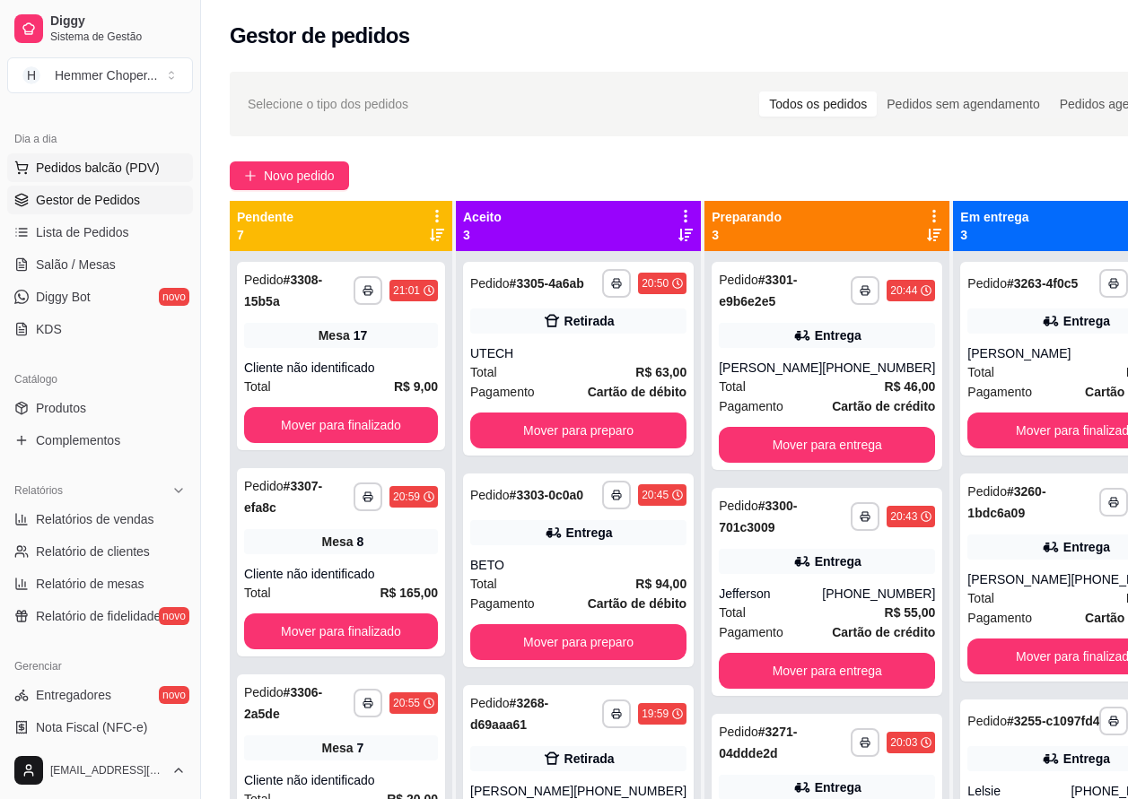
click at [100, 167] on span "Pedidos balcão (PDV)" at bounding box center [98, 168] width 124 height 18
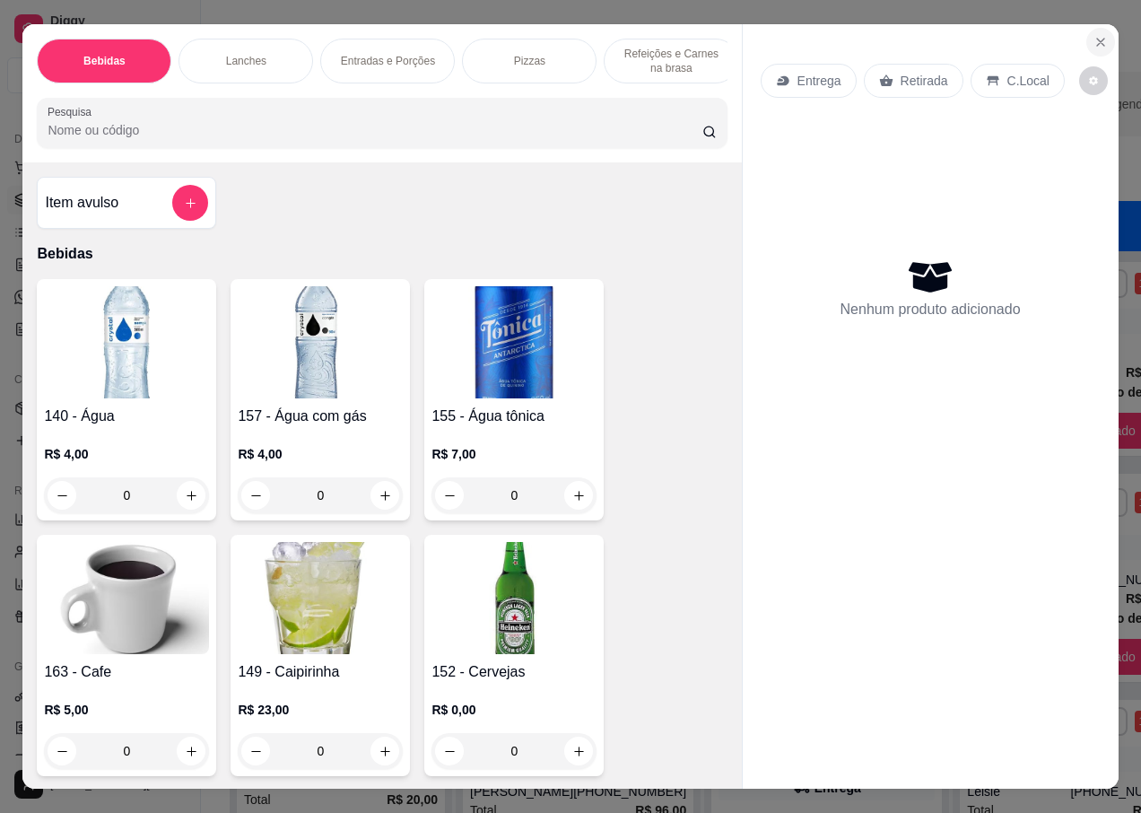
click at [1094, 35] on icon "Close" at bounding box center [1101, 42] width 14 height 14
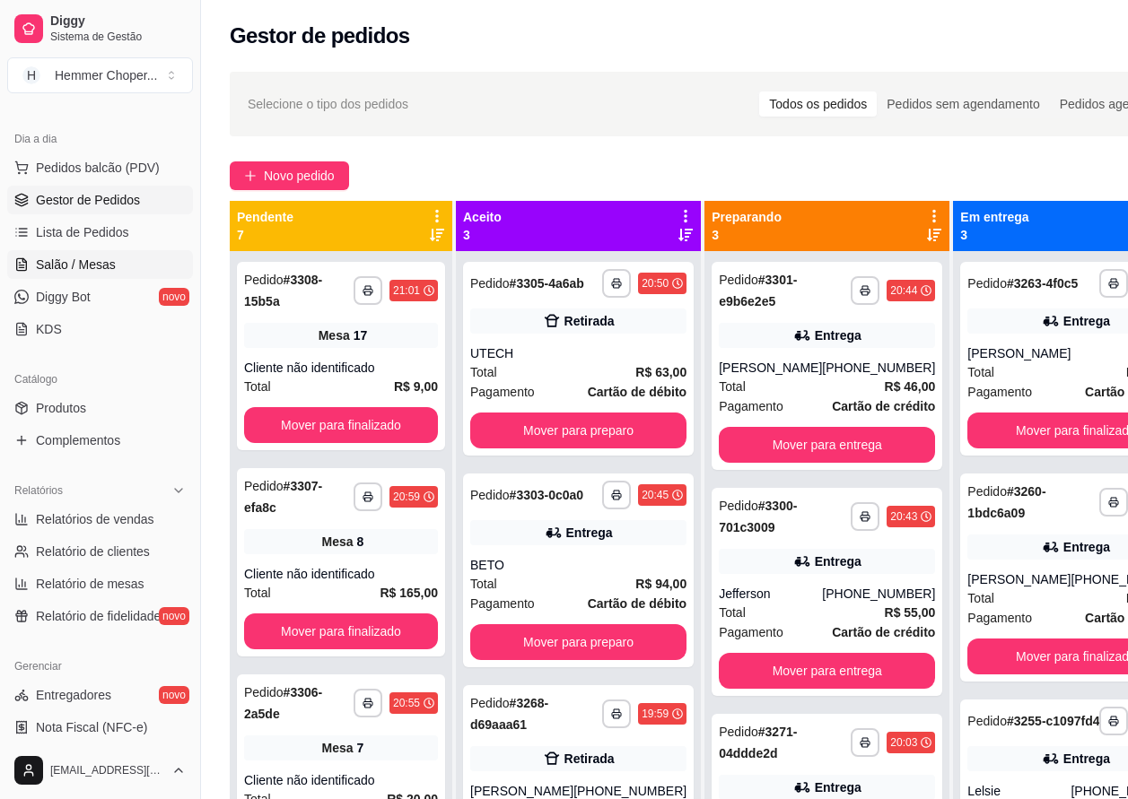
click at [85, 257] on span "Salão / Mesas" at bounding box center [76, 265] width 80 height 18
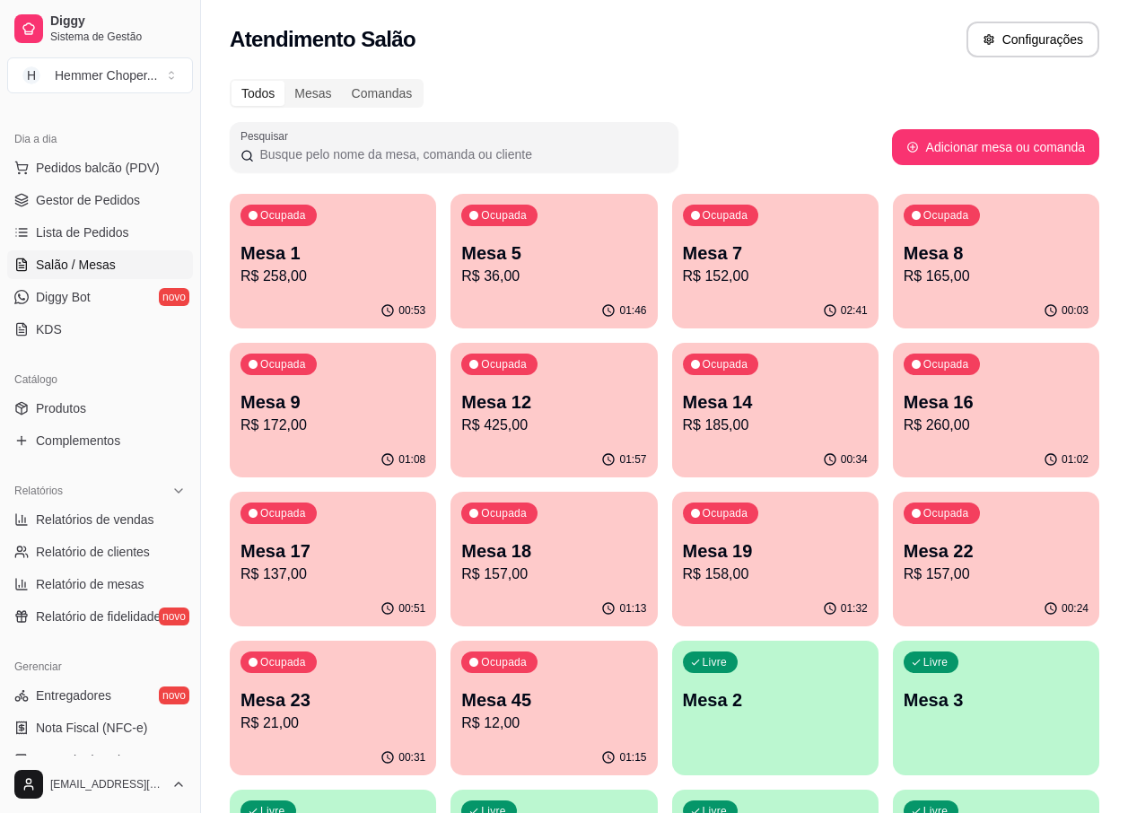
click at [329, 434] on p "R$ 172,00" at bounding box center [332, 425] width 185 height 22
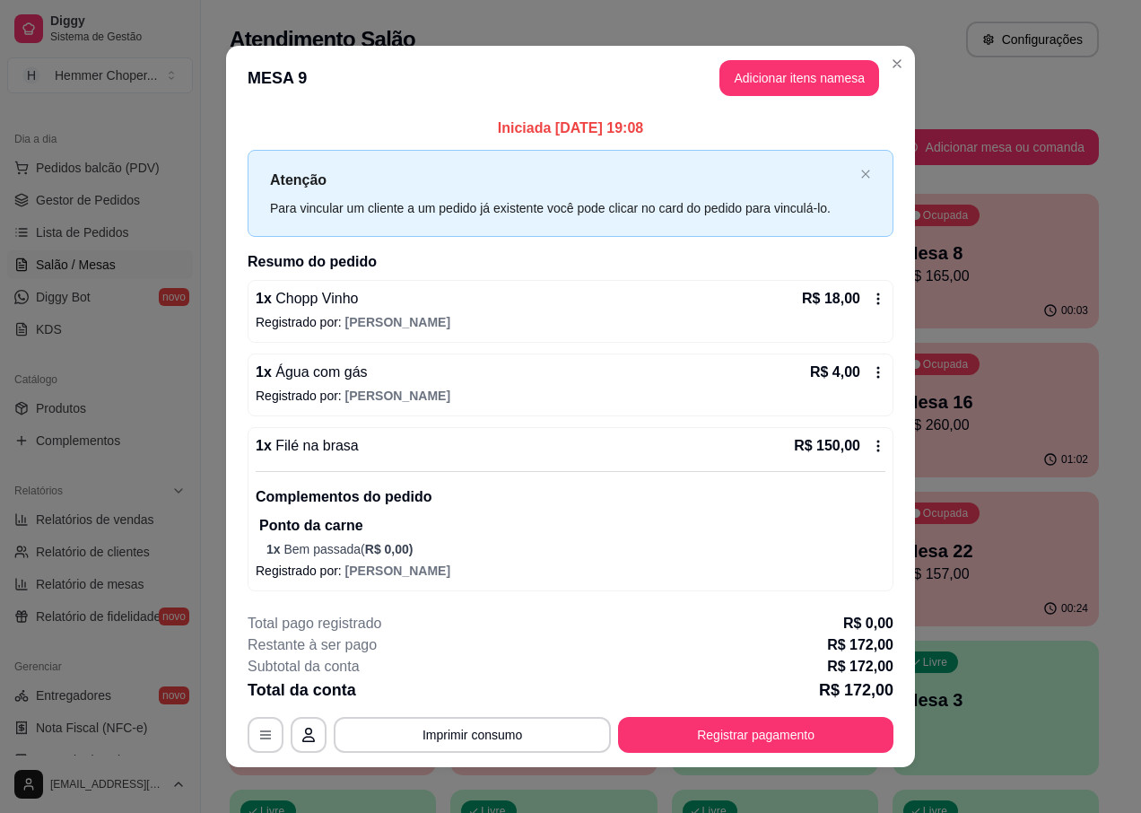
scroll to position [12, 0]
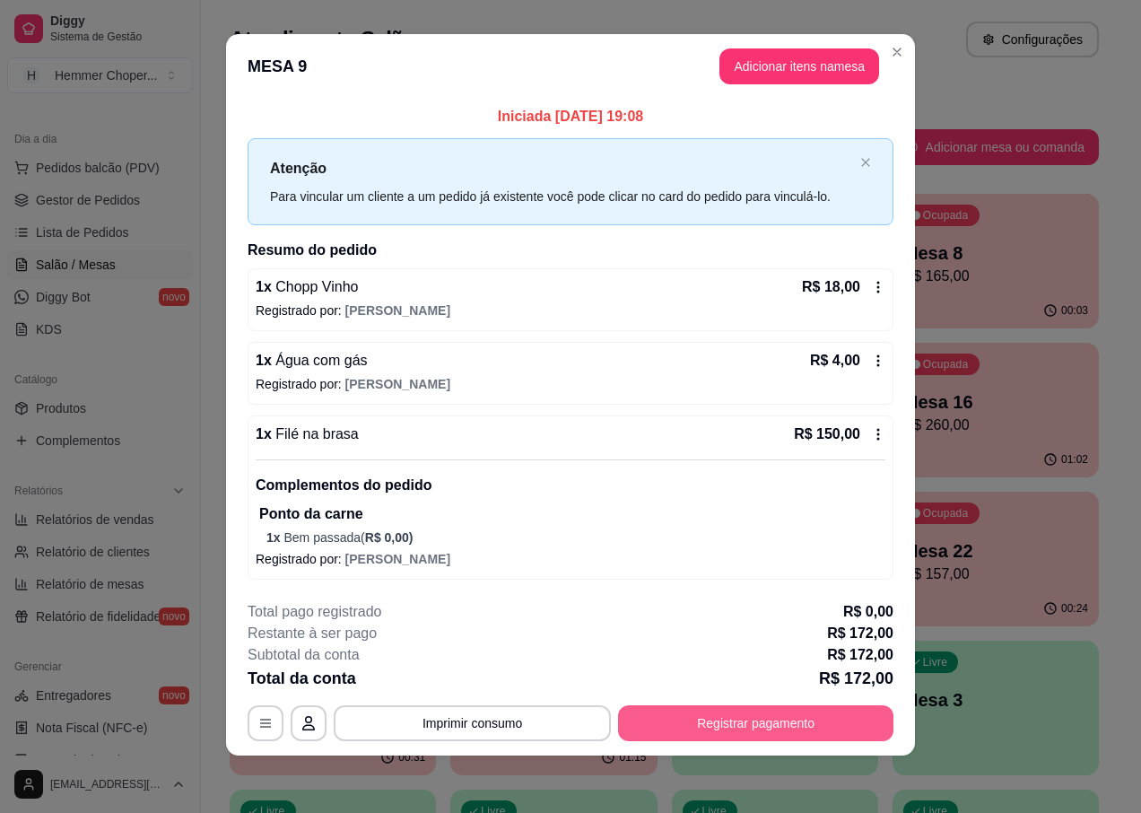
click at [713, 725] on button "Registrar pagamento" at bounding box center [755, 723] width 275 height 36
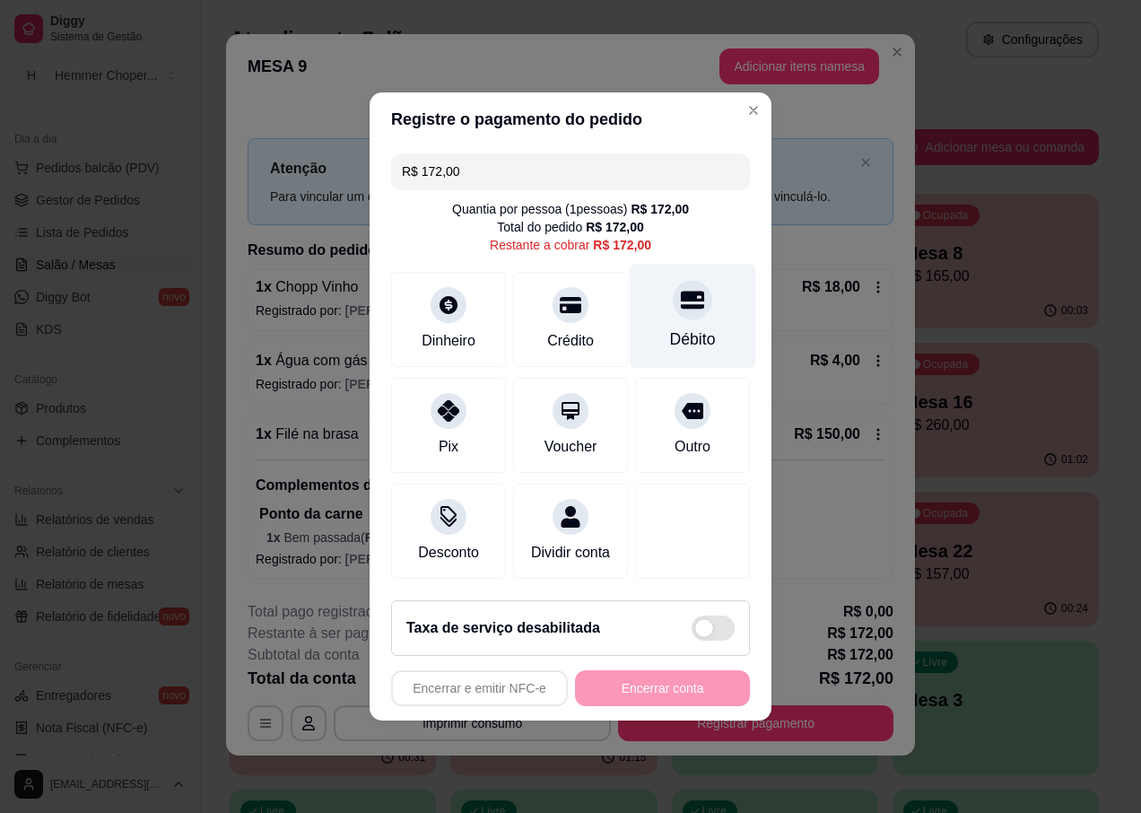
click at [676, 305] on div at bounding box center [692, 299] width 39 height 39
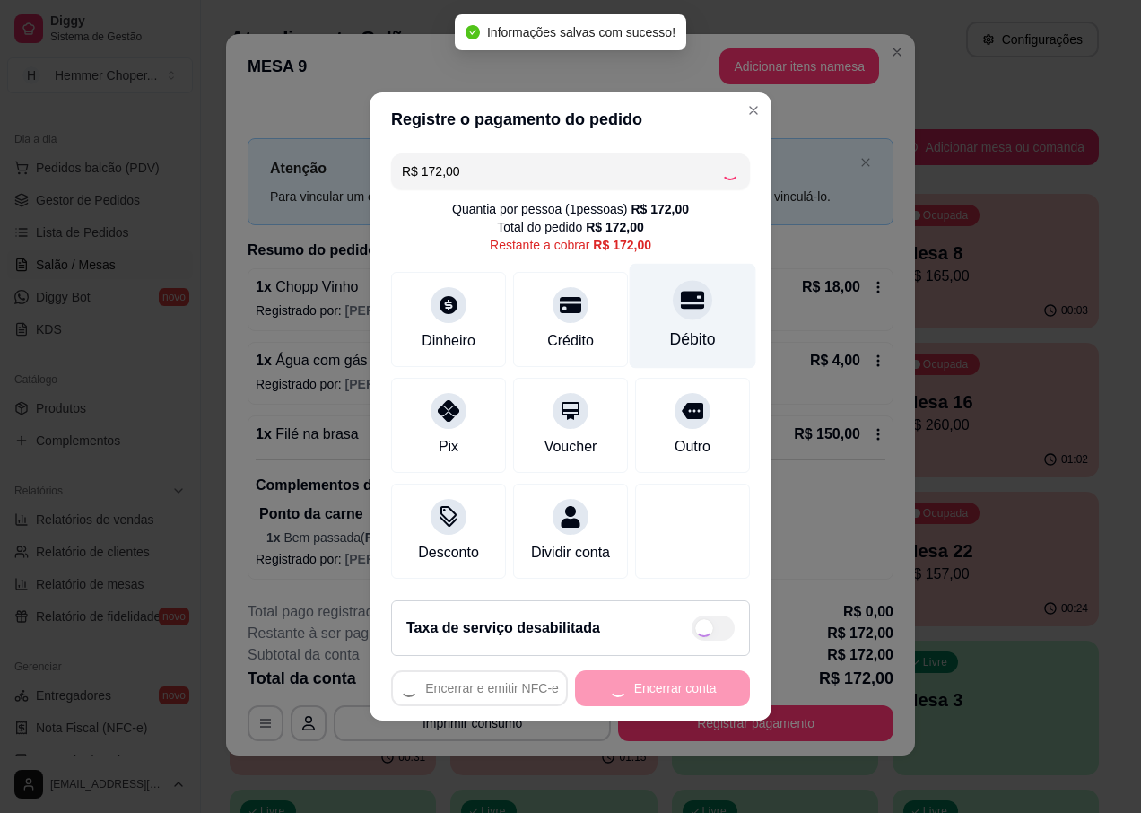
type input "R$ 0,00"
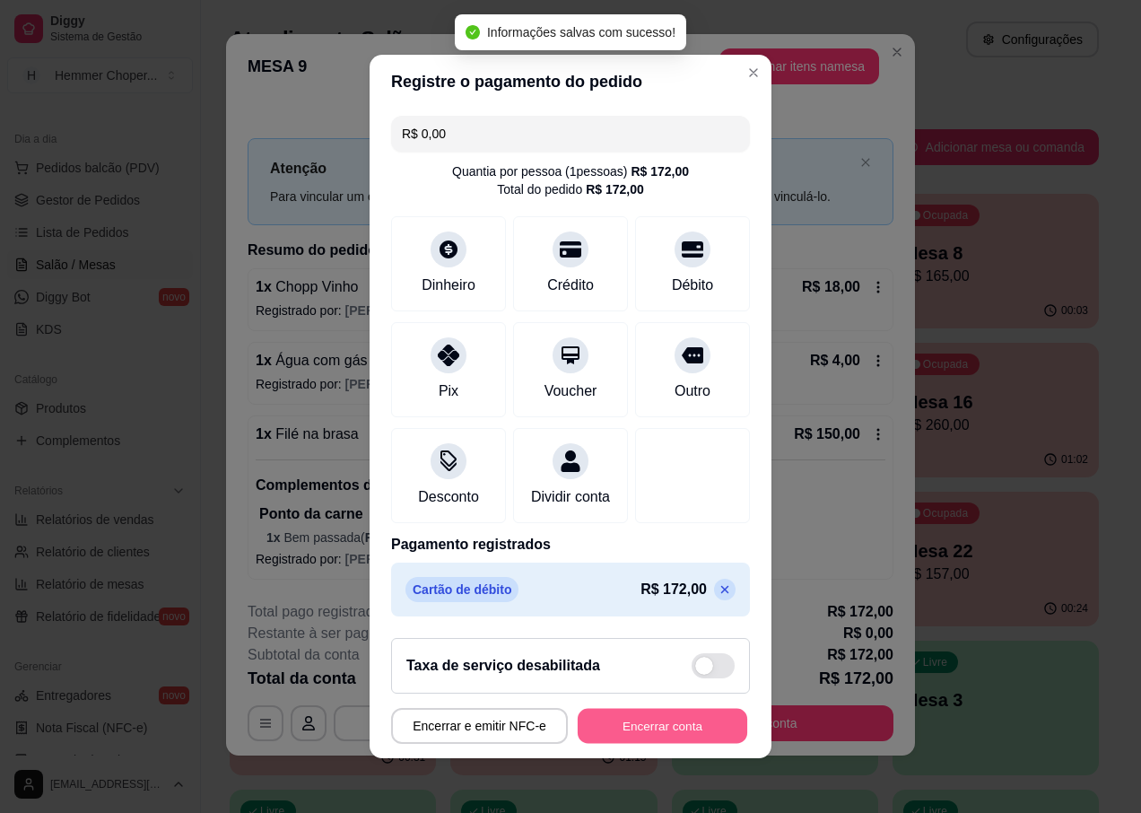
click at [608, 731] on button "Encerrar conta" at bounding box center [663, 726] width 170 height 35
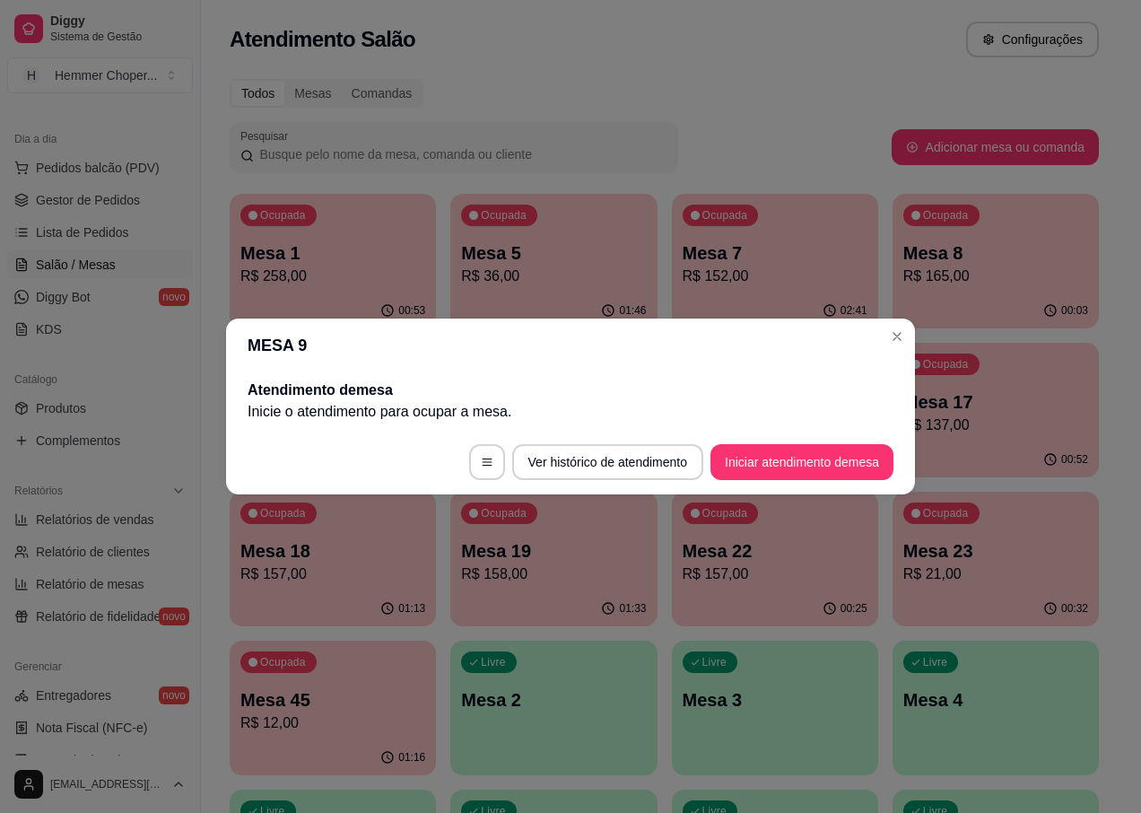
scroll to position [0, 0]
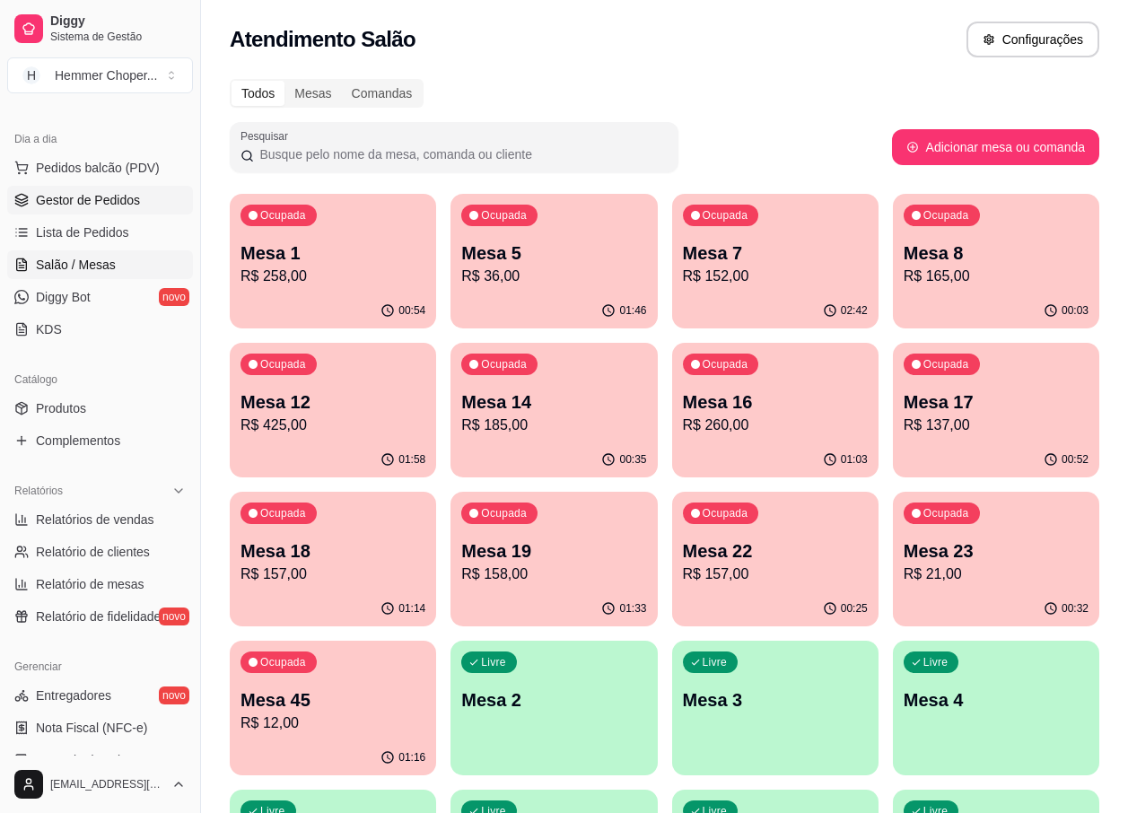
click at [92, 198] on span "Gestor de Pedidos" at bounding box center [88, 200] width 104 height 18
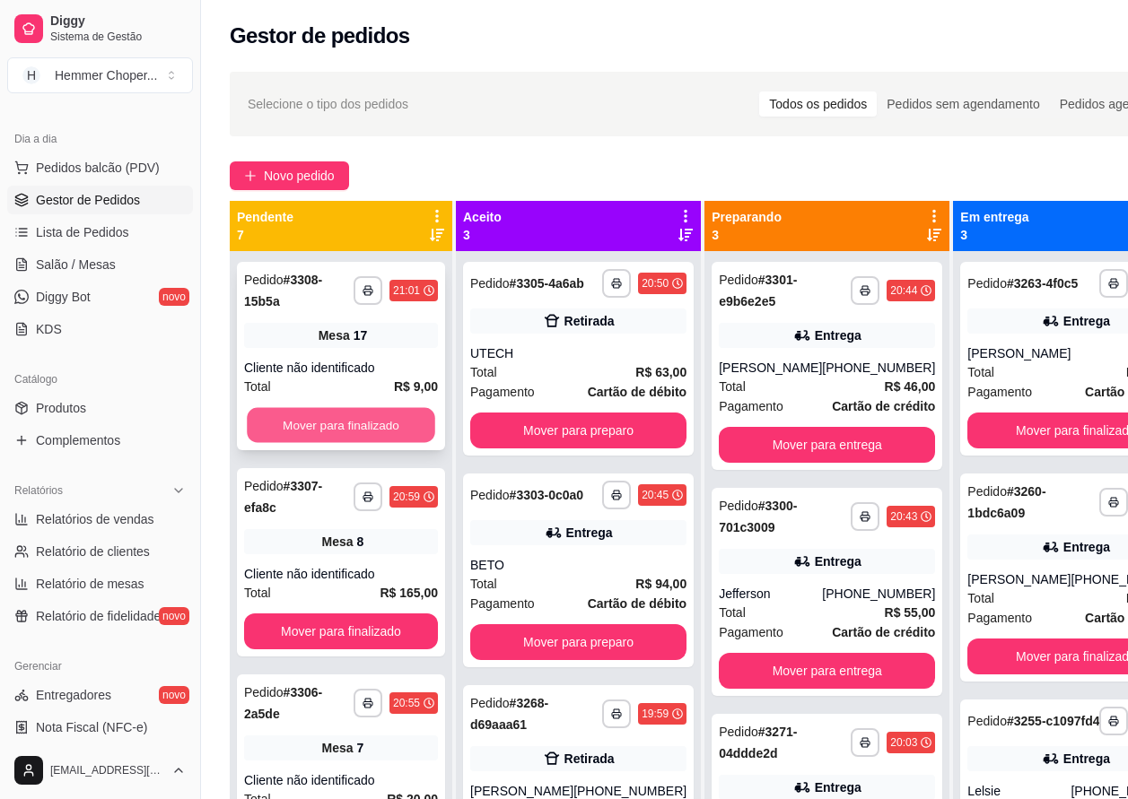
click at [327, 430] on button "Mover para finalizado" at bounding box center [341, 425] width 188 height 35
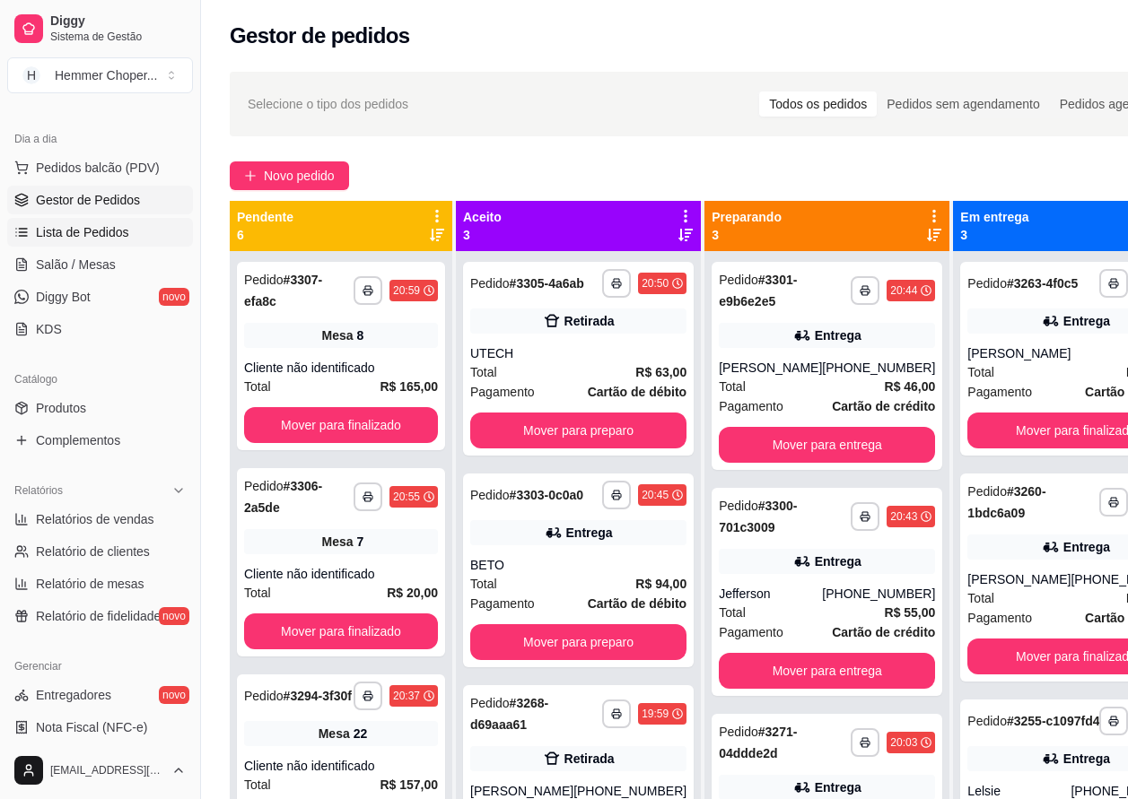
click at [114, 235] on span "Lista de Pedidos" at bounding box center [82, 232] width 93 height 18
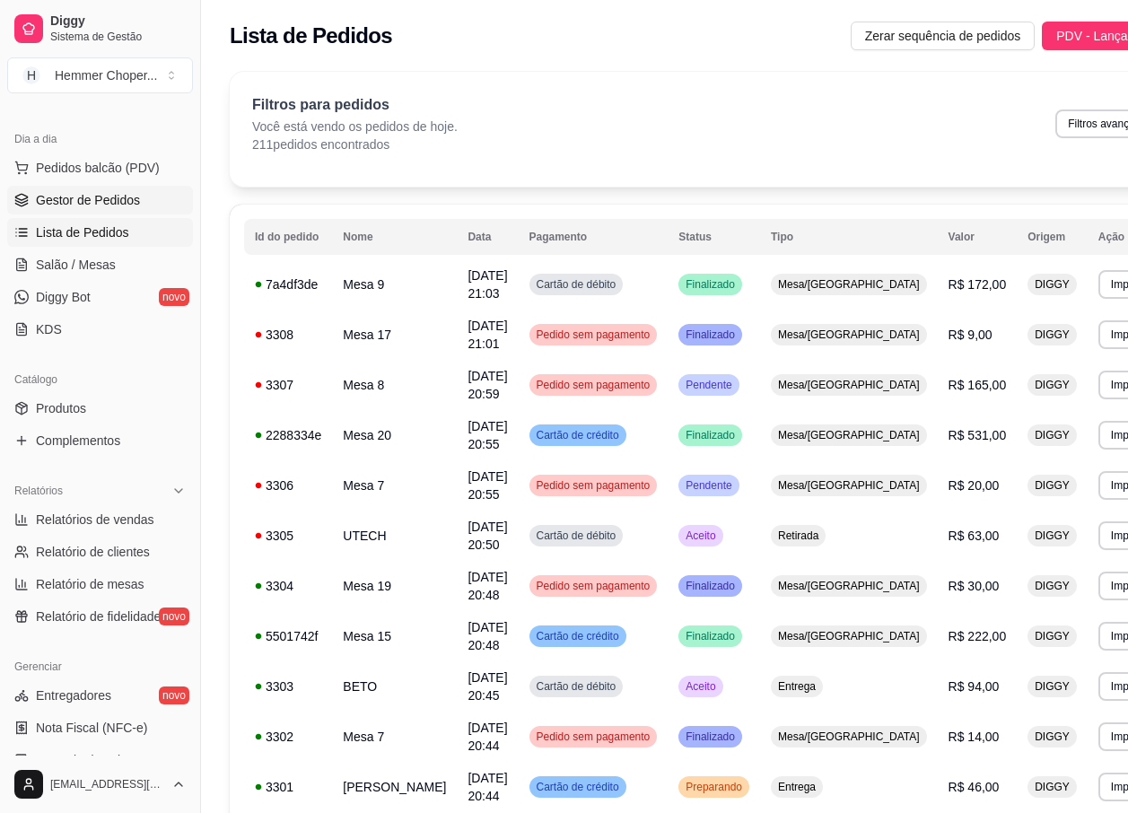
click at [113, 196] on span "Gestor de Pedidos" at bounding box center [88, 200] width 104 height 18
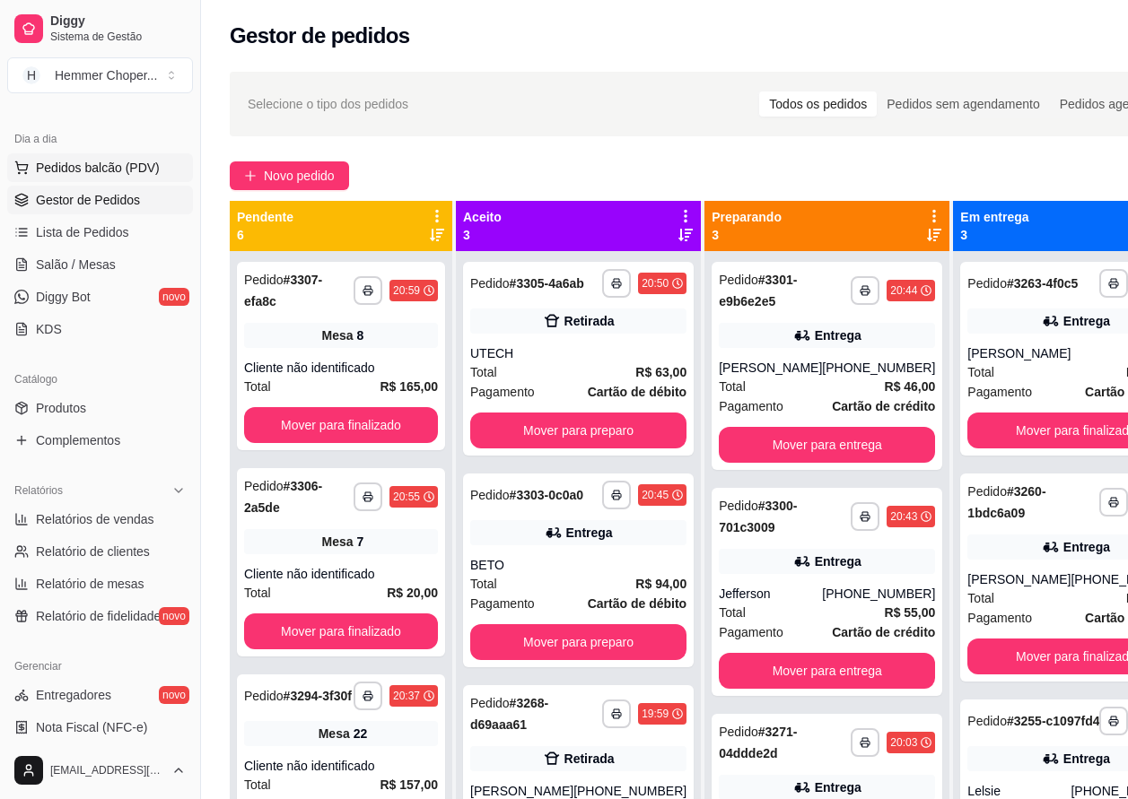
click at [96, 153] on button "Pedidos balcão (PDV)" at bounding box center [100, 167] width 186 height 29
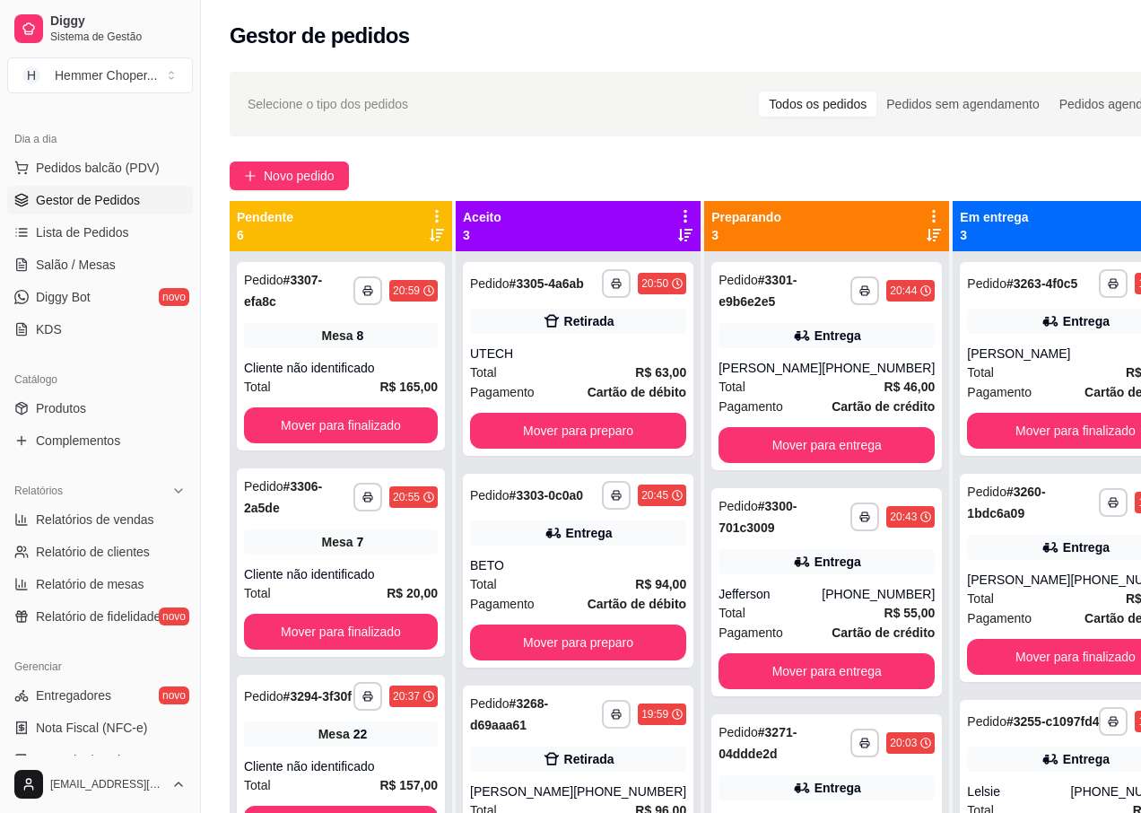
click at [95, 162] on div "Bebidas Lanches Entradas e Porções Pizzas Refeições e Carnes na brasa Sobremesa…" at bounding box center [381, 93] width 719 height 138
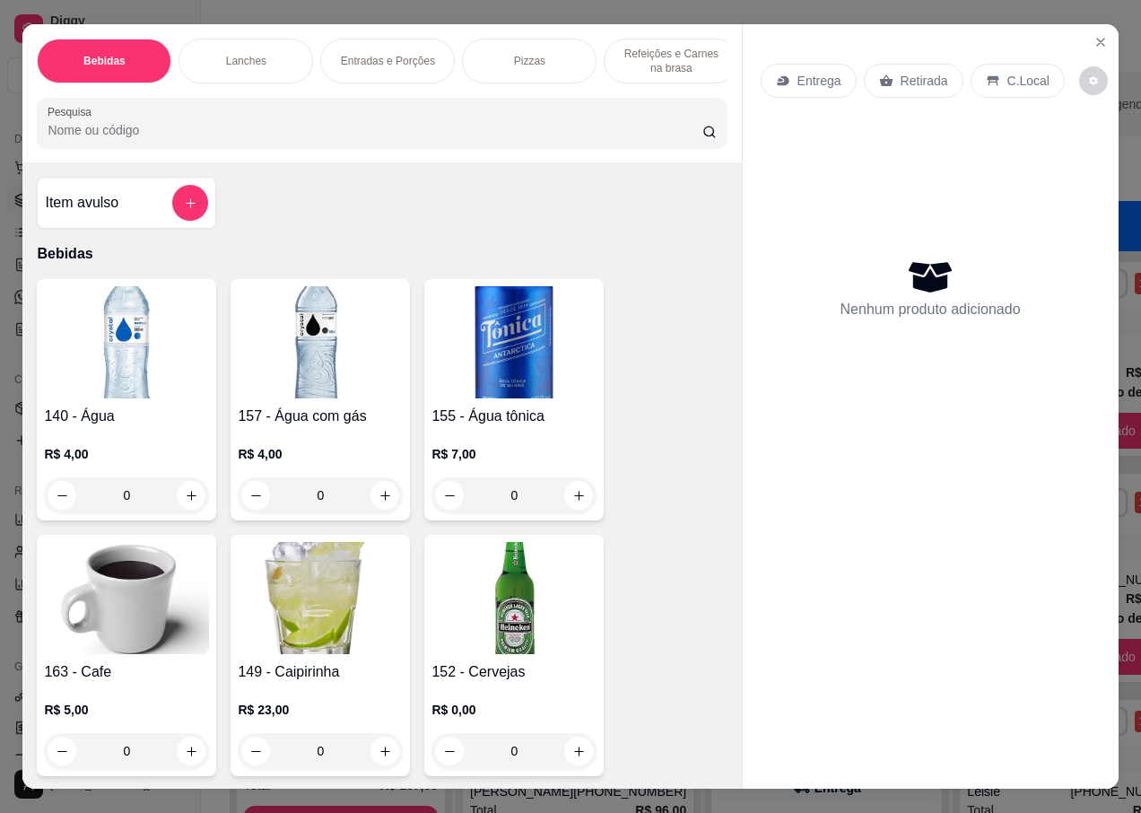
click at [910, 78] on p "Retirada" at bounding box center [925, 81] width 48 height 18
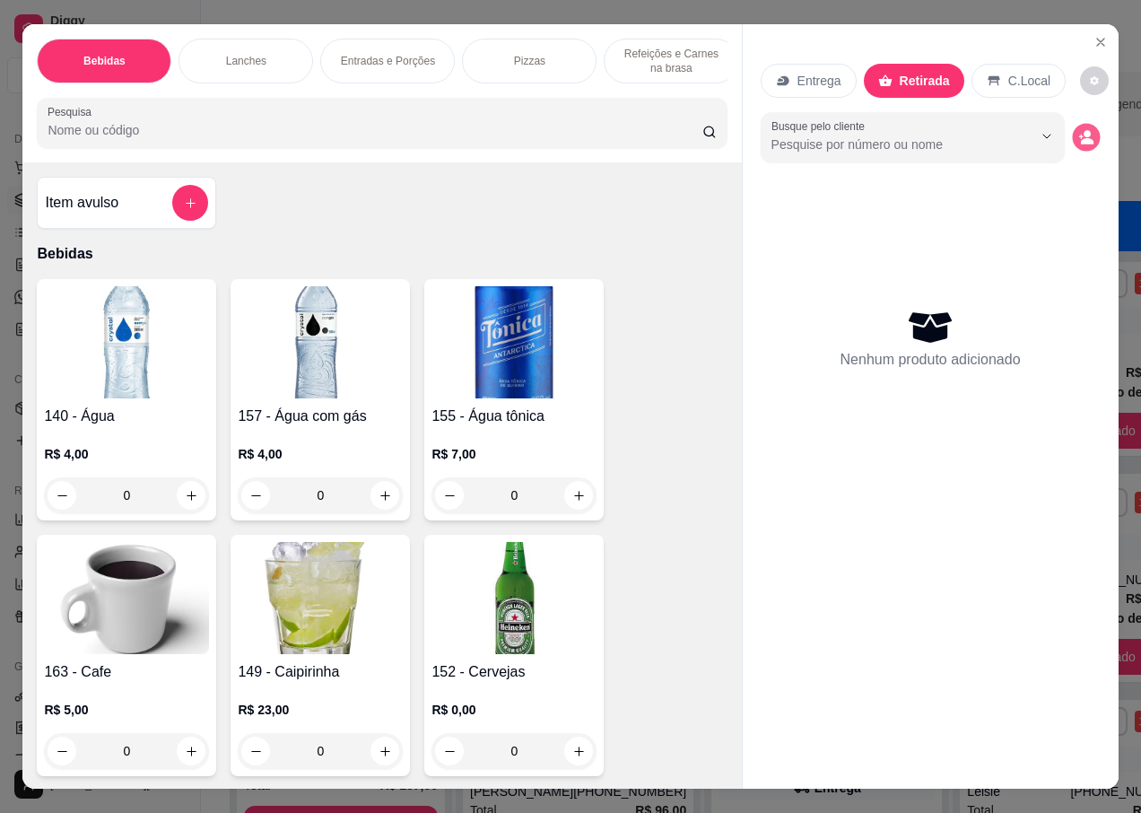
click at [1084, 131] on circle "decrease-product-quantity" at bounding box center [1087, 134] width 7 height 7
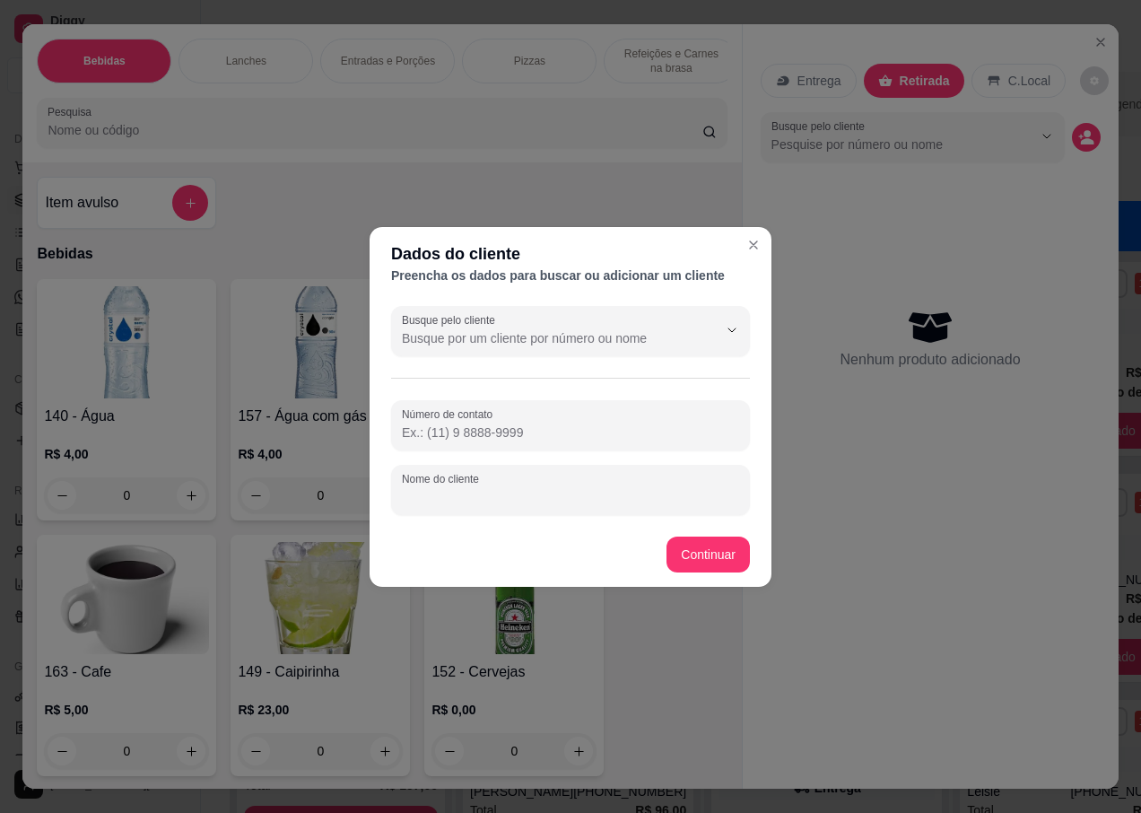
click at [465, 490] on div "Nome do cliente" at bounding box center [570, 490] width 359 height 50
type input "[PERSON_NAME]"
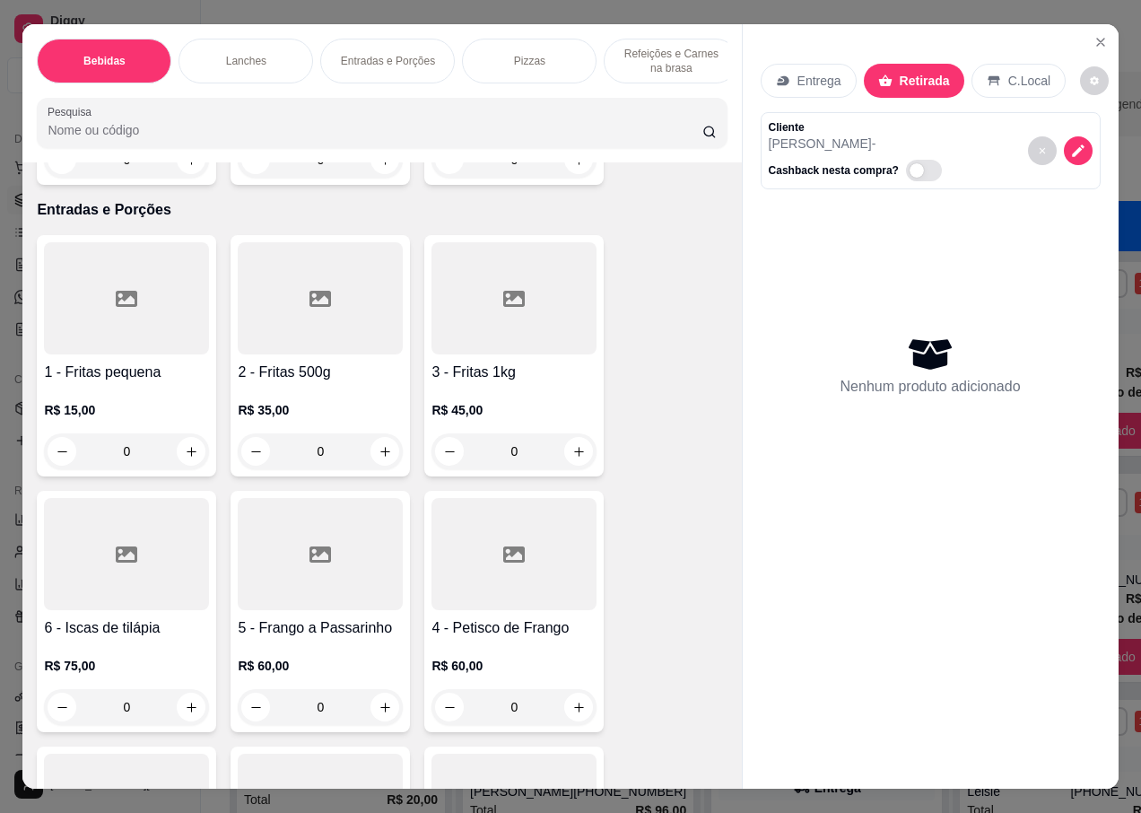
scroll to position [3768, 0]
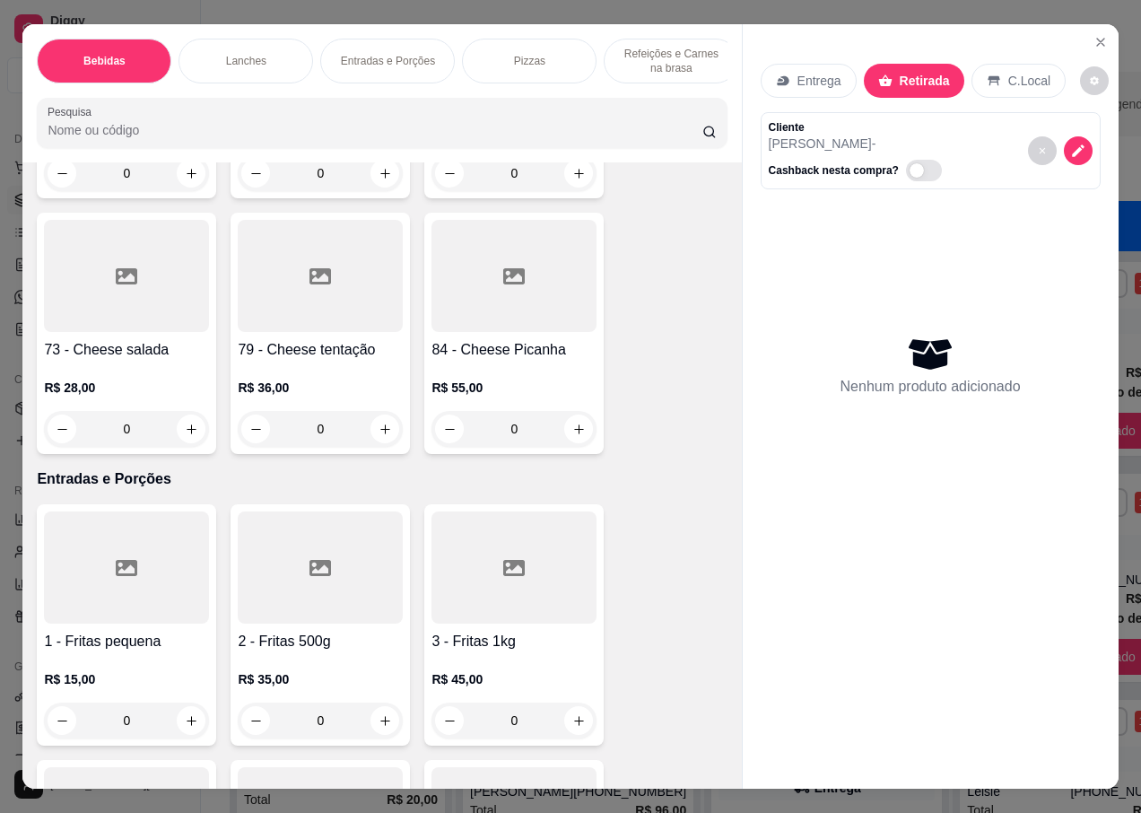
click at [126, 361] on div "R$ 28,00 0" at bounding box center [126, 404] width 165 height 86
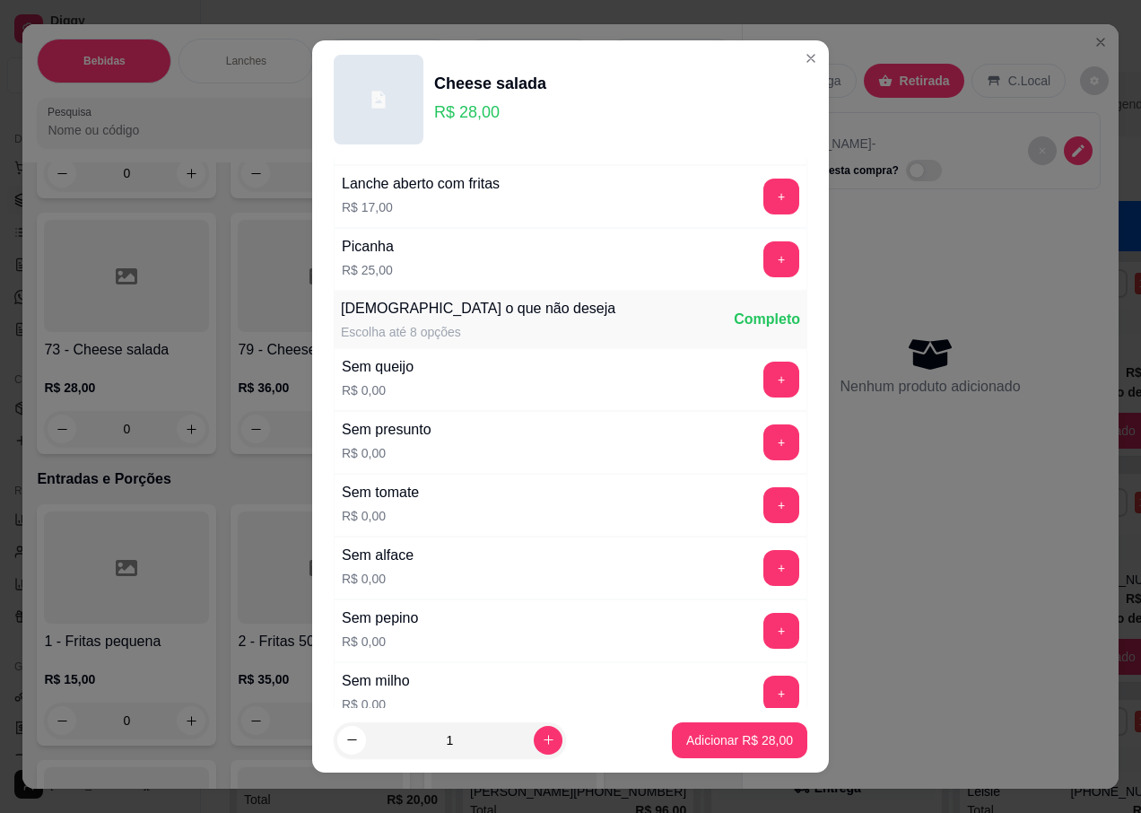
scroll to position [1279, 0]
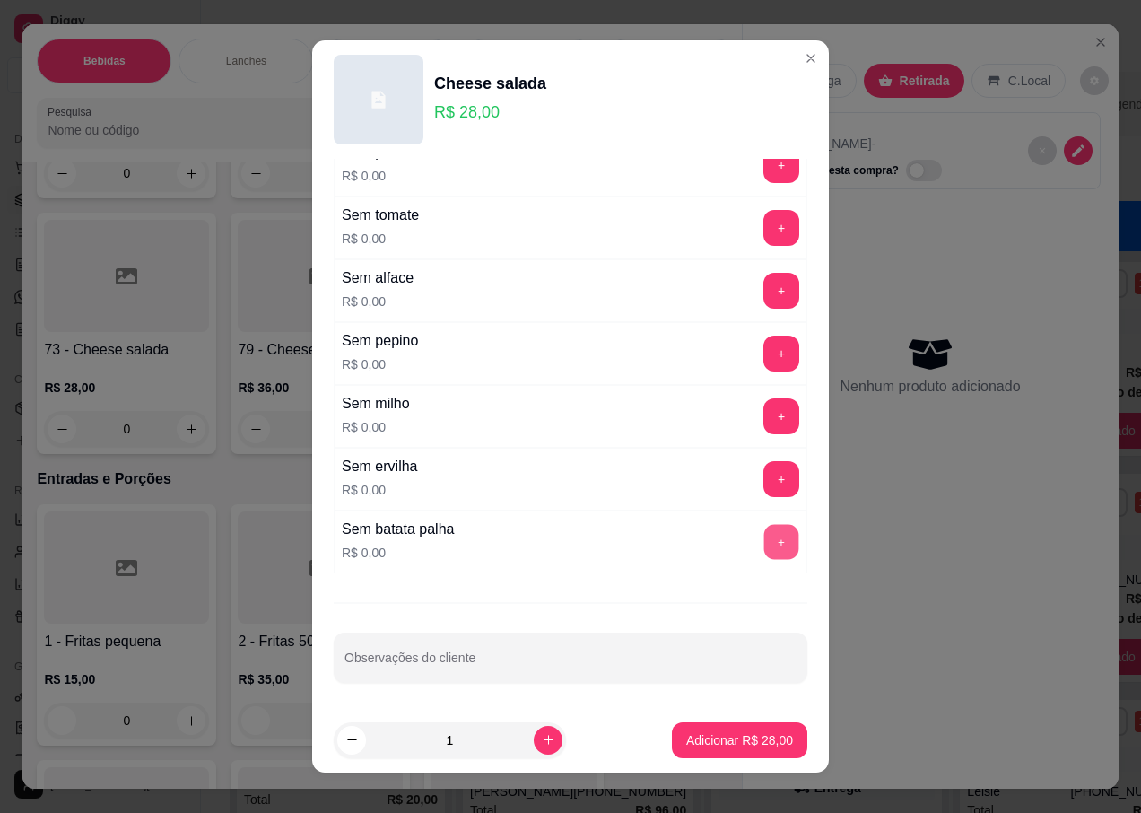
click at [764, 542] on button "+" at bounding box center [781, 542] width 35 height 35
click at [693, 746] on p "Adicionar R$ 28,00" at bounding box center [739, 740] width 107 height 18
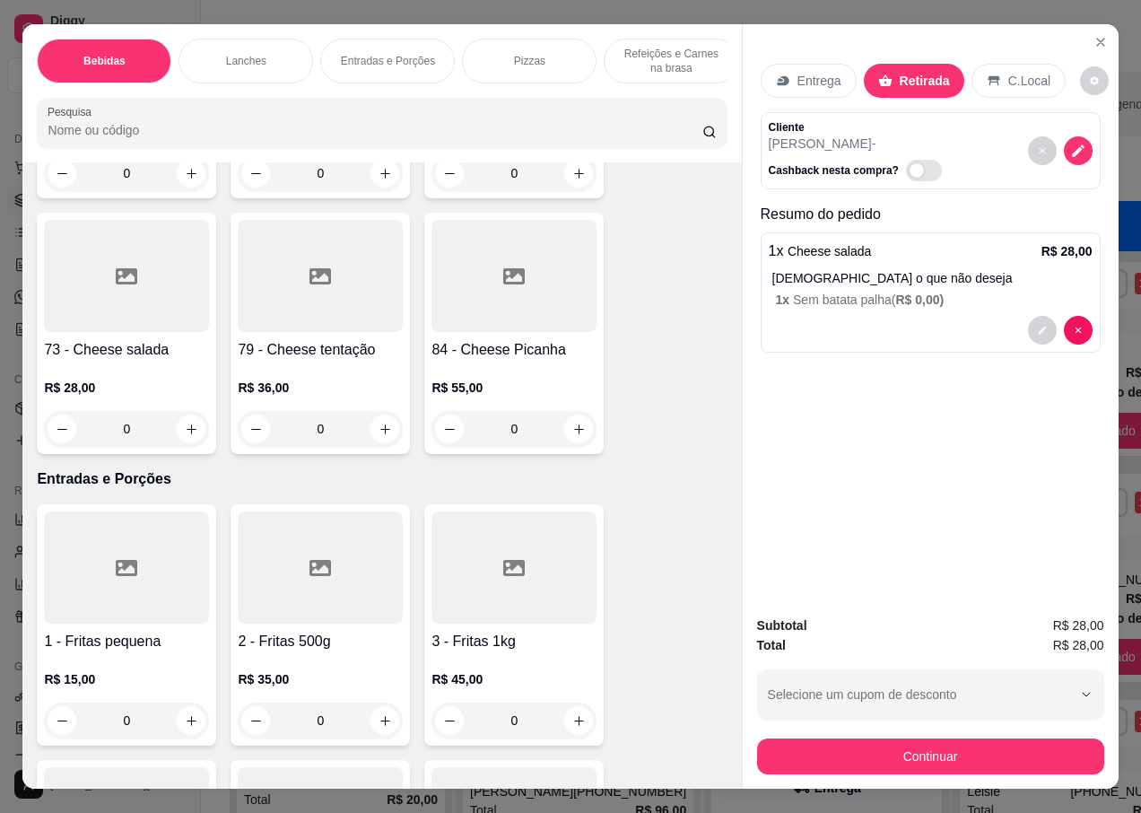
click at [100, 361] on div "R$ 28,00 0" at bounding box center [126, 404] width 165 height 86
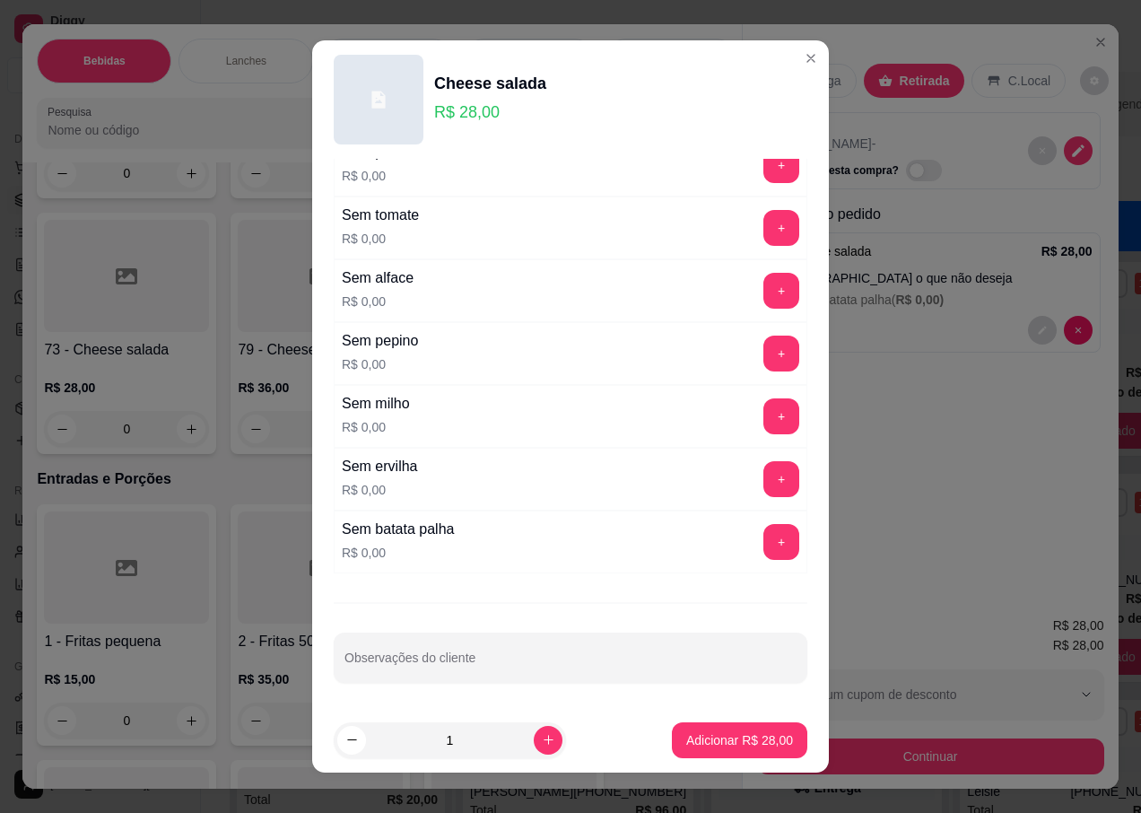
scroll to position [17, 0]
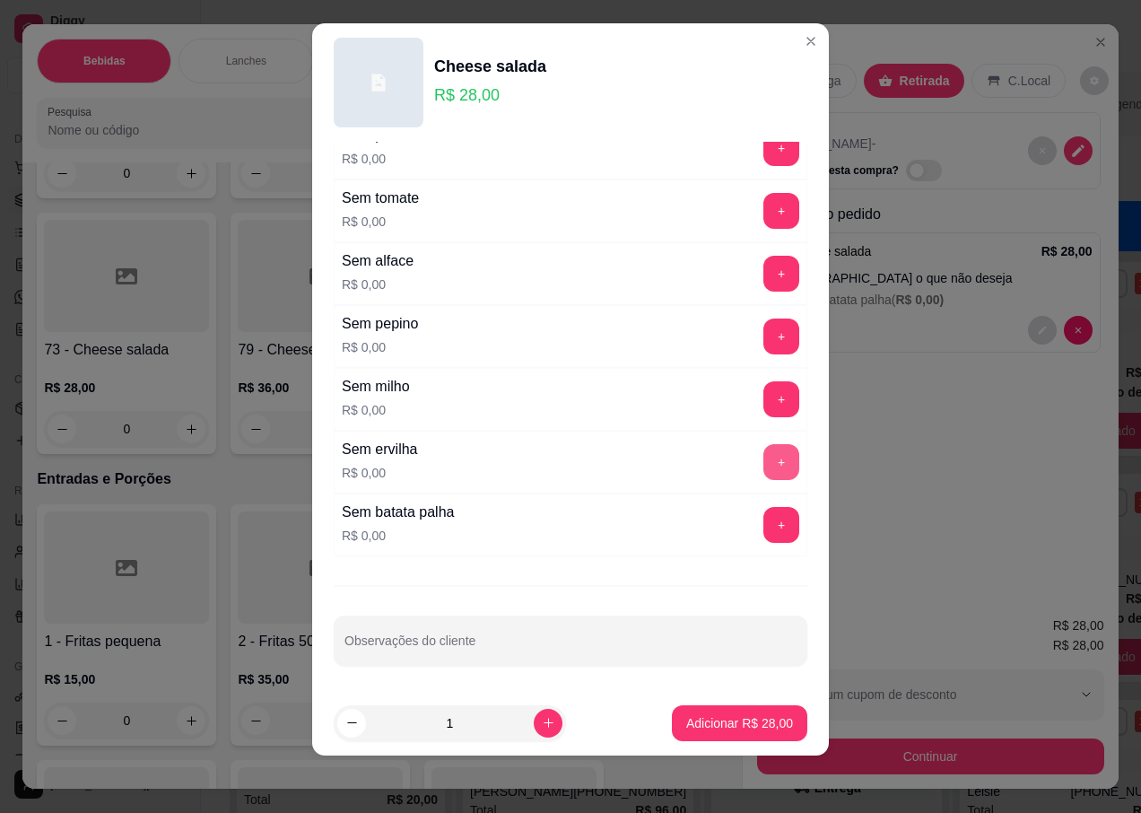
click at [763, 456] on button "+" at bounding box center [781, 462] width 36 height 36
click at [714, 731] on p "Adicionar R$ 28,00" at bounding box center [740, 722] width 104 height 17
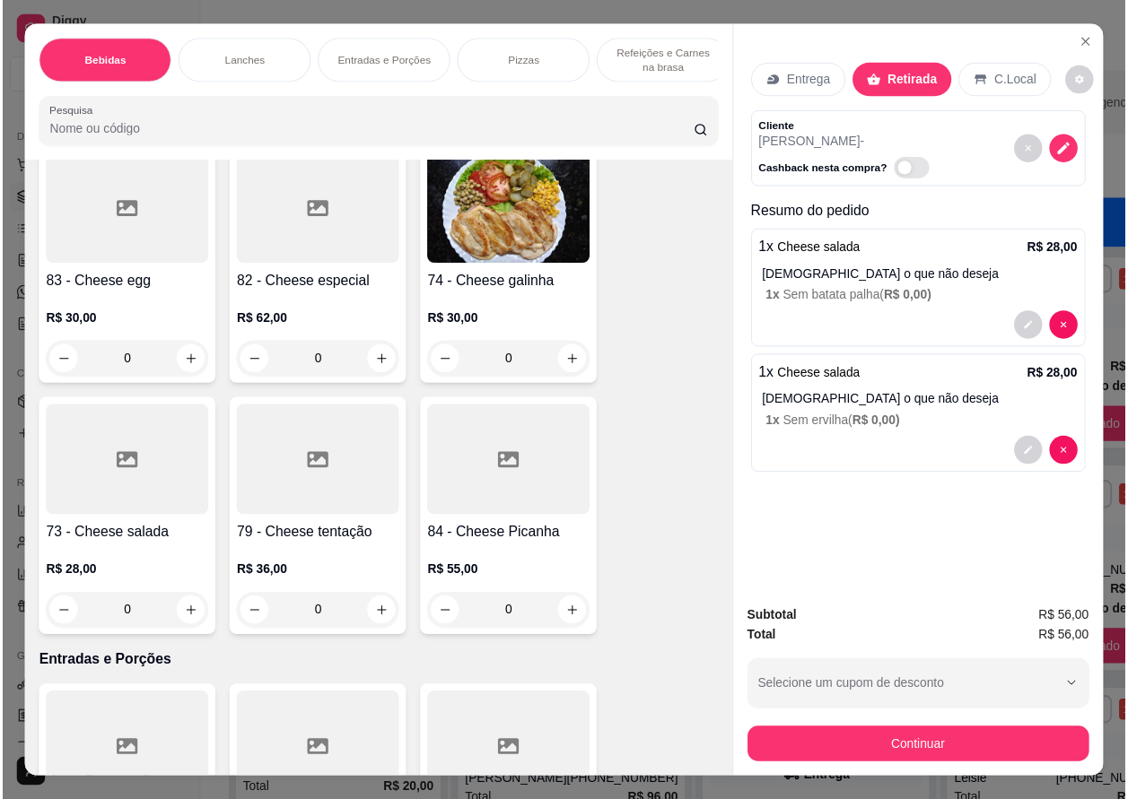
scroll to position [3409, 0]
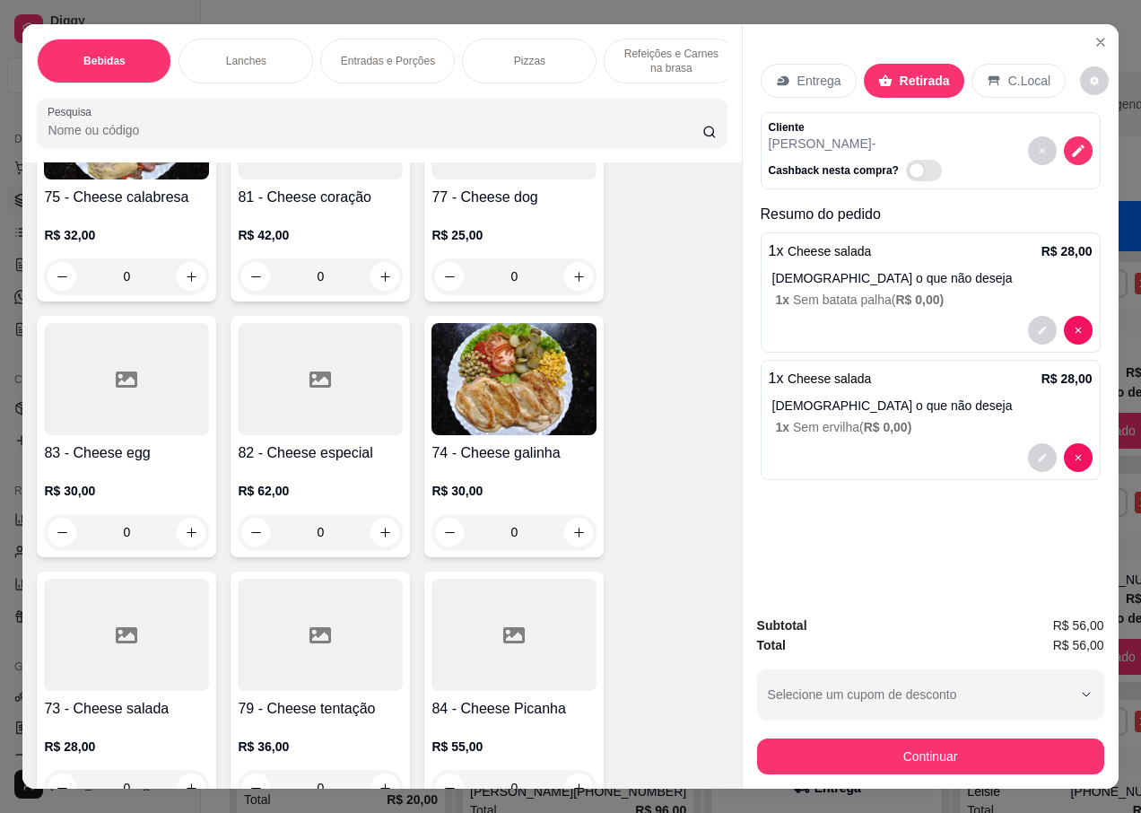
click at [523, 366] on img at bounding box center [514, 379] width 165 height 112
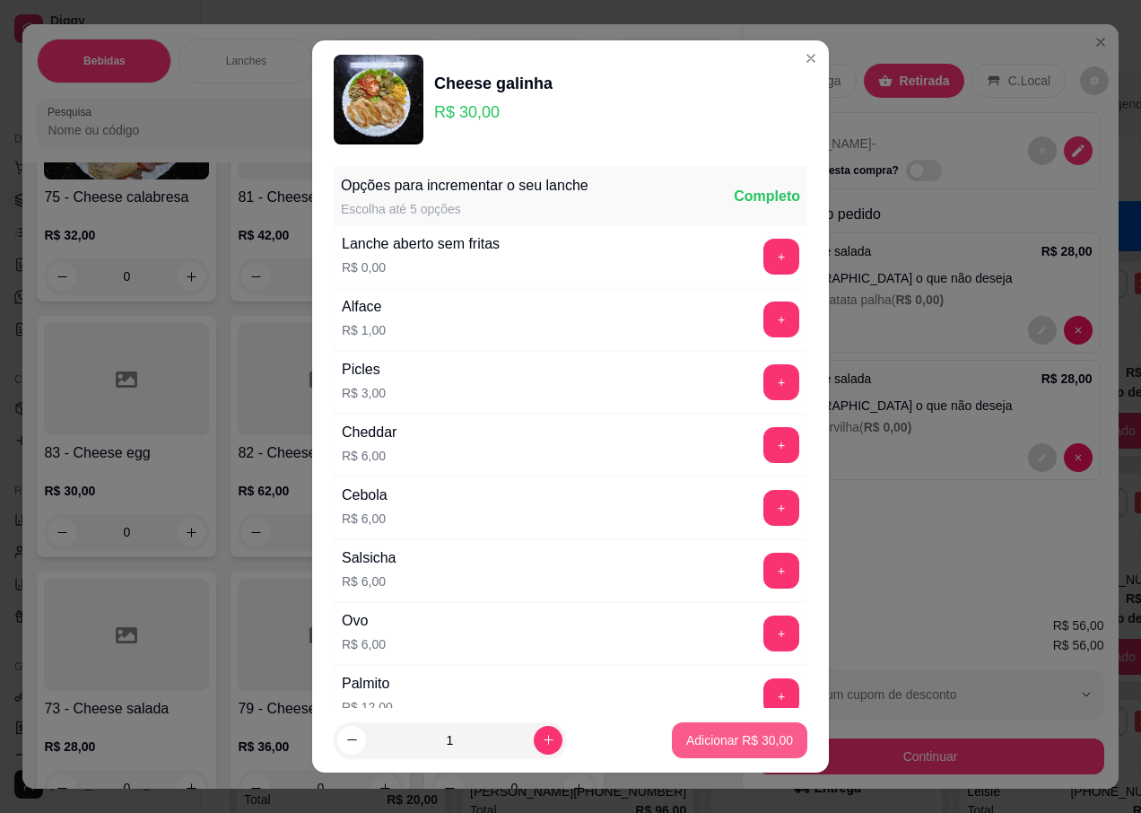
click at [717, 746] on p "Adicionar R$ 30,00" at bounding box center [739, 740] width 107 height 18
type input "1"
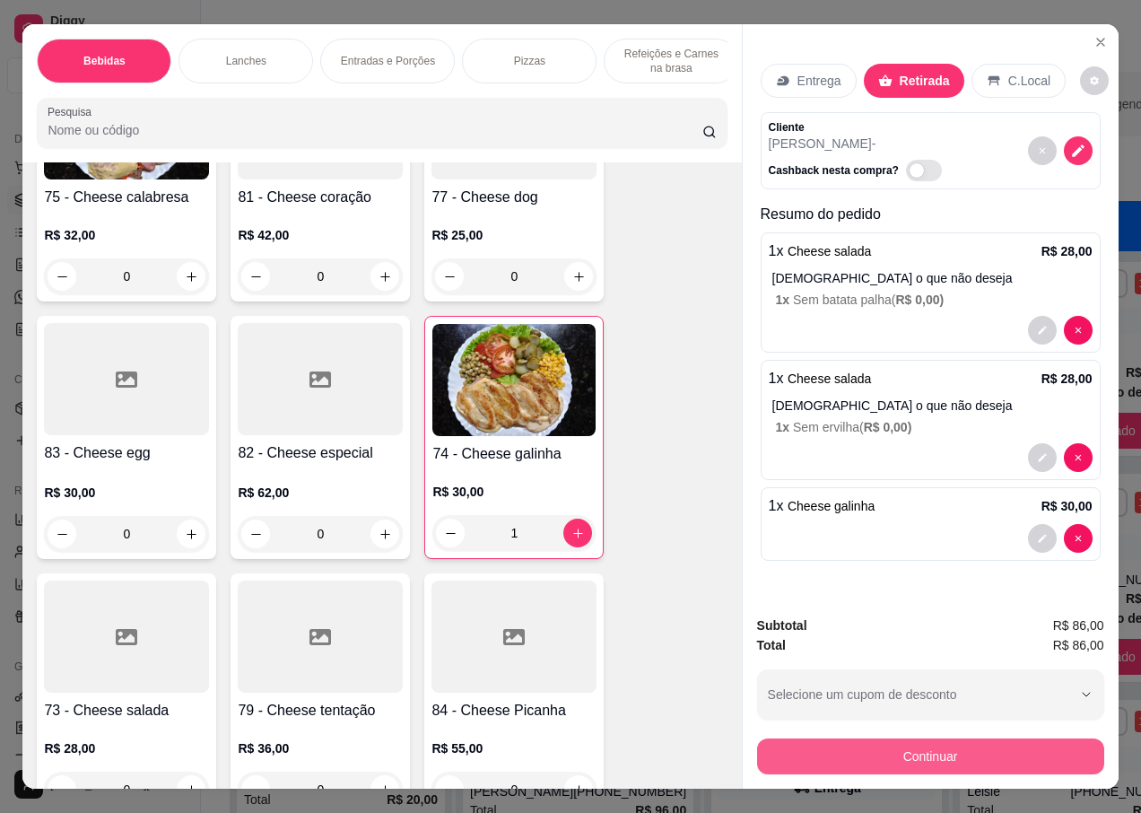
click at [911, 754] on button "Continuar" at bounding box center [930, 756] width 347 height 36
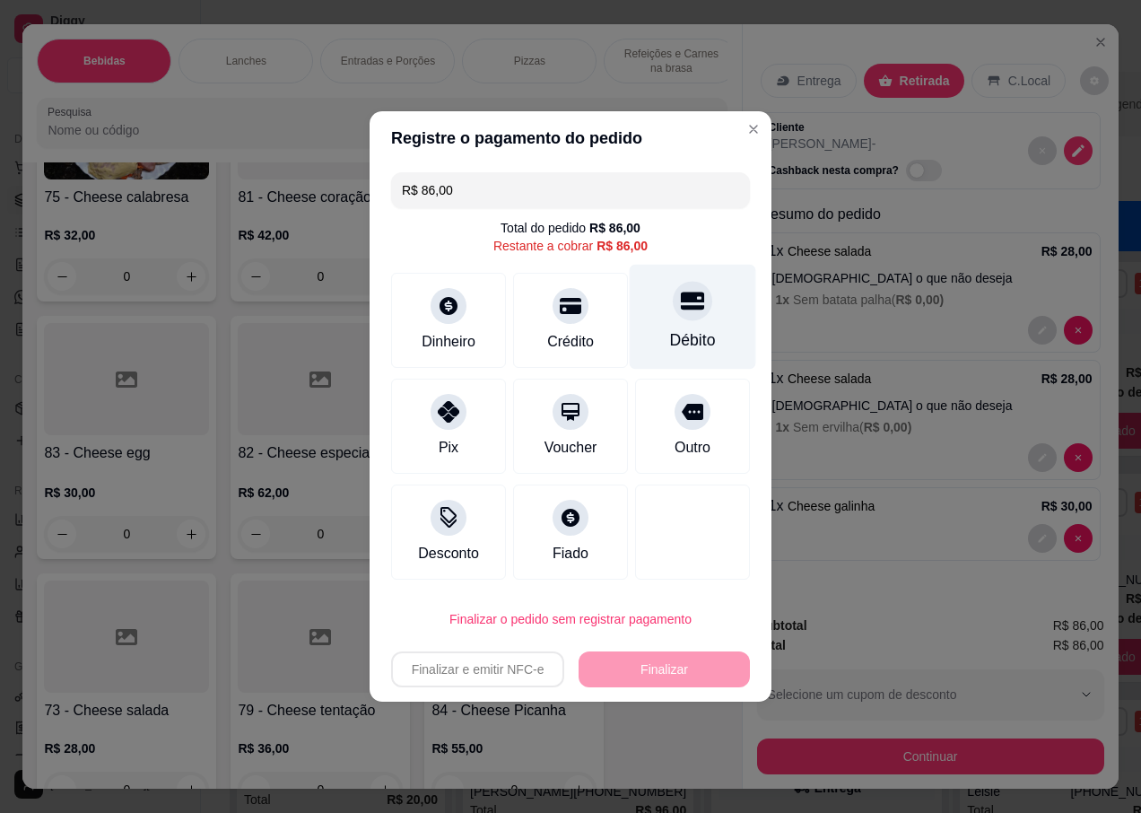
click at [686, 322] on div "Débito" at bounding box center [693, 317] width 126 height 105
type input "R$ 0,00"
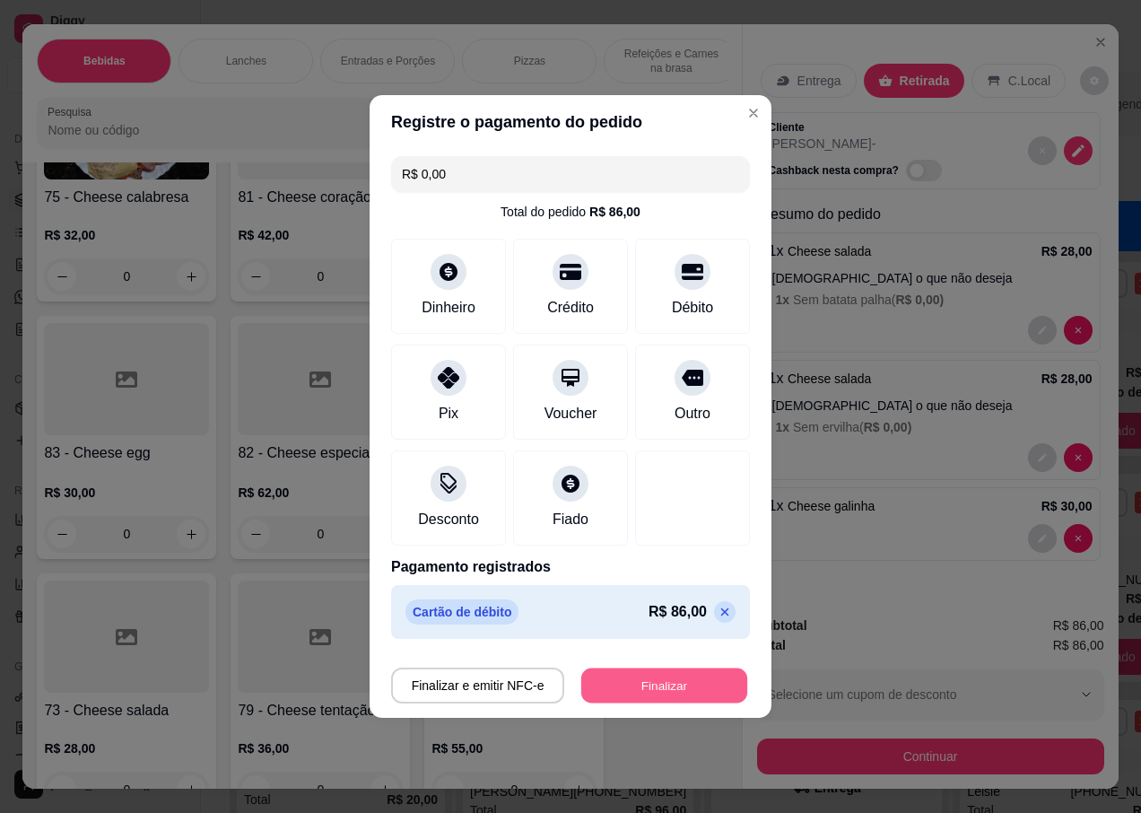
click at [624, 690] on button "Finalizar" at bounding box center [664, 685] width 166 height 35
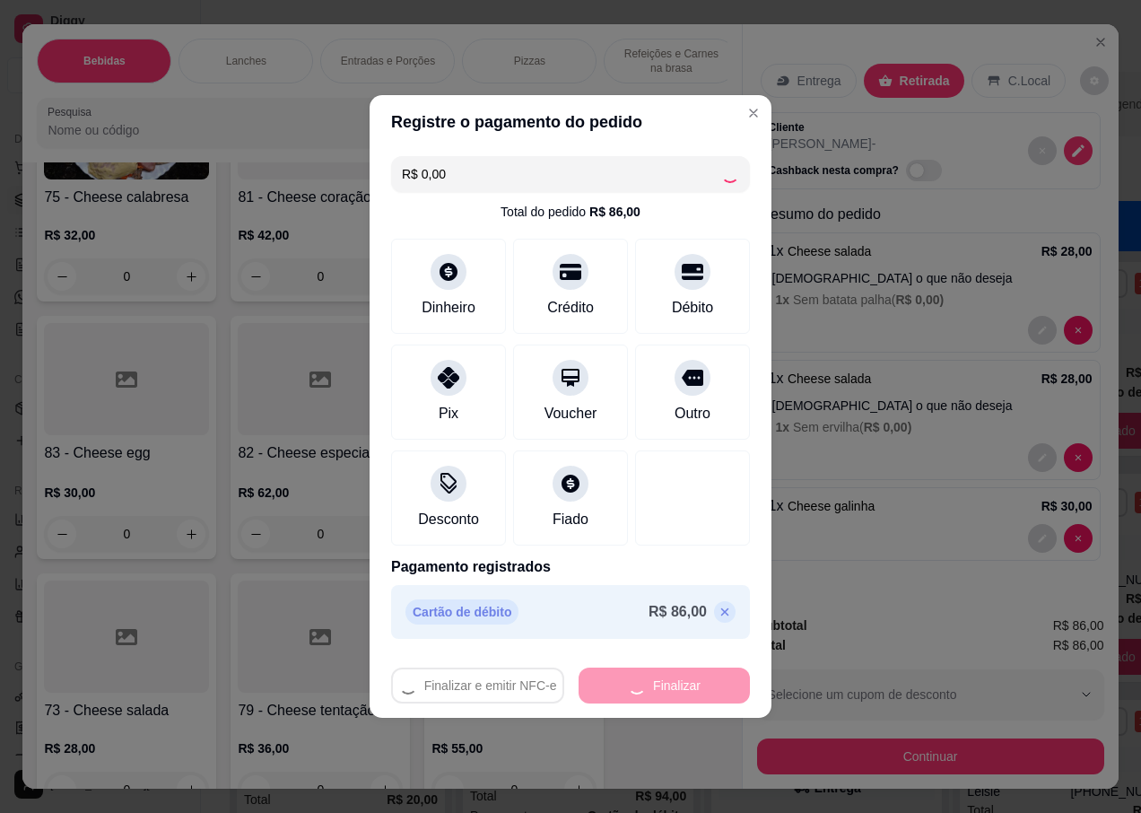
type input "0"
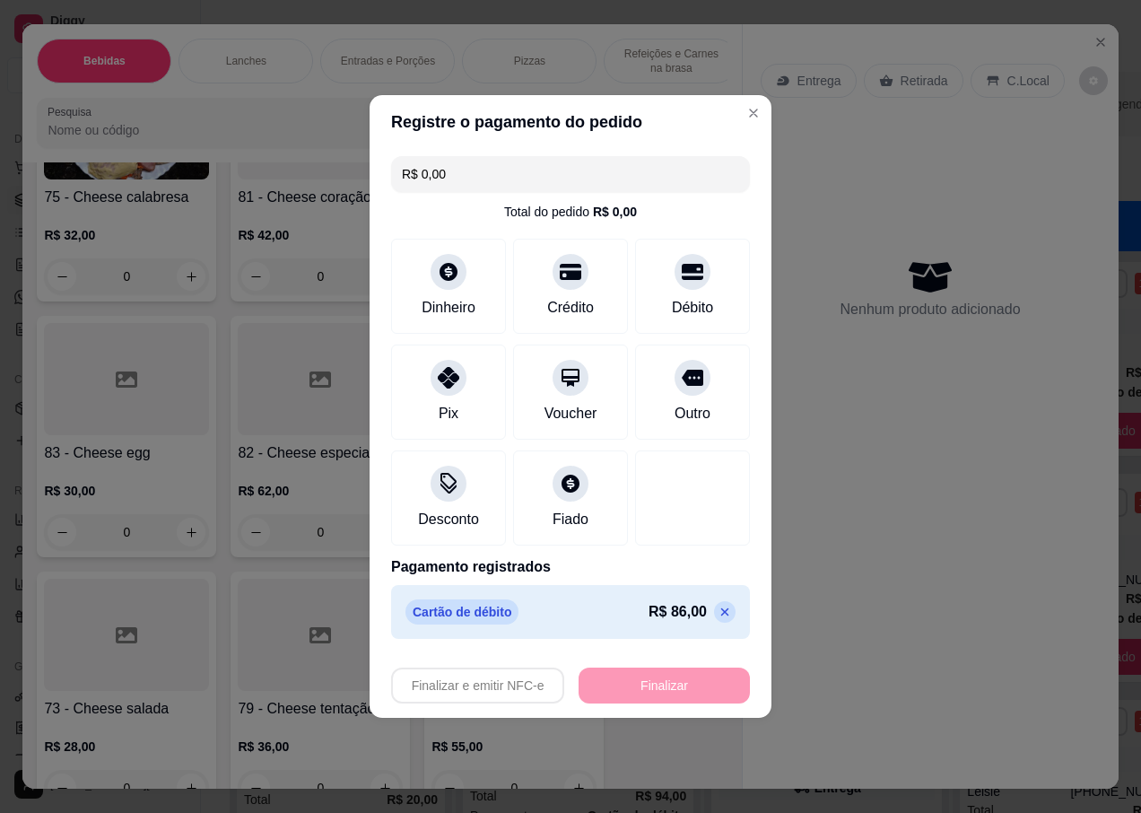
type input "-R$ 86,00"
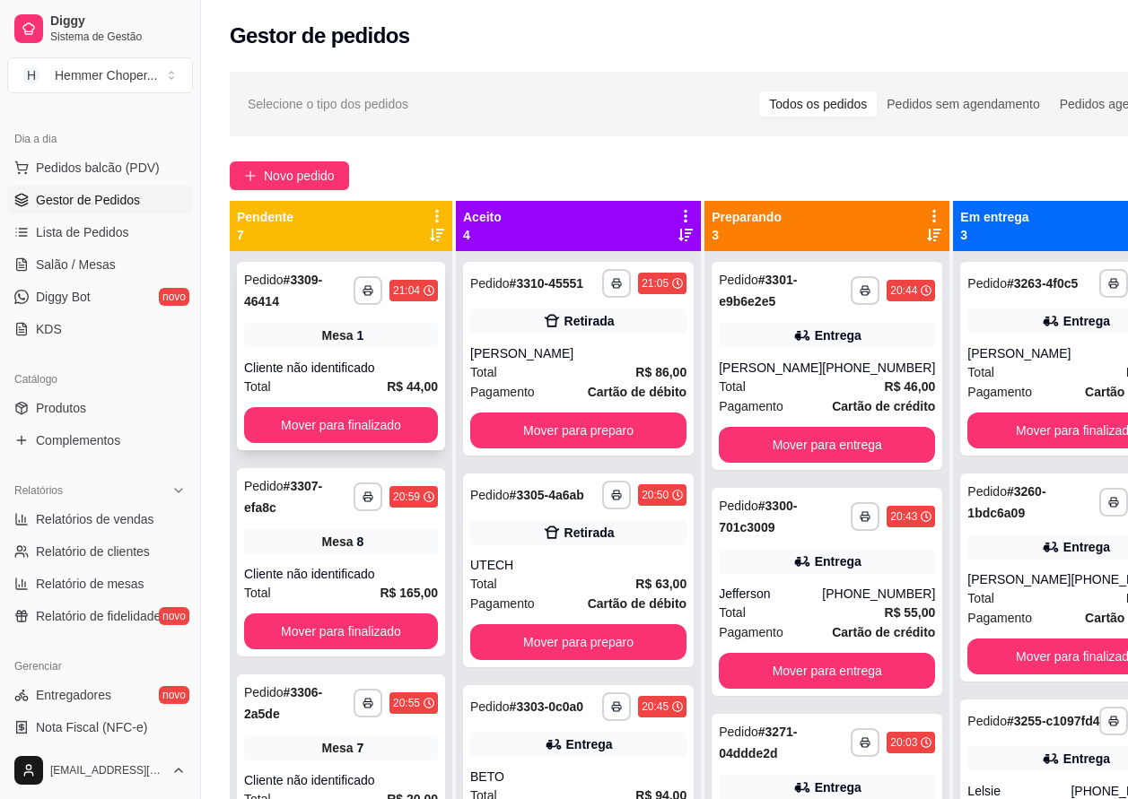
click at [351, 353] on div "**********" at bounding box center [341, 356] width 208 height 188
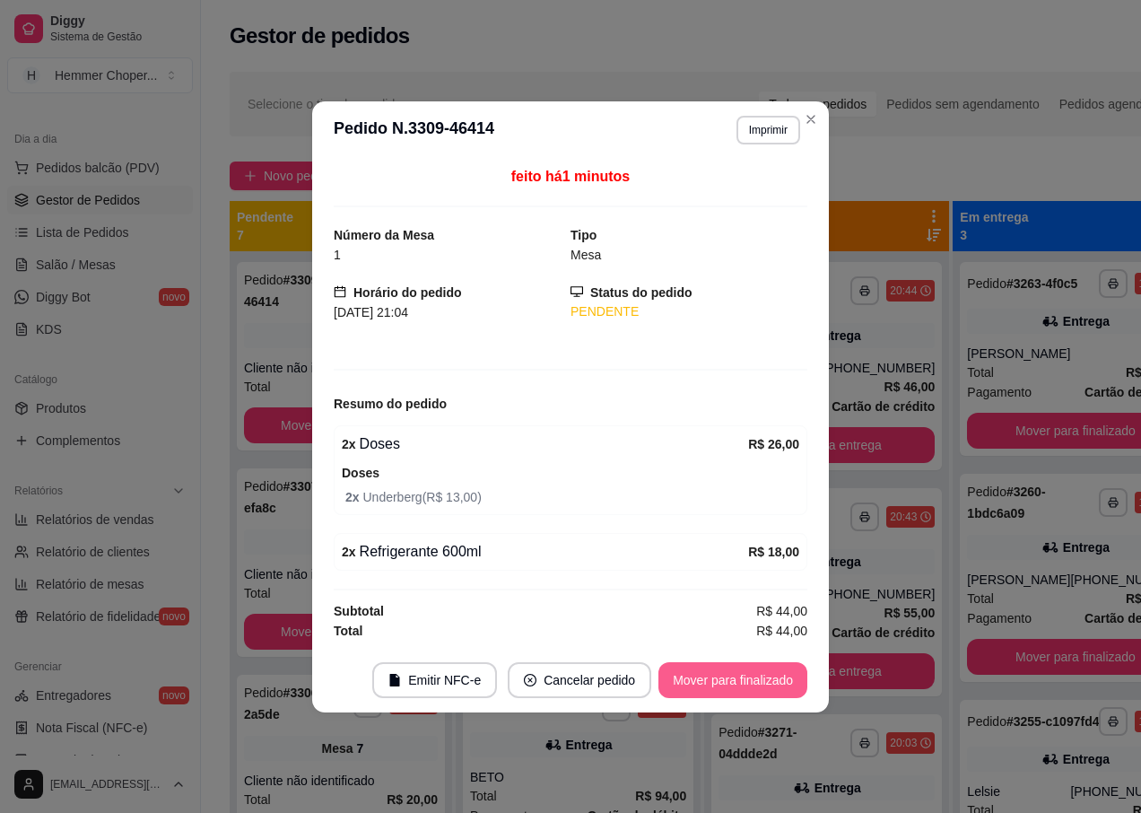
click at [682, 680] on button "Mover para finalizado" at bounding box center [732, 680] width 149 height 36
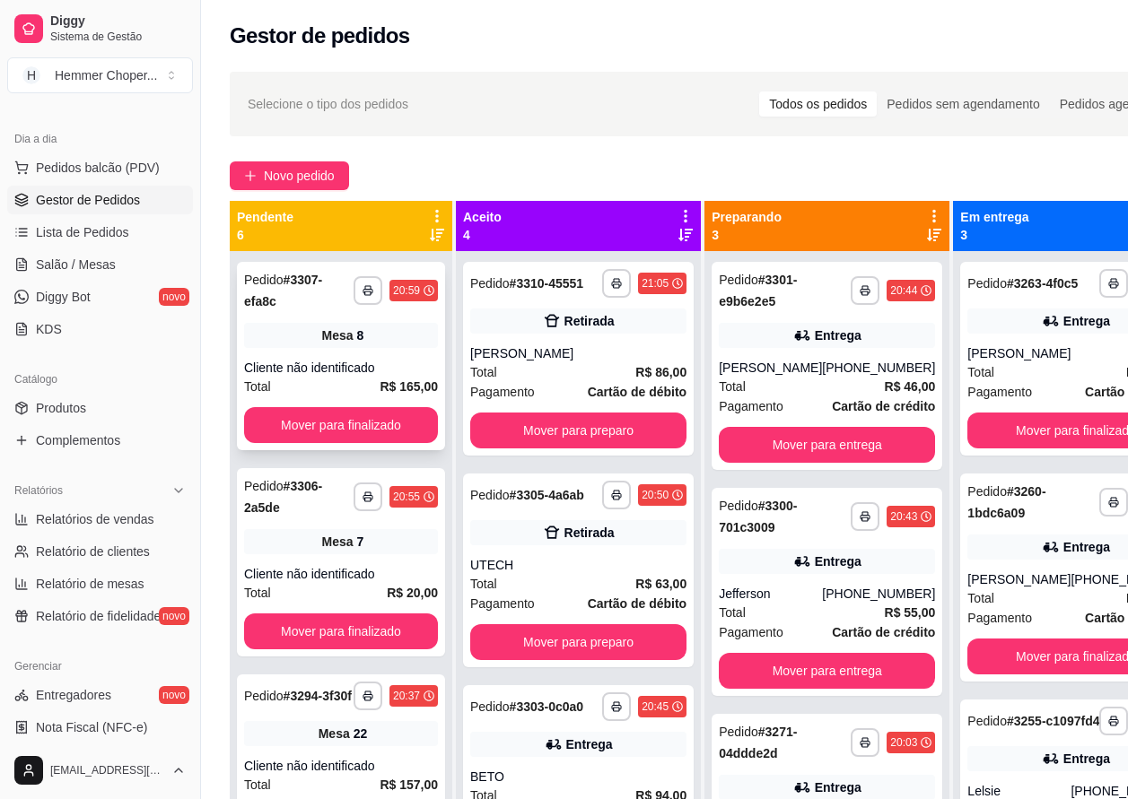
click at [362, 371] on div "Cliente não identificado" at bounding box center [341, 368] width 194 height 18
click at [336, 555] on div "**********" at bounding box center [341, 562] width 208 height 188
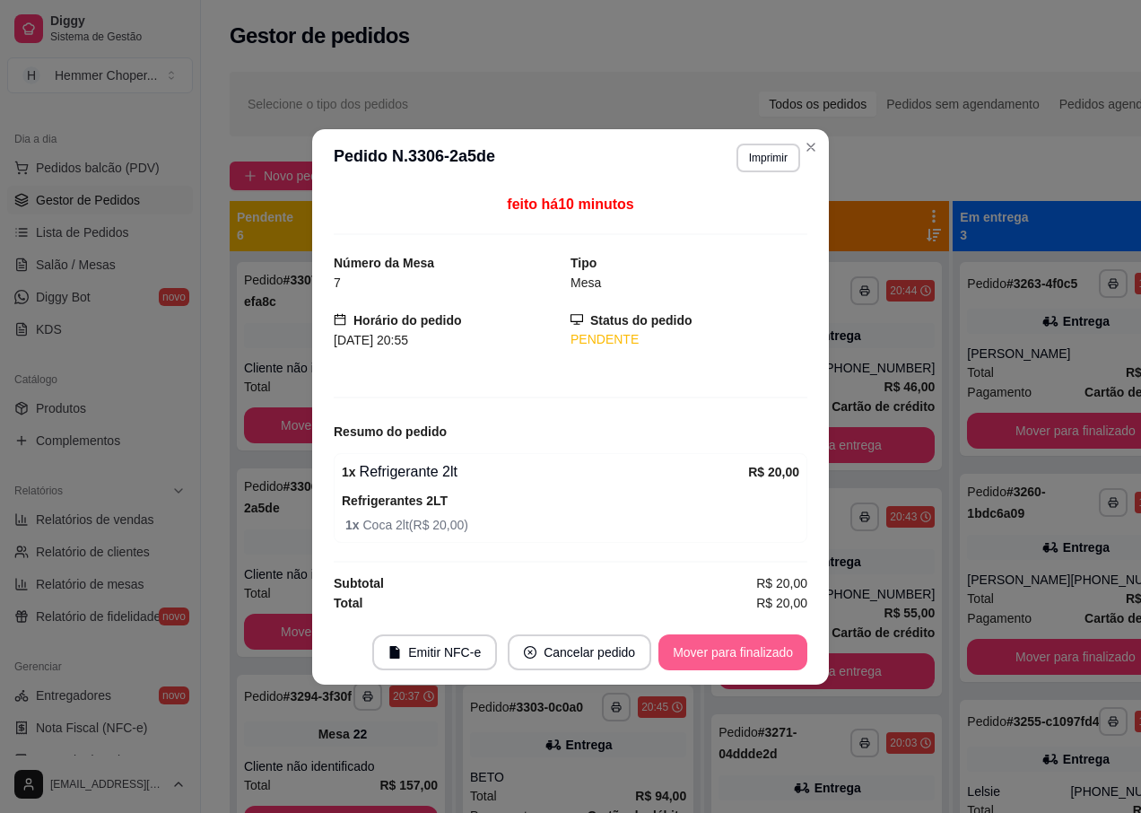
click at [696, 652] on button "Mover para finalizado" at bounding box center [732, 652] width 149 height 36
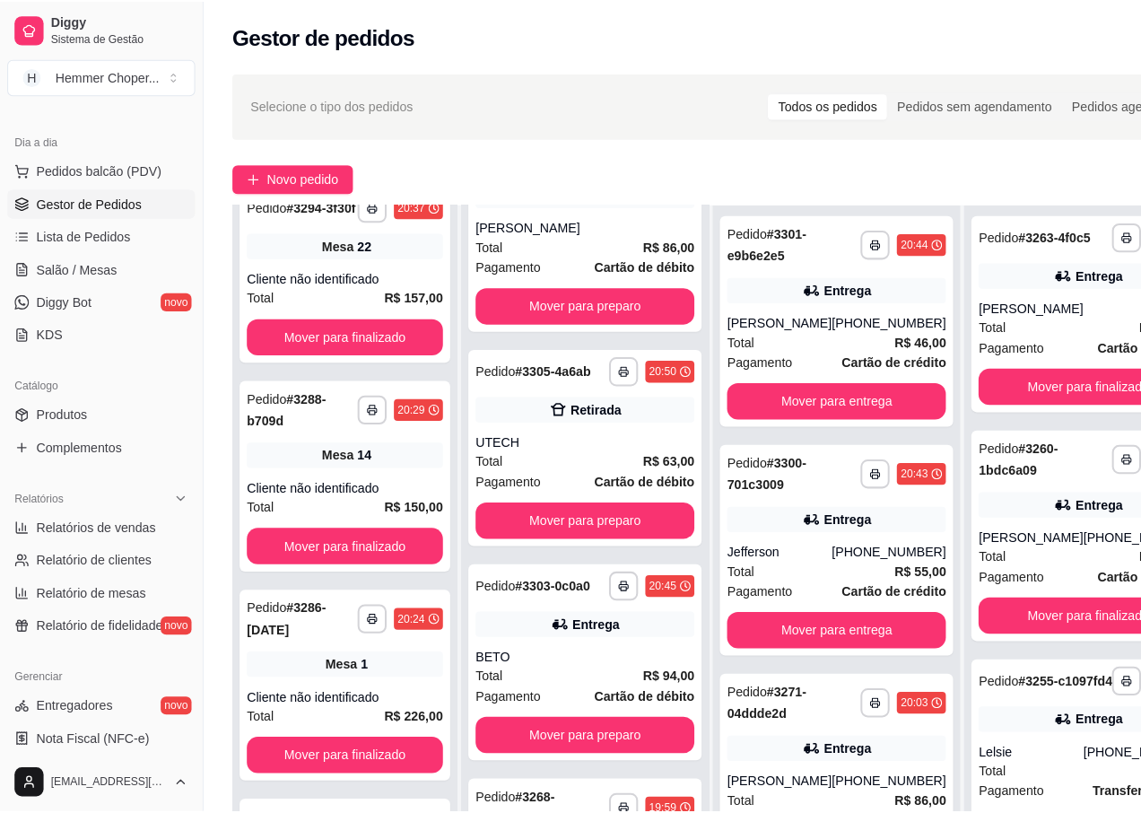
scroll to position [109, 0]
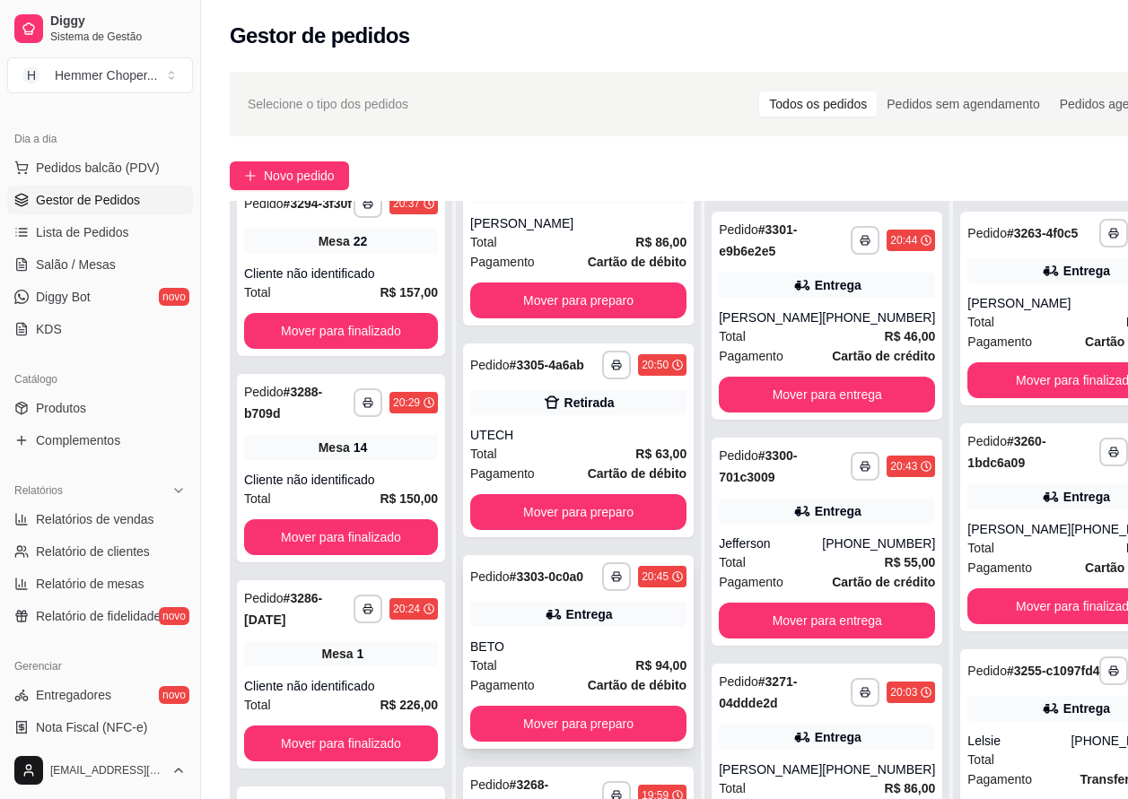
click at [546, 642] on div "**********" at bounding box center [578, 652] width 231 height 194
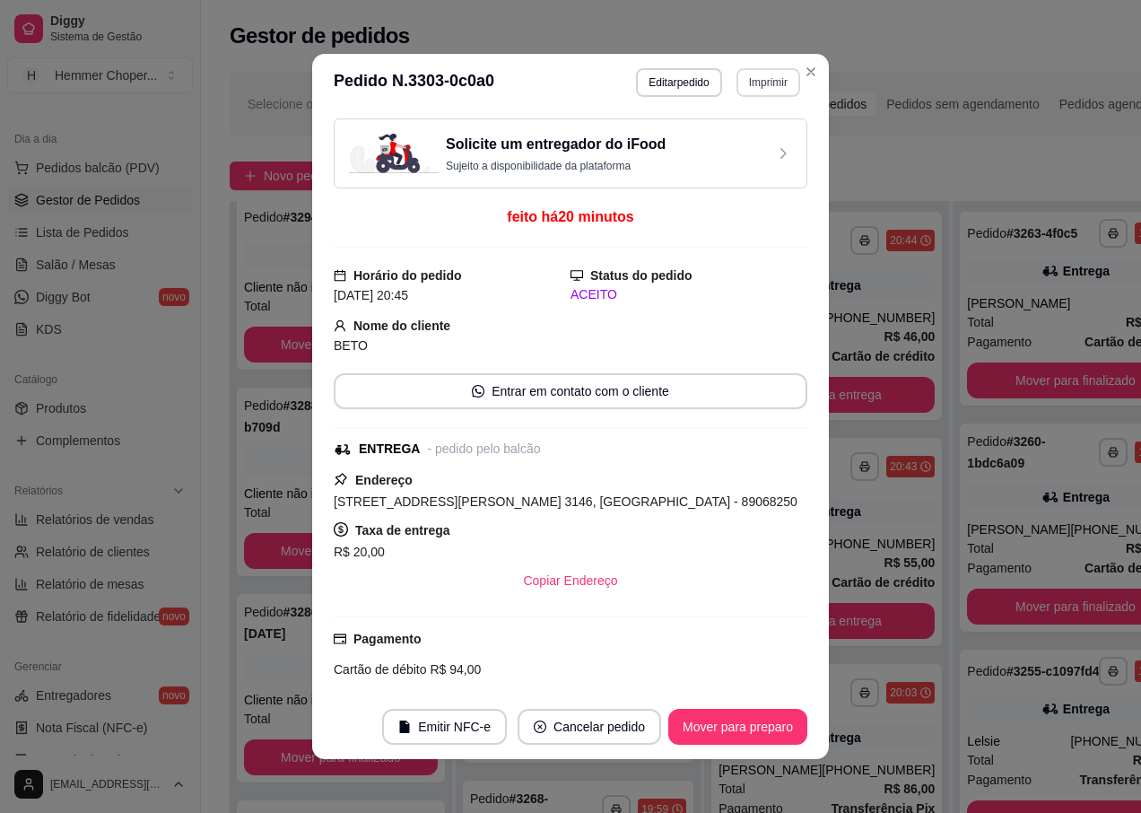
click at [749, 80] on button "Imprimir" at bounding box center [769, 82] width 64 height 29
click at [713, 141] on button "IMPRESSORA" at bounding box center [731, 145] width 130 height 29
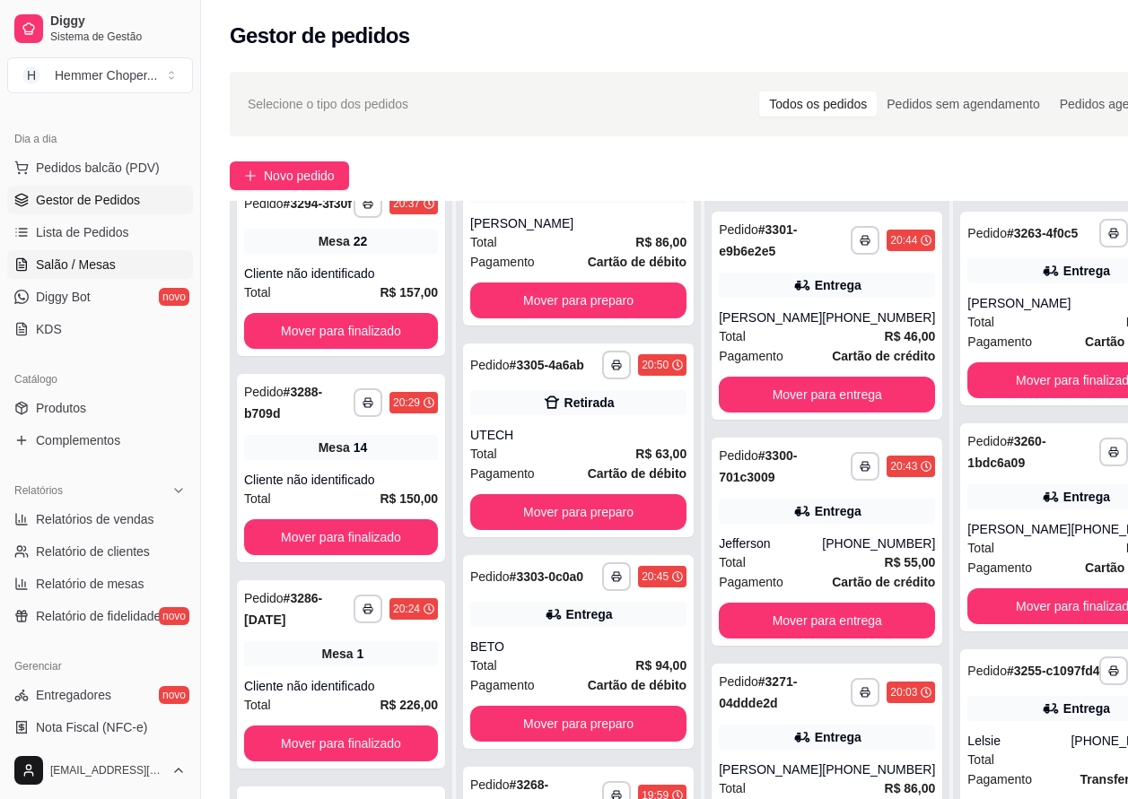
click at [107, 263] on span "Salão / Mesas" at bounding box center [76, 265] width 80 height 18
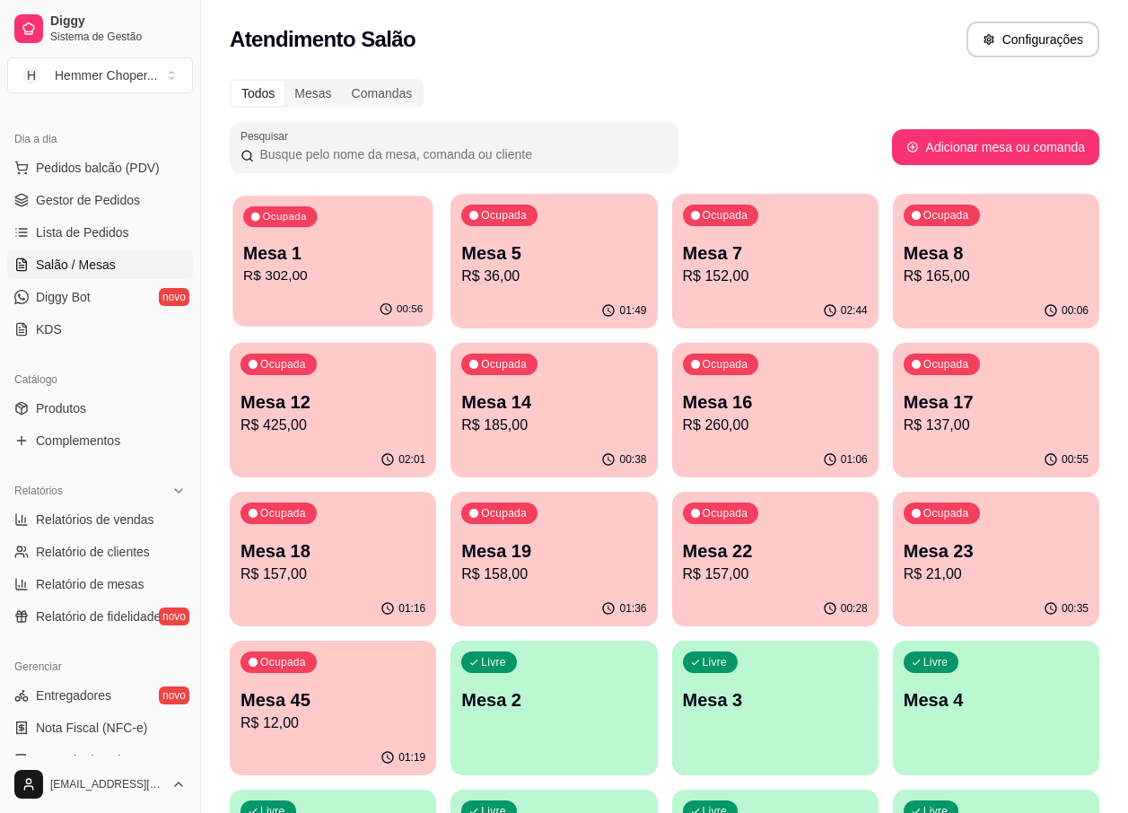
click at [325, 295] on div "00:56" at bounding box center [332, 309] width 200 height 34
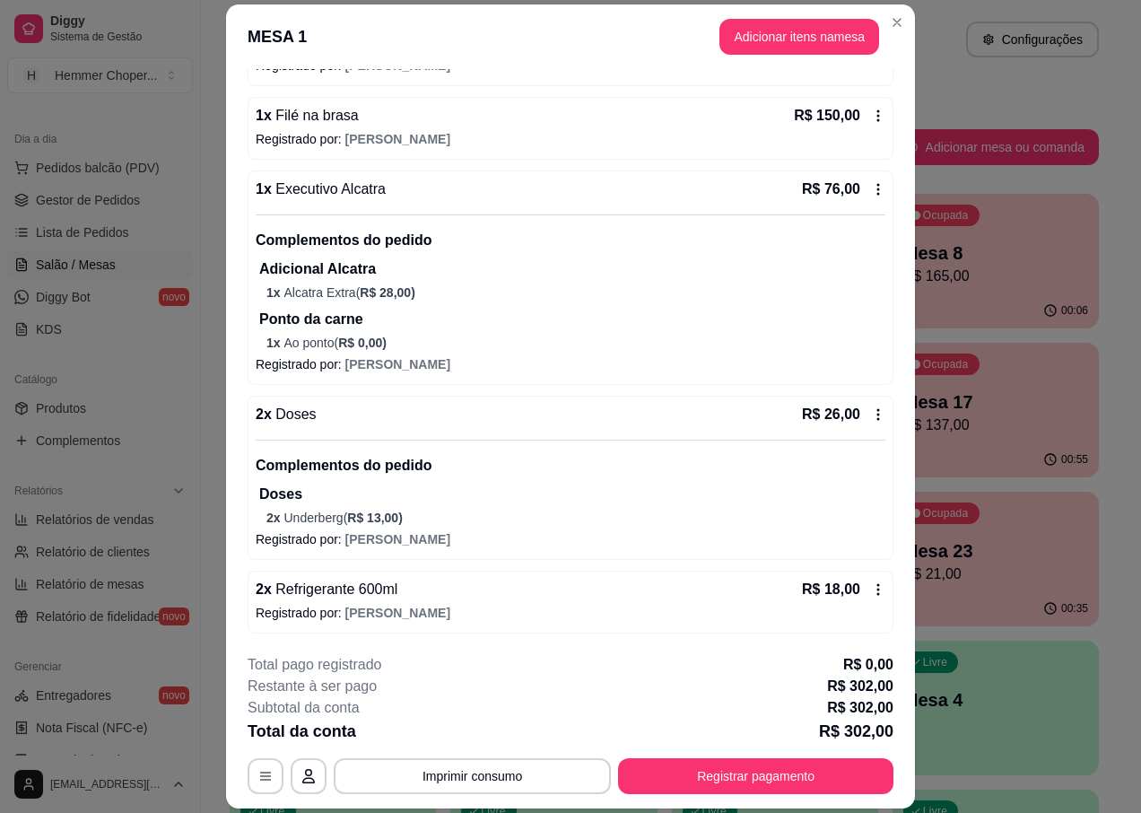
scroll to position [53, 0]
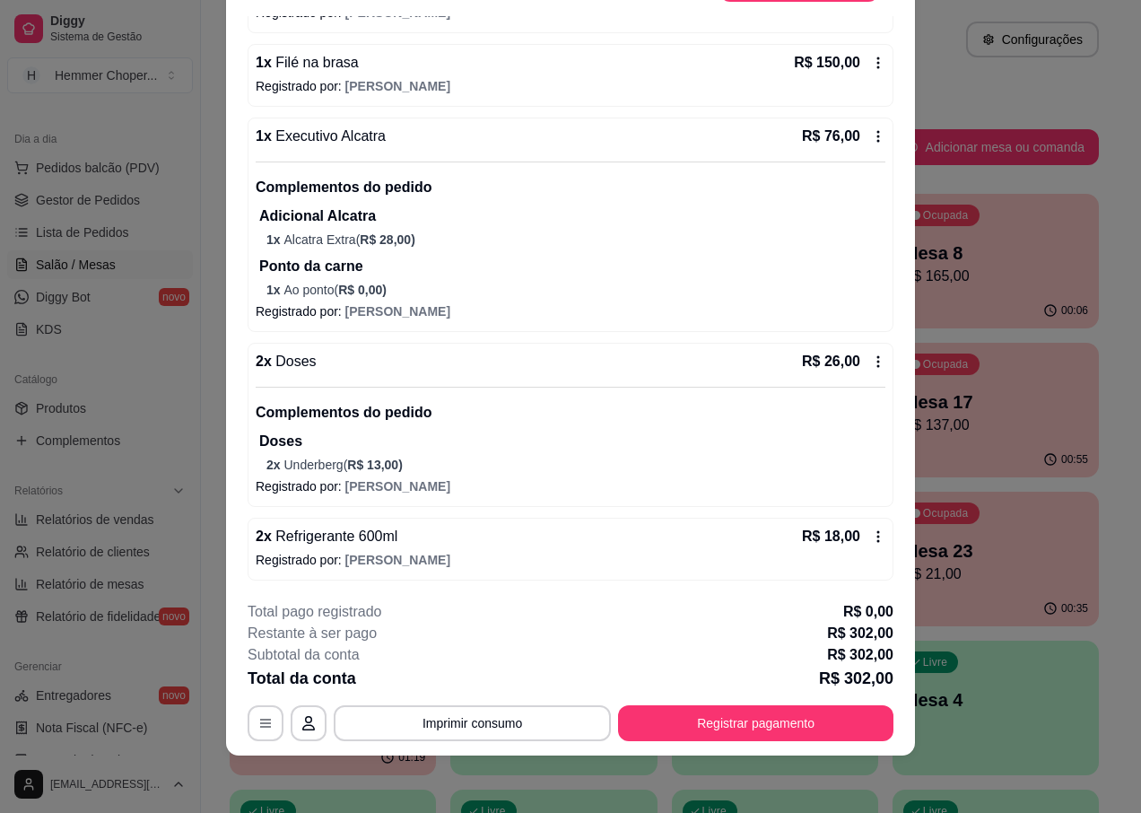
click at [348, 539] on span "Refrigerante 600ml" at bounding box center [335, 535] width 126 height 15
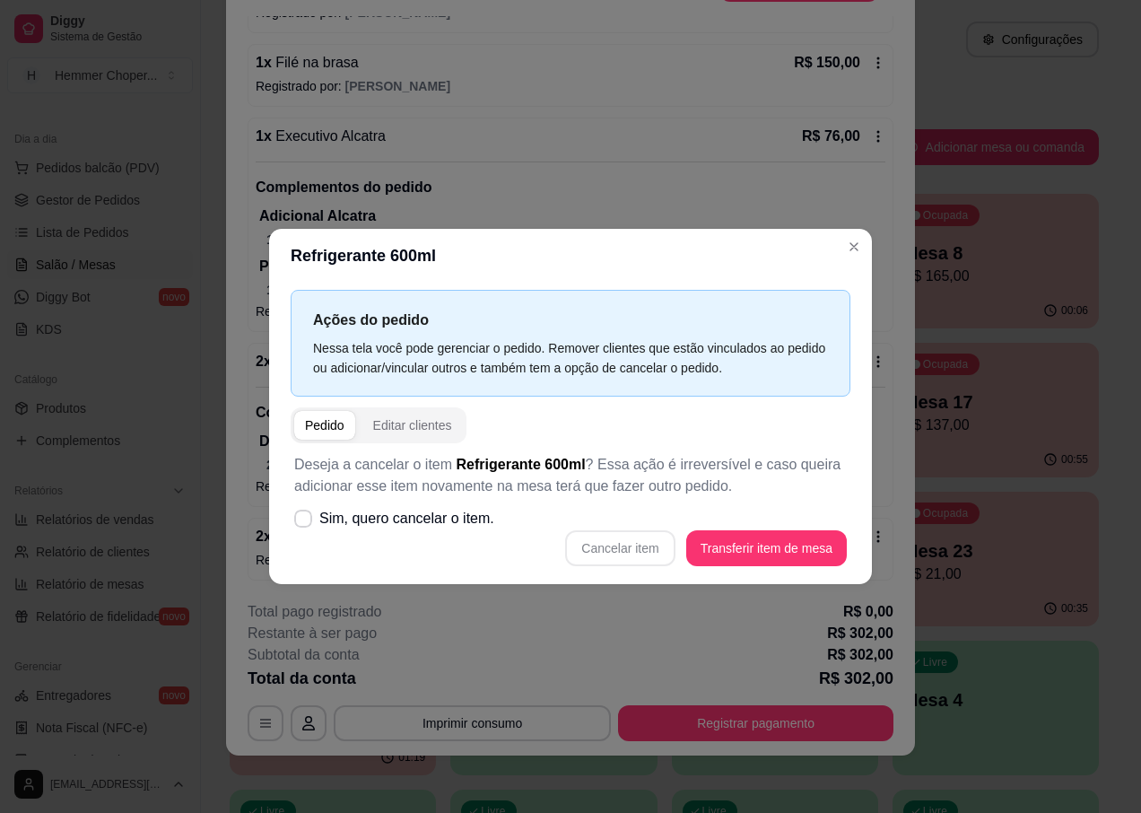
click at [615, 551] on div "Cancelar item Transferir item de mesa" at bounding box center [570, 548] width 553 height 36
click at [403, 510] on span "Sim, quero cancelar o item." at bounding box center [406, 519] width 175 height 22
click at [305, 522] on input "Sim, quero cancelar o item." at bounding box center [299, 528] width 12 height 12
checkbox input "true"
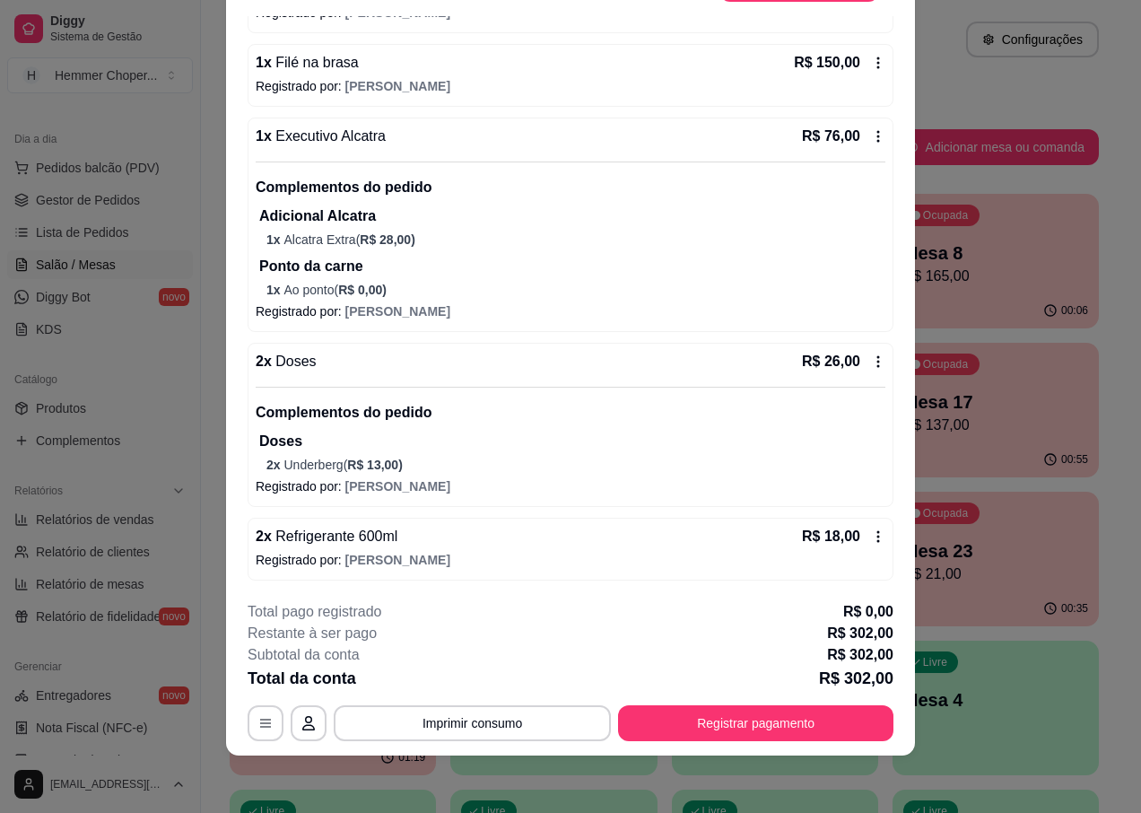
click at [369, 541] on span "Refrigerante 600ml" at bounding box center [335, 535] width 126 height 15
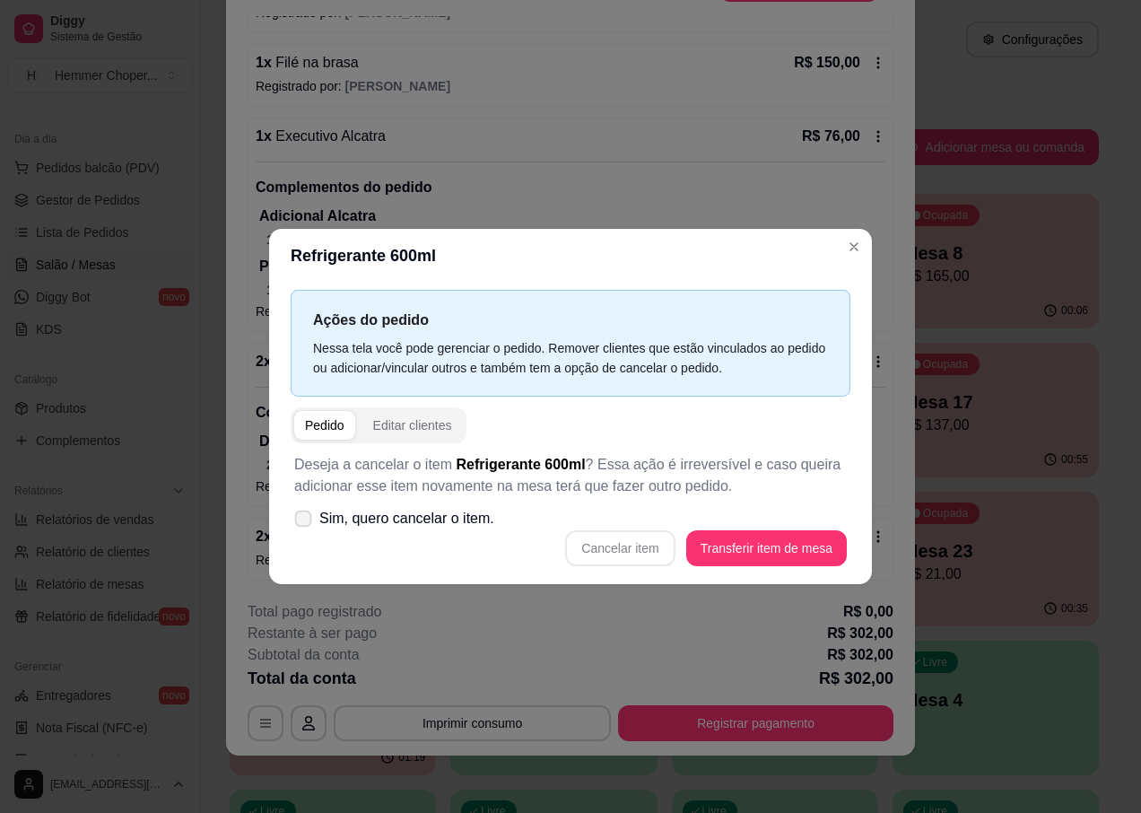
click at [405, 520] on span "Sim, quero cancelar o item." at bounding box center [406, 519] width 175 height 22
click at [305, 522] on input "Sim, quero cancelar o item." at bounding box center [299, 528] width 12 height 12
checkbox input "true"
click at [647, 551] on button "Cancelar item" at bounding box center [619, 548] width 109 height 36
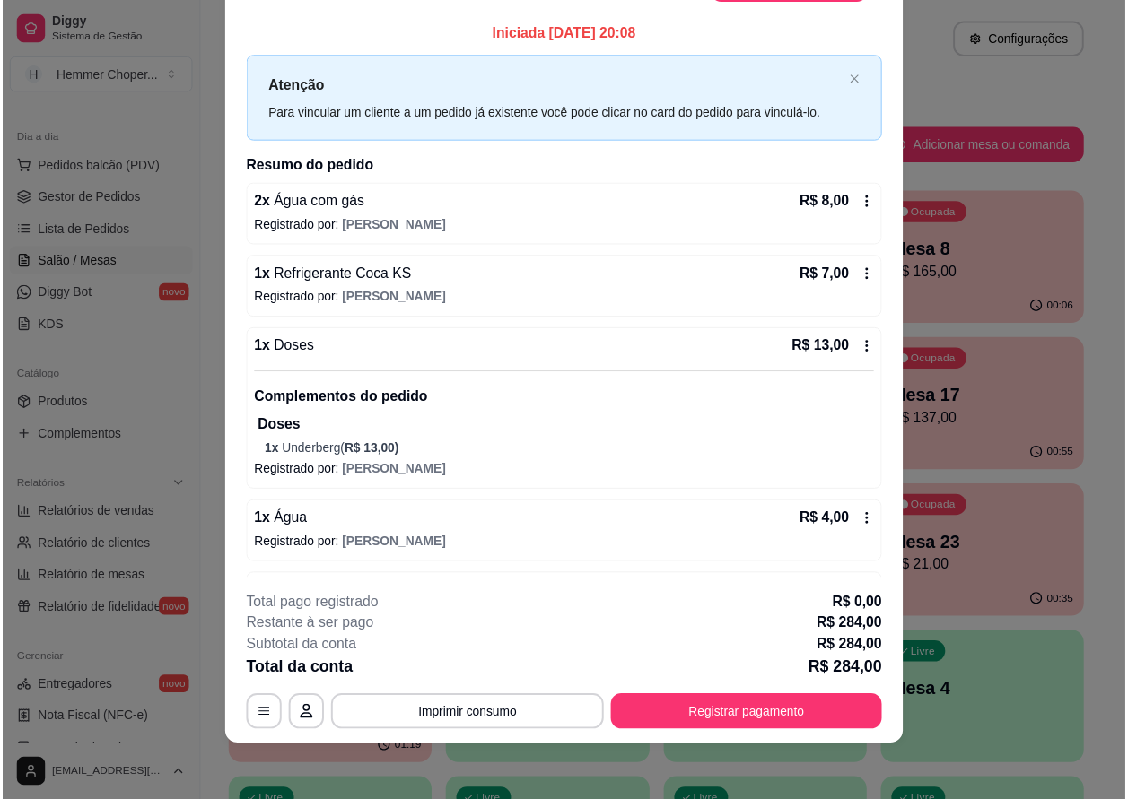
scroll to position [0, 0]
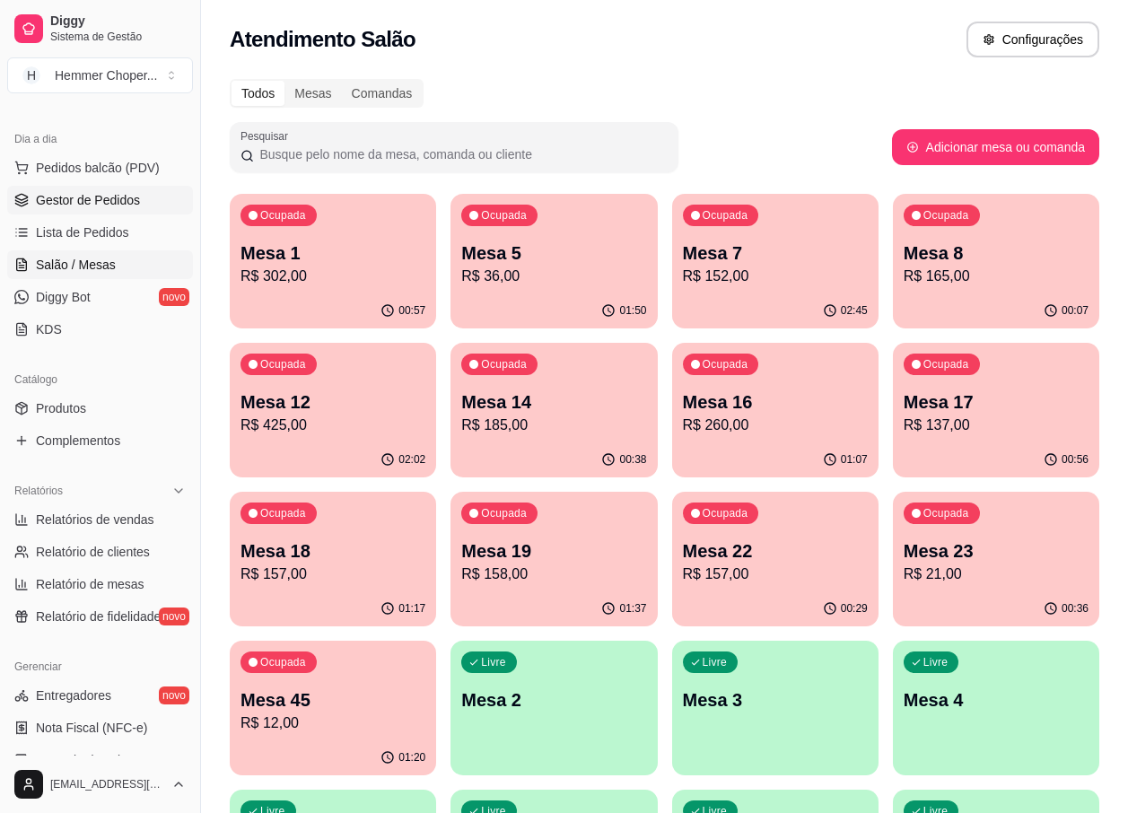
click at [110, 200] on span "Gestor de Pedidos" at bounding box center [88, 200] width 104 height 18
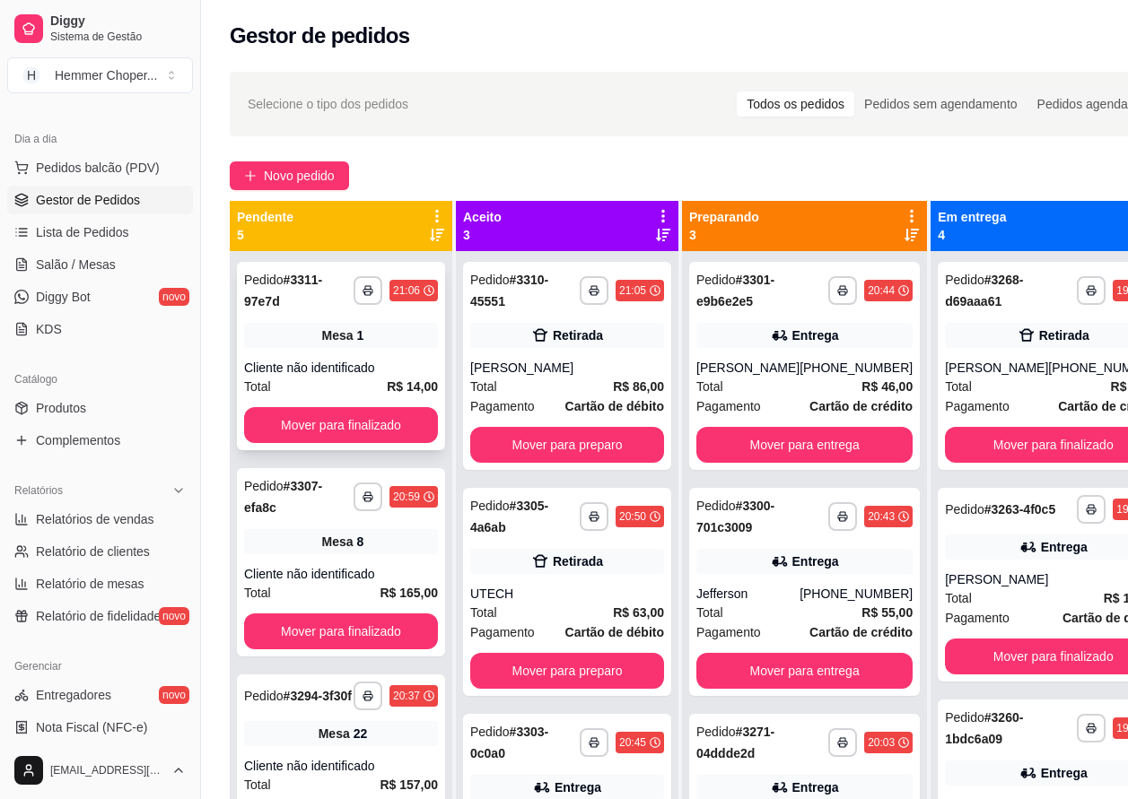
click at [326, 351] on div "**********" at bounding box center [341, 356] width 208 height 188
click at [366, 416] on button "Mover para finalizado" at bounding box center [341, 425] width 194 height 36
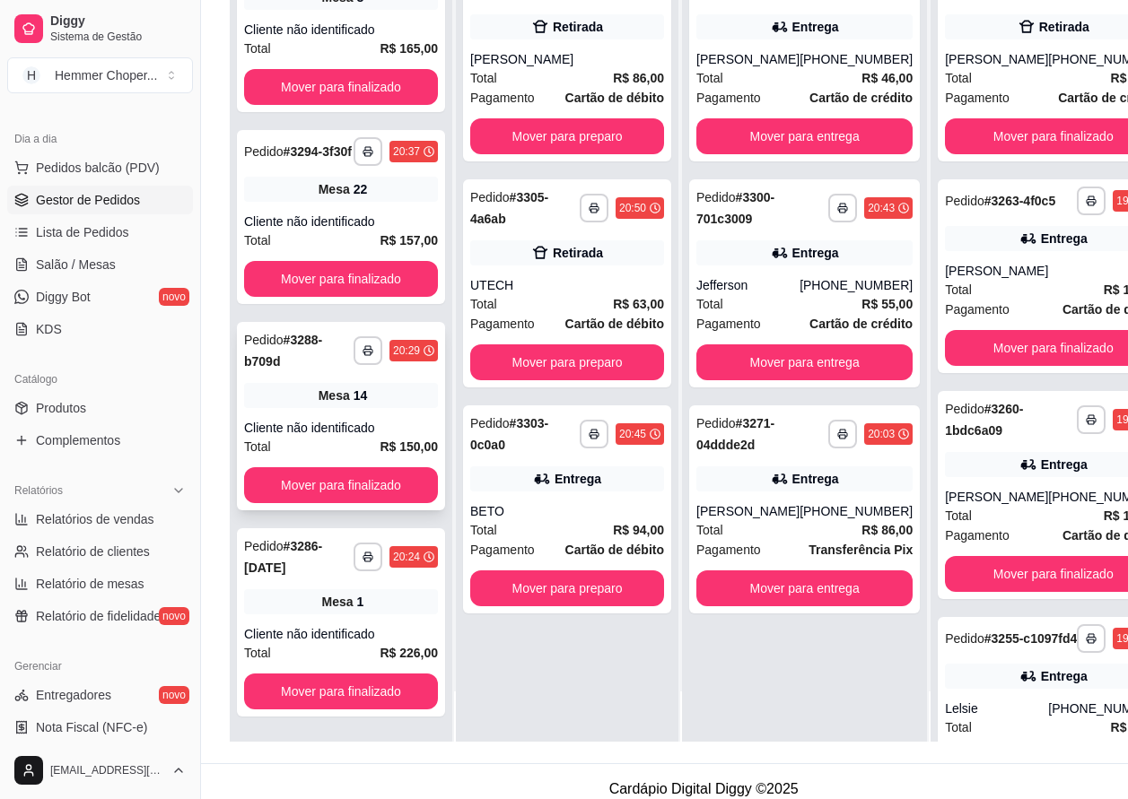
scroll to position [287, 0]
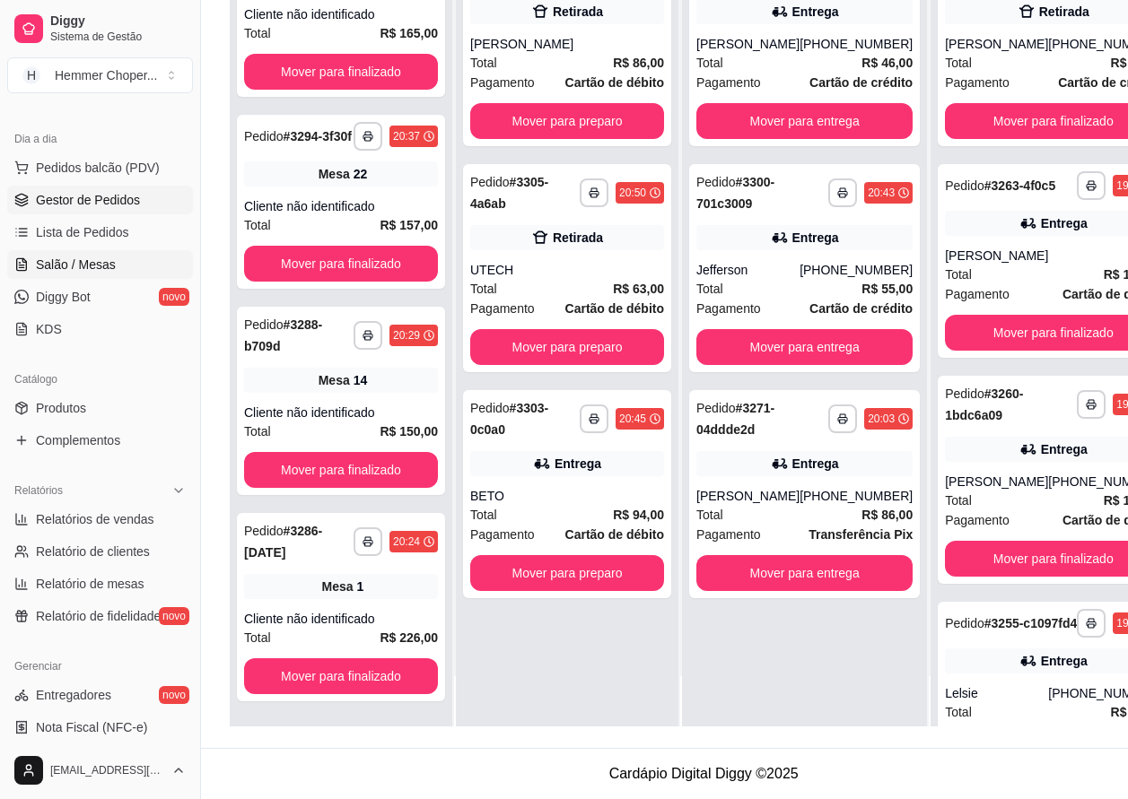
click at [94, 262] on span "Salão / Mesas" at bounding box center [76, 265] width 80 height 18
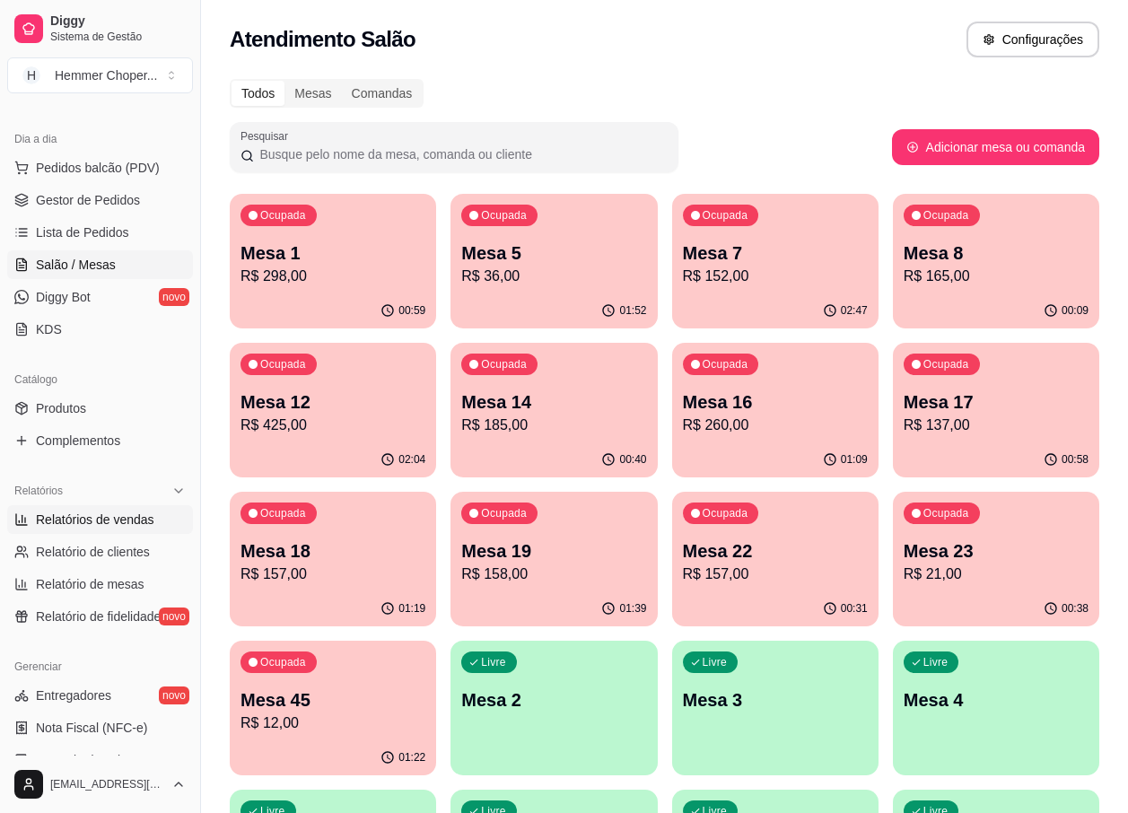
click at [119, 524] on span "Relatórios de vendas" at bounding box center [95, 519] width 118 height 18
select select "ALL"
select select "0"
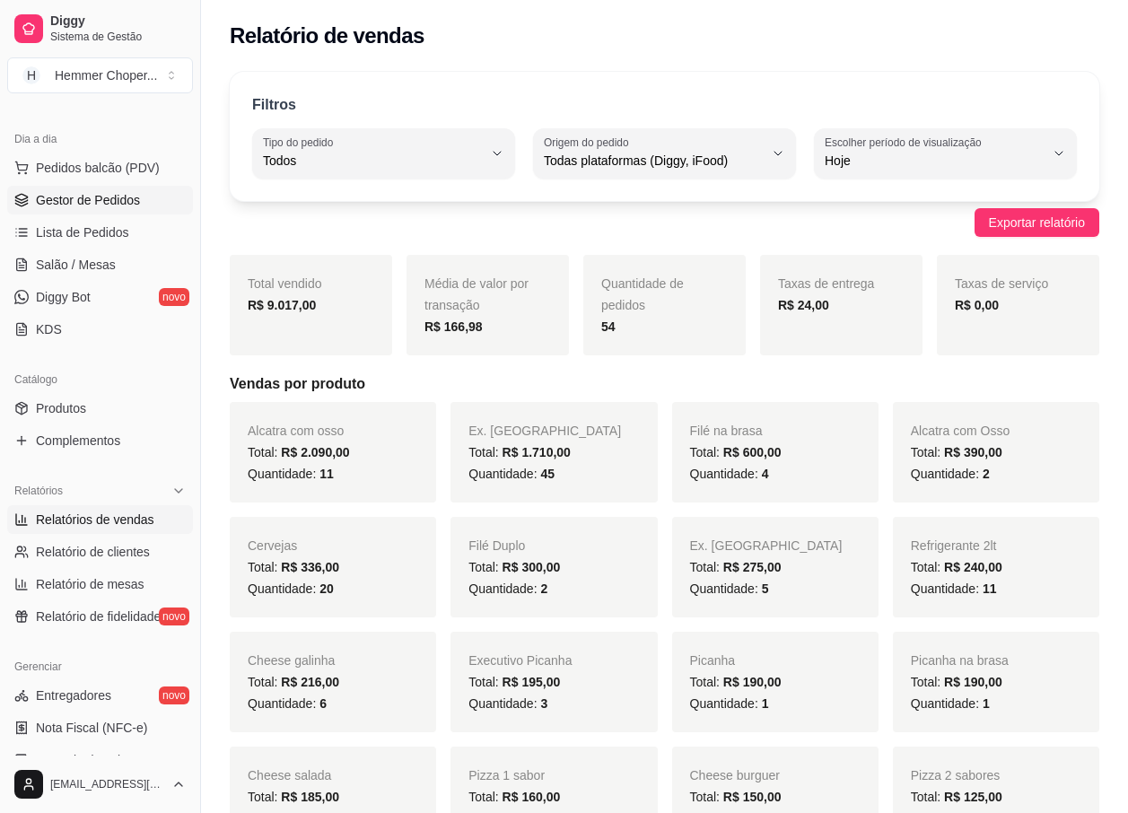
click at [118, 197] on span "Gestor de Pedidos" at bounding box center [88, 200] width 104 height 18
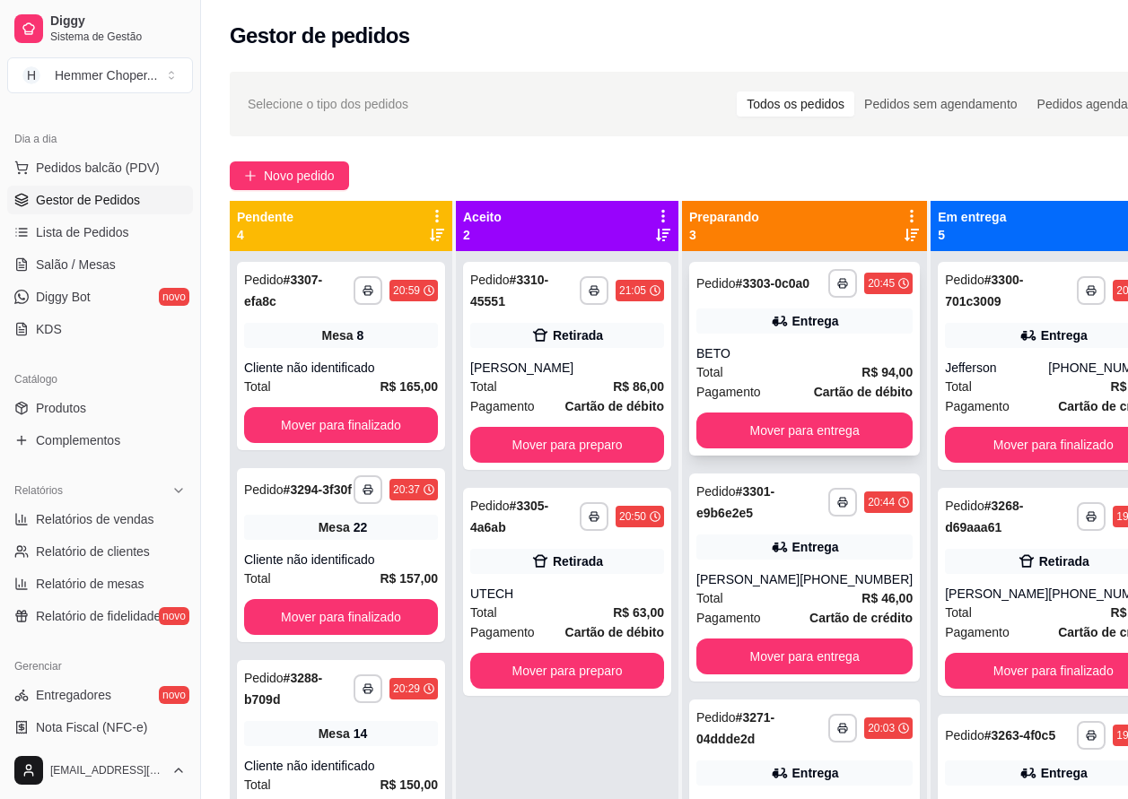
click at [783, 362] on div "BETO" at bounding box center [804, 353] width 216 height 18
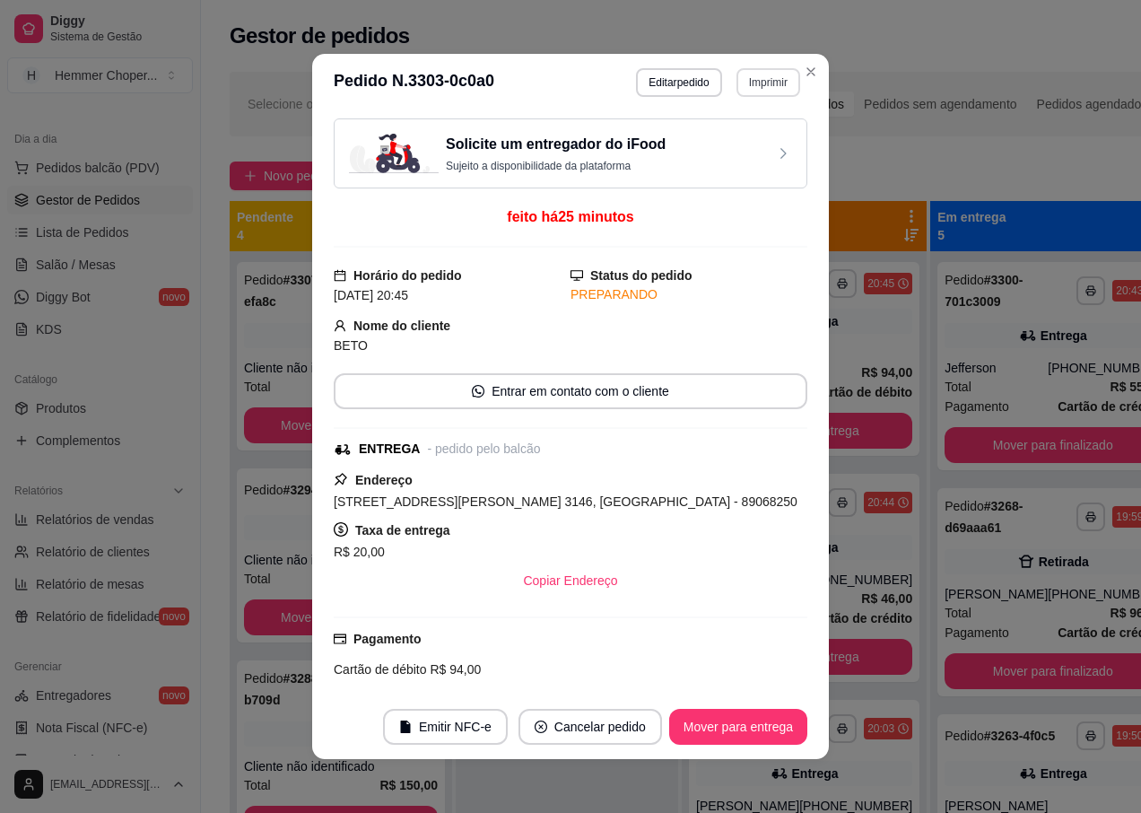
click at [759, 74] on button "Imprimir" at bounding box center [769, 82] width 64 height 29
click at [696, 146] on button "IMPRESSORA" at bounding box center [730, 145] width 130 height 29
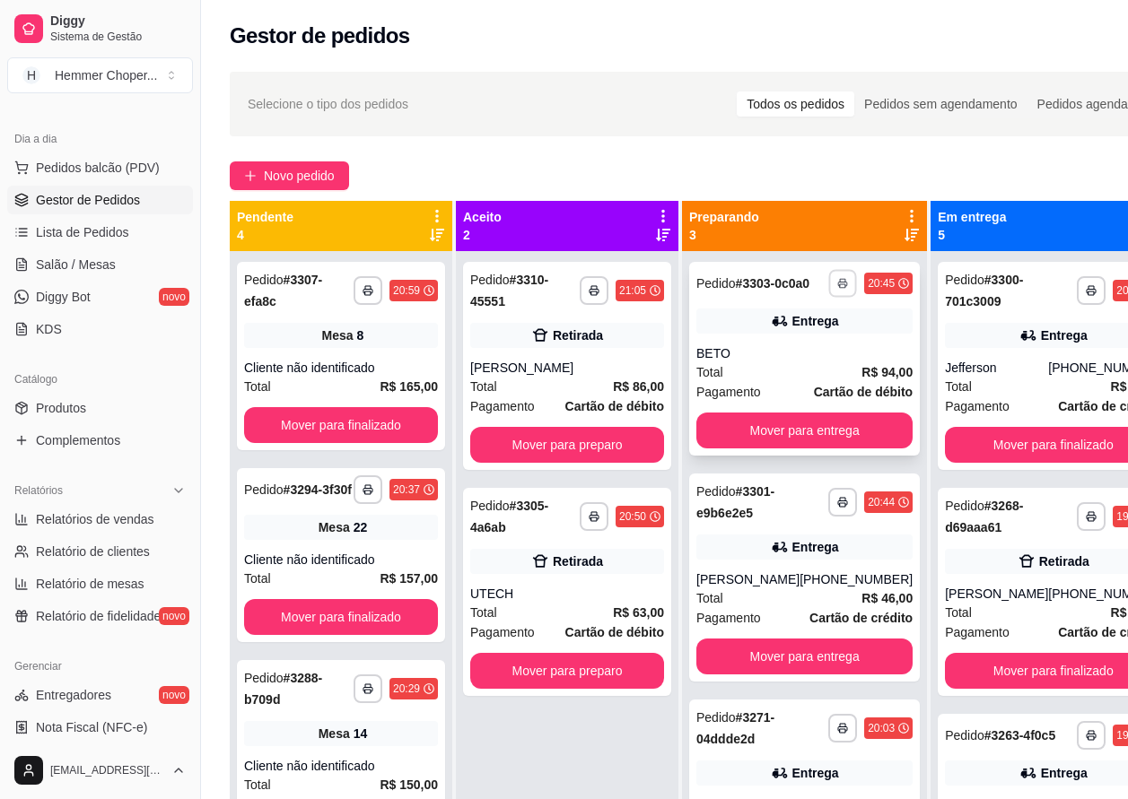
click at [840, 288] on rect "button" at bounding box center [842, 286] width 5 height 4
click at [766, 359] on button "IMPRESSORA" at bounding box center [773, 353] width 126 height 28
click at [837, 289] on icon "button" at bounding box center [842, 283] width 11 height 11
click at [750, 348] on button "IMPRESSORA" at bounding box center [773, 353] width 130 height 29
click at [840, 288] on rect "button" at bounding box center [842, 286] width 5 height 4
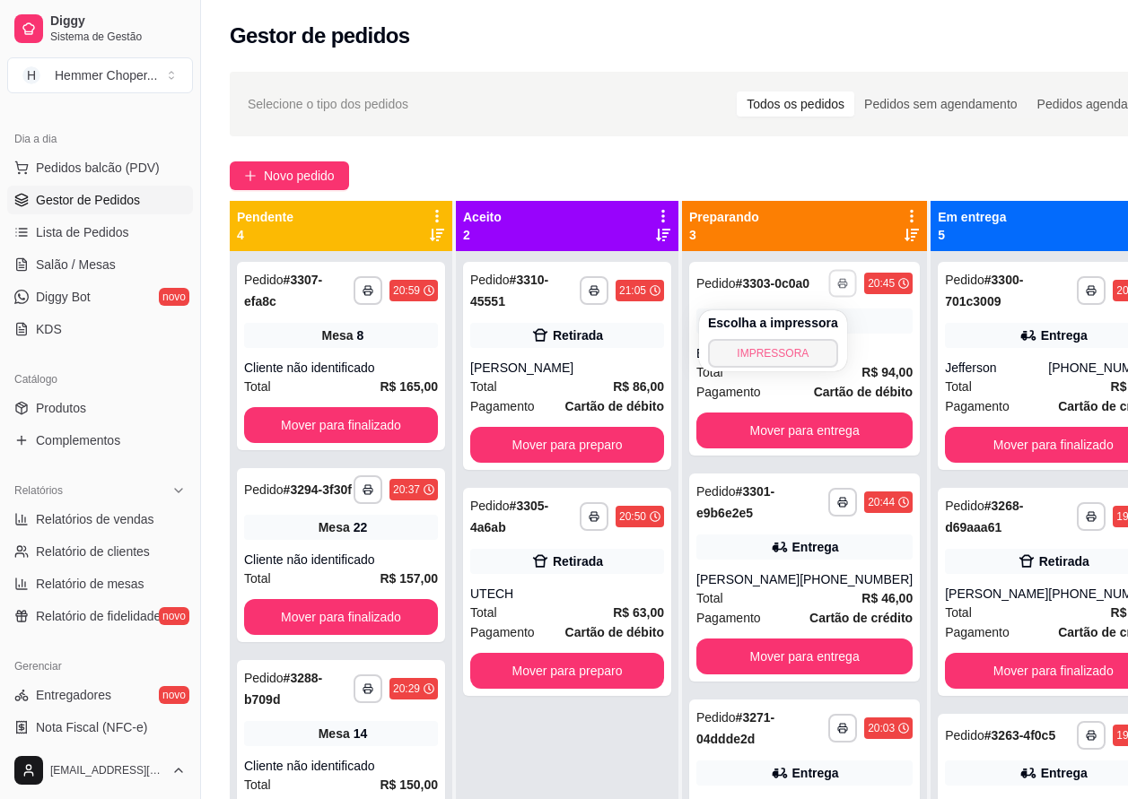
click at [767, 361] on button "IMPRESSORA" at bounding box center [773, 353] width 130 height 29
click at [838, 287] on icon "button" at bounding box center [842, 285] width 9 height 4
click at [763, 355] on button "IMPRESSORA" at bounding box center [773, 353] width 130 height 29
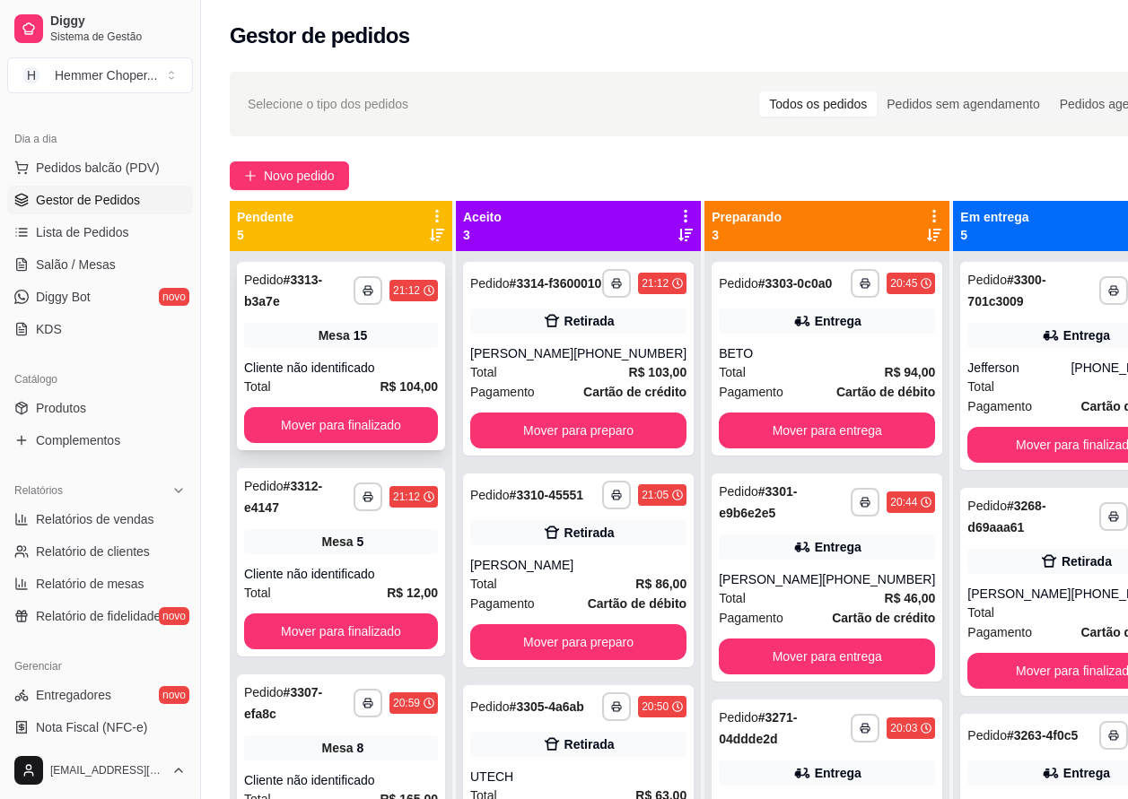
click at [339, 386] on div "Total R$ 104,00" at bounding box center [341, 387] width 194 height 20
click at [340, 373] on div "Cliente não identificado" at bounding box center [341, 368] width 194 height 18
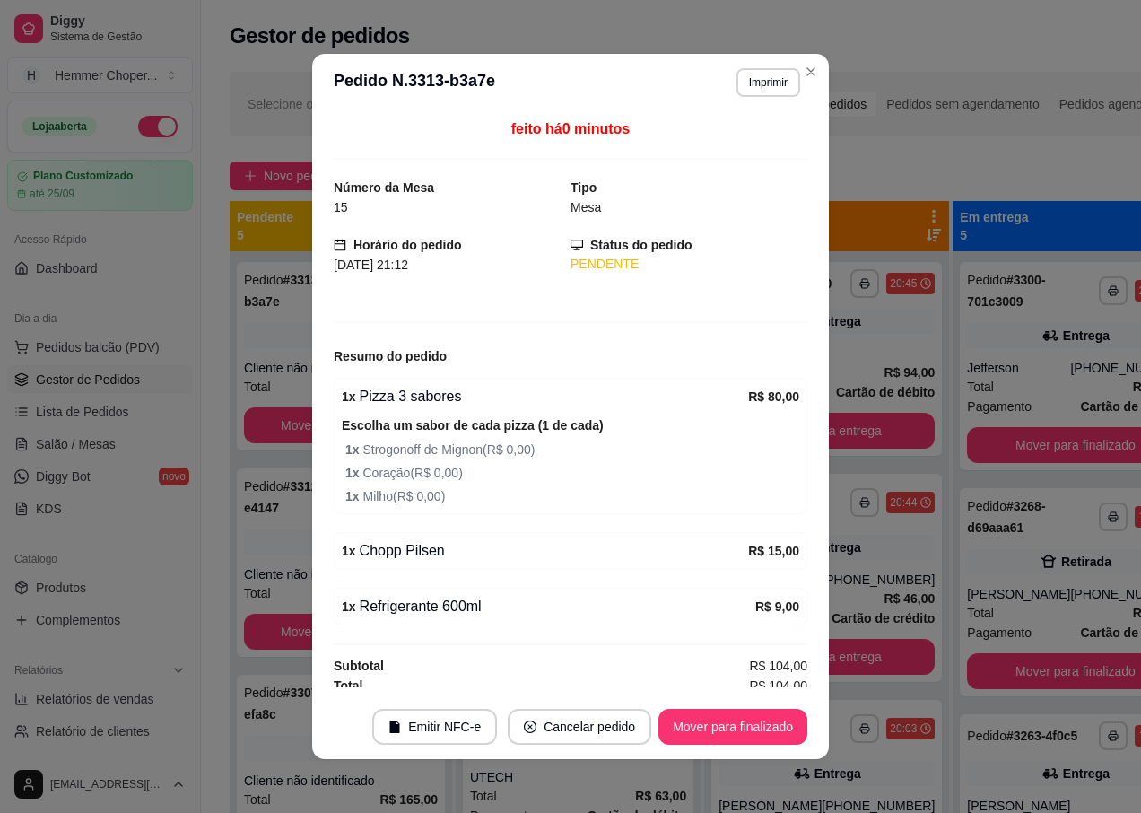
scroll to position [179, 0]
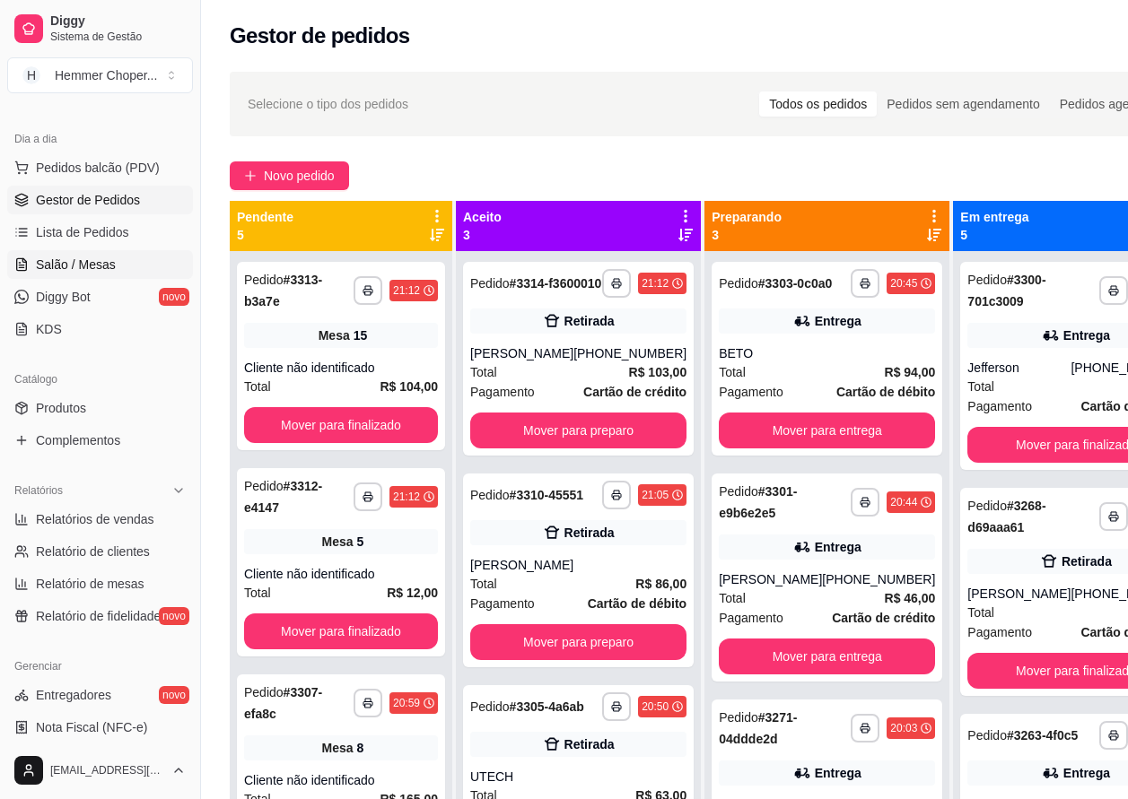
click at [93, 264] on span "Salão / Mesas" at bounding box center [76, 265] width 80 height 18
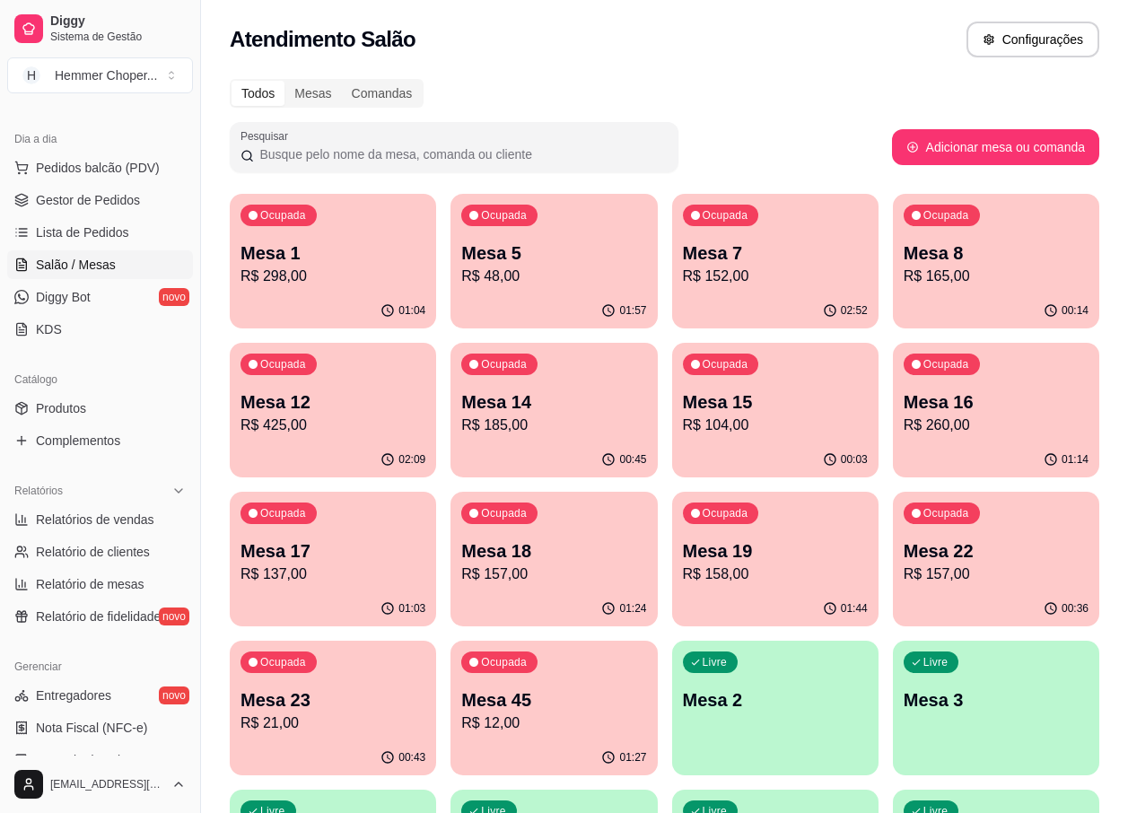
click at [751, 423] on p "R$ 104,00" at bounding box center [775, 425] width 185 height 22
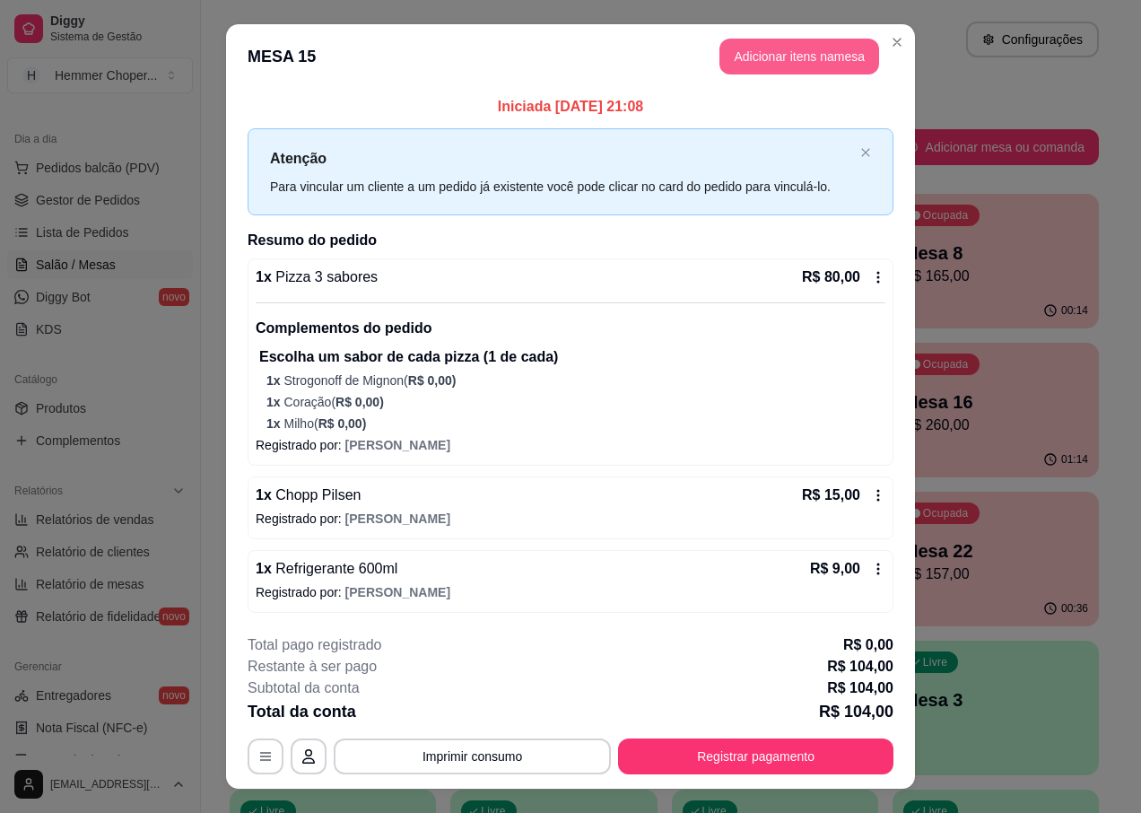
click at [836, 60] on button "Adicionar itens na mesa" at bounding box center [799, 57] width 160 height 36
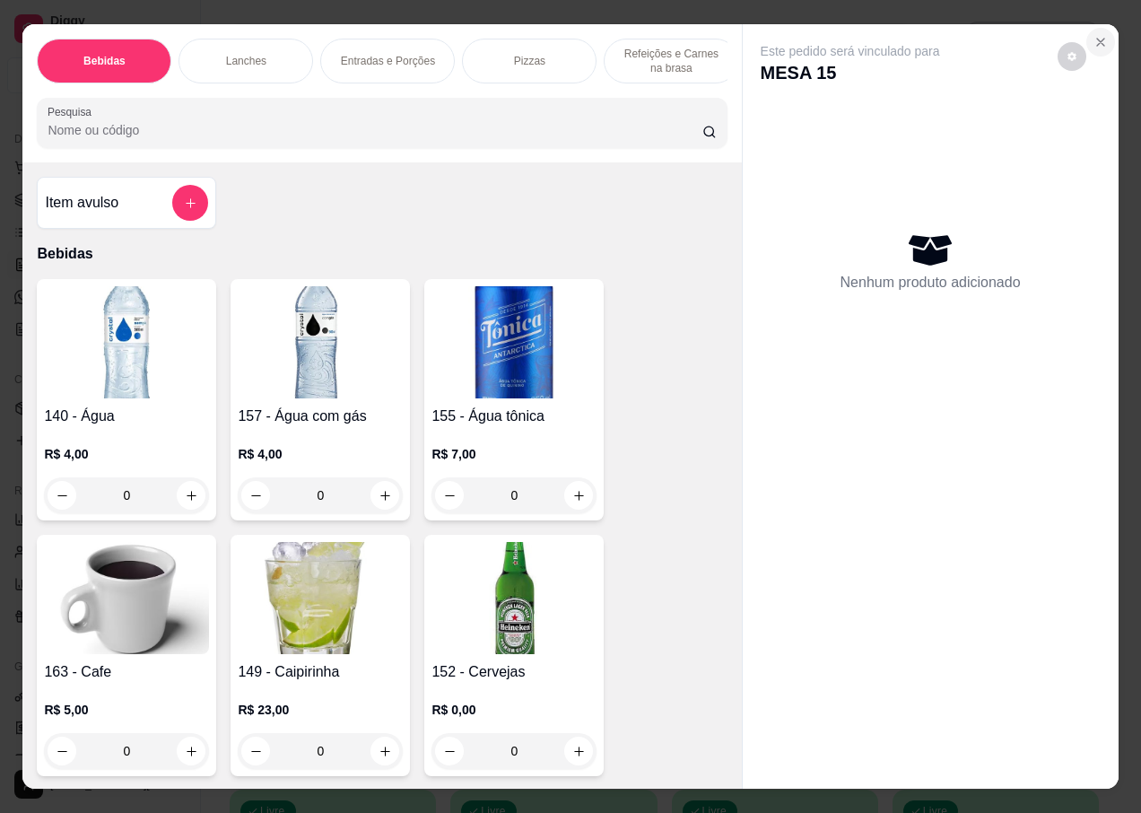
click at [1097, 39] on icon "Close" at bounding box center [1100, 42] width 7 height 7
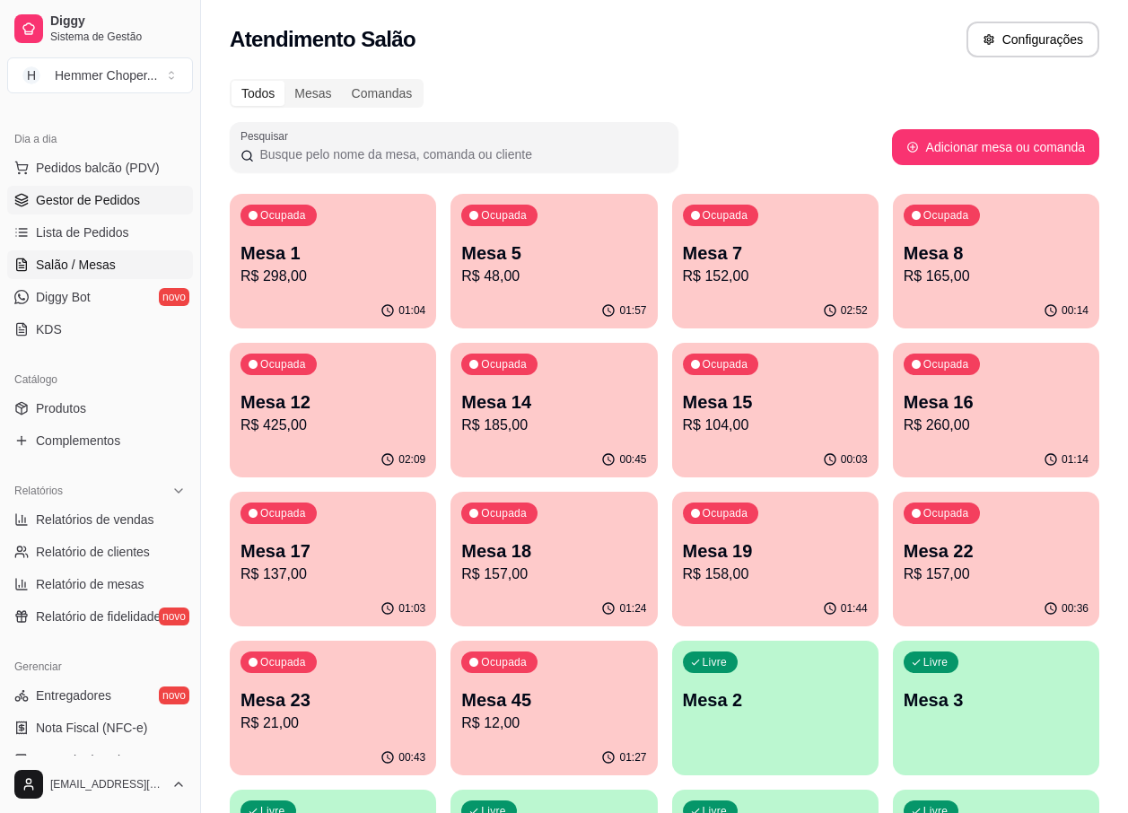
click at [94, 206] on span "Gestor de Pedidos" at bounding box center [88, 200] width 104 height 18
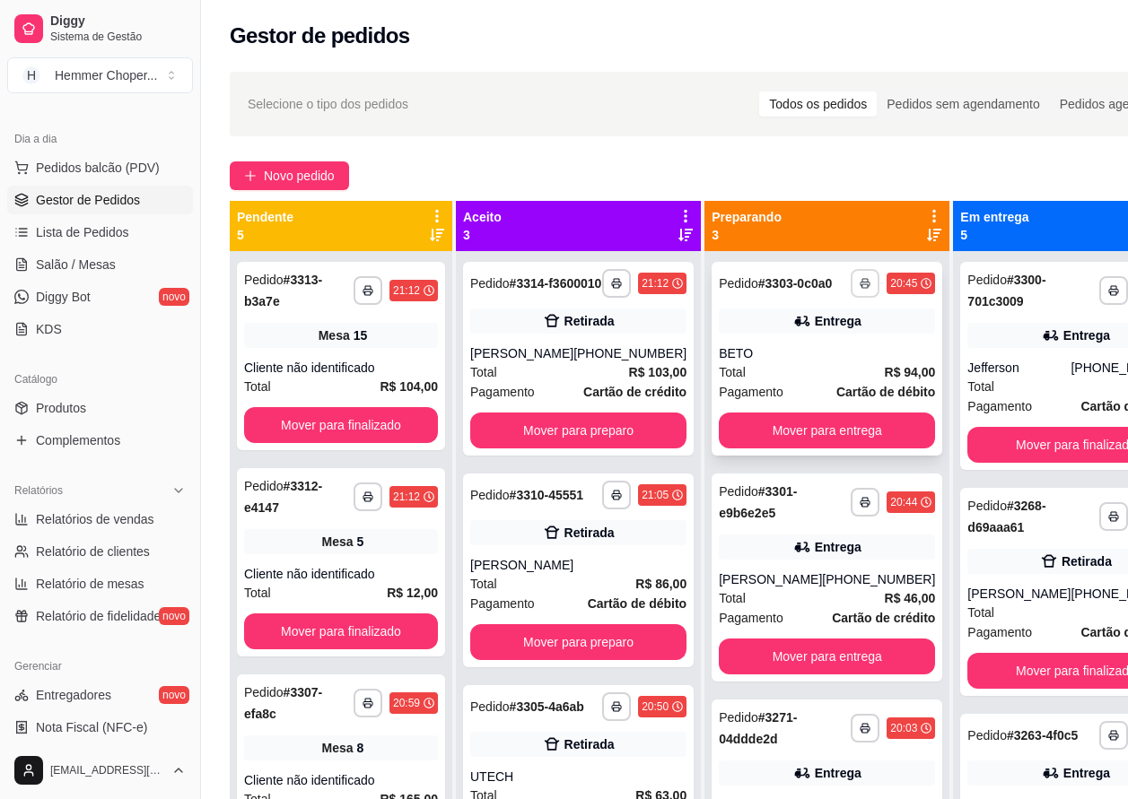
click at [850, 291] on button "button" at bounding box center [864, 283] width 29 height 29
click at [772, 360] on button "IMPRESSORA" at bounding box center [773, 353] width 126 height 28
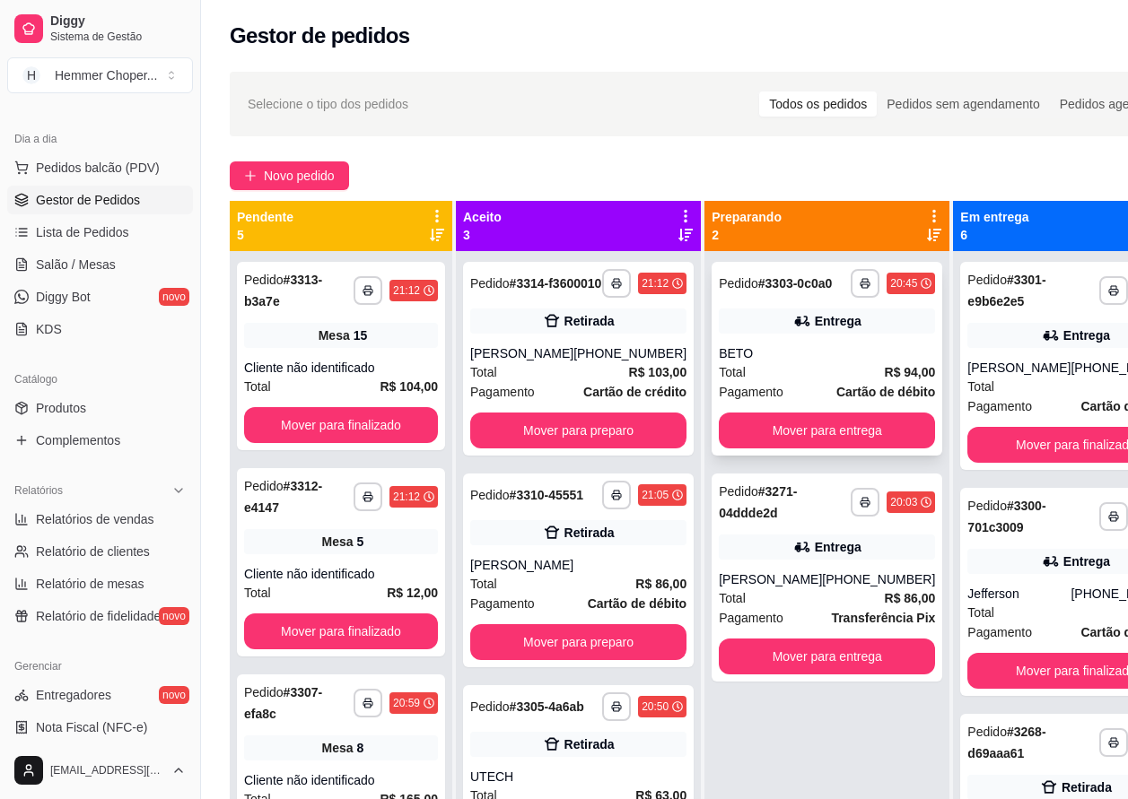
click at [825, 359] on div "BETO" at bounding box center [827, 353] width 216 height 18
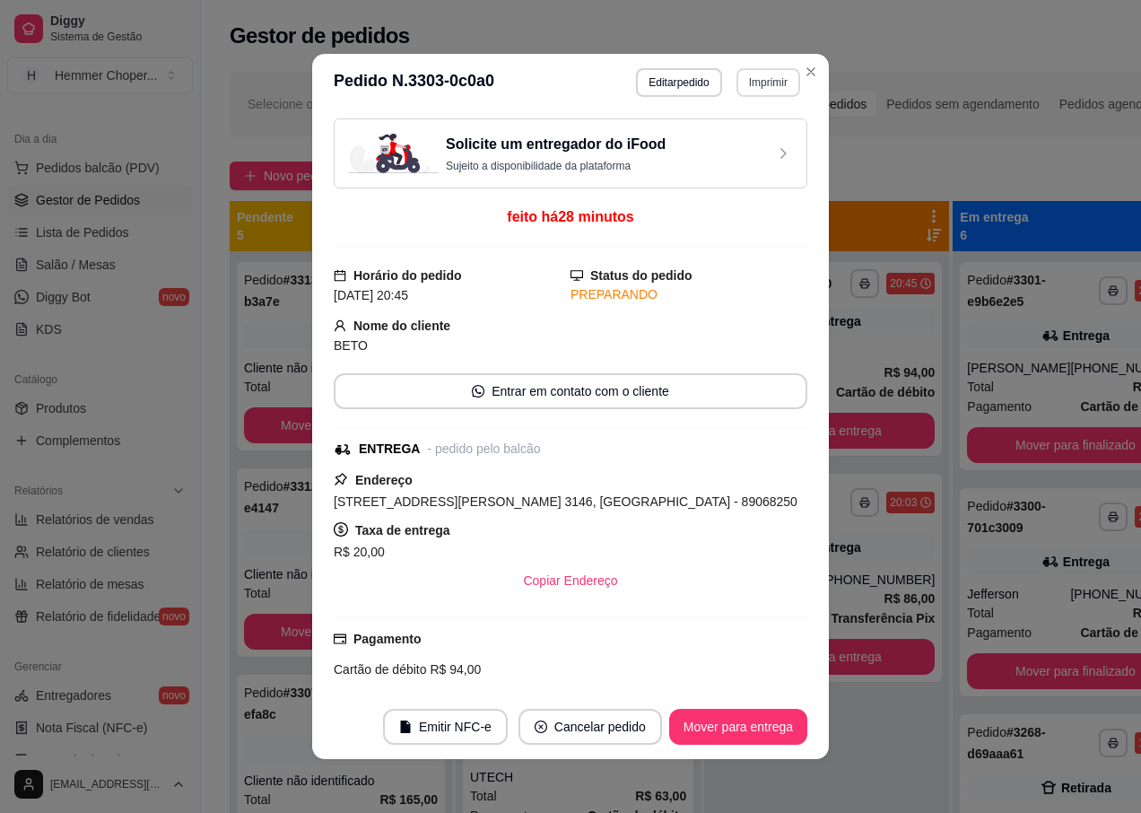
click at [759, 77] on button "Imprimir" at bounding box center [769, 82] width 64 height 29
click at [715, 144] on button "IMPRESSORA" at bounding box center [730, 145] width 126 height 28
click at [759, 80] on button "Imprimir" at bounding box center [768, 82] width 62 height 28
click at [717, 140] on button "IMPRESSORA" at bounding box center [730, 145] width 130 height 29
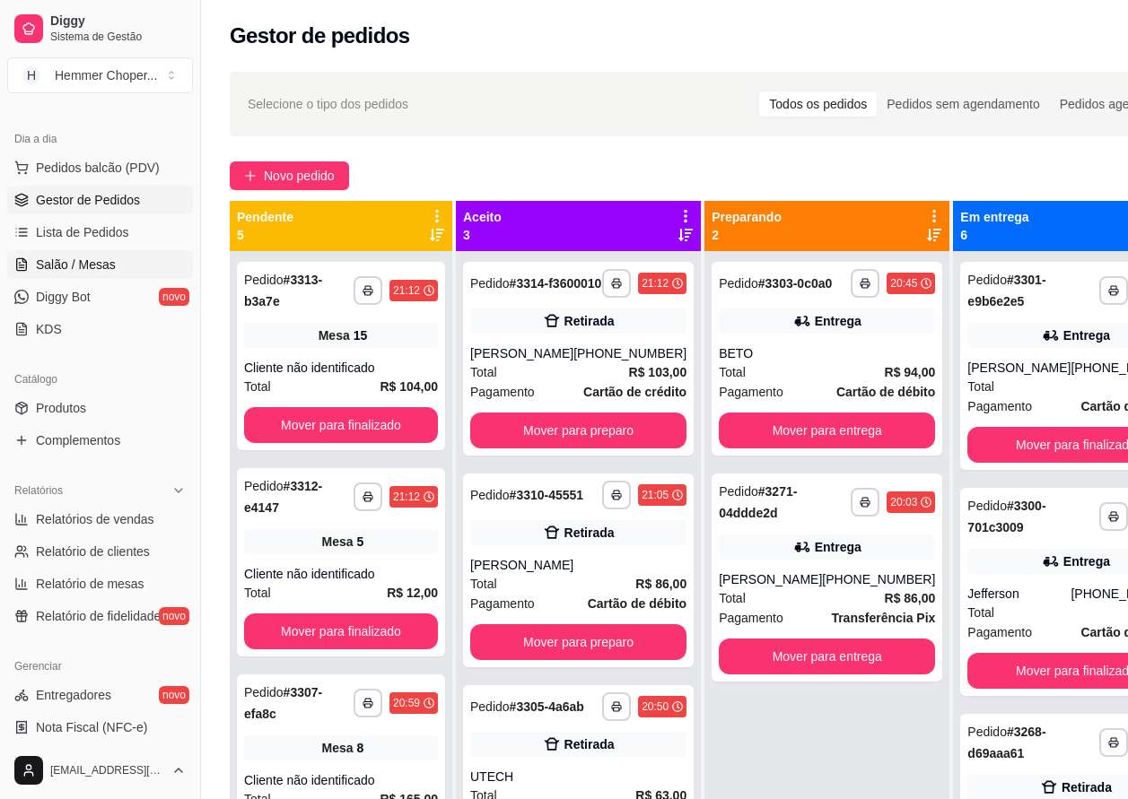
click at [90, 266] on span "Salão / Mesas" at bounding box center [76, 265] width 80 height 18
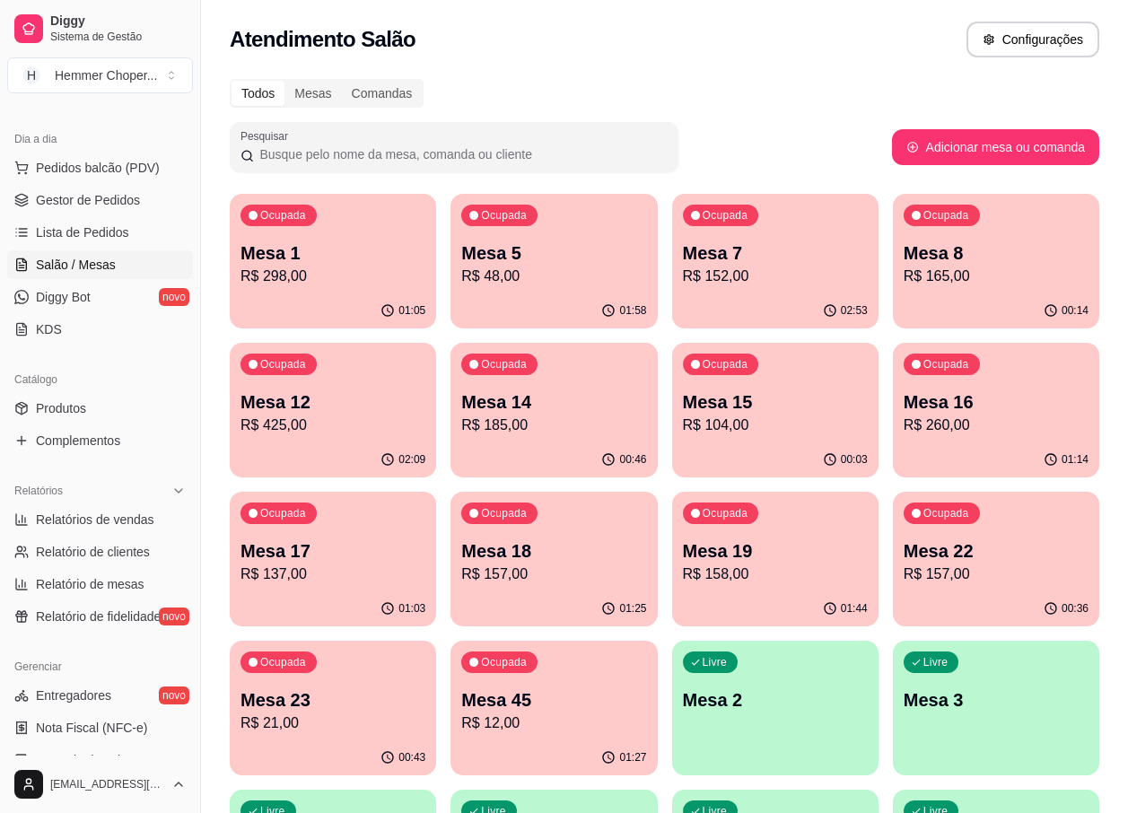
click at [760, 414] on div "Mesa 15 R$ 104,00" at bounding box center [775, 412] width 185 height 47
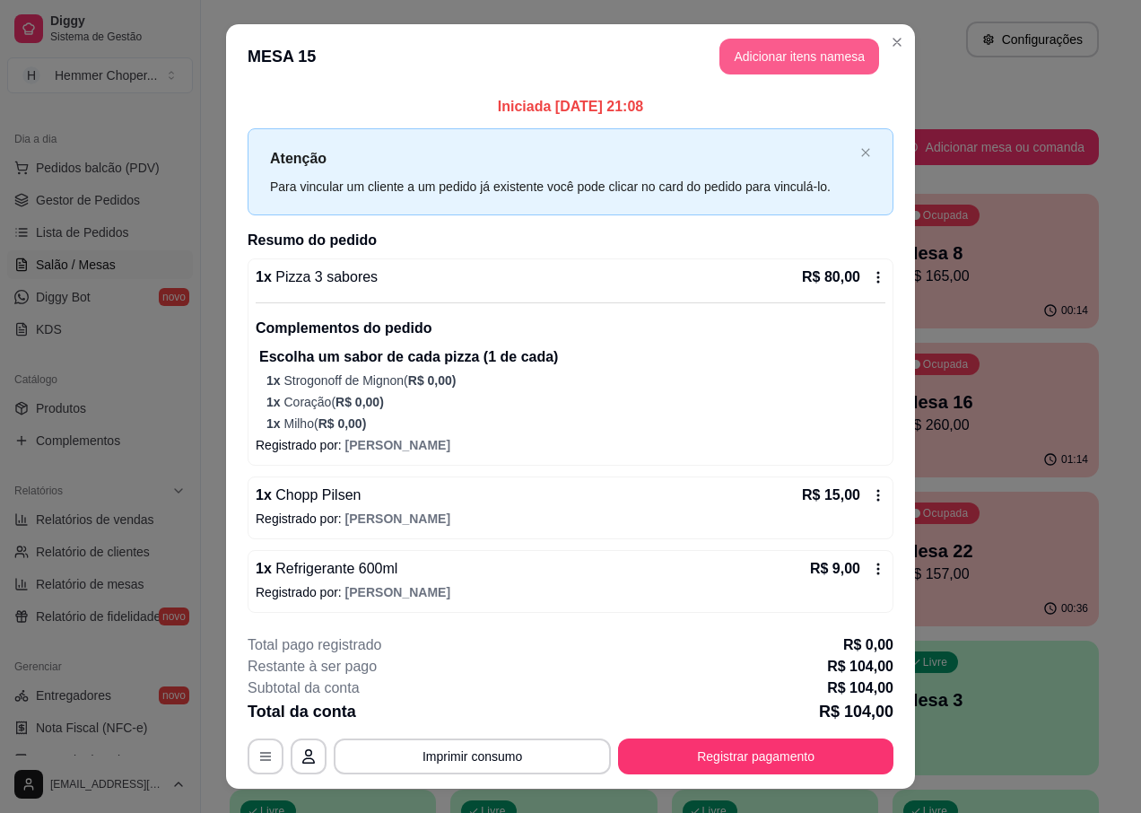
click at [799, 63] on button "Adicionar itens na mesa" at bounding box center [799, 57] width 160 height 36
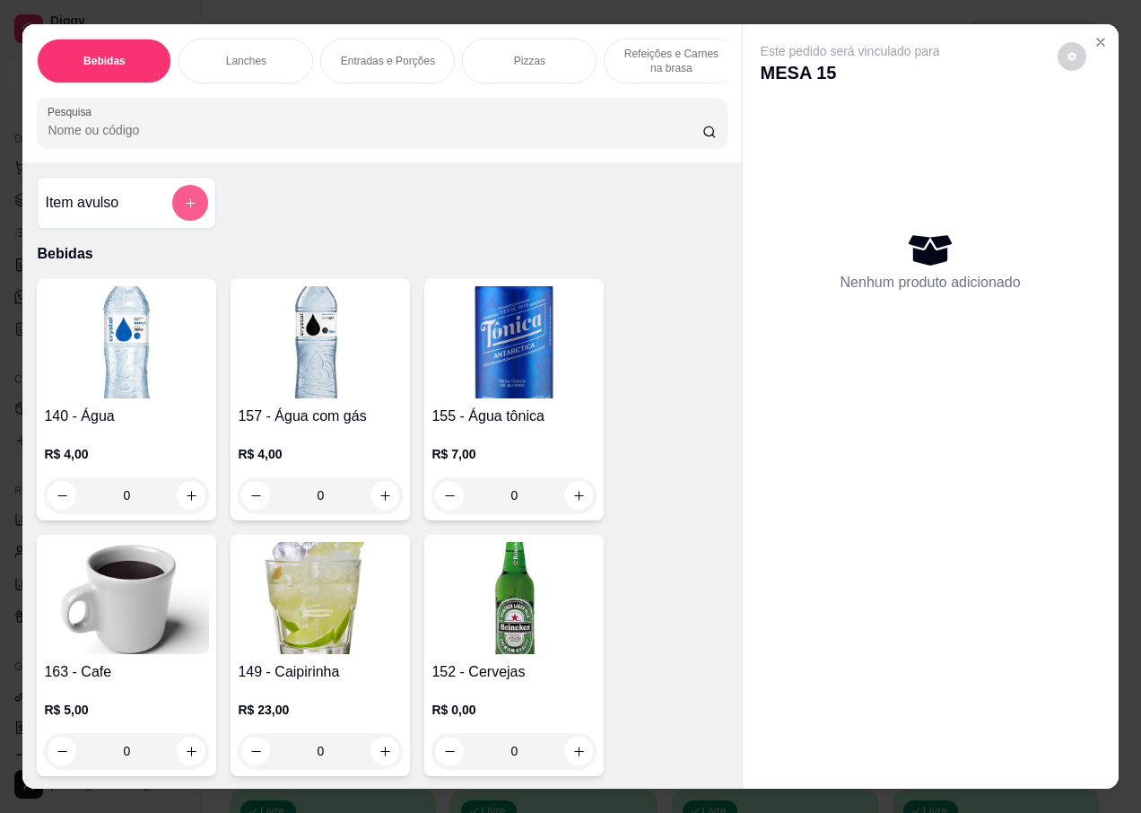
click at [176, 210] on button "add-separate-item" at bounding box center [190, 203] width 36 height 36
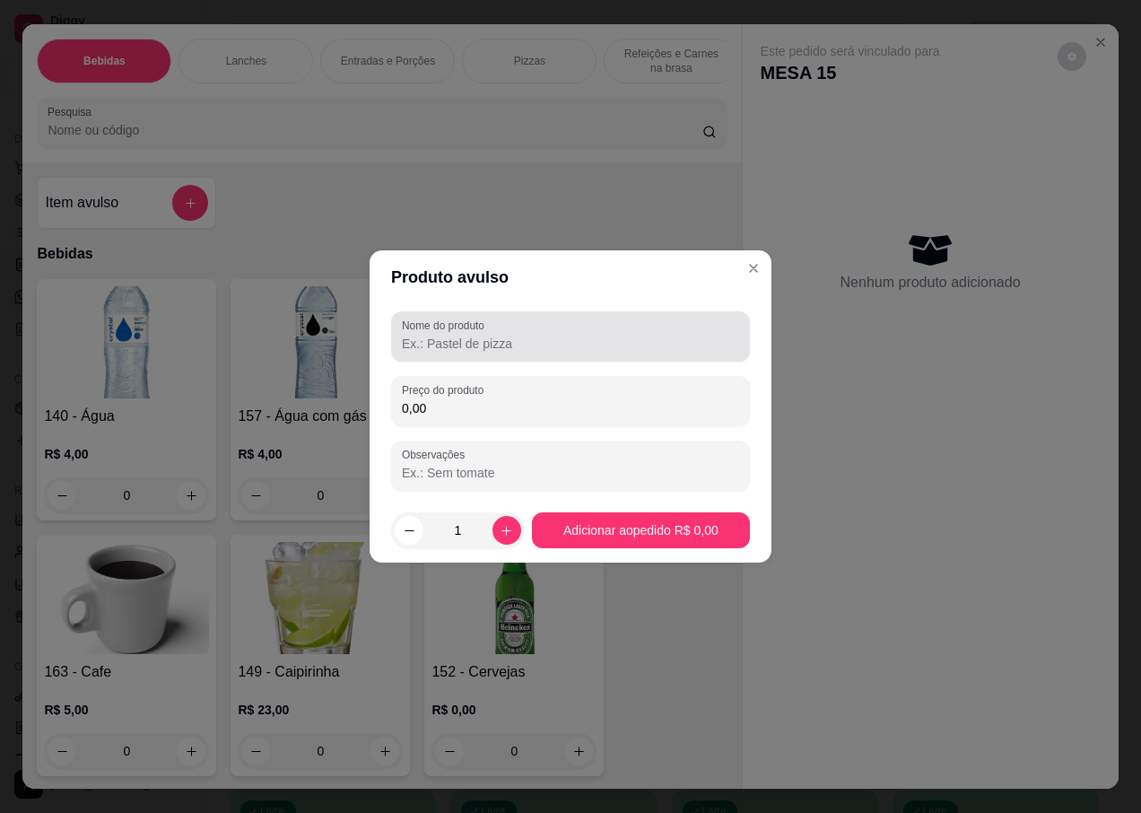
click at [481, 339] on input "Nome do produto" at bounding box center [570, 344] width 337 height 18
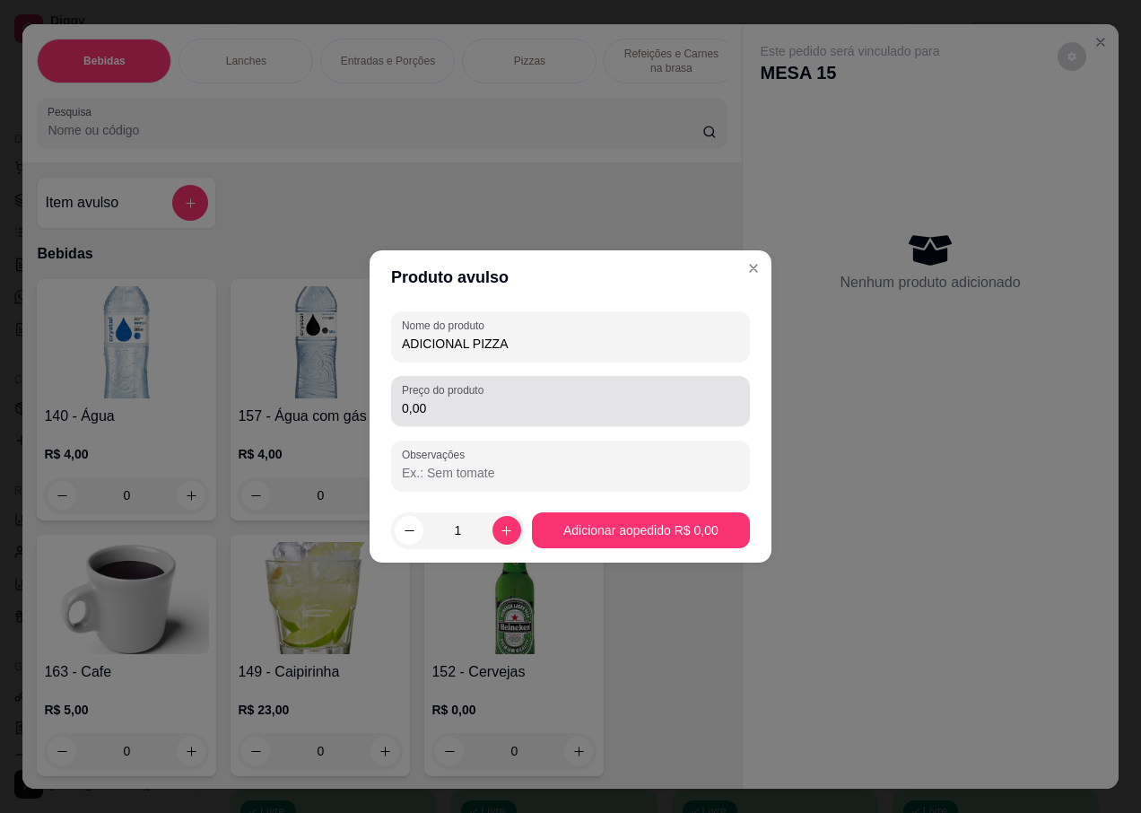
type input "ADICIONAL PIZZA"
click at [475, 393] on label "Preço do produto" at bounding box center [446, 389] width 88 height 15
click at [475, 399] on input "0,00" at bounding box center [570, 408] width 337 height 18
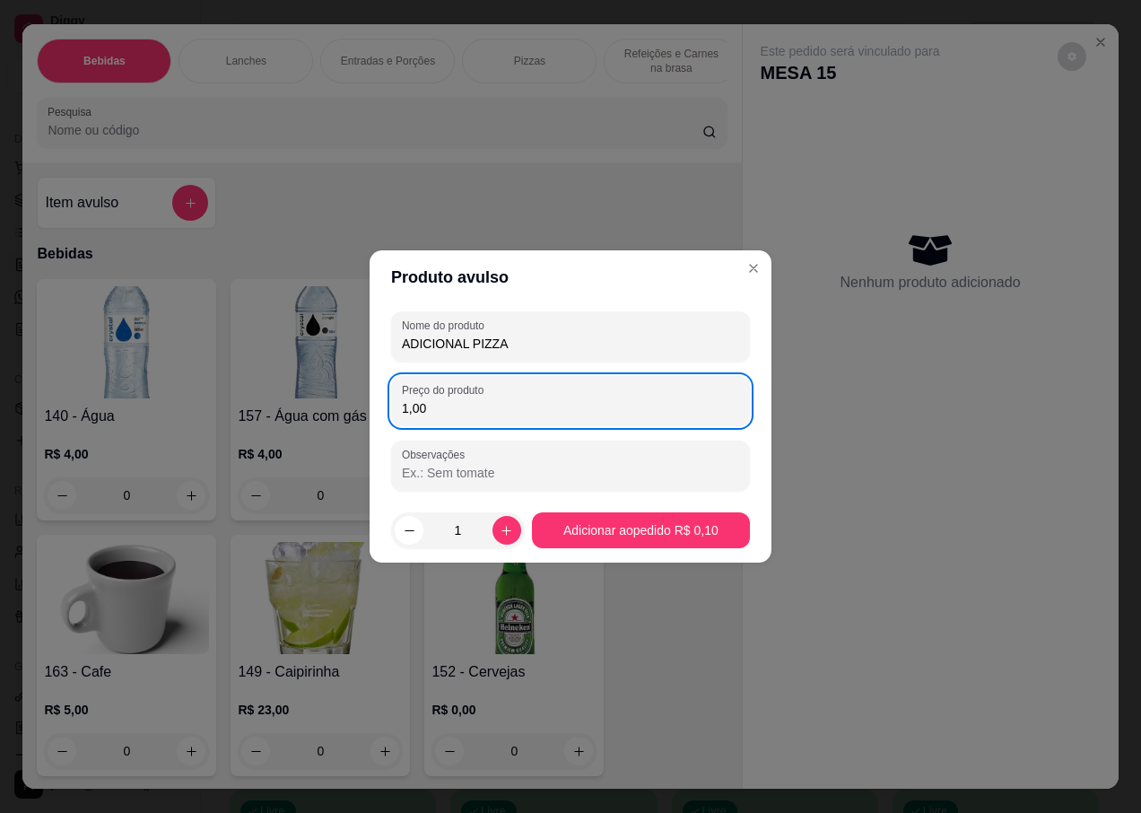
type input "10,00"
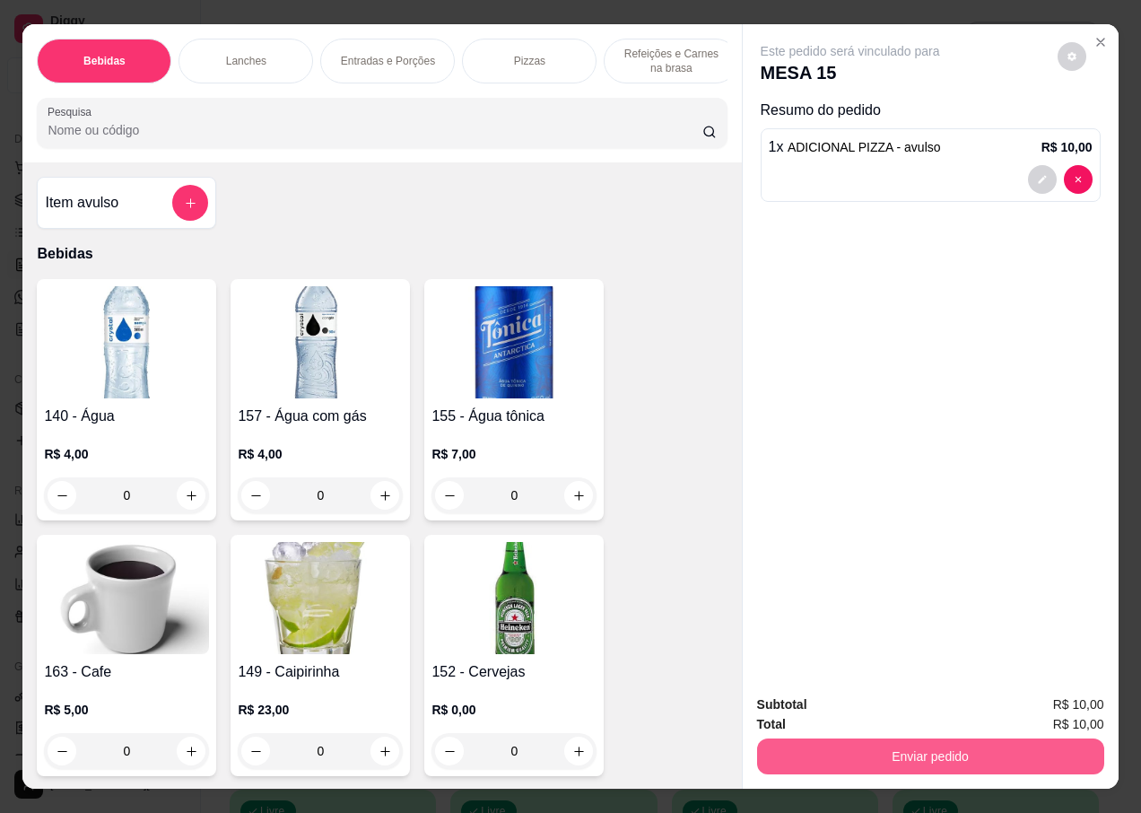
click at [899, 745] on button "Enviar pedido" at bounding box center [930, 756] width 347 height 36
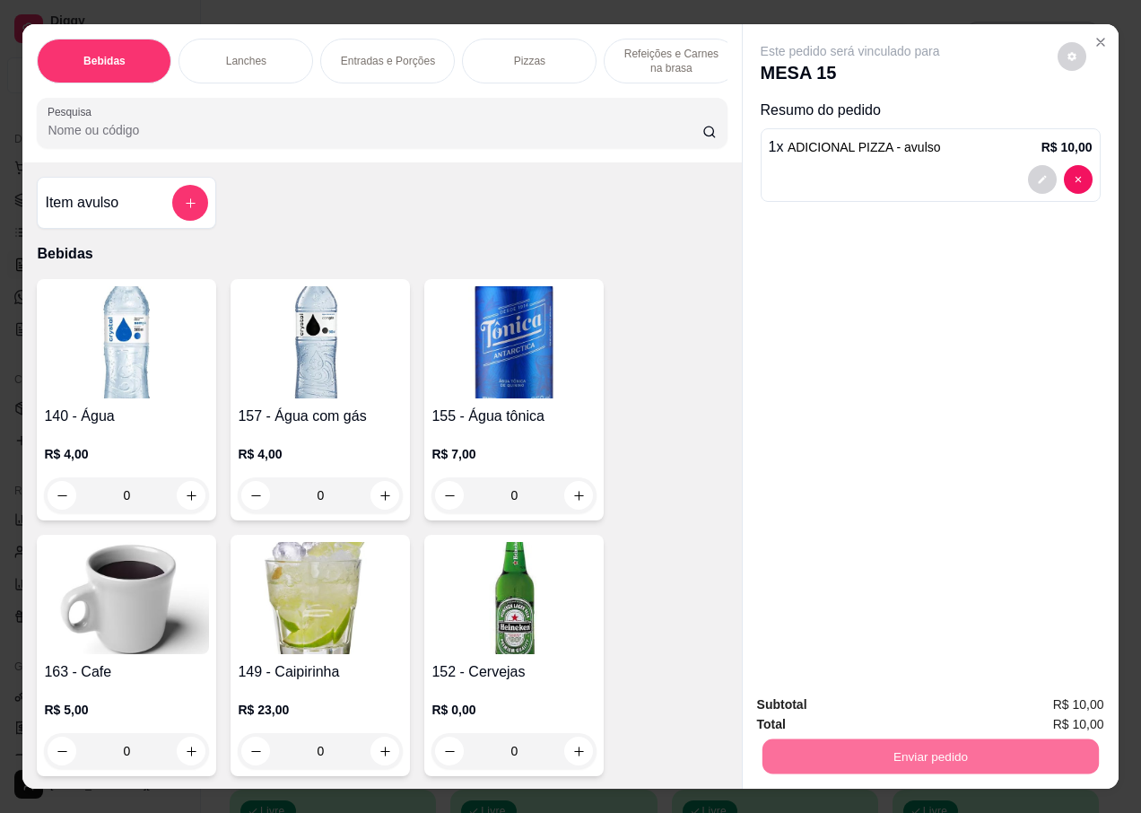
click at [808, 704] on button "Não registrar e enviar pedido" at bounding box center [871, 705] width 187 height 34
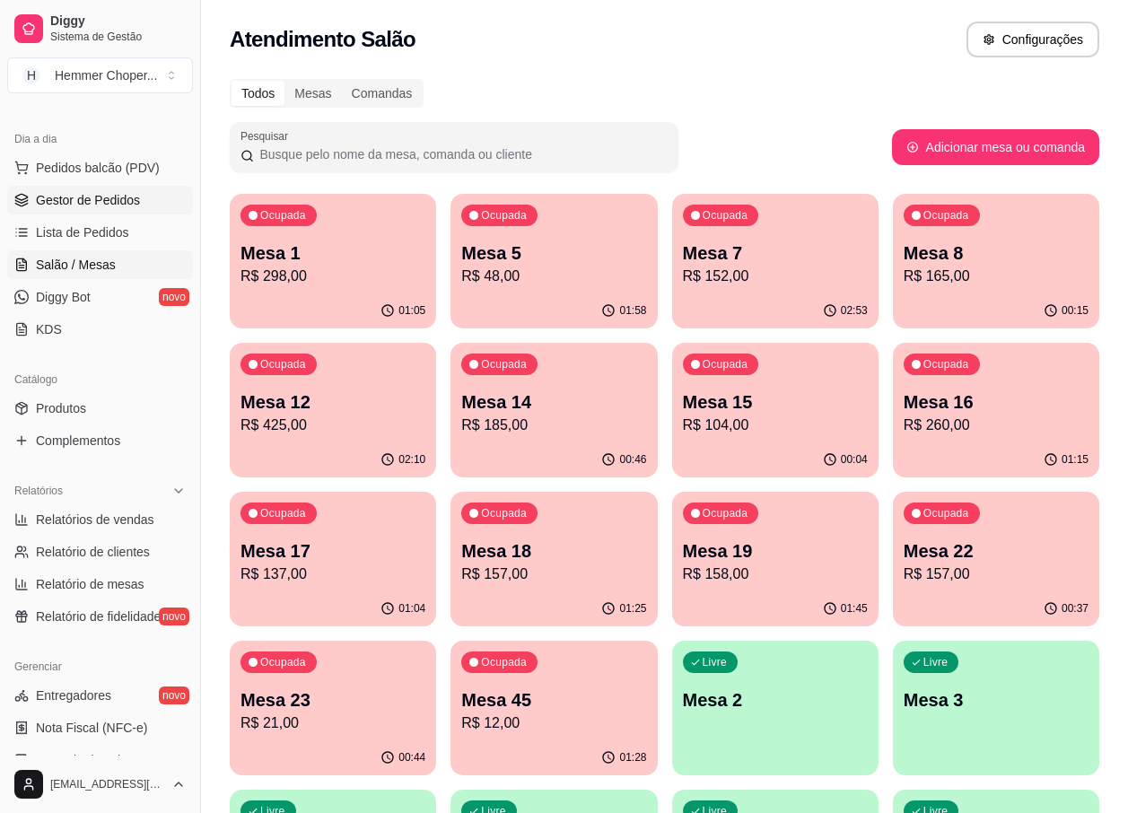
click at [103, 197] on span "Gestor de Pedidos" at bounding box center [88, 200] width 104 height 18
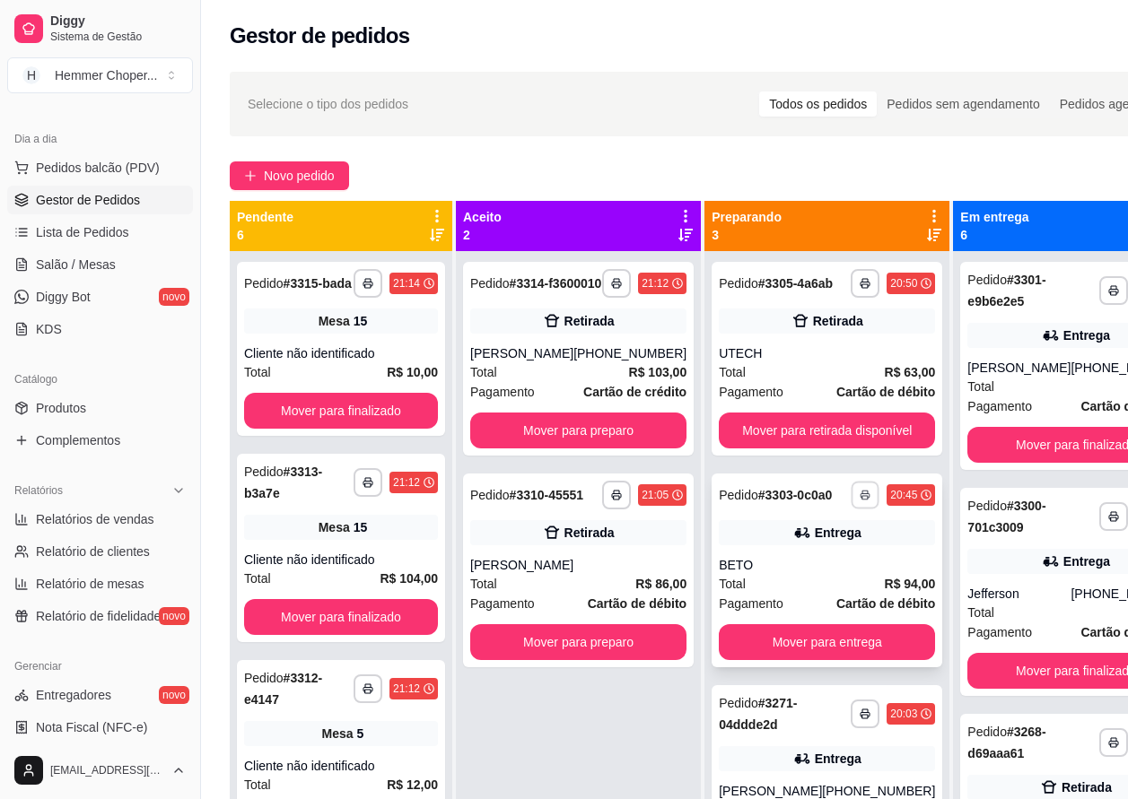
click at [859, 501] on icon "button" at bounding box center [864, 495] width 11 height 11
click at [775, 576] on button "IMPRESSORA" at bounding box center [777, 579] width 130 height 29
click at [804, 579] on div "**********" at bounding box center [826, 571] width 231 height 194
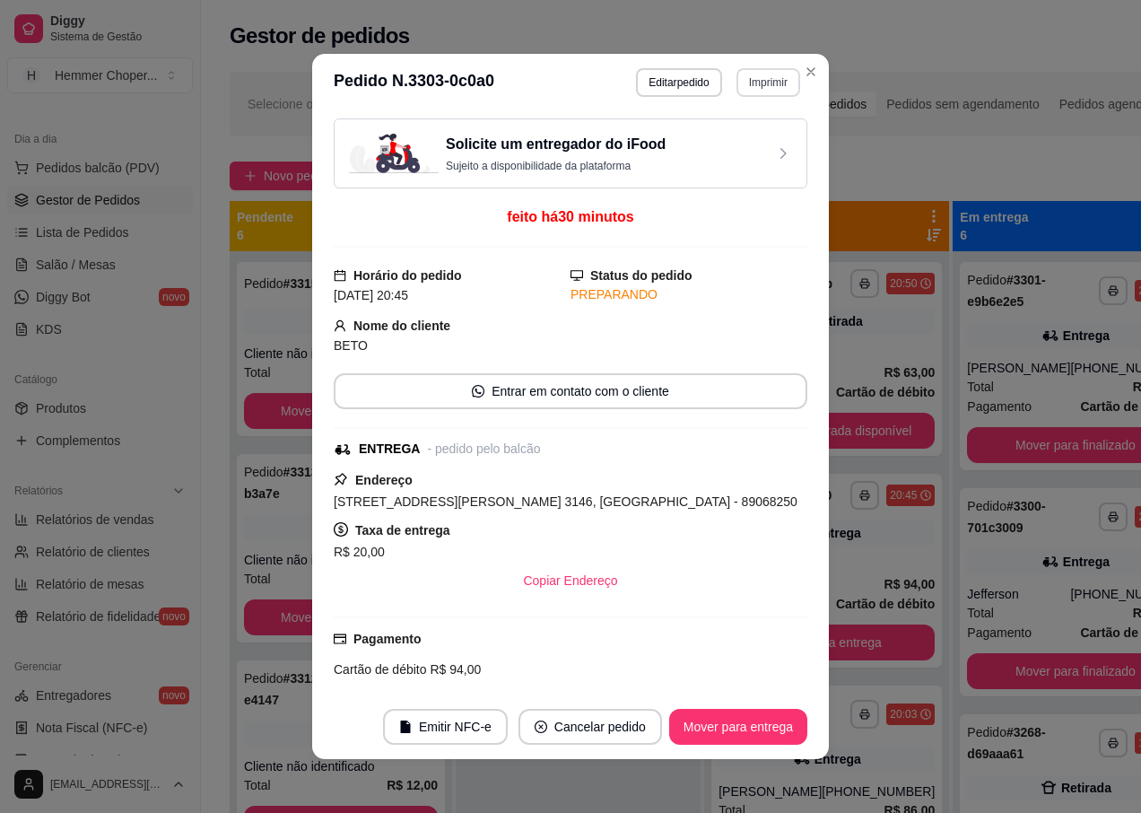
click at [760, 81] on button "Imprimir" at bounding box center [769, 82] width 64 height 29
click at [716, 138] on button "IMPRESSORA" at bounding box center [731, 145] width 130 height 29
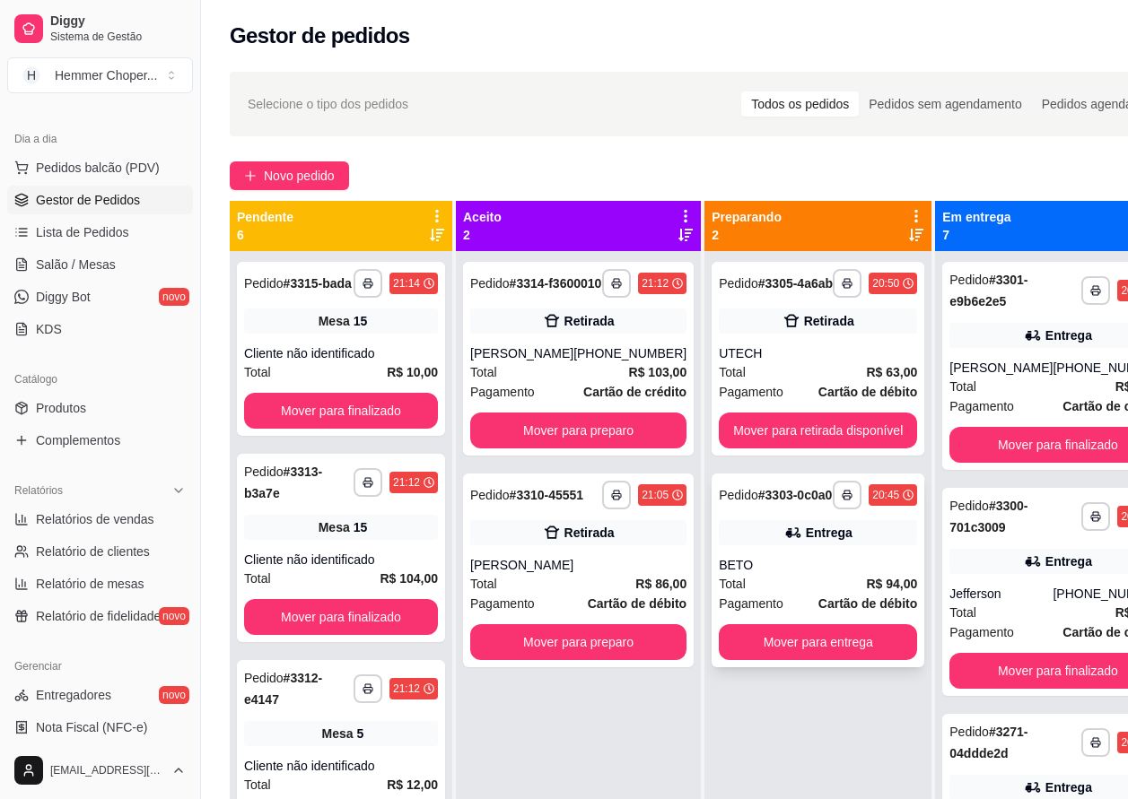
click at [775, 574] on div "BETO" at bounding box center [818, 565] width 198 height 18
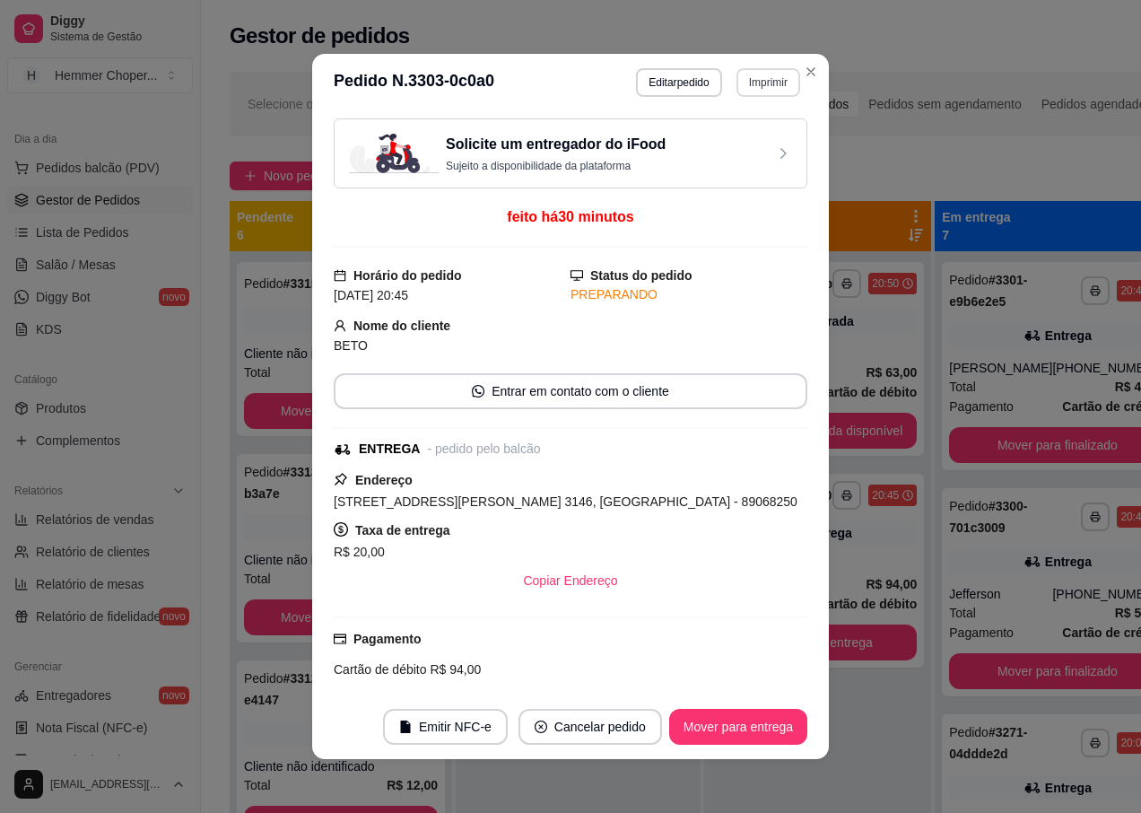
click at [760, 79] on button "Imprimir" at bounding box center [769, 82] width 64 height 29
click at [725, 145] on button "IMPRESSORA" at bounding box center [731, 145] width 130 height 29
click at [755, 78] on button "Imprimir" at bounding box center [769, 82] width 64 height 29
click at [720, 141] on button "IMPRESSORA" at bounding box center [730, 145] width 126 height 28
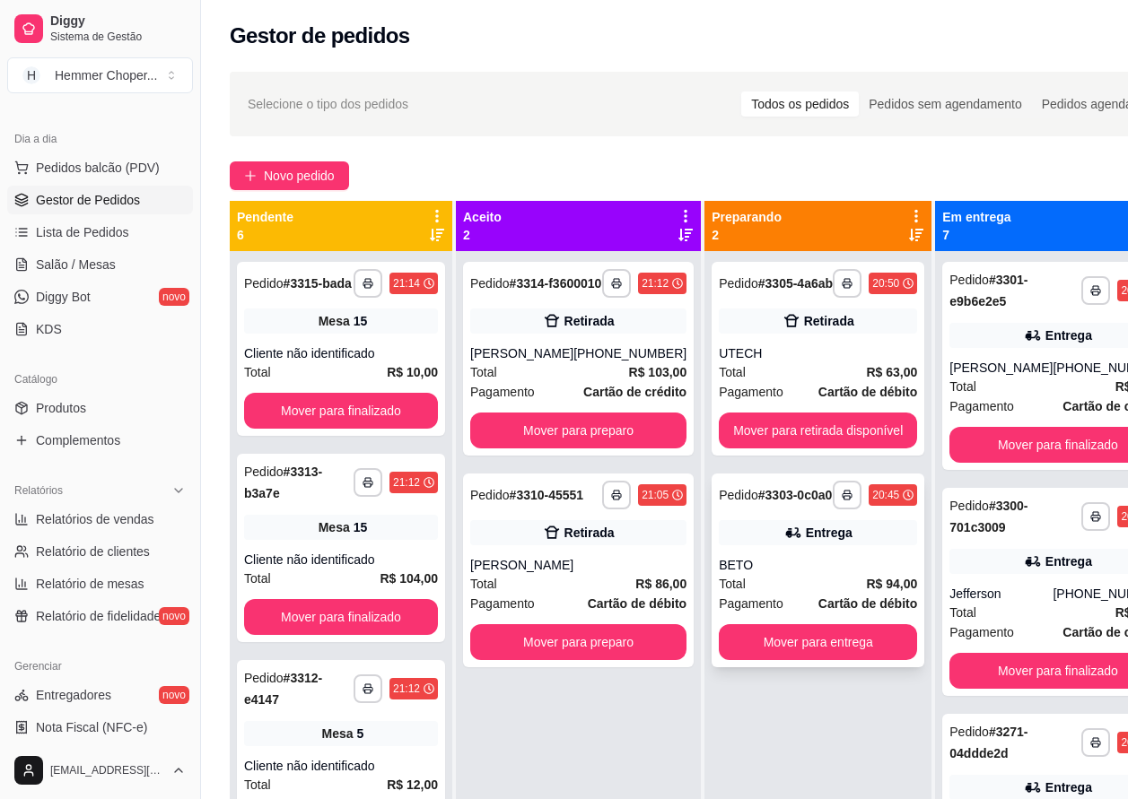
click at [781, 574] on div "BETO" at bounding box center [818, 565] width 198 height 18
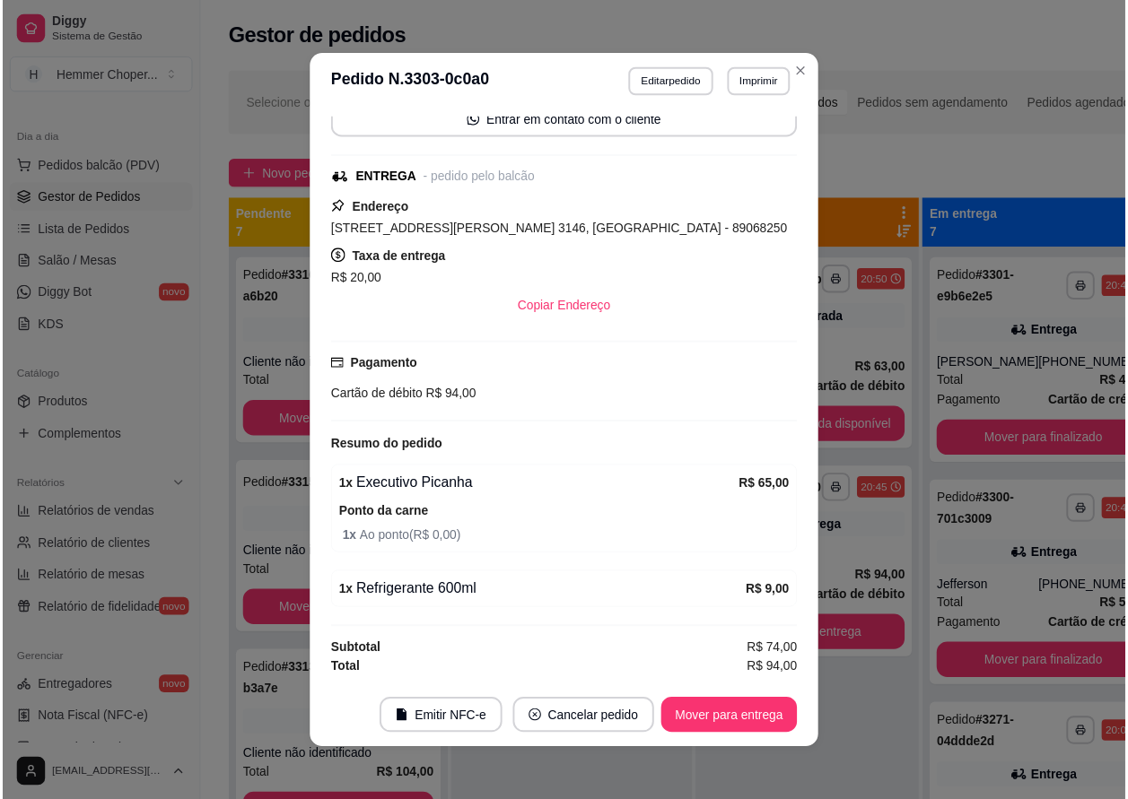
scroll to position [4, 0]
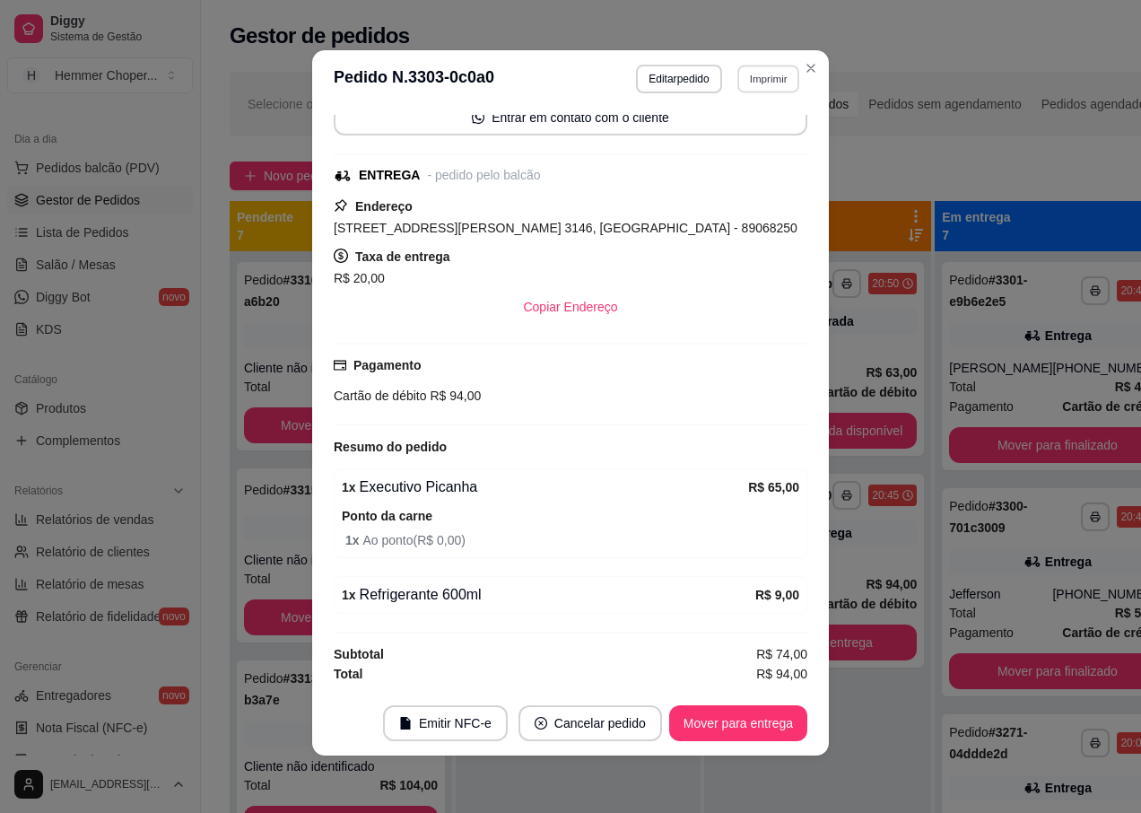
click at [741, 78] on button "Imprimir" at bounding box center [768, 79] width 62 height 28
click at [719, 137] on button "IMPRESSORA" at bounding box center [730, 141] width 130 height 29
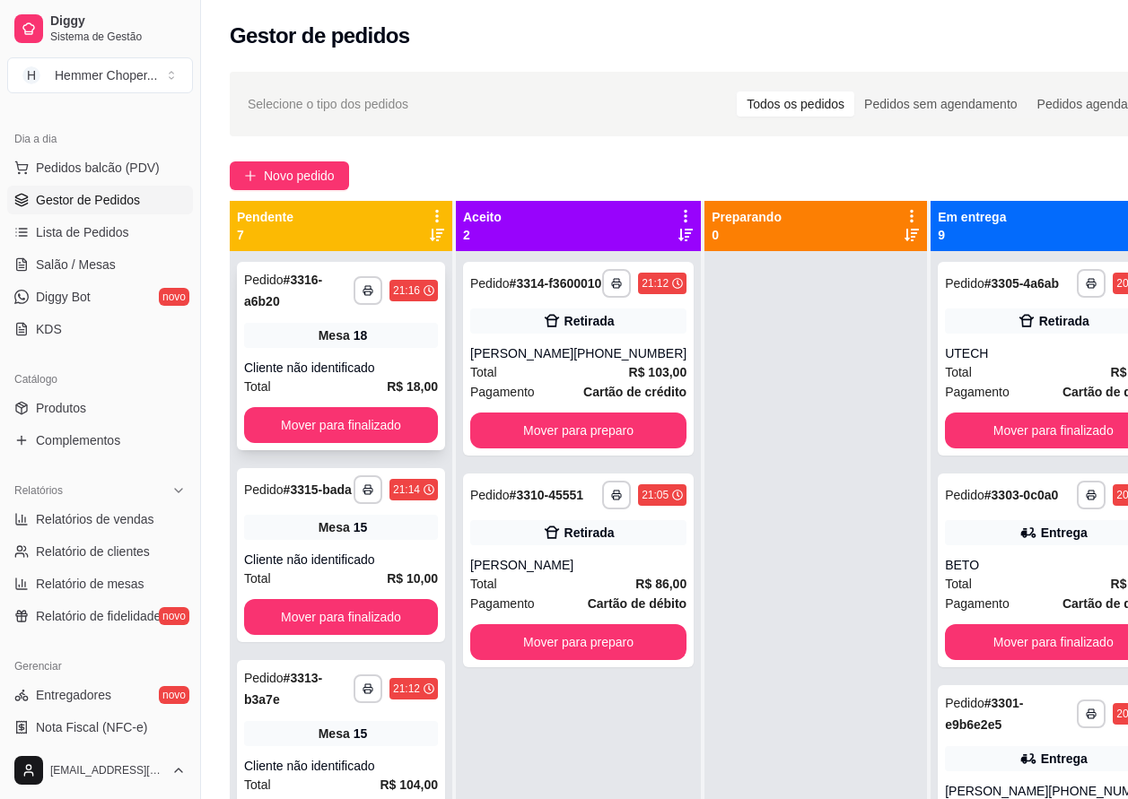
click at [307, 362] on div "Cliente não identificado" at bounding box center [341, 368] width 194 height 18
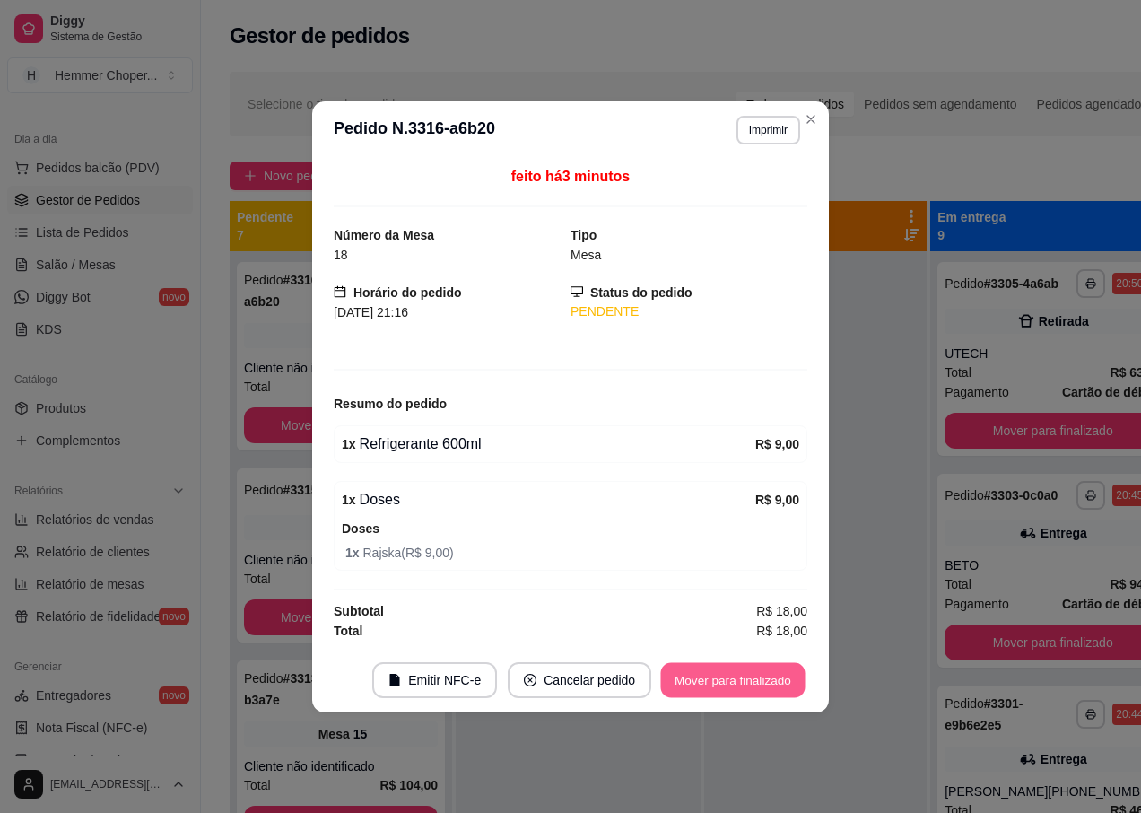
click at [699, 682] on button "Mover para finalizado" at bounding box center [733, 679] width 144 height 35
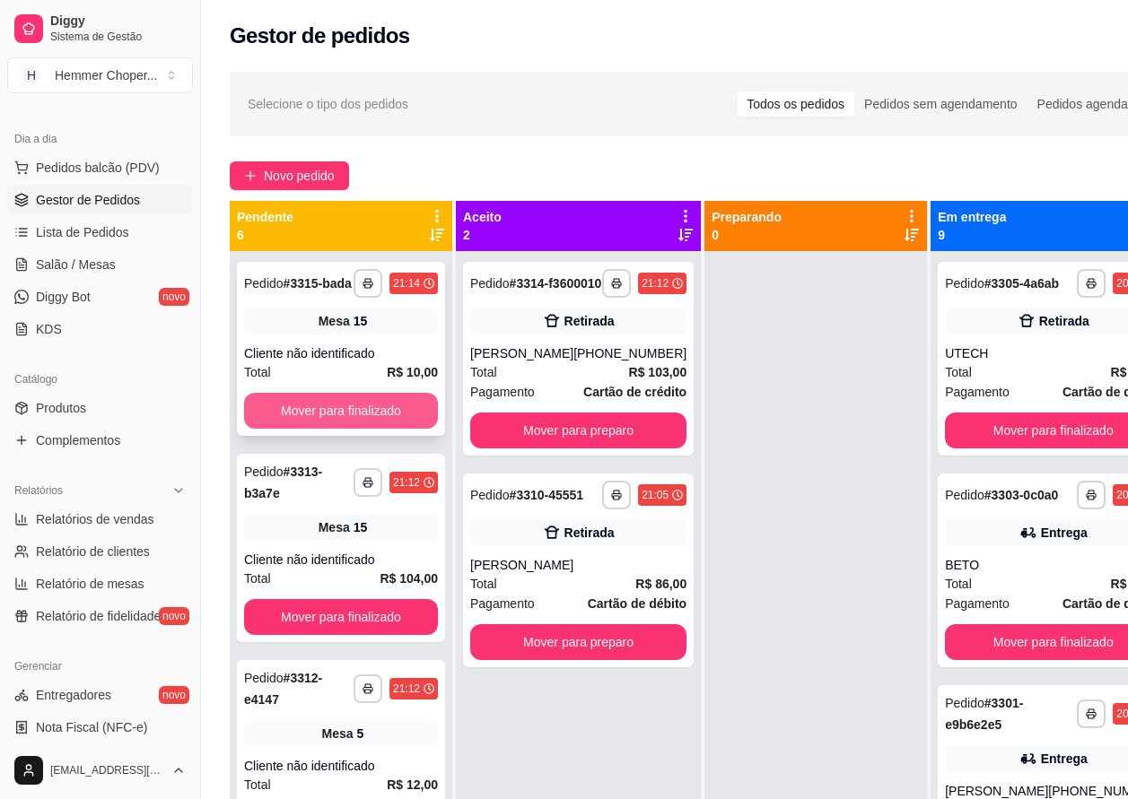
click at [341, 423] on button "Mover para finalizado" at bounding box center [341, 411] width 194 height 36
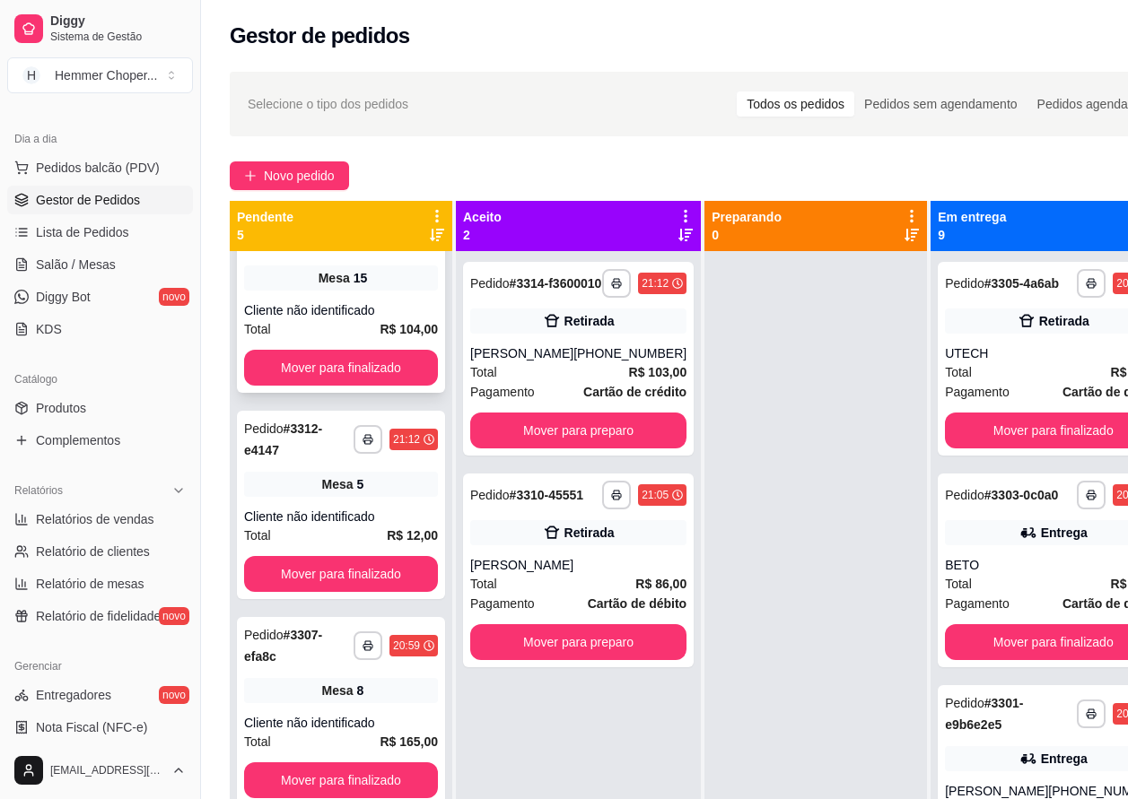
scroll to position [90, 0]
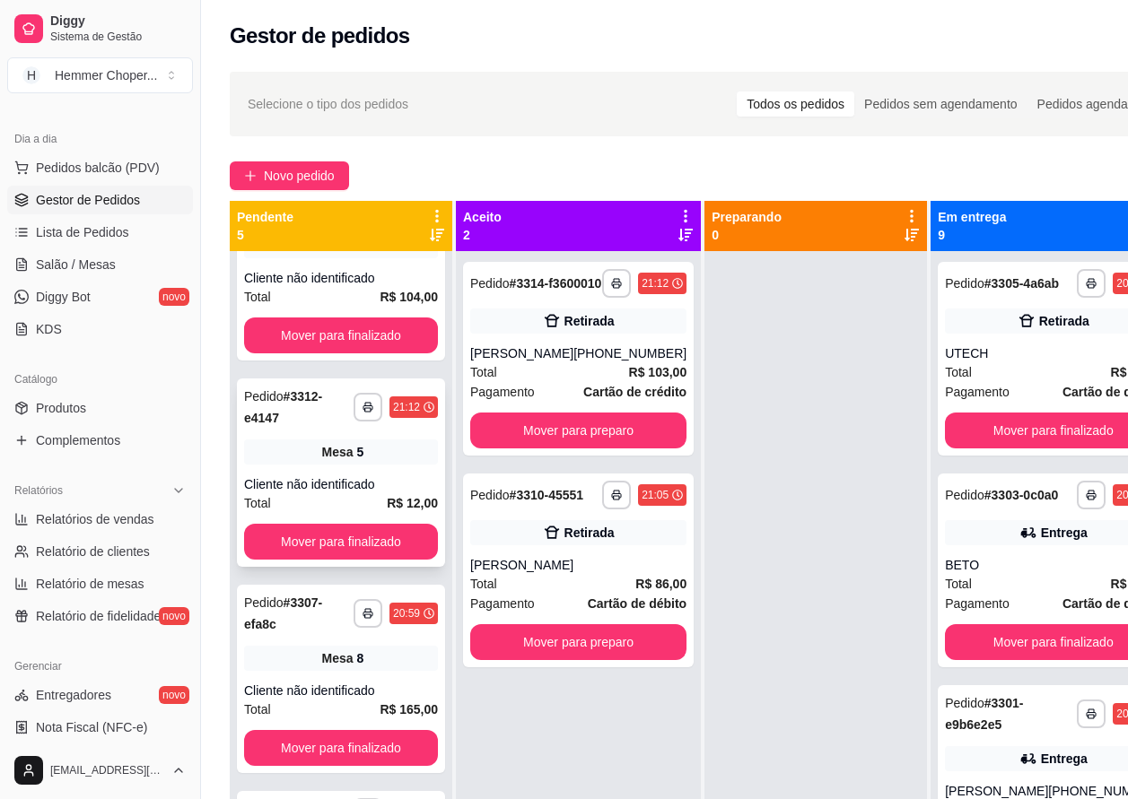
click at [333, 495] on div "Total R$ 12,00" at bounding box center [341, 503] width 194 height 20
click at [319, 541] on button "Mover para finalizado" at bounding box center [341, 542] width 194 height 36
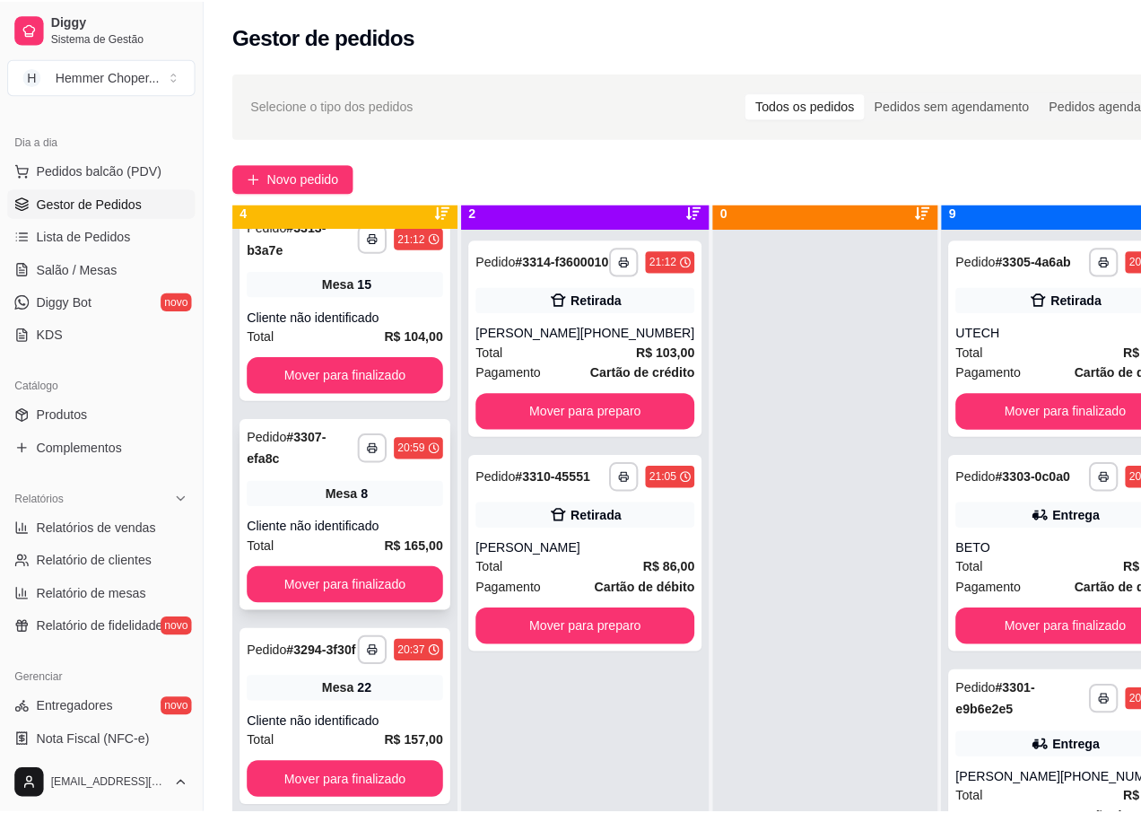
scroll to position [50, 0]
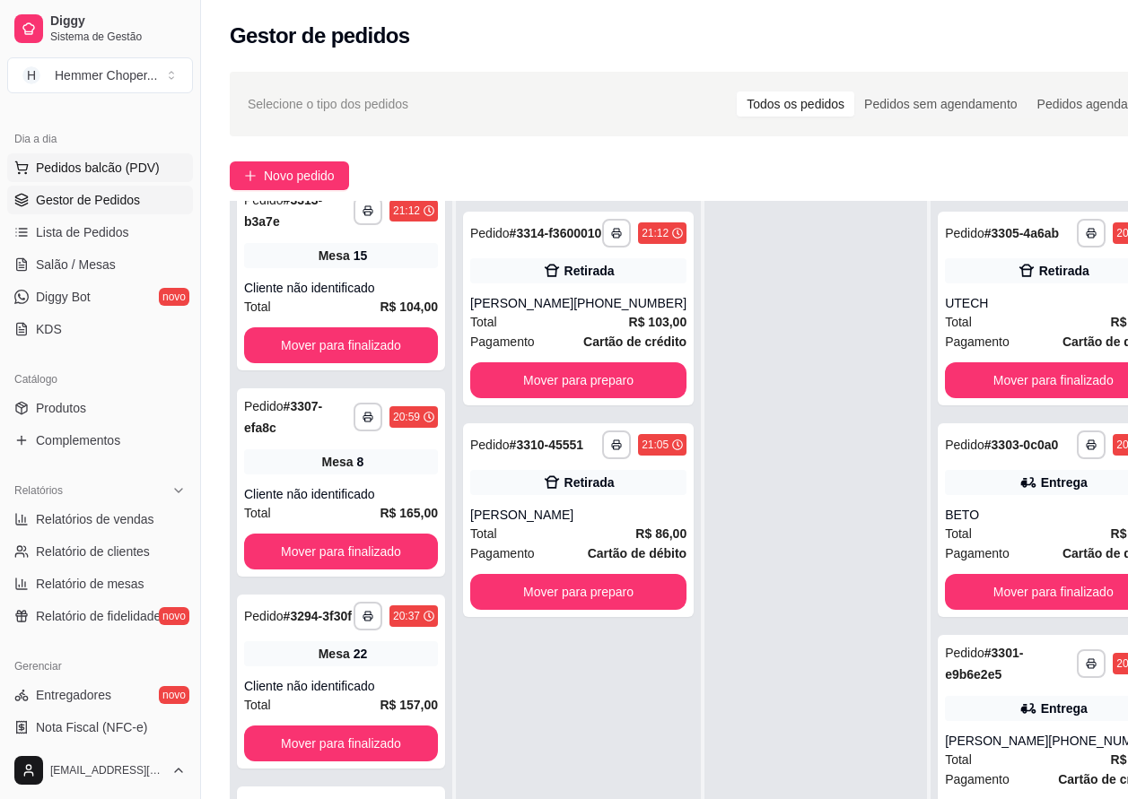
click at [100, 173] on span "Pedidos balcão (PDV)" at bounding box center [98, 168] width 124 height 18
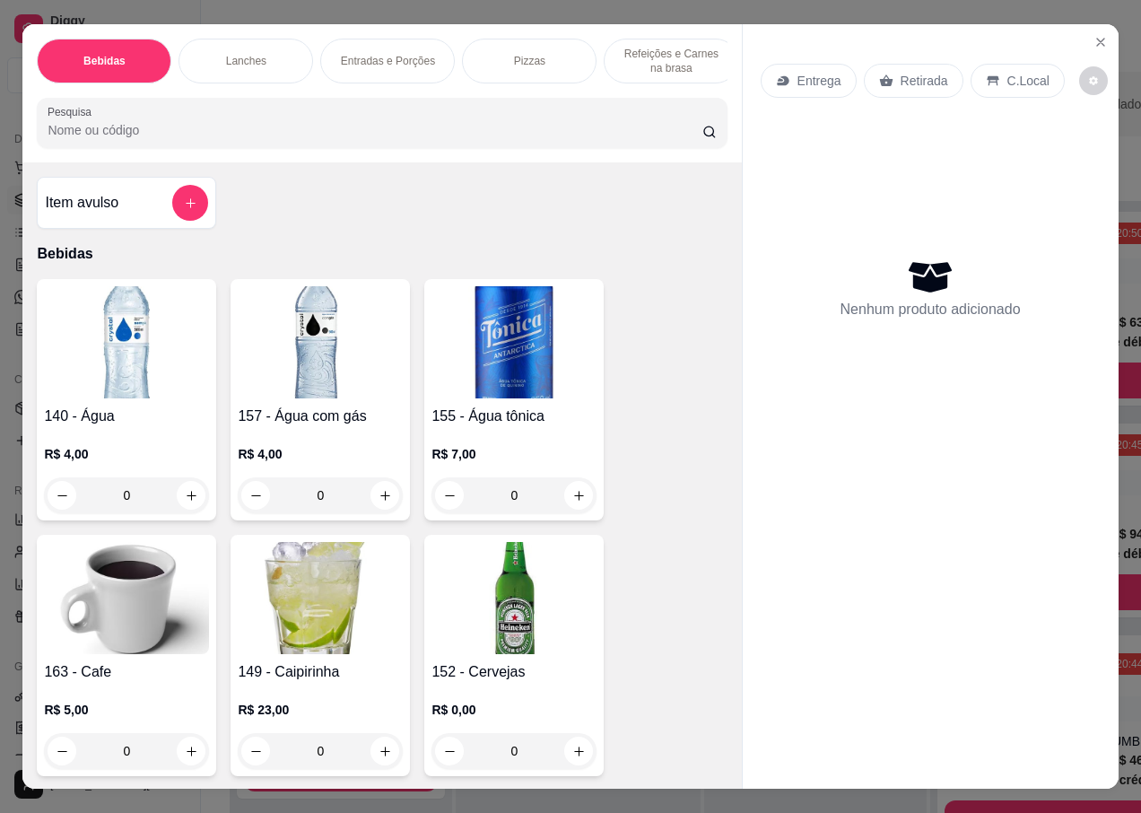
click at [815, 72] on p "Entrega" at bounding box center [820, 81] width 44 height 18
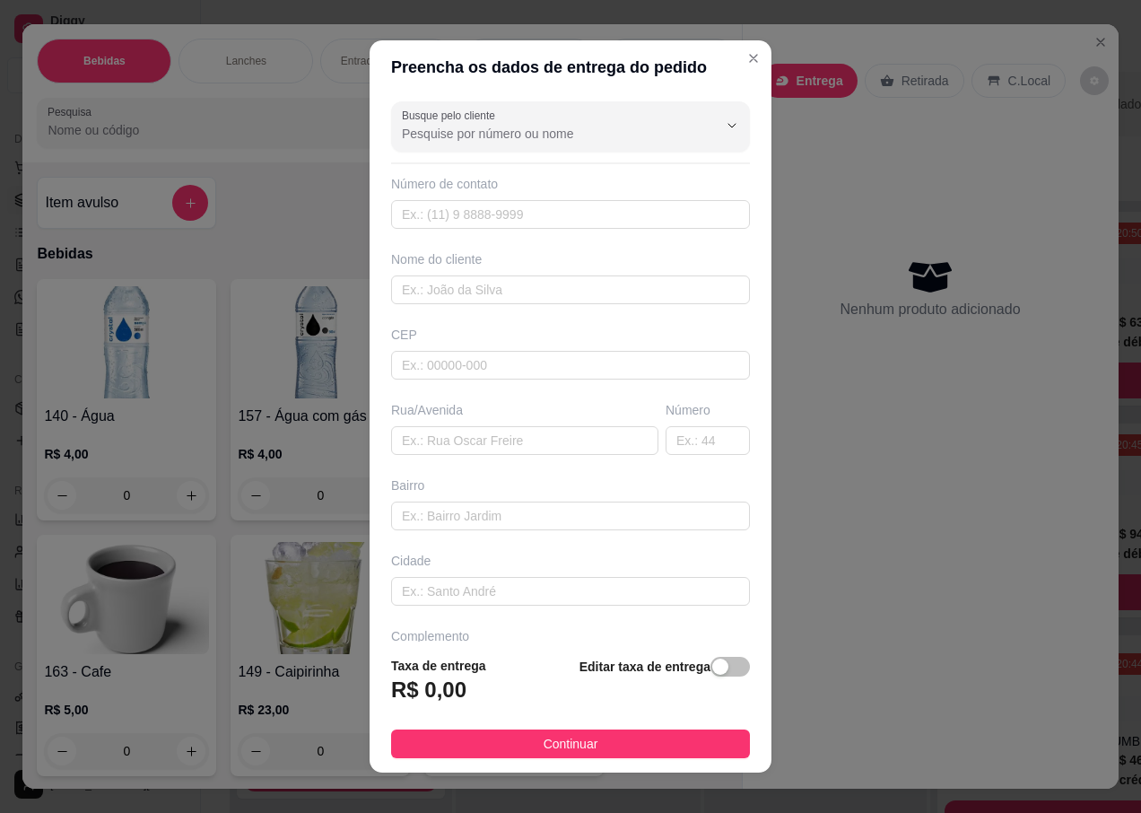
click at [444, 336] on div "CEP" at bounding box center [570, 335] width 359 height 18
click at [415, 355] on input "text" at bounding box center [570, 365] width 359 height 29
type input "89066354"
type input "Rua Adele Wruck"
type input "Itoupavazinha"
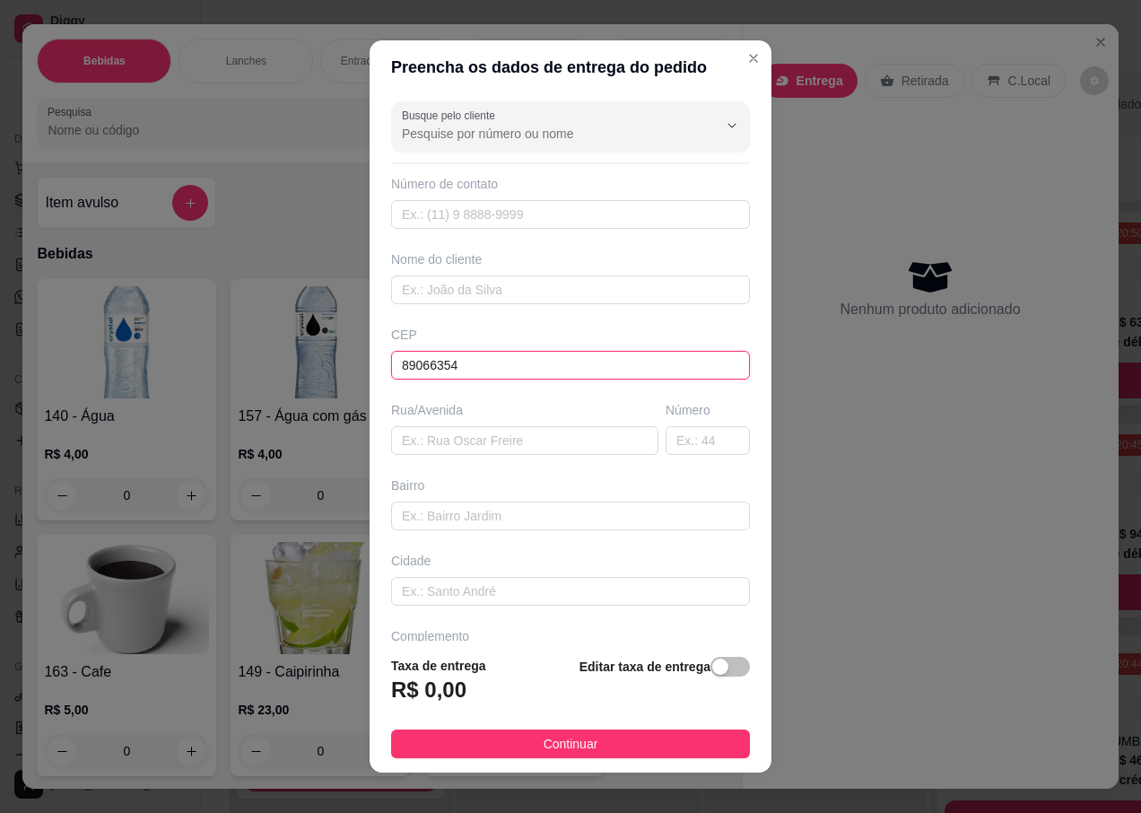
type input "Blumenau"
type input "89066354"
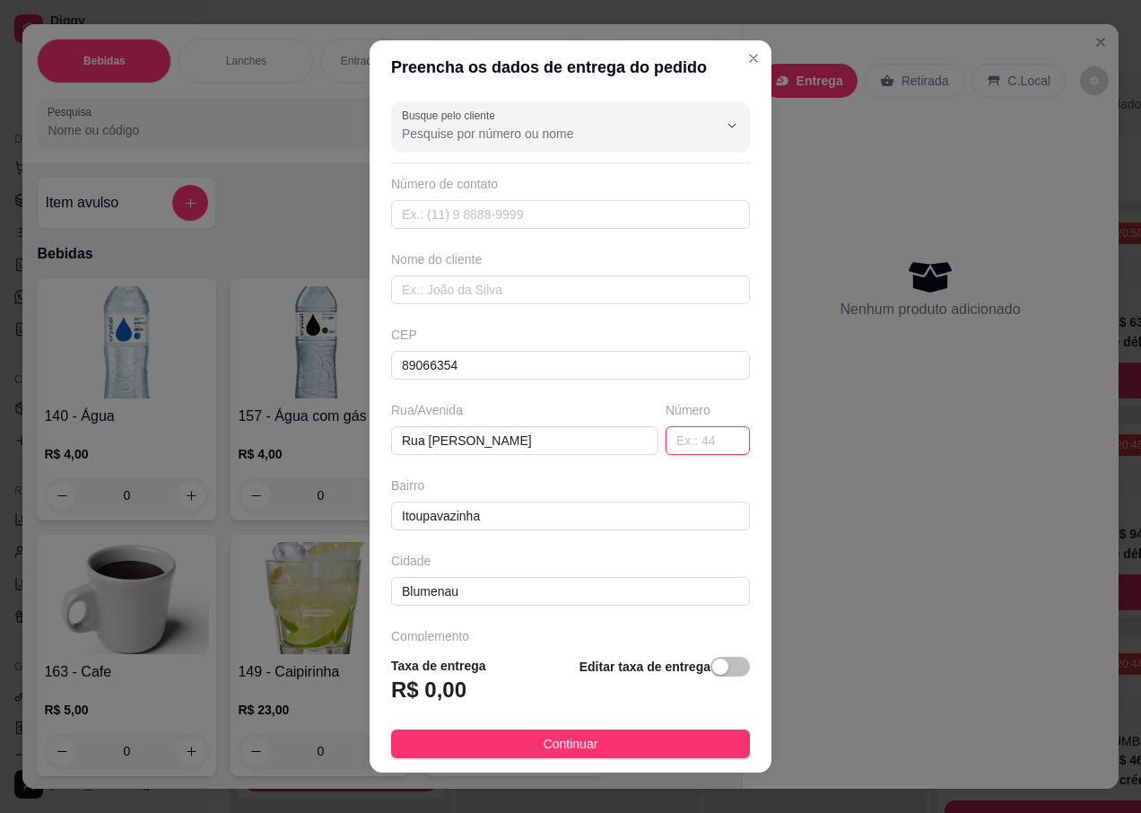
click at [666, 451] on input "text" at bounding box center [708, 440] width 84 height 29
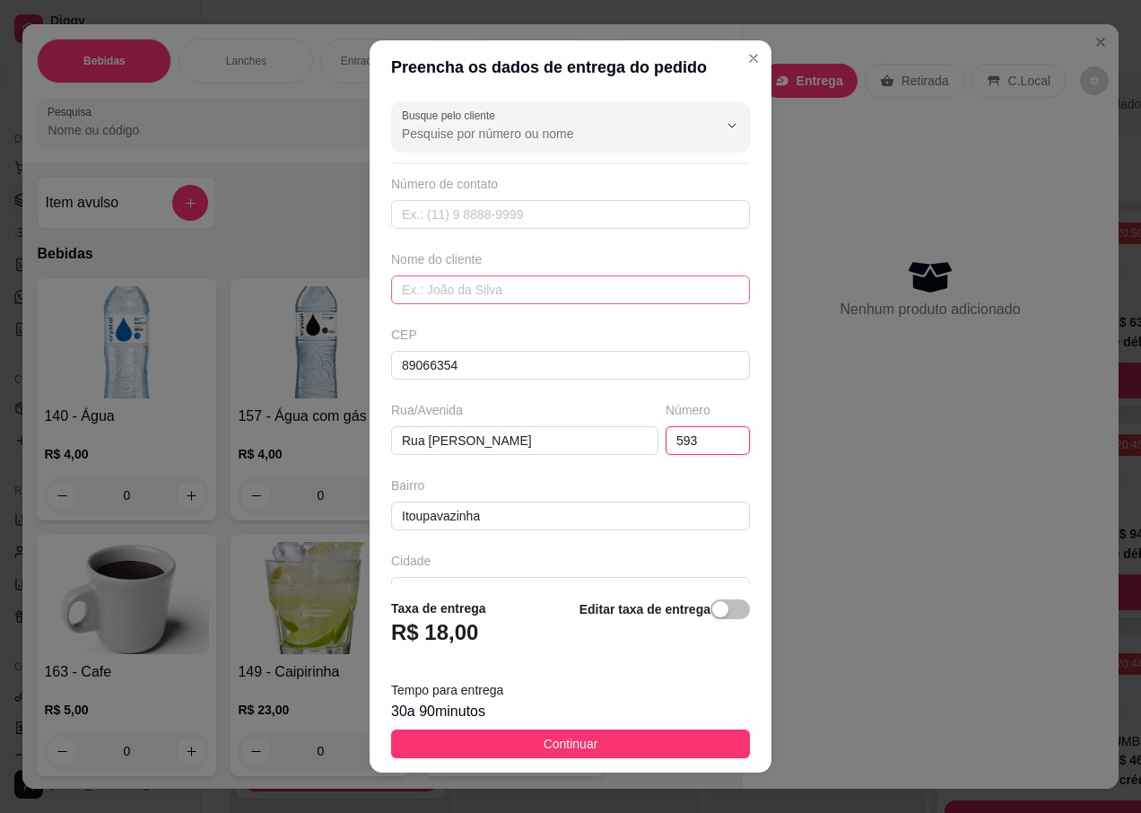
type input "593"
click at [428, 287] on input "text" at bounding box center [570, 289] width 359 height 29
type input "JULIANA"
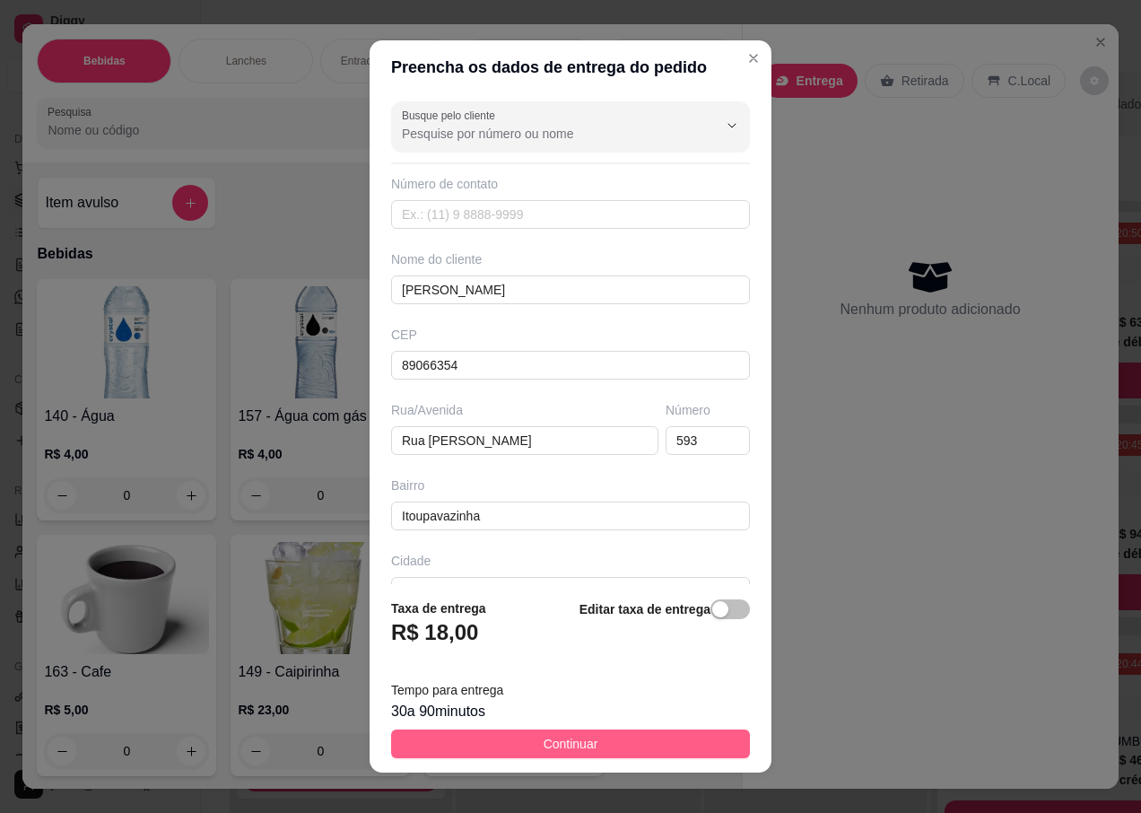
click at [521, 738] on button "Continuar" at bounding box center [570, 743] width 359 height 29
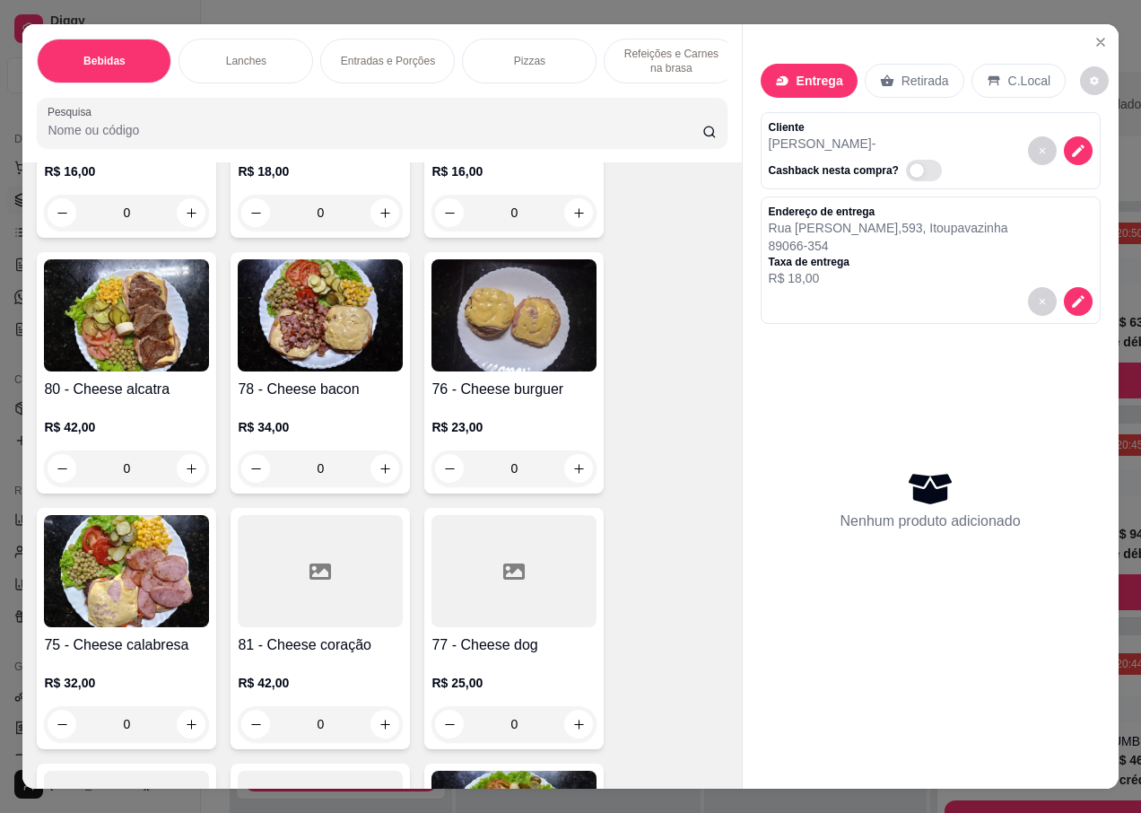
scroll to position [3230, 0]
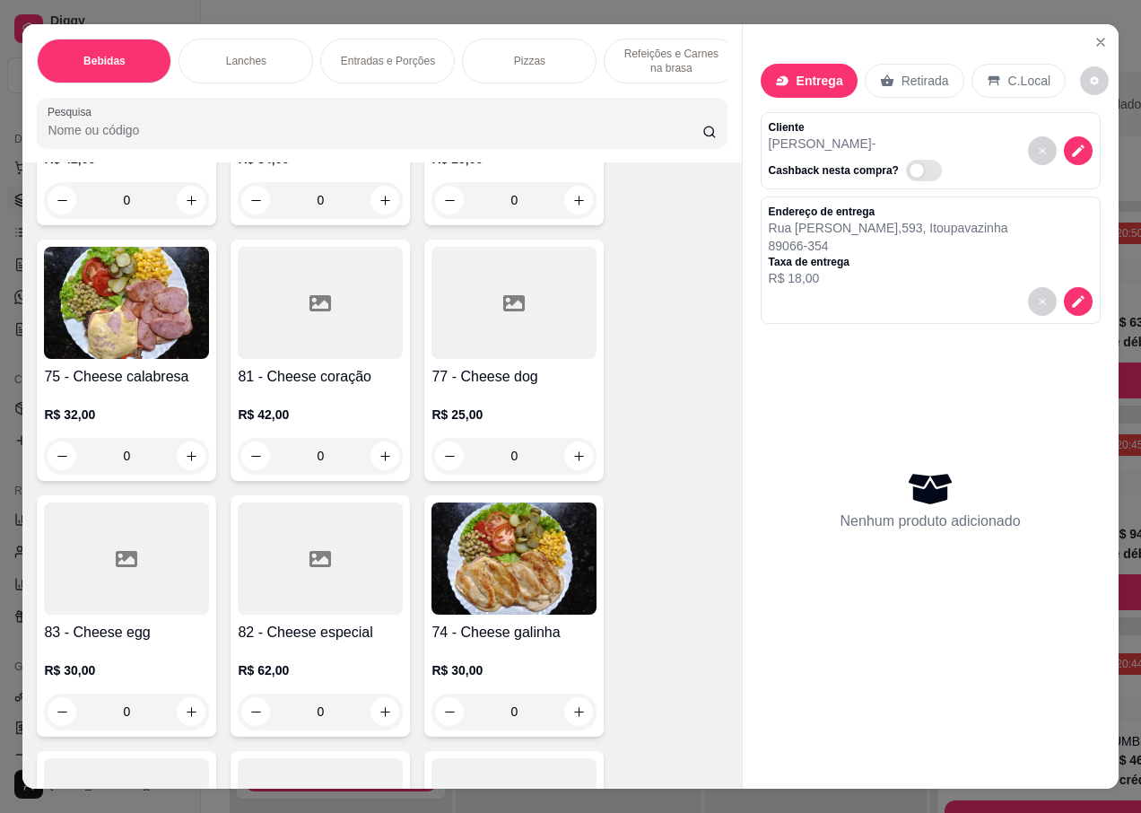
click at [501, 523] on img at bounding box center [514, 558] width 165 height 112
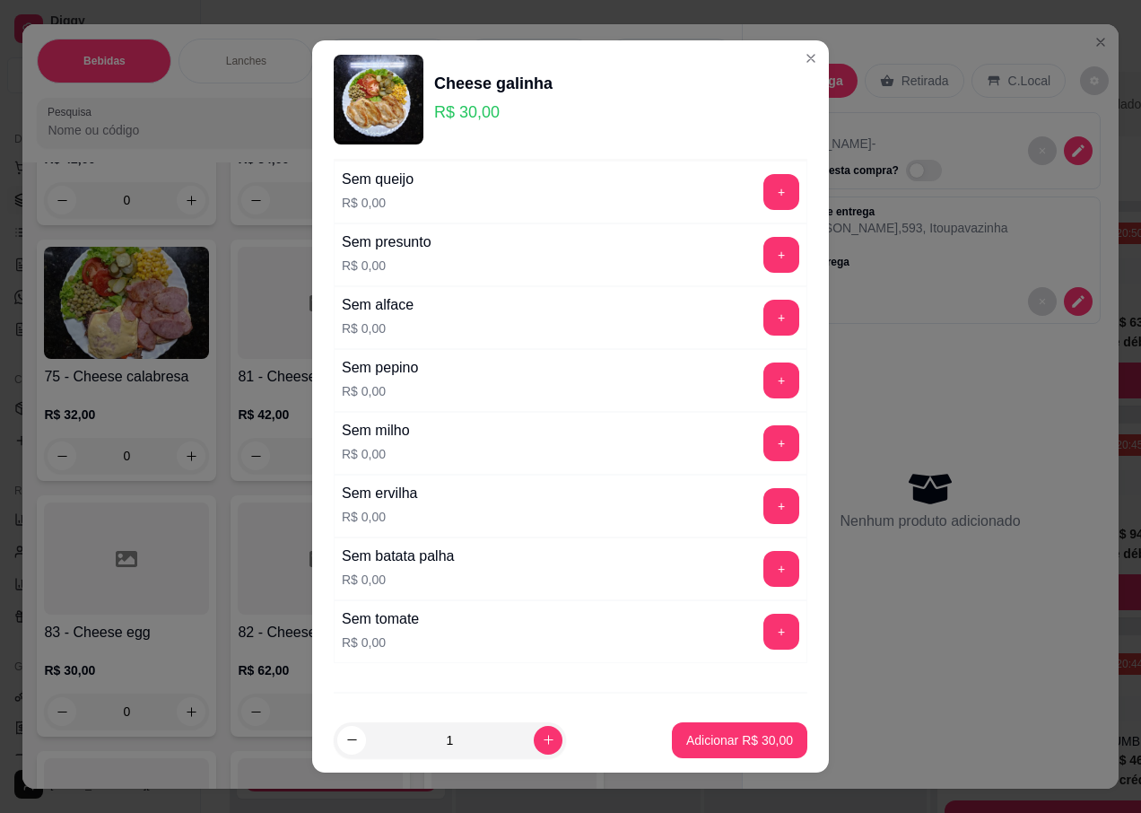
scroll to position [1279, 0]
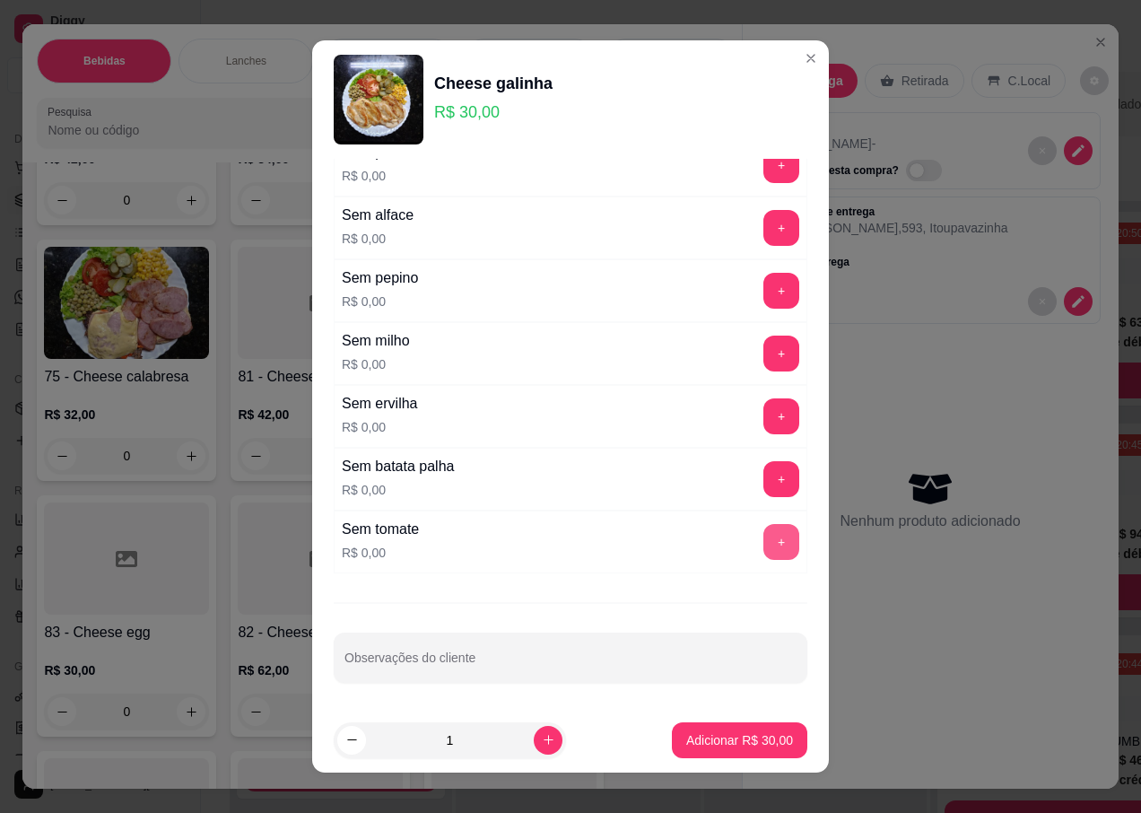
click at [763, 537] on button "+" at bounding box center [781, 542] width 36 height 36
click at [702, 742] on p "Adicionar R$ 30,00" at bounding box center [740, 739] width 104 height 17
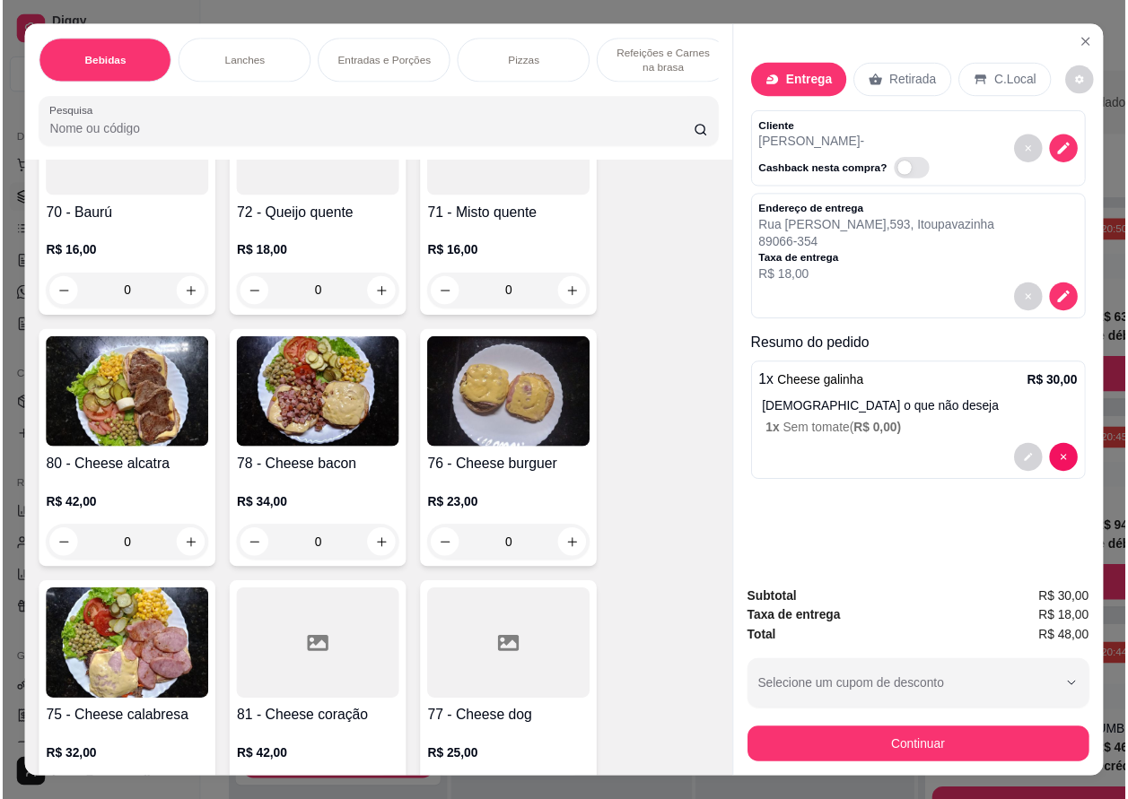
scroll to position [2871, 0]
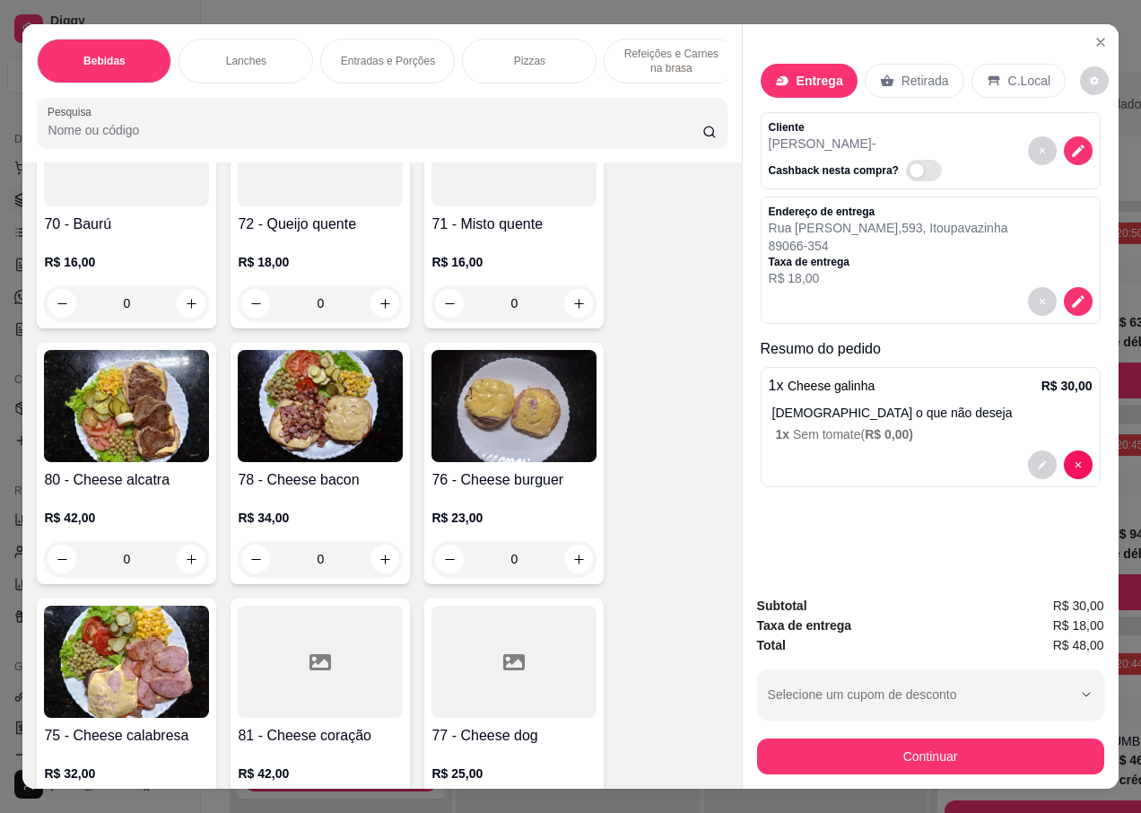
click at [320, 399] on img at bounding box center [320, 406] width 165 height 112
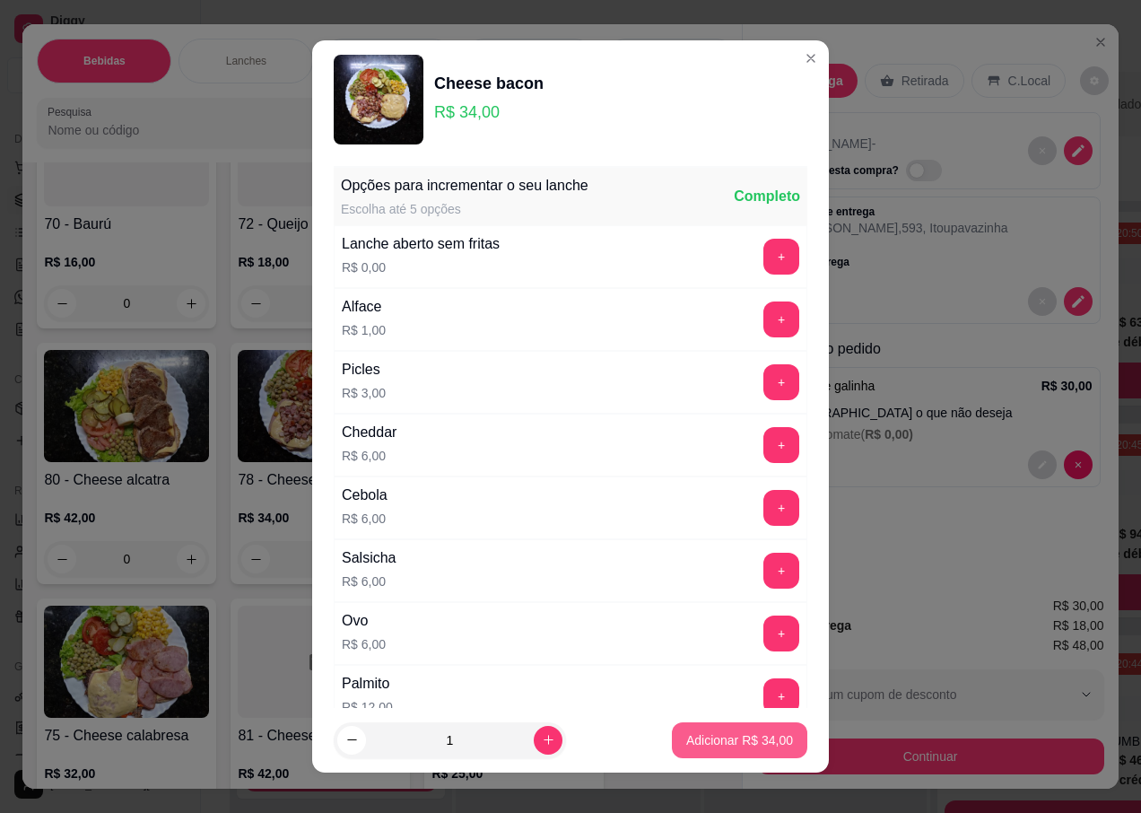
click at [695, 751] on button "Adicionar R$ 34,00" at bounding box center [739, 740] width 135 height 36
type input "1"
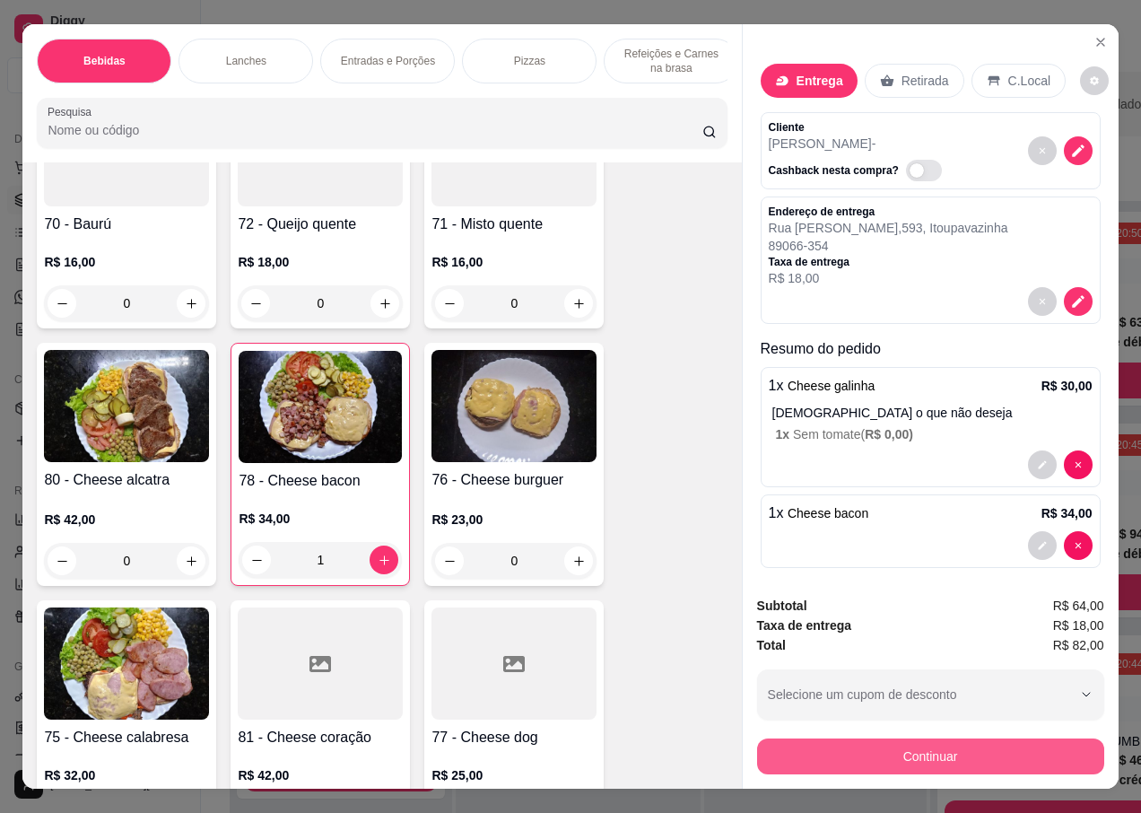
click at [815, 760] on button "Continuar" at bounding box center [930, 756] width 347 height 36
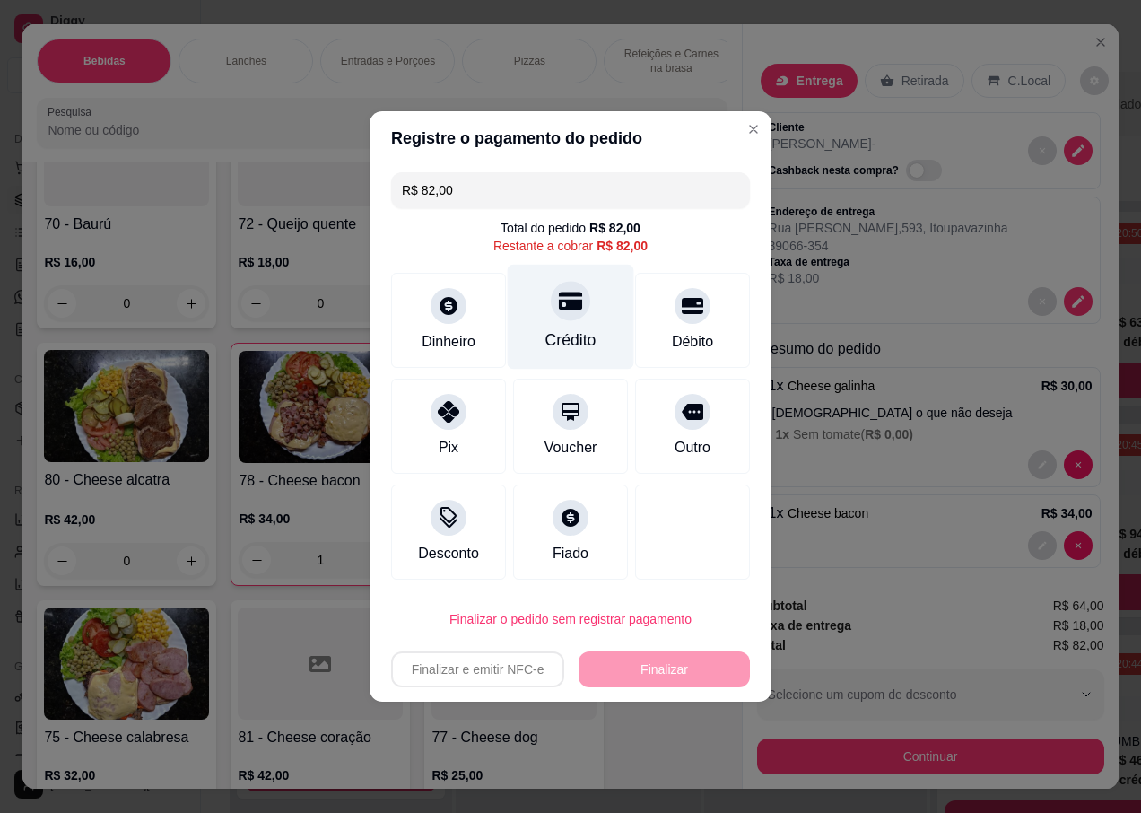
click at [571, 318] on div at bounding box center [570, 300] width 39 height 39
type input "R$ 0,00"
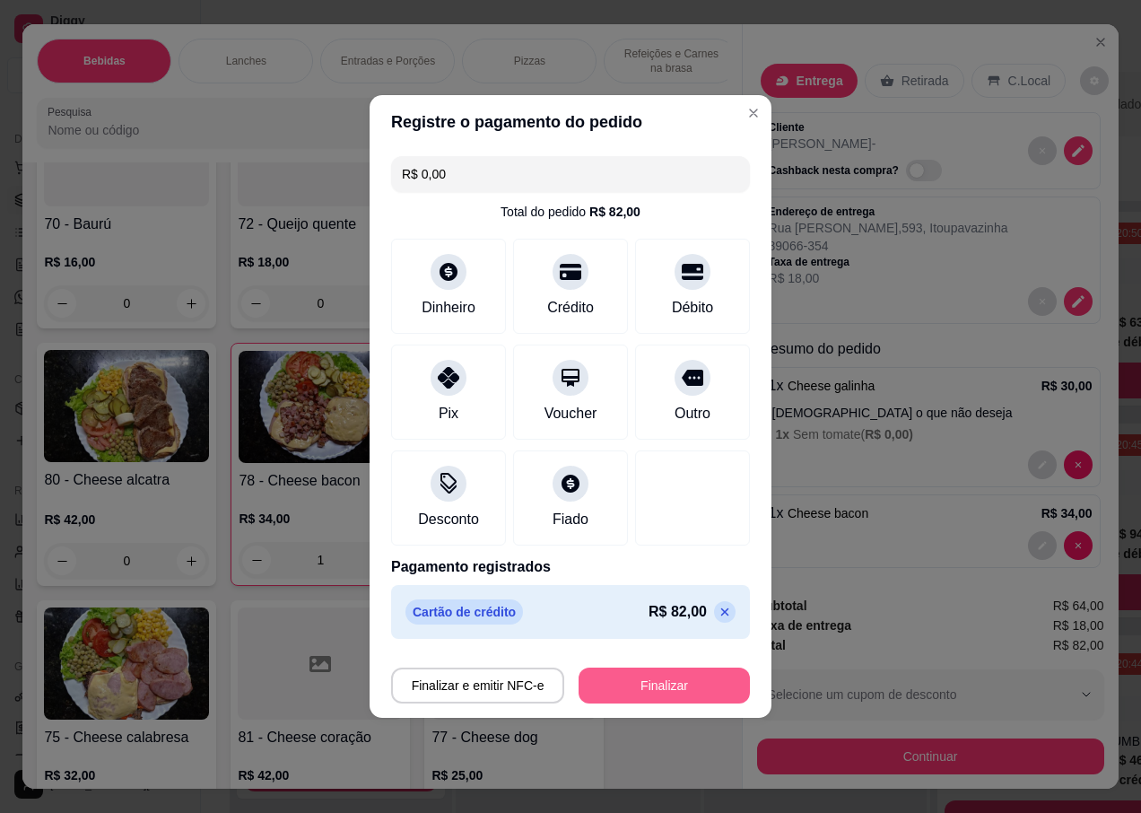
click at [635, 685] on button "Finalizar" at bounding box center [664, 685] width 171 height 36
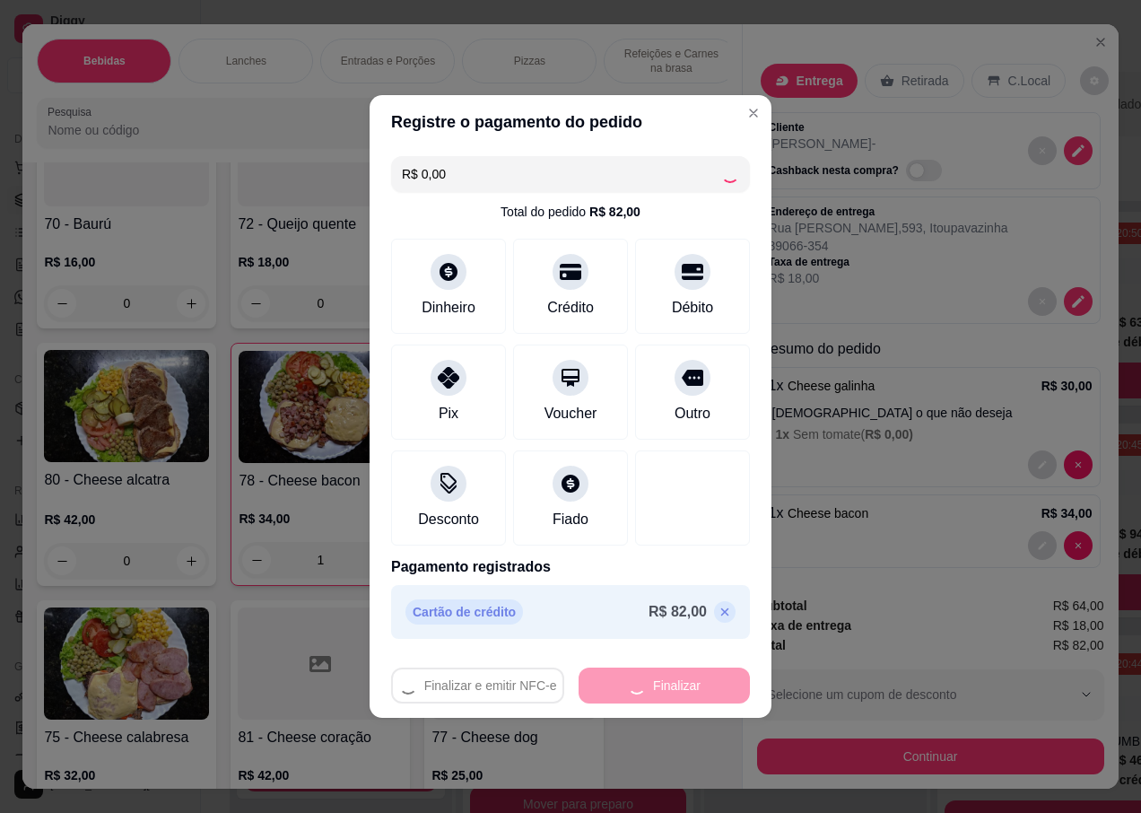
type input "0"
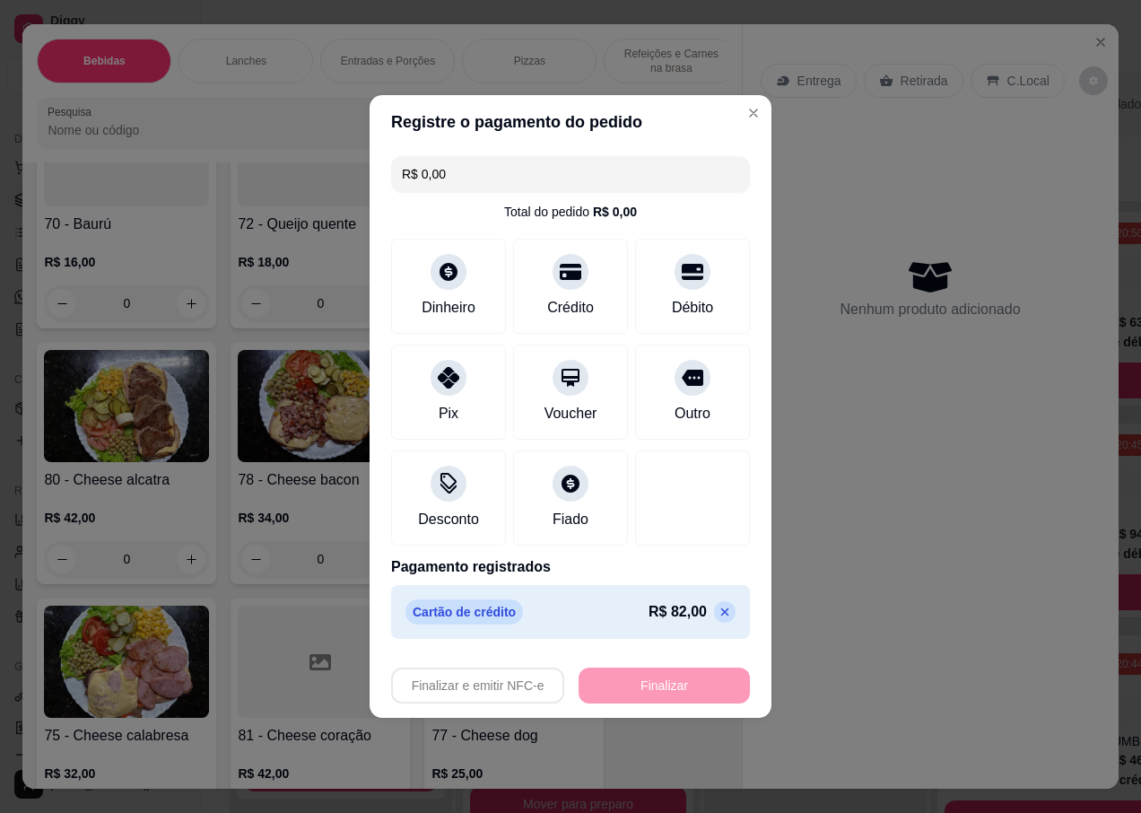
type input "-R$ 82,00"
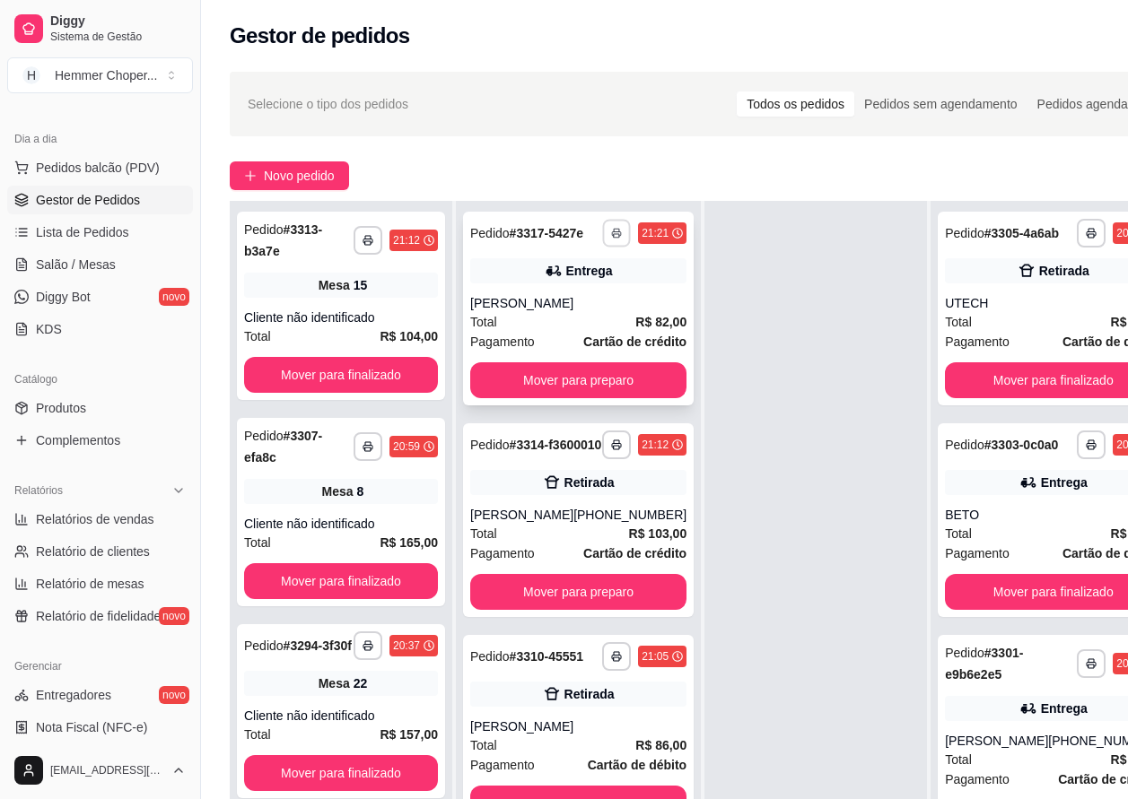
click at [611, 239] on icon "button" at bounding box center [616, 233] width 11 height 11
click at [536, 298] on button "IMPRESSORA" at bounding box center [547, 303] width 126 height 28
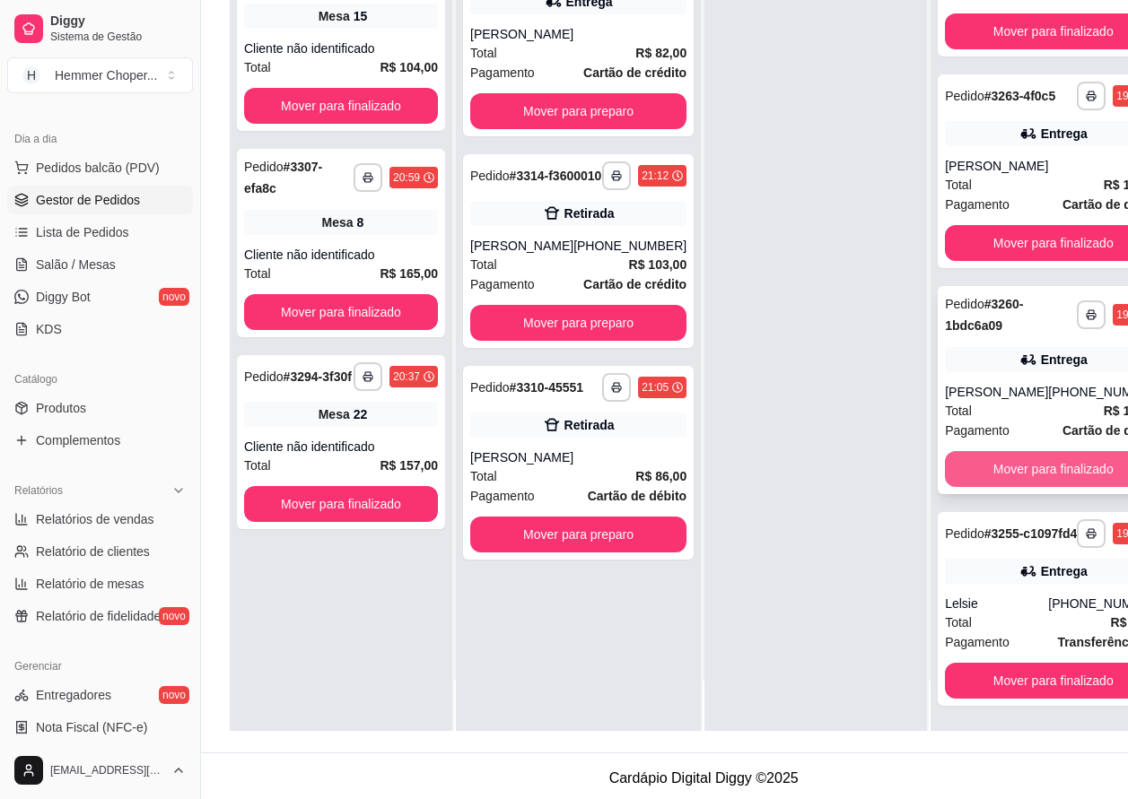
scroll to position [1276, 0]
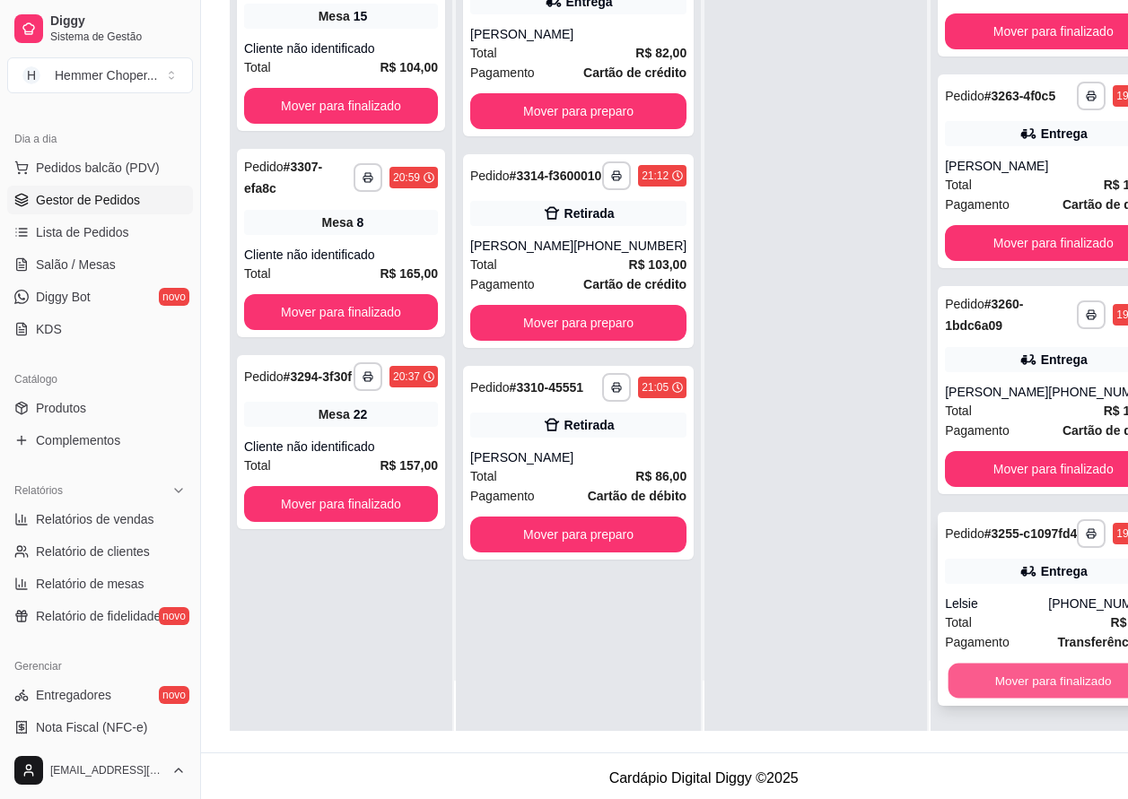
click at [998, 692] on button "Mover para finalizado" at bounding box center [1053, 681] width 210 height 35
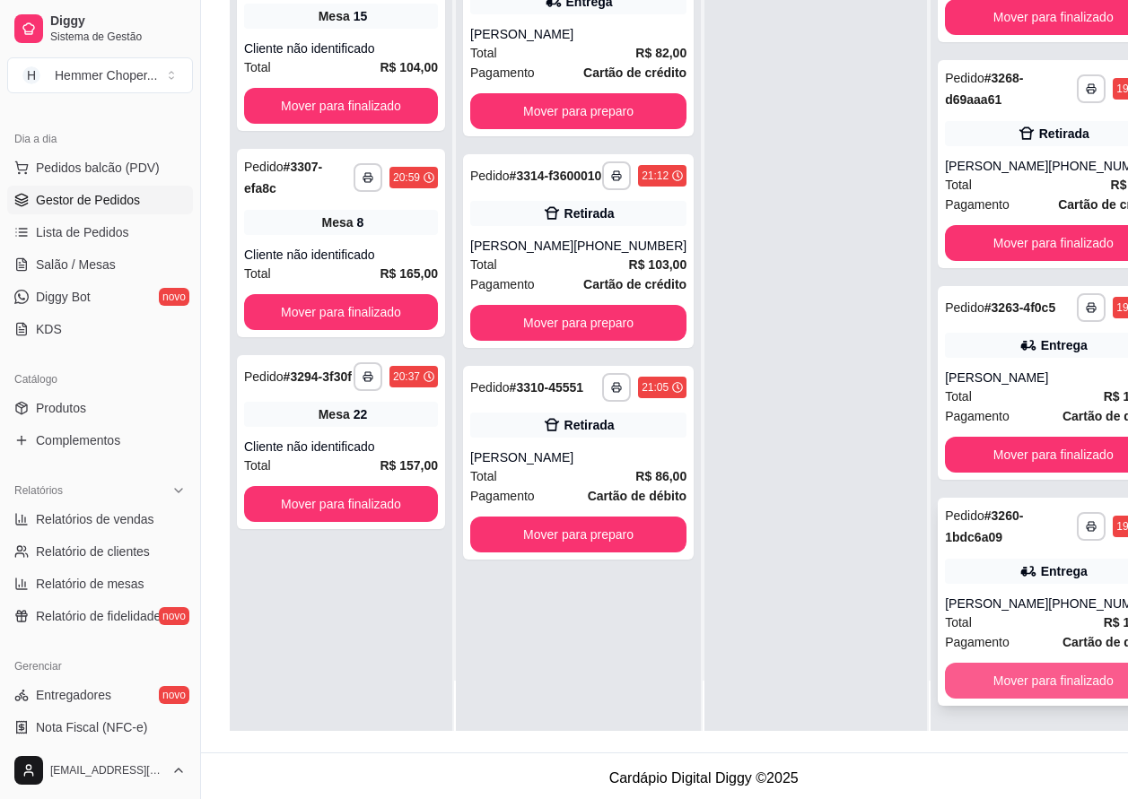
scroll to position [1050, 0]
click at [995, 688] on button "Mover para finalizado" at bounding box center [1053, 681] width 216 height 36
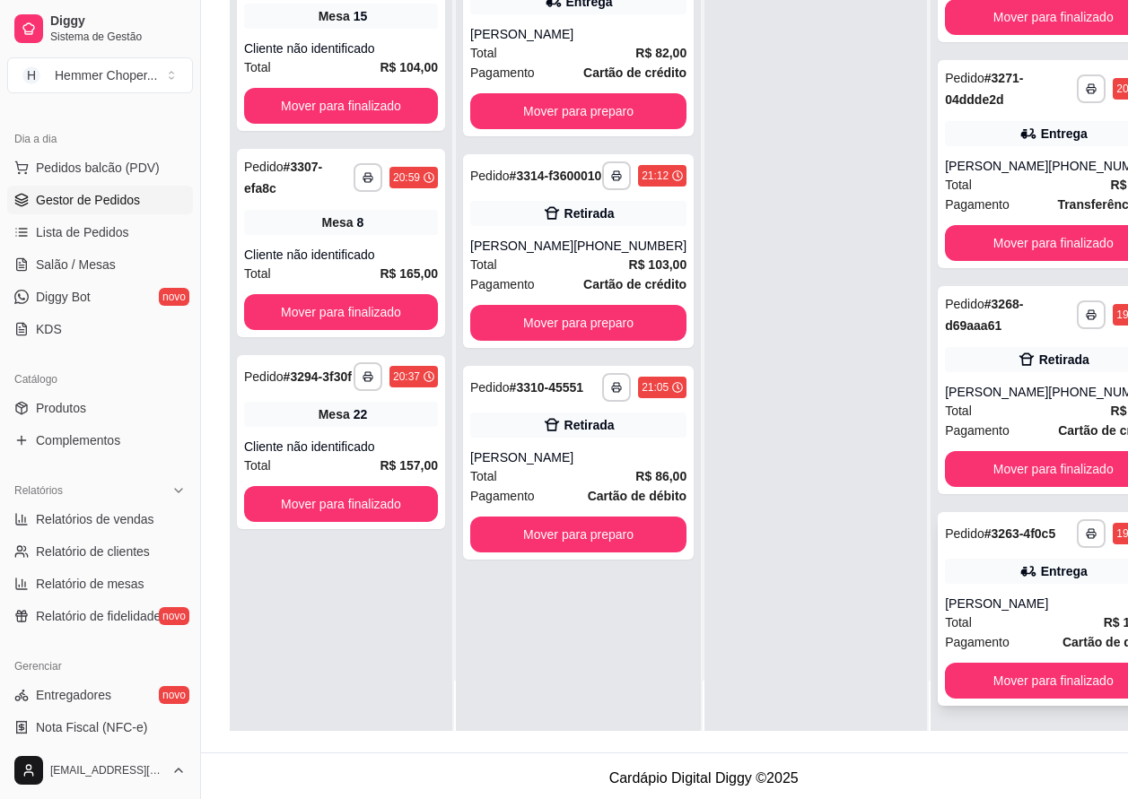
scroll to position [824, 0]
click at [998, 699] on button "Mover para finalizado" at bounding box center [1053, 681] width 216 height 36
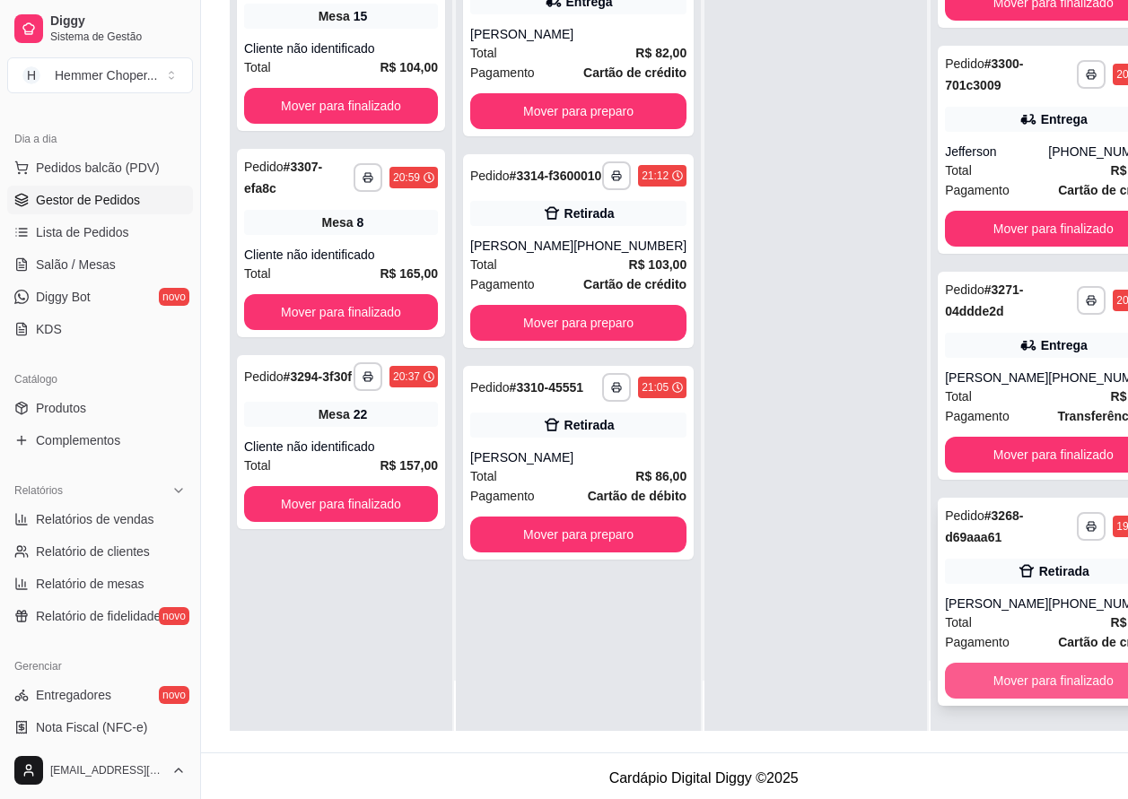
click at [997, 682] on button "Mover para finalizado" at bounding box center [1053, 681] width 216 height 36
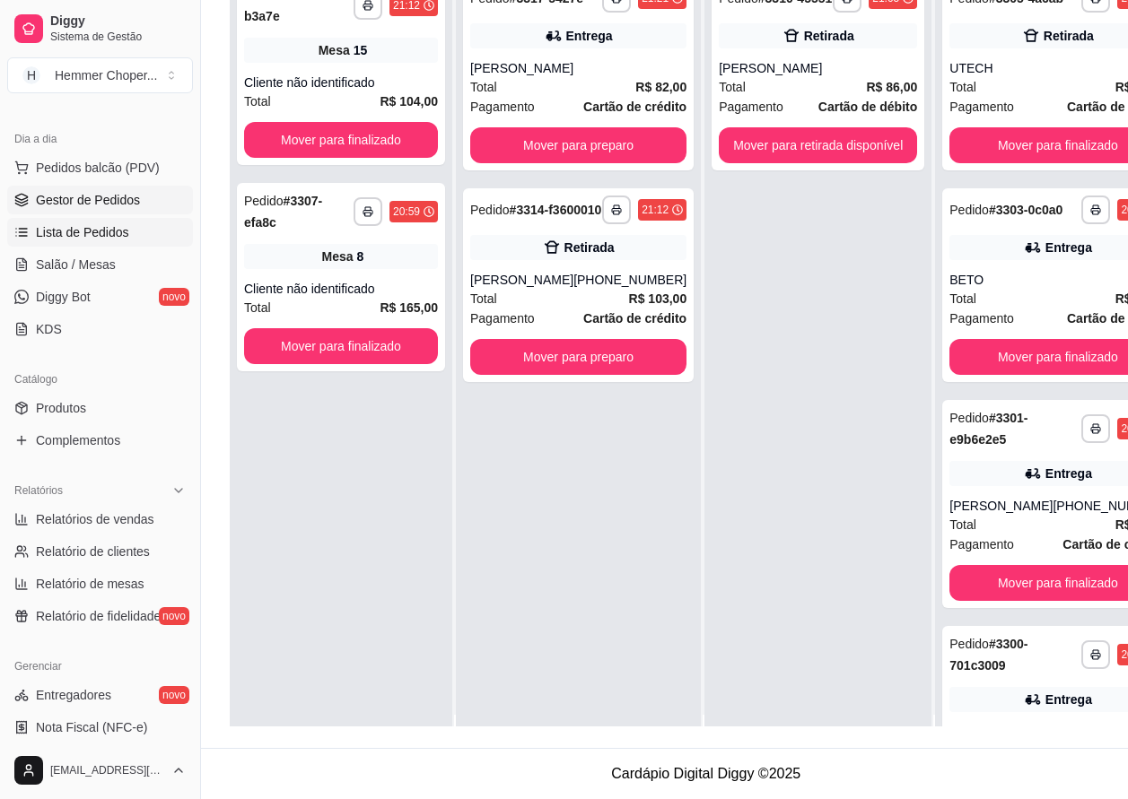
scroll to position [0, 0]
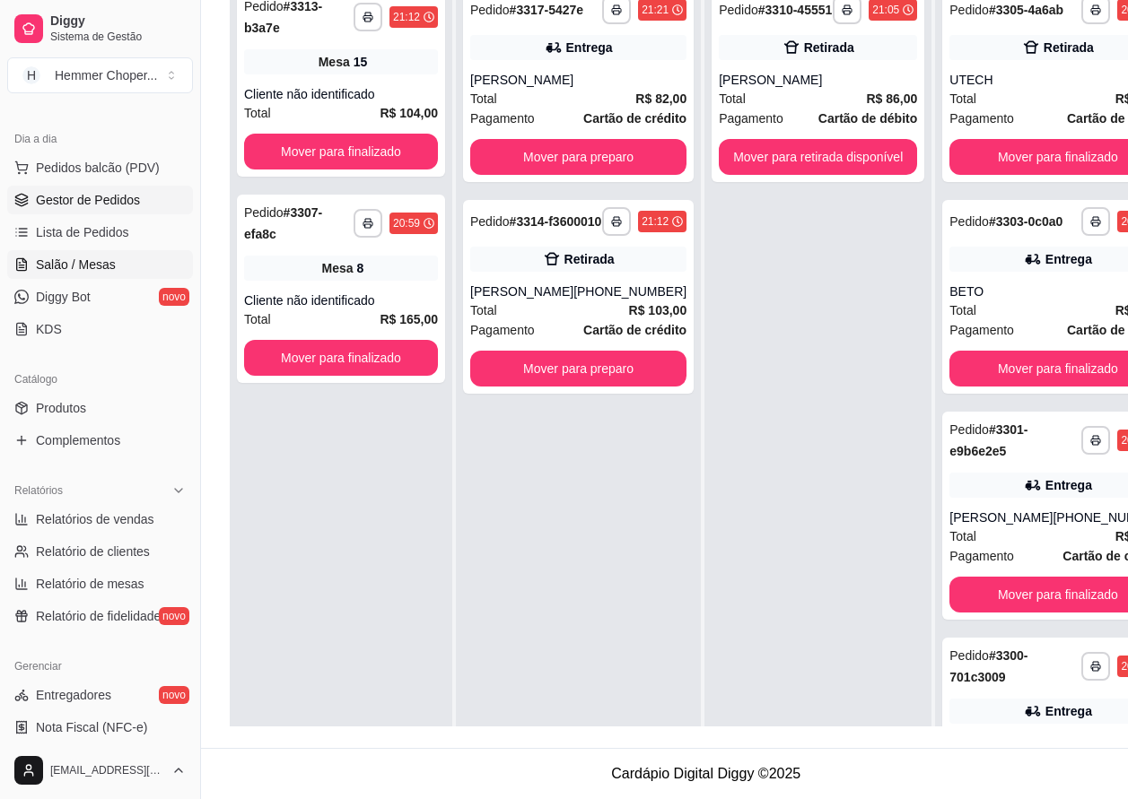
click at [70, 267] on span "Salão / Mesas" at bounding box center [76, 265] width 80 height 18
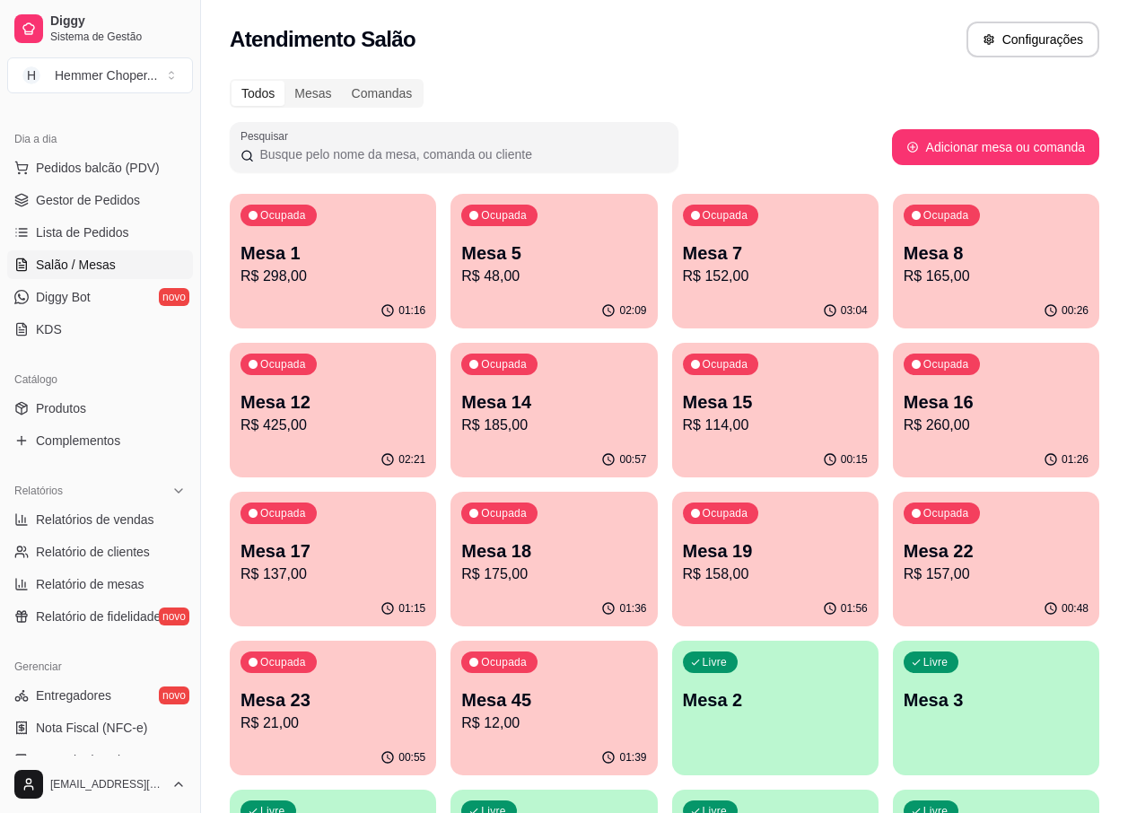
click at [962, 548] on p "Mesa 22" at bounding box center [995, 550] width 185 height 25
click at [384, 657] on div "Ocupada Mesa 23 R$ 21,00" at bounding box center [333, 691] width 206 height 100
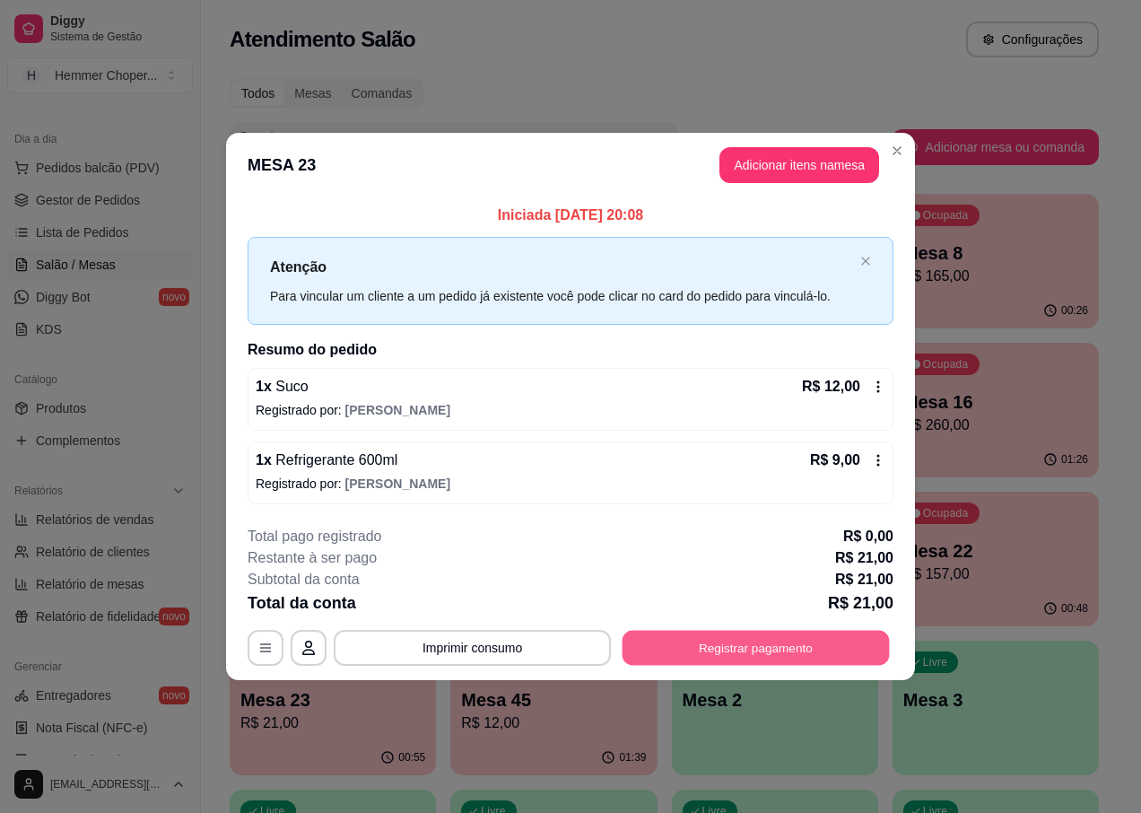
click at [701, 640] on button "Registrar pagamento" at bounding box center [756, 647] width 267 height 35
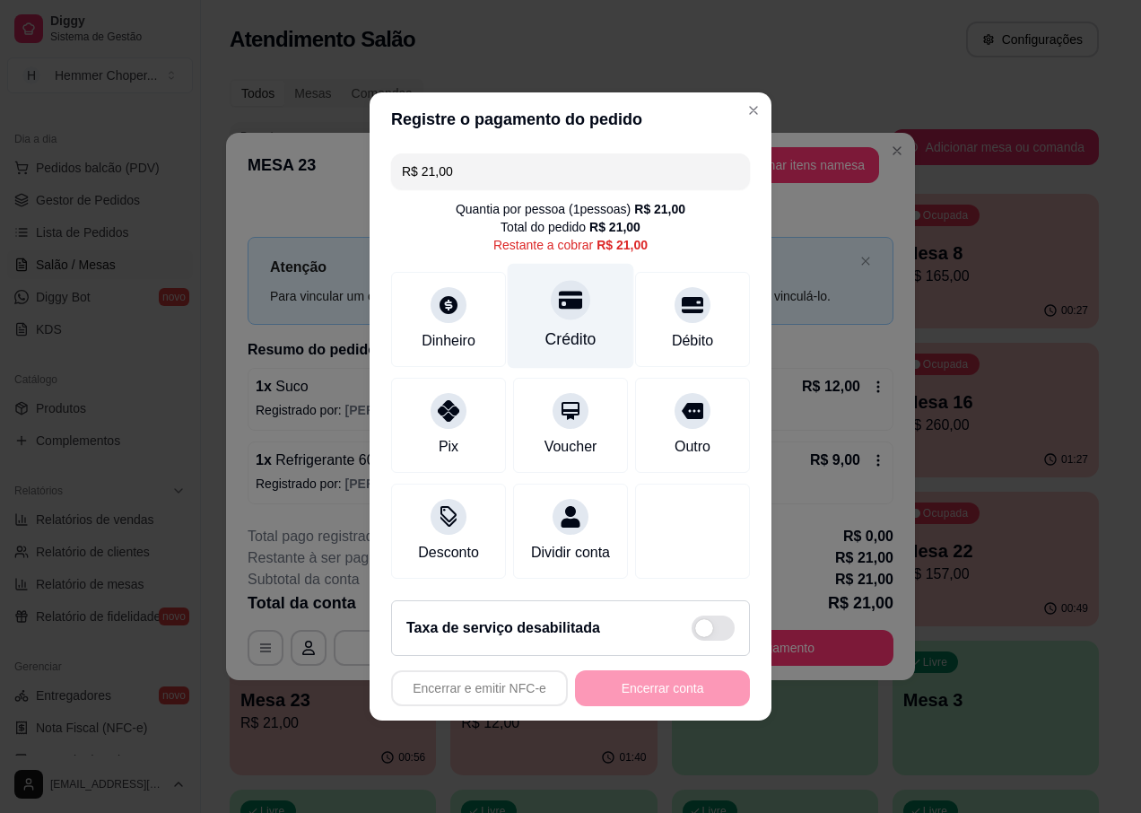
click at [559, 300] on icon at bounding box center [570, 299] width 23 height 23
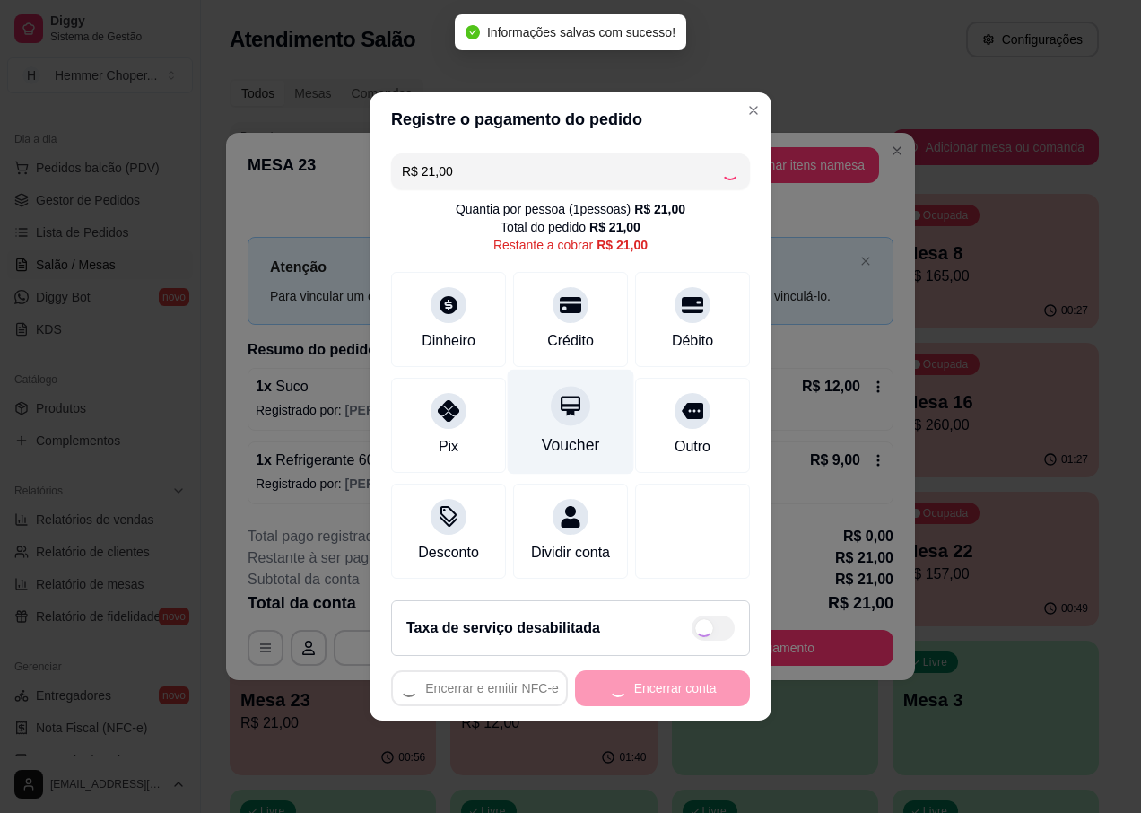
type input "R$ 0,00"
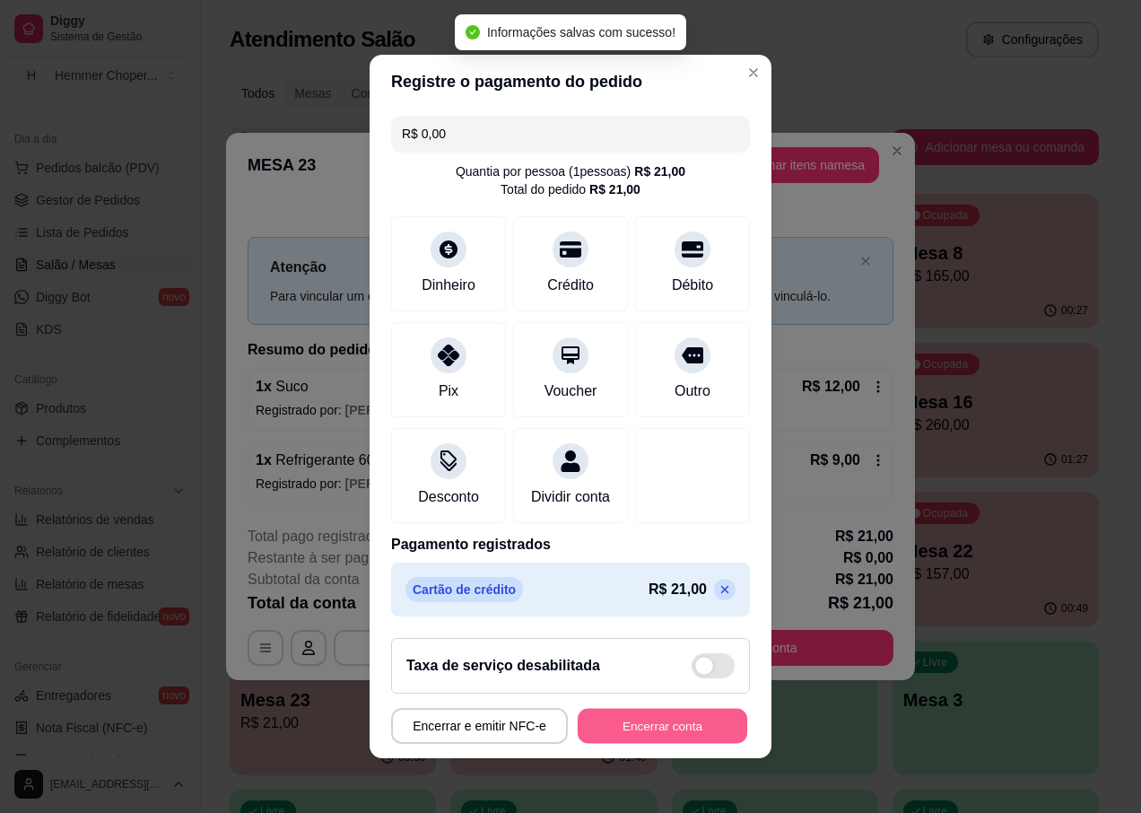
click at [644, 741] on button "Encerrar conta" at bounding box center [663, 726] width 170 height 35
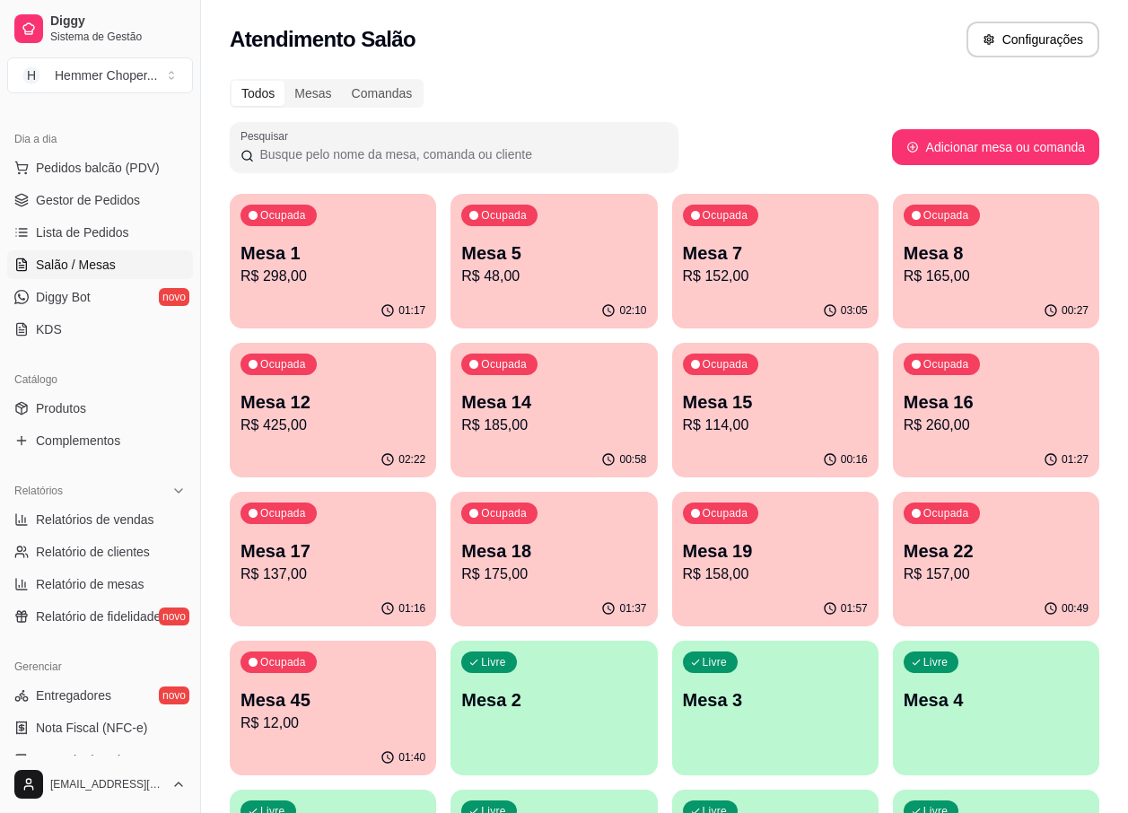
click at [347, 544] on p "Mesa 17" at bounding box center [332, 550] width 185 height 25
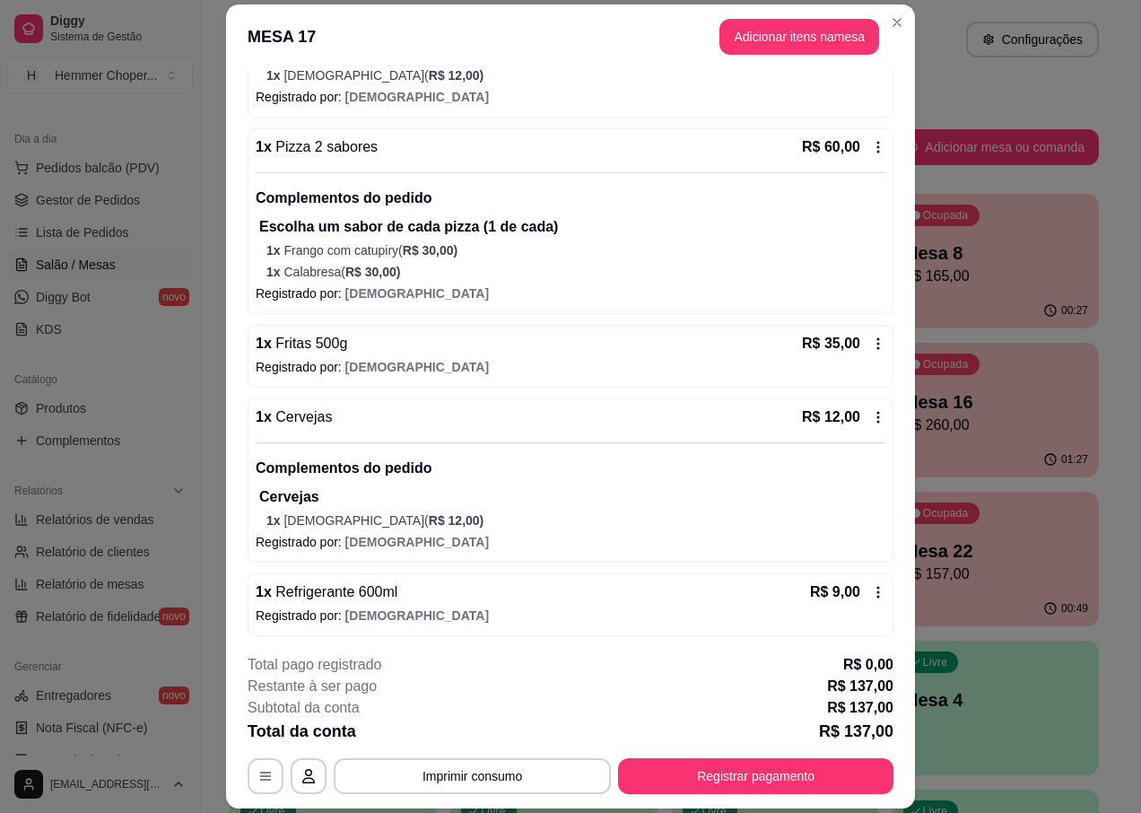
scroll to position [362, 0]
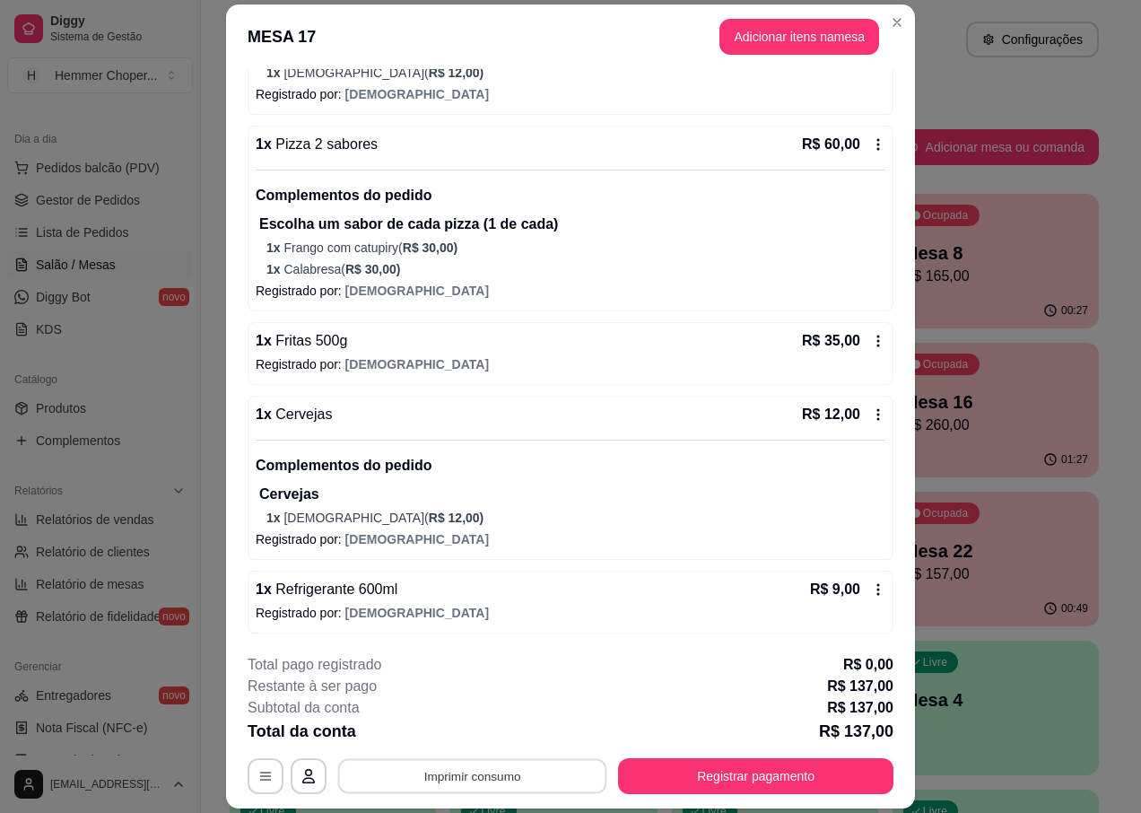
click at [492, 766] on button "Imprimir consumo" at bounding box center [472, 776] width 269 height 35
click at [443, 734] on button "IMPRESSORA" at bounding box center [471, 735] width 130 height 29
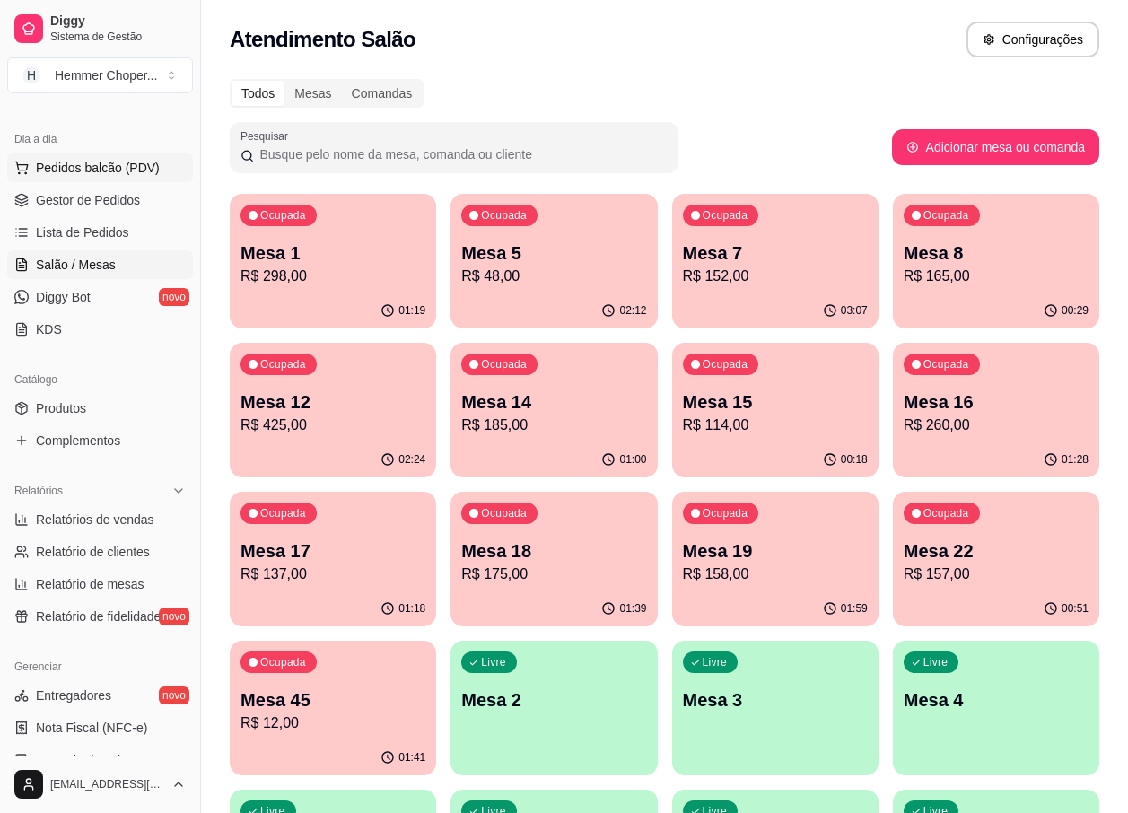
click at [109, 172] on span "Pedidos balcão (PDV)" at bounding box center [98, 168] width 124 height 18
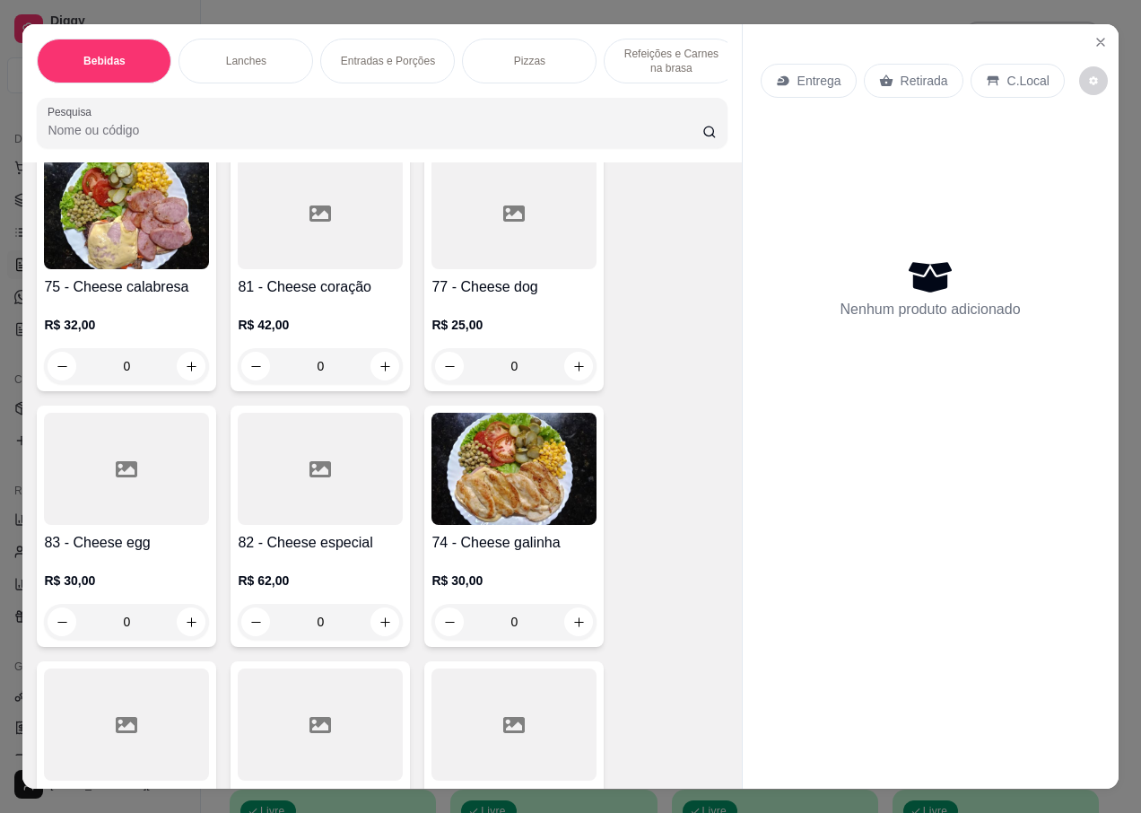
scroll to position [3050, 0]
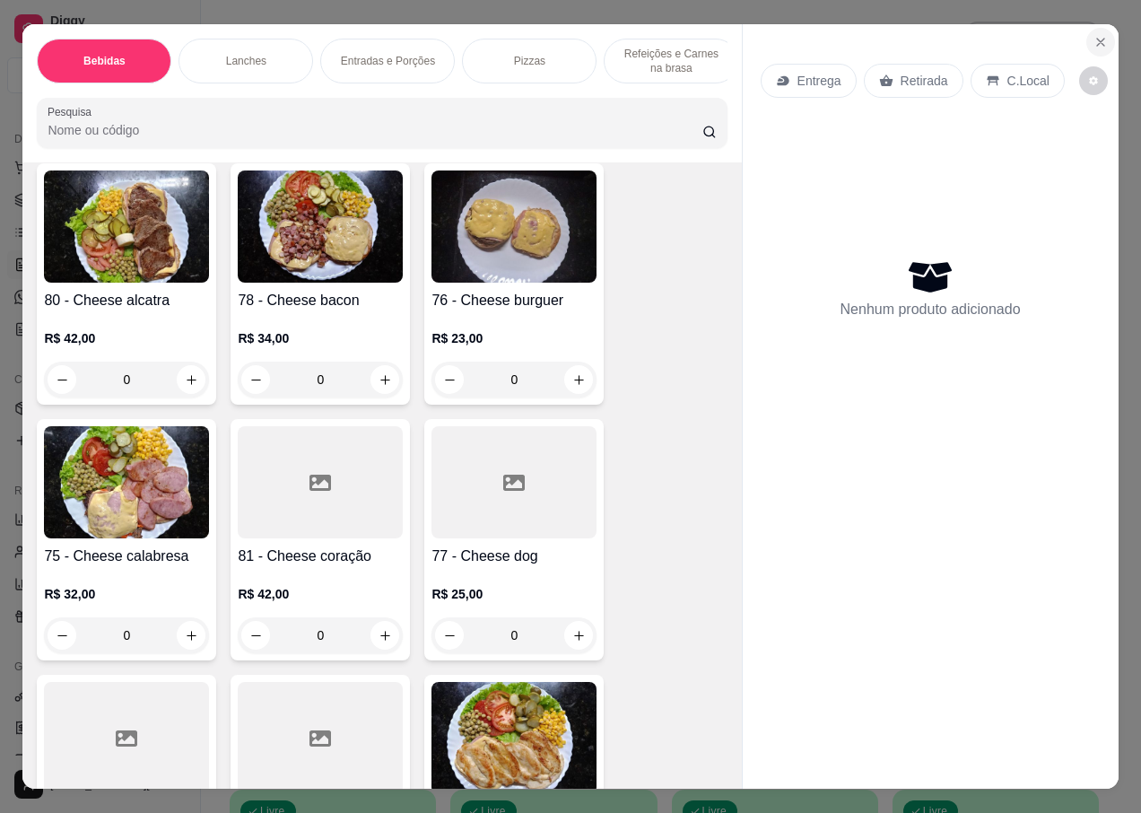
click at [1094, 35] on icon "Close" at bounding box center [1101, 42] width 14 height 14
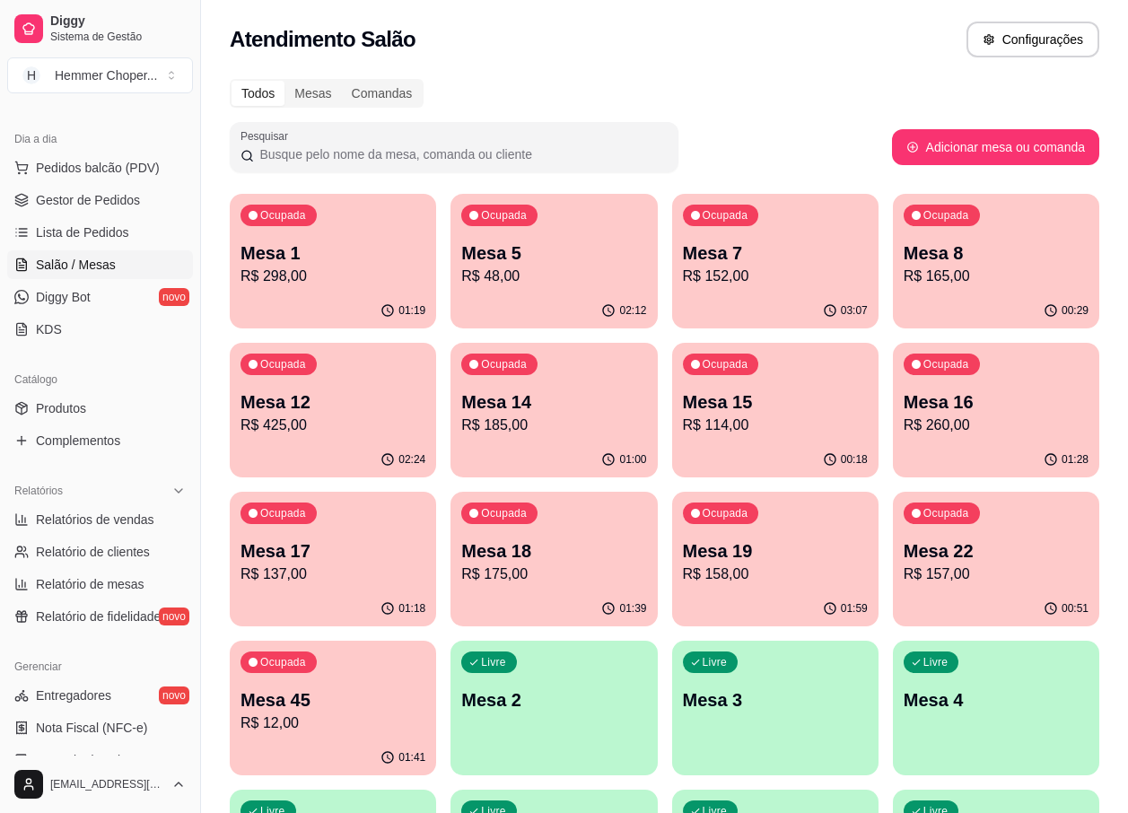
click at [773, 591] on div "01:59" at bounding box center [775, 608] width 206 height 35
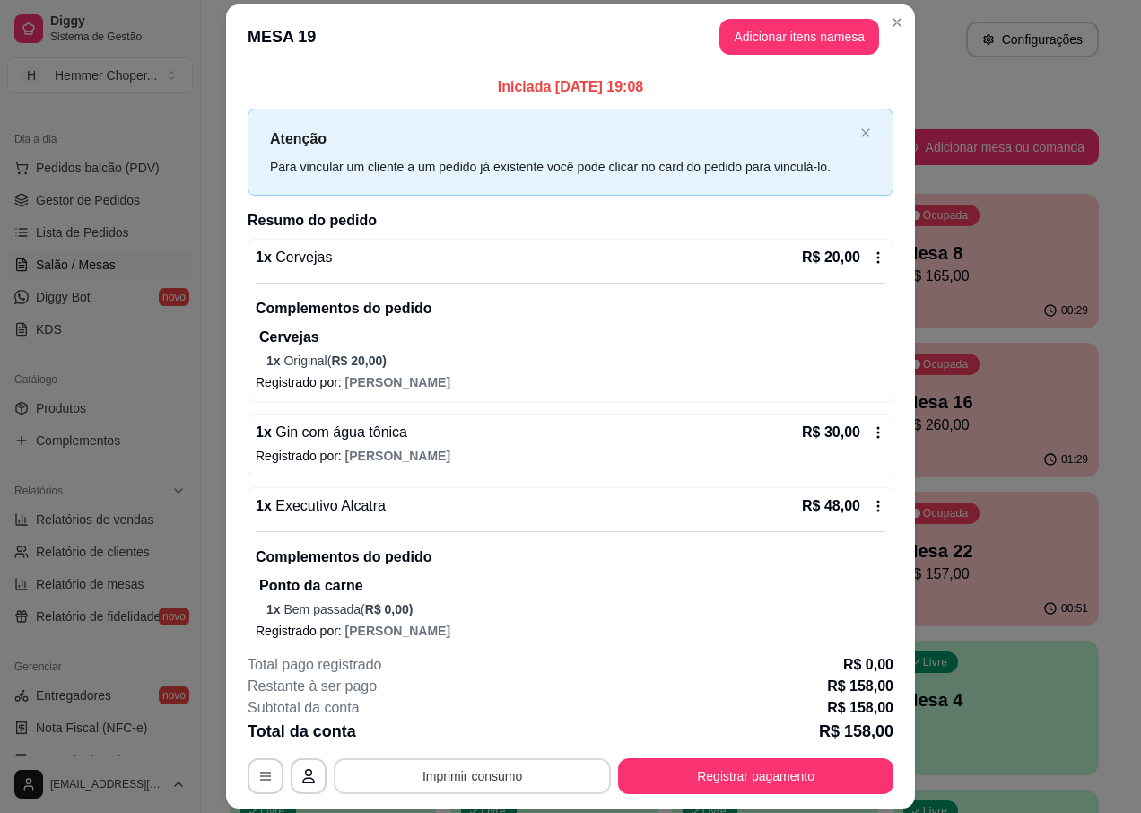
click at [483, 776] on button "Imprimir consumo" at bounding box center [472, 776] width 277 height 36
click at [484, 732] on button "IMPRESSORA" at bounding box center [471, 734] width 130 height 29
click at [696, 772] on button "Registrar pagamento" at bounding box center [755, 776] width 275 height 36
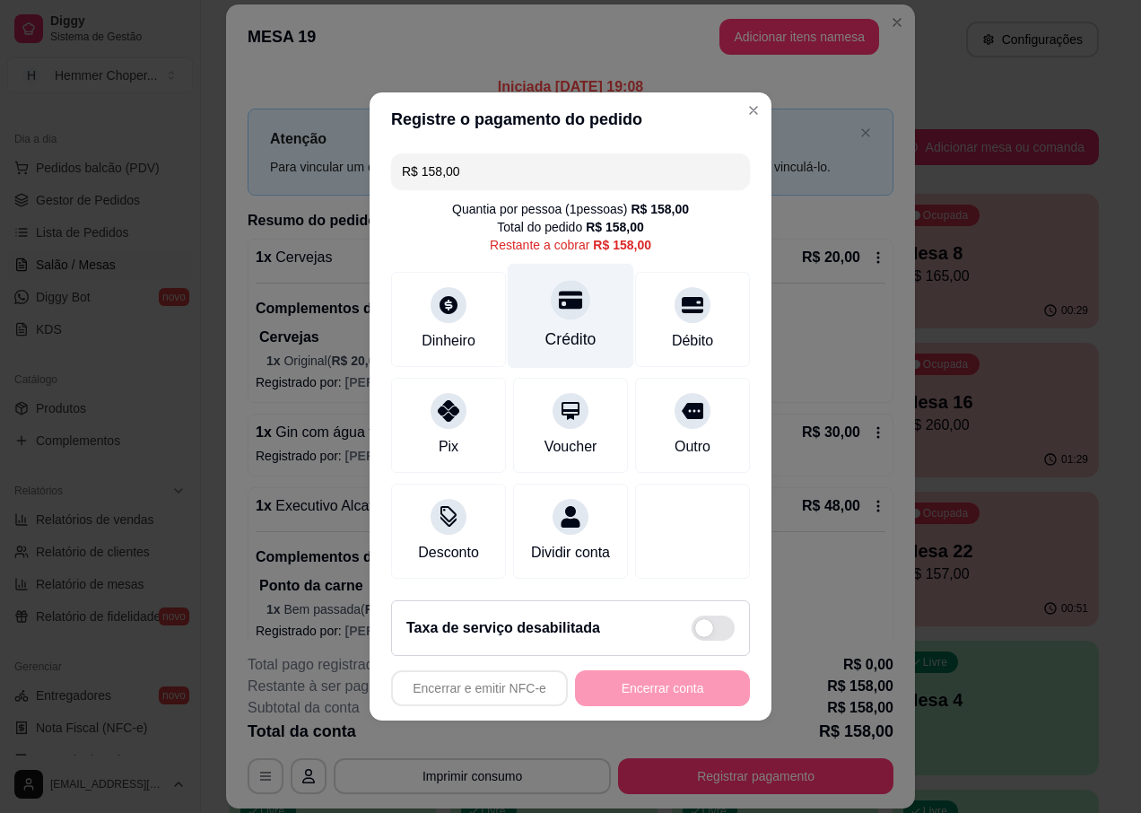
click at [558, 308] on div at bounding box center [570, 299] width 39 height 39
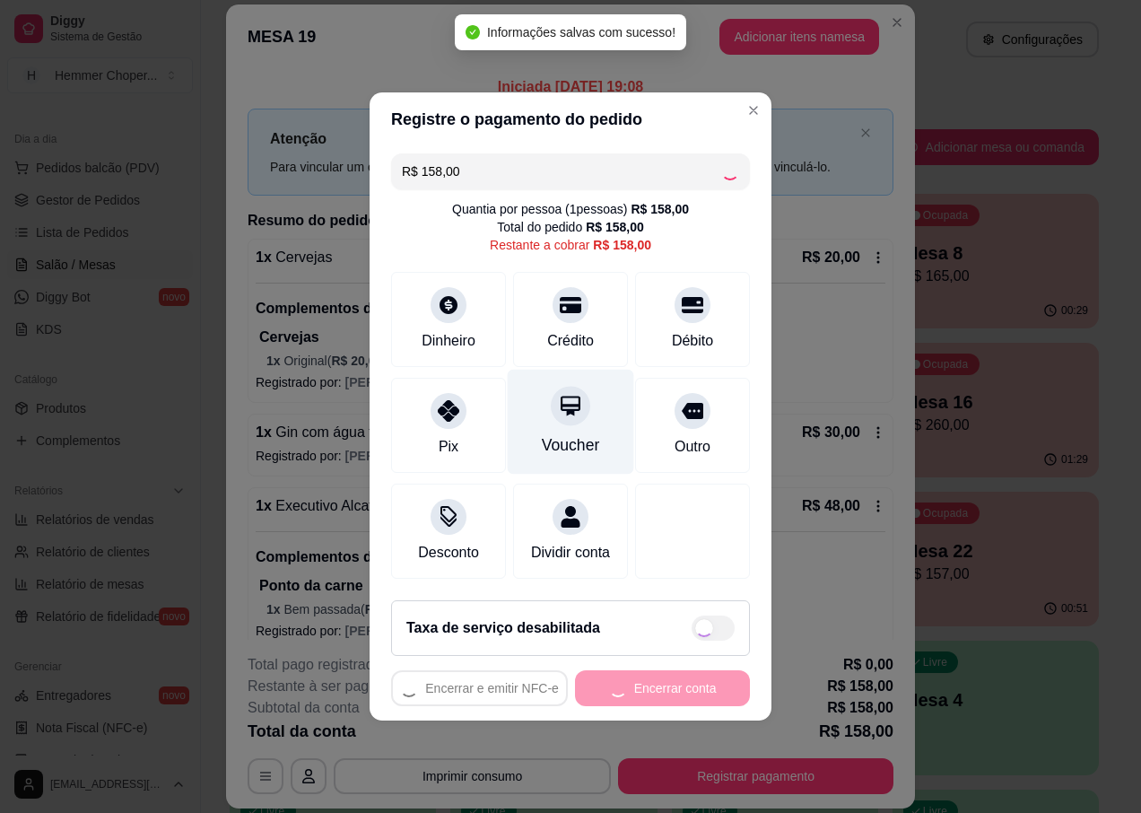
type input "R$ 0,00"
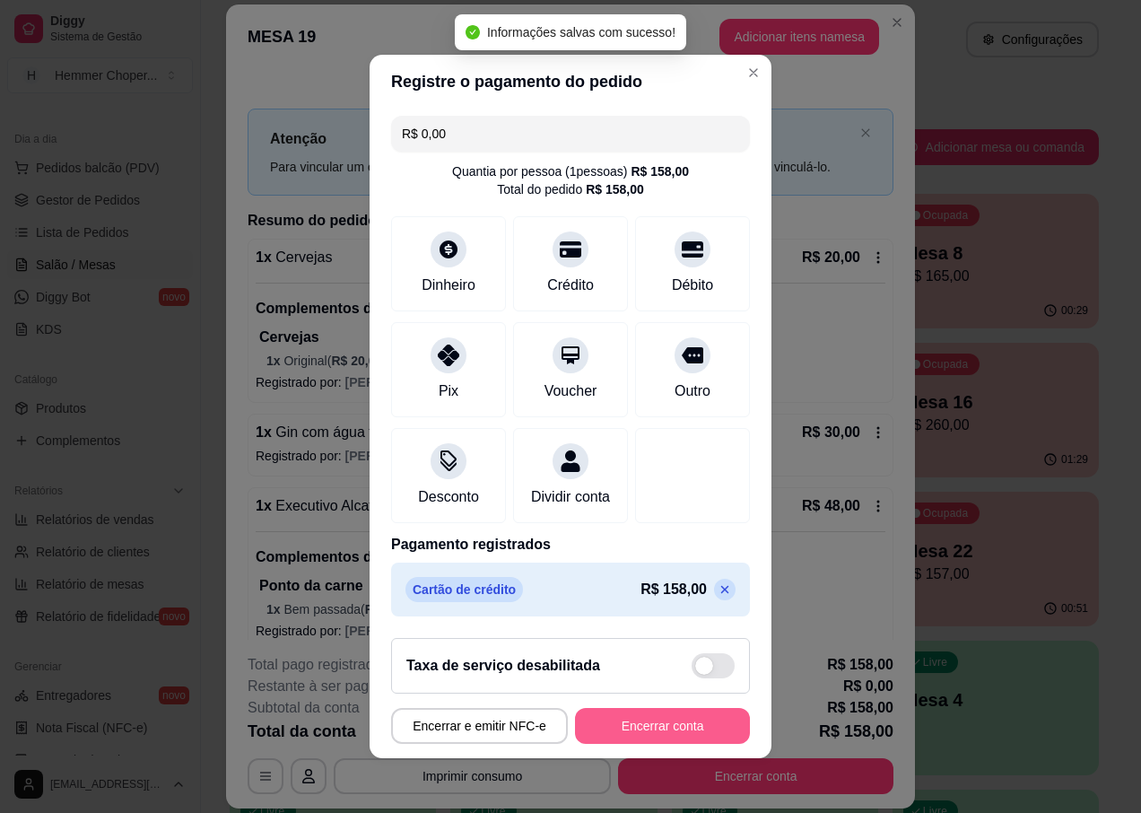
click at [600, 730] on button "Encerrar conta" at bounding box center [662, 726] width 175 height 36
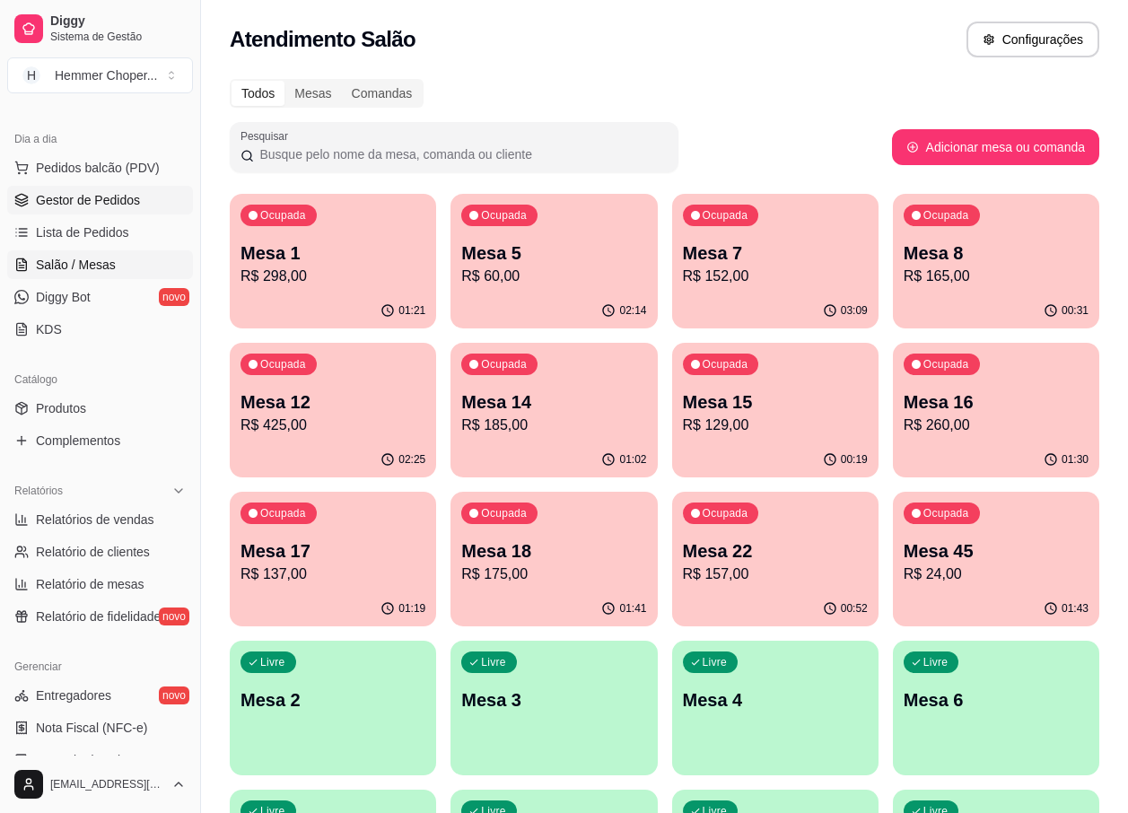
click at [101, 201] on span "Gestor de Pedidos" at bounding box center [88, 200] width 104 height 18
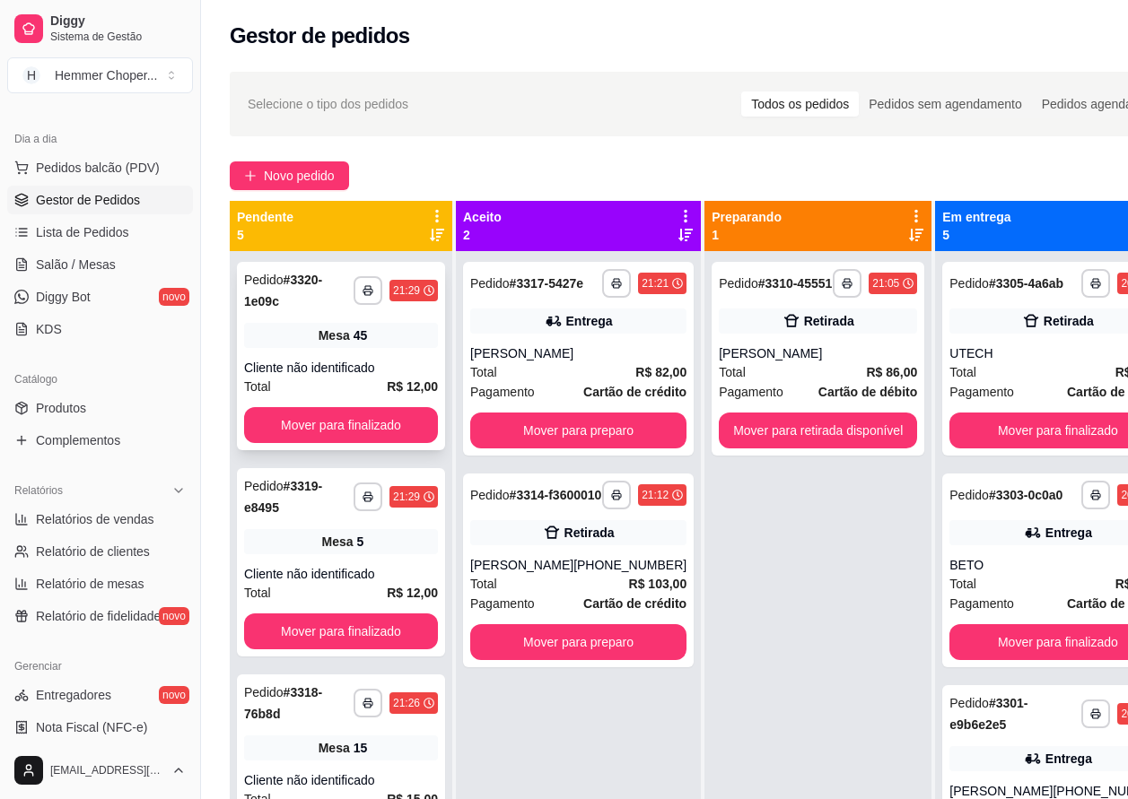
click at [344, 365] on div "Cliente não identificado" at bounding box center [341, 368] width 194 height 18
click at [303, 421] on button "Mover para finalizado" at bounding box center [341, 425] width 194 height 36
click at [325, 357] on div "**********" at bounding box center [341, 356] width 208 height 188
click at [310, 423] on button "Mover para finalizado" at bounding box center [341, 425] width 194 height 36
click at [318, 353] on div "**********" at bounding box center [341, 356] width 208 height 188
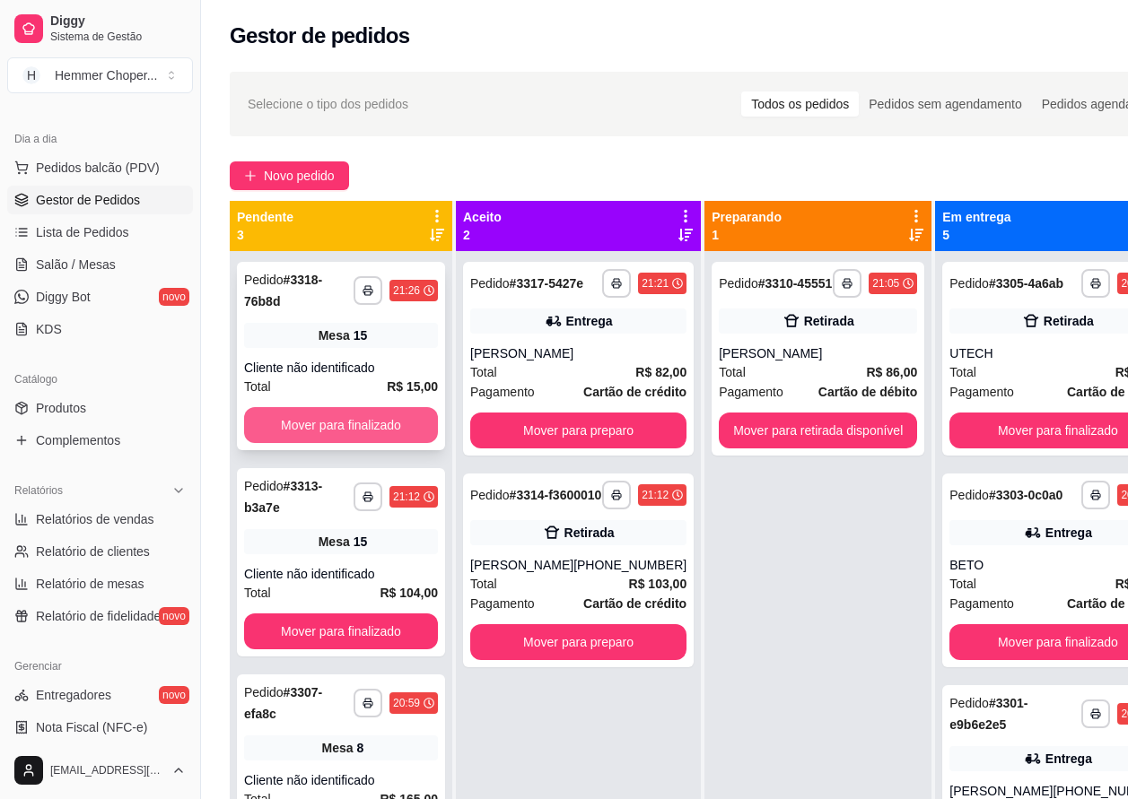
click at [293, 419] on button "Mover para finalizado" at bounding box center [341, 425] width 194 height 36
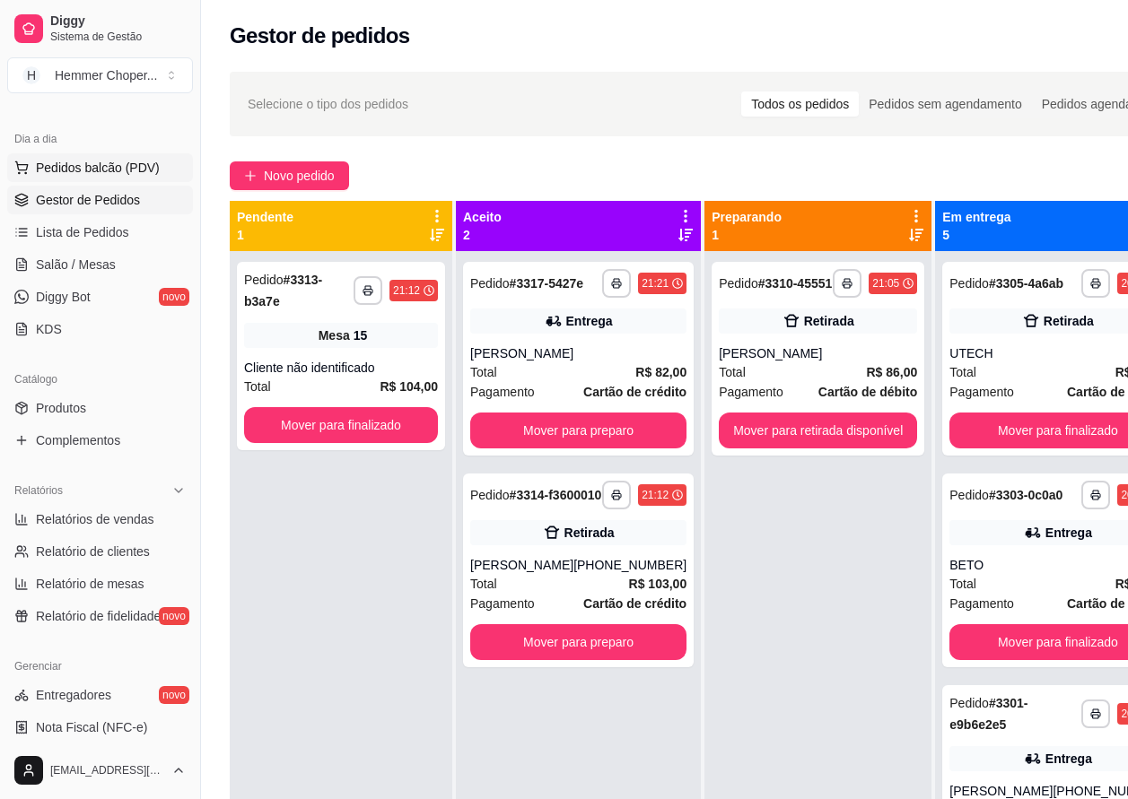
click at [109, 164] on span "Pedidos balcão (PDV)" at bounding box center [98, 168] width 124 height 18
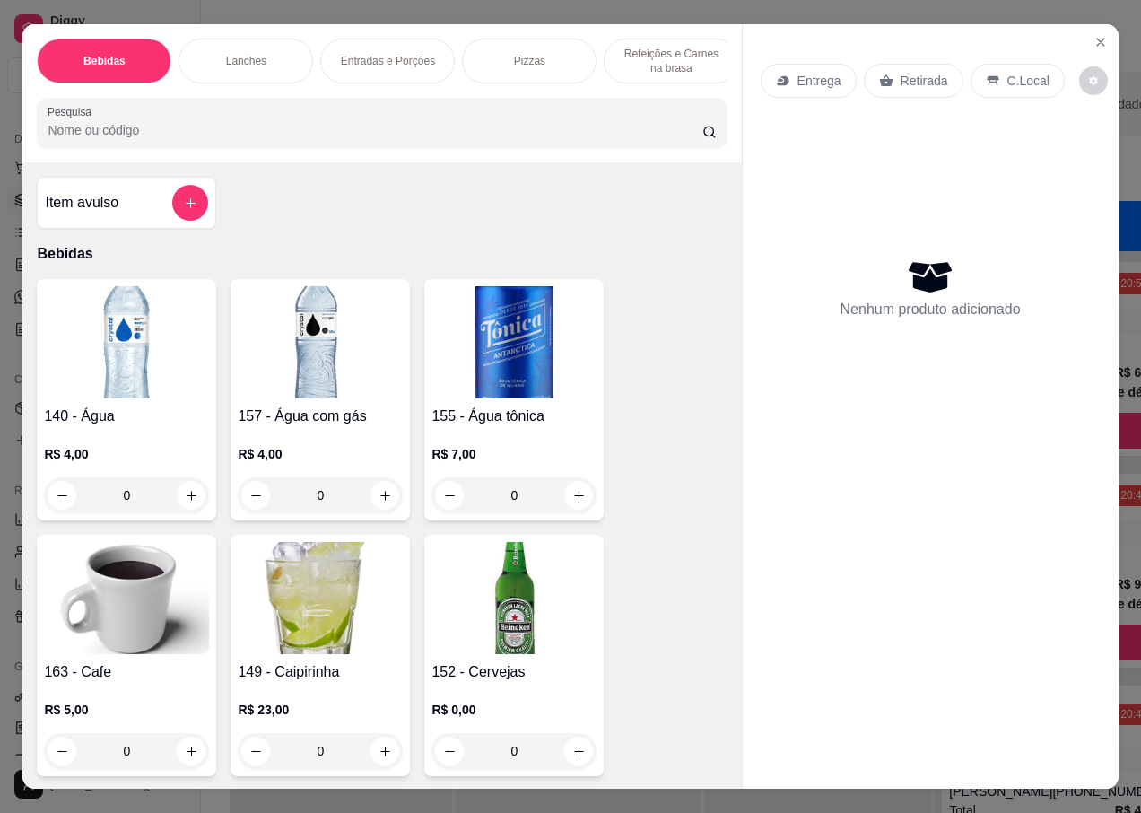
click at [928, 73] on p "Retirada" at bounding box center [925, 81] width 48 height 18
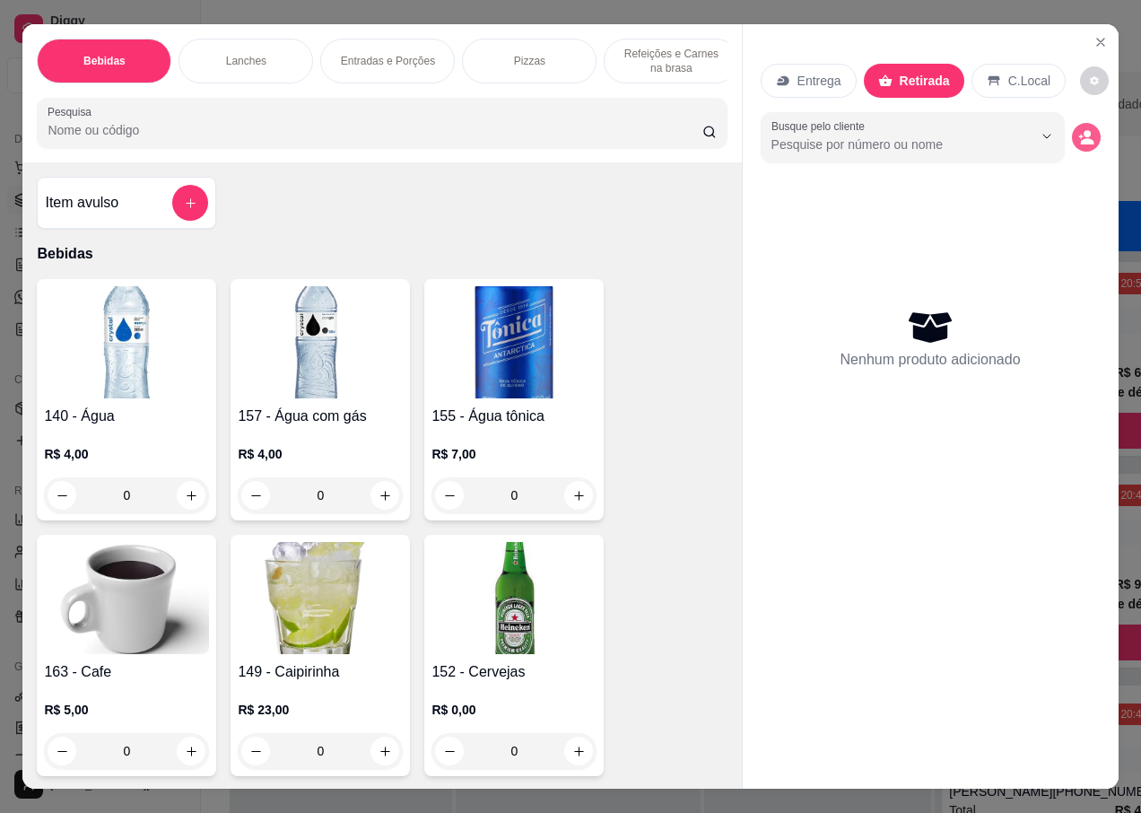
click at [1086, 135] on icon "decrease-product-quantity" at bounding box center [1086, 137] width 16 height 16
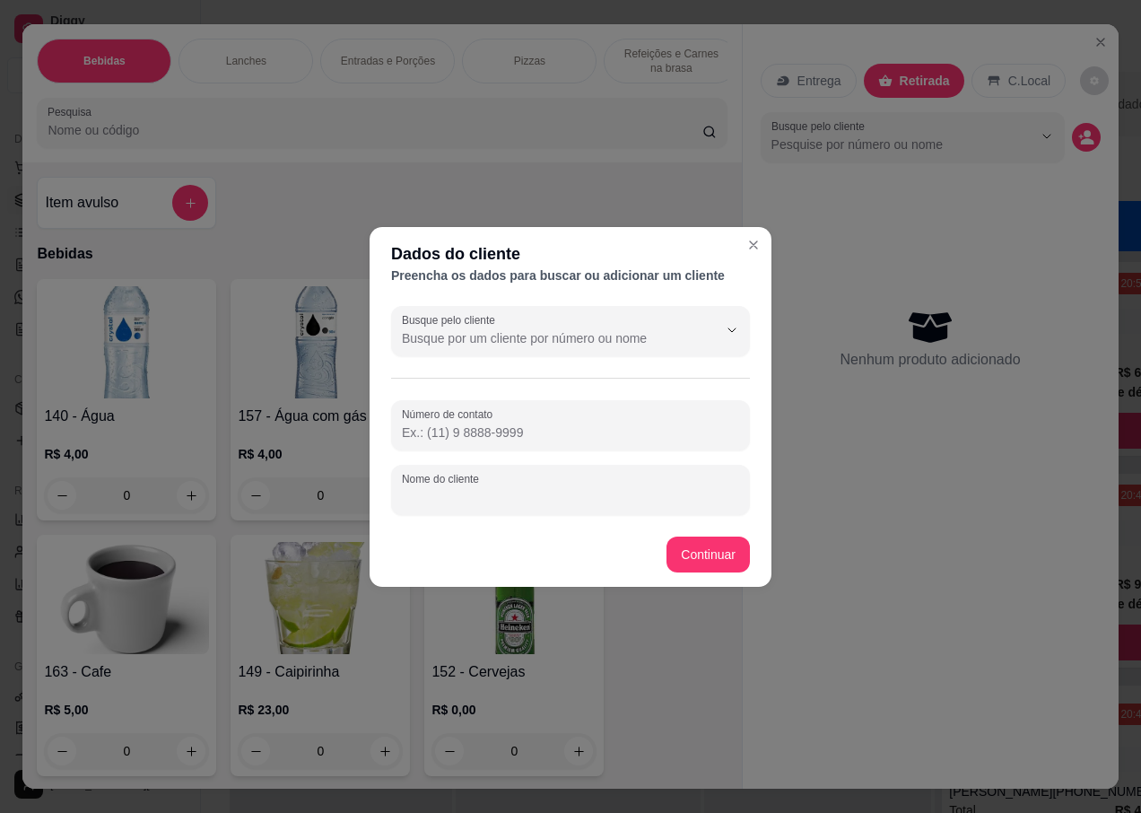
click at [477, 499] on input "Nome do cliente" at bounding box center [570, 497] width 337 height 18
type input "JULIO"
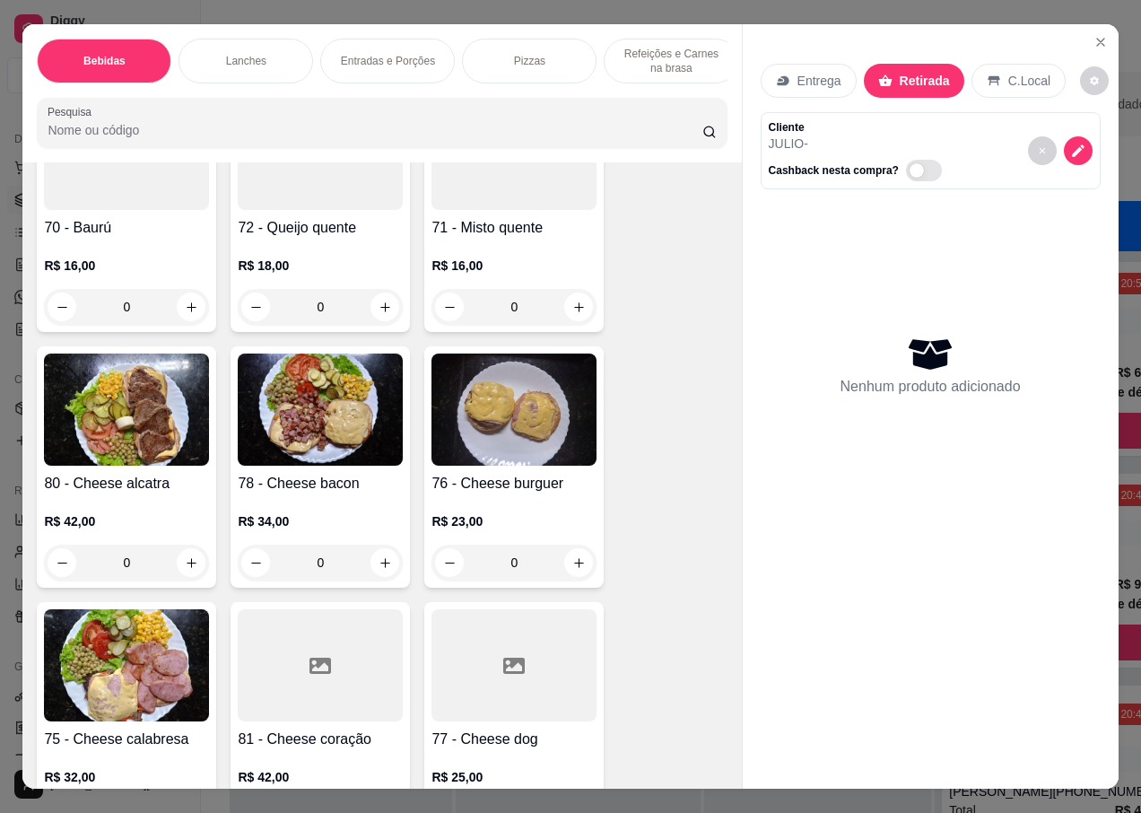
scroll to position [3050, 0]
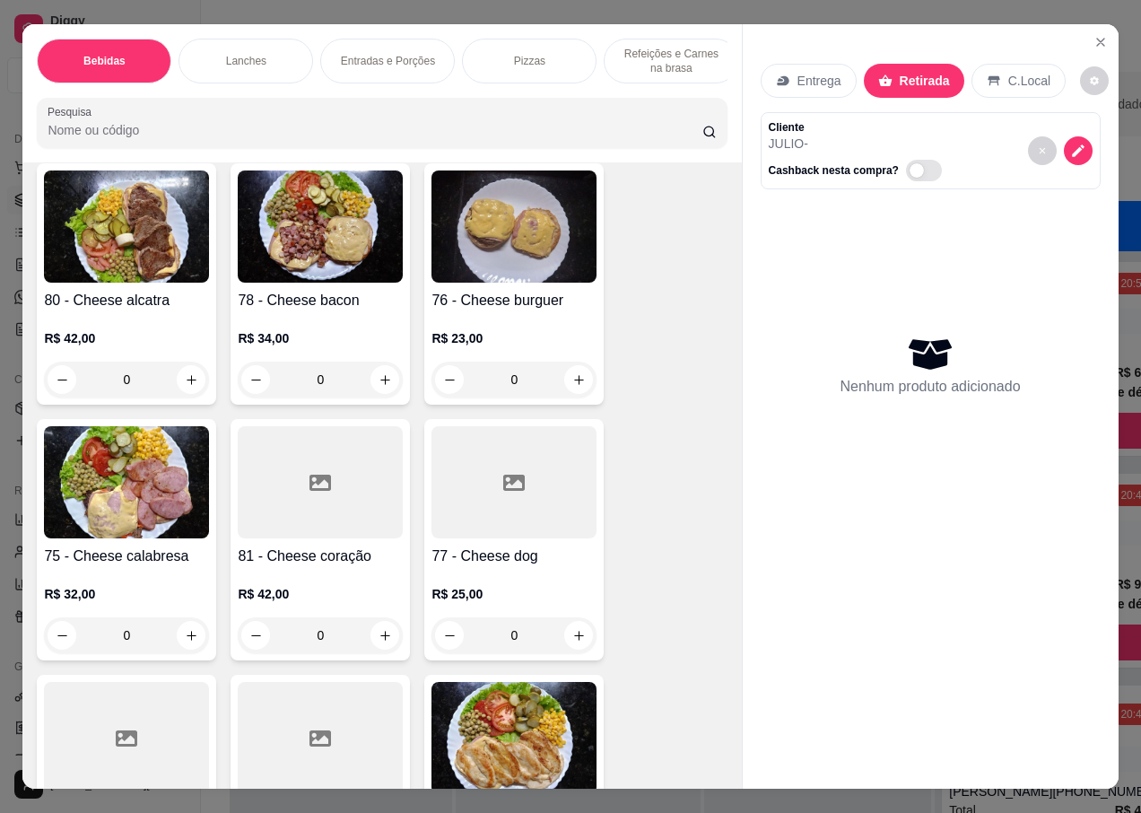
click at [329, 249] on img at bounding box center [320, 226] width 165 height 112
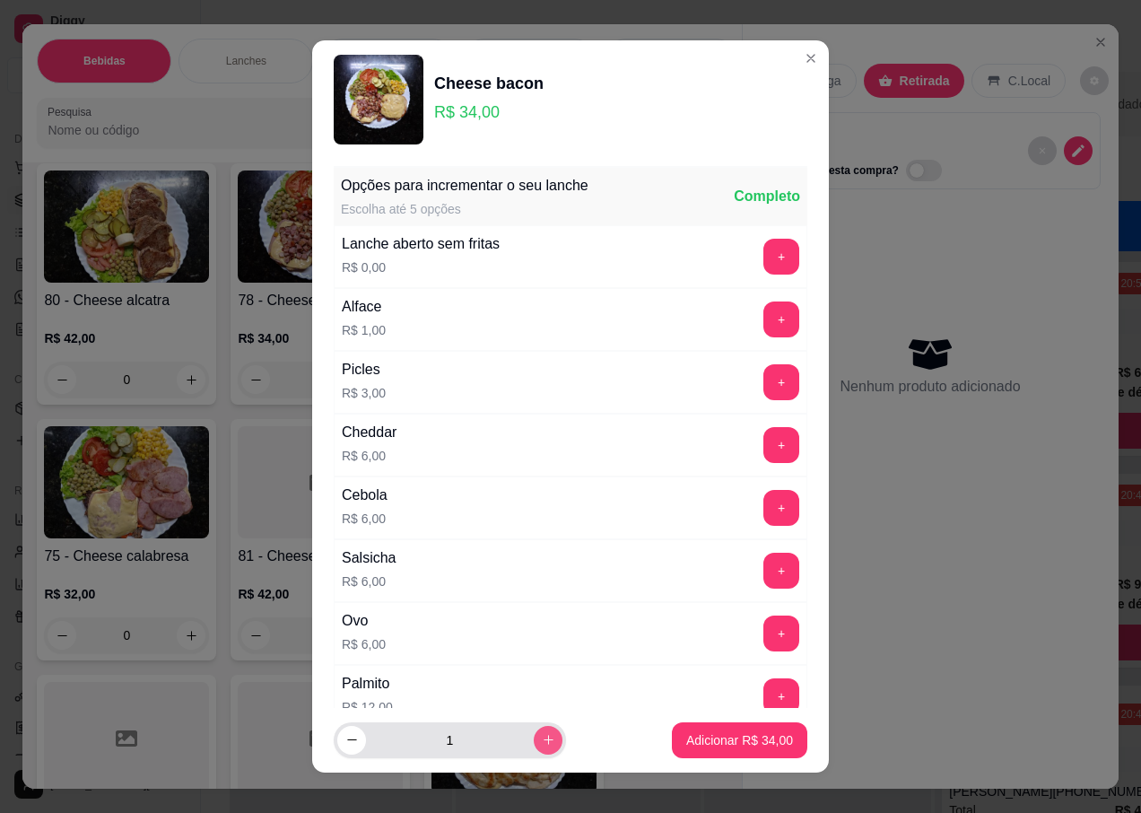
click at [542, 736] on icon "increase-product-quantity" at bounding box center [548, 739] width 13 height 13
type input "3"
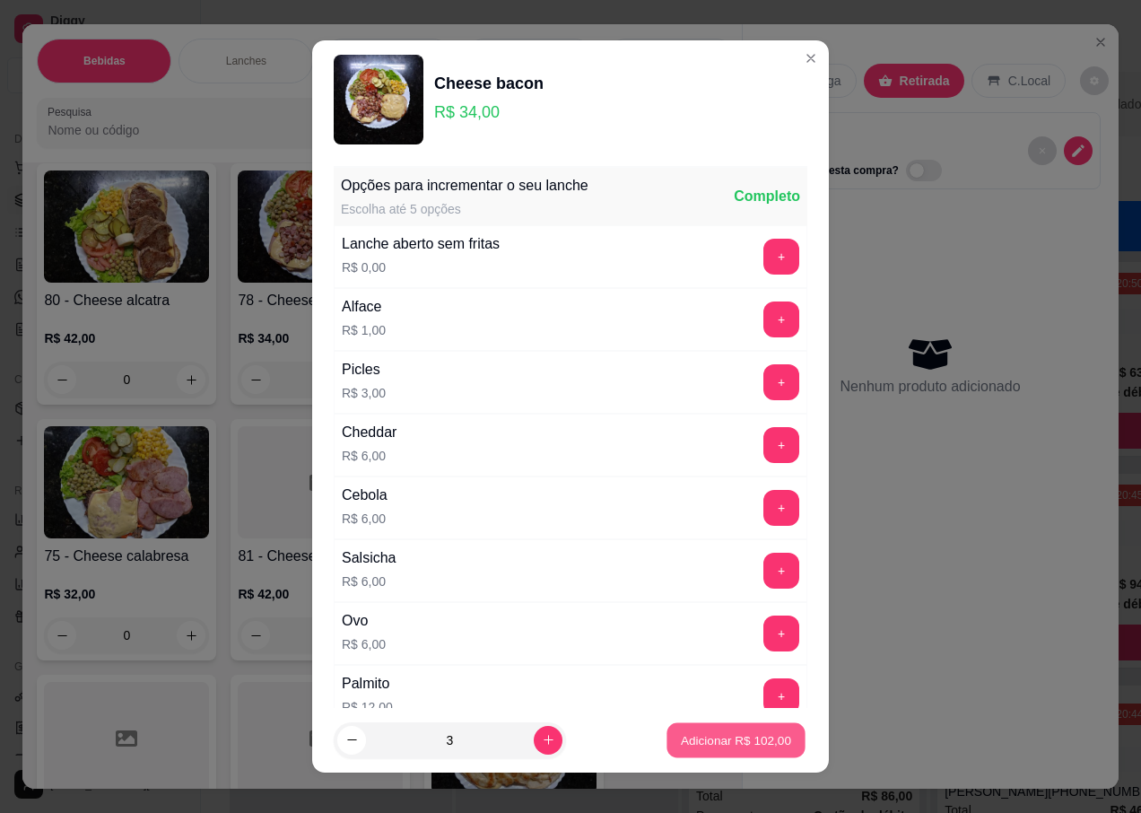
click at [734, 749] on button "Adicionar R$ 102,00" at bounding box center [736, 739] width 138 height 35
type input "3"
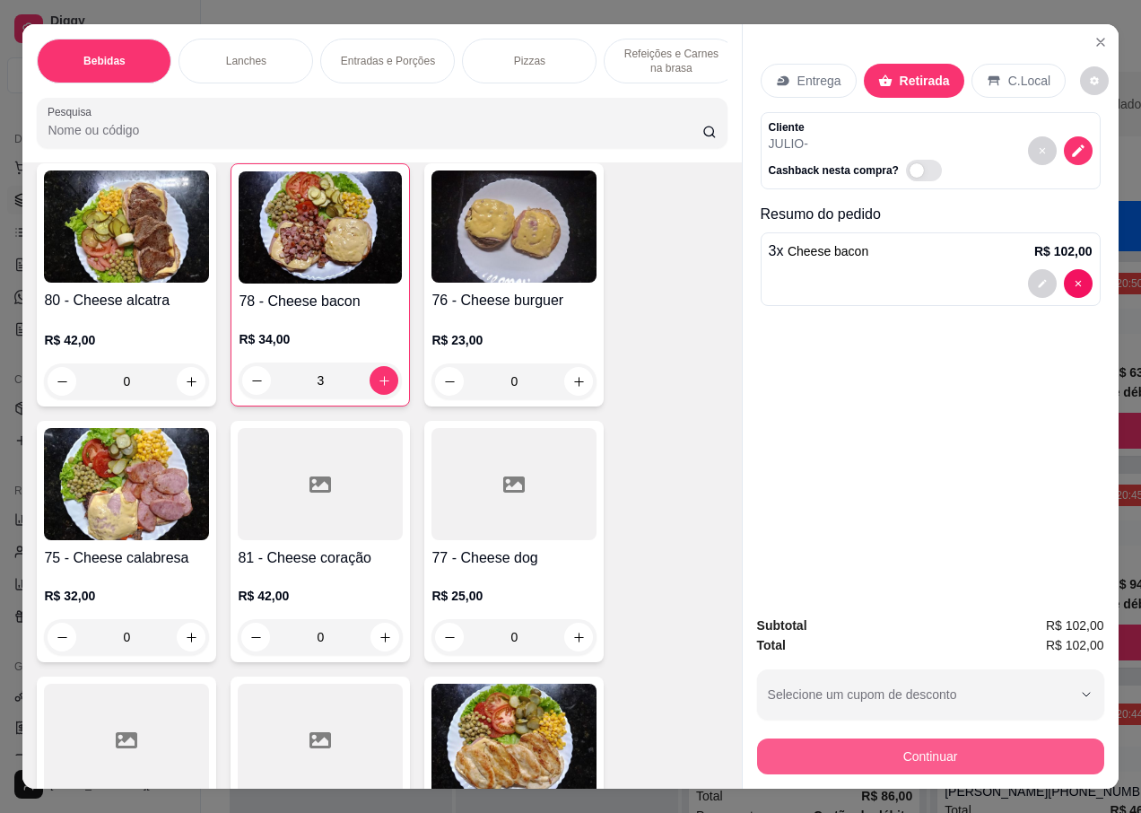
click at [914, 748] on button "Continuar" at bounding box center [930, 756] width 347 height 36
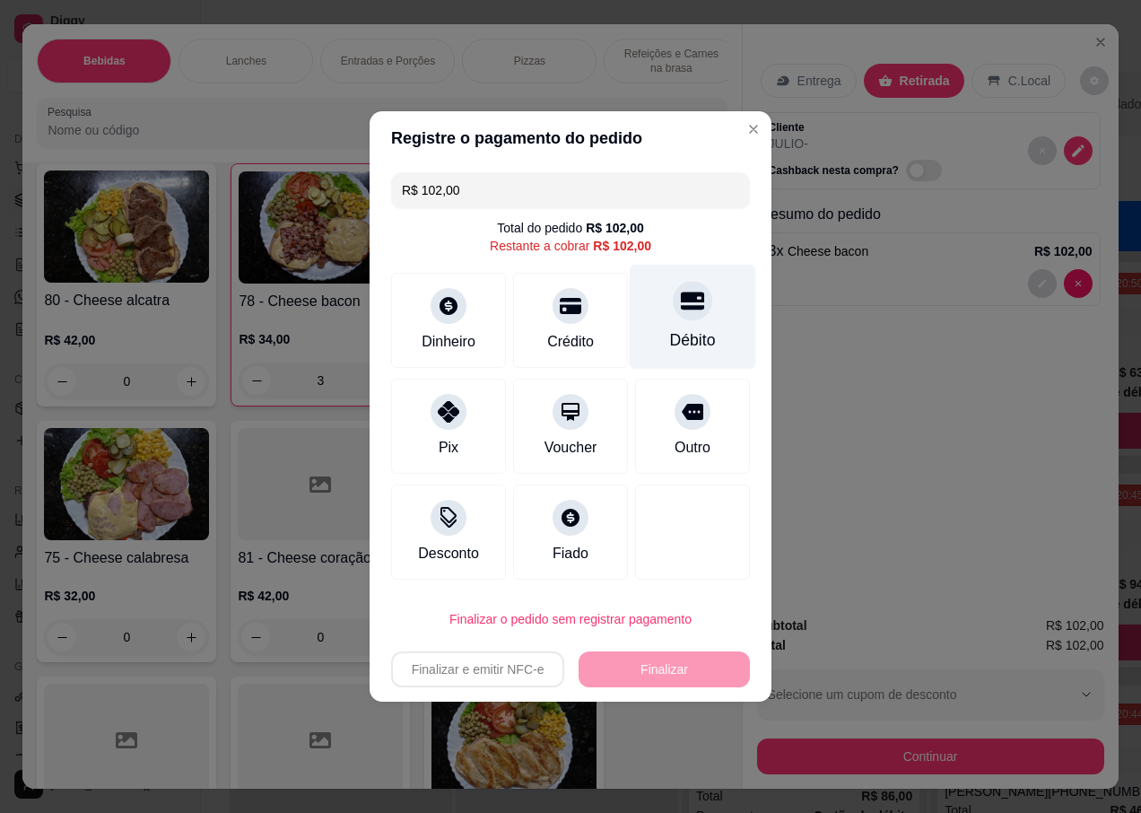
click at [682, 307] on icon at bounding box center [692, 301] width 23 height 18
type input "R$ 0,00"
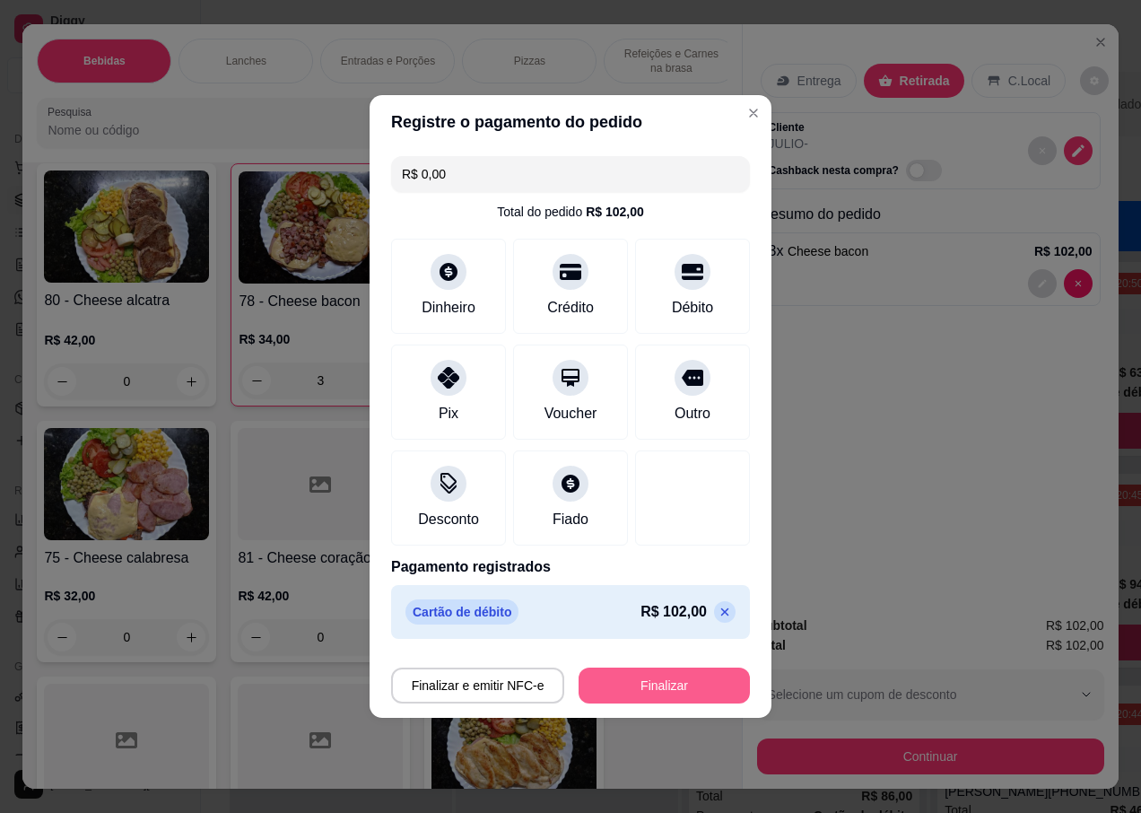
click at [631, 681] on button "Finalizar" at bounding box center [664, 685] width 171 height 36
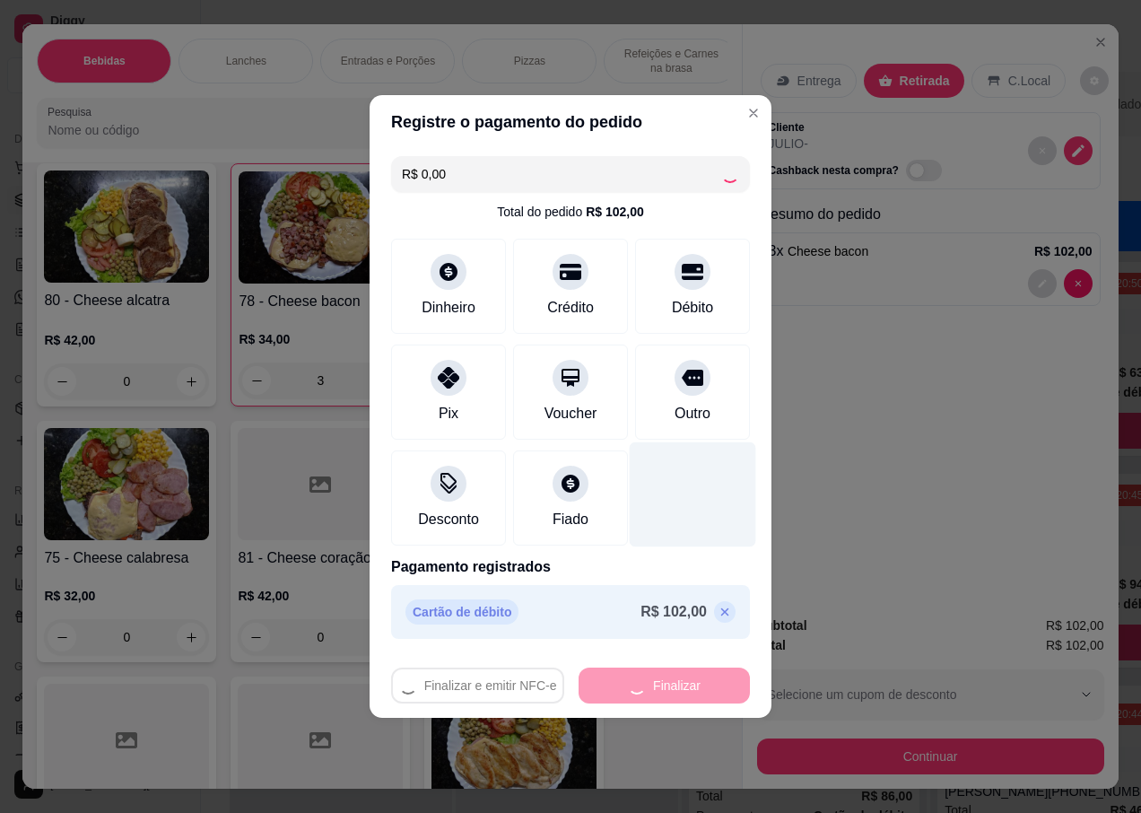
type input "0"
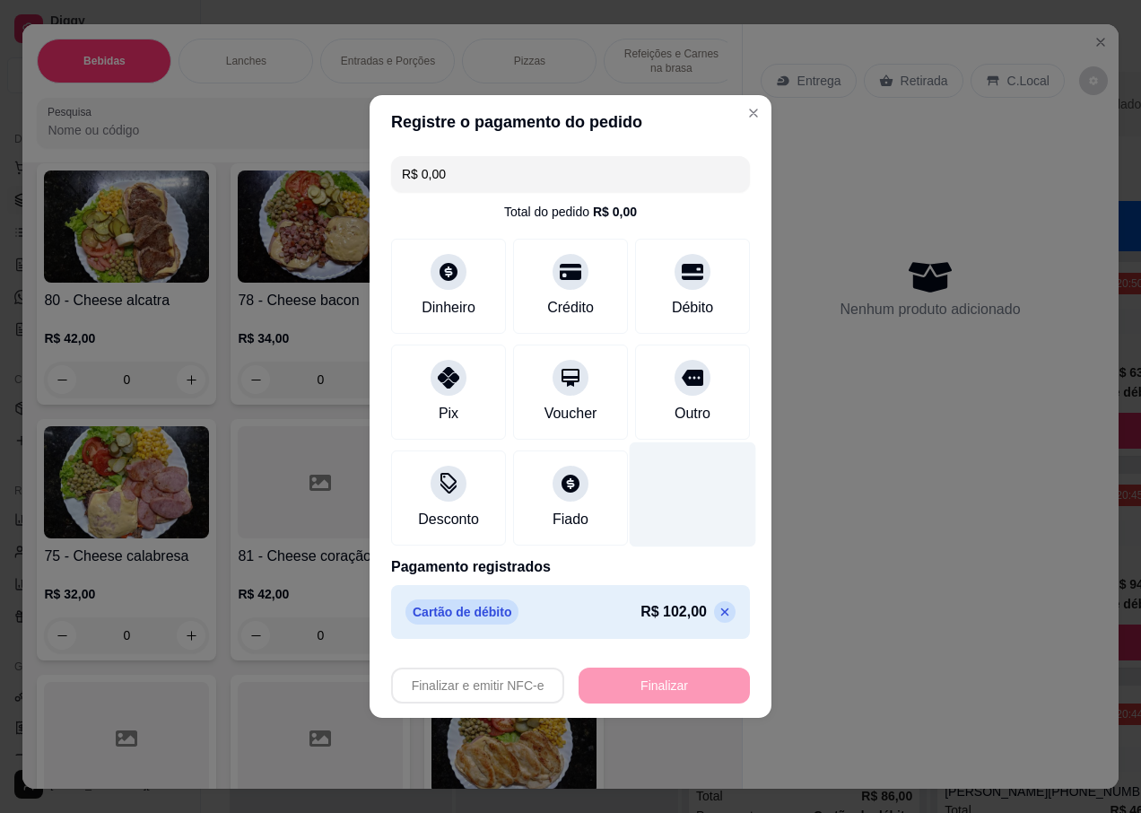
type input "-R$ 102,00"
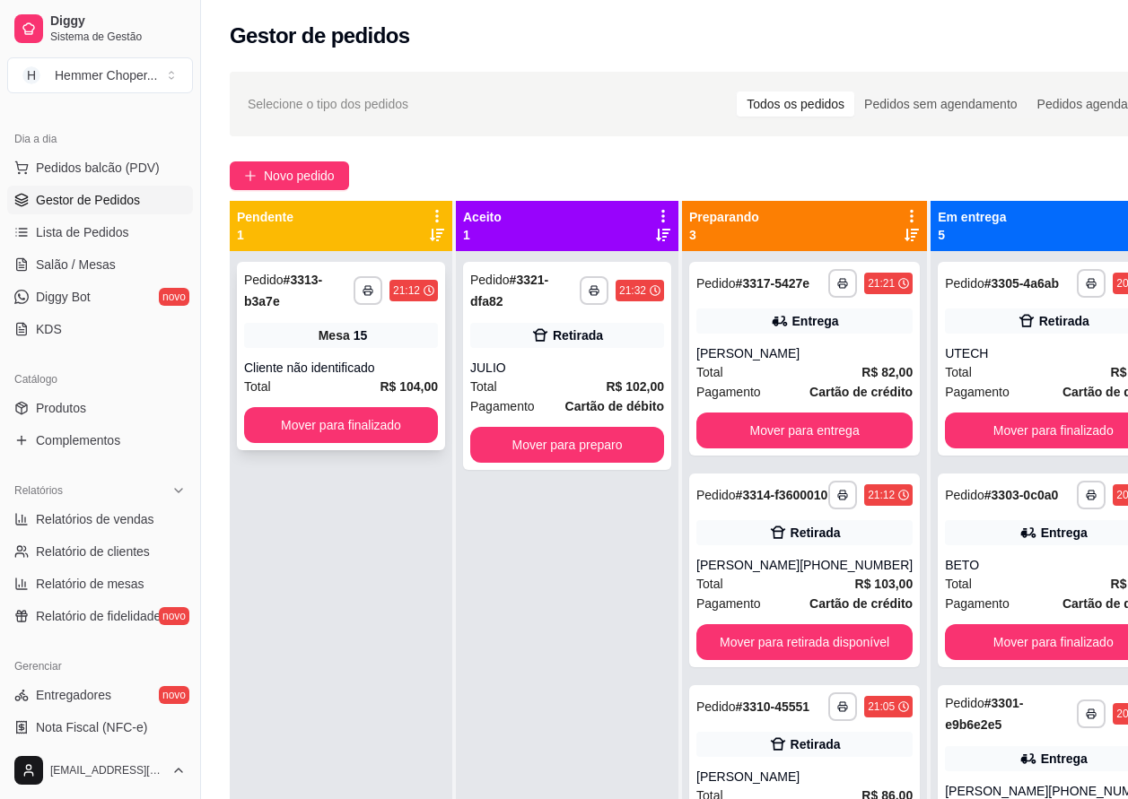
click at [353, 355] on div "**********" at bounding box center [341, 356] width 208 height 188
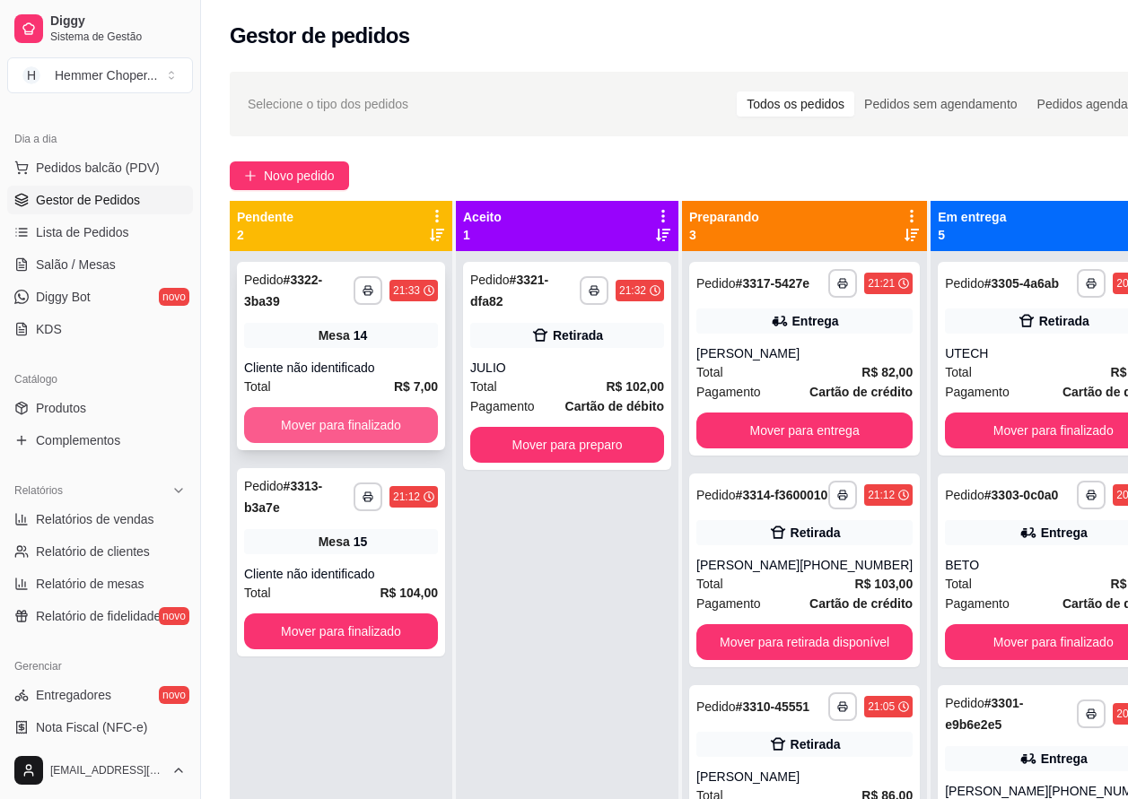
click at [329, 425] on button "Mover para finalizado" at bounding box center [341, 425] width 194 height 36
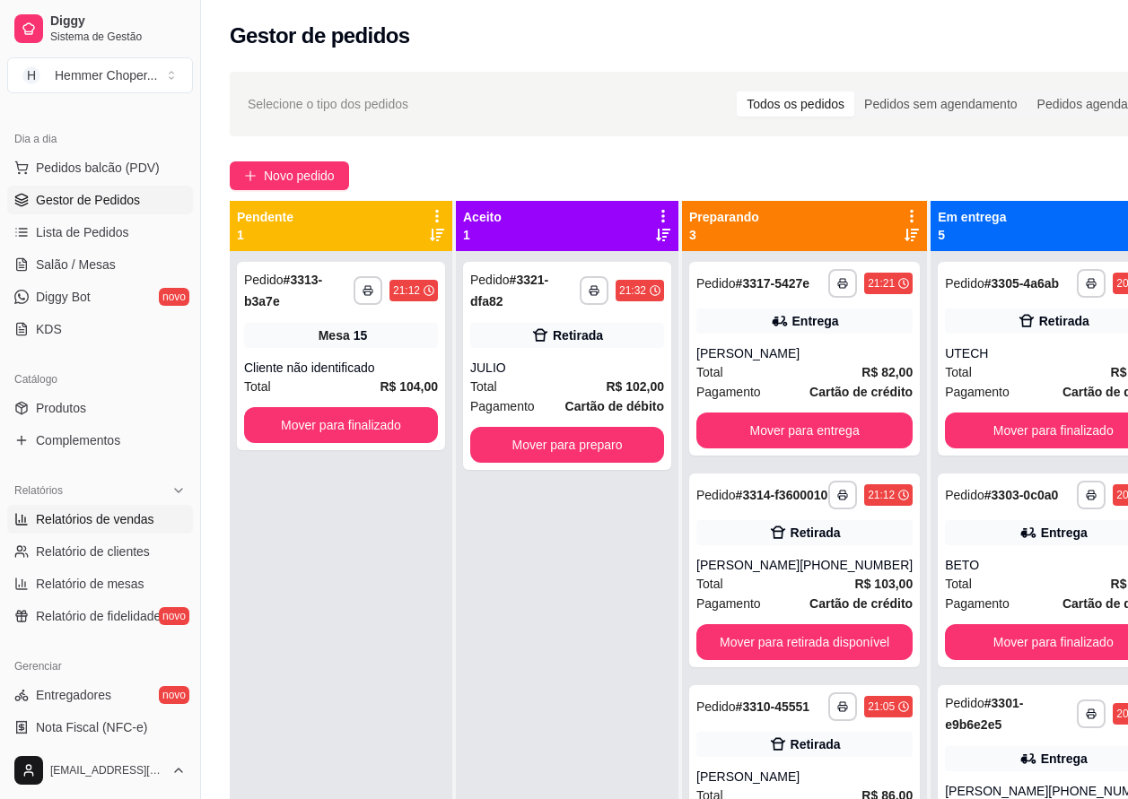
click at [100, 520] on span "Relatórios de vendas" at bounding box center [95, 519] width 118 height 18
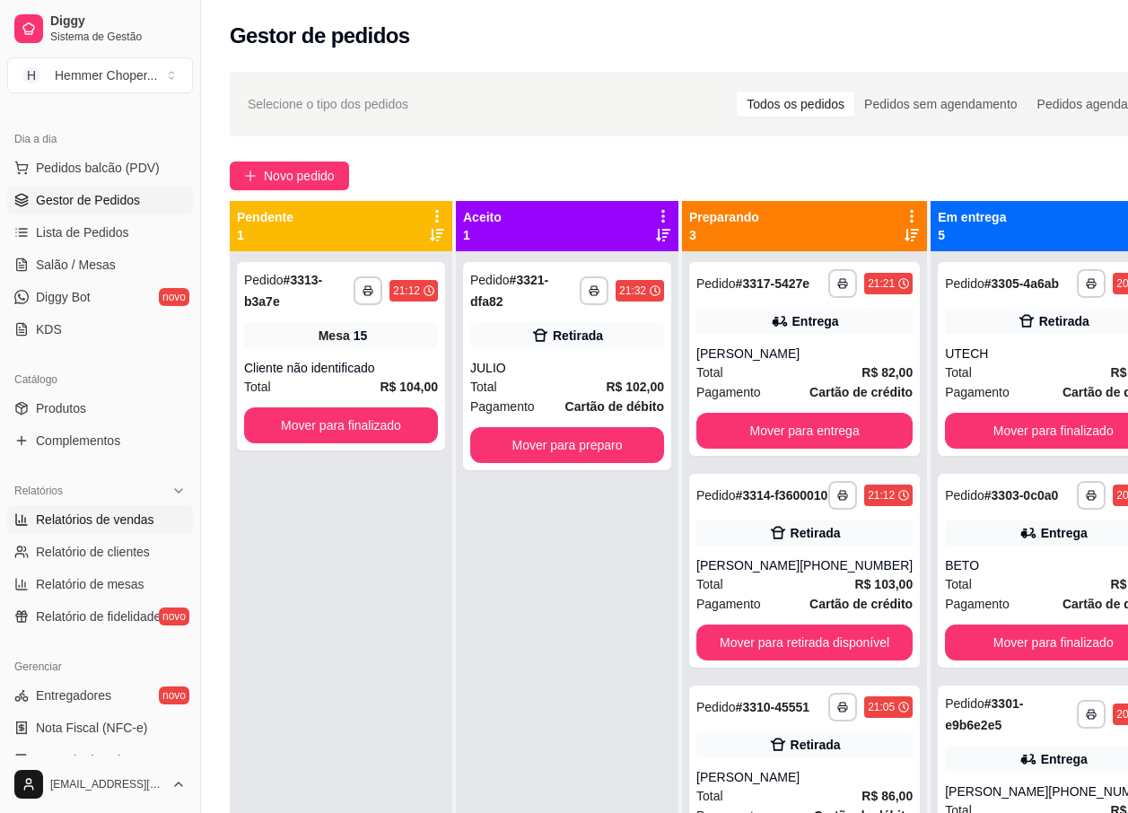
select select "ALL"
select select "0"
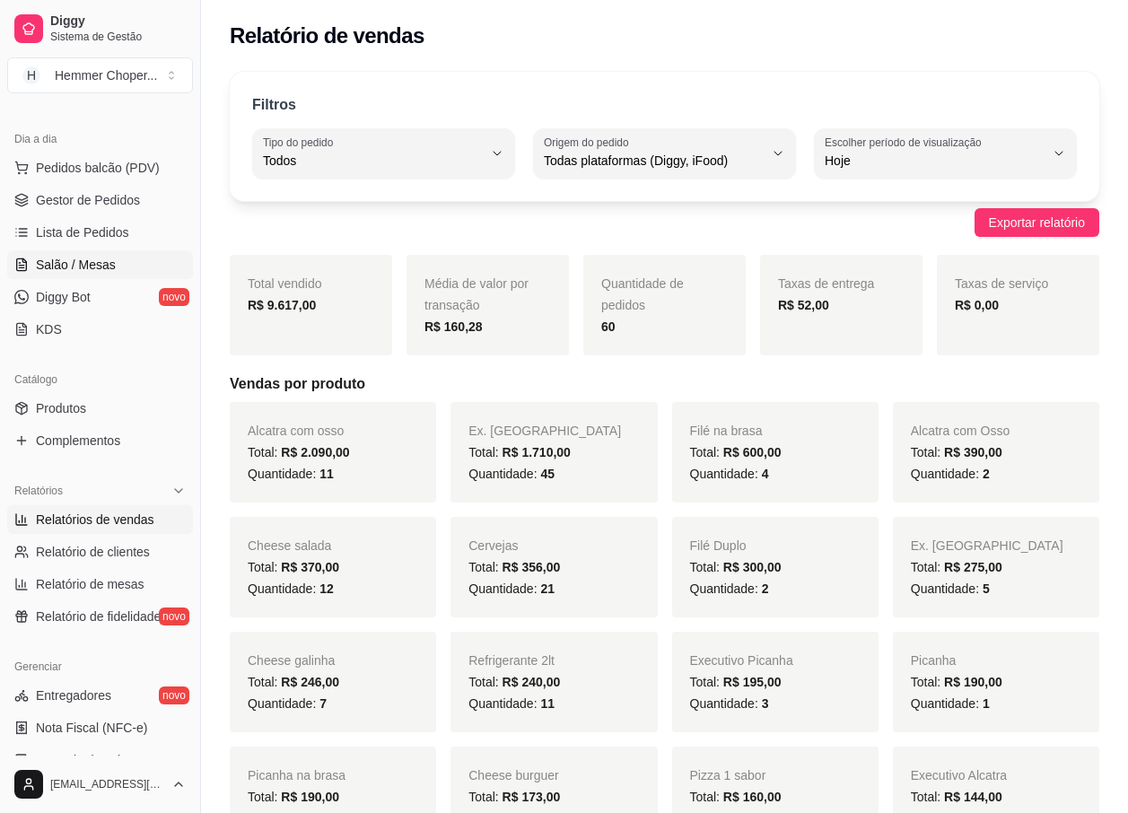
click at [93, 260] on span "Salão / Mesas" at bounding box center [76, 265] width 80 height 18
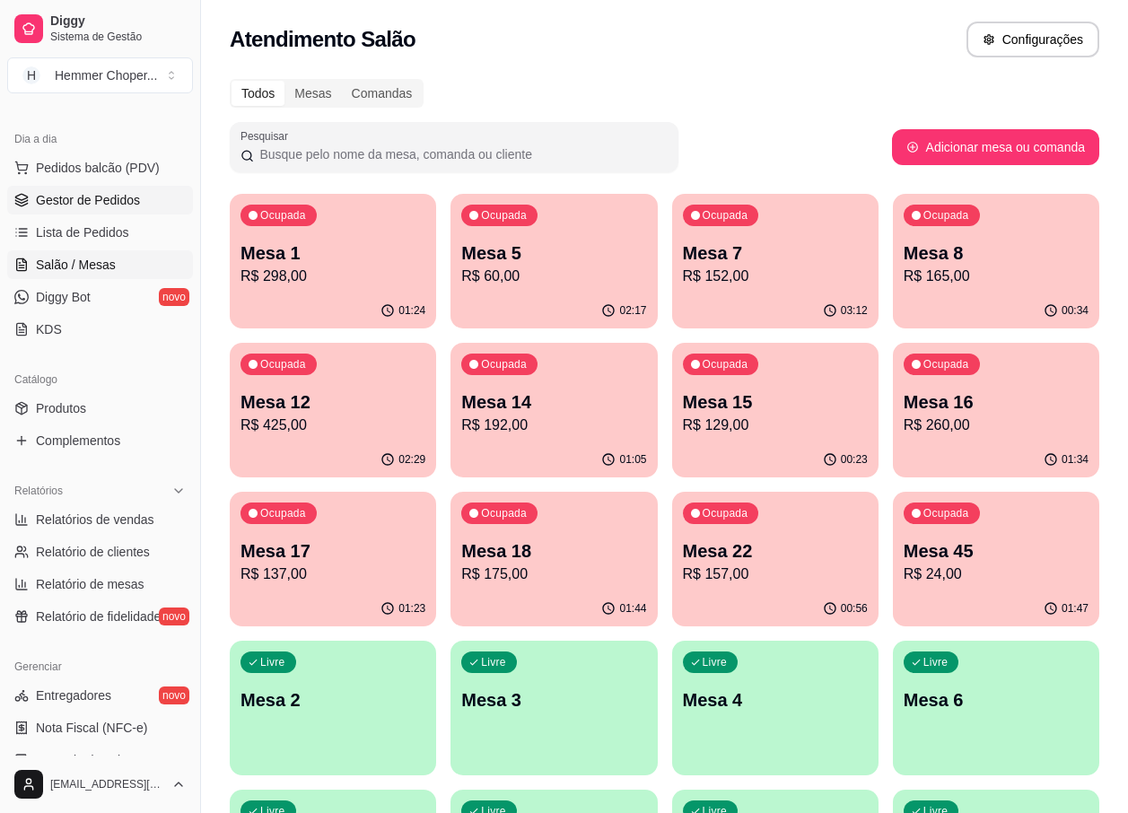
click at [111, 205] on span "Gestor de Pedidos" at bounding box center [88, 200] width 104 height 18
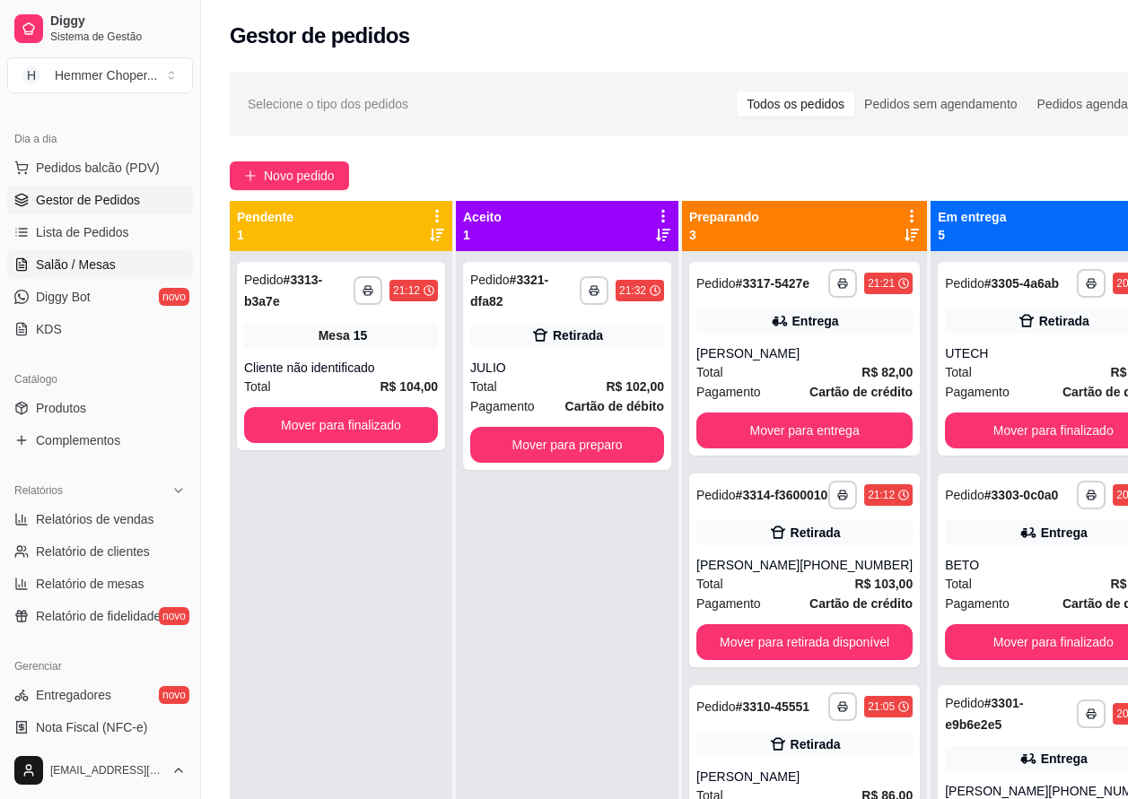
click at [74, 265] on span "Salão / Mesas" at bounding box center [76, 265] width 80 height 18
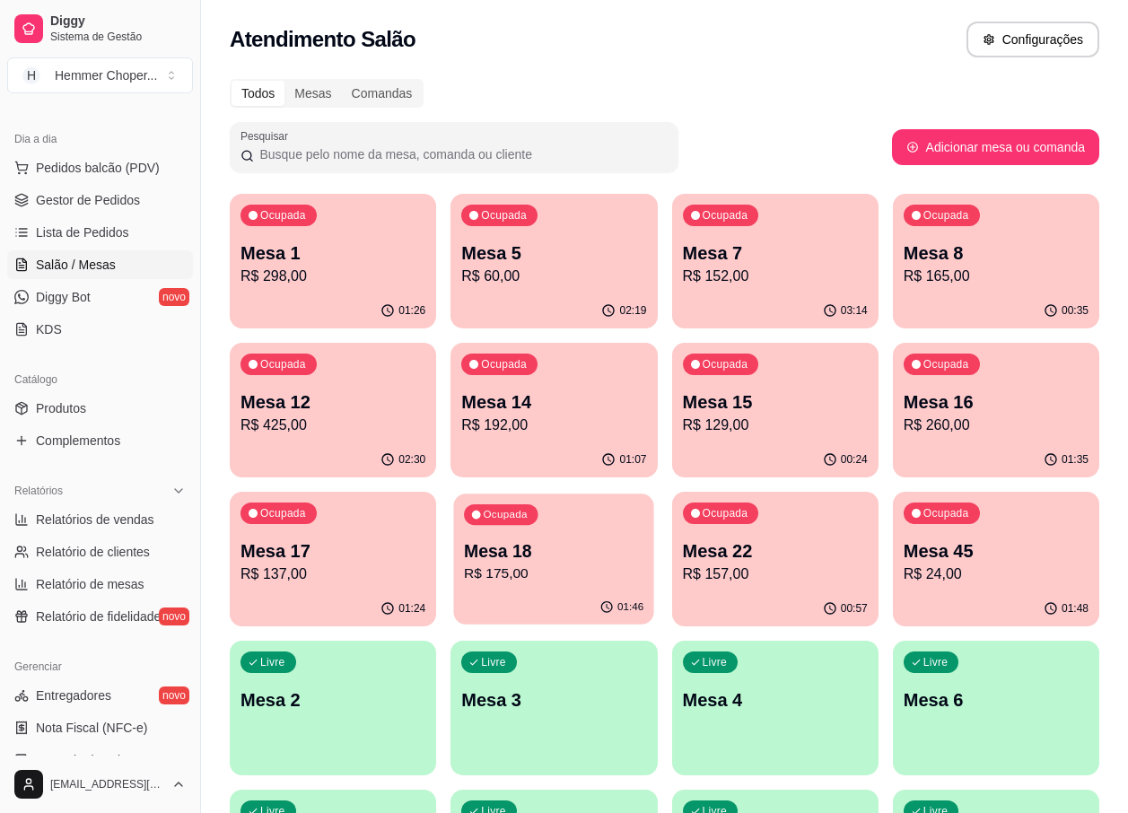
click at [548, 558] on p "Mesa 18" at bounding box center [553, 551] width 179 height 24
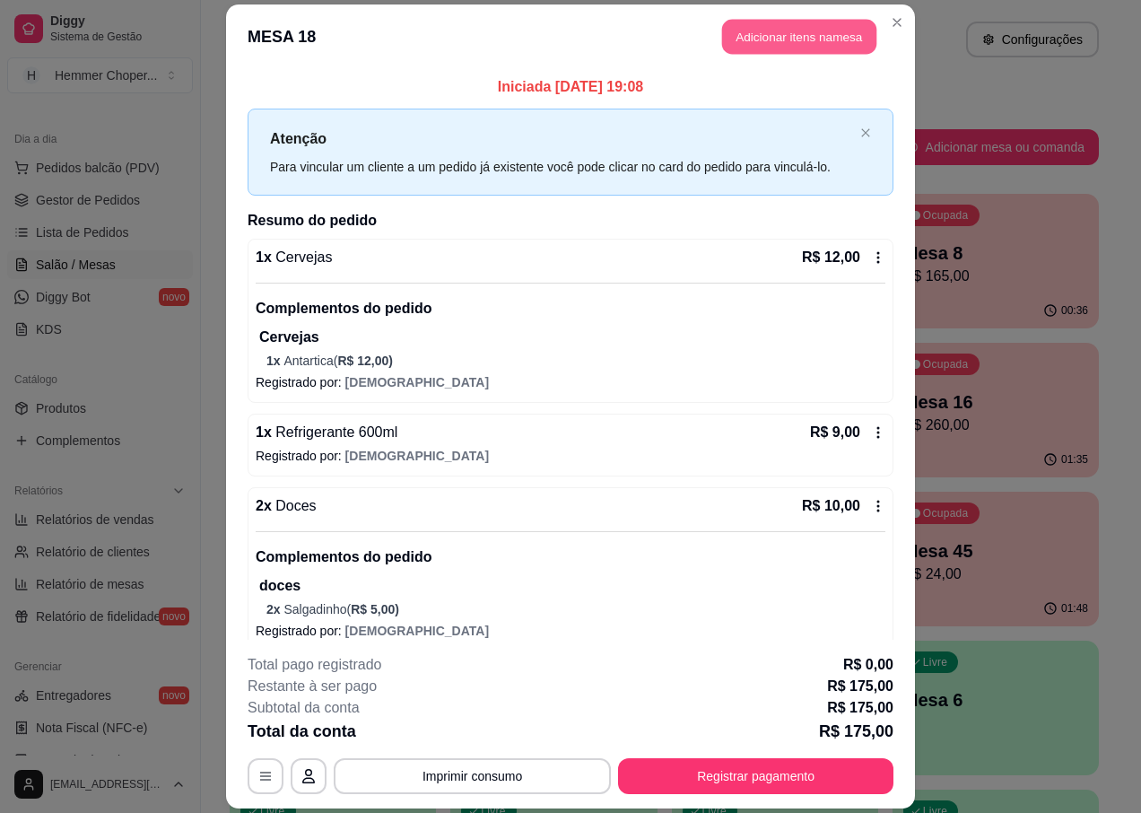
click at [749, 38] on button "Adicionar itens na mesa" at bounding box center [799, 36] width 154 height 35
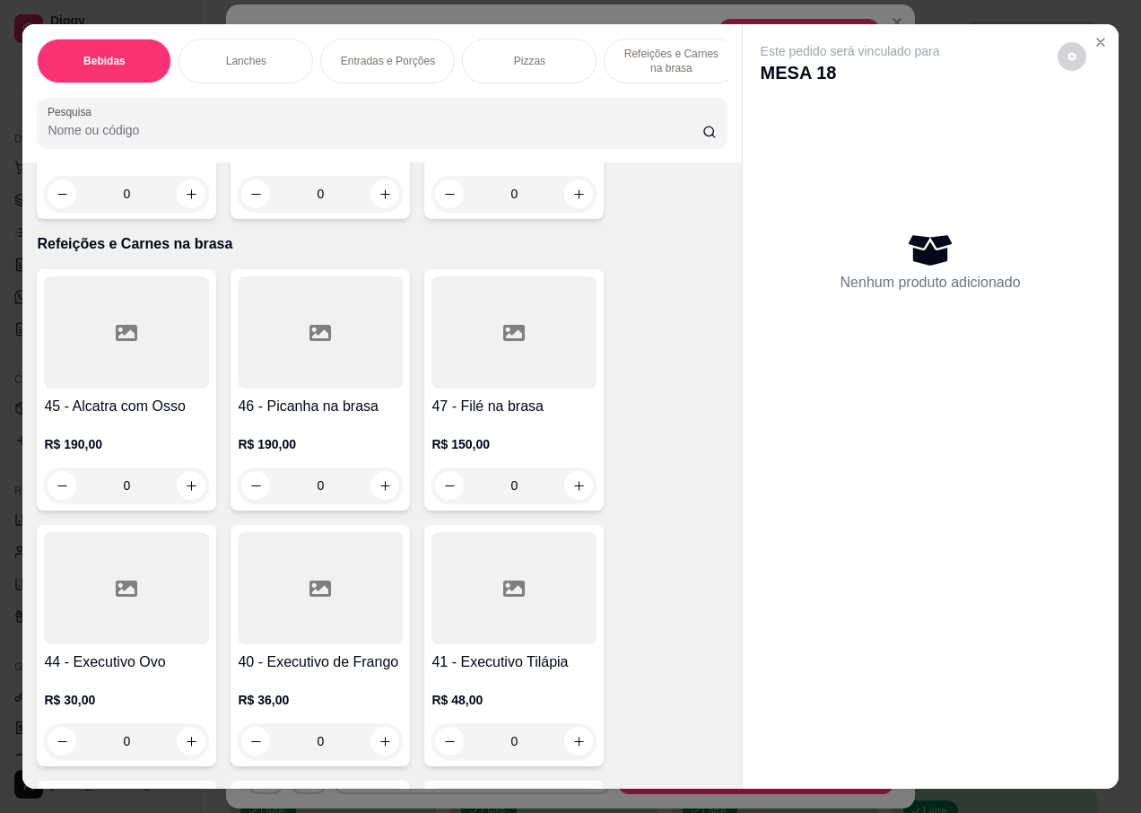
scroll to position [6460, 0]
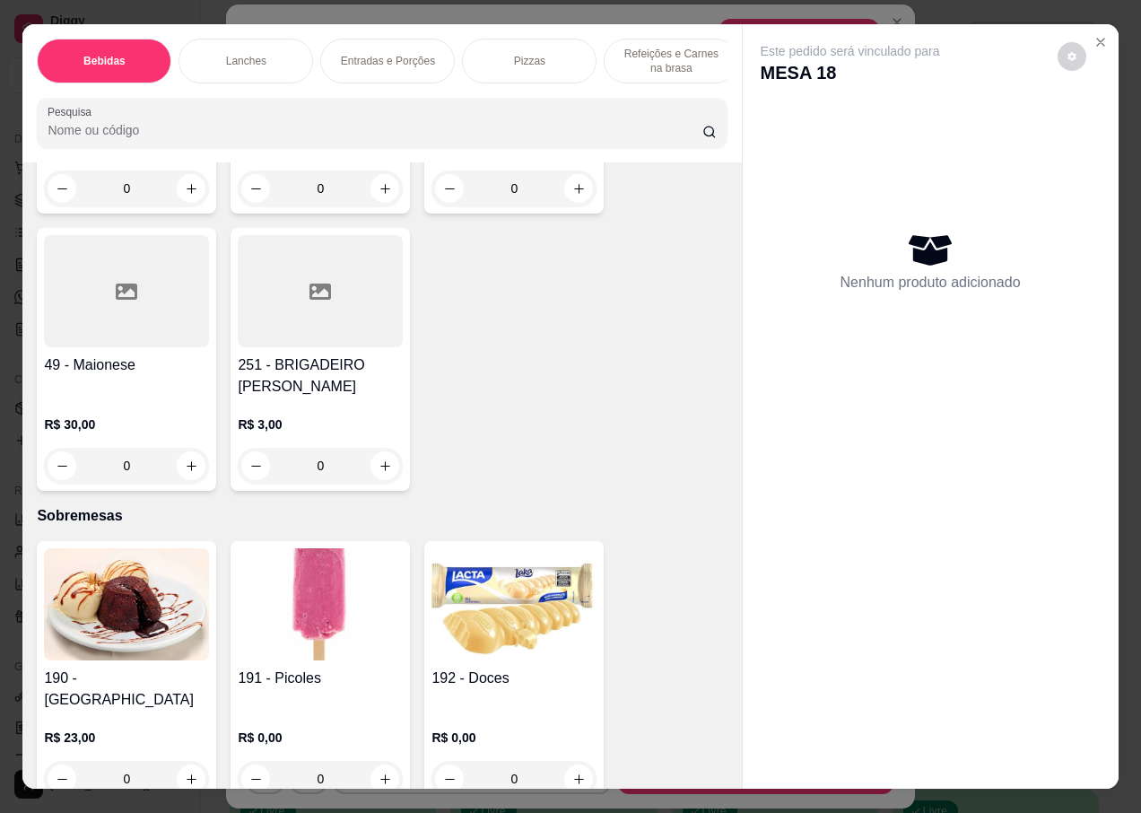
click at [309, 594] on img at bounding box center [320, 604] width 165 height 112
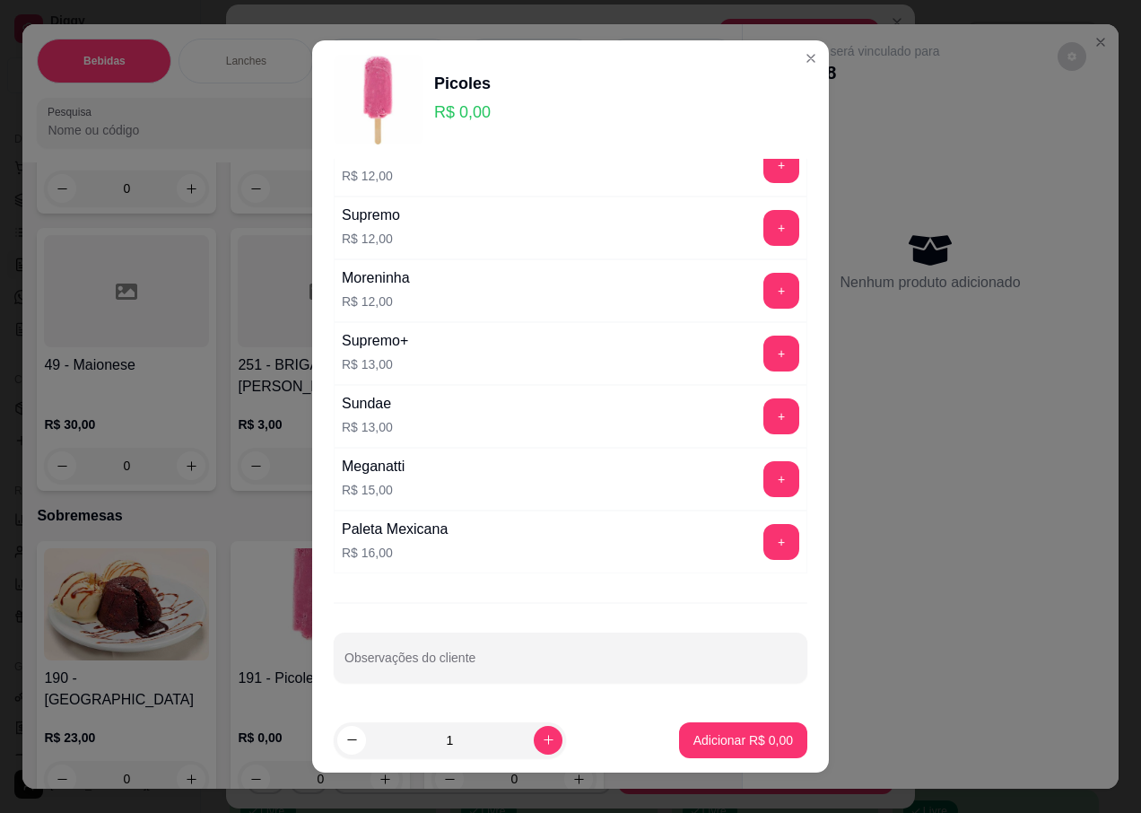
scroll to position [74, 0]
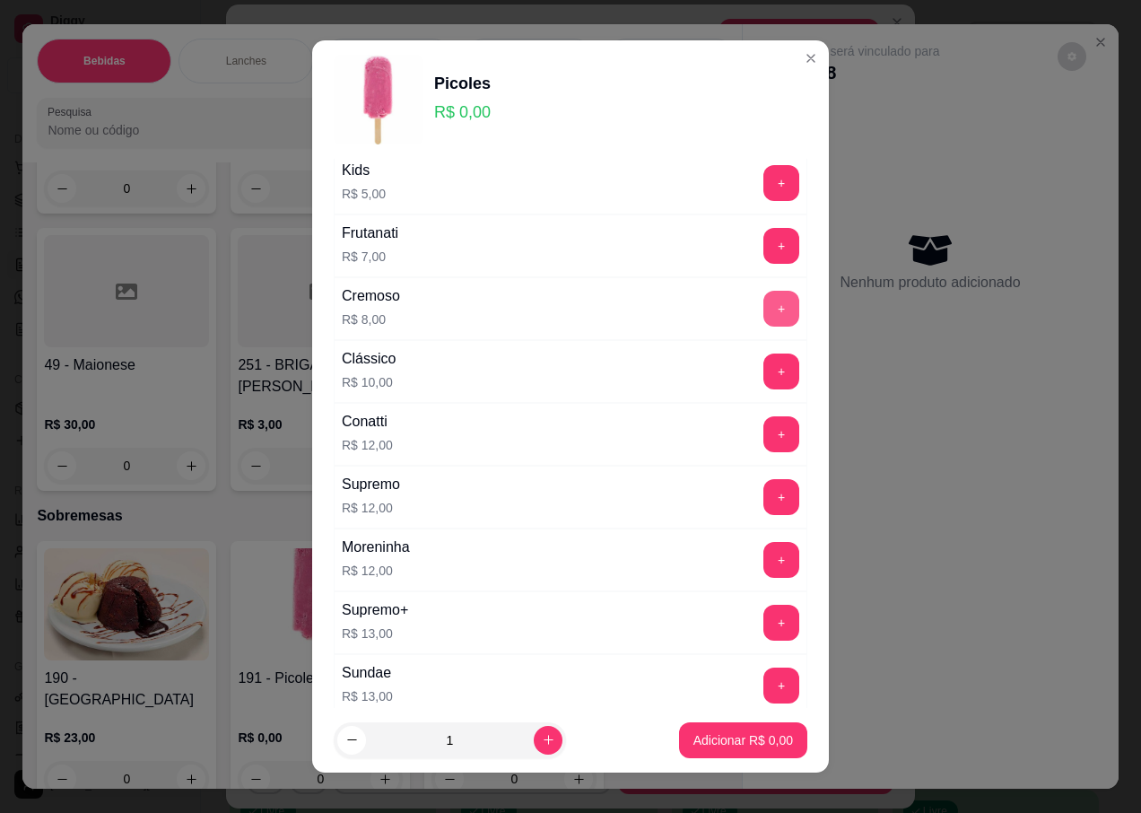
click at [763, 303] on button "+" at bounding box center [781, 309] width 36 height 36
click at [542, 745] on icon "increase-product-quantity" at bounding box center [548, 739] width 13 height 13
type input "2"
click at [696, 731] on p "Adicionar R$ 16,00" at bounding box center [740, 739] width 104 height 17
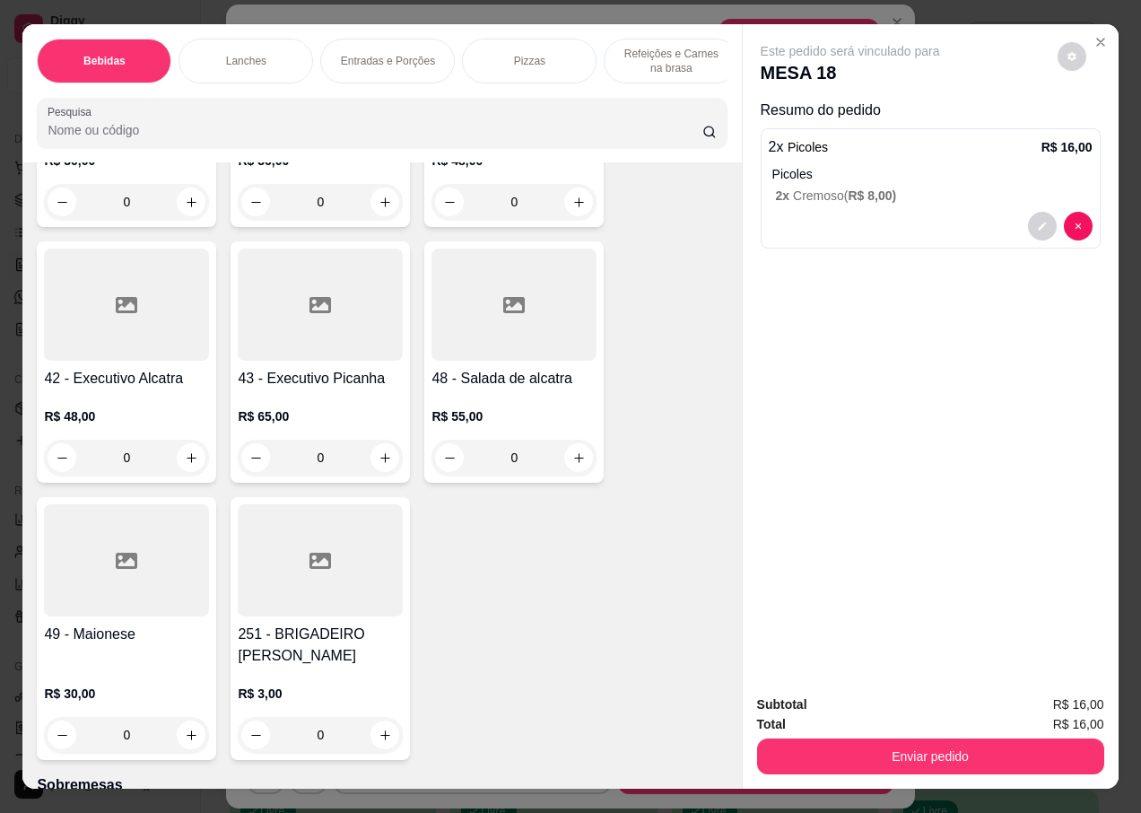
scroll to position [6460, 0]
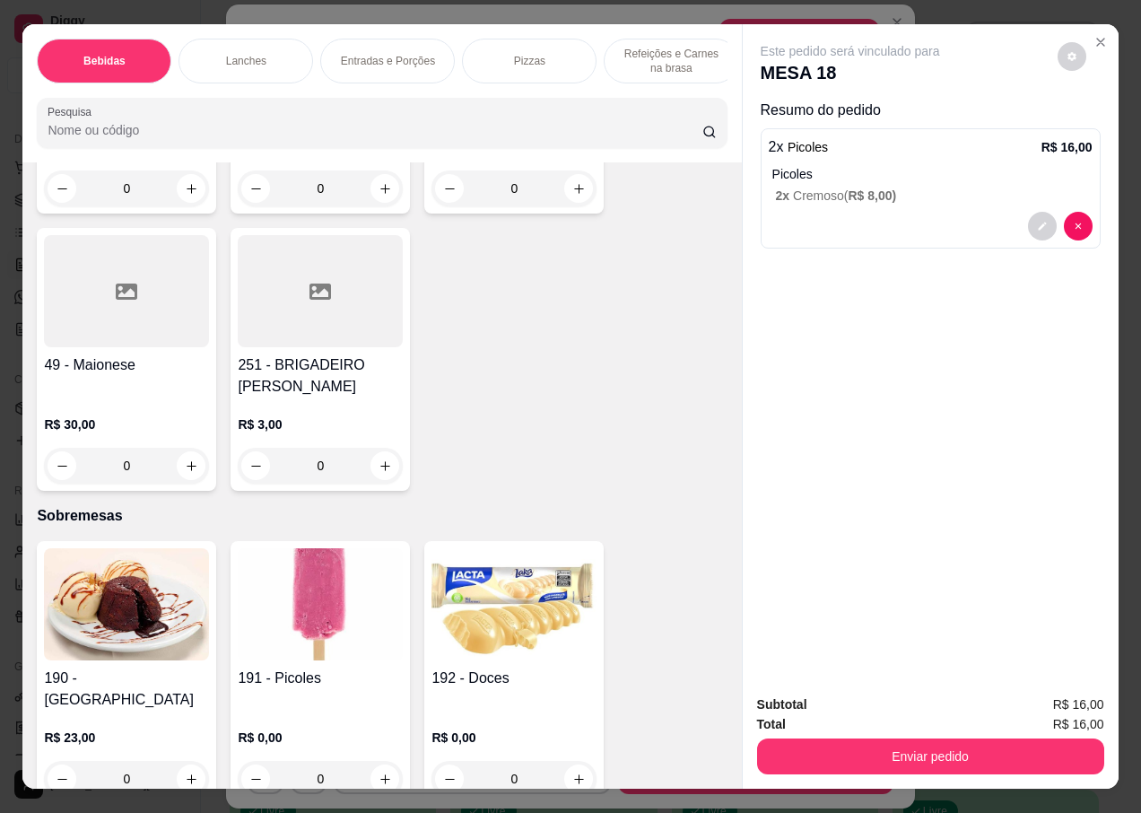
click at [476, 620] on img at bounding box center [514, 604] width 165 height 112
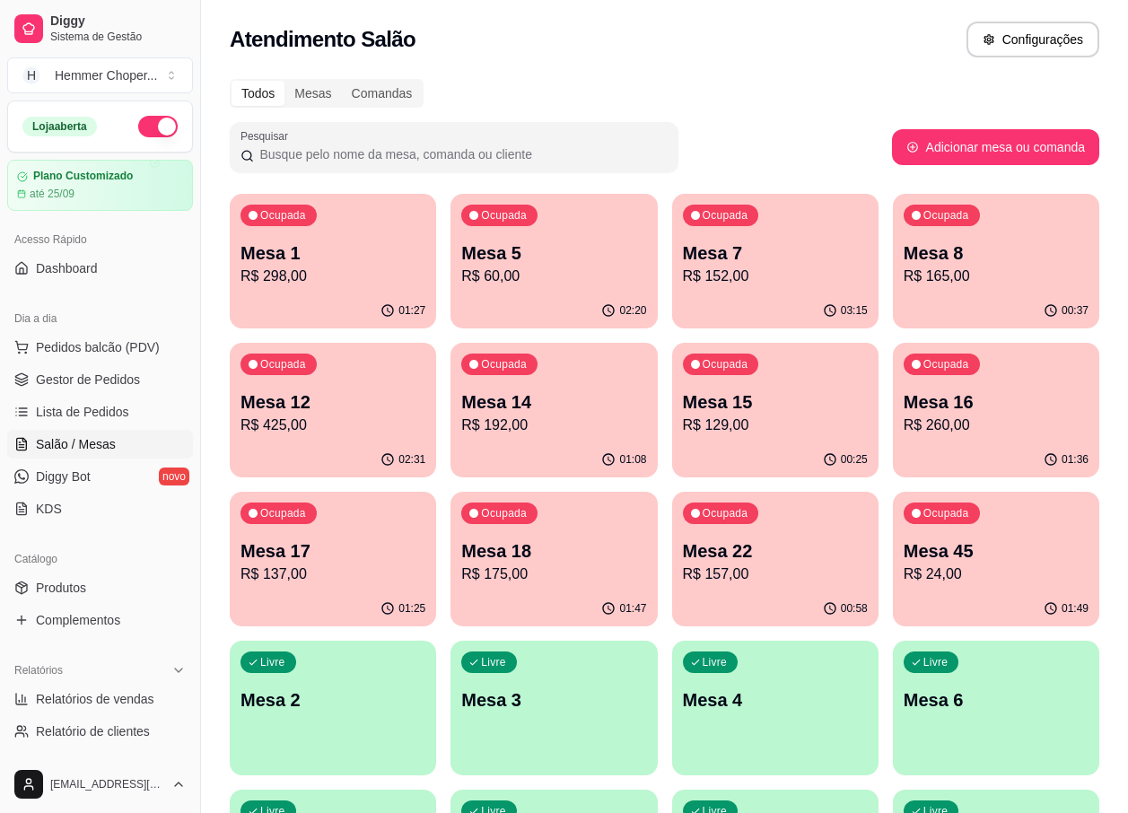
click at [560, 563] on p "R$ 175,00" at bounding box center [553, 574] width 185 height 22
click at [100, 374] on span "Gestor de Pedidos" at bounding box center [88, 380] width 104 height 18
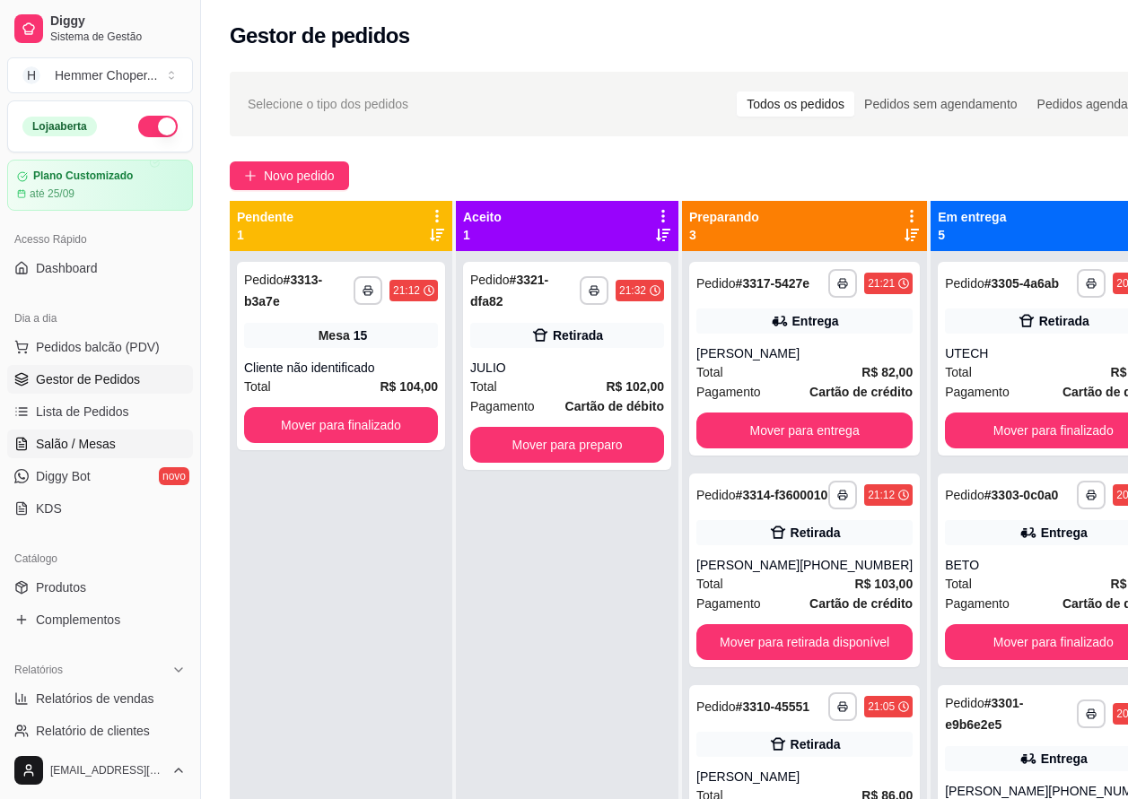
click at [86, 437] on span "Salão / Mesas" at bounding box center [76, 444] width 80 height 18
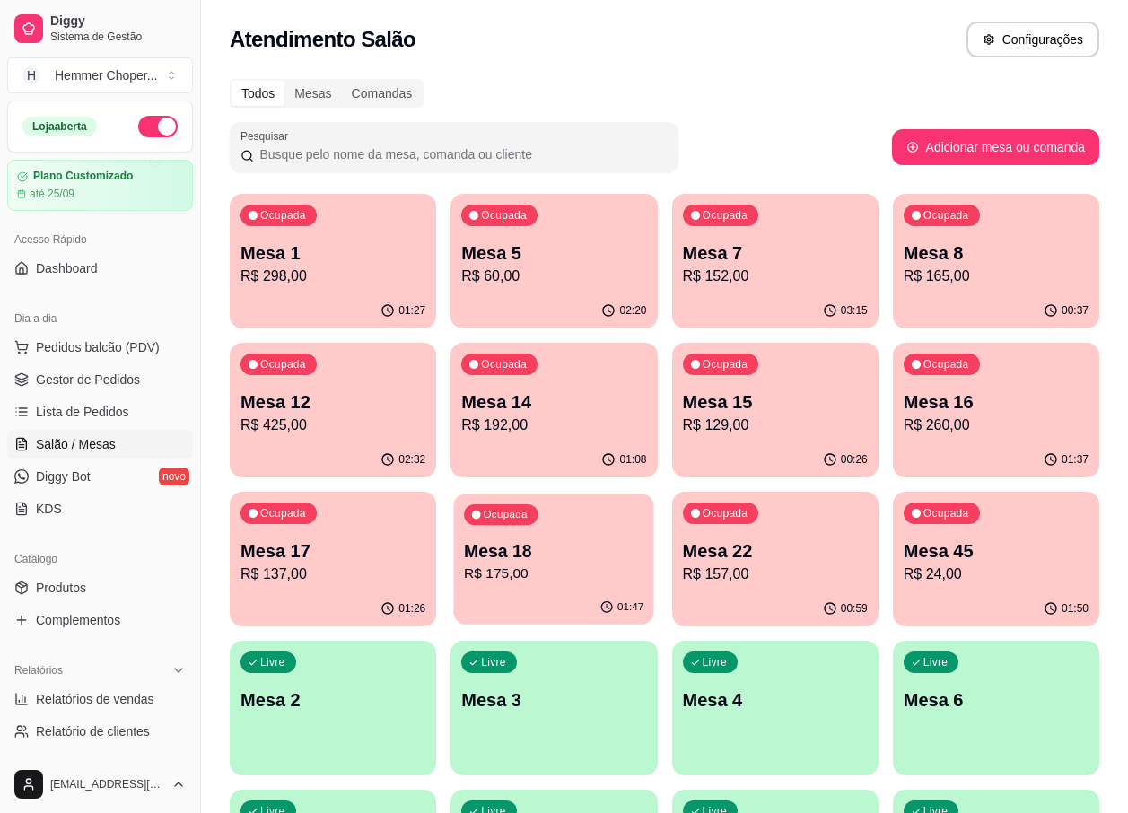
click at [541, 561] on p "Mesa 18" at bounding box center [553, 551] width 179 height 24
click at [550, 550] on p "Mesa 18" at bounding box center [553, 550] width 185 height 25
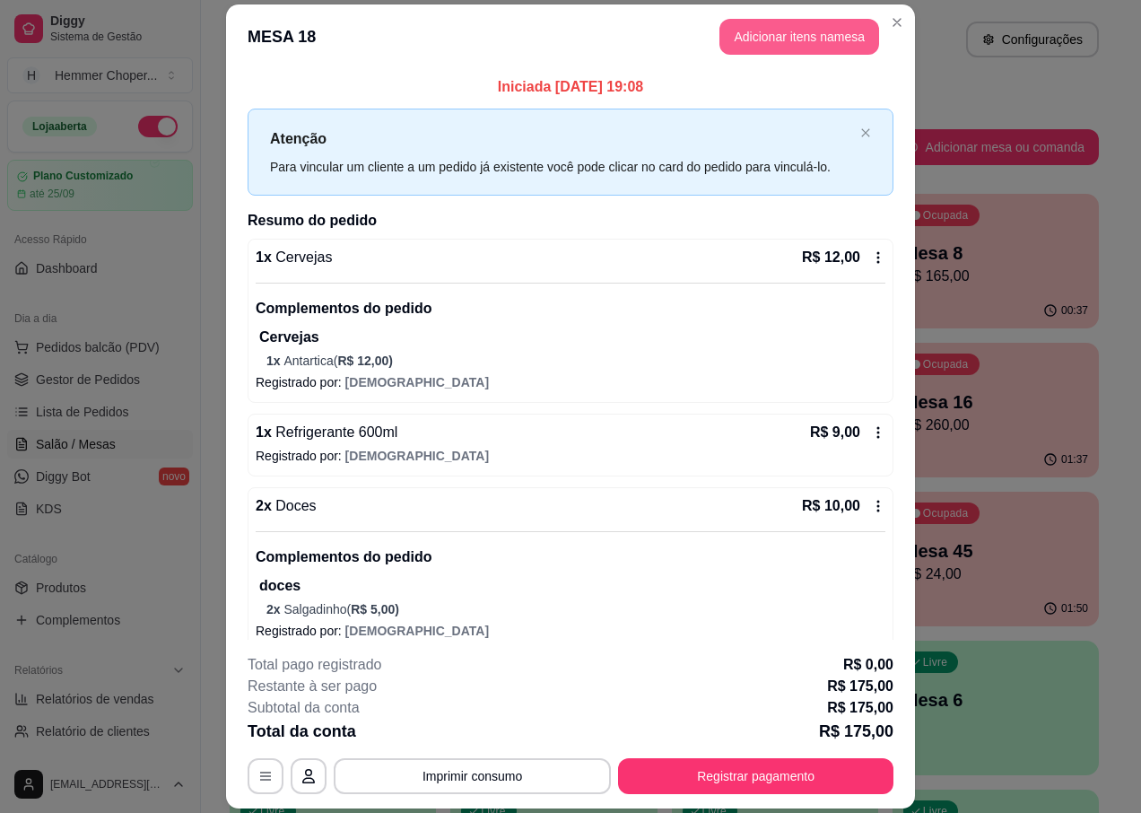
click at [836, 39] on button "Adicionar itens na mesa" at bounding box center [799, 37] width 160 height 36
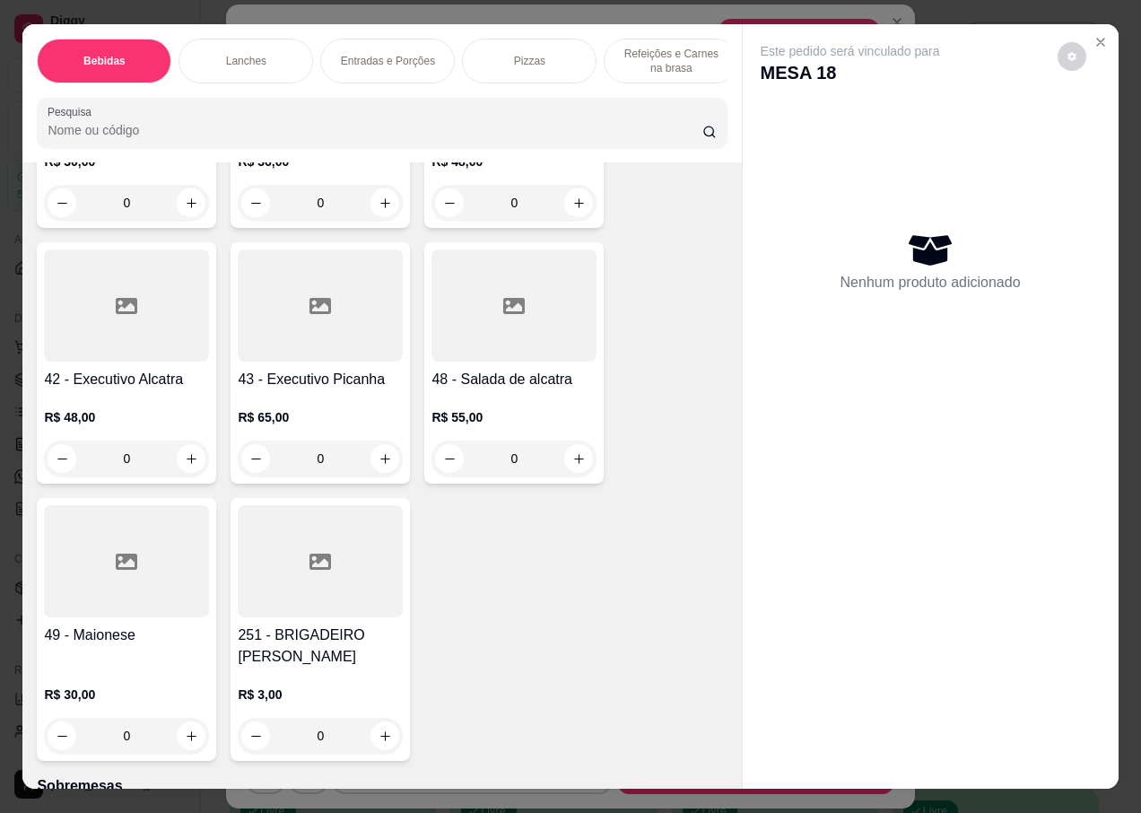
scroll to position [6460, 0]
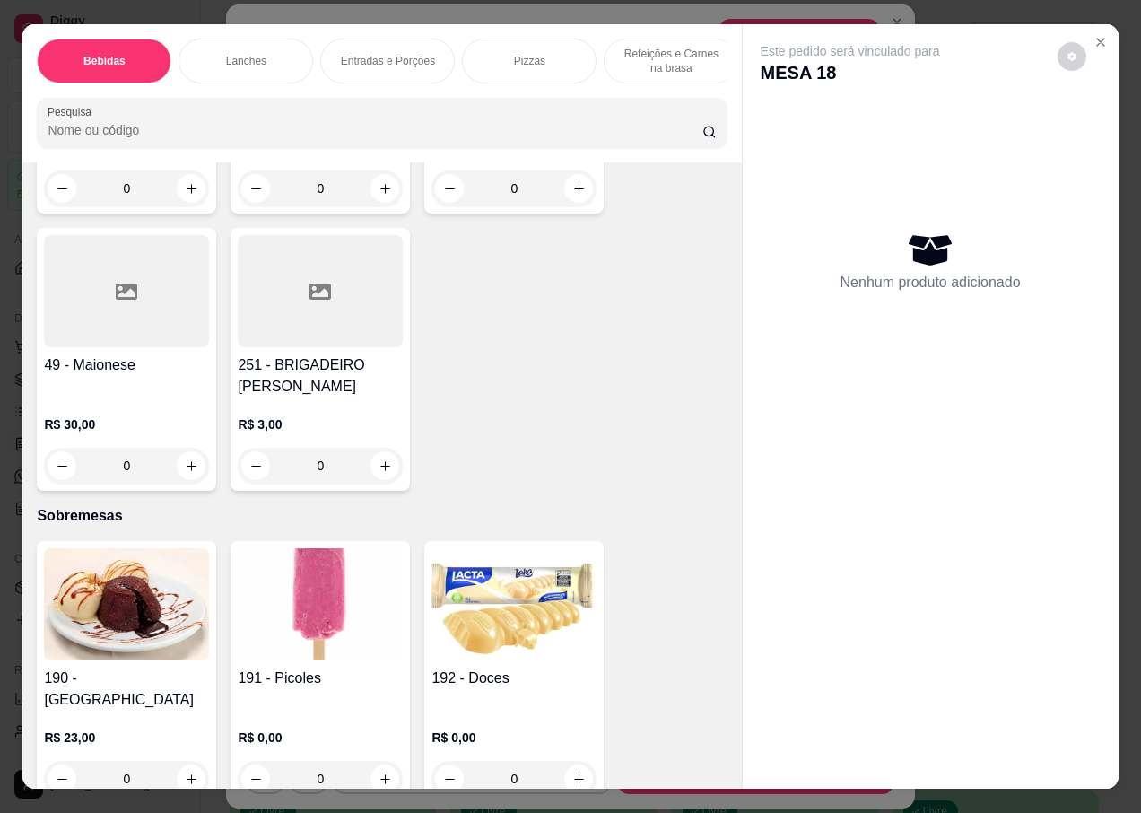
click at [301, 586] on img at bounding box center [320, 604] width 165 height 112
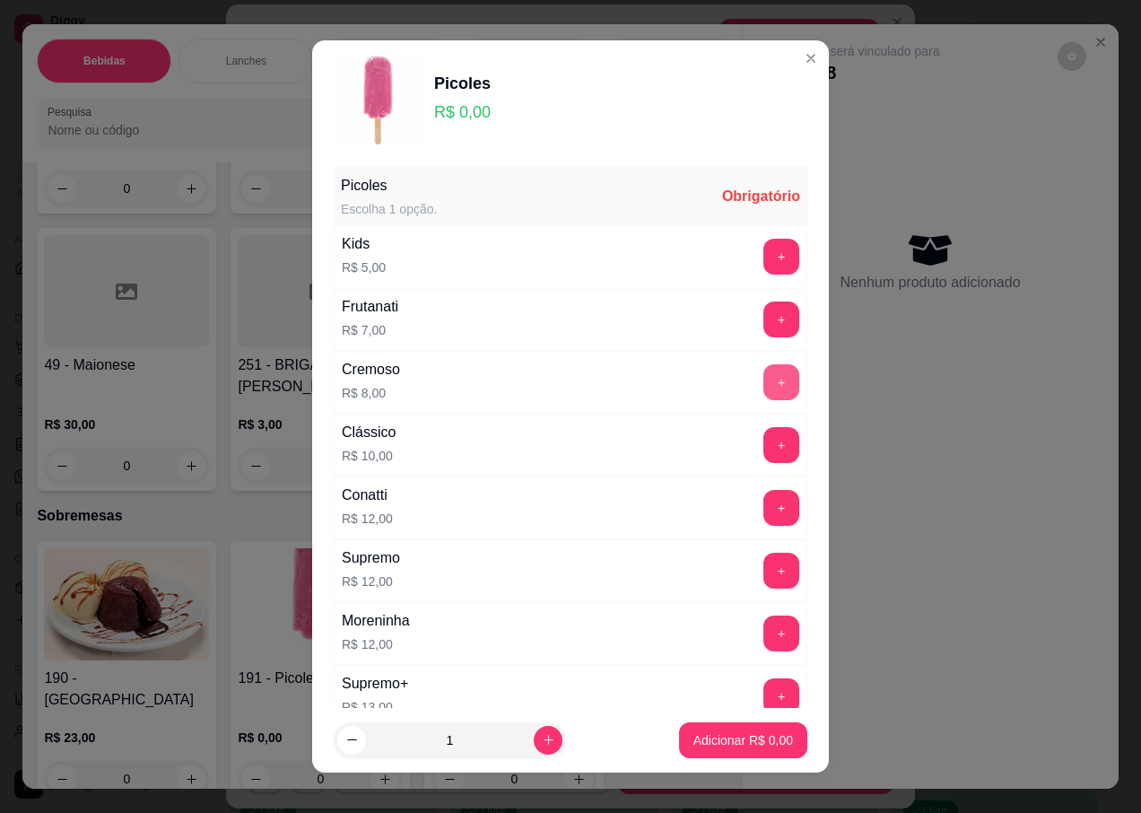
click at [763, 377] on button "+" at bounding box center [781, 382] width 36 height 36
click at [542, 746] on icon "increase-product-quantity" at bounding box center [548, 739] width 13 height 13
type input "2"
click at [695, 732] on p "Adicionar R$ 16,00" at bounding box center [739, 740] width 107 height 18
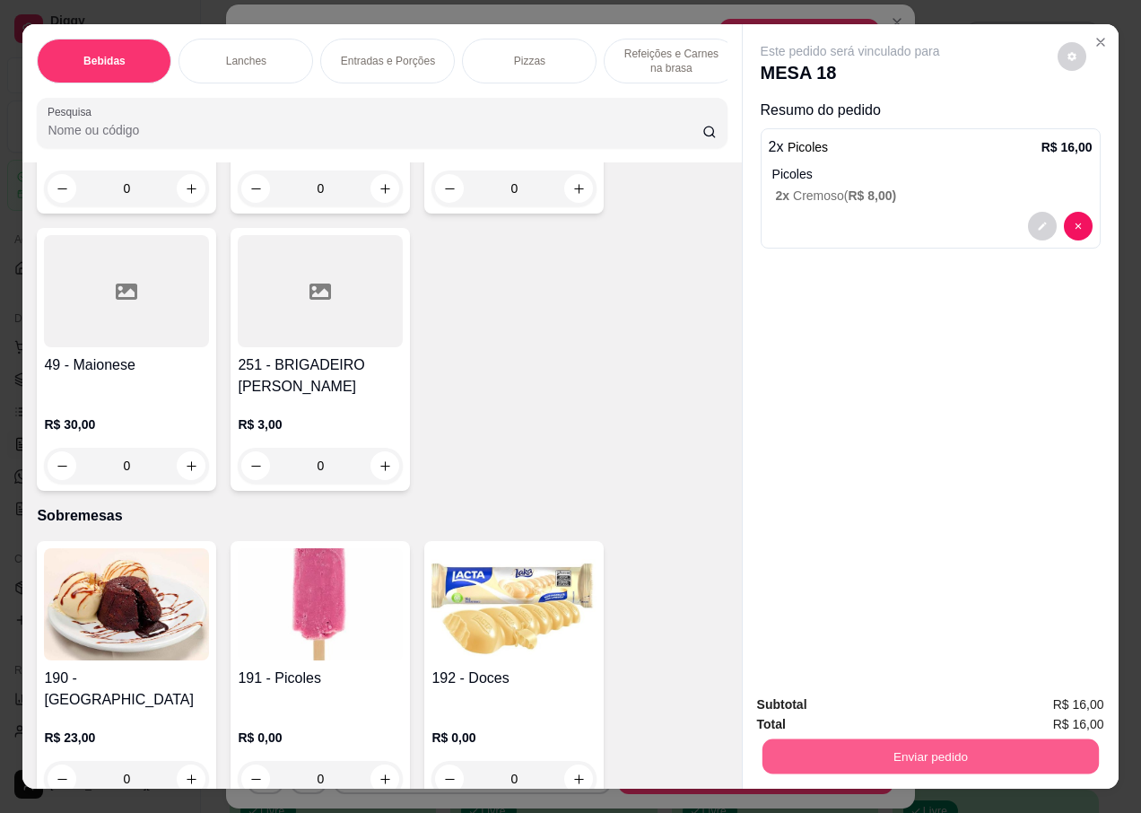
click at [868, 755] on button "Enviar pedido" at bounding box center [930, 755] width 336 height 35
click at [814, 704] on button "Não registrar e enviar pedido" at bounding box center [870, 704] width 181 height 33
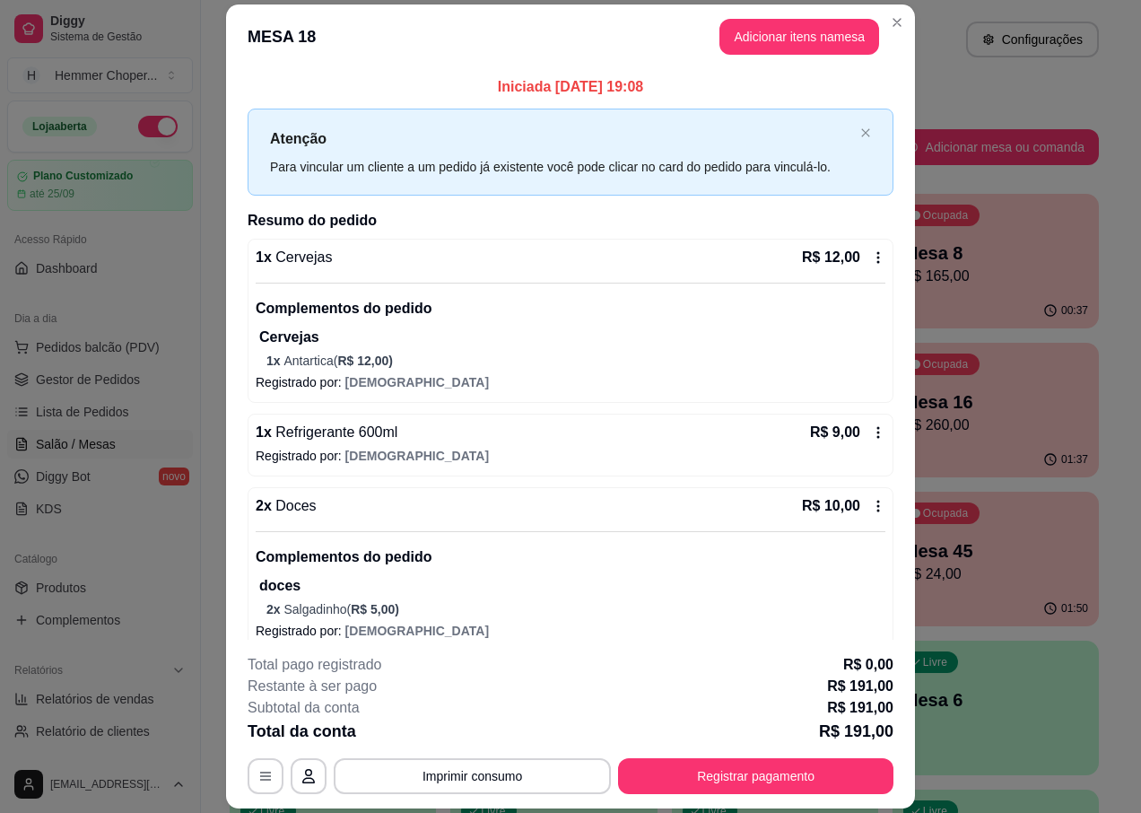
scroll to position [90, 0]
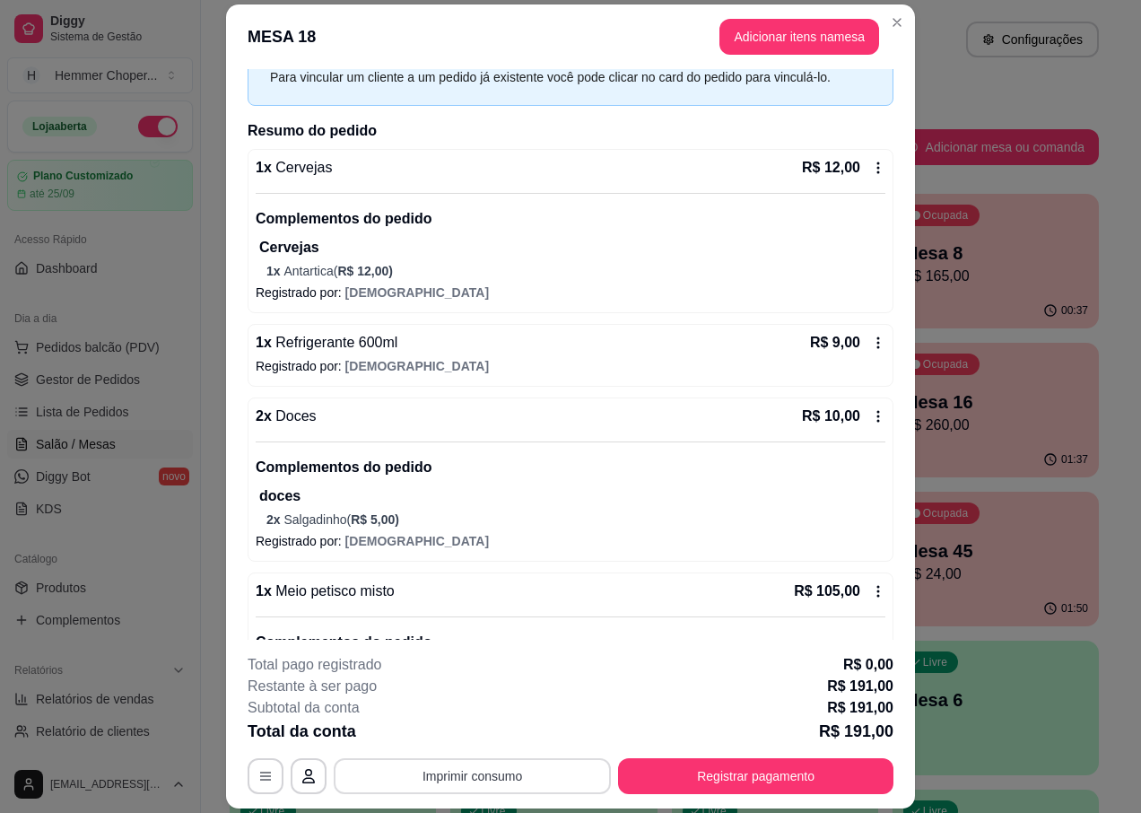
click at [493, 772] on button "Imprimir consumo" at bounding box center [472, 776] width 277 height 36
click at [473, 737] on button "IMPRESSORA" at bounding box center [471, 734] width 130 height 29
click at [747, 781] on button "Registrar pagamento" at bounding box center [756, 776] width 267 height 35
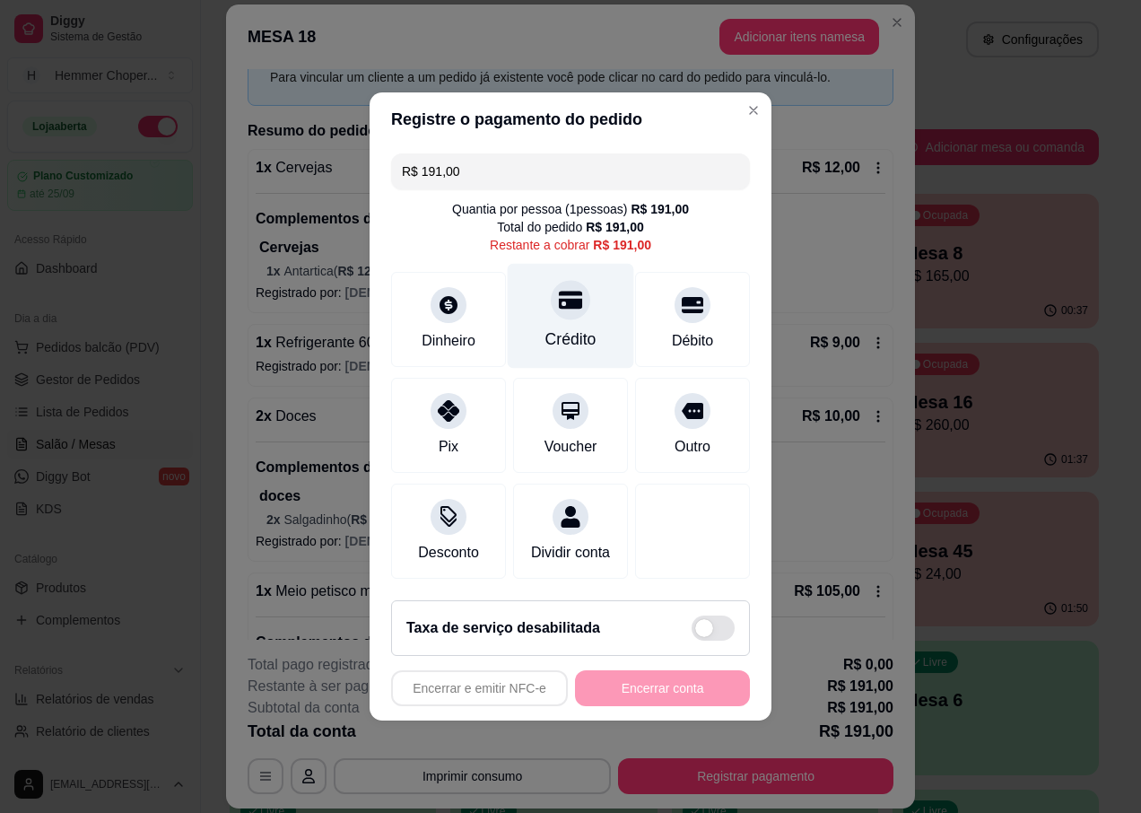
click at [554, 302] on div at bounding box center [570, 299] width 39 height 39
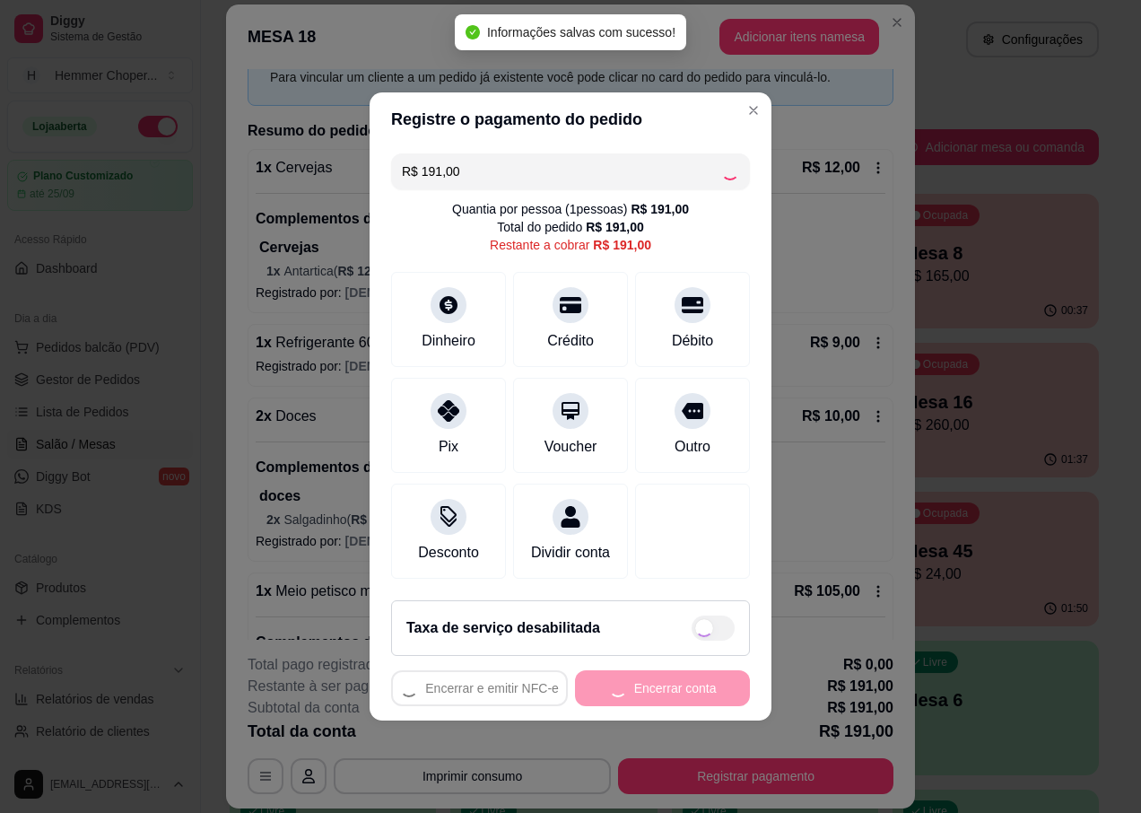
type input "R$ 0,00"
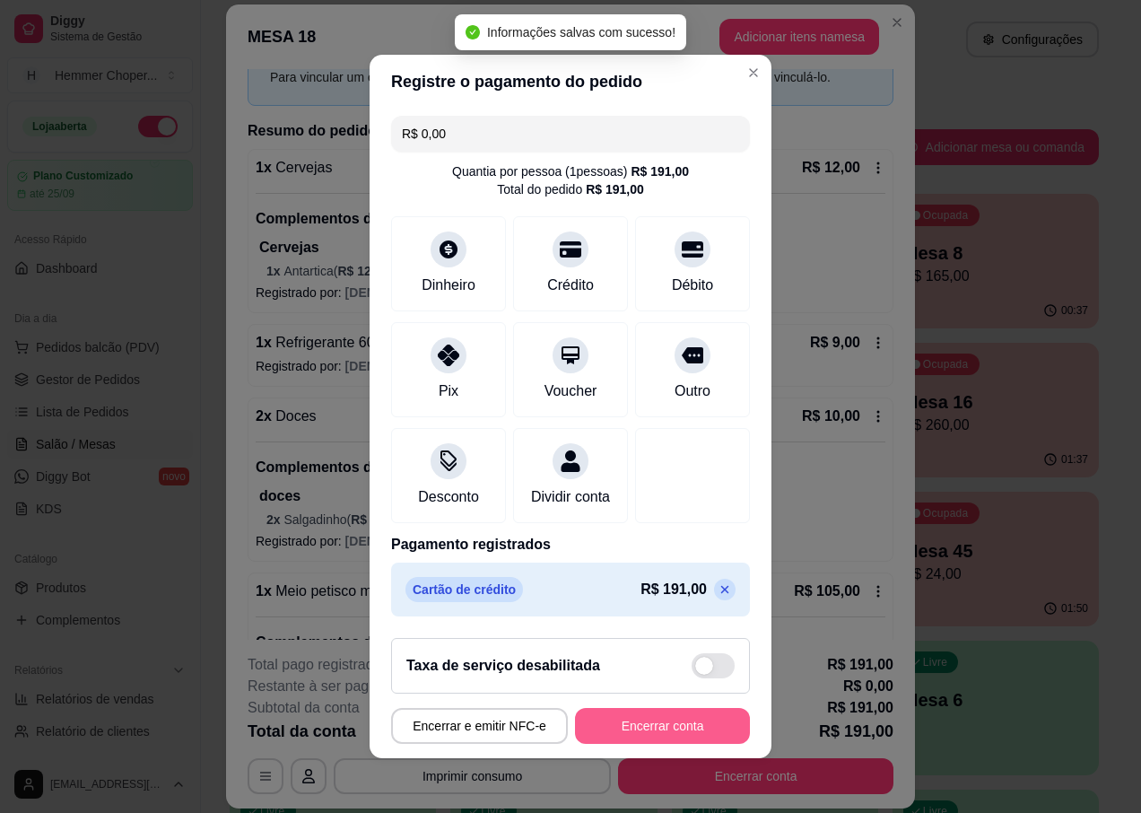
click at [648, 731] on button "Encerrar conta" at bounding box center [662, 726] width 175 height 36
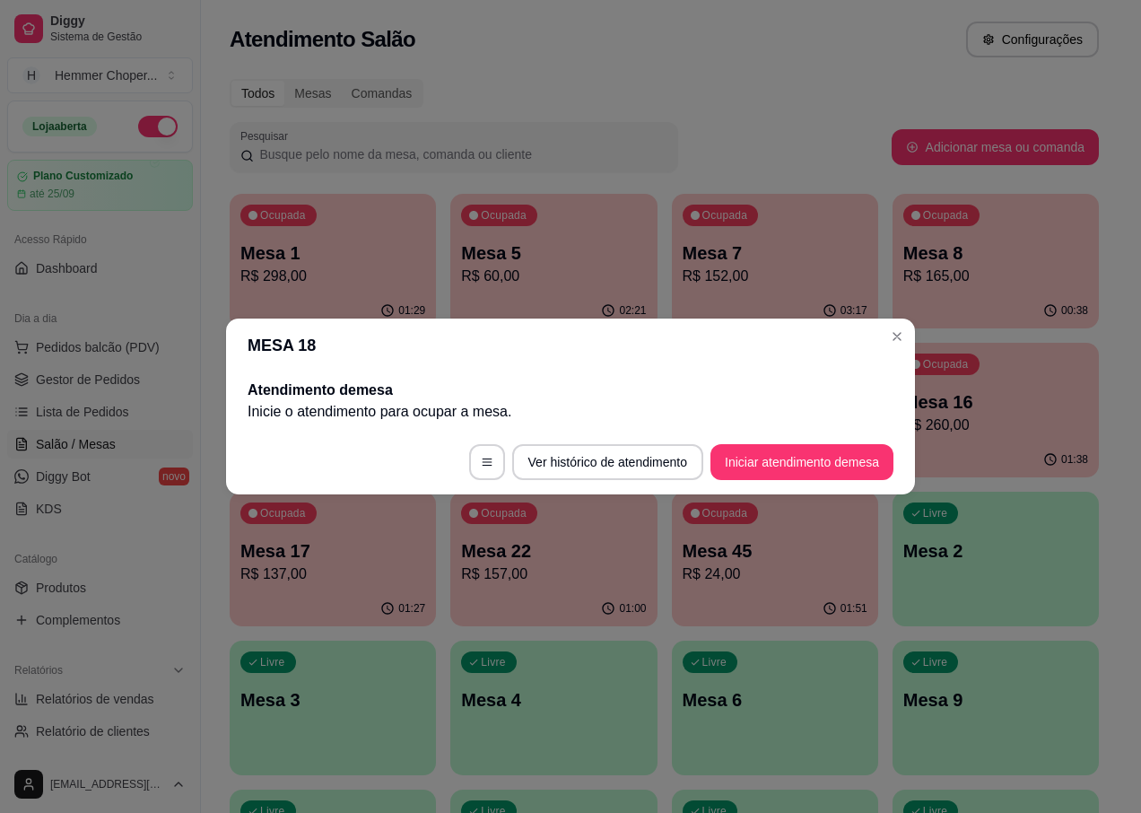
scroll to position [0, 0]
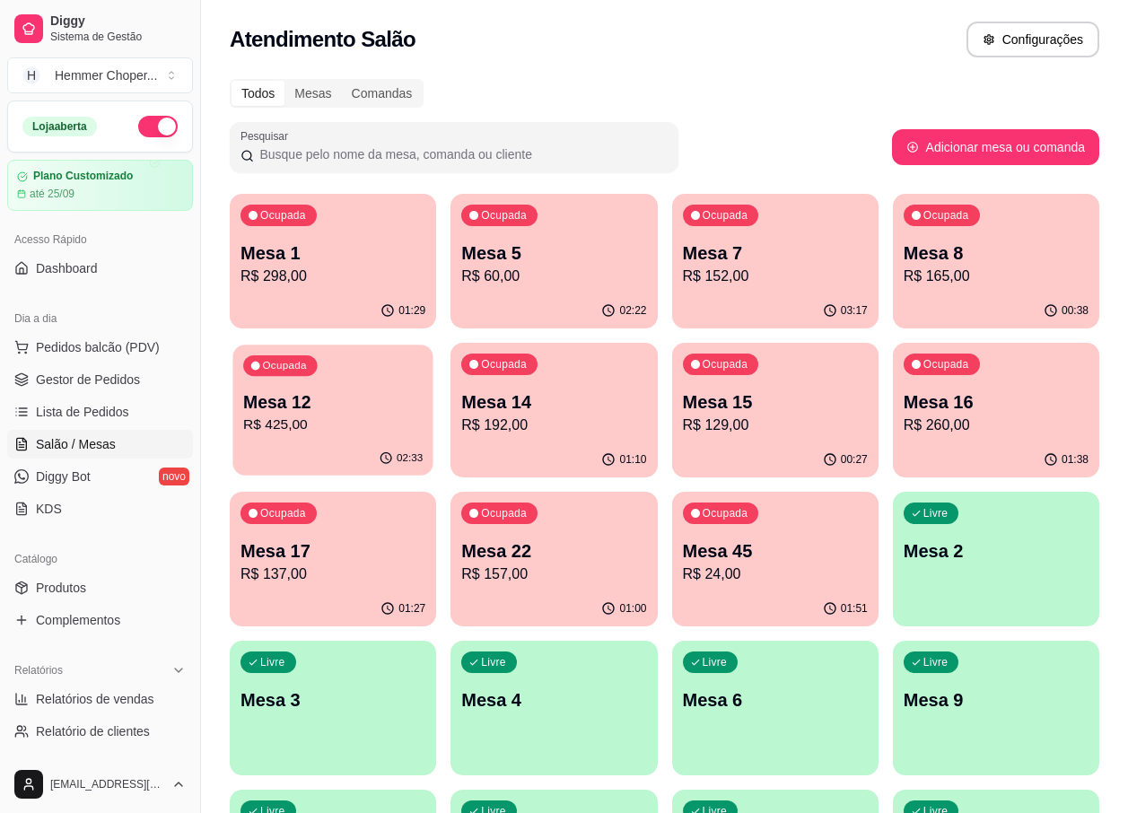
click at [350, 401] on p "Mesa 12" at bounding box center [332, 402] width 179 height 24
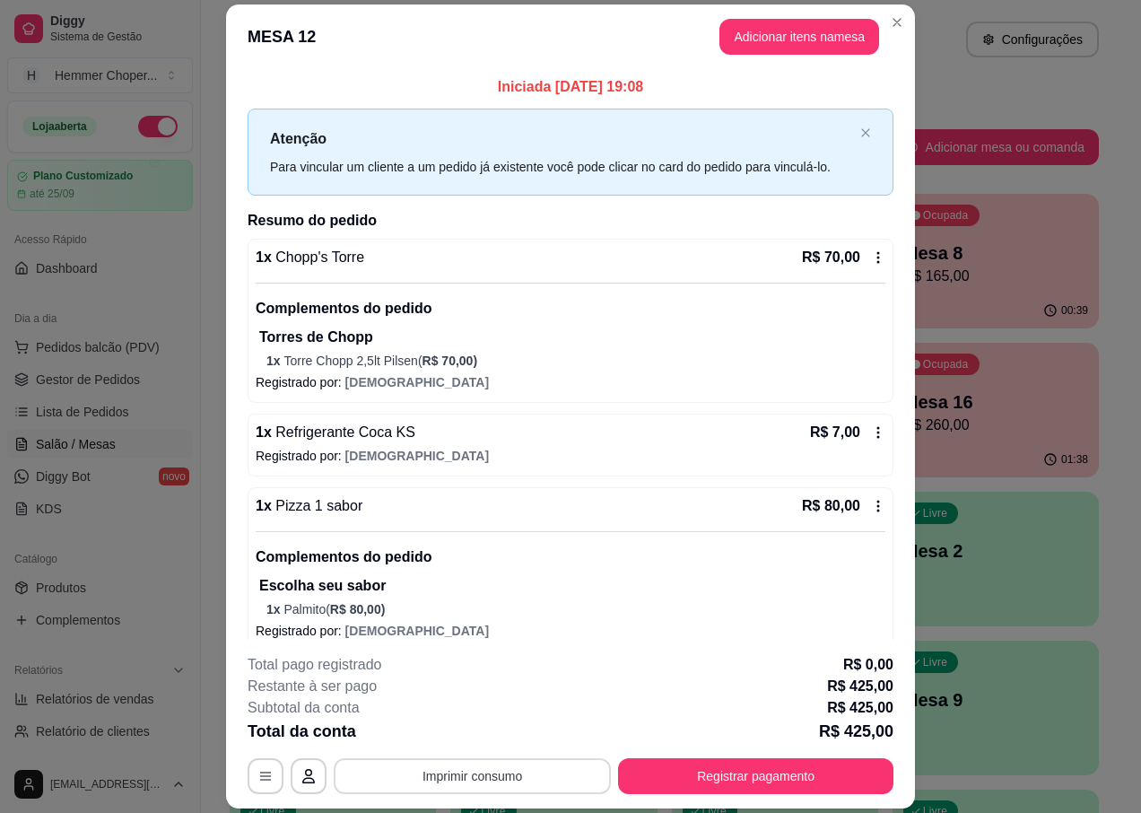
click at [498, 768] on button "Imprimir consumo" at bounding box center [472, 776] width 277 height 36
click at [467, 729] on button "IMPRESSORA" at bounding box center [471, 734] width 126 height 28
click at [683, 783] on button "Registrar pagamento" at bounding box center [755, 776] width 275 height 36
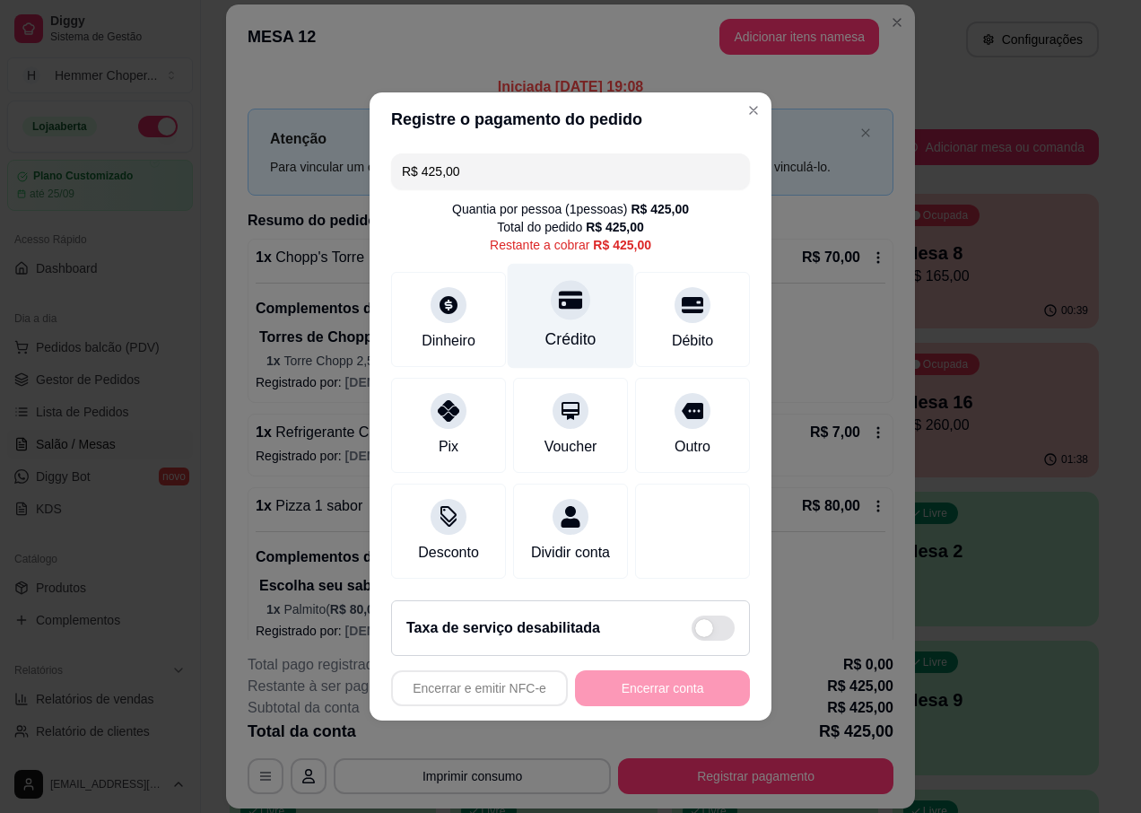
click at [552, 302] on div at bounding box center [570, 299] width 39 height 39
type input "R$ 0,00"
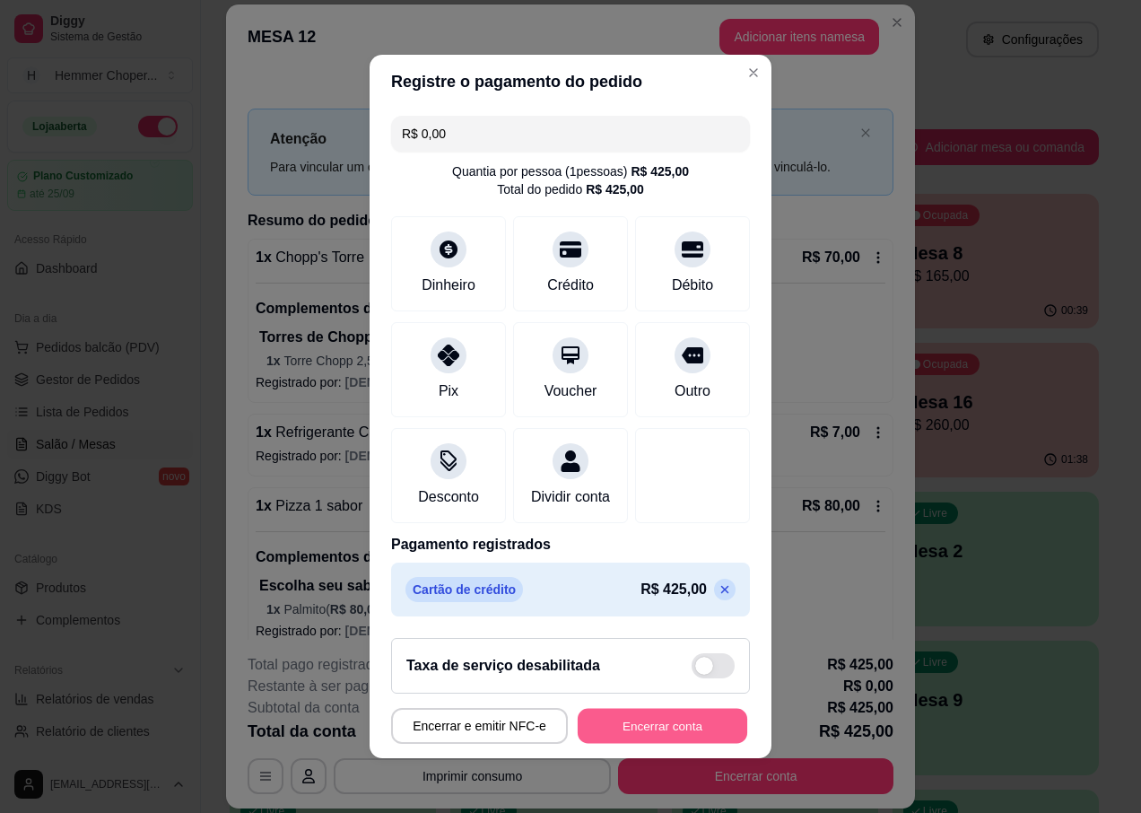
click at [660, 743] on button "Encerrar conta" at bounding box center [663, 726] width 170 height 35
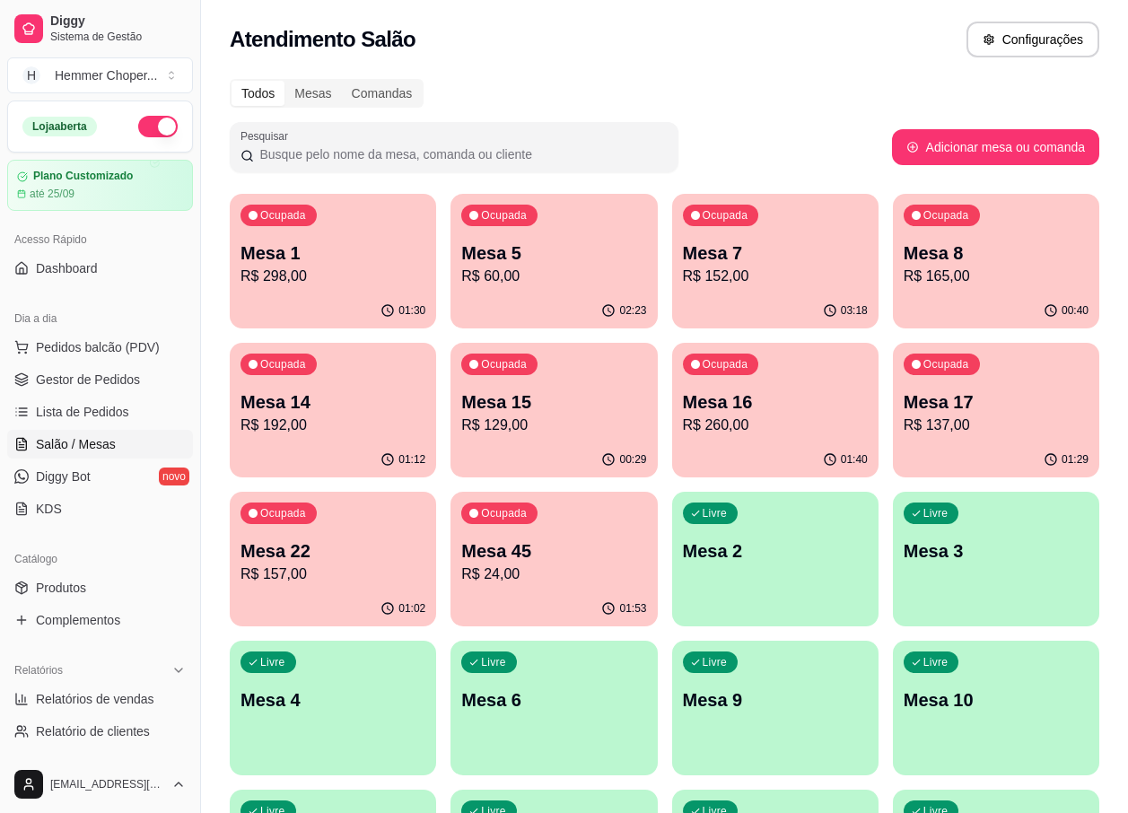
click at [760, 432] on p "R$ 260,00" at bounding box center [775, 425] width 185 height 22
click at [87, 380] on span "Gestor de Pedidos" at bounding box center [88, 380] width 104 height 18
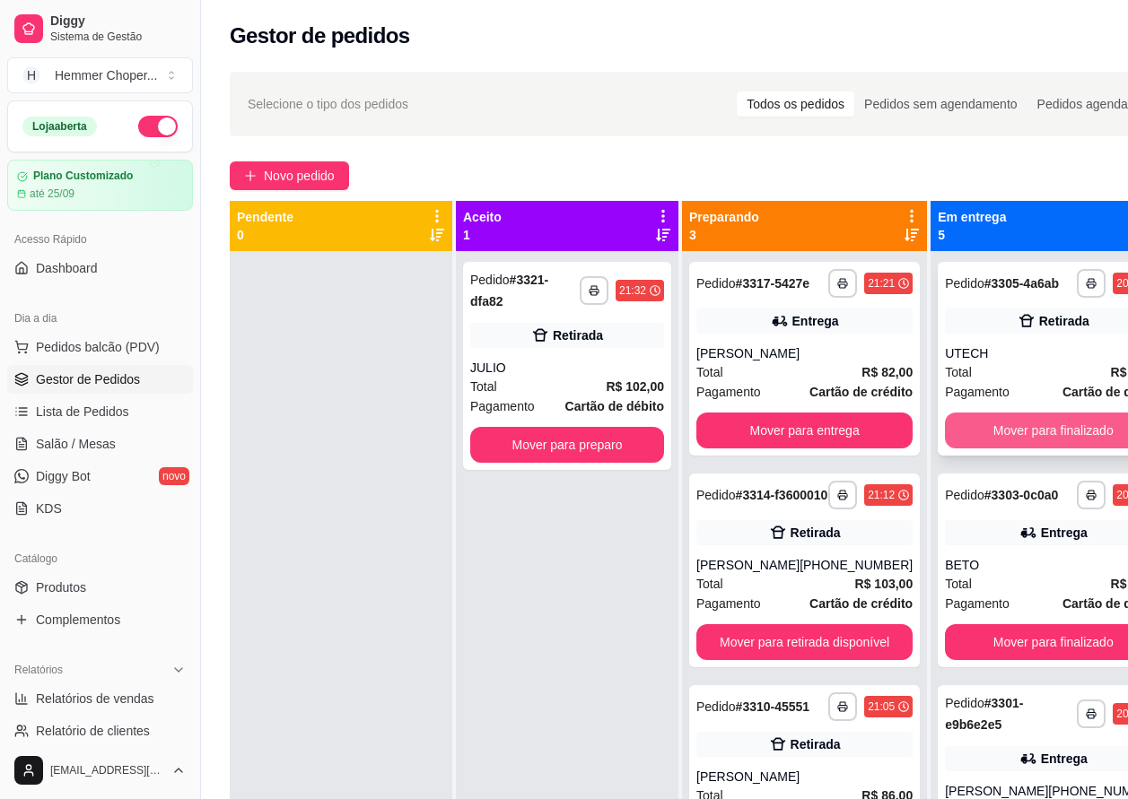
click at [1029, 444] on button "Mover para finalizado" at bounding box center [1053, 431] width 216 height 36
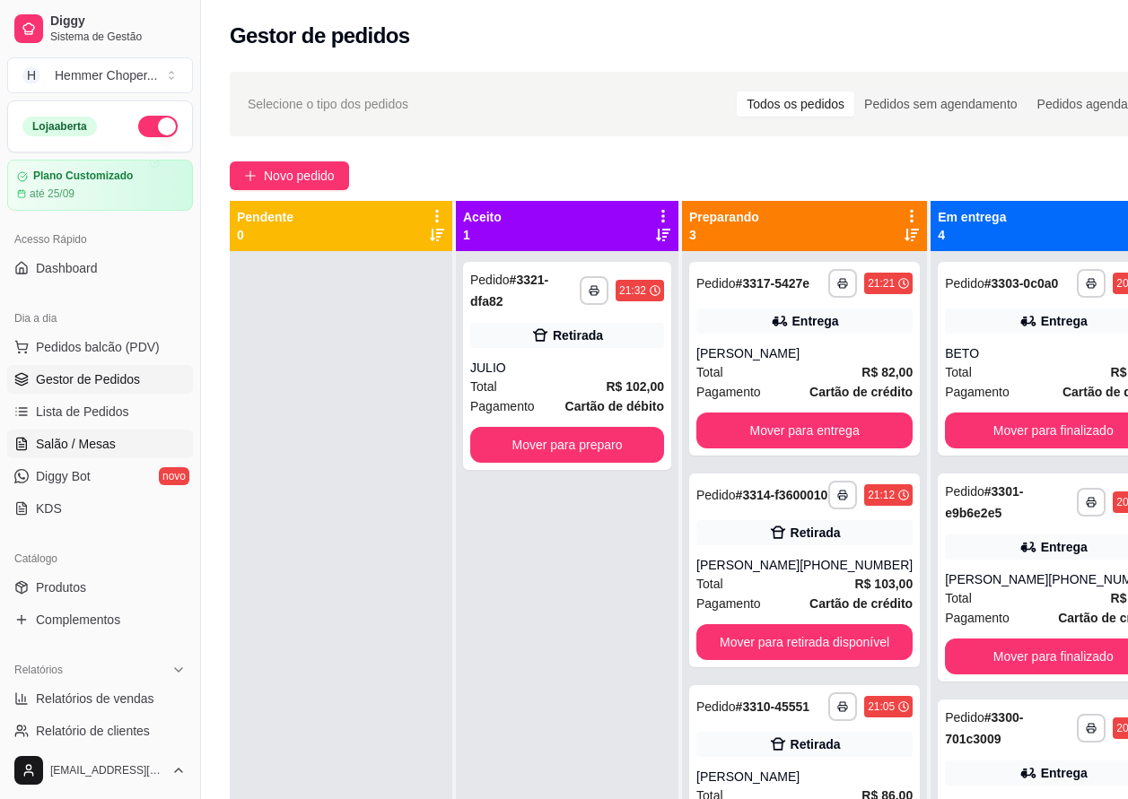
click at [83, 449] on span "Salão / Mesas" at bounding box center [76, 444] width 80 height 18
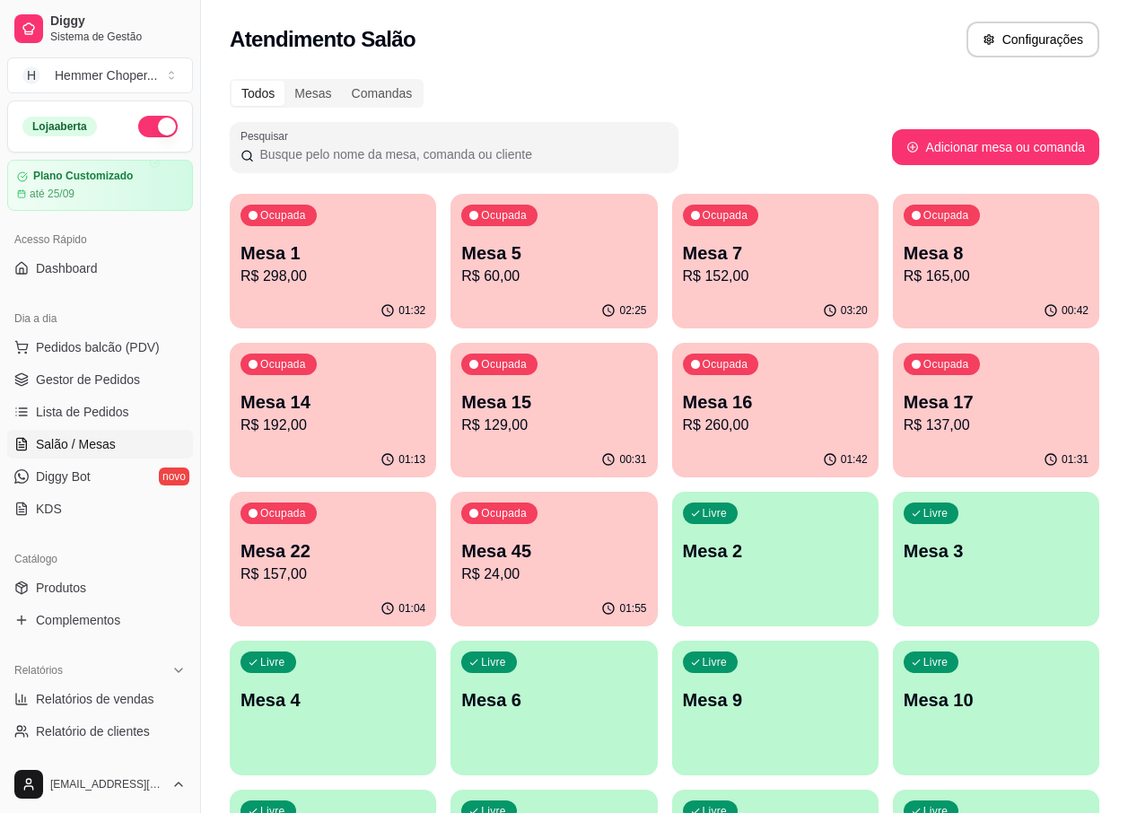
click at [761, 440] on div "Ocupada Mesa 16 R$ 260,00" at bounding box center [775, 393] width 206 height 100
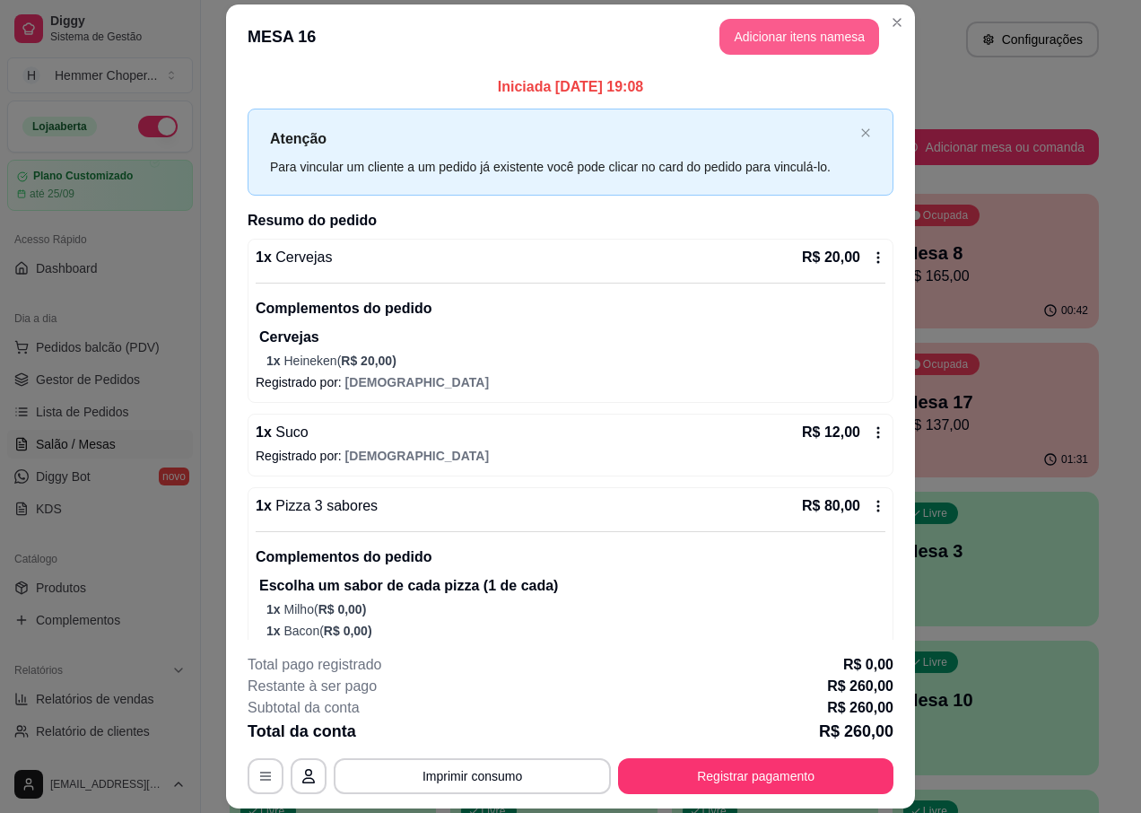
click at [796, 34] on button "Adicionar itens na mesa" at bounding box center [799, 37] width 160 height 36
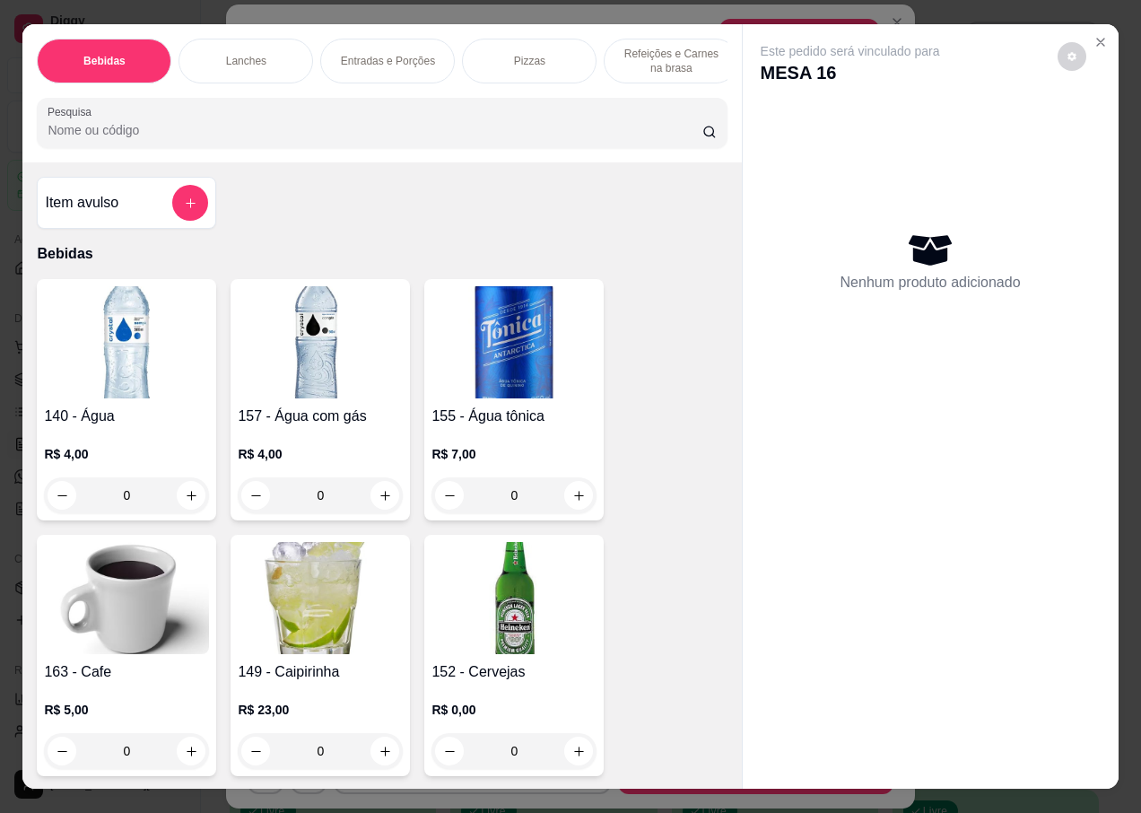
scroll to position [359, 0]
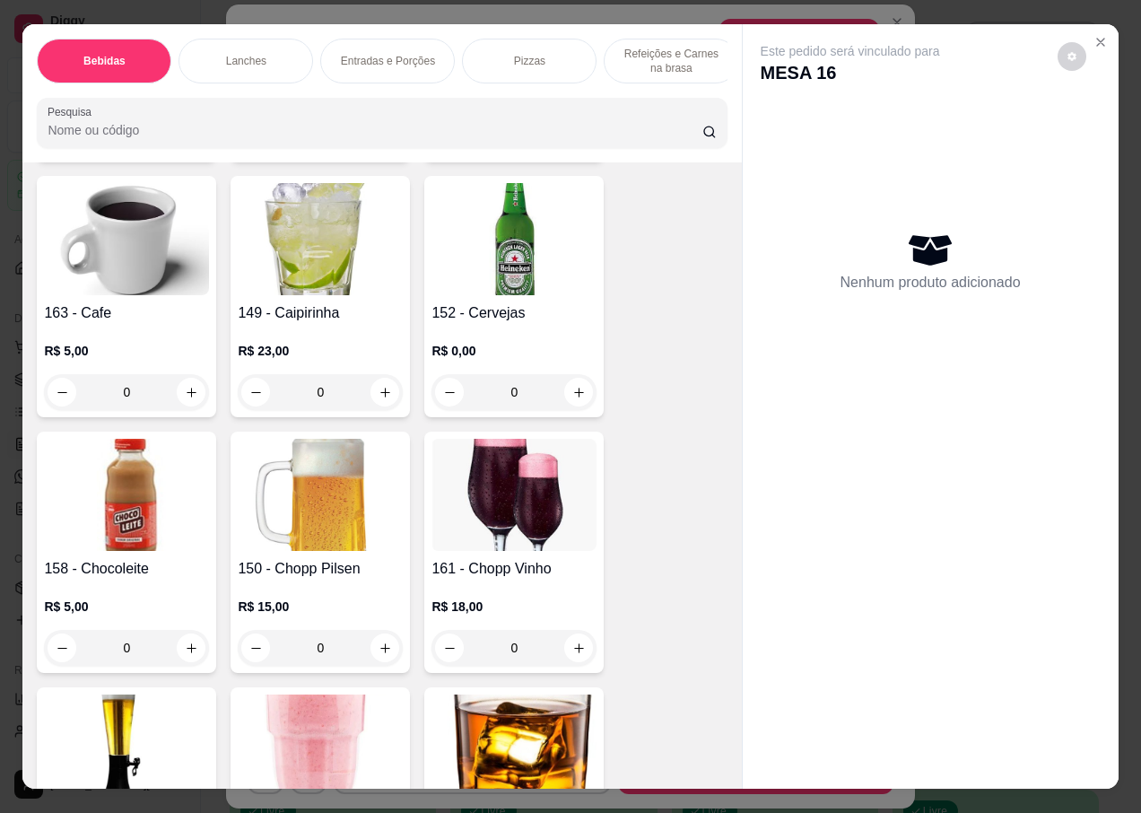
click at [324, 275] on img at bounding box center [320, 239] width 165 height 112
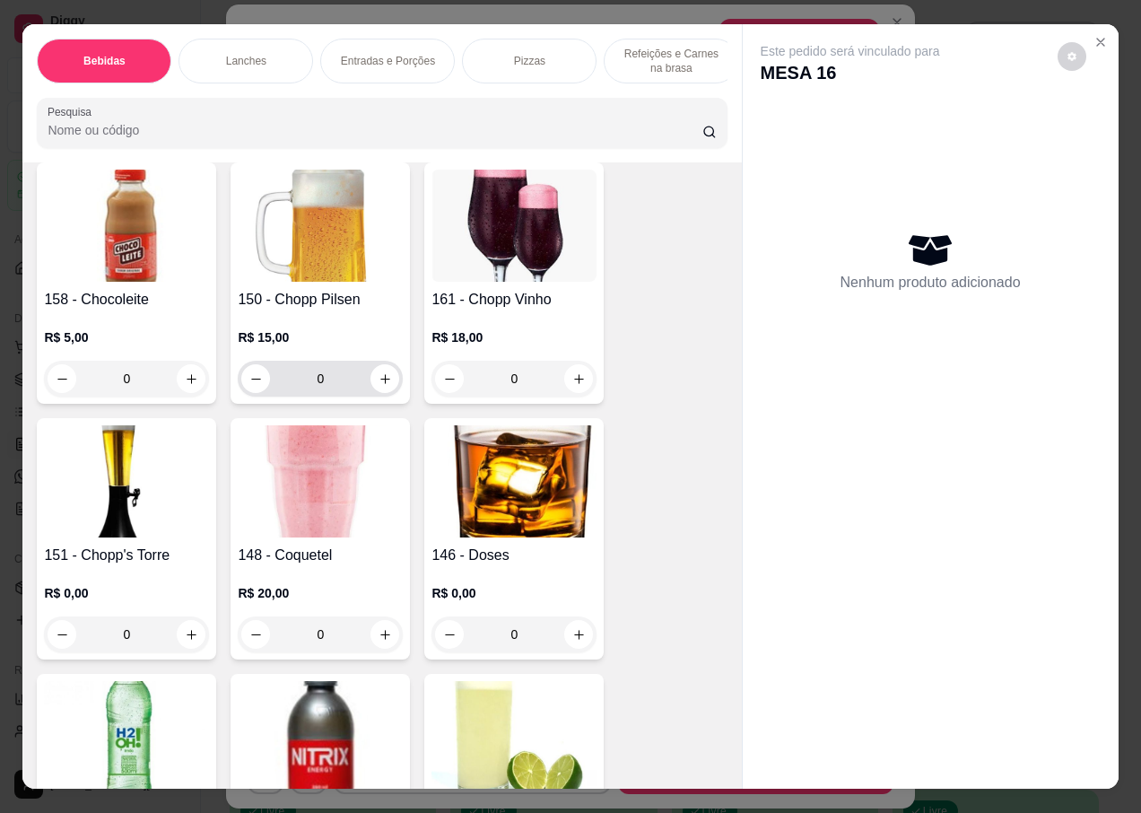
scroll to position [897, 0]
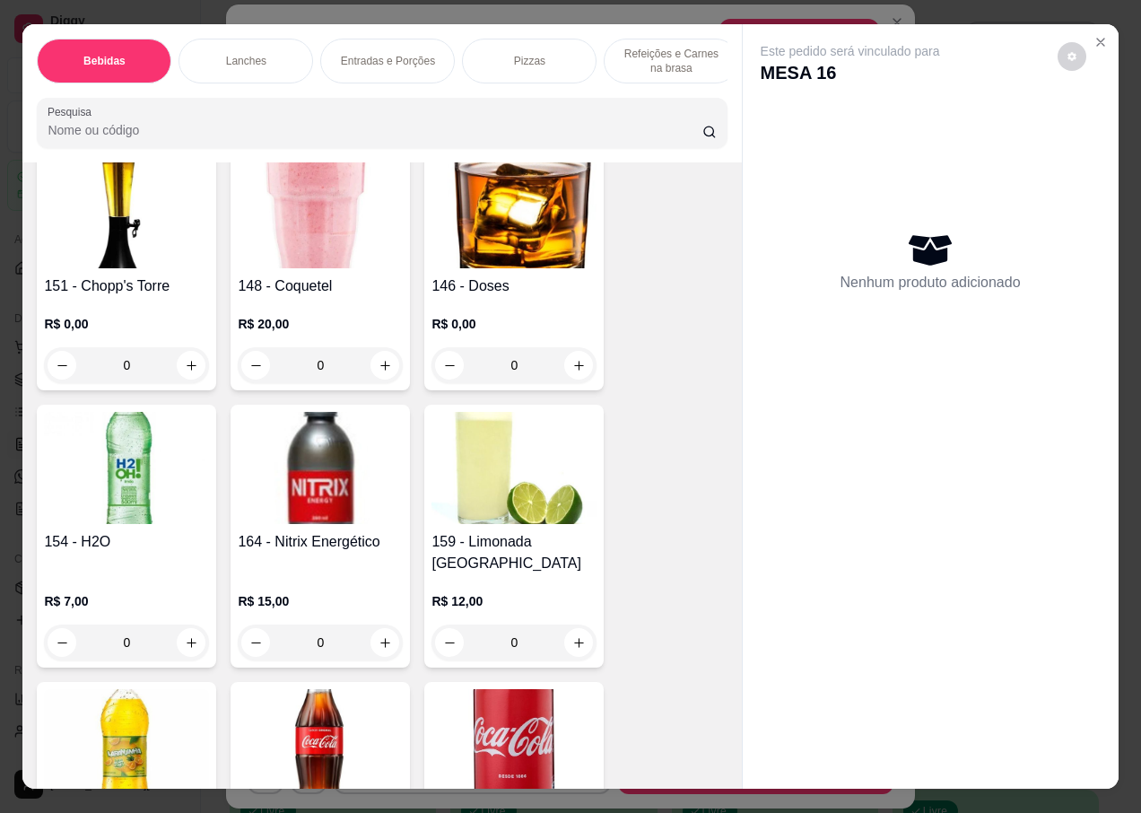
click at [527, 290] on h4 "146 - Doses" at bounding box center [514, 286] width 165 height 22
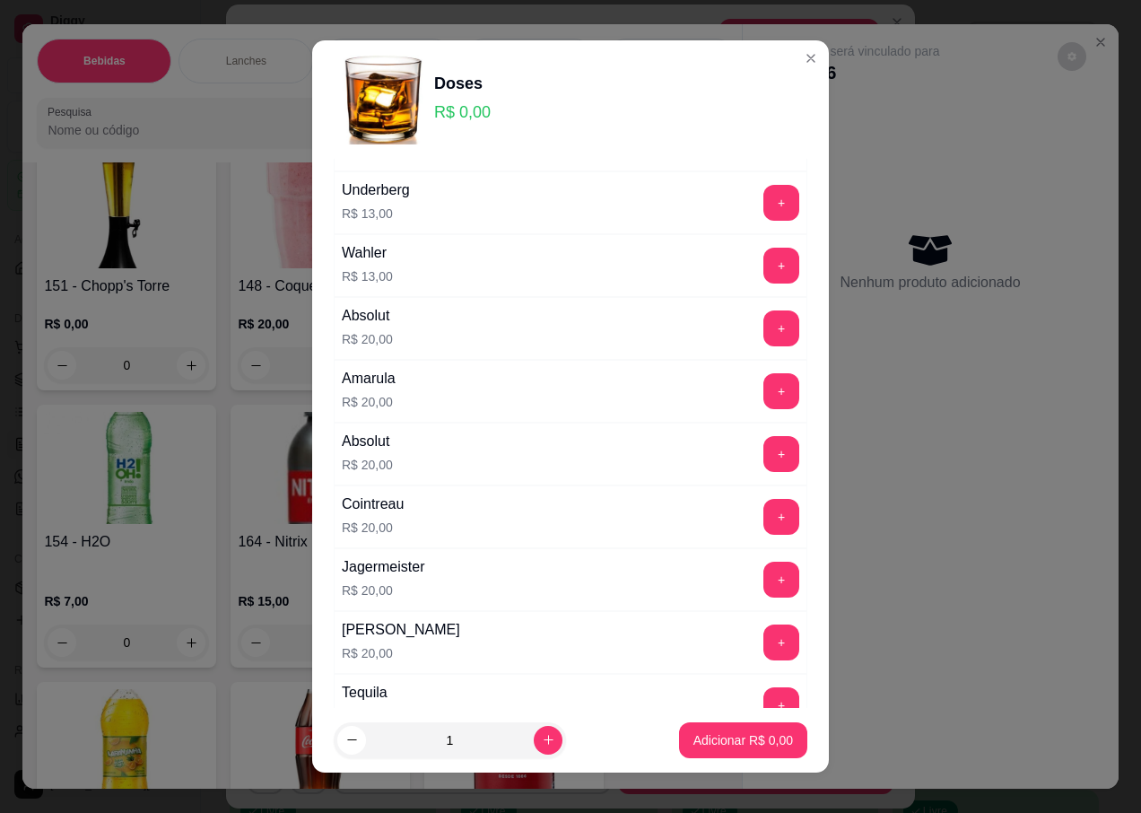
scroll to position [971, 0]
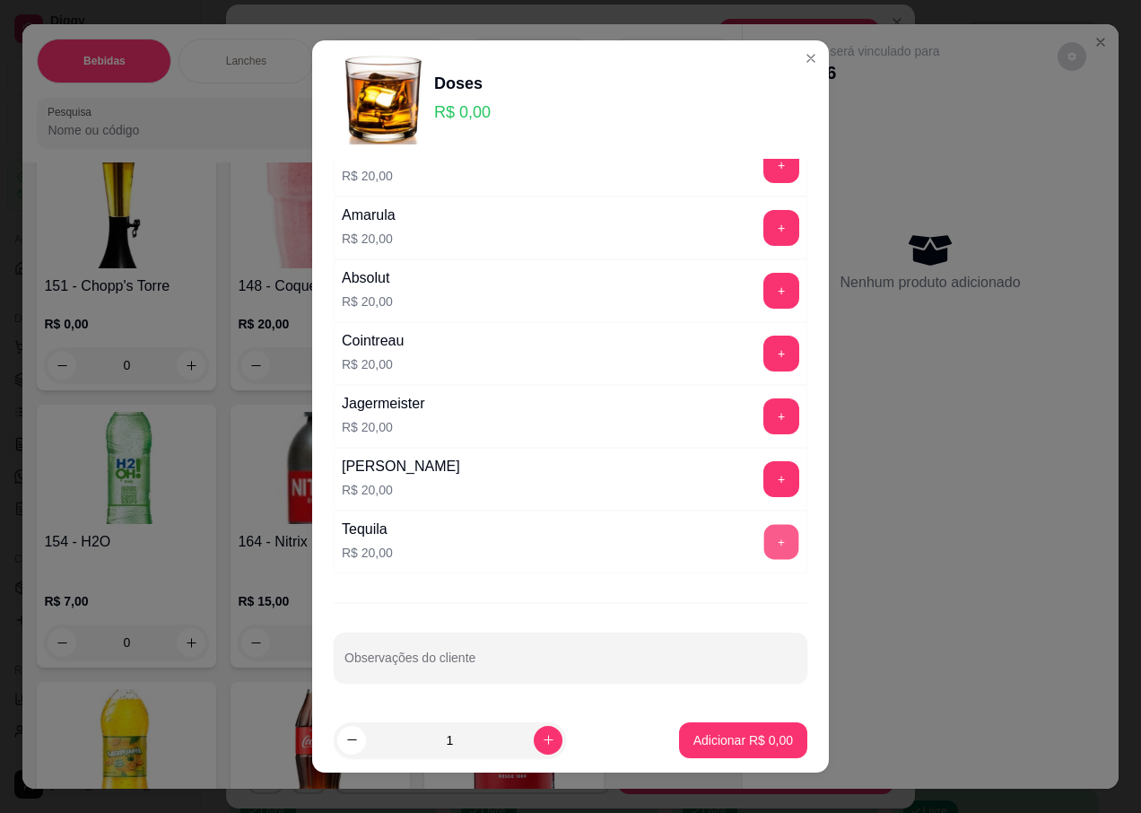
click at [764, 542] on button "+" at bounding box center [781, 542] width 35 height 35
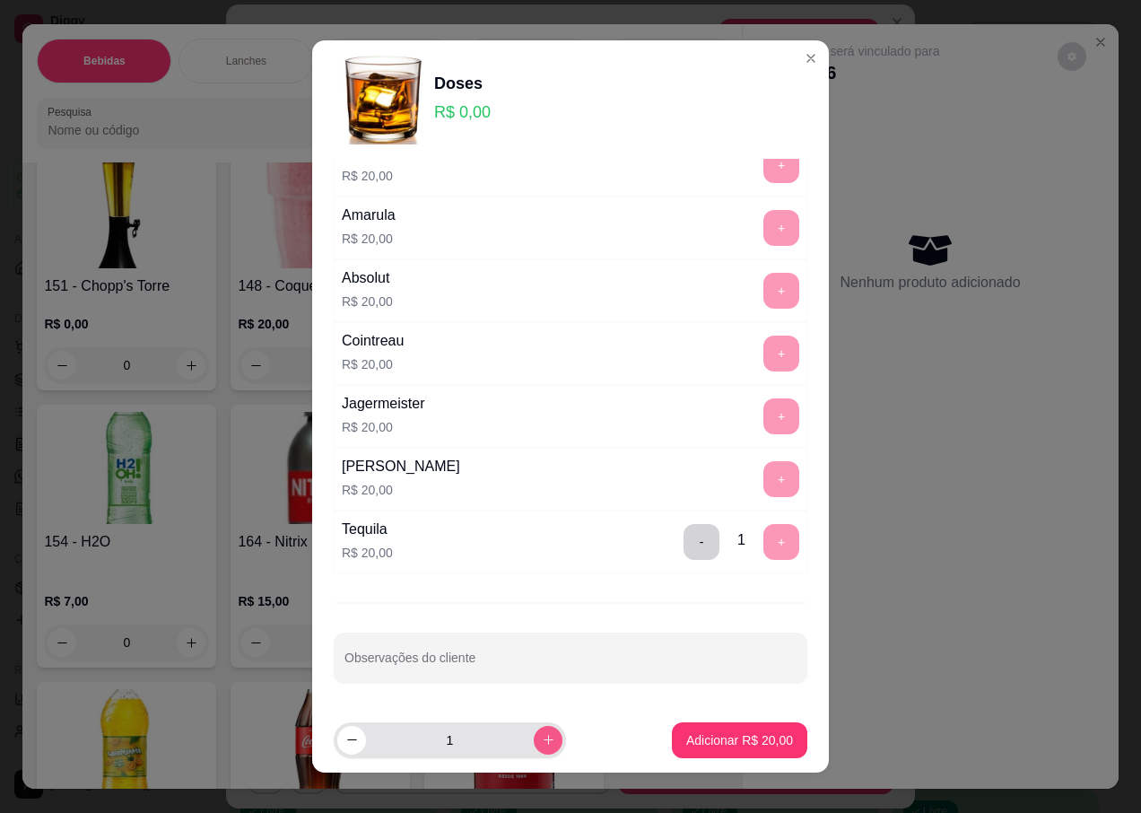
click at [542, 743] on icon "increase-product-quantity" at bounding box center [548, 739] width 13 height 13
type input "3"
click at [695, 739] on p "Adicionar R$ 60,00" at bounding box center [739, 740] width 107 height 18
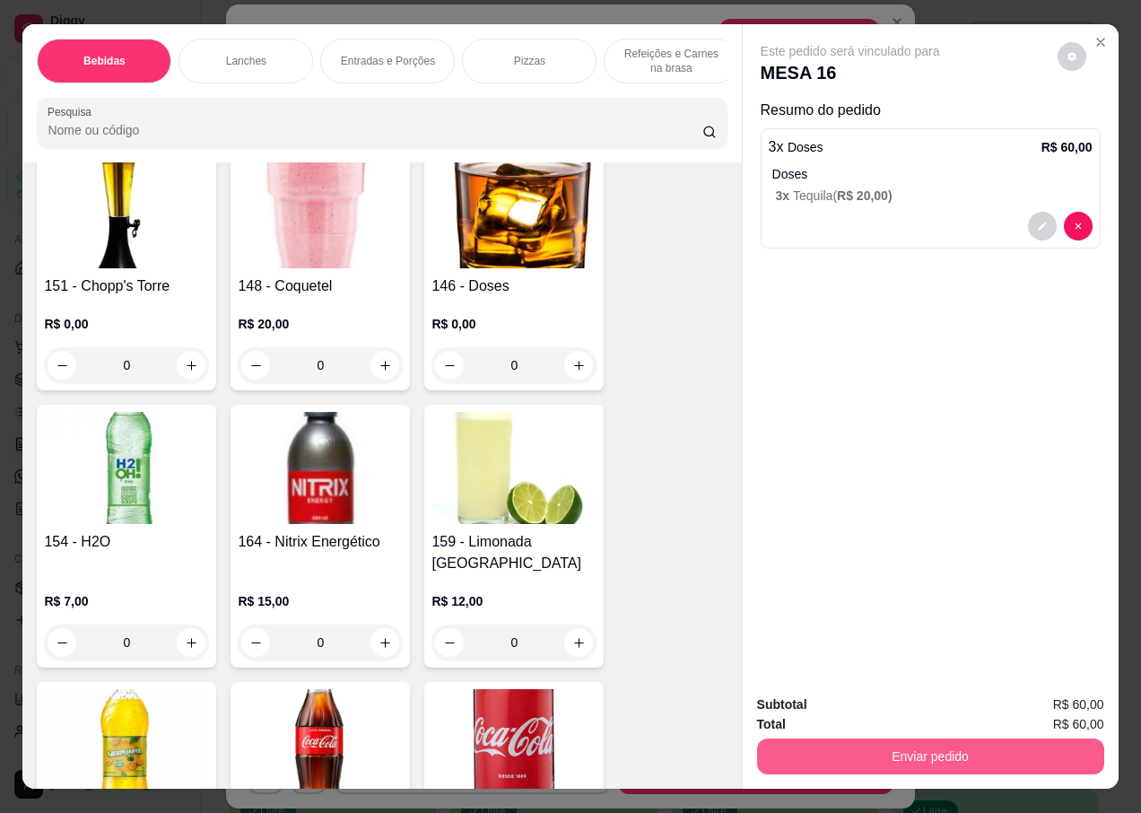
click at [825, 747] on button "Enviar pedido" at bounding box center [930, 756] width 347 height 36
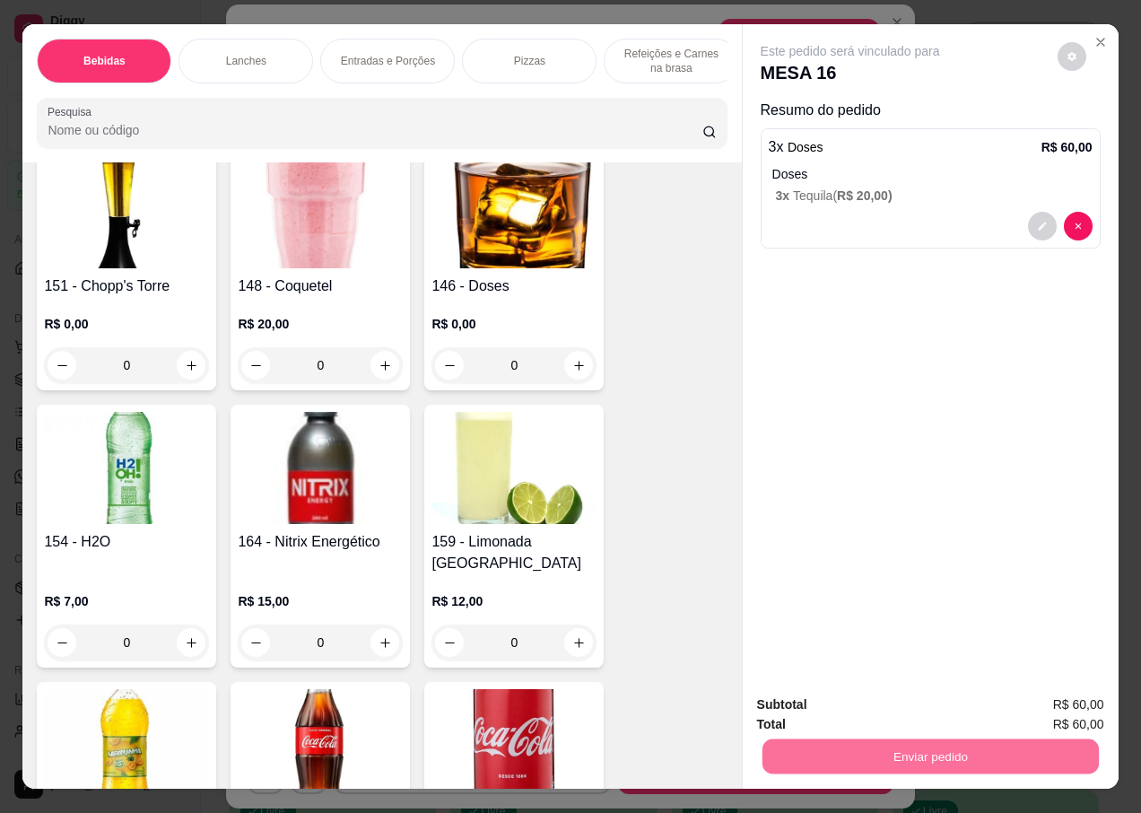
click at [804, 706] on button "Não registrar e enviar pedido" at bounding box center [871, 705] width 187 height 34
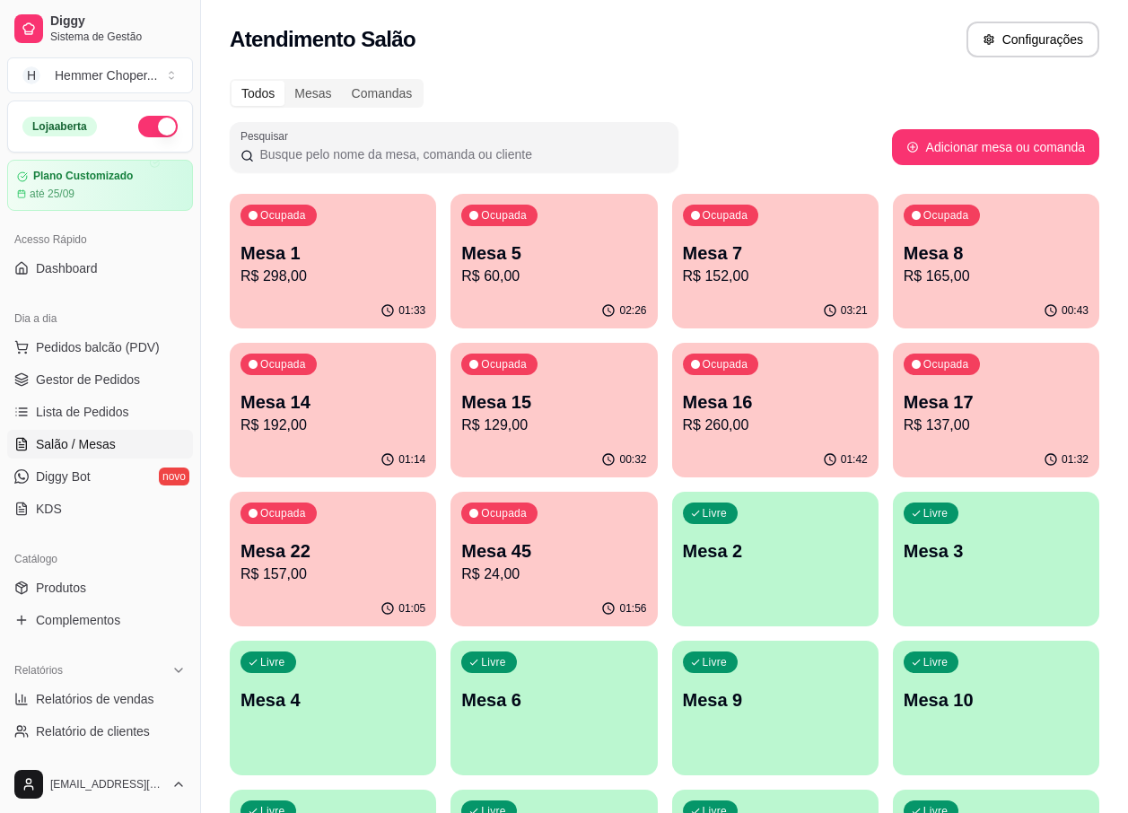
click at [547, 574] on p "R$ 24,00" at bounding box center [553, 574] width 185 height 22
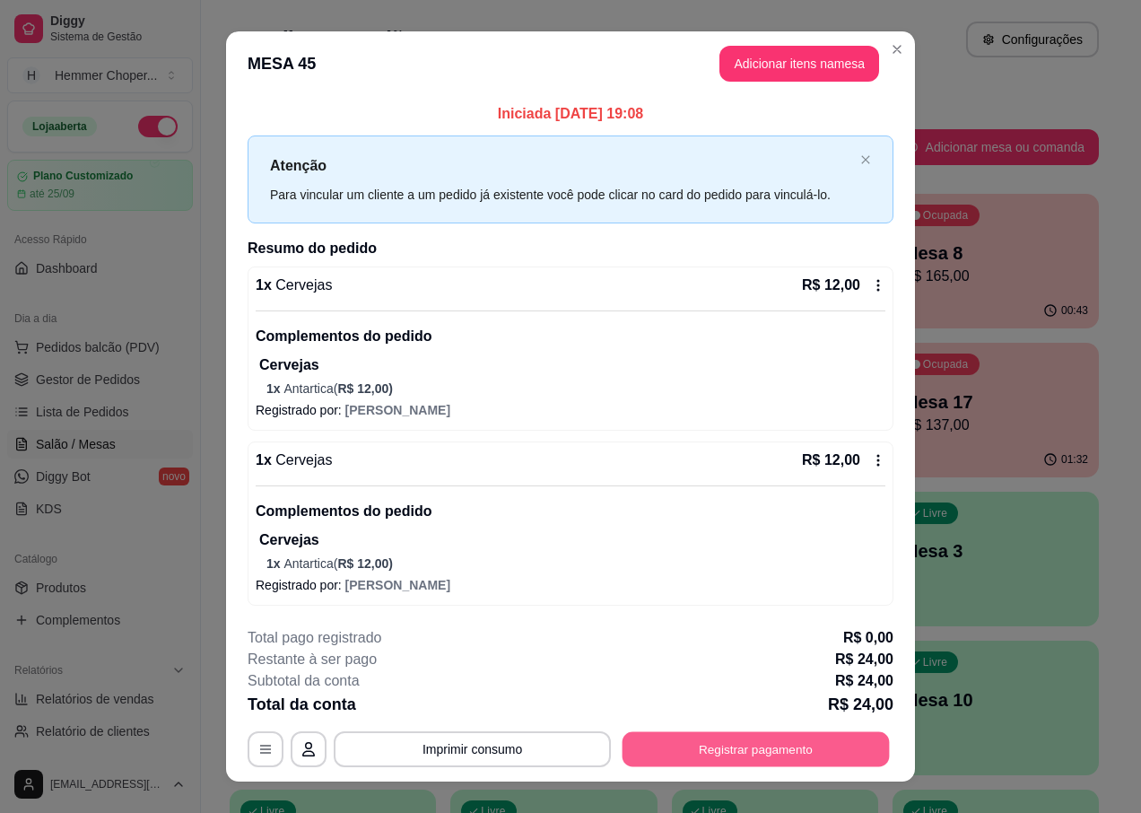
click at [682, 754] on button "Registrar pagamento" at bounding box center [756, 748] width 267 height 35
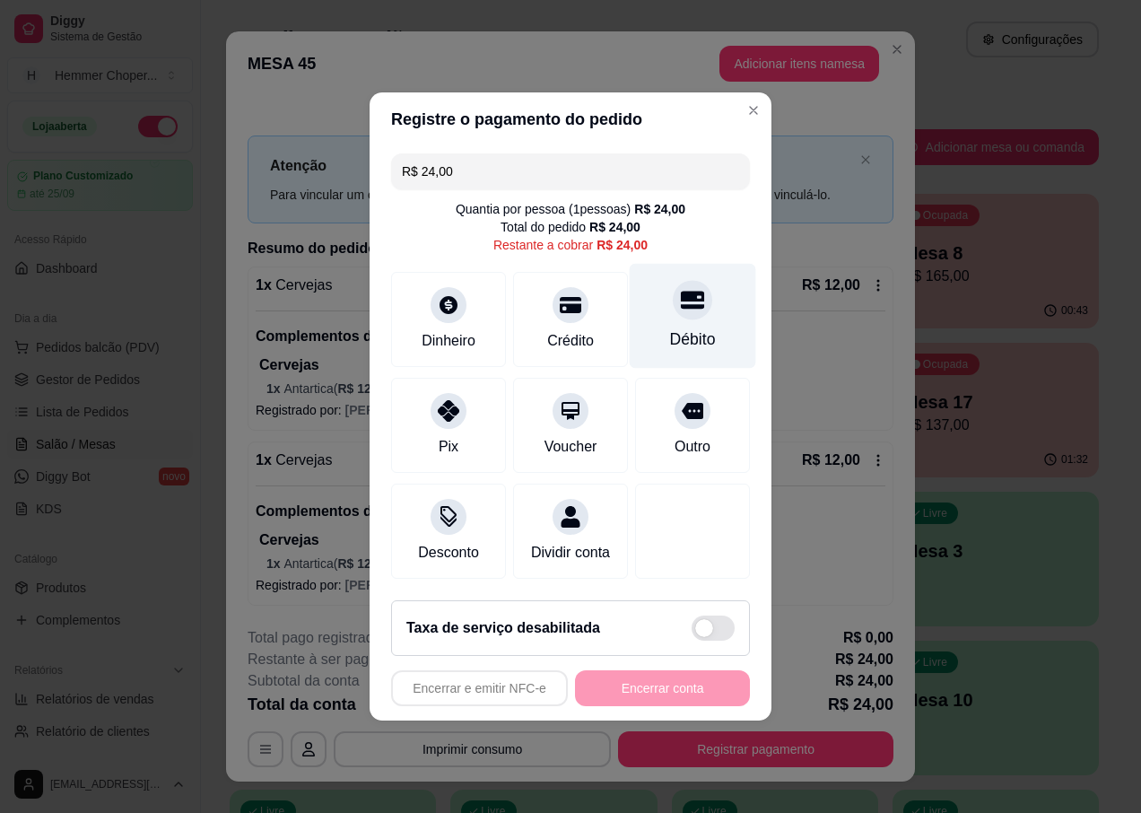
click at [684, 312] on div "Débito" at bounding box center [693, 316] width 126 height 105
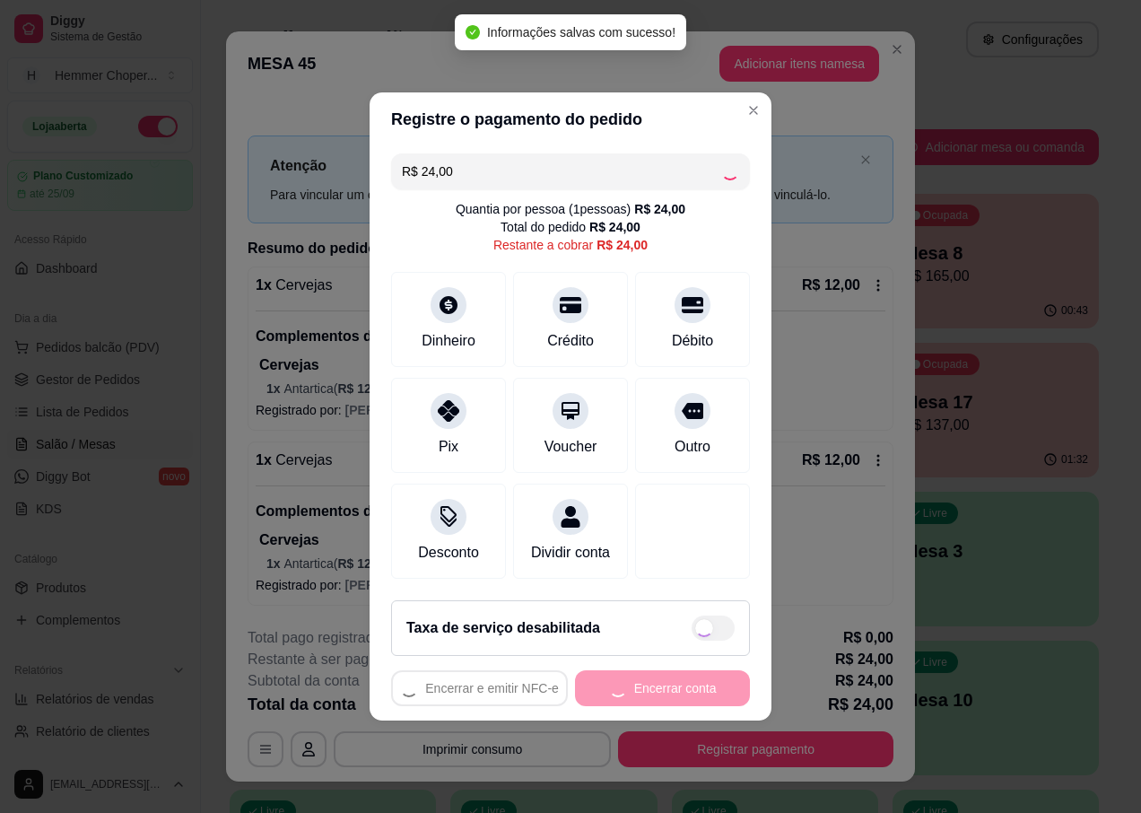
type input "R$ 0,00"
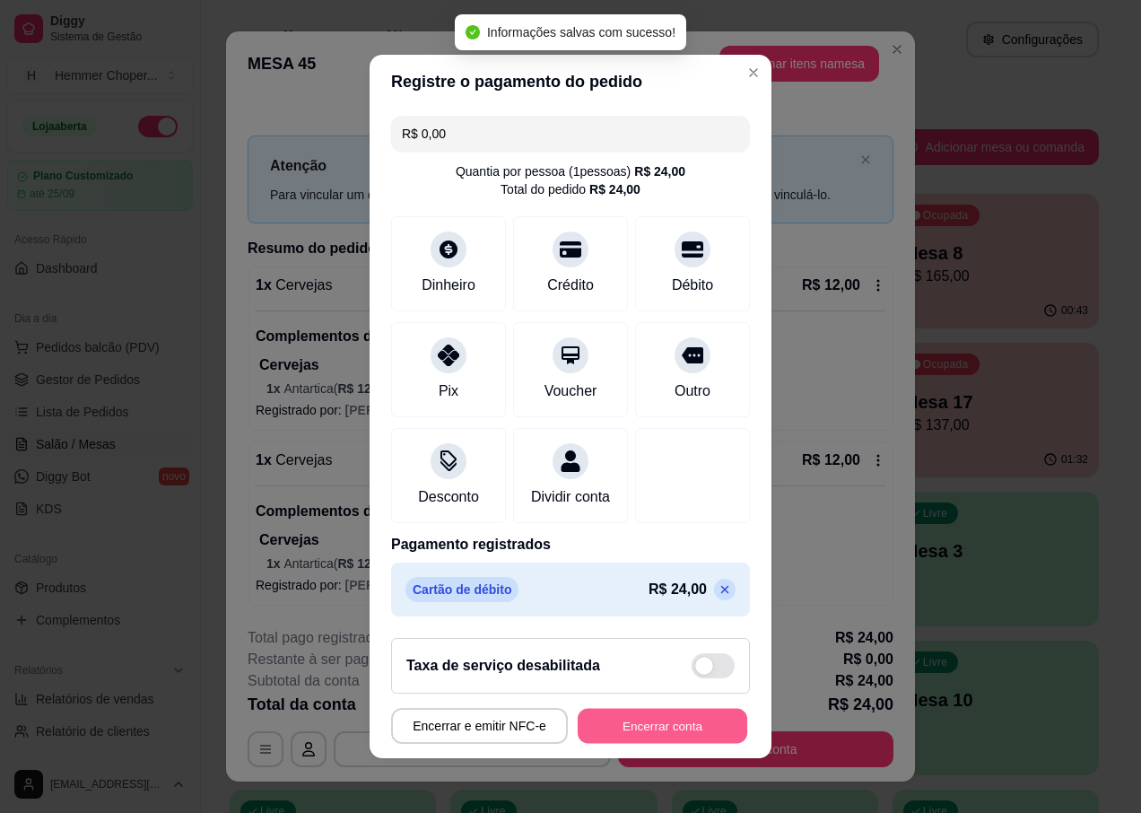
click at [598, 736] on button "Encerrar conta" at bounding box center [663, 726] width 170 height 35
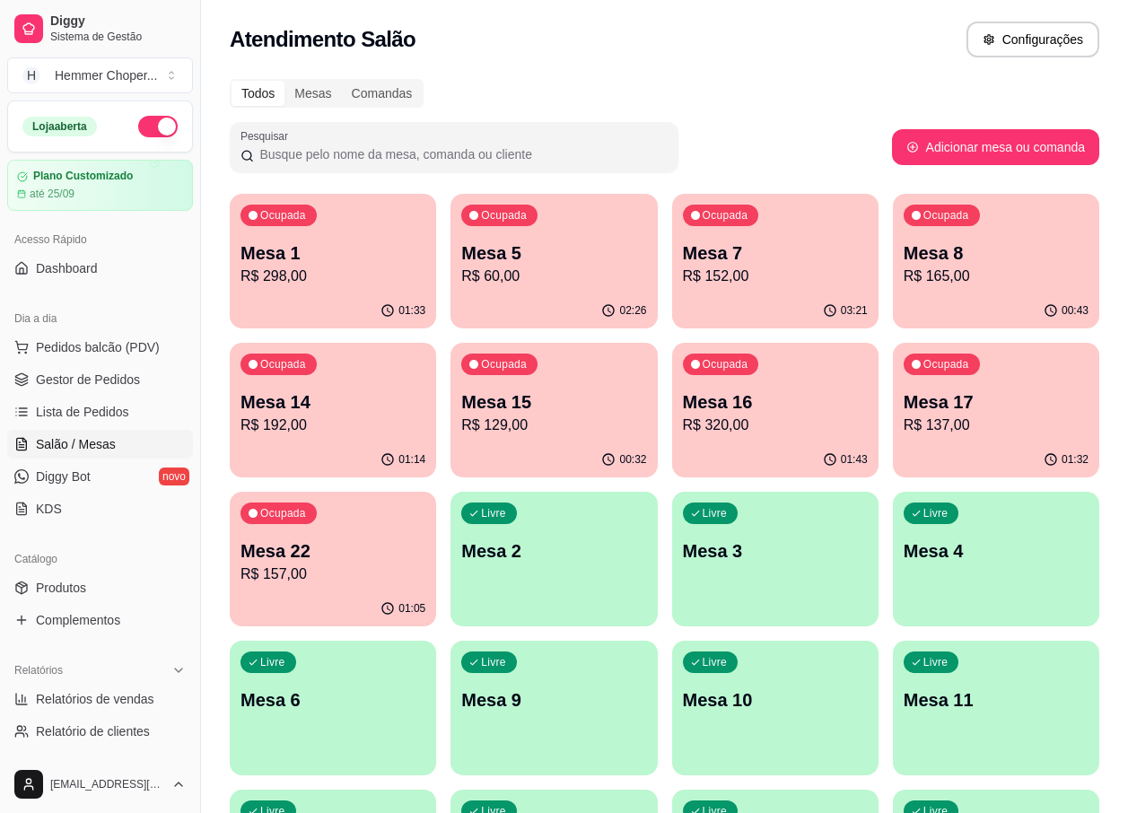
click at [759, 430] on p "R$ 320,00" at bounding box center [775, 425] width 185 height 22
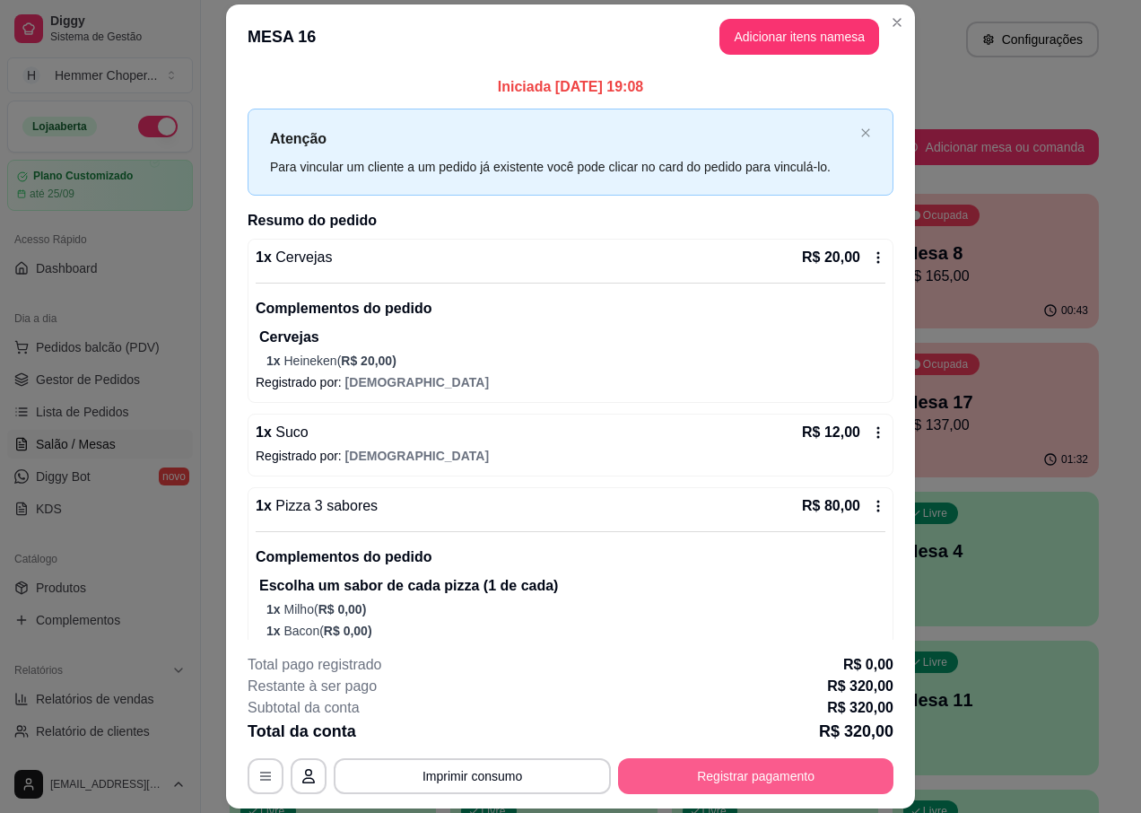
click at [705, 774] on button "Registrar pagamento" at bounding box center [755, 776] width 275 height 36
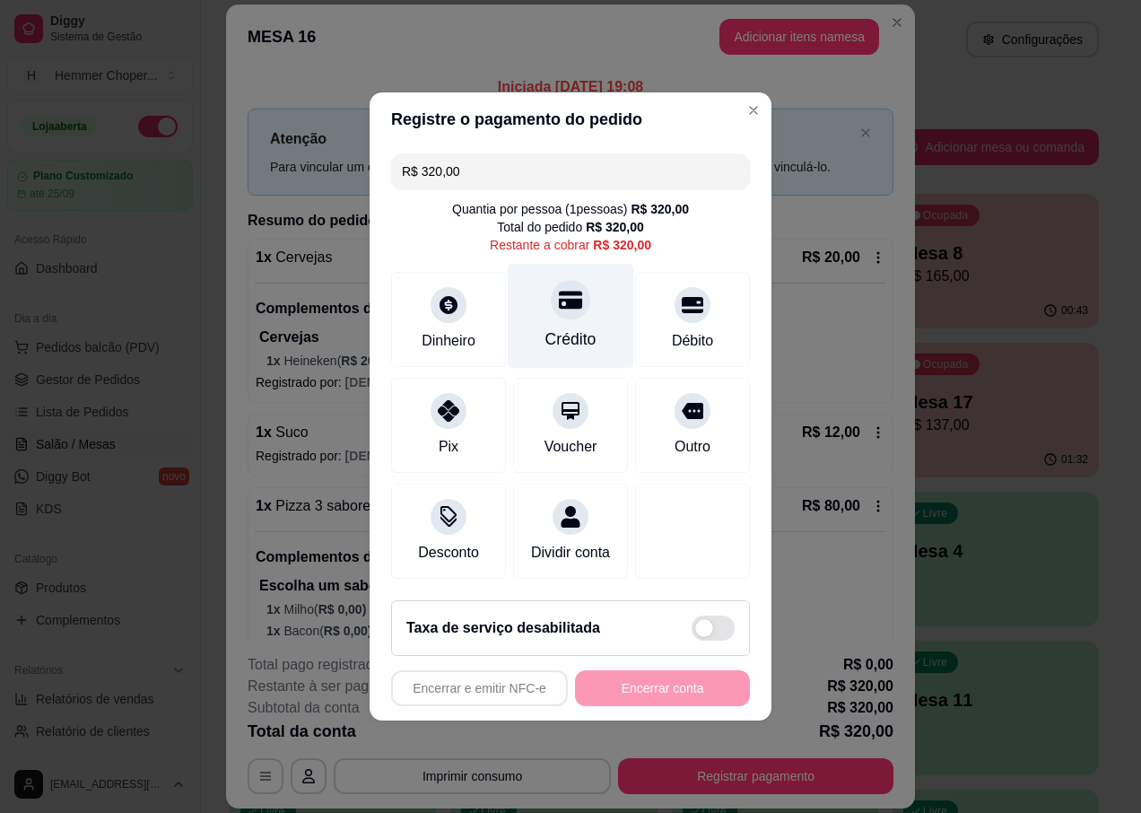
click at [577, 309] on div "Crédito" at bounding box center [571, 316] width 126 height 105
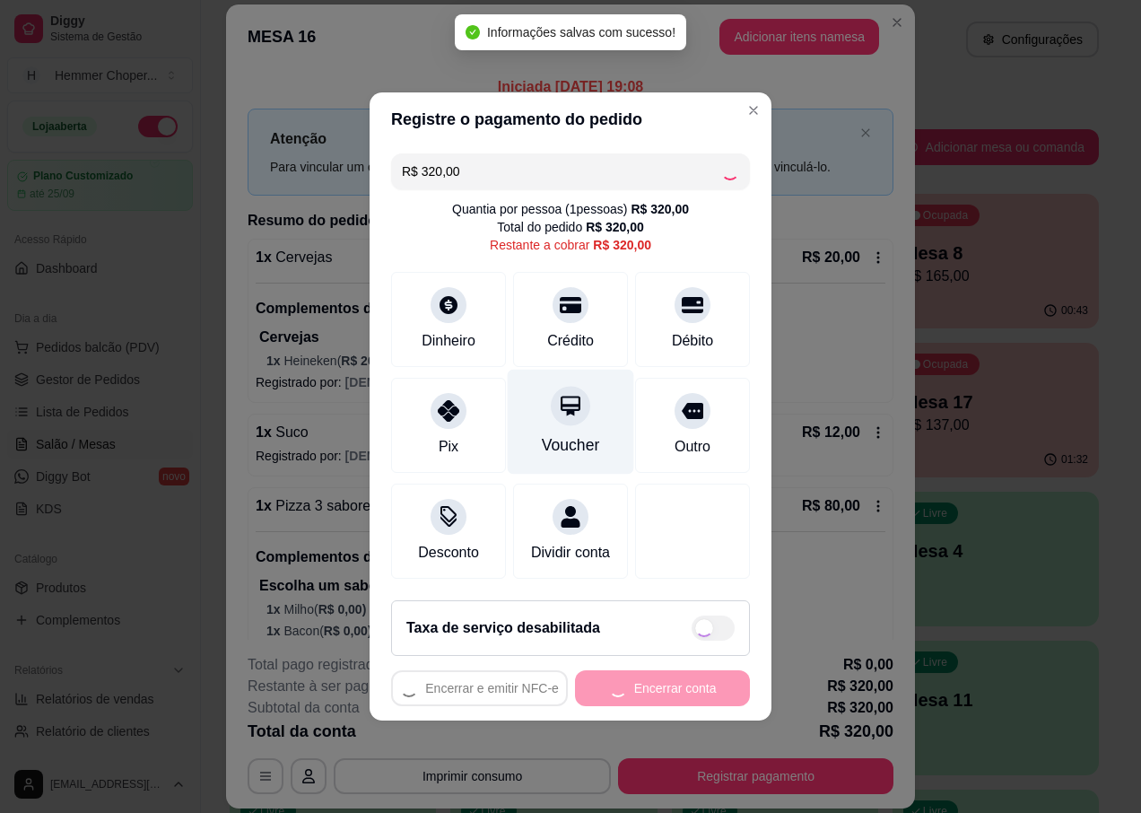
type input "R$ 0,00"
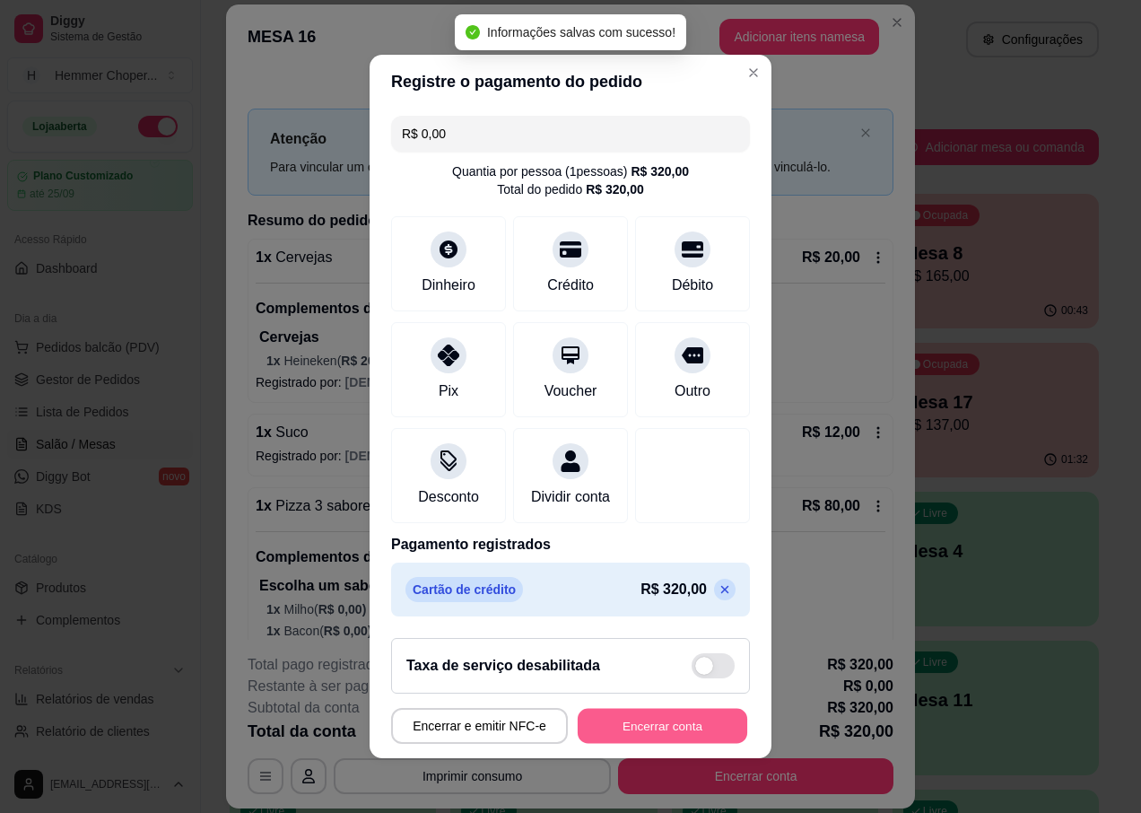
click at [635, 742] on button "Encerrar conta" at bounding box center [663, 726] width 170 height 35
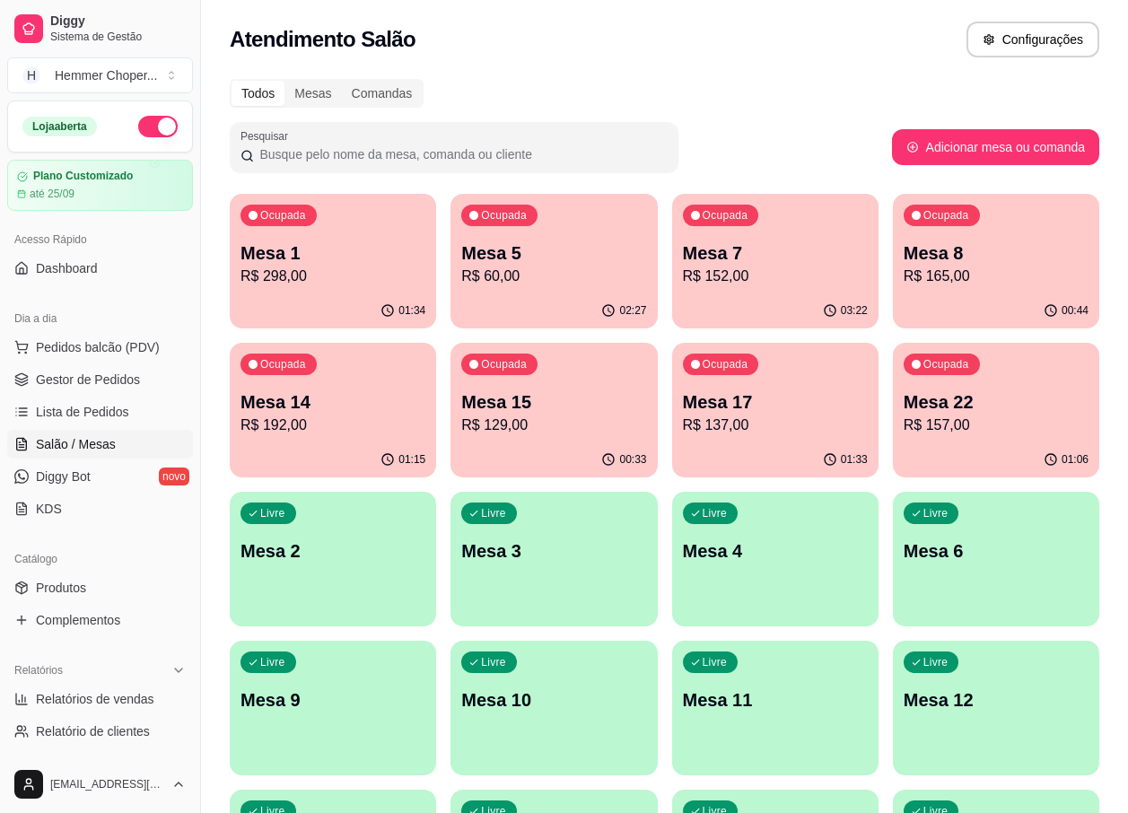
click at [501, 271] on p "R$ 60,00" at bounding box center [553, 277] width 185 height 22
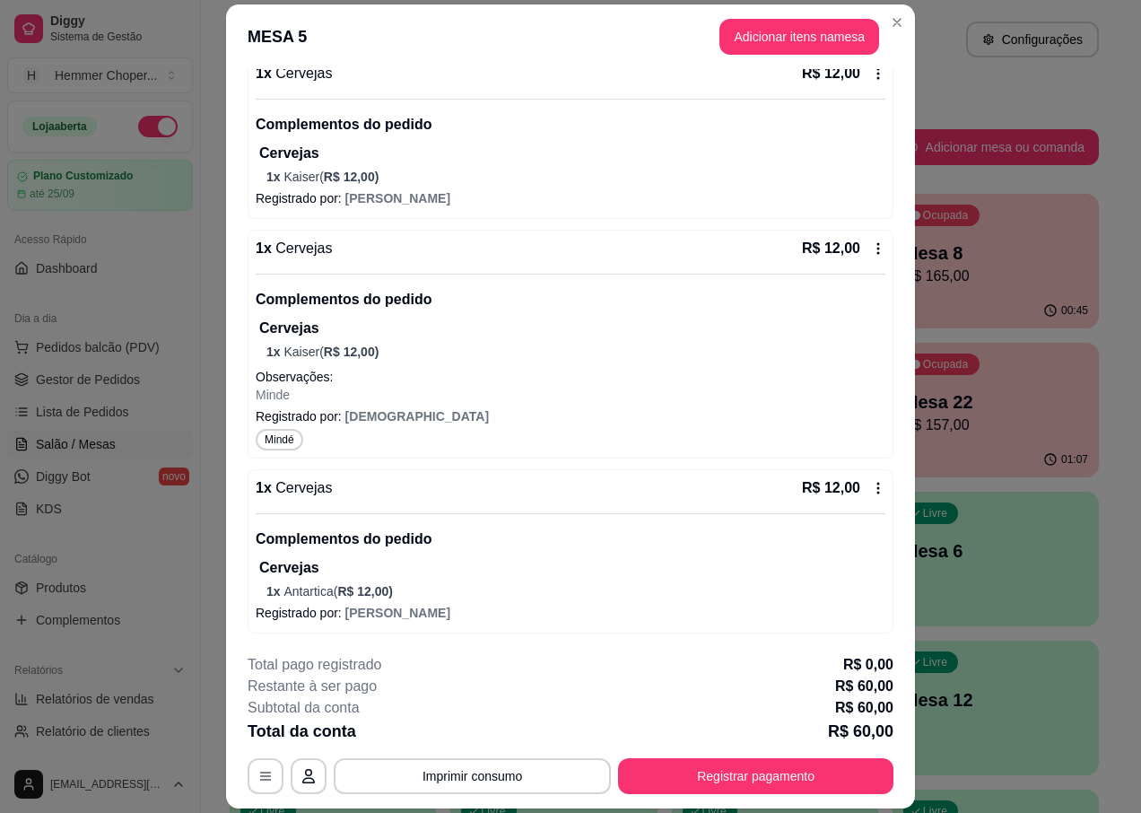
scroll to position [53, 0]
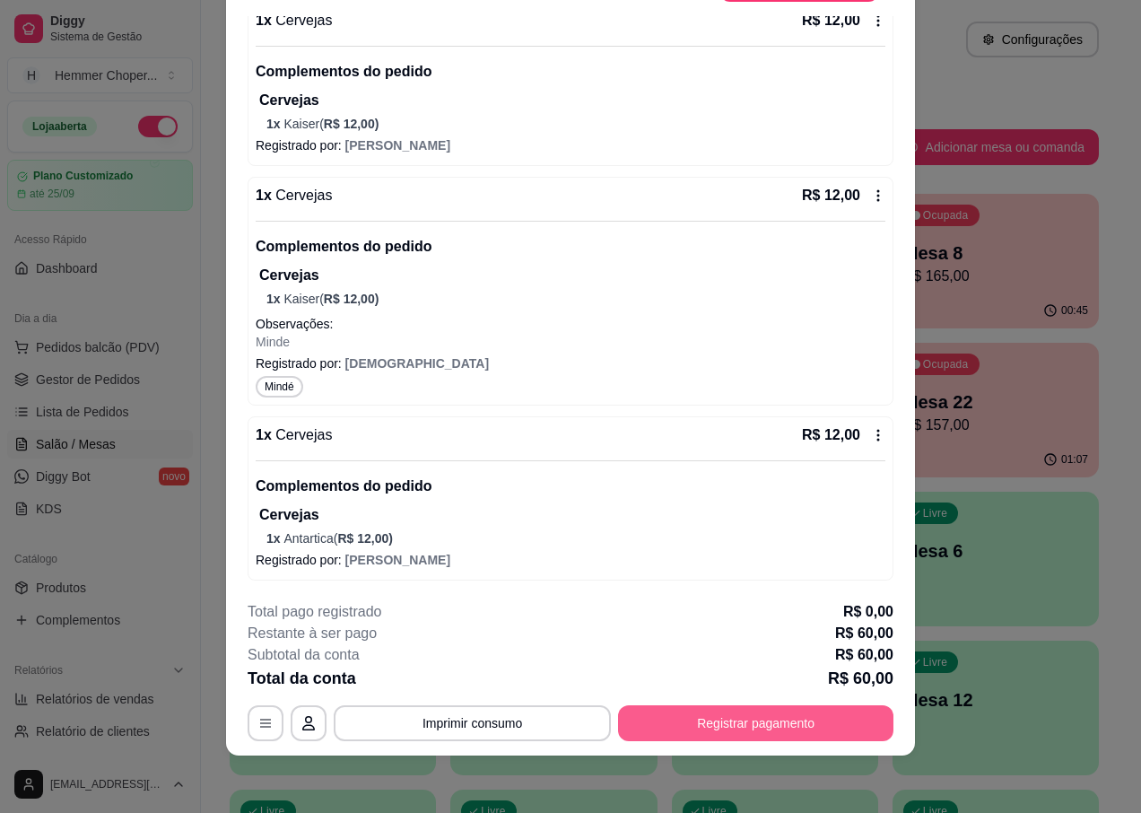
click at [704, 724] on button "Registrar pagamento" at bounding box center [755, 723] width 275 height 36
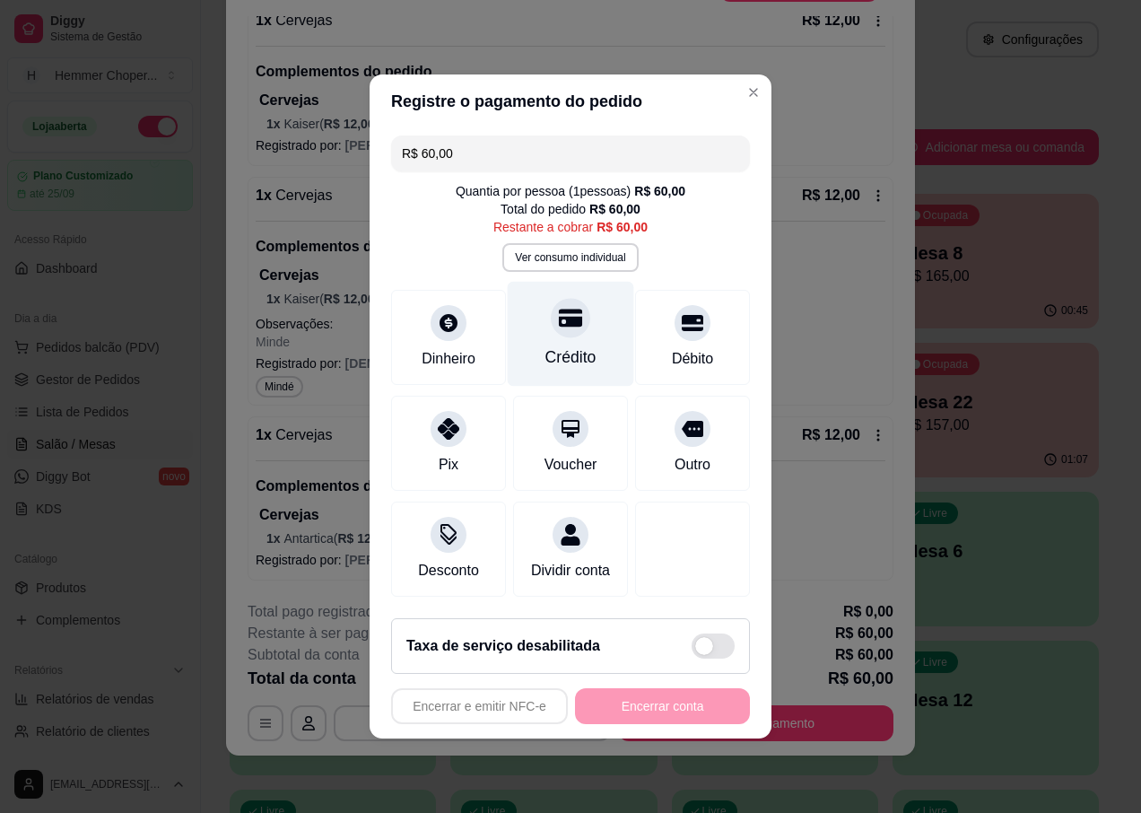
click at [560, 327] on div at bounding box center [570, 317] width 39 height 39
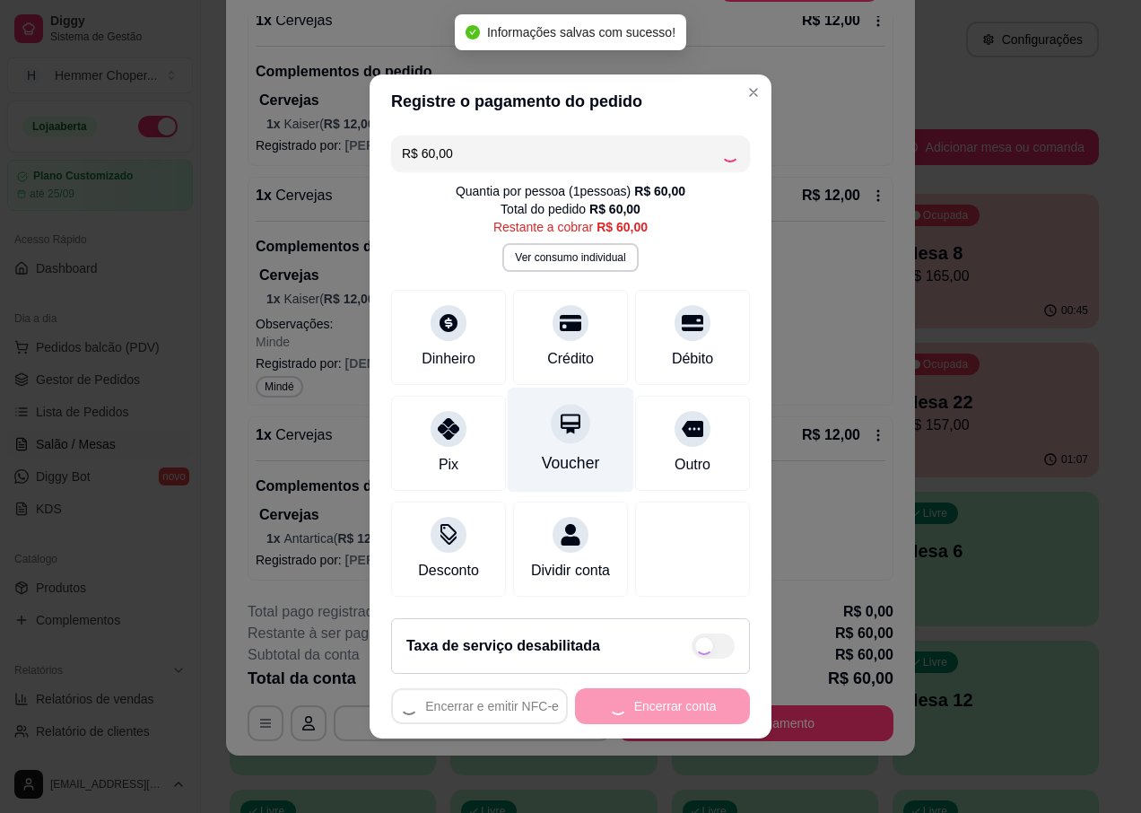
type input "R$ 0,00"
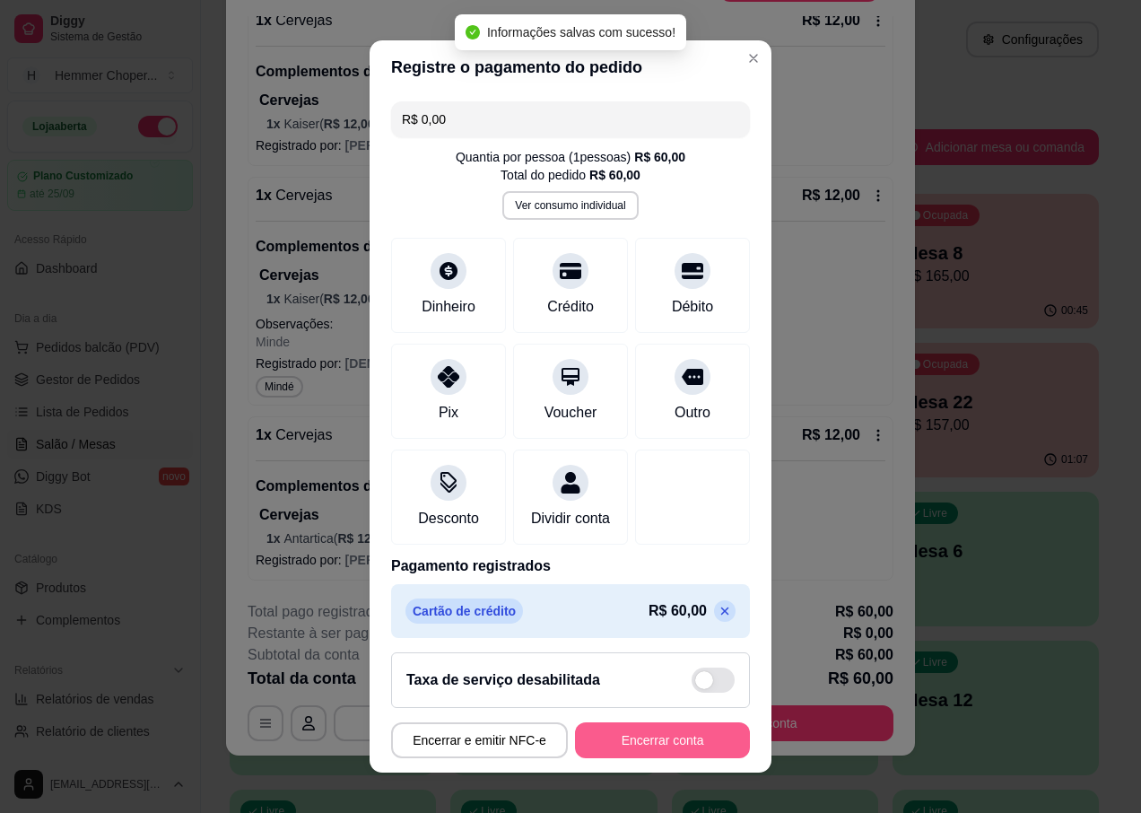
click at [607, 739] on button "Encerrar conta" at bounding box center [662, 740] width 175 height 36
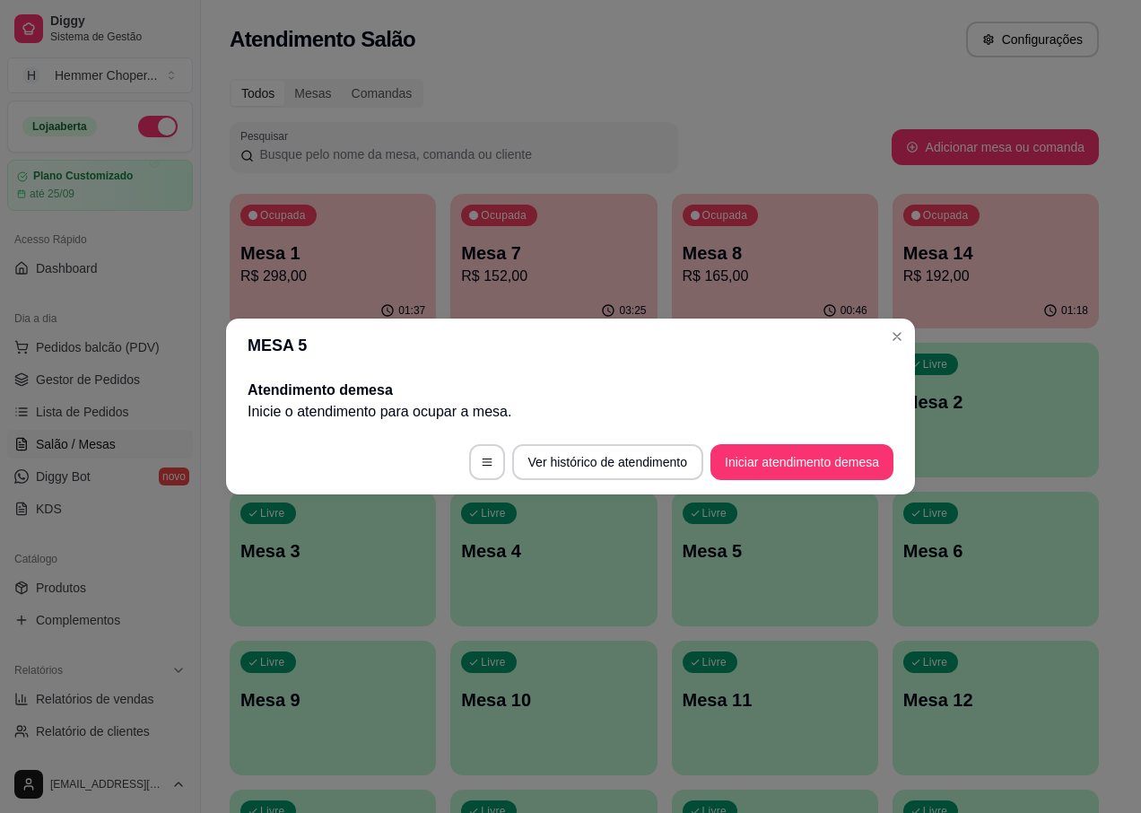
scroll to position [0, 0]
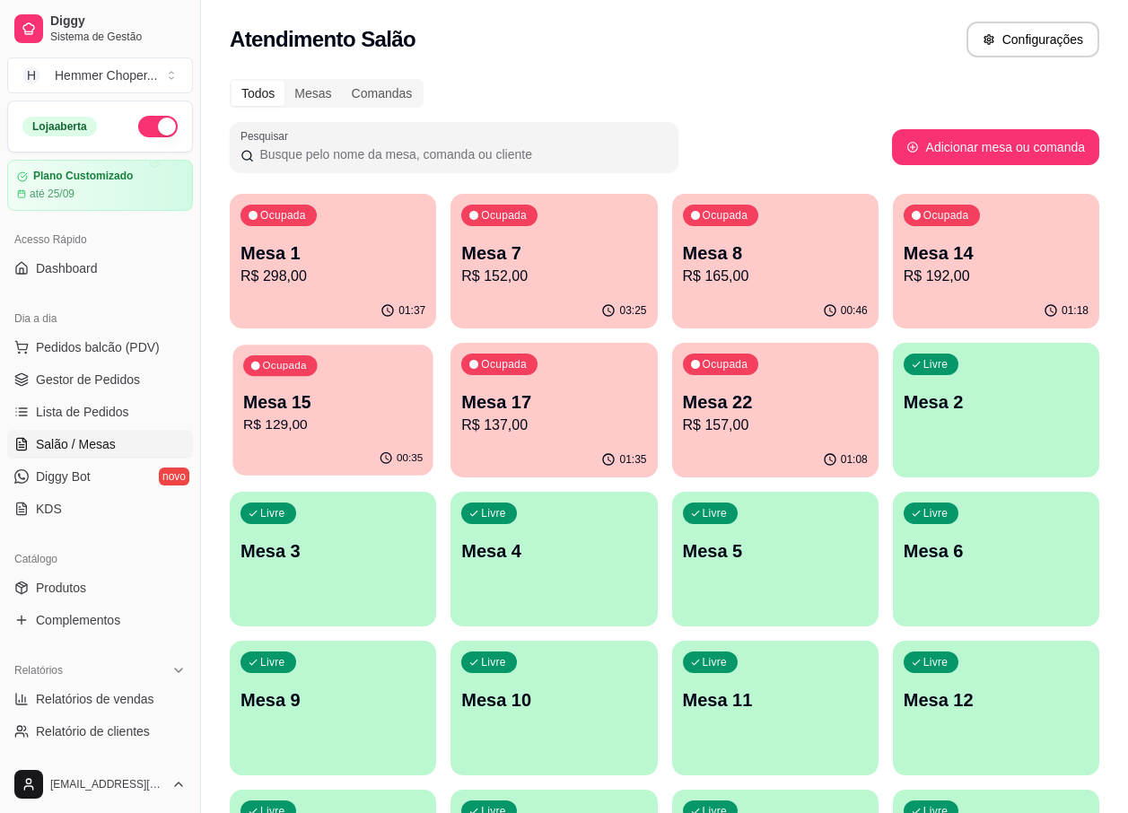
click at [366, 428] on p "R$ 129,00" at bounding box center [332, 424] width 179 height 21
click at [947, 283] on p "R$ 192,00" at bounding box center [995, 276] width 179 height 21
click at [552, 423] on p "R$ 137,00" at bounding box center [553, 424] width 179 height 21
click at [748, 404] on p "Mesa 22" at bounding box center [775, 401] width 185 height 25
click at [752, 430] on p "R$ 157,00" at bounding box center [775, 425] width 185 height 22
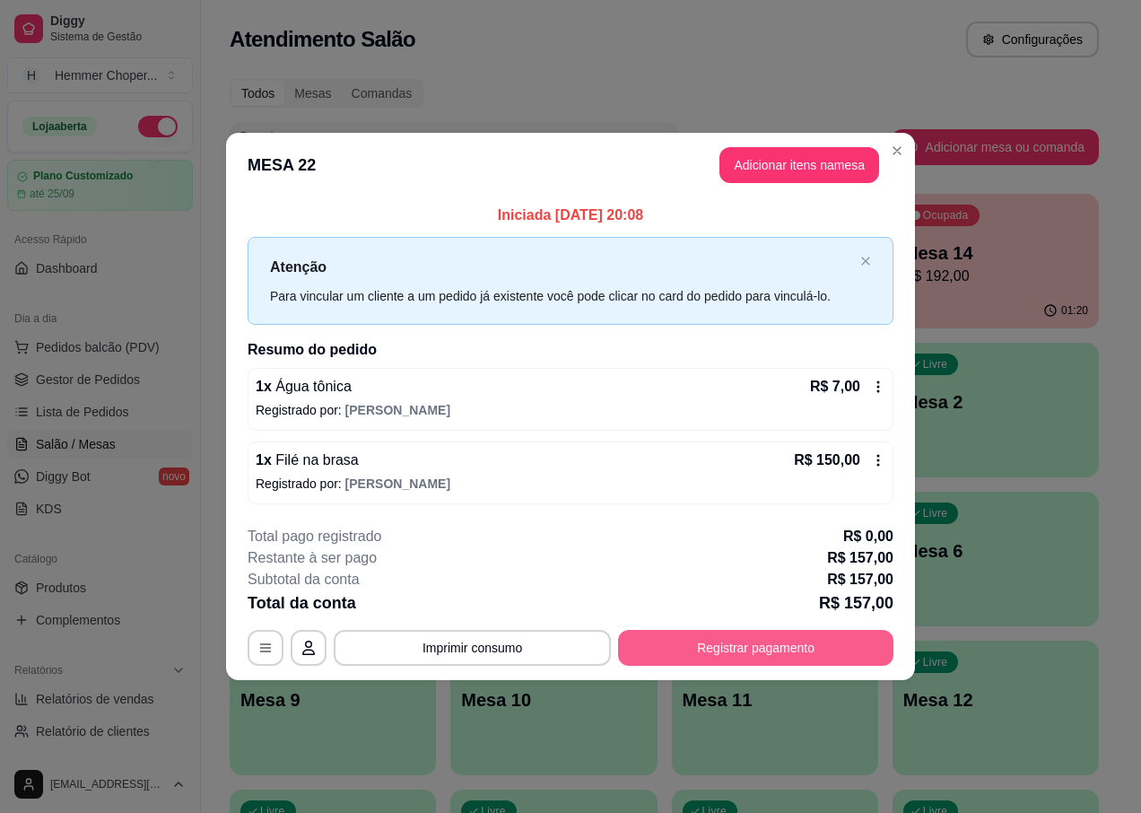
click at [678, 641] on button "Registrar pagamento" at bounding box center [755, 648] width 275 height 36
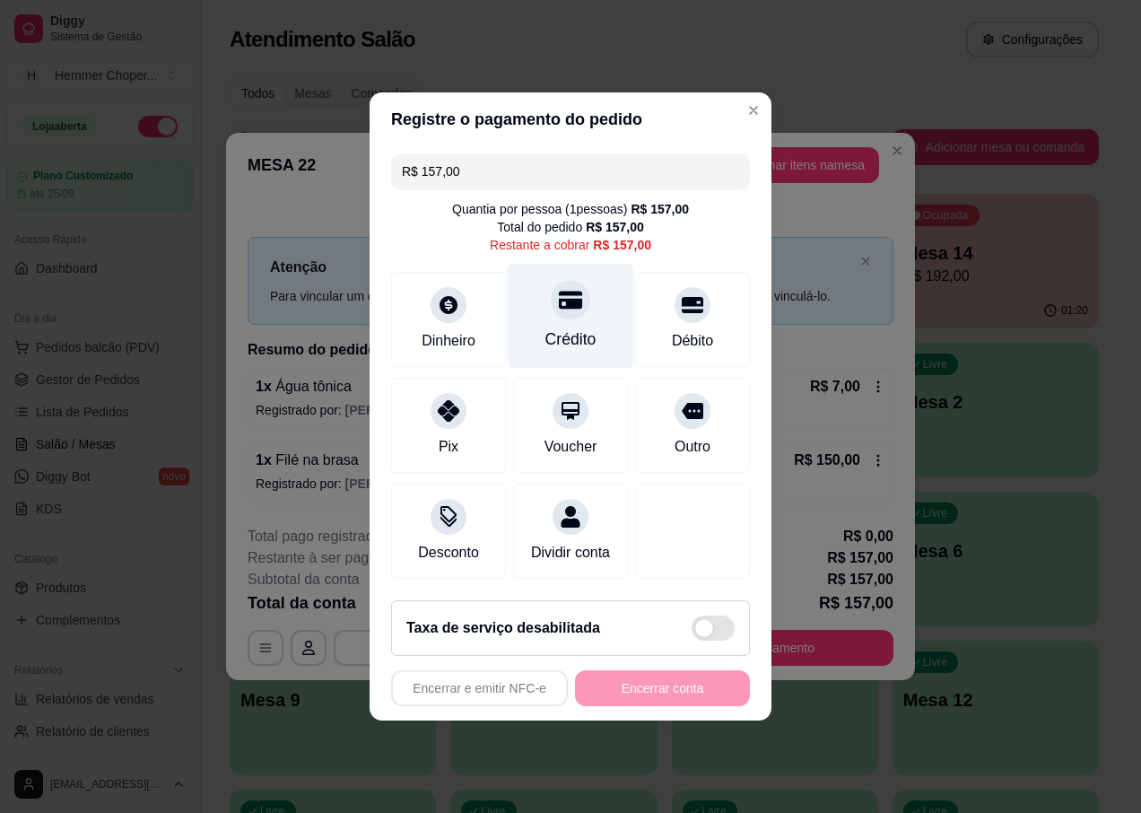
click at [571, 305] on div at bounding box center [570, 299] width 39 height 39
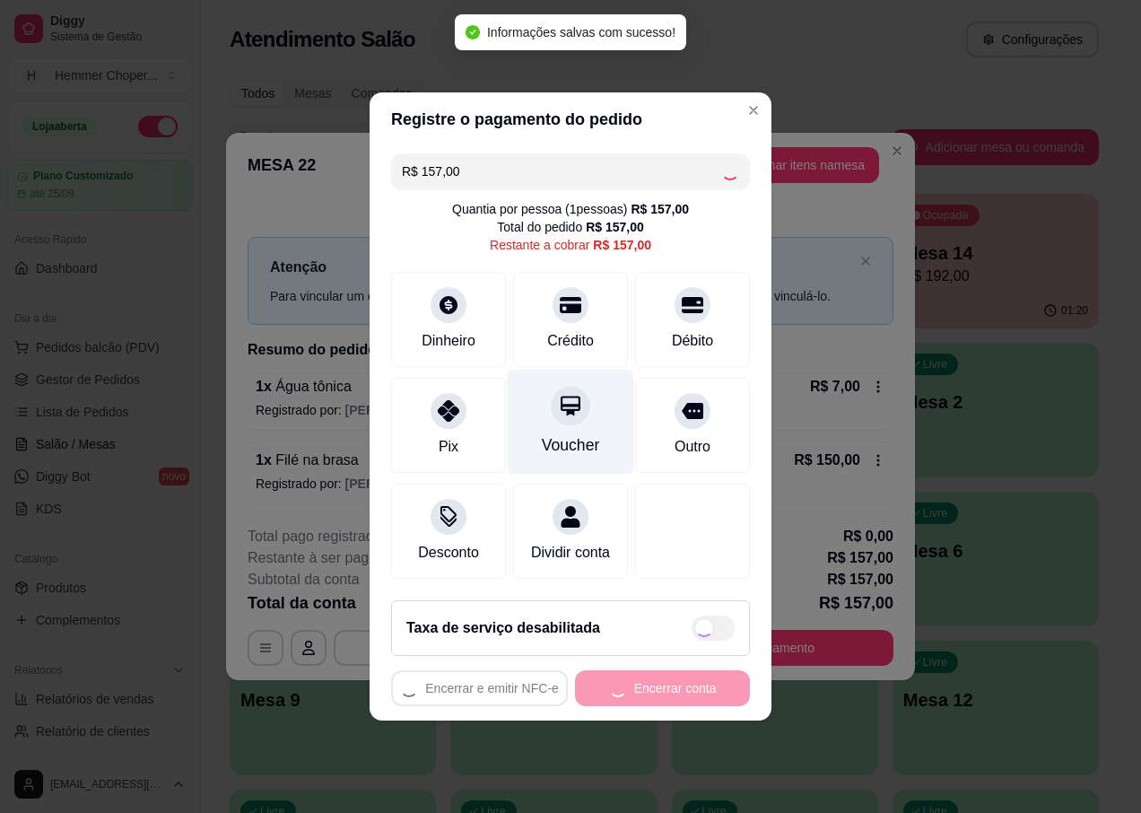
type input "R$ 0,00"
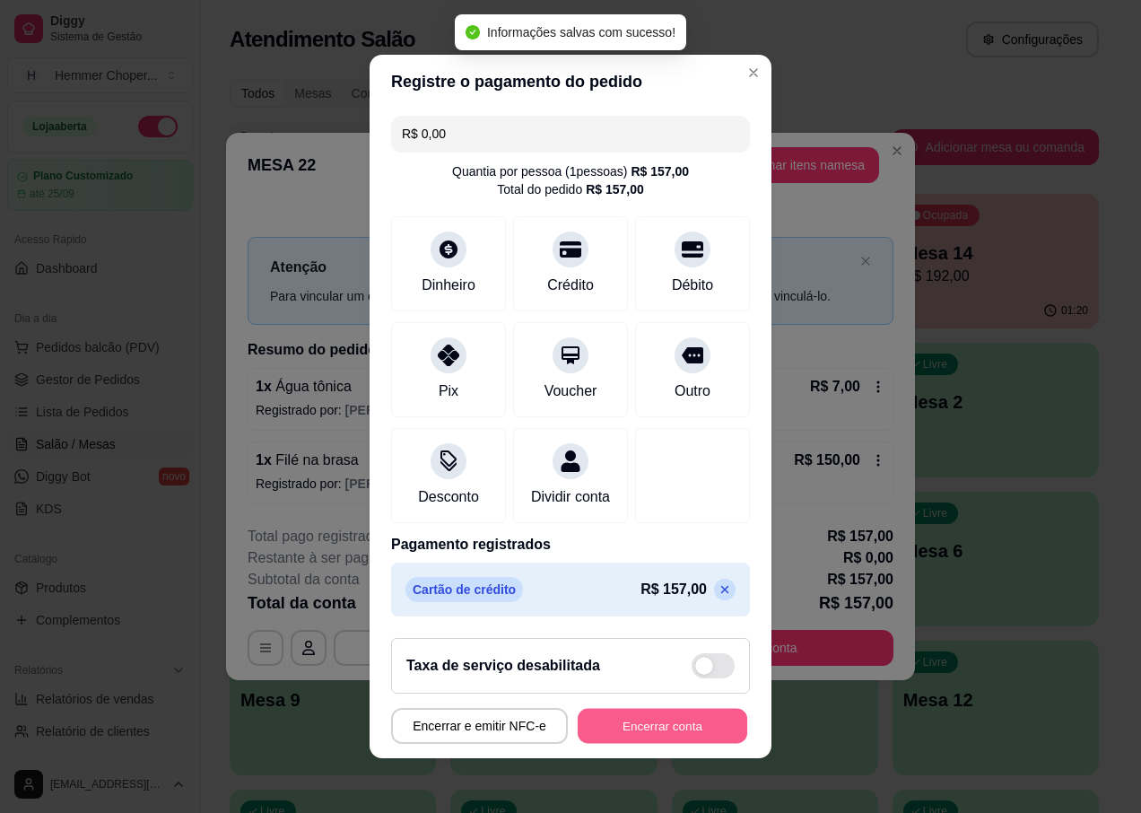
click at [629, 728] on button "Encerrar conta" at bounding box center [663, 726] width 170 height 35
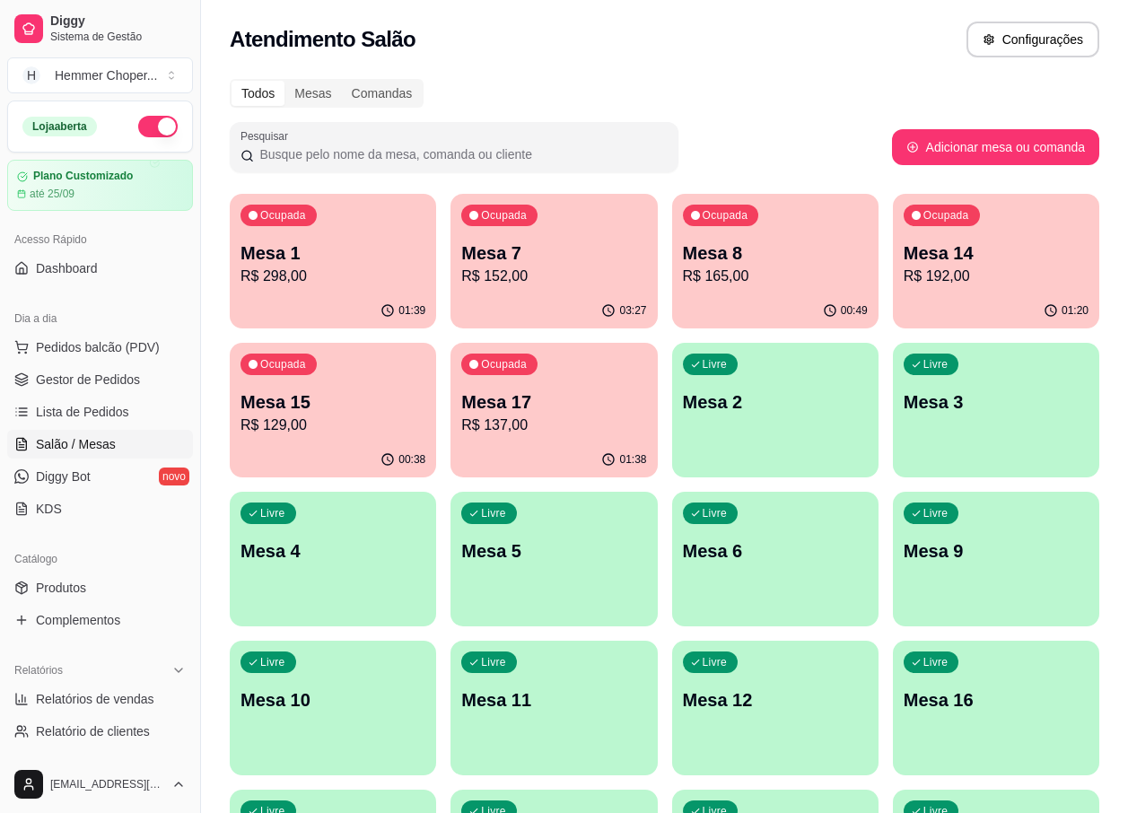
click at [918, 272] on p "R$ 192,00" at bounding box center [995, 277] width 185 height 22
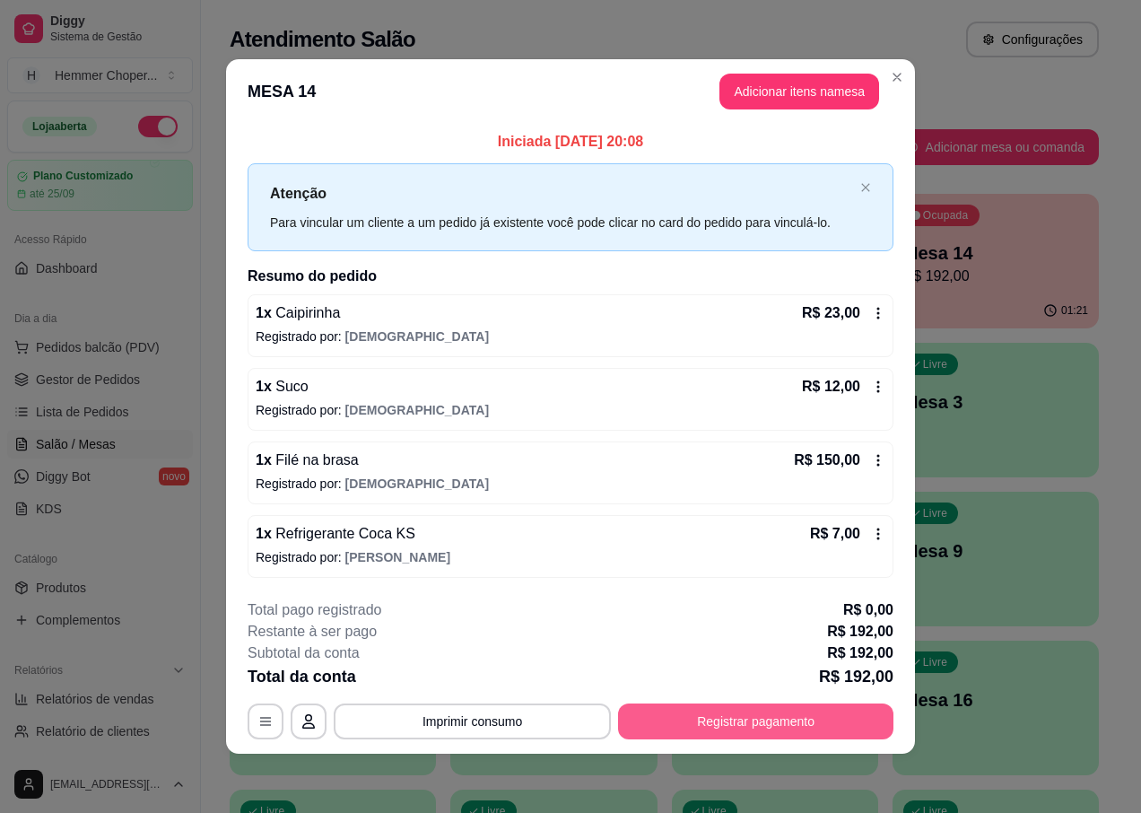
click at [737, 726] on button "Registrar pagamento" at bounding box center [755, 721] width 275 height 36
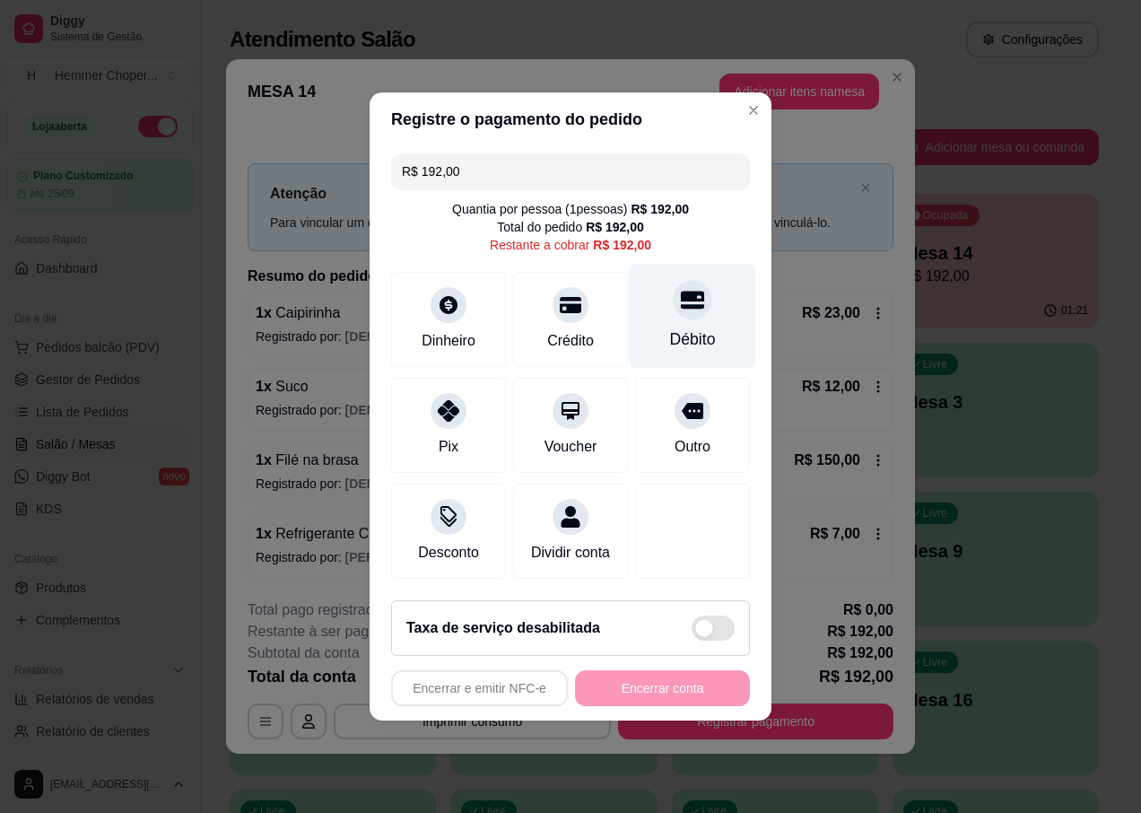
click at [675, 314] on div "Débito" at bounding box center [693, 316] width 126 height 105
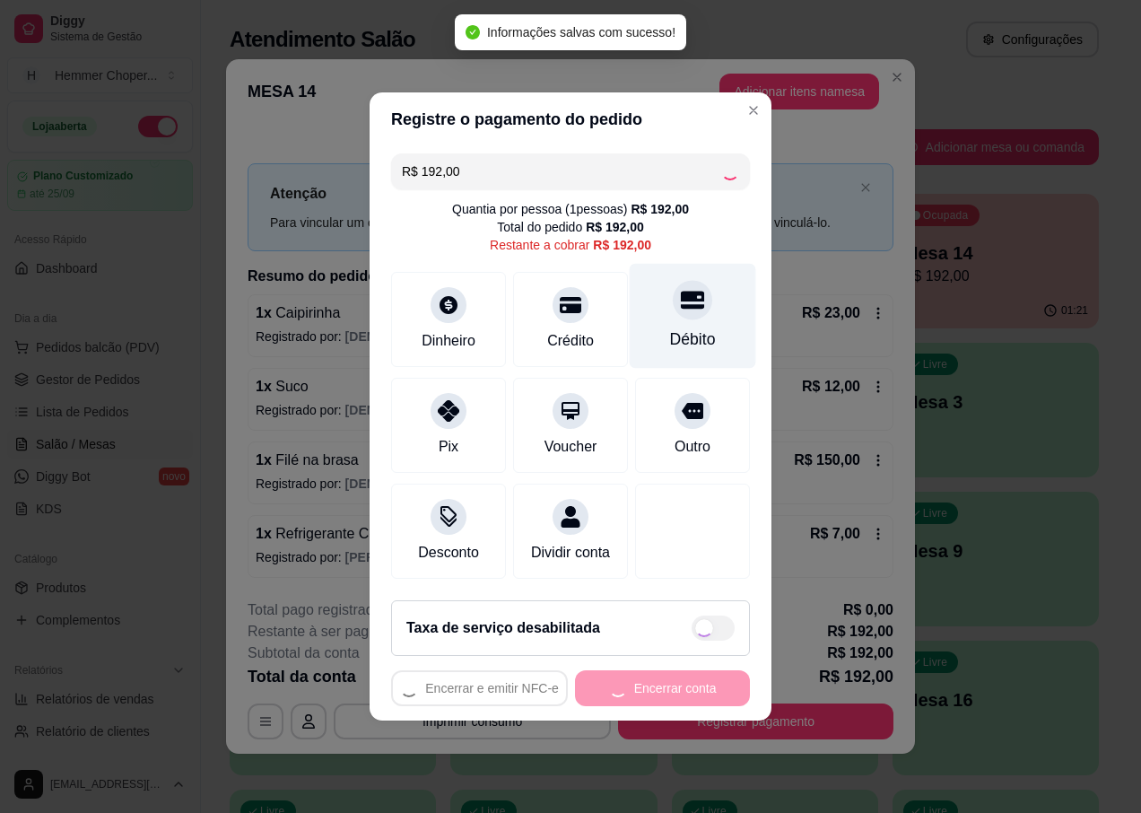
type input "R$ 0,00"
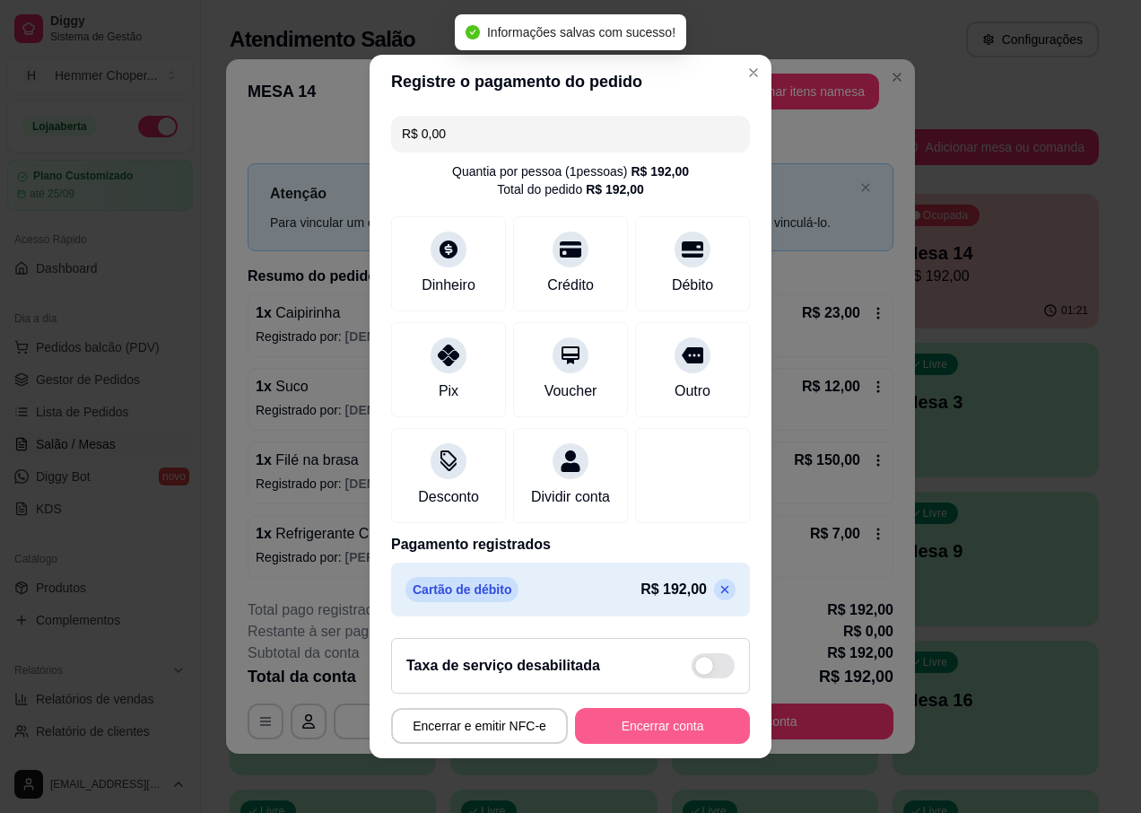
click at [615, 732] on button "Encerrar conta" at bounding box center [662, 726] width 175 height 36
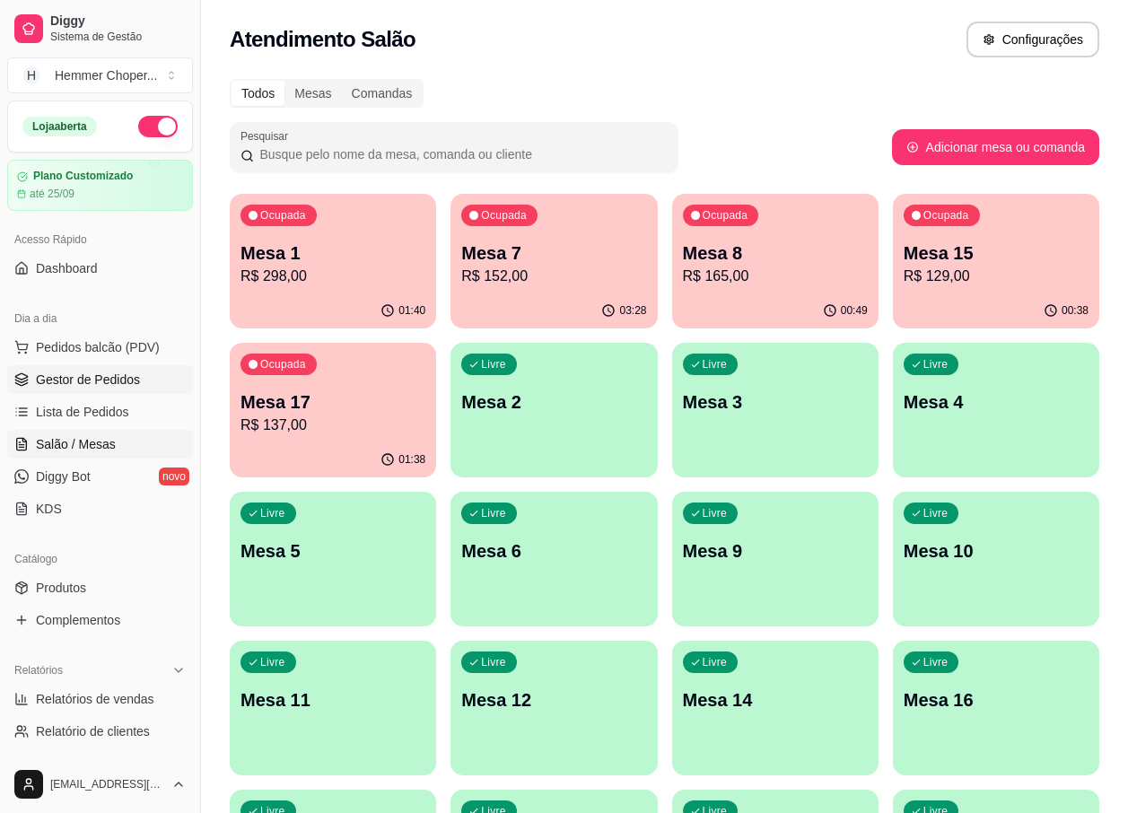
click at [105, 379] on span "Gestor de Pedidos" at bounding box center [88, 380] width 104 height 18
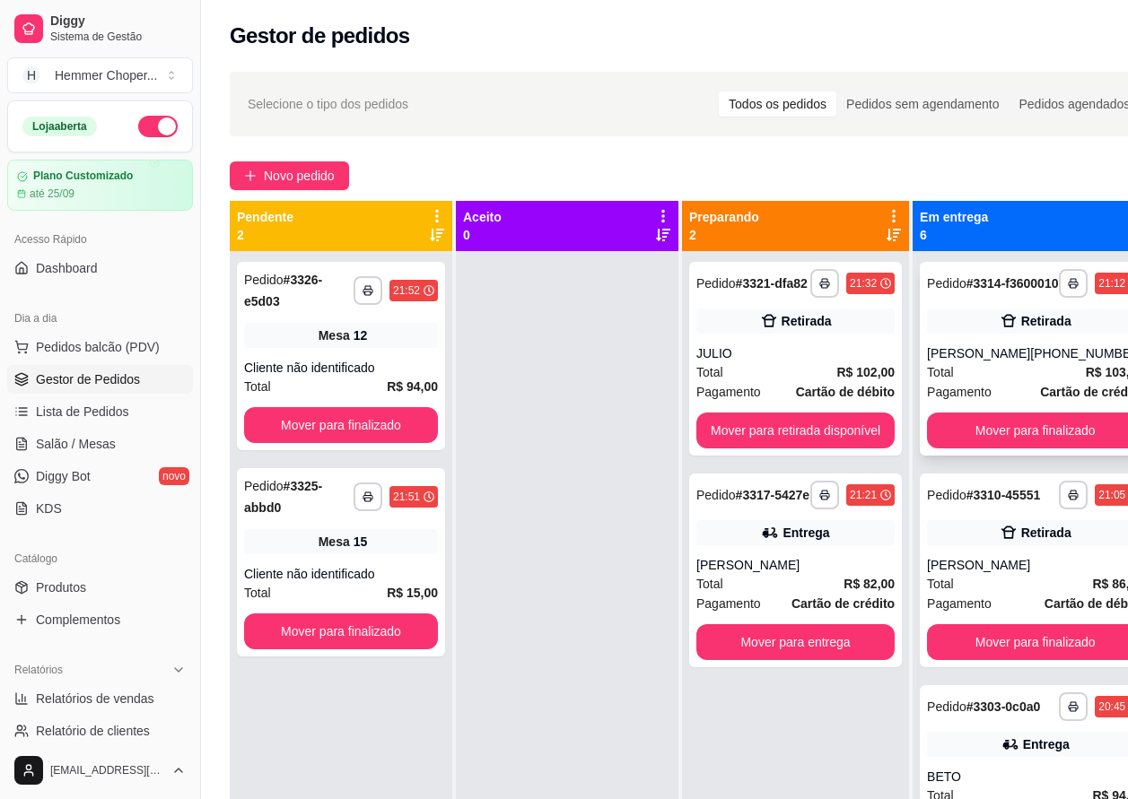
click at [1021, 382] on div "Total R$ 103,00" at bounding box center [1035, 372] width 216 height 20
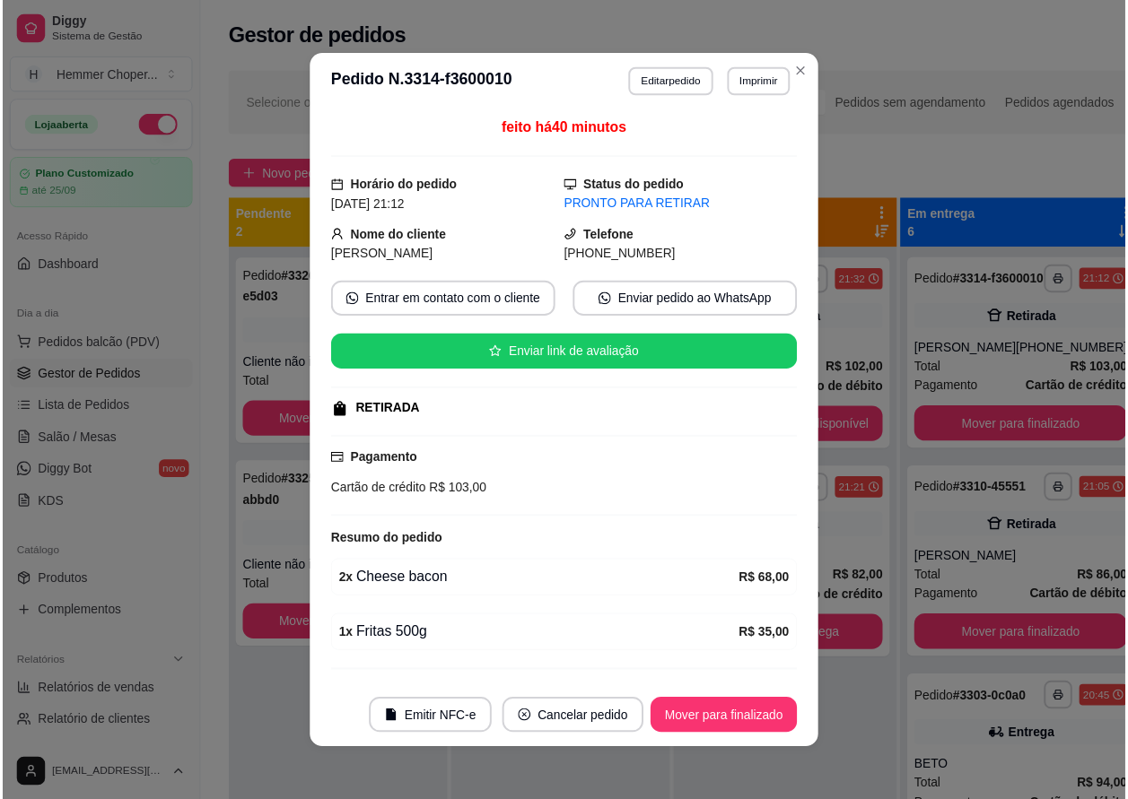
scroll to position [44, 0]
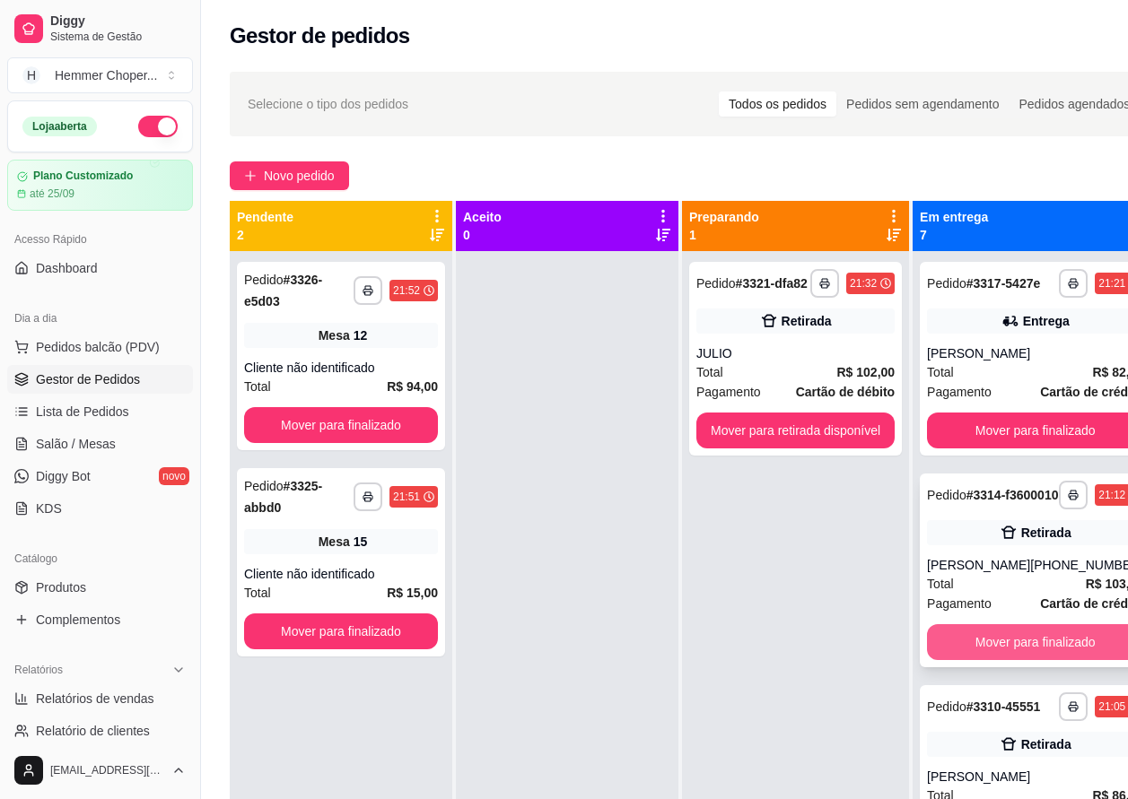
click at [1005, 660] on button "Mover para finalizado" at bounding box center [1035, 642] width 216 height 36
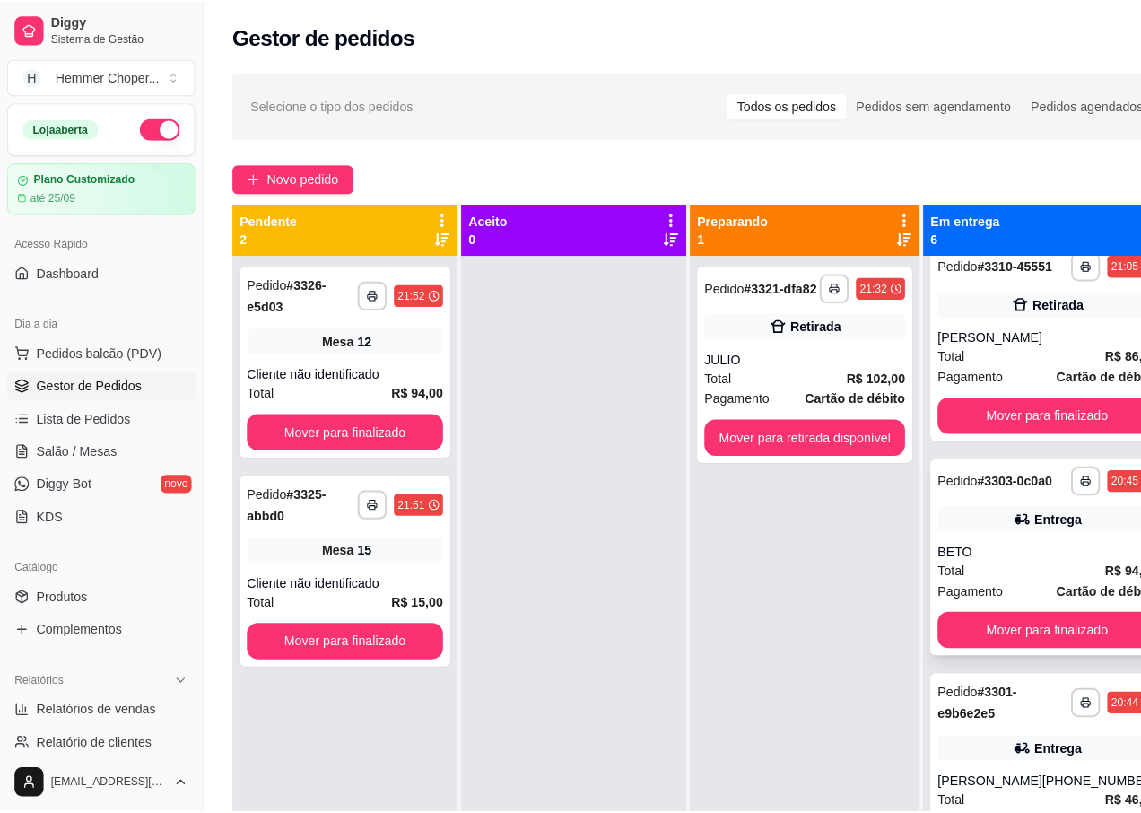
scroll to position [359, 0]
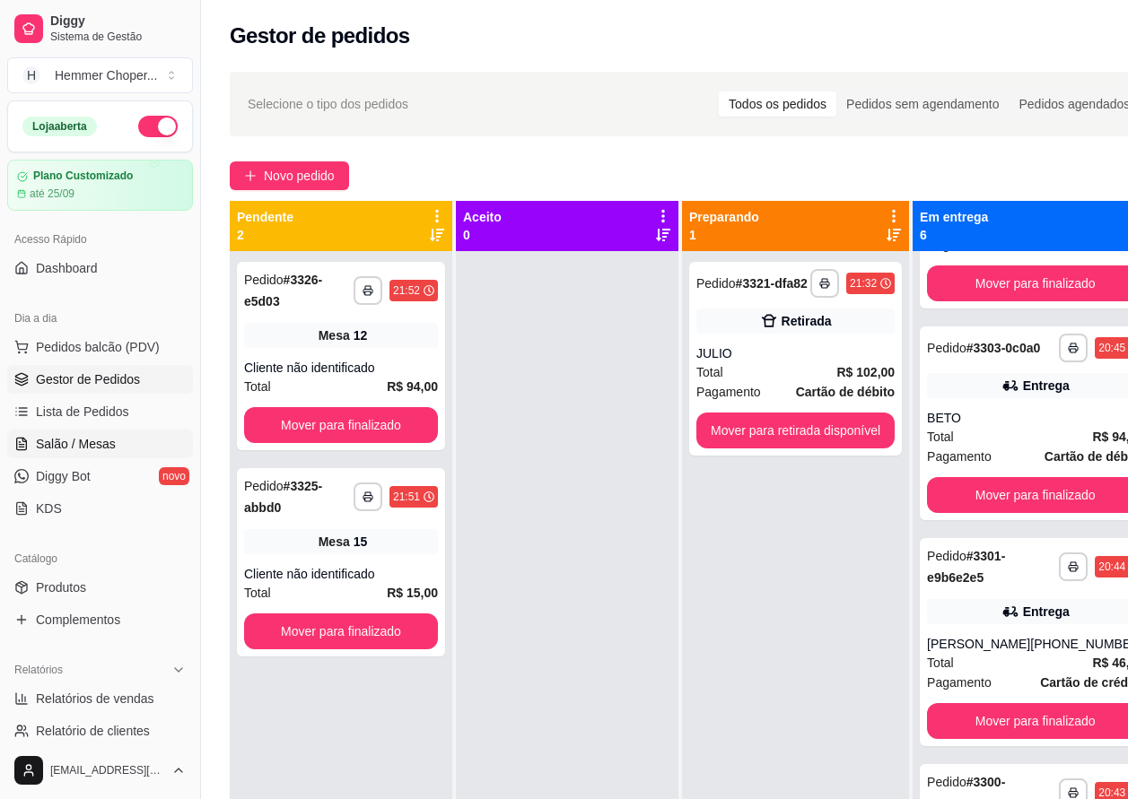
click at [88, 439] on span "Salão / Mesas" at bounding box center [76, 444] width 80 height 18
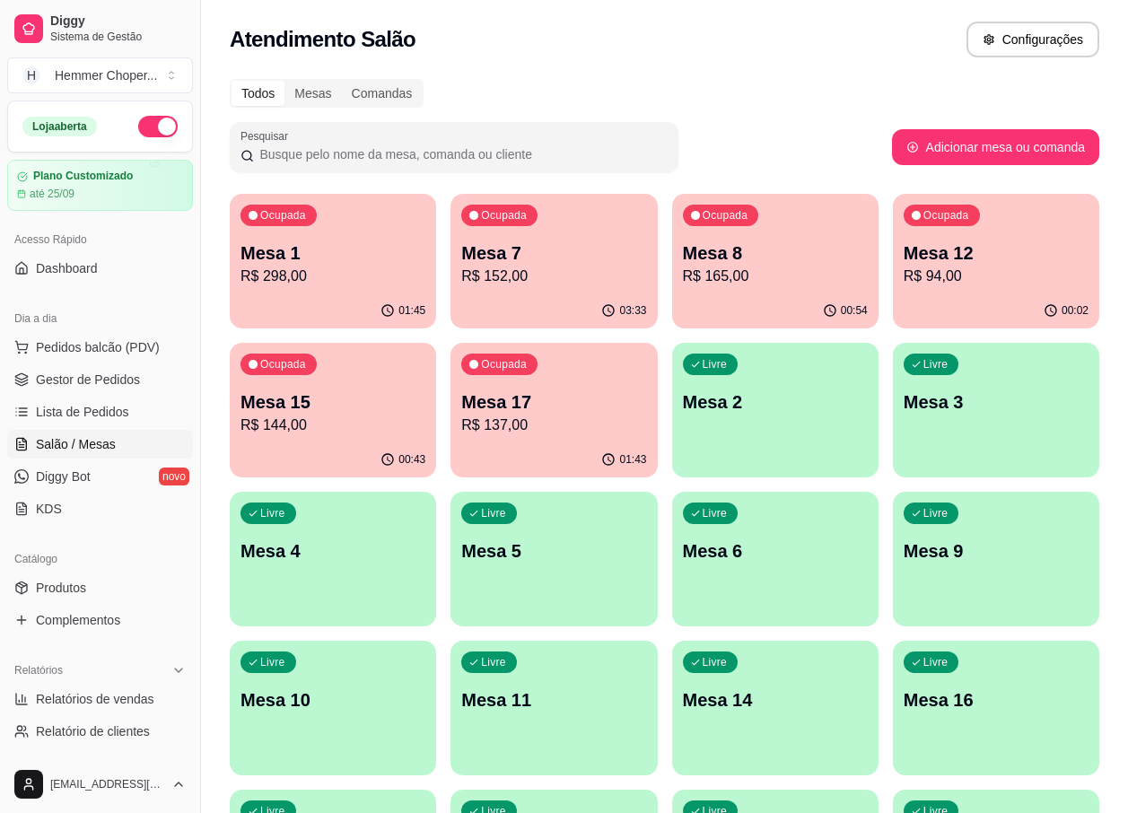
click at [344, 284] on p "R$ 298,00" at bounding box center [332, 277] width 185 height 22
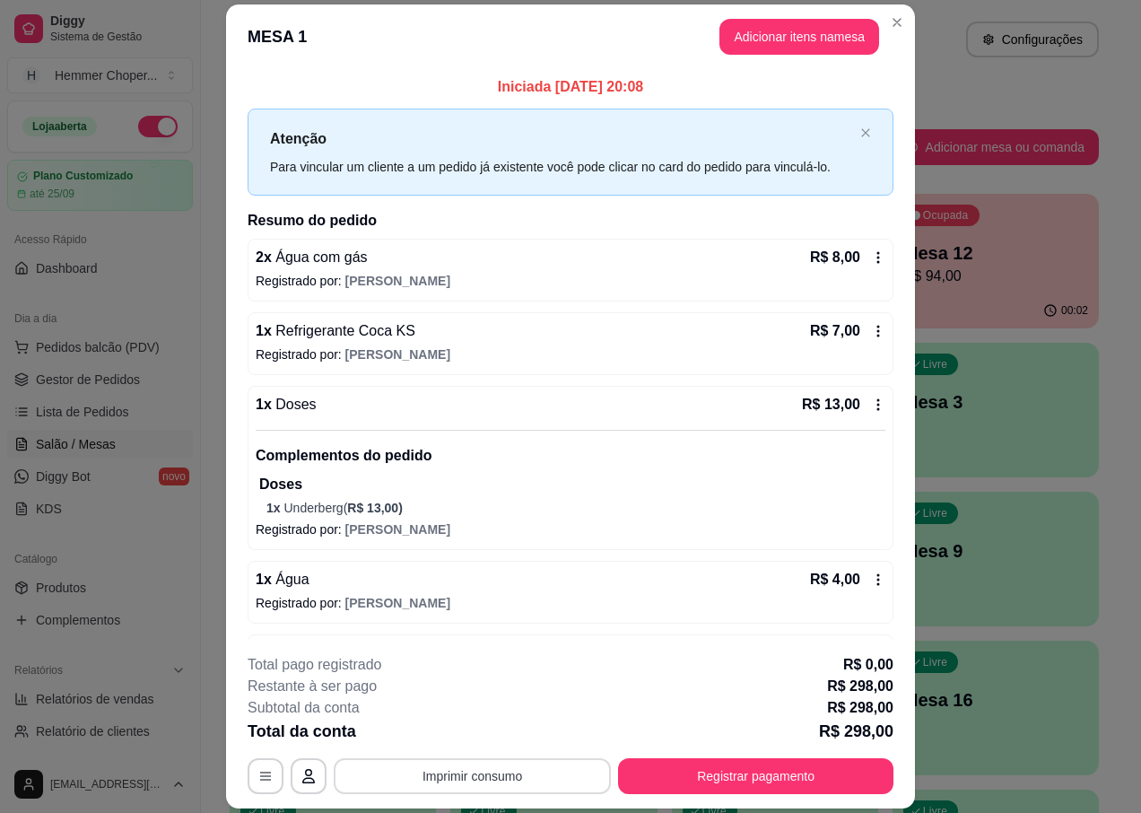
click at [454, 783] on button "Imprimir consumo" at bounding box center [472, 776] width 277 height 36
click at [468, 731] on button "IMPRESSORA" at bounding box center [471, 734] width 130 height 29
click at [790, 780] on button "Registrar pagamento" at bounding box center [755, 776] width 275 height 36
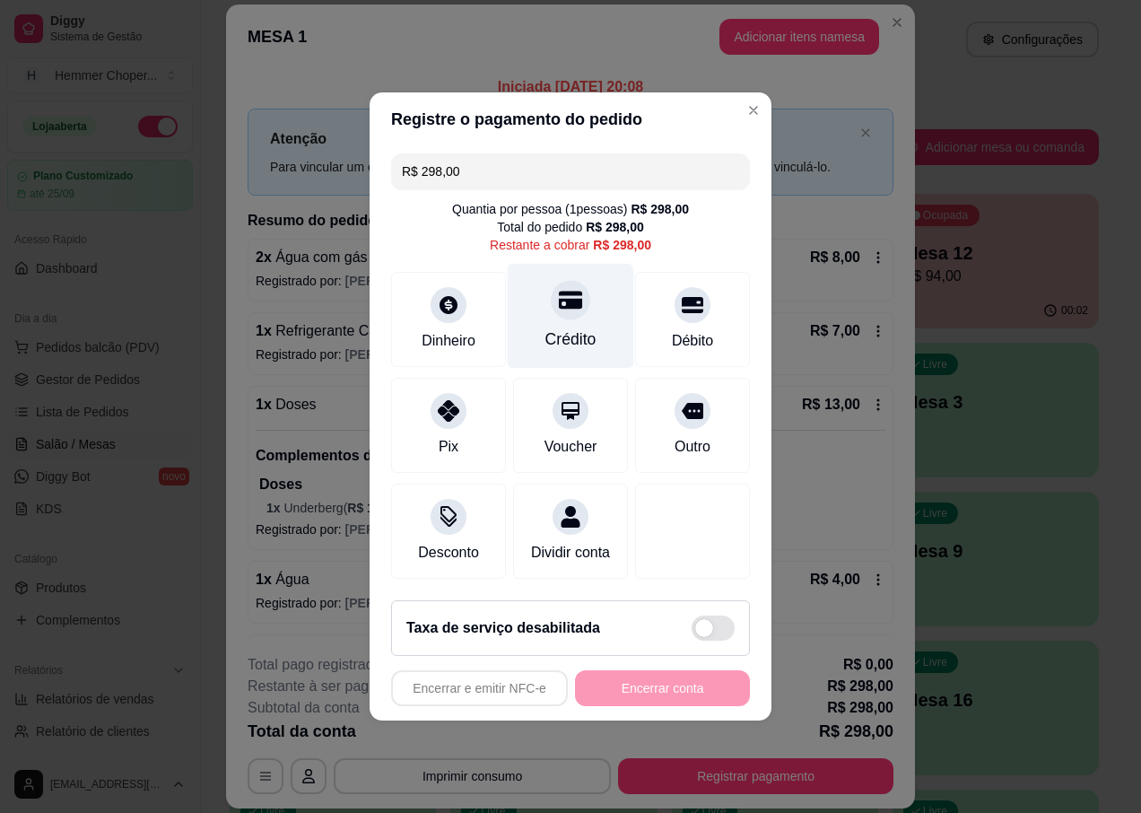
click at [570, 327] on div "Crédito" at bounding box center [570, 338] width 51 height 23
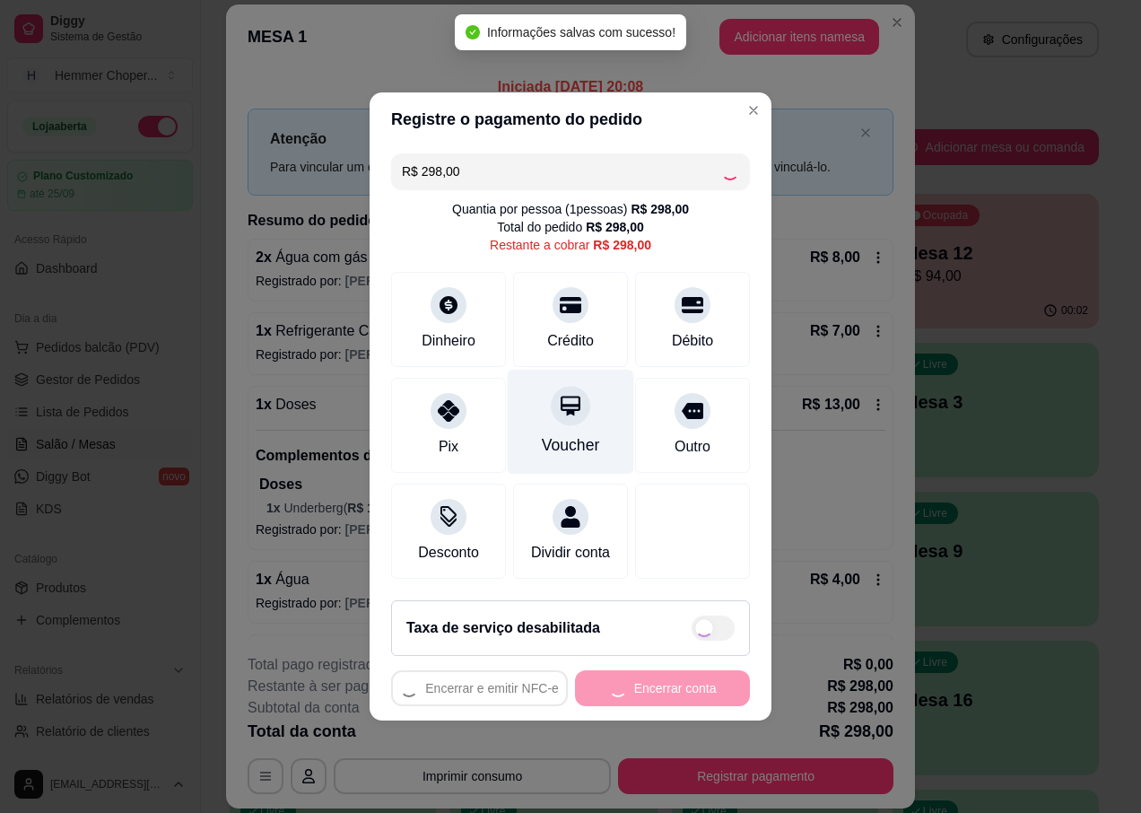
type input "R$ 0,00"
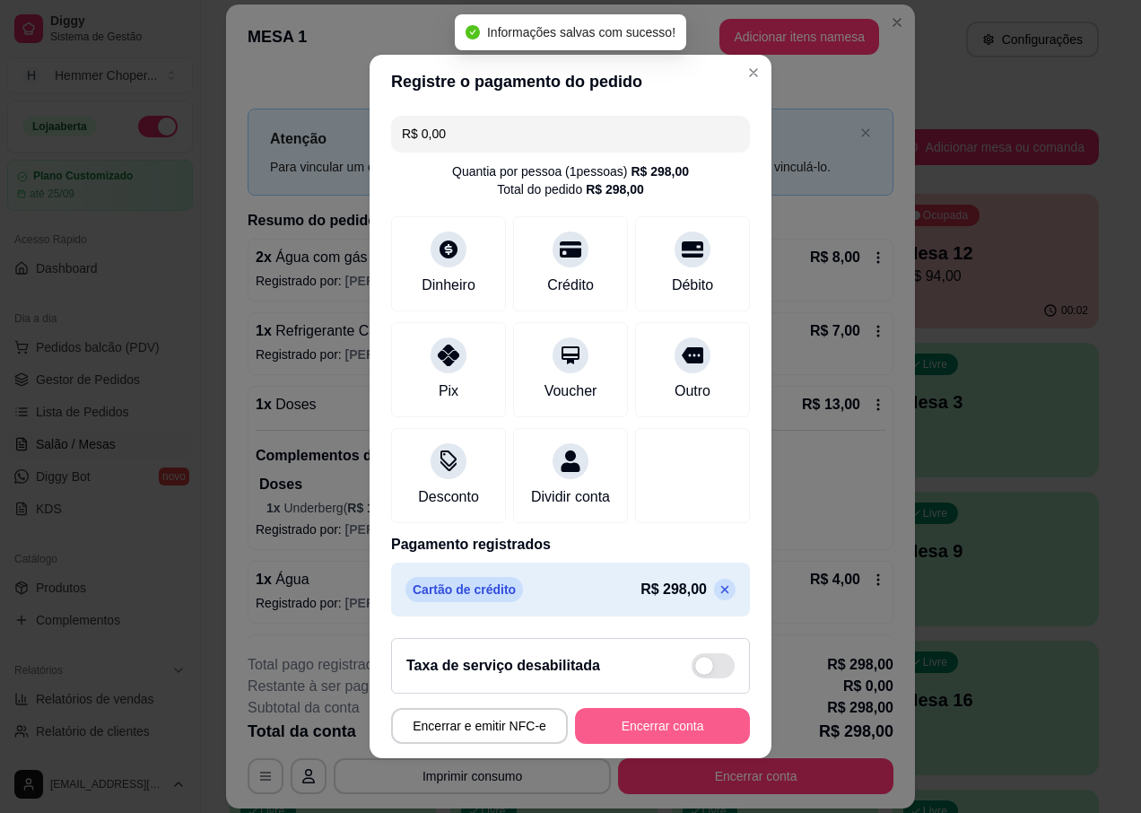
click at [621, 744] on button "Encerrar conta" at bounding box center [662, 726] width 175 height 36
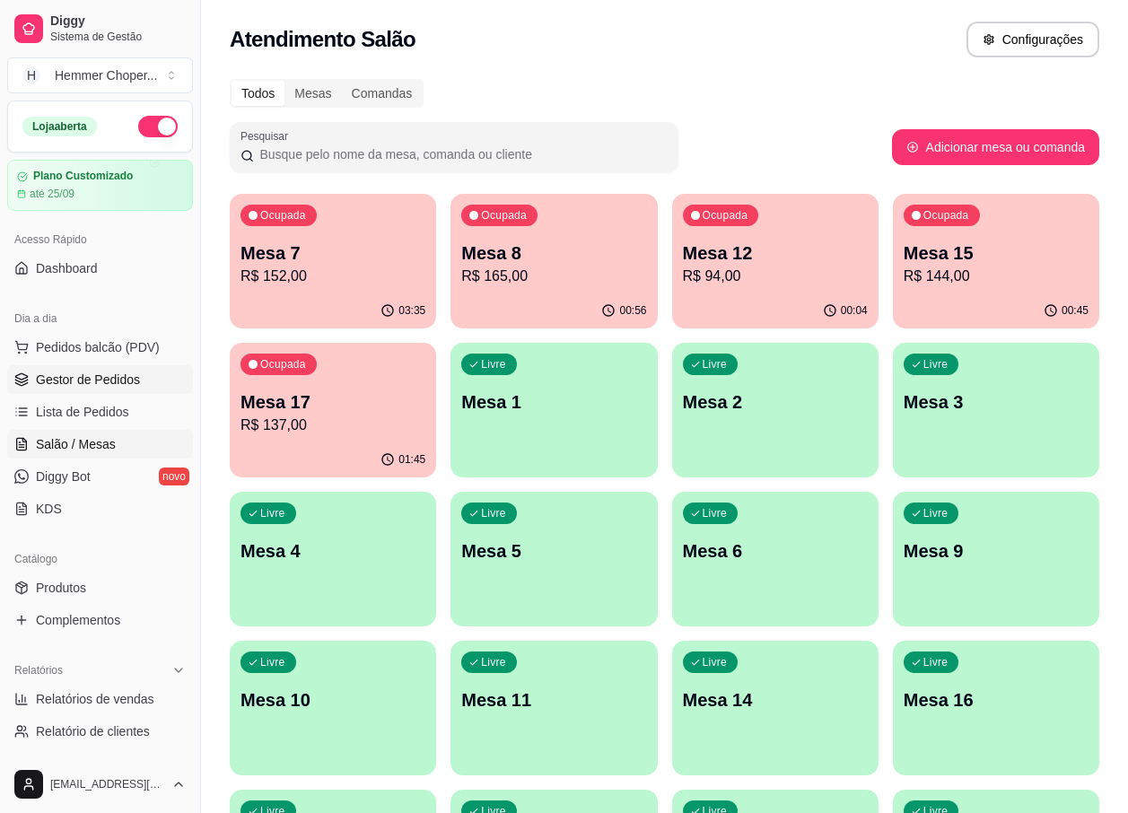
click at [107, 375] on span "Gestor de Pedidos" at bounding box center [88, 380] width 104 height 18
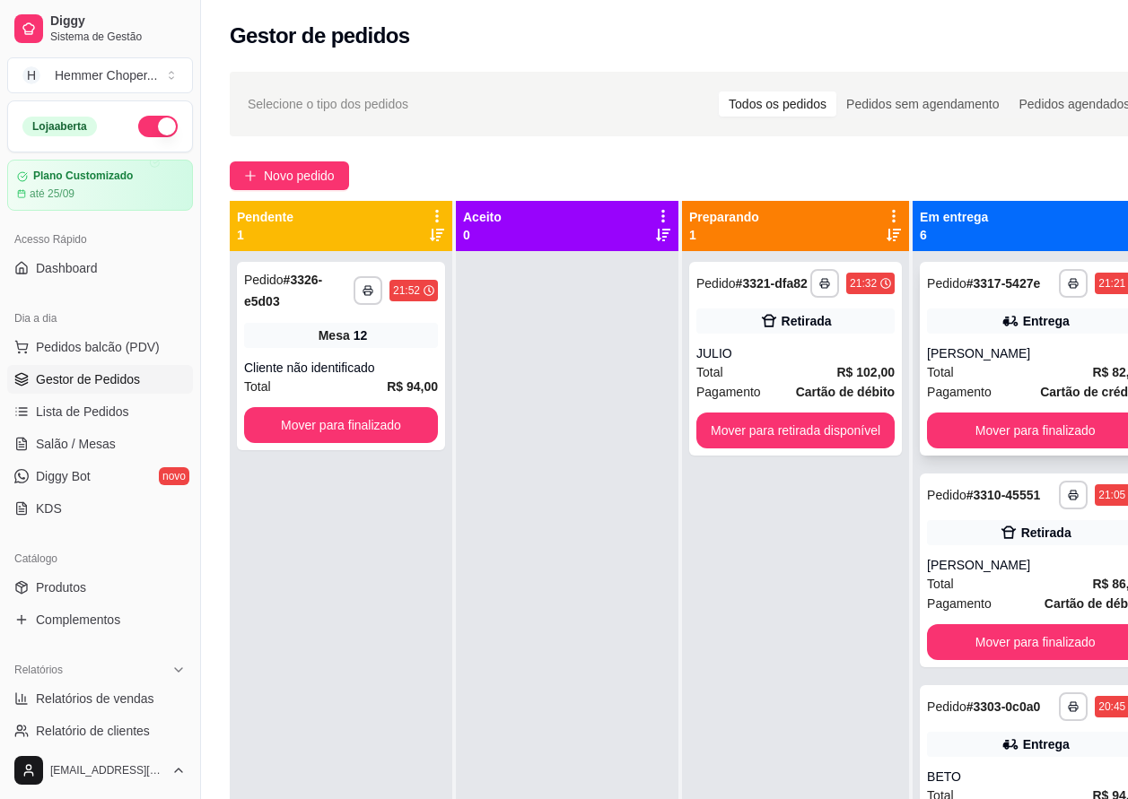
click at [1005, 362] on div "JULIANA" at bounding box center [1035, 353] width 216 height 18
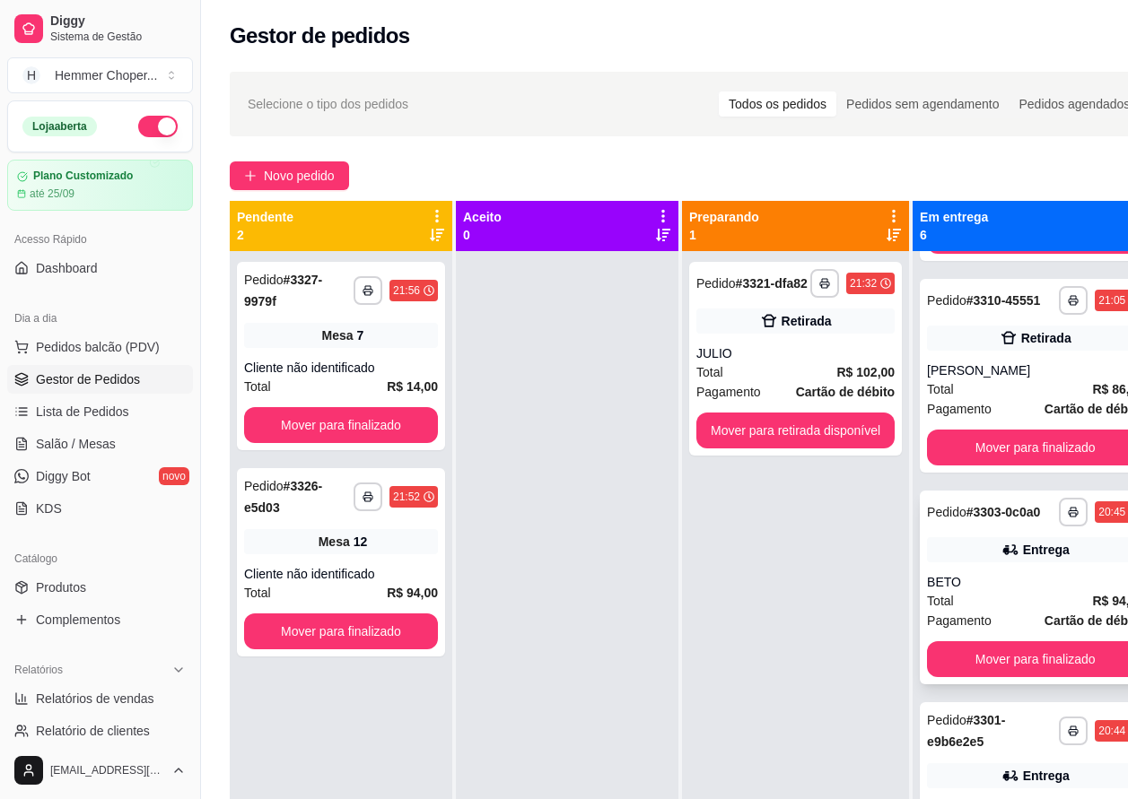
scroll to position [149, 0]
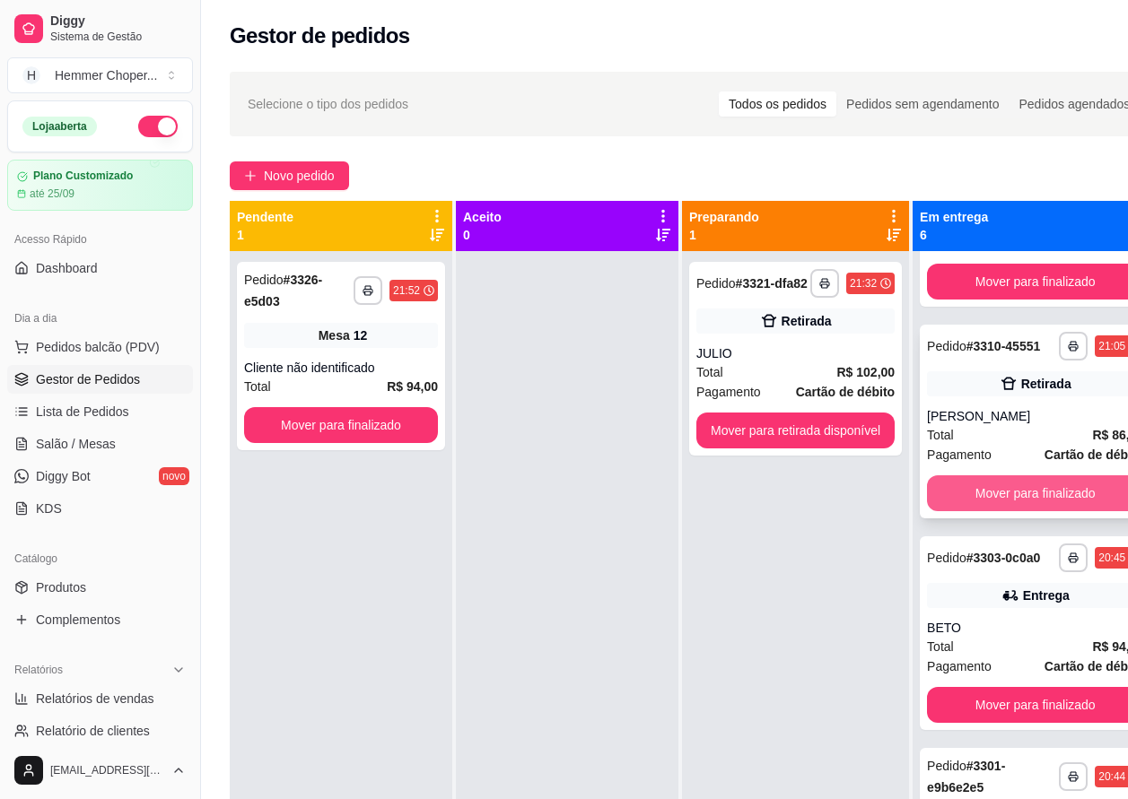
click at [1004, 511] on button "Mover para finalizado" at bounding box center [1035, 493] width 216 height 36
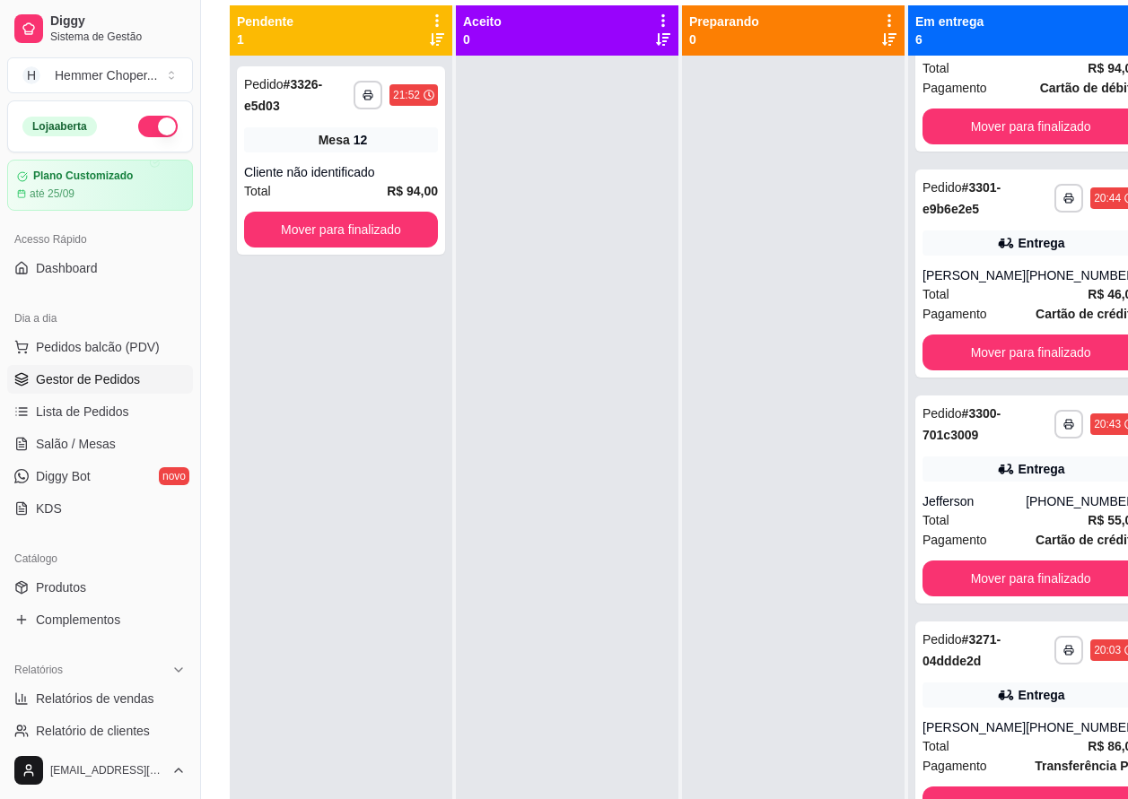
scroll to position [179, 0]
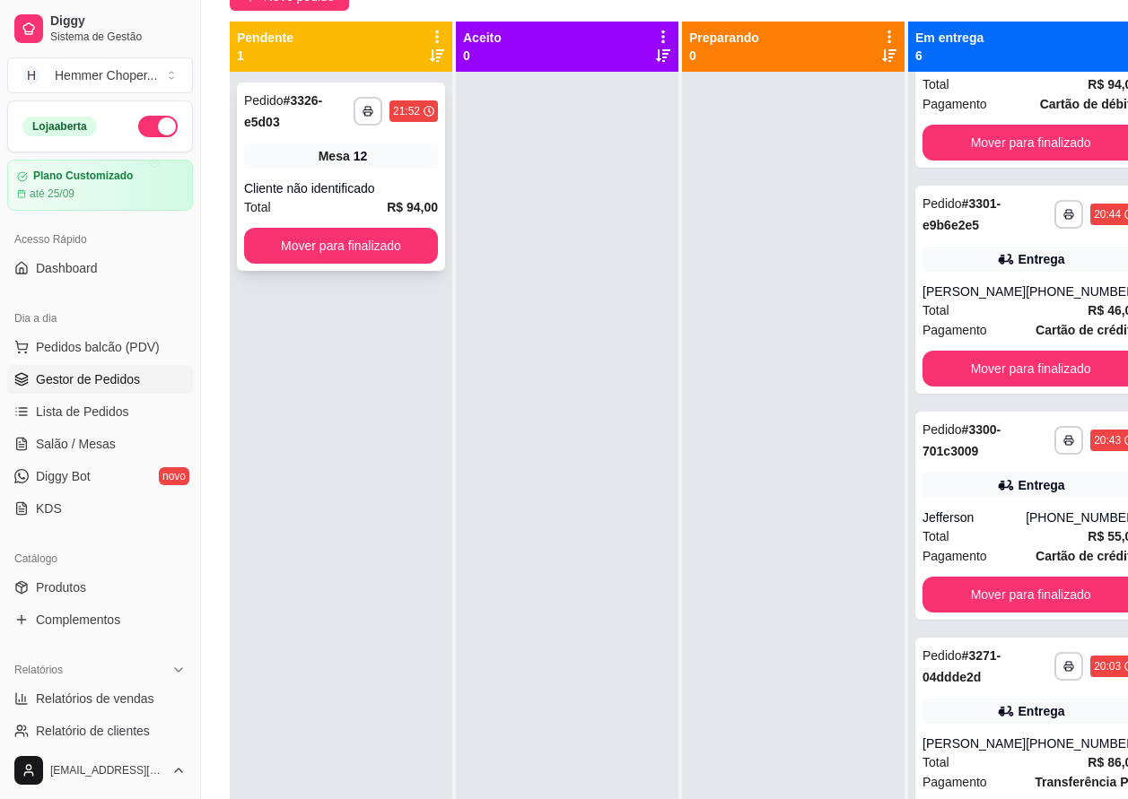
click at [332, 192] on div "Cliente não identificado" at bounding box center [341, 188] width 194 height 18
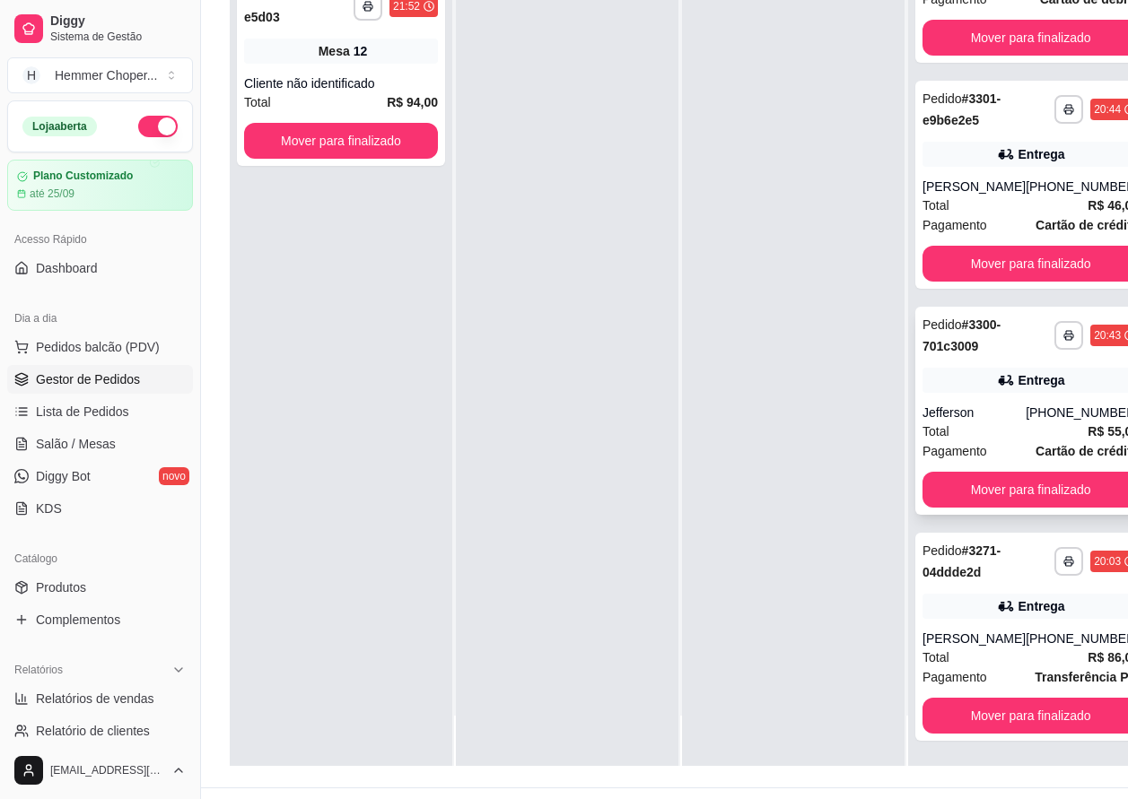
scroll to position [287, 0]
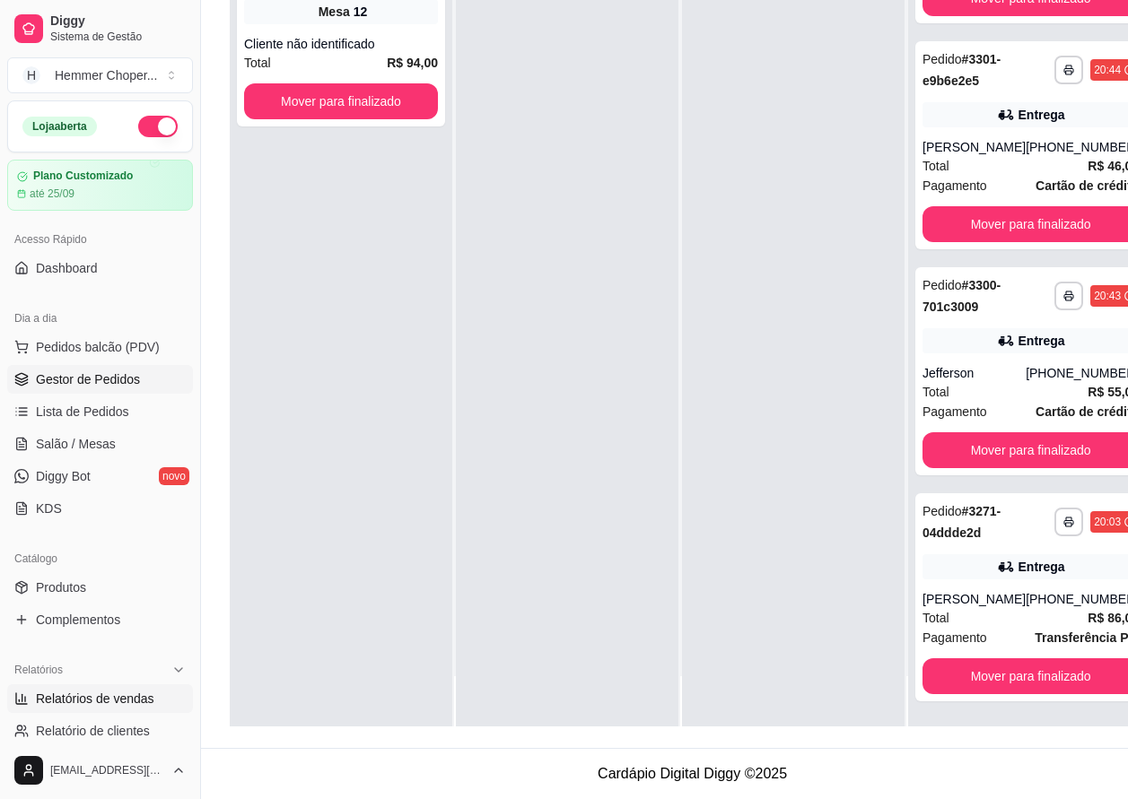
click at [83, 700] on span "Relatórios de vendas" at bounding box center [95, 699] width 118 height 18
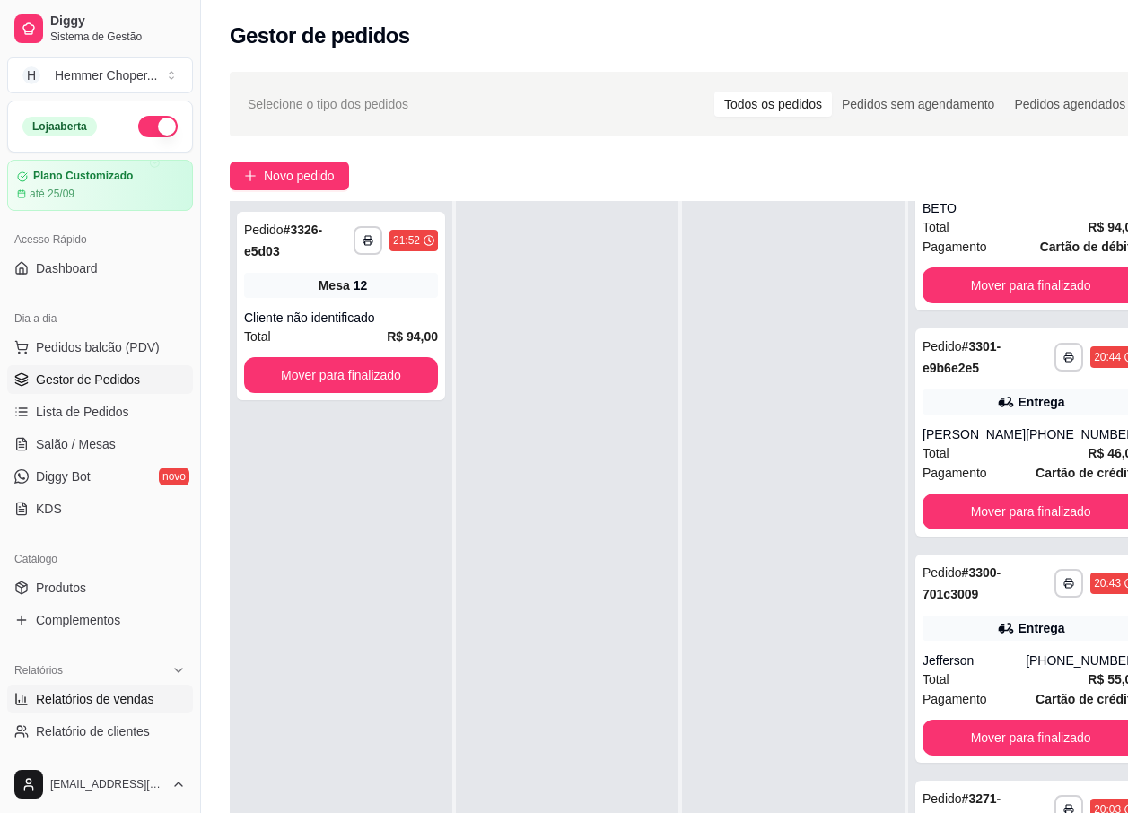
select select "ALL"
select select "0"
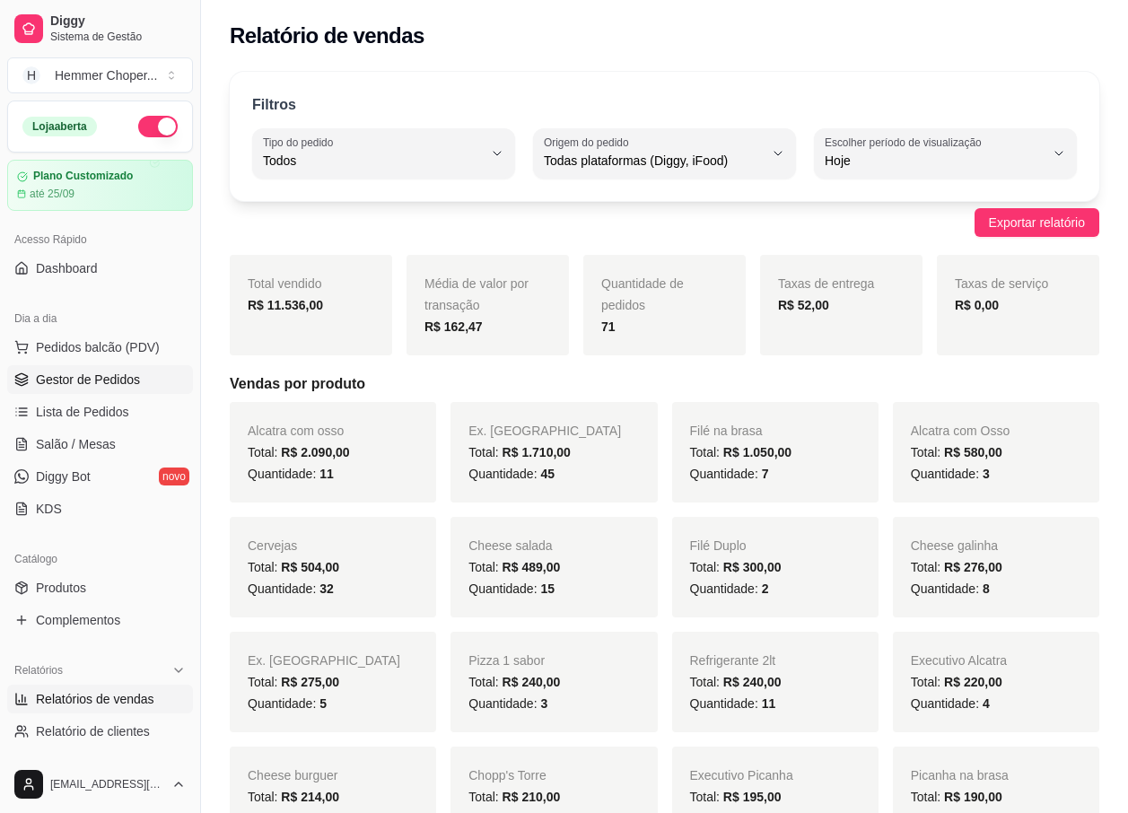
click at [102, 377] on span "Gestor de Pedidos" at bounding box center [88, 380] width 104 height 18
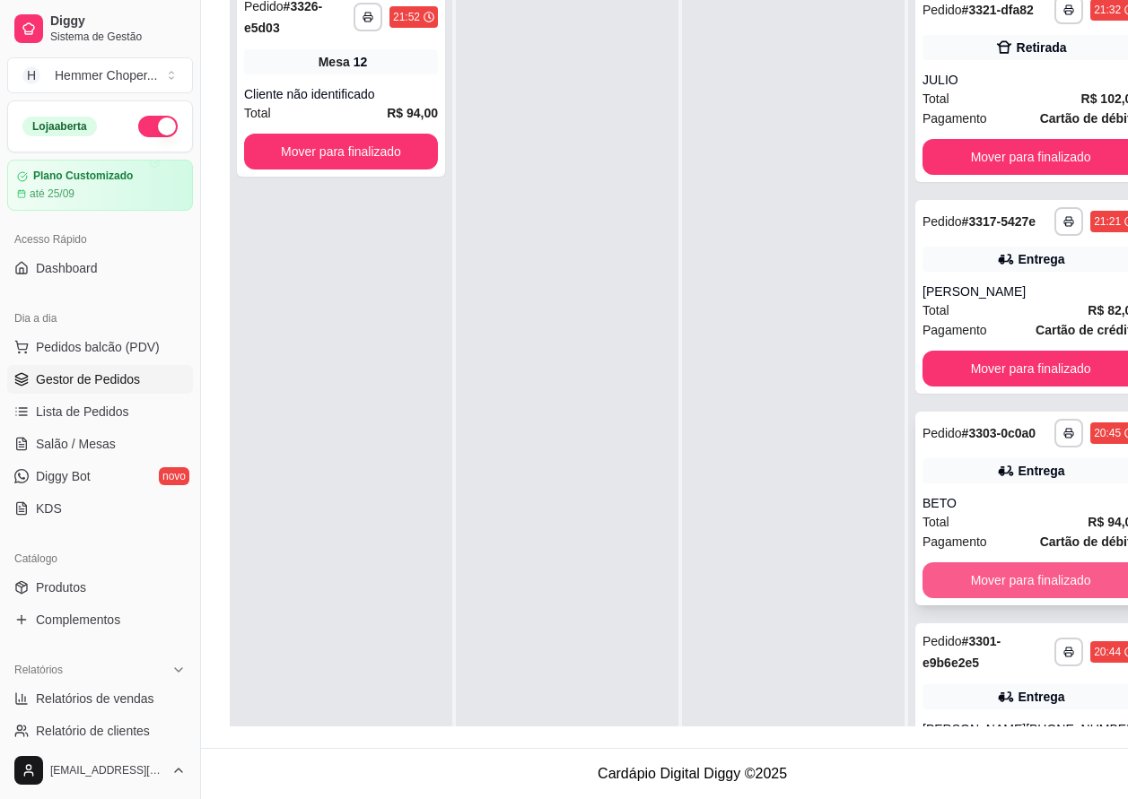
click at [1007, 598] on button "Mover para finalizado" at bounding box center [1030, 580] width 216 height 36
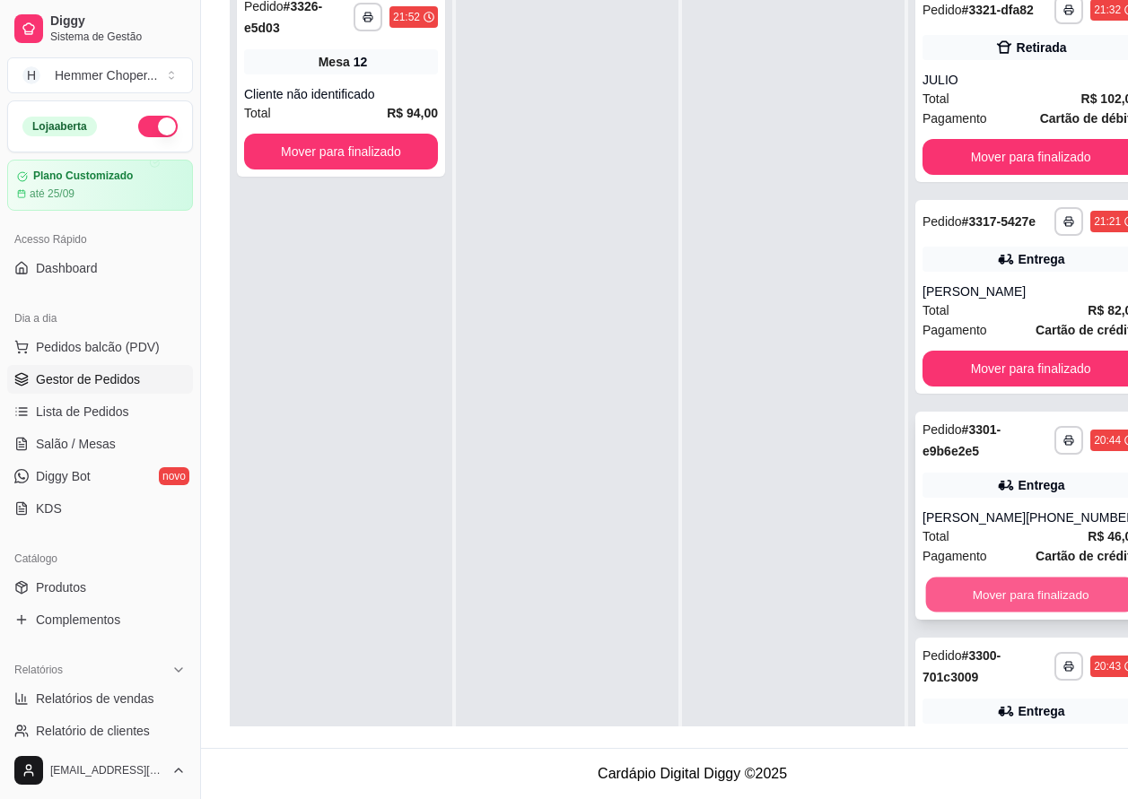
click at [986, 613] on button "Mover para finalizado" at bounding box center [1031, 595] width 210 height 35
click at [985, 610] on button "Mover para finalizado" at bounding box center [1031, 595] width 210 height 35
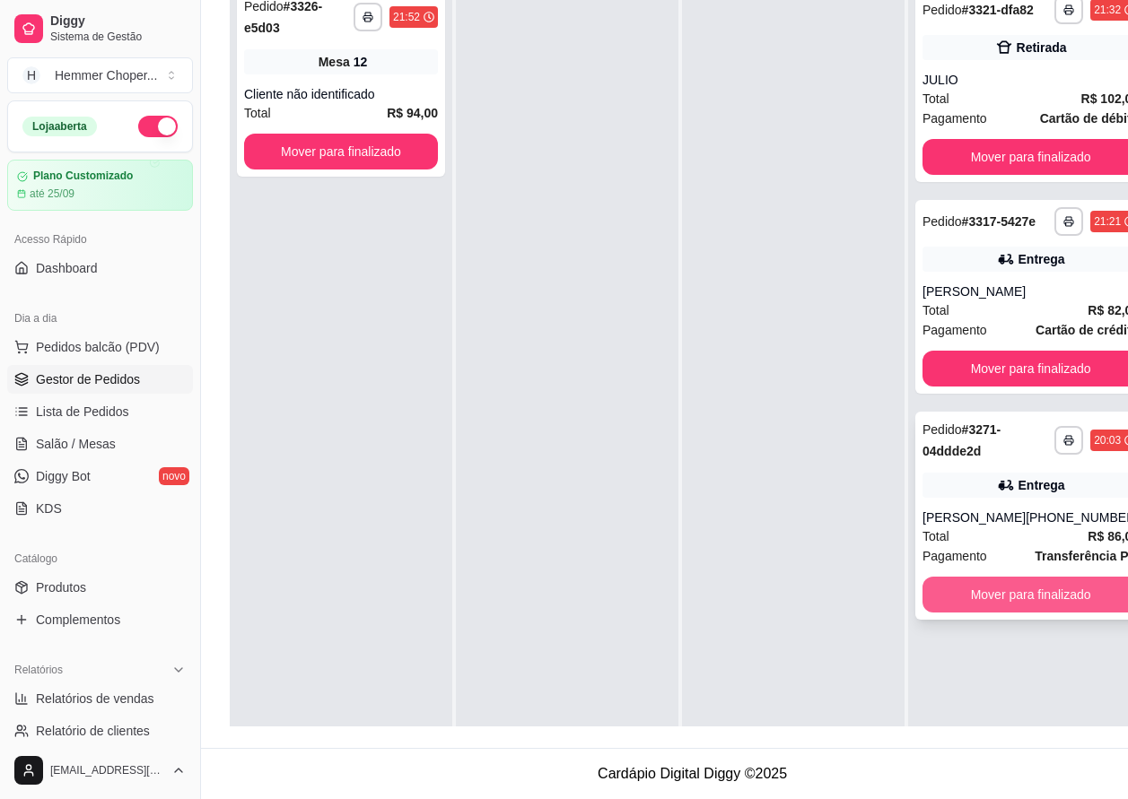
click at [981, 613] on button "Mover para finalizado" at bounding box center [1030, 595] width 216 height 36
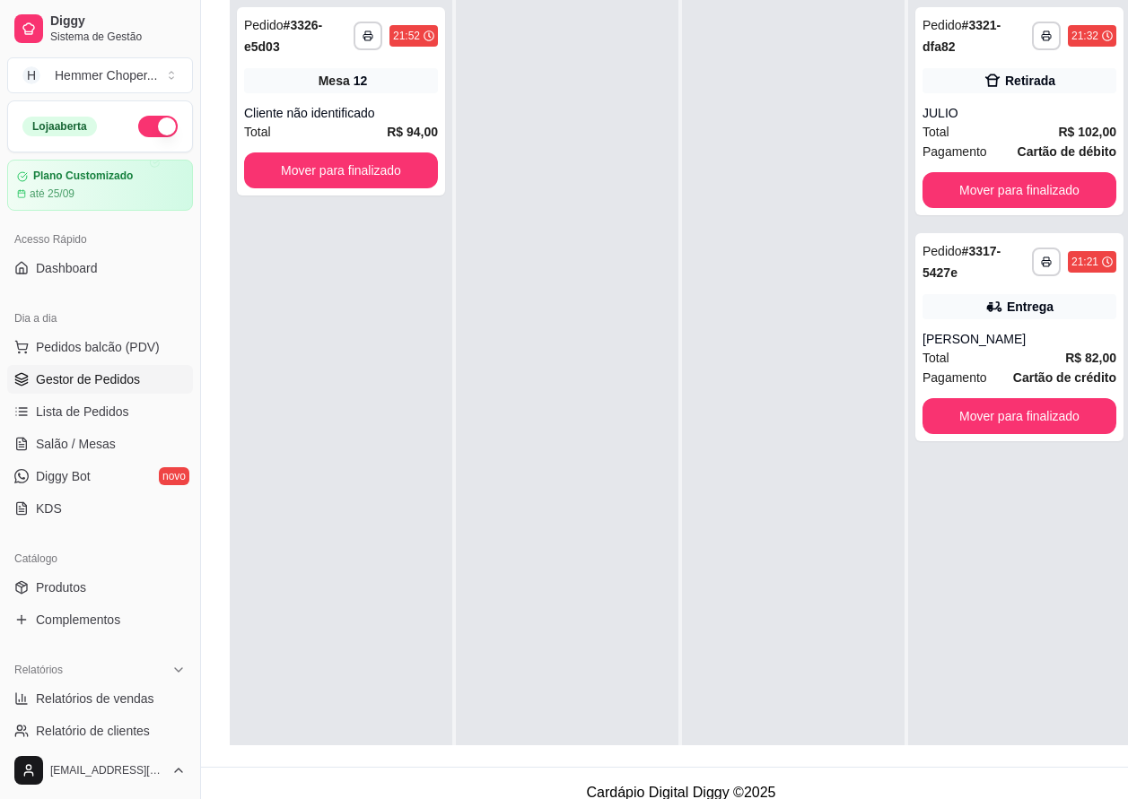
scroll to position [197, 0]
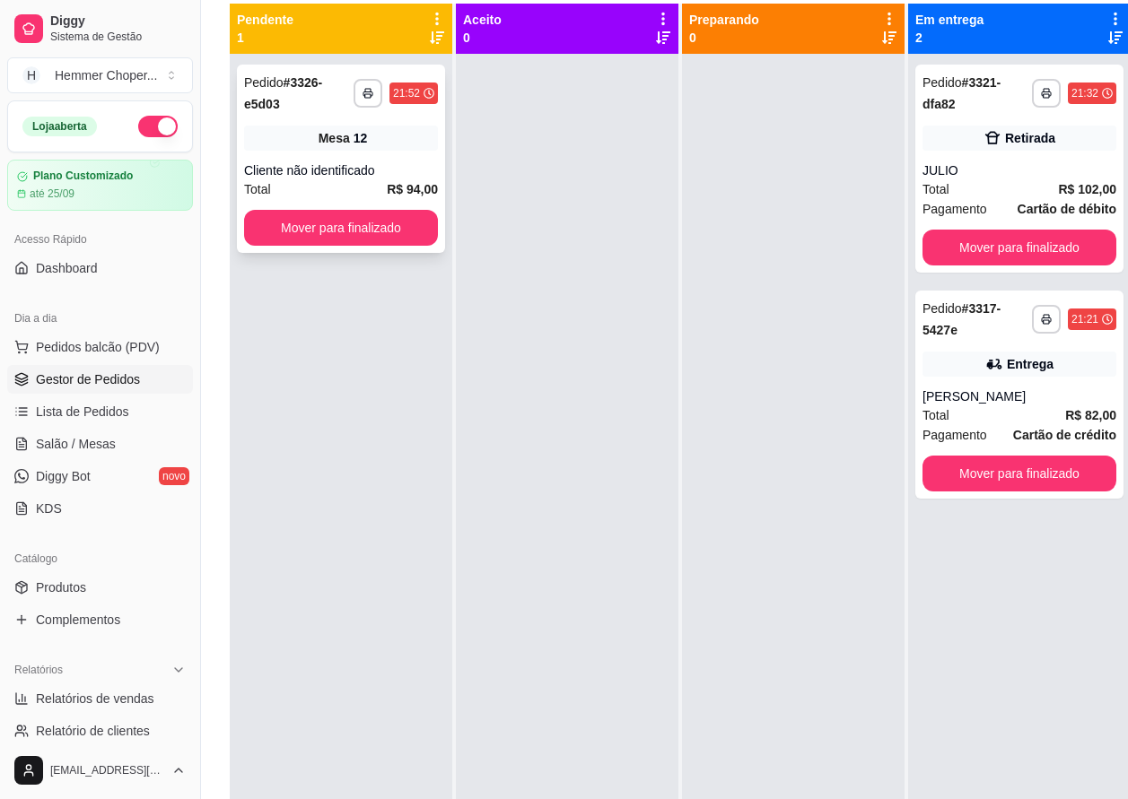
click at [324, 159] on div "**********" at bounding box center [341, 159] width 208 height 188
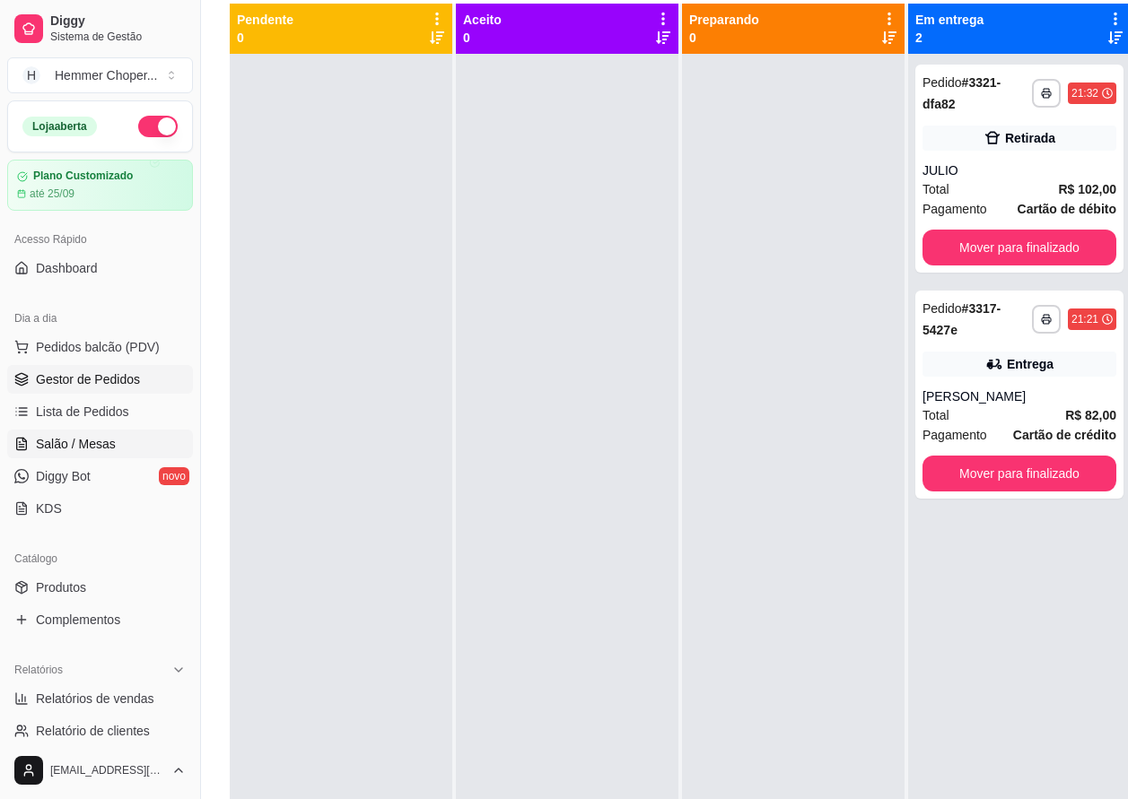
click at [103, 448] on span "Salão / Mesas" at bounding box center [76, 444] width 80 height 18
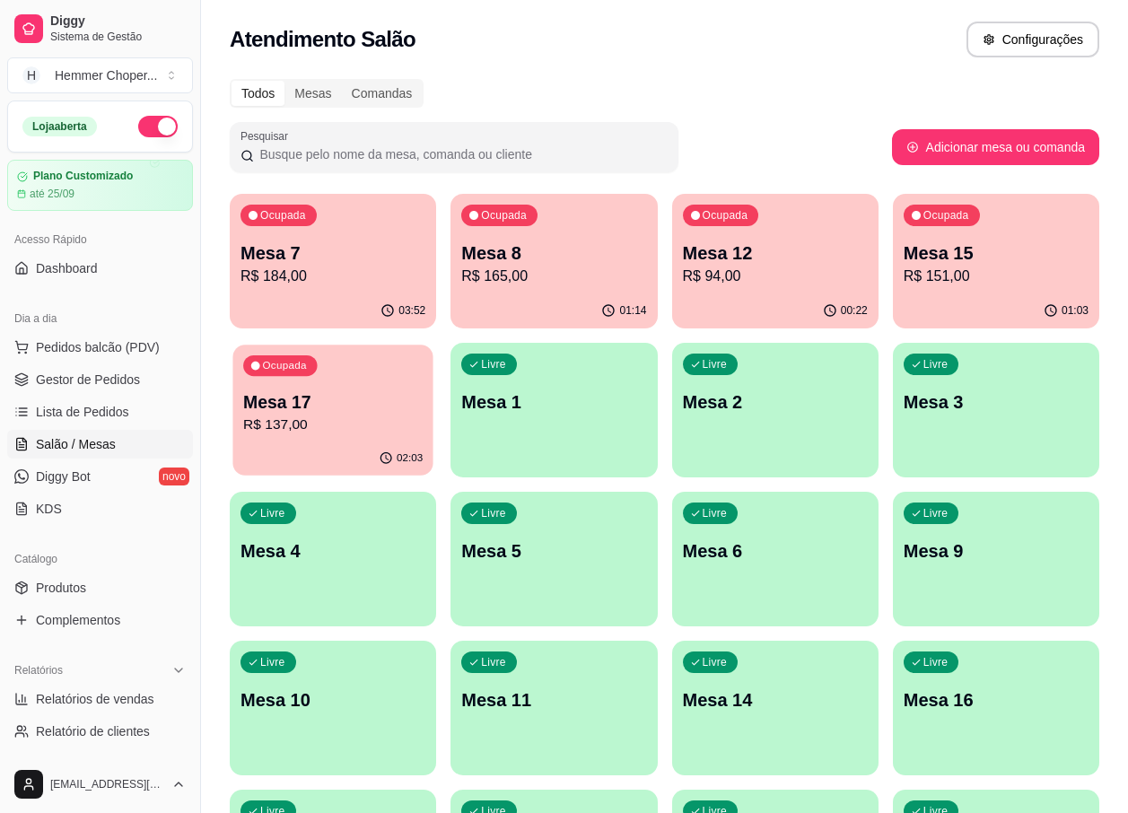
click at [324, 423] on p "R$ 137,00" at bounding box center [332, 424] width 179 height 21
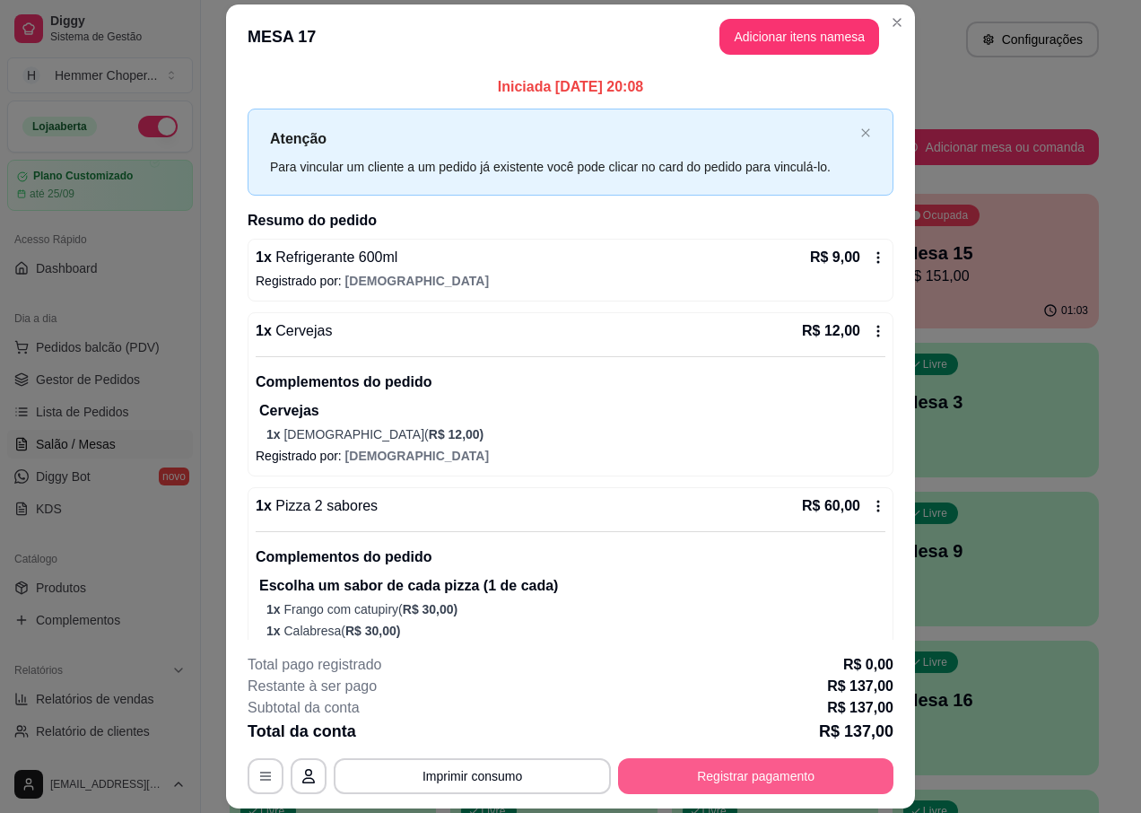
click at [693, 762] on button "Registrar pagamento" at bounding box center [755, 776] width 275 height 36
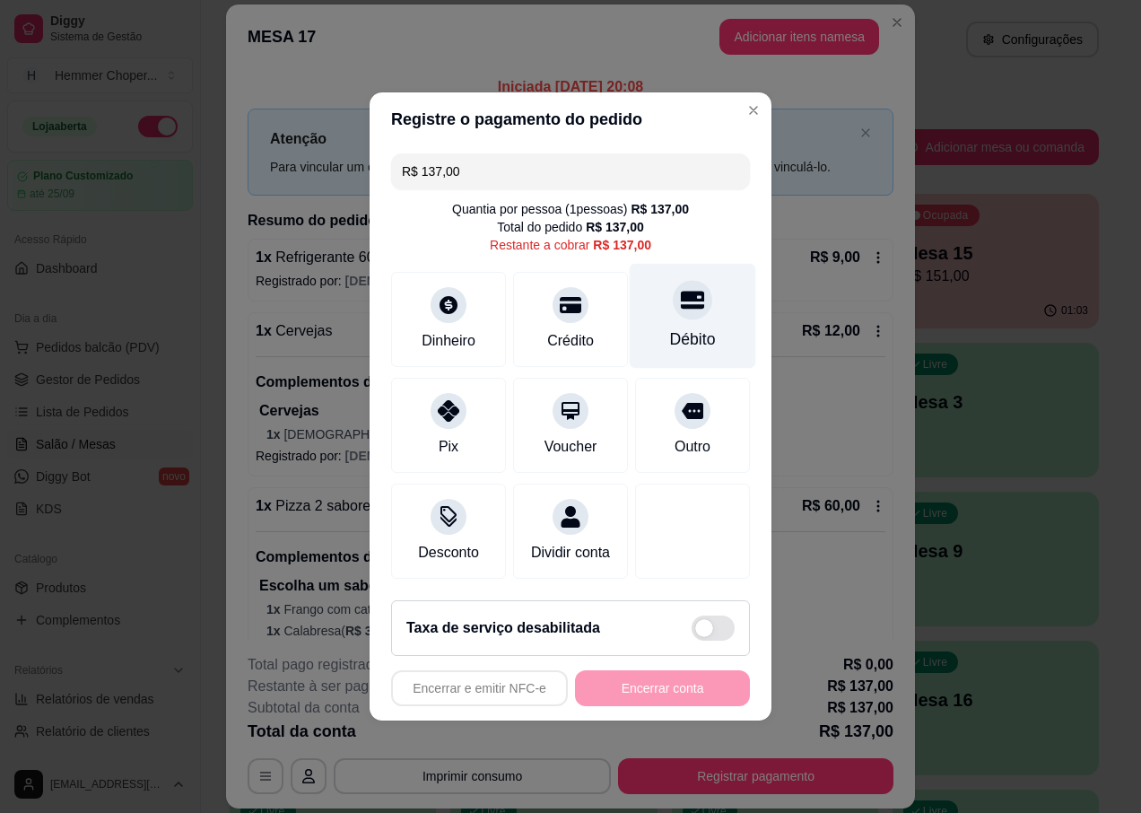
click at [692, 308] on div "Débito" at bounding box center [693, 316] width 126 height 105
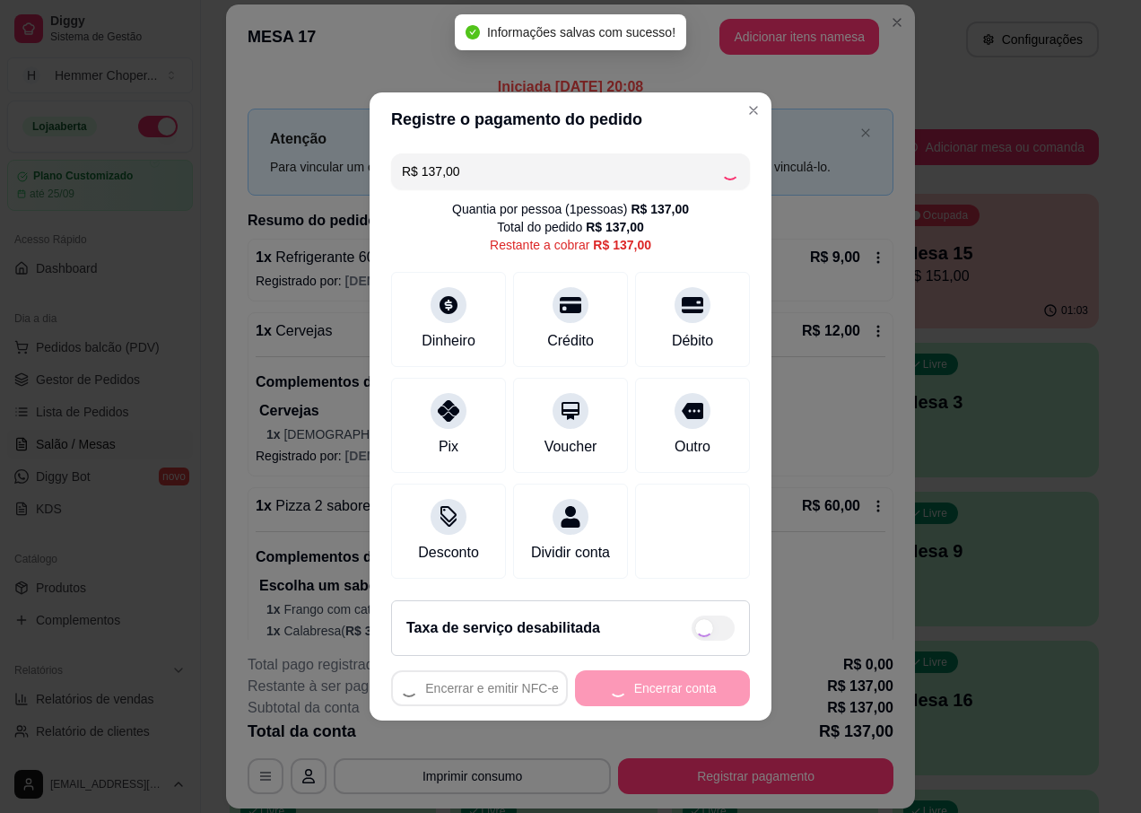
type input "R$ 0,00"
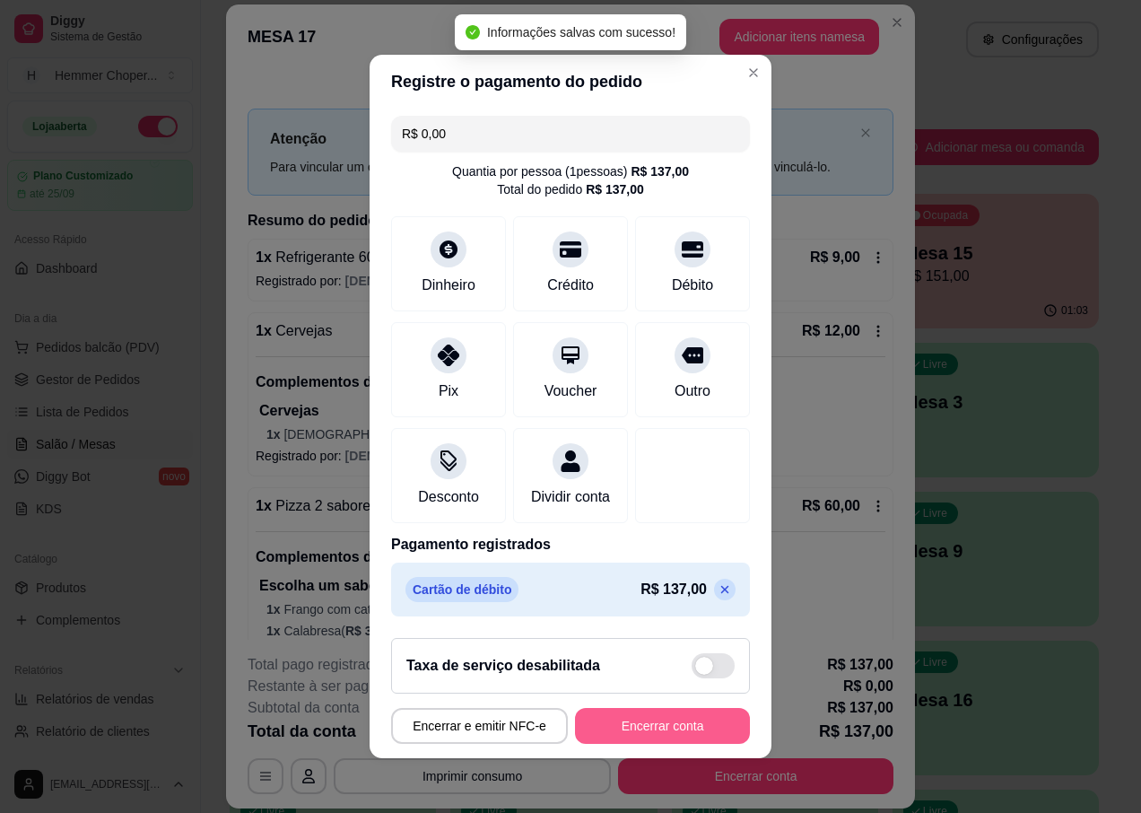
click at [604, 740] on button "Encerrar conta" at bounding box center [662, 726] width 175 height 36
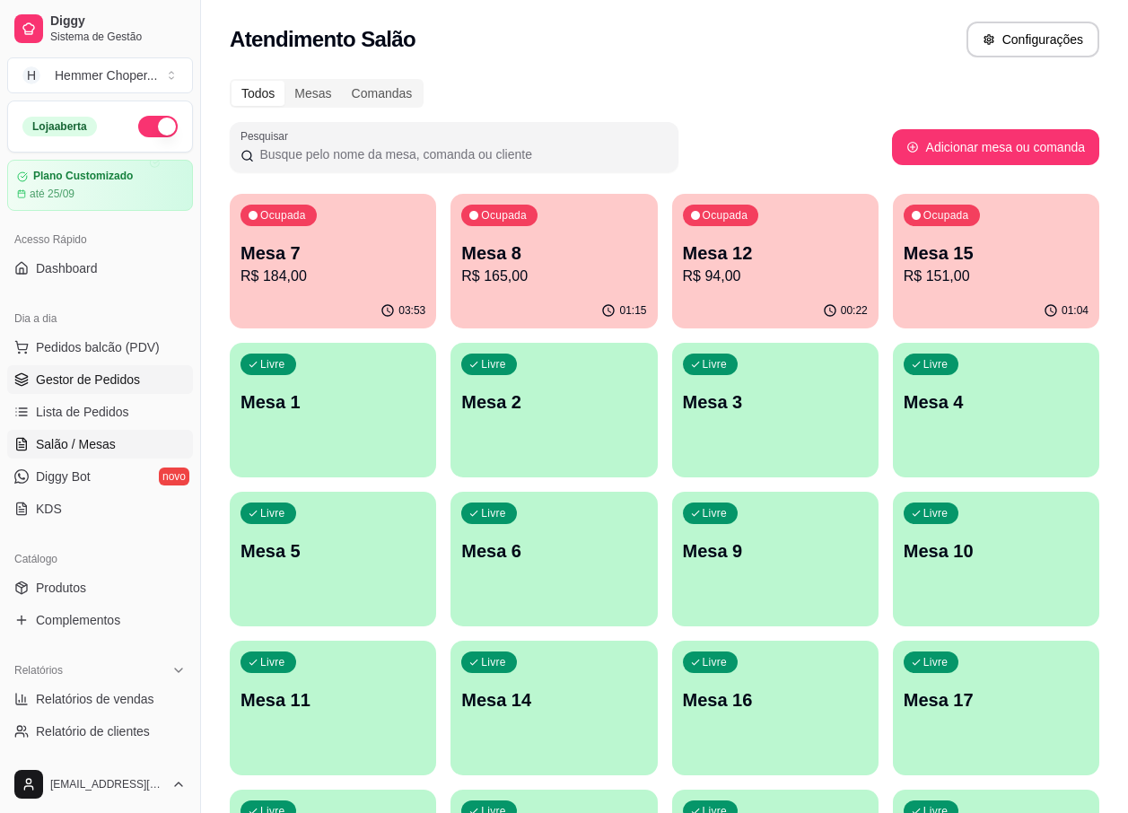
click at [102, 378] on span "Gestor de Pedidos" at bounding box center [88, 380] width 104 height 18
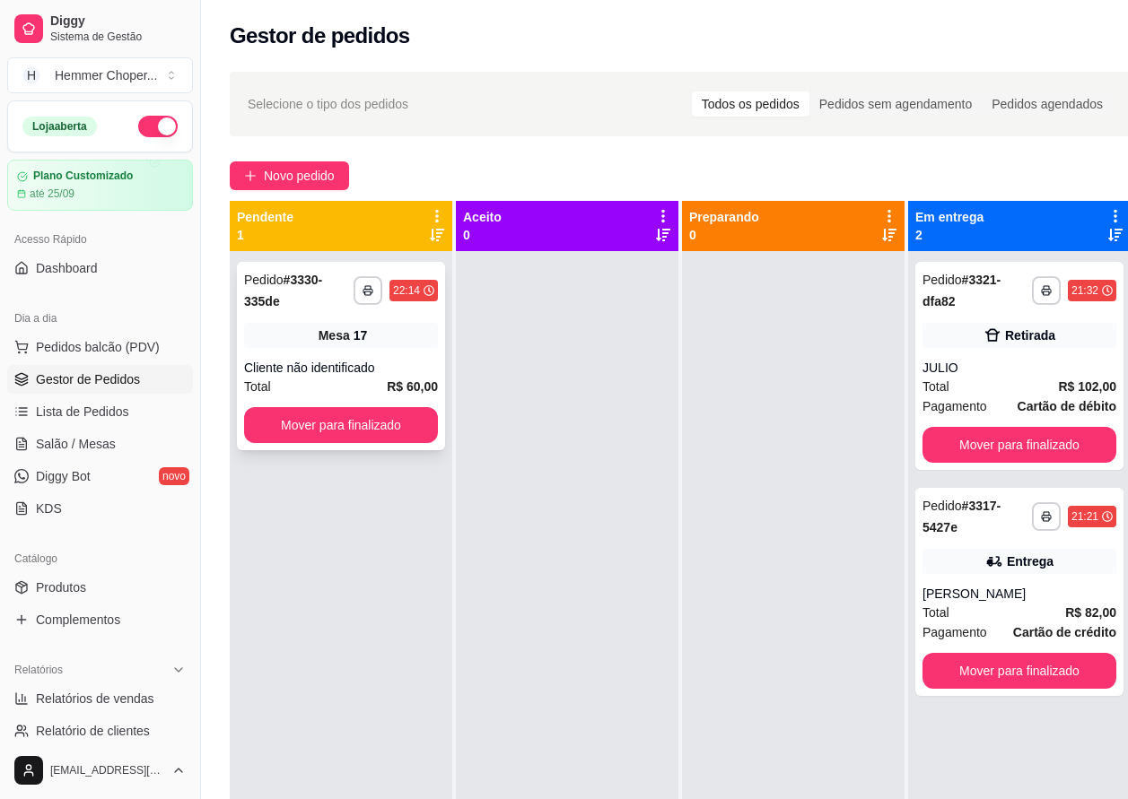
click at [357, 373] on div "Cliente não identificado" at bounding box center [341, 368] width 194 height 18
click at [79, 451] on span "Salão / Mesas" at bounding box center [76, 444] width 80 height 18
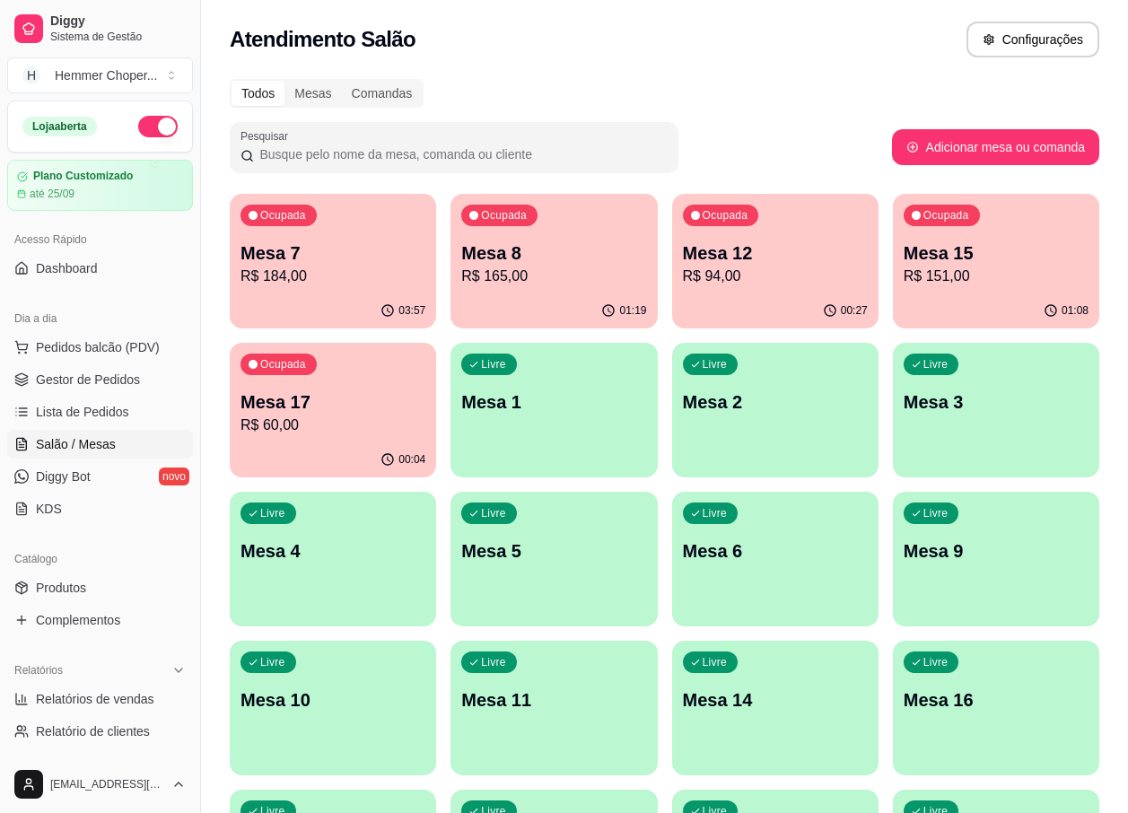
click at [1003, 262] on p "Mesa 15" at bounding box center [995, 252] width 185 height 25
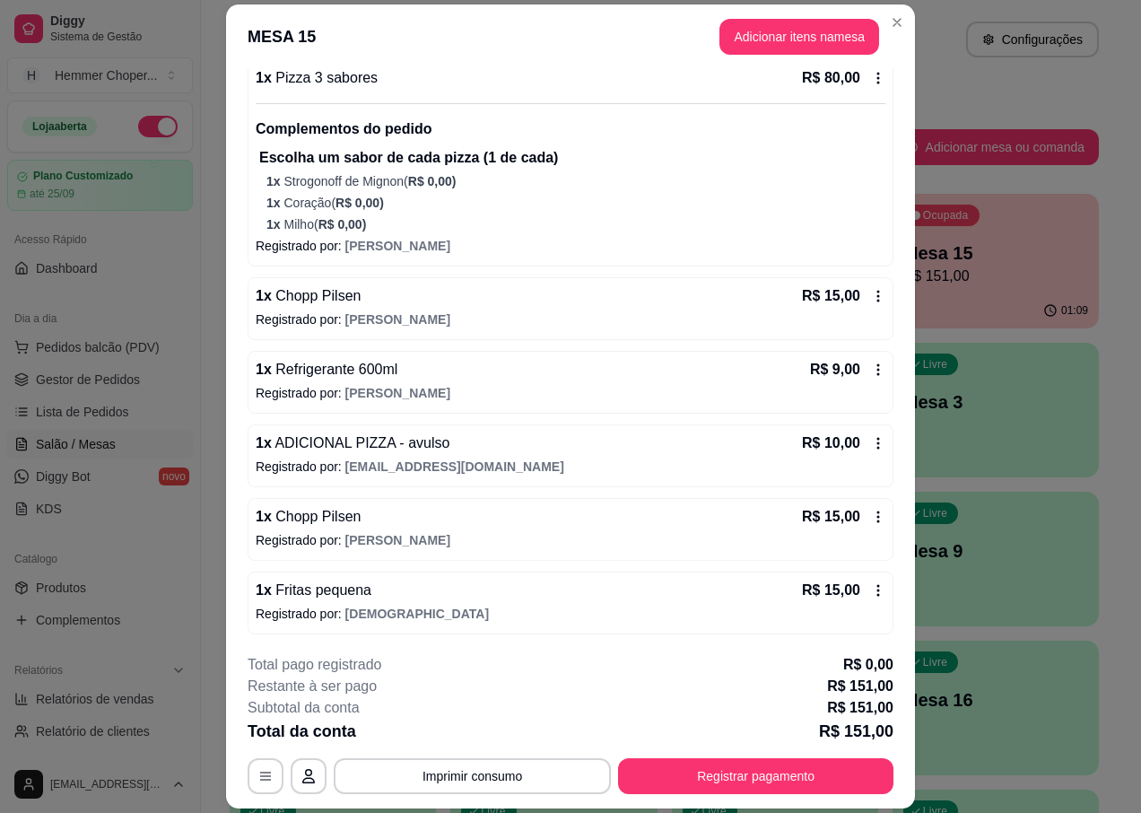
scroll to position [254, 0]
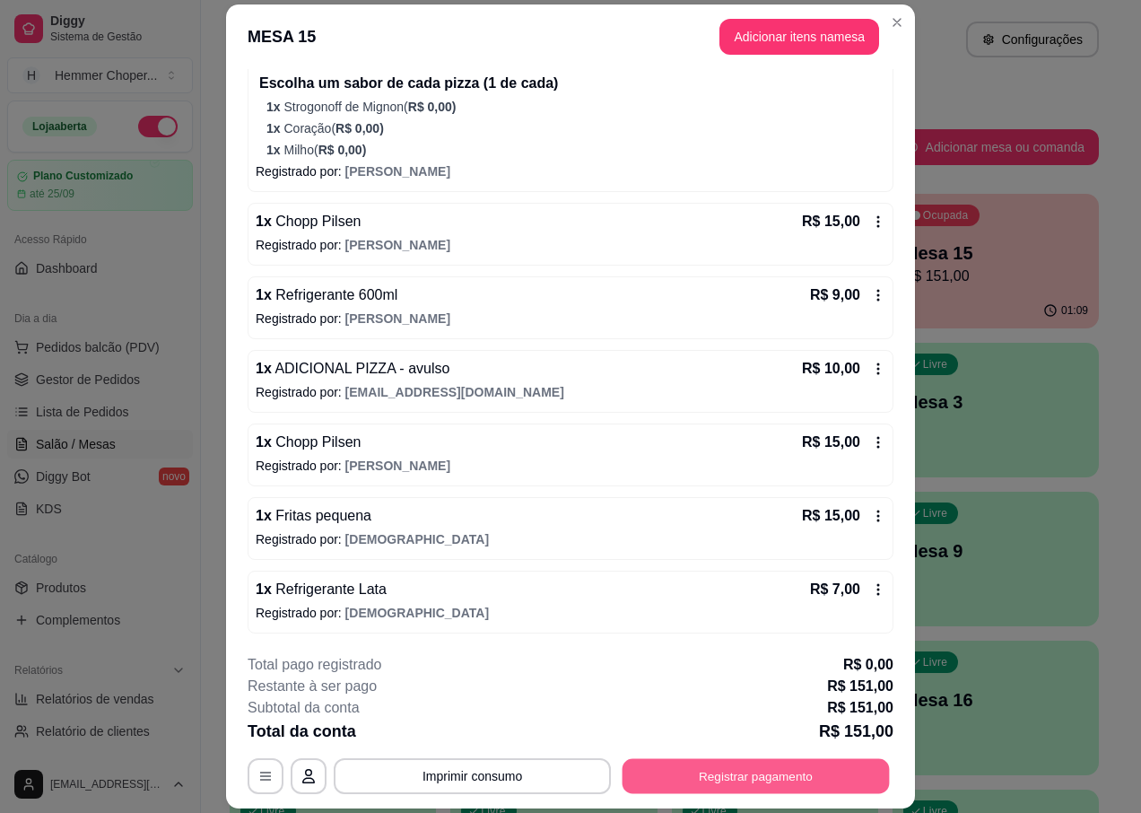
click at [769, 772] on button "Registrar pagamento" at bounding box center [756, 776] width 267 height 35
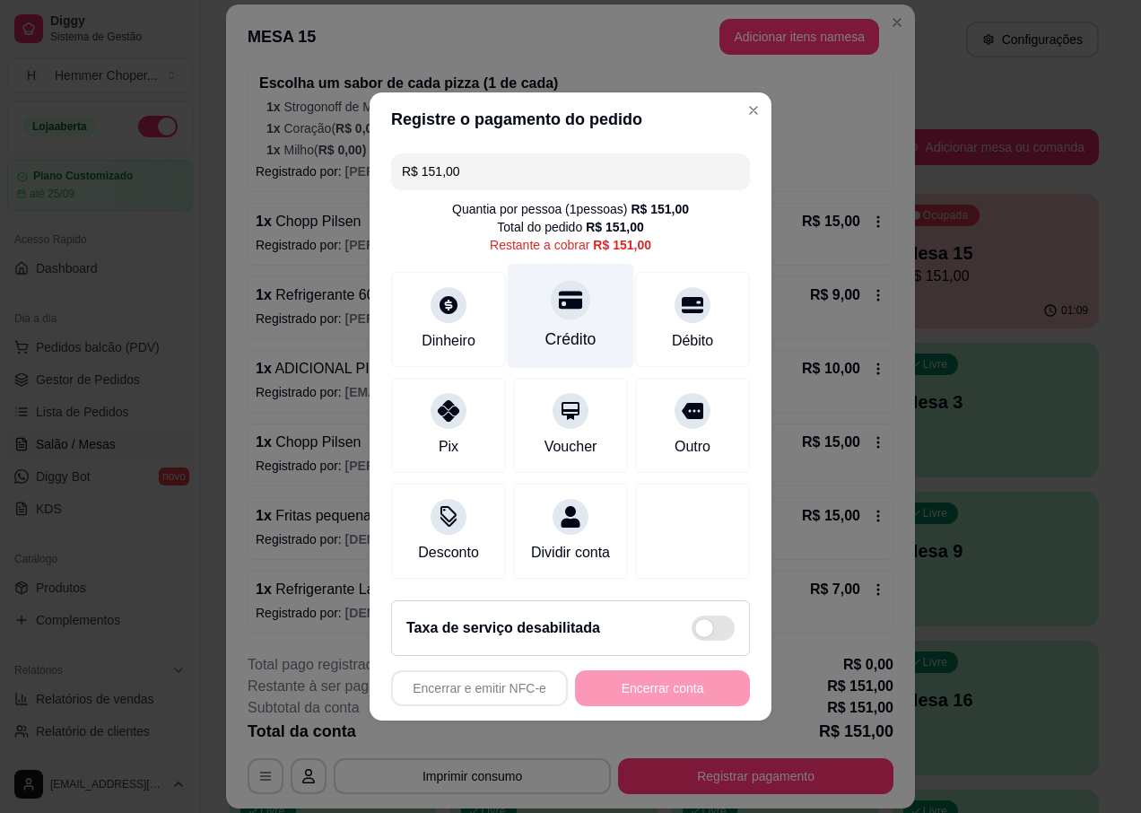
click at [571, 309] on div "Crédito" at bounding box center [571, 316] width 126 height 105
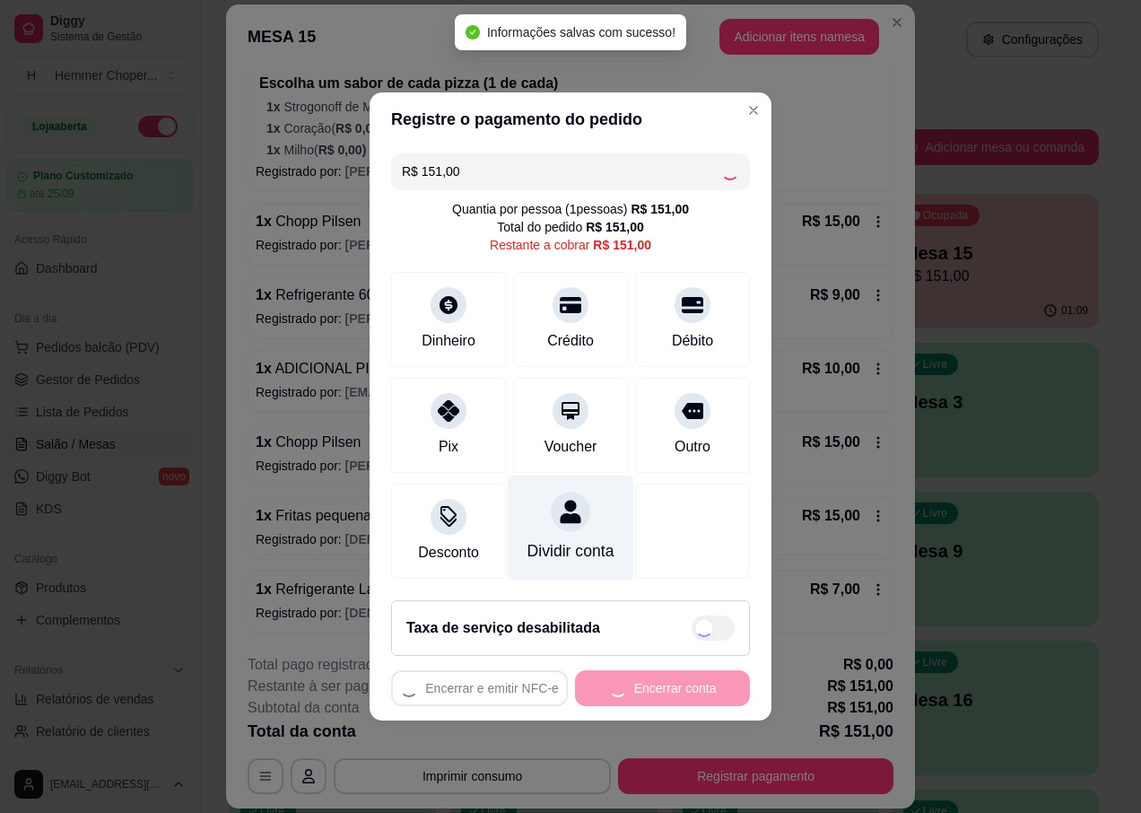
type input "R$ 0,00"
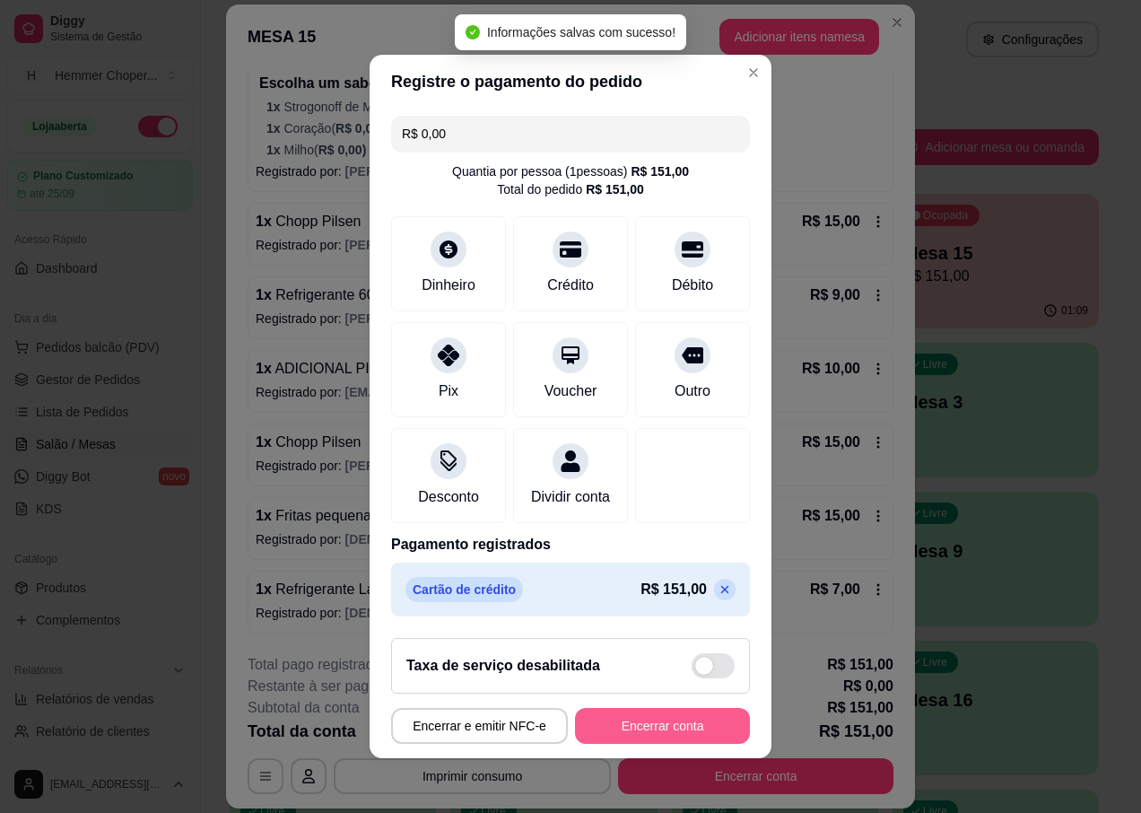
click at [631, 734] on button "Encerrar conta" at bounding box center [662, 726] width 175 height 36
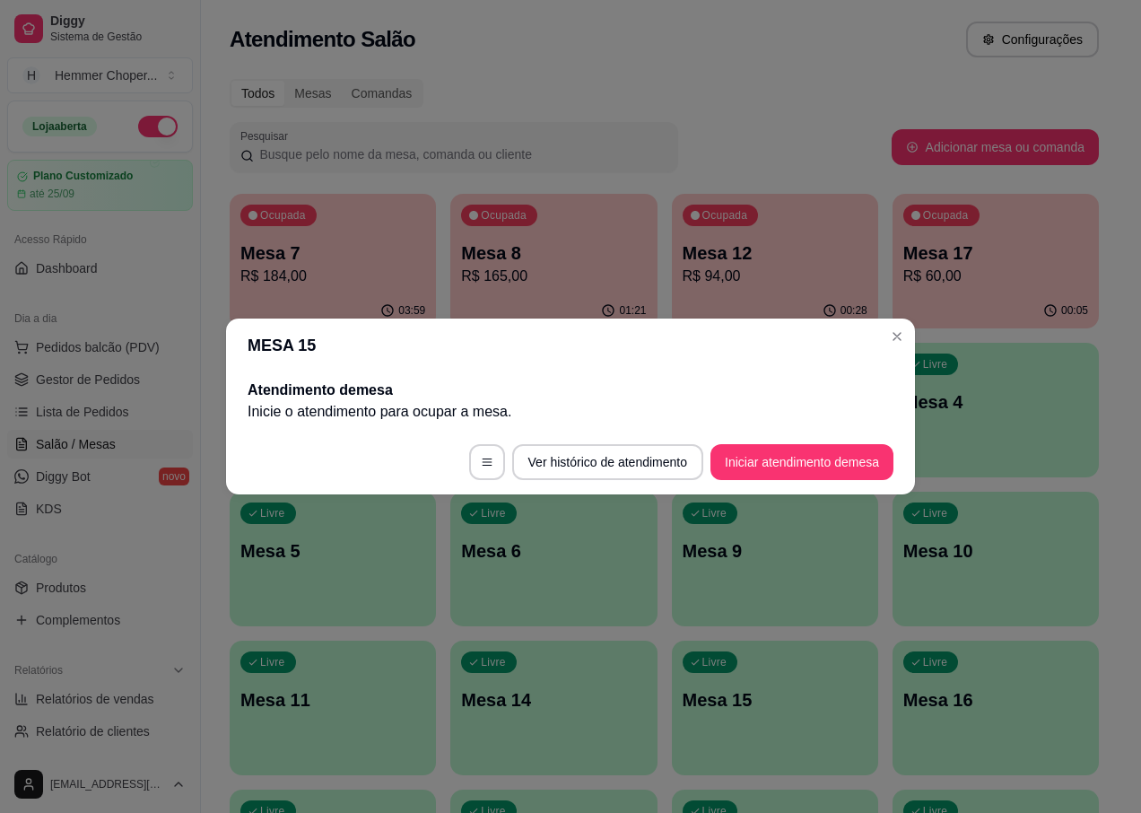
scroll to position [0, 0]
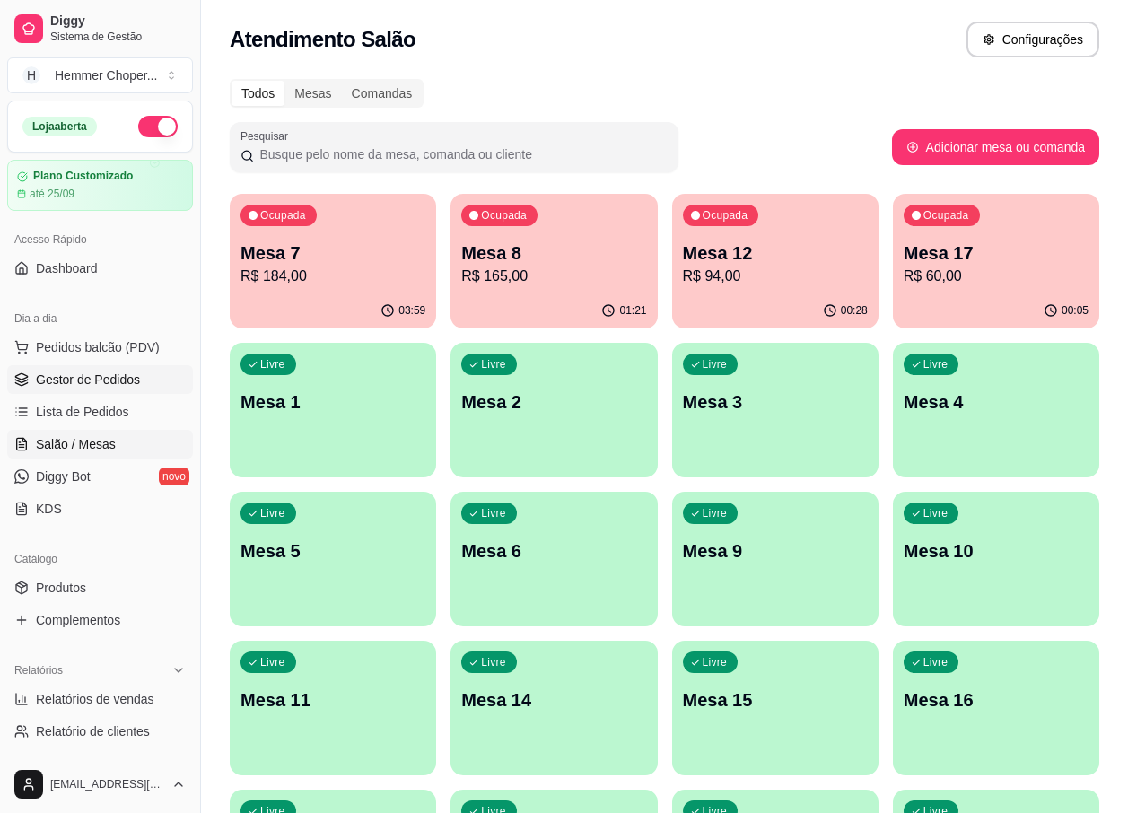
click at [116, 385] on span "Gestor de Pedidos" at bounding box center [88, 380] width 104 height 18
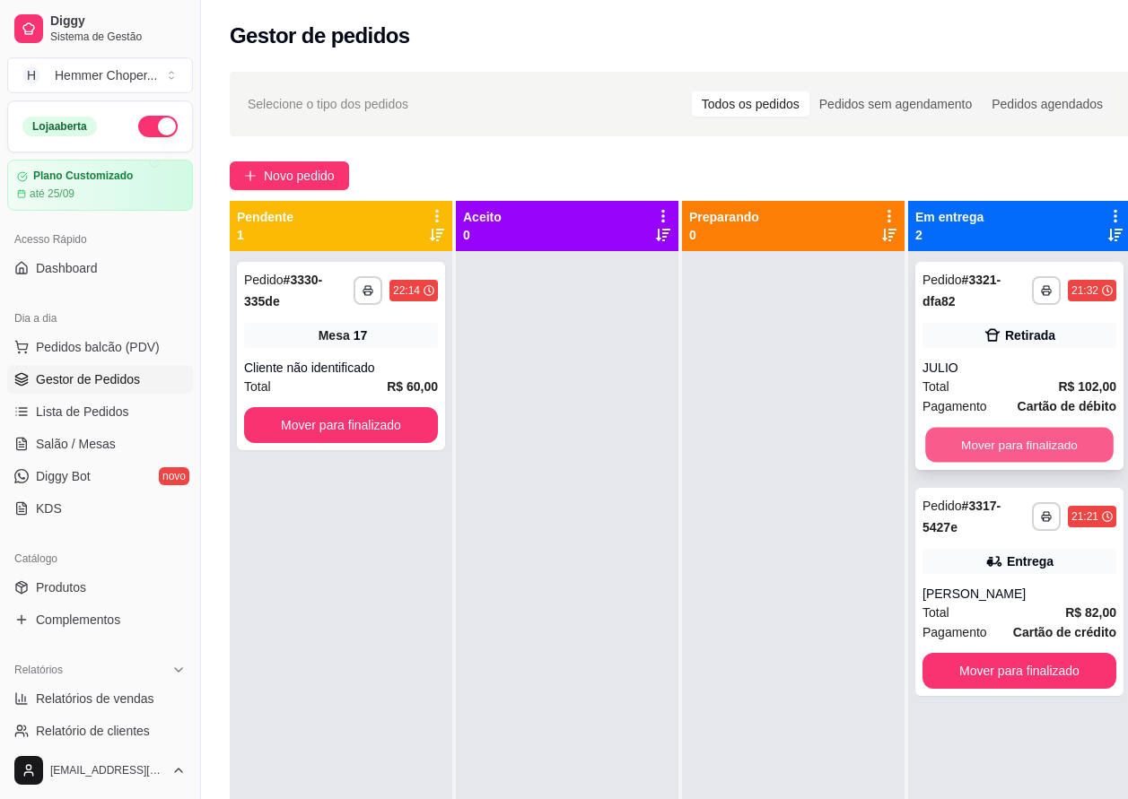
click at [1056, 441] on button "Mover para finalizado" at bounding box center [1019, 445] width 188 height 35
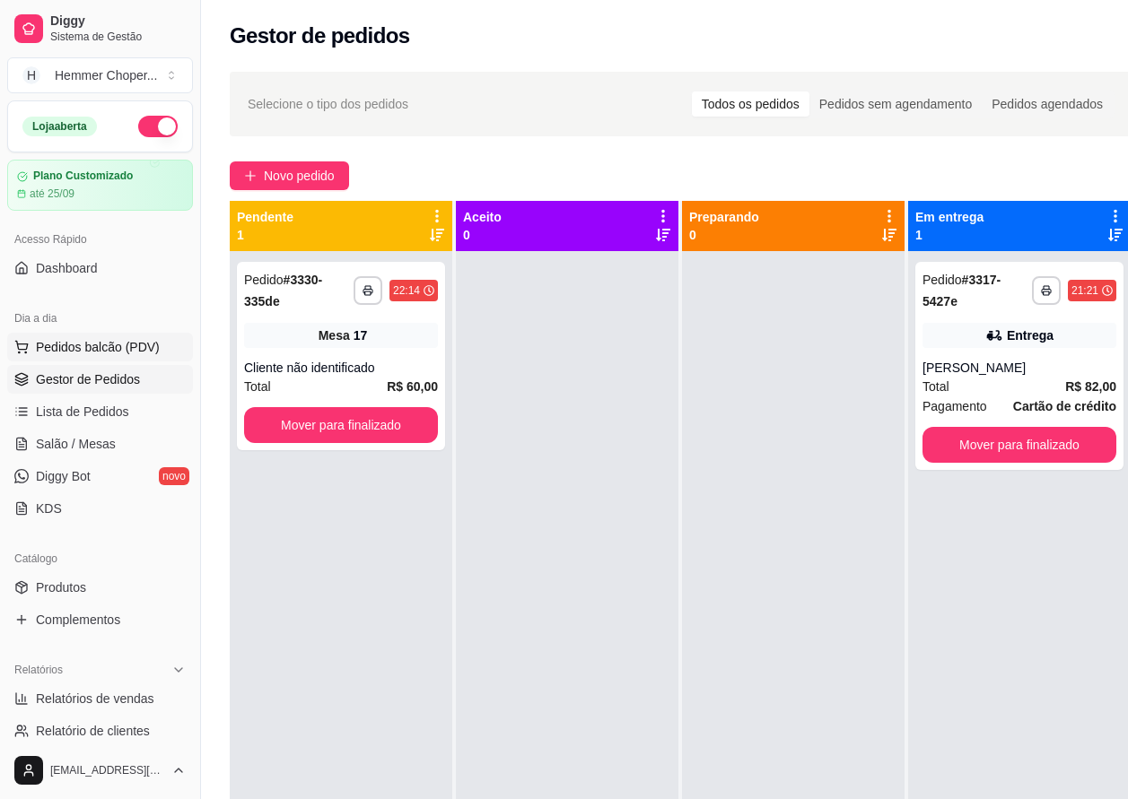
click at [131, 356] on button "Pedidos balcão (PDV)" at bounding box center [100, 347] width 186 height 29
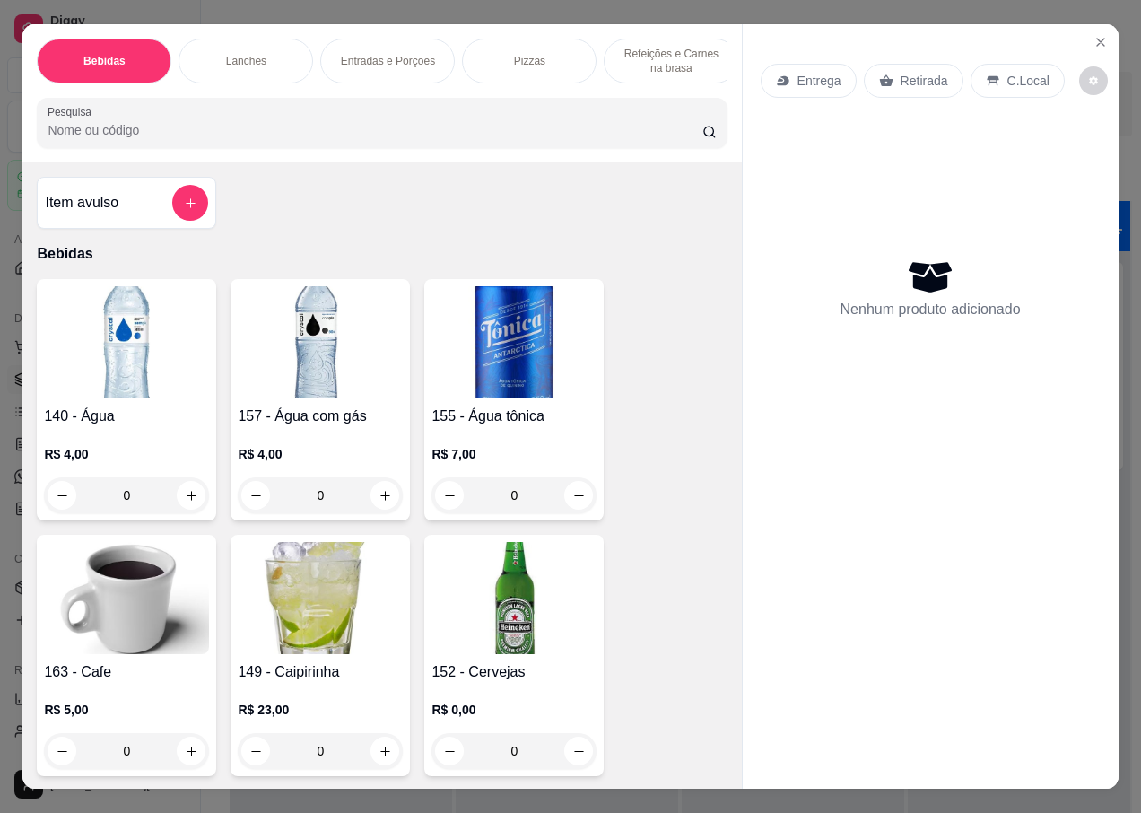
click at [915, 79] on p "Retirada" at bounding box center [925, 81] width 48 height 18
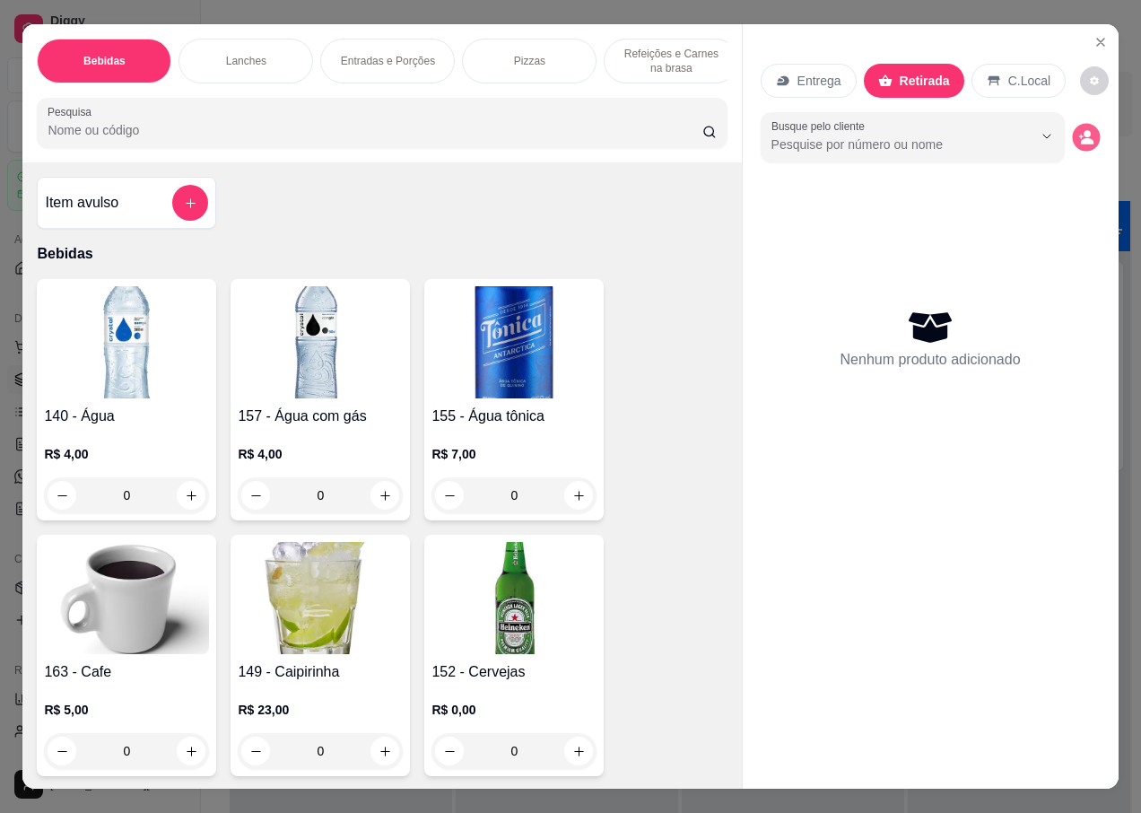
click at [1084, 131] on circle "decrease-product-quantity" at bounding box center [1087, 134] width 7 height 7
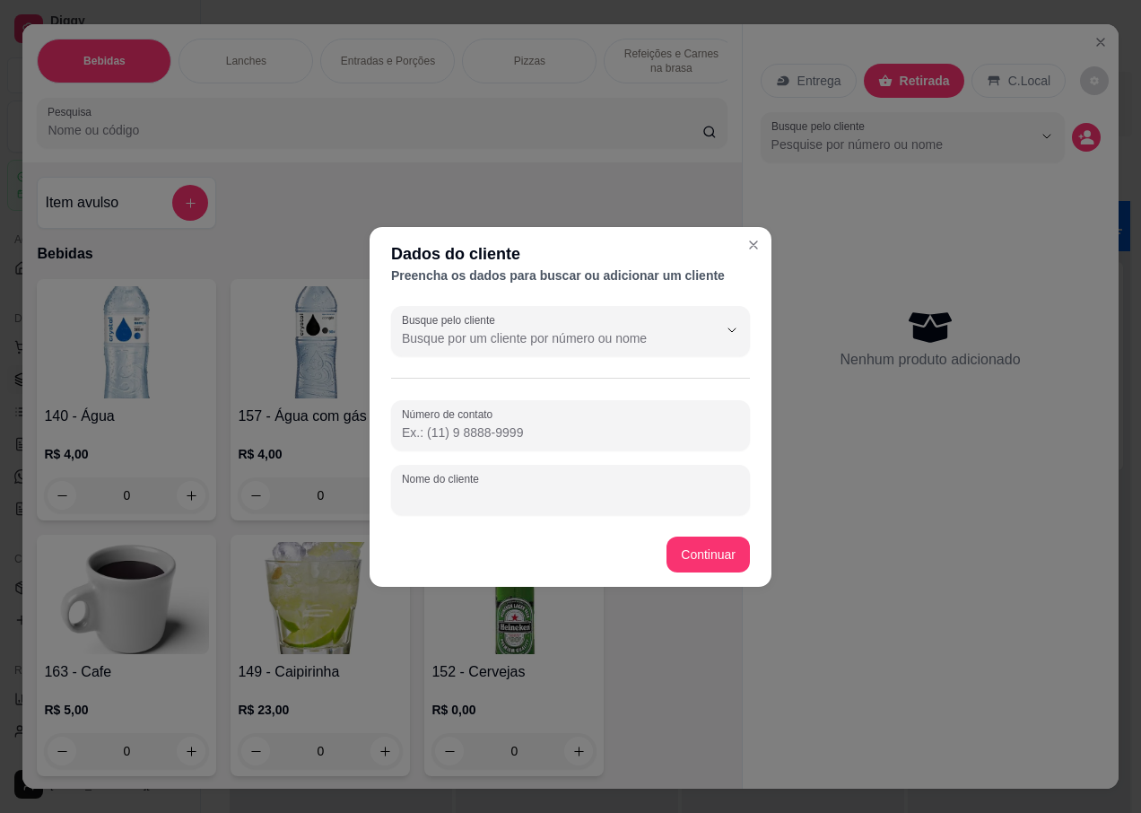
click at [475, 496] on input "Nome do cliente" at bounding box center [570, 497] width 337 height 18
type input "KEKA"
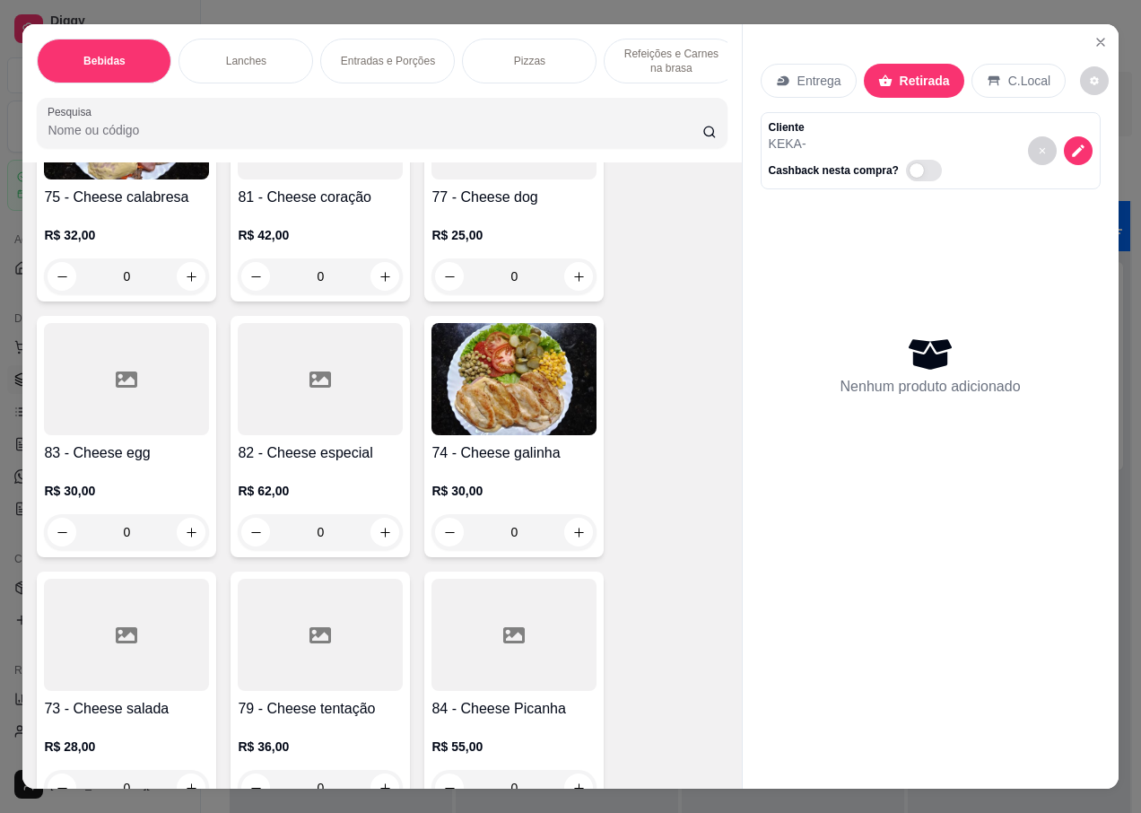
scroll to position [3588, 0]
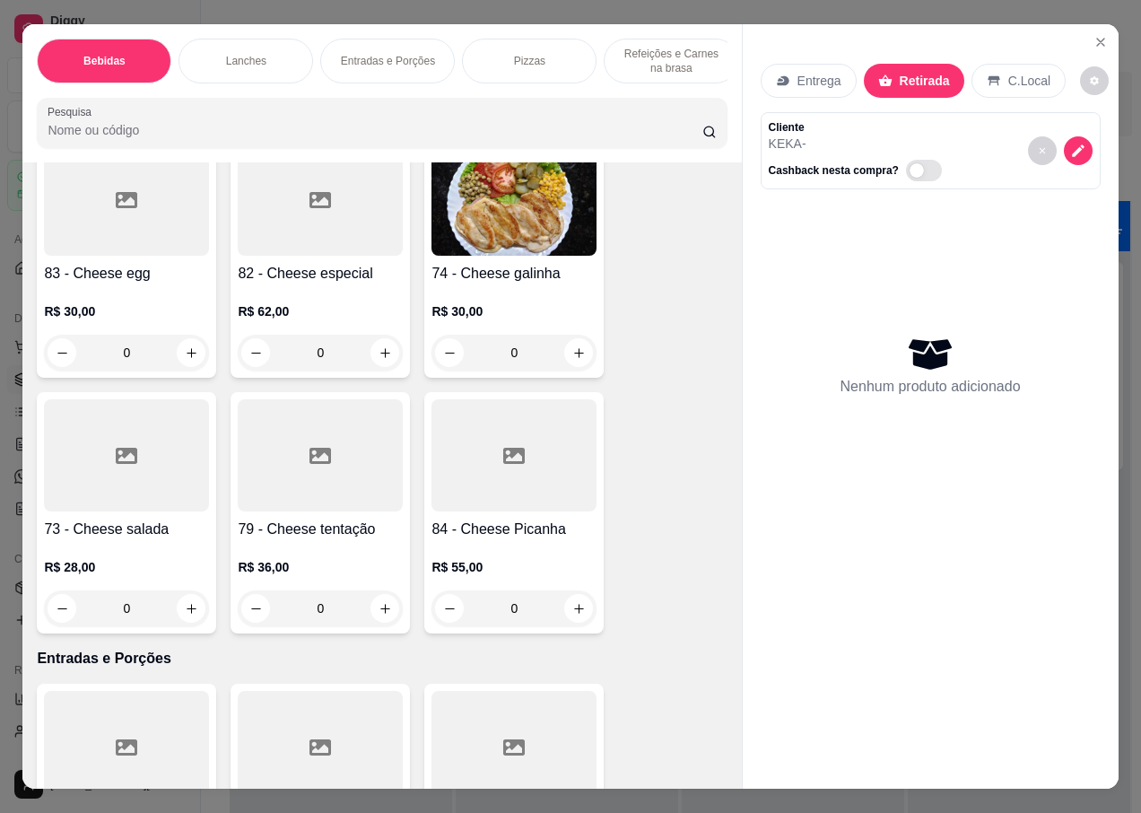
click at [122, 540] on div "R$ 28,00 0" at bounding box center [126, 583] width 165 height 86
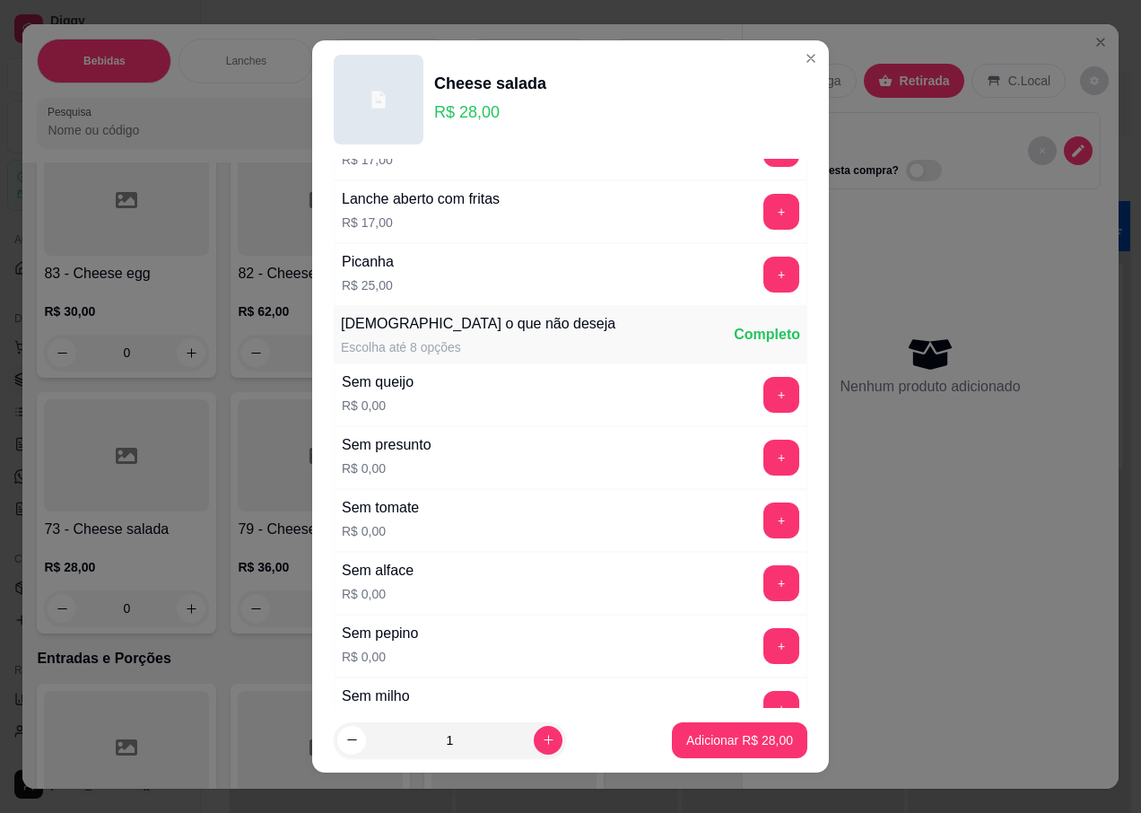
scroll to position [1077, 0]
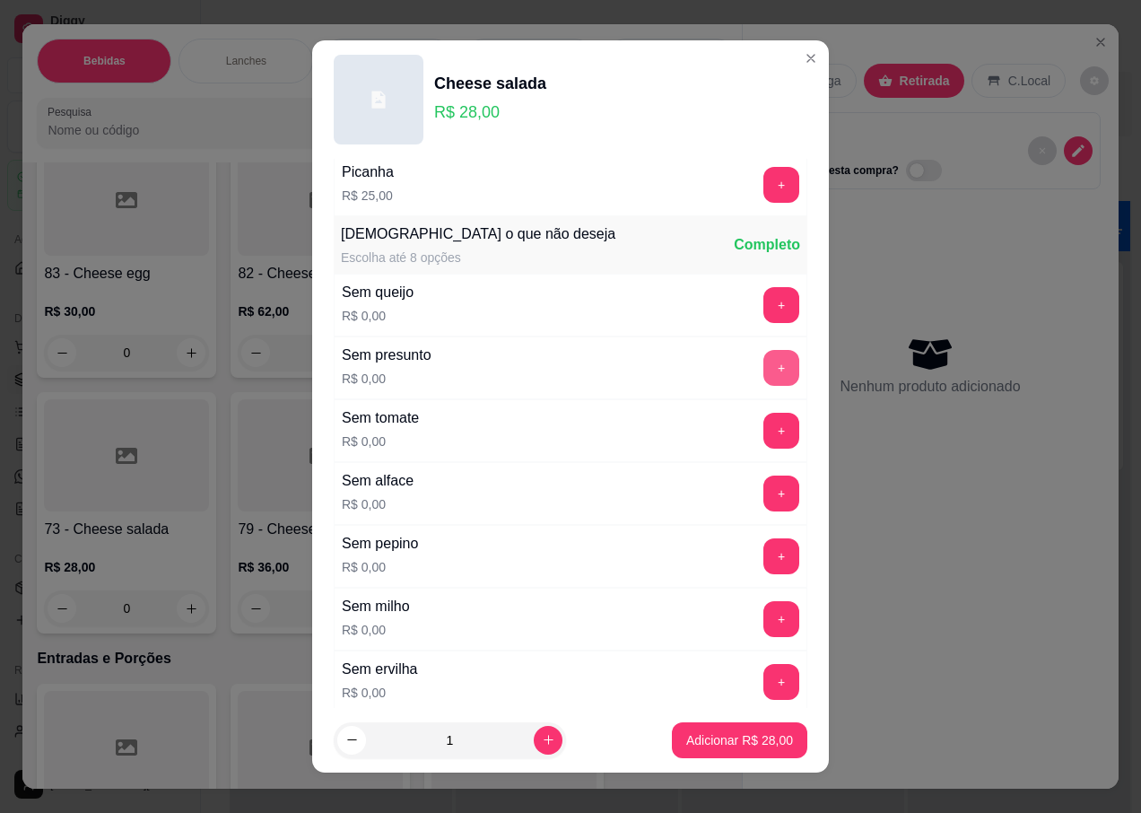
click at [763, 369] on button "+" at bounding box center [781, 368] width 36 height 36
click at [690, 747] on p "Adicionar R$ 28,00" at bounding box center [740, 739] width 104 height 17
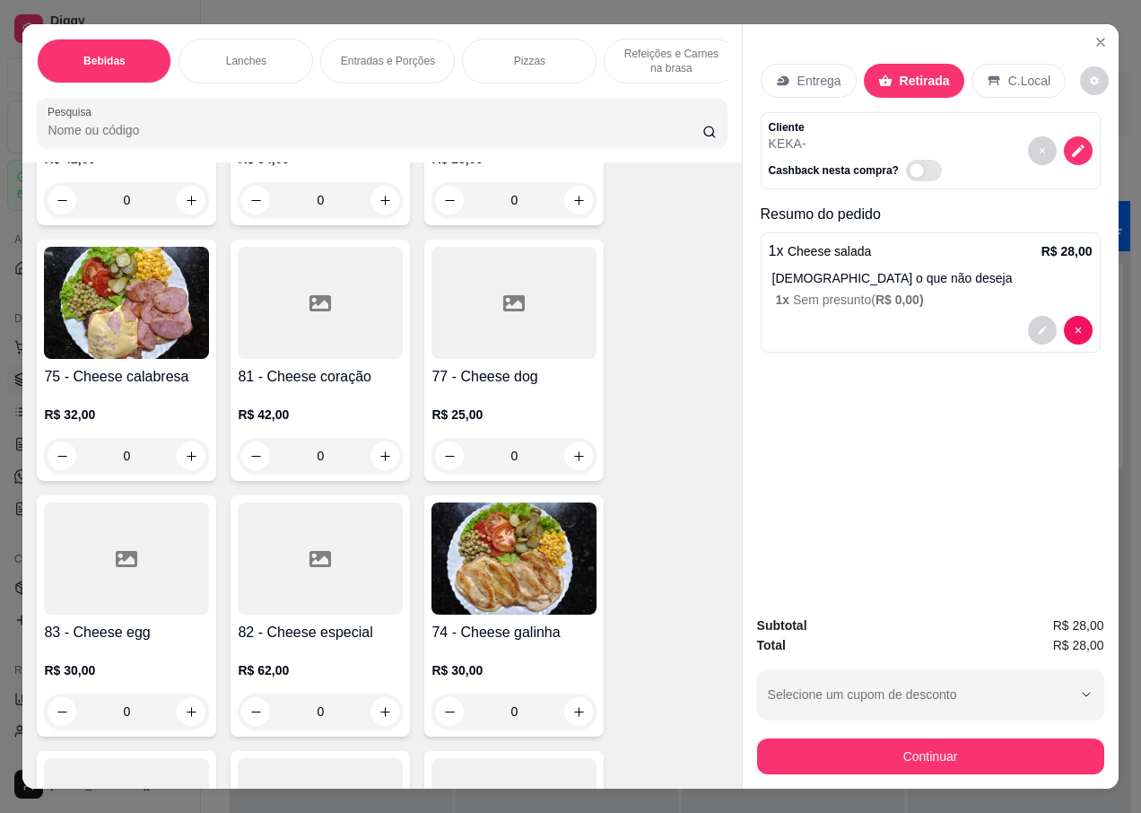
scroll to position [3050, 0]
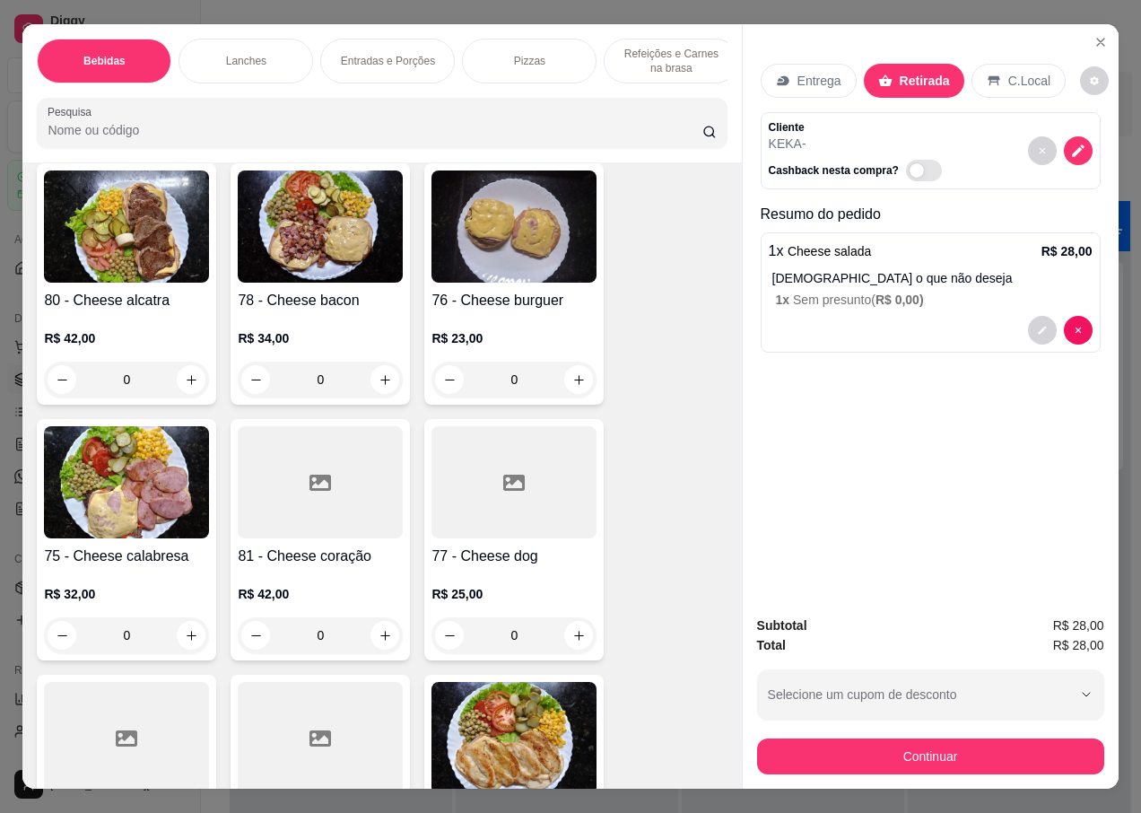
click at [344, 261] on img at bounding box center [320, 226] width 165 height 112
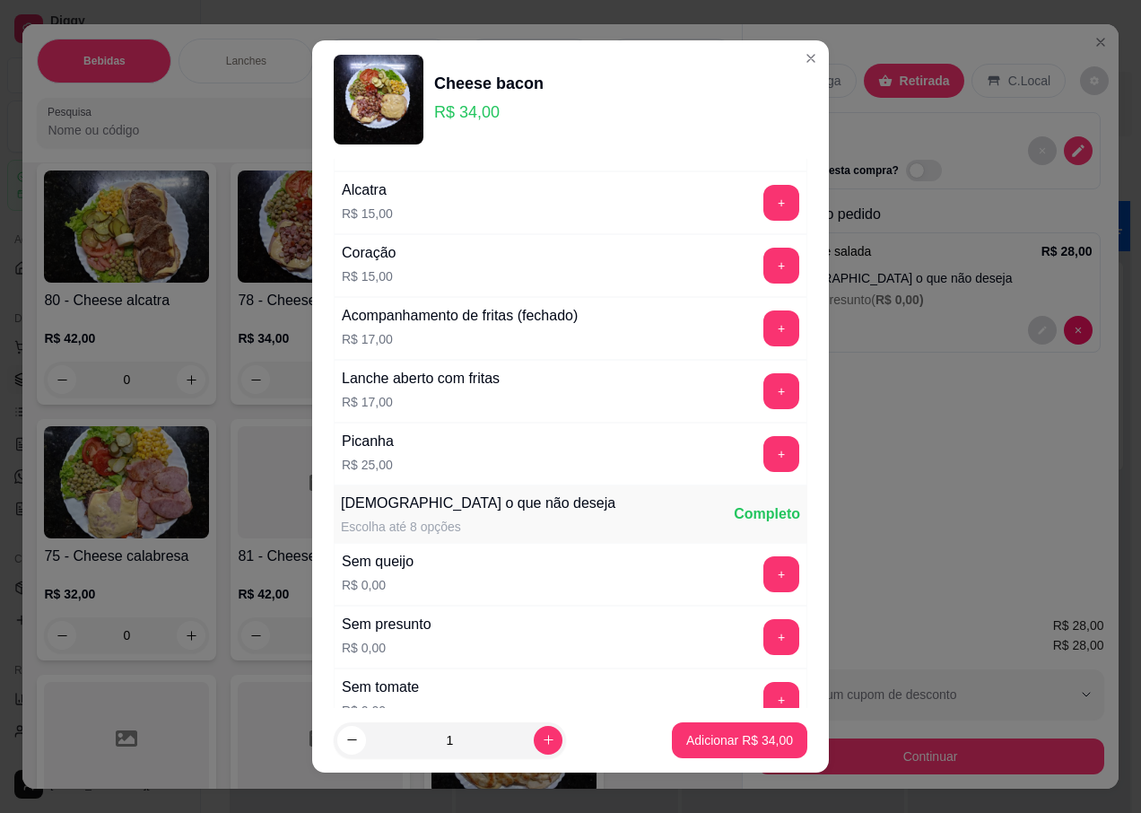
scroll to position [1077, 0]
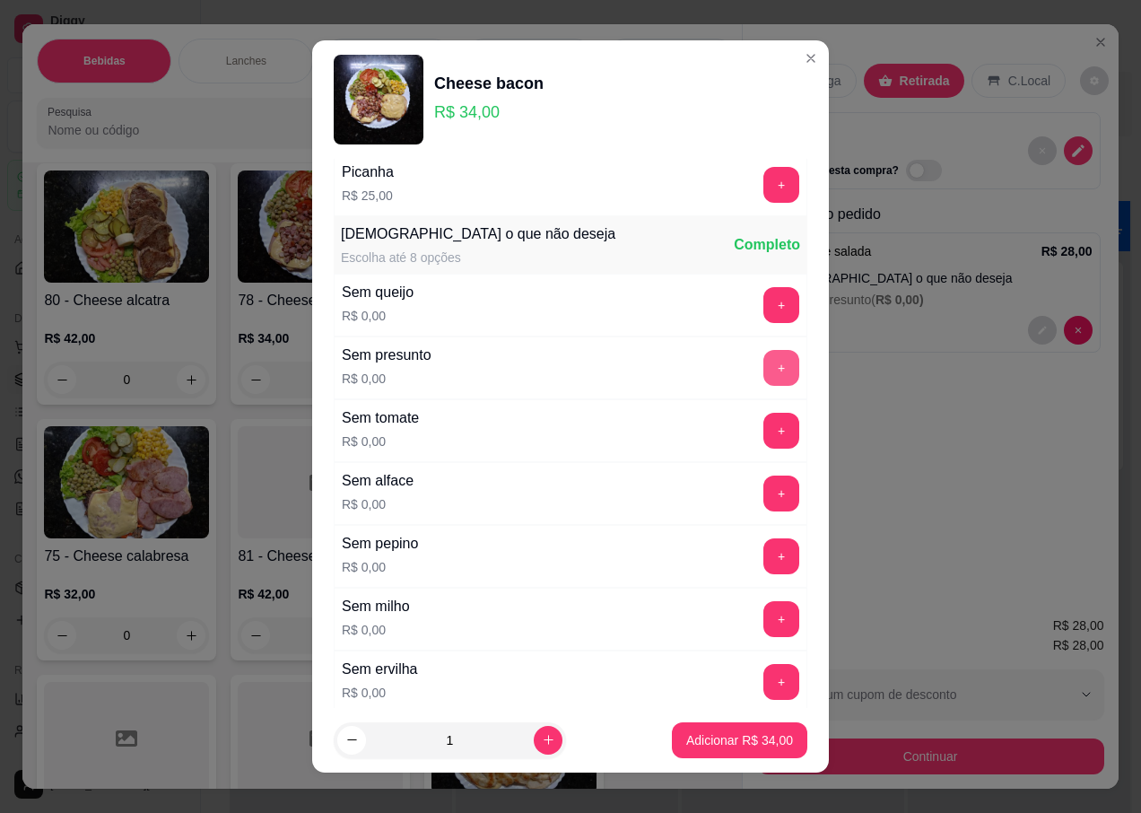
click at [763, 371] on button "+" at bounding box center [781, 368] width 36 height 36
click at [688, 741] on p "Adicionar R$ 34,00" at bounding box center [740, 739] width 104 height 17
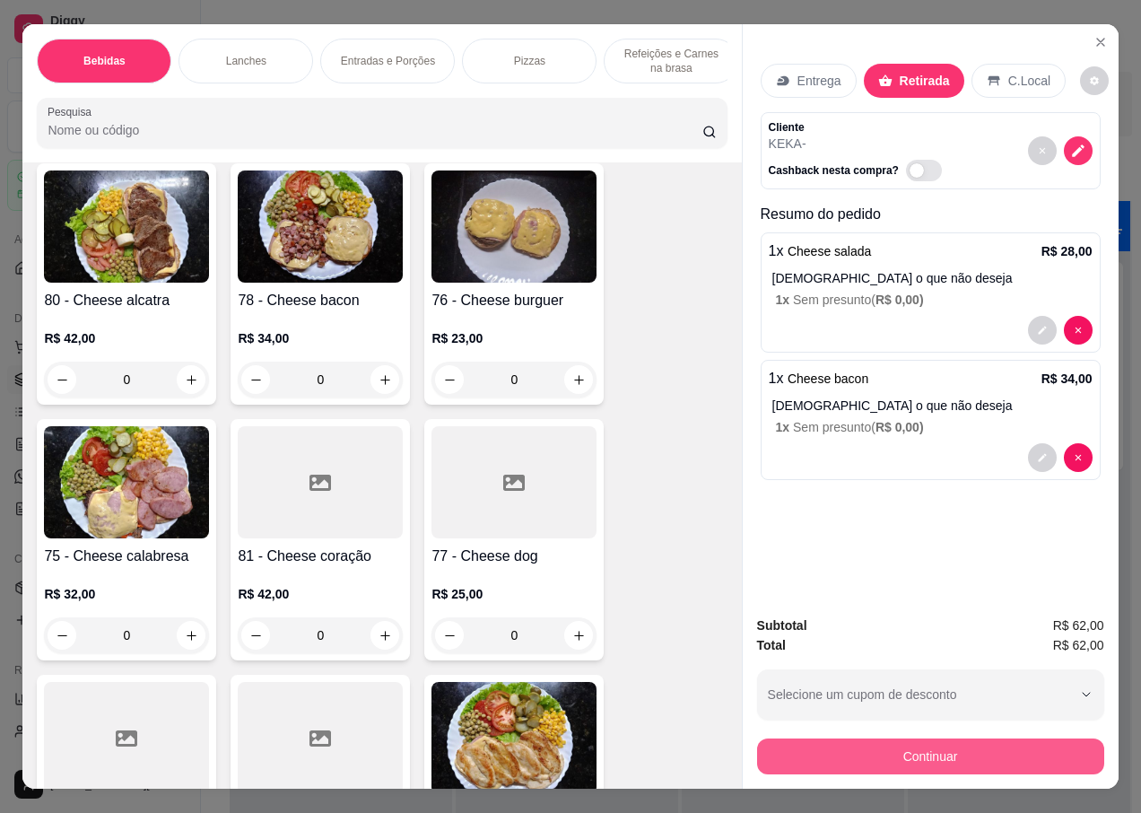
click at [839, 754] on button "Continuar" at bounding box center [930, 756] width 347 height 36
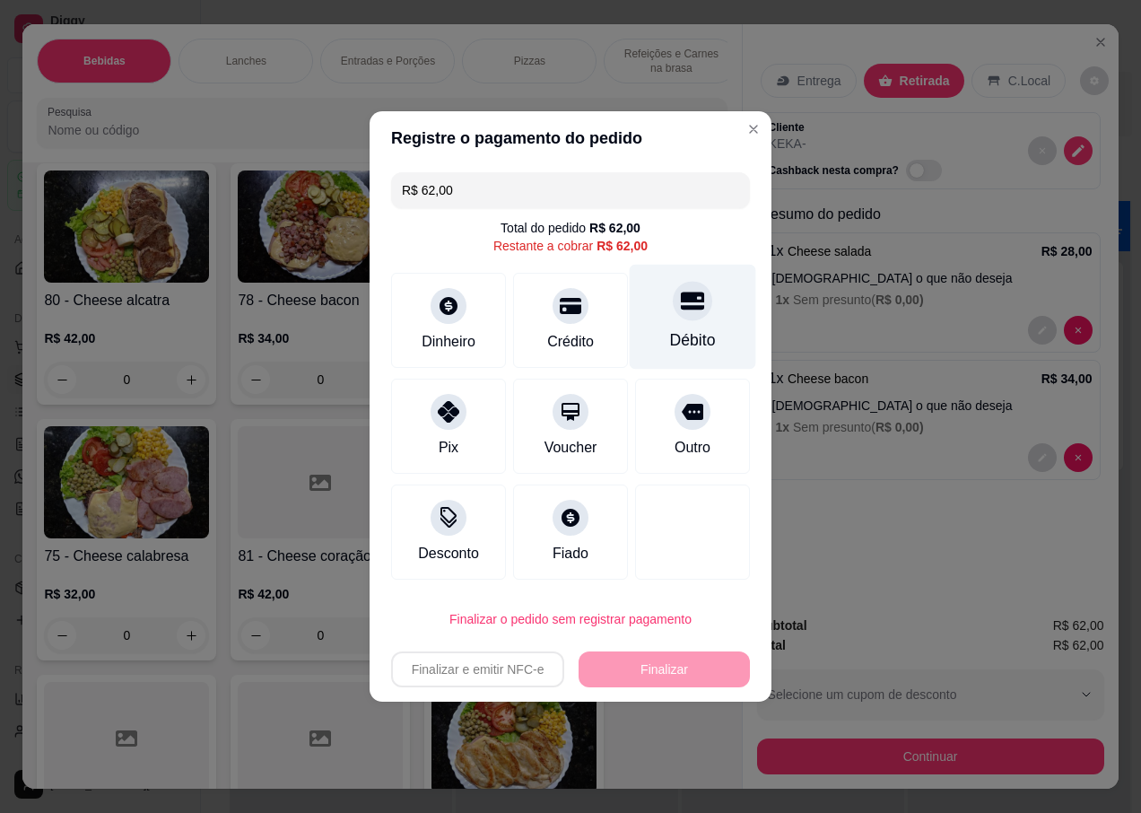
click at [684, 327] on div "Débito" at bounding box center [693, 317] width 126 height 105
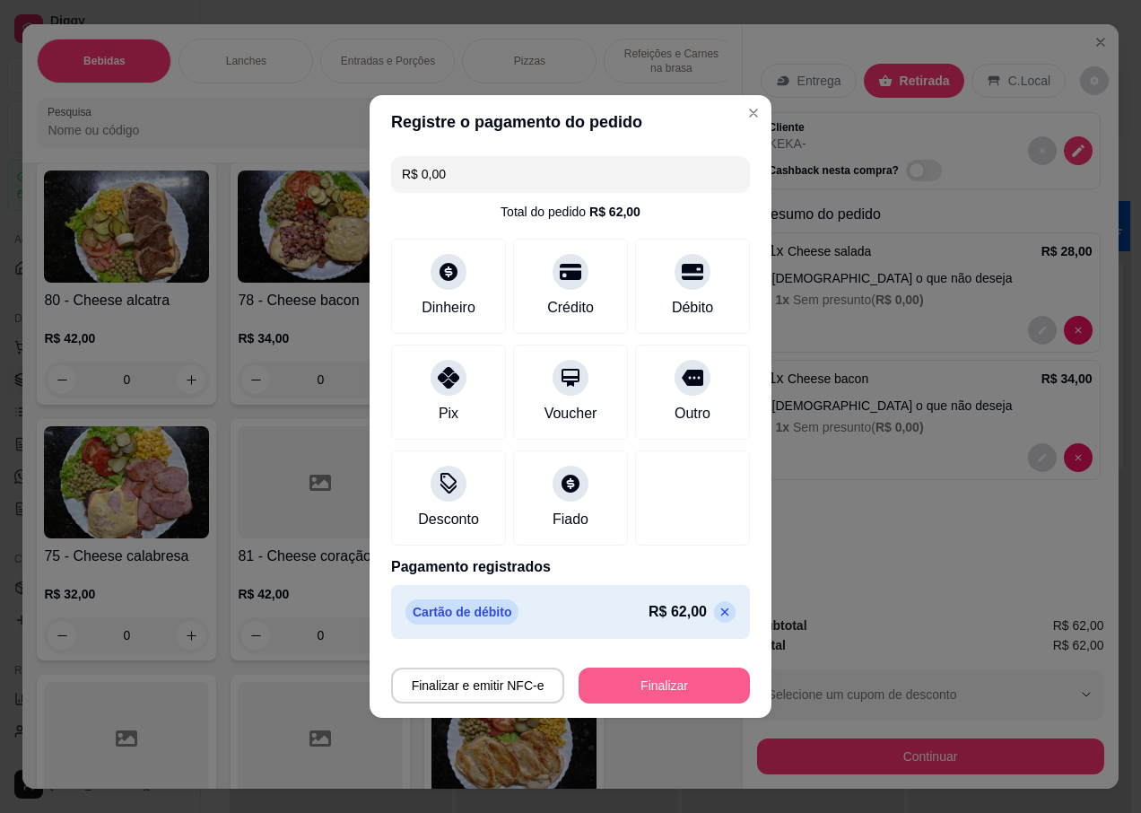
click at [615, 685] on button "Finalizar" at bounding box center [664, 685] width 171 height 36
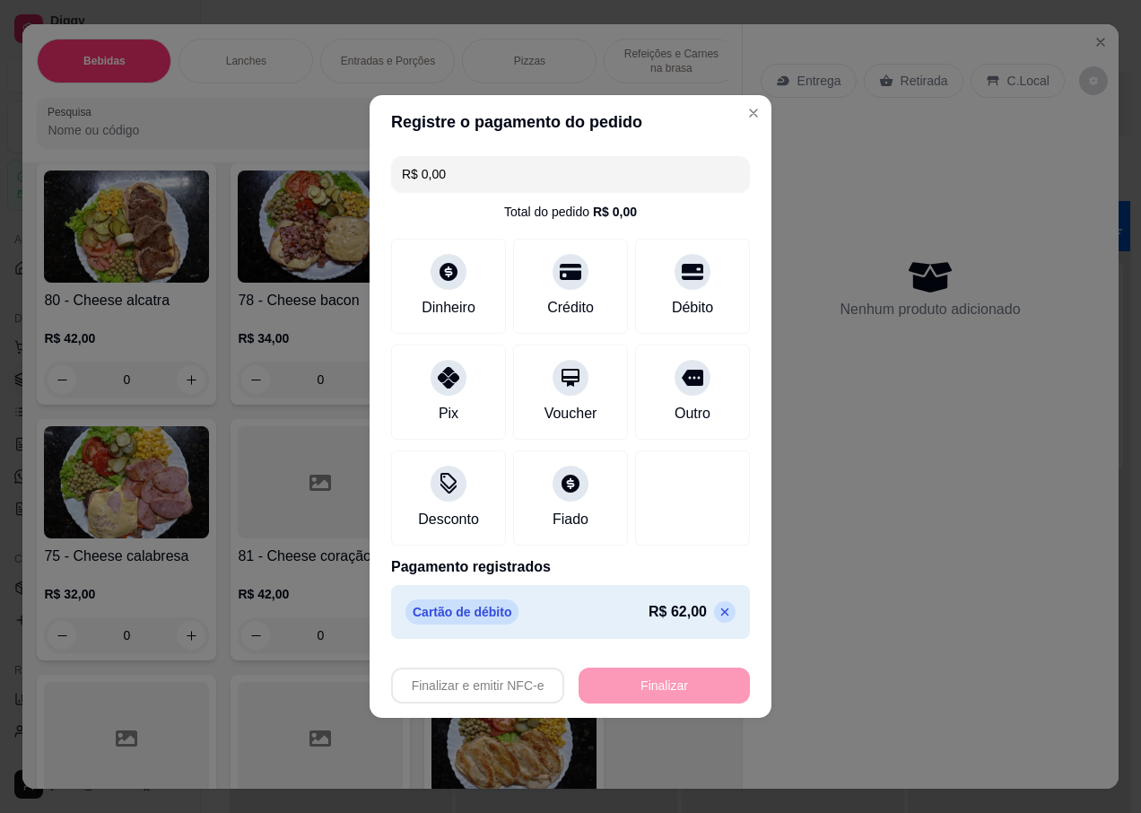
type input "-R$ 62,00"
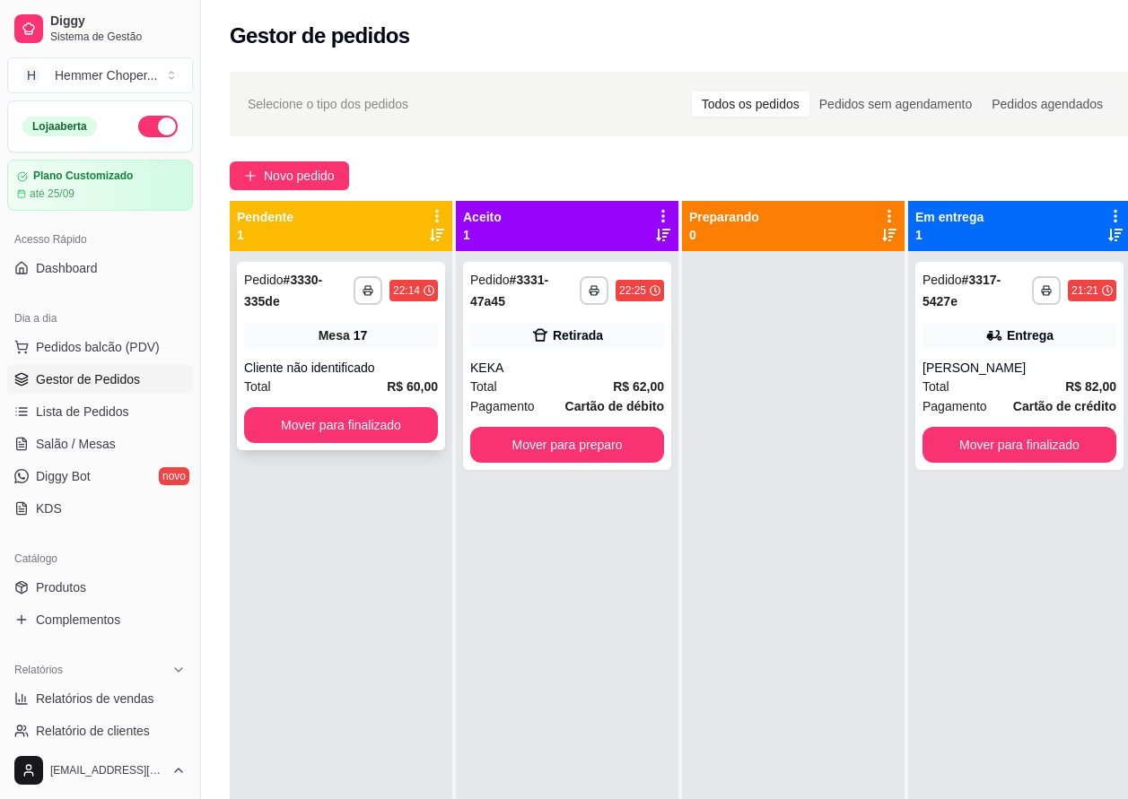
click at [339, 386] on div "Total R$ 60,00" at bounding box center [341, 387] width 194 height 20
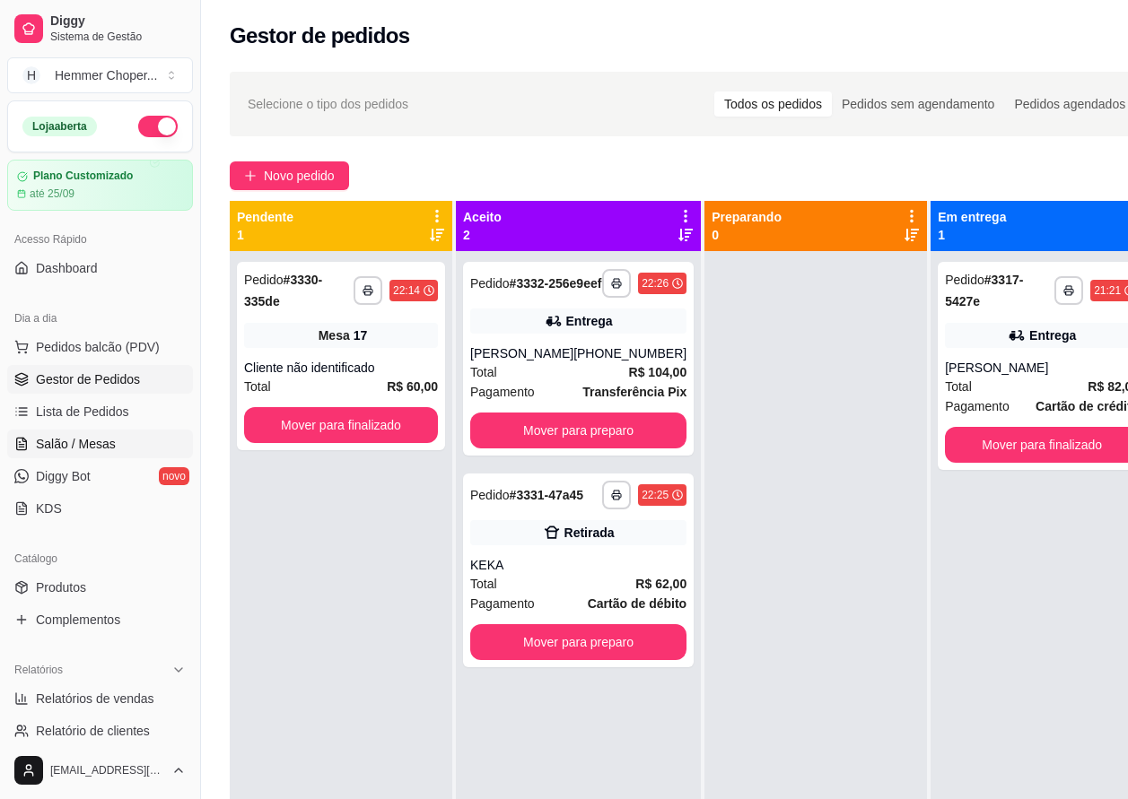
click at [90, 435] on span "Salão / Mesas" at bounding box center [76, 444] width 80 height 18
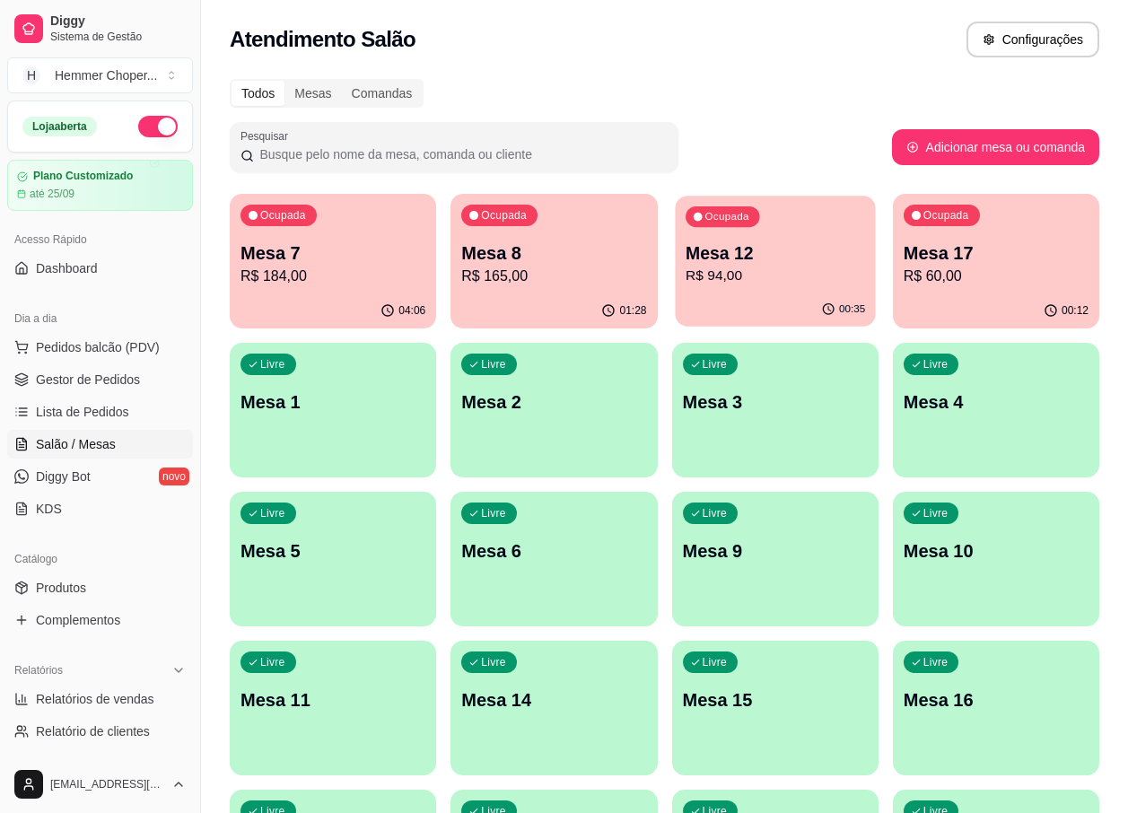
click at [732, 290] on div "Ocupada Mesa 12 R$ 94,00" at bounding box center [775, 244] width 200 height 97
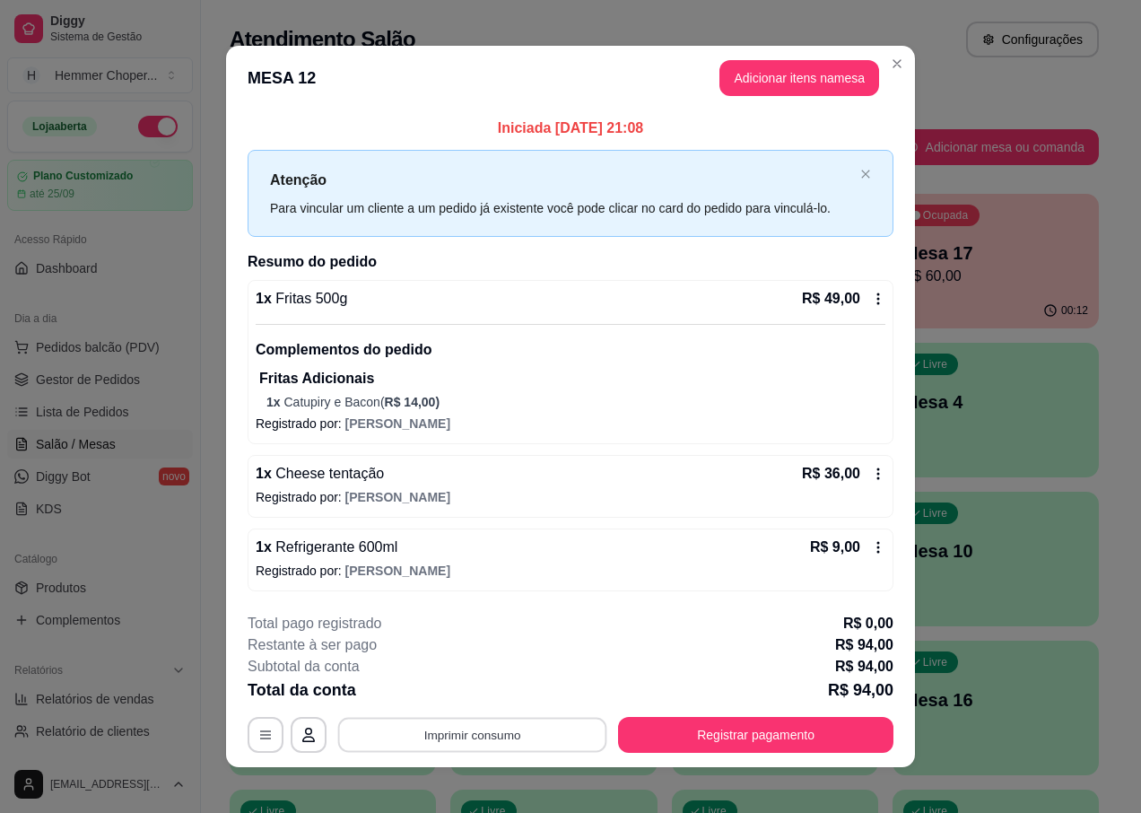
click at [471, 737] on button "Imprimir consumo" at bounding box center [472, 735] width 269 height 35
click at [479, 687] on button "IMPRESSORA" at bounding box center [471, 693] width 130 height 29
click at [686, 731] on button "Registrar pagamento" at bounding box center [755, 735] width 275 height 36
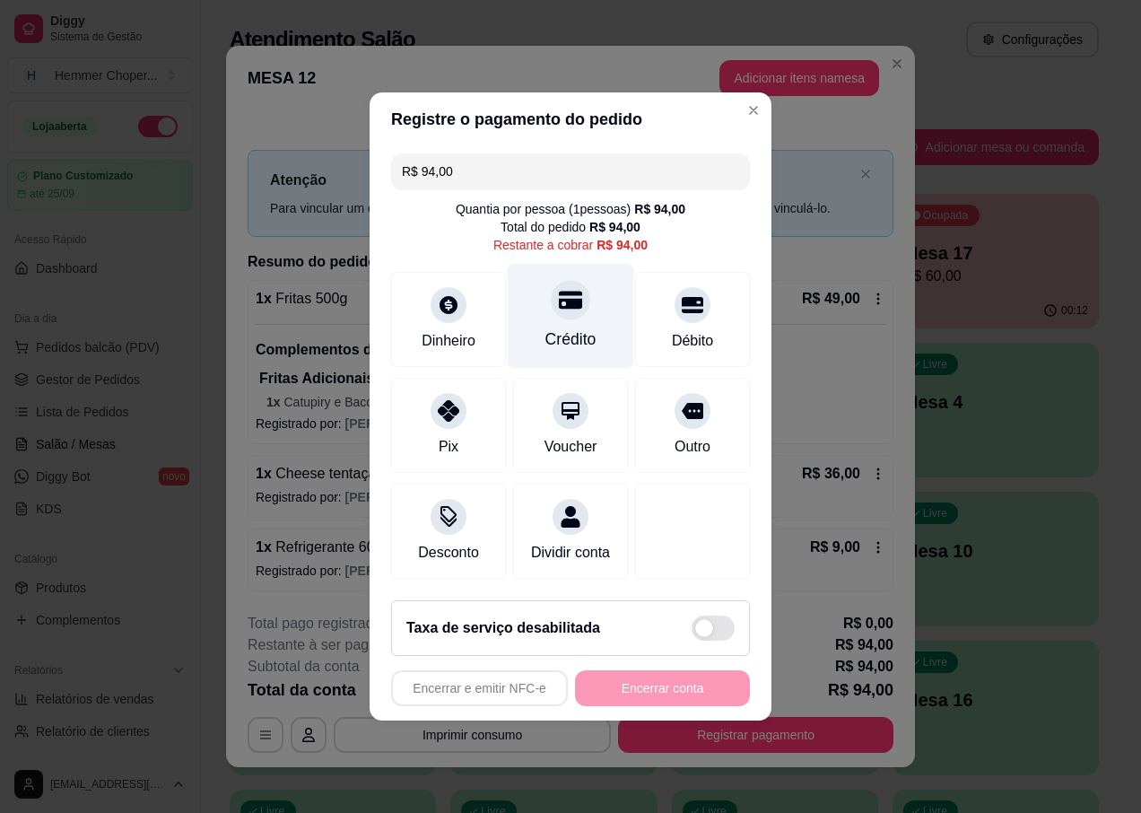
click at [571, 327] on div "Crédito" at bounding box center [570, 338] width 51 height 23
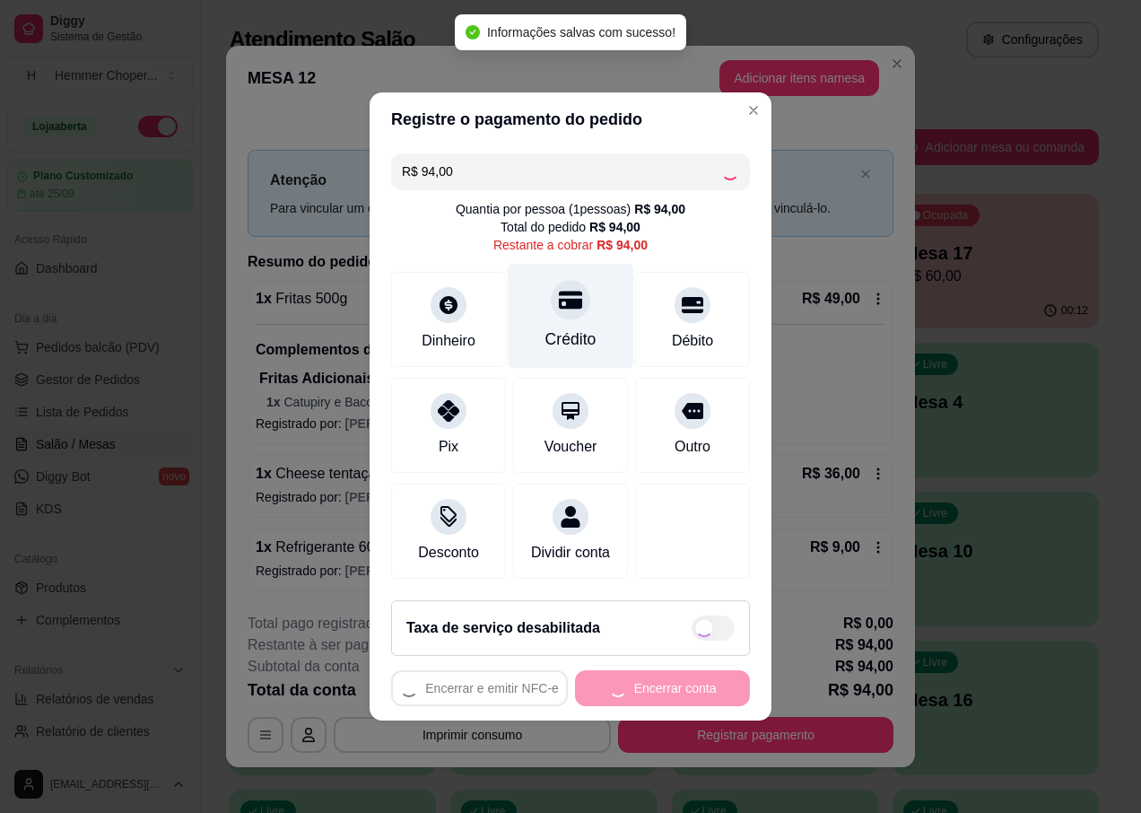
type input "R$ 0,00"
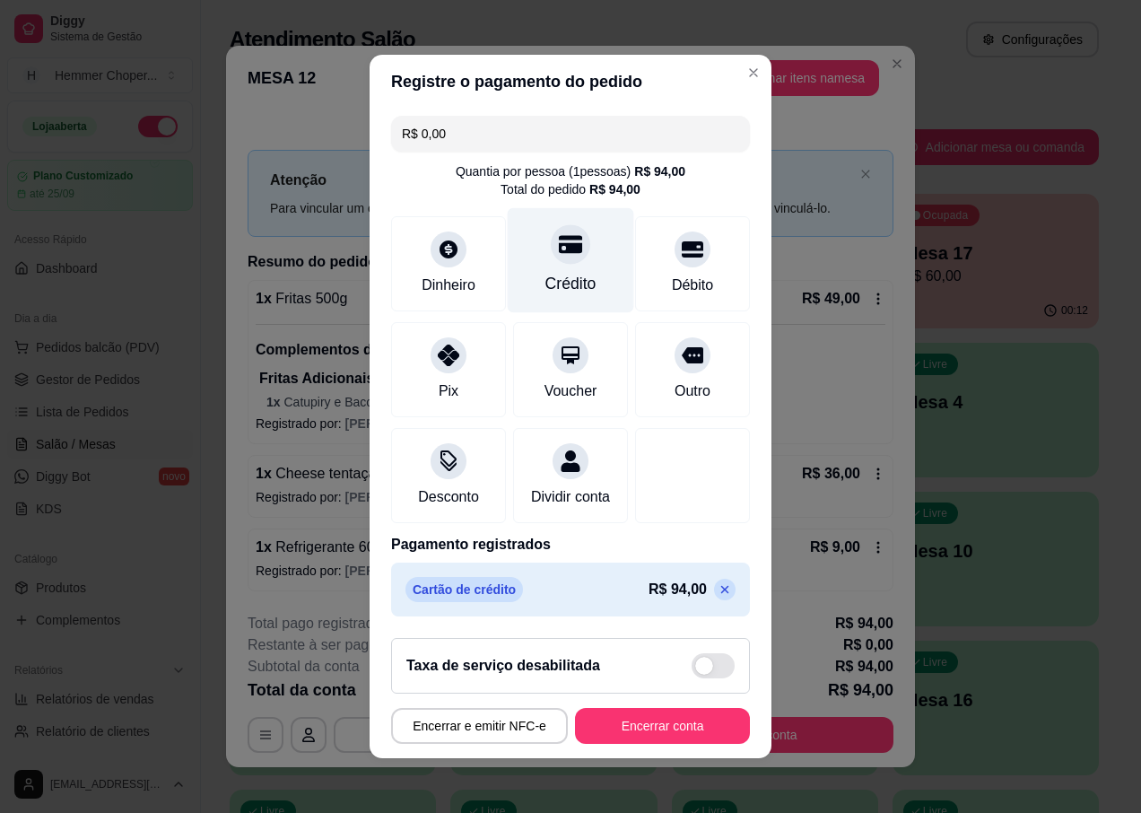
click at [557, 248] on div at bounding box center [570, 243] width 39 height 39
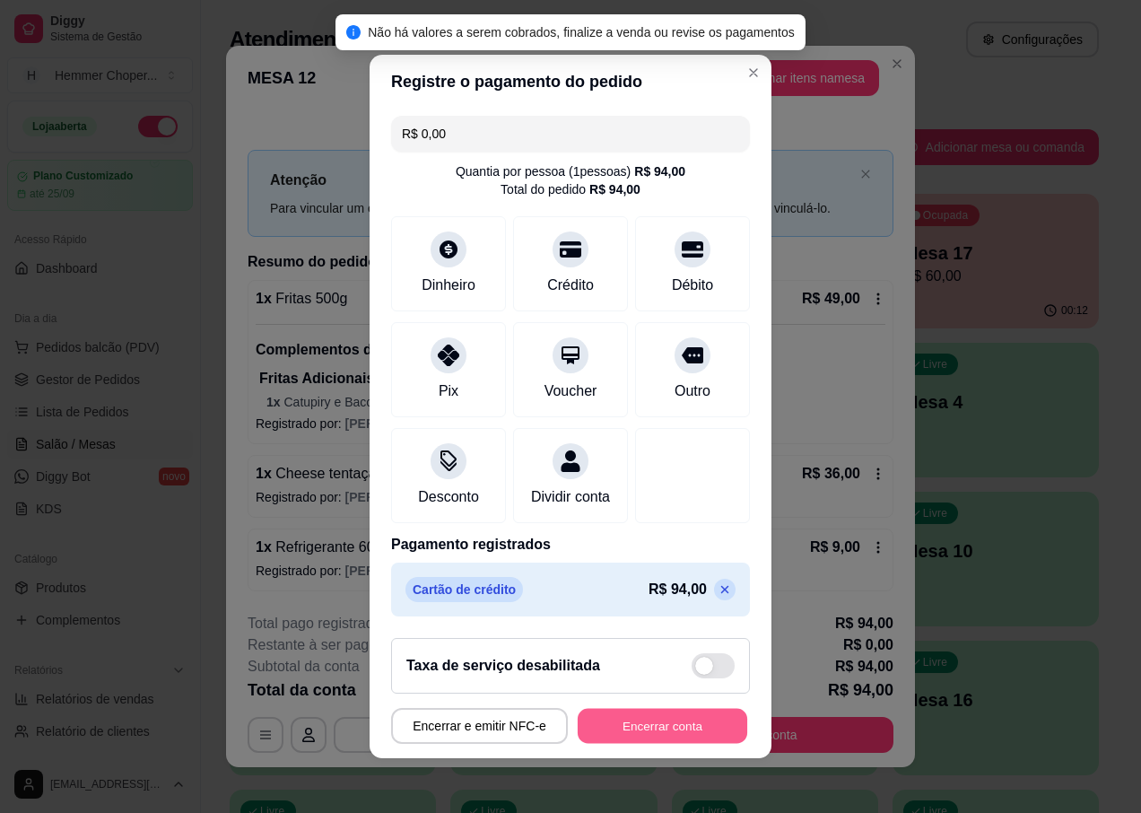
click at [615, 732] on button "Encerrar conta" at bounding box center [663, 726] width 170 height 35
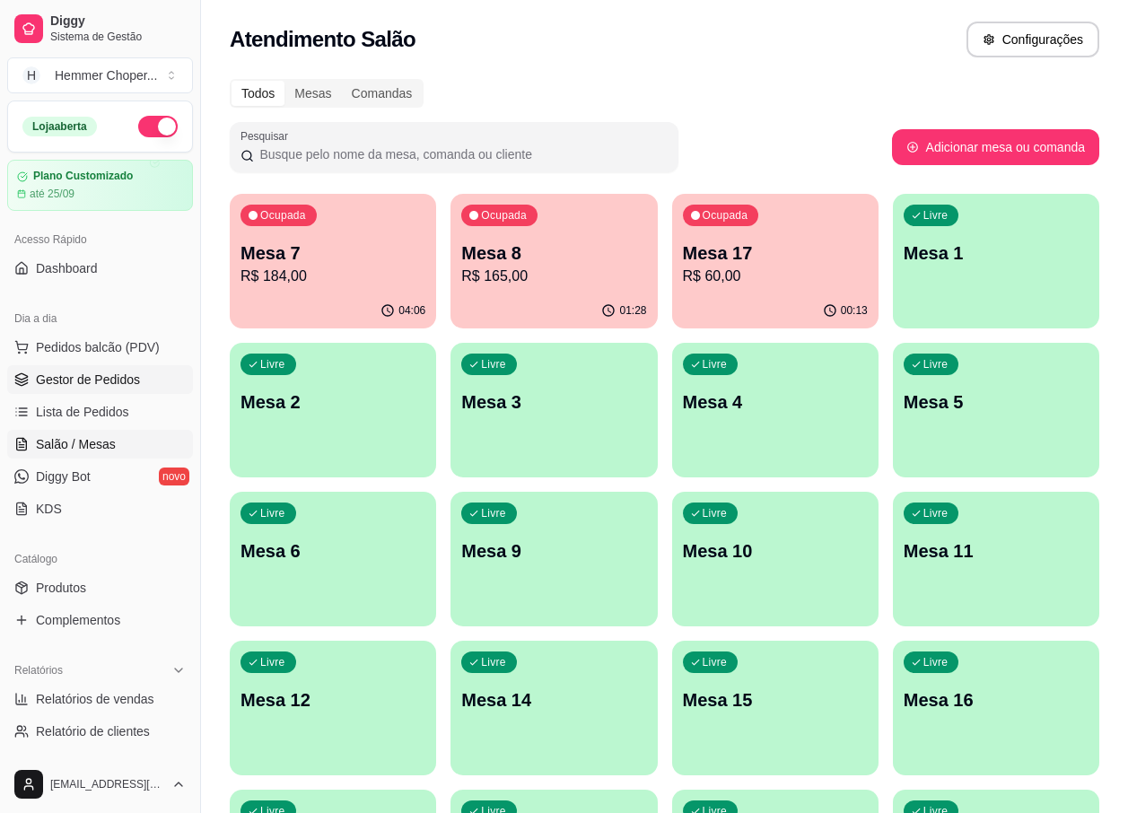
click at [113, 382] on span "Gestor de Pedidos" at bounding box center [88, 380] width 104 height 18
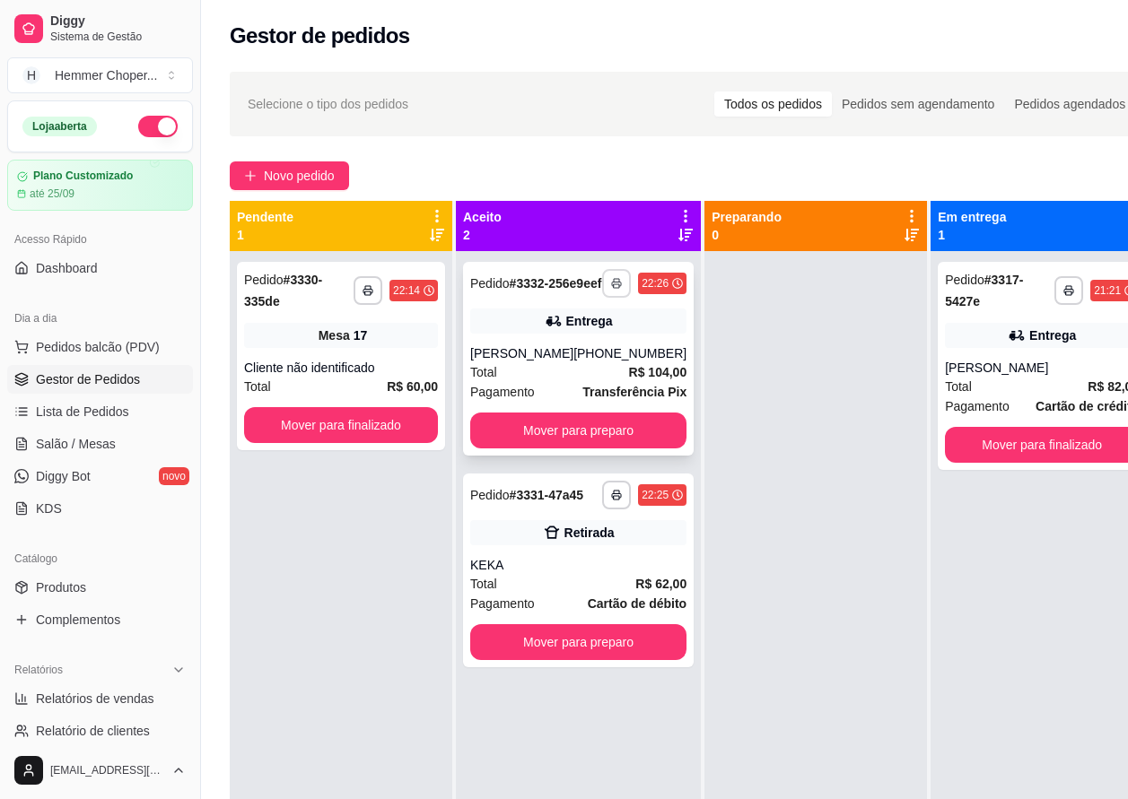
click at [611, 289] on icon "button" at bounding box center [616, 283] width 11 height 11
click at [553, 359] on button "IMPRESSORA" at bounding box center [547, 353] width 126 height 28
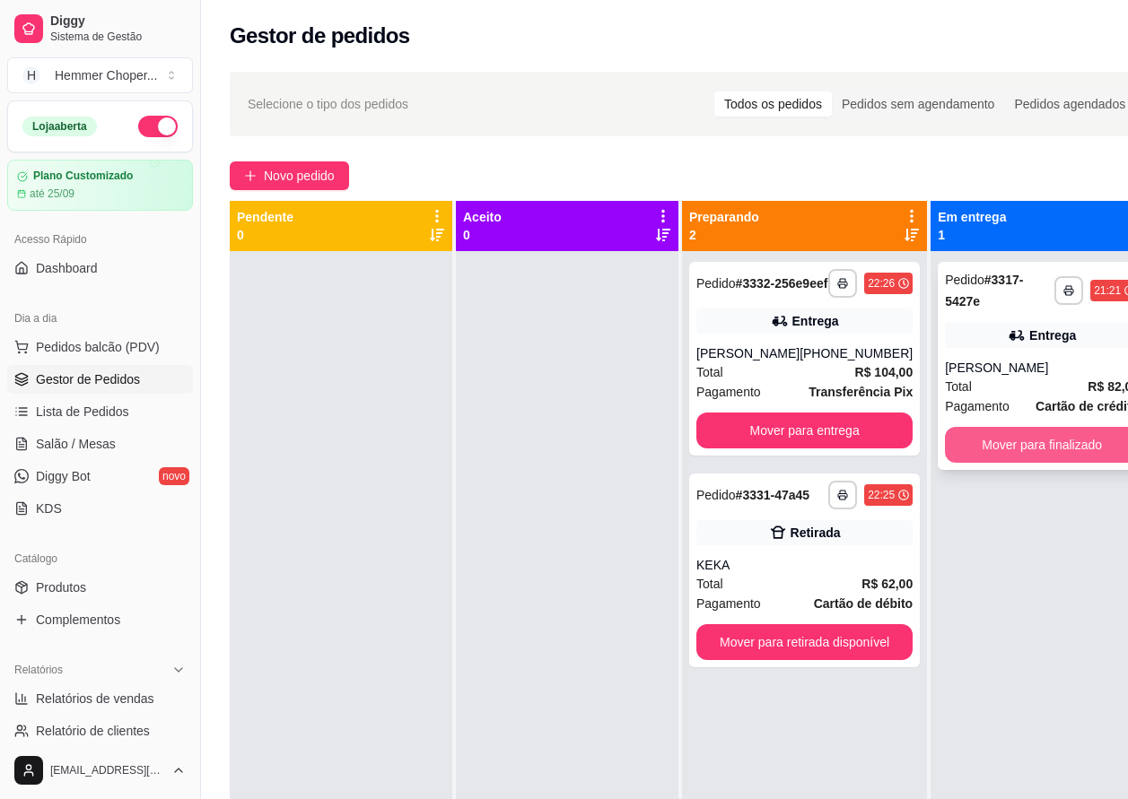
click at [973, 446] on button "Mover para finalizado" at bounding box center [1042, 445] width 194 height 36
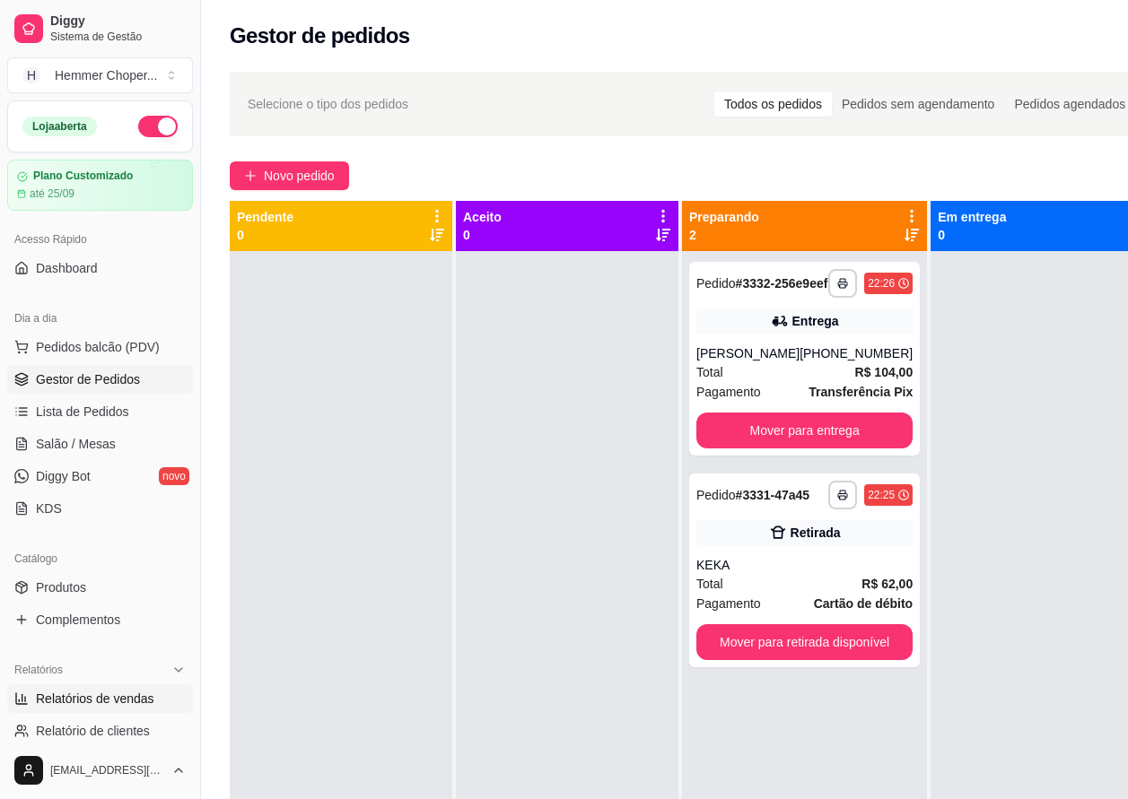
click at [95, 693] on span "Relatórios de vendas" at bounding box center [95, 699] width 118 height 18
select select "ALL"
select select "0"
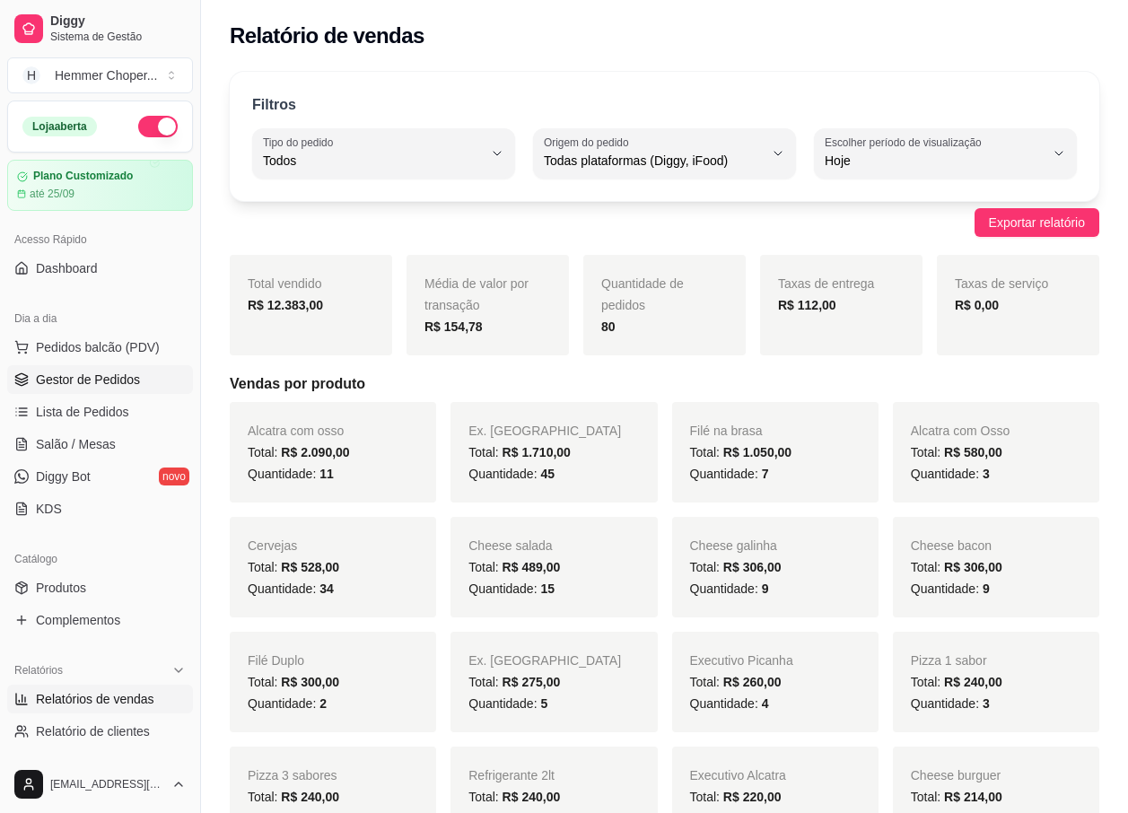
click at [101, 379] on span "Gestor de Pedidos" at bounding box center [88, 380] width 104 height 18
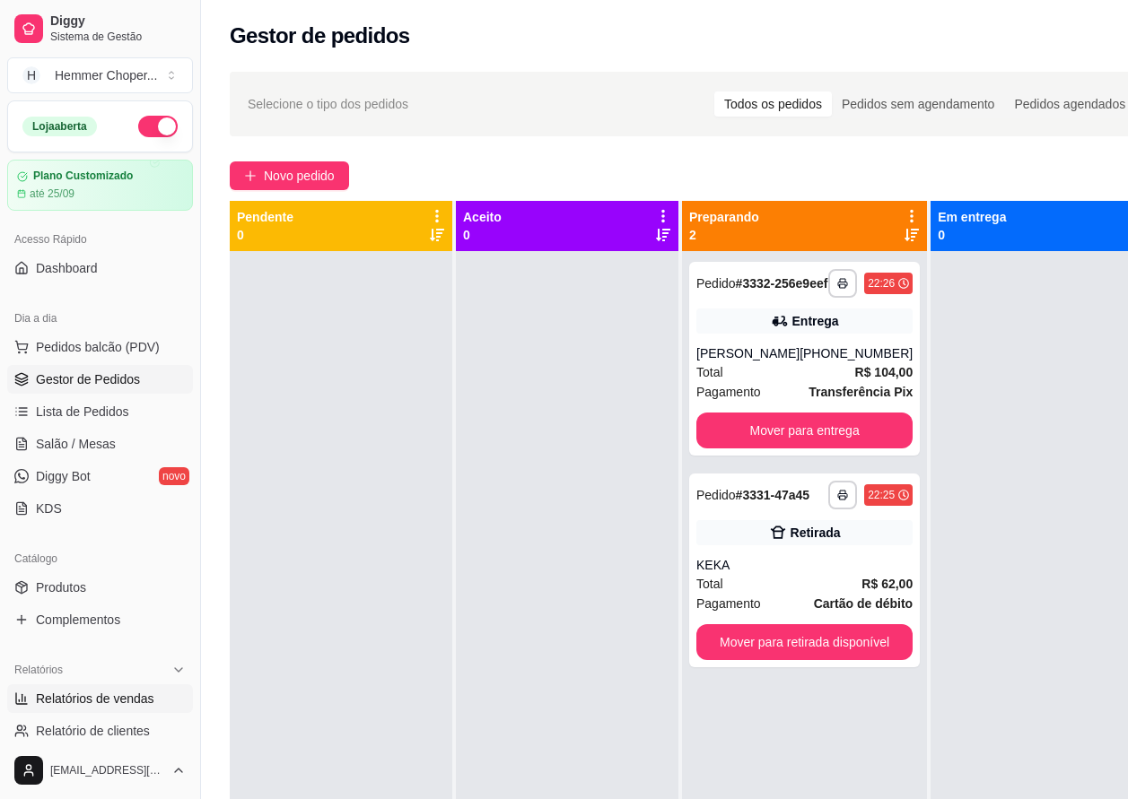
click at [92, 693] on span "Relatórios de vendas" at bounding box center [95, 699] width 118 height 18
select select "ALL"
select select "0"
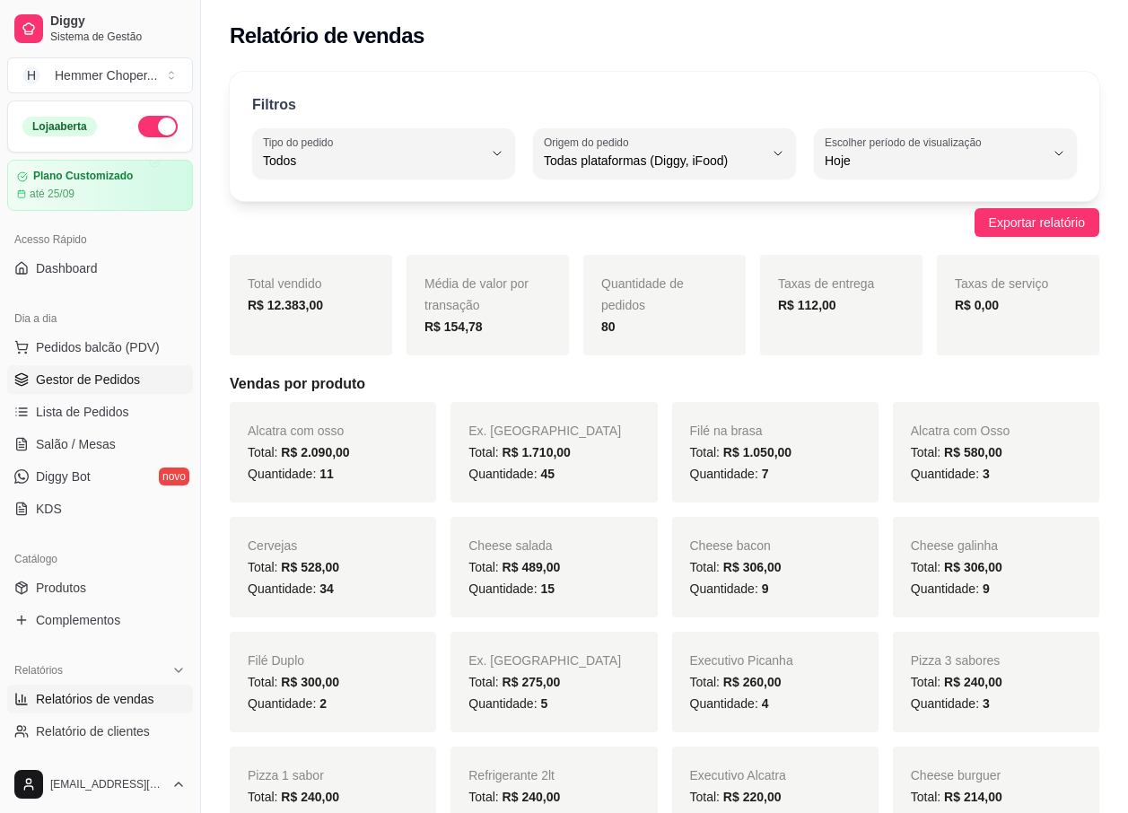
click at [103, 383] on span "Gestor de Pedidos" at bounding box center [88, 380] width 104 height 18
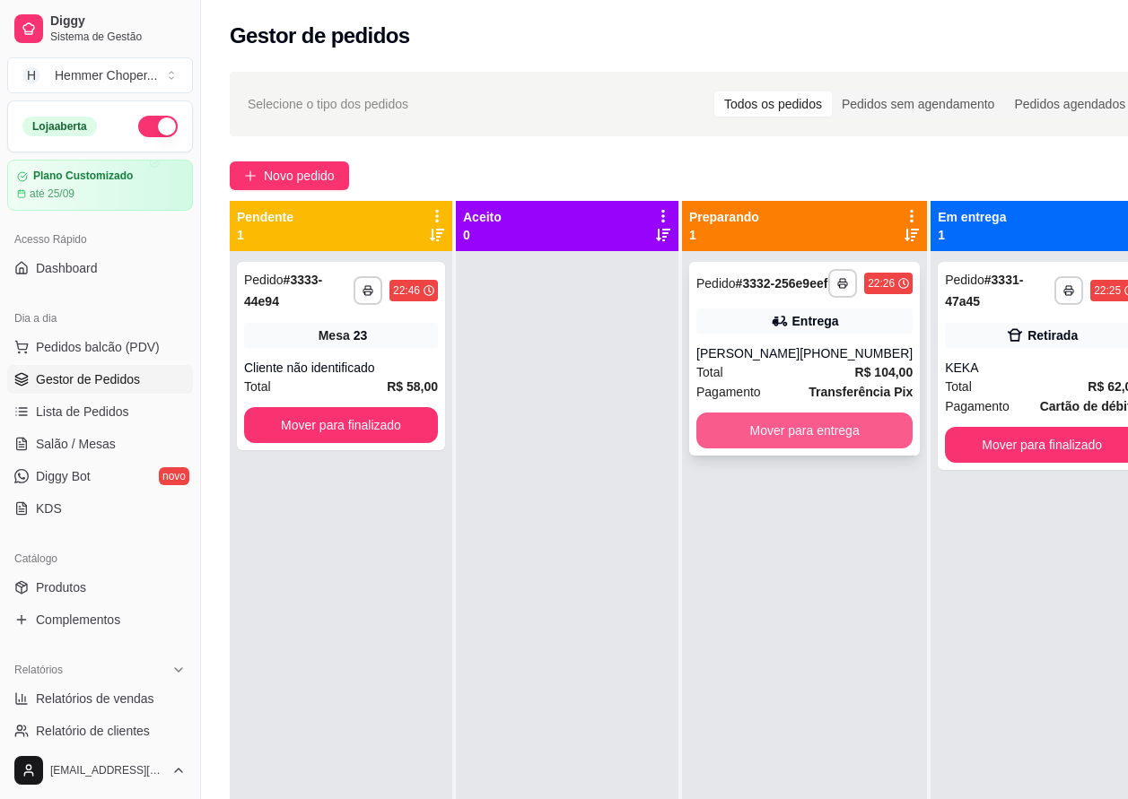
click at [750, 449] on button "Mover para entrega" at bounding box center [804, 431] width 216 height 36
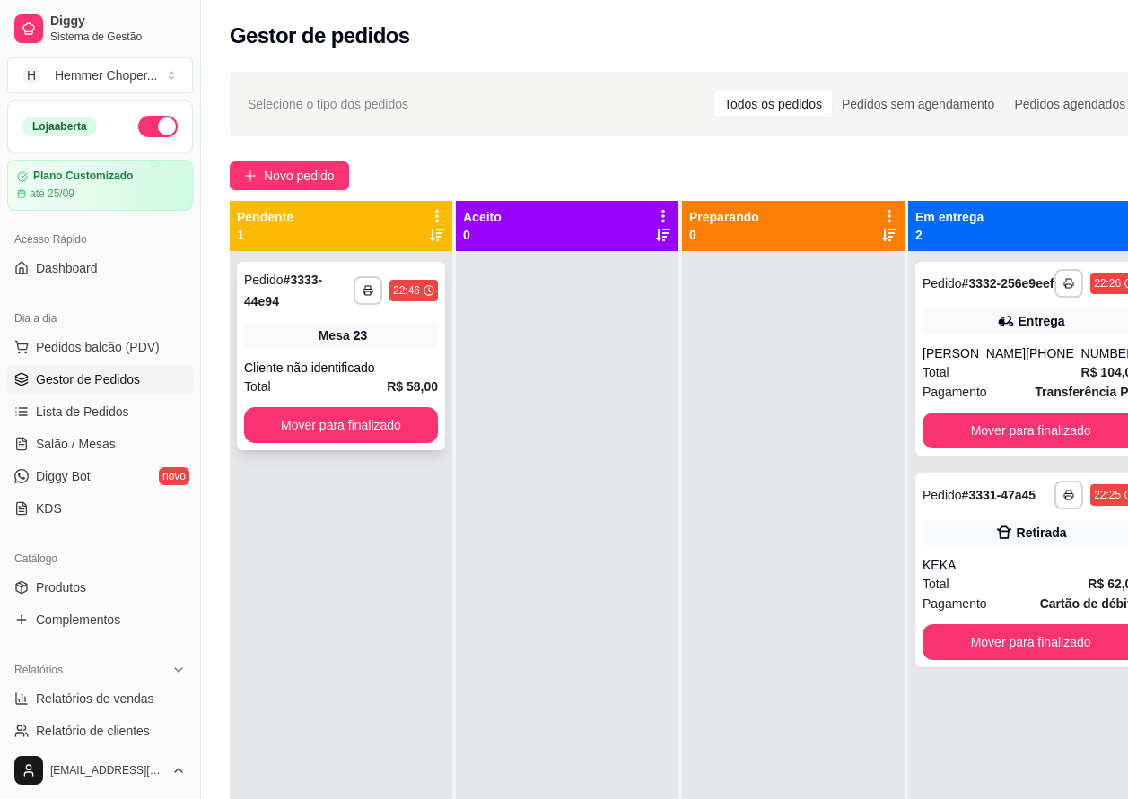
click at [344, 362] on div "Cliente não identificado" at bounding box center [341, 368] width 194 height 18
click at [111, 702] on span "Relatórios de vendas" at bounding box center [95, 699] width 118 height 18
select select "ALL"
select select "0"
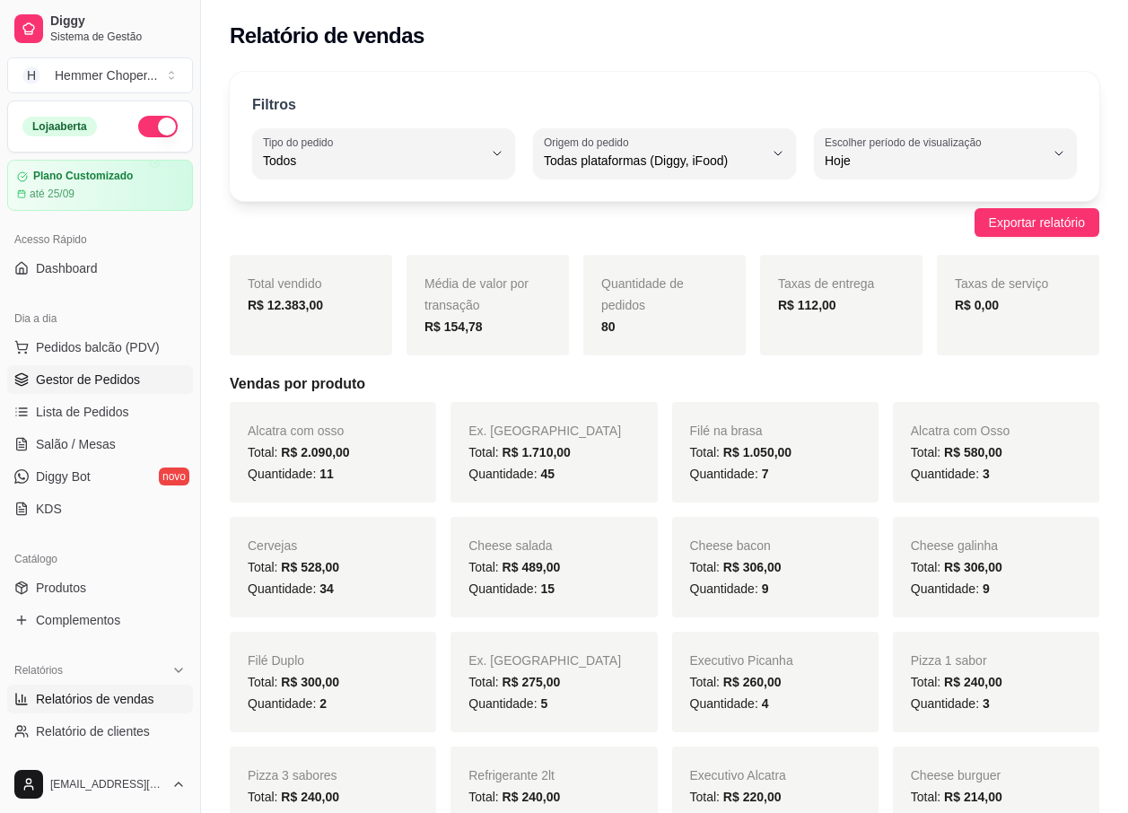
click at [118, 371] on span "Gestor de Pedidos" at bounding box center [88, 380] width 104 height 18
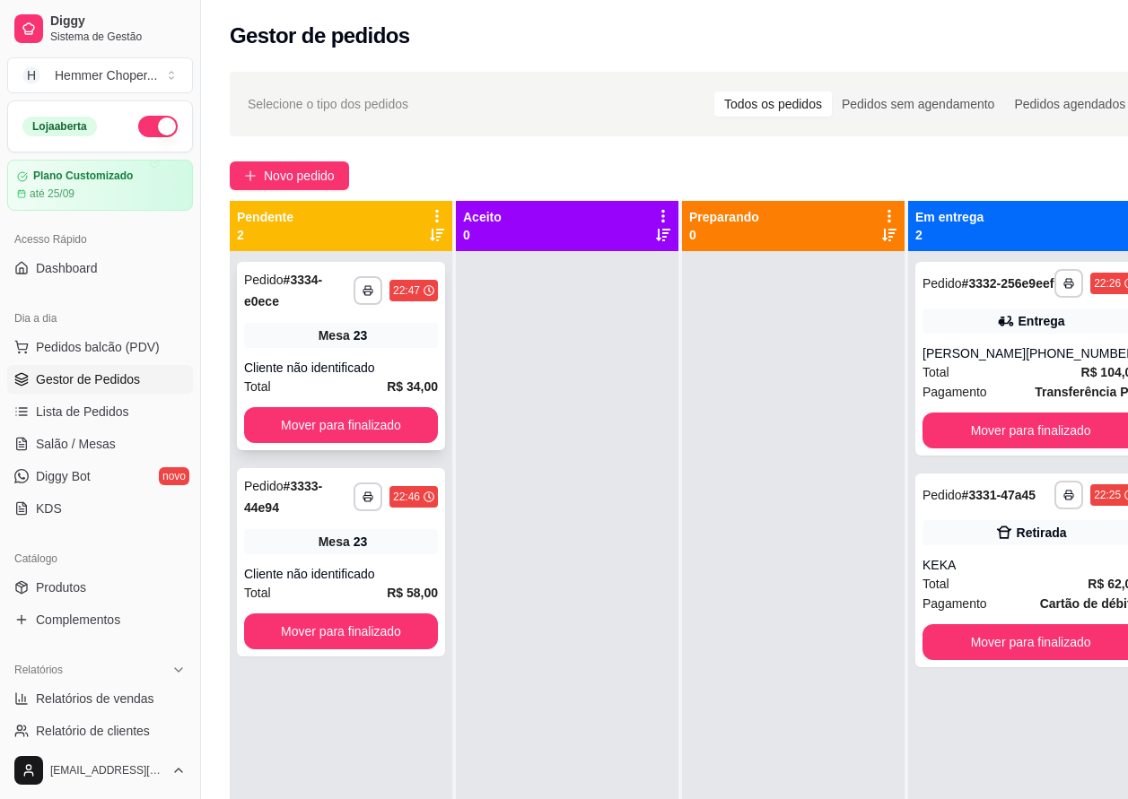
click at [375, 370] on div "Cliente não identificado" at bounding box center [341, 368] width 194 height 18
click at [86, 700] on span "Relatórios de vendas" at bounding box center [95, 699] width 118 height 18
select select "ALL"
select select "0"
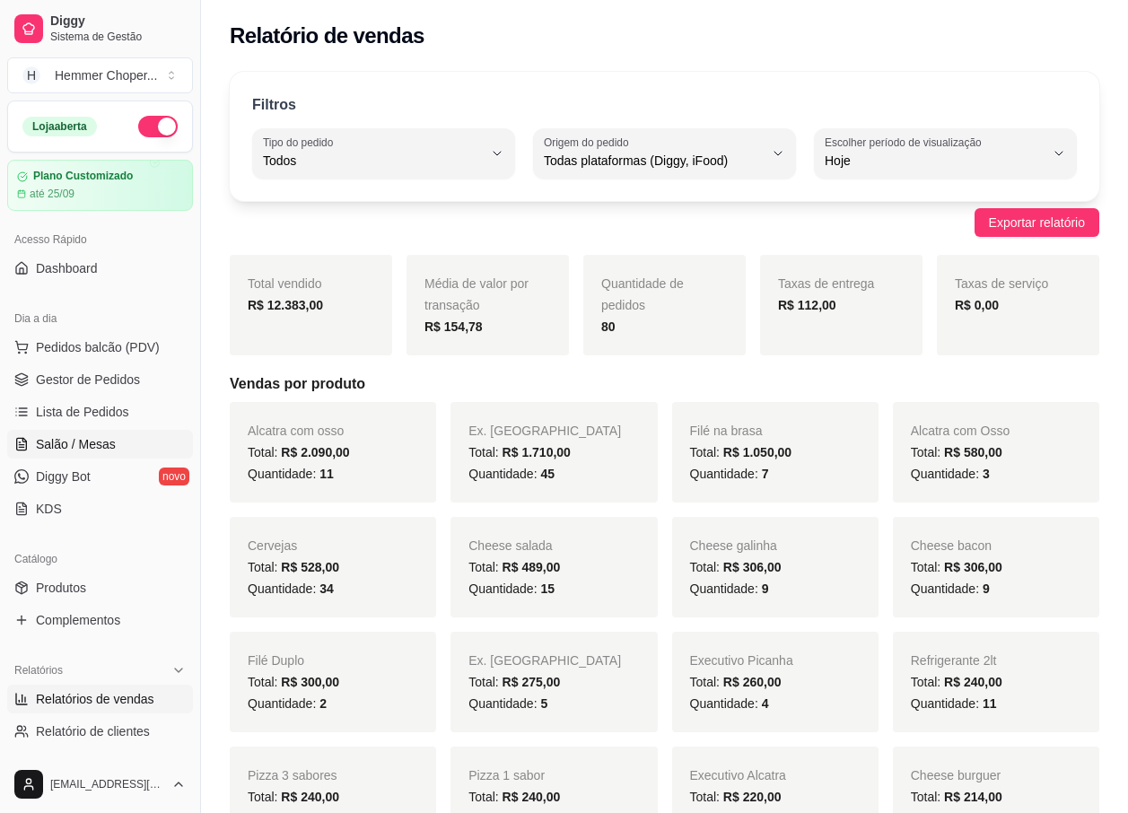
click at [92, 444] on span "Salão / Mesas" at bounding box center [76, 444] width 80 height 18
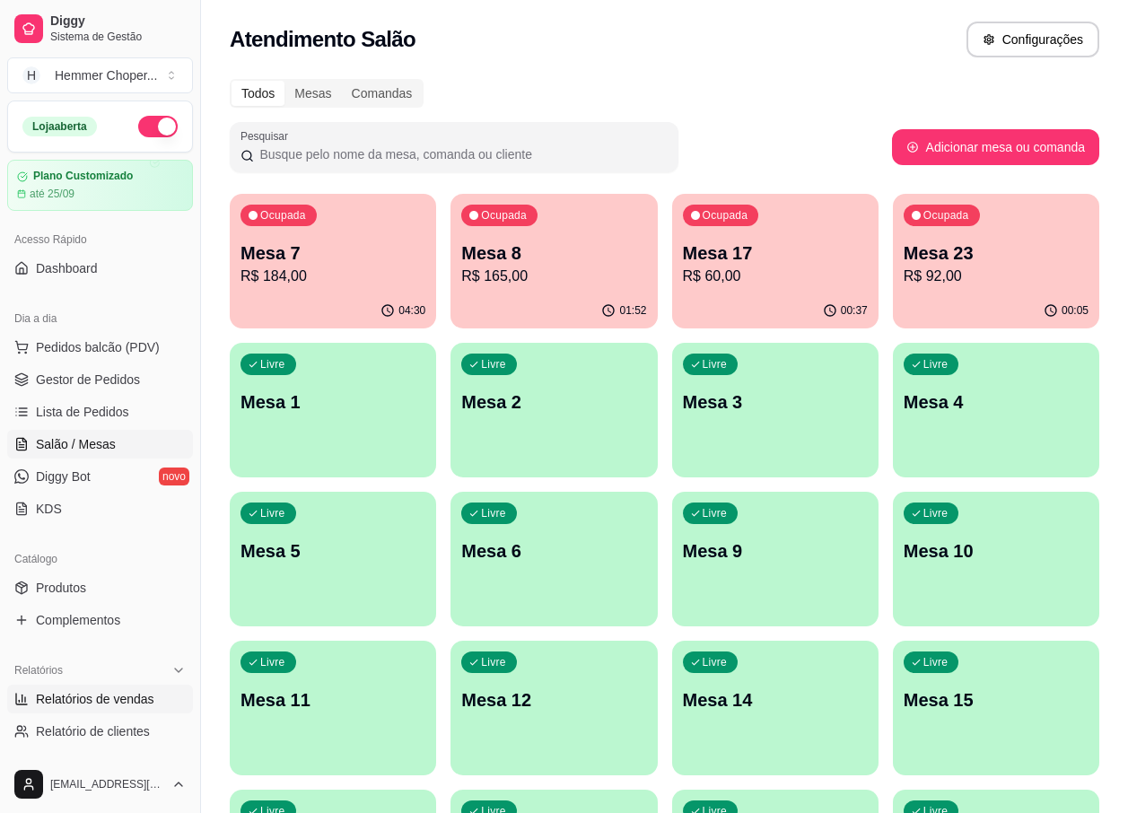
click at [74, 695] on span "Relatórios de vendas" at bounding box center [95, 699] width 118 height 18
select select "ALL"
select select "0"
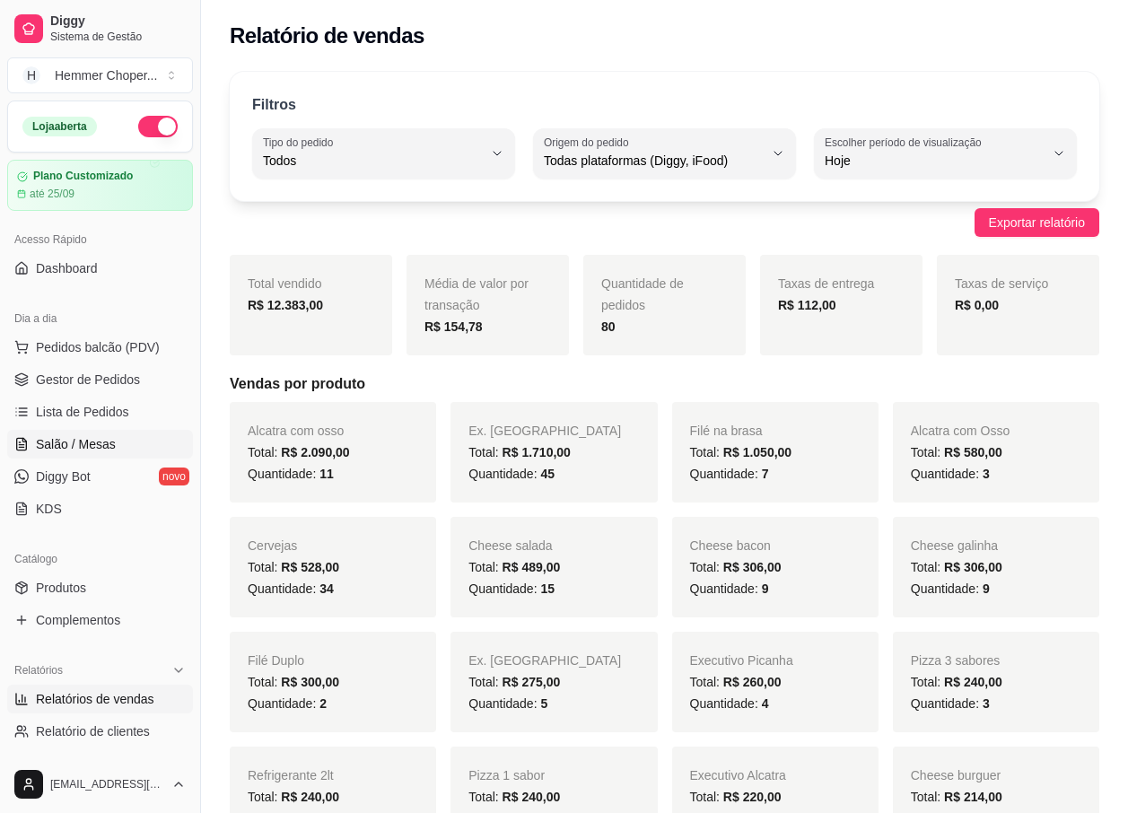
click at [79, 443] on span "Salão / Mesas" at bounding box center [76, 444] width 80 height 18
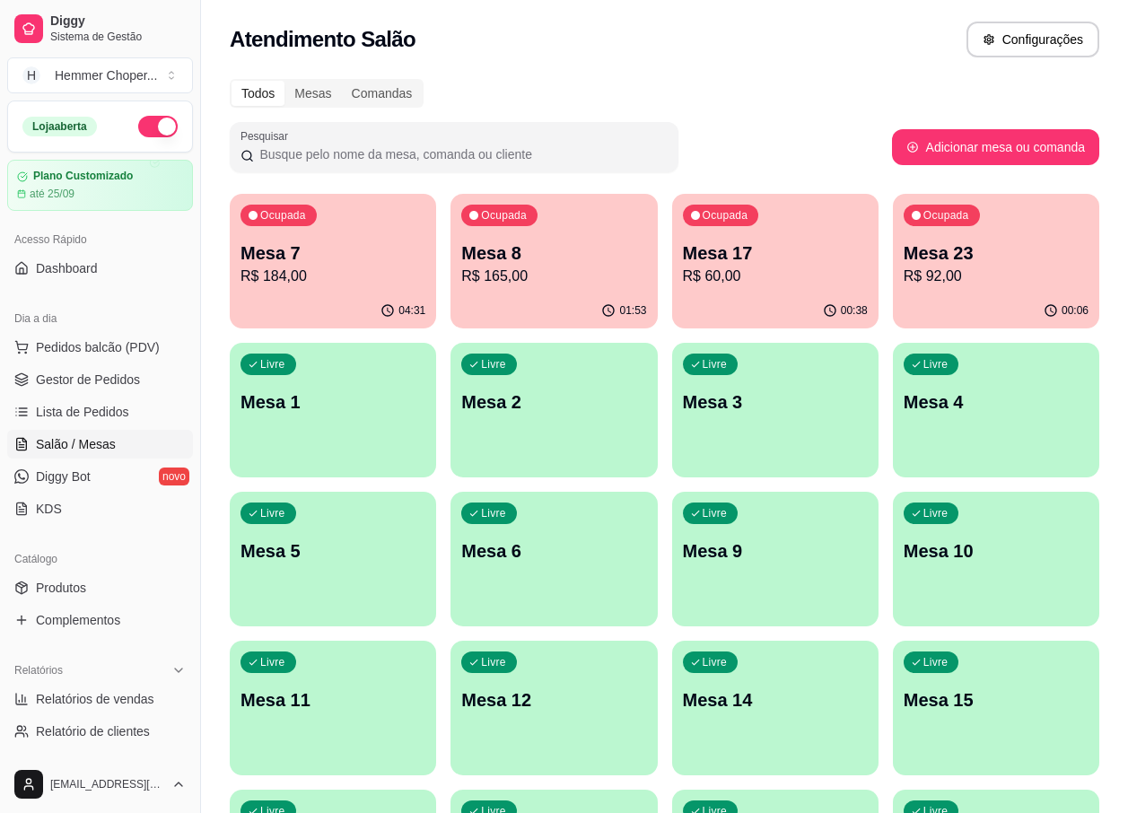
click at [83, 437] on span "Salão / Mesas" at bounding box center [76, 444] width 80 height 18
click at [89, 381] on span "Gestor de Pedidos" at bounding box center [88, 380] width 104 height 18
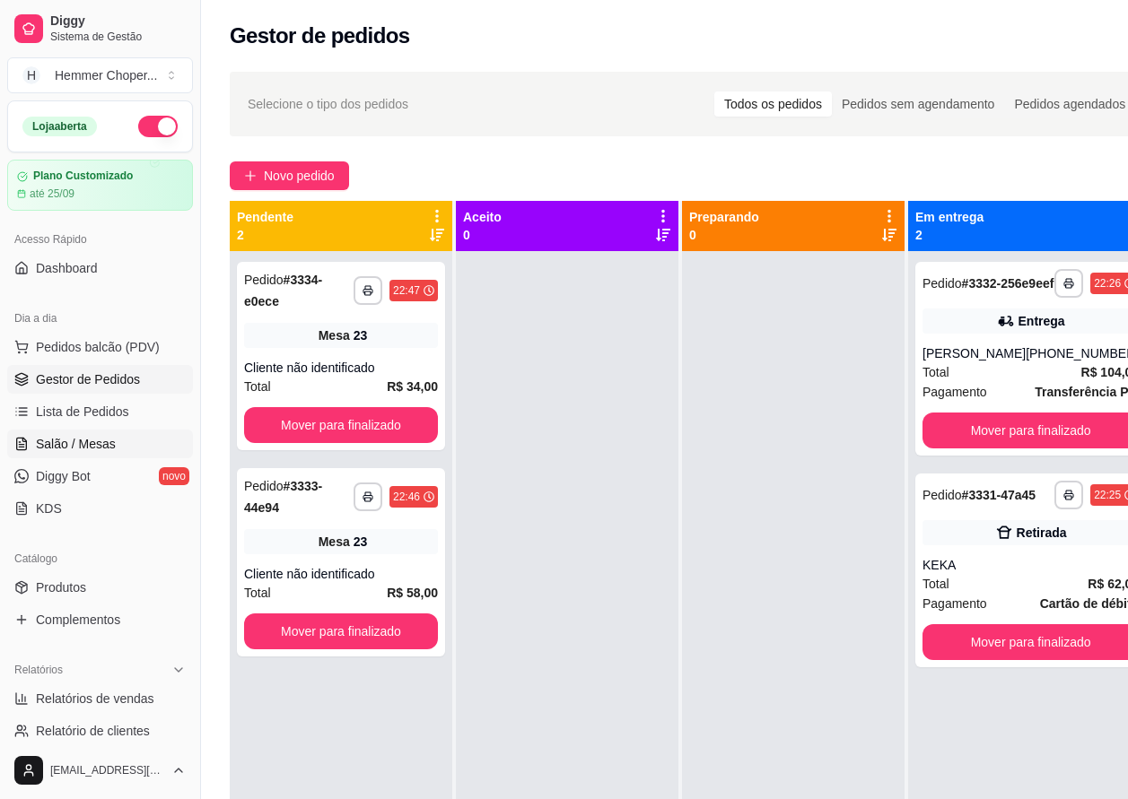
click at [105, 437] on span "Salão / Mesas" at bounding box center [76, 444] width 80 height 18
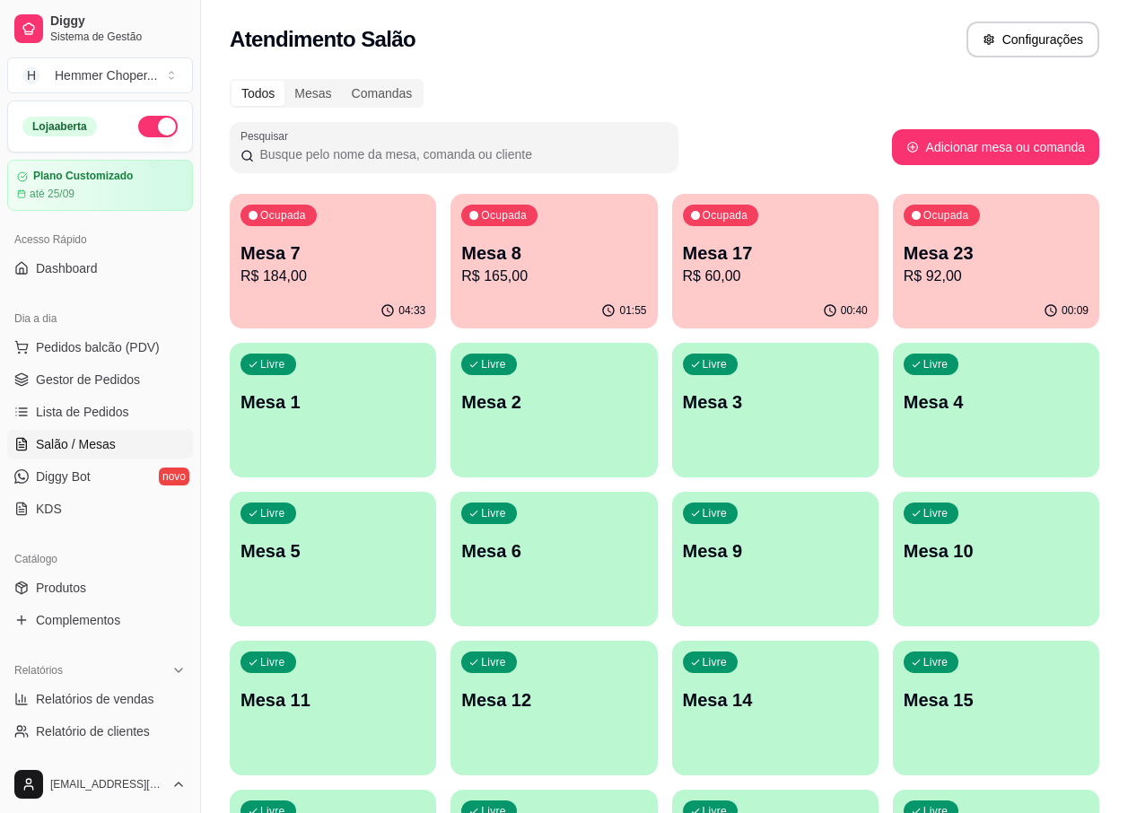
click at [345, 269] on p "R$ 184,00" at bounding box center [332, 277] width 185 height 22
click at [519, 277] on p "R$ 165,00" at bounding box center [553, 277] width 185 height 22
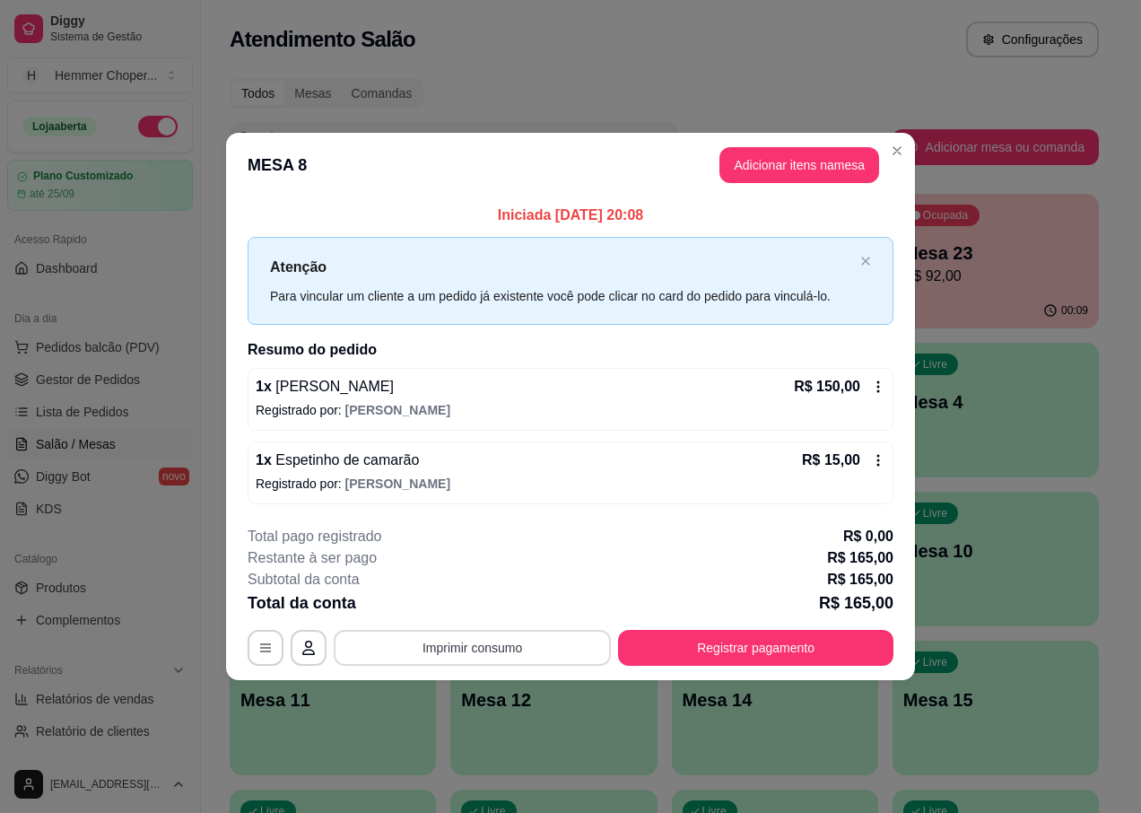
click at [488, 647] on button "Imprimir consumo" at bounding box center [472, 648] width 277 height 36
click at [493, 609] on button "IMPRESSORA" at bounding box center [478, 605] width 126 height 28
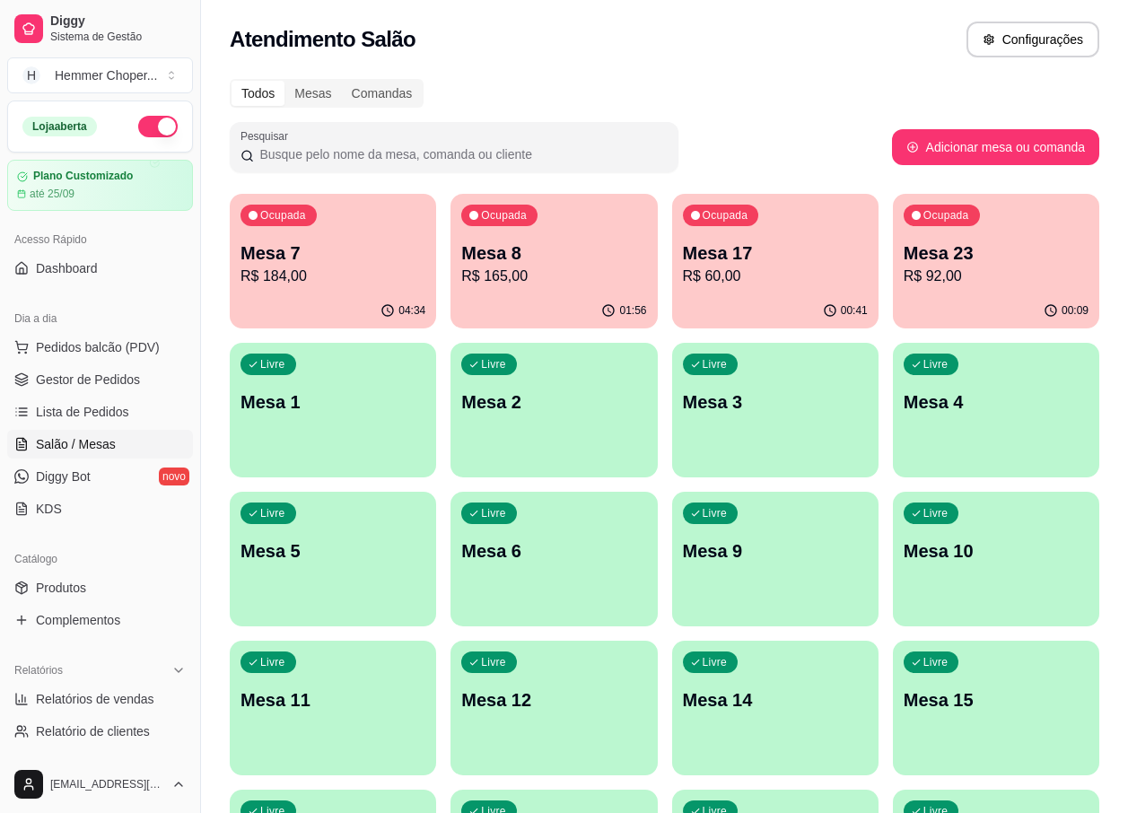
click at [368, 300] on div "04:34" at bounding box center [333, 310] width 206 height 35
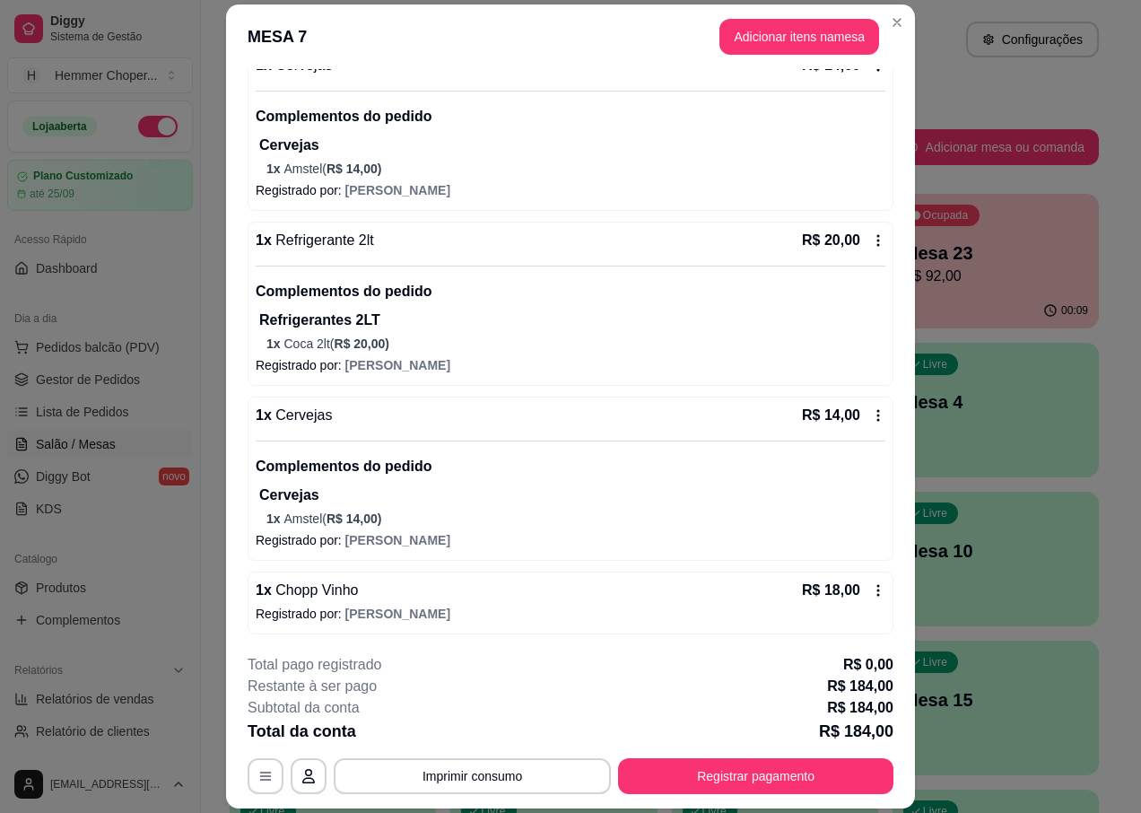
scroll to position [1083, 0]
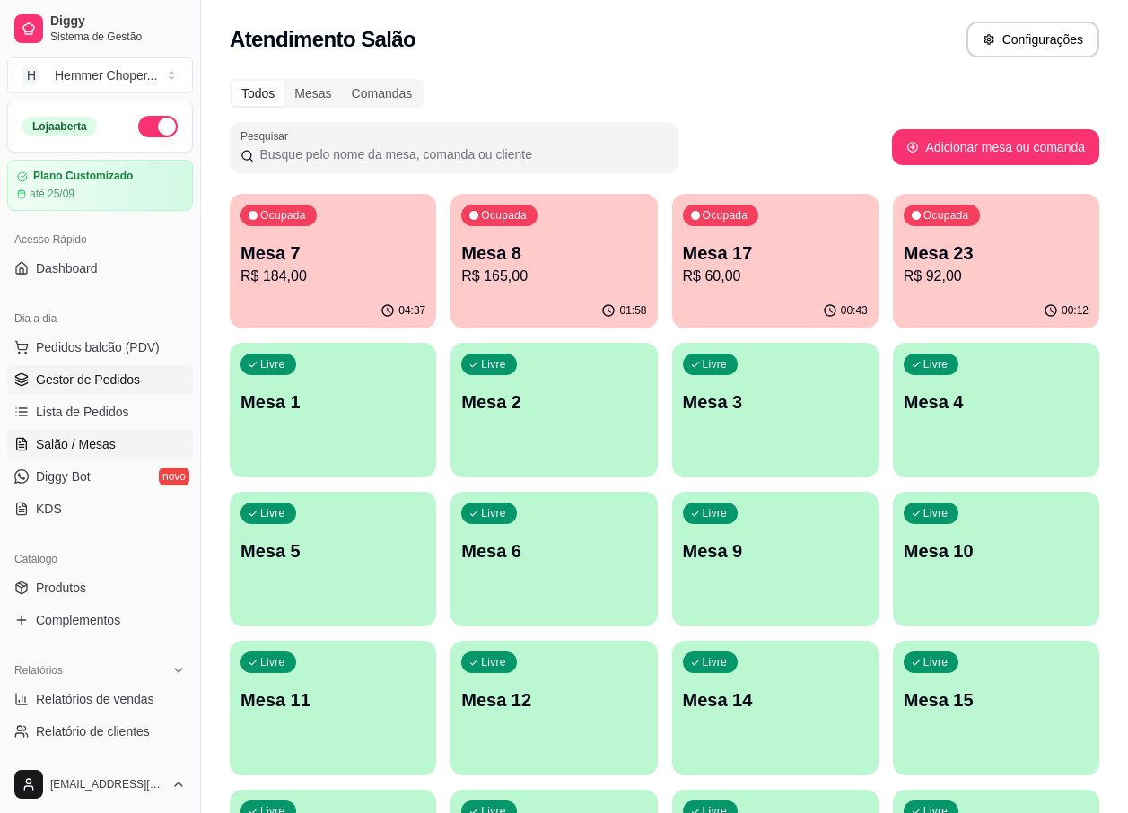
click at [123, 384] on span "Gestor de Pedidos" at bounding box center [88, 380] width 104 height 18
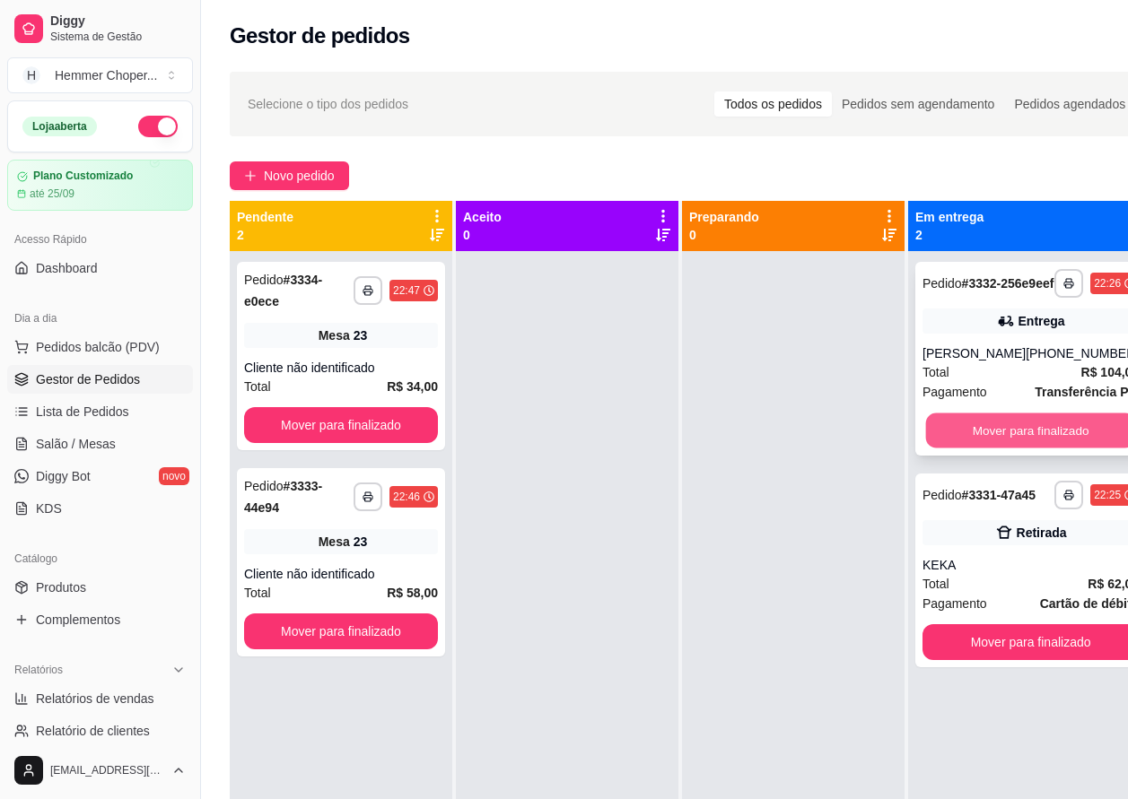
click at [950, 441] on button "Mover para finalizado" at bounding box center [1031, 431] width 210 height 35
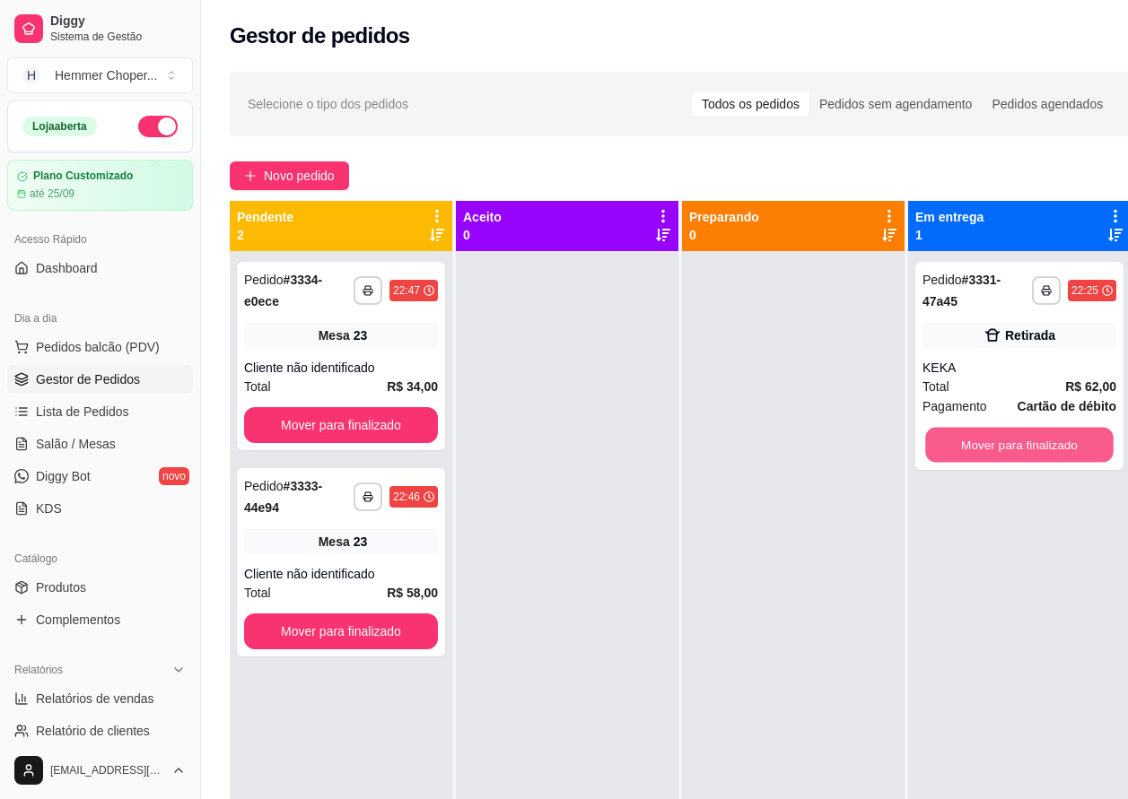
click at [950, 441] on button "Mover para finalizado" at bounding box center [1019, 445] width 188 height 35
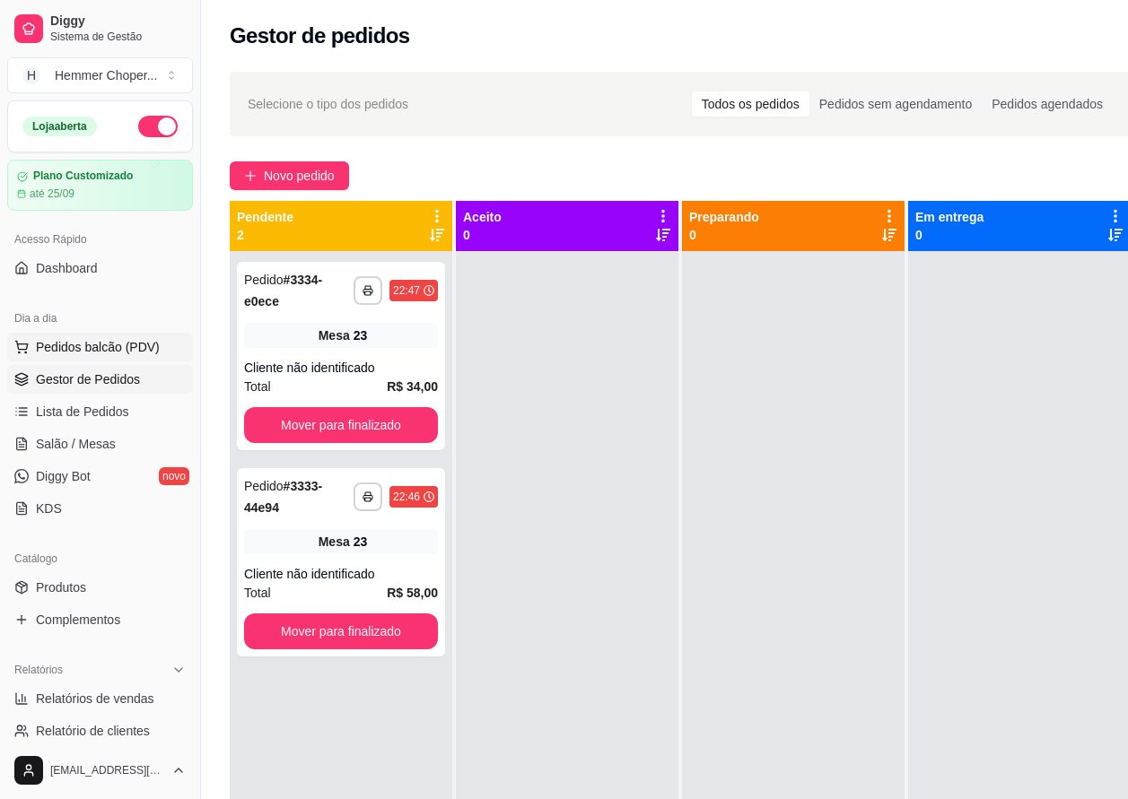
click at [89, 350] on span "Pedidos balcão (PDV)" at bounding box center [98, 347] width 124 height 18
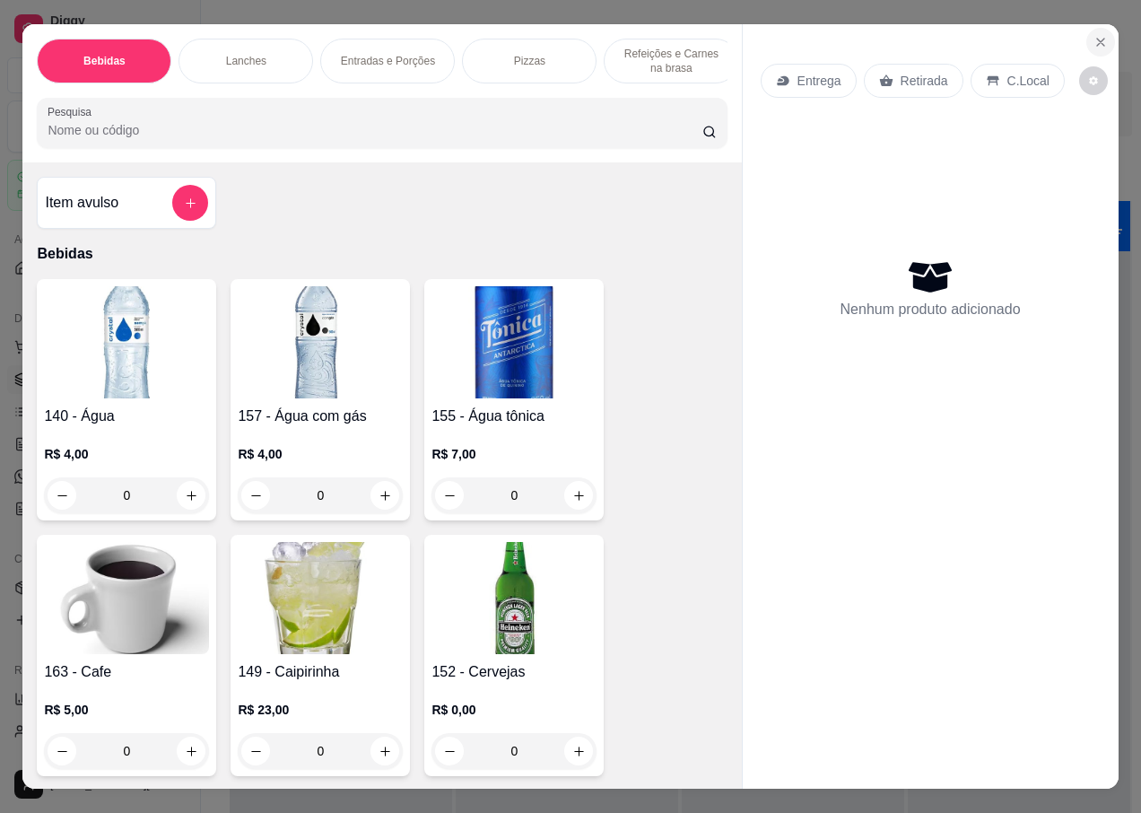
click at [1094, 35] on icon "Close" at bounding box center [1101, 42] width 14 height 14
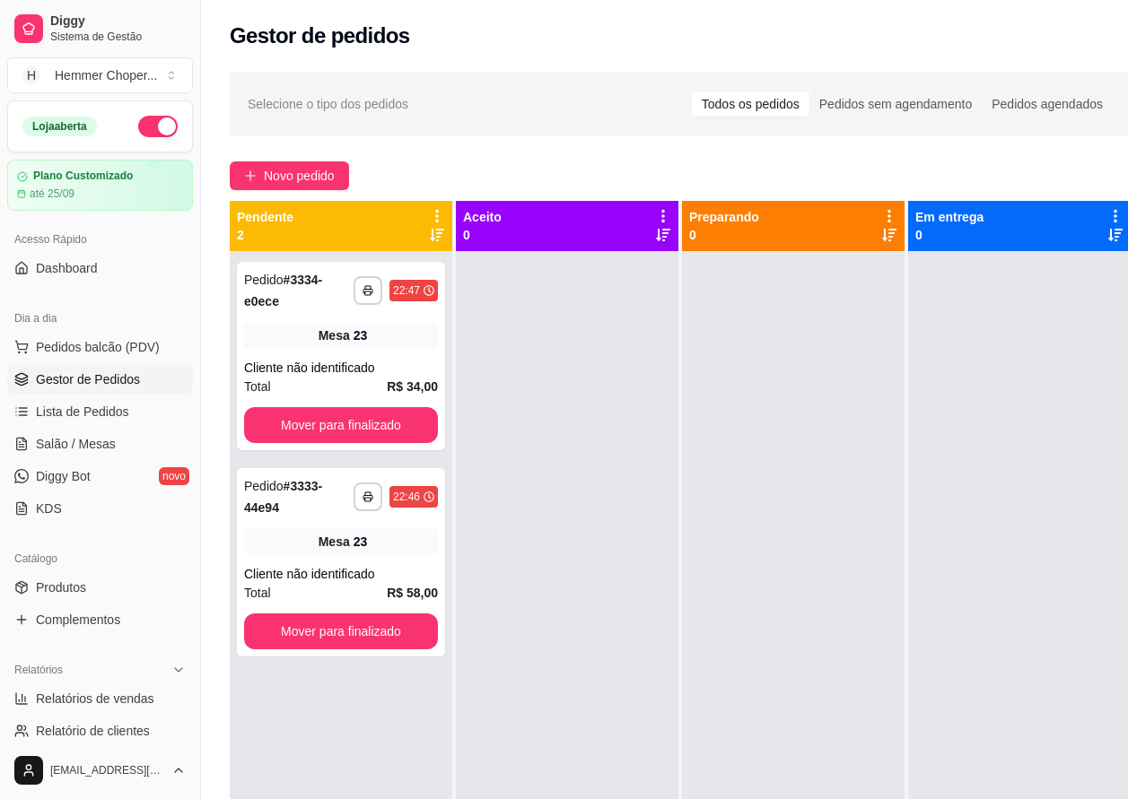
click at [83, 372] on span "Gestor de Pedidos" at bounding box center [88, 380] width 104 height 18
click at [122, 694] on span "Relatórios de vendas" at bounding box center [95, 699] width 118 height 18
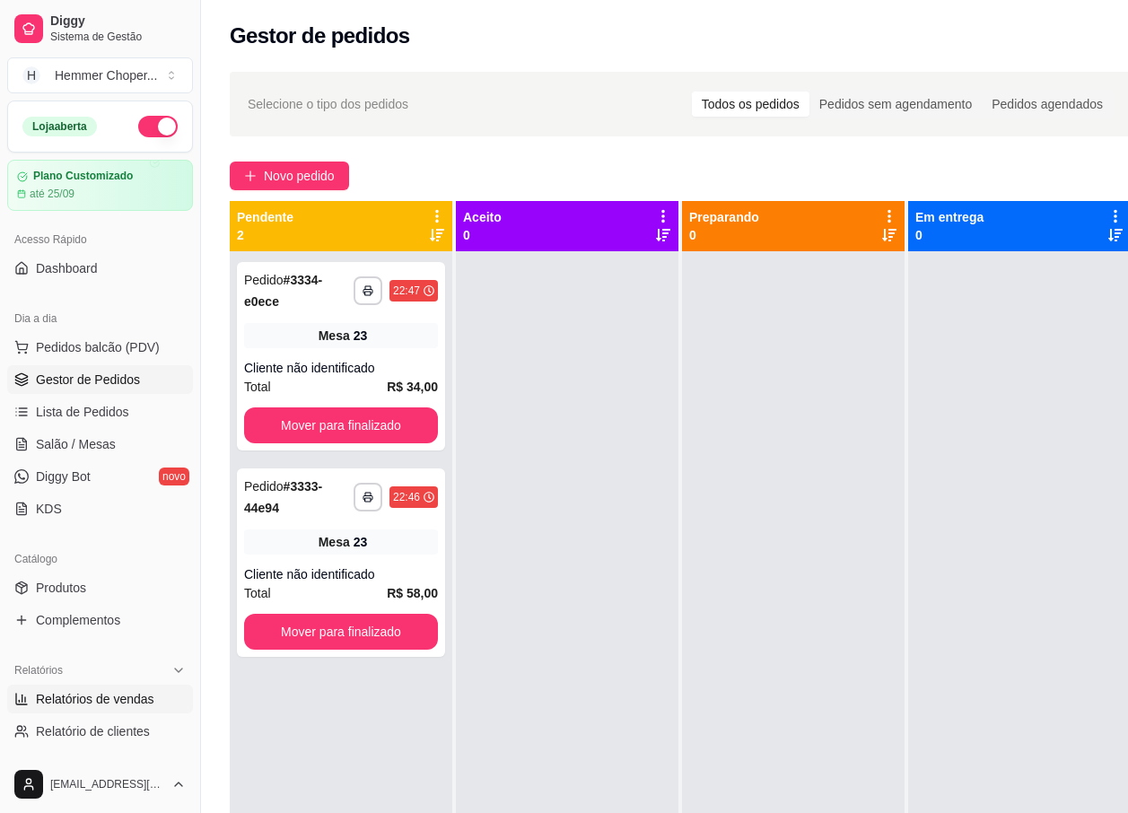
select select "ALL"
select select "0"
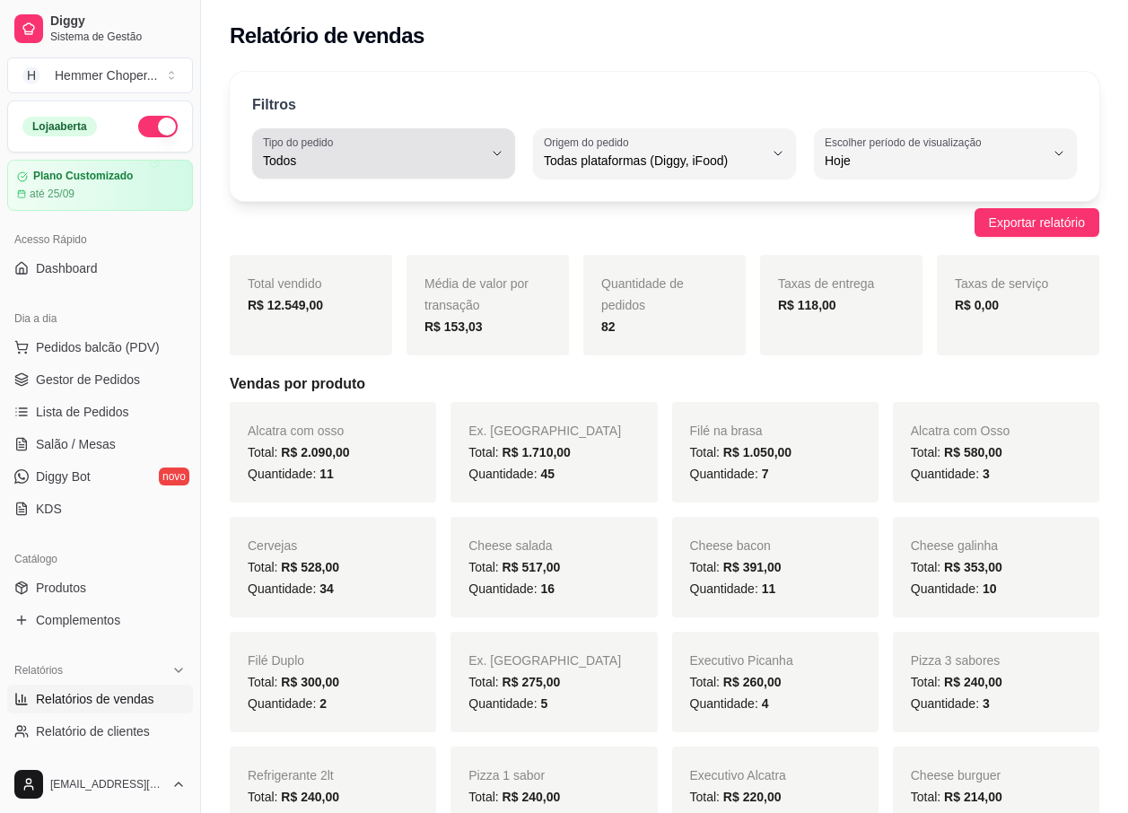
click at [313, 149] on label "Tipo do pedido" at bounding box center [301, 142] width 76 height 15
click at [327, 237] on span "Entrega" at bounding box center [374, 232] width 207 height 17
type input "DELIVERY"
select select "DELIVERY"
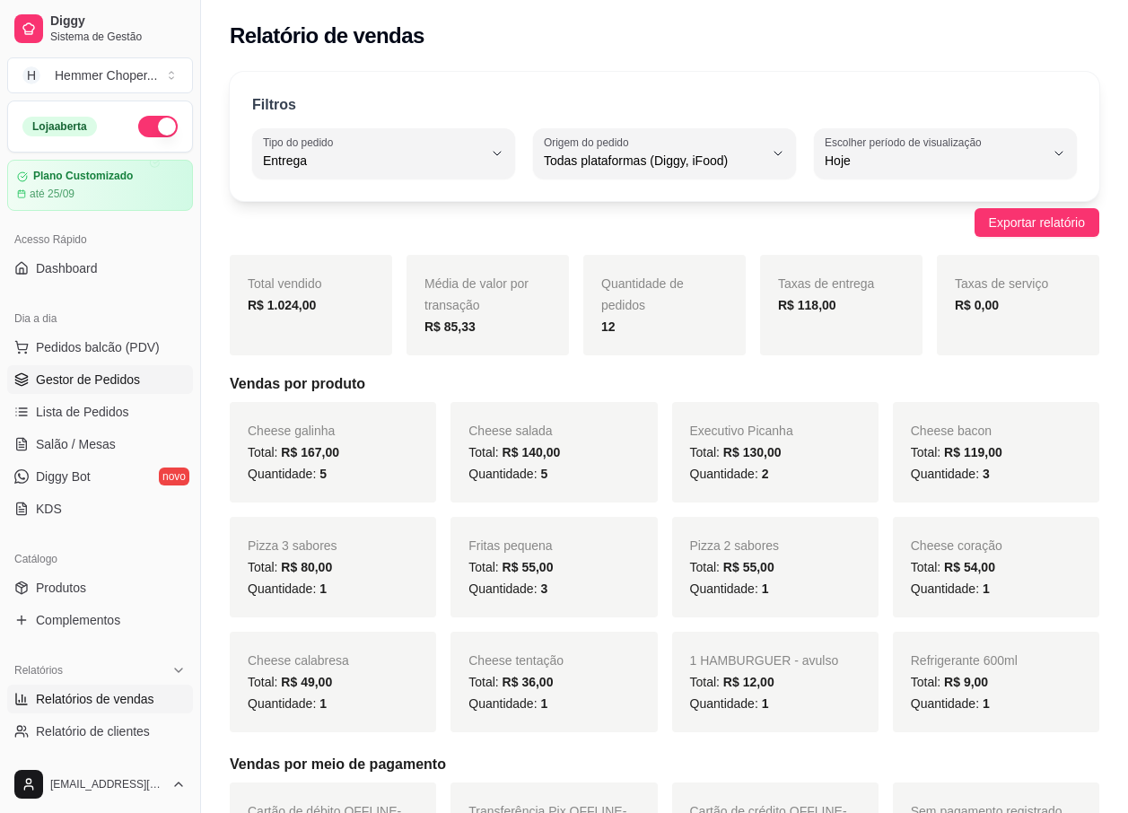
click at [109, 377] on span "Gestor de Pedidos" at bounding box center [88, 380] width 104 height 18
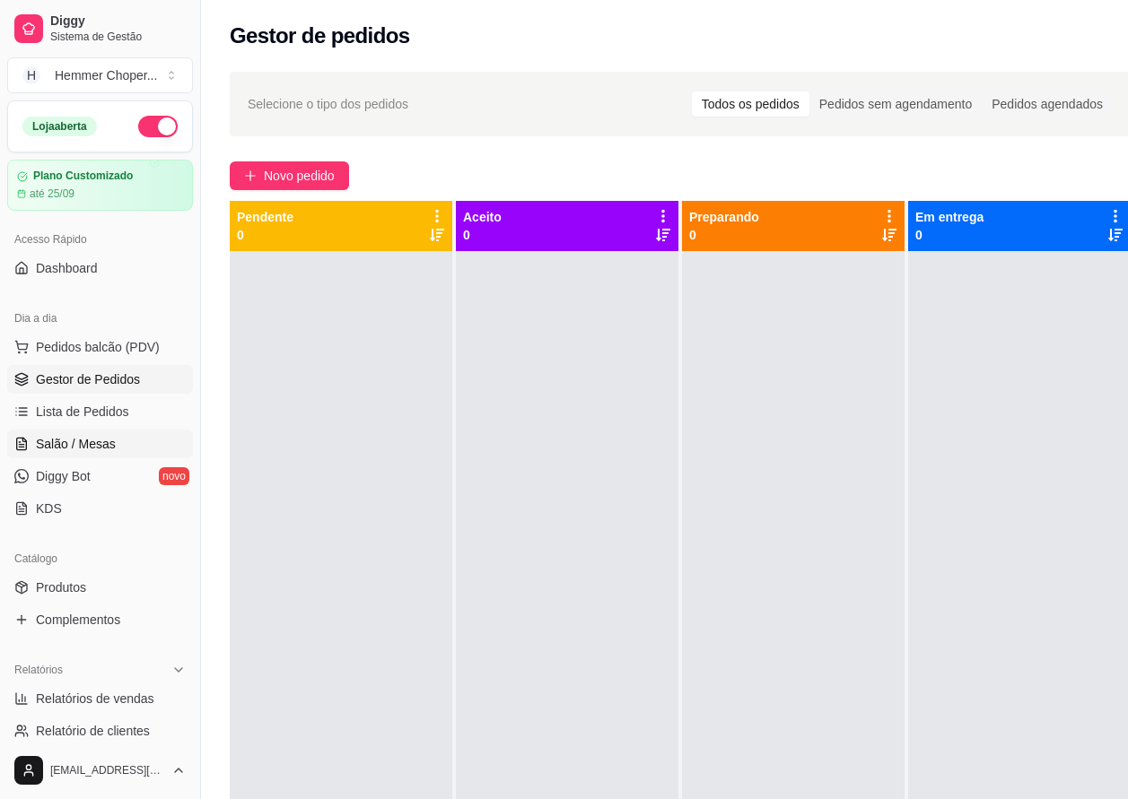
click at [94, 441] on span "Salão / Mesas" at bounding box center [76, 444] width 80 height 18
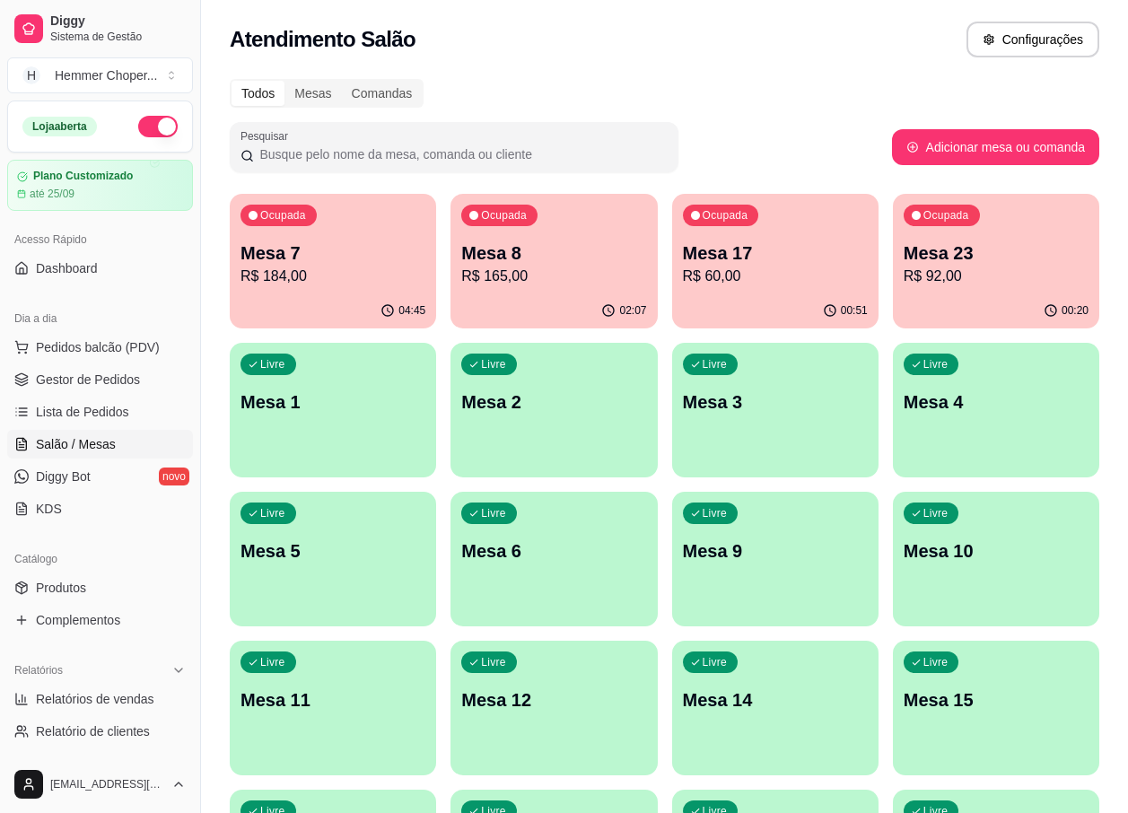
click at [763, 299] on div "00:51" at bounding box center [775, 310] width 206 height 35
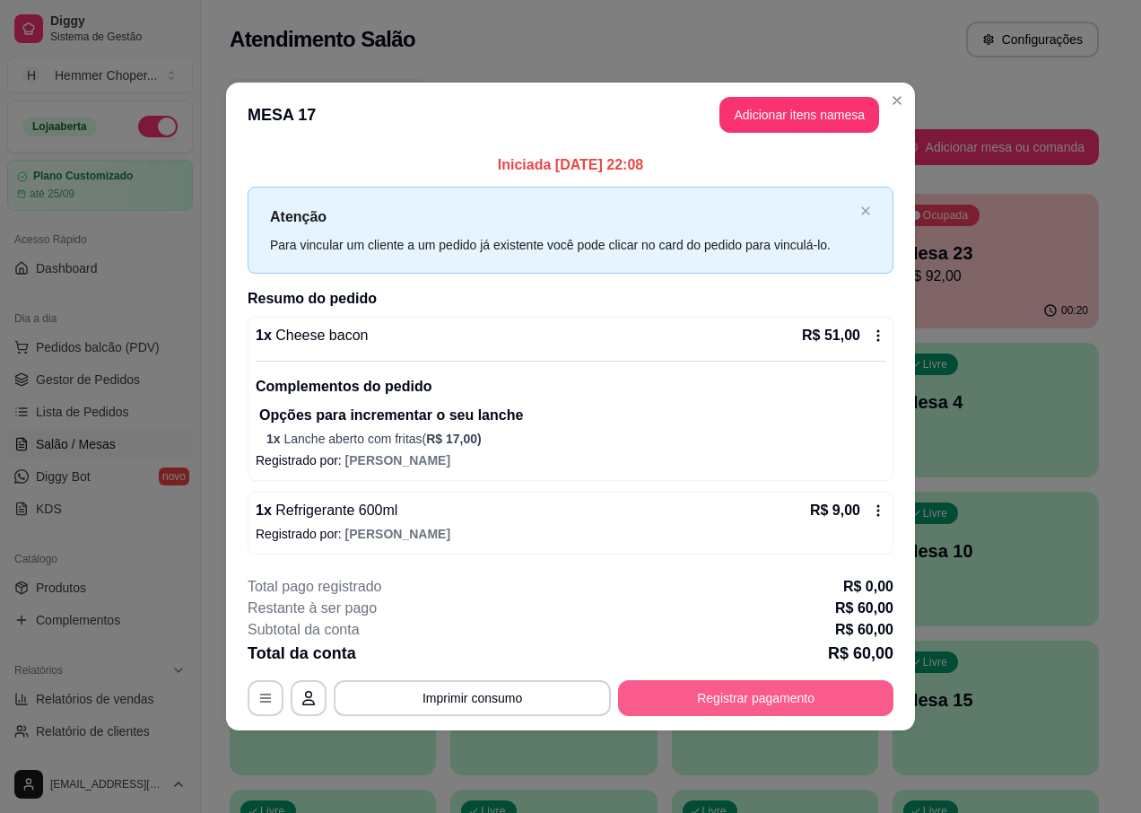
click at [749, 697] on button "Registrar pagamento" at bounding box center [755, 698] width 275 height 36
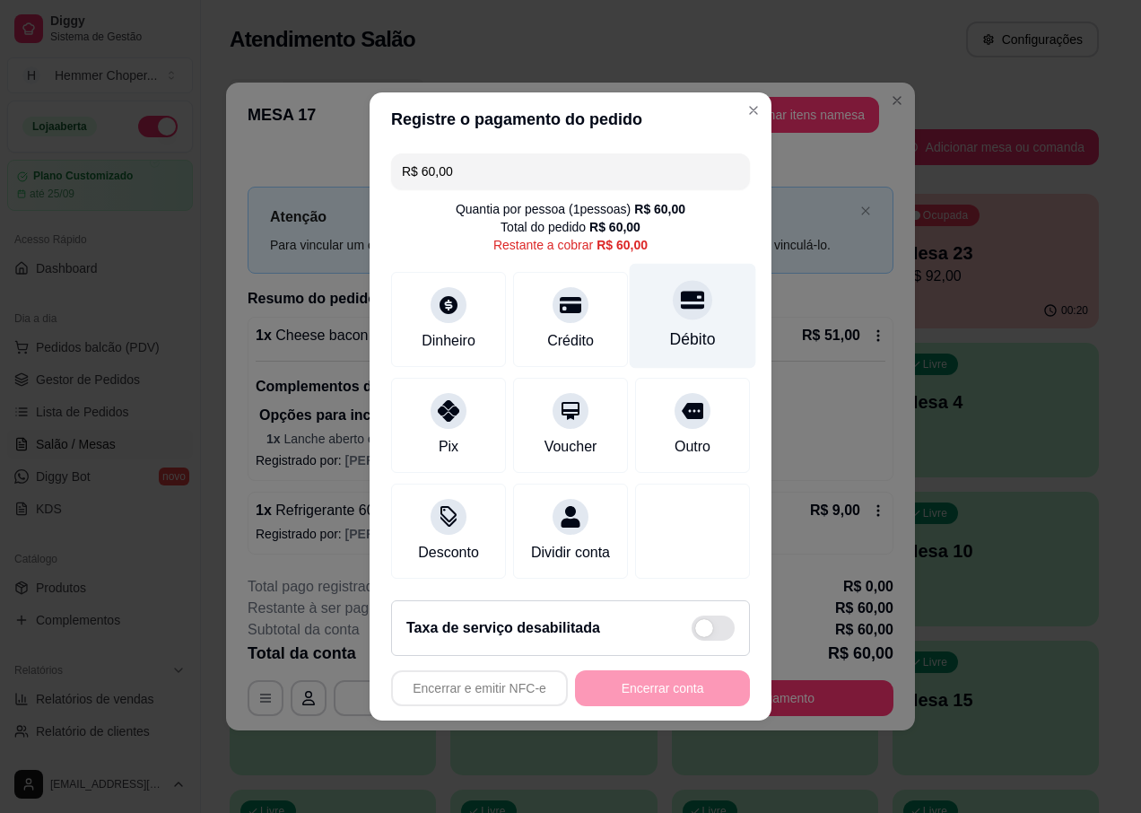
click at [691, 312] on div "Débito" at bounding box center [693, 316] width 126 height 105
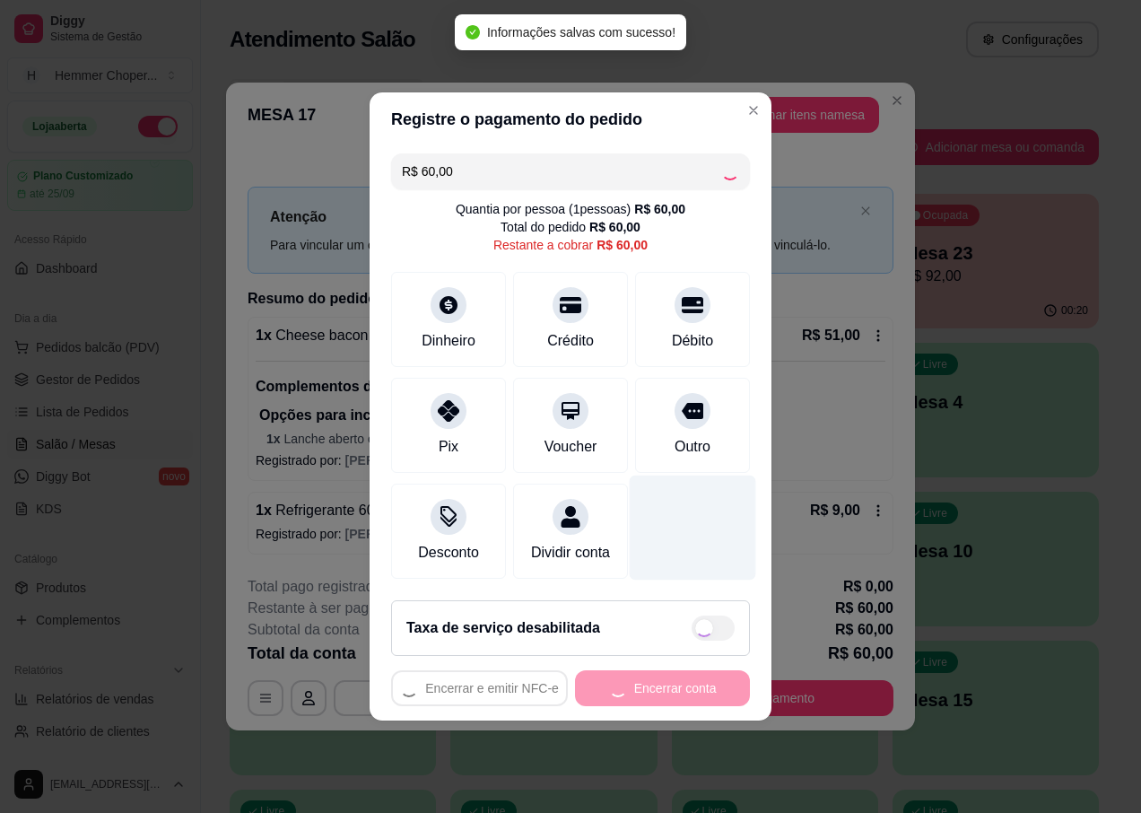
type input "R$ 0,00"
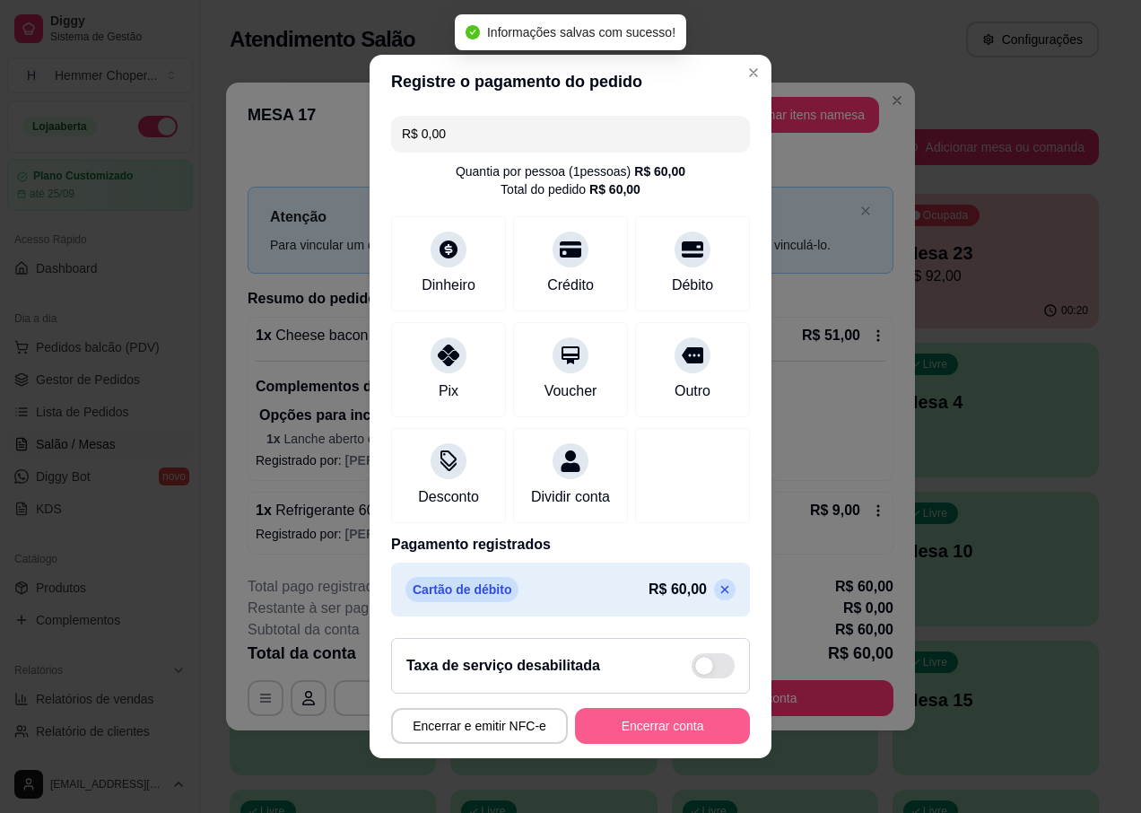
click at [644, 736] on button "Encerrar conta" at bounding box center [662, 726] width 175 height 36
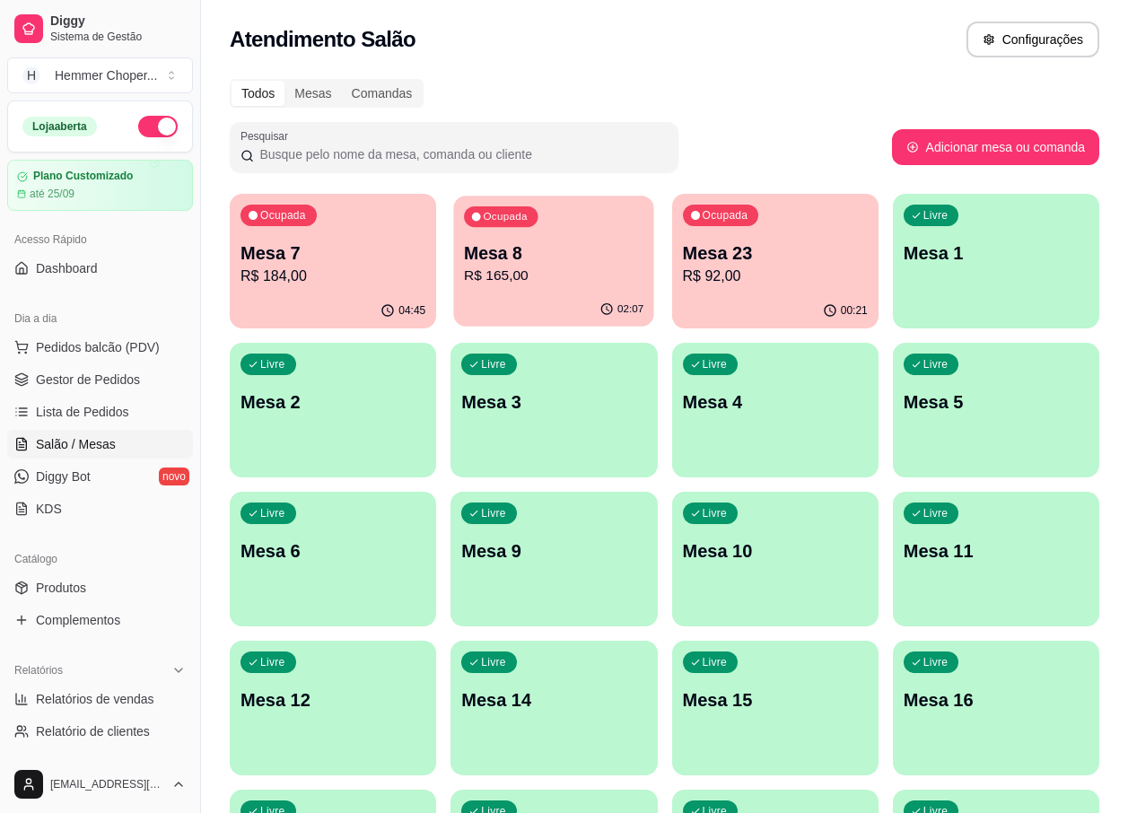
click at [510, 260] on p "Mesa 8" at bounding box center [553, 253] width 179 height 24
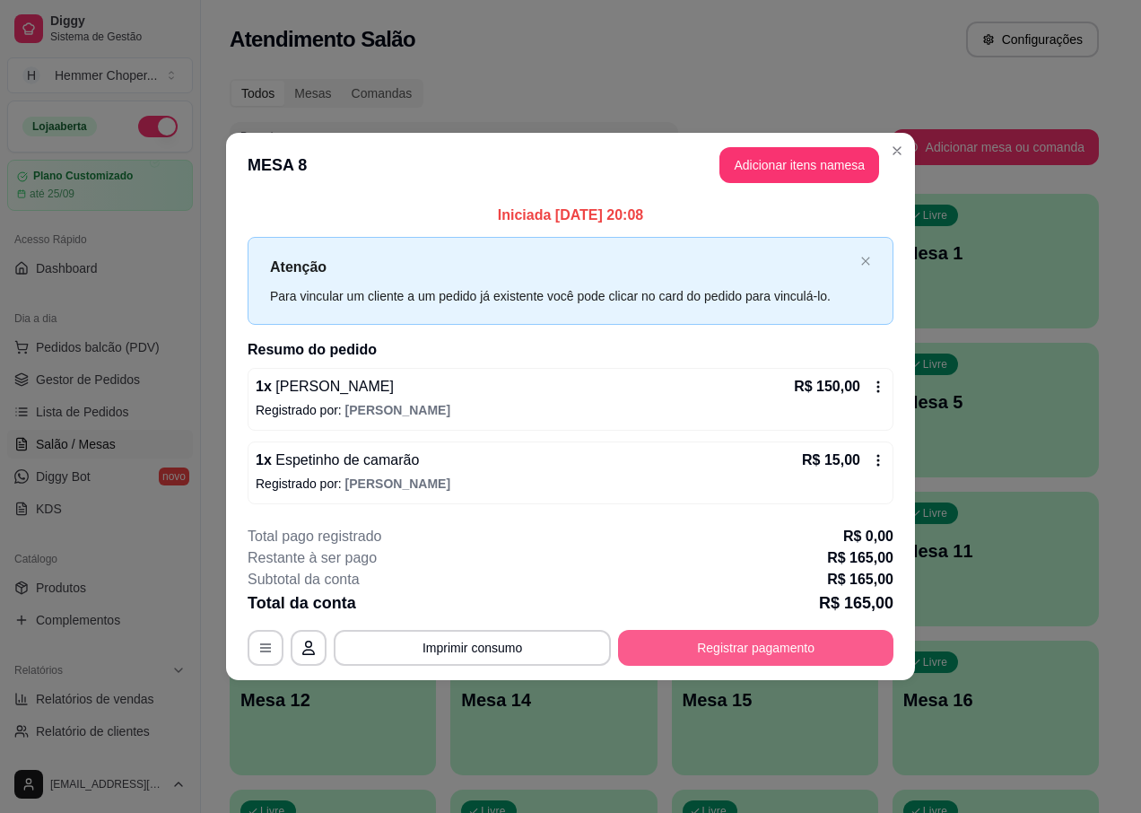
click at [684, 641] on button "Registrar pagamento" at bounding box center [755, 648] width 275 height 36
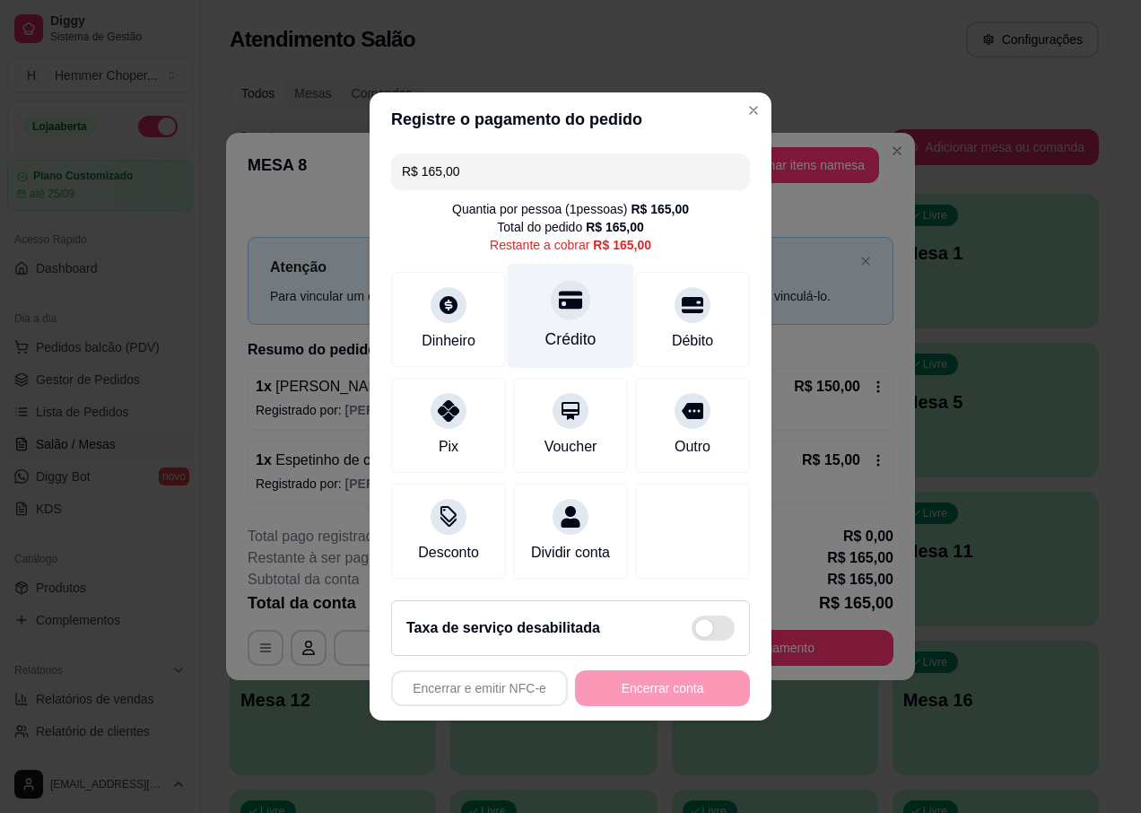
click at [563, 327] on div "Crédito" at bounding box center [570, 338] width 51 height 23
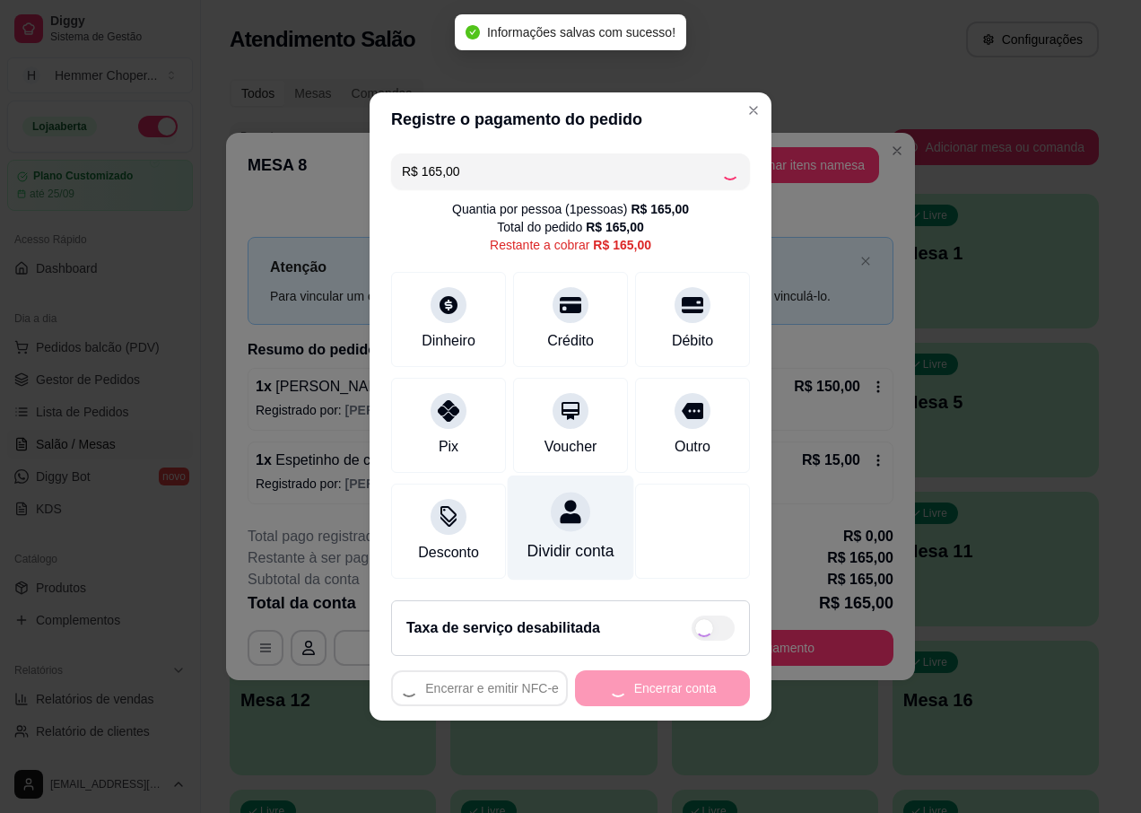
type input "R$ 0,00"
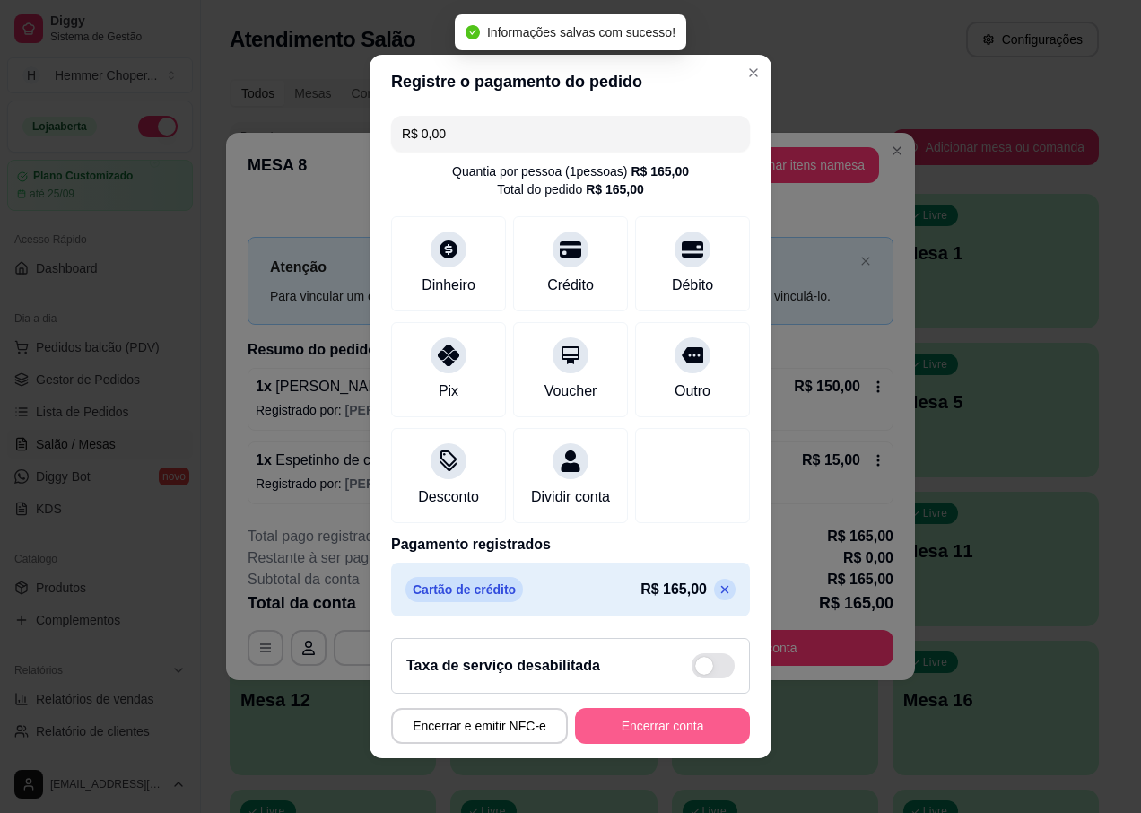
click at [593, 733] on button "Encerrar conta" at bounding box center [662, 726] width 175 height 36
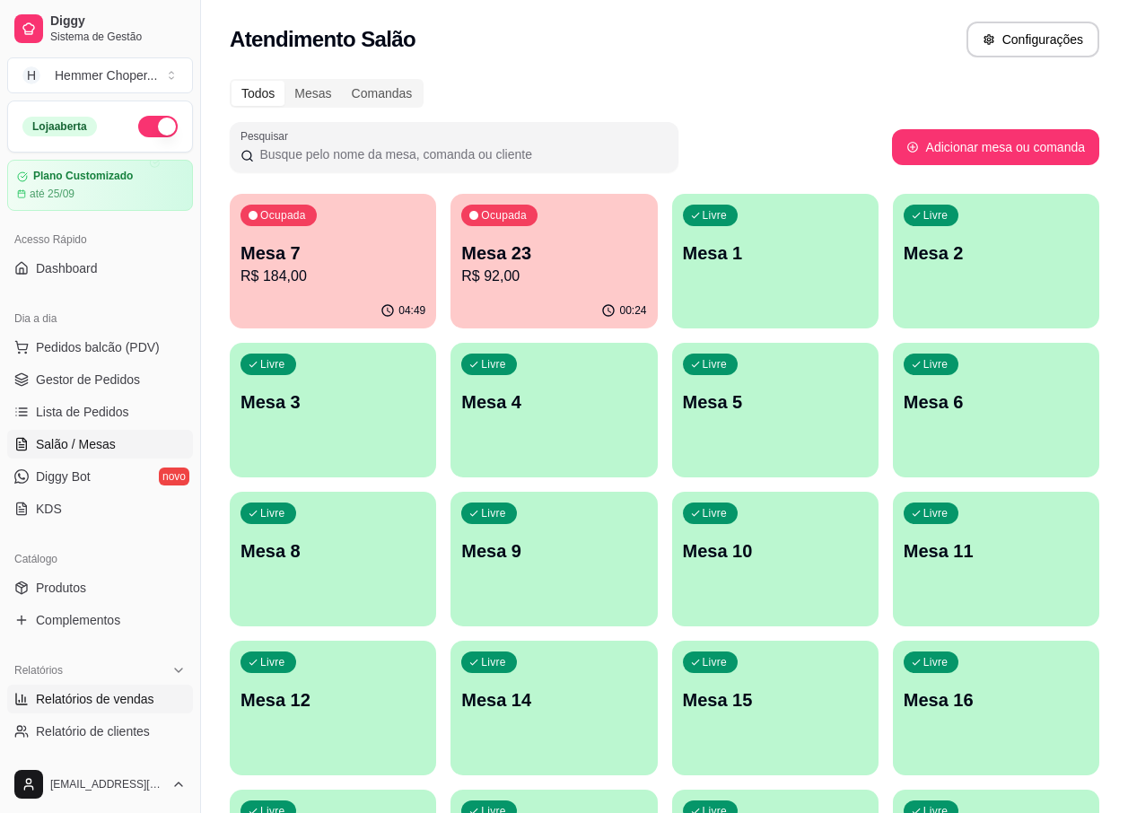
click at [111, 692] on span "Relatórios de vendas" at bounding box center [95, 699] width 118 height 18
select select "ALL"
select select "0"
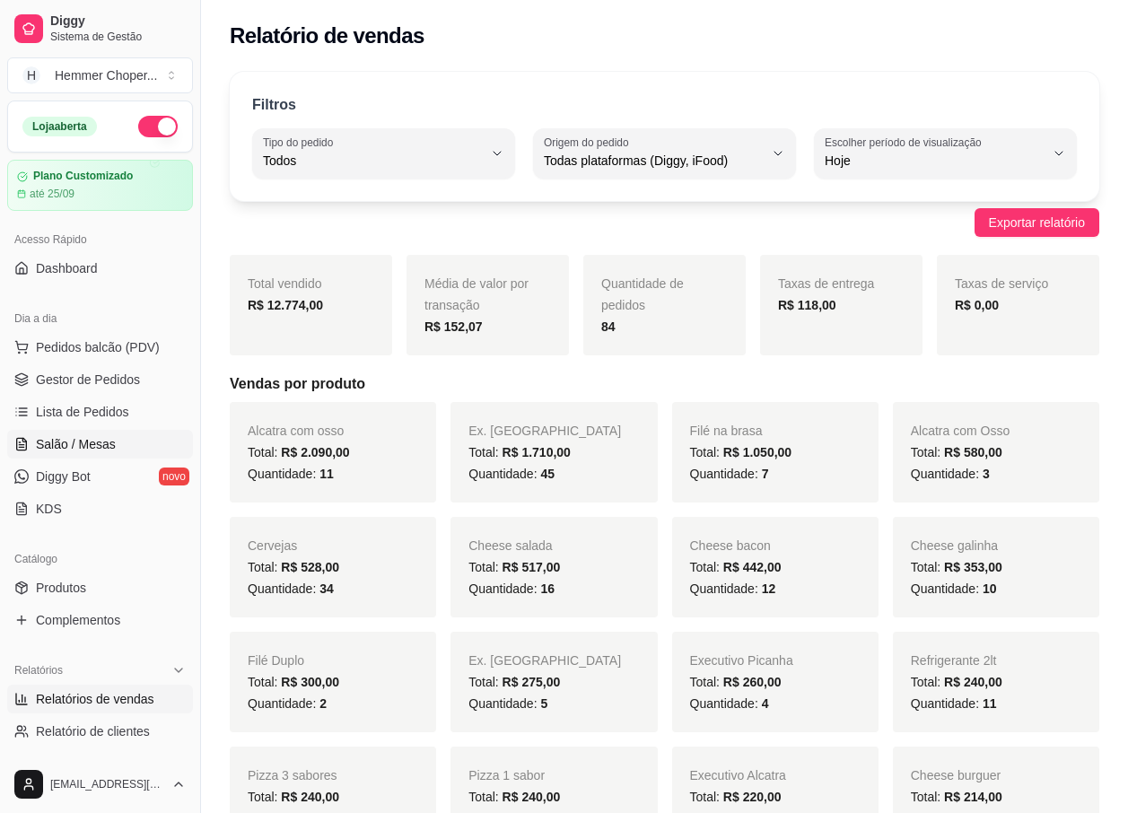
click at [100, 444] on span "Salão / Mesas" at bounding box center [76, 444] width 80 height 18
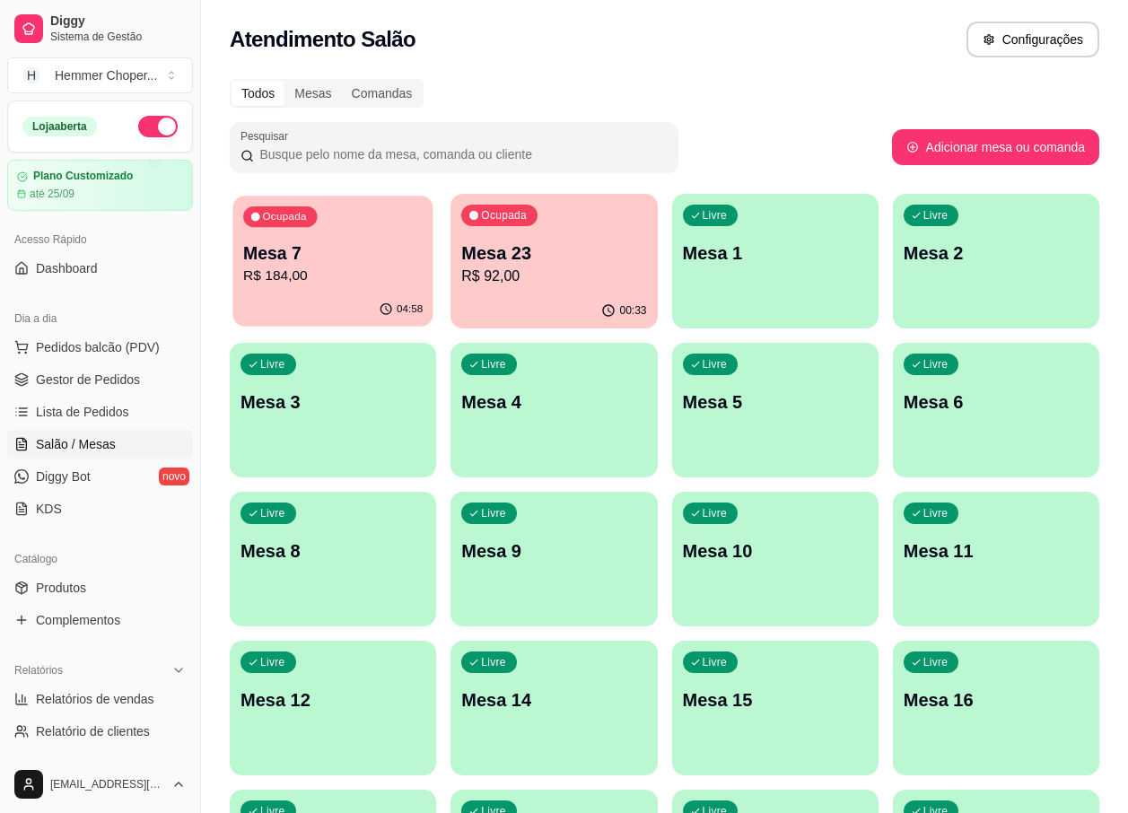
click at [361, 274] on p "R$ 184,00" at bounding box center [332, 276] width 179 height 21
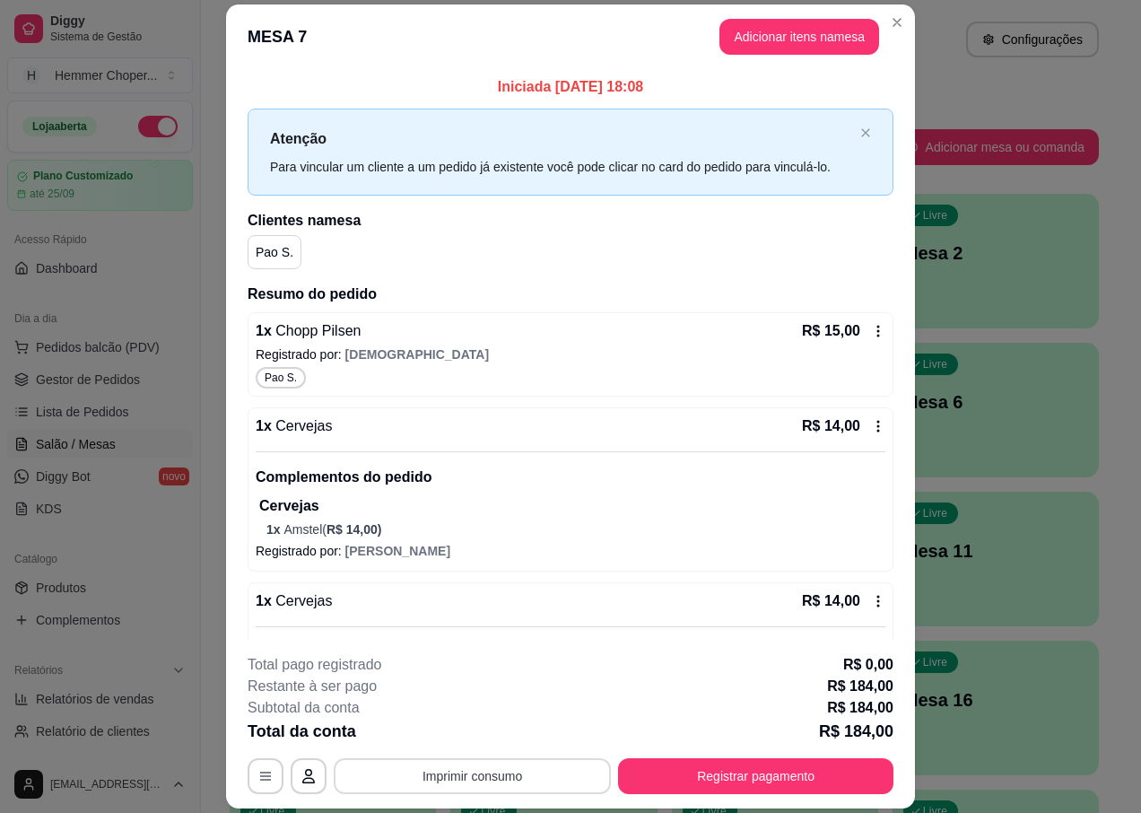
click at [448, 771] on button "Imprimir consumo" at bounding box center [472, 776] width 277 height 36
click at [469, 732] on button "IMPRESSORA" at bounding box center [471, 735] width 126 height 28
click at [692, 775] on button "Registrar pagamento" at bounding box center [756, 776] width 267 height 35
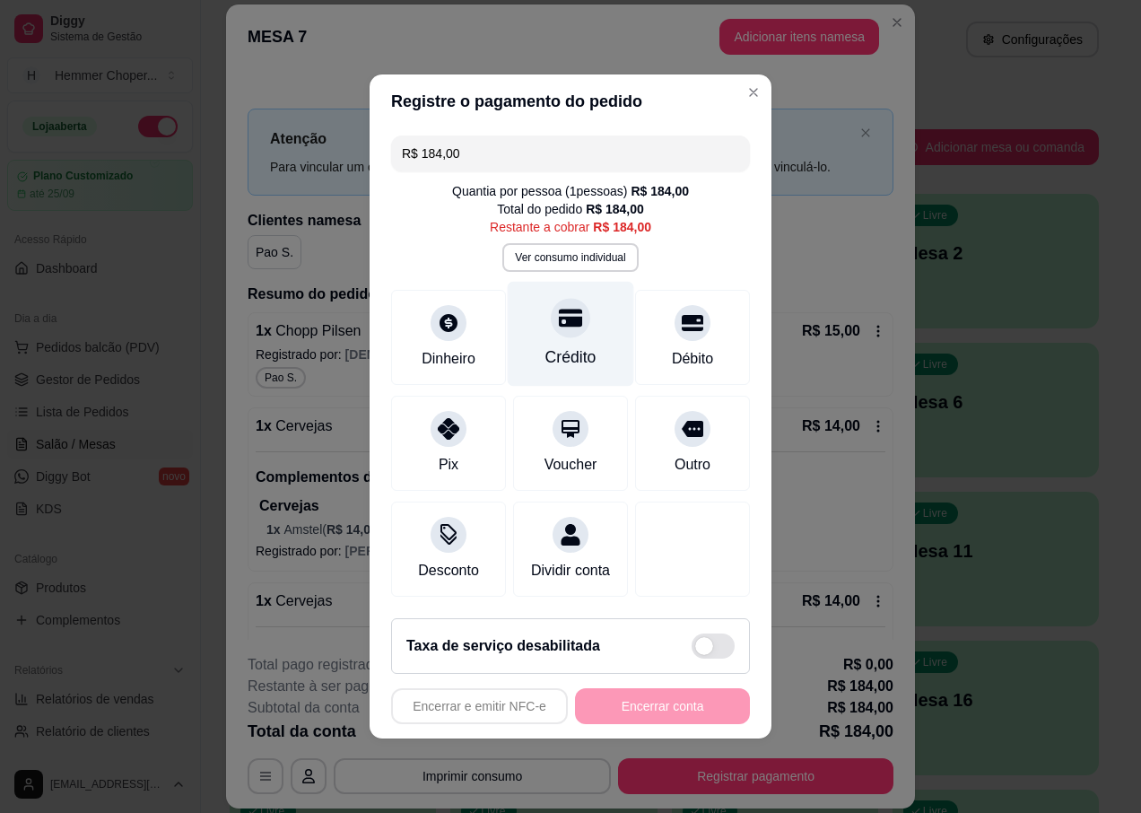
click at [562, 306] on icon at bounding box center [570, 317] width 23 height 23
type input "R$ 0,00"
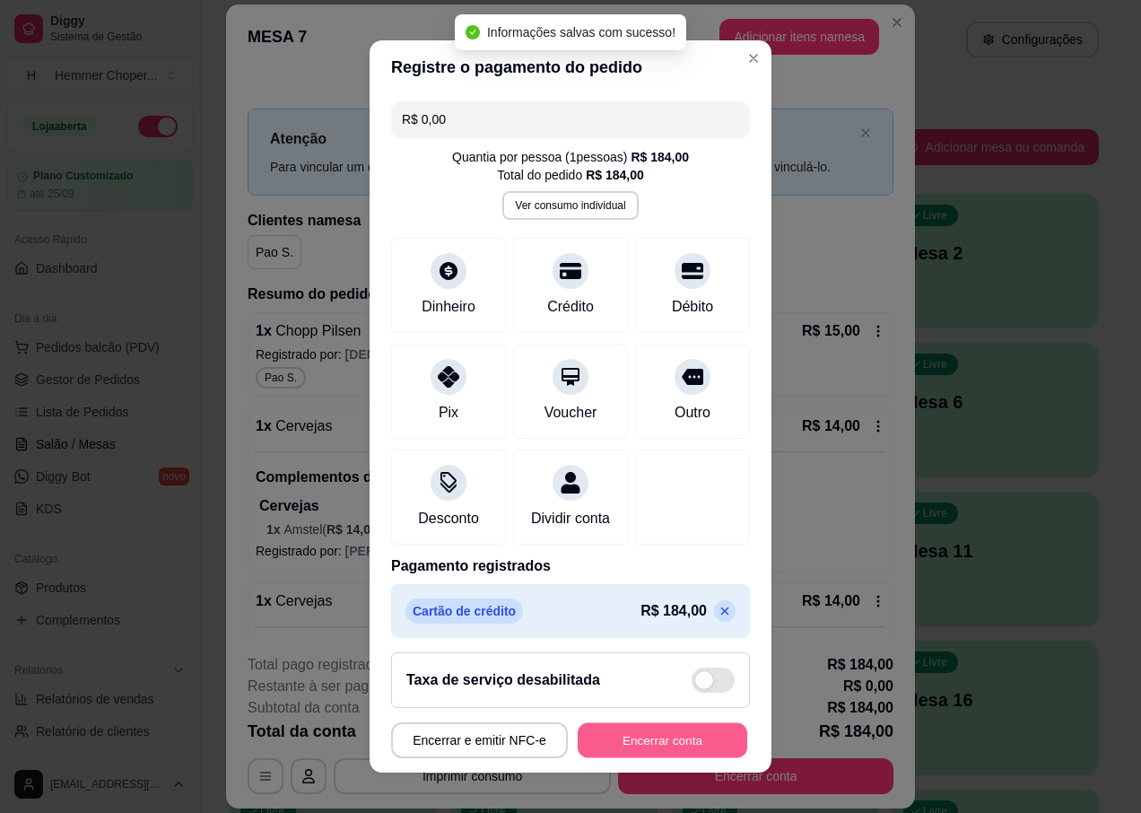
click at [629, 741] on button "Encerrar conta" at bounding box center [663, 739] width 170 height 35
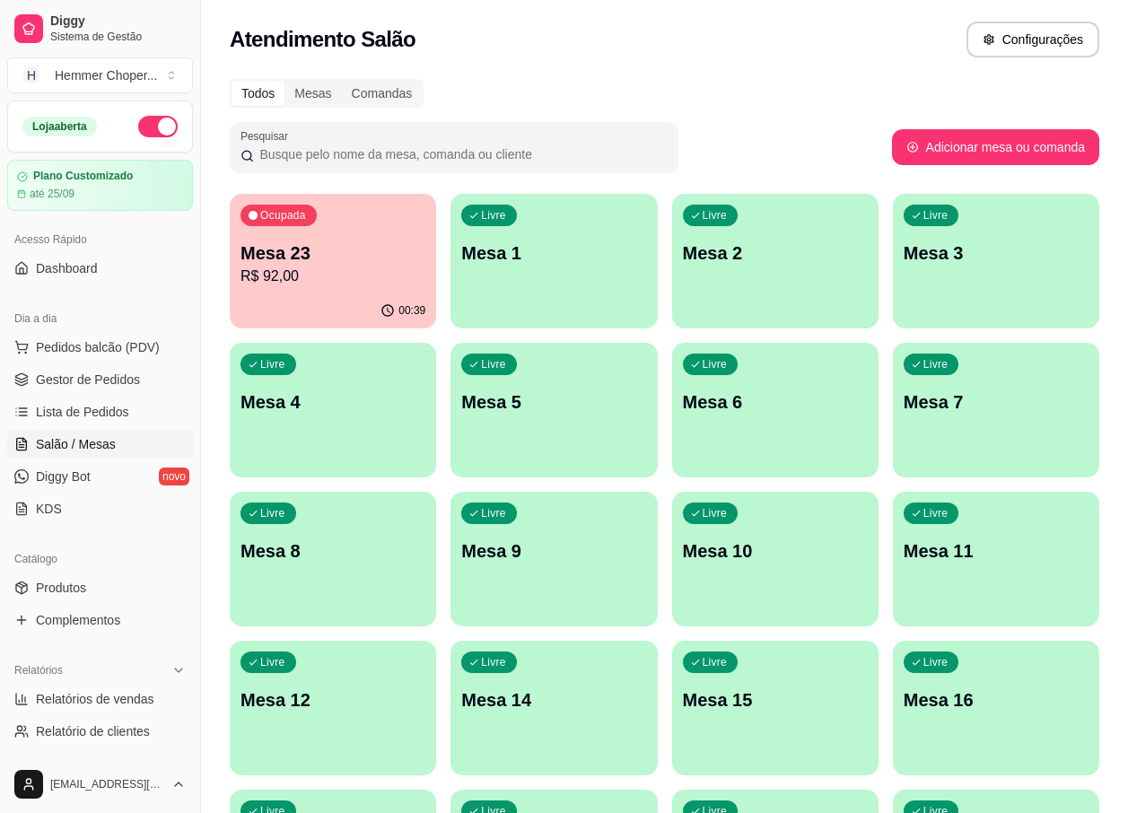
click at [323, 306] on div "00:39" at bounding box center [333, 310] width 206 height 35
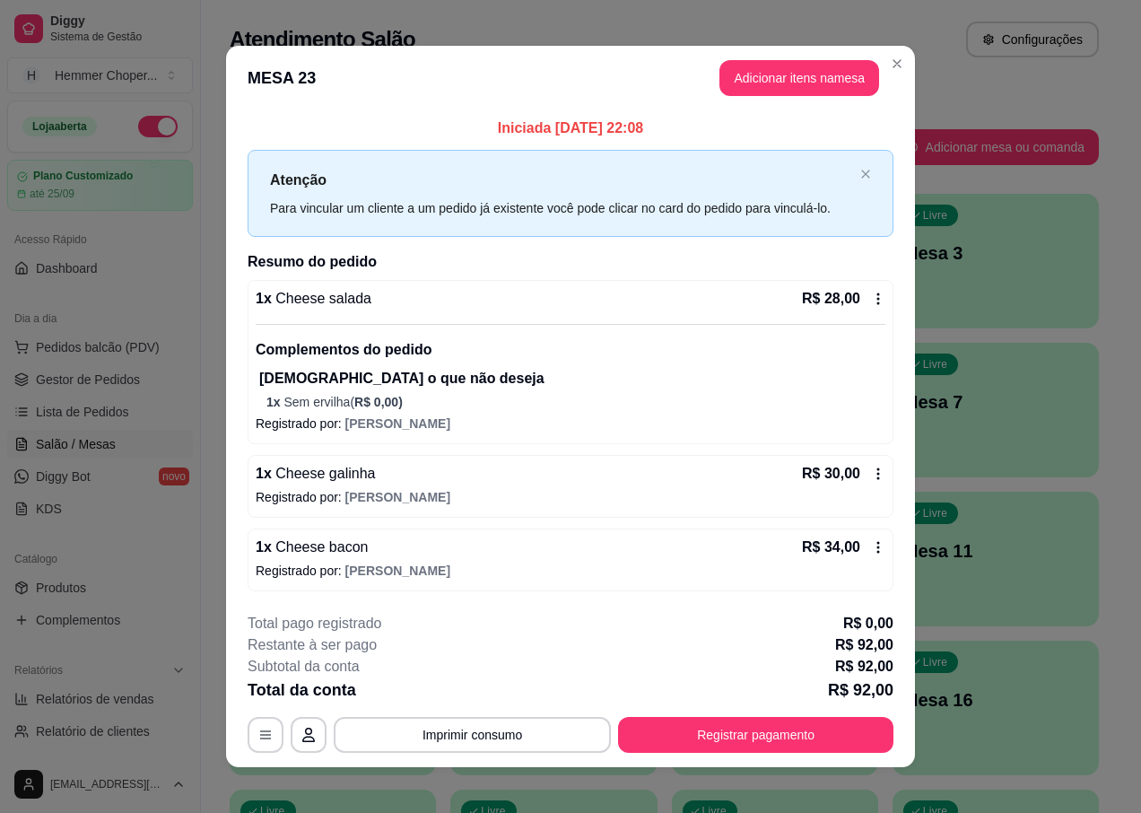
scroll to position [12, 0]
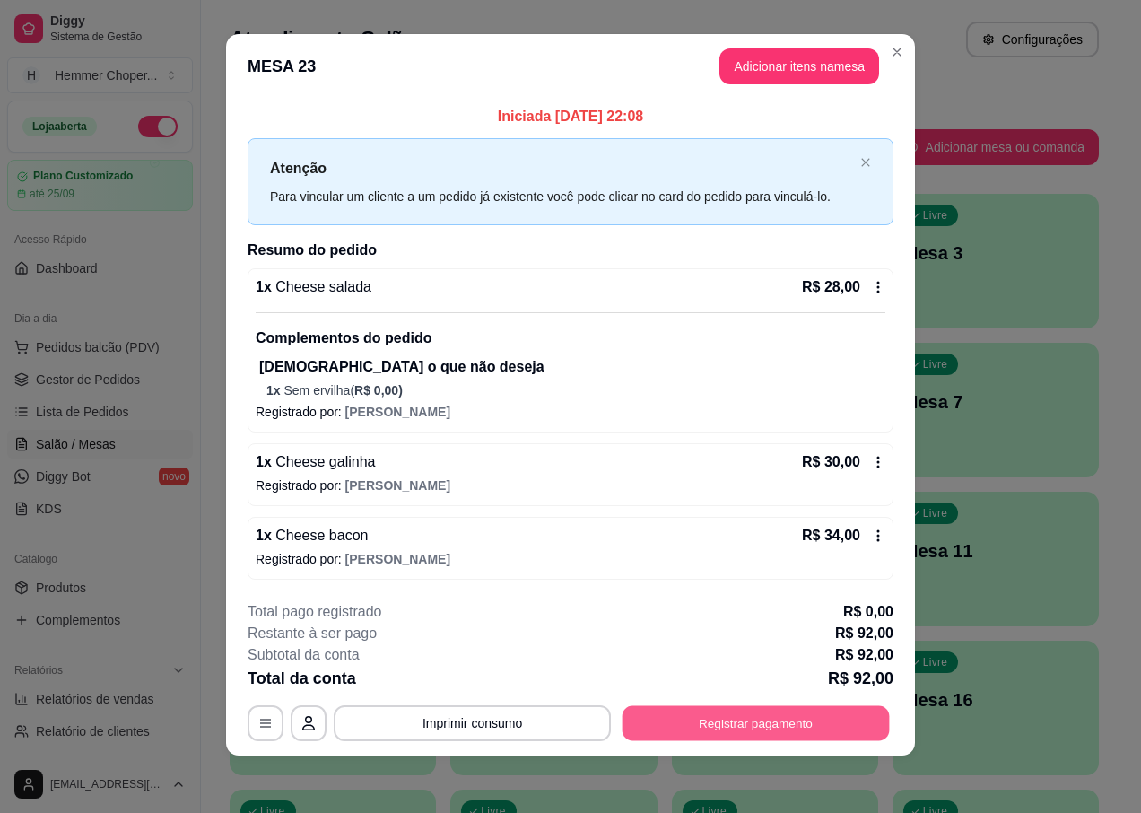
click at [717, 728] on button "Registrar pagamento" at bounding box center [756, 723] width 267 height 35
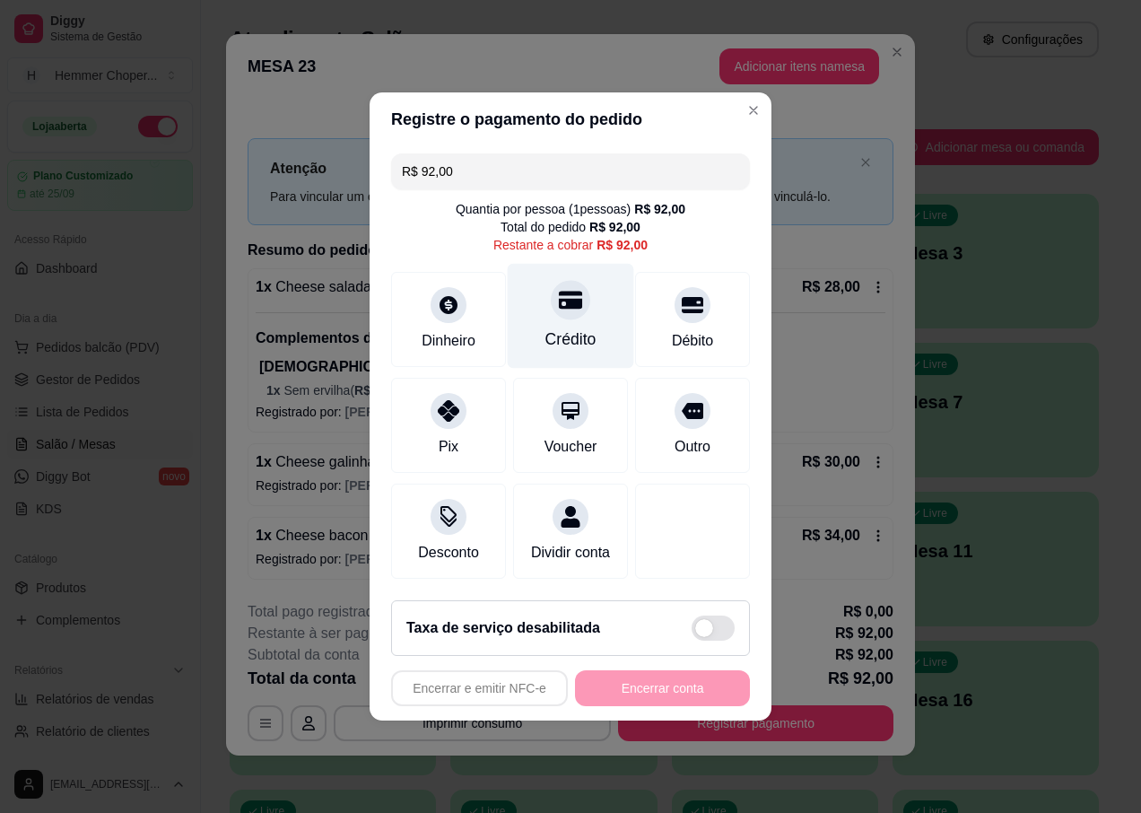
click at [577, 329] on div "Crédito" at bounding box center [570, 338] width 51 height 23
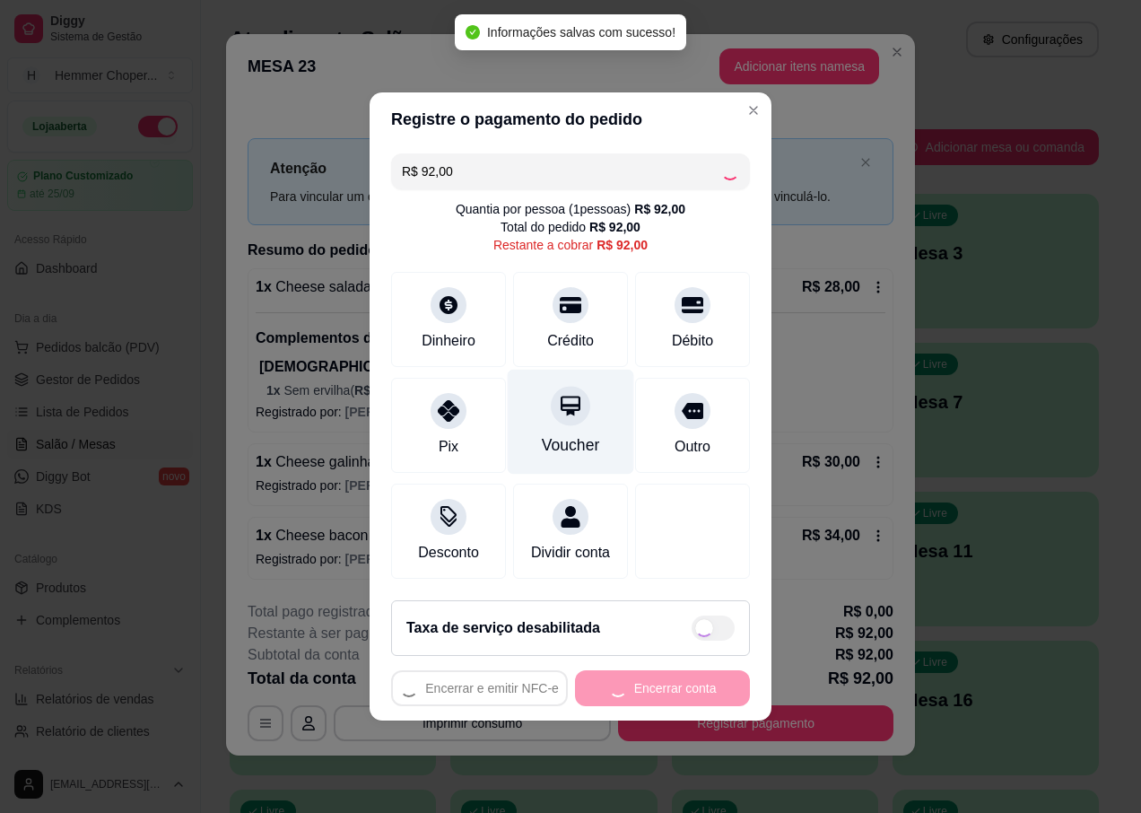
type input "R$ 0,00"
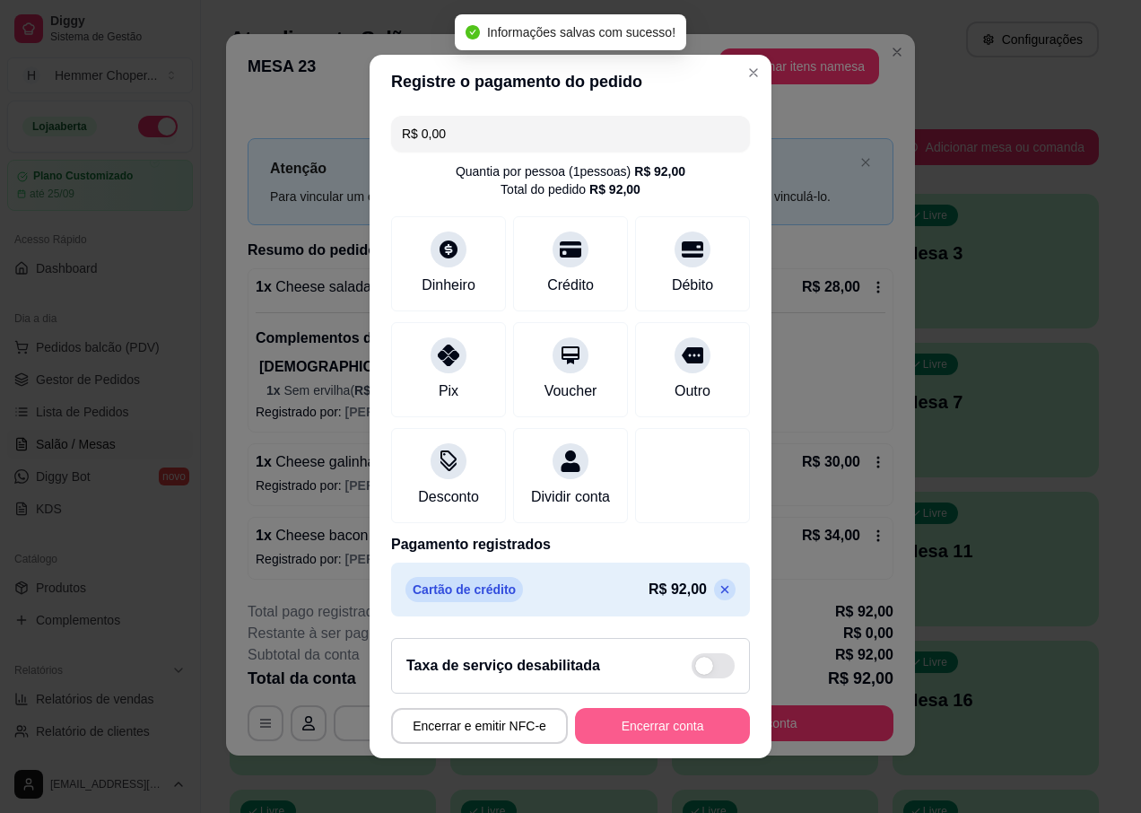
click at [614, 735] on button "Encerrar conta" at bounding box center [662, 726] width 175 height 36
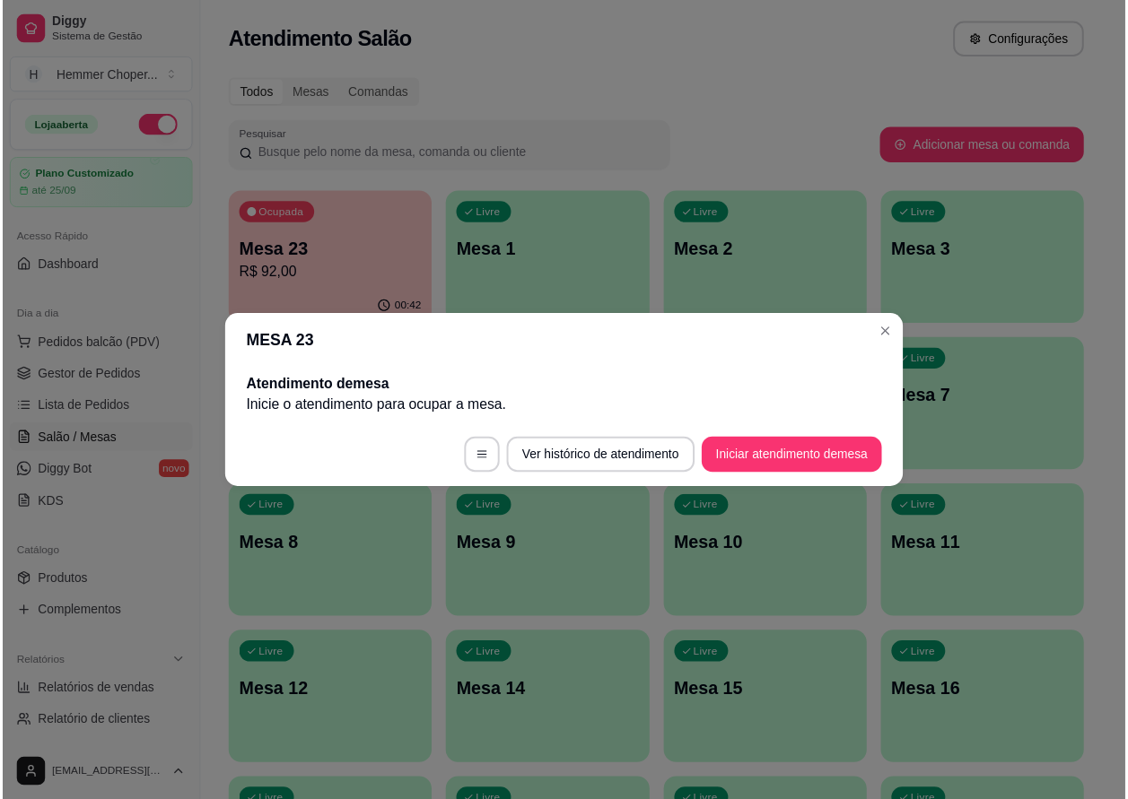
scroll to position [0, 0]
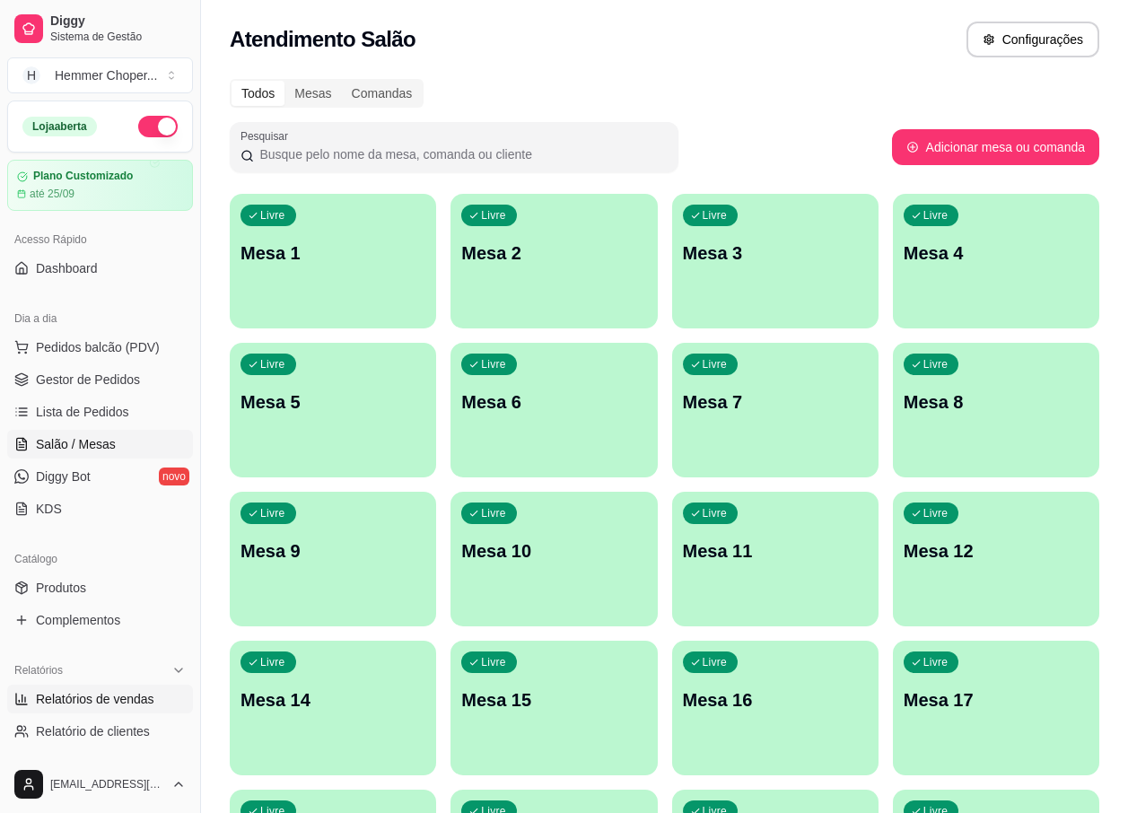
click at [114, 693] on span "Relatórios de vendas" at bounding box center [95, 699] width 118 height 18
select select "ALL"
select select "0"
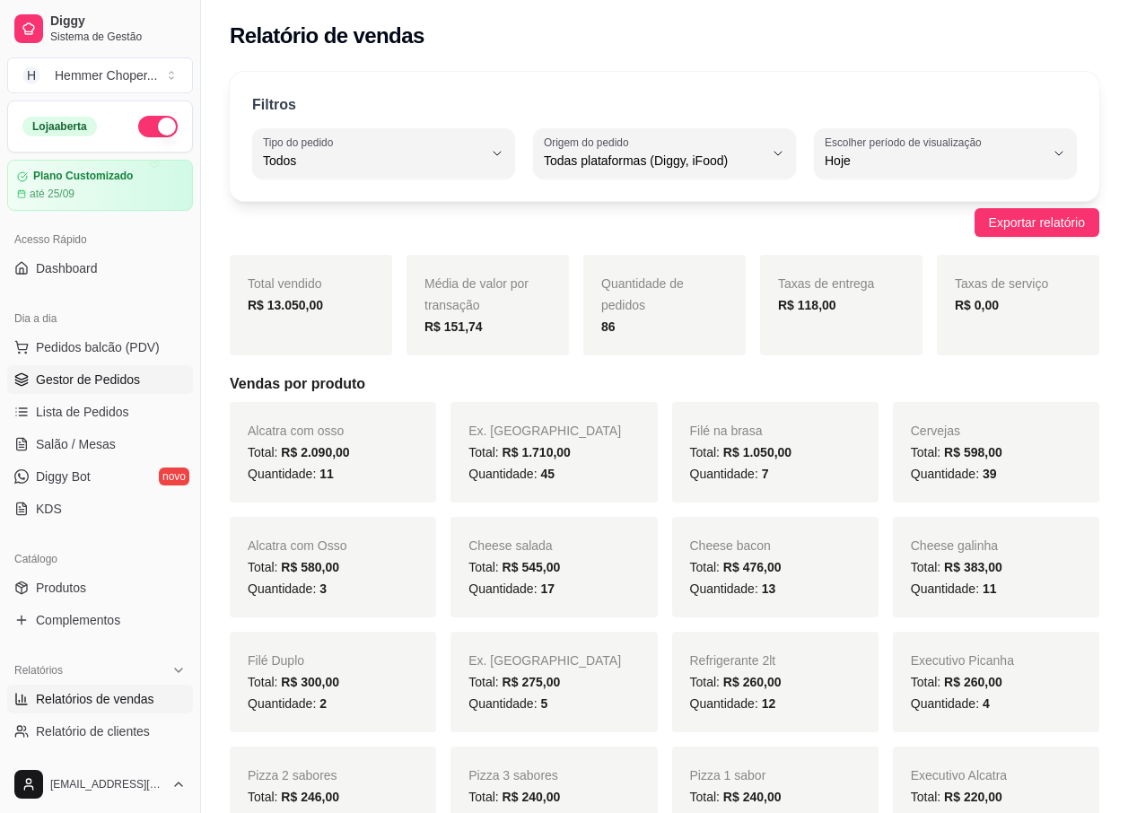
click at [101, 383] on span "Gestor de Pedidos" at bounding box center [88, 380] width 104 height 18
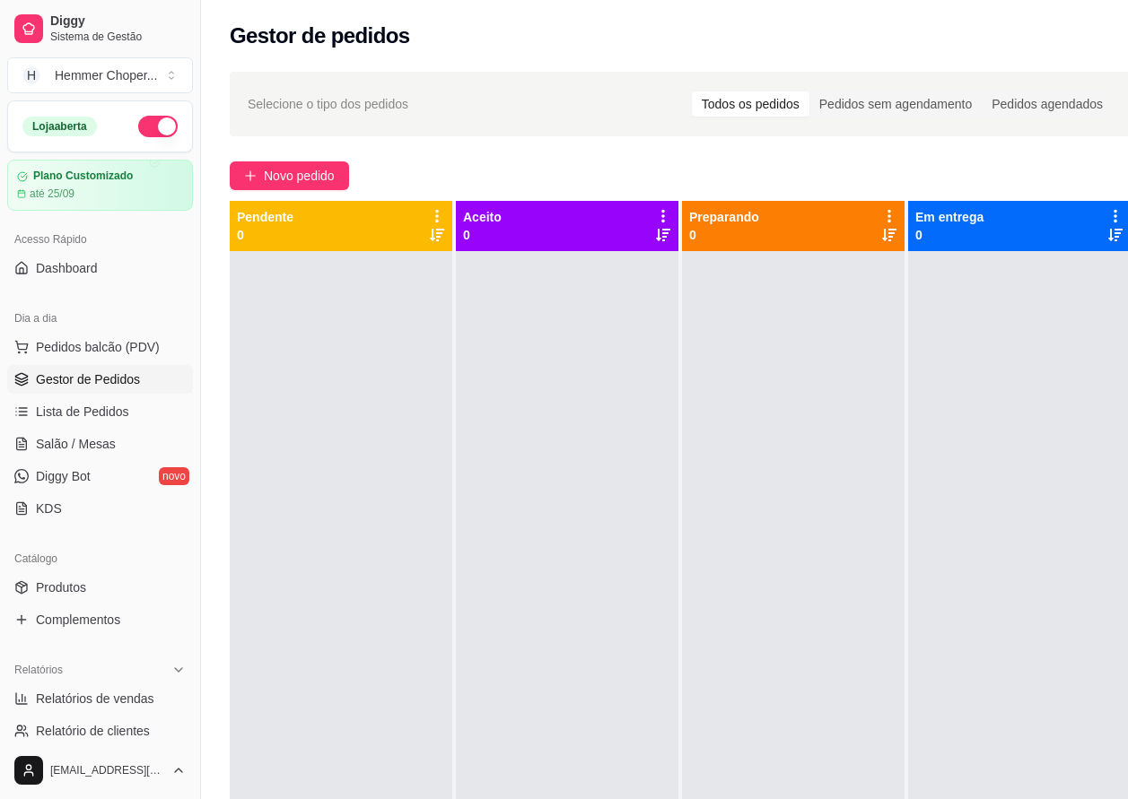
click at [390, 400] on div at bounding box center [341, 650] width 222 height 799
